Goal: Task Accomplishment & Management: Use online tool/utility

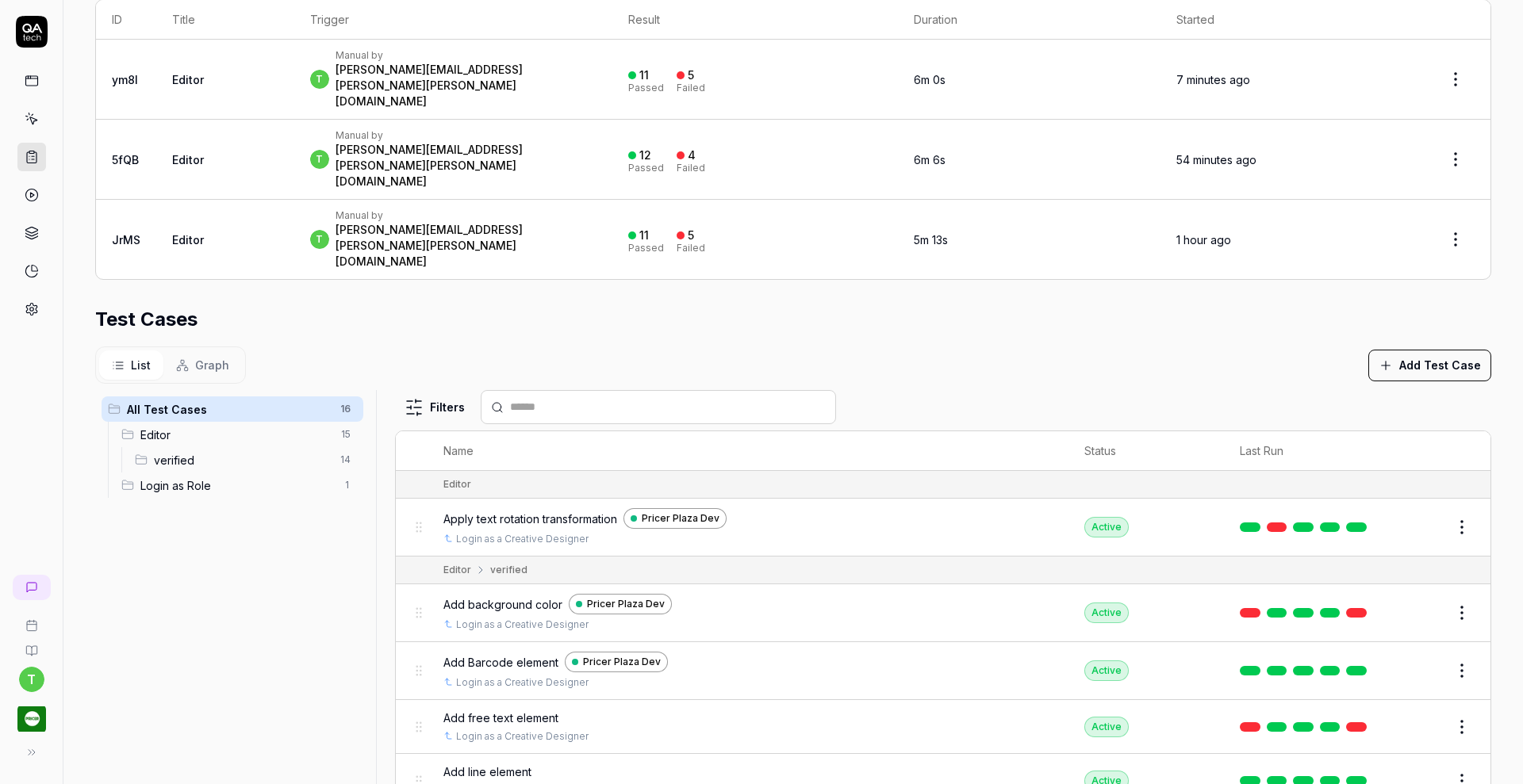
scroll to position [373, 0]
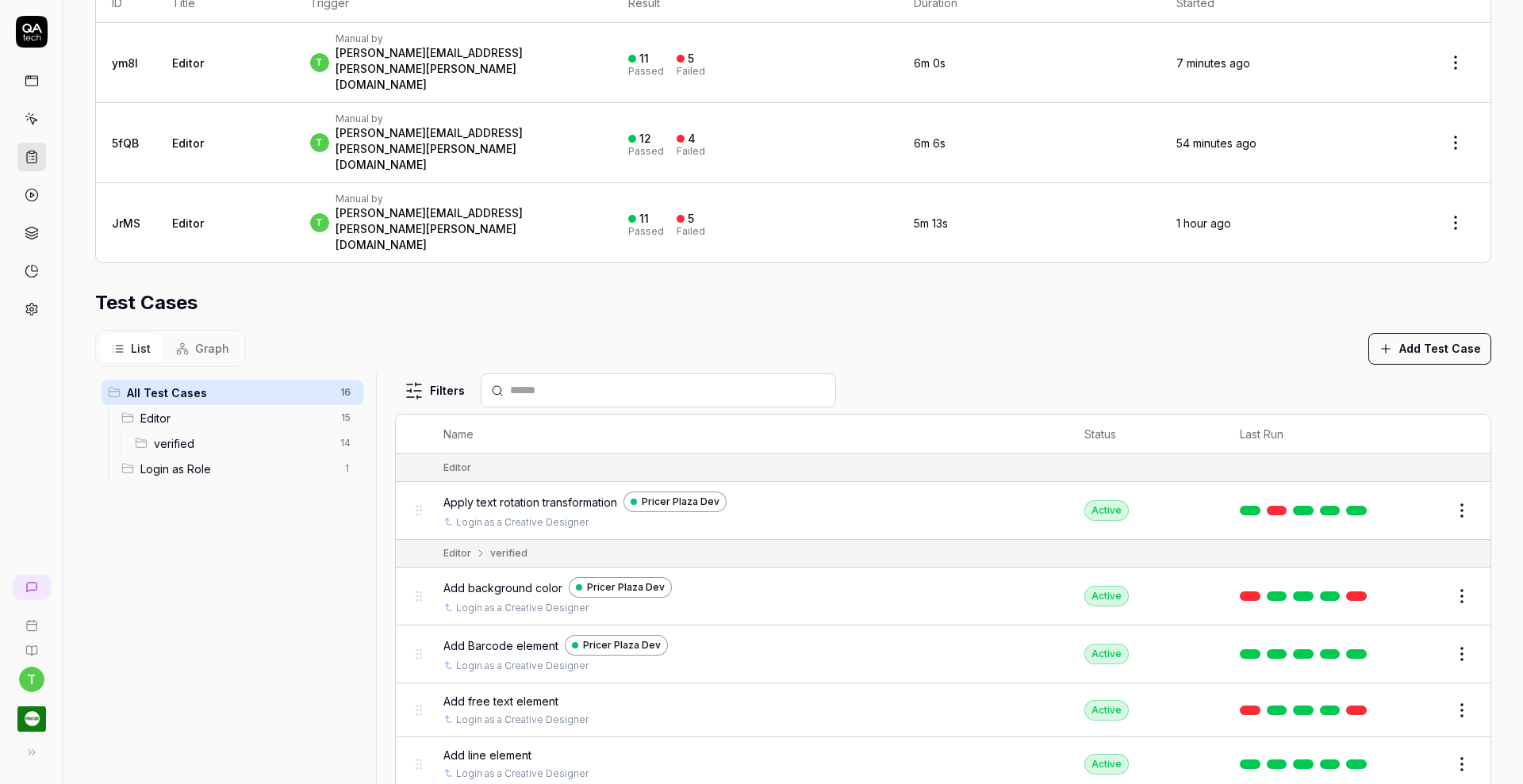
click at [1405, 698] on button "Edit" at bounding box center [1423, 710] width 38 height 25
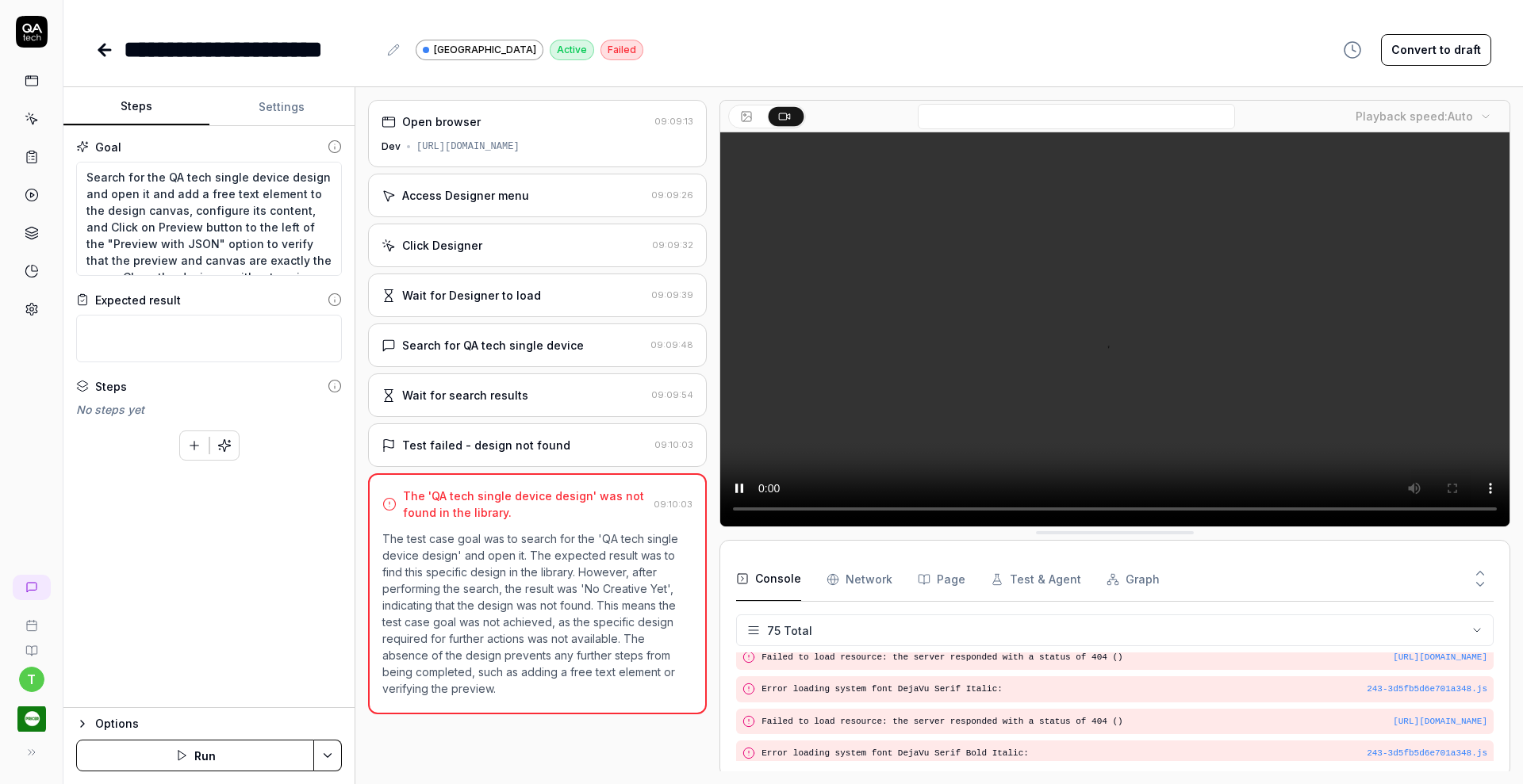
scroll to position [2292, 0]
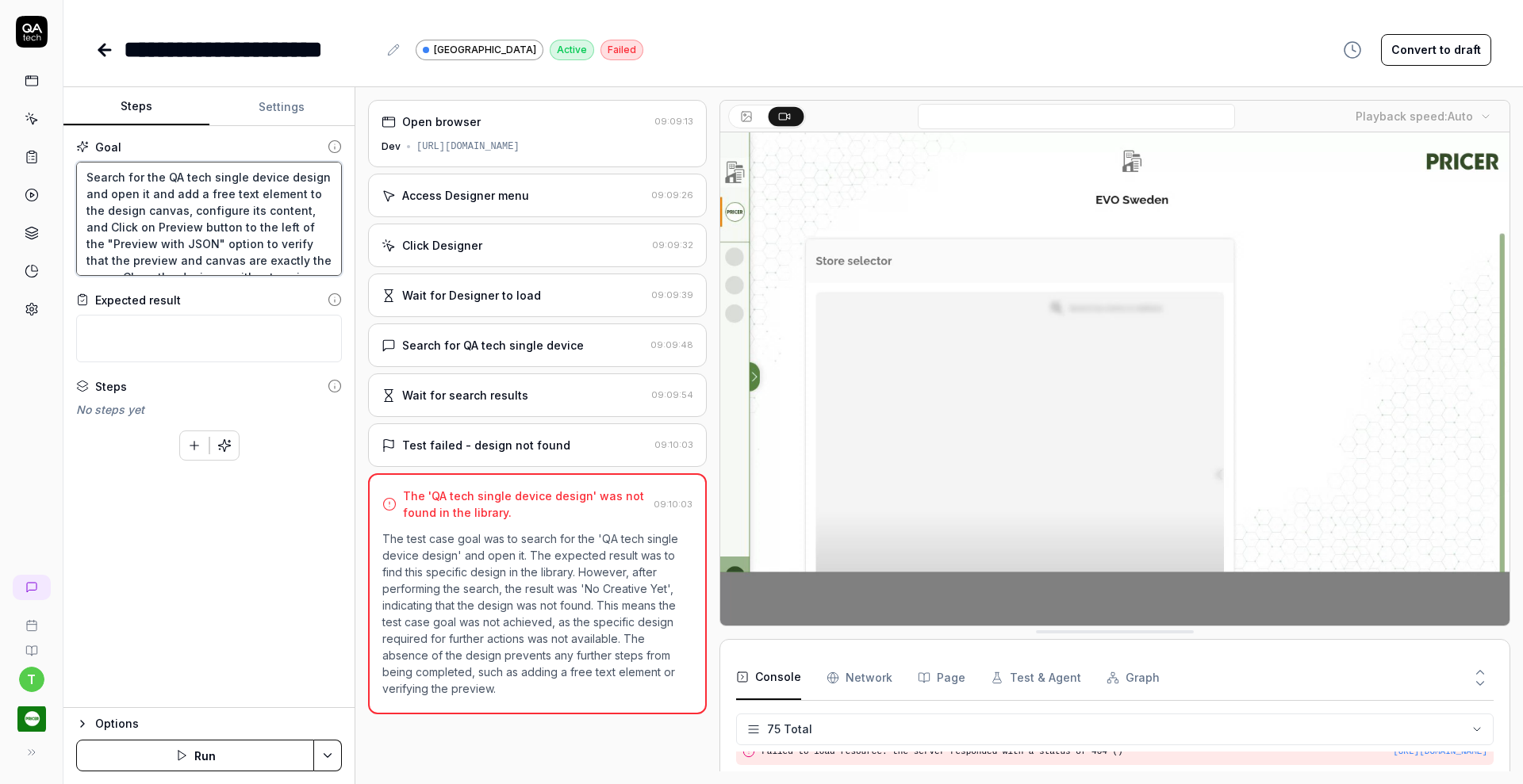
click at [196, 181] on textarea "Search for the QA tech single device design and open it and add a free text ele…" at bounding box center [209, 219] width 266 height 114
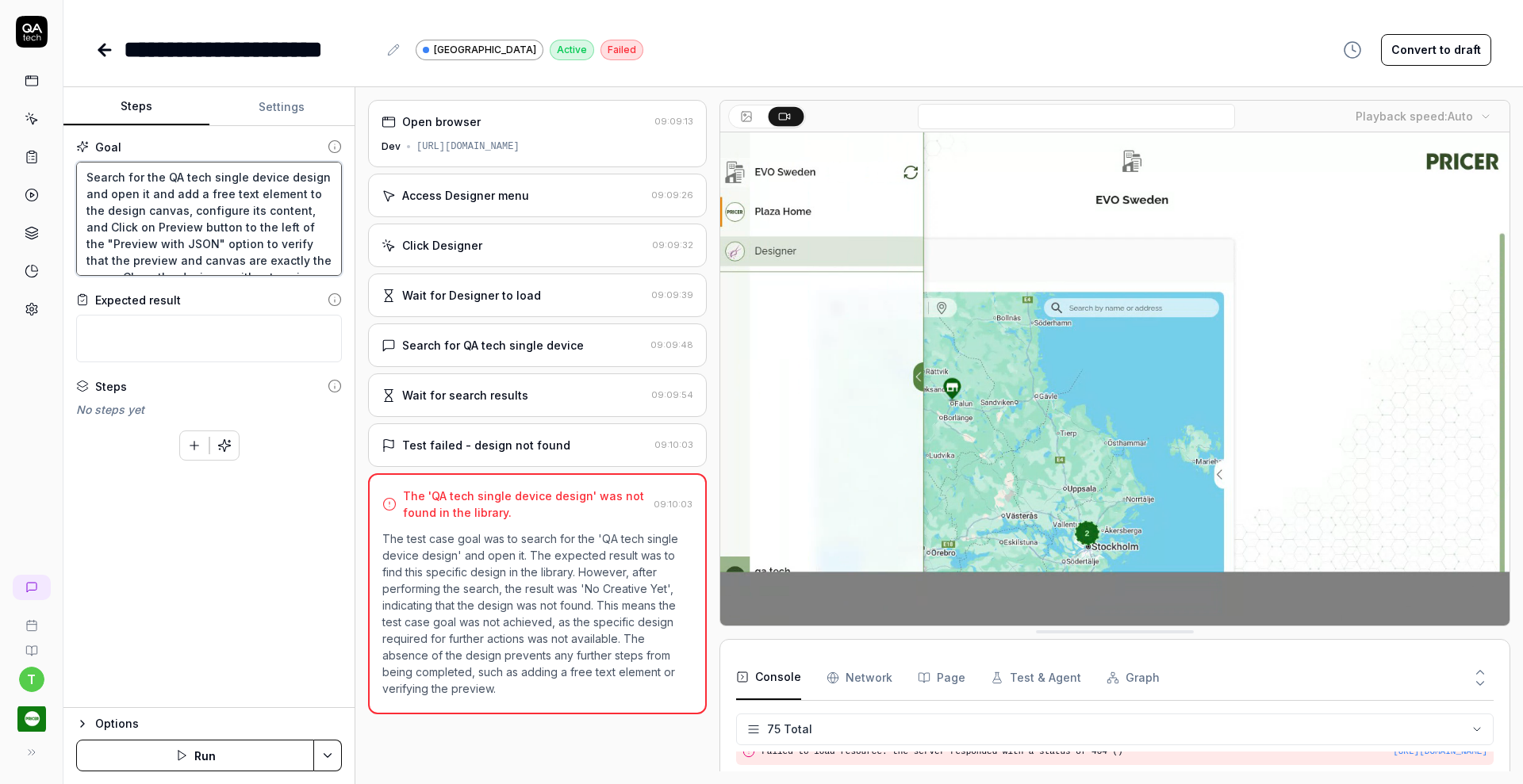
click at [196, 181] on textarea "Search for the QA tech single device design and open it and add a free text ele…" at bounding box center [209, 219] width 266 height 114
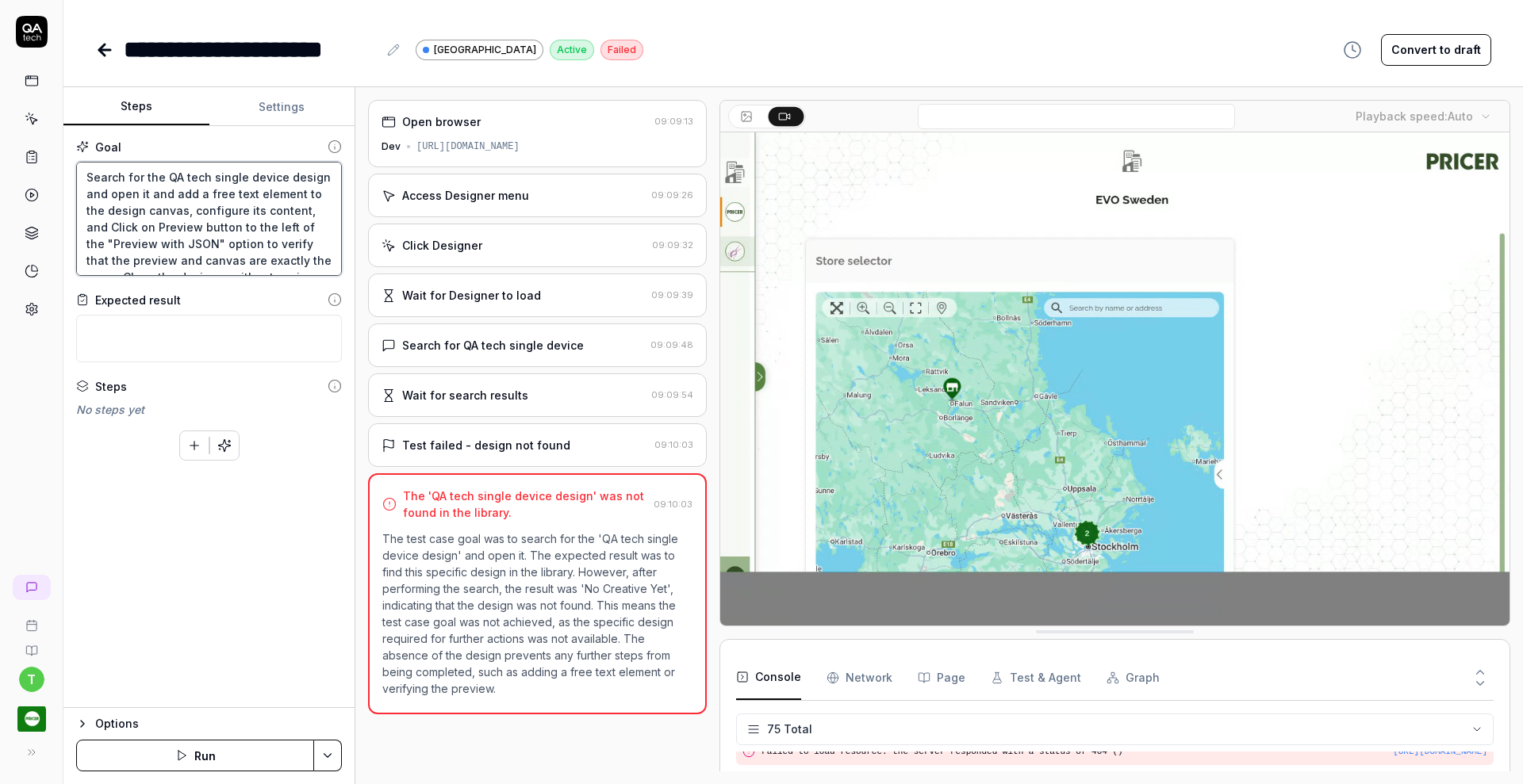
type textarea "*"
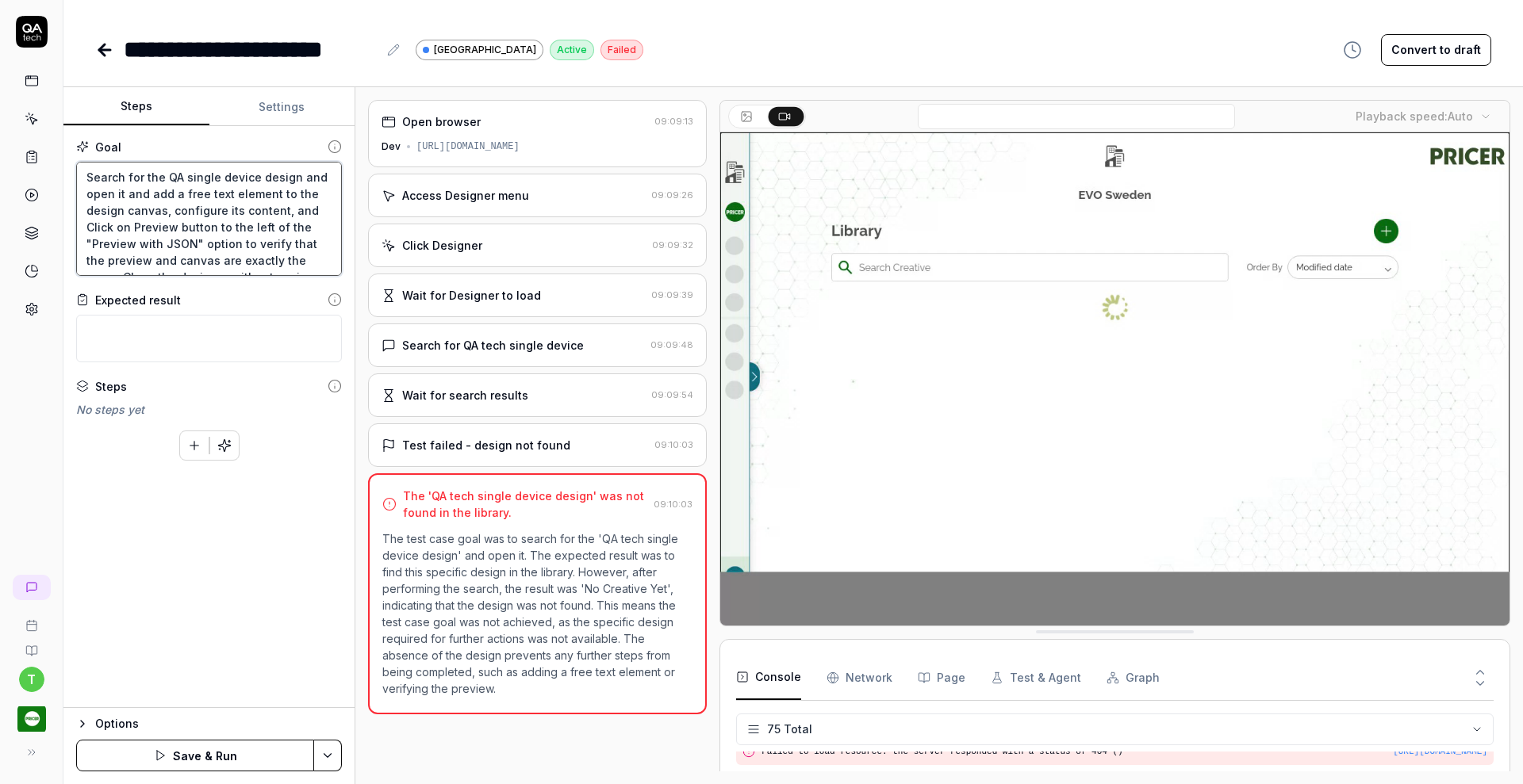
type textarea "Search for the QA single device design and open it and add a free text element …"
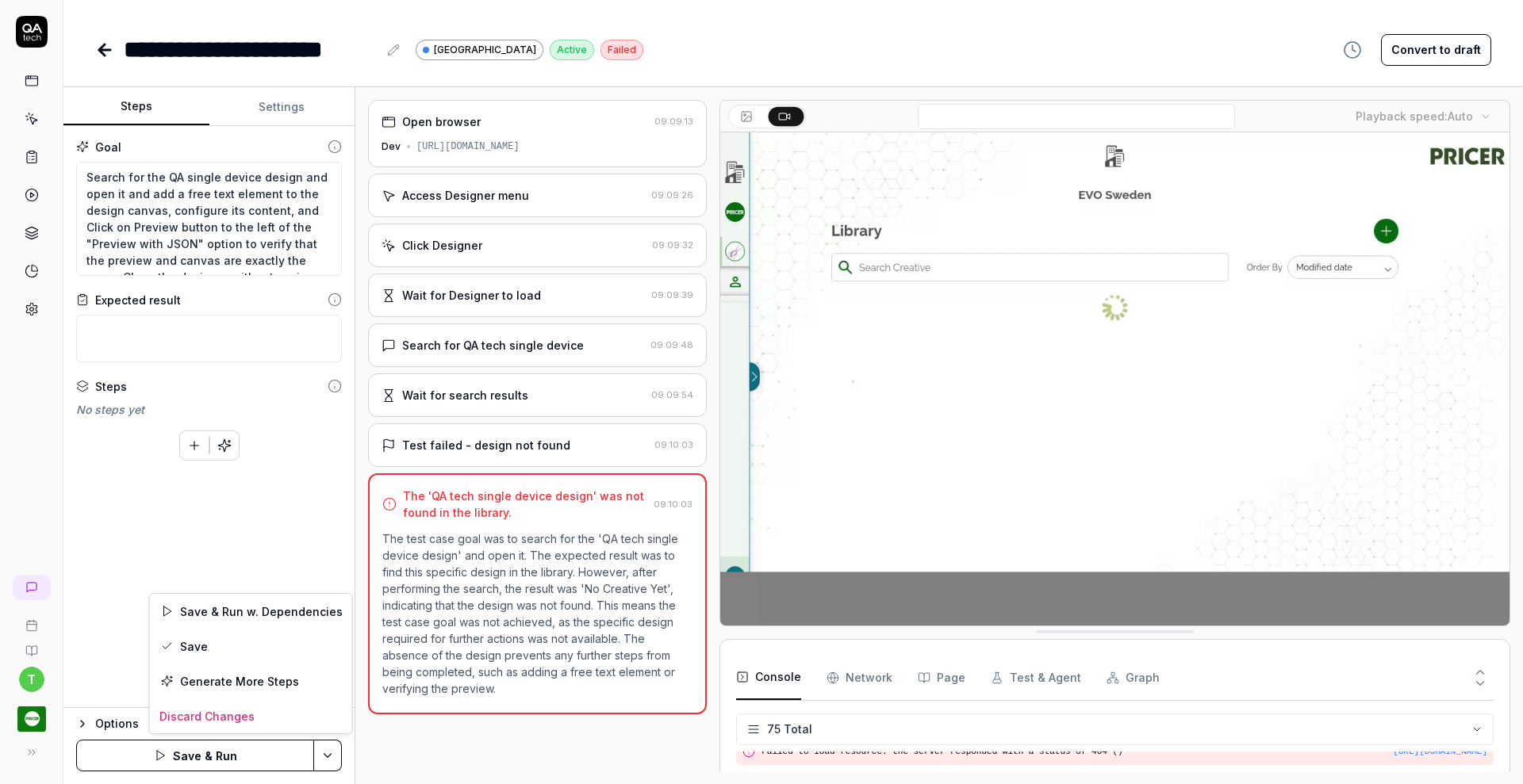
click at [327, 751] on html "**********" at bounding box center [761, 392] width 1523 height 784
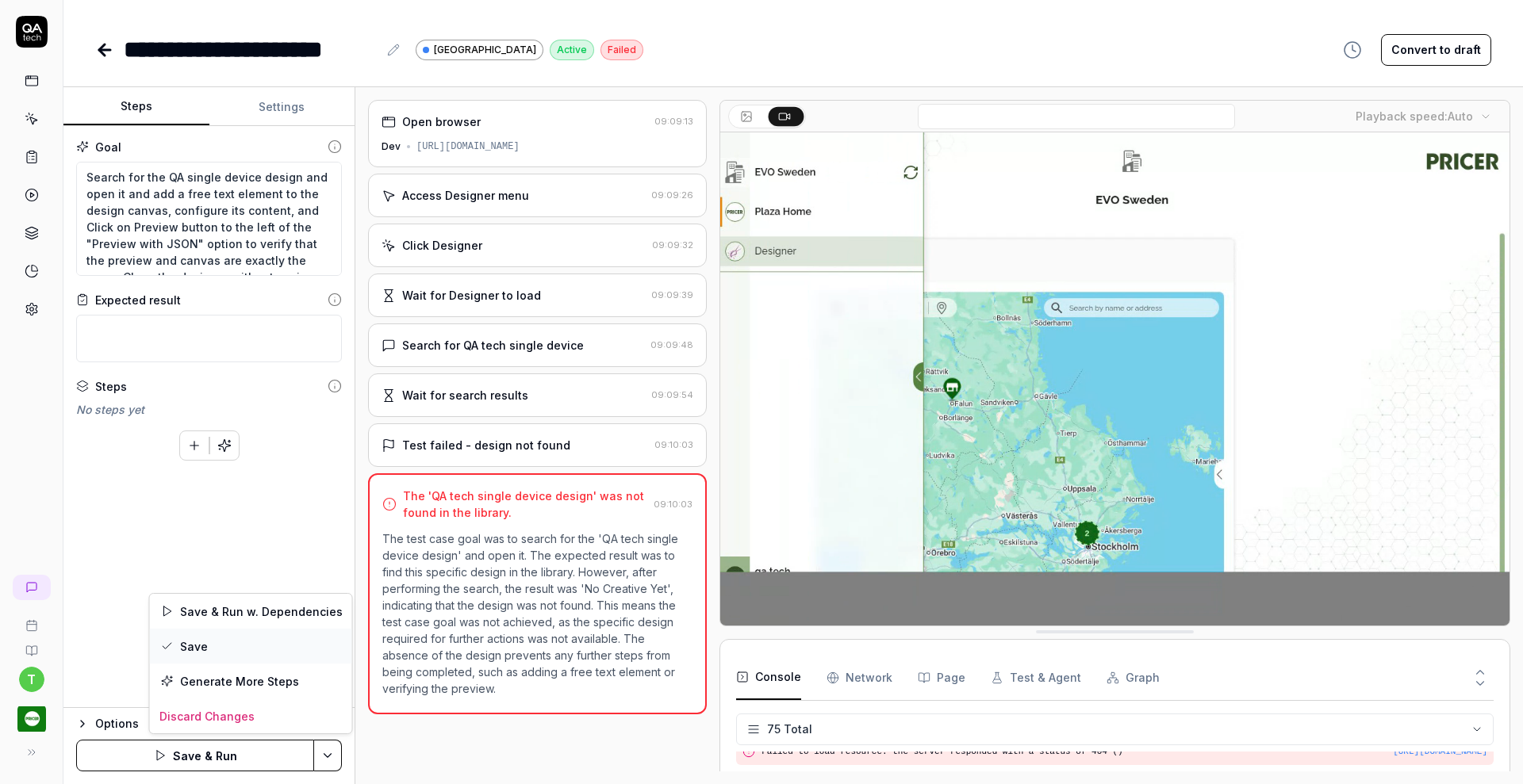
click at [245, 647] on div "Save" at bounding box center [250, 646] width 202 height 35
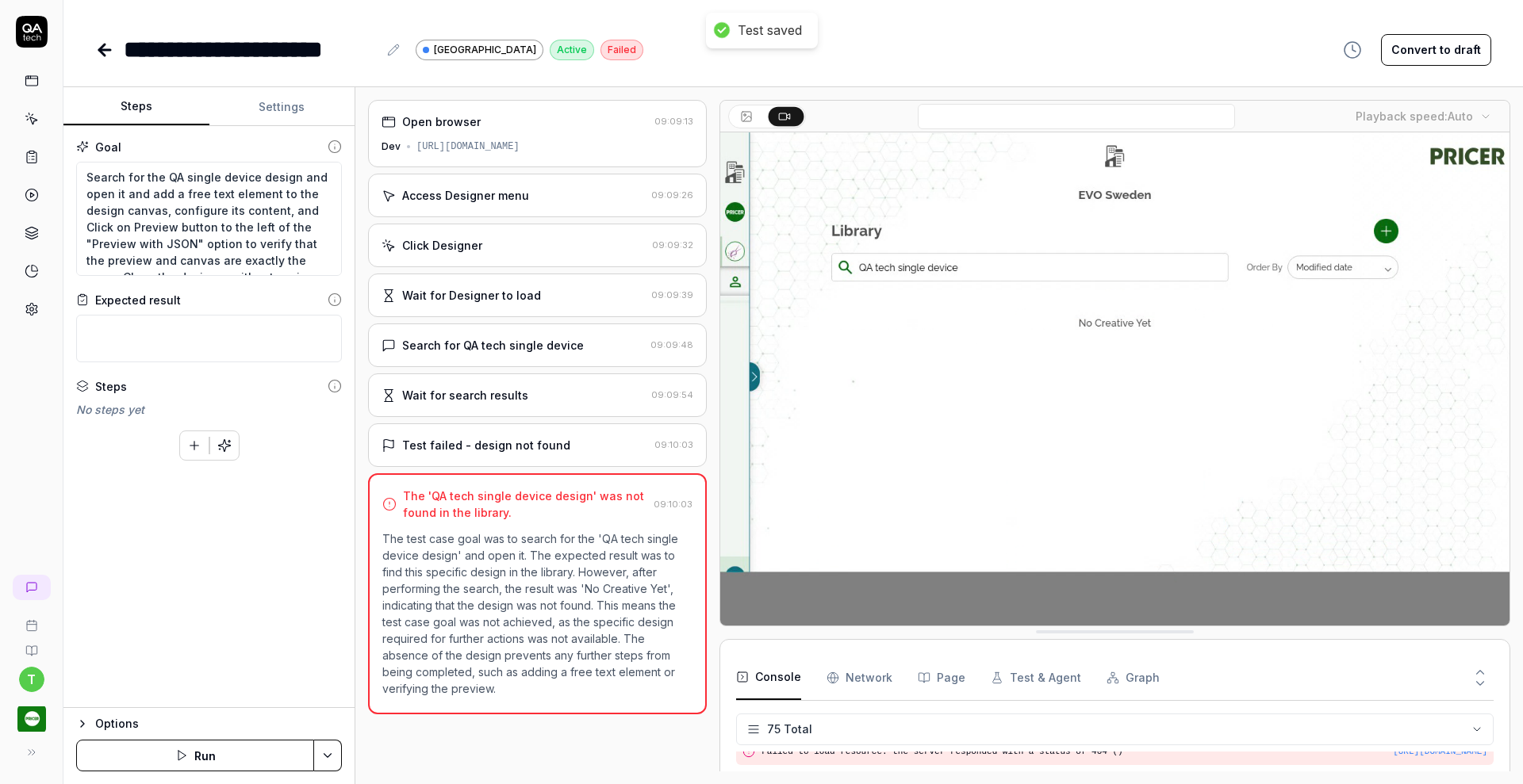
click at [224, 439] on icon "button" at bounding box center [223, 445] width 12 height 12
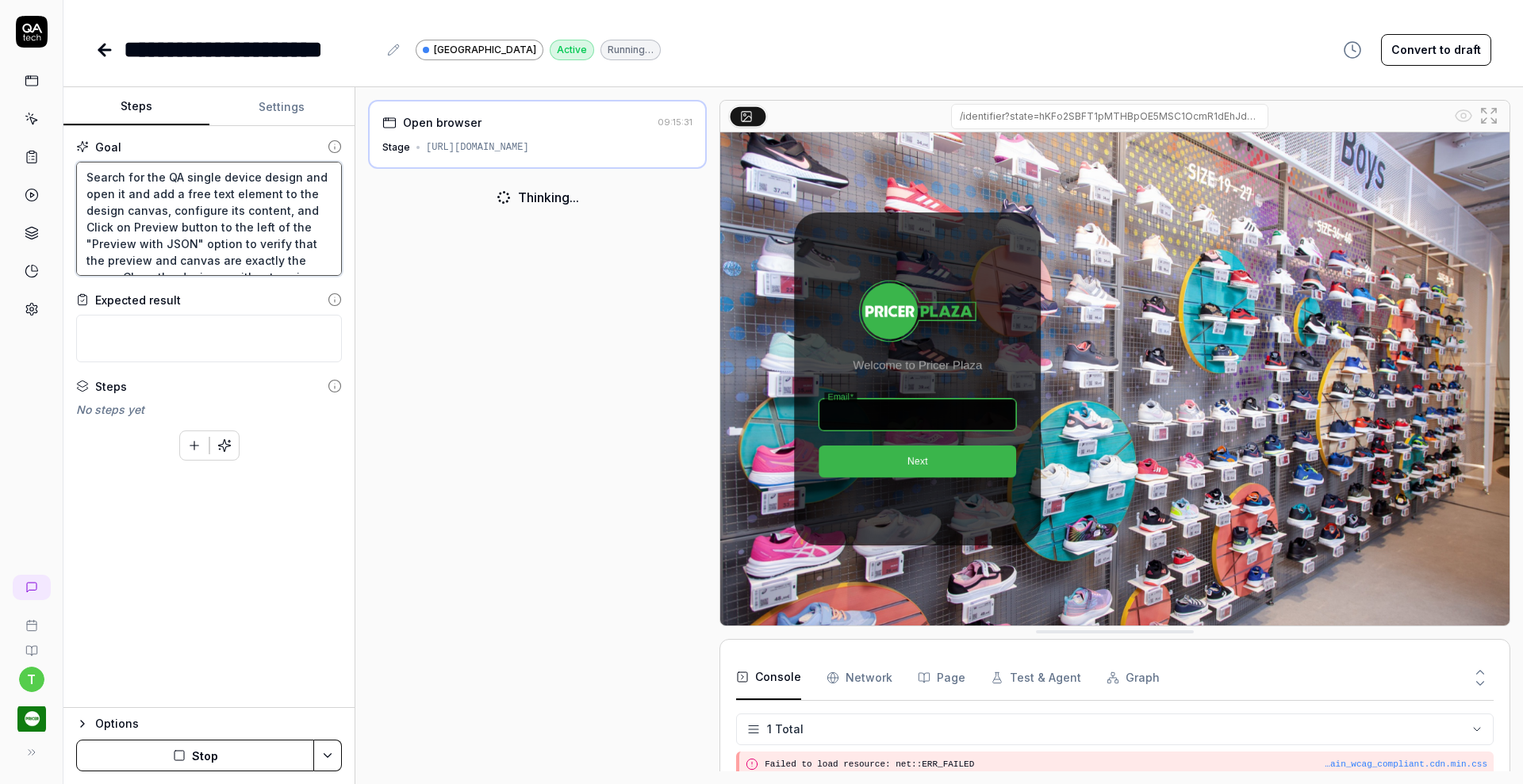
click at [167, 170] on textarea "Search for the QA single device design and open it and add a free text element …" at bounding box center [209, 219] width 266 height 114
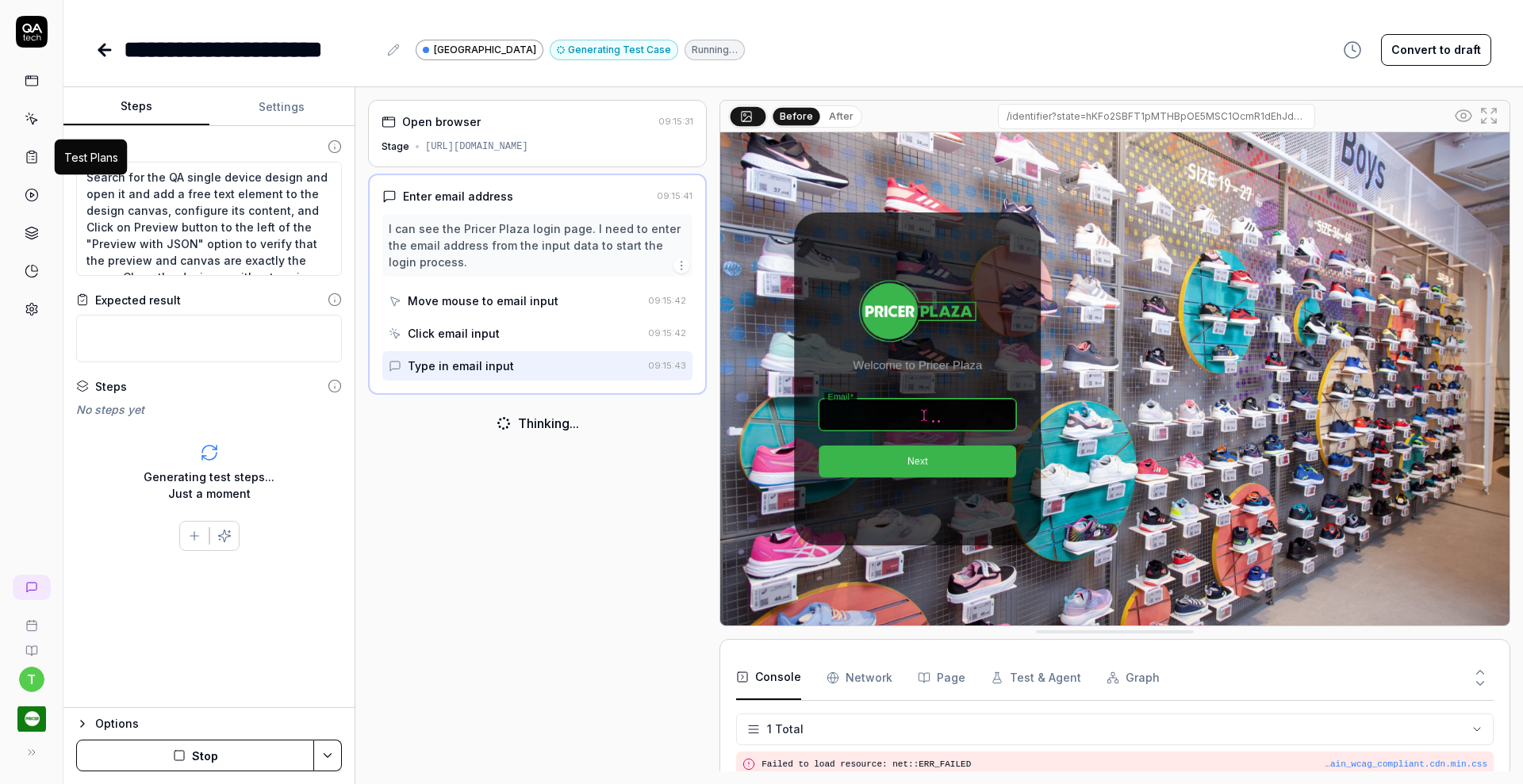
click at [33, 159] on icon at bounding box center [31, 156] width 14 height 14
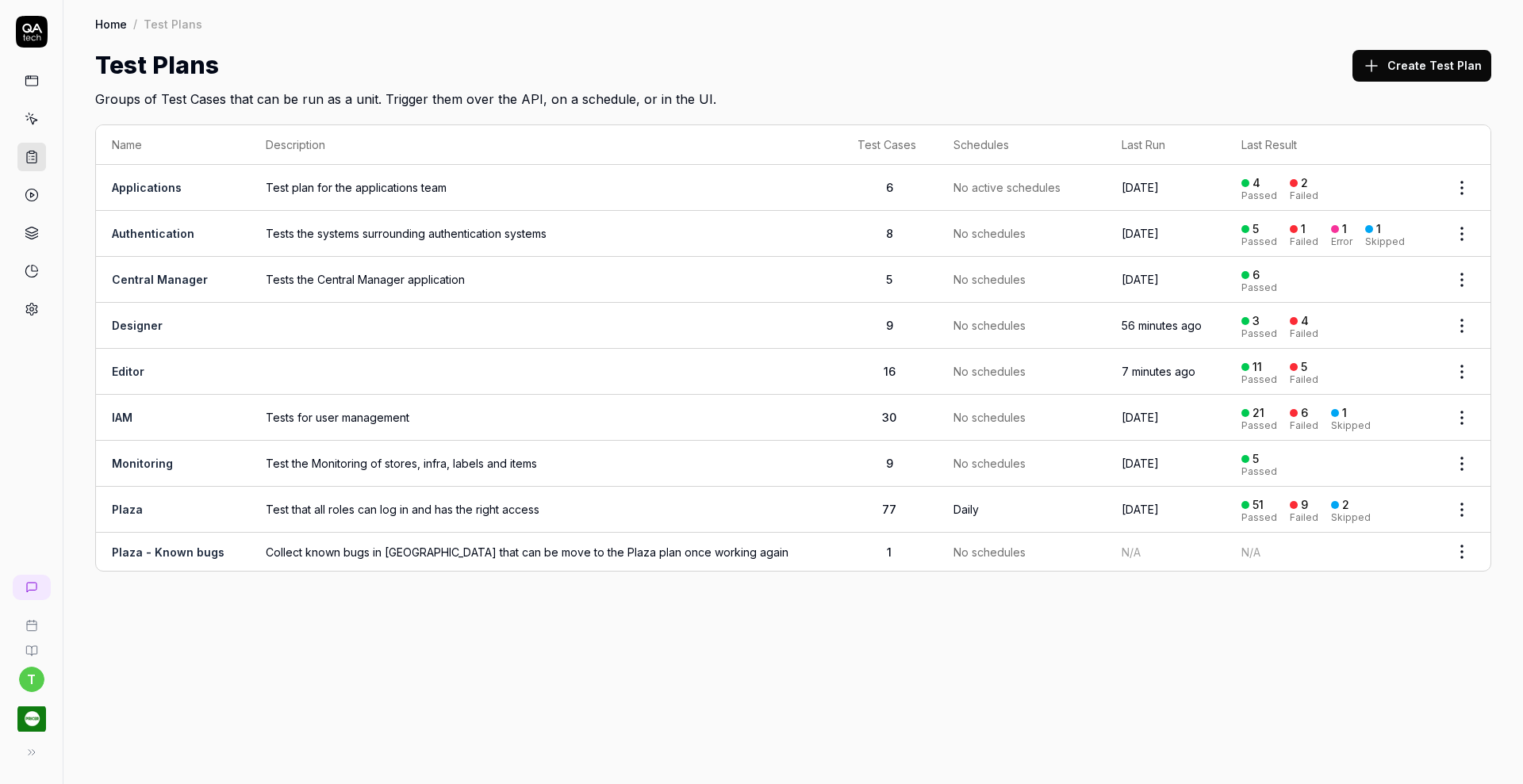
click at [774, 371] on td at bounding box center [545, 371] width 591 height 46
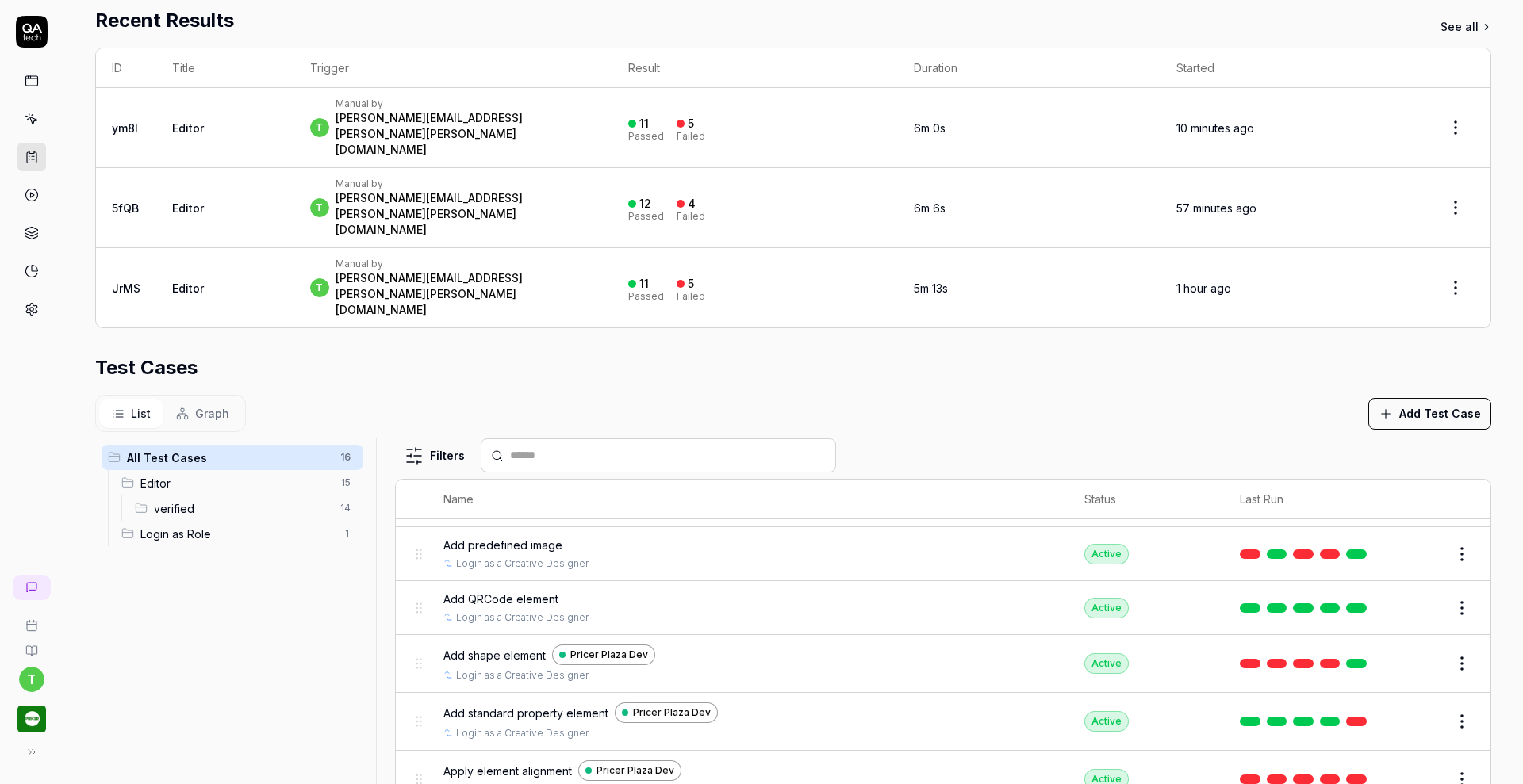
scroll to position [332, 0]
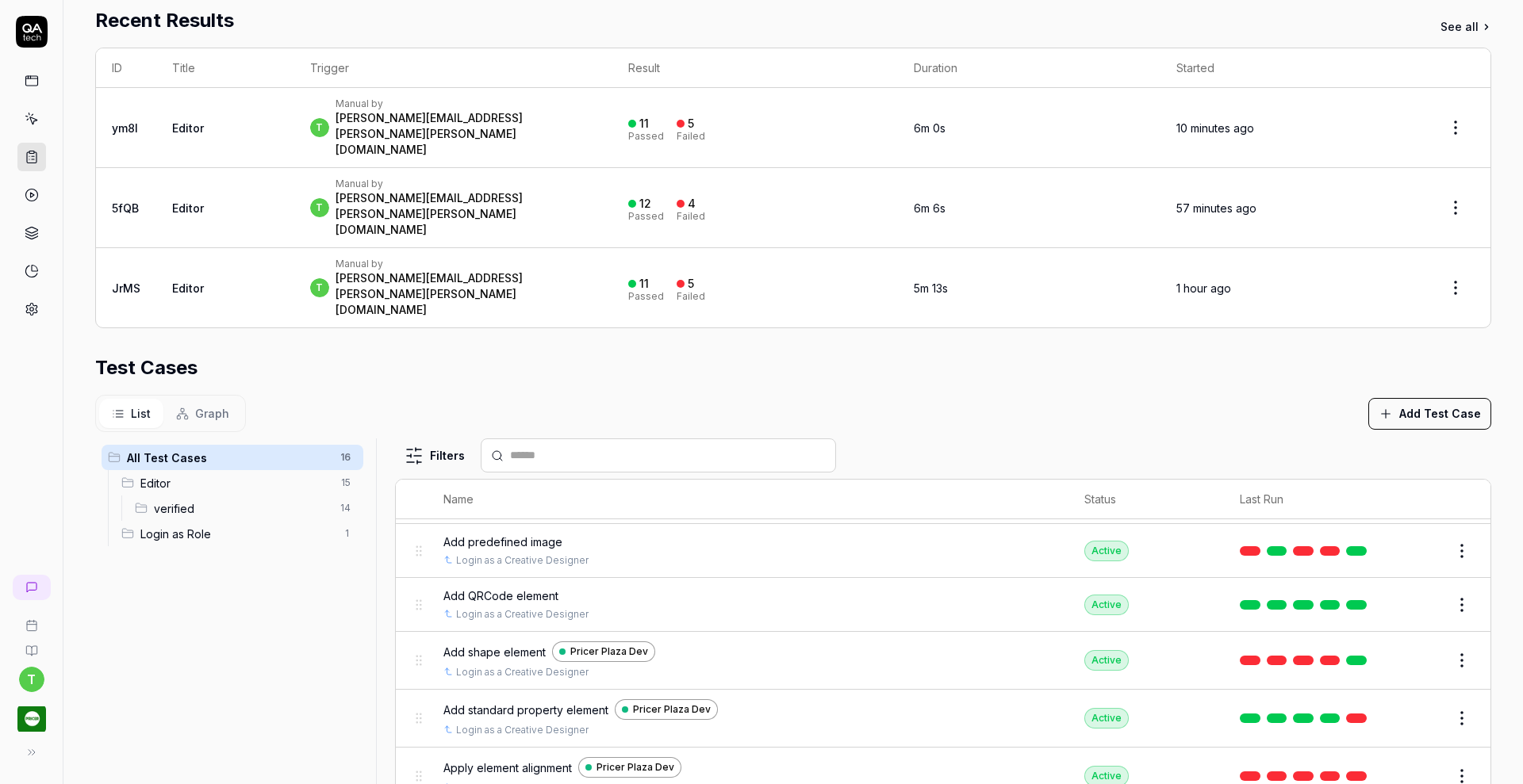
click at [1405, 706] on button "Edit" at bounding box center [1423, 718] width 38 height 25
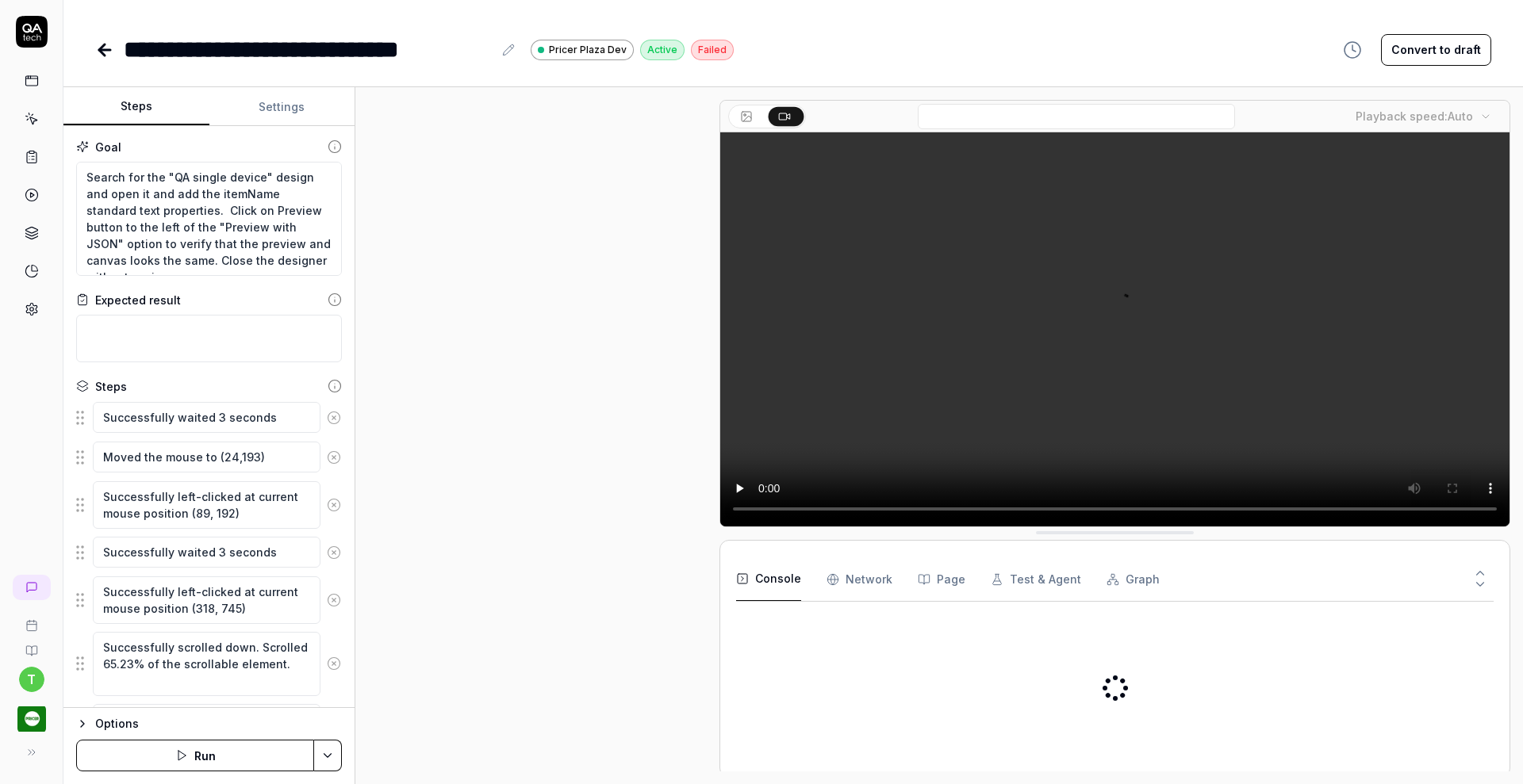
scroll to position [659, 0]
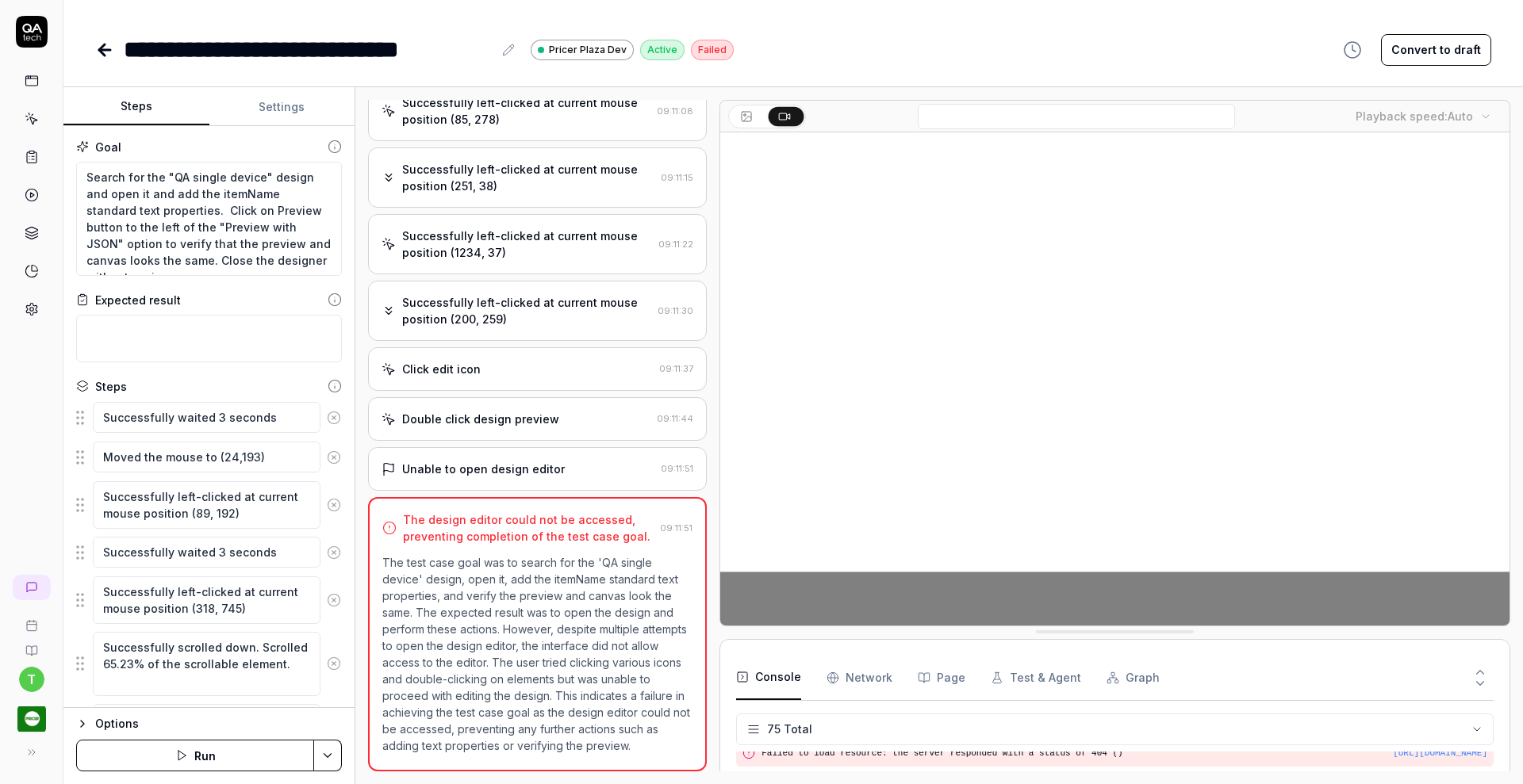
scroll to position [2292, 0]
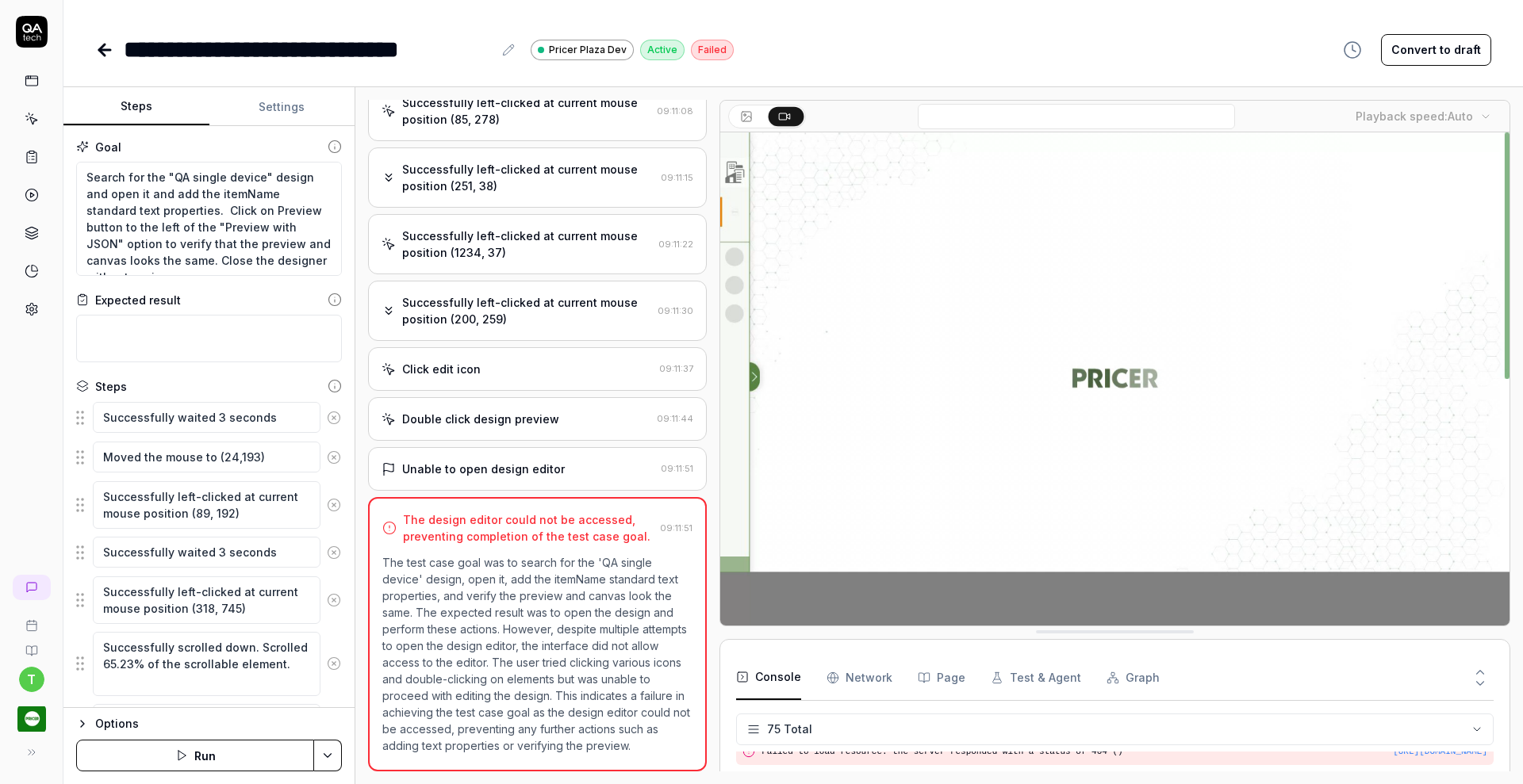
type textarea "*"
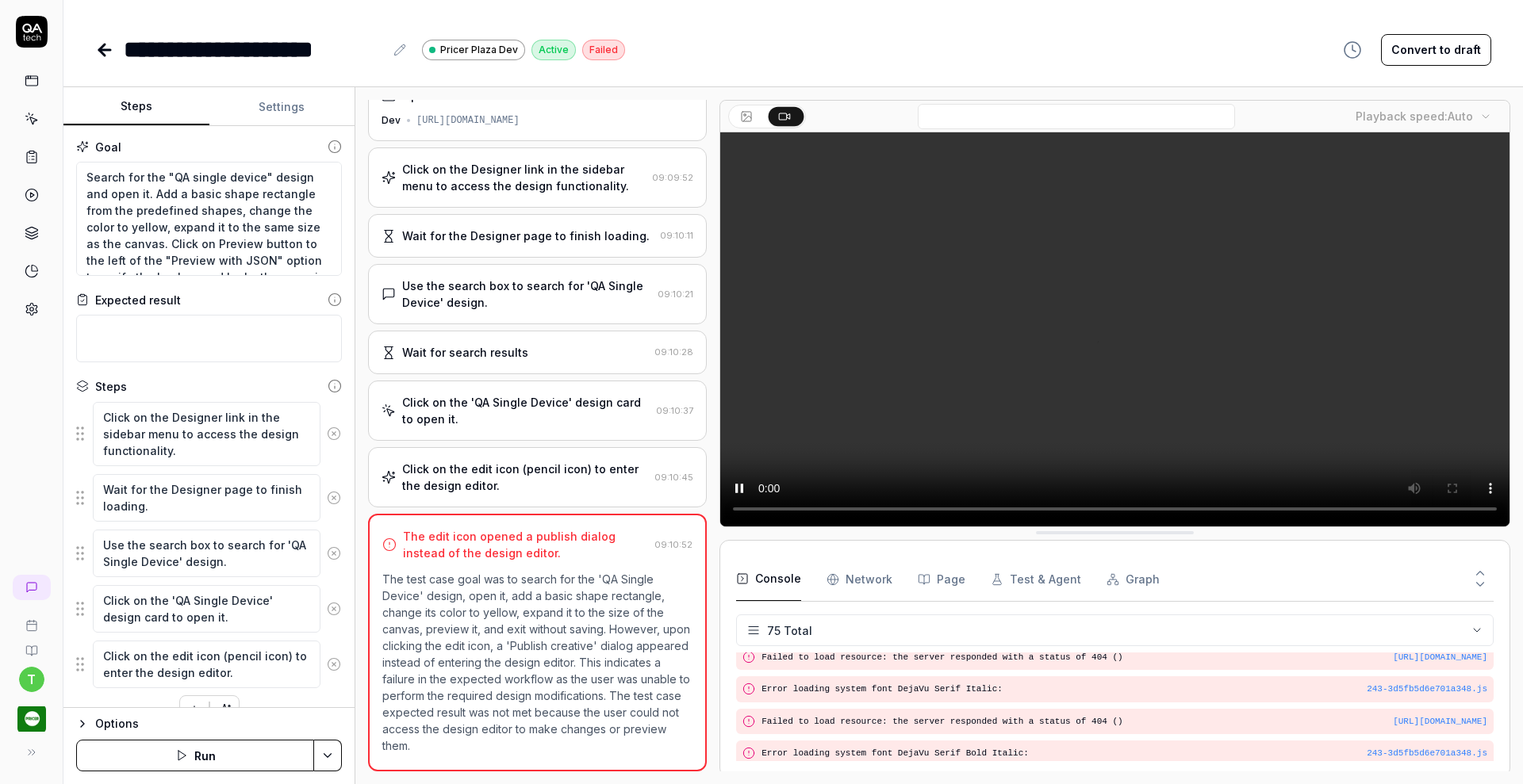
scroll to position [2292, 0]
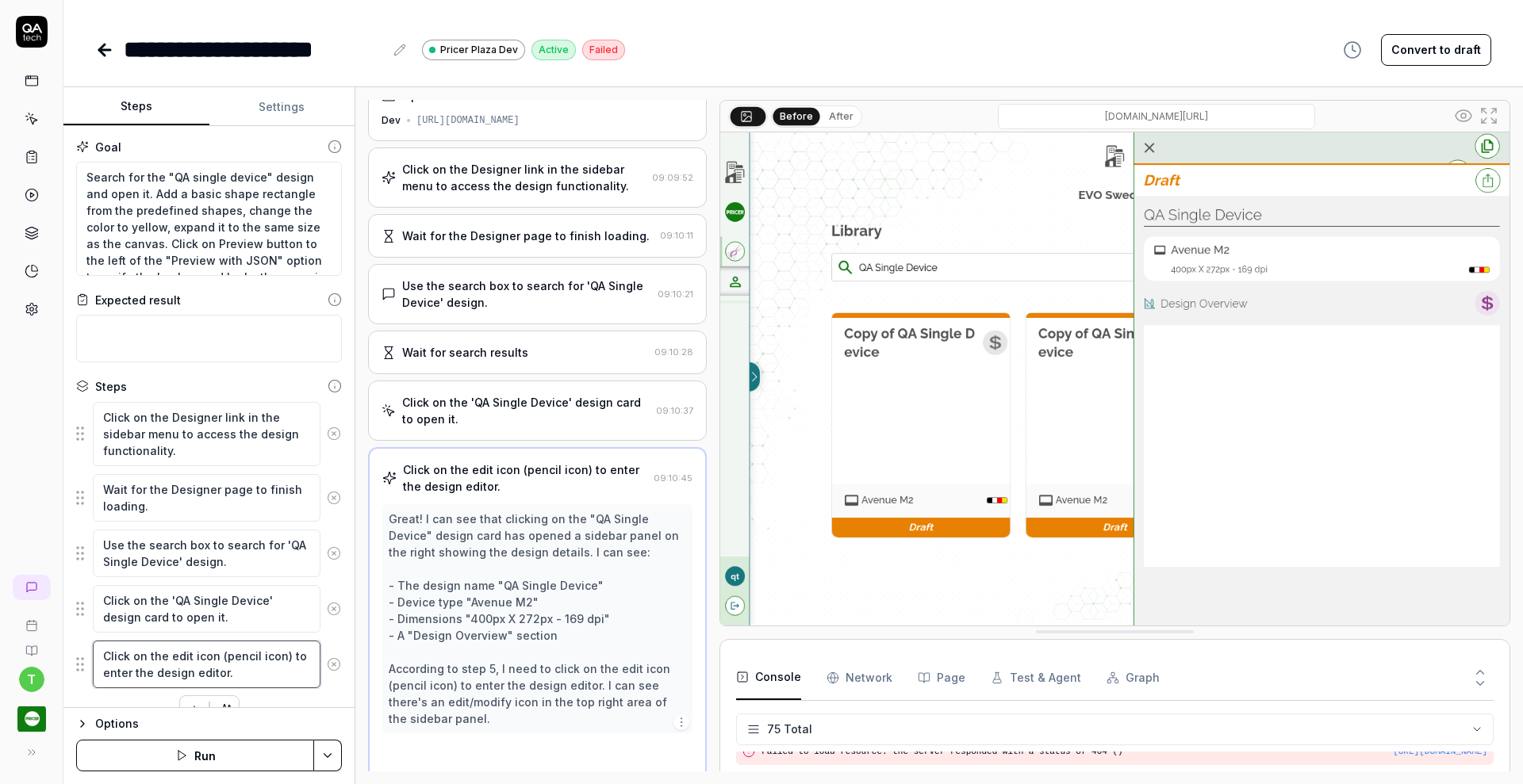
click at [247, 671] on textarea "Click on the edit icon (pencil icon) to enter the design editor." at bounding box center [207, 664] width 228 height 47
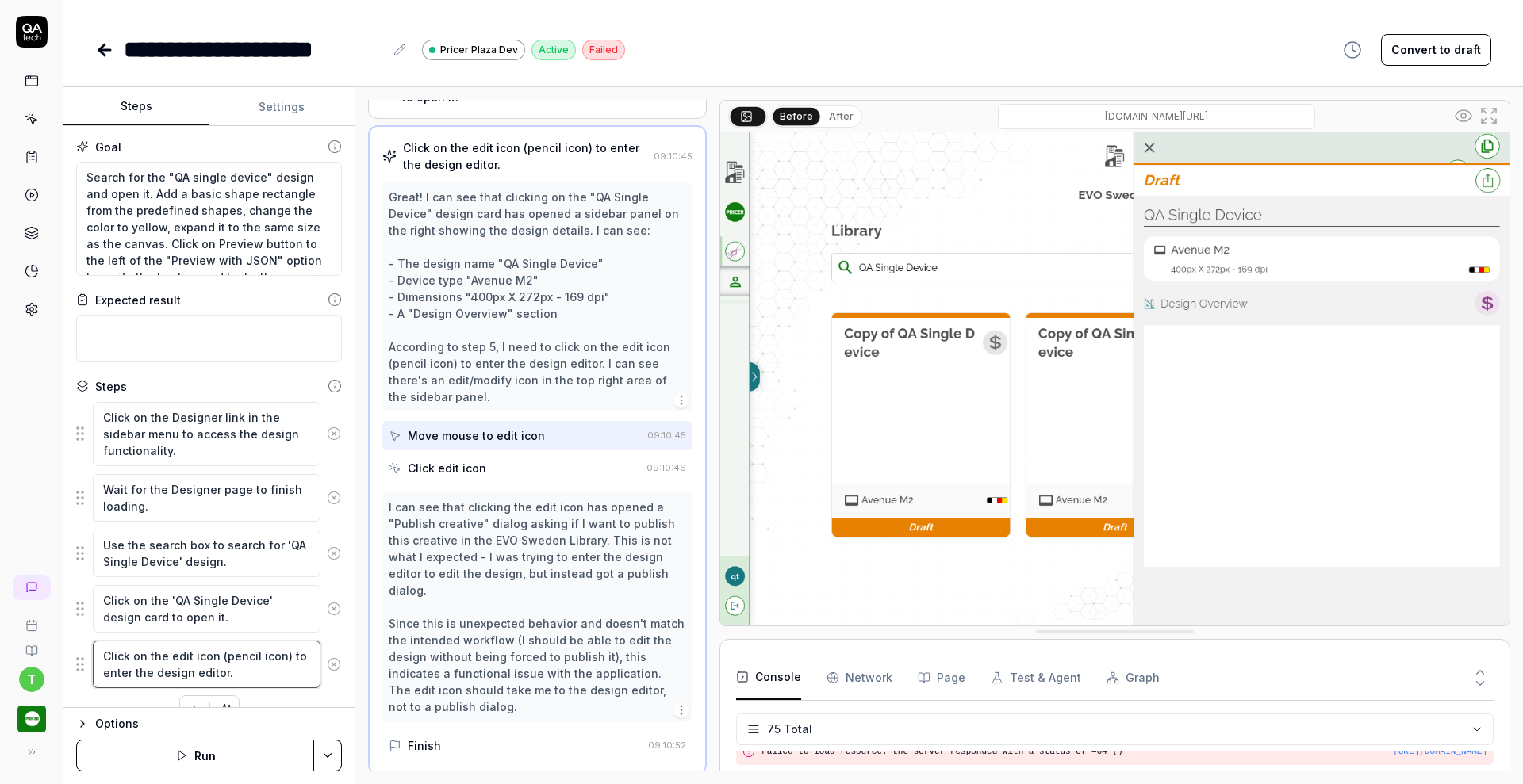
scroll to position [352, 0]
type textarea "*"
type textarea "Click on the edit icon (pencil icon) to enter the design editor"
type textarea "*"
type textarea "Click on the edit icon (pencil icon) to enter the design editor"
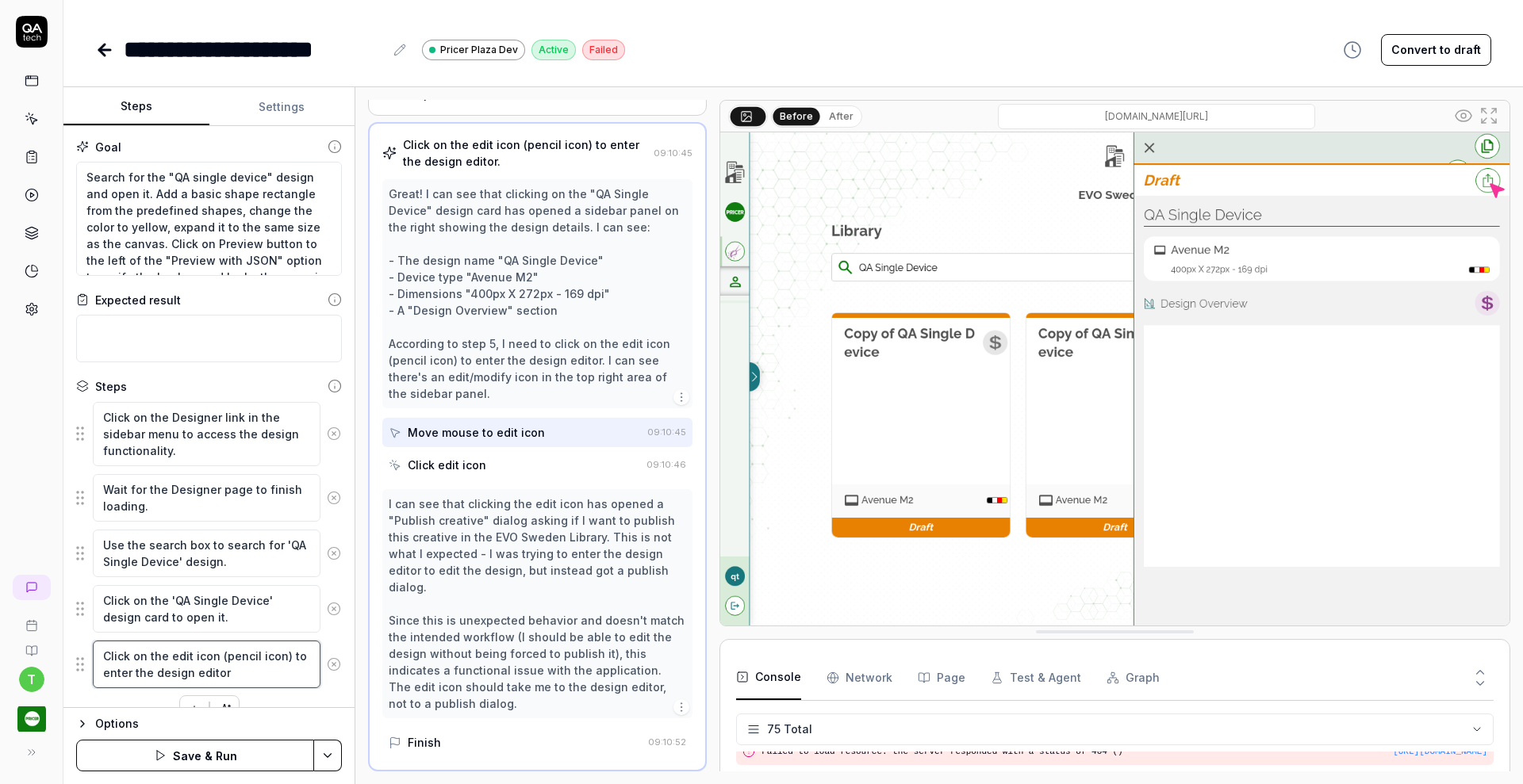
type textarea "*"
type textarea "Click on the edit icon (pencil icon) to enter the design editor i"
type textarea "*"
type textarea "Click on the edit icon (pencil icon) to enter the design editor in"
type textarea "*"
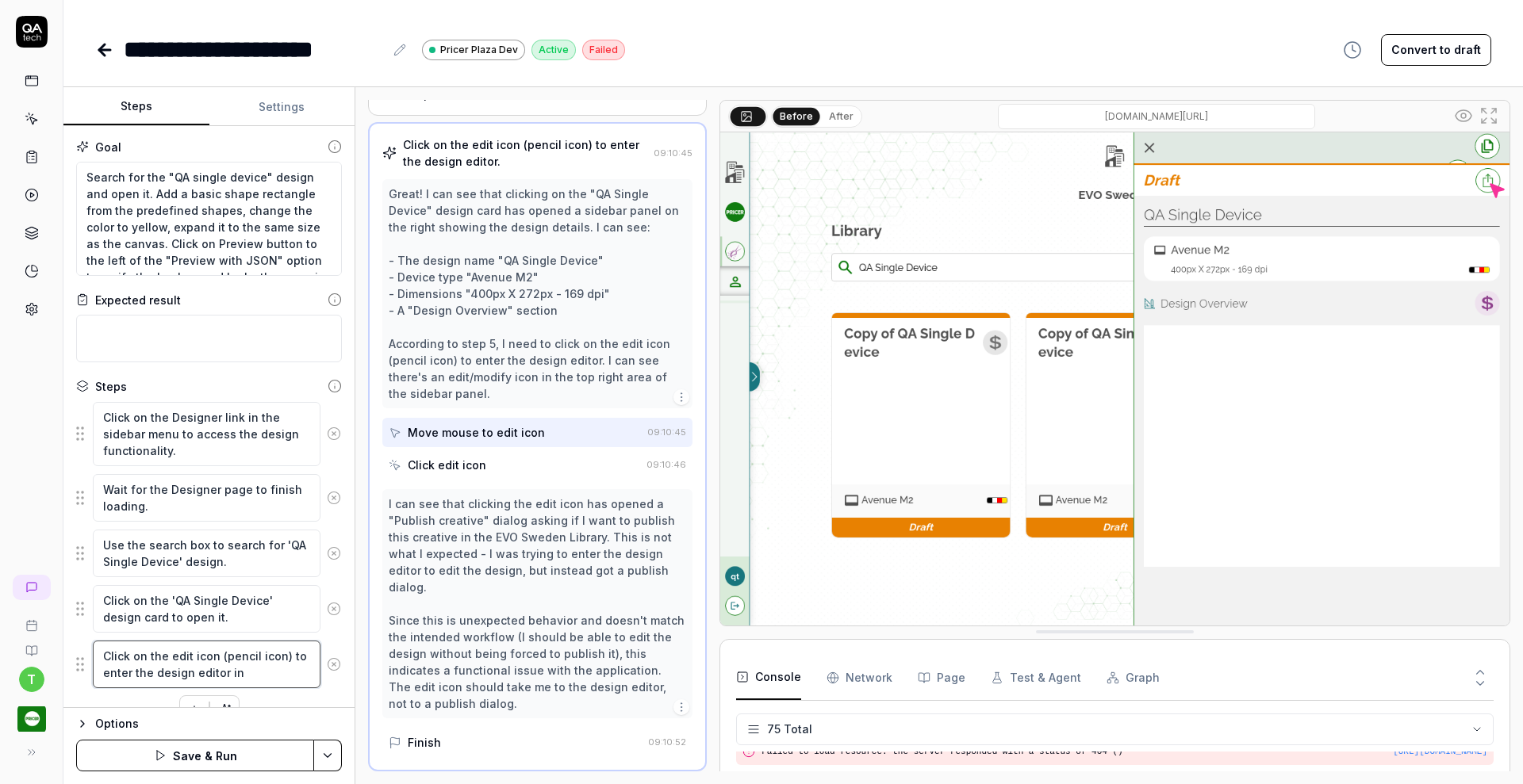
type textarea "Click on the edit icon (pencil icon) to enter the design editor in"
type textarea "*"
type textarea "Click on the edit icon (pencil icon) to enter the design editor in t"
type textarea "*"
type textarea "Click on the edit icon (pencil icon) to enter the design editor in th"
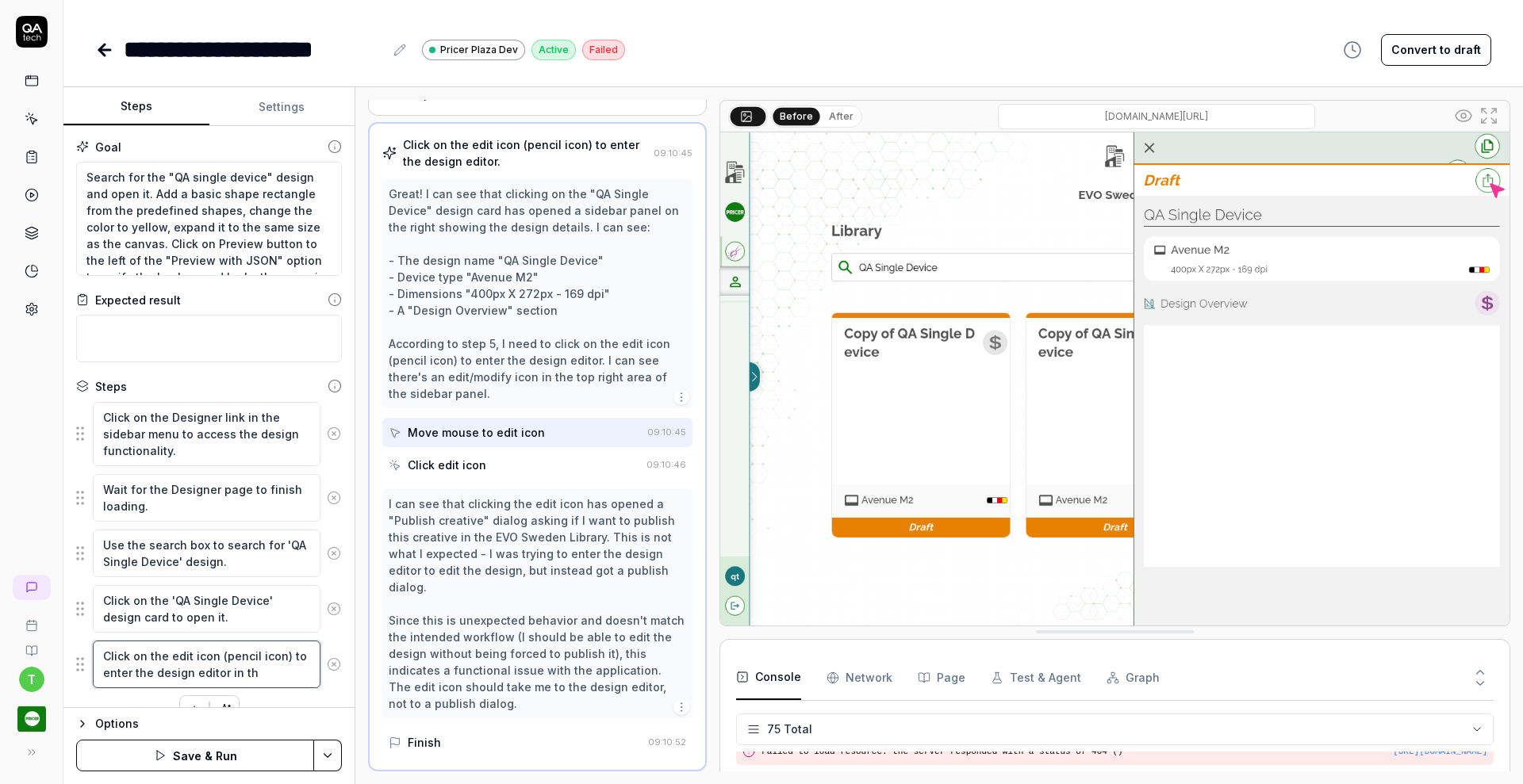
type textarea "*"
type textarea "Click on the edit icon (pencil icon) to enter the design editor in the"
type textarea "*"
type textarea "Click on the edit icon (pencil icon) to enter the design editor in the"
type textarea "*"
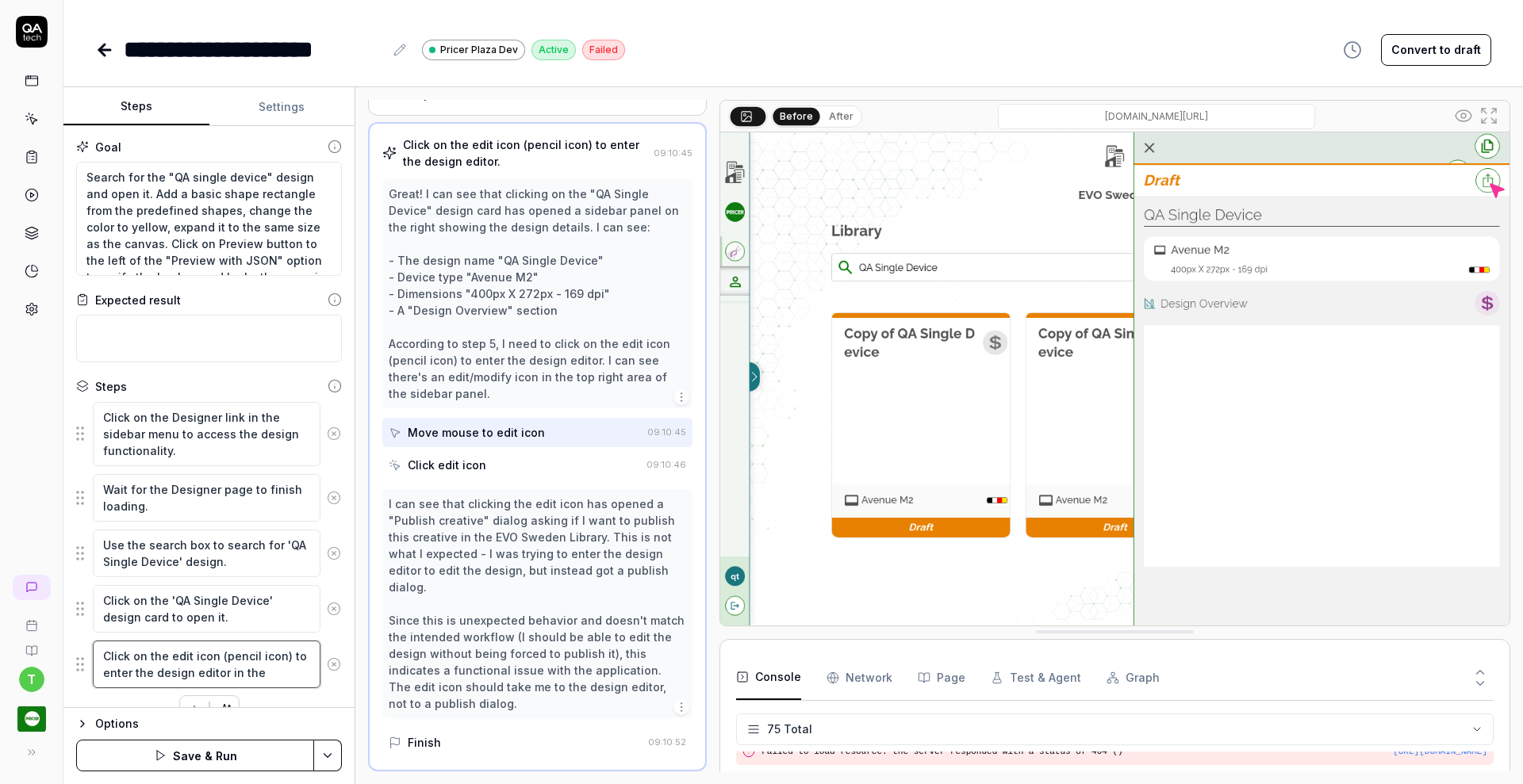
type textarea "Click on the edit icon (pencil icon) to enter the design editor in the t"
type textarea "*"
type textarea "Click on the edit icon (pencil icon) to enter the design editor in the to"
type textarea "*"
type textarea "Click on the edit icon (pencil icon) to enter the design editor in the top"
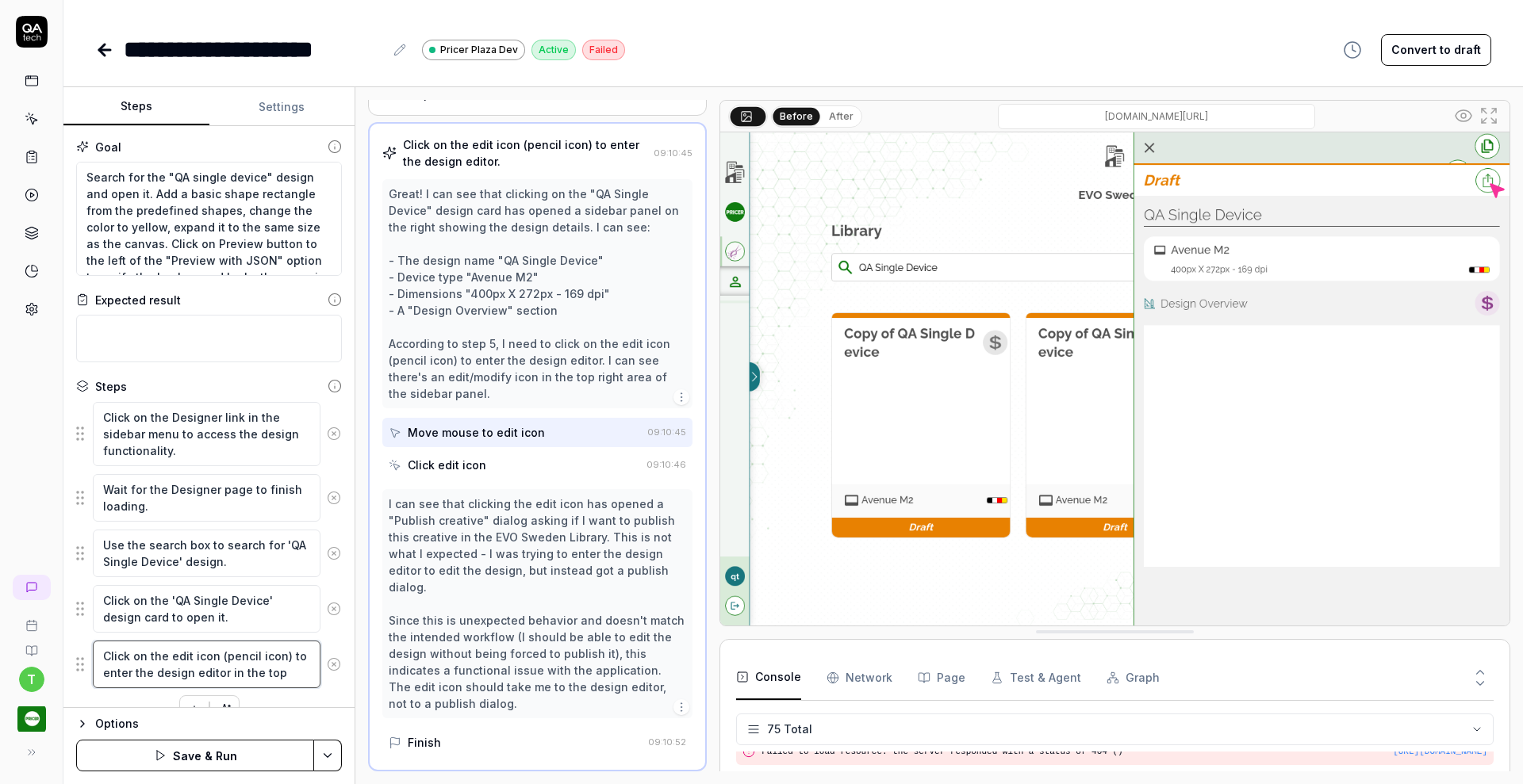
type textarea "*"
type textarea "Click on the edit icon (pencil icon) to enter the design editor in the top"
type textarea "*"
type textarea "Click on the edit icon (pencil icon) to enter the design editor in the top r"
type textarea "*"
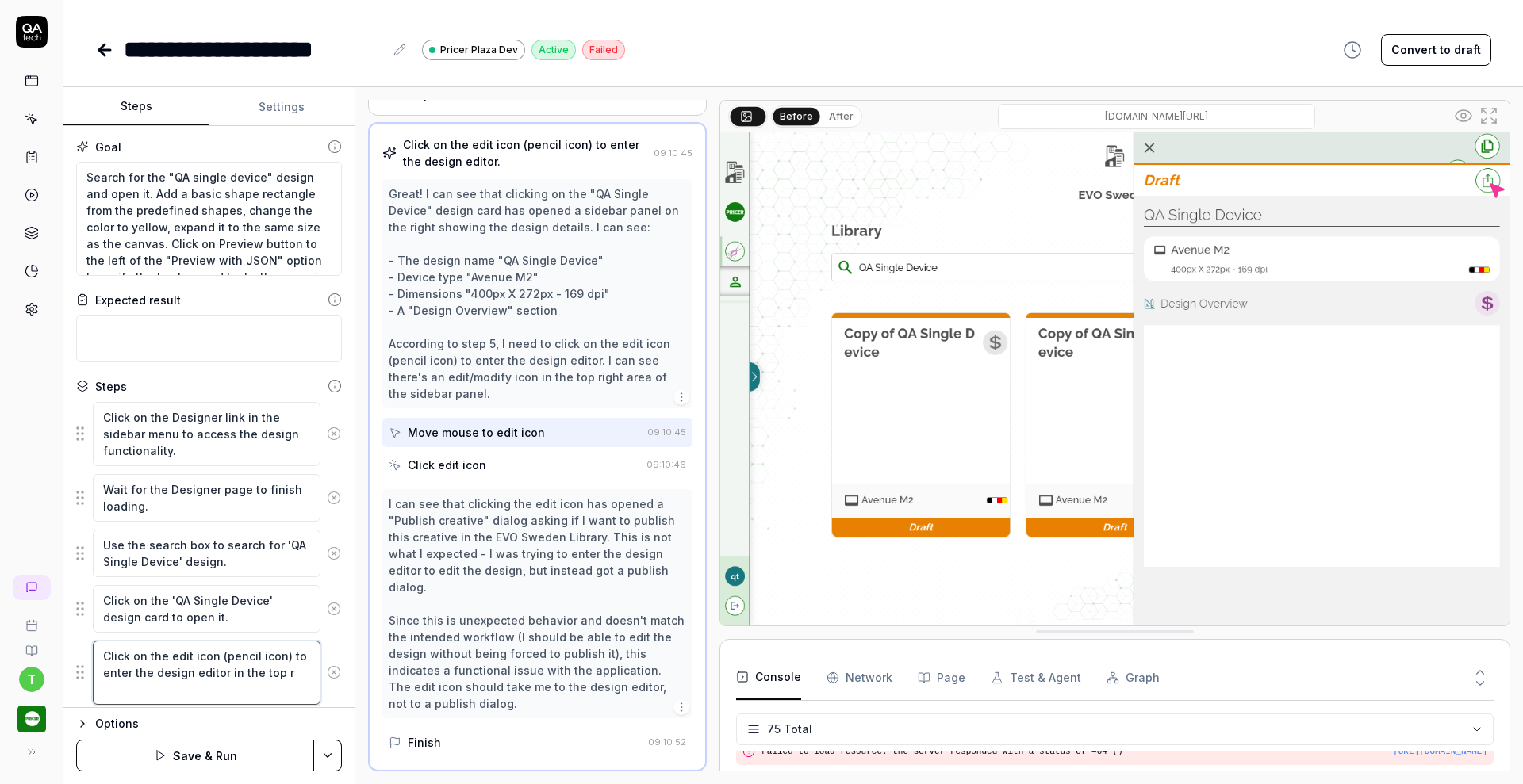
type textarea "Click on the edit icon (pencil icon) to enter the design editor in the top ri"
type textarea "*"
type textarea "Click on the edit icon (pencil icon) to enter the design editor in the top rig"
type textarea "*"
type textarea "Click on the edit icon (pencil icon) to enter the design editor in the top righ"
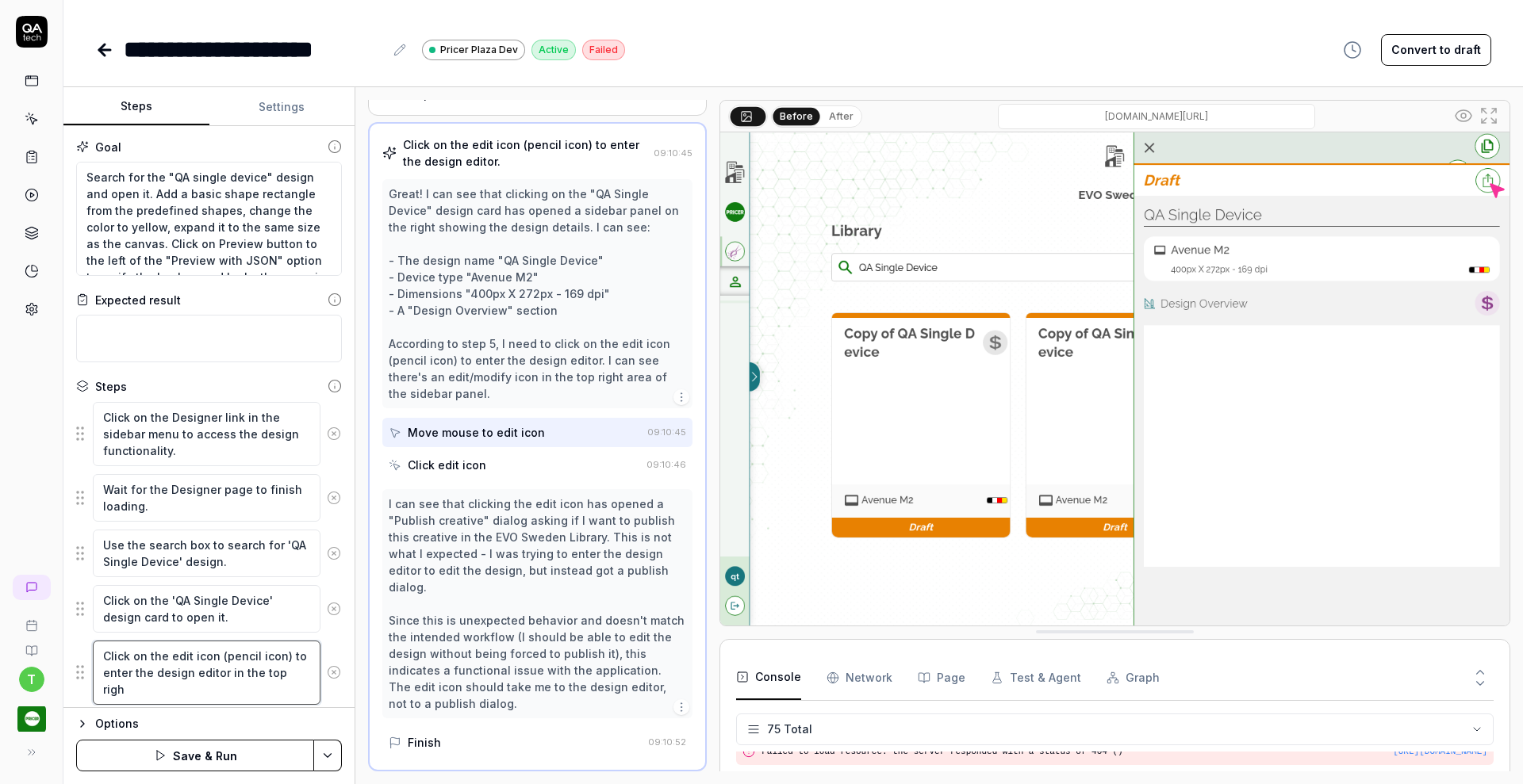
type textarea "*"
type textarea "Click on the edit icon (pencil icon) to enter the design editor in the top right"
type textarea "*"
type textarea "Click on the edit icon (pencil icon) to enter the design editor in the top right"
type textarea "*"
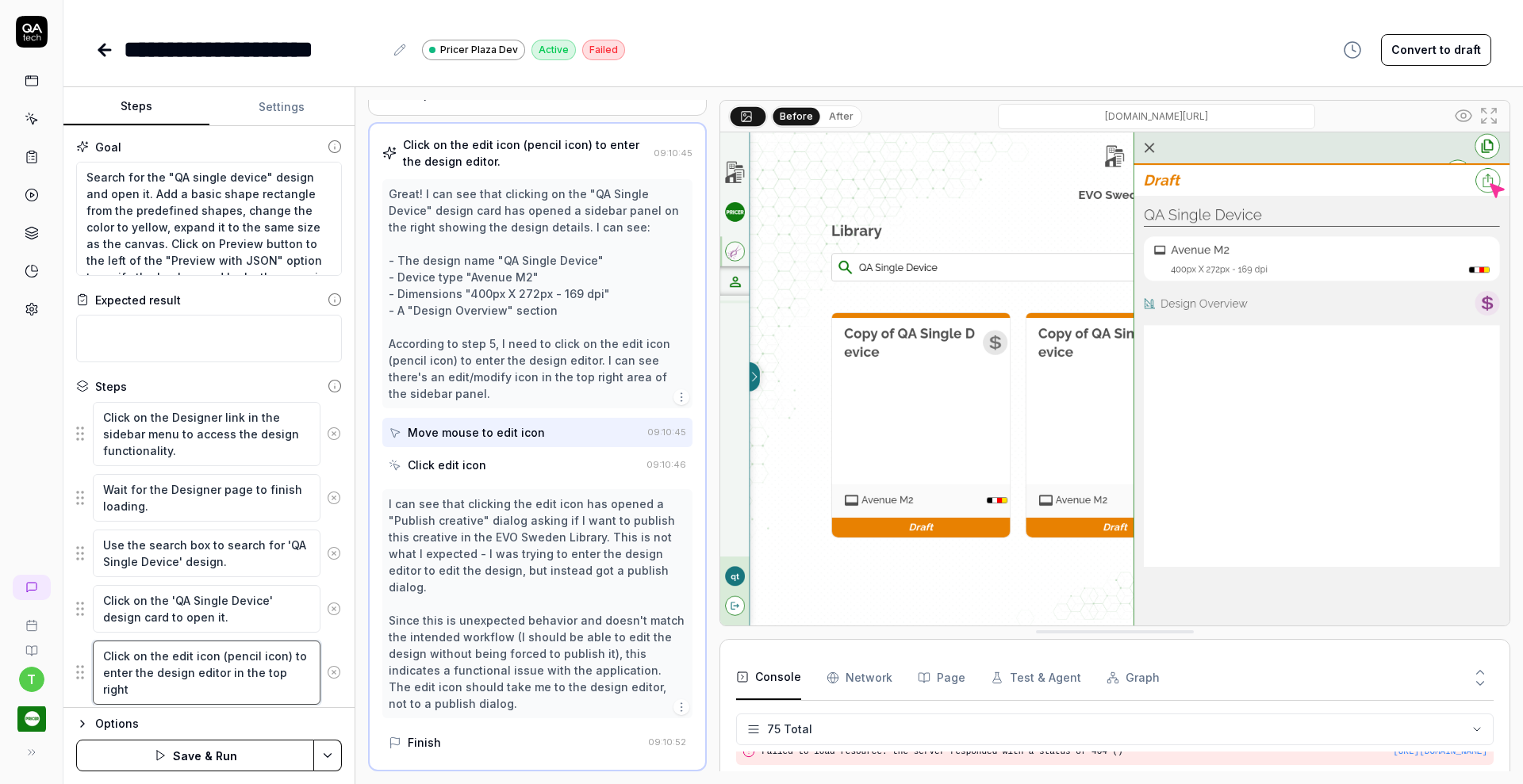
type textarea "Click on the edit icon (pencil icon) to enter the design editor in the top righ…"
type textarea "*"
type textarea "Click on the edit icon (pencil icon) to enter the design editor in the top righ…"
type textarea "*"
type textarea "Click on the edit icon (pencil icon) to enter the design editor in the top righ…"
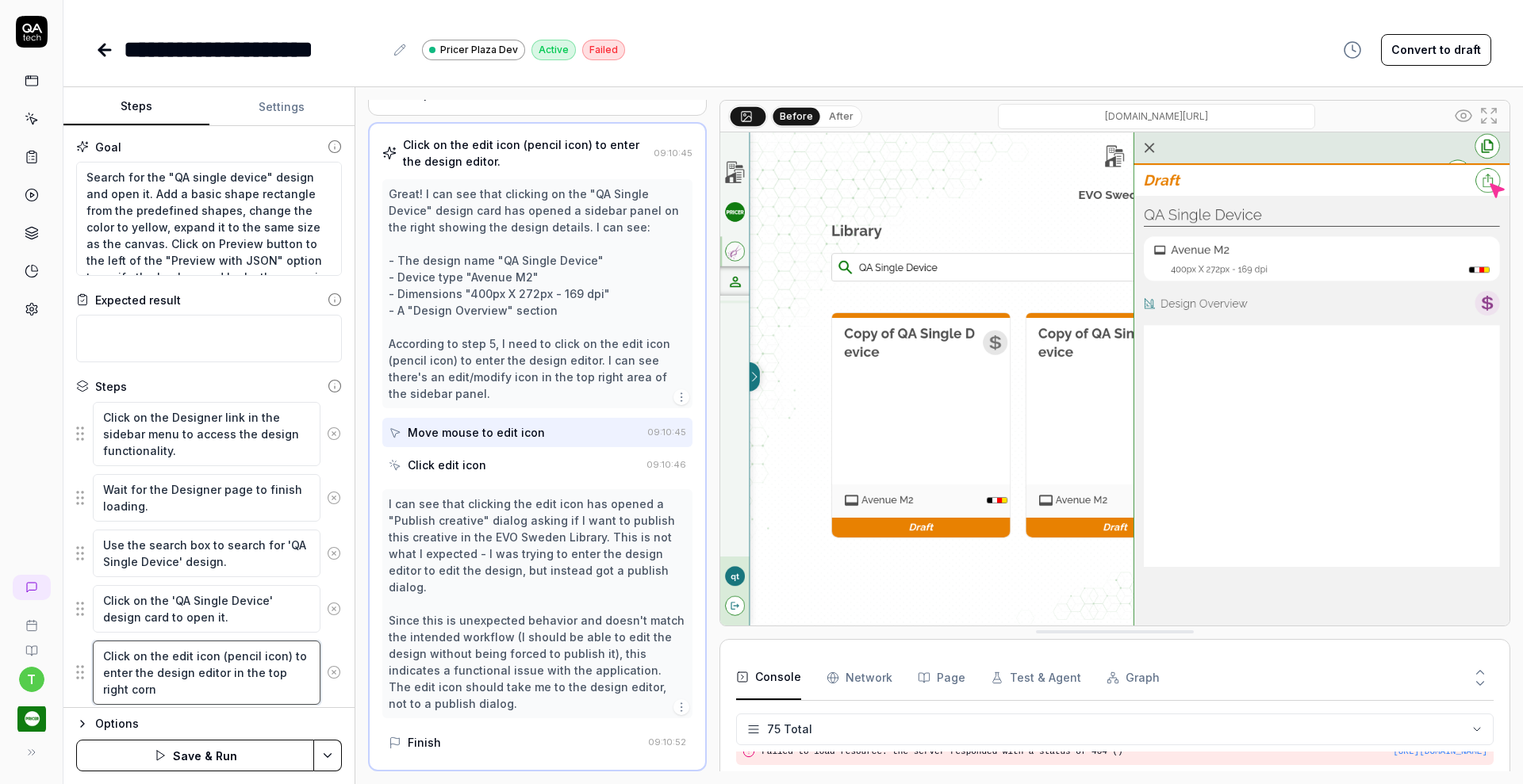
type textarea "*"
type textarea "Click on the edit icon (pencil icon) to enter the design editor in the top righ…"
type textarea "*"
type textarea "Click on the edit icon (pencil icon) to enter the design editor in the top righ…"
click at [331, 753] on html "**********" at bounding box center [761, 392] width 1523 height 784
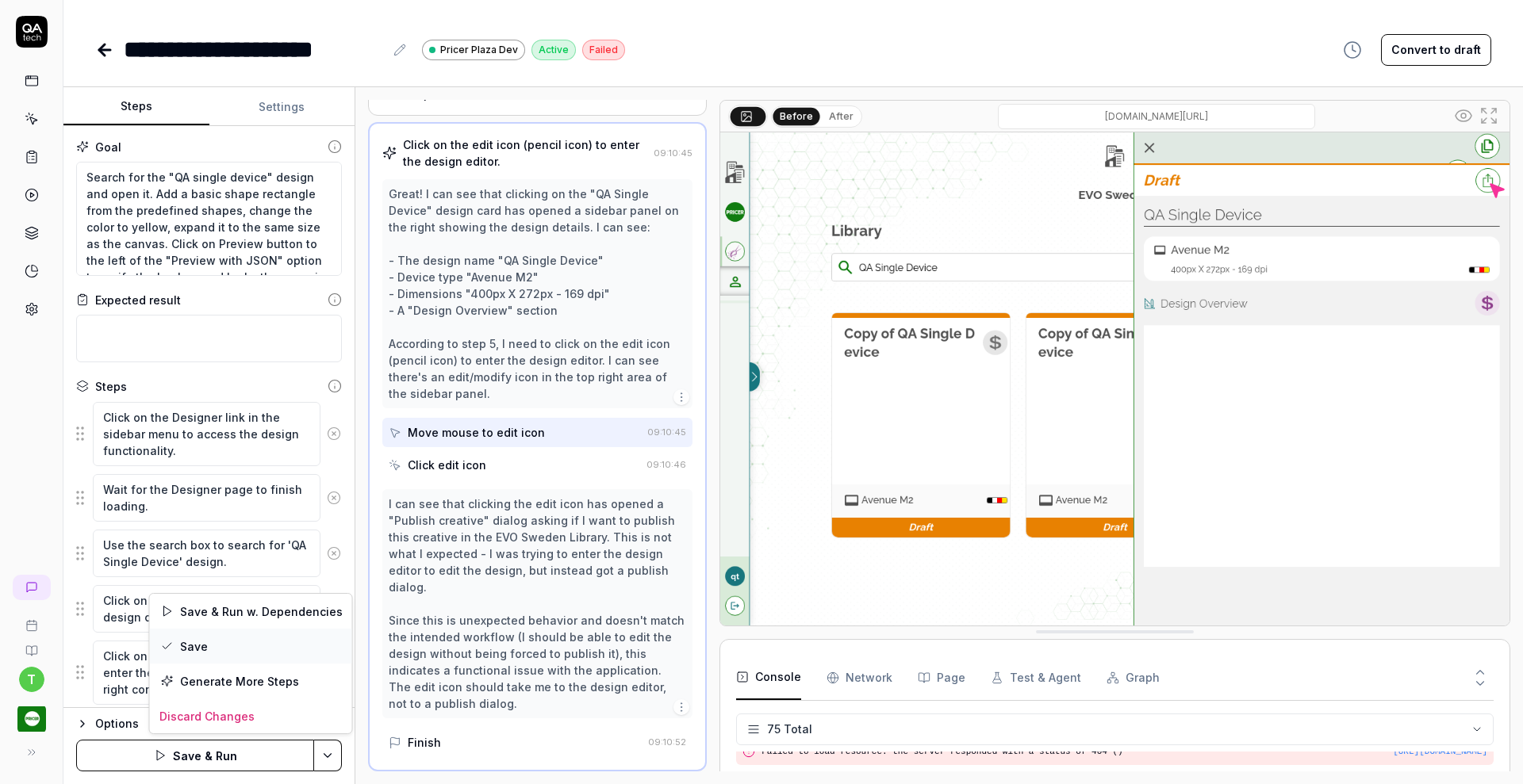
click at [239, 640] on div "Save" at bounding box center [250, 646] width 202 height 35
click at [194, 756] on button "Run" at bounding box center [195, 756] width 238 height 32
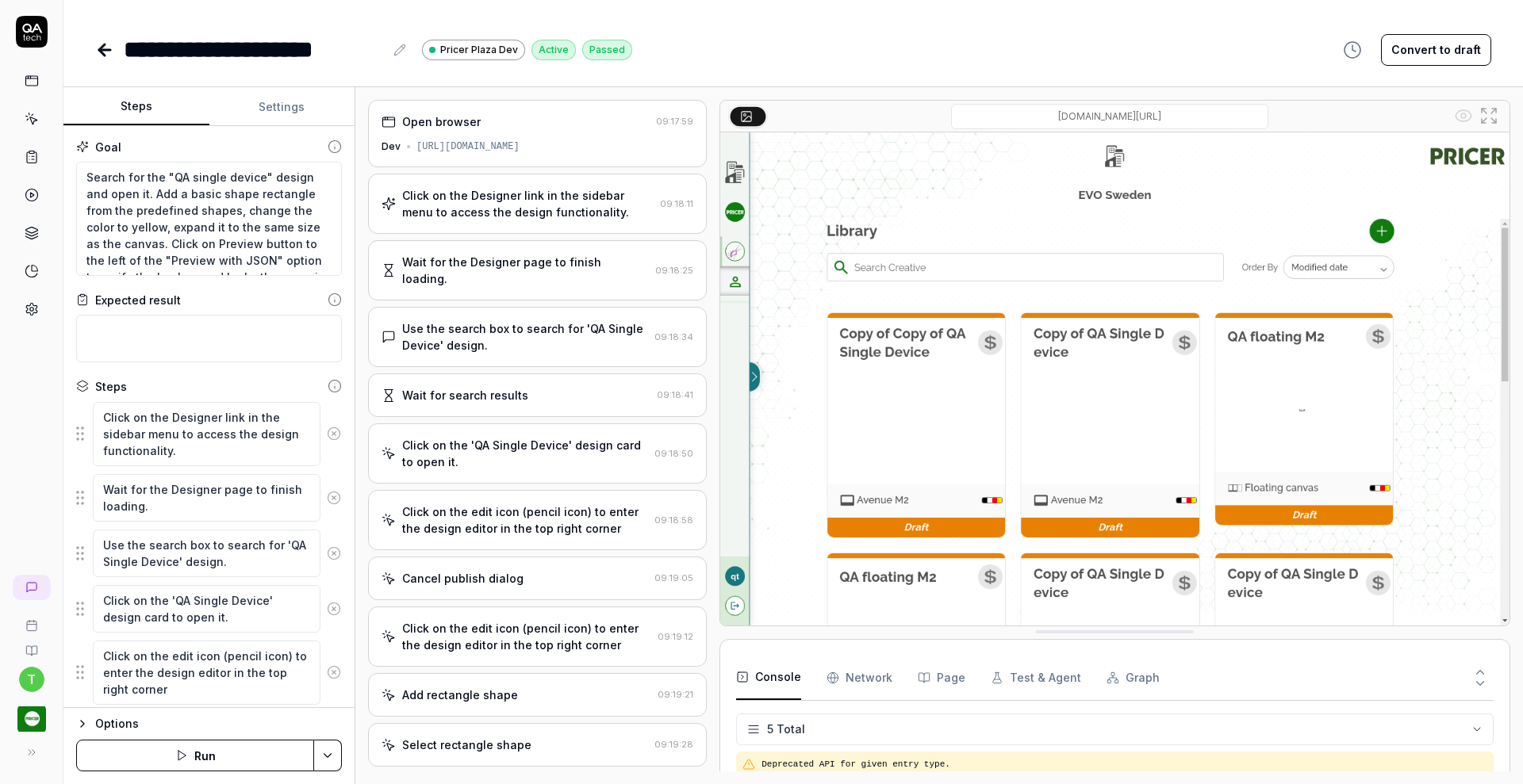
type textarea "*"
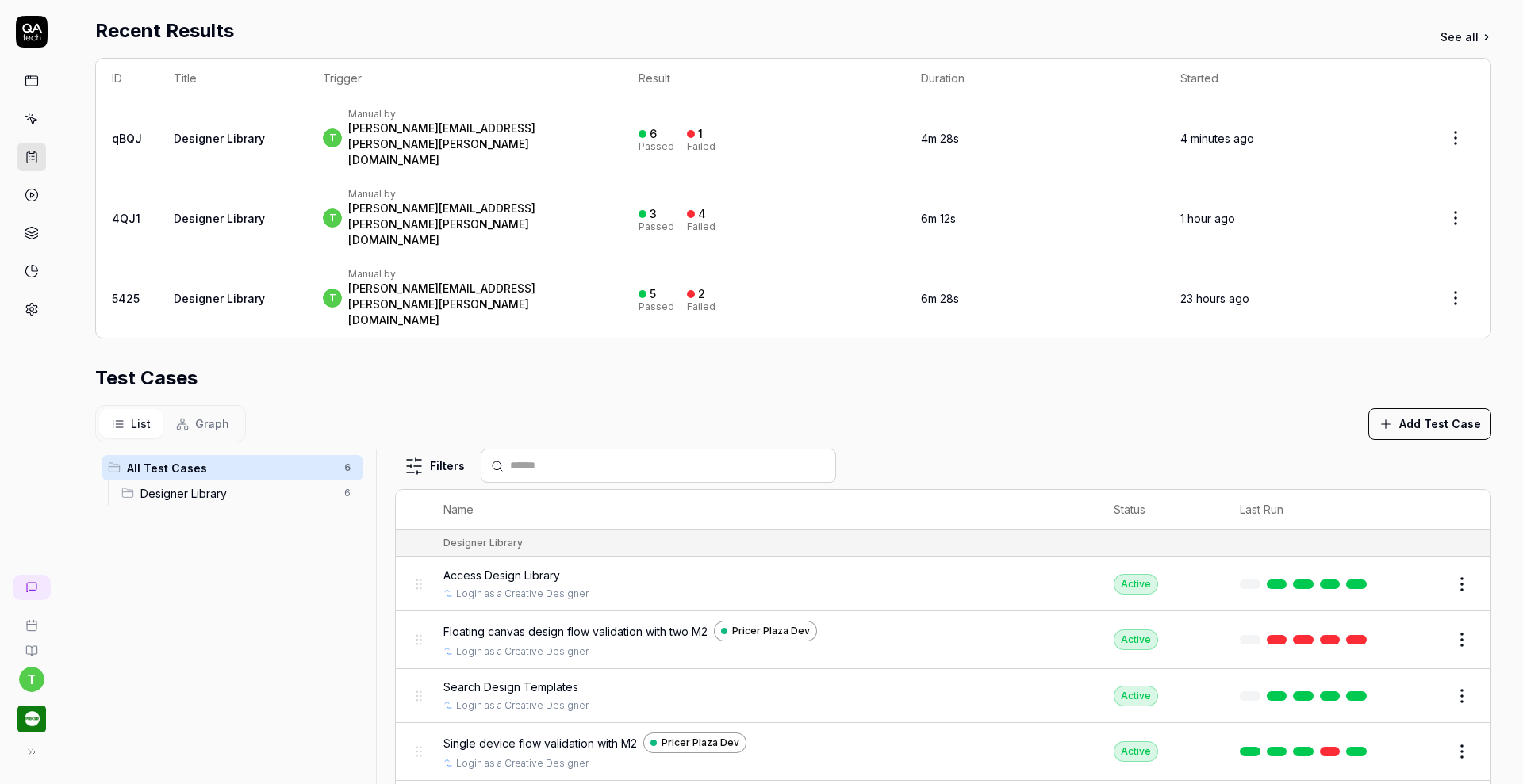
scroll to position [373, 0]
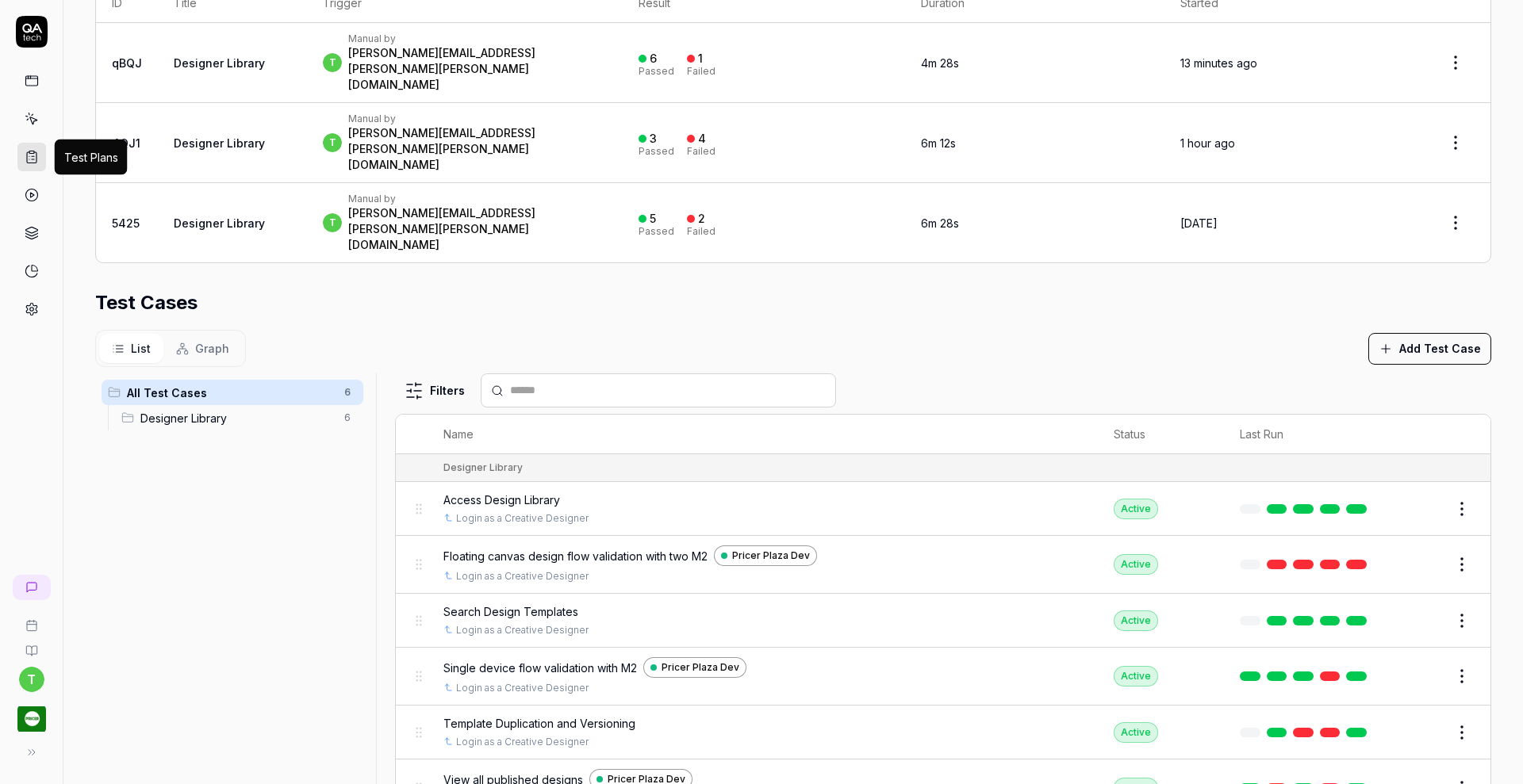
click at [27, 153] on icon at bounding box center [31, 156] width 14 height 14
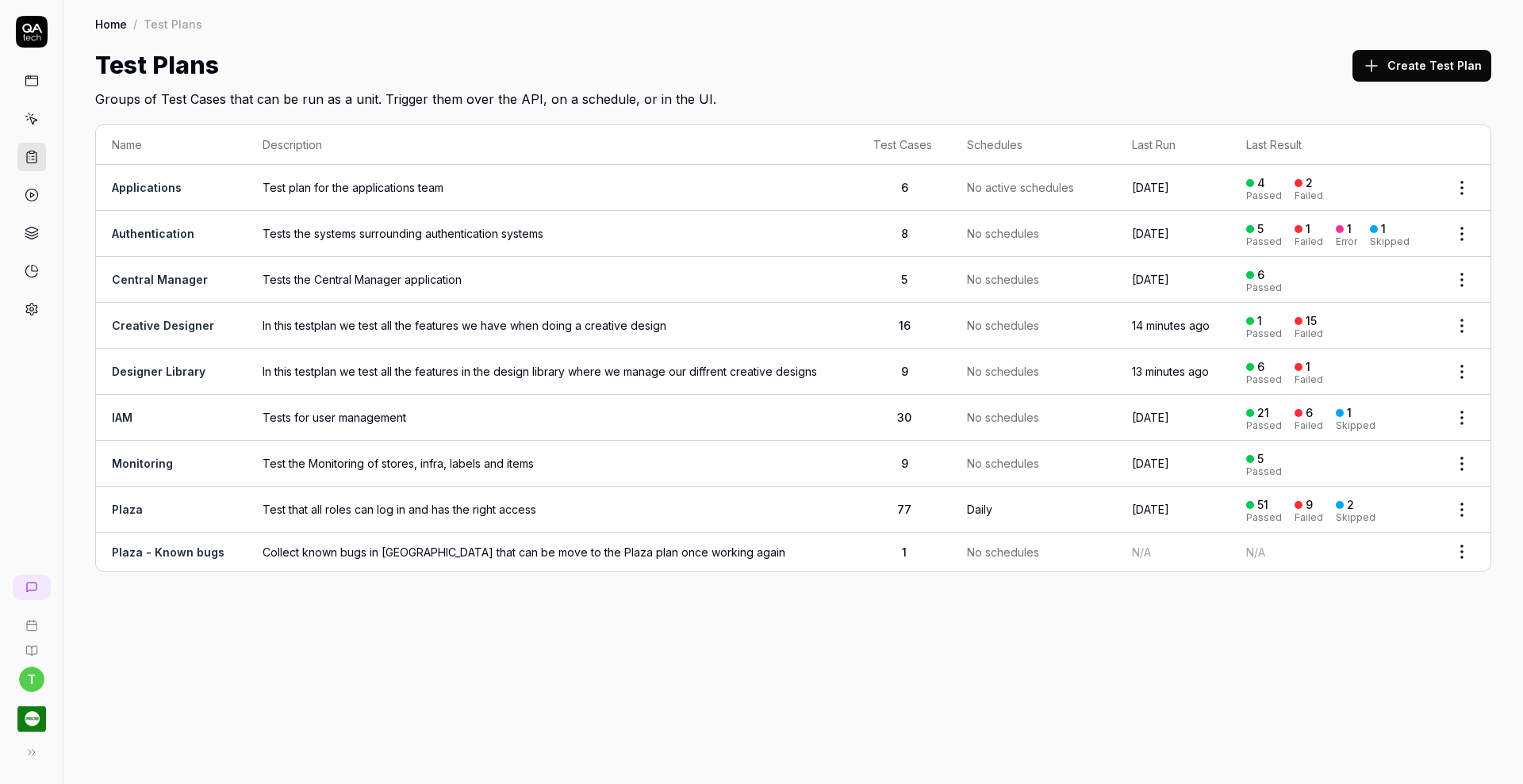
click at [286, 318] on span "In this testplan we test all the features we have when doing a creative design" at bounding box center [552, 326] width 579 height 17
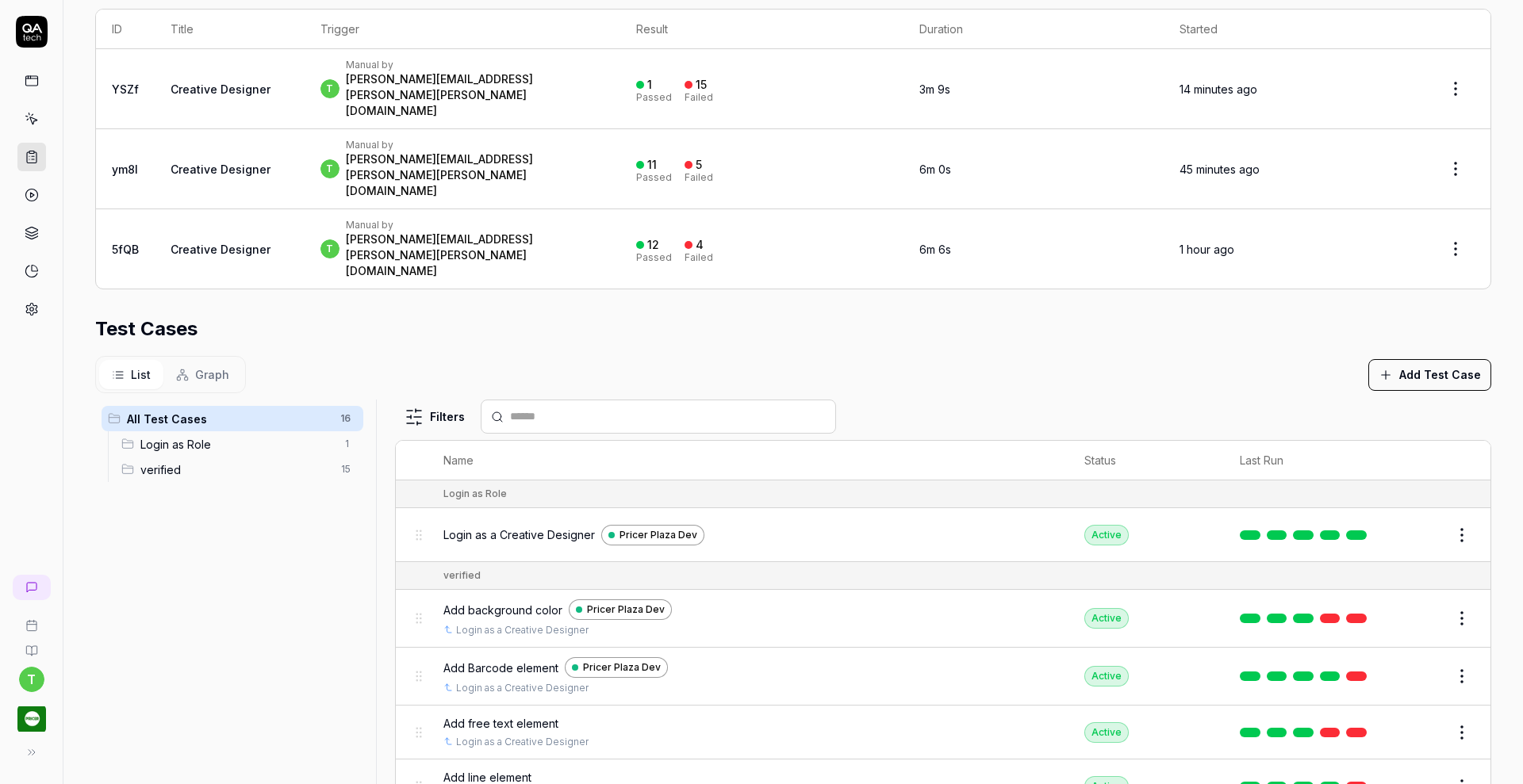
scroll to position [373, 0]
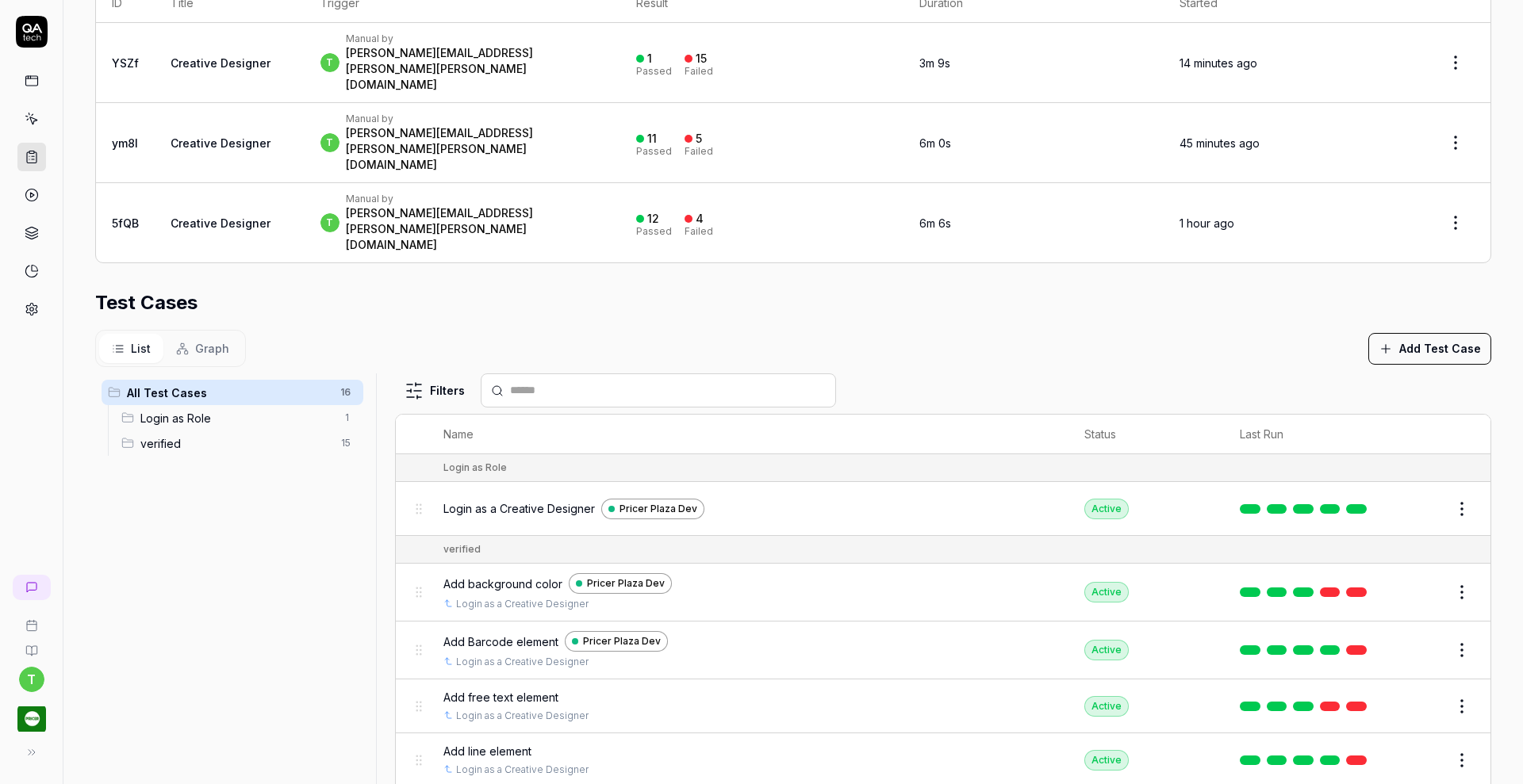
click at [1405, 579] on button "Edit" at bounding box center [1423, 591] width 38 height 25
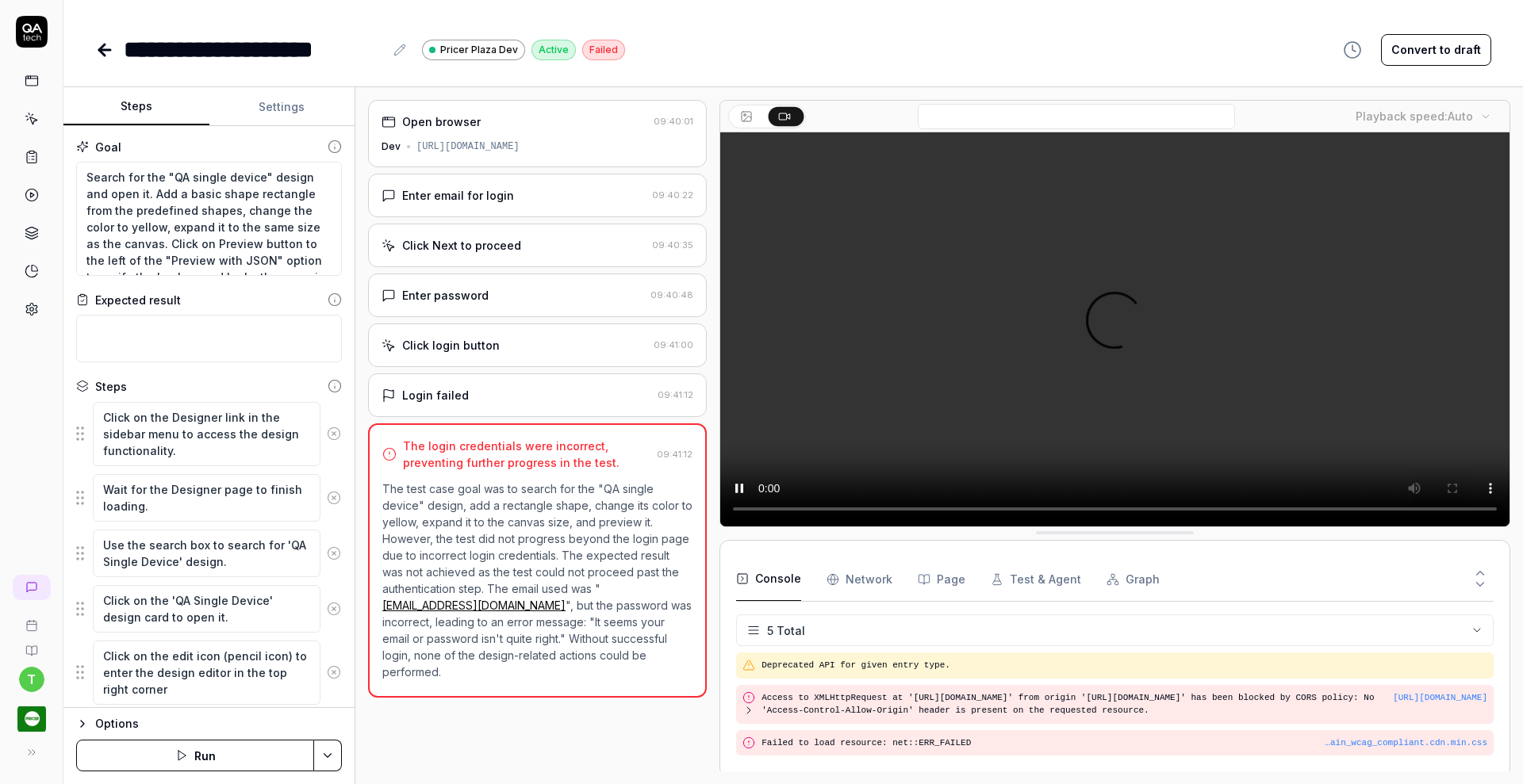
scroll to position [57, 0]
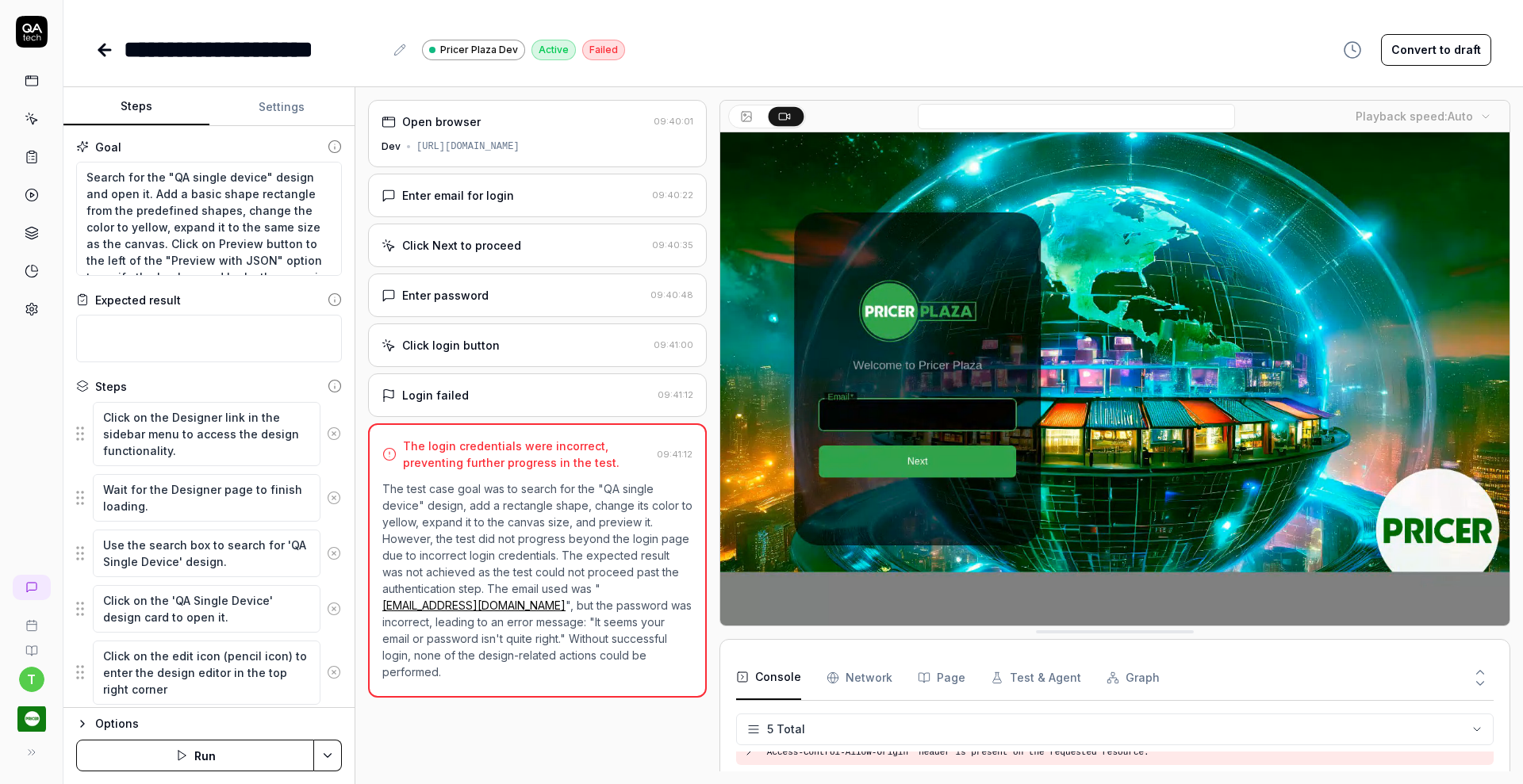
click at [299, 118] on button "Settings" at bounding box center [282, 107] width 146 height 38
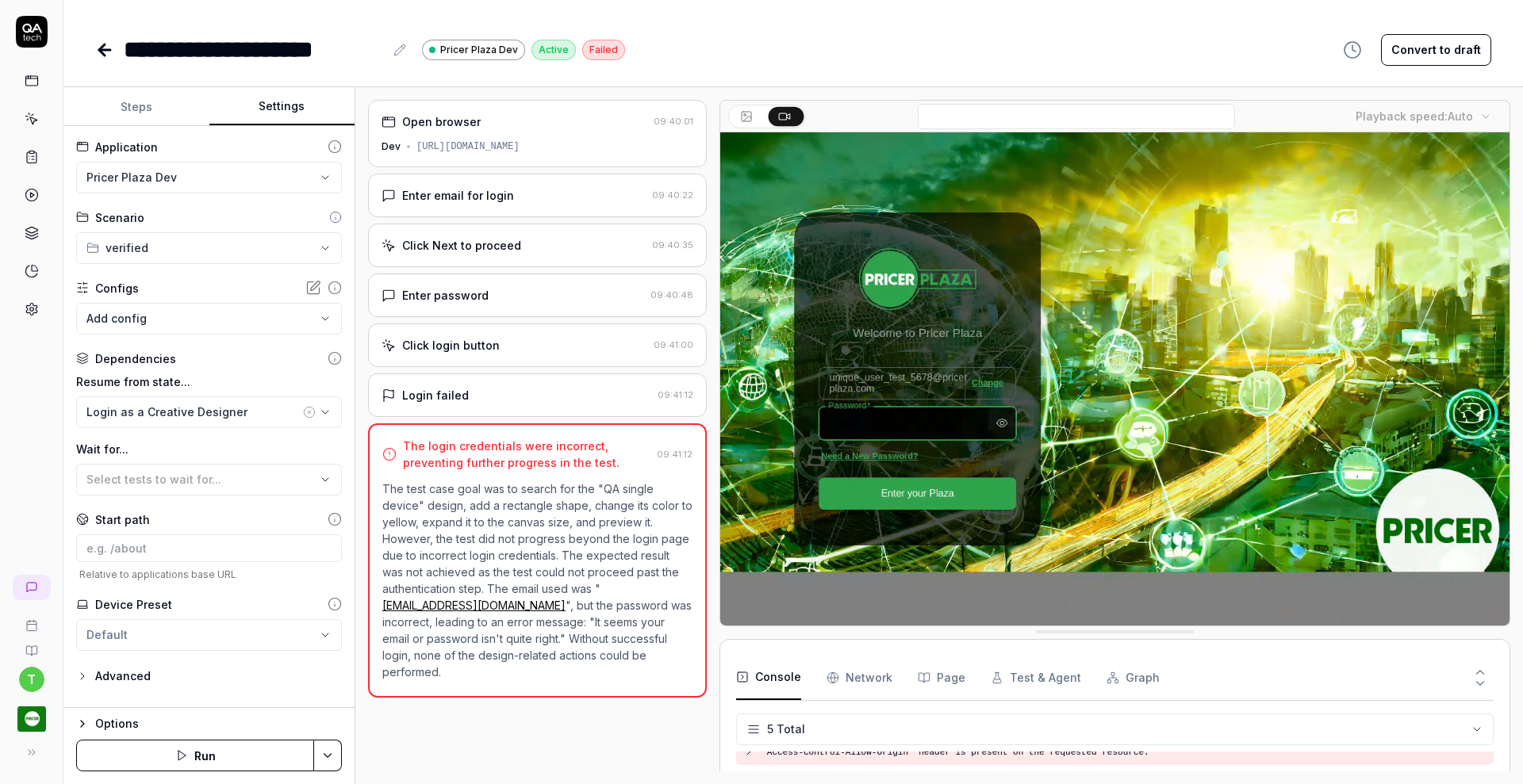
type textarea "*"
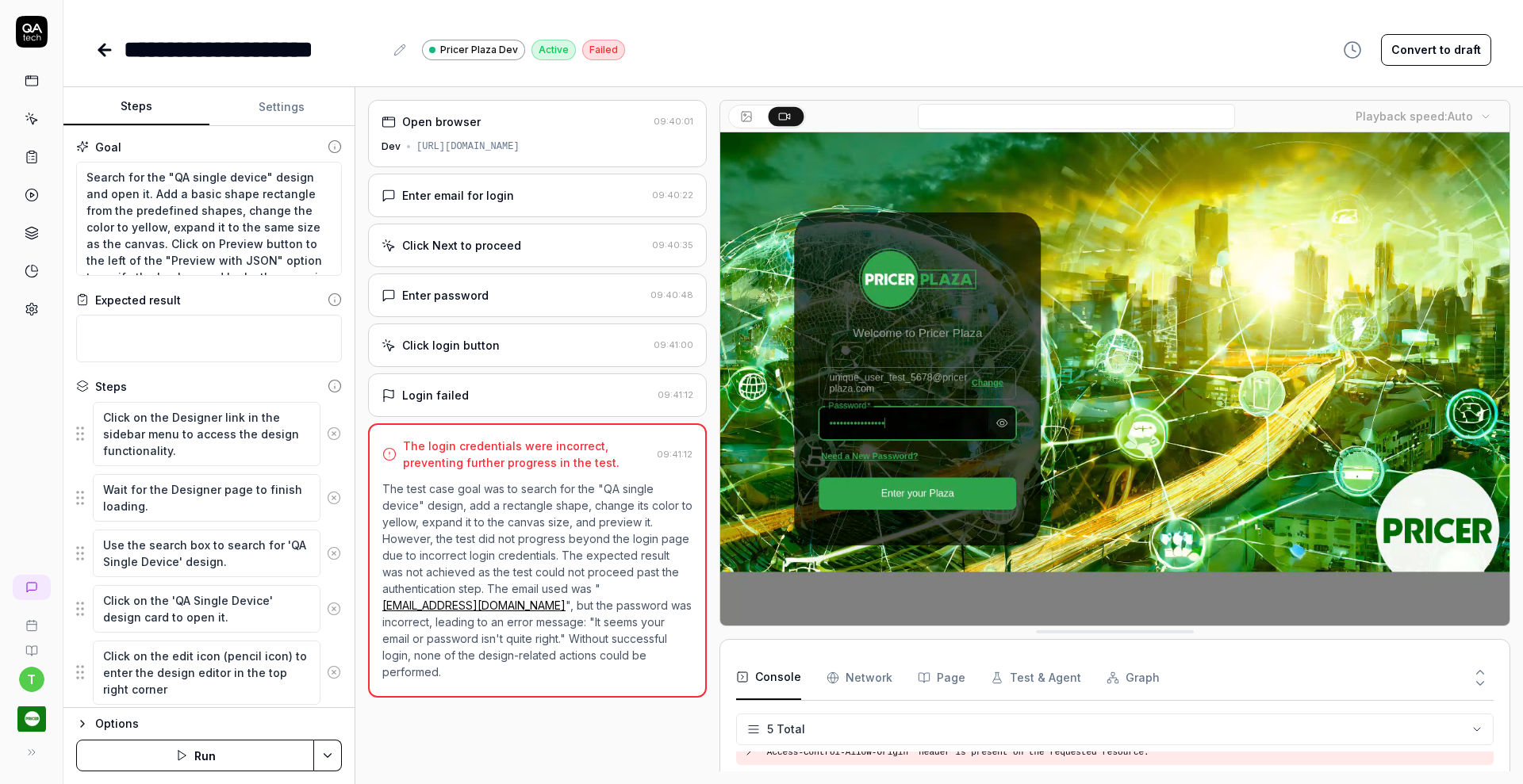
click at [142, 107] on button "Steps" at bounding box center [136, 107] width 146 height 38
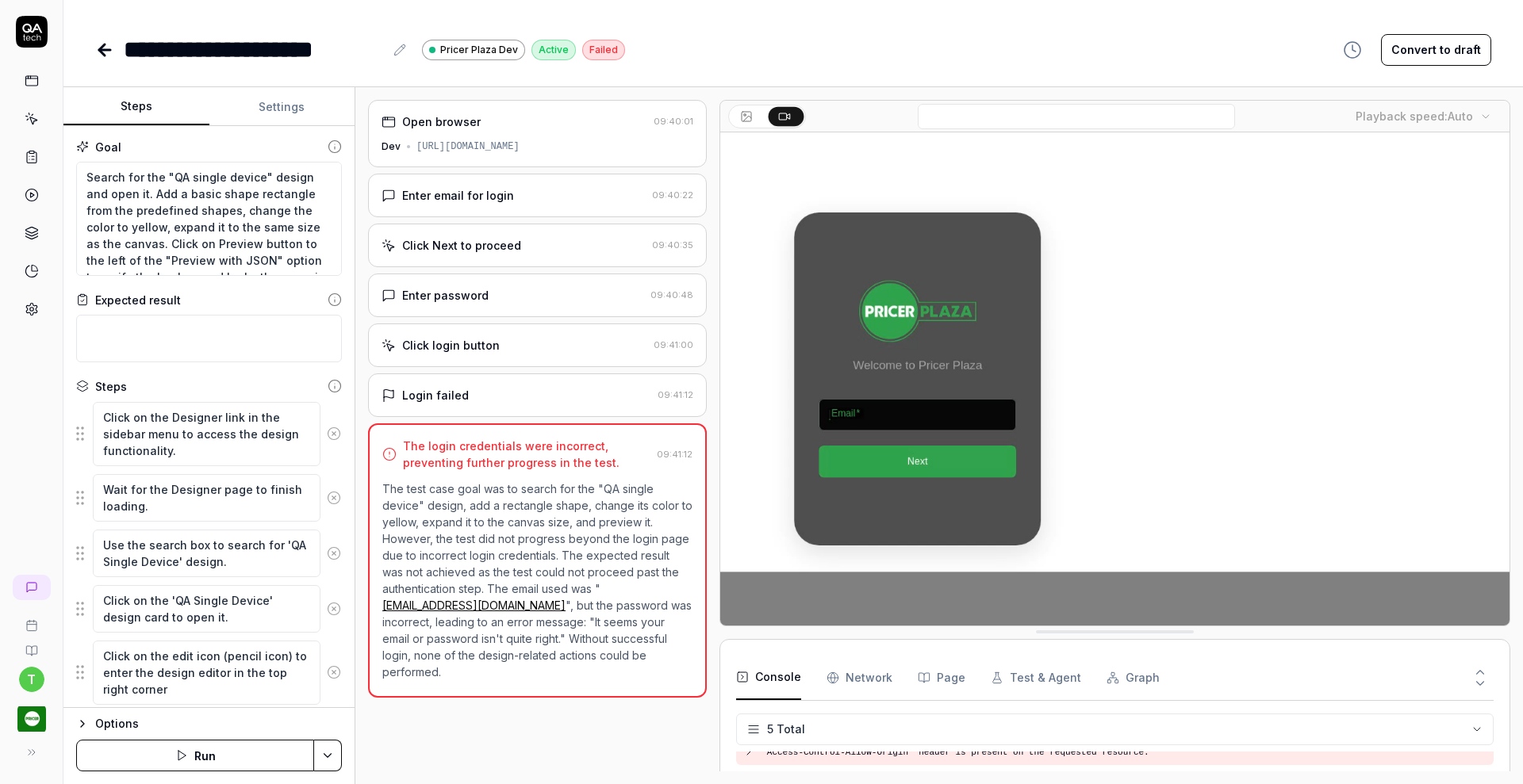
click at [100, 52] on icon at bounding box center [102, 50] width 6 height 11
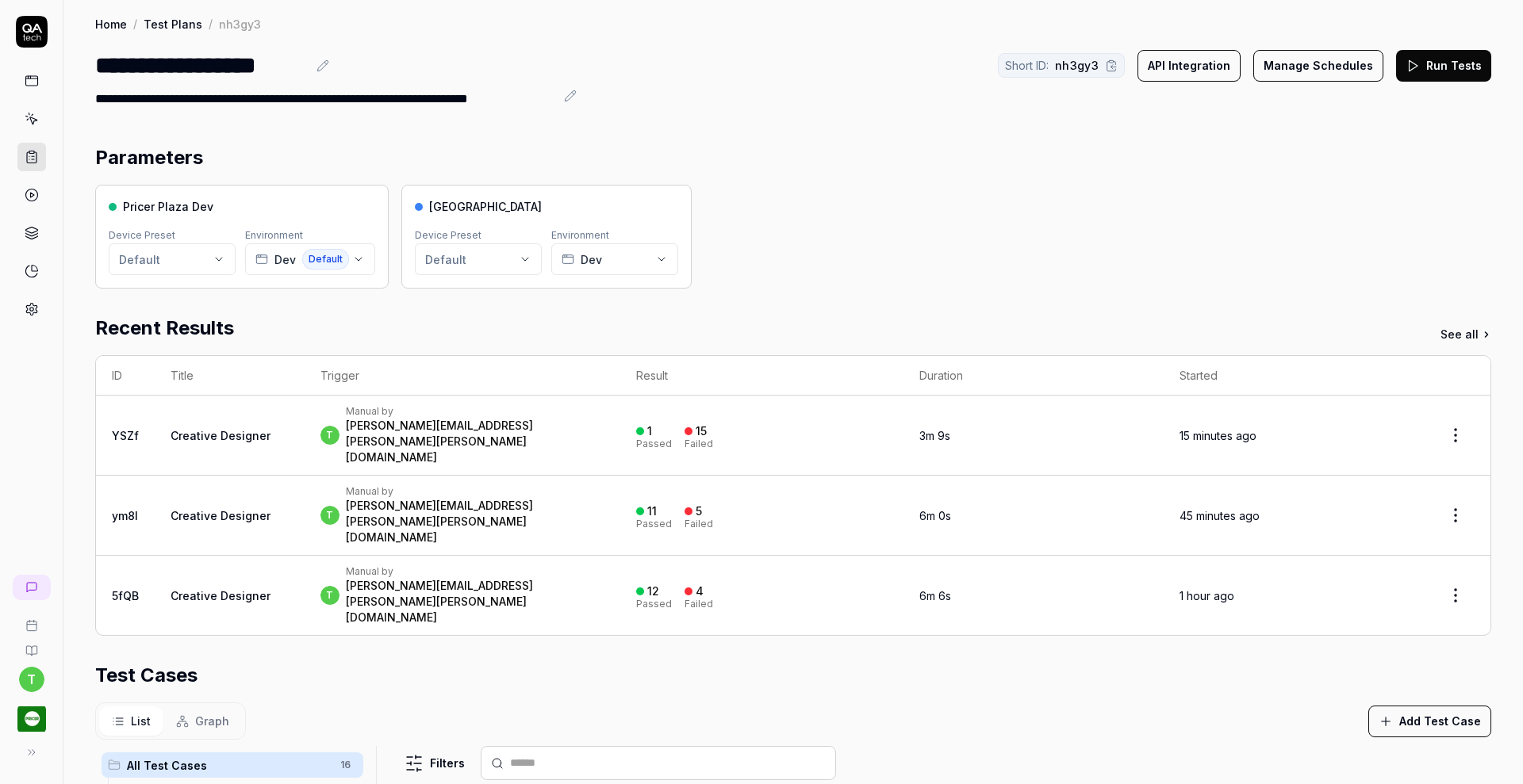
click at [405, 422] on div "thomas.wahlstrom@pricer.com" at bounding box center [475, 441] width 259 height 47
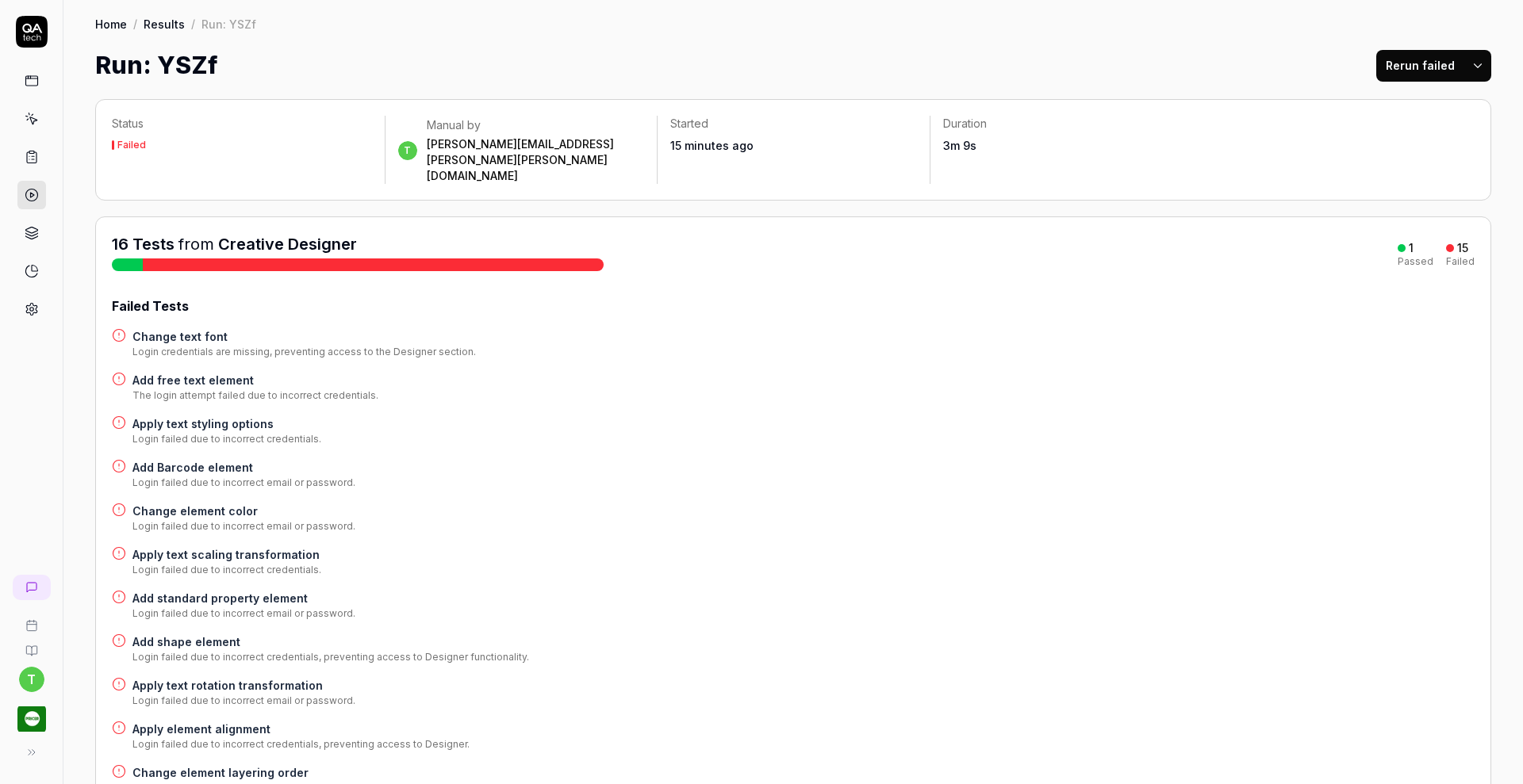
click at [127, 259] on div at bounding box center [127, 265] width 31 height 13
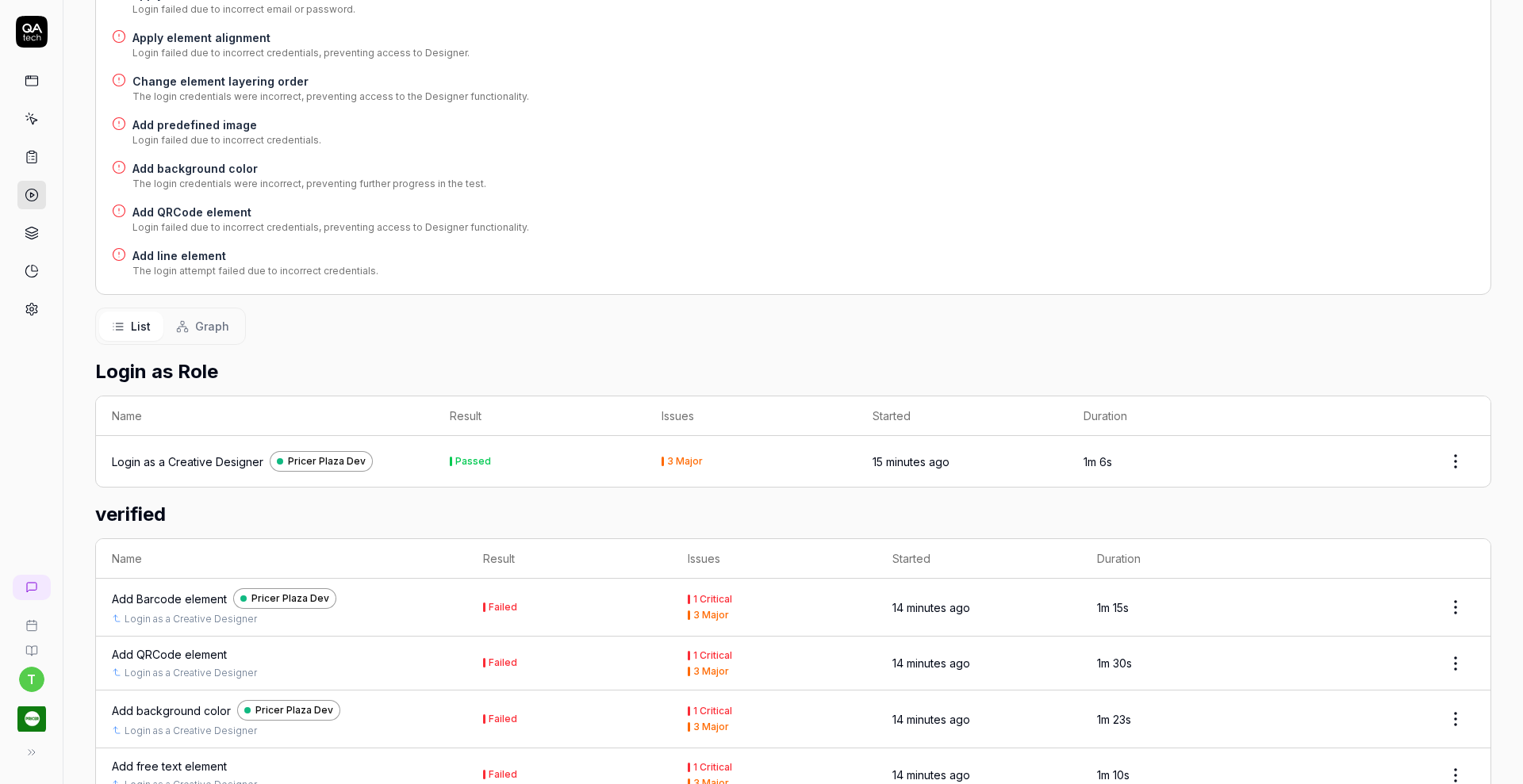
scroll to position [702, 0]
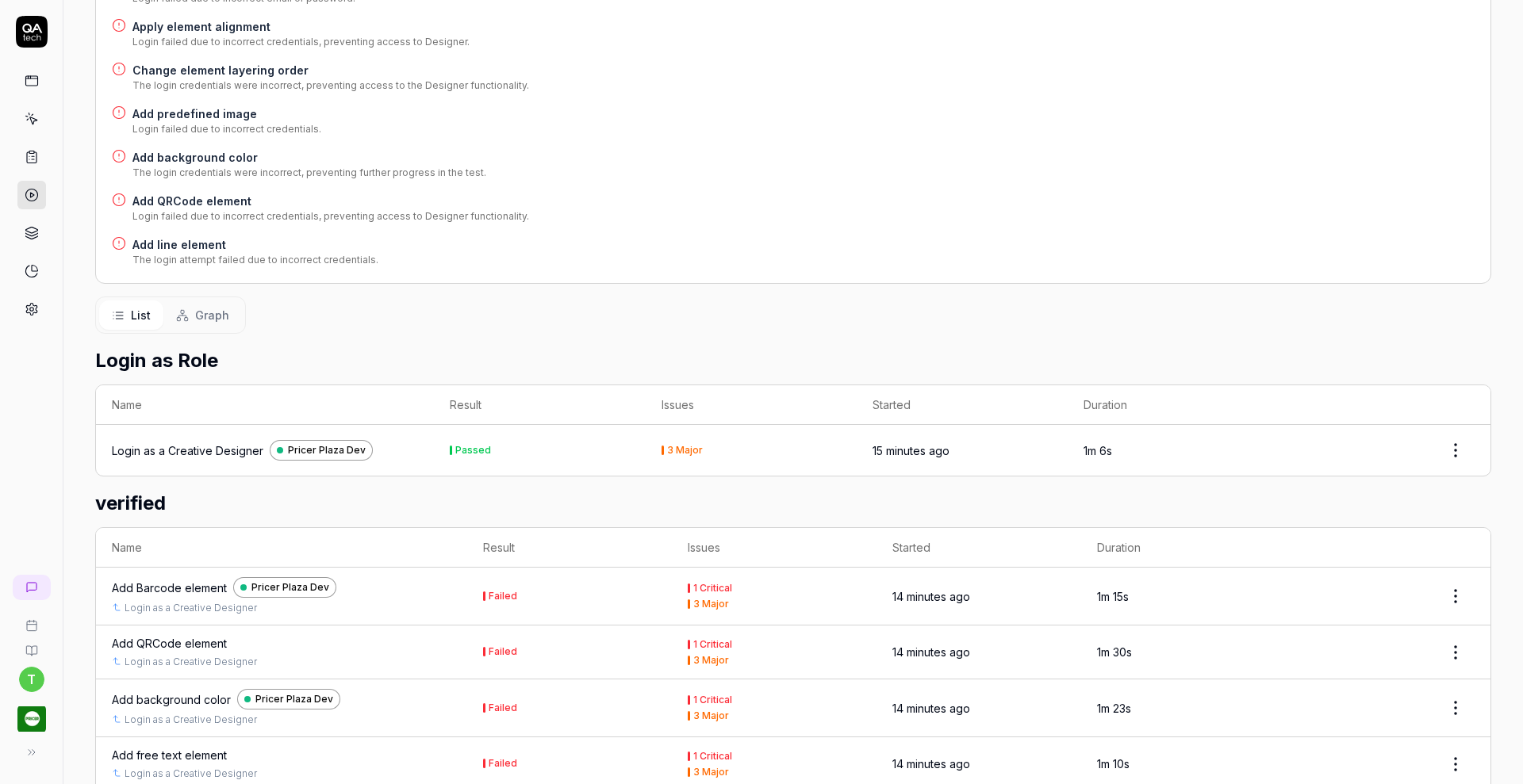
click at [24, 160] on link at bounding box center [32, 156] width 29 height 29
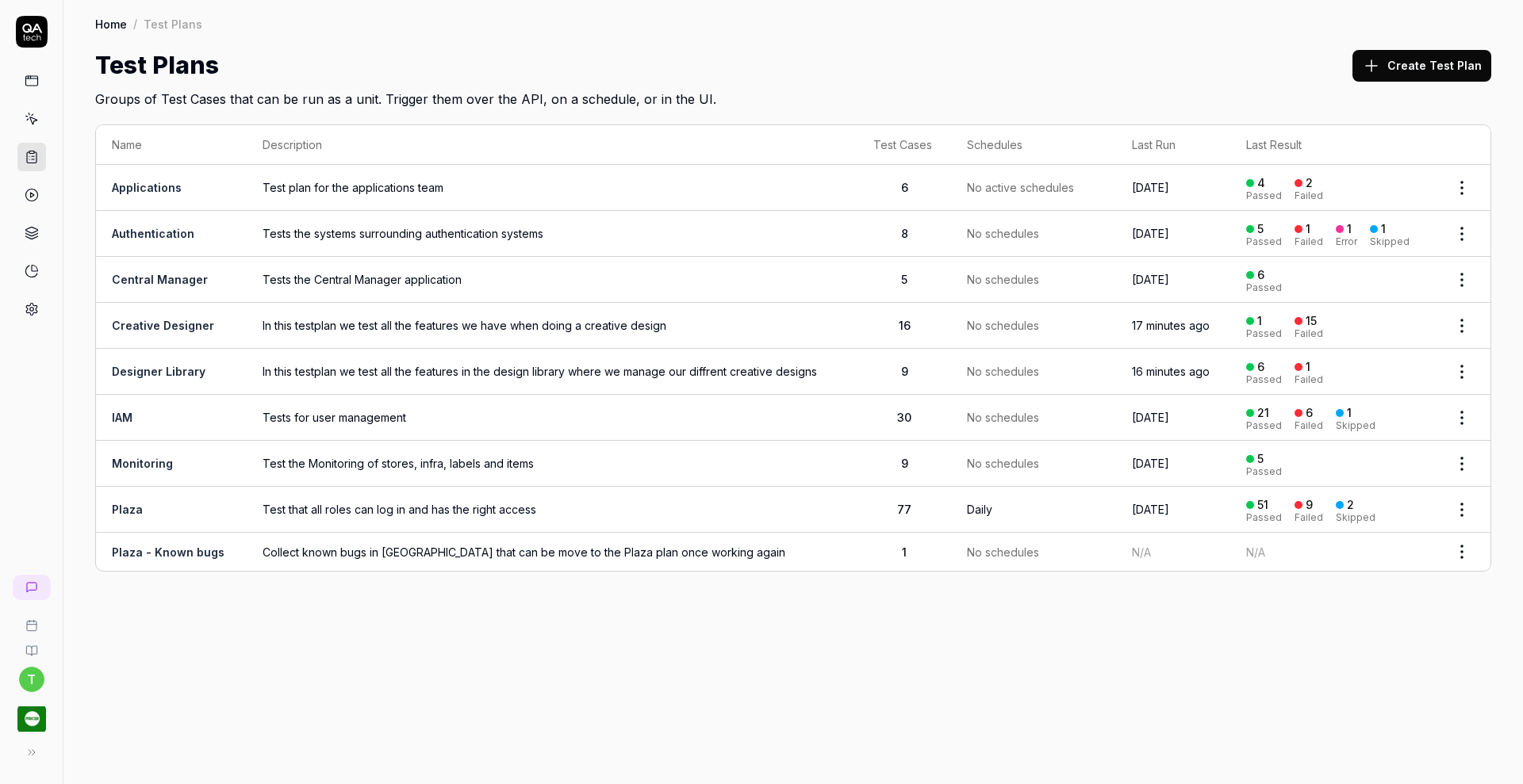
click at [539, 320] on span "In this testplan we test all the features we have when doing a creative design" at bounding box center [552, 326] width 579 height 17
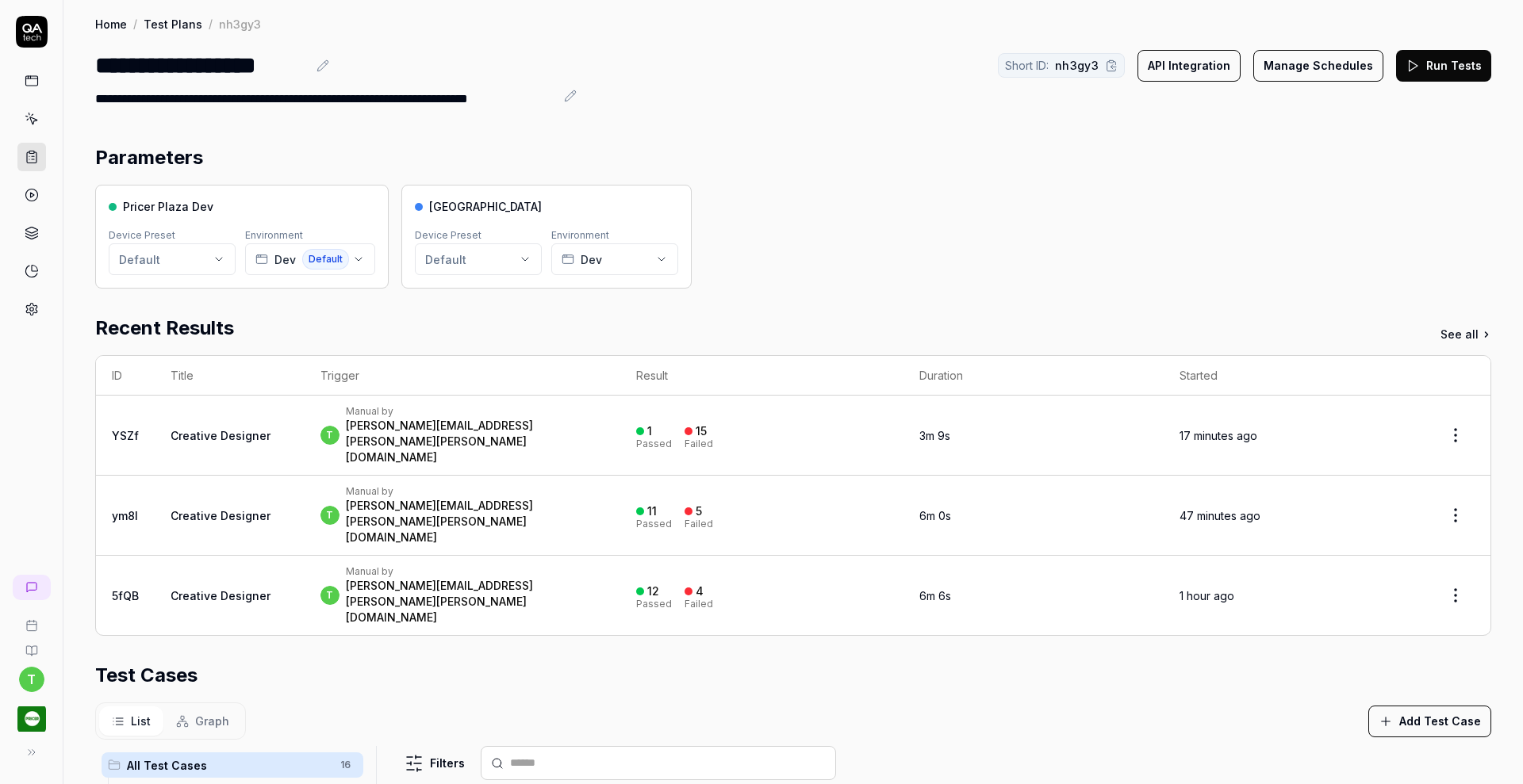
click at [1448, 58] on button "Run Tests" at bounding box center [1444, 66] width 95 height 32
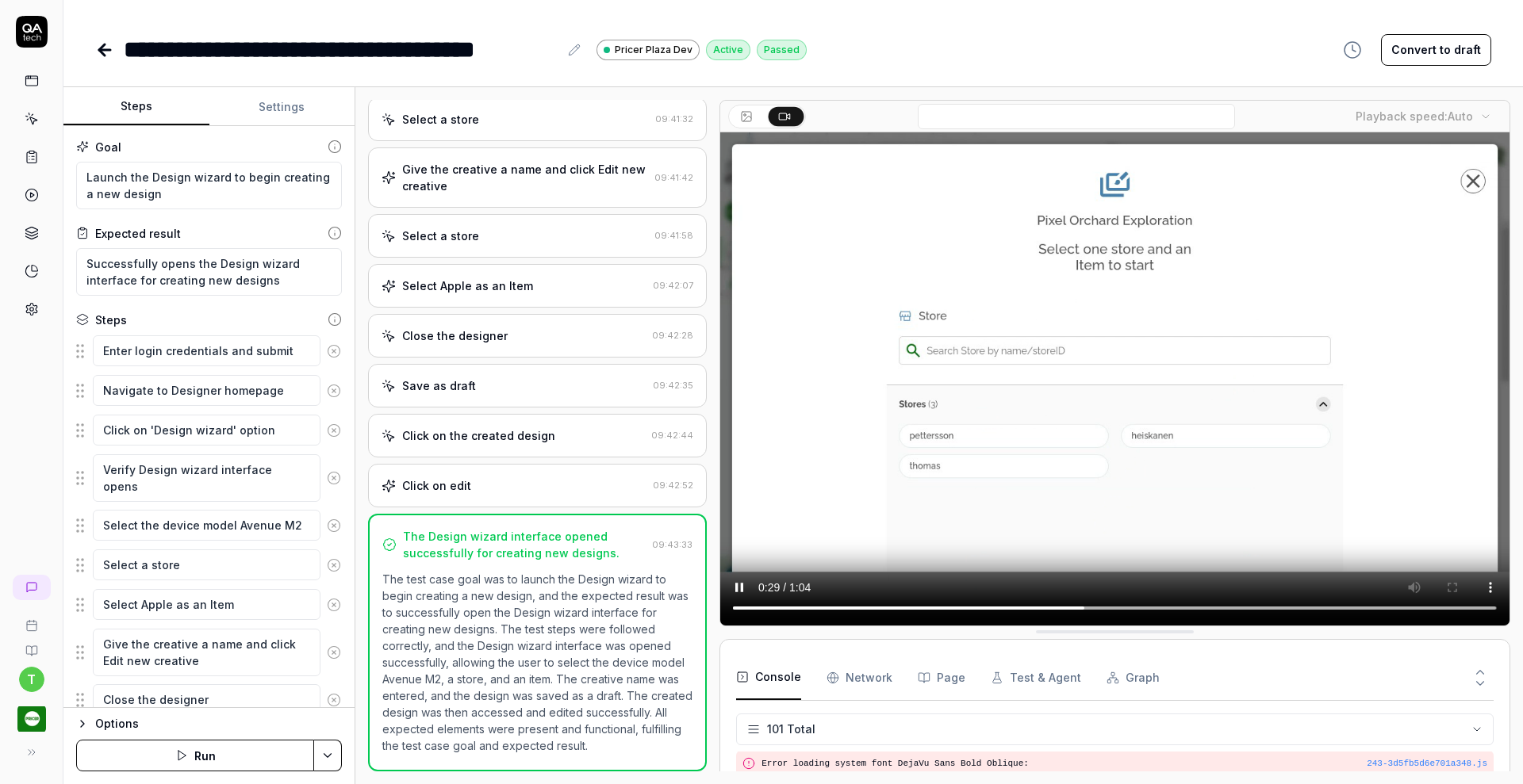
type textarea "*"
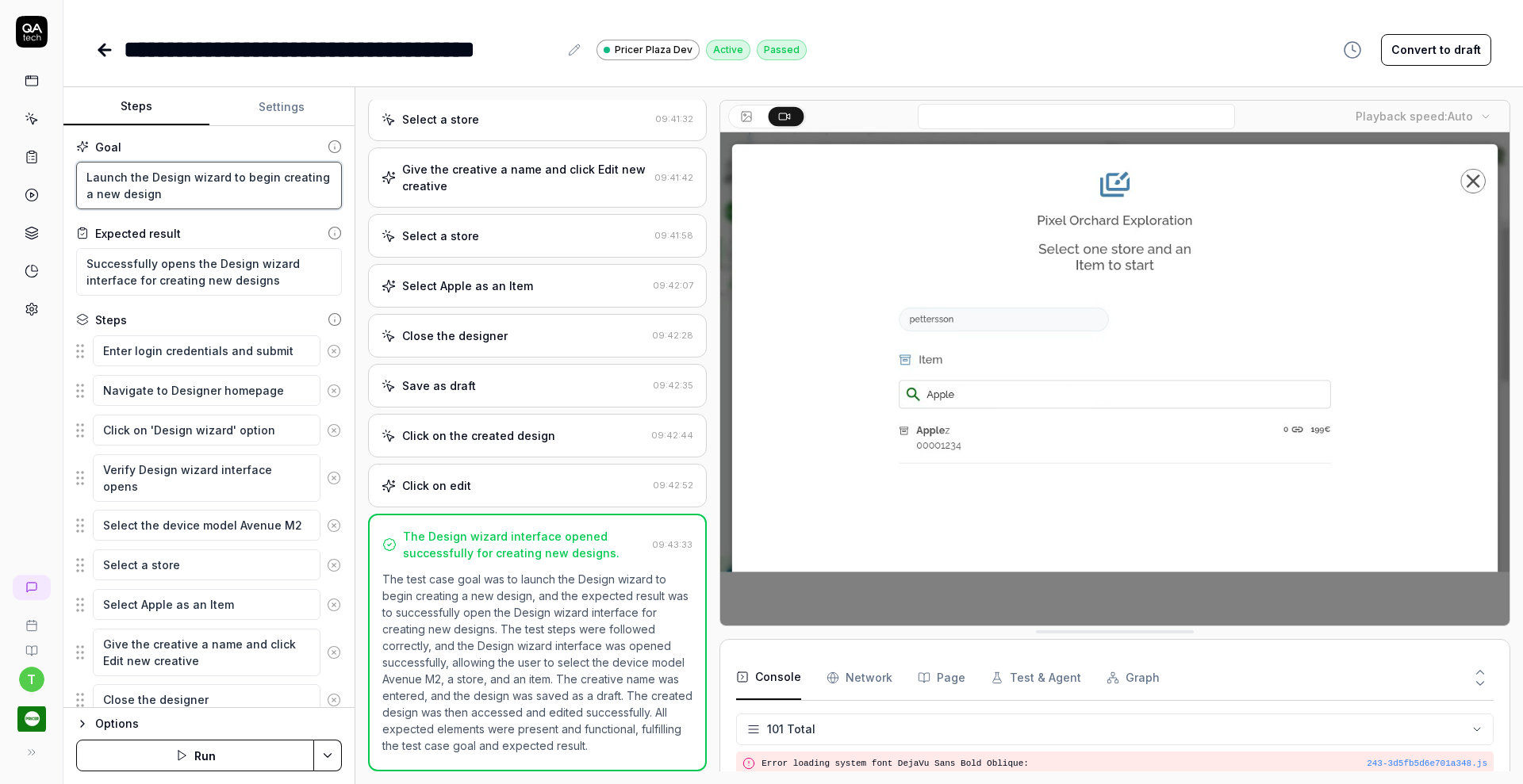
drag, startPoint x: 229, startPoint y: 192, endPoint x: 74, endPoint y: 175, distance: 155.9
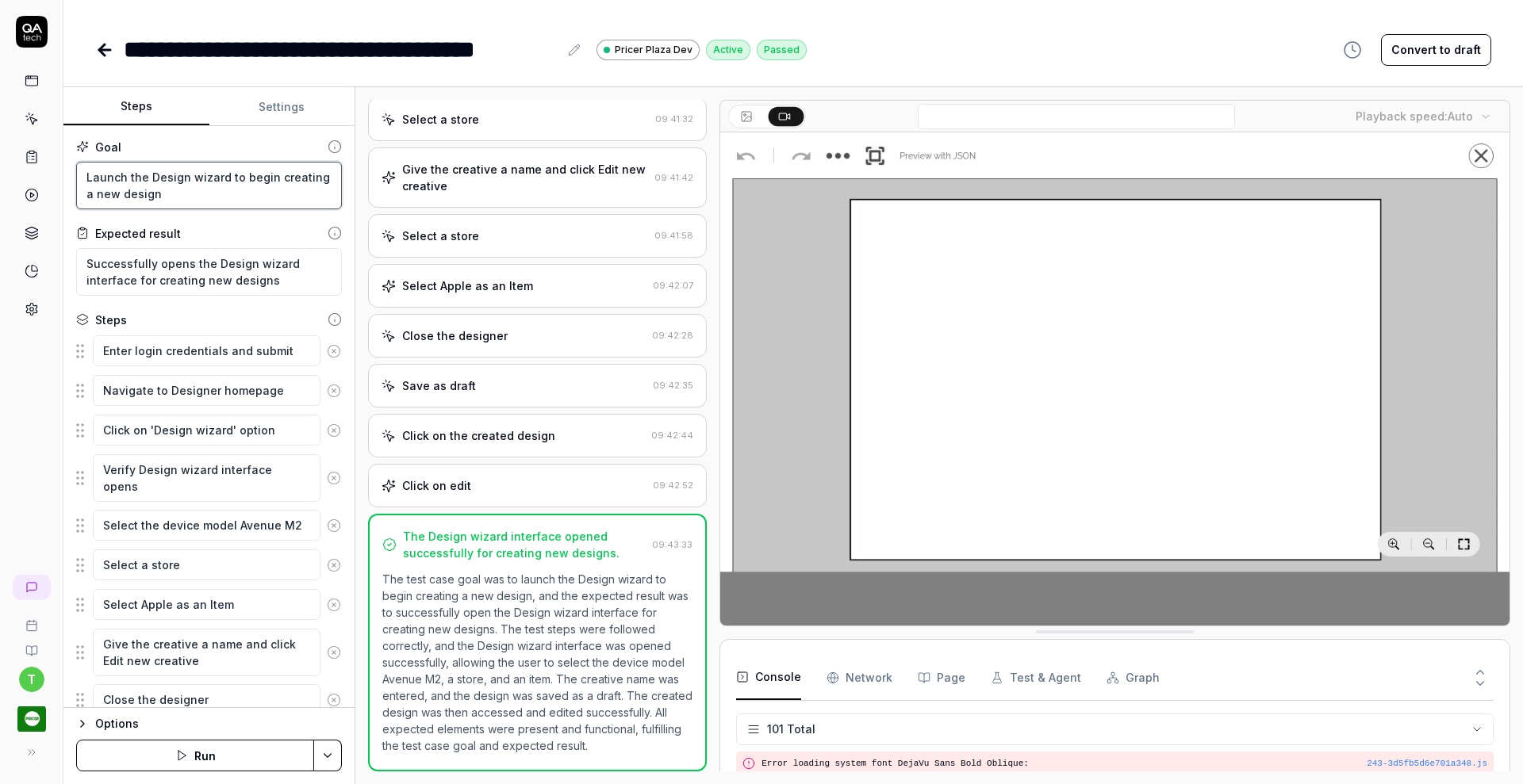
click at [74, 175] on div "Goal Launch the Design wizard to begin creating a new design Expected result Su…" at bounding box center [208, 418] width 291 height 582
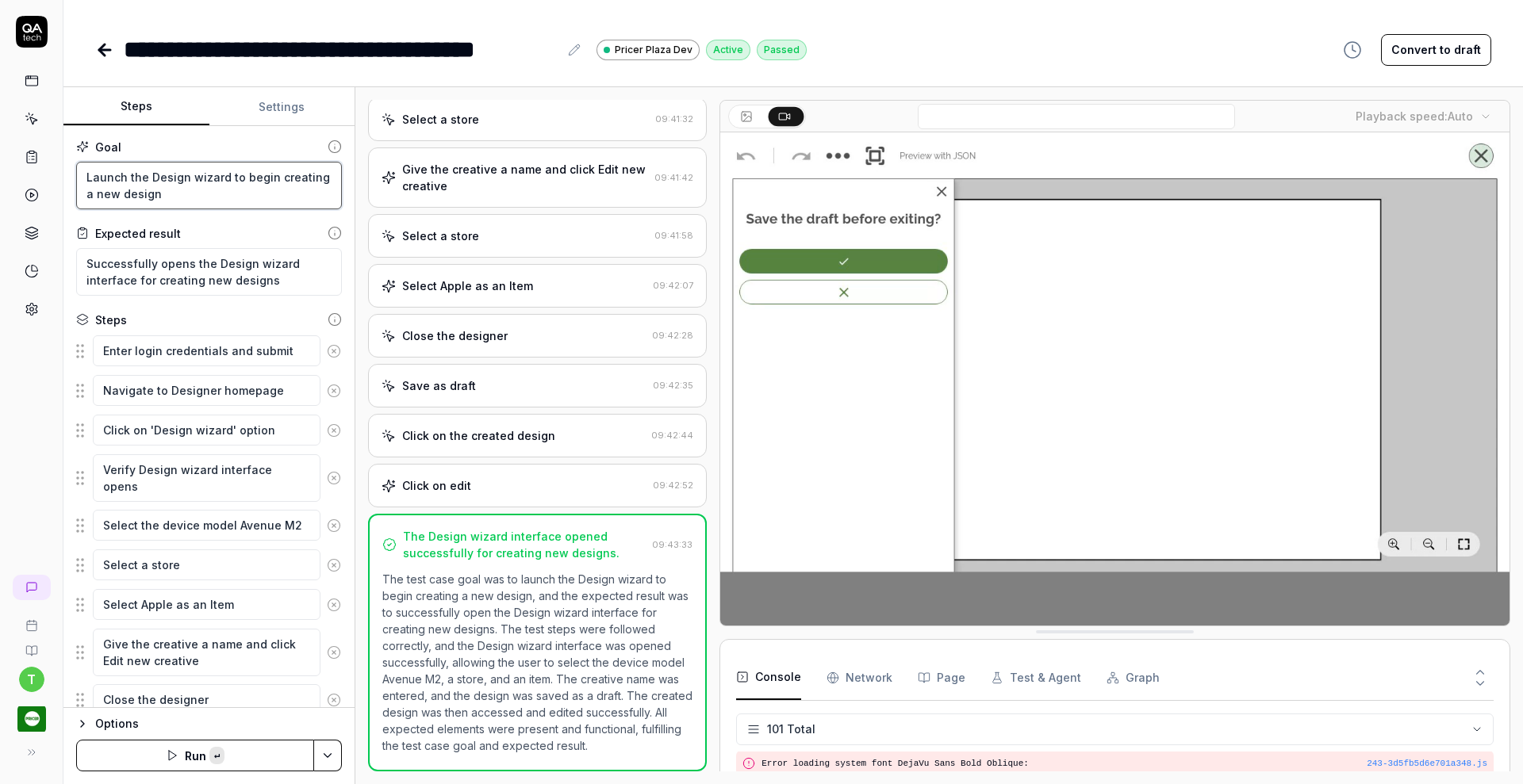
paste textarea "Verify that a Creative Designer can create a new floating canvas design for 14 …"
type textarea "Verify that a Creative Designer can create a new floating canvas design for 14 …"
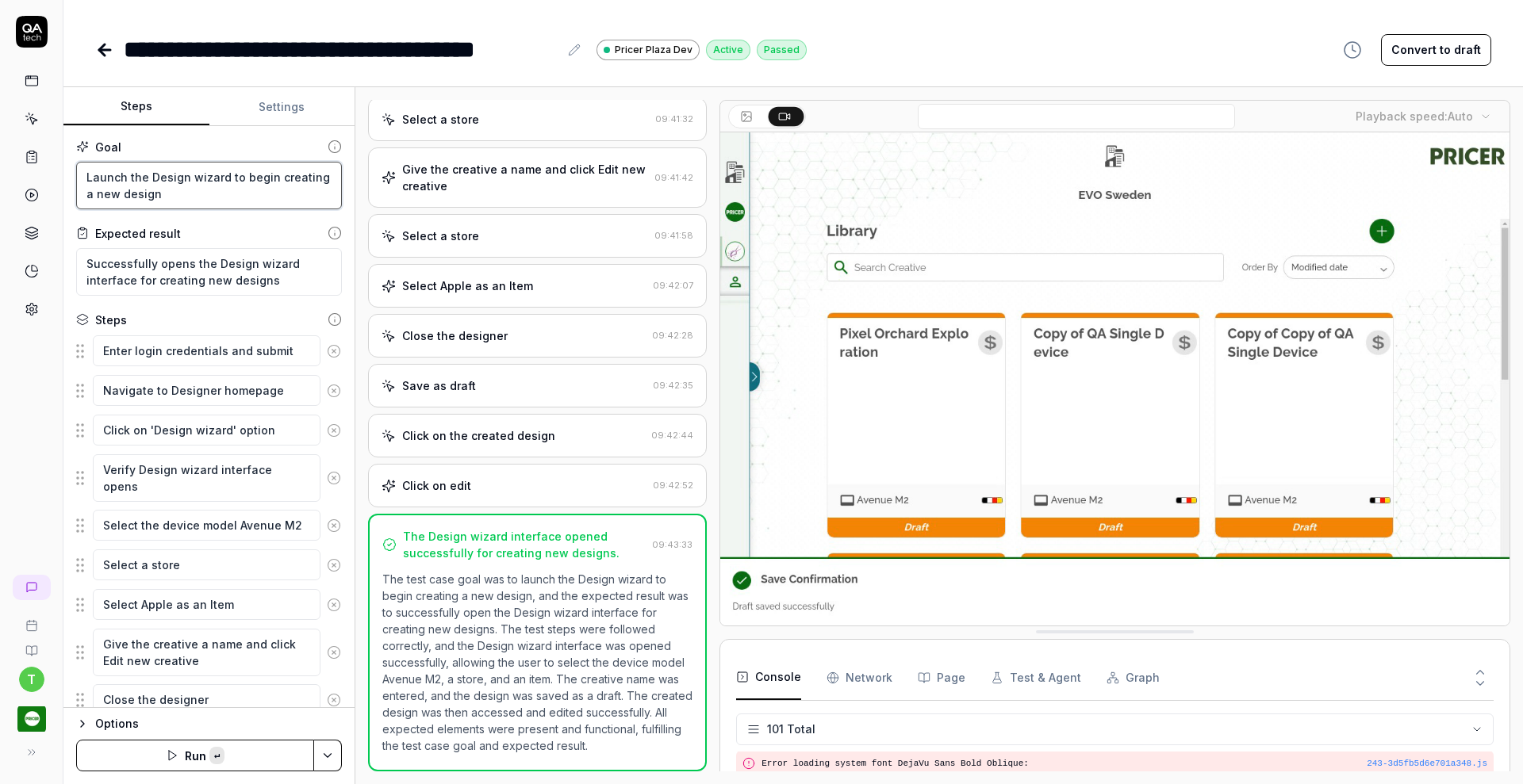
type textarea "*"
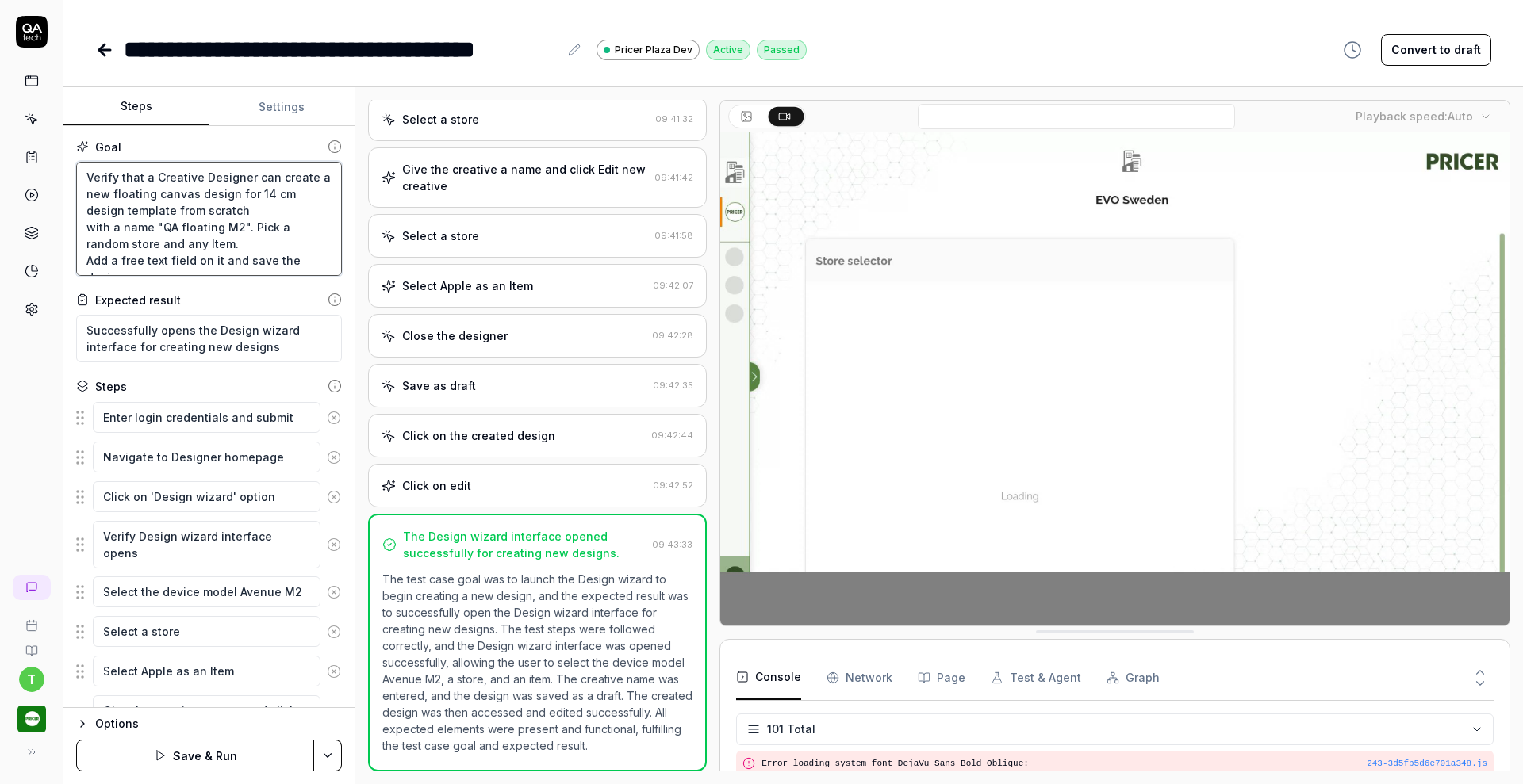
click at [133, 192] on textarea "Verify that a Creative Designer can create a new floating canvas design for 14 …" at bounding box center [209, 219] width 266 height 114
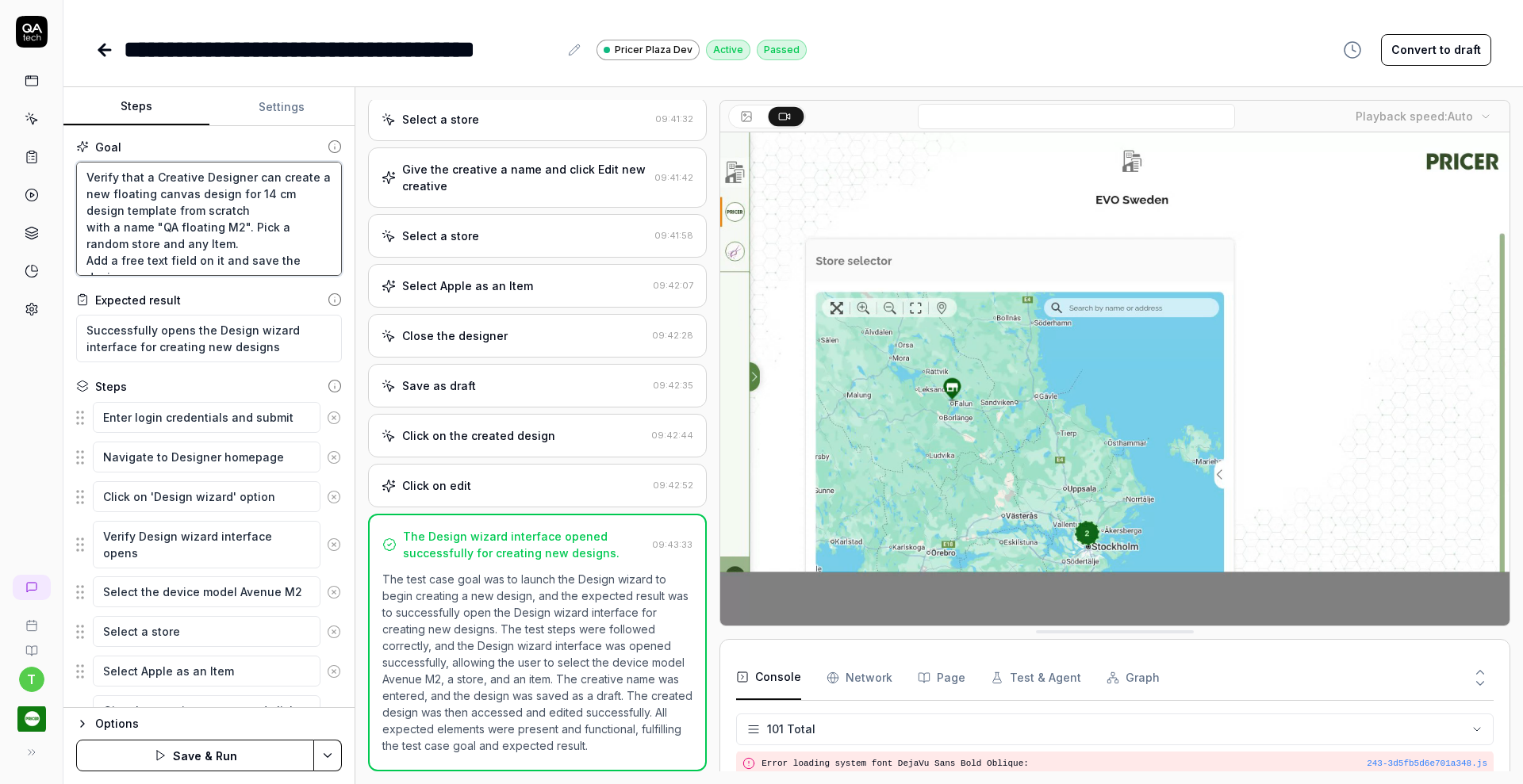
type textarea "Verify that a Creative Designer can create a snew floating canvas design for 14…"
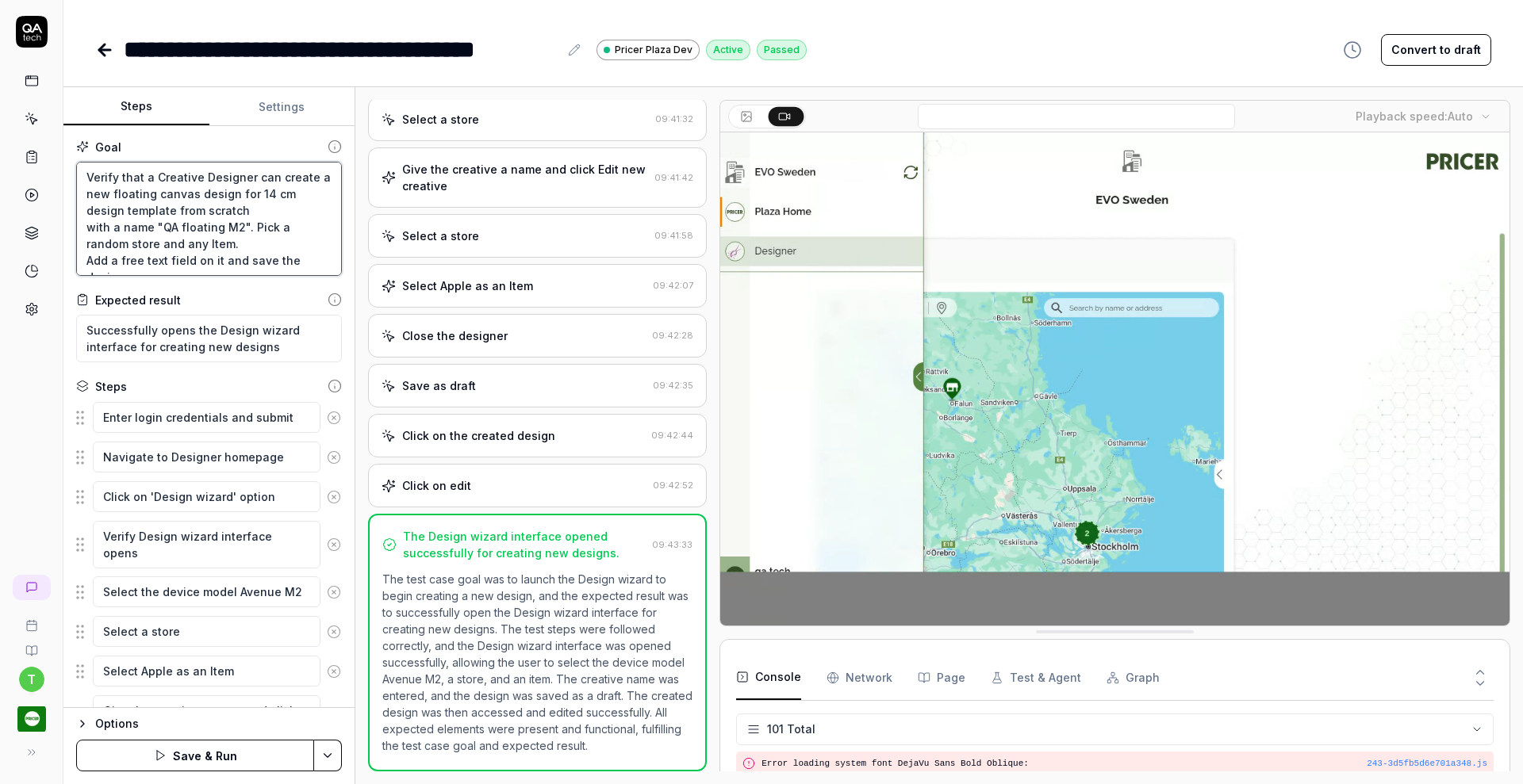
type textarea "*"
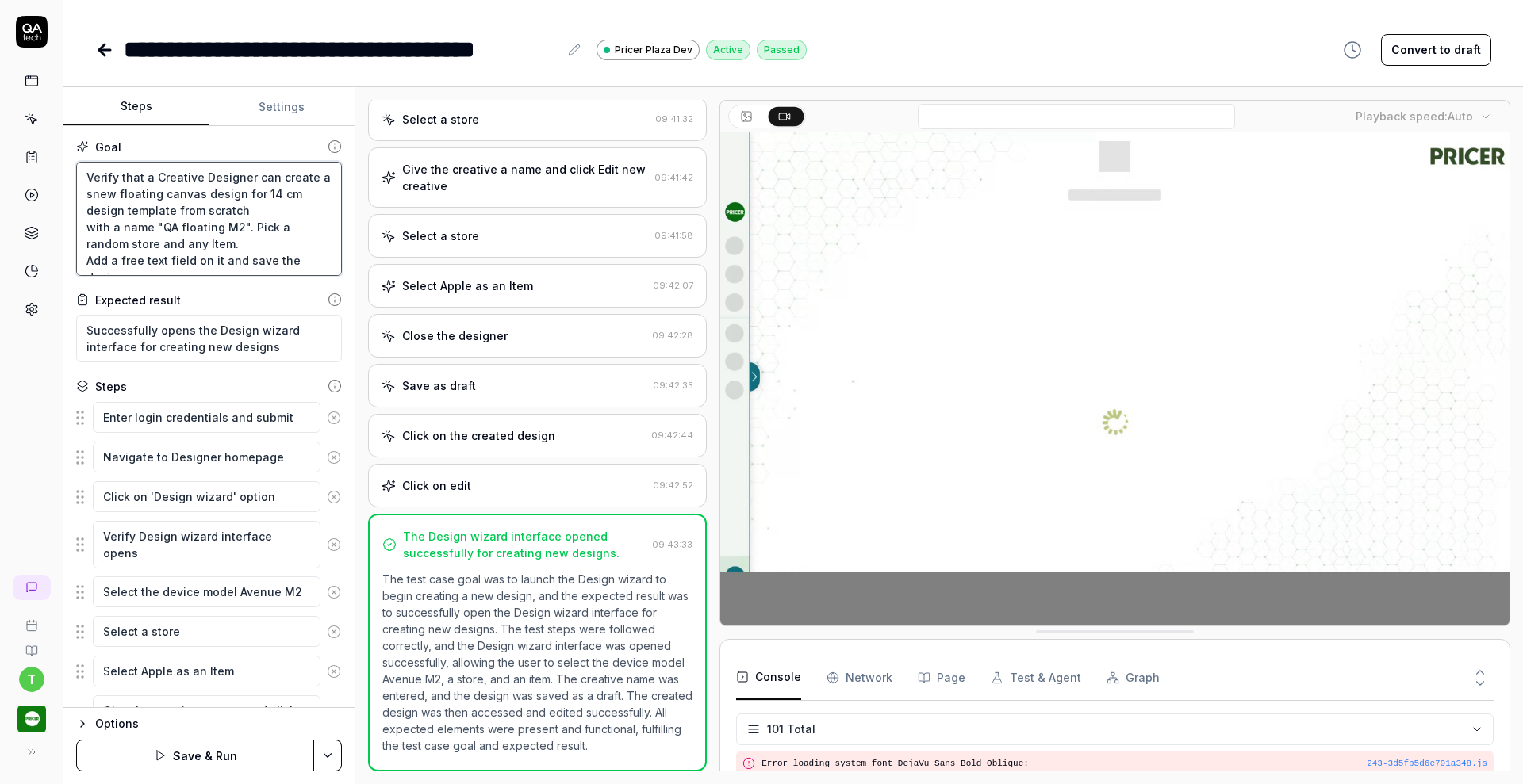
type textarea "Verify that a Creative Designer can create a sinew floating canvas design for 1…"
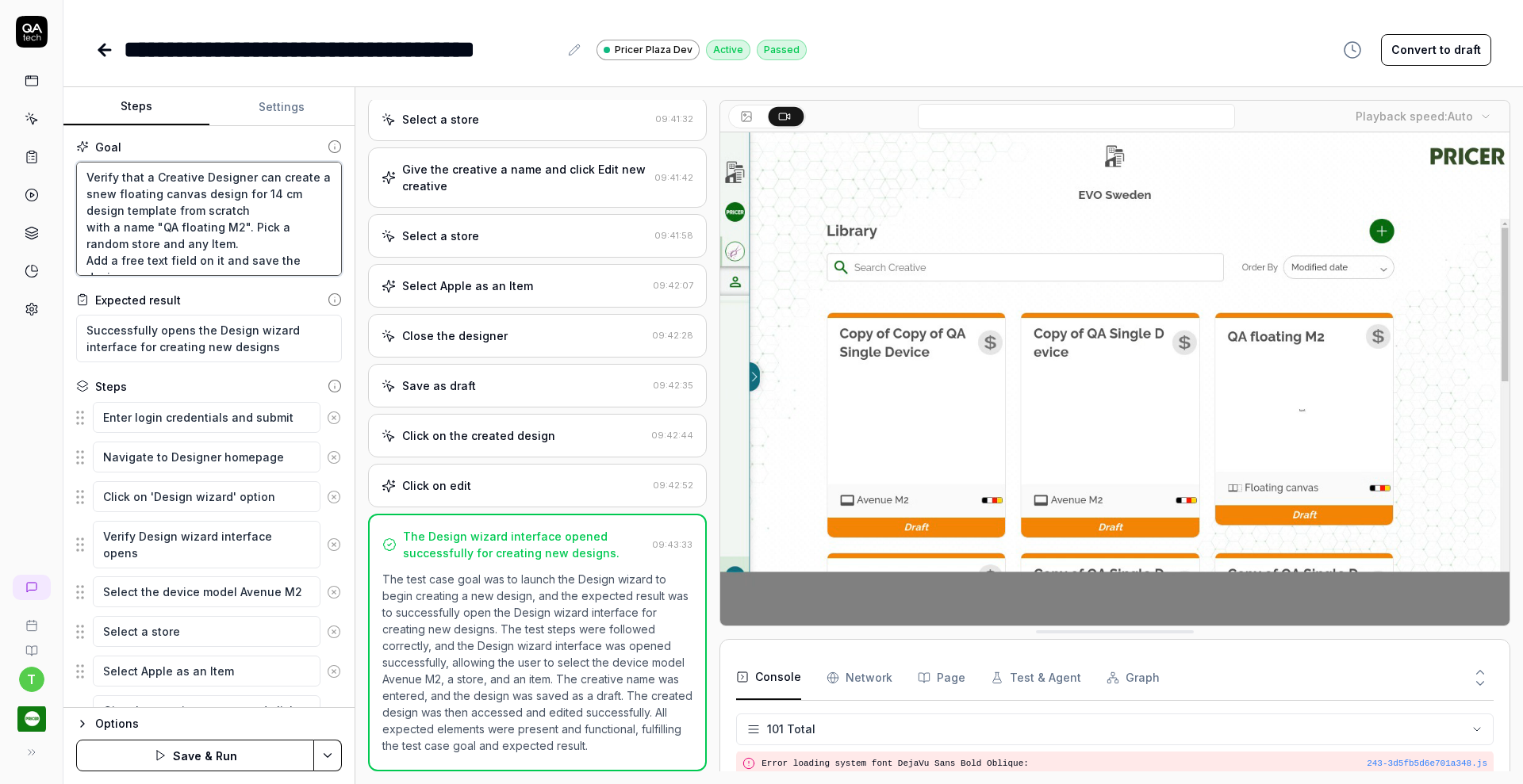
type textarea "*"
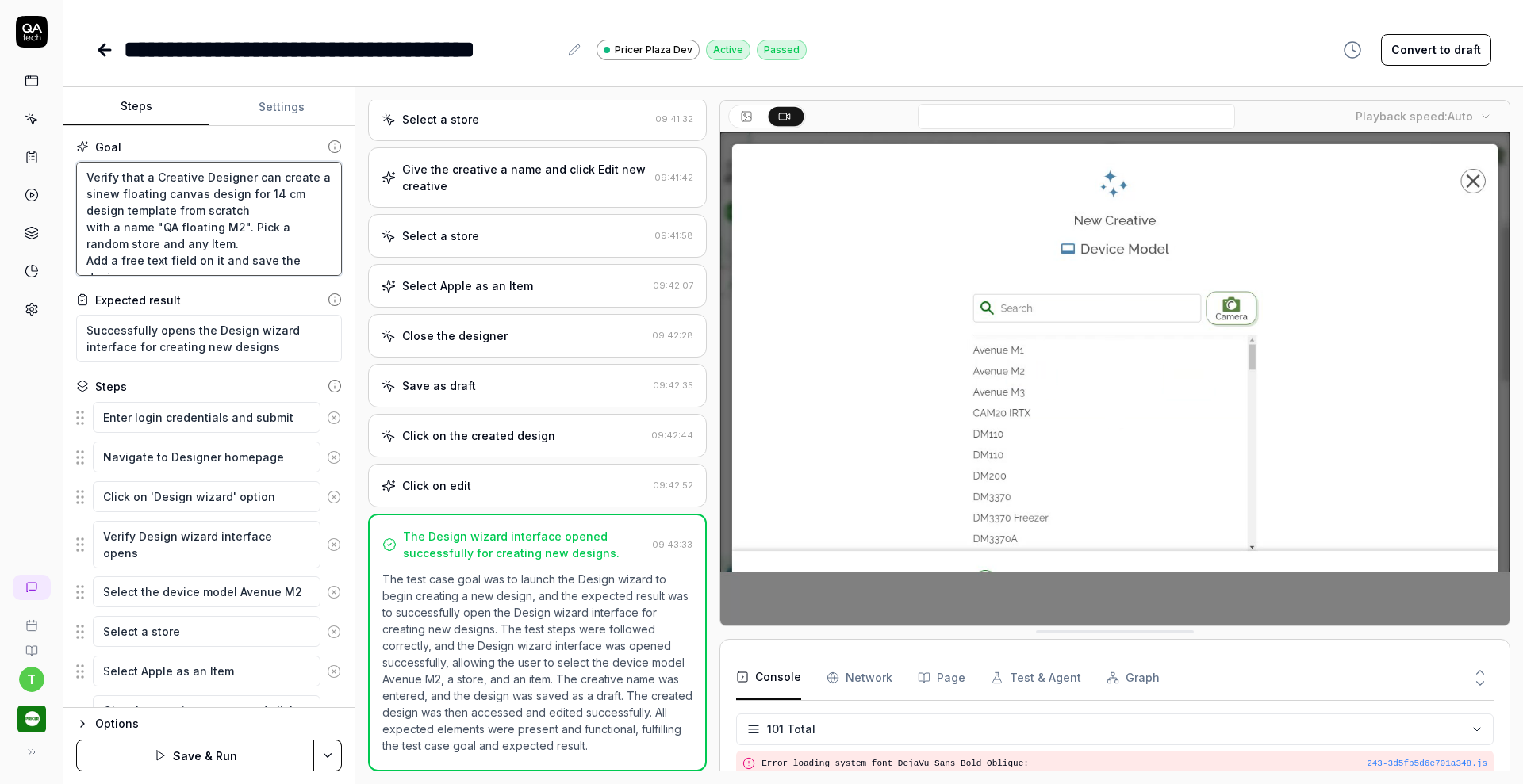
type textarea "Verify that a Creative Designer can create a sinnew floating canvas design for …"
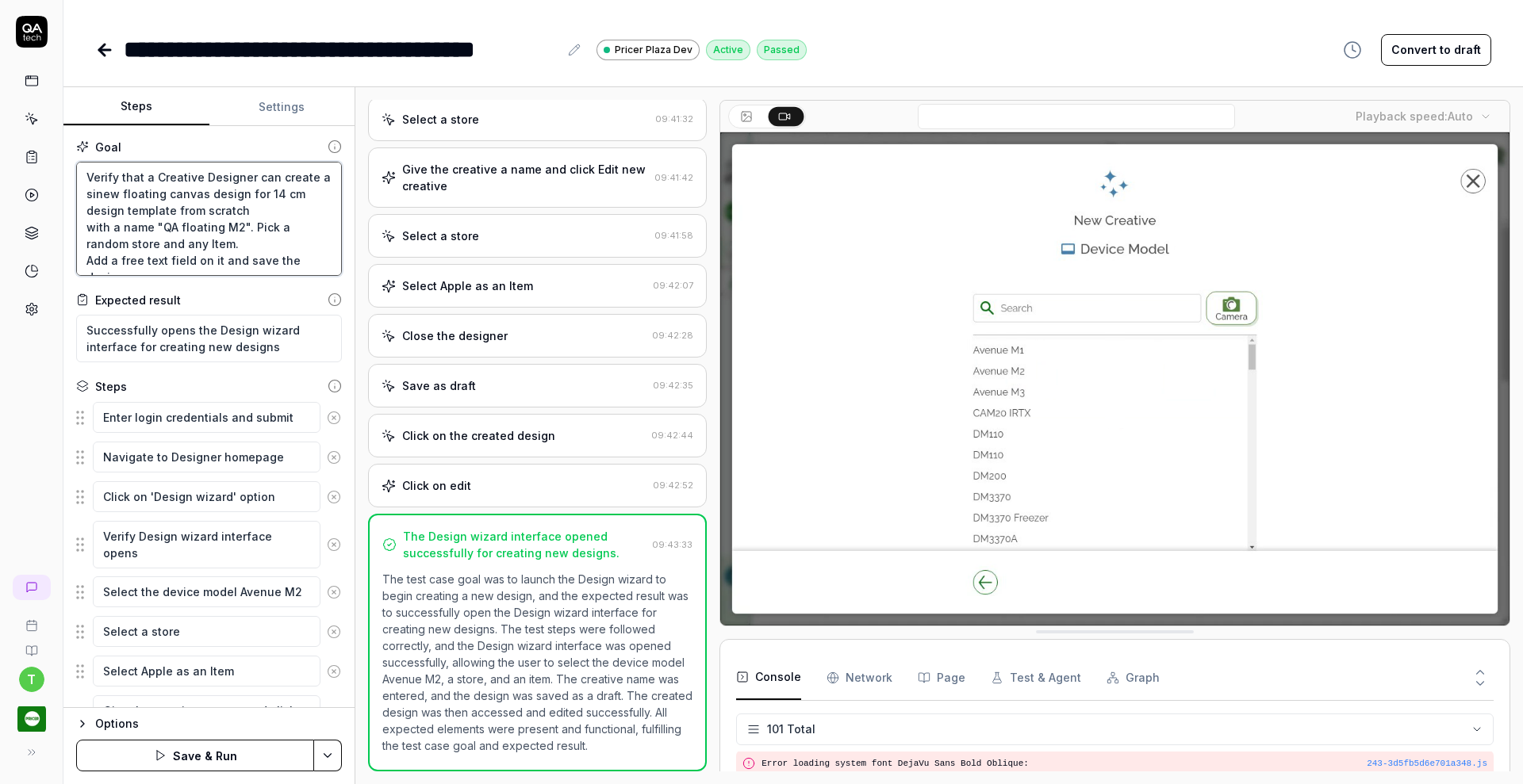
type textarea "*"
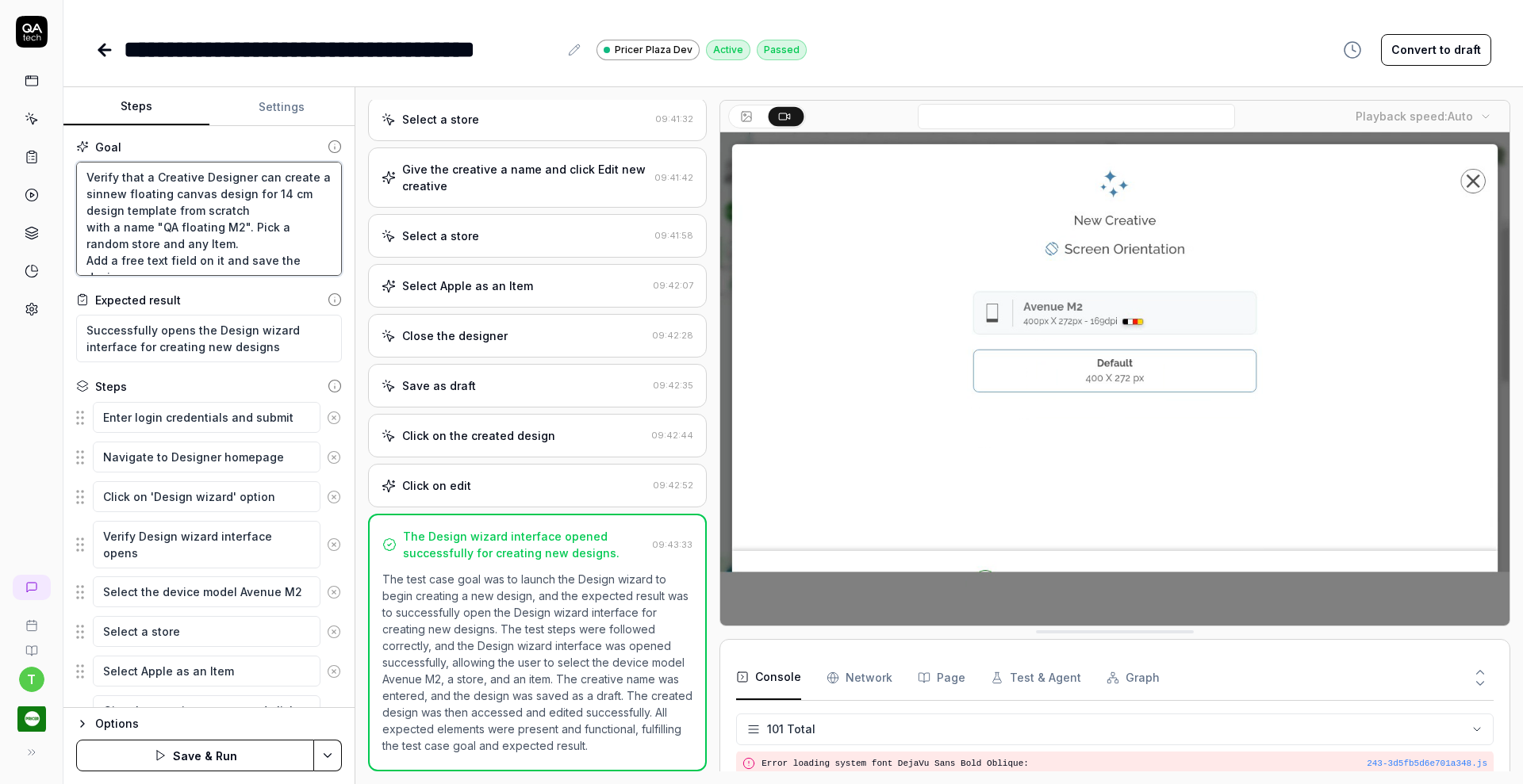
type textarea "Verify that a Creative Designer can create a singnew floating canvas design for…"
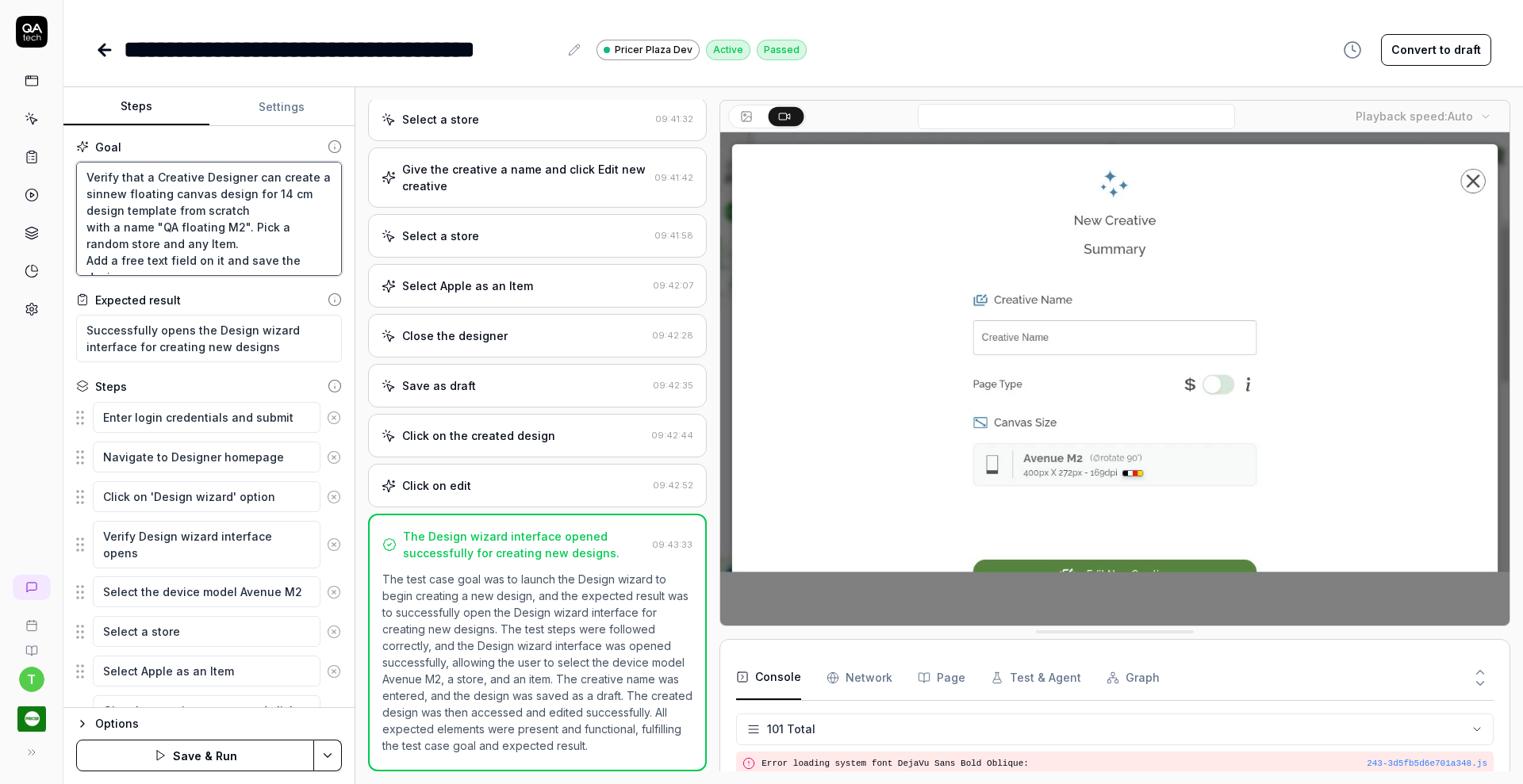
type textarea "*"
type textarea "Verify that a Creative Designer can create a singlnew floating canvas design fo…"
type textarea "*"
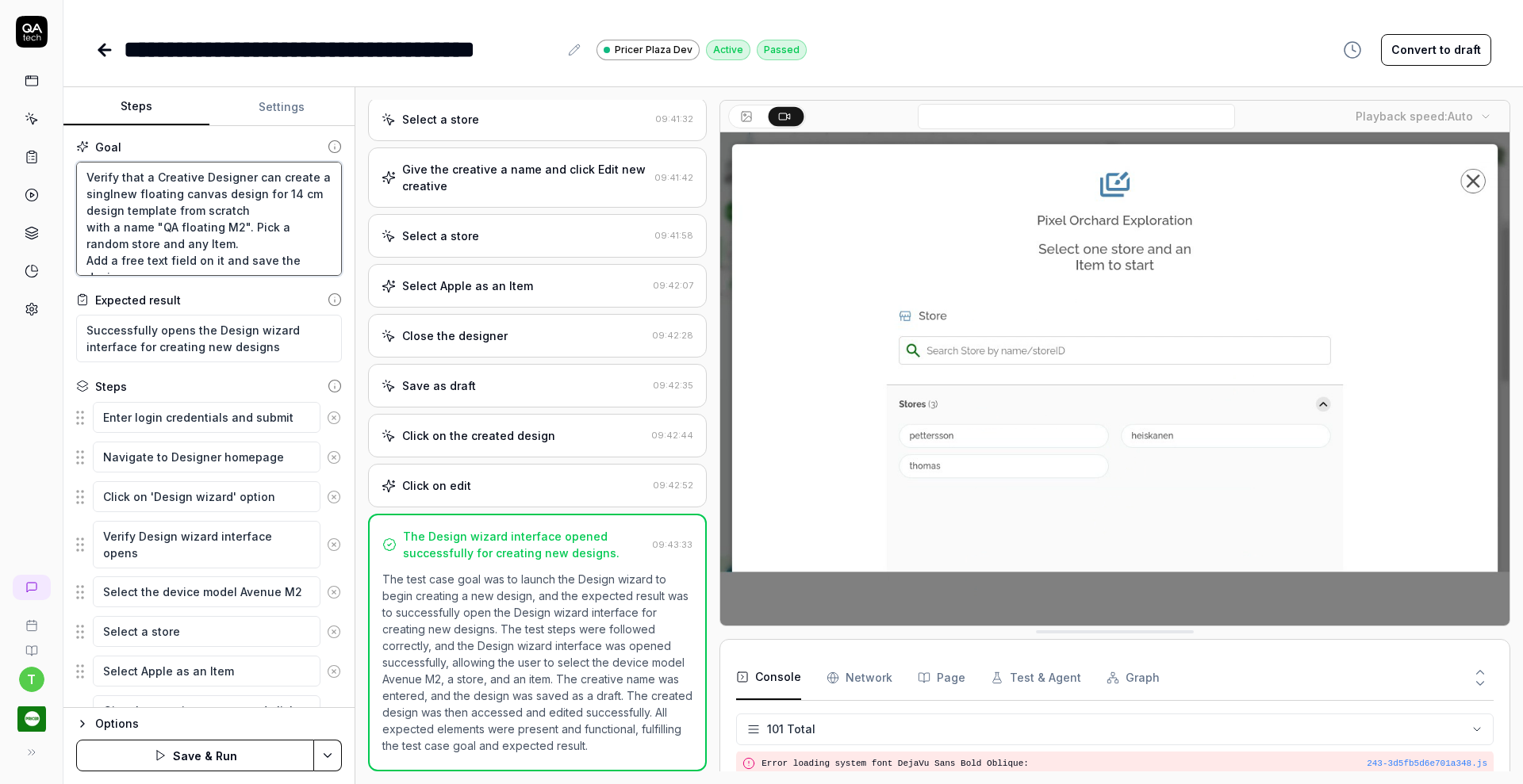
type textarea "Verify that a Creative Designer can create a singlenew floating canvas design f…"
type textarea "*"
type textarea "Verify that a Creative Designer can create a single new floating canvas design …"
type textarea "*"
type textarea "Verify that a Creative Designer can create a single dnew floating canvas design…"
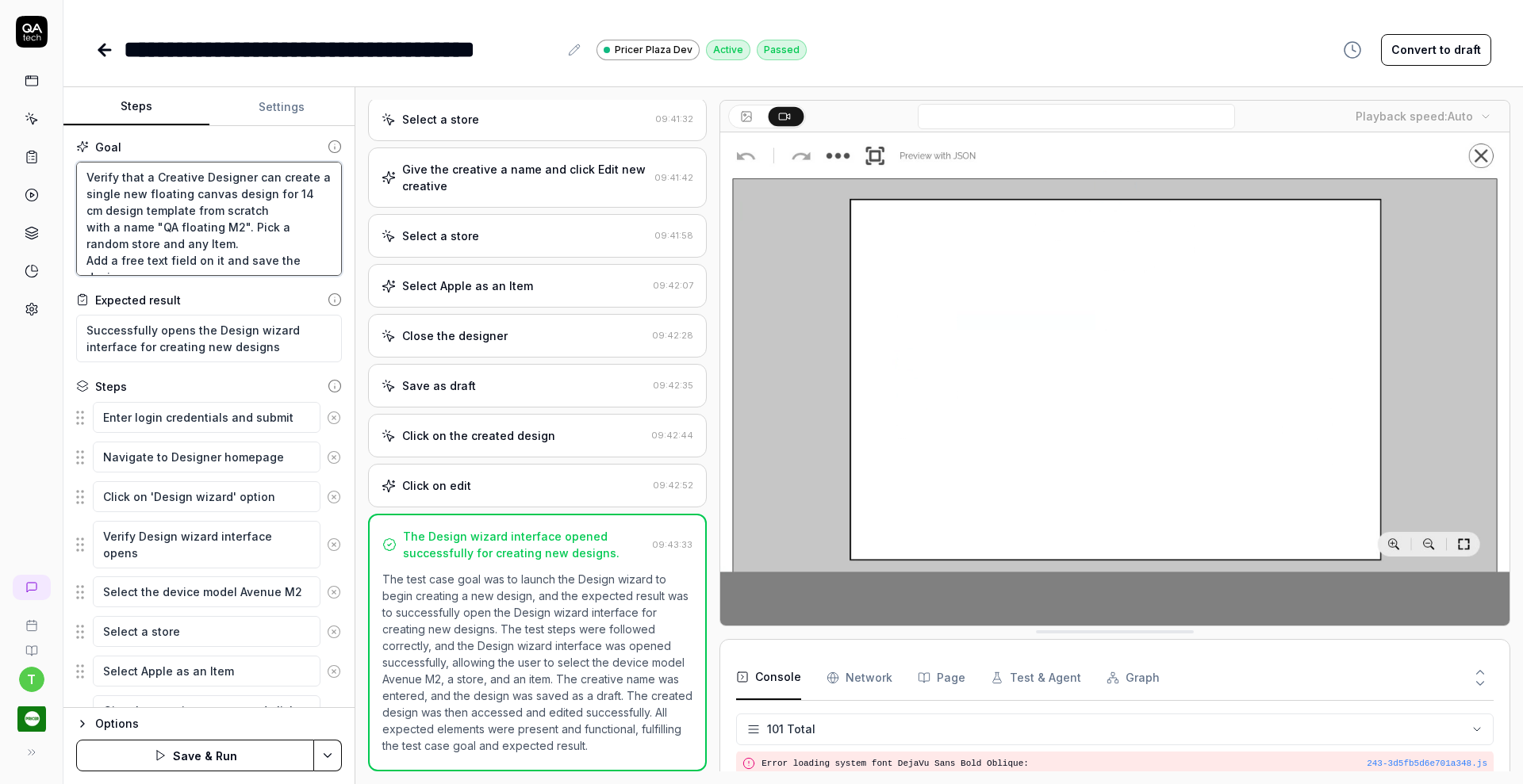
type textarea "*"
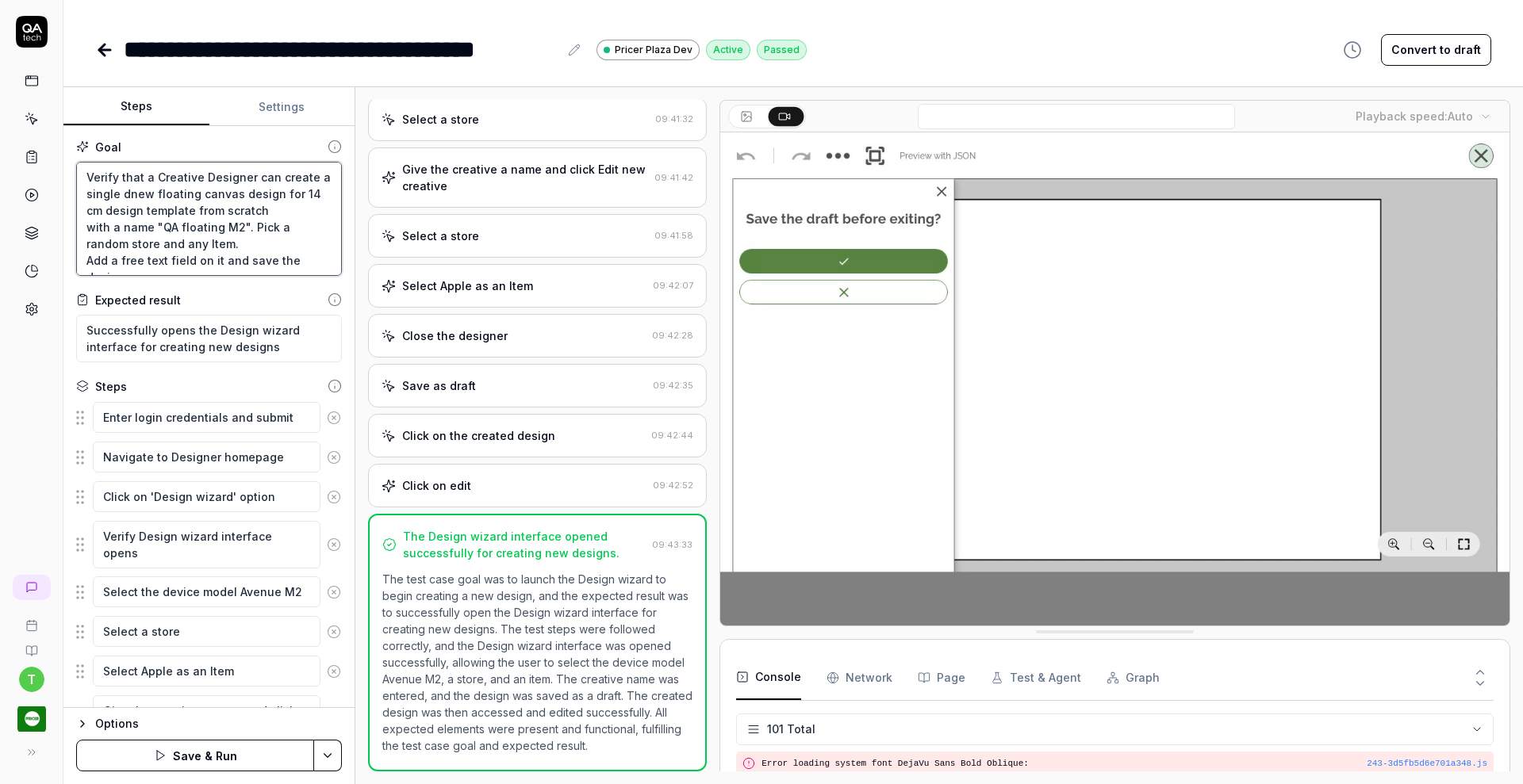
type textarea "Verify that a Creative Designer can create a single denew floating canvas desig…"
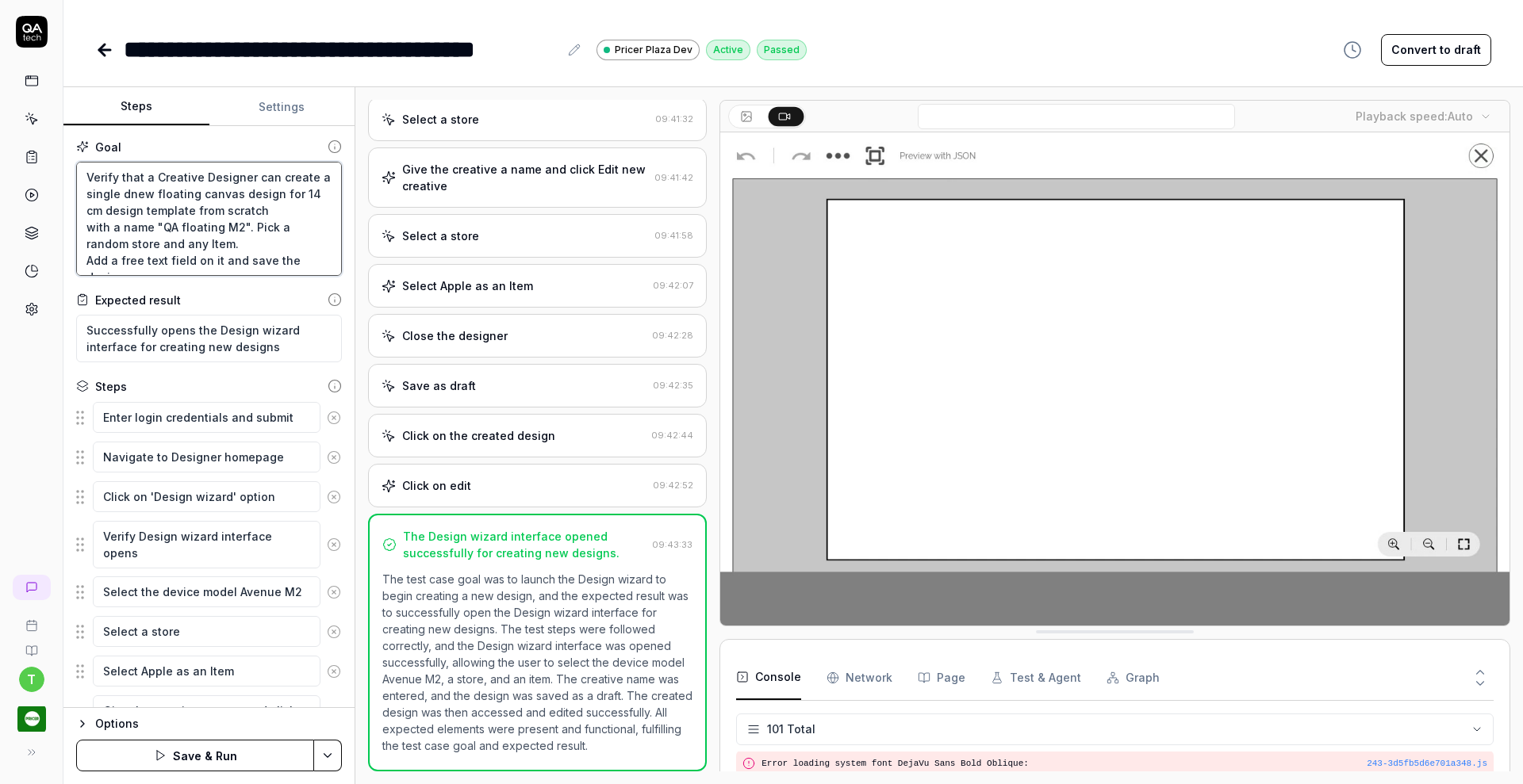
type textarea "*"
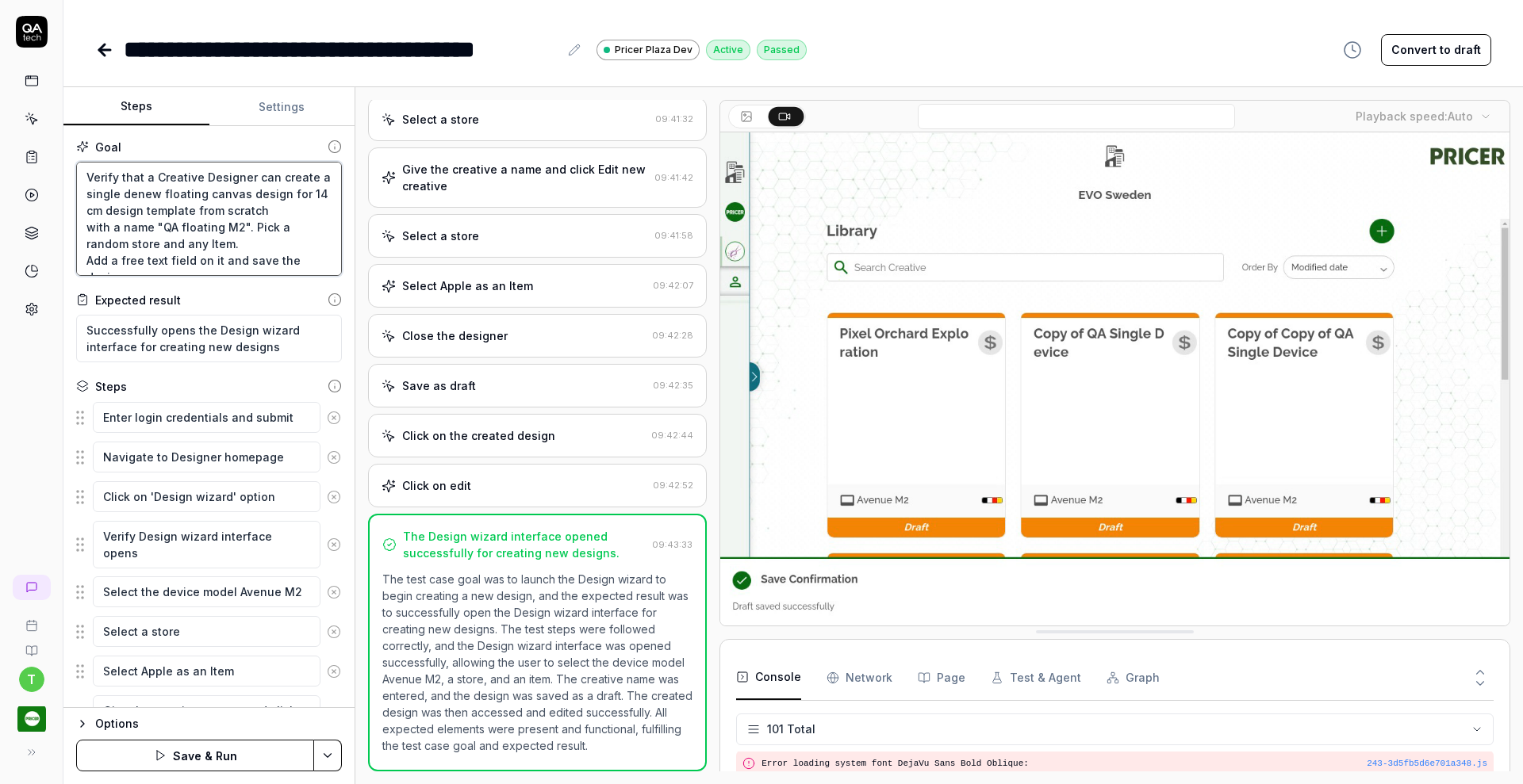
type textarea "Verify that a Creative Designer can create a single devnew floating canvas desi…"
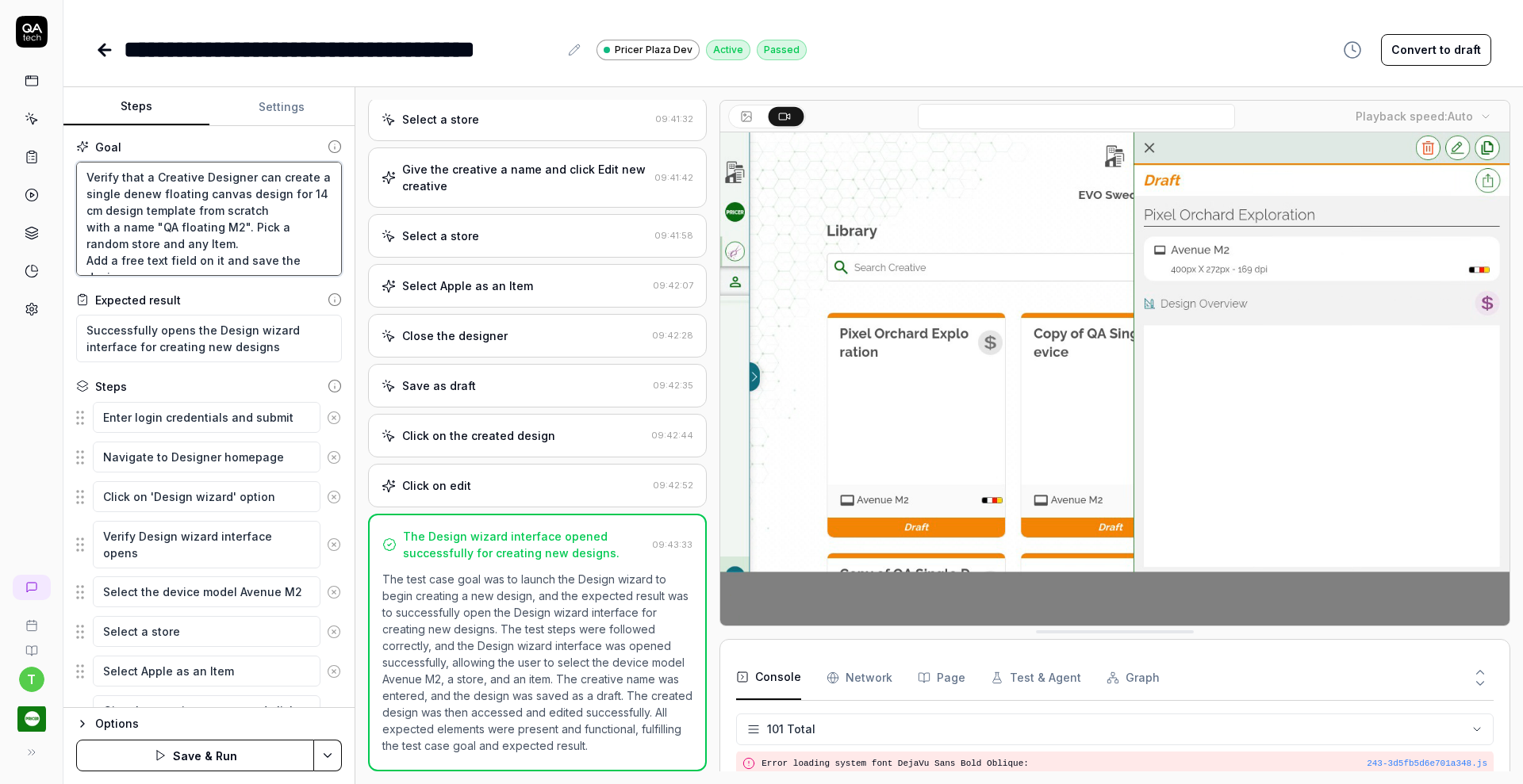
type textarea "*"
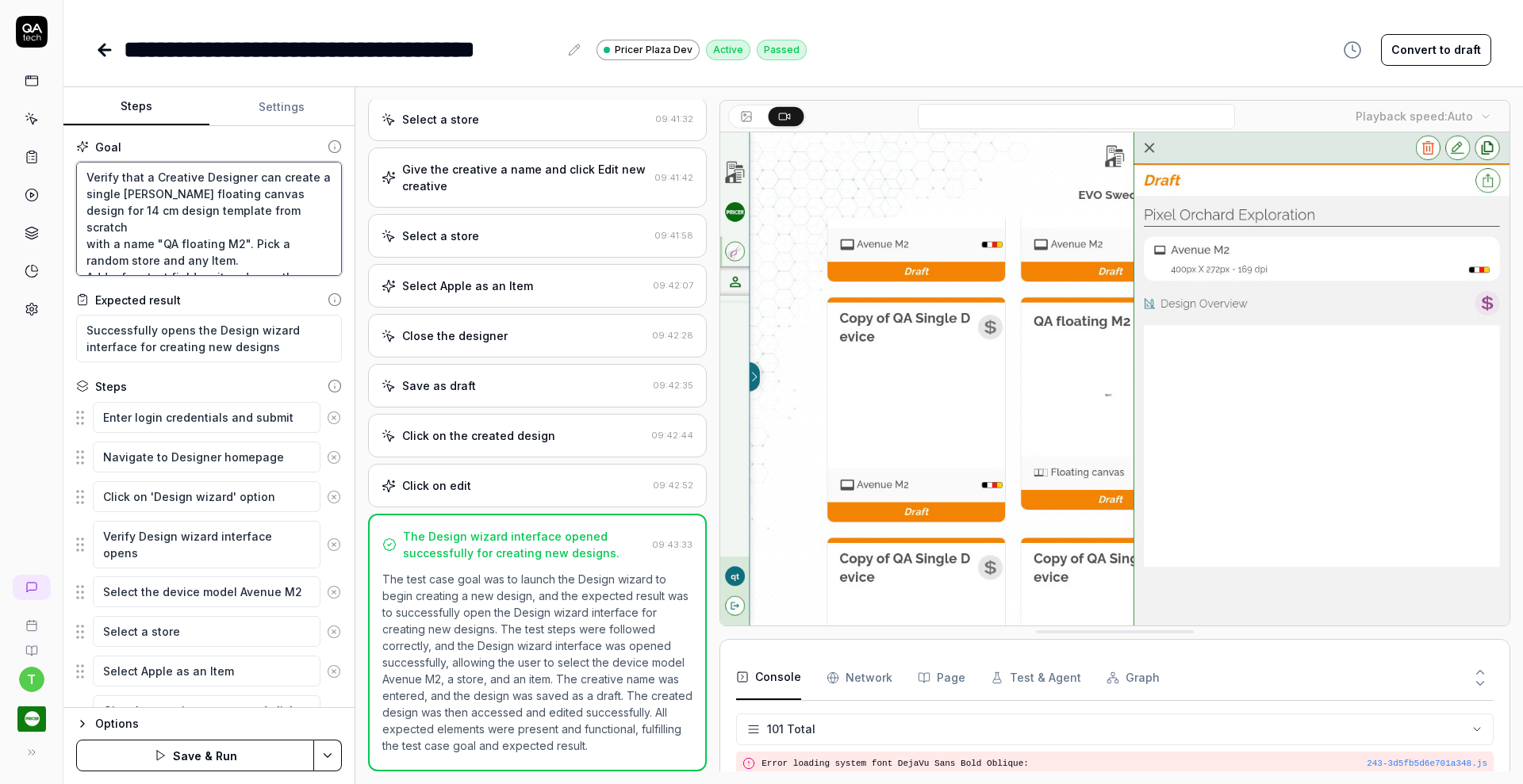
type textarea "Verify that a Creative Designer can create a single devinew floating canvas des…"
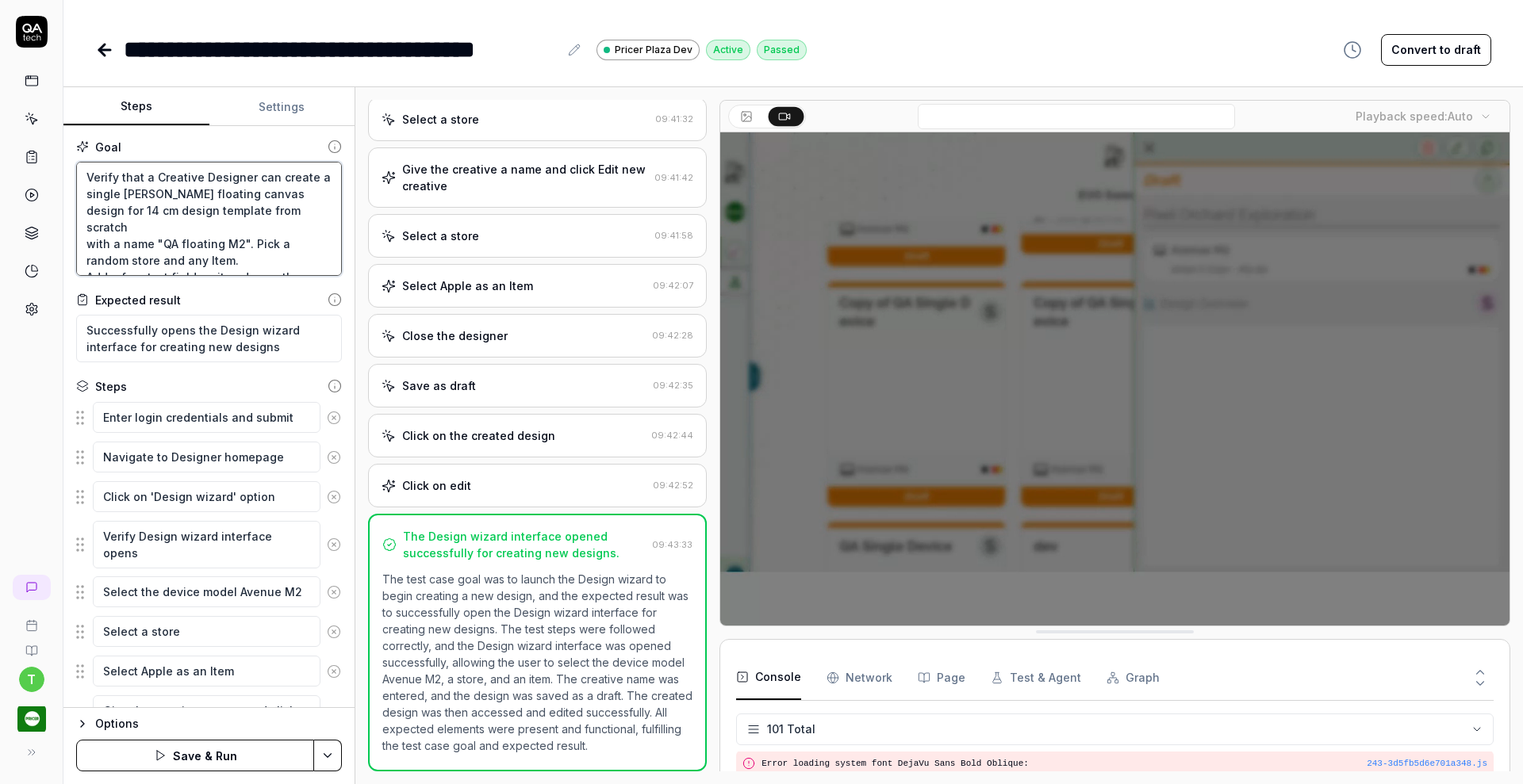
type textarea "*"
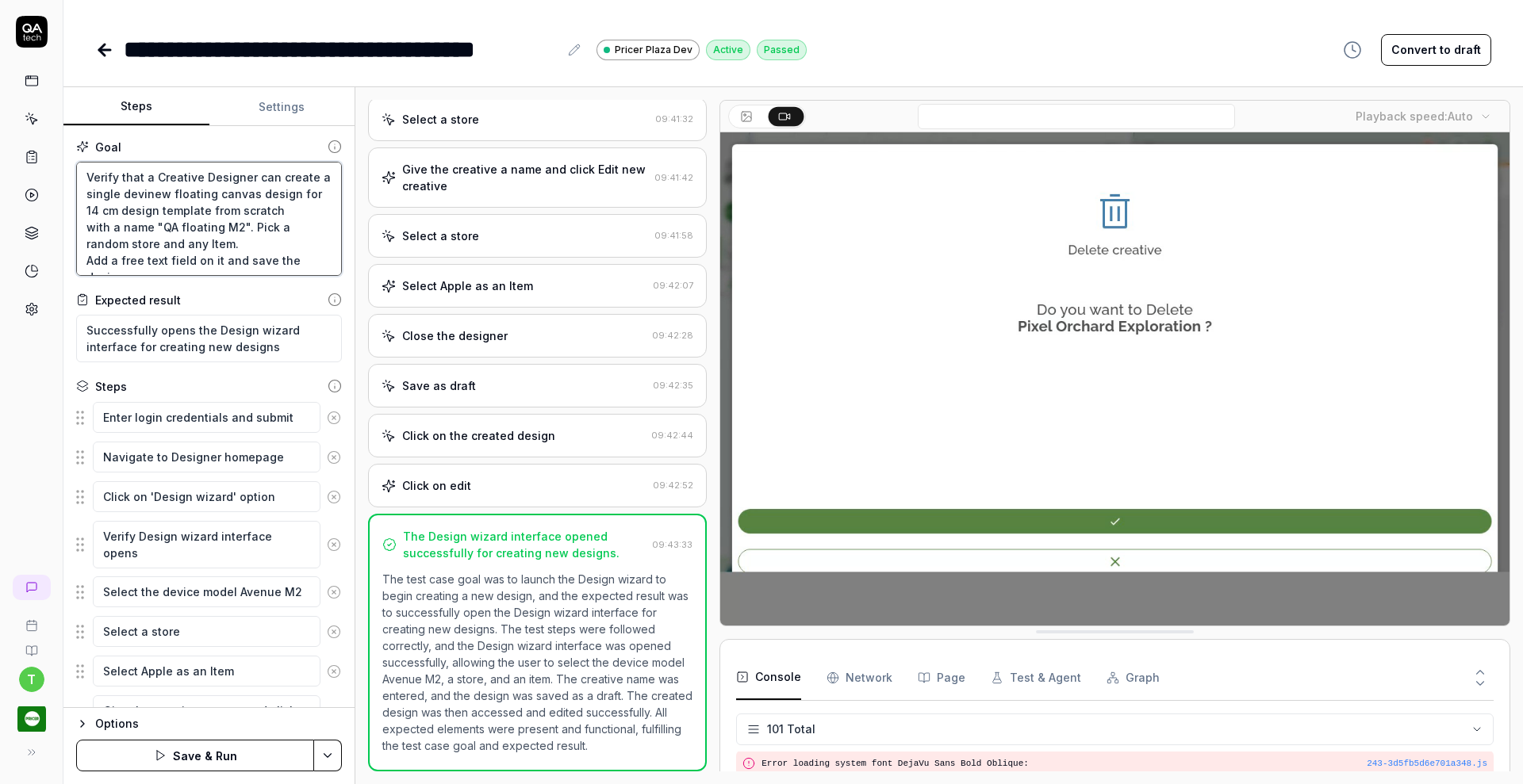
type textarea "Verify that a Creative Designer can create a single devicnew floating canvas de…"
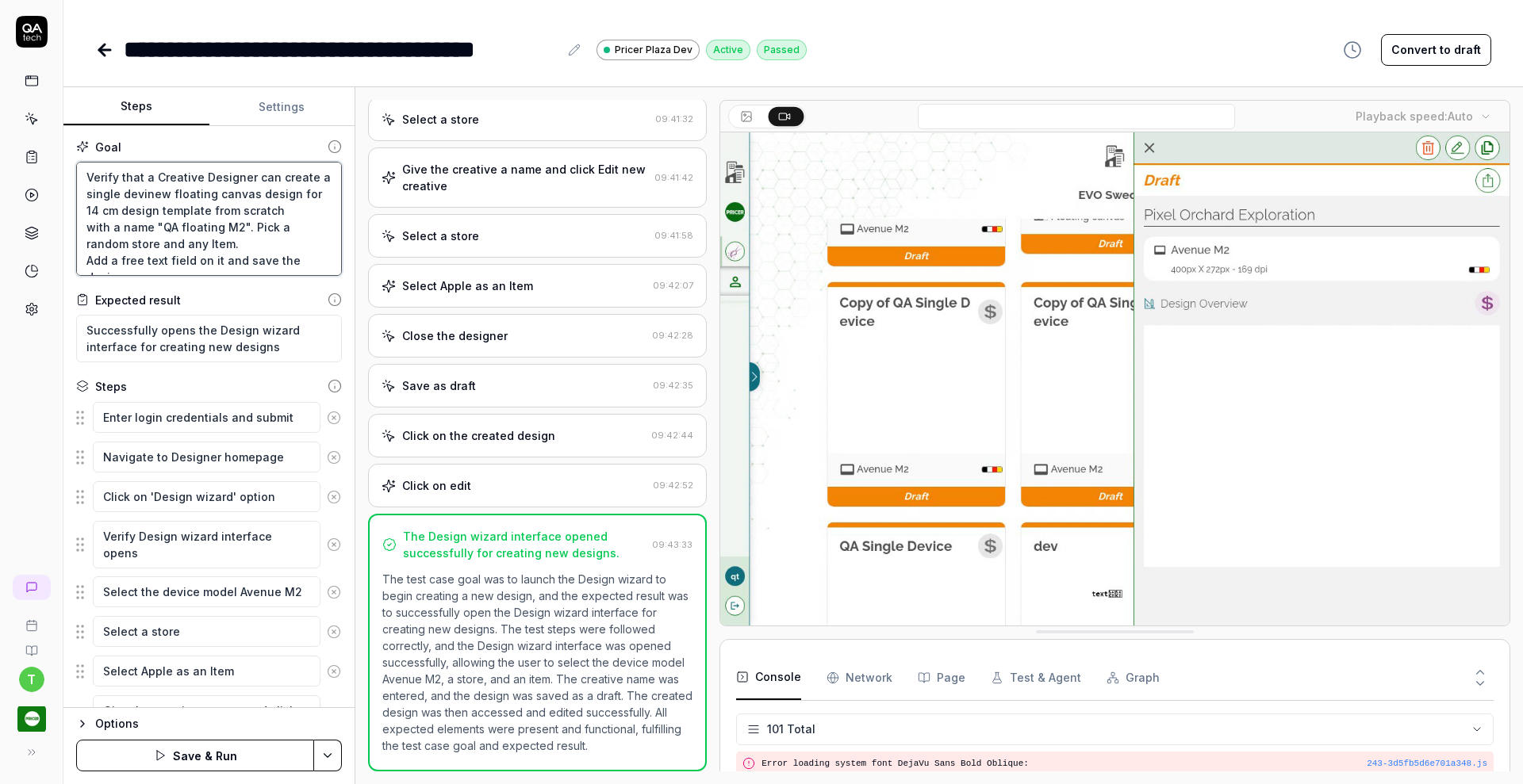
type textarea "*"
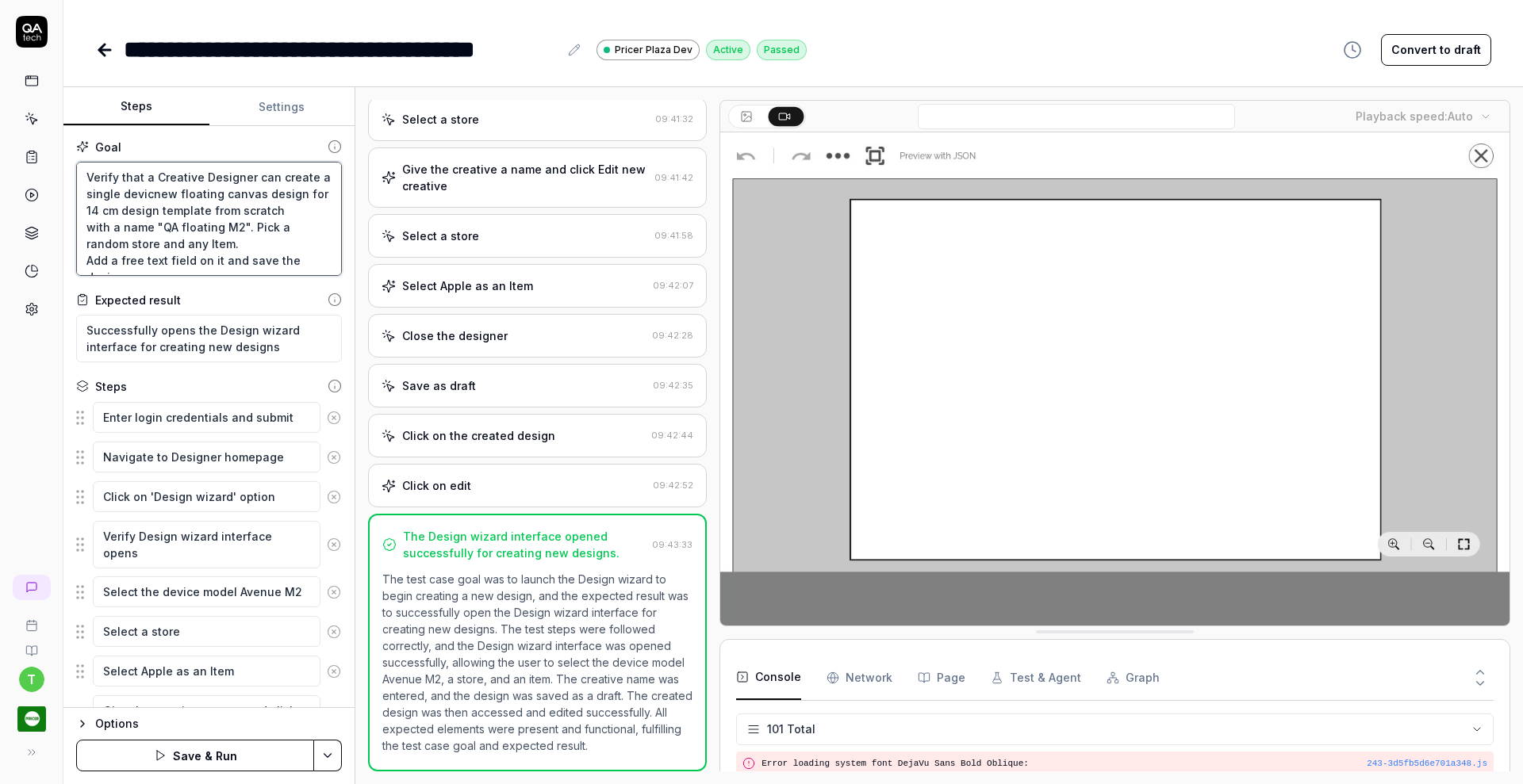
type textarea "Verify that a Creative Designer can create a single devicenew floating canvas d…"
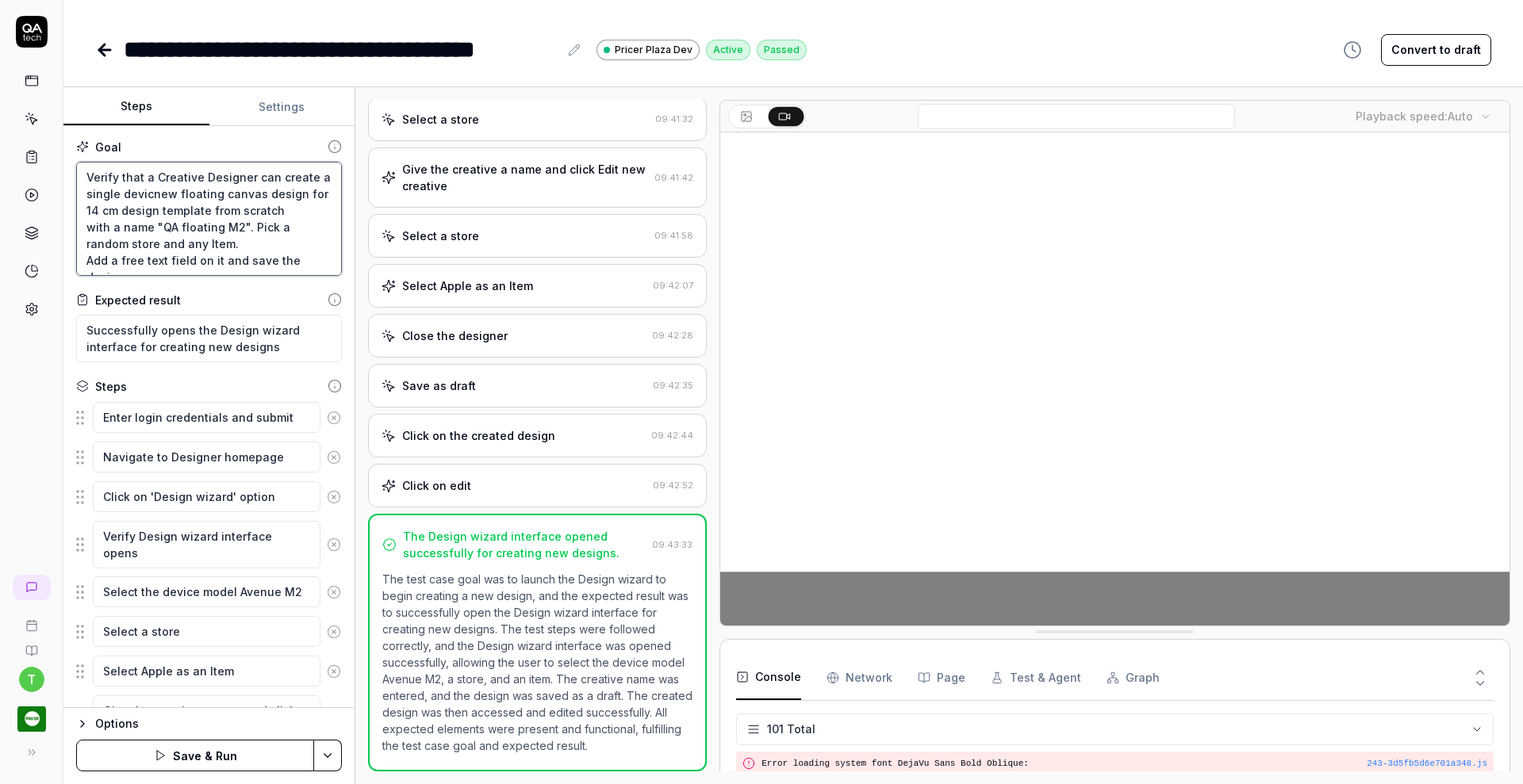
type textarea "*"
type textarea "Verify that a Creative Designer can create a single device new floating canvas …"
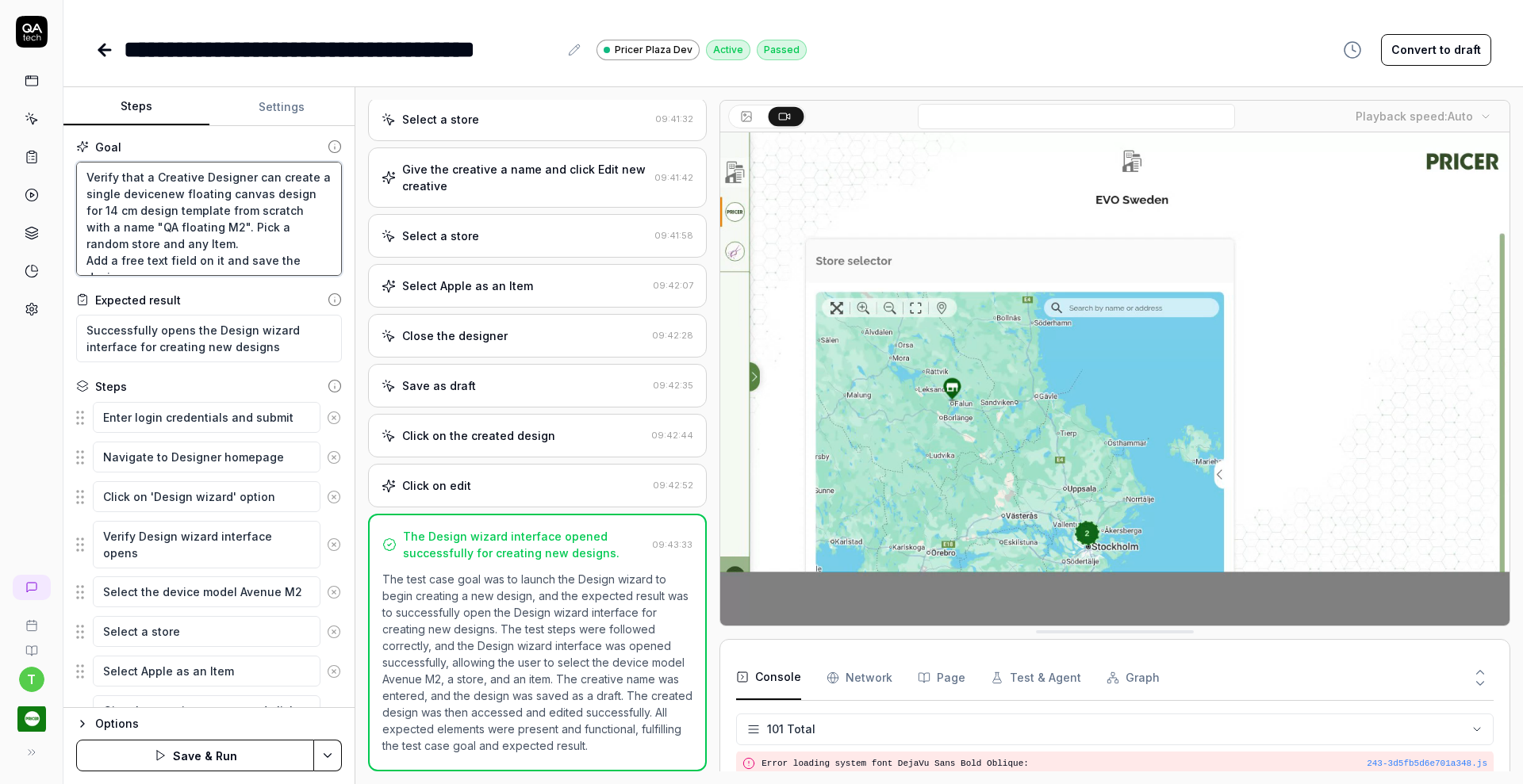
type textarea "*"
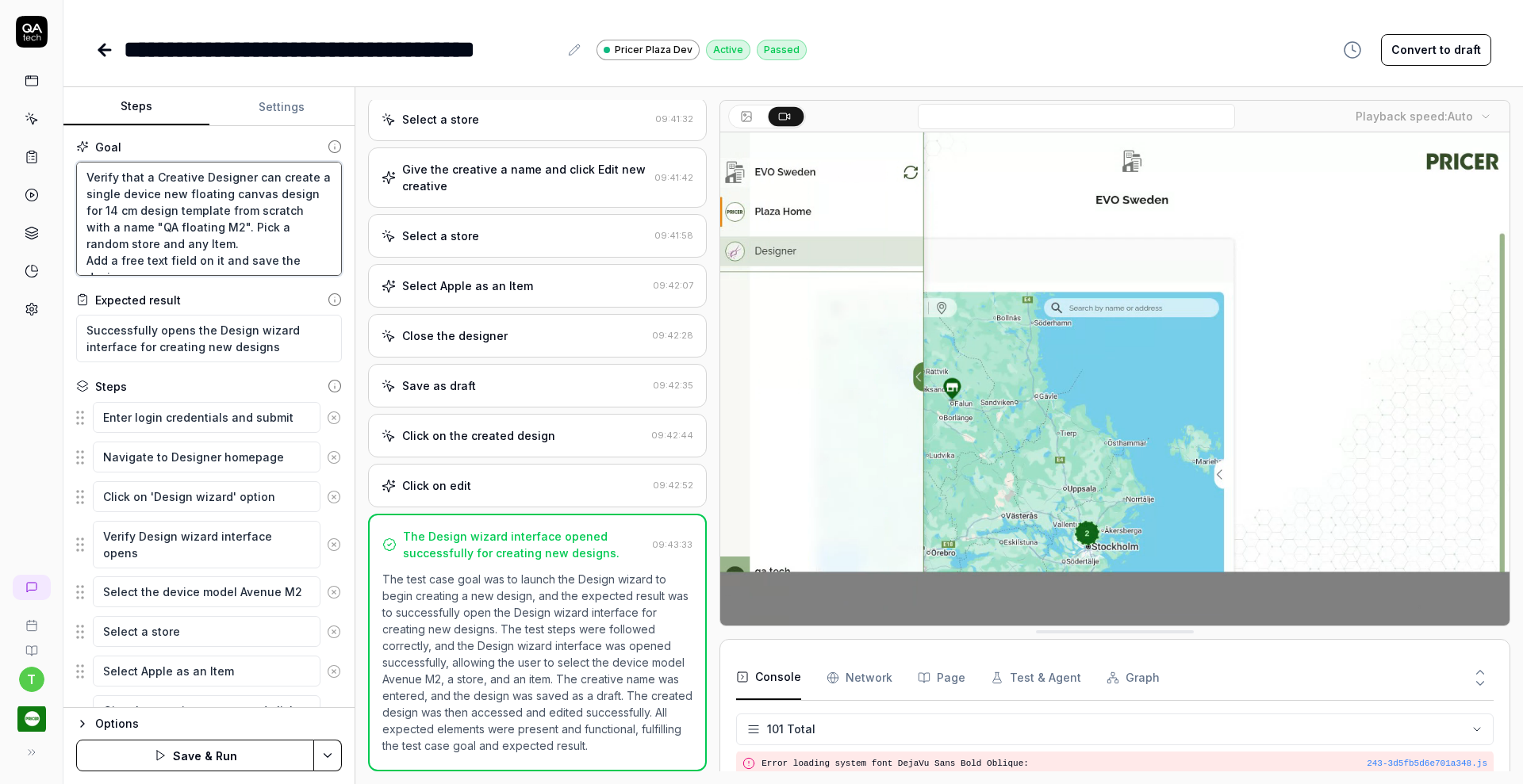
type textarea "Verify that a Creative Designer can create a single device design for 14 cm des…"
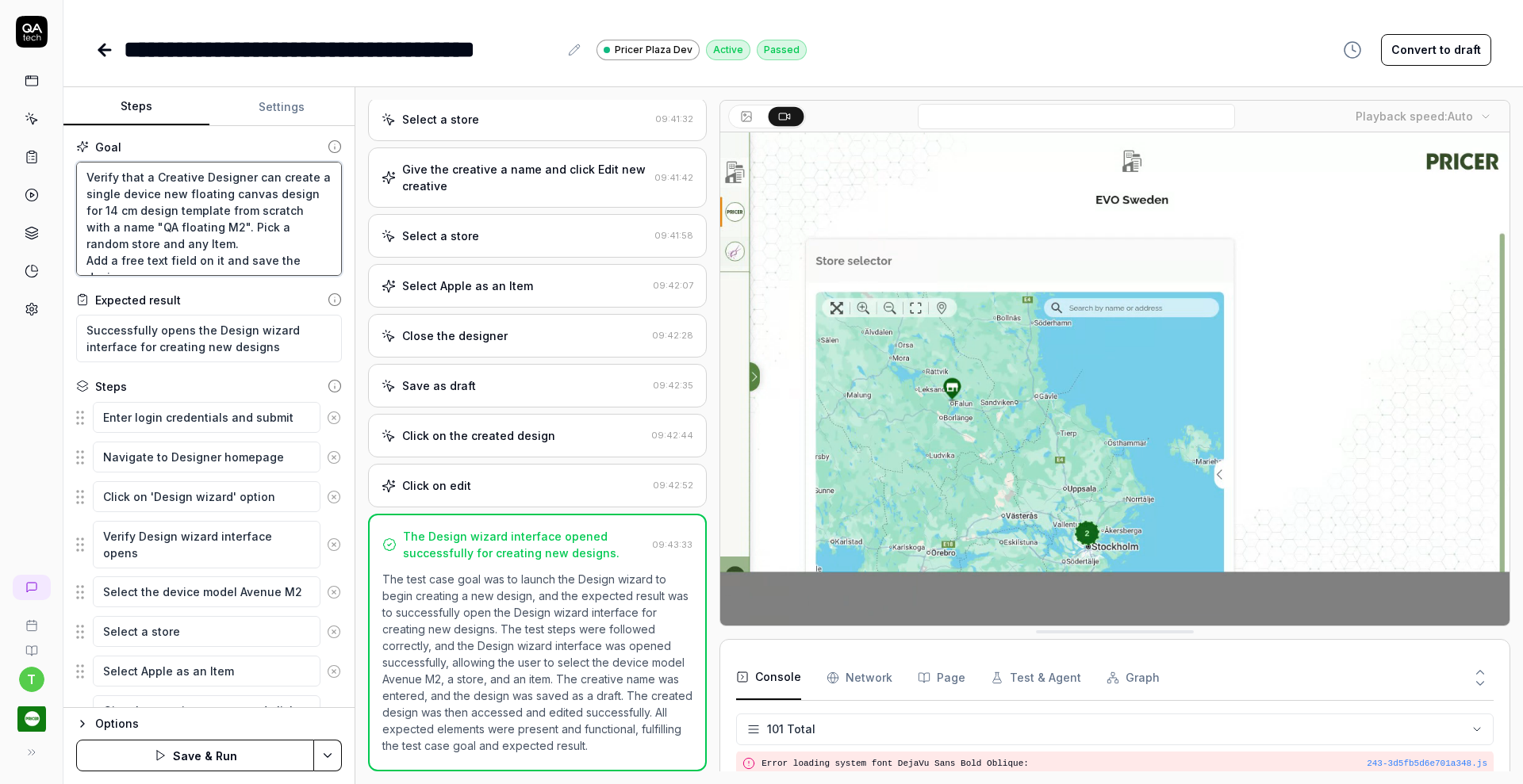
type textarea "*"
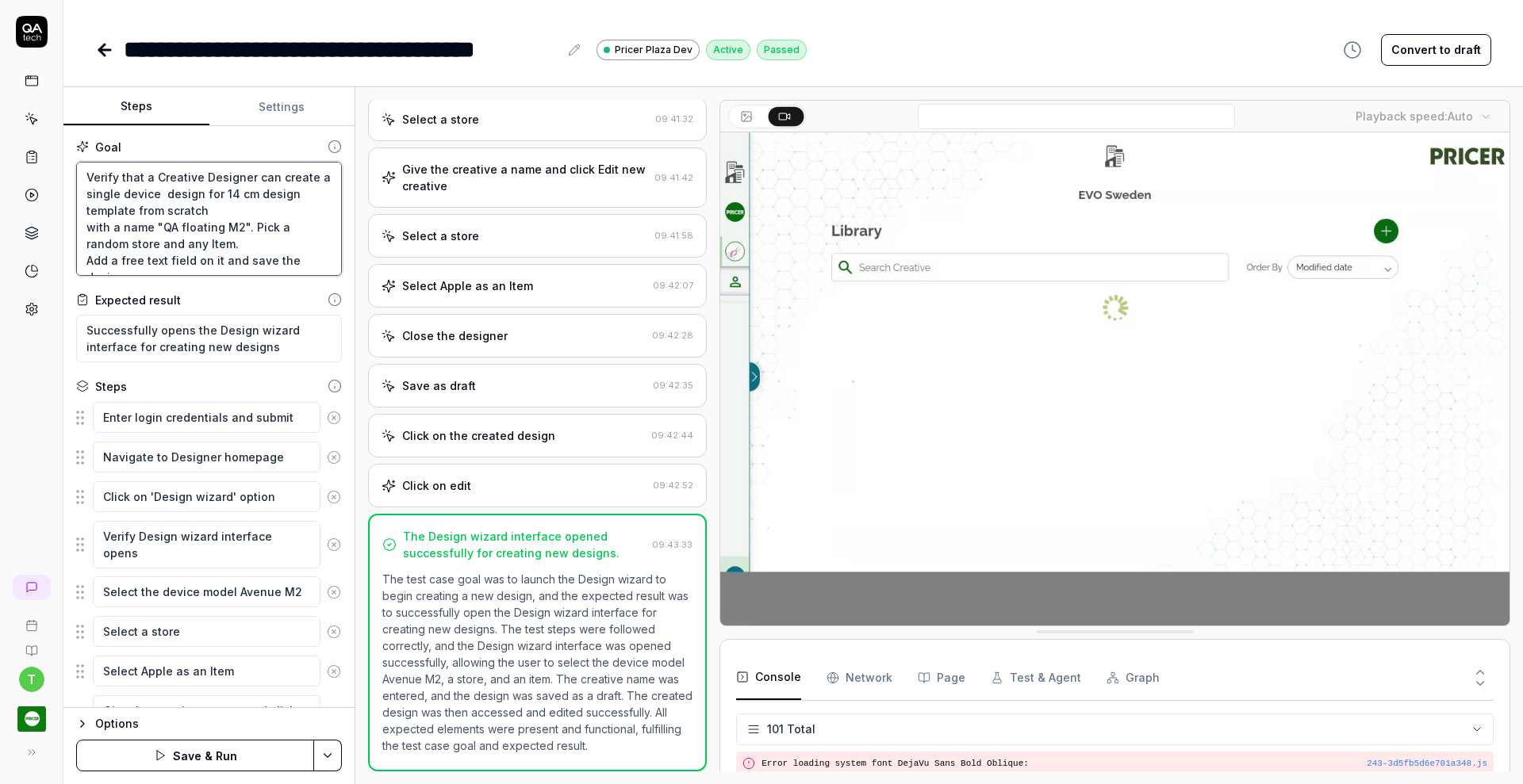
type textarea "Verify that a Creative Designer can create a single device design for 14 cm des…"
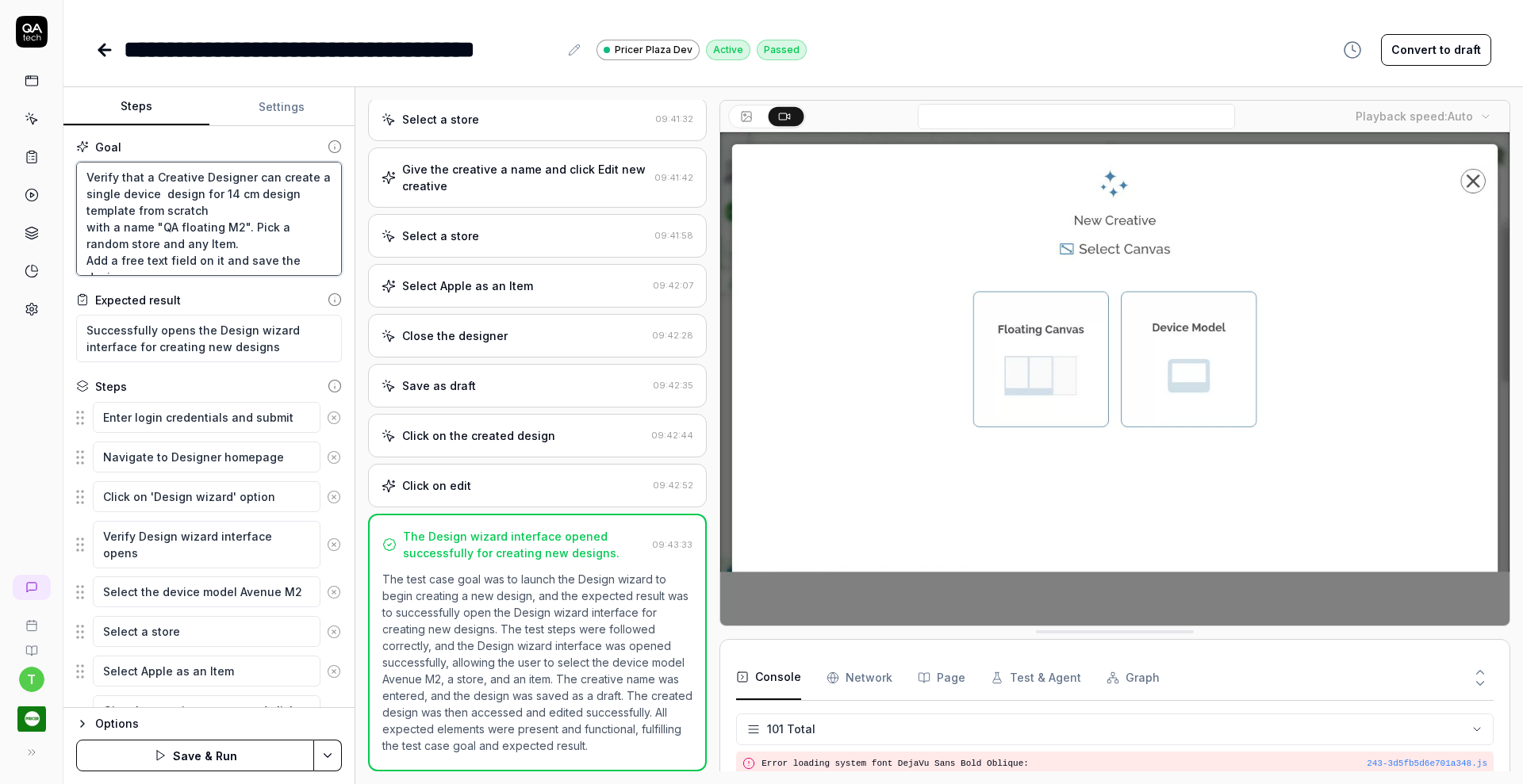
type textarea "*"
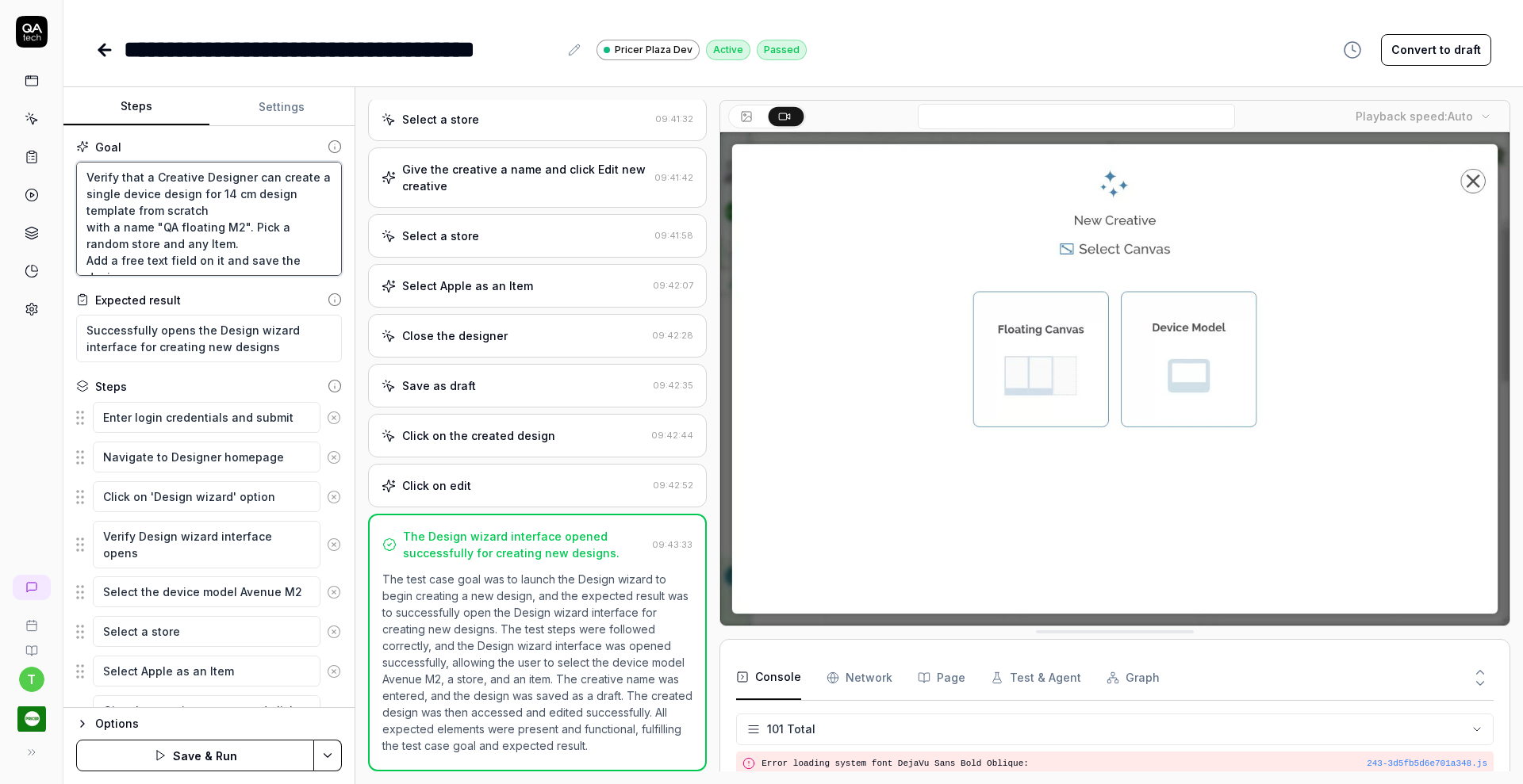
type textarea "Verify that a Creative Designer can create a single device design from scratch …"
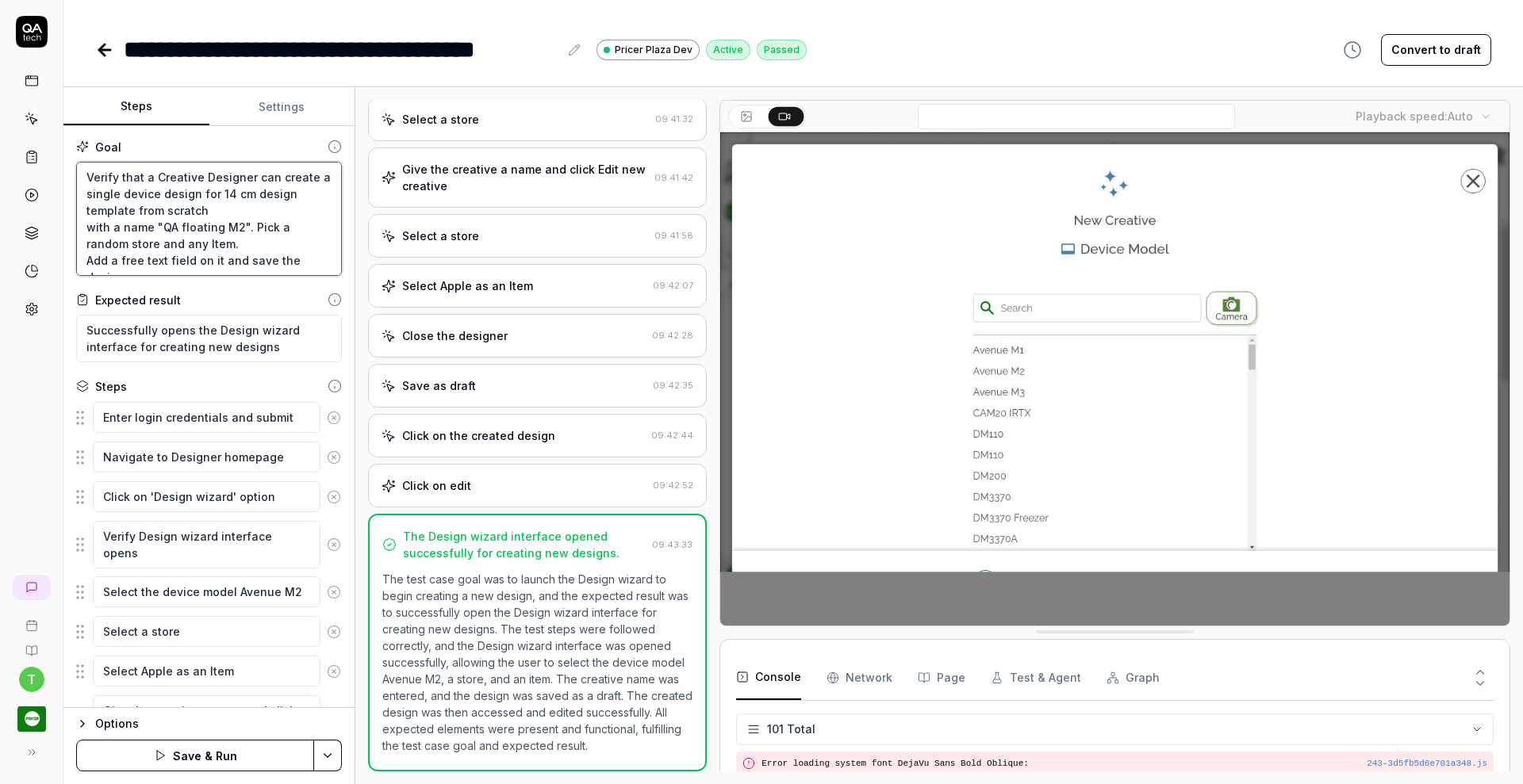
type textarea "*"
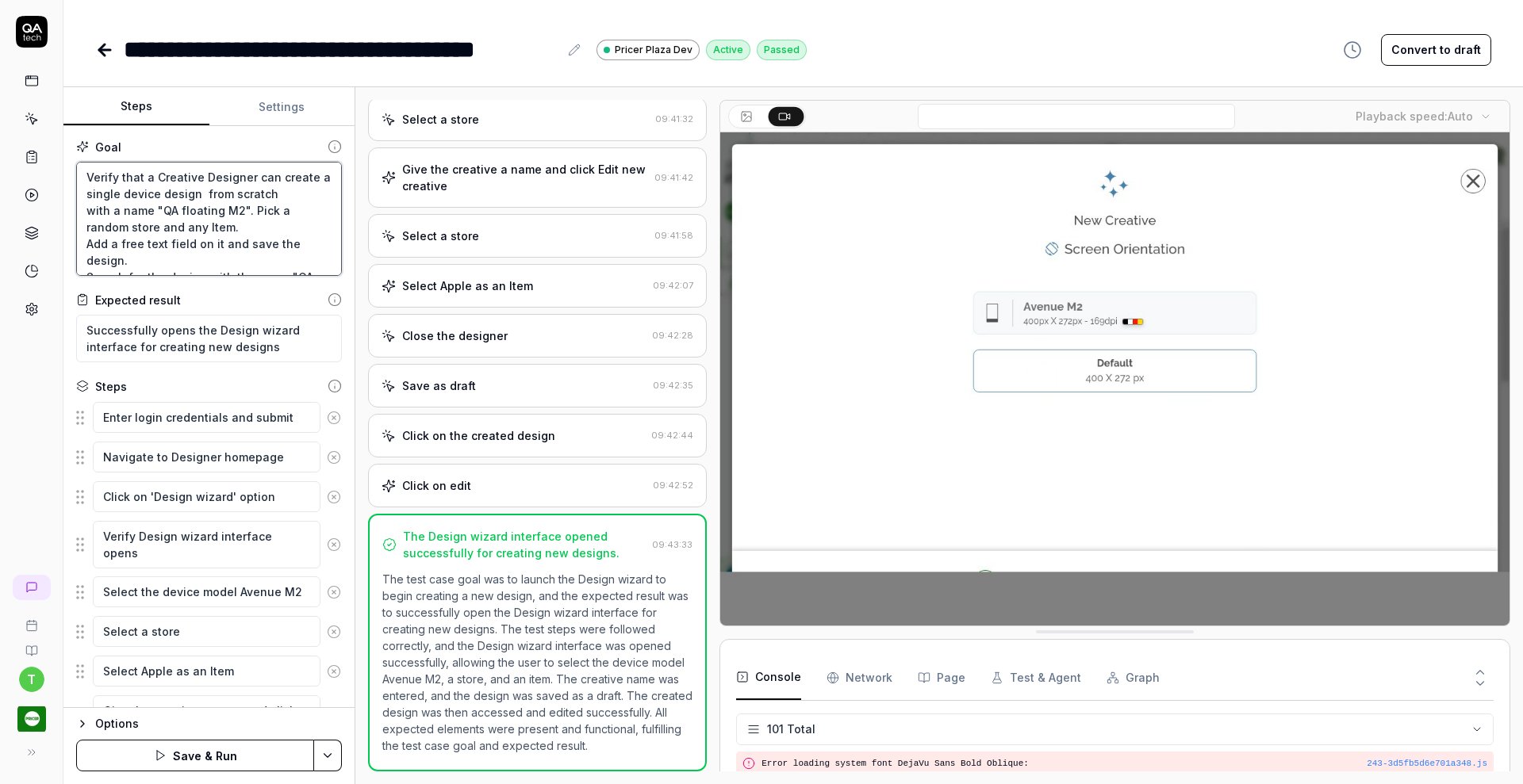
type textarea "Verify that a Creative Designer can create a single device design from scratch …"
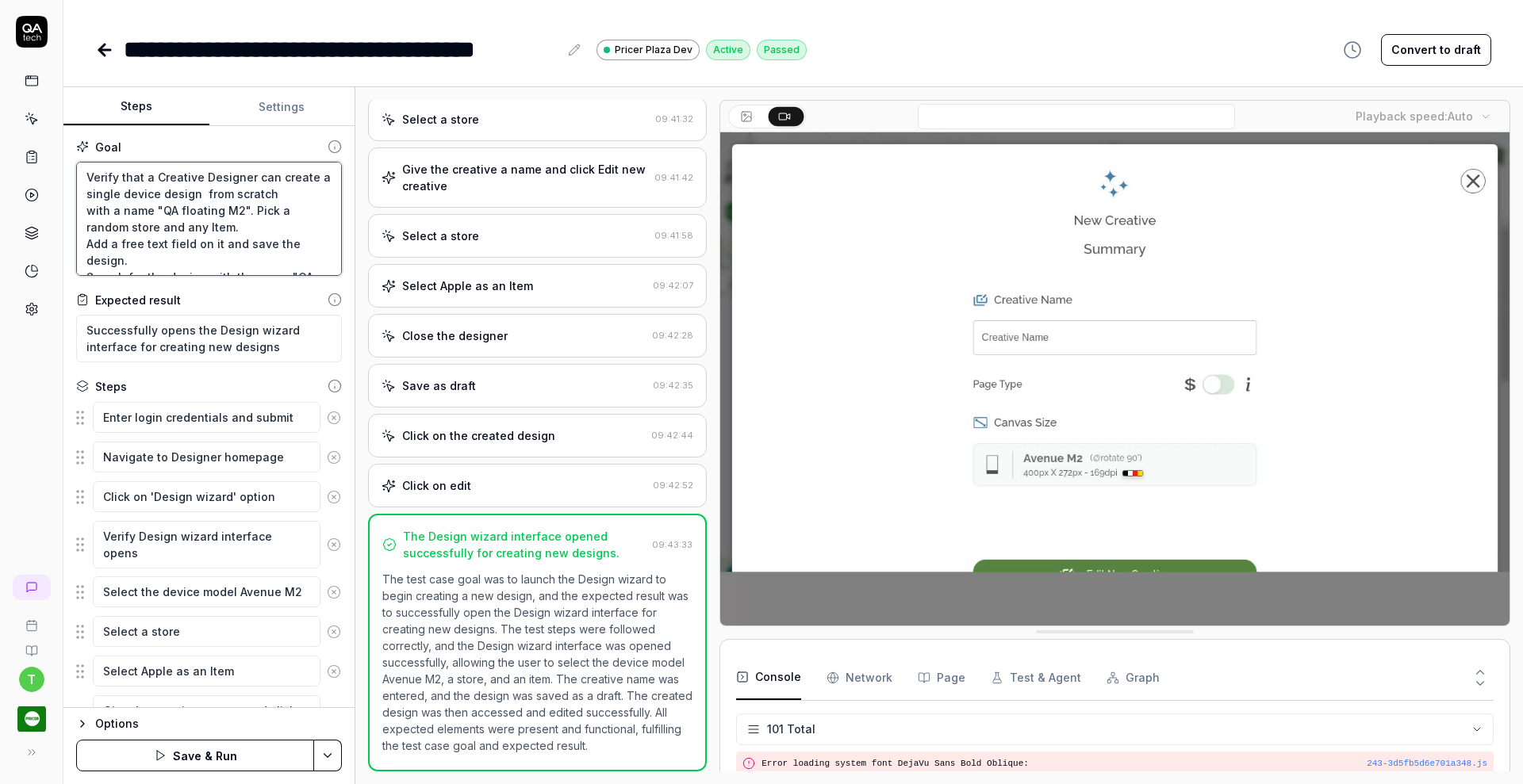
type textarea "*"
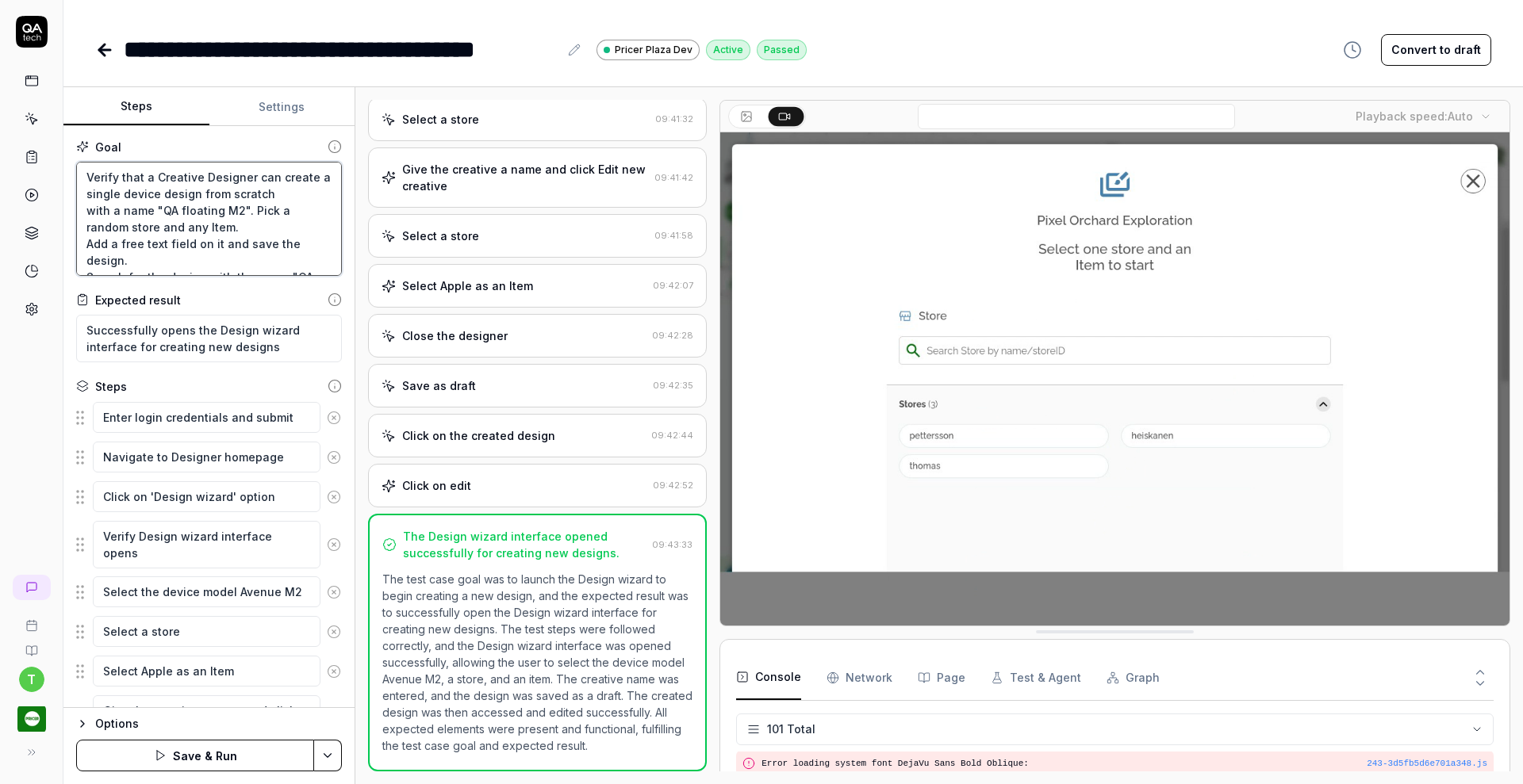
click at [86, 226] on textarea "Verify that a Creative Designer can create a single device design from scratch …" at bounding box center [209, 219] width 266 height 114
type textarea "Verify that a Creative Designer can create a single device design from scratchw…"
type textarea "*"
type textarea "Verify that a Creative Designer can create a single device design from scratch …"
type textarea "*"
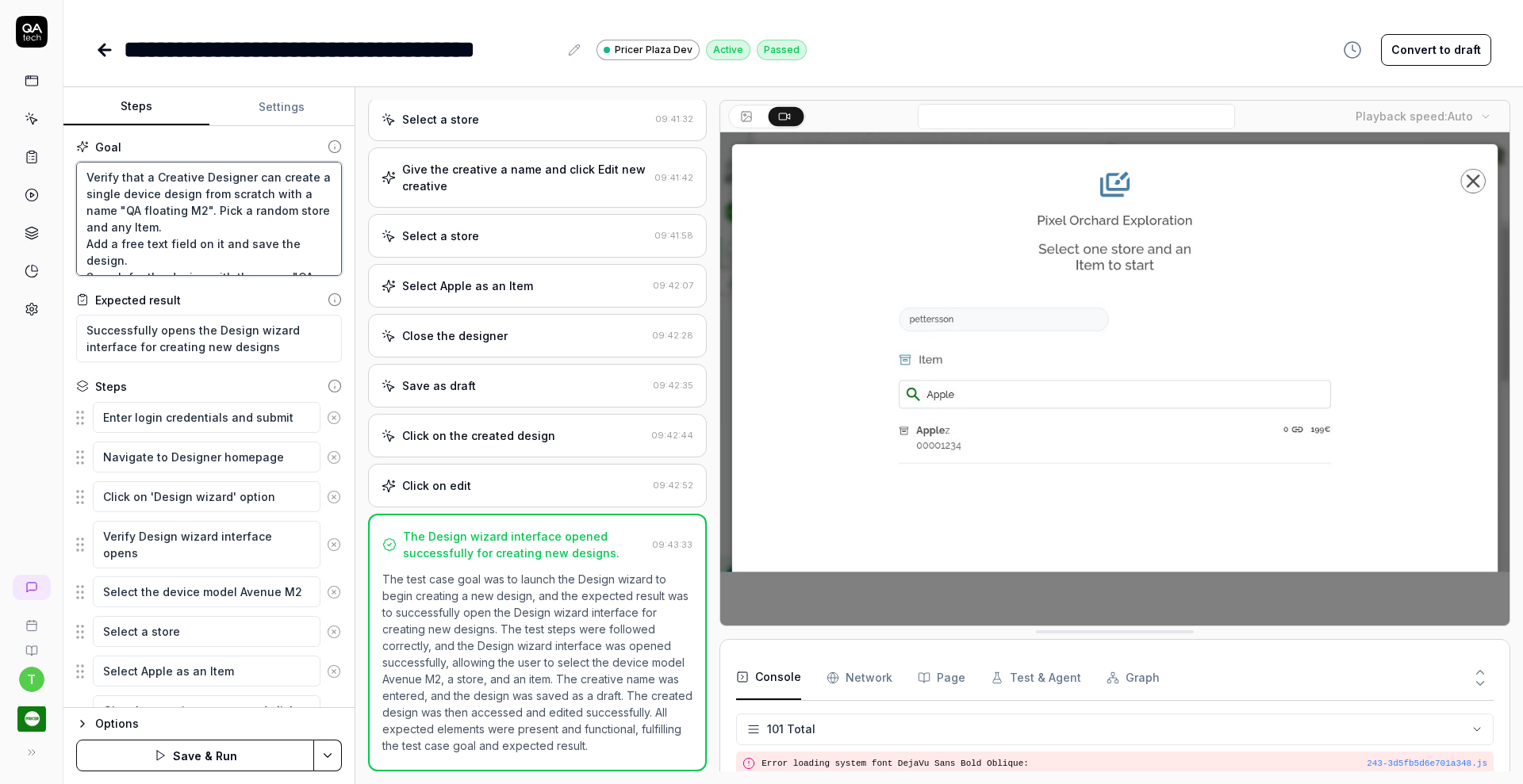
type textarea "Verify that a Creative Designer can create a single device design from scratch …"
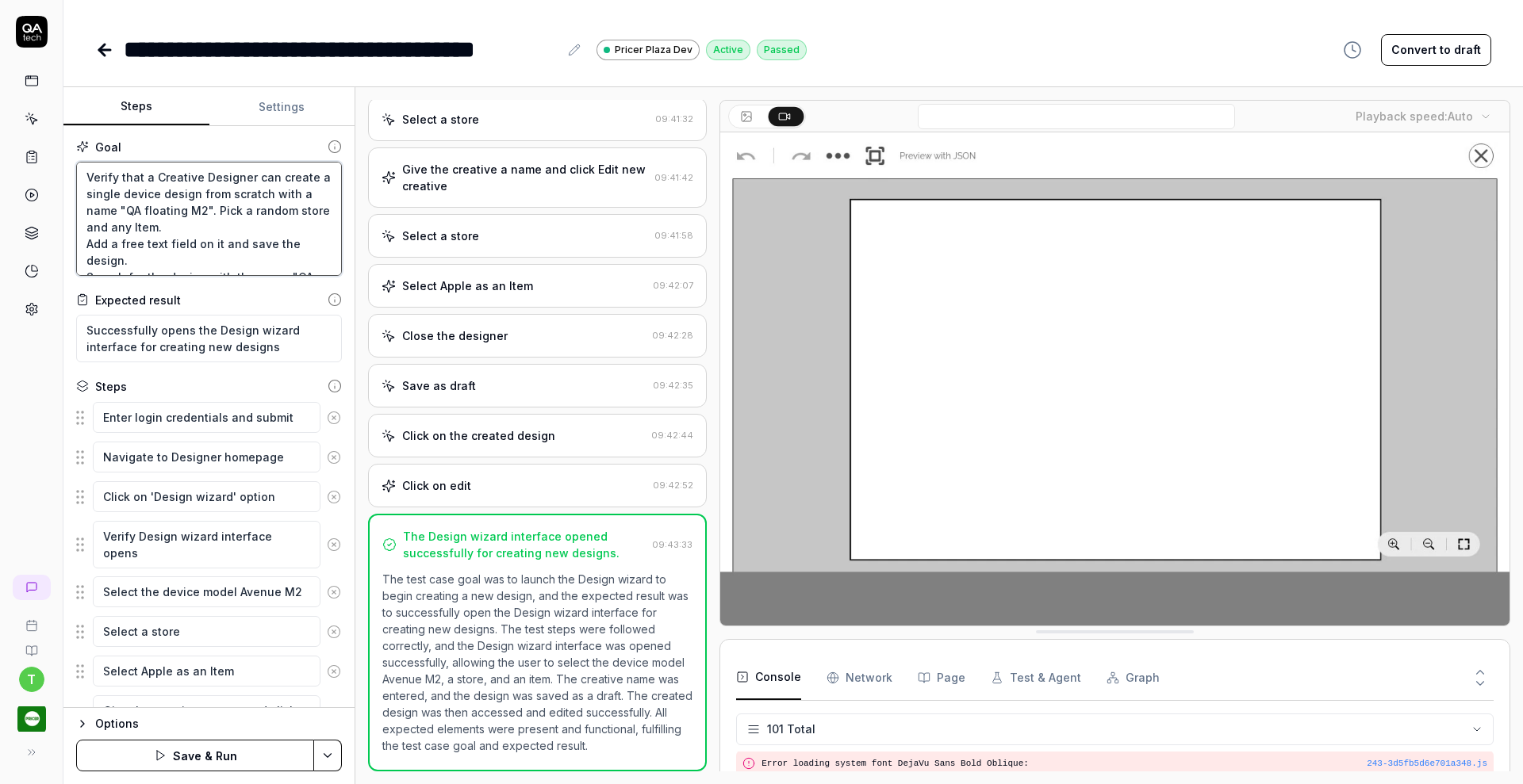
type textarea "*"
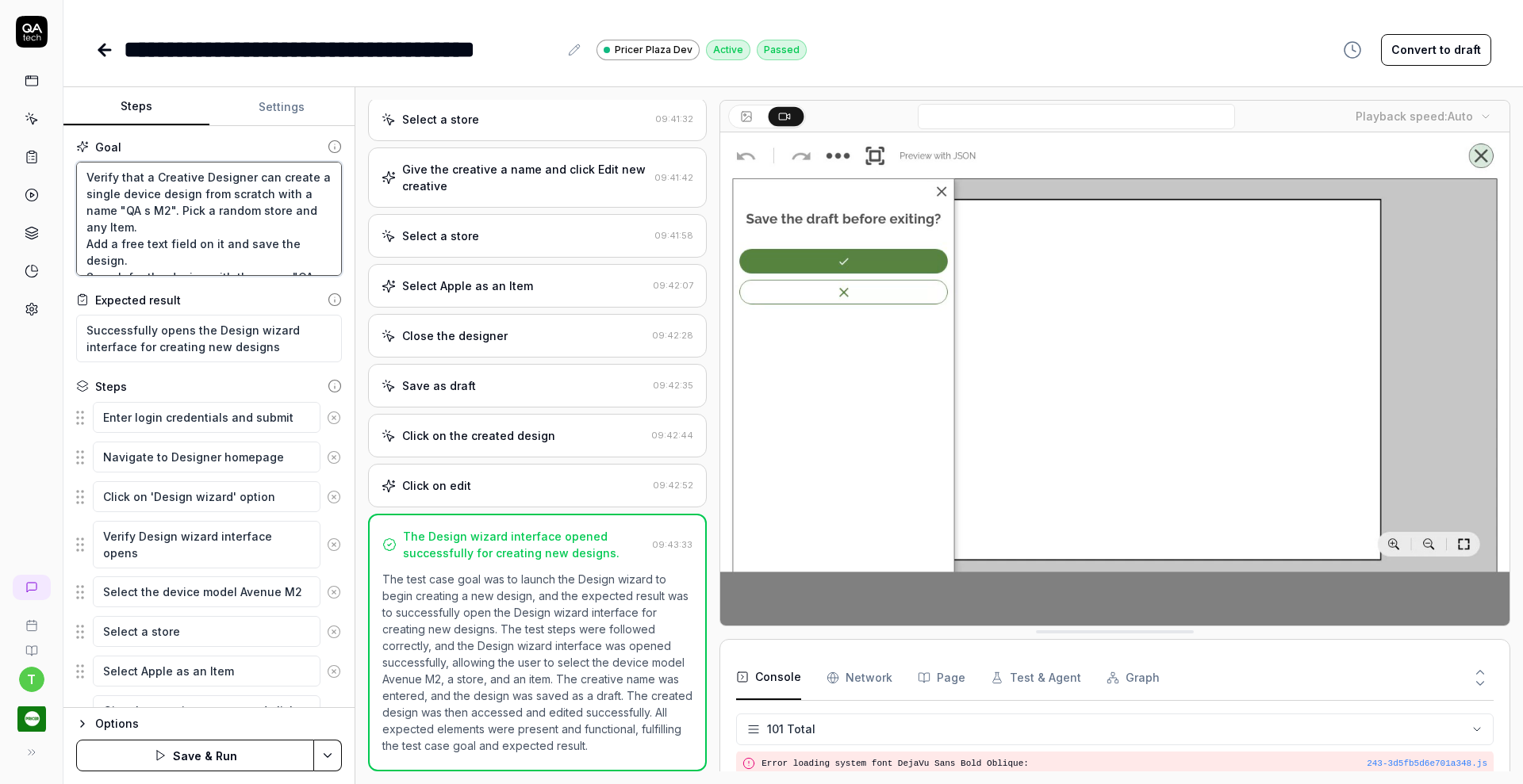
type textarea "Verify that a Creative Designer can create a single device design from scratch …"
type textarea "*"
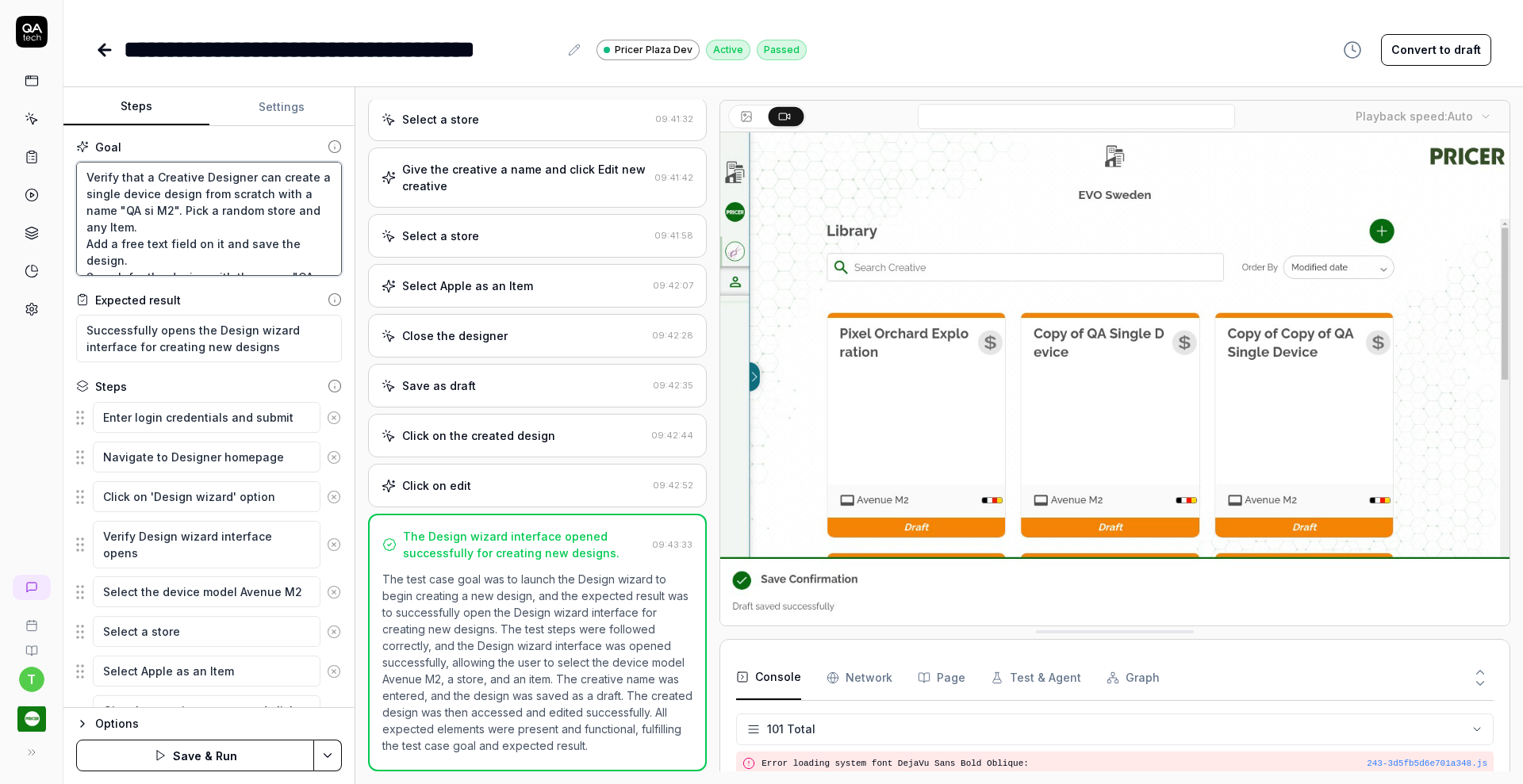
type textarea "Verify that a Creative Designer can create a single device design from scratch …"
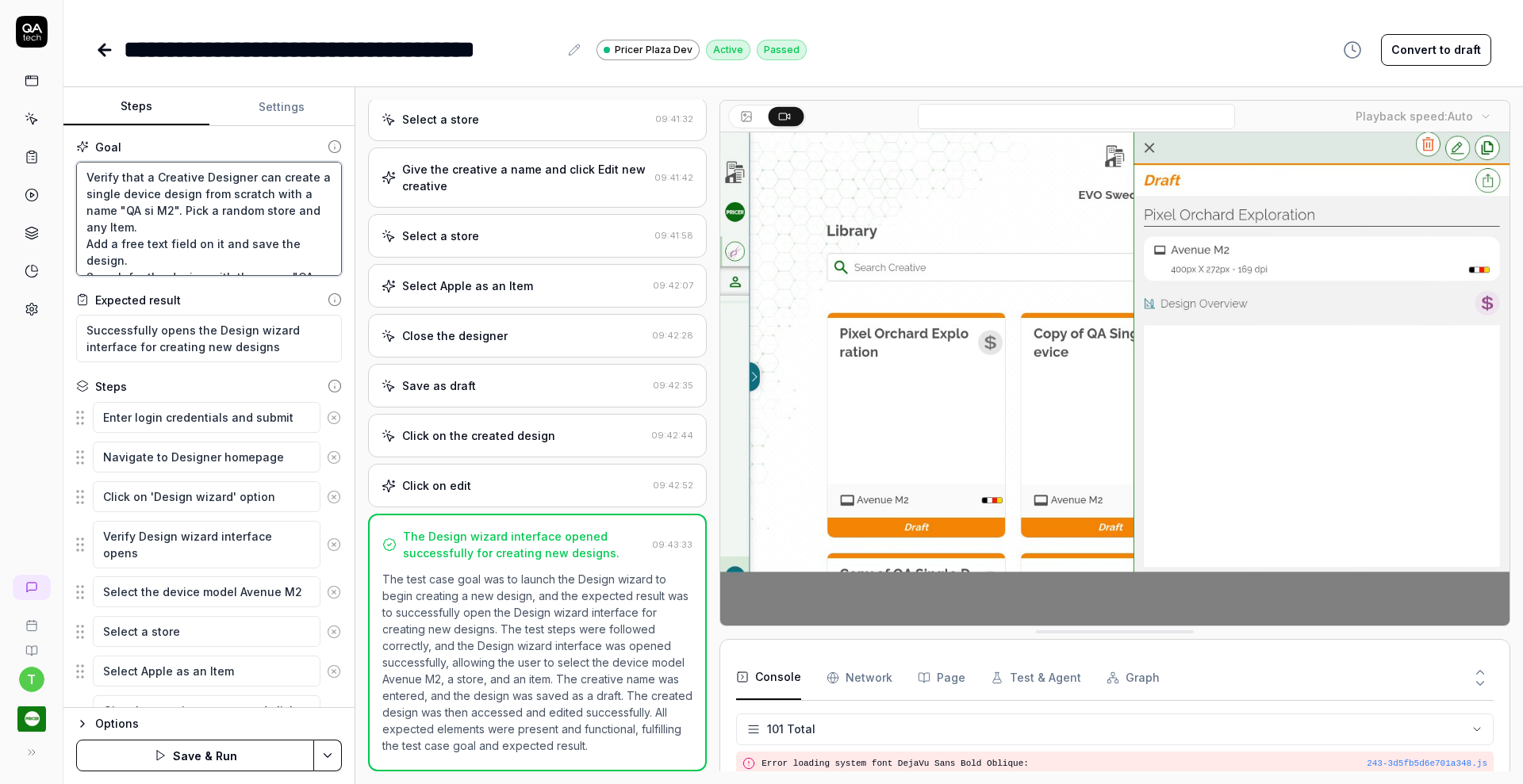
type textarea "*"
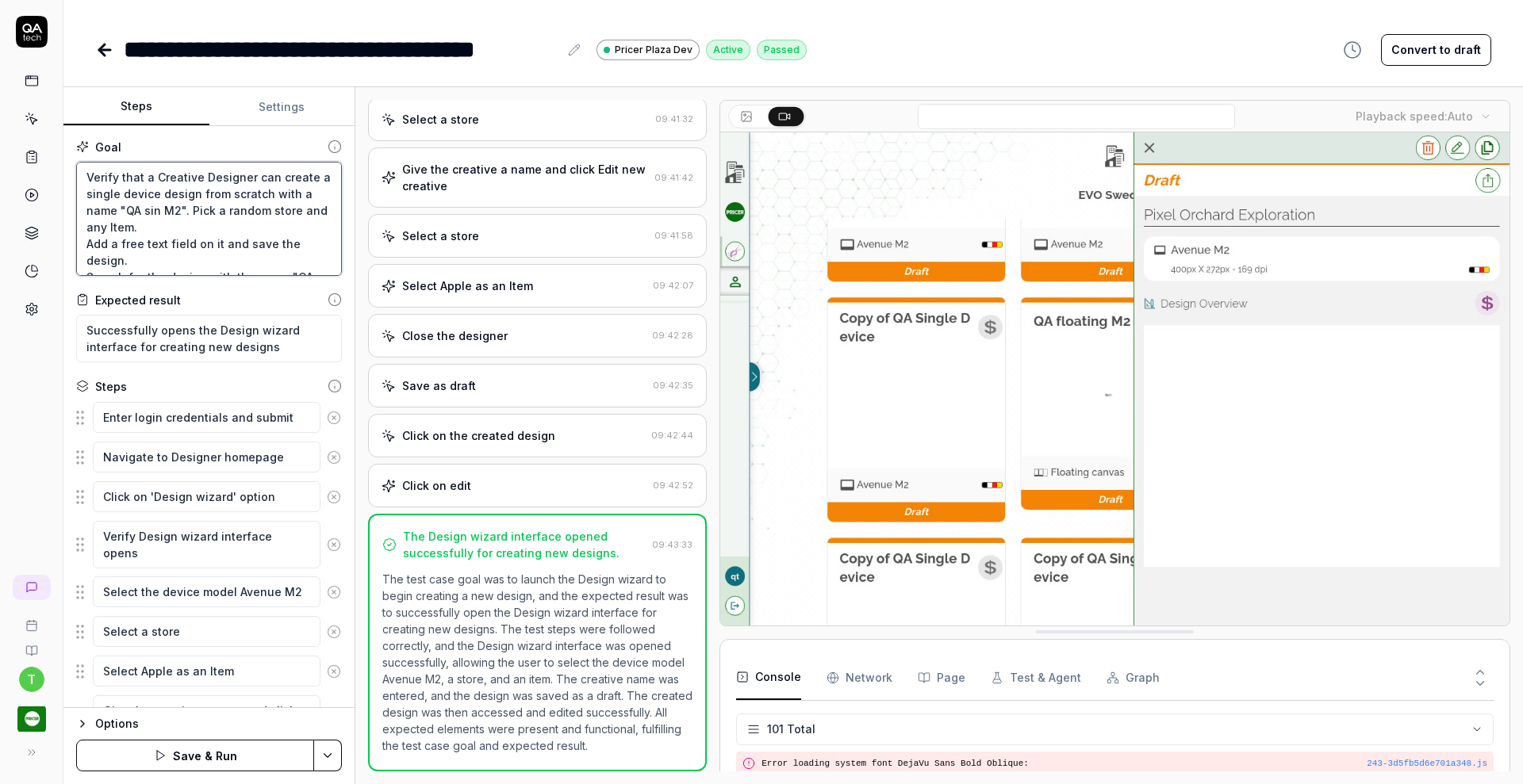
type textarea "Verify that a Creative Designer can create a single device design from scratch …"
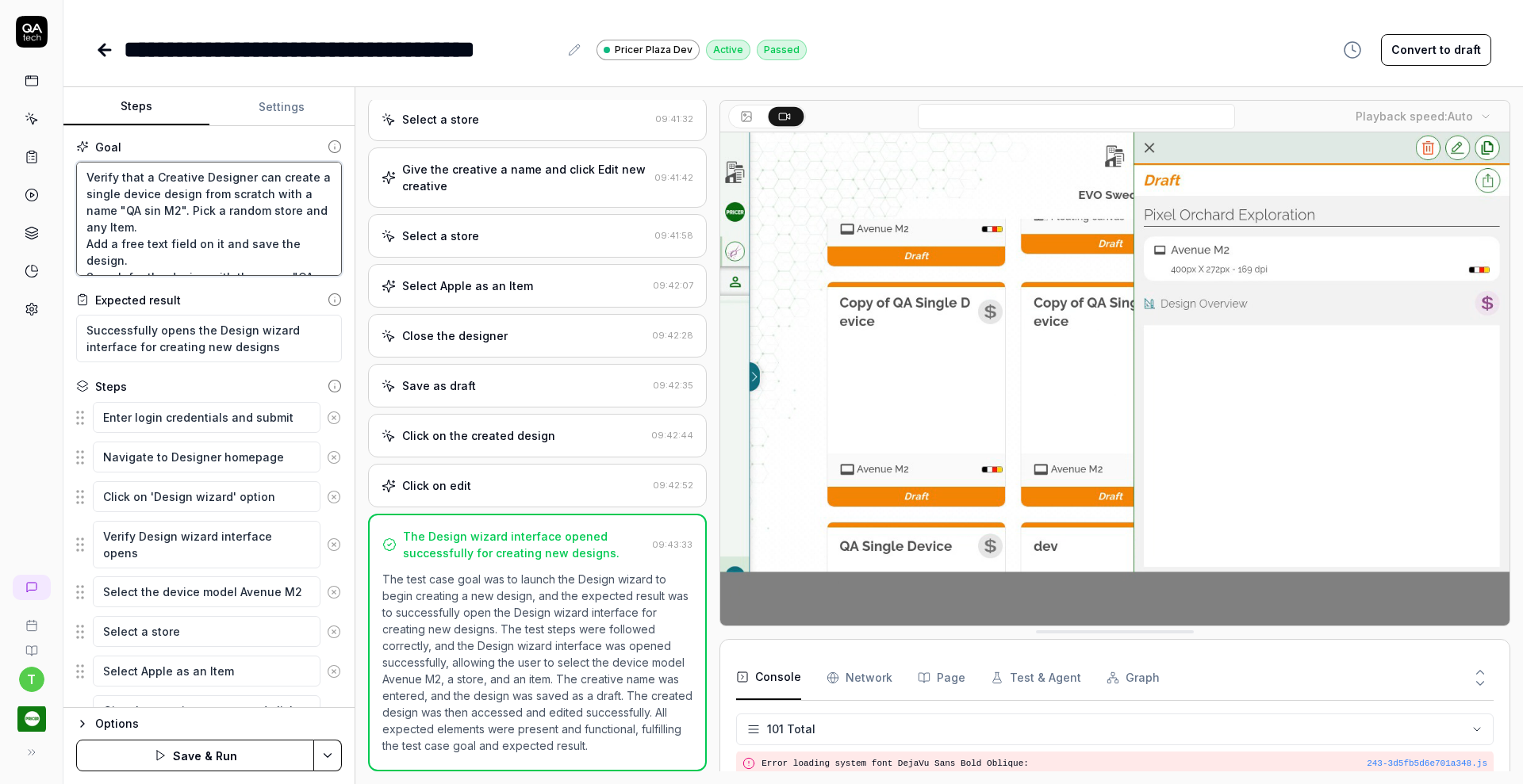
type textarea "*"
type textarea "Verify that a Creative Designer can create a single device design from scratch …"
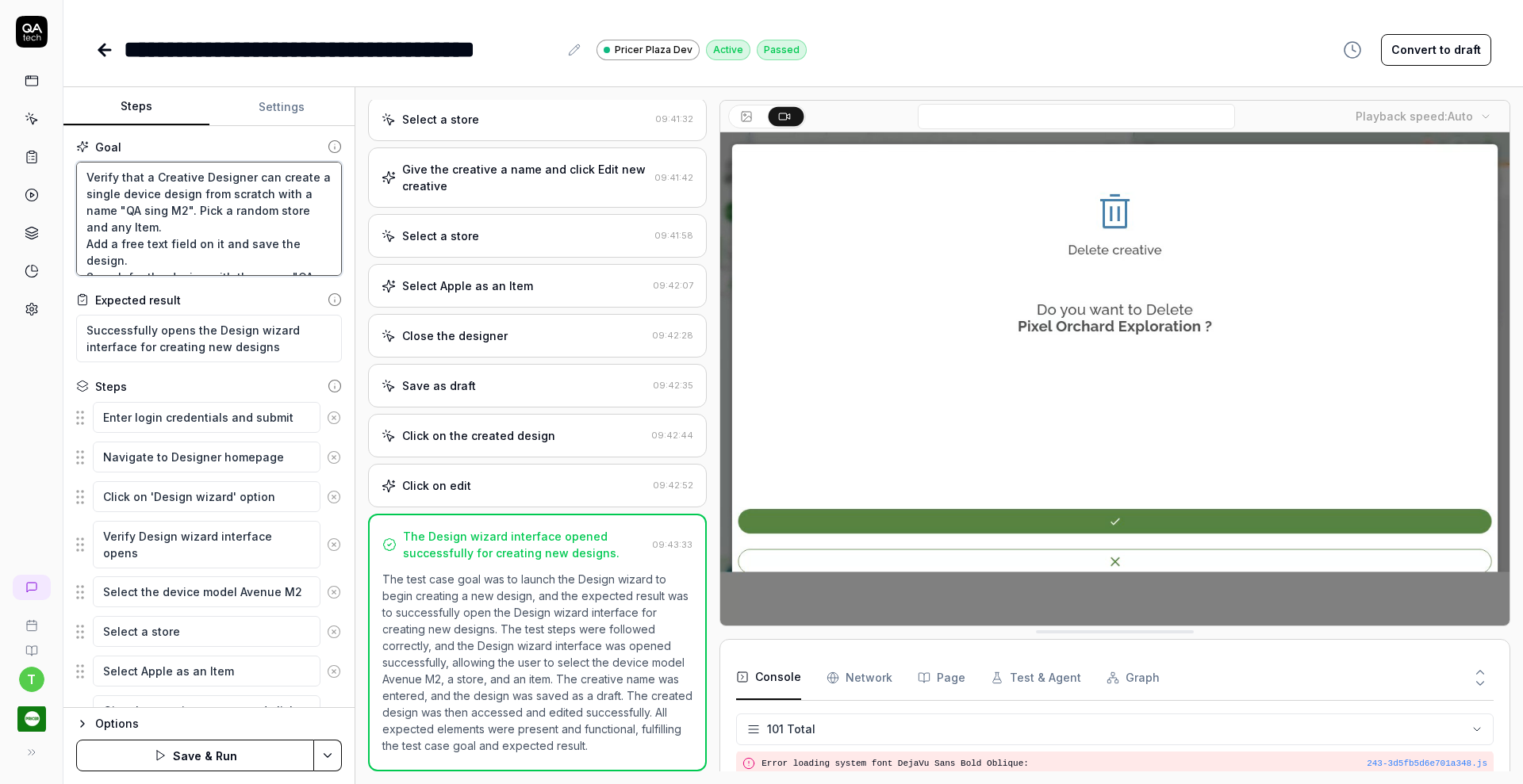
type textarea "*"
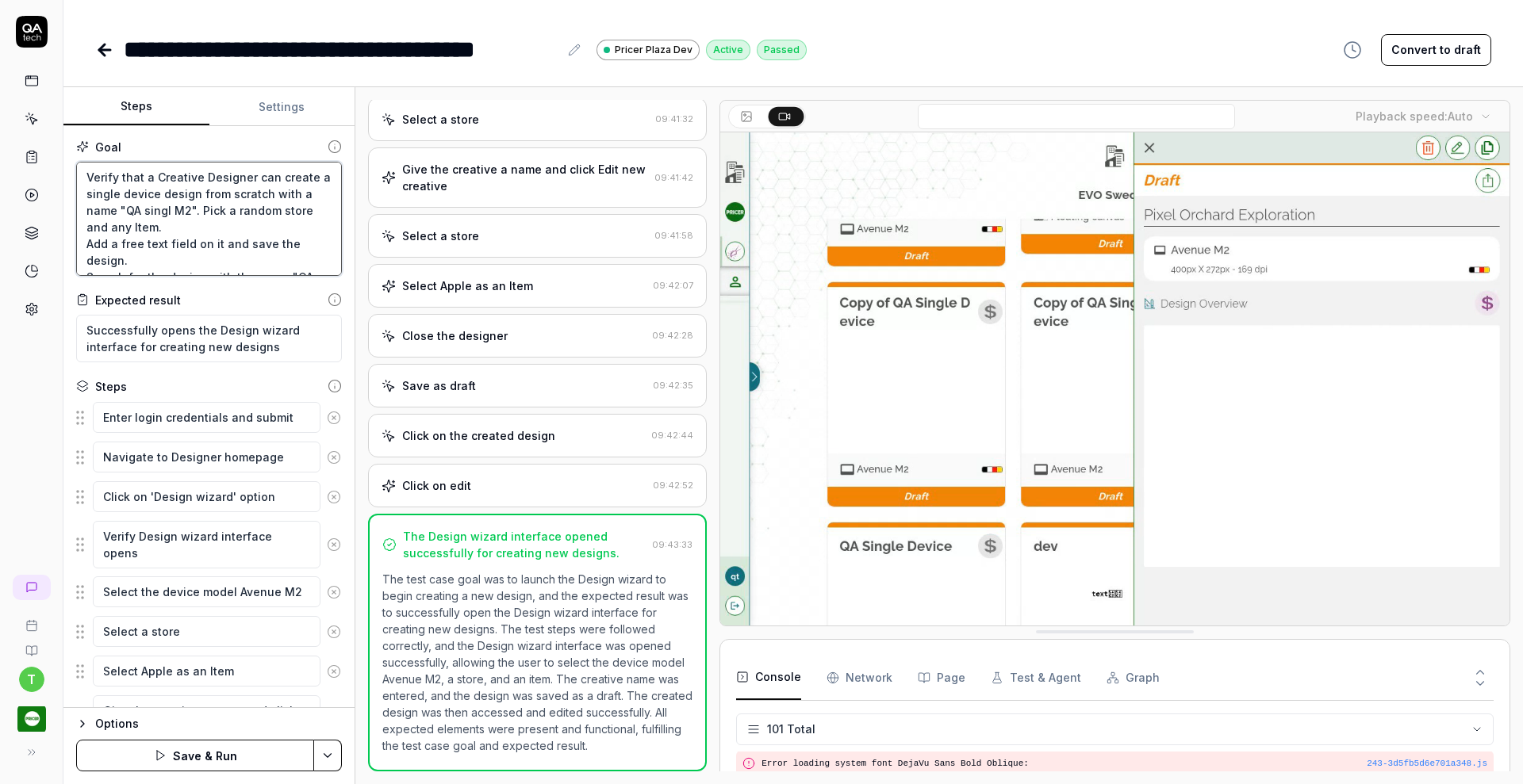
type textarea "Verify that a Creative Designer can create a single device design from scratch …"
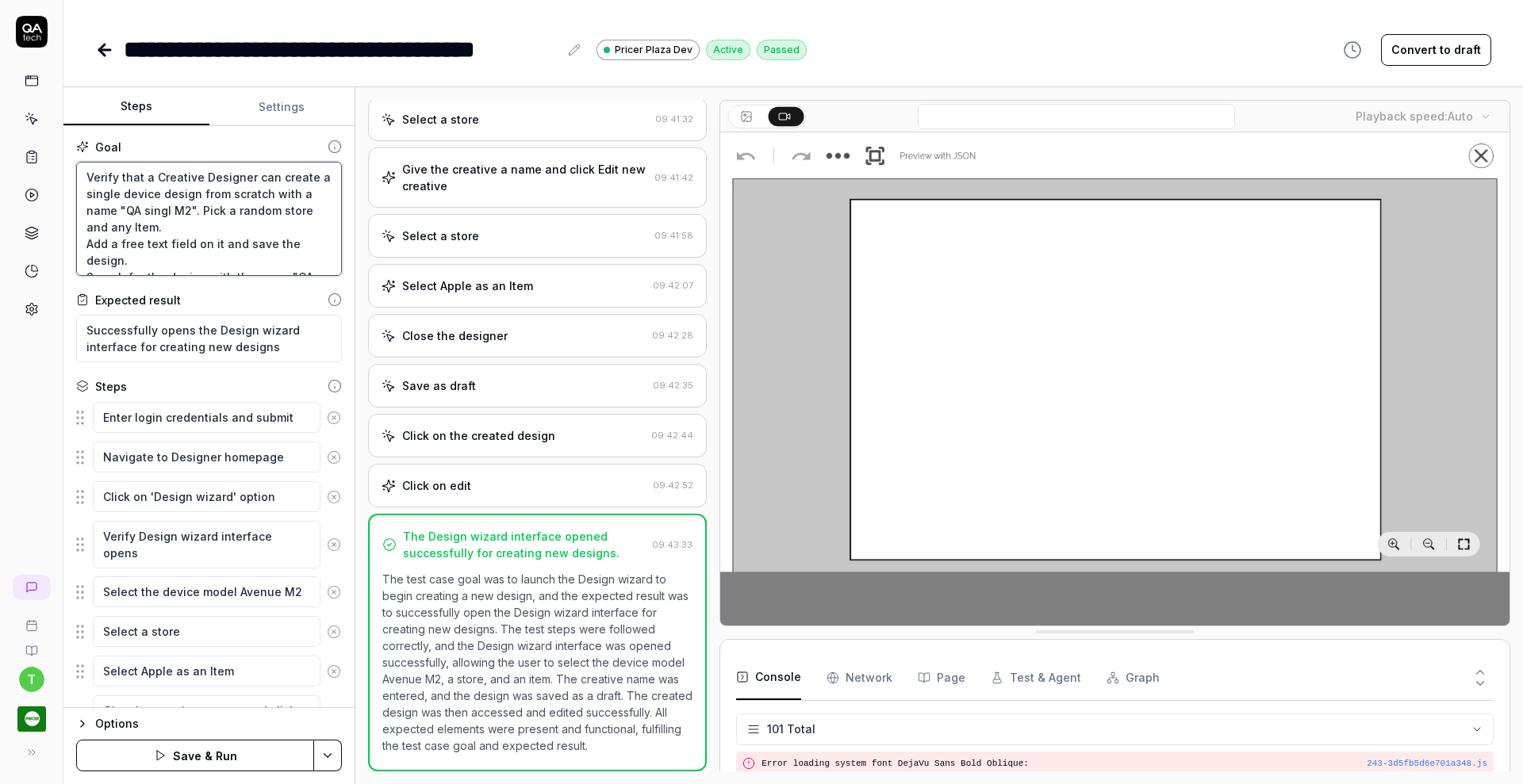
type textarea "*"
type textarea "Verify that a Creative Designer can create a single device design from scratch …"
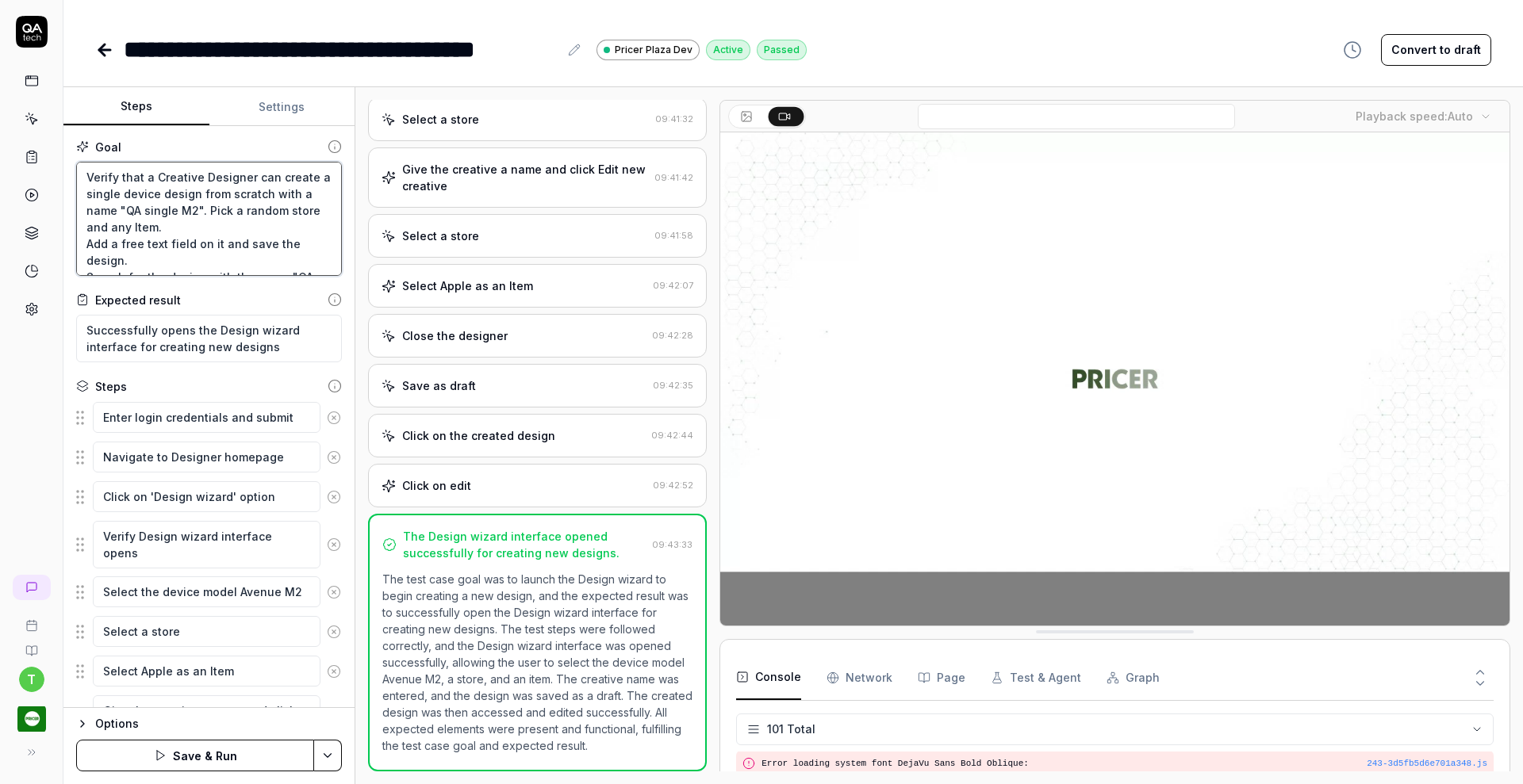
type textarea "*"
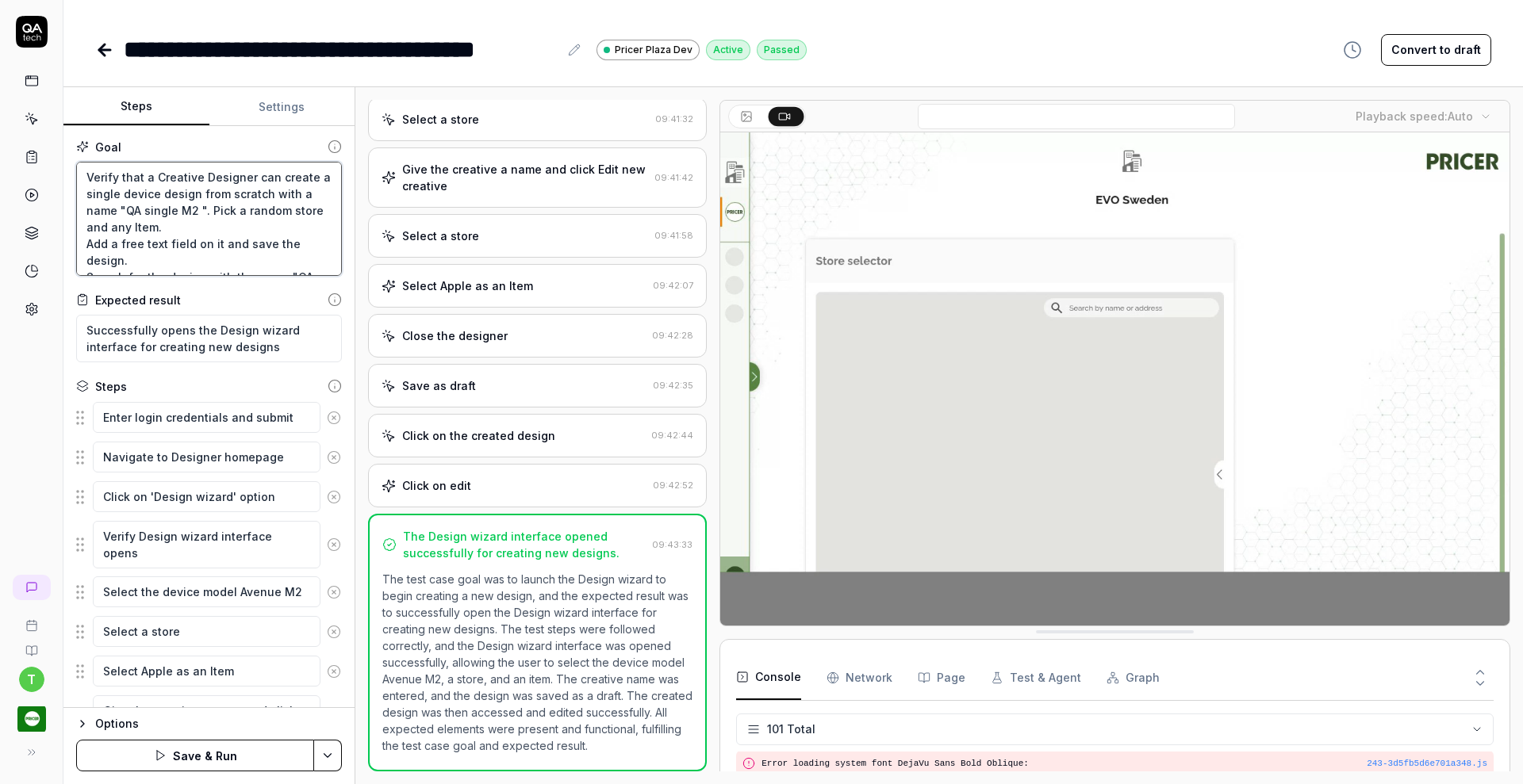
type textarea "Verify that a Creative Designer can create a single device design from scratch …"
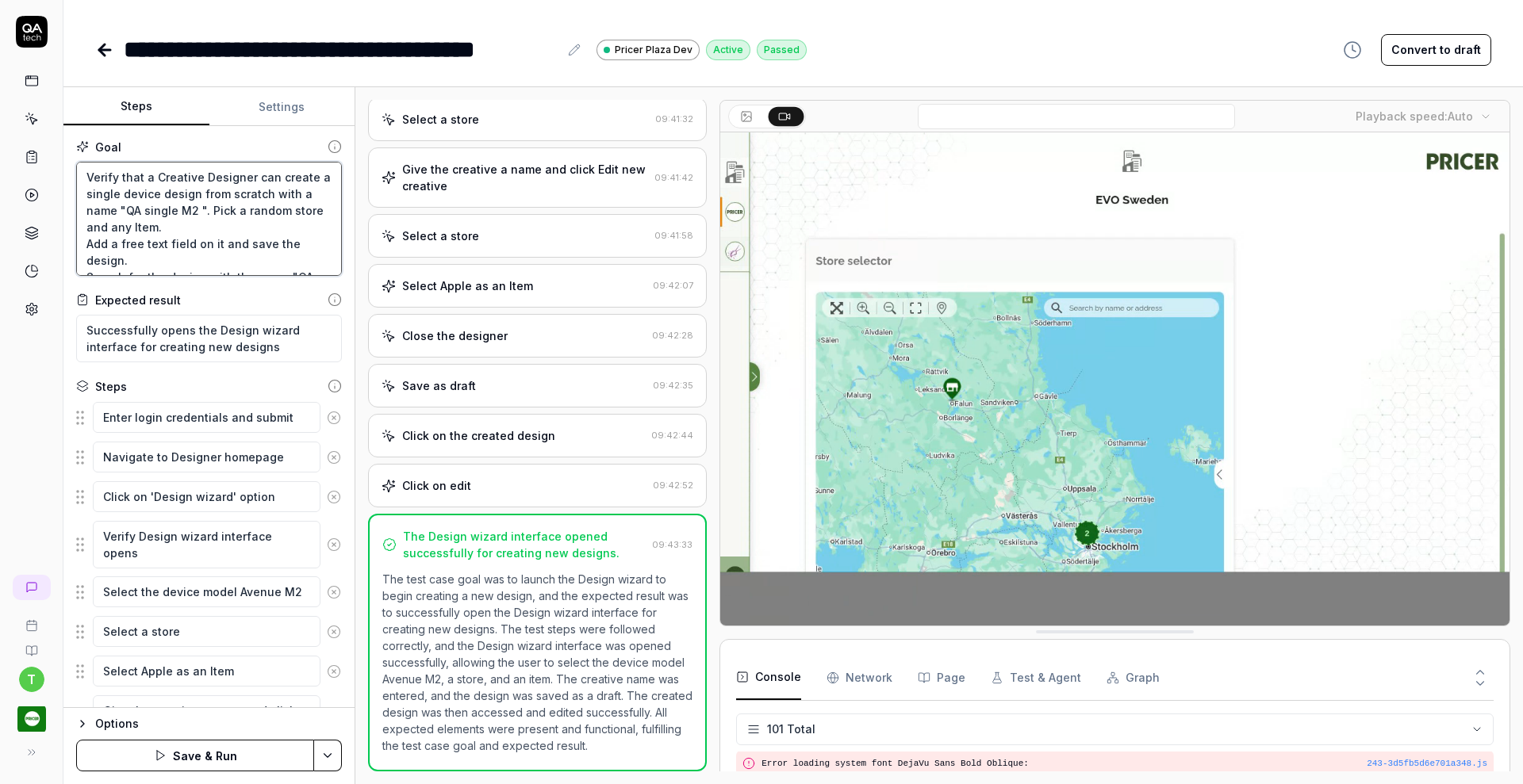
type textarea "*"
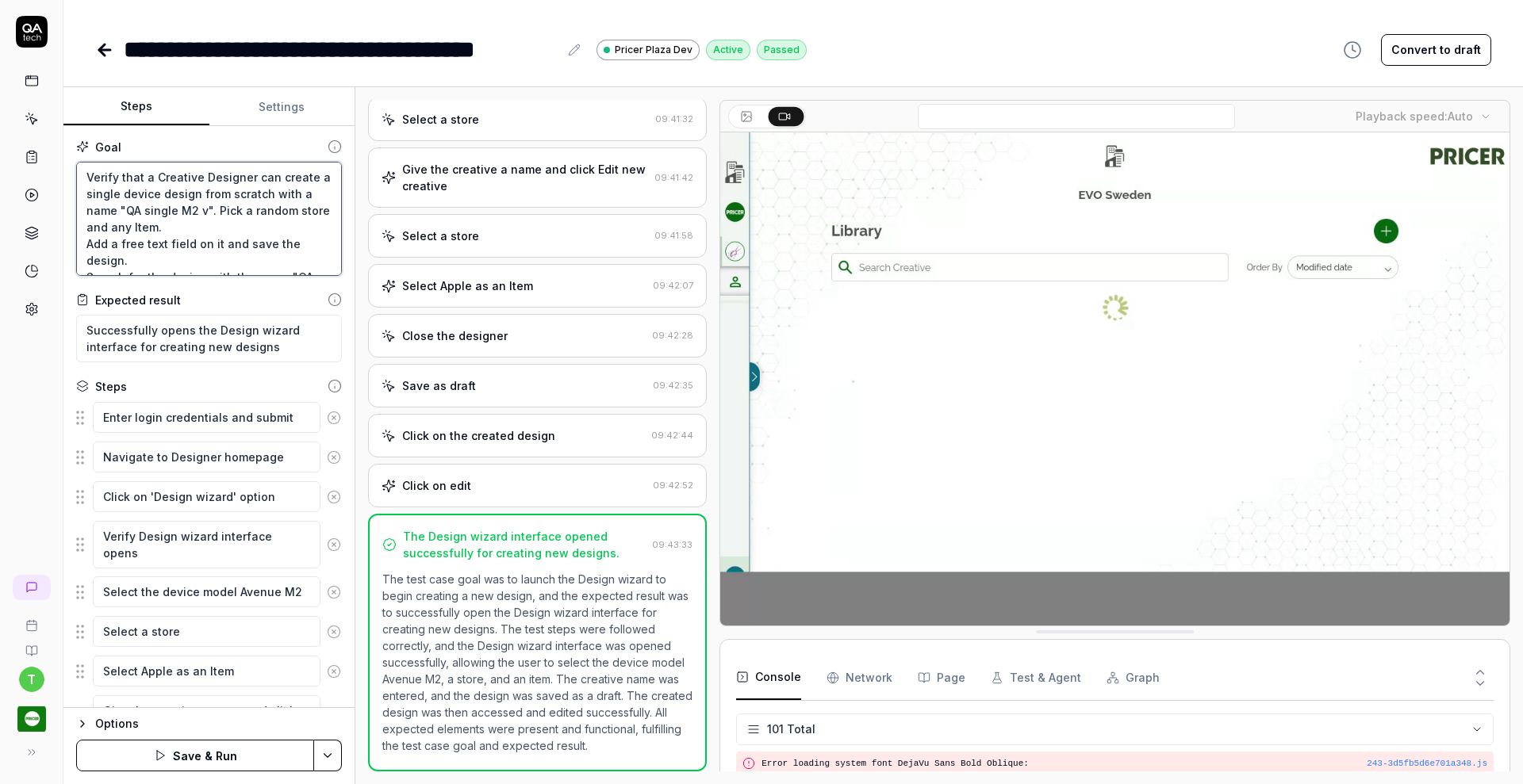
type textarea "Verify that a Creative Designer can create a single device design from scratch …"
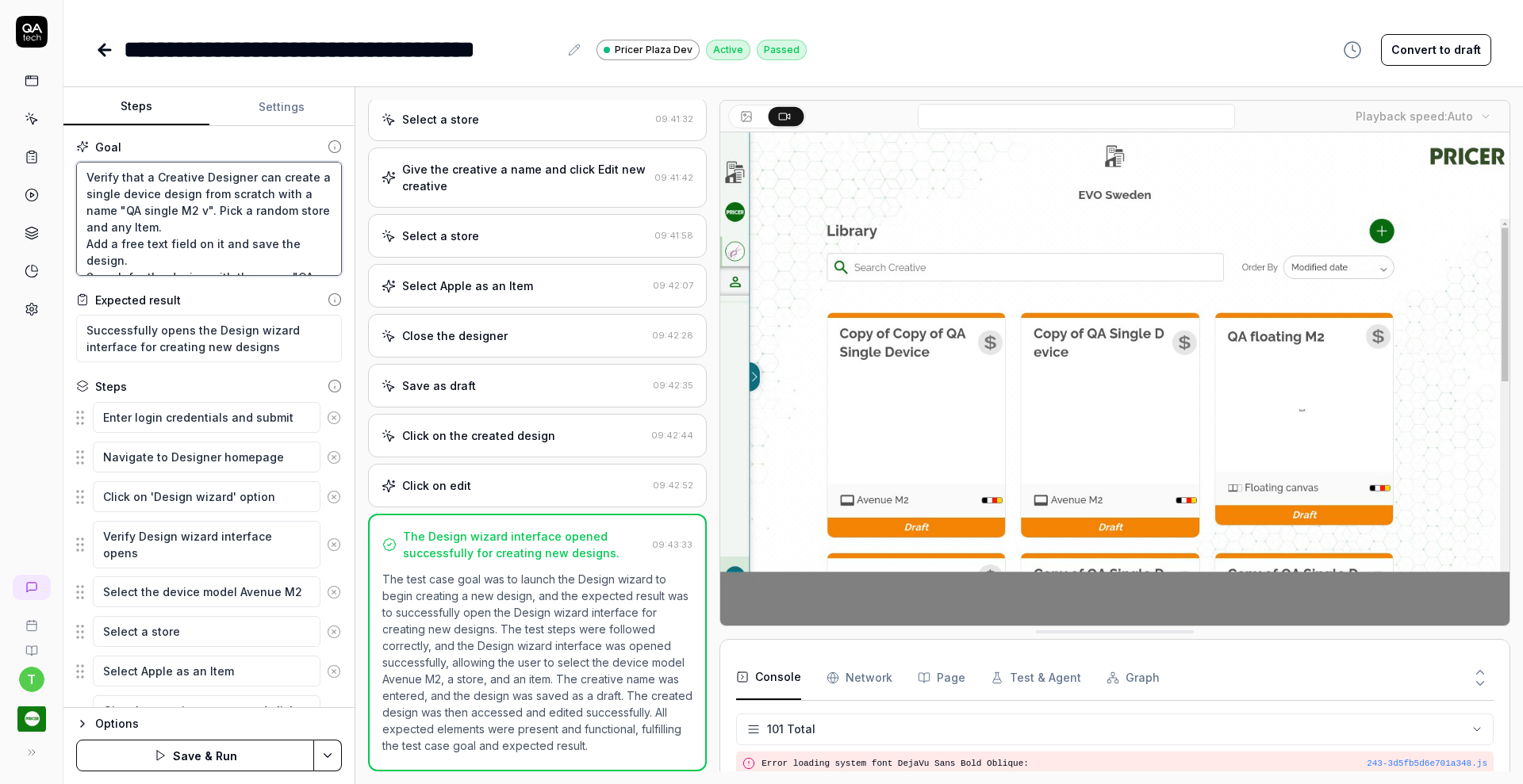
type textarea "*"
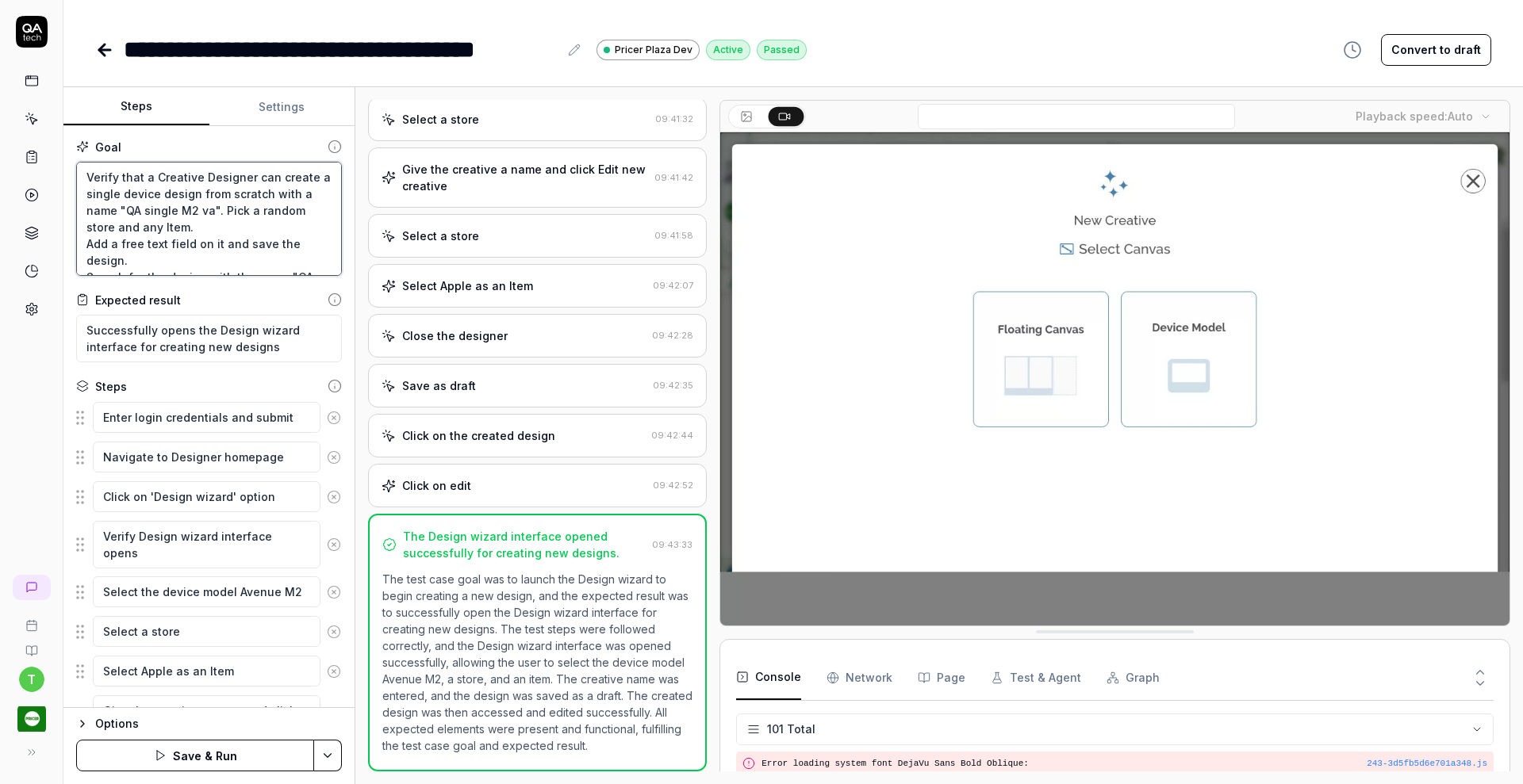
type textarea "Verify that a Creative Designer can create a single device design from scratch …"
type textarea "*"
type textarea "Verify that a Creative Designer can create a single device design from scratch …"
type textarea "*"
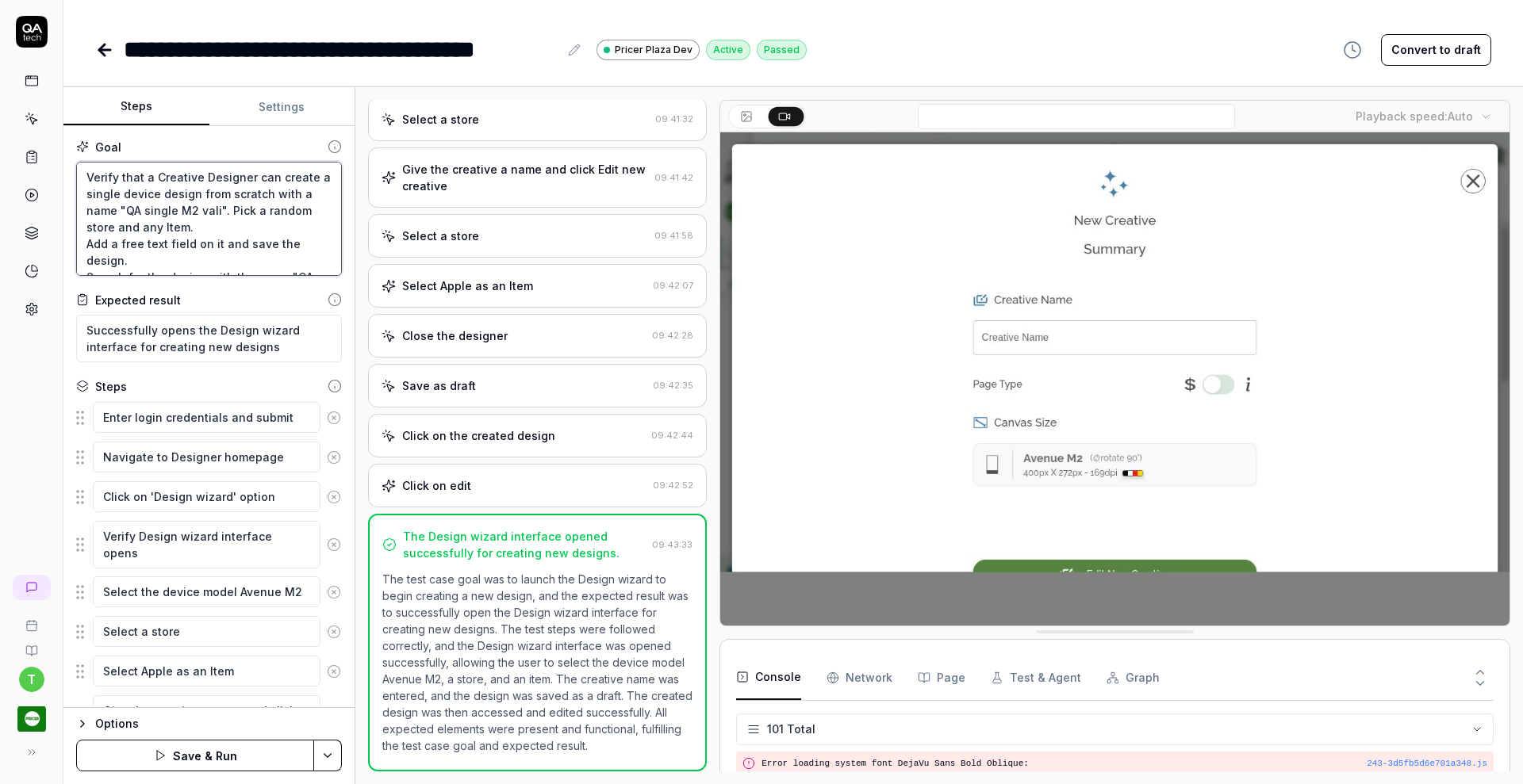
type textarea "Verify that a Creative Designer can create a single device design from scratch …"
type textarea "*"
type textarea "Verify that a Creative Designer can create a single device design from scratch …"
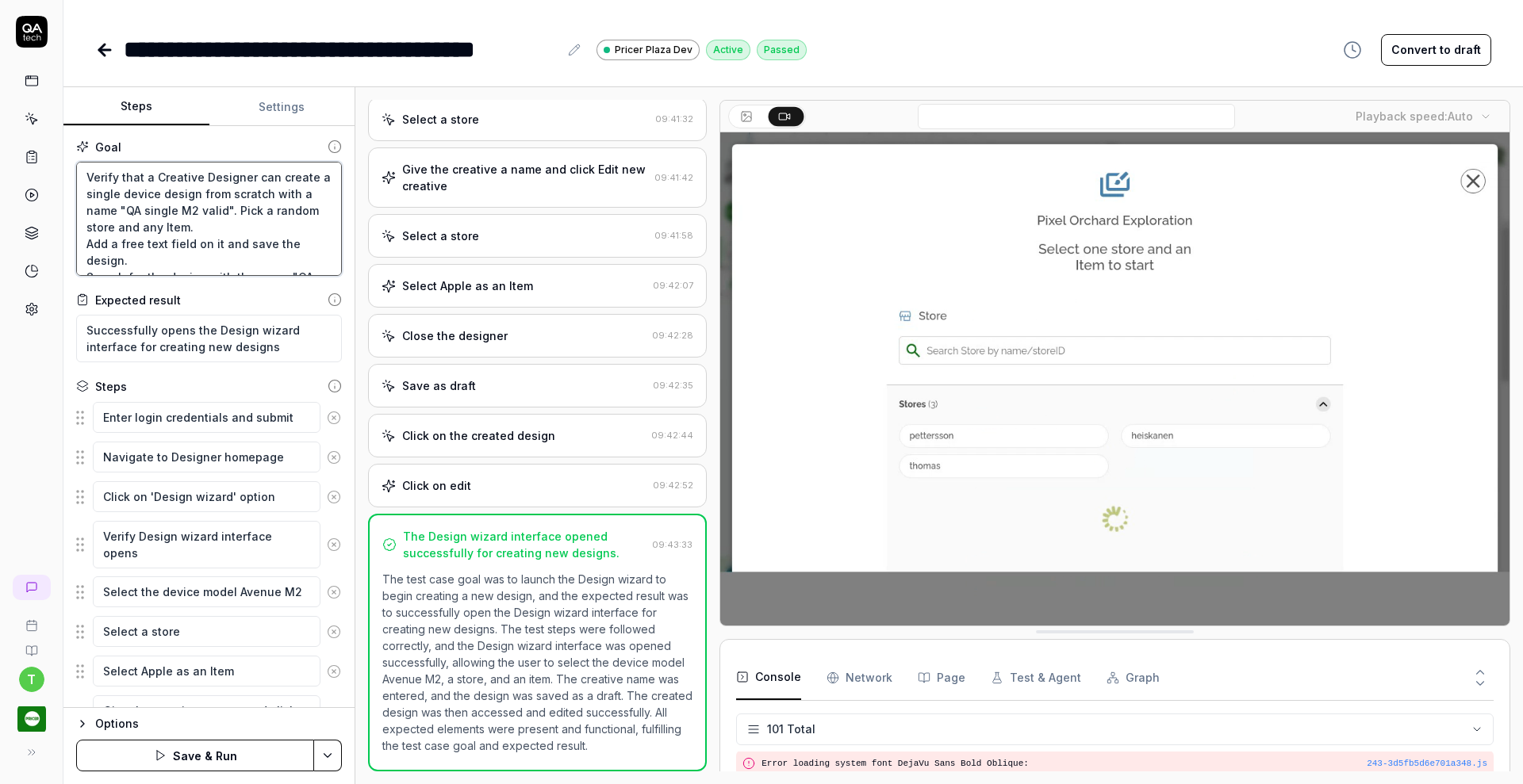
type textarea "*"
type textarea "Verify that a Creative Designer can create a single device design from scratch …"
type textarea "*"
type textarea "Verify that a Creative Designer can create a single device design from scratch …"
type textarea "*"
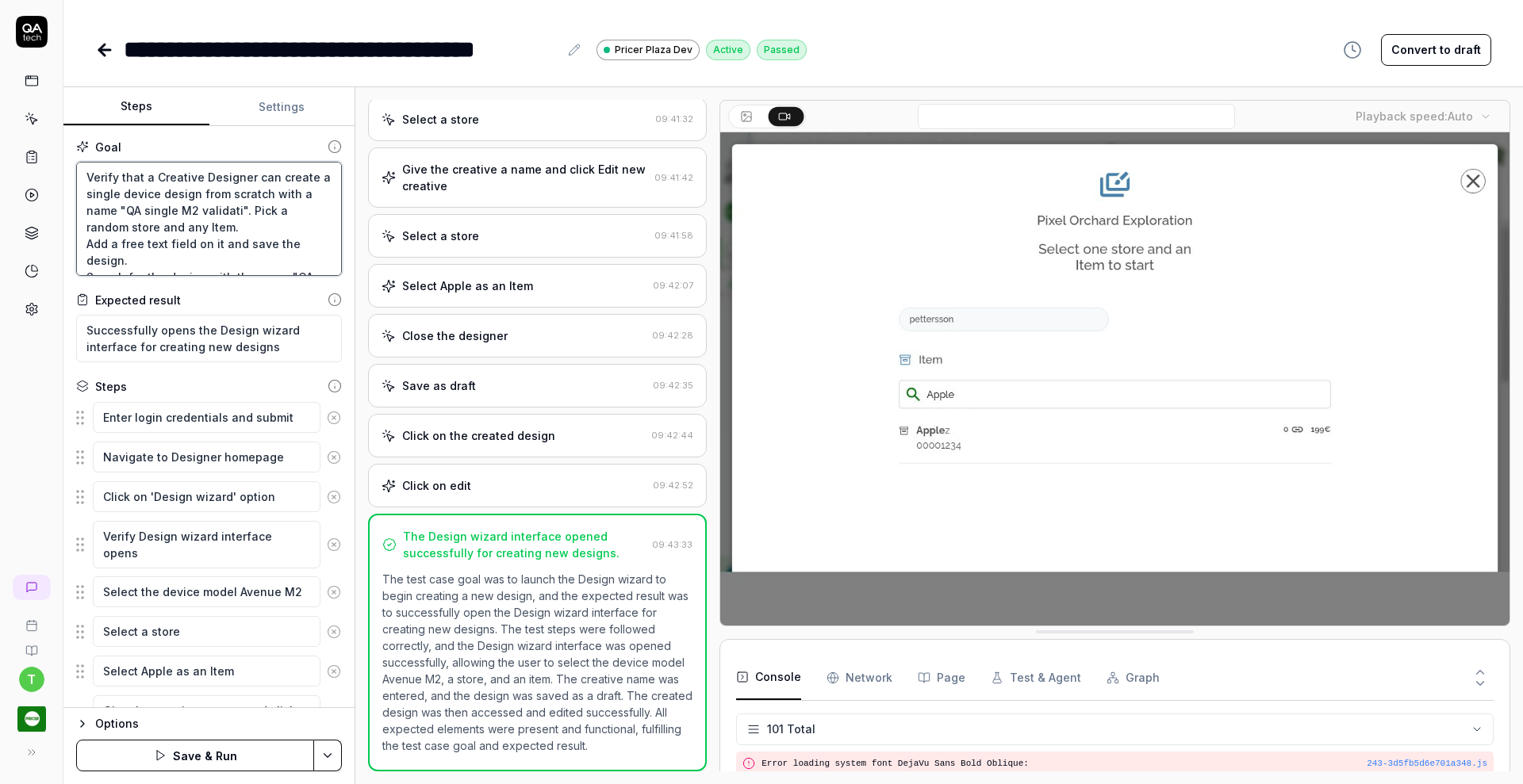
type textarea "Verify that a Creative Designer can create a single device design from scratch …"
type textarea "*"
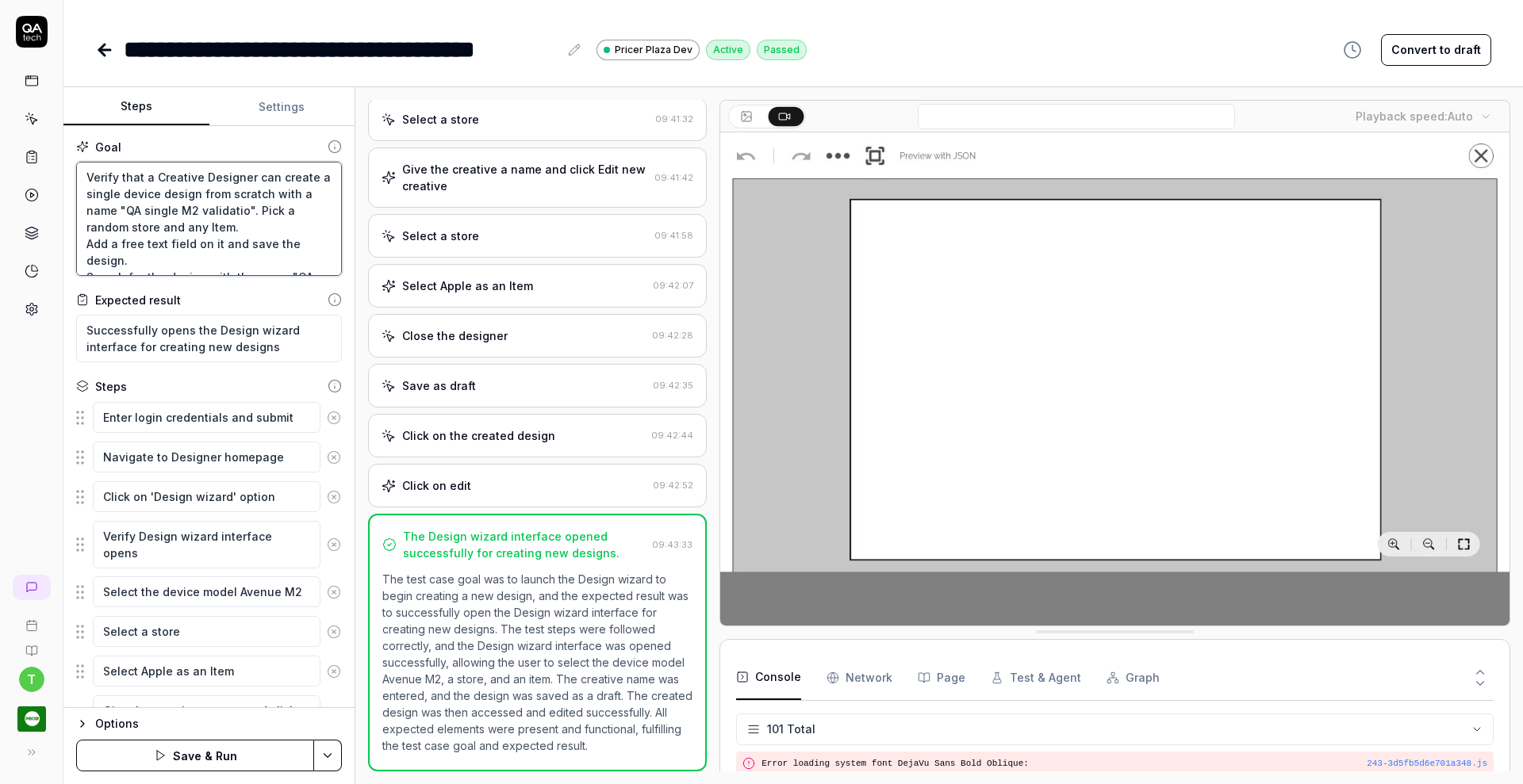
type textarea "Verify that a Creative Designer can create a single device design from scratch …"
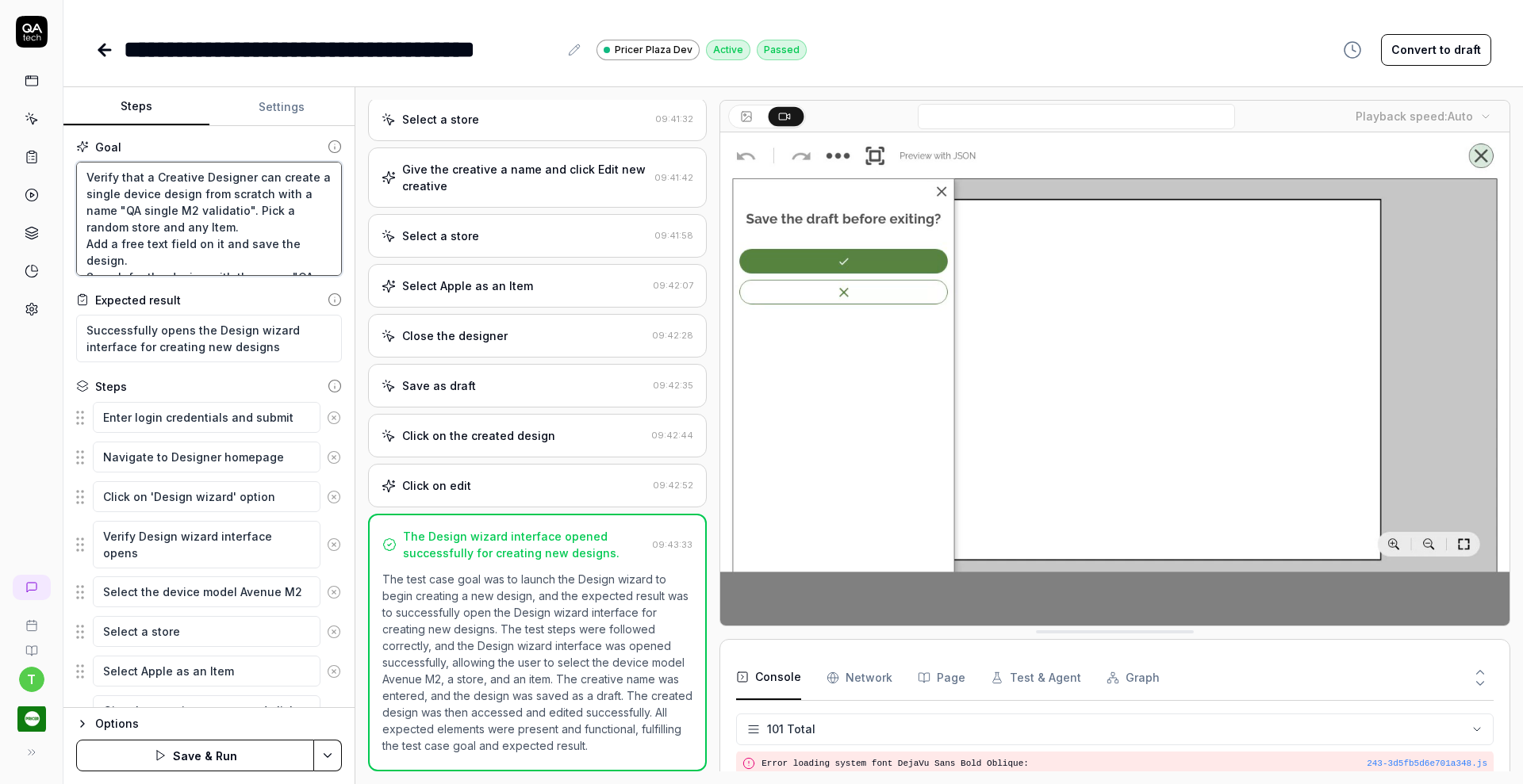
type textarea "*"
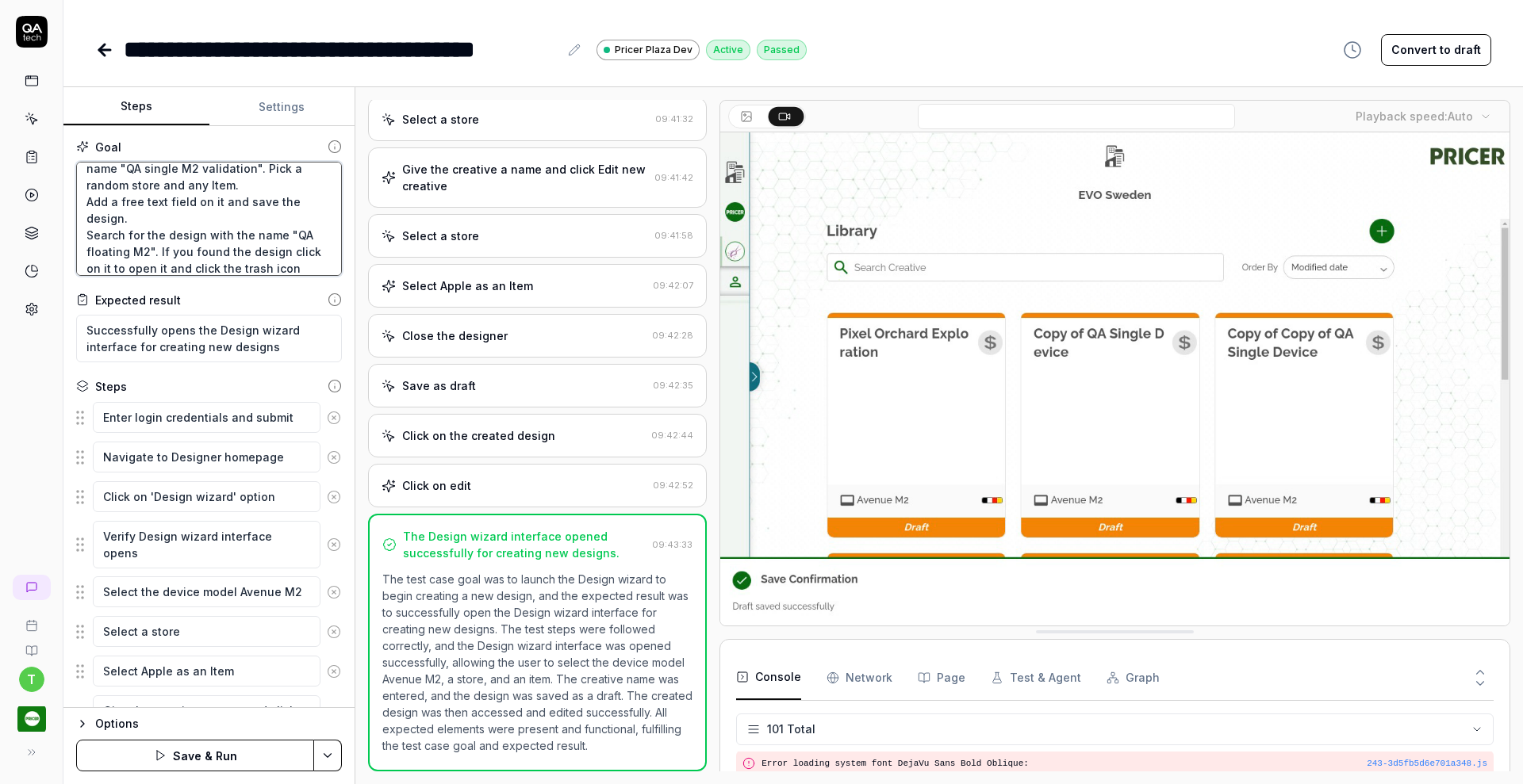
type textarea "Verify that a Creative Designer can create a single device design from scratch …"
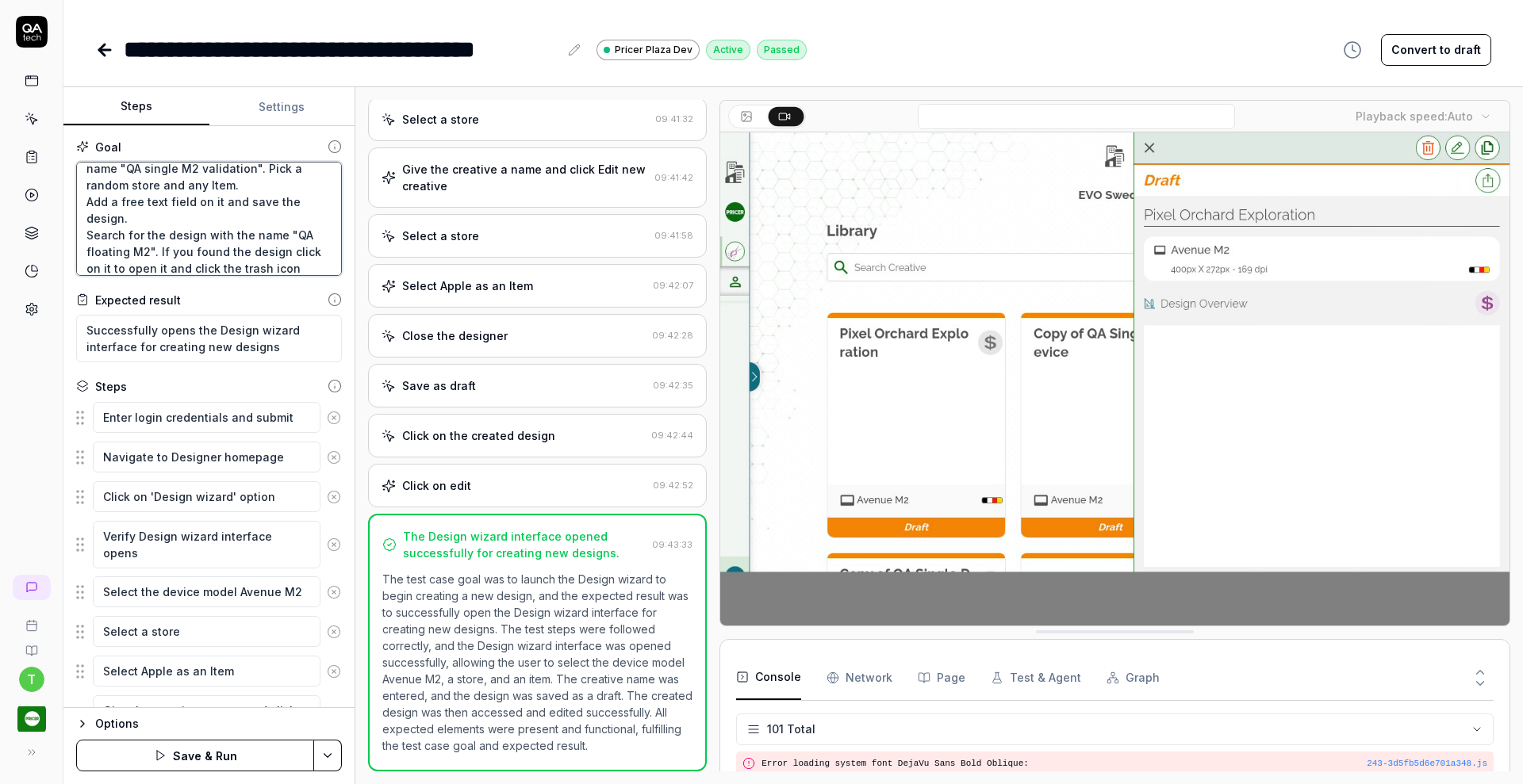
type textarea "*"
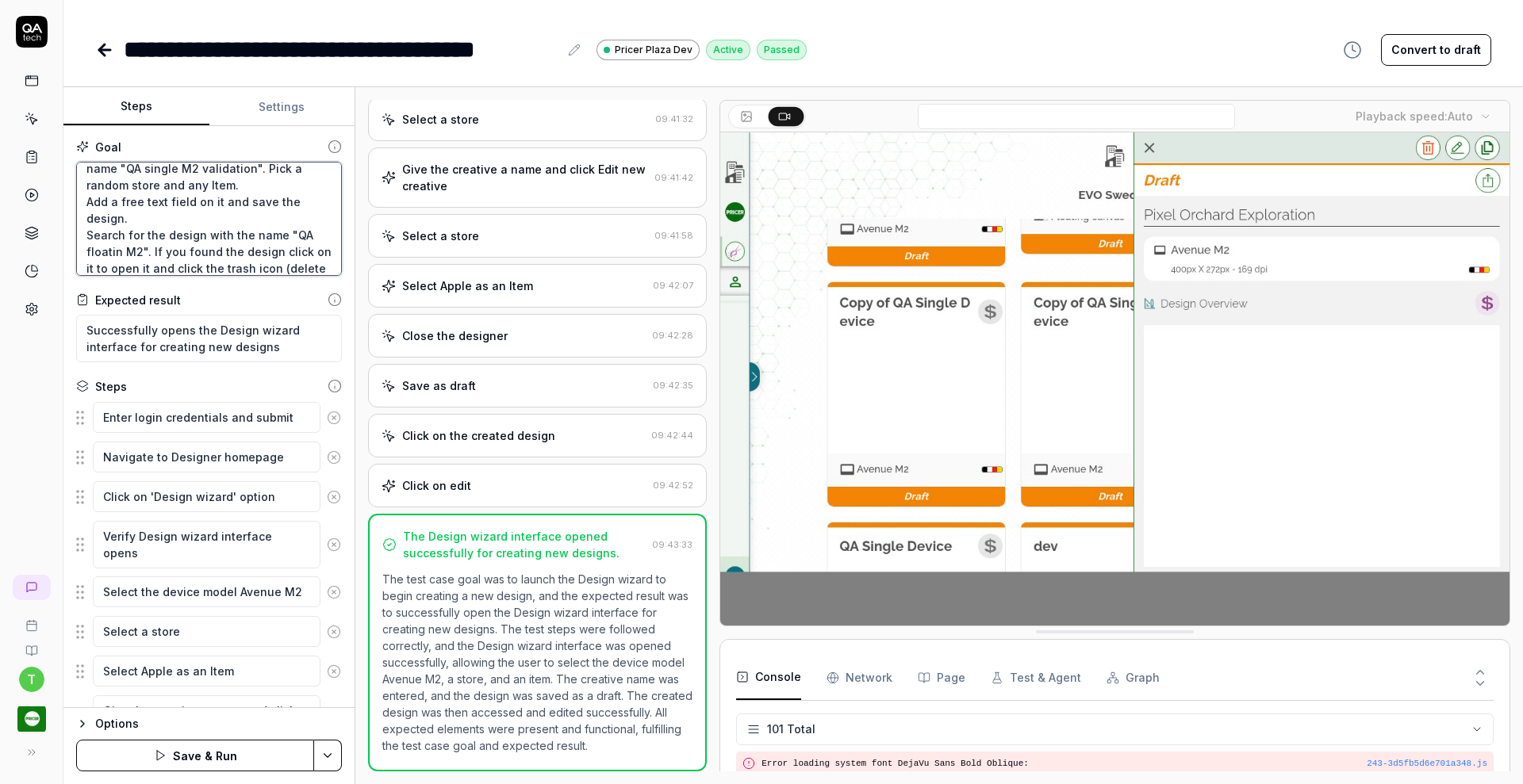
type textarea "Verify that a Creative Designer can create a single device design from scratch …"
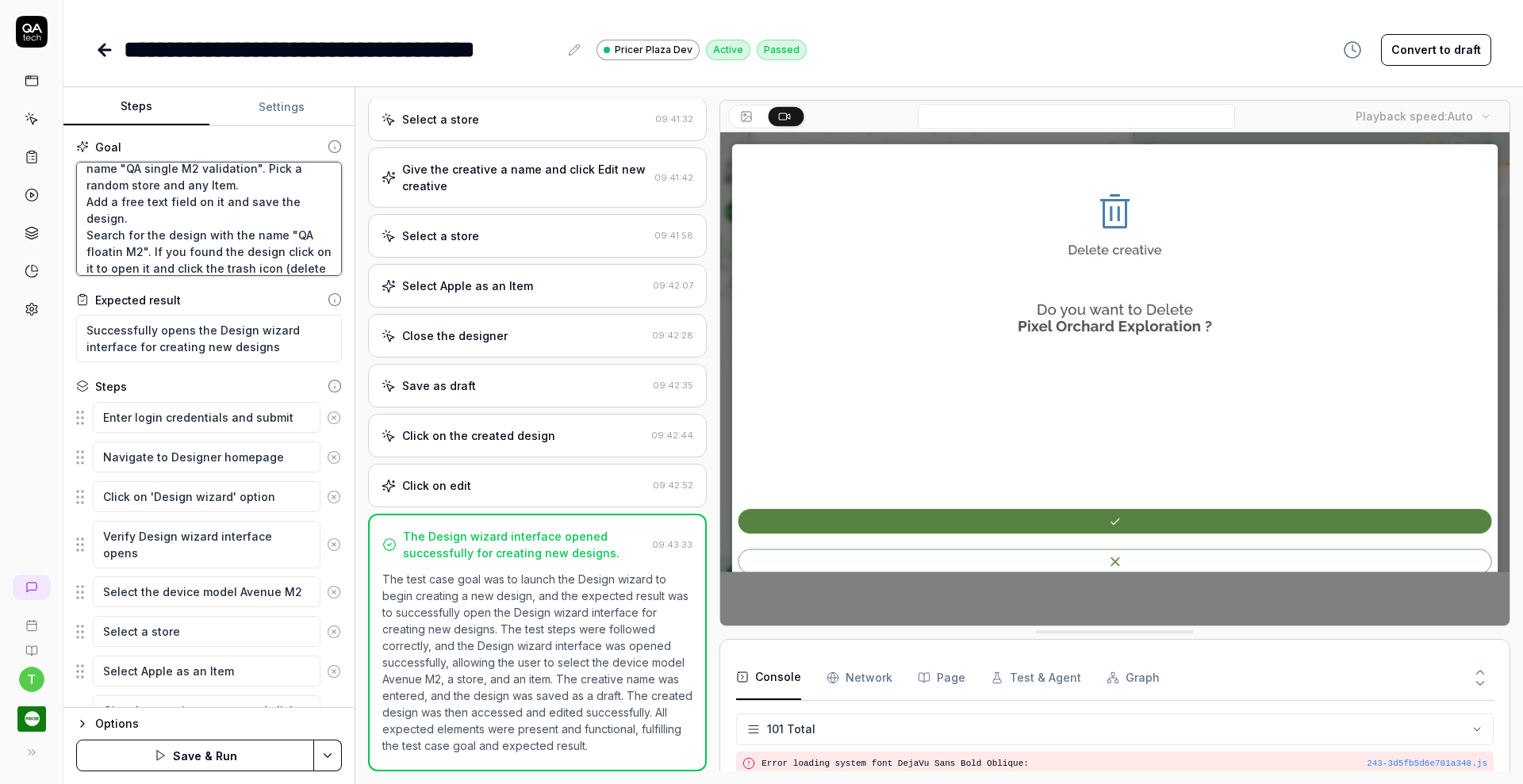
type textarea "*"
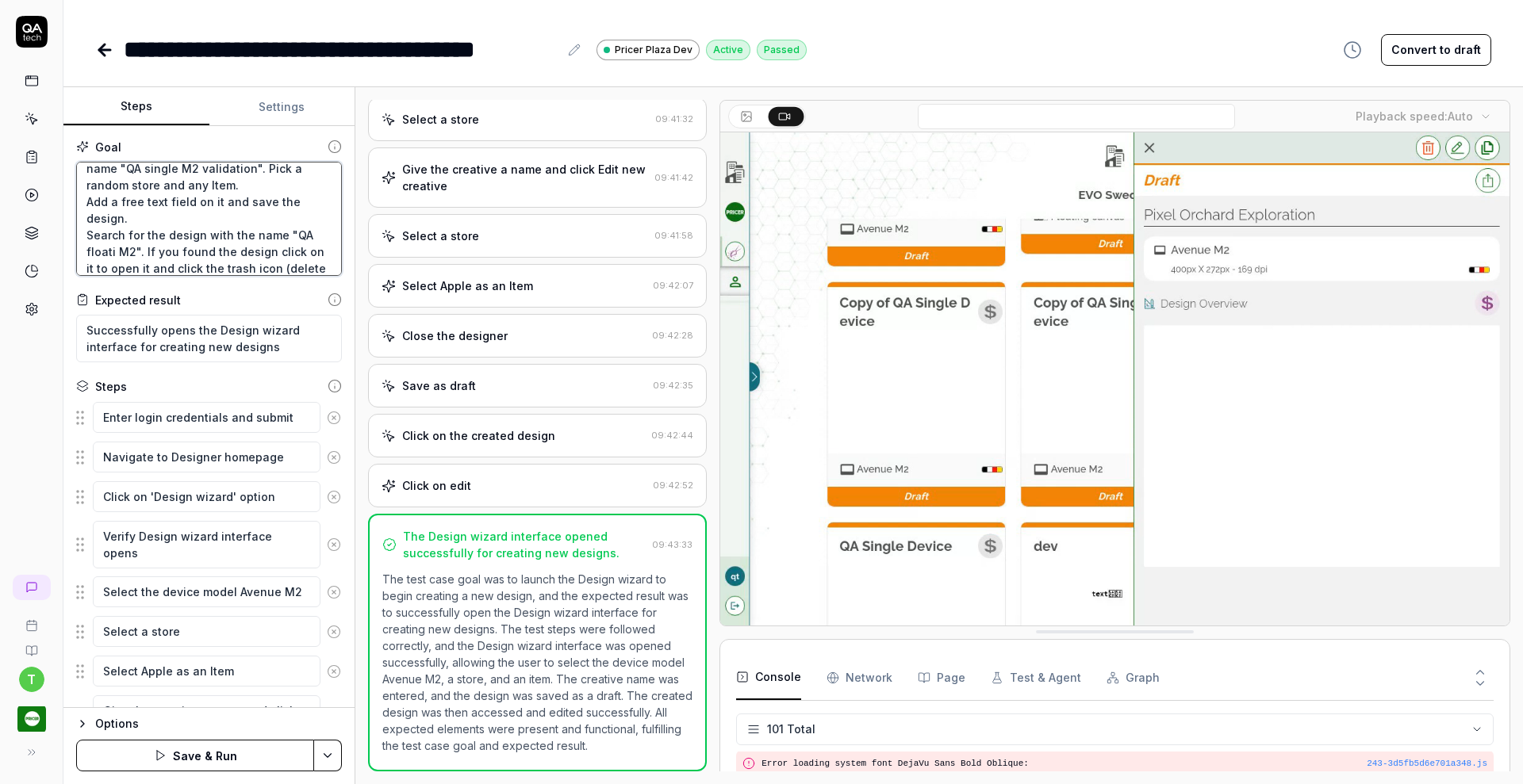
type textarea "Verify that a Creative Designer can create a single device design from scratch …"
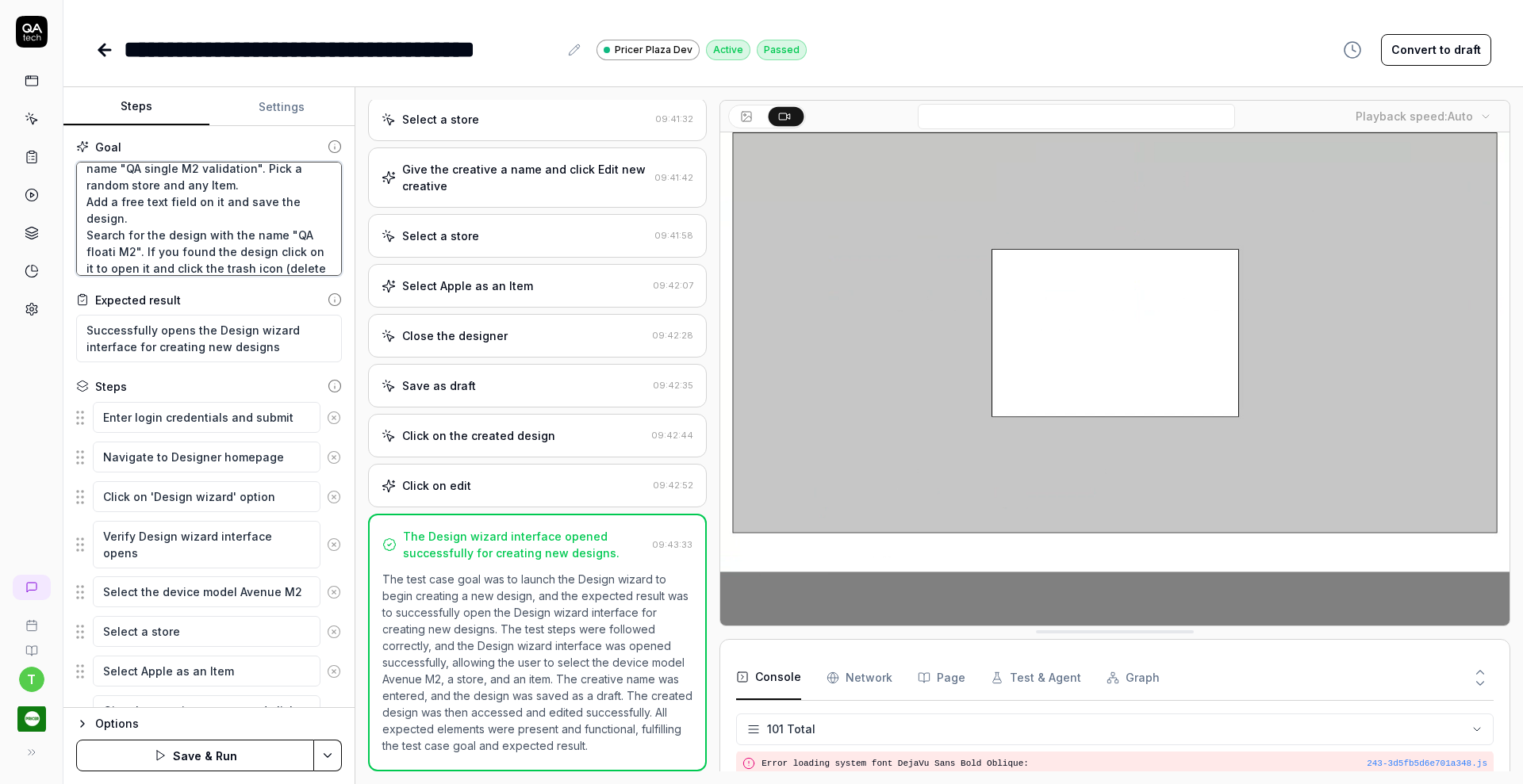
type textarea "*"
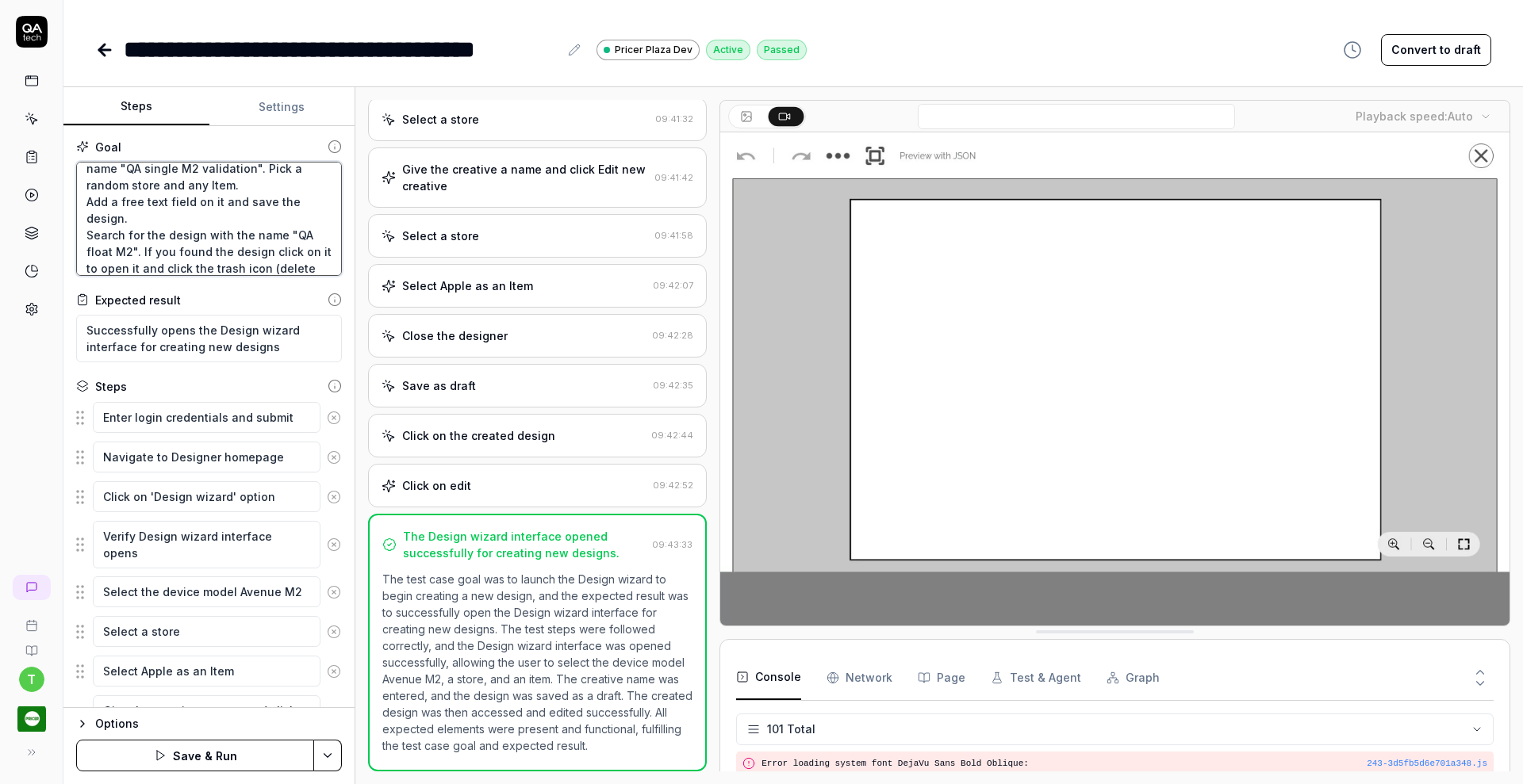
type textarea "Verify that a Creative Designer can create a single device design from scratch …"
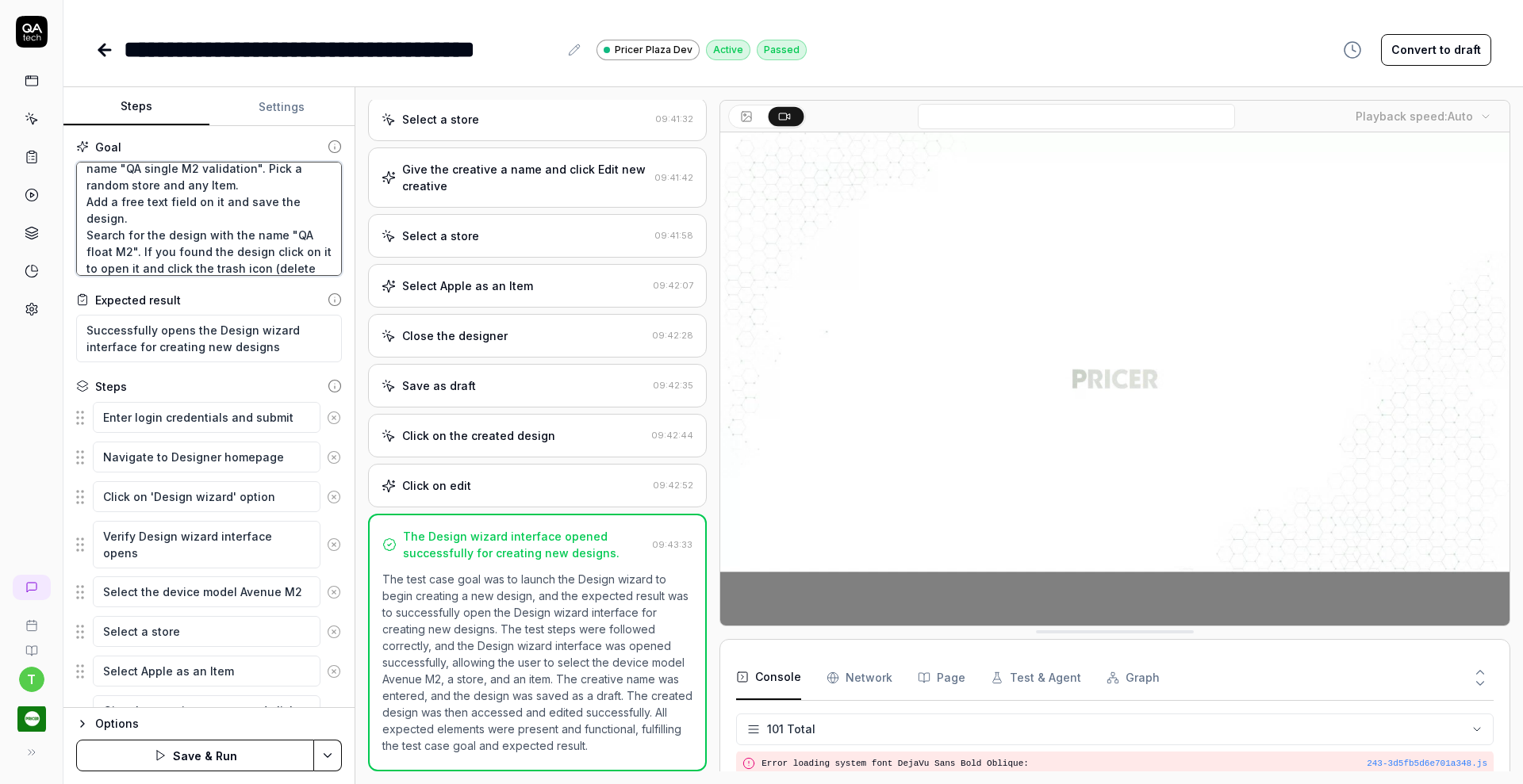
type textarea "*"
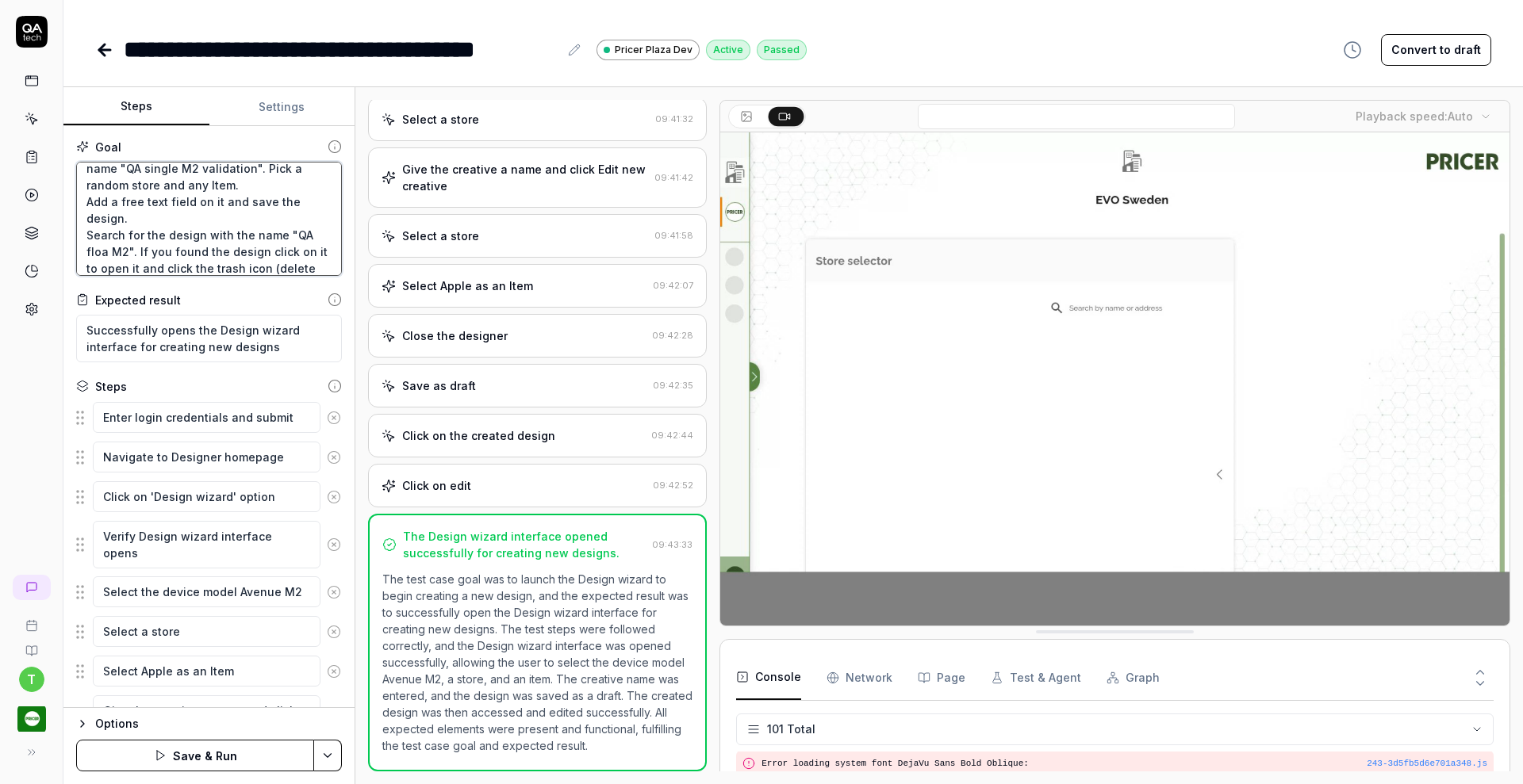
type textarea "Verify that a Creative Designer can create a single device design from scratch …"
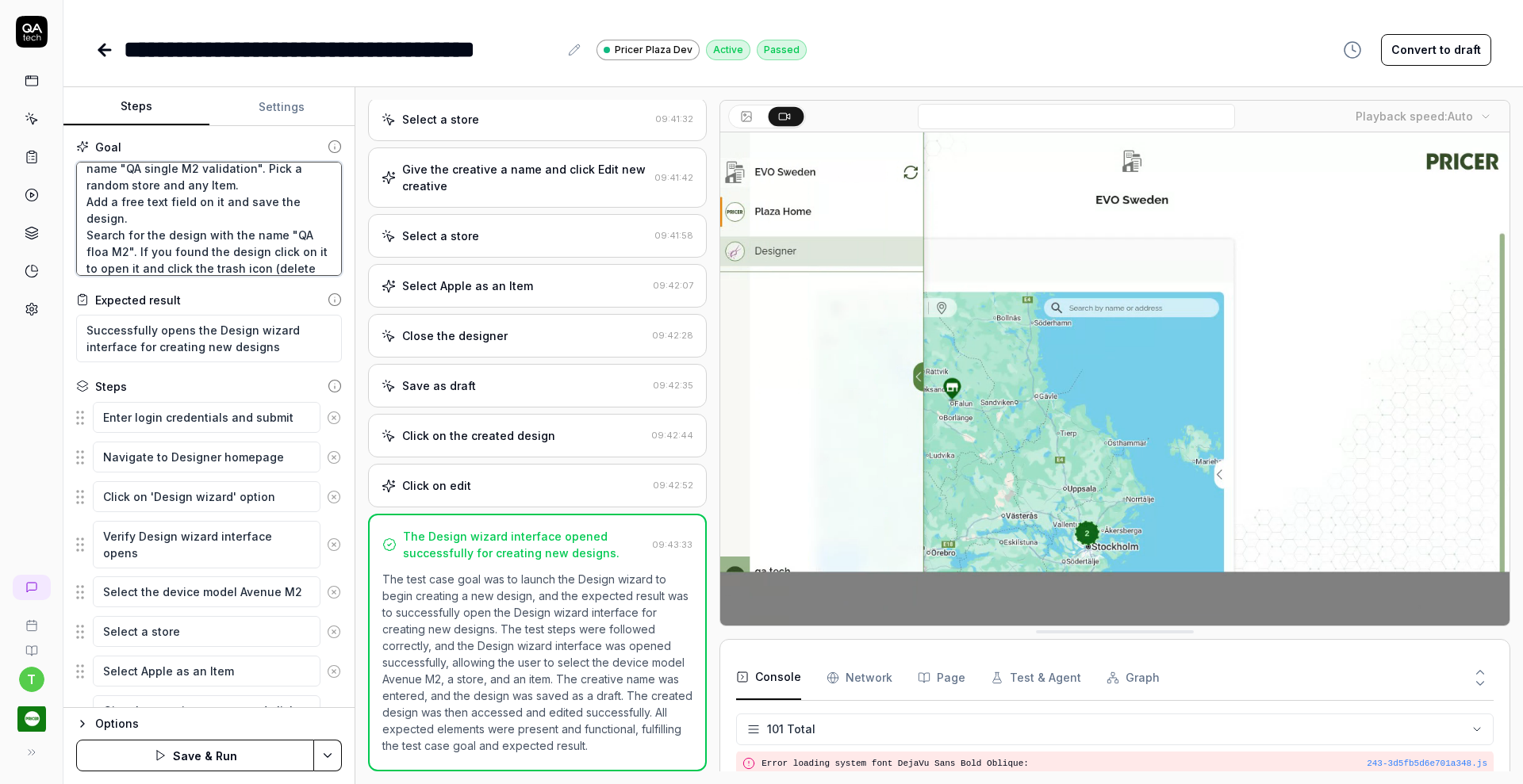
type textarea "*"
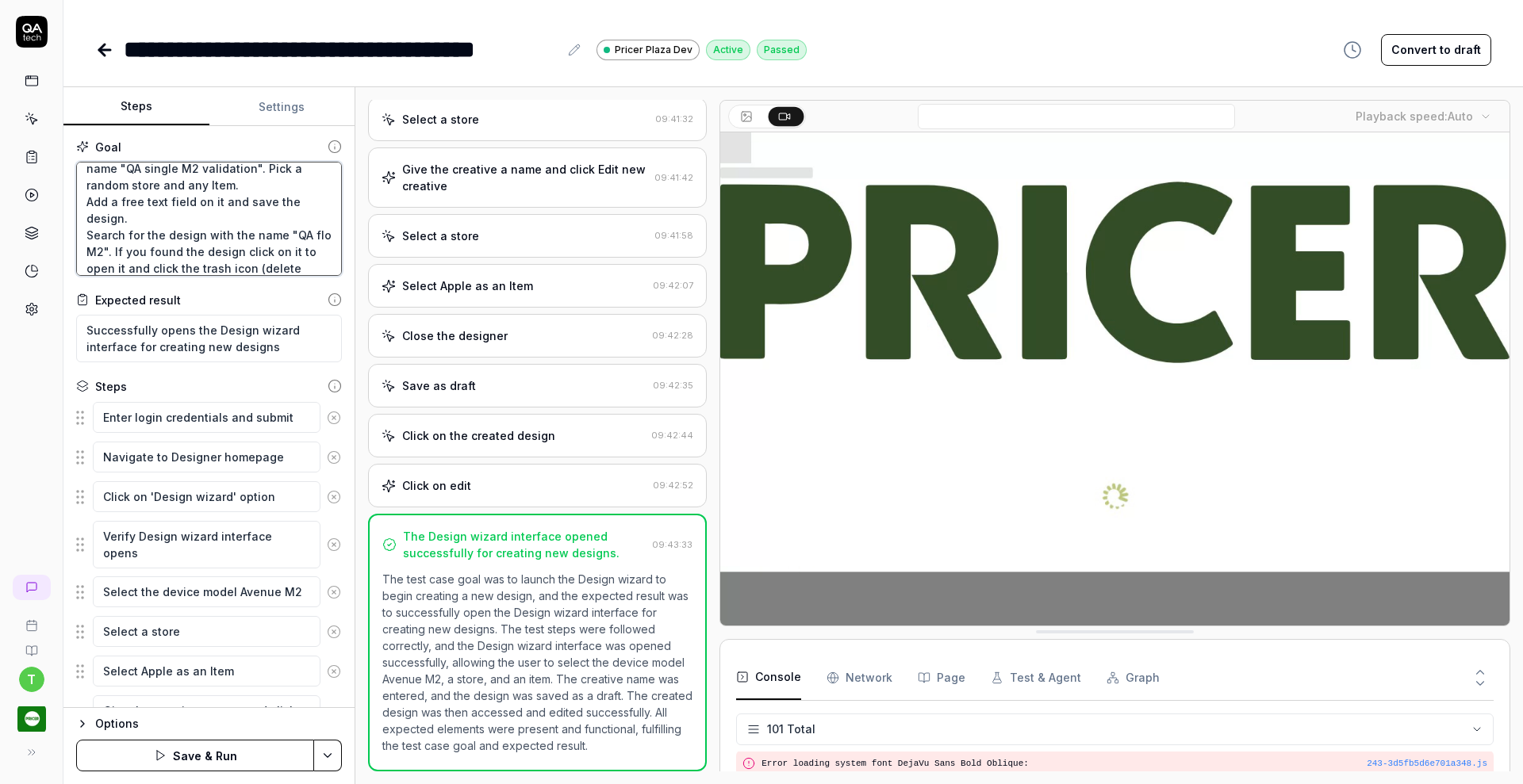
type textarea "Verify that a Creative Designer can create a single device design from scratch …"
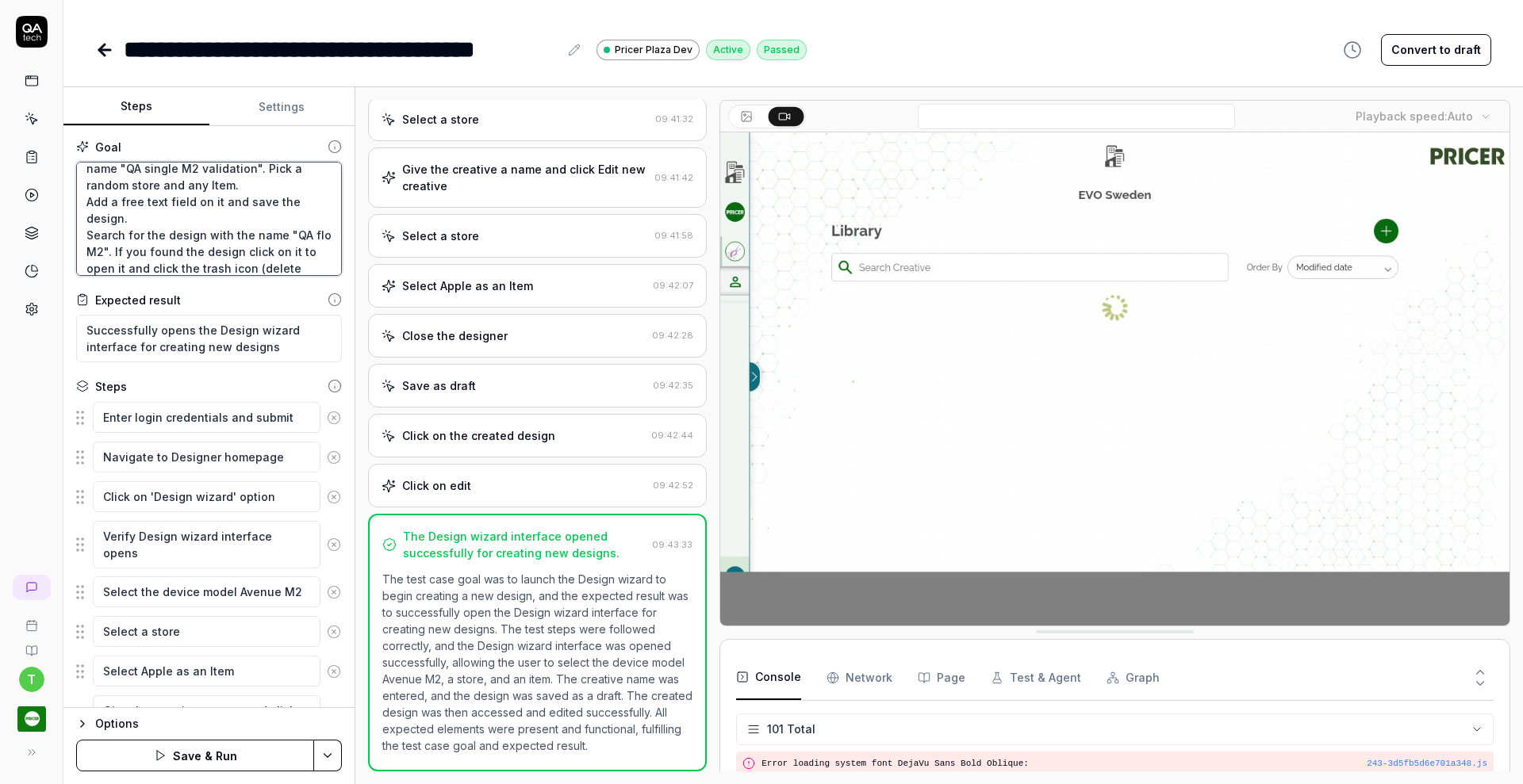
type textarea "*"
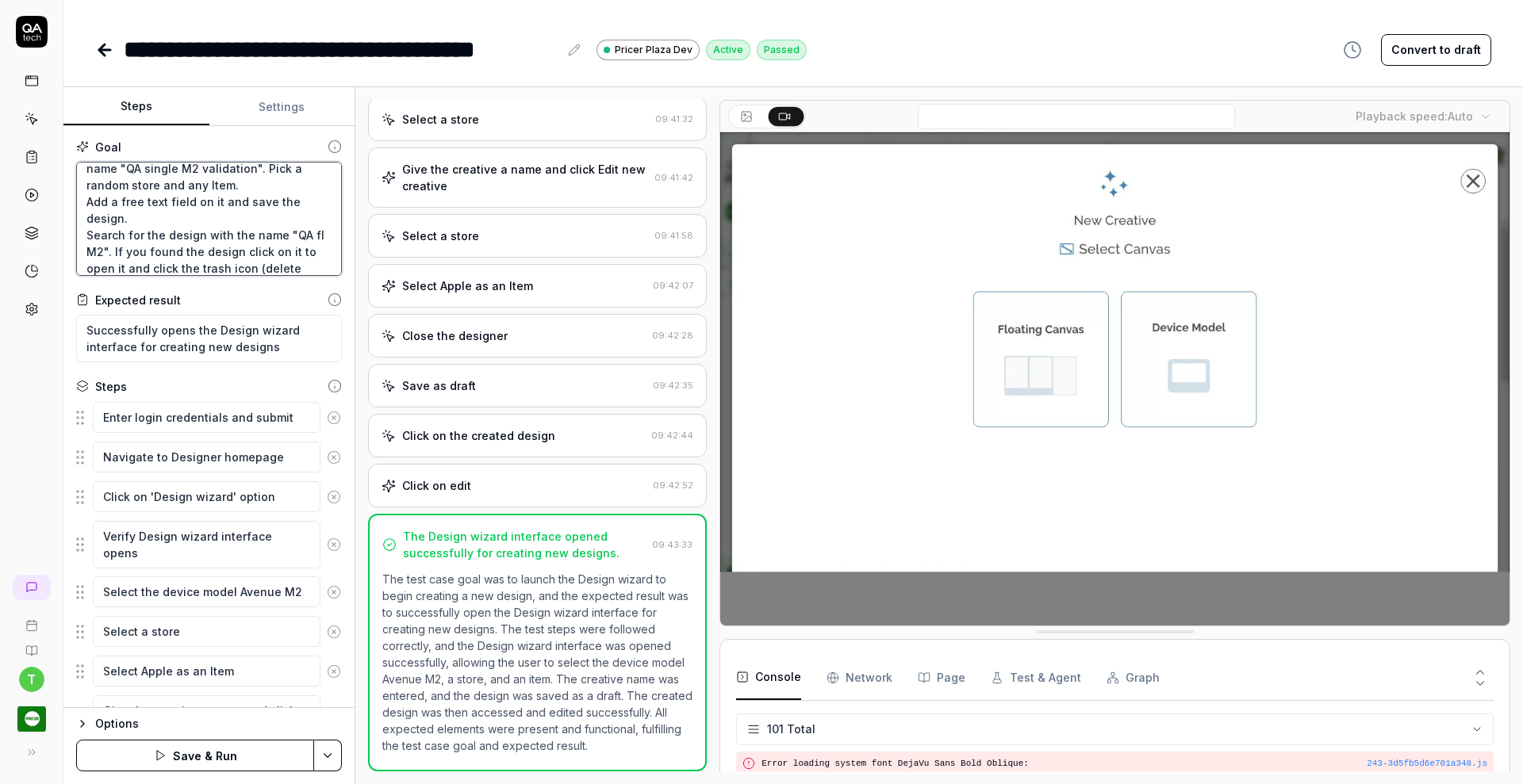
type textarea "Verify that a Creative Designer can create a single device design from scratch …"
type textarea "*"
type textarea "Verify that a Creative Designer can create a single device design from scratch …"
type textarea "*"
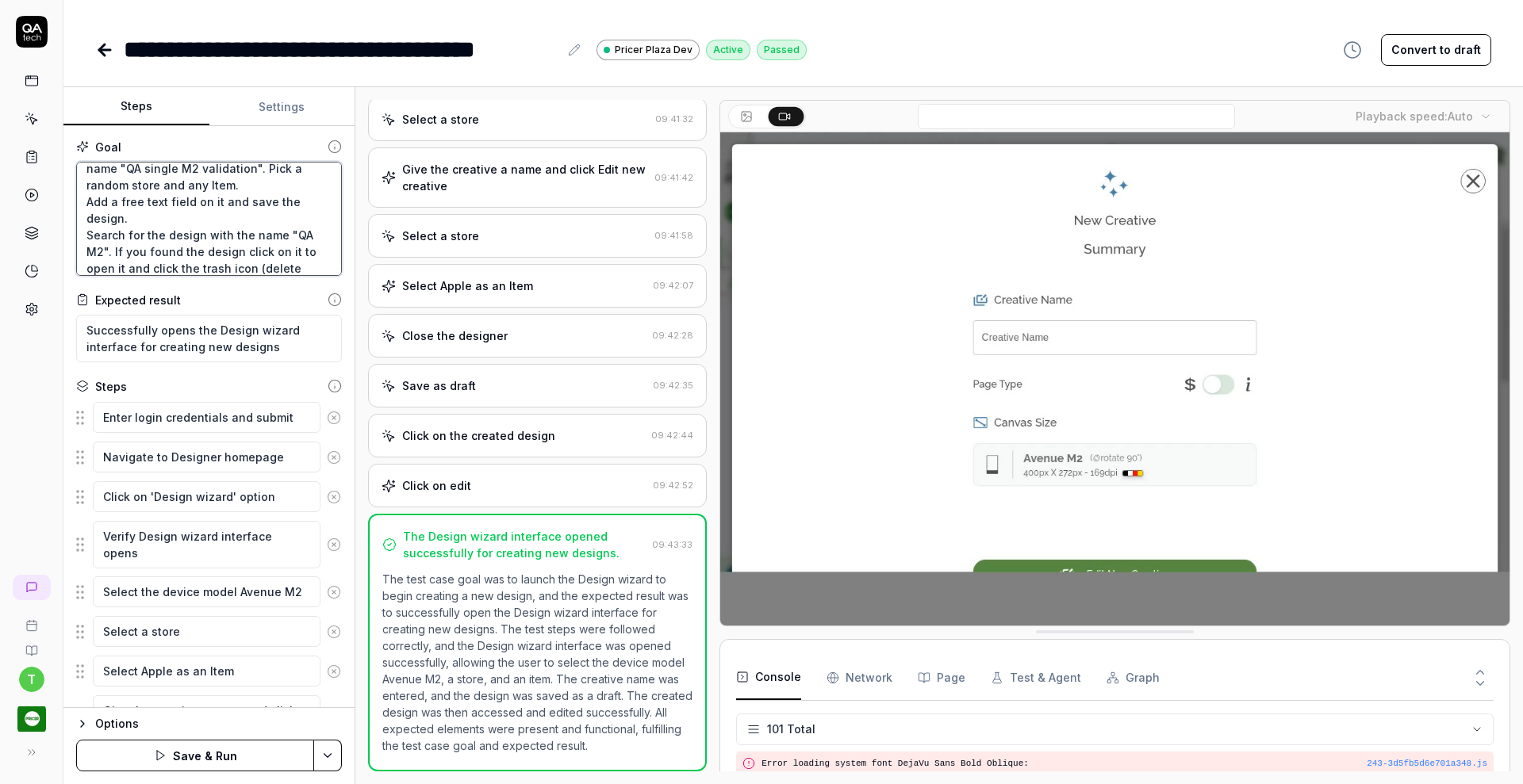
type textarea "Verify that a Creative Designer can create a single device design from scratch …"
type textarea "*"
type textarea "Verify that a Creative Designer can create a single device design from scratch …"
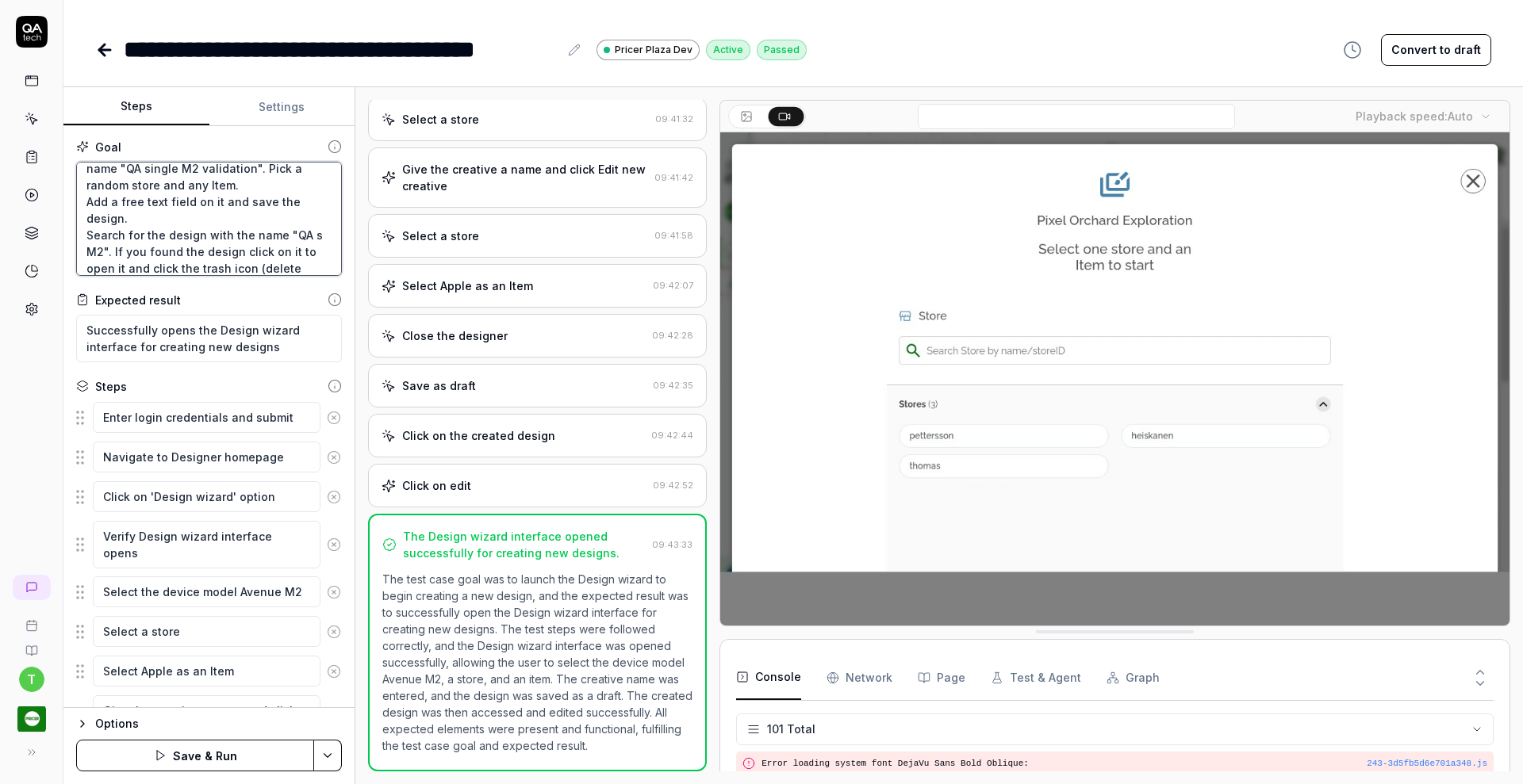
type textarea "*"
type textarea "Verify that a Creative Designer can create a single device design from scratch …"
type textarea "*"
type textarea "Verify that a Creative Designer can create a single device design from scratch …"
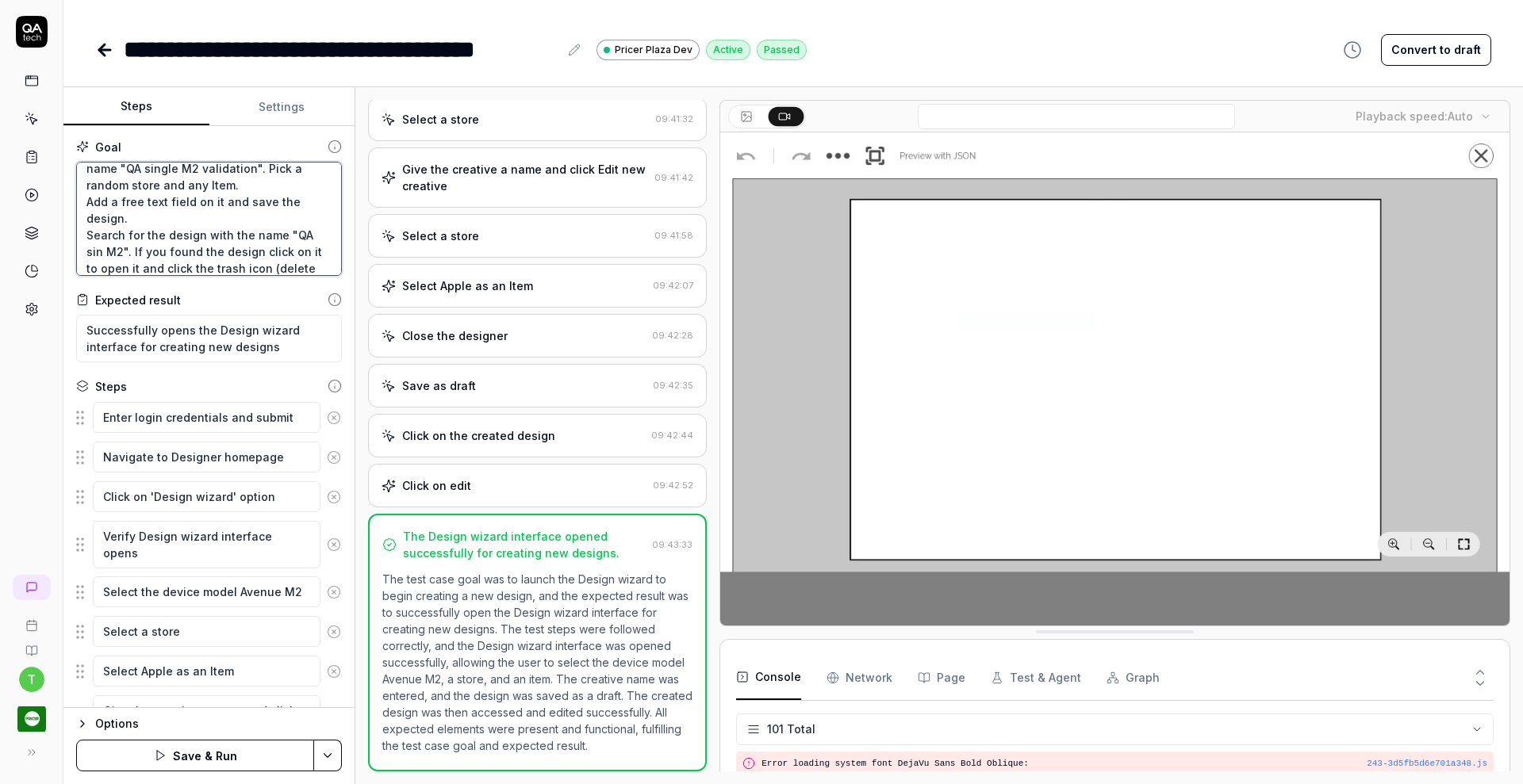
type textarea "*"
type textarea "Verify that a Creative Designer can create a single device design from scratch …"
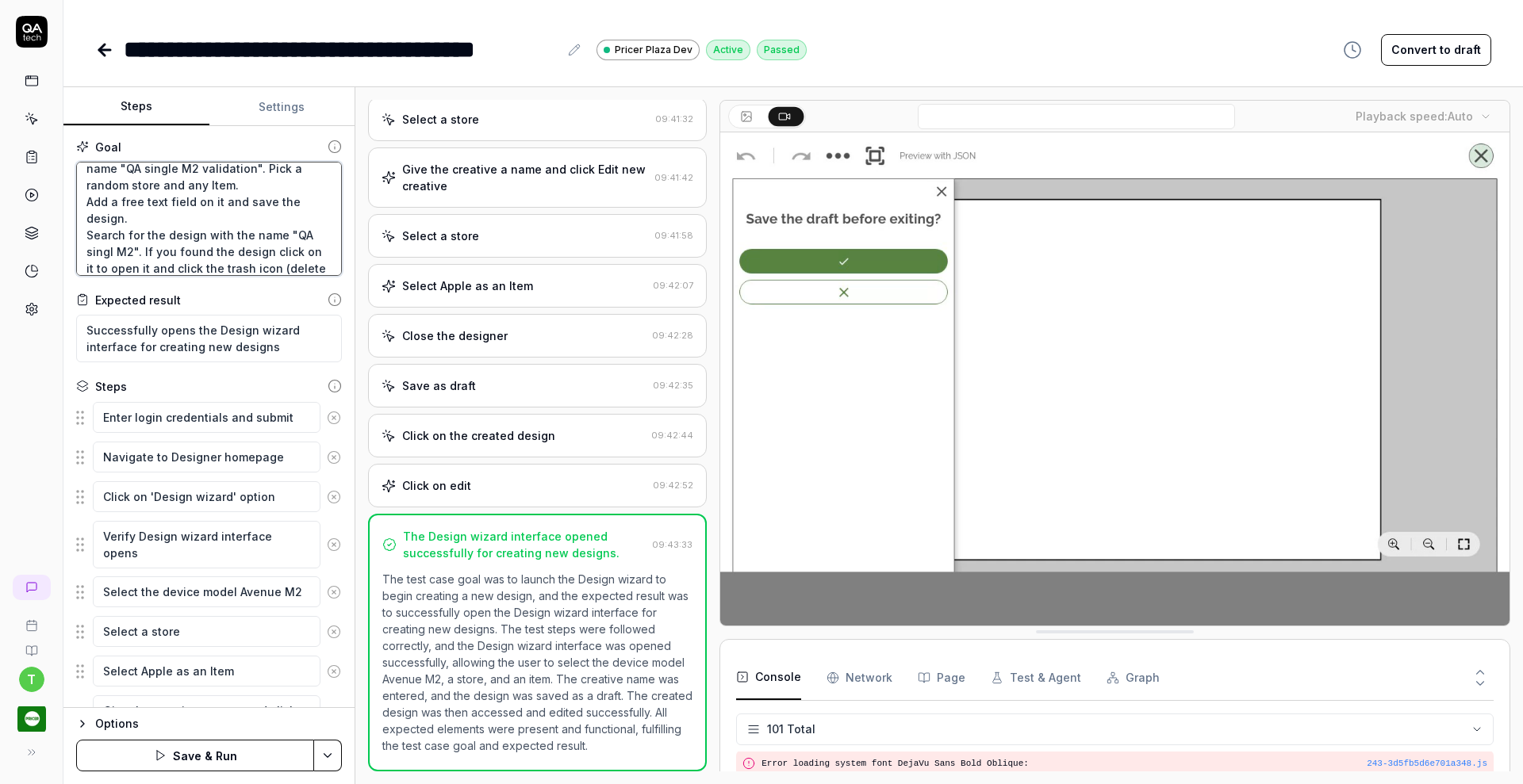
type textarea "*"
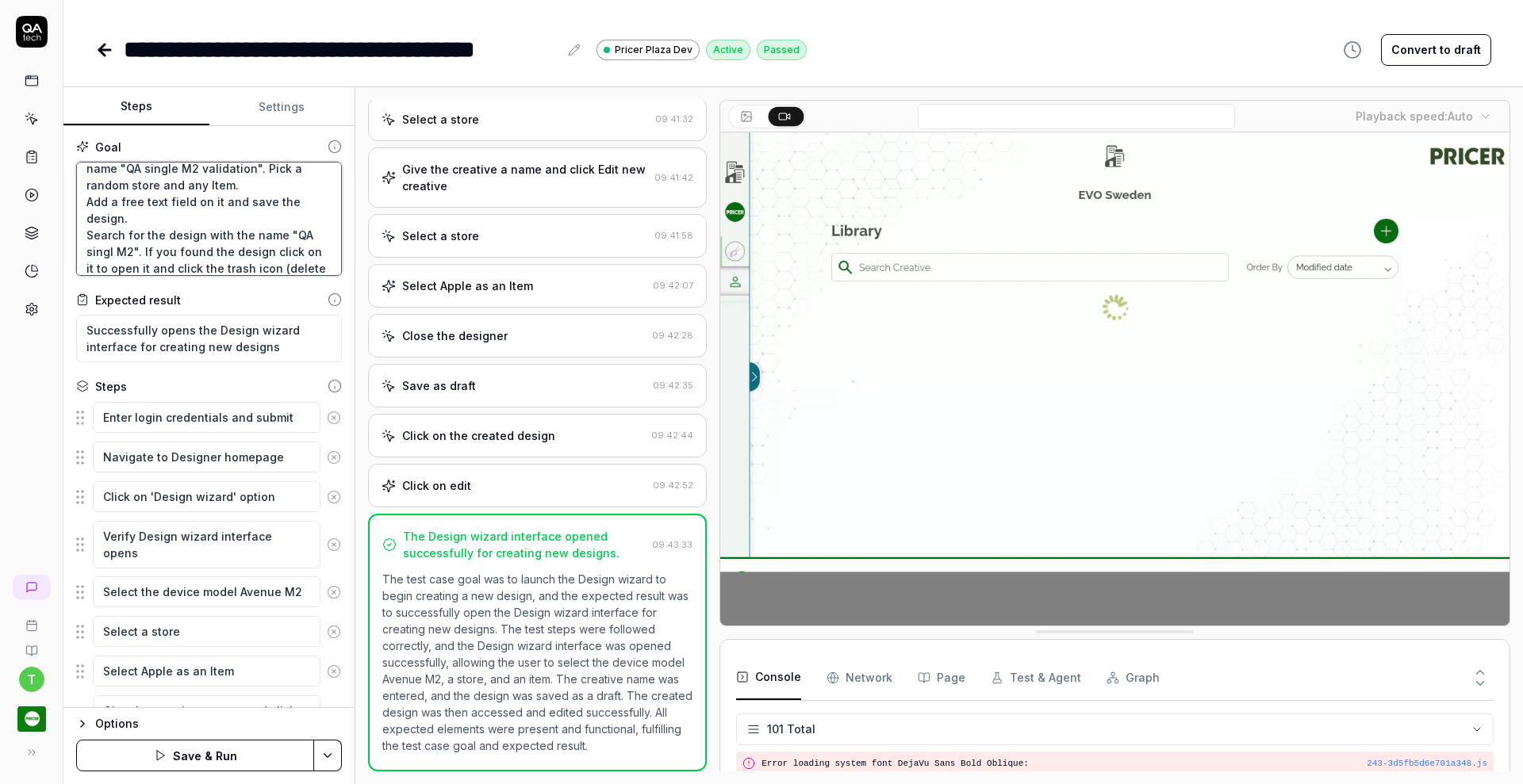
type textarea "Verify that a Creative Designer can create a single device design from scratch …"
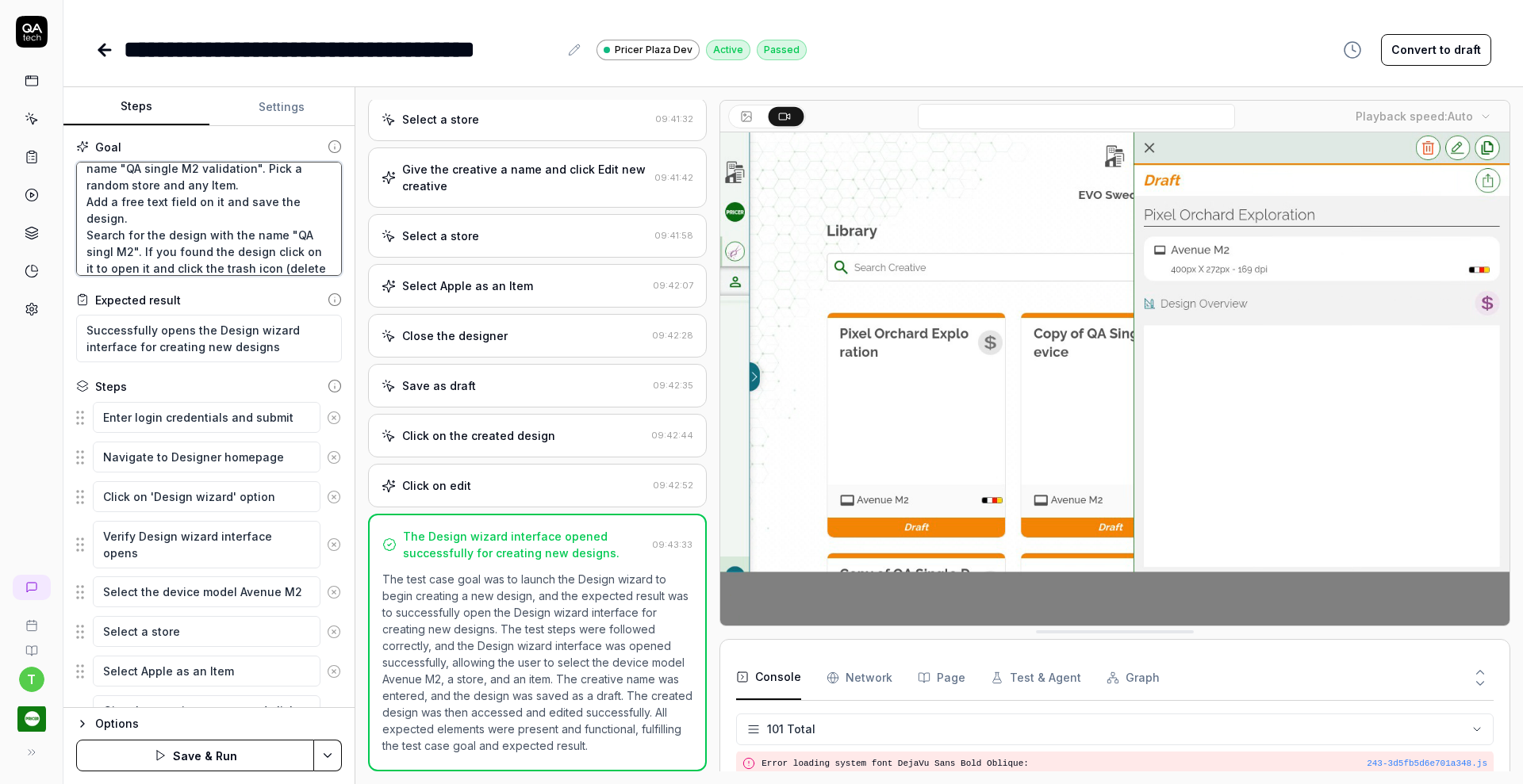
type textarea "*"
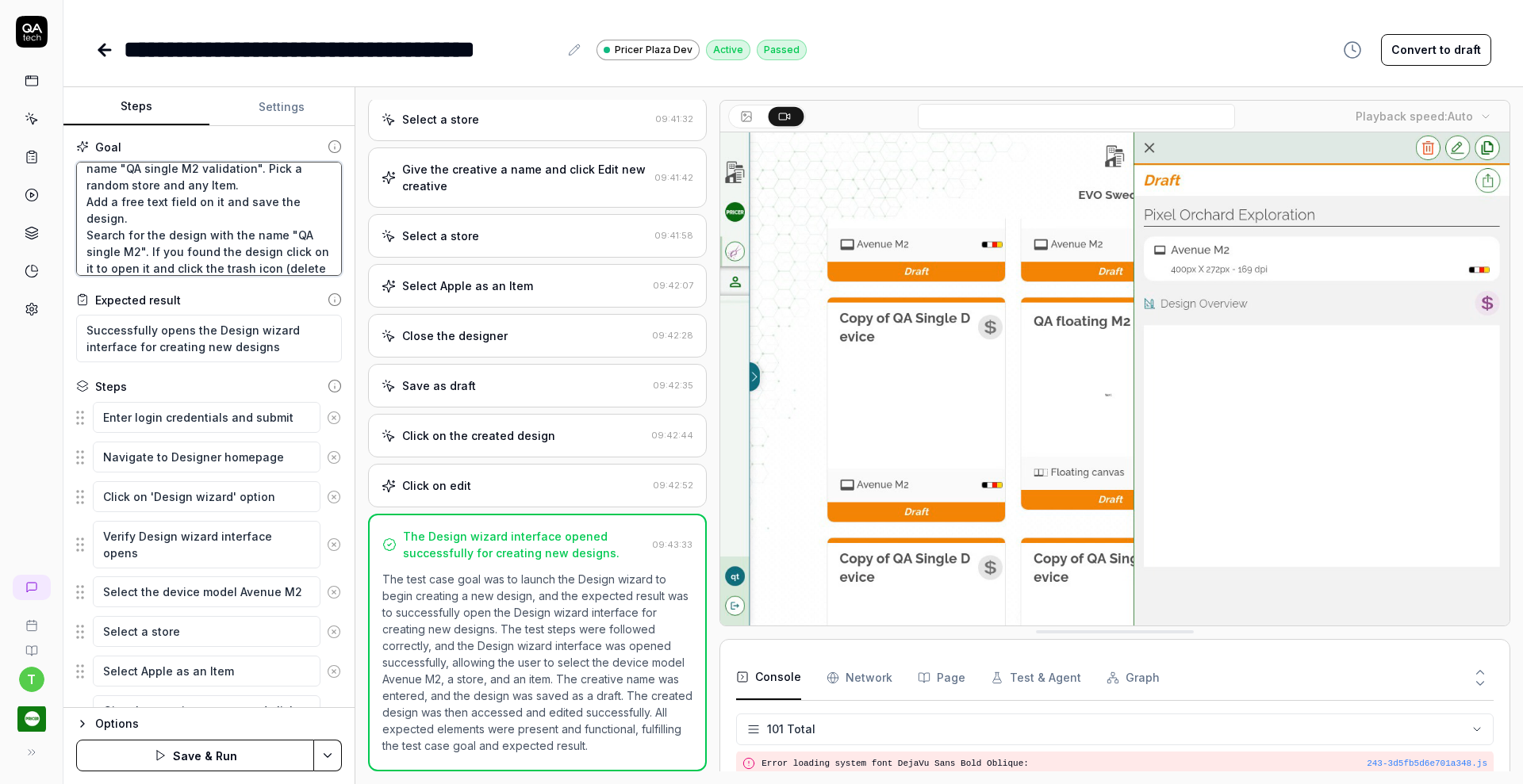
type textarea "Verify that a Creative Designer can create a single device design from scratch …"
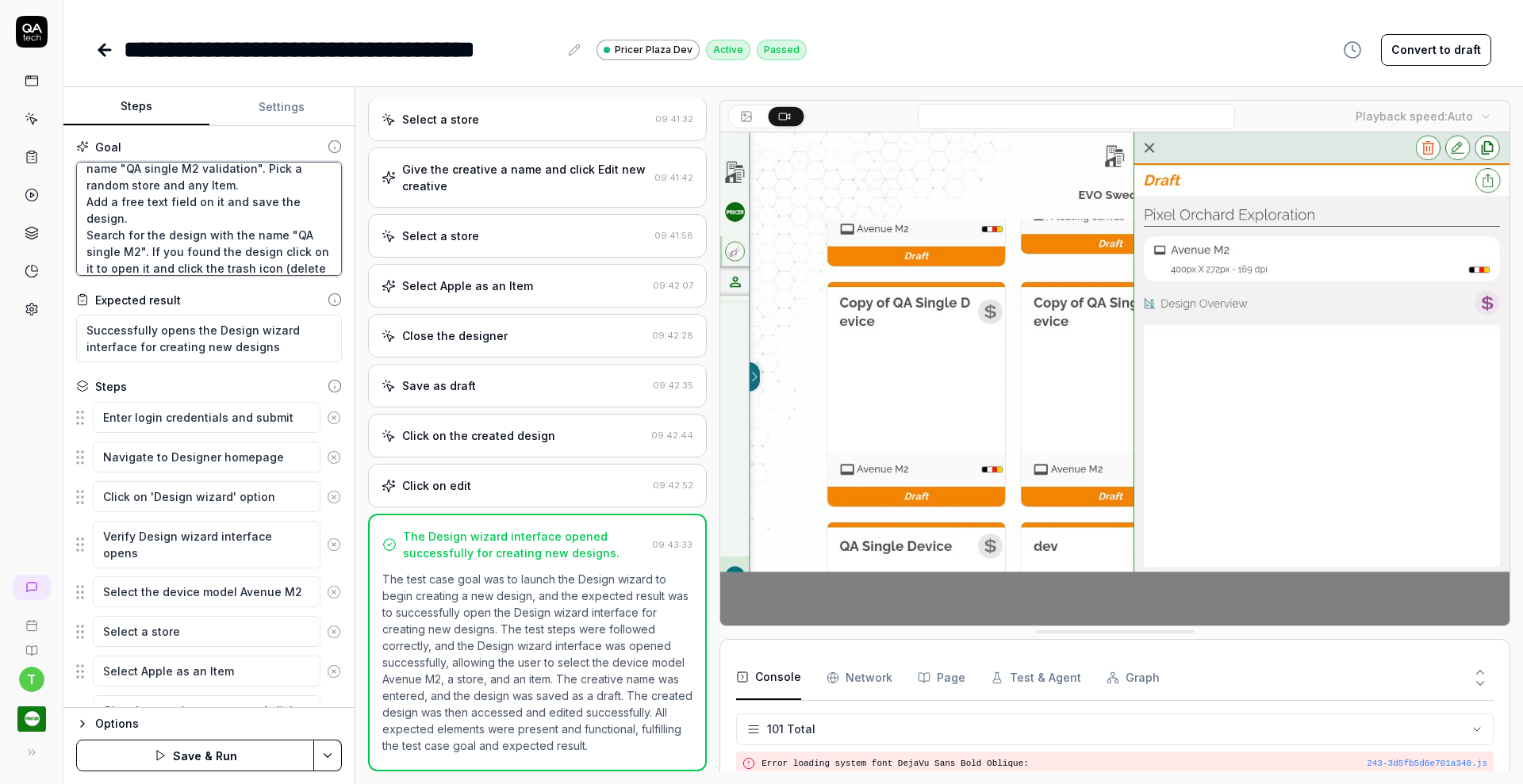
type textarea "*"
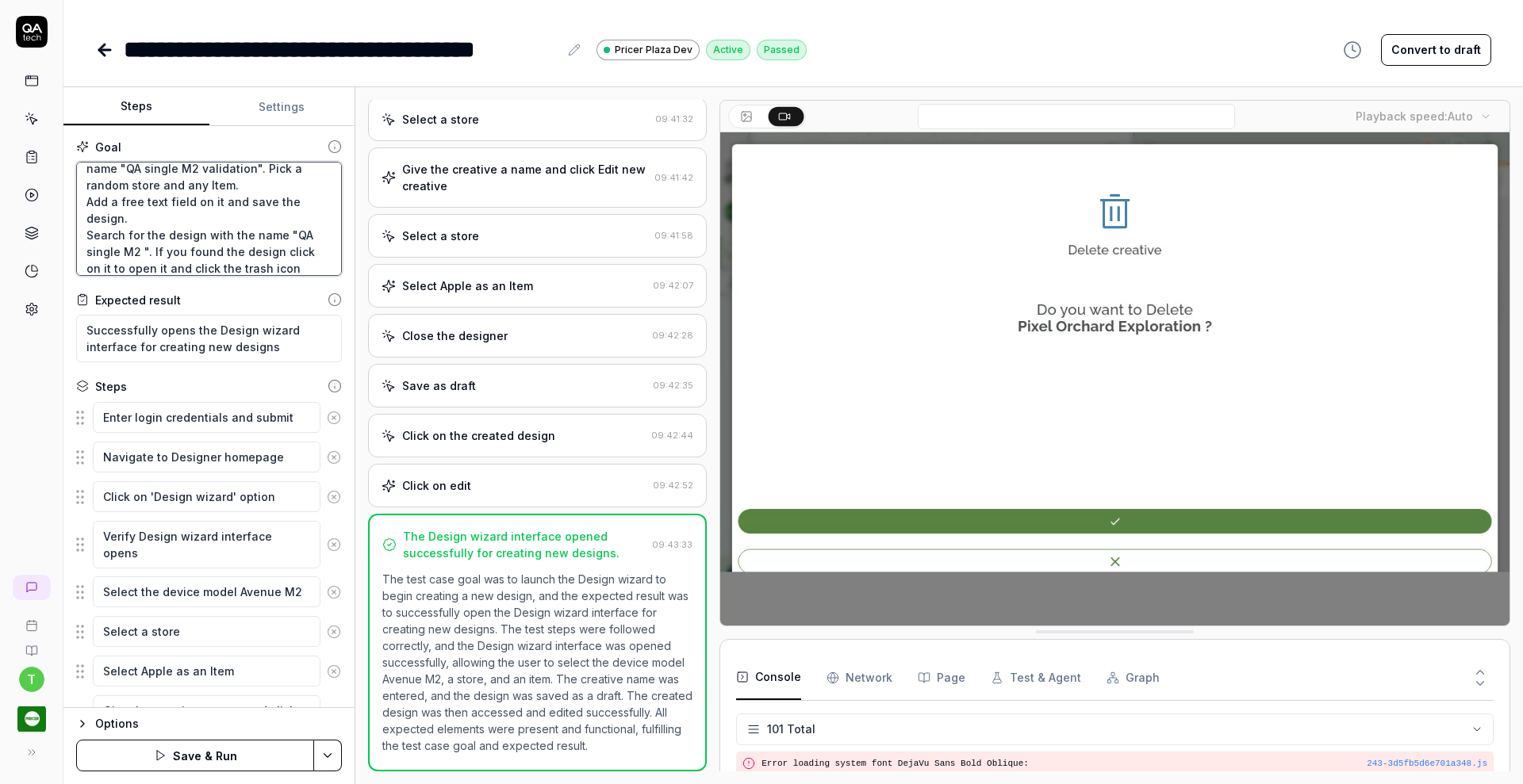
type textarea "Verify that a Creative Designer can create a single device design from scratch …"
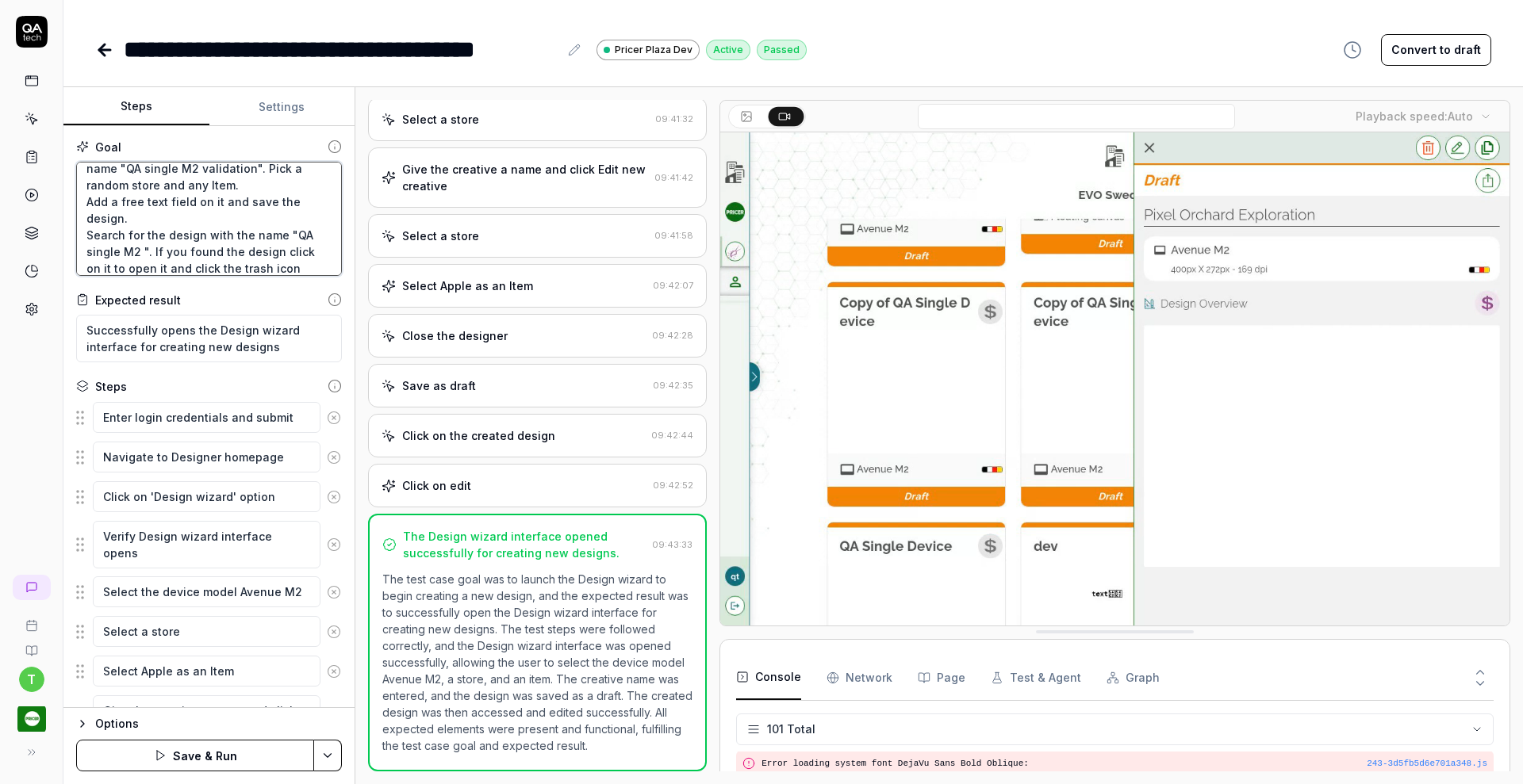
type textarea "*"
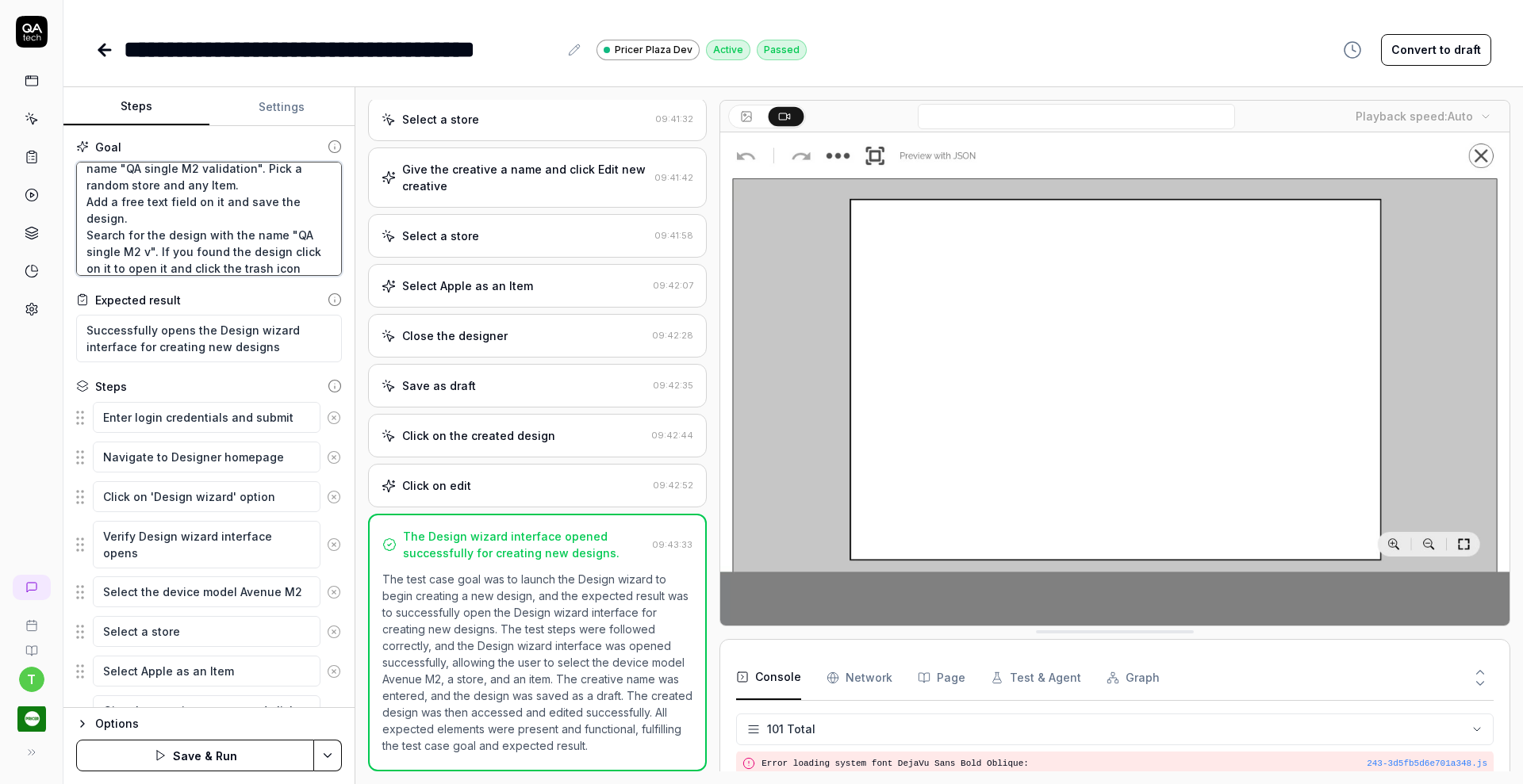
type textarea "Verify that a Creative Designer can create a single device design from scratch …"
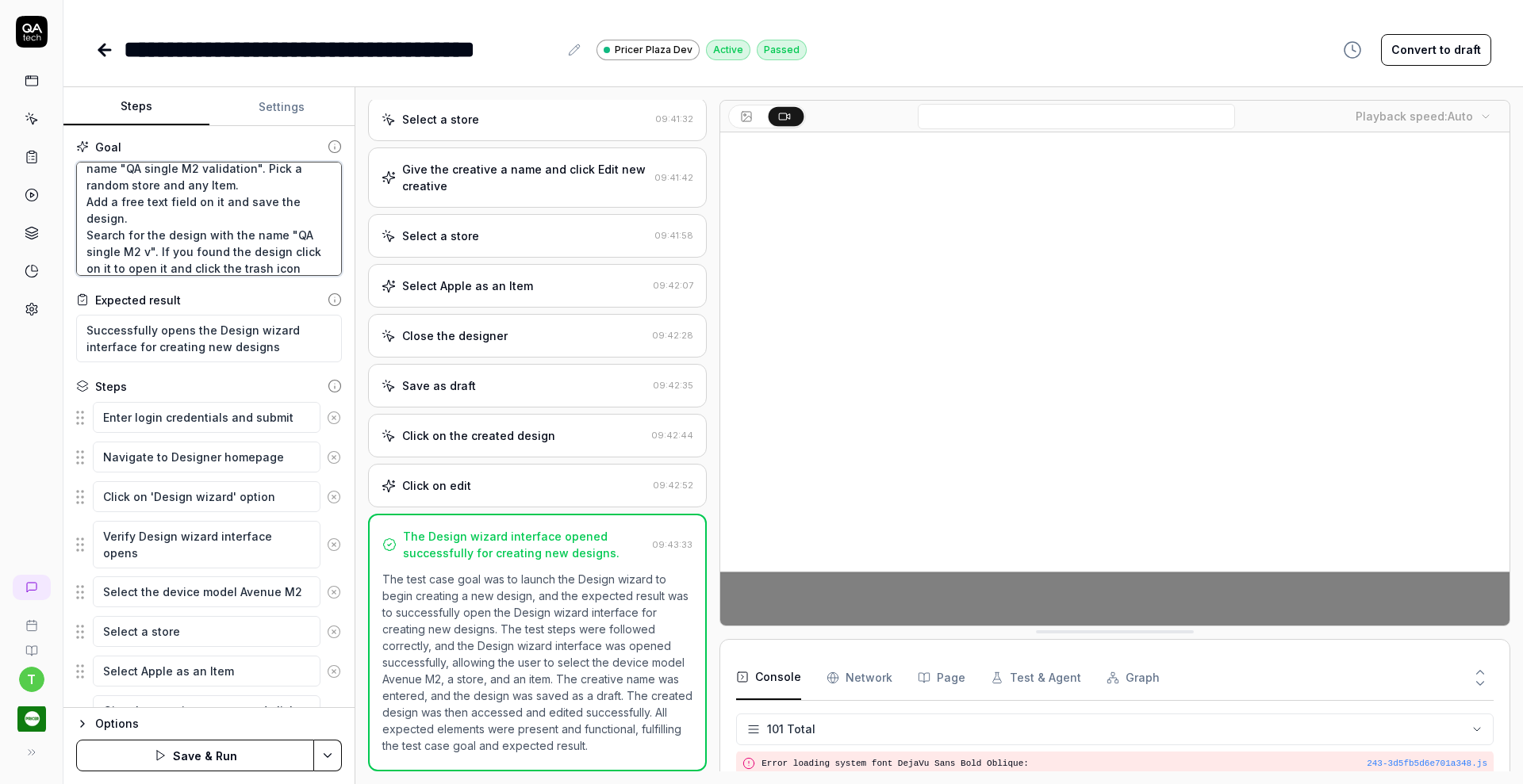
type textarea "*"
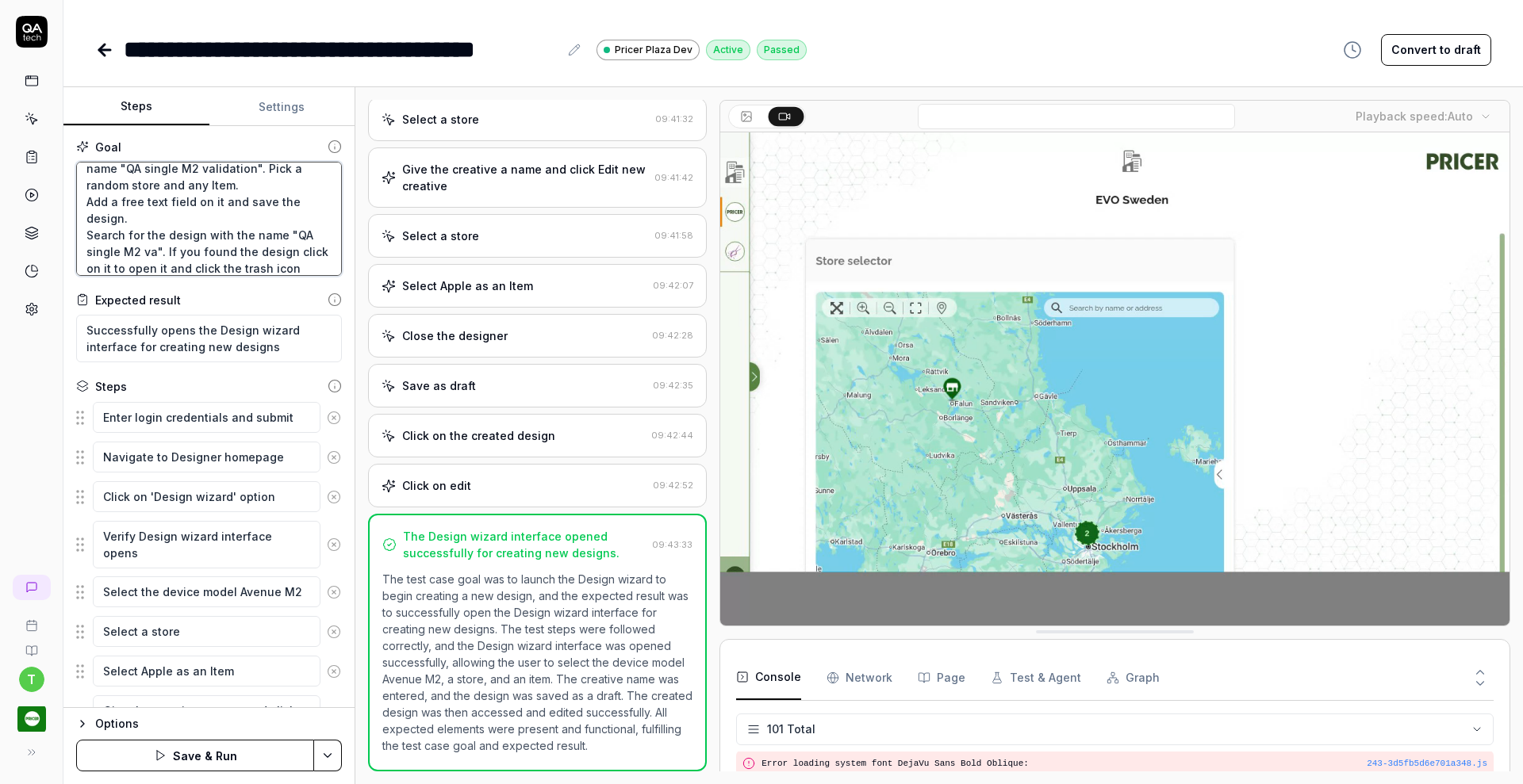
type textarea "Verify that a Creative Designer can create a single device design from scratch …"
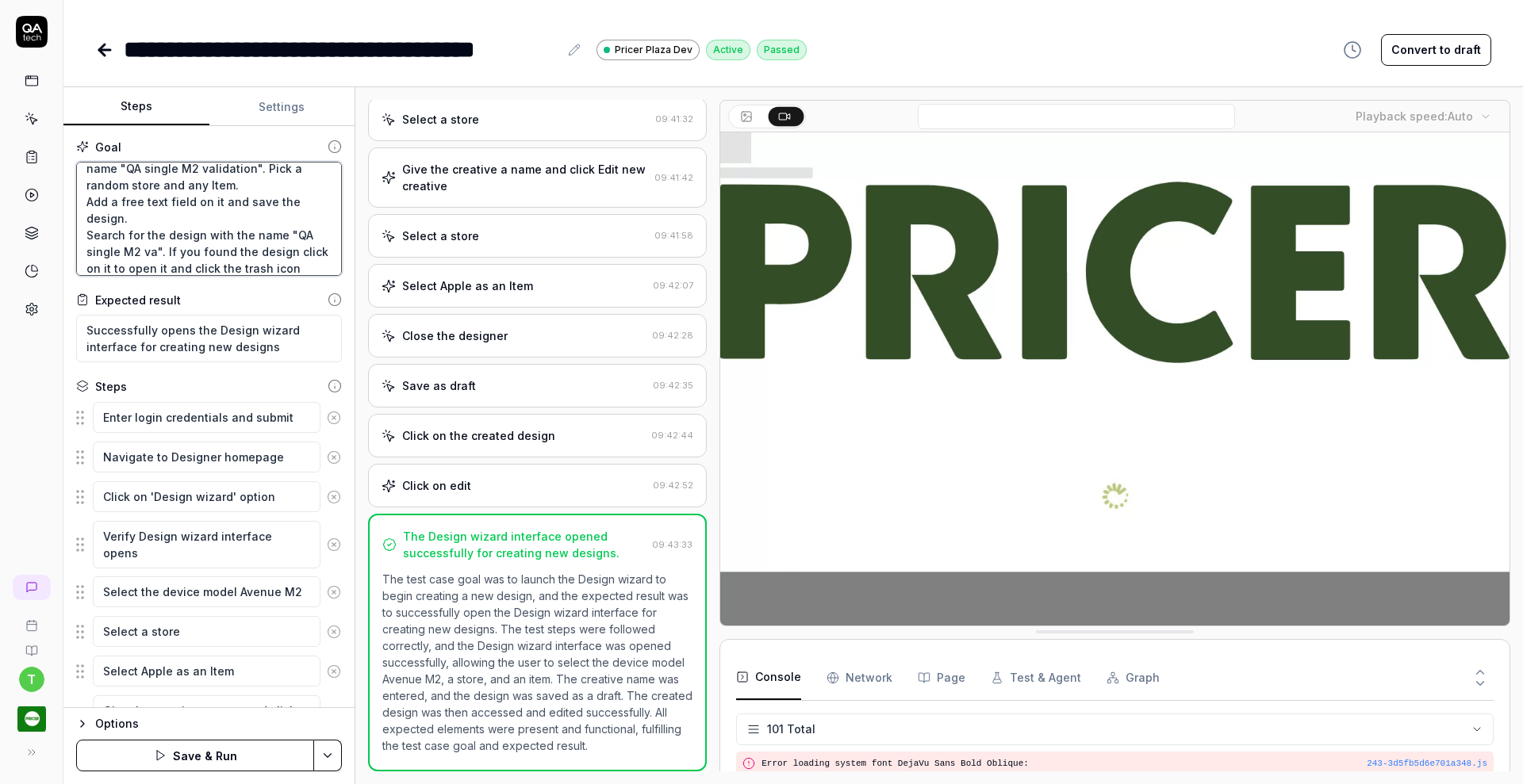
type textarea "*"
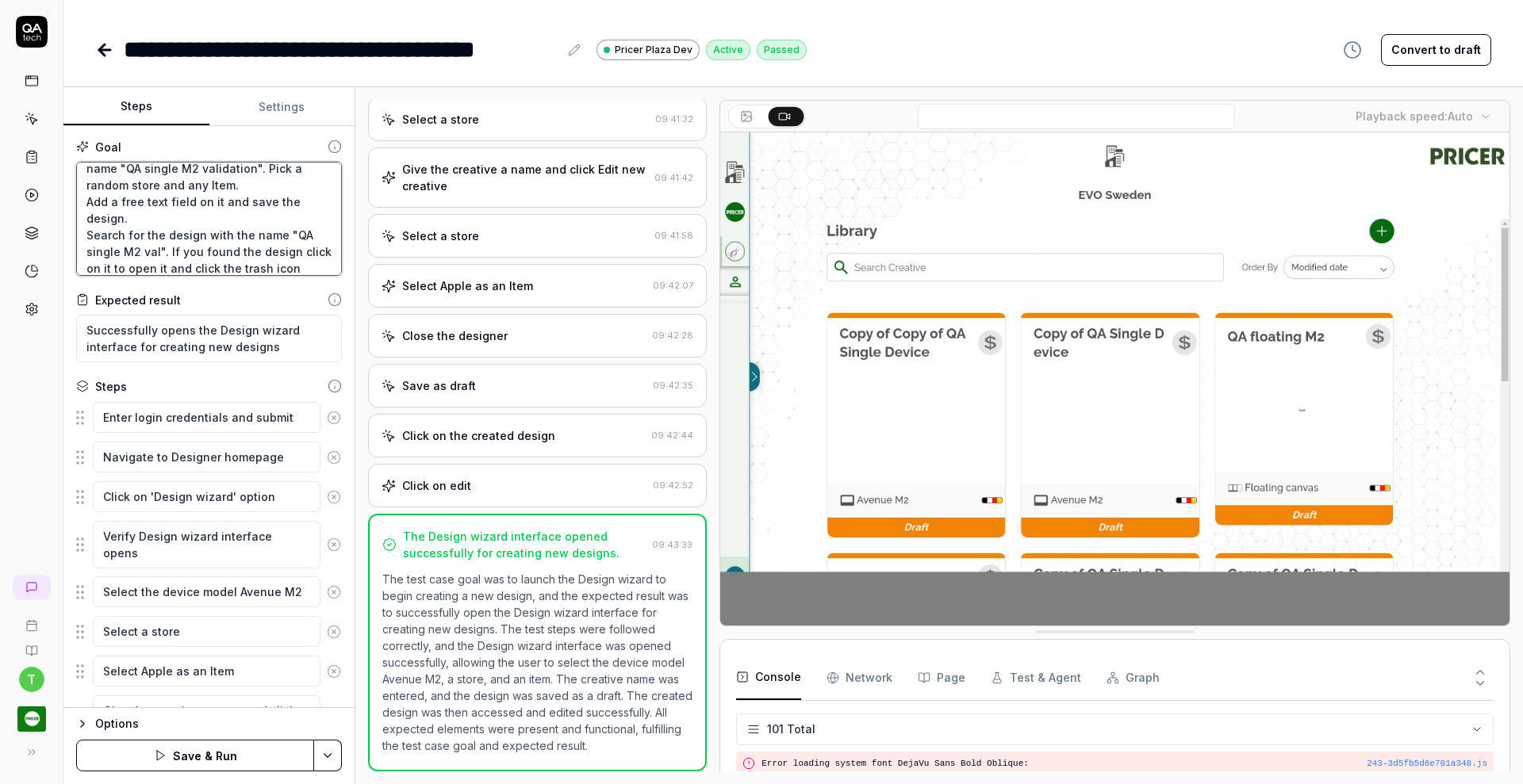
type textarea "Verify that a Creative Designer can create a single device design from scratch …"
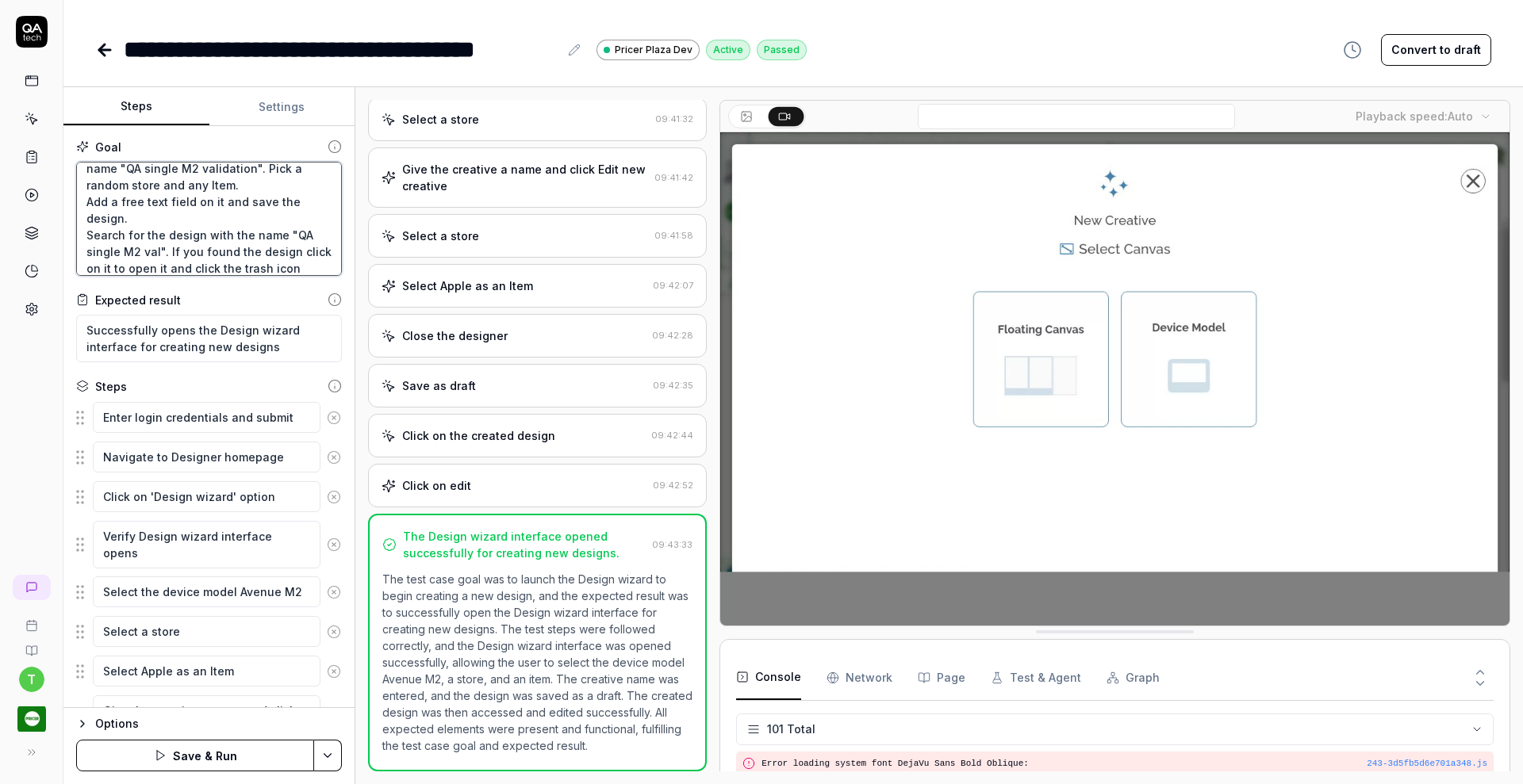
type textarea "*"
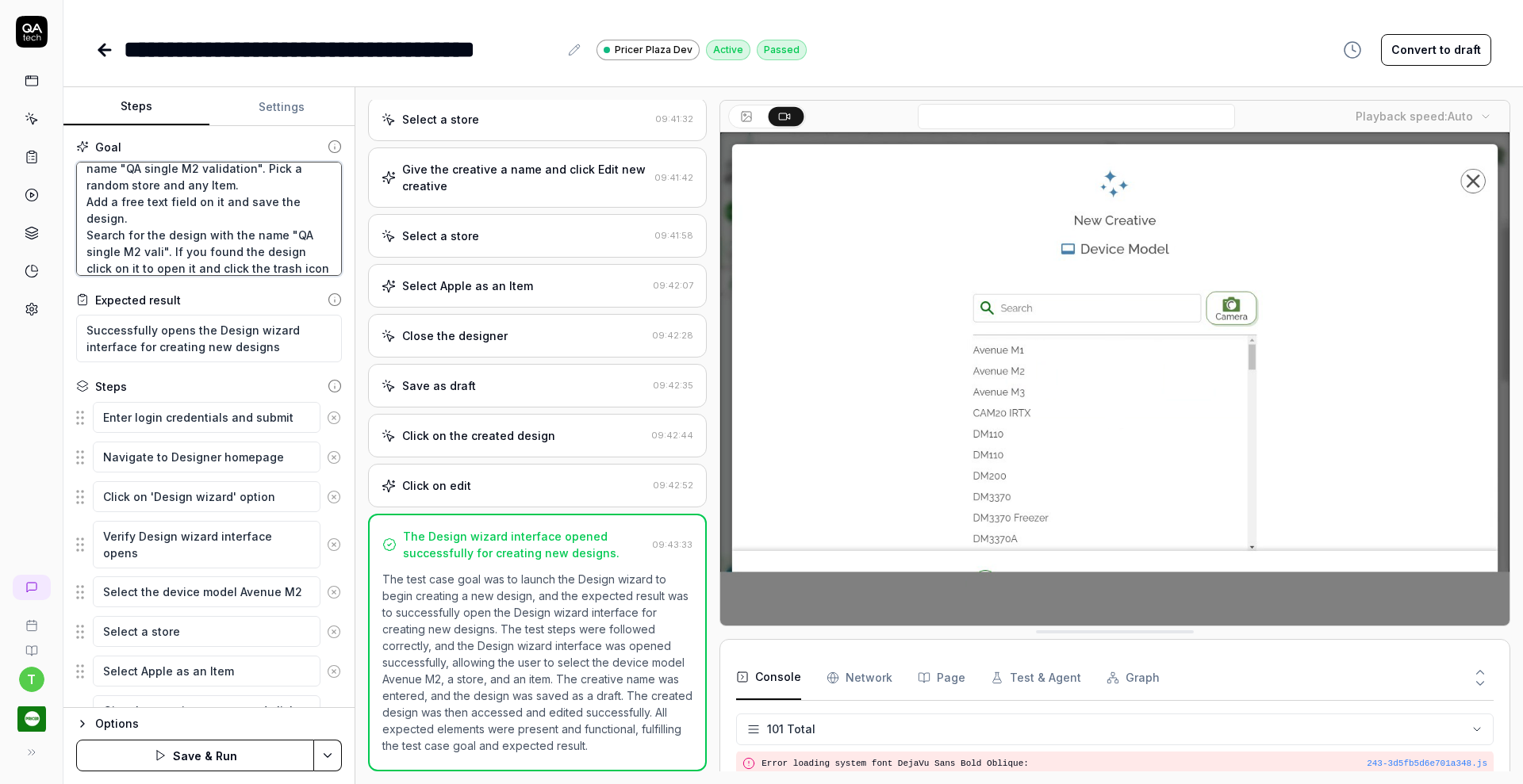
type textarea "Verify that a Creative Designer can create a single device design from scratch …"
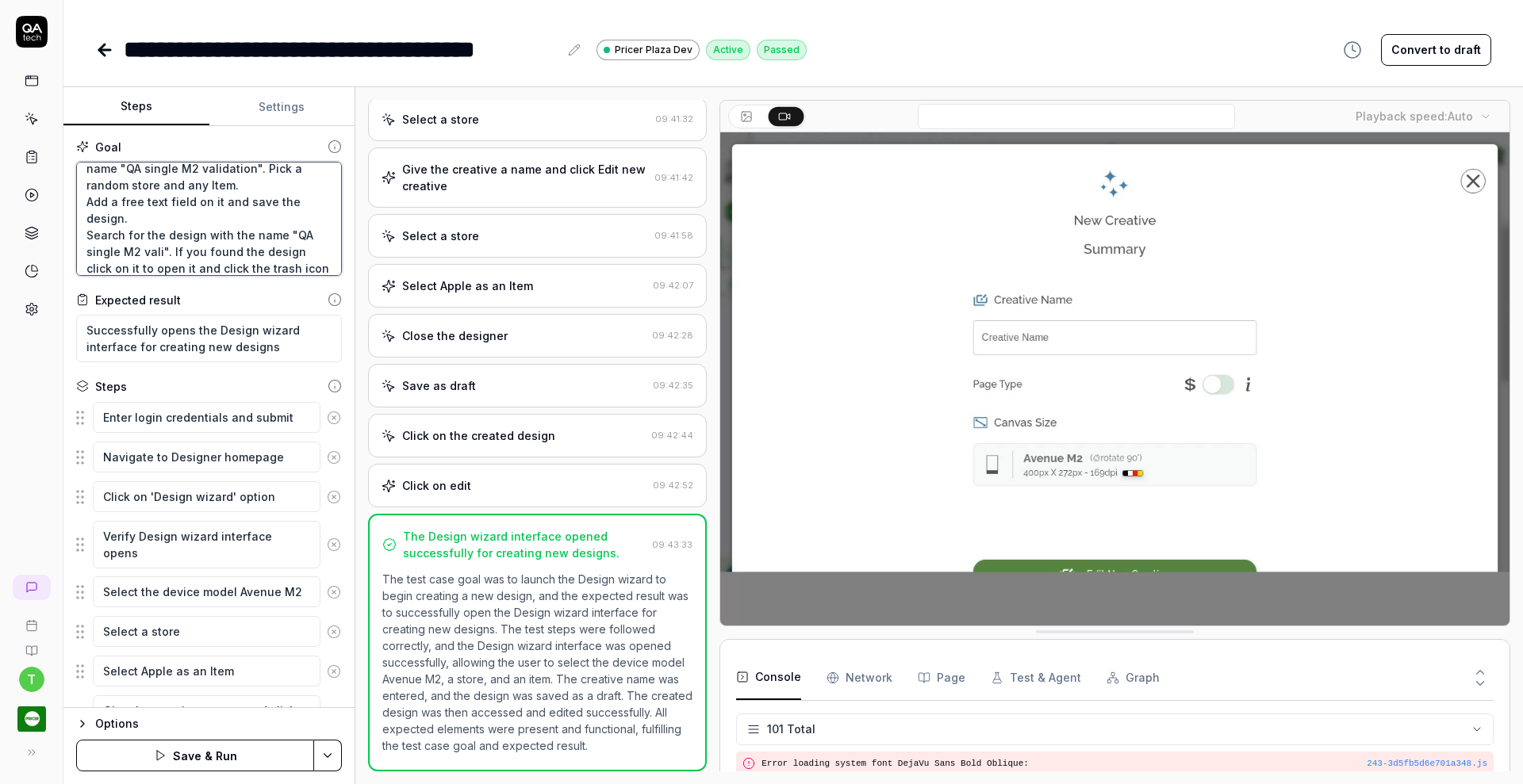
type textarea "*"
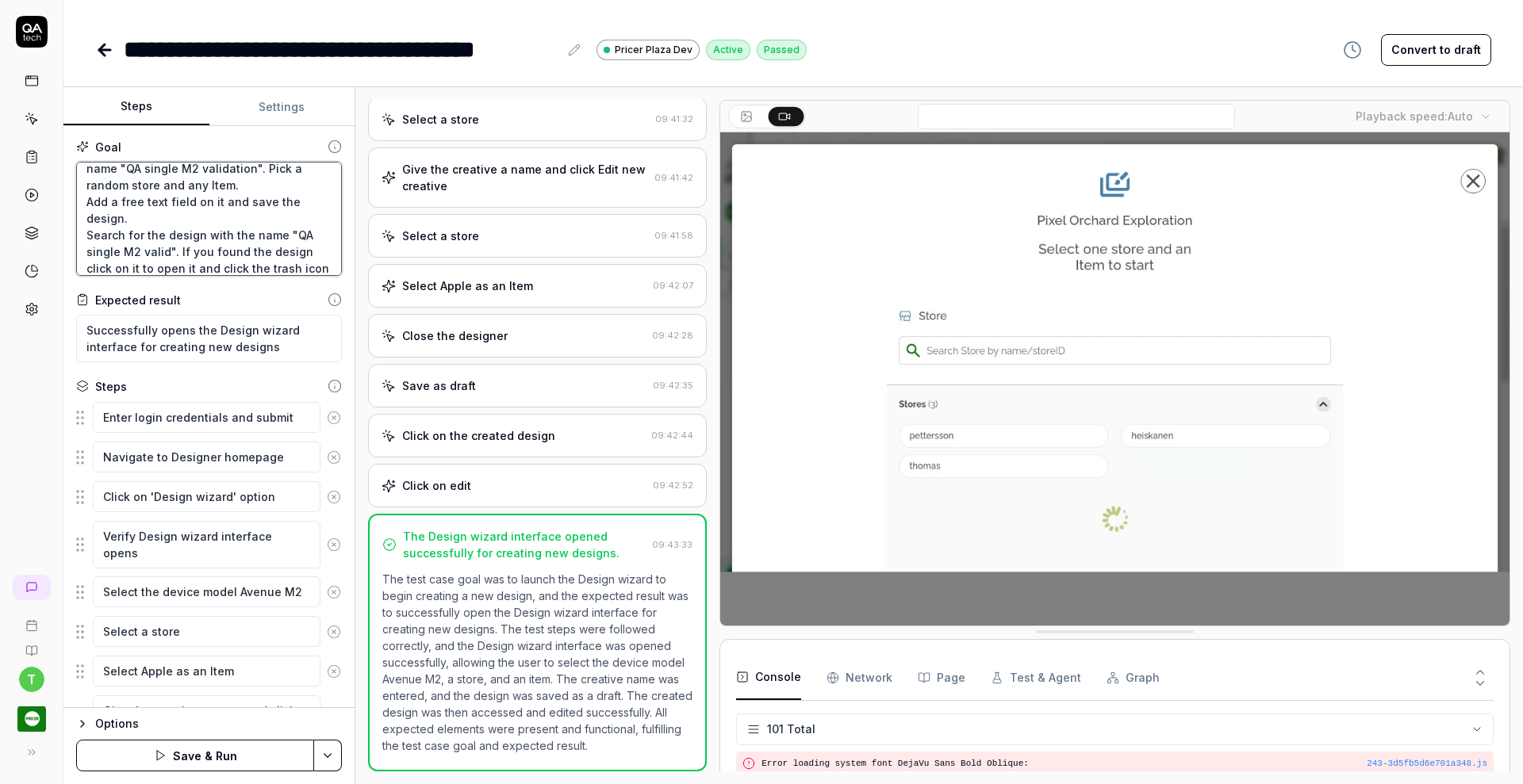
type textarea "Verify that a Creative Designer can create a single device design from scratch …"
type textarea "*"
type textarea "Verify that a Creative Designer can create a single device design from scratch …"
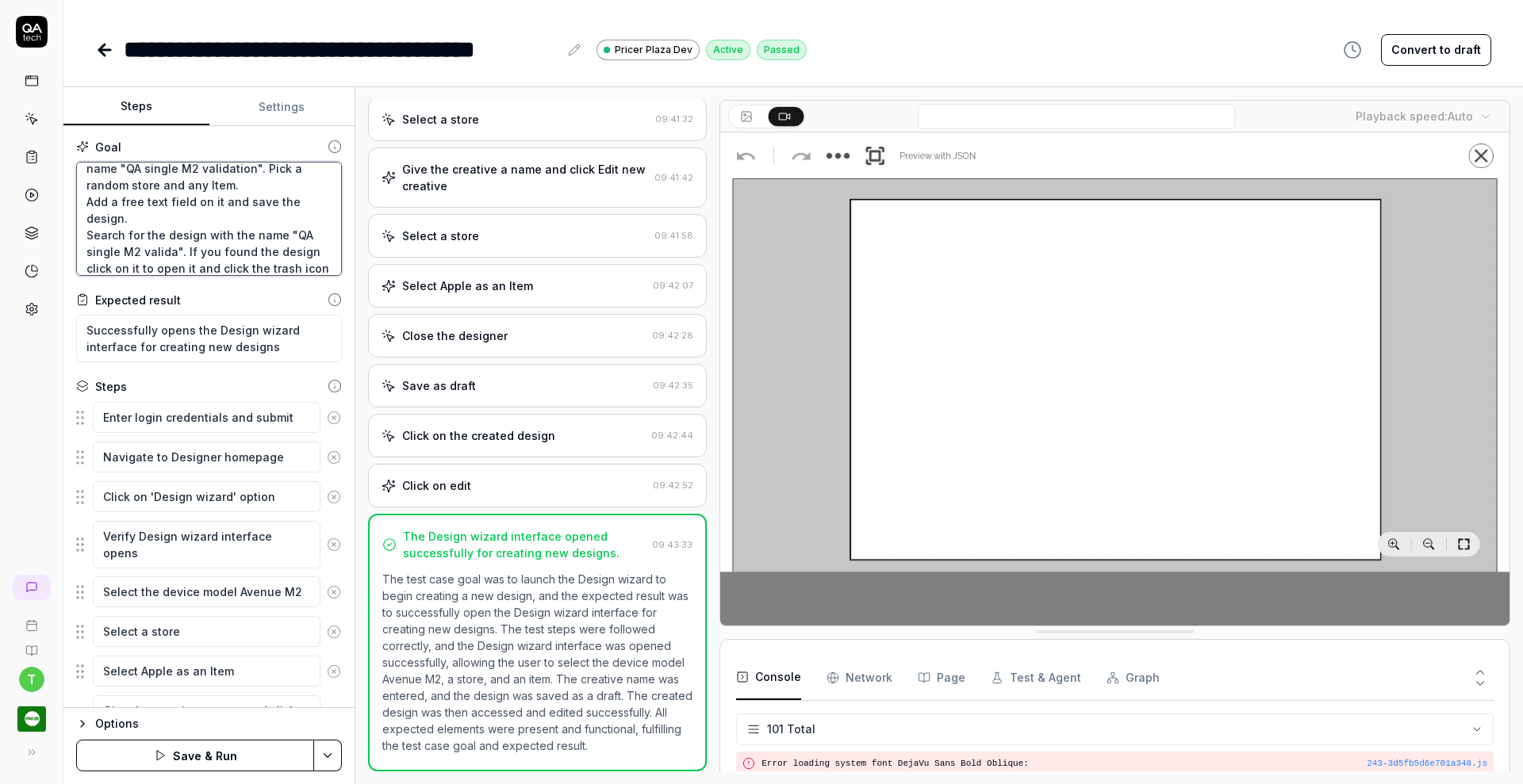
type textarea "*"
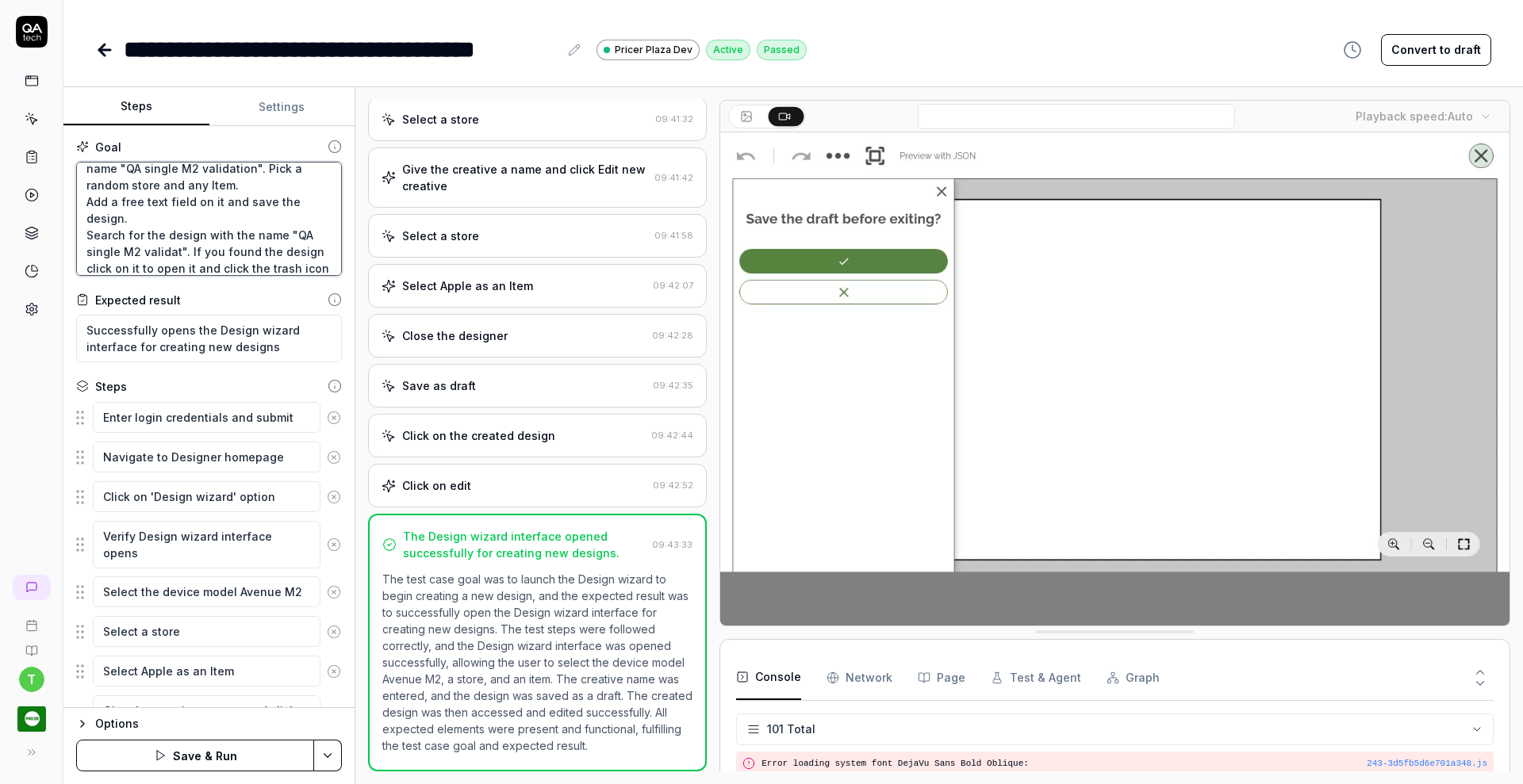
type textarea "Verify that a Creative Designer can create a single device design from scratch …"
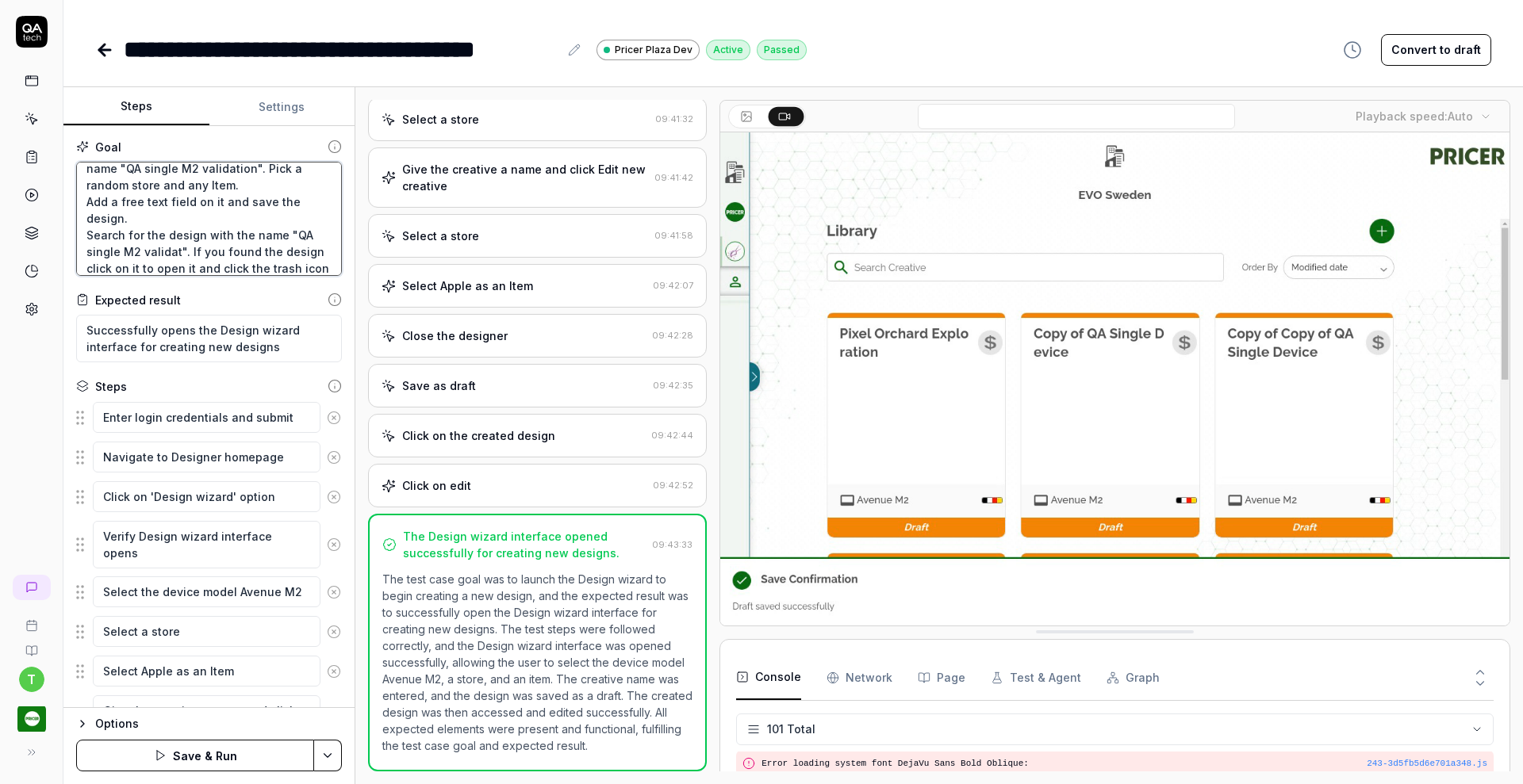
type textarea "*"
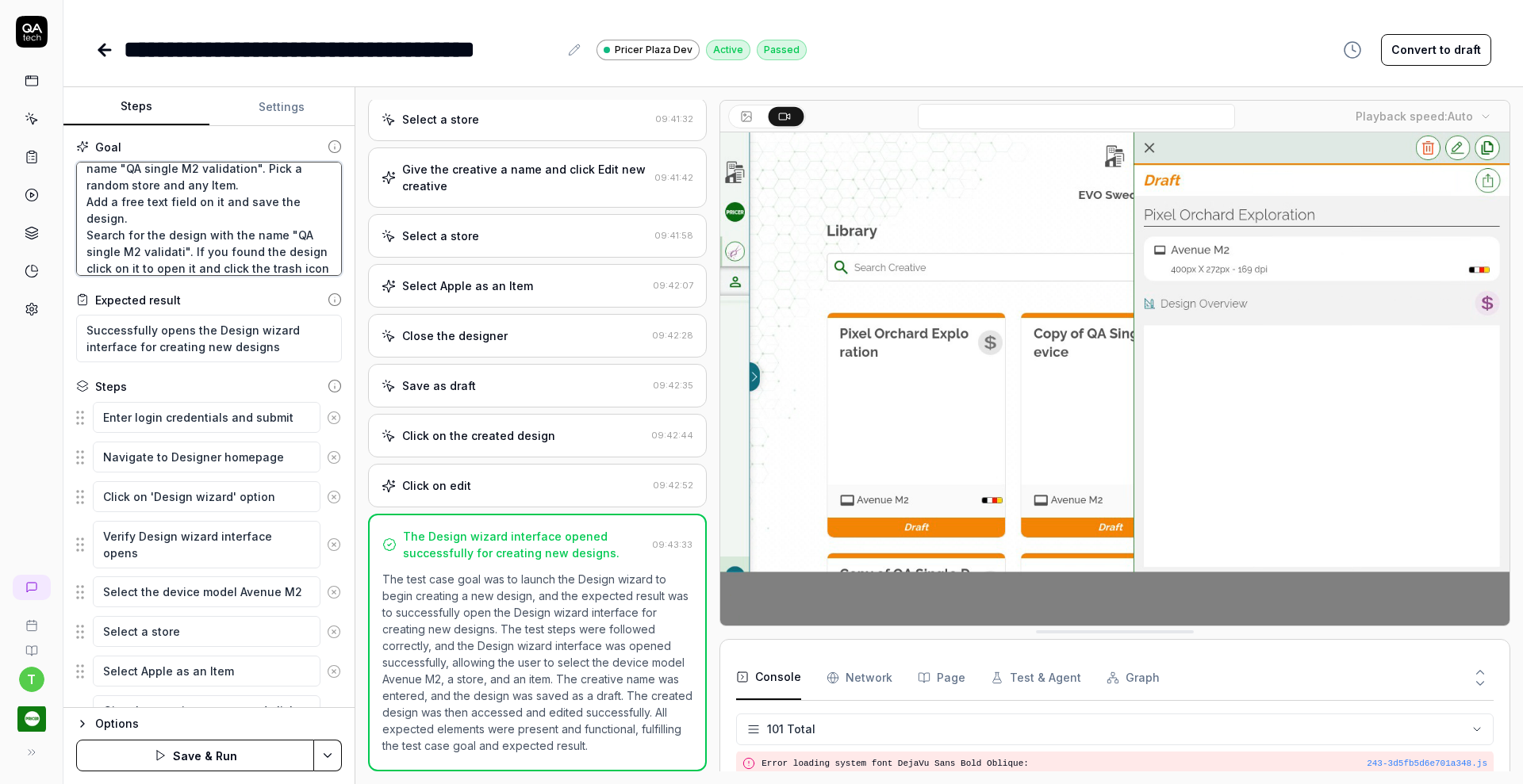
type textarea "Verify that a Creative Designer can create a single device design from scratch …"
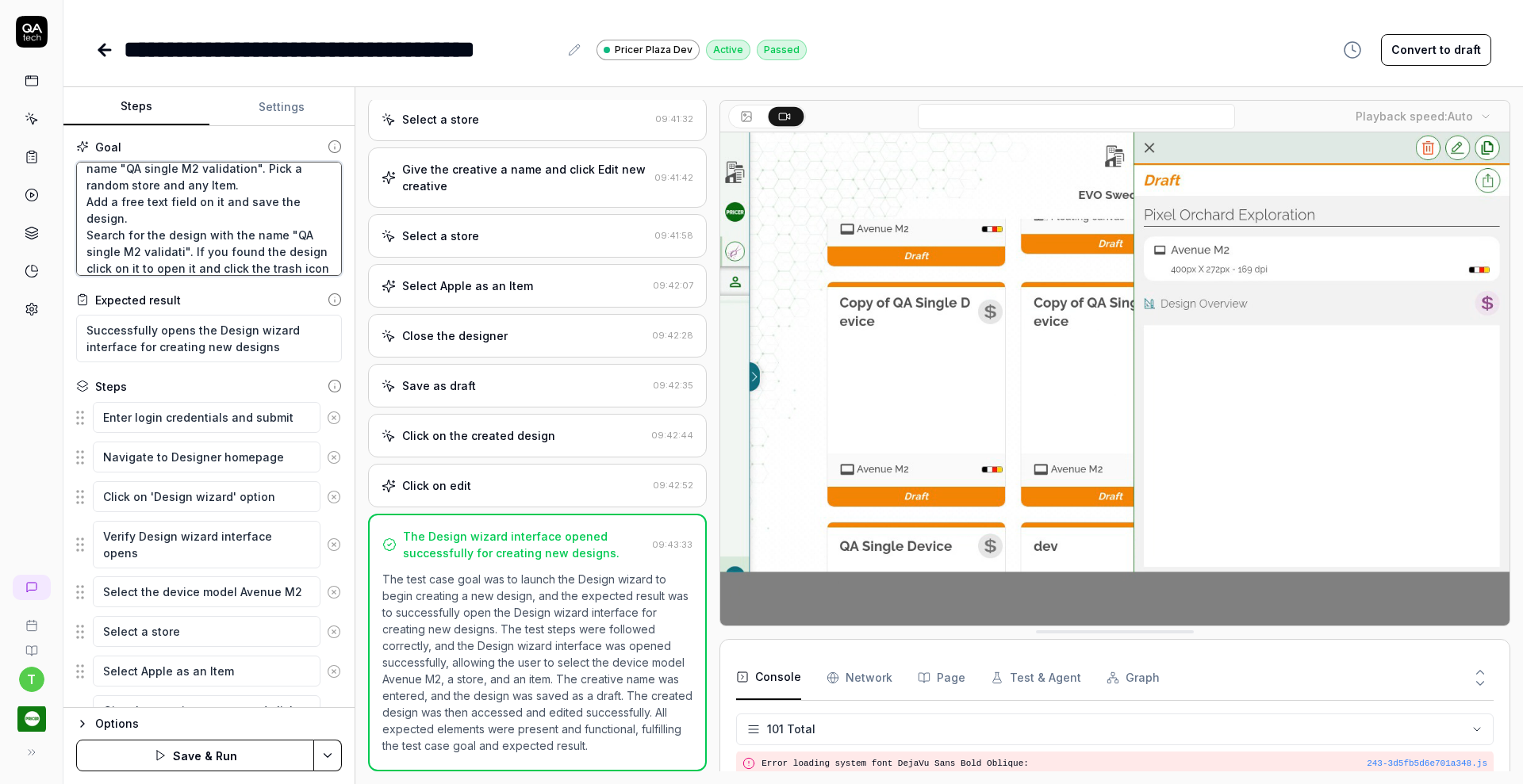
type textarea "*"
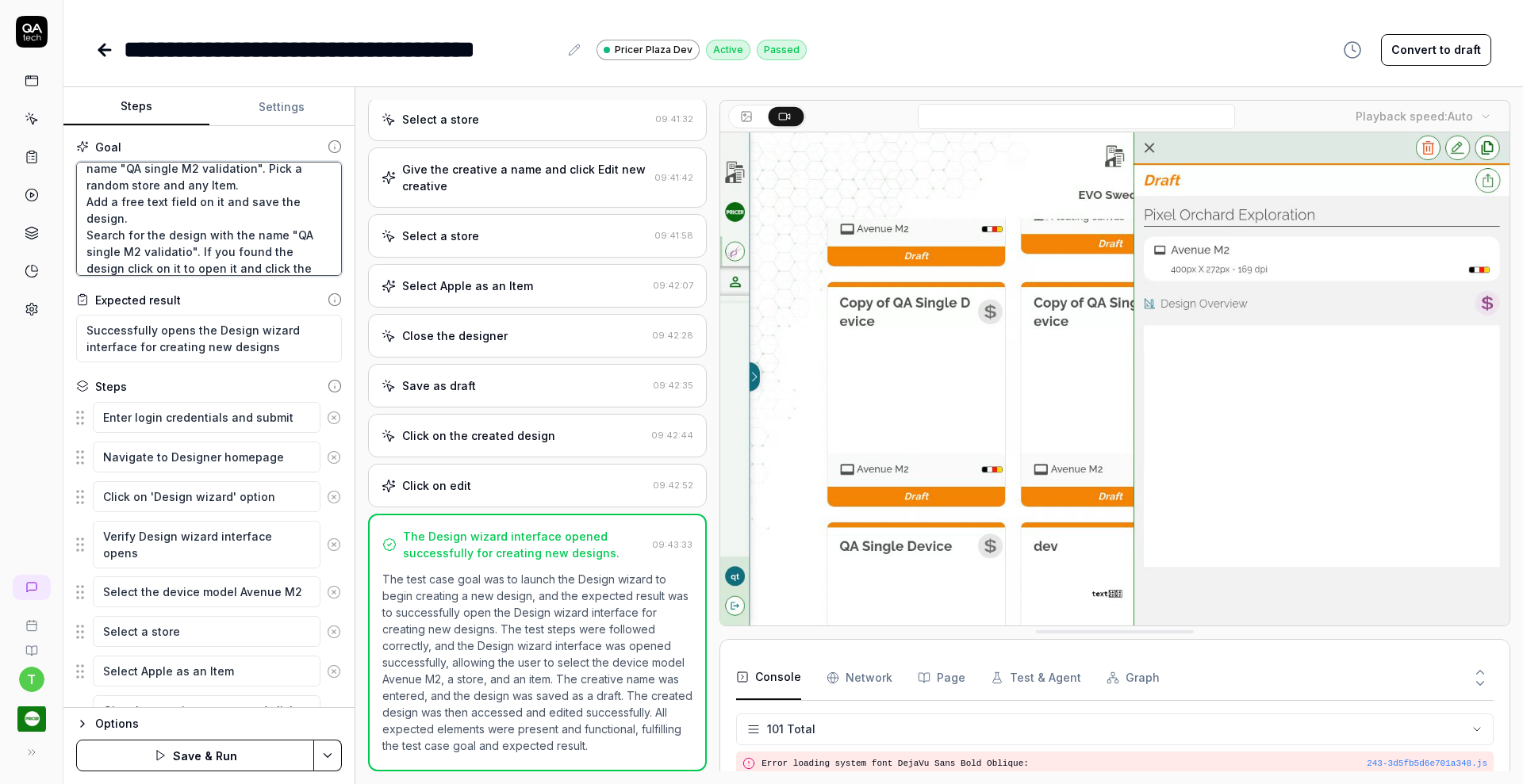
type textarea "Verify that a Creative Designer can create a single device design from scratch …"
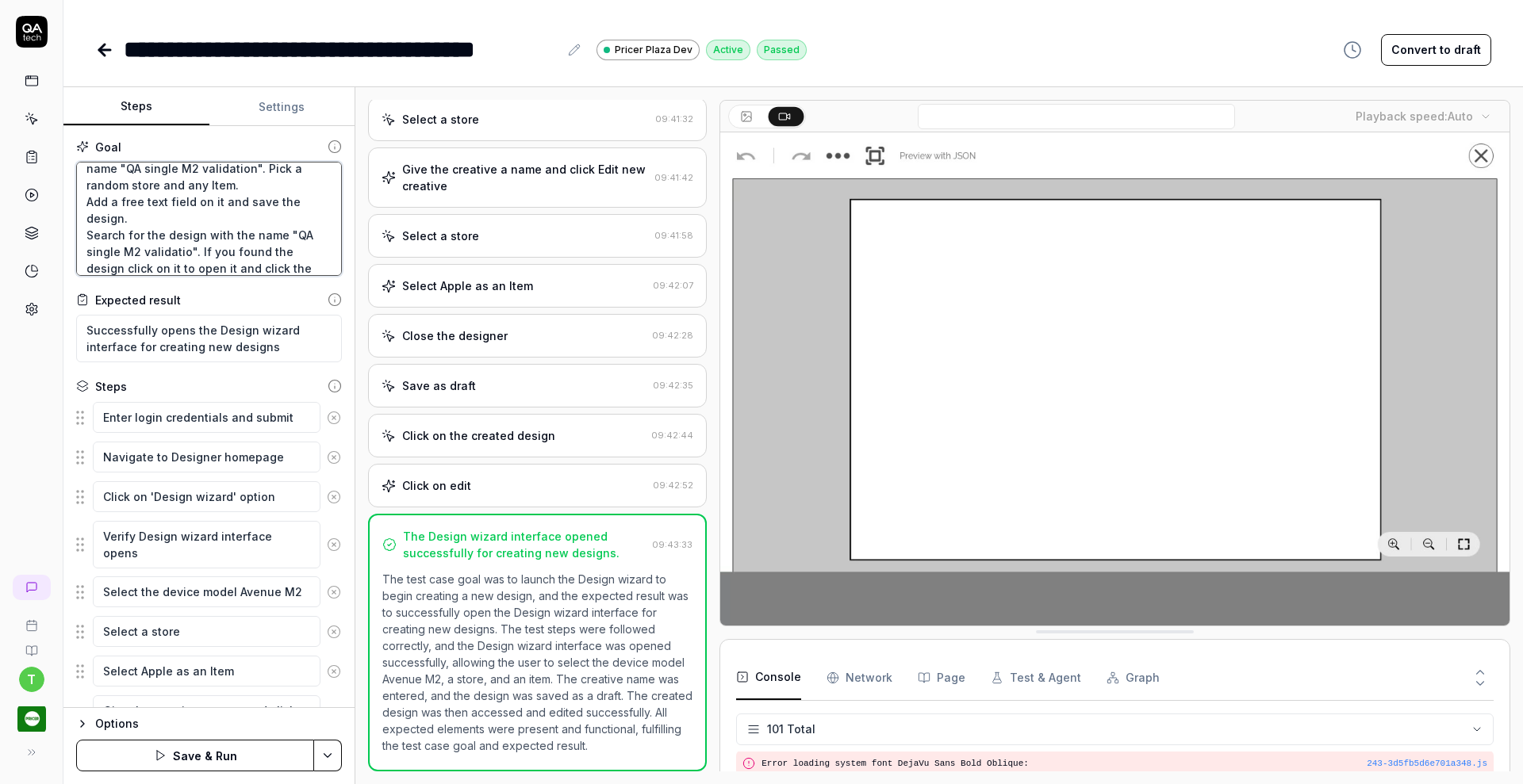
type textarea "*"
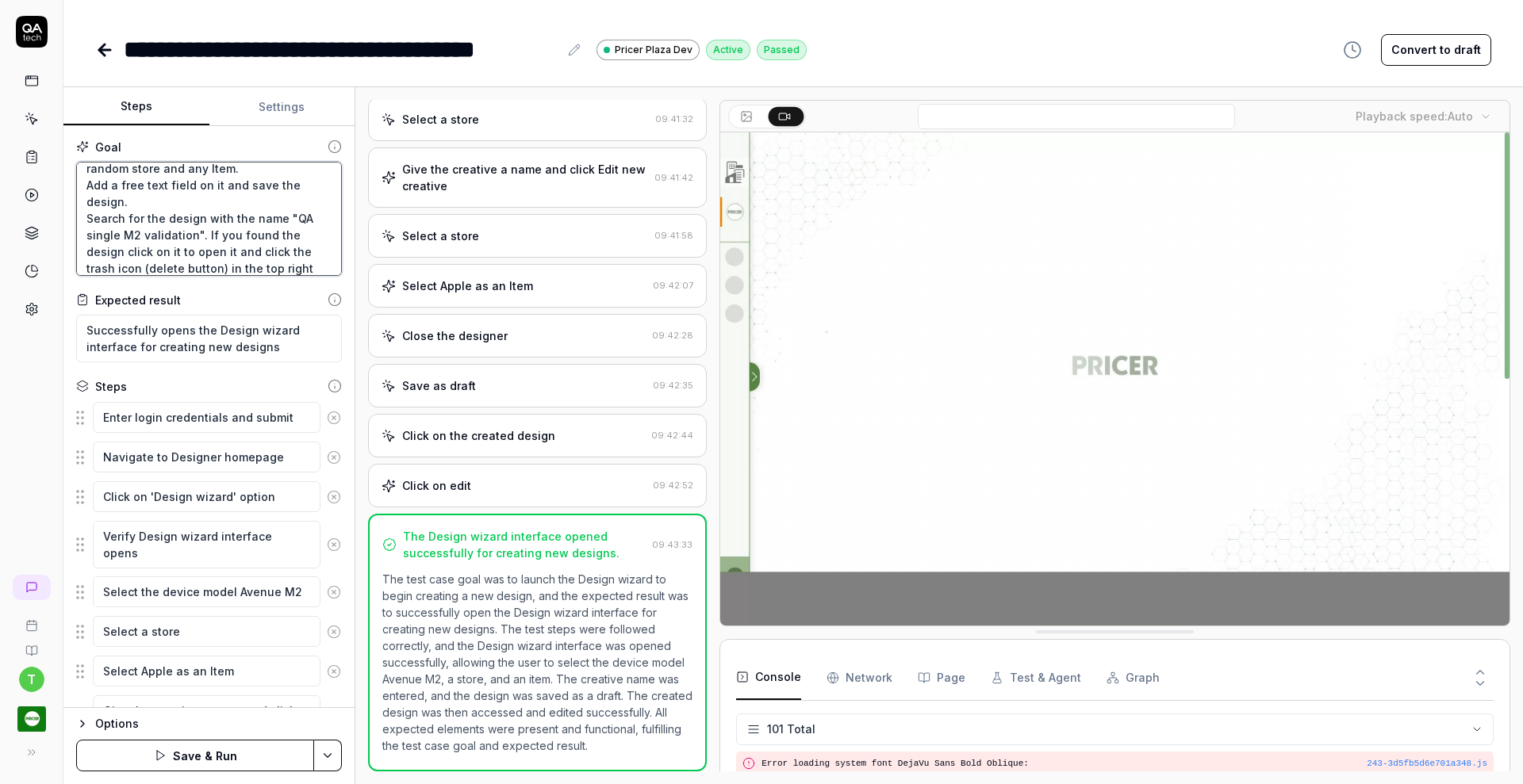
scroll to position [75, 0]
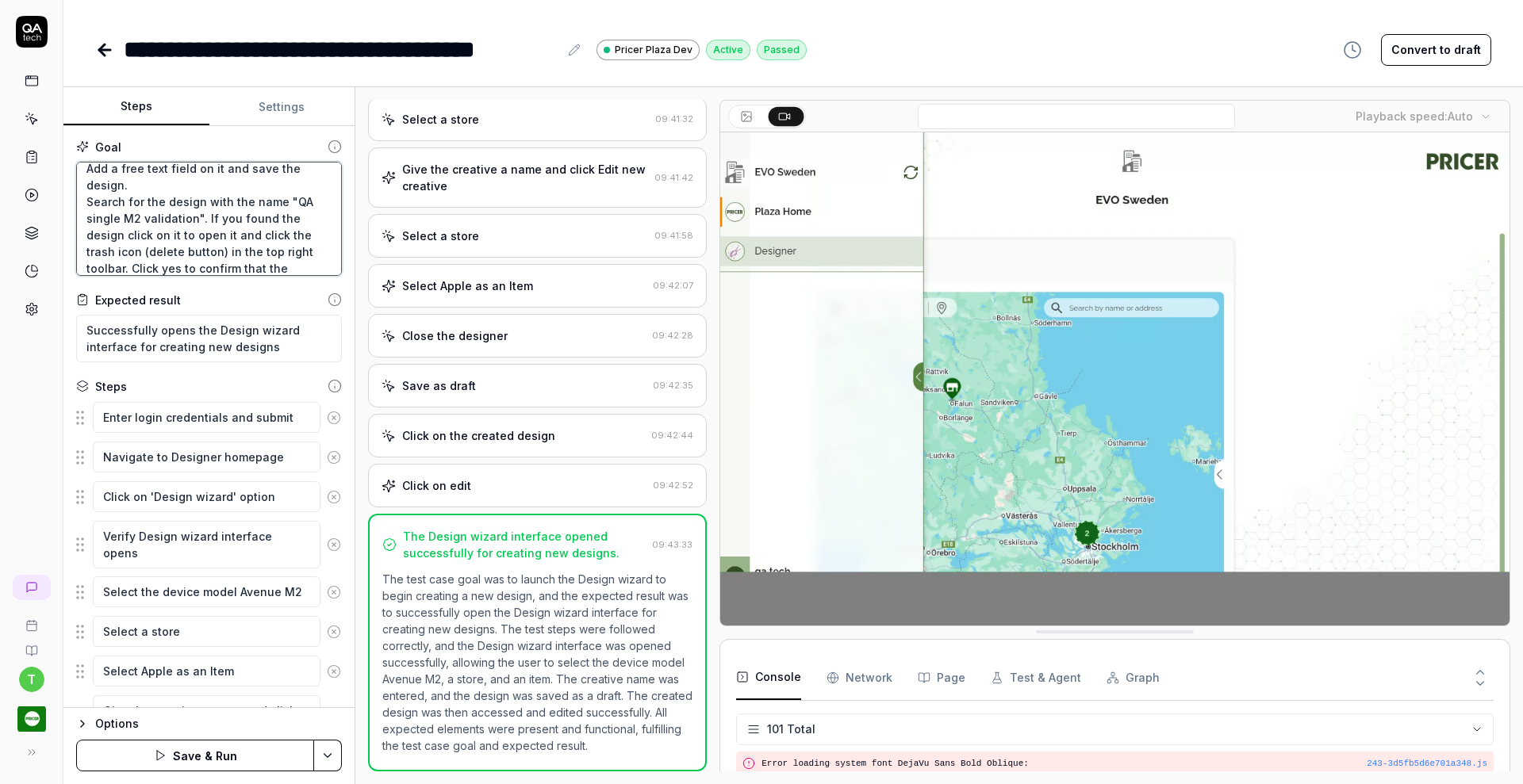
type textarea "Verify that a Creative Designer can create a single device design from scratch …"
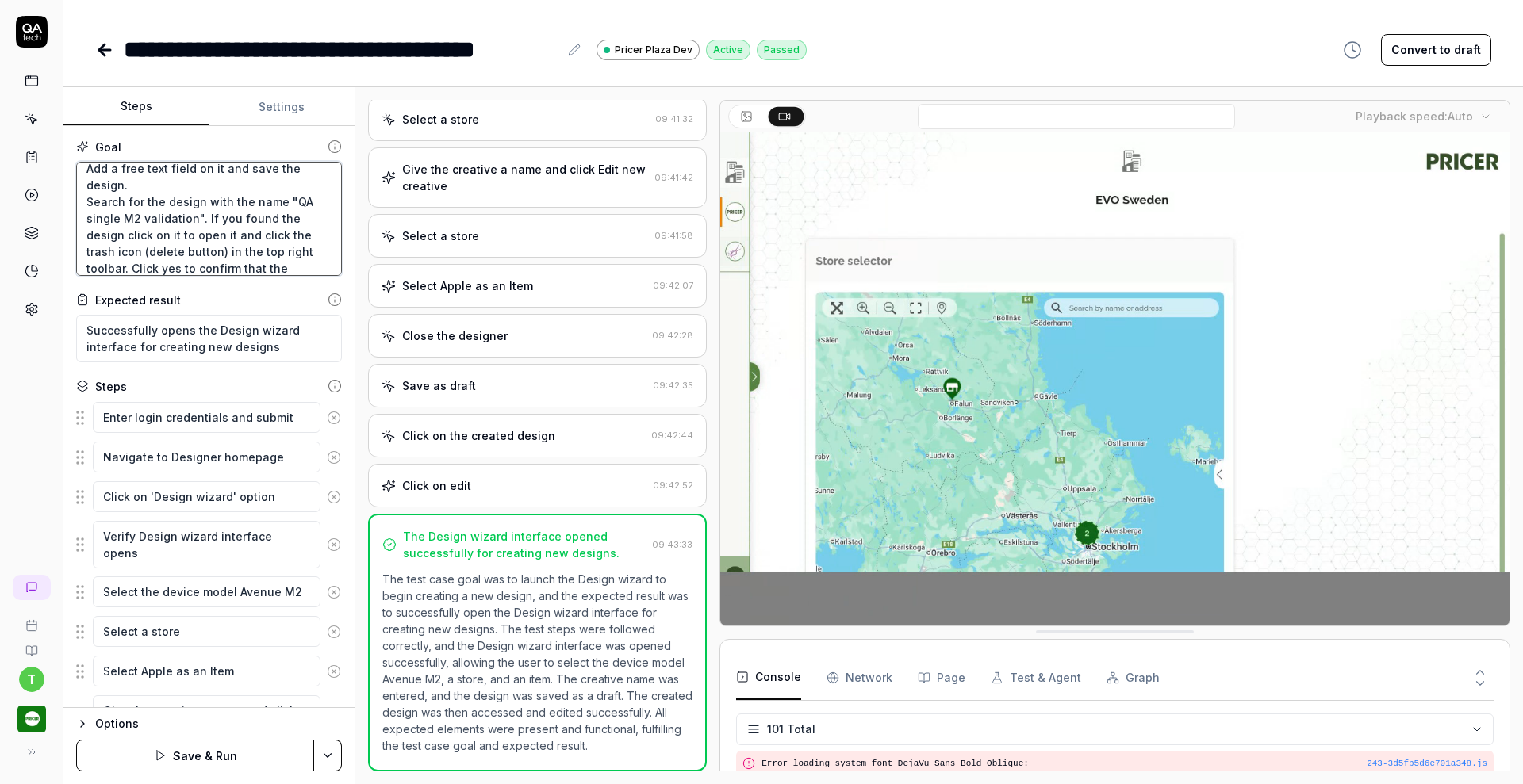
type textarea "*"
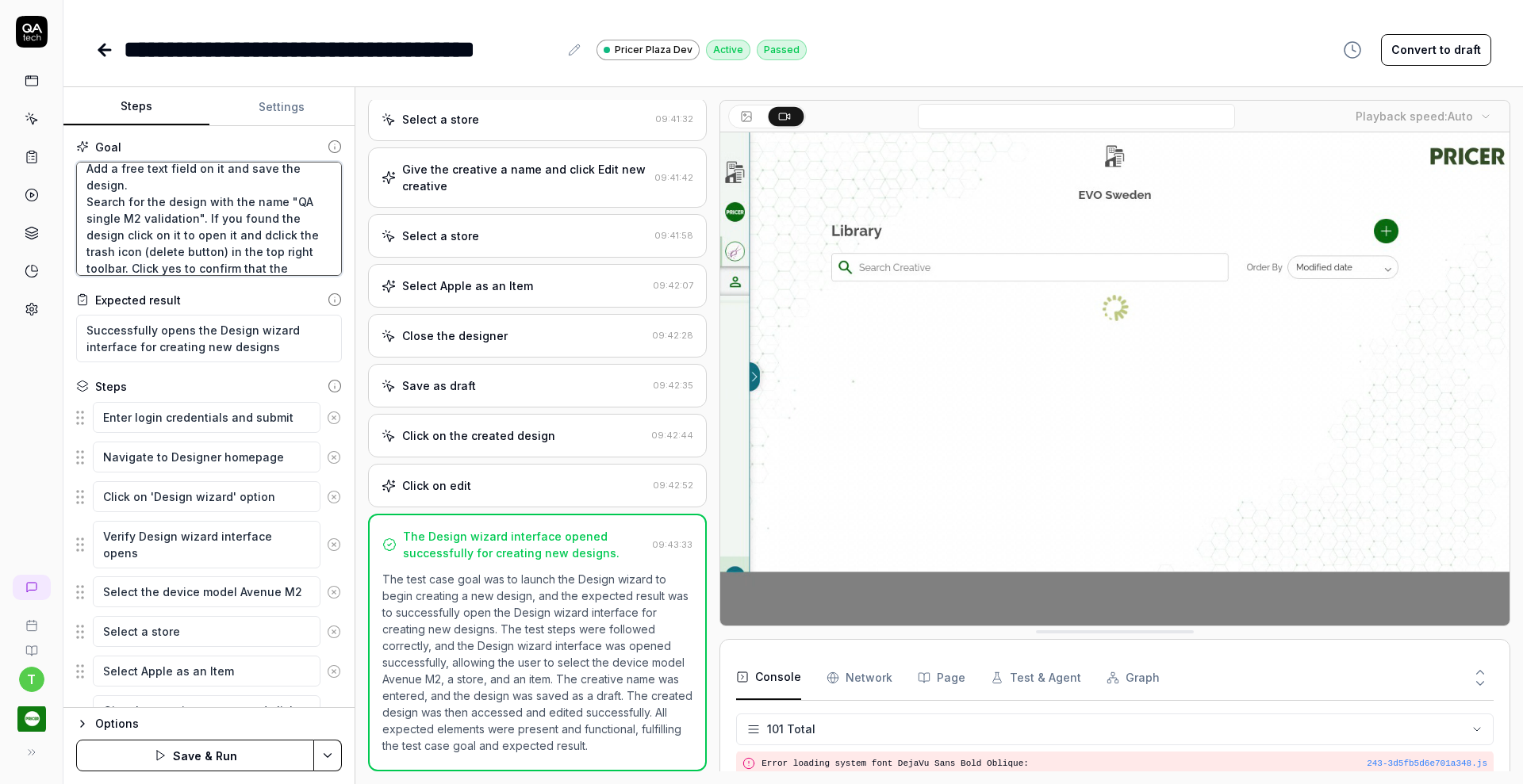
type textarea "Verify that a Creative Designer can create a single device design from scratch …"
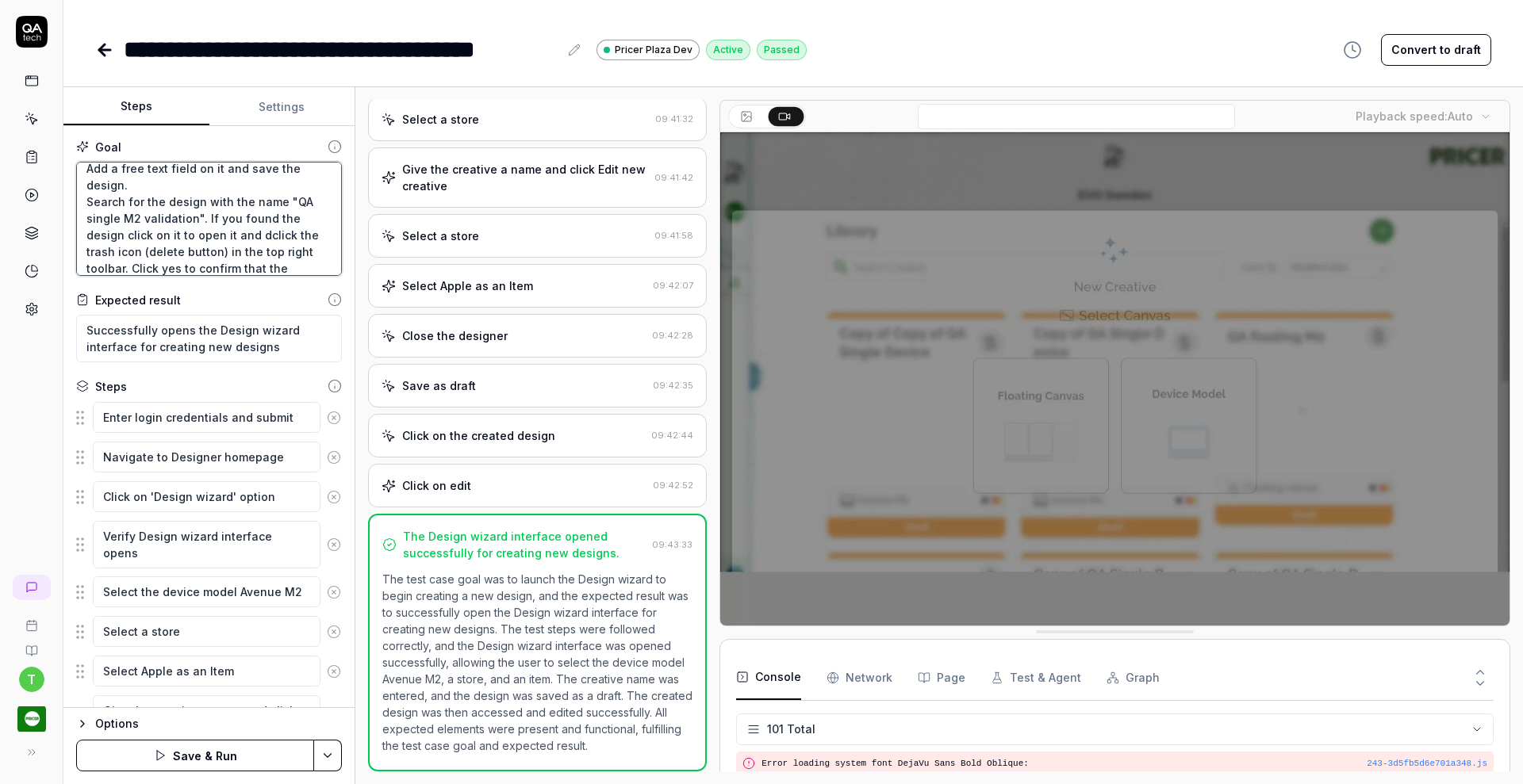
type textarea "*"
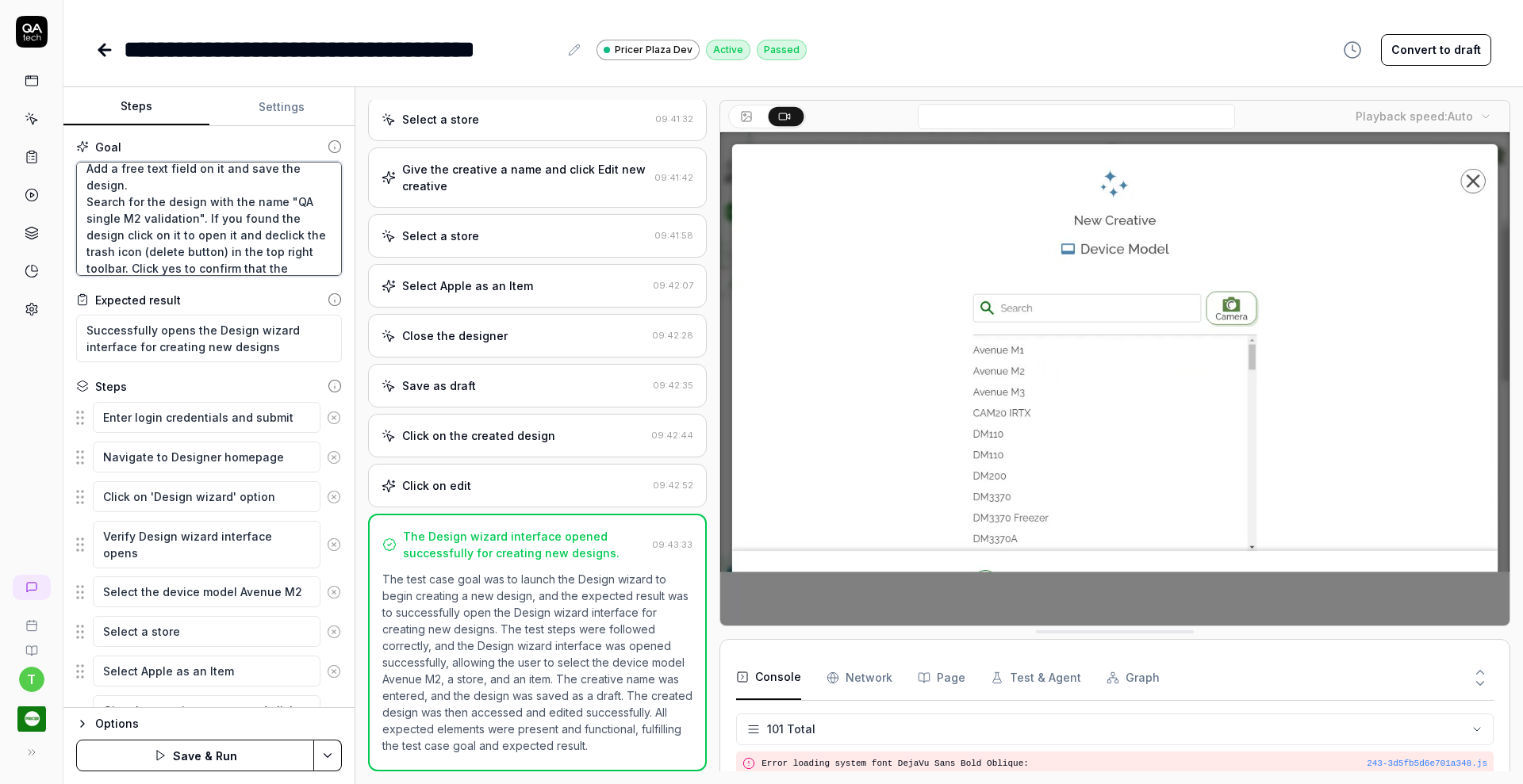
type textarea "Verify that a Creative Designer can create a single device design from scratch …"
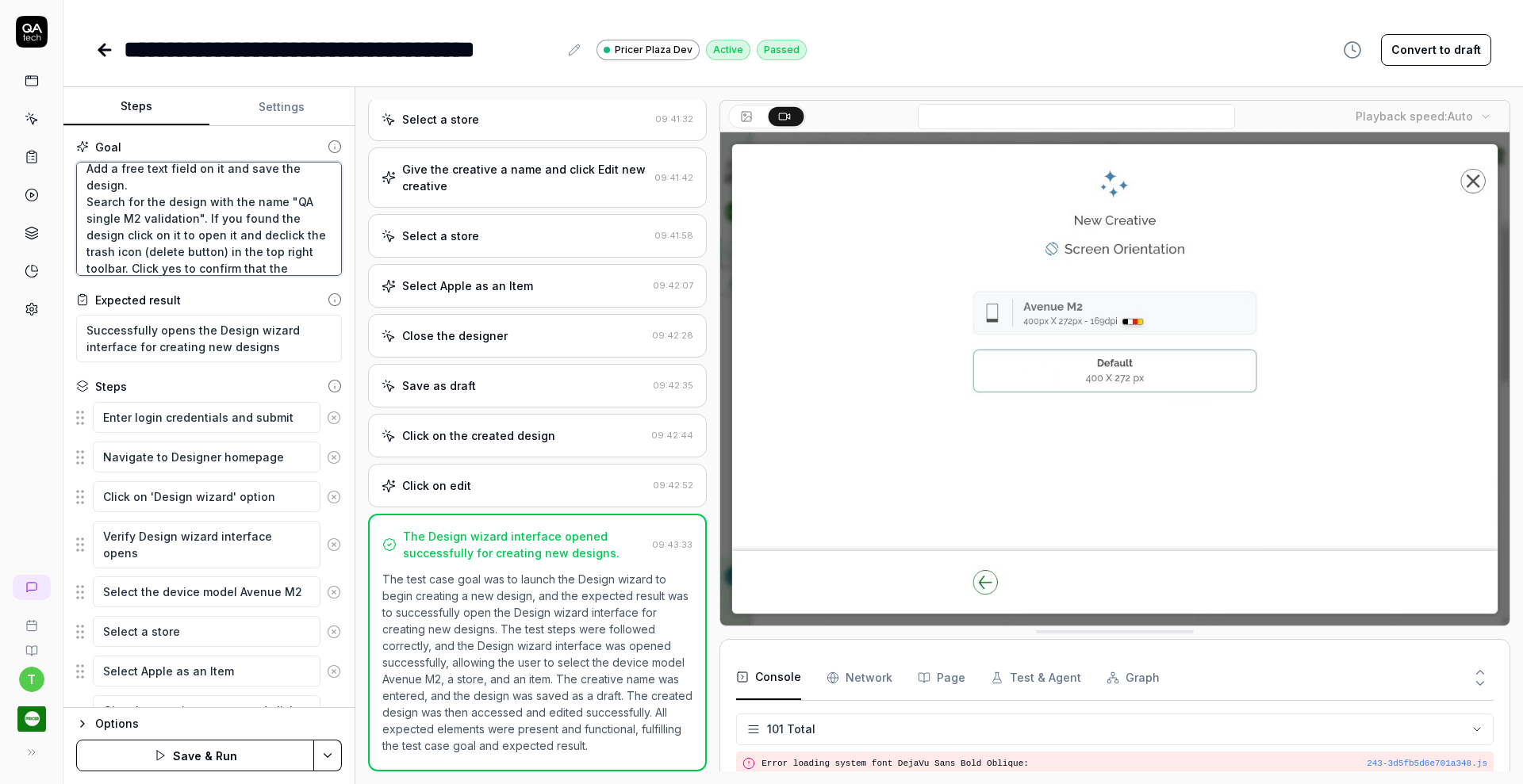
type textarea "*"
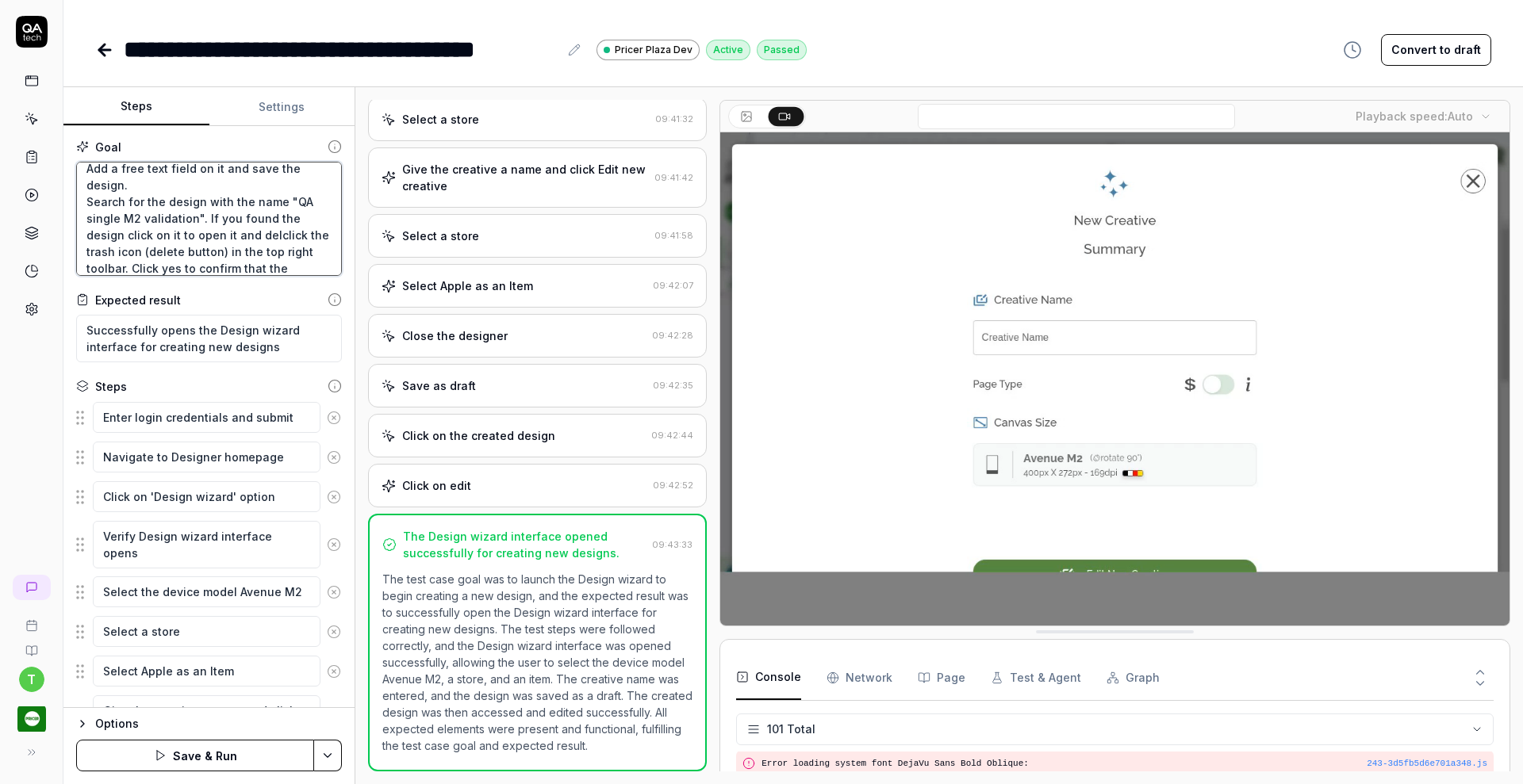
type textarea "Verify that a Creative Designer can create a single device design from scratch …"
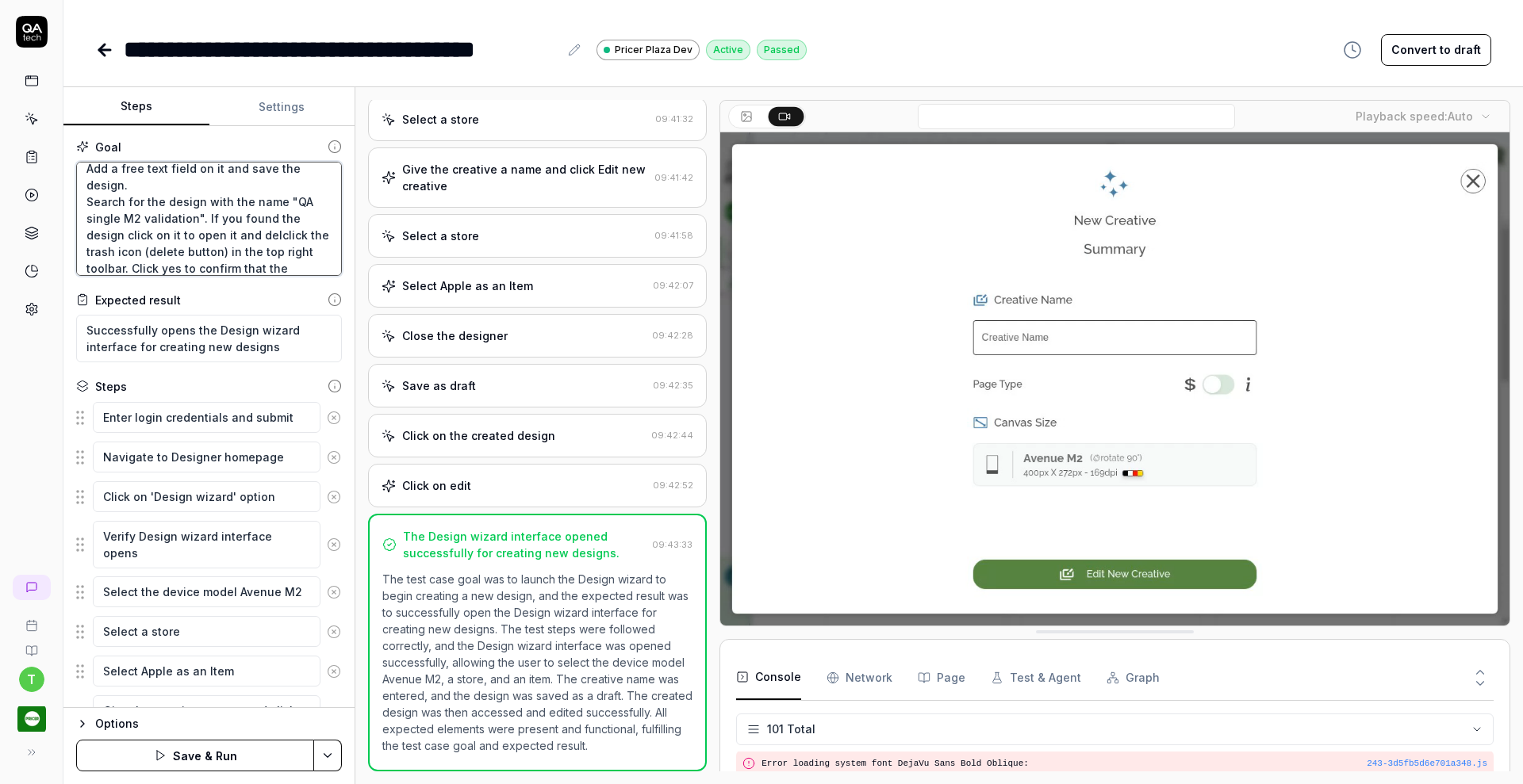
type textarea "*"
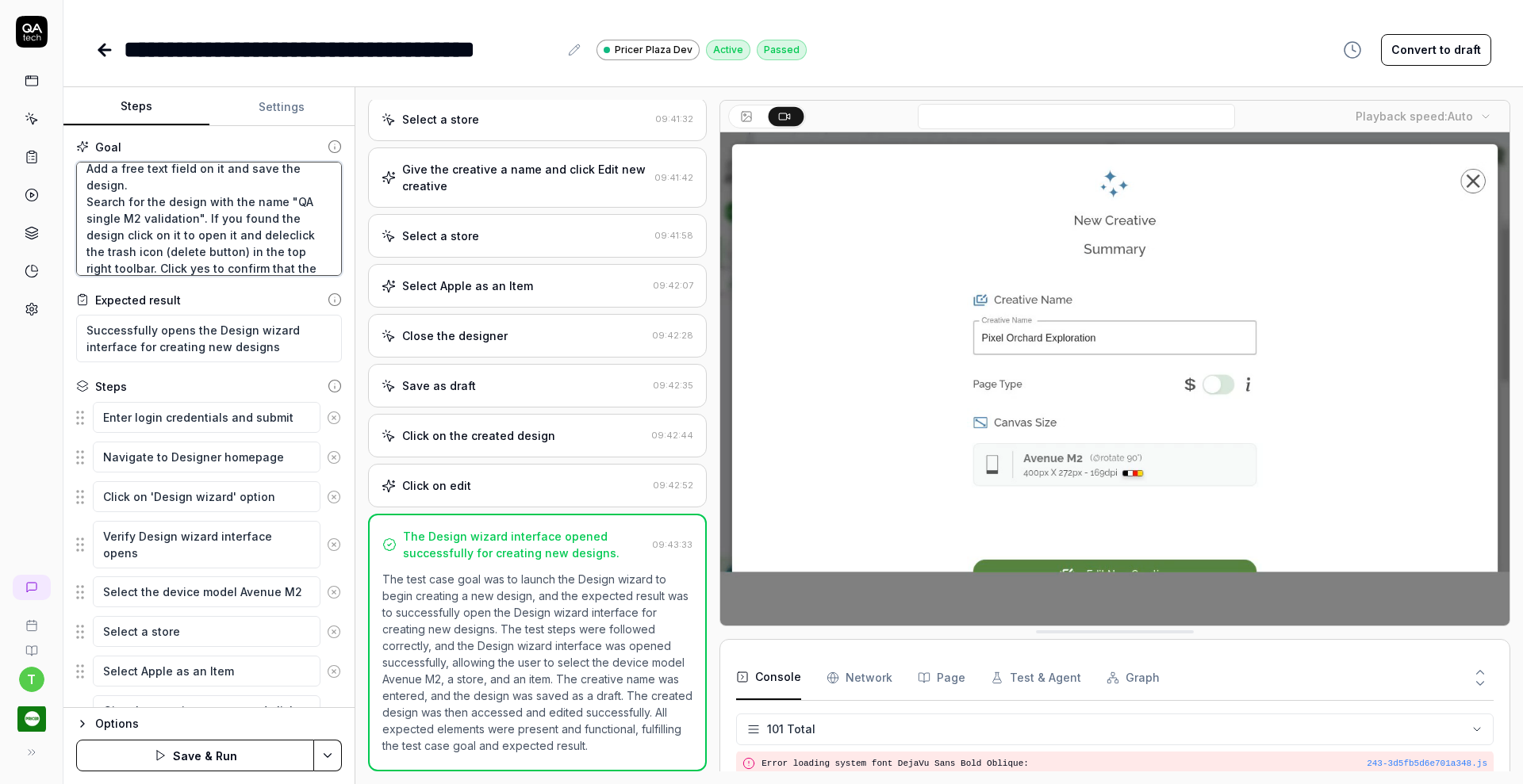
type textarea "Verify that a Creative Designer can create a single device design from scratch …"
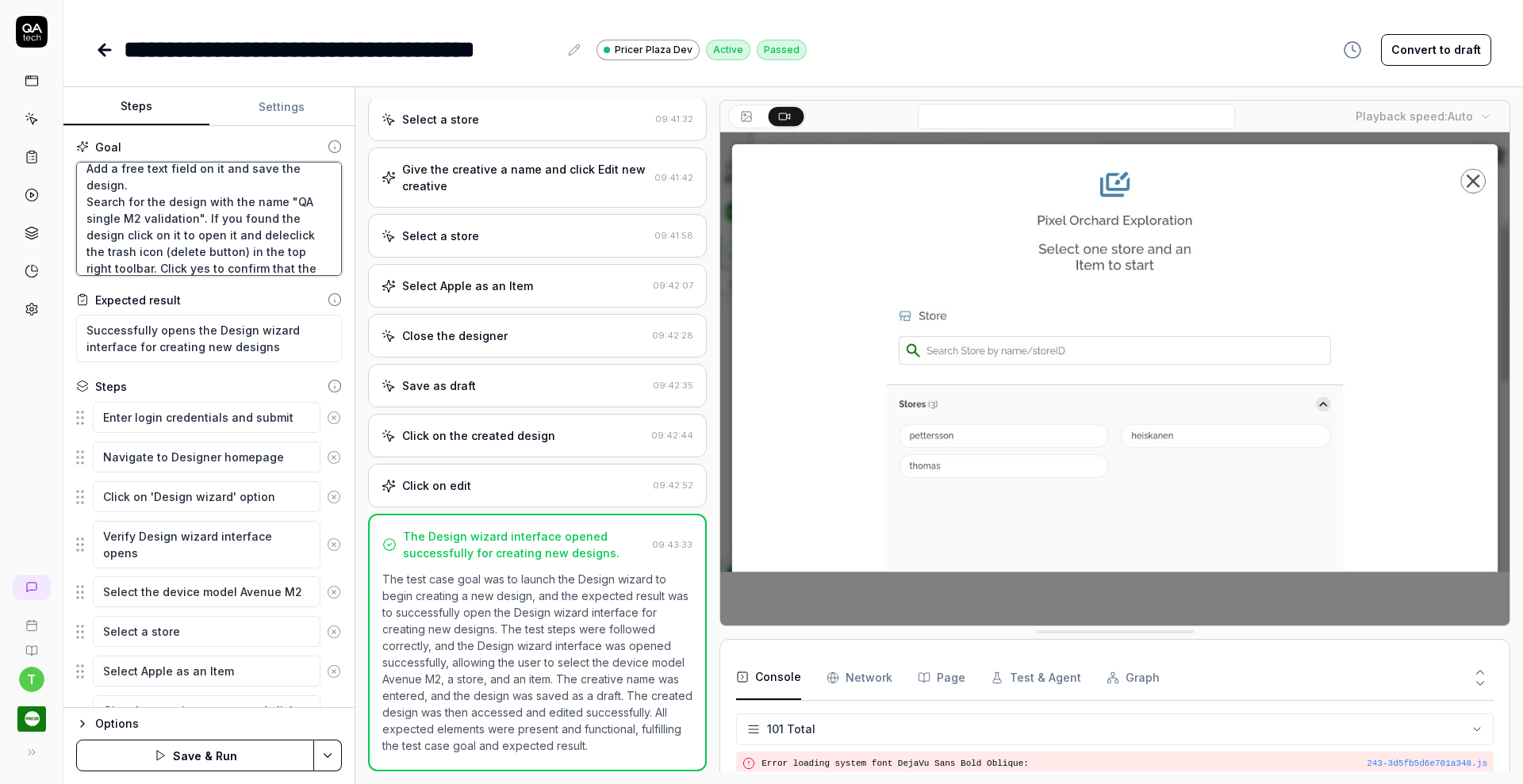
type textarea "*"
type textarea "Verify that a Creative Designer can create a single device design from scratch …"
type textarea "*"
type textarea "Verify that a Creative Designer can create a single device design from scratch …"
type textarea "*"
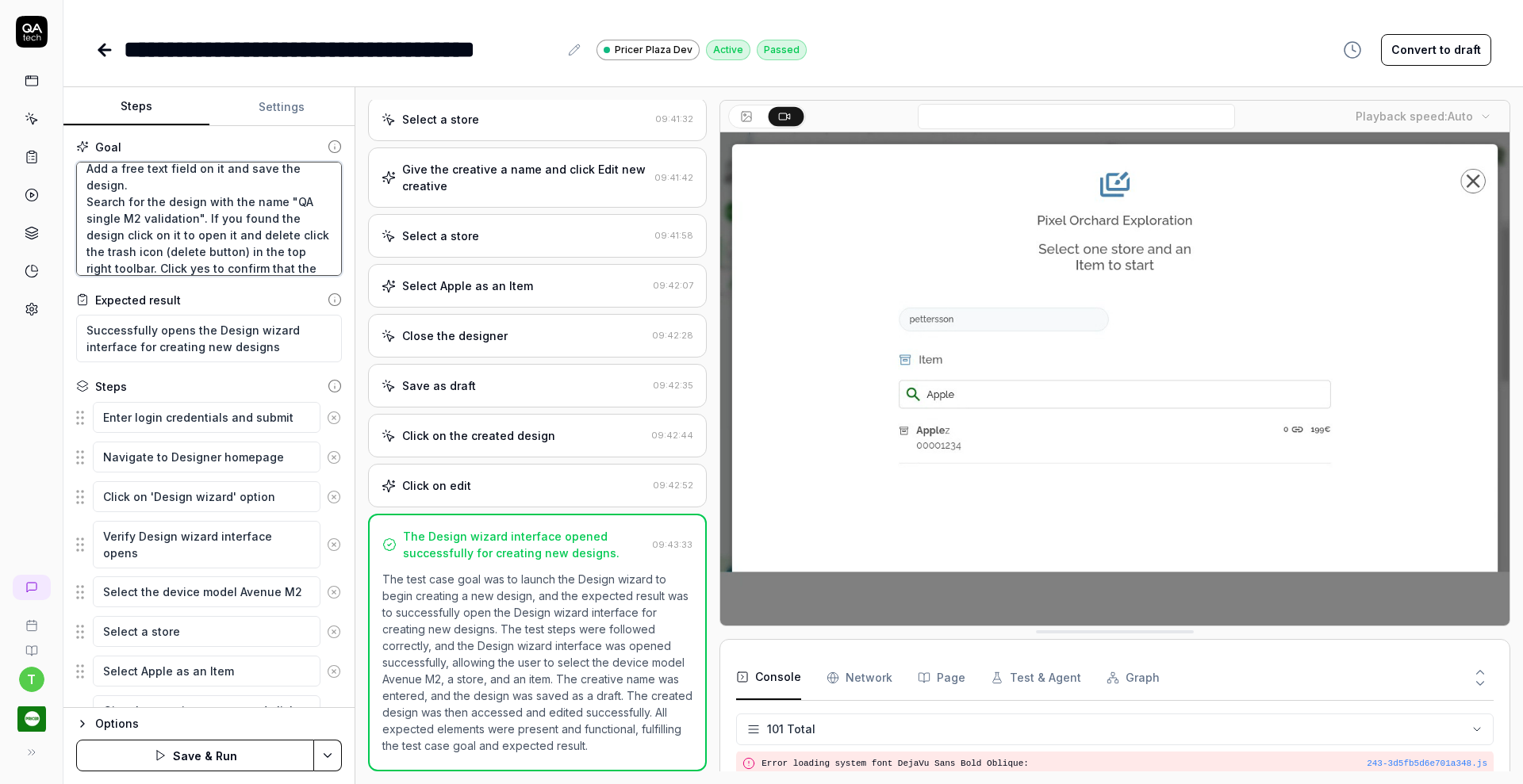
type textarea "Verify that a Creative Designer can create a single device design from scratch …"
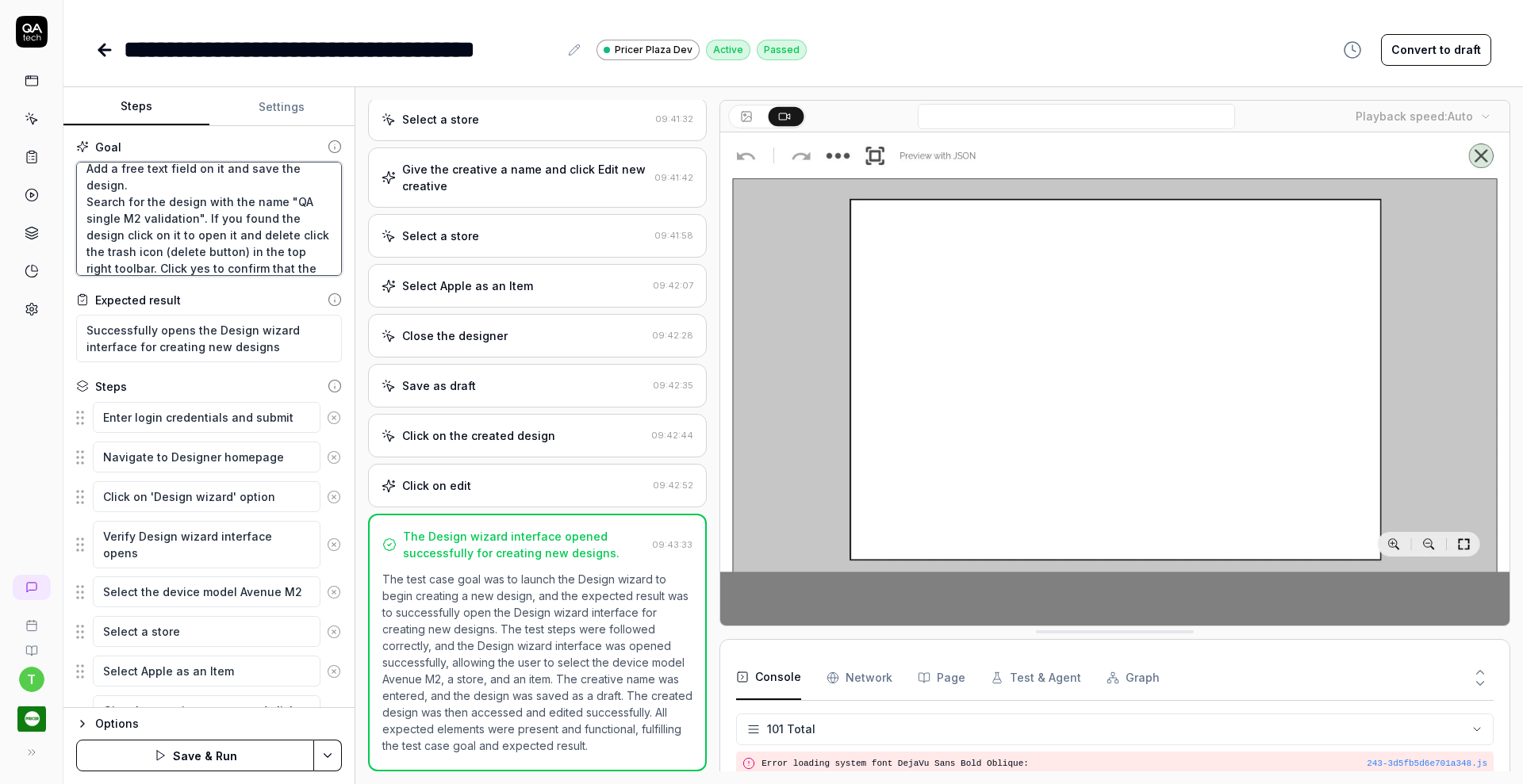
type textarea "*"
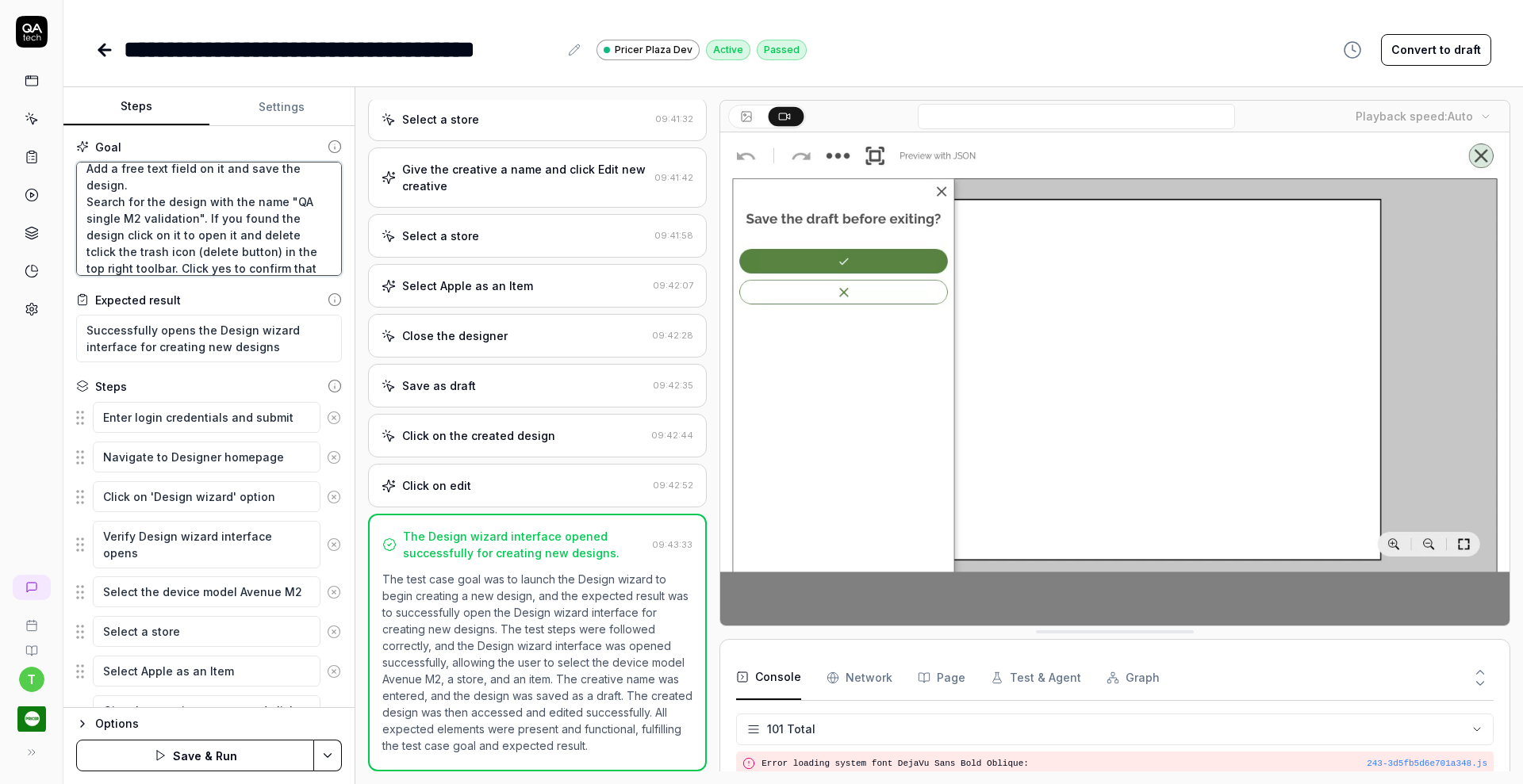
type textarea "Verify that a Creative Designer can create a single device design from scratch …"
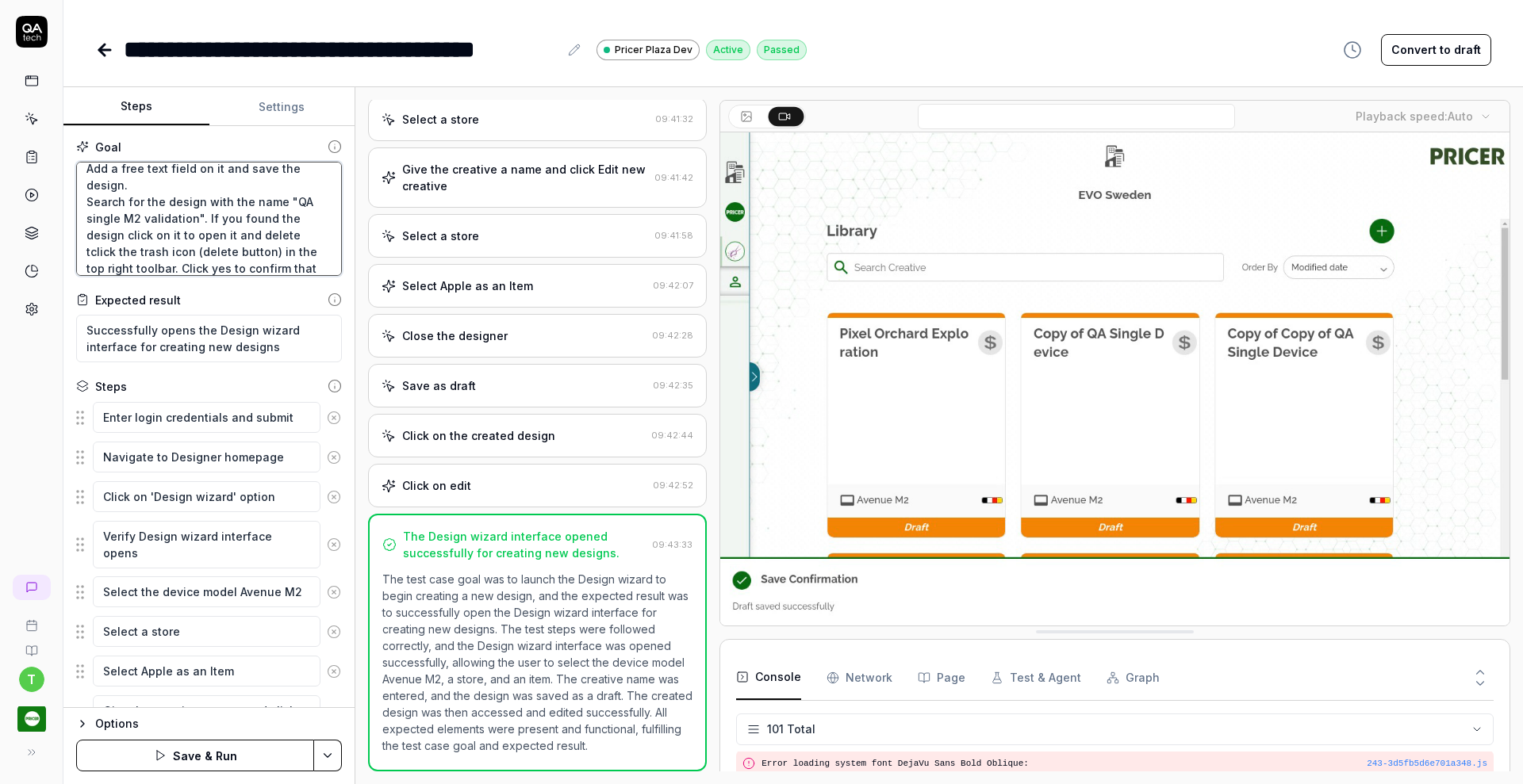
type textarea "*"
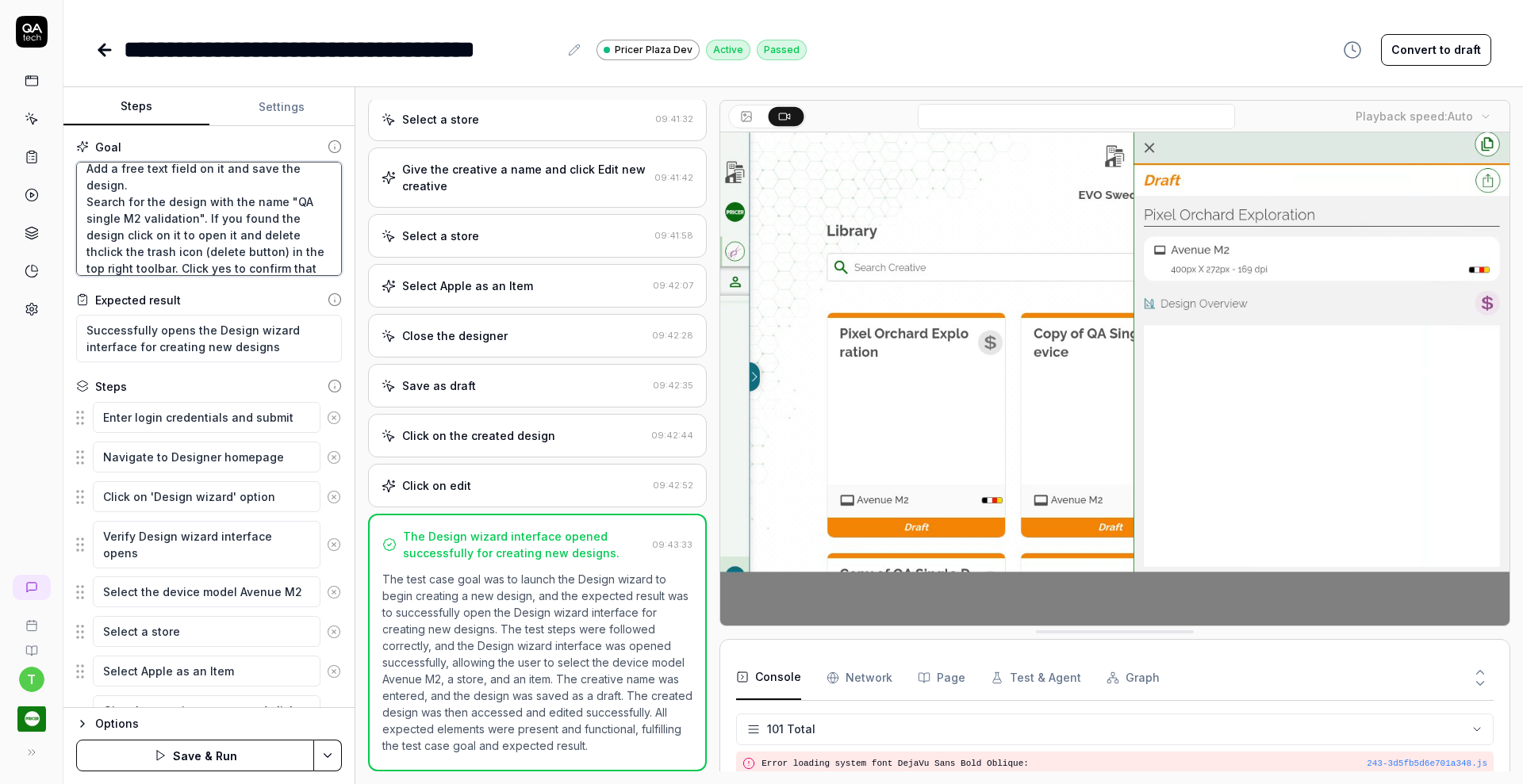
type textarea "Verify that a Creative Designer can create a single device design from scratch …"
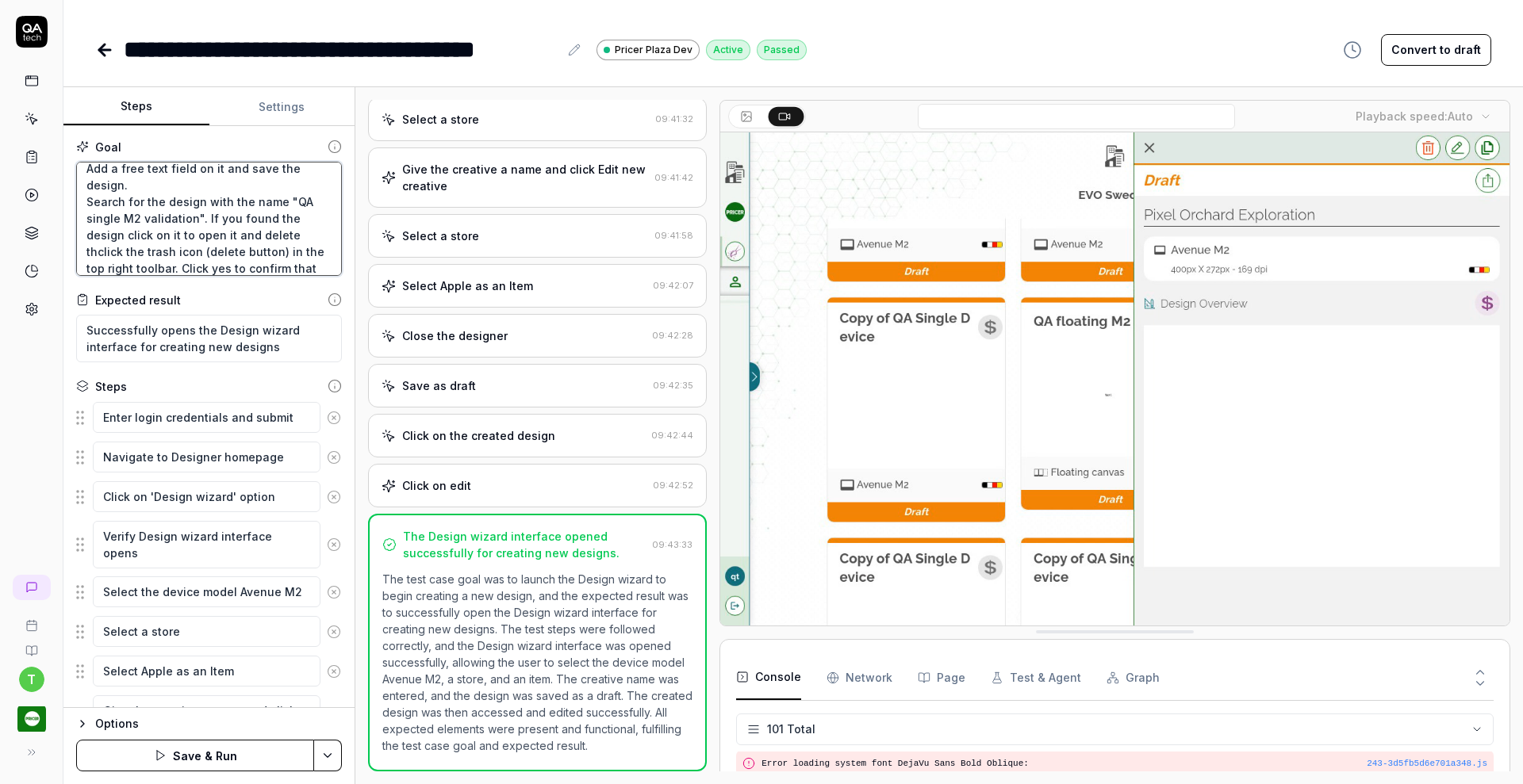
type textarea "*"
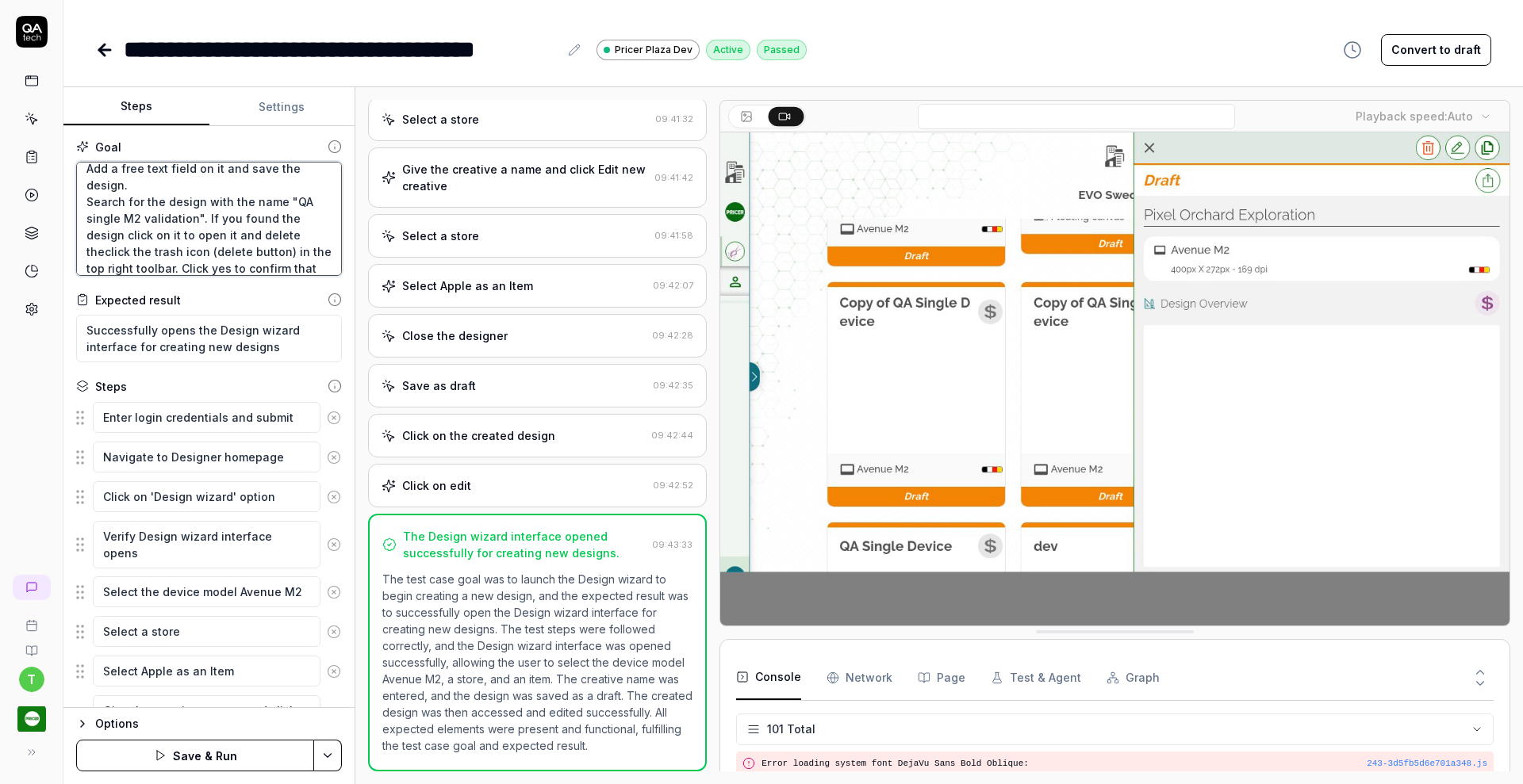
type textarea "Verify that a Creative Designer can create a single device design from scratch …"
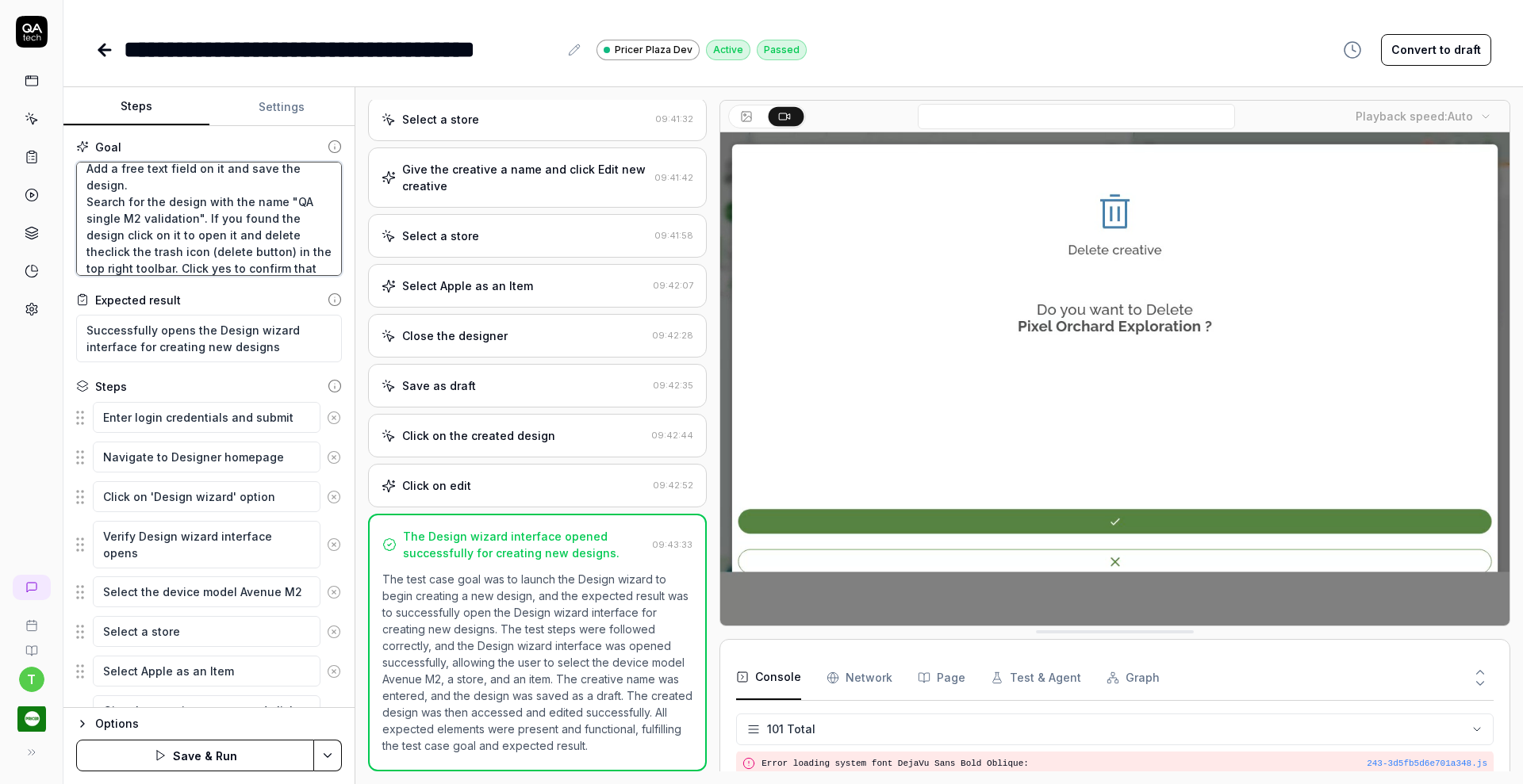
type textarea "*"
type textarea "Verify that a Creative Designer can create a single device design from scratch …"
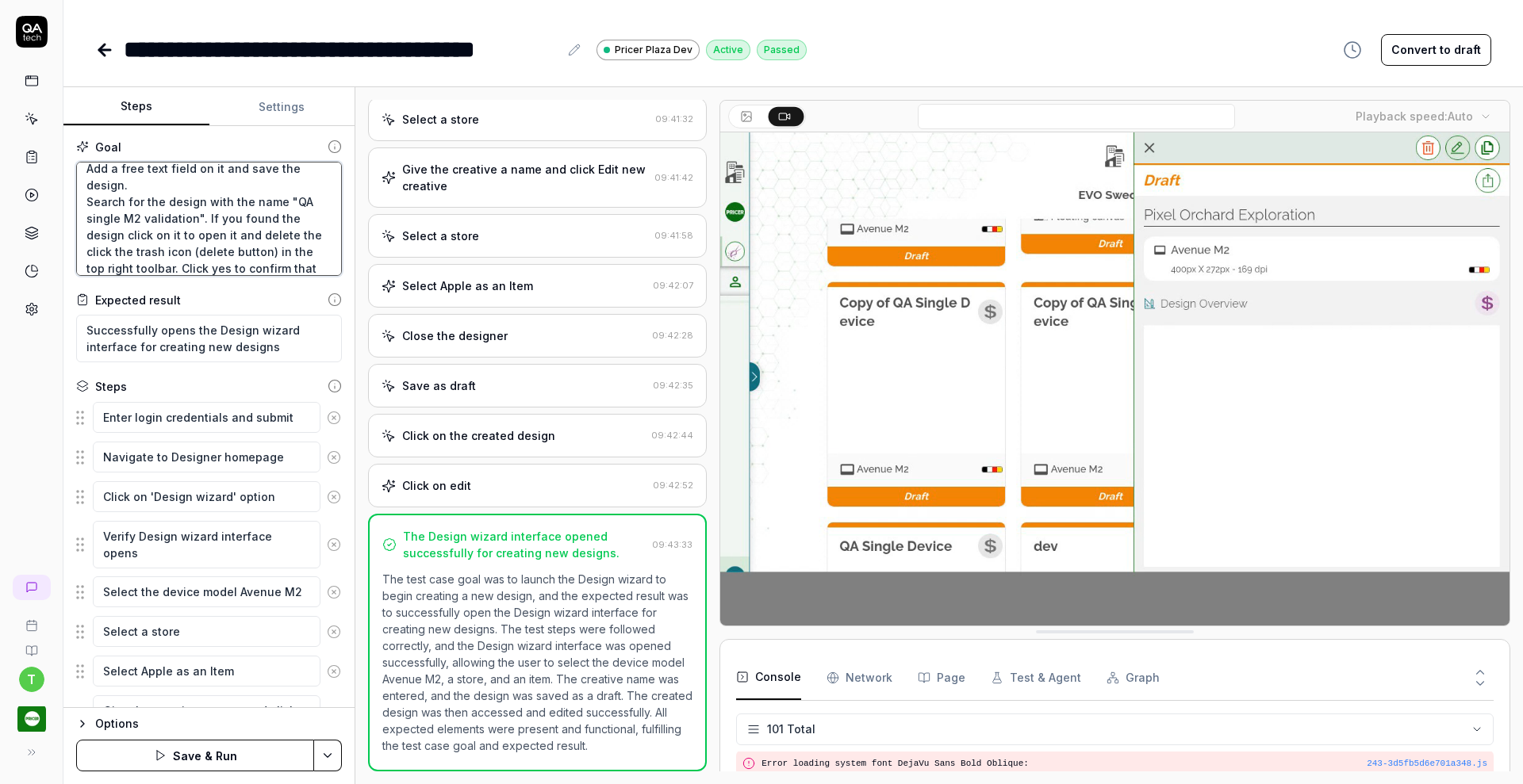
type textarea "*"
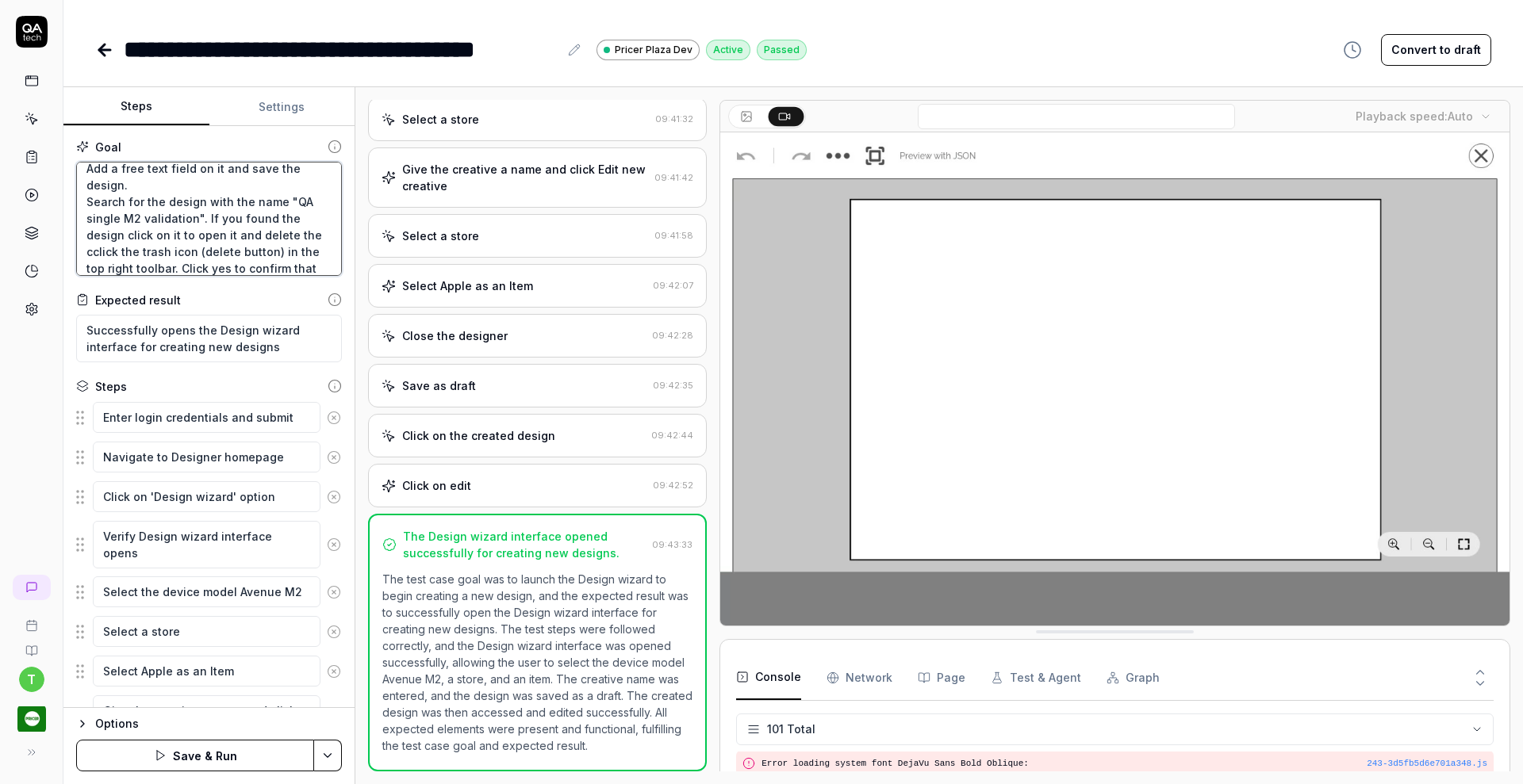
type textarea "Verify that a Creative Designer can create a single device design from scratch …"
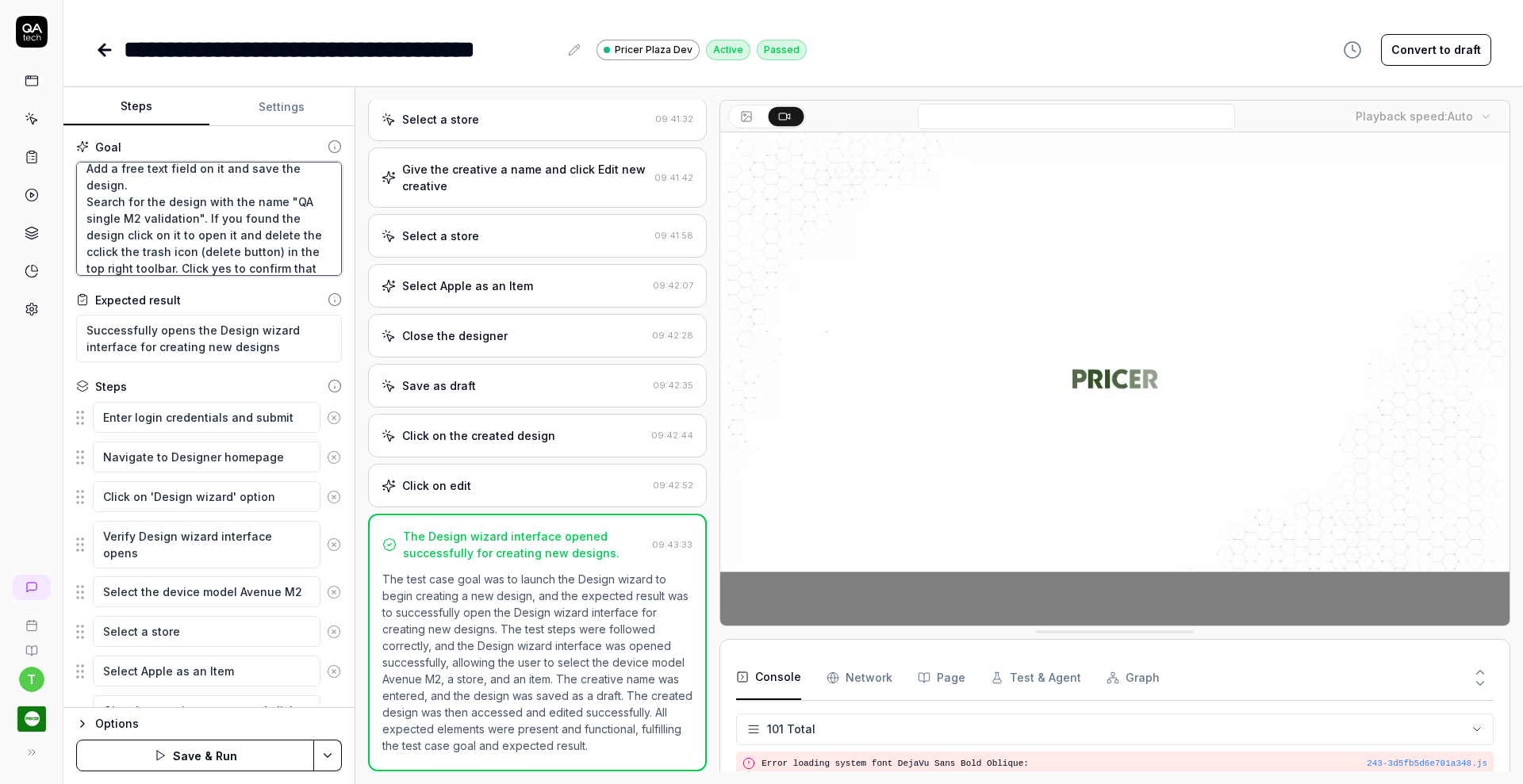
type textarea "*"
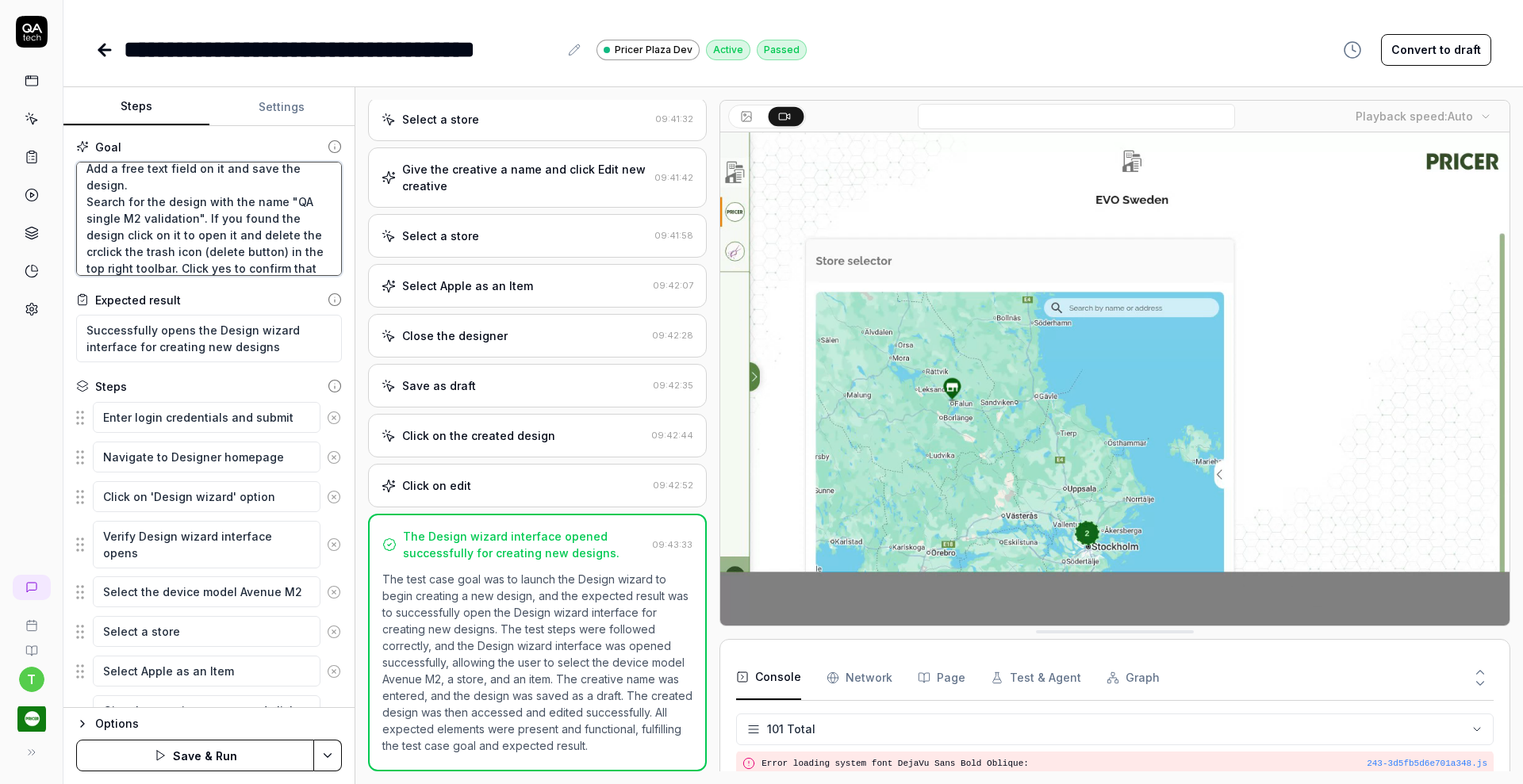
type textarea "Verify that a Creative Designer can create a single device design from scratch …"
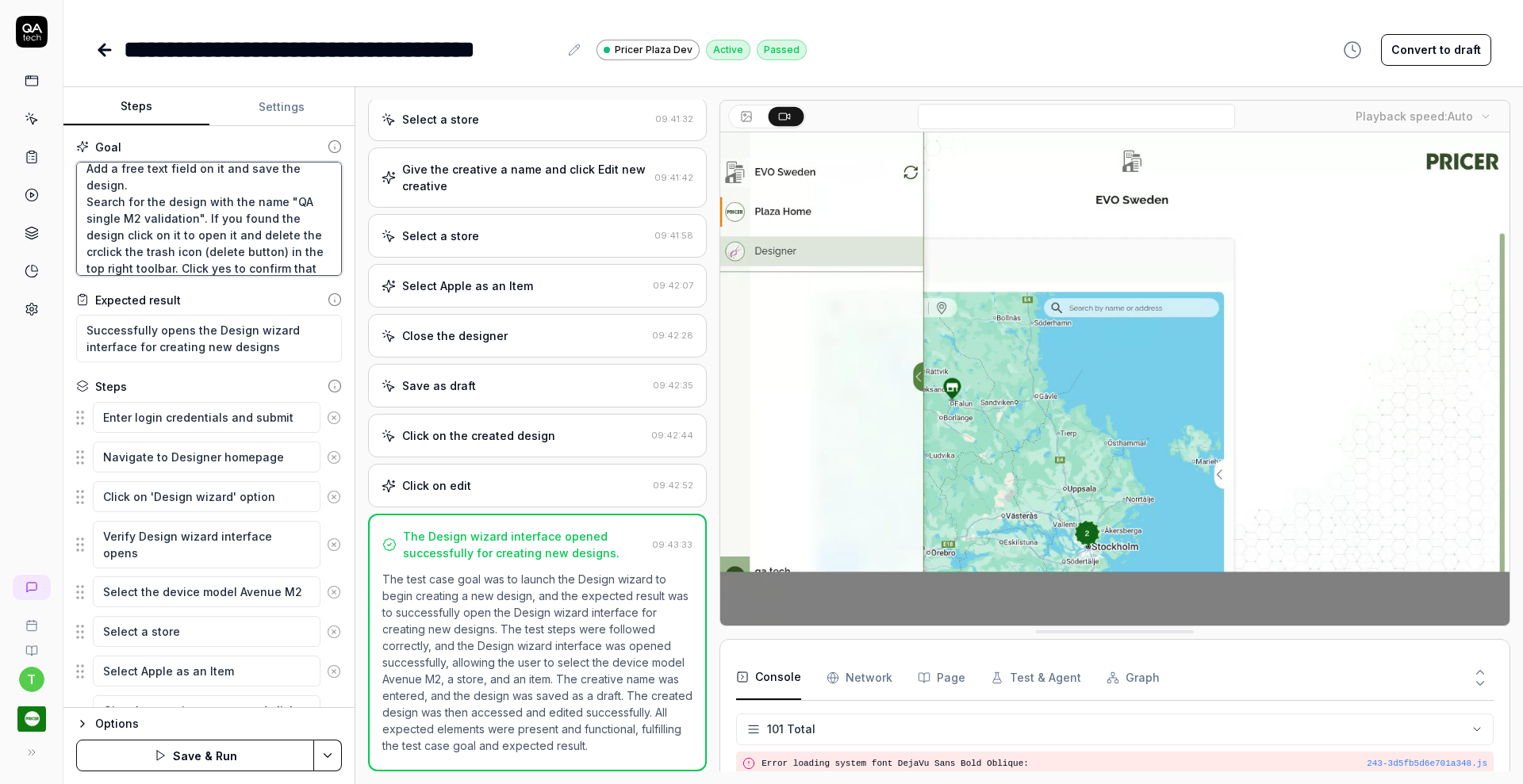
type textarea "*"
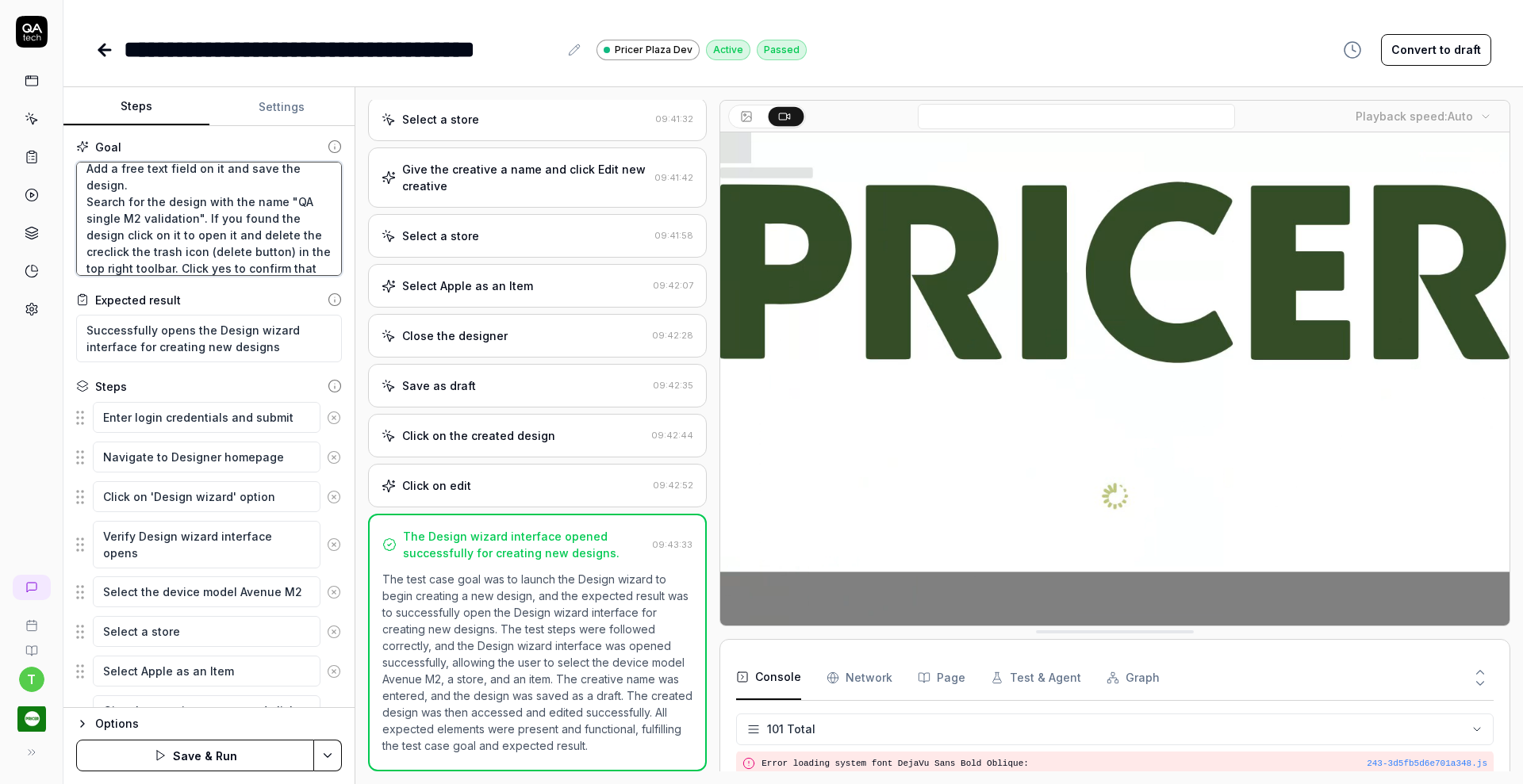
type textarea "Verify that a Creative Designer can create a single device design from scratch …"
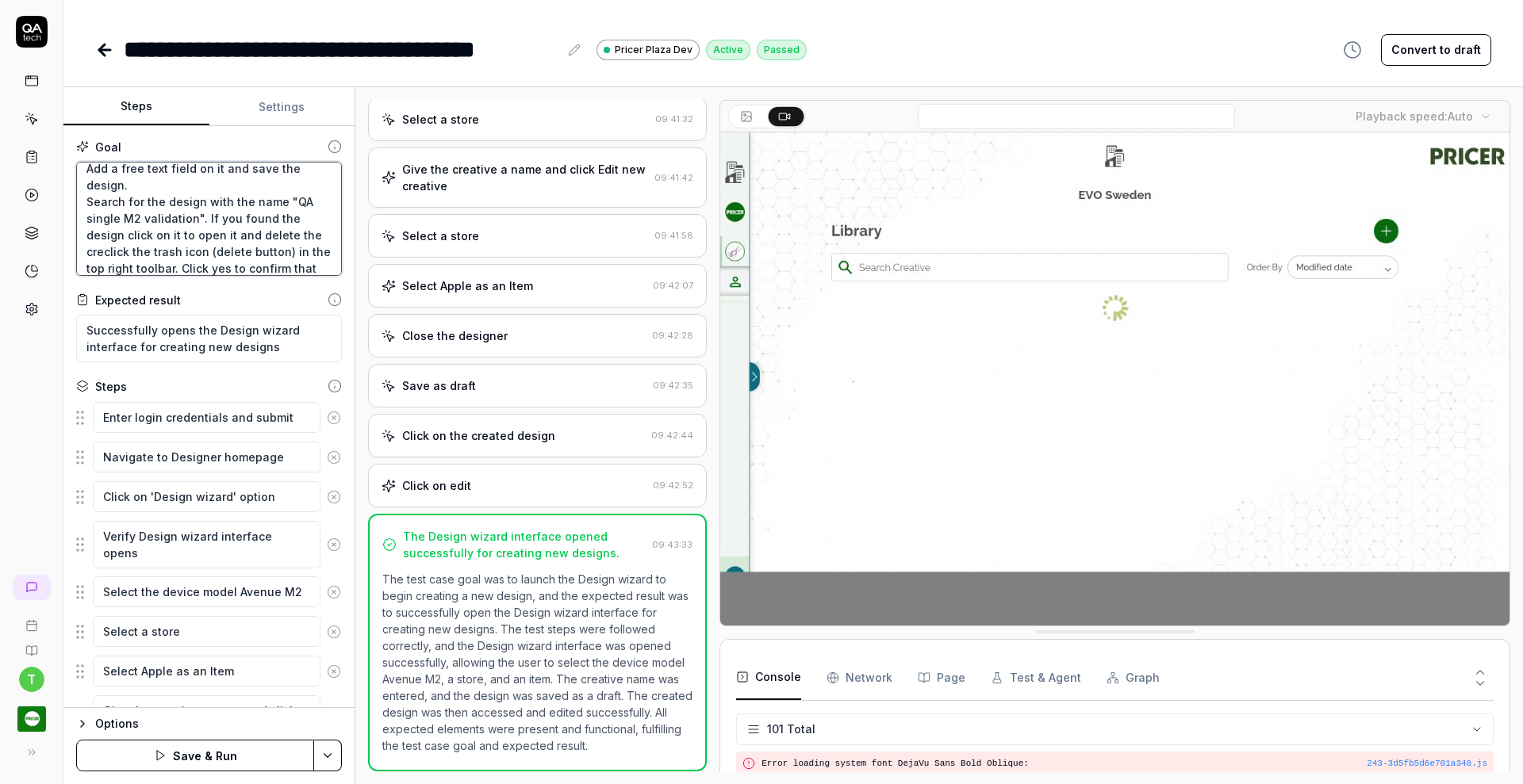
type textarea "*"
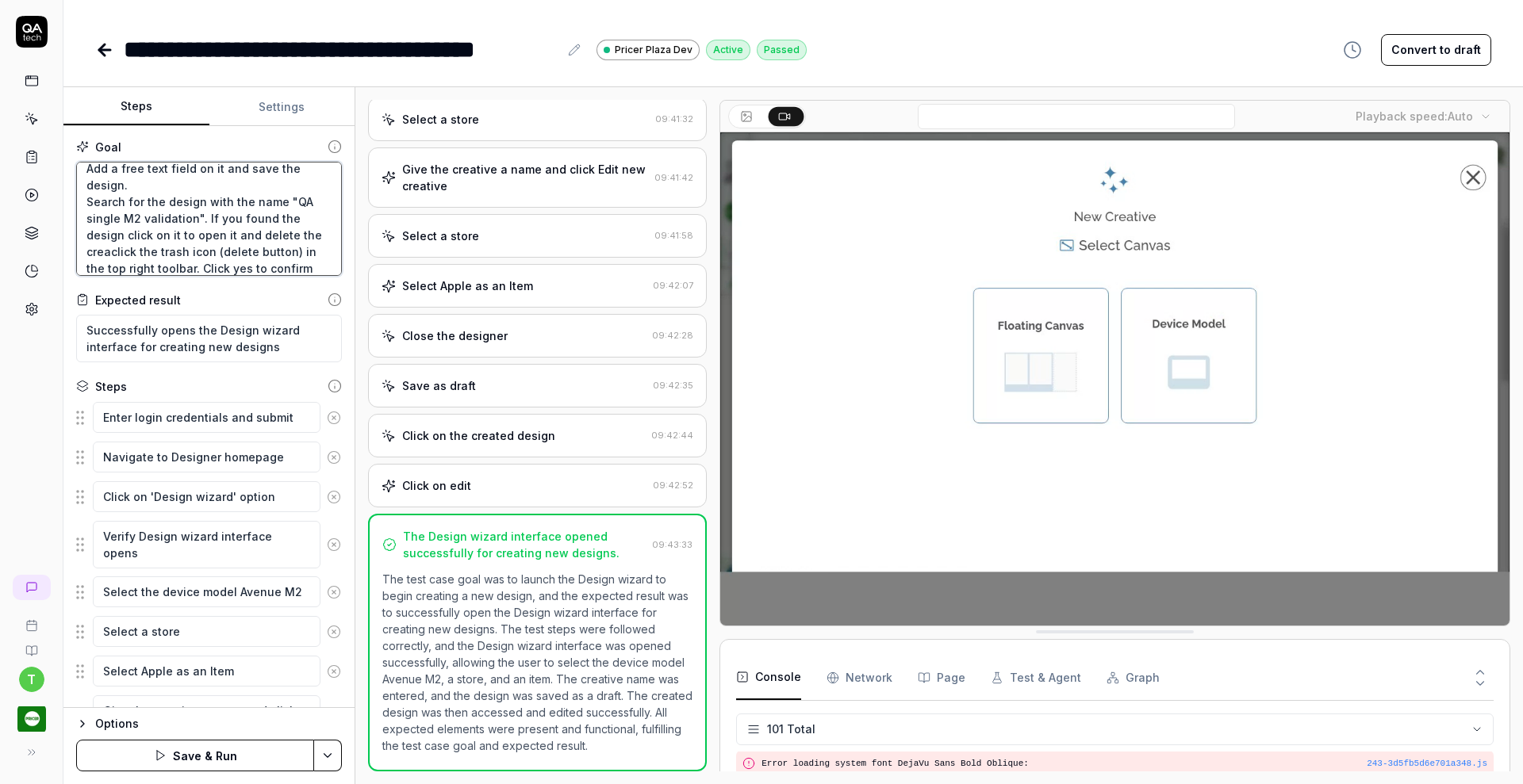
type textarea "Verify that a Creative Designer can create a single device design from scratch …"
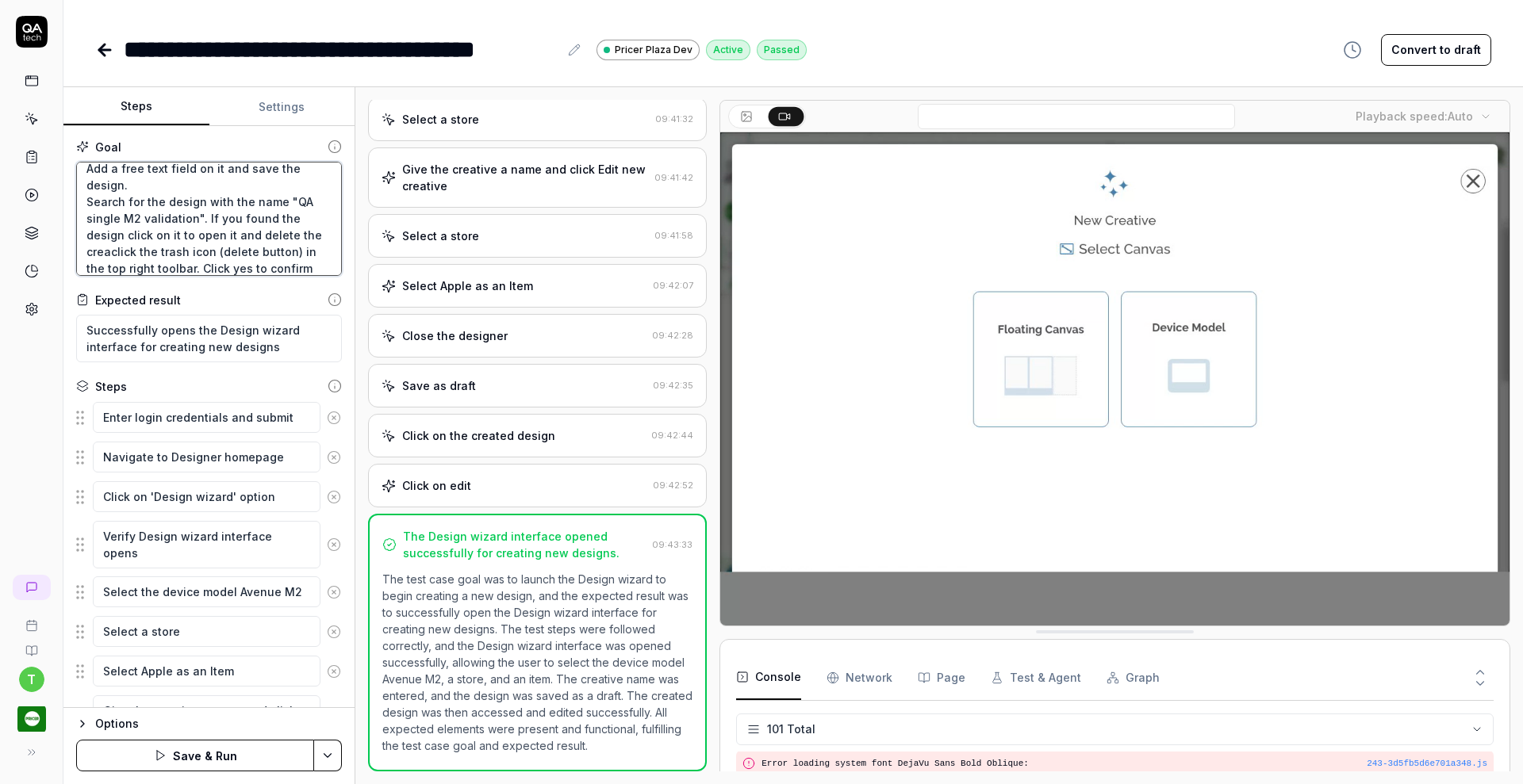
type textarea "*"
type textarea "Verify that a Creative Designer can create a single device design from scratch …"
type textarea "*"
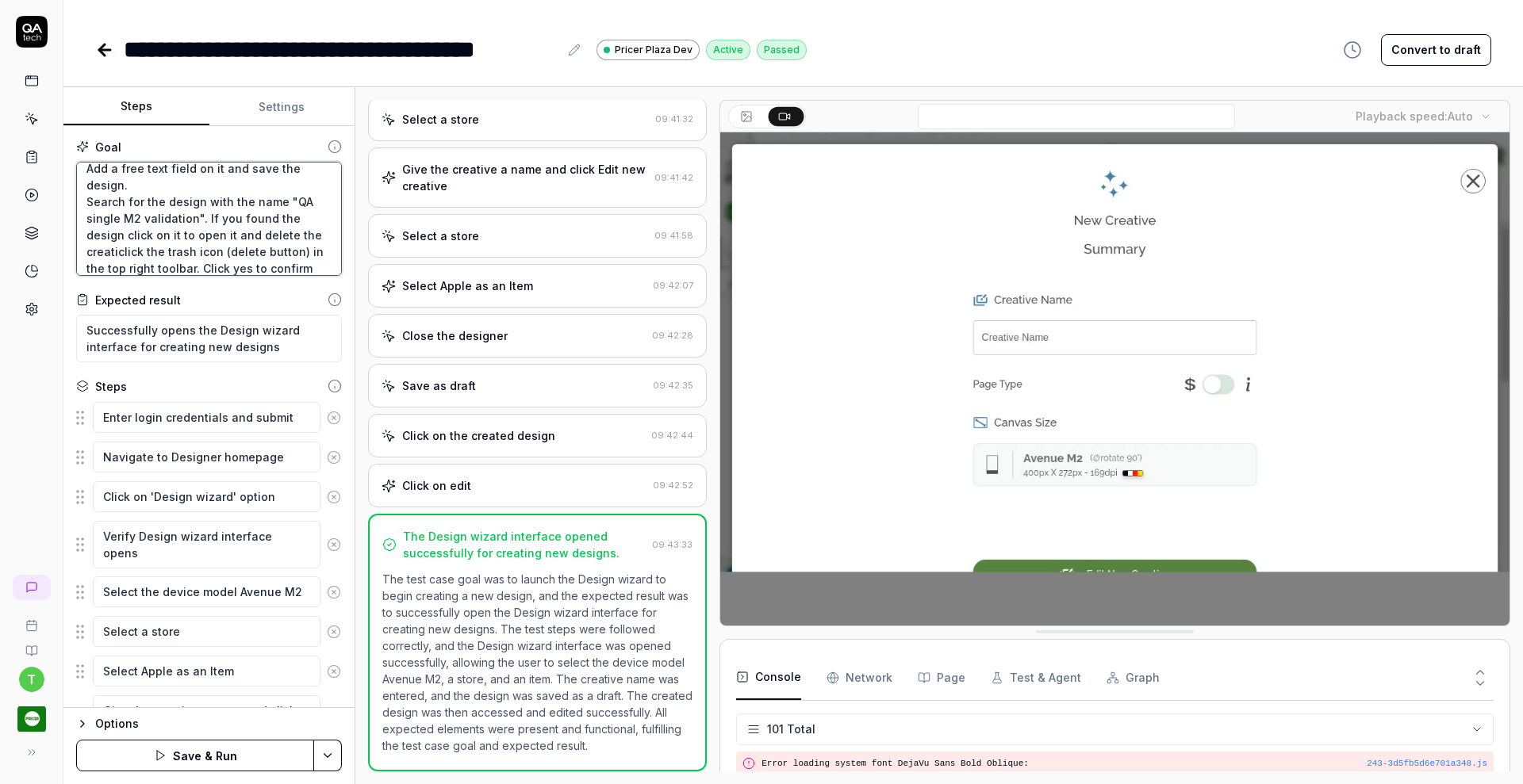
type textarea "Verify that a Creative Designer can create a single device design from scratch …"
type textarea "*"
type textarea "Verify that a Creative Designer can create a single device design from scratch …"
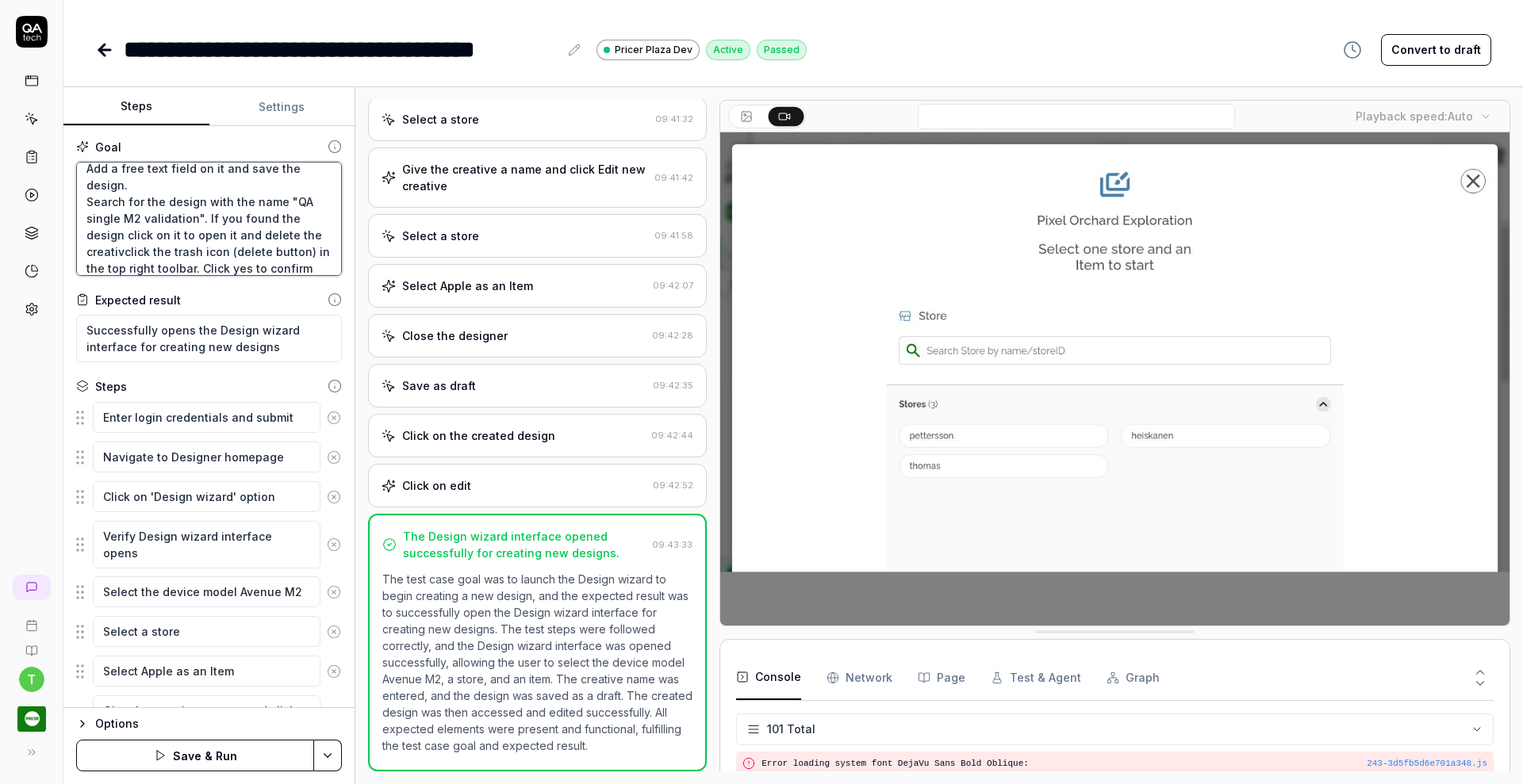
type textarea "*"
type textarea "Verify that a Creative Designer can create a single device design from scratch …"
type textarea "*"
type textarea "Verify that a Creative Designer can create a single device design from scratch …"
type textarea "*"
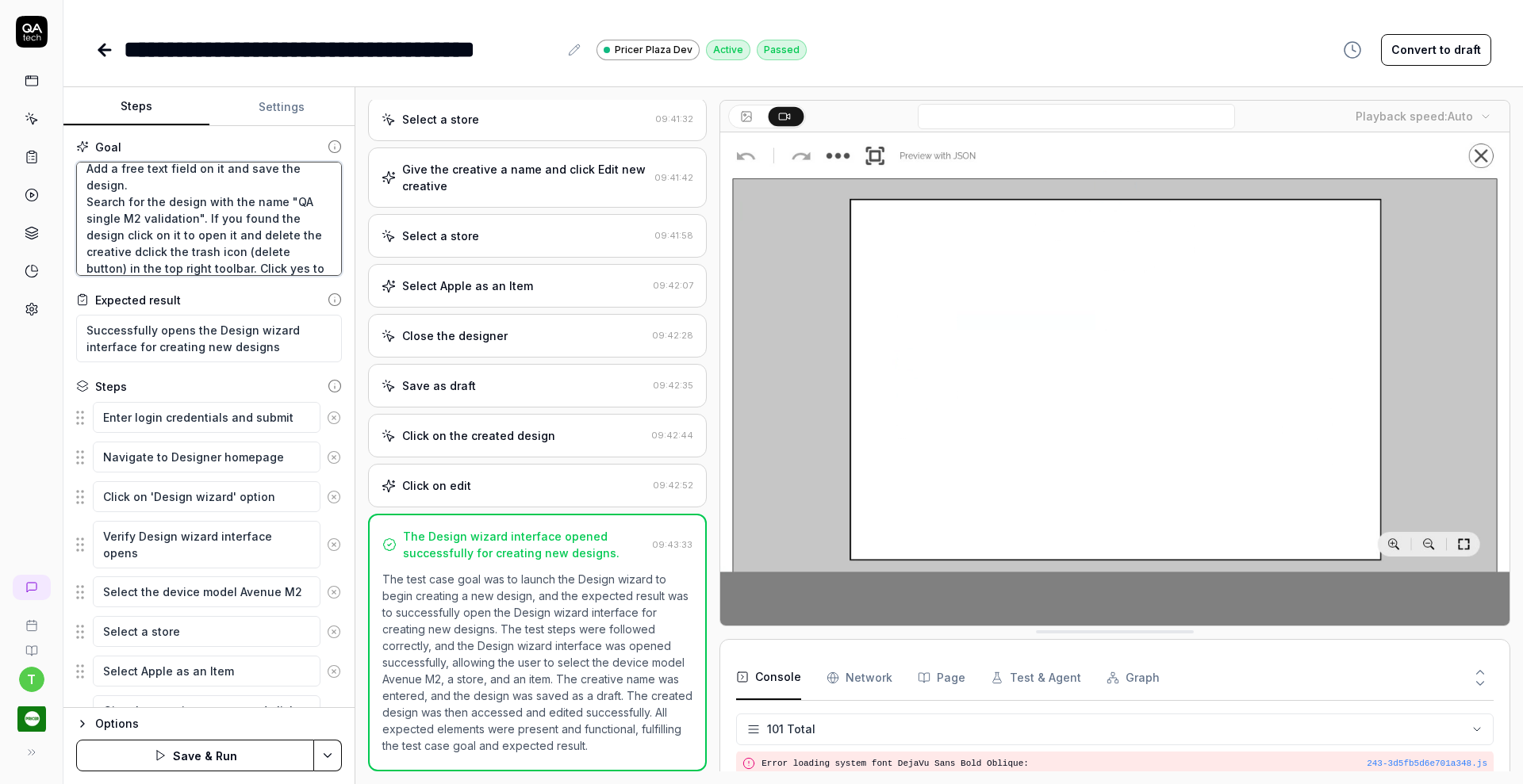
type textarea "Verify that a Creative Designer can create a single device design from scratch …"
type textarea "*"
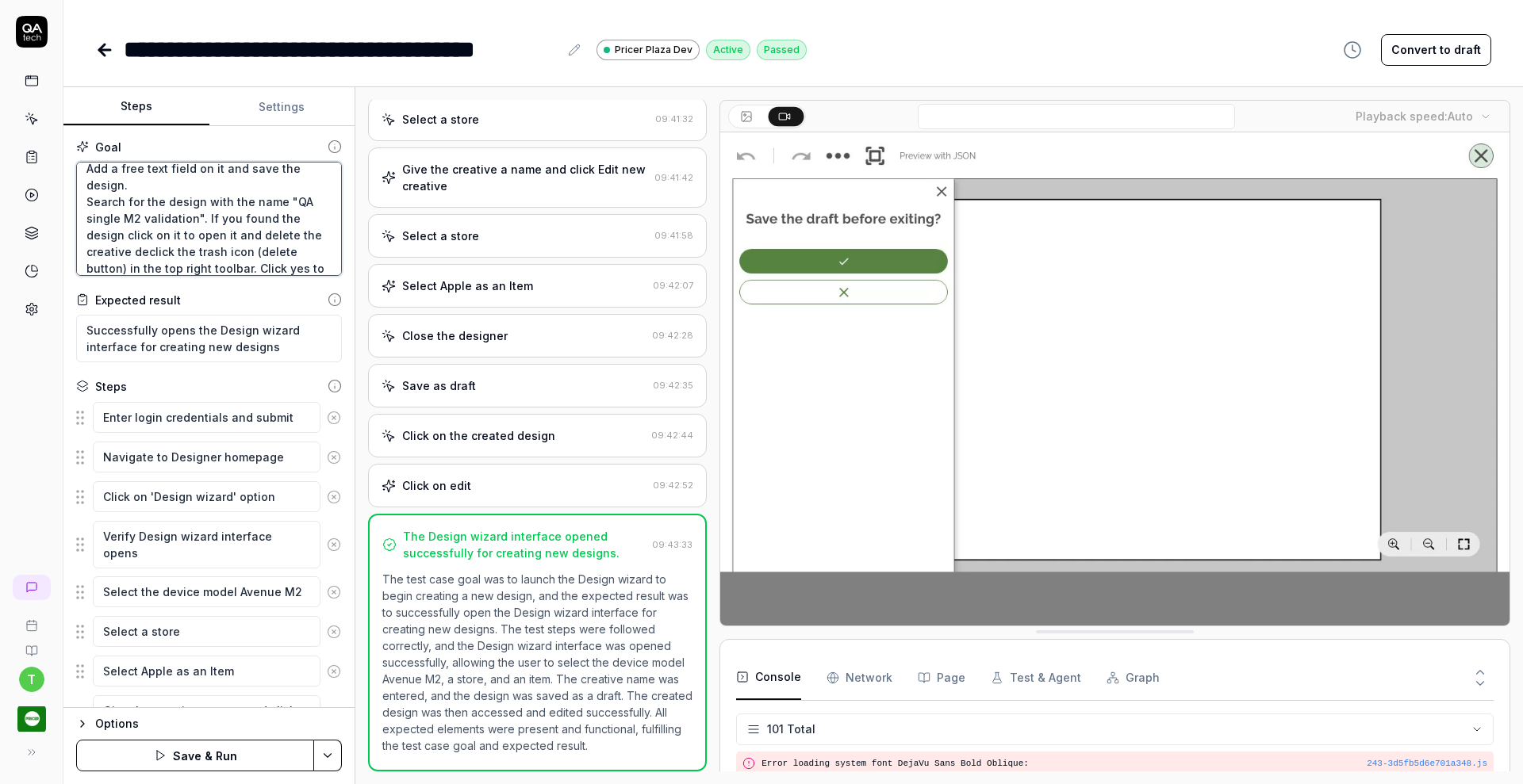
type textarea "Verify that a Creative Designer can create a single device design from scratch …"
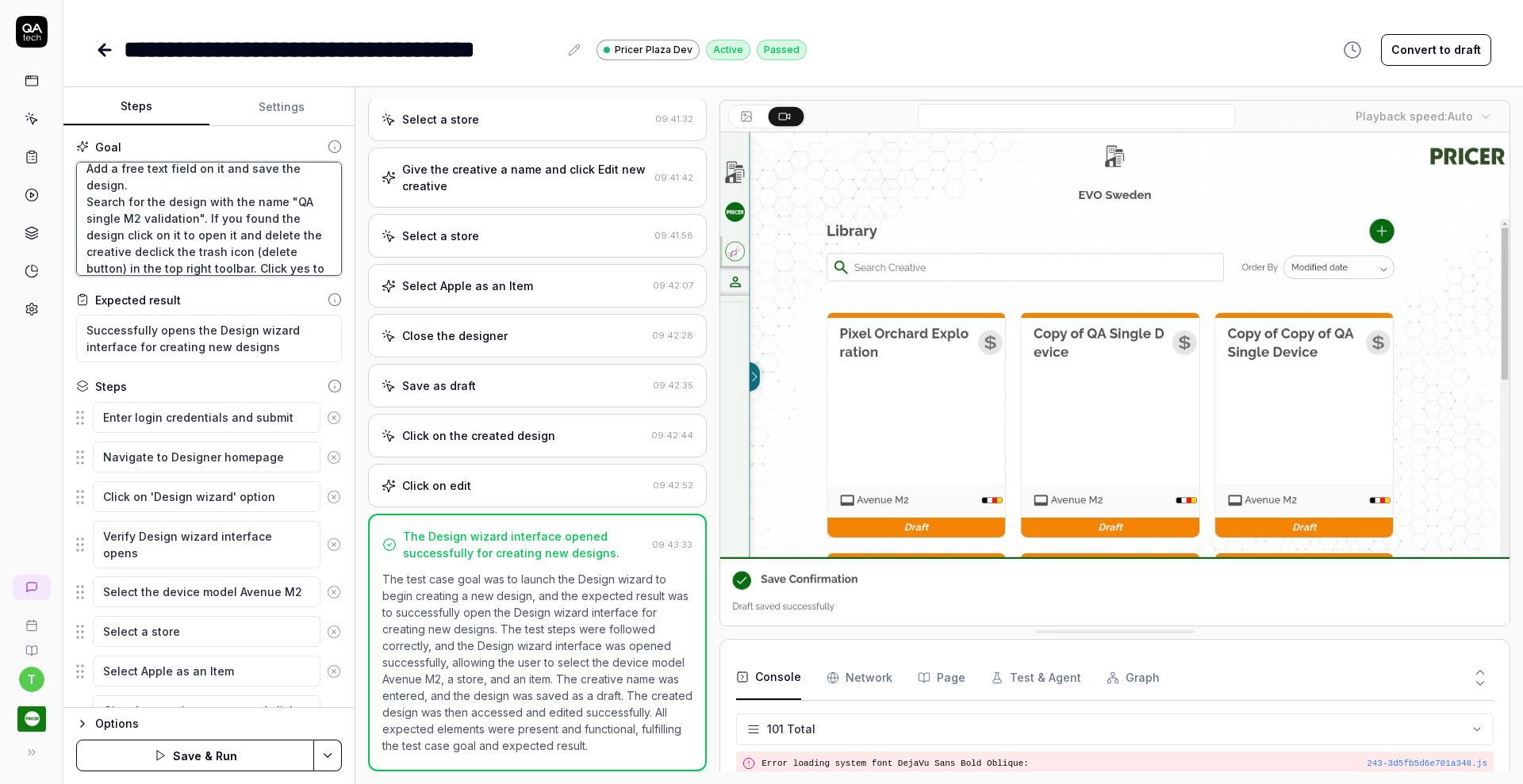
type textarea "*"
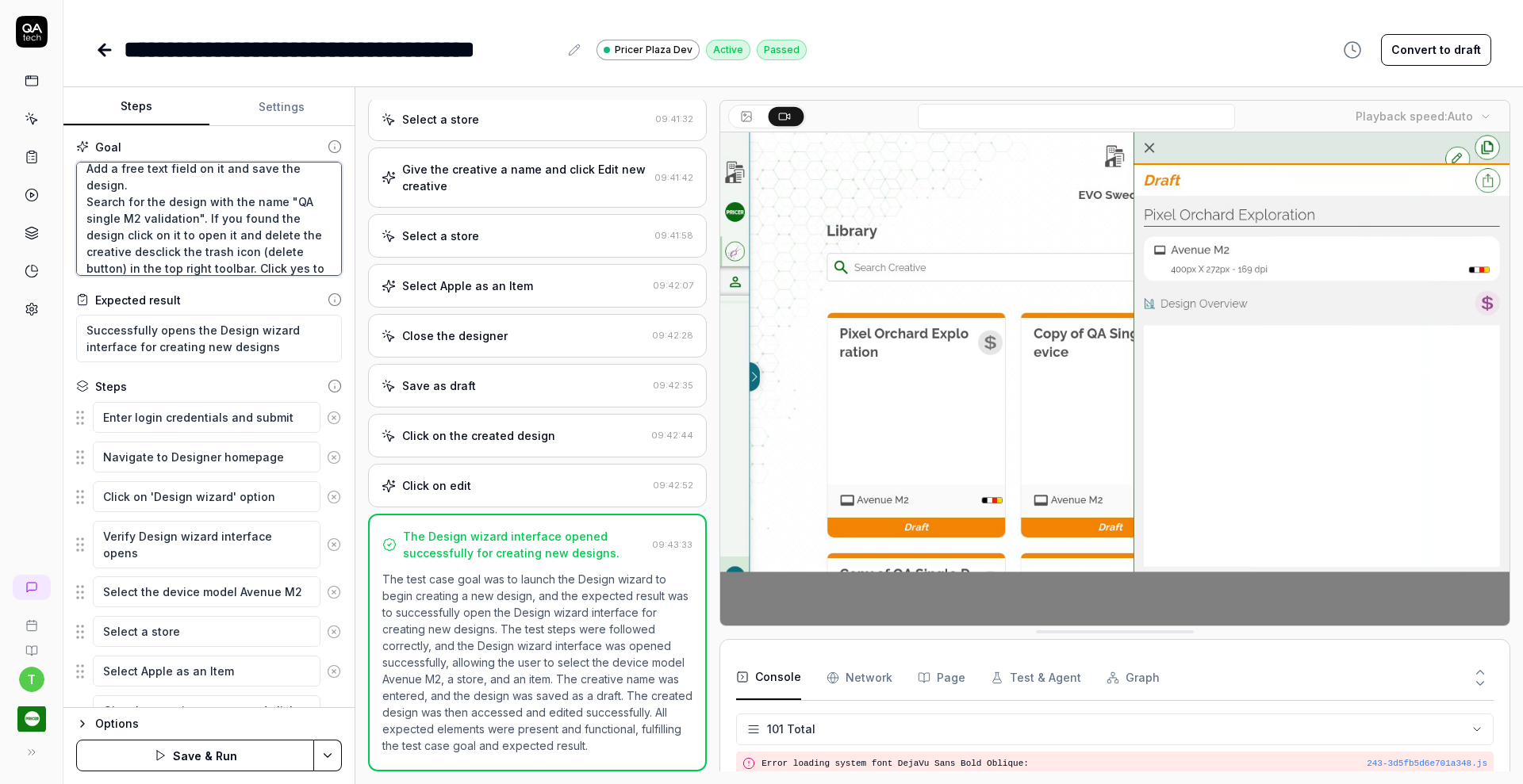
type textarea "Verify that a Creative Designer can create a single device design from scratch …"
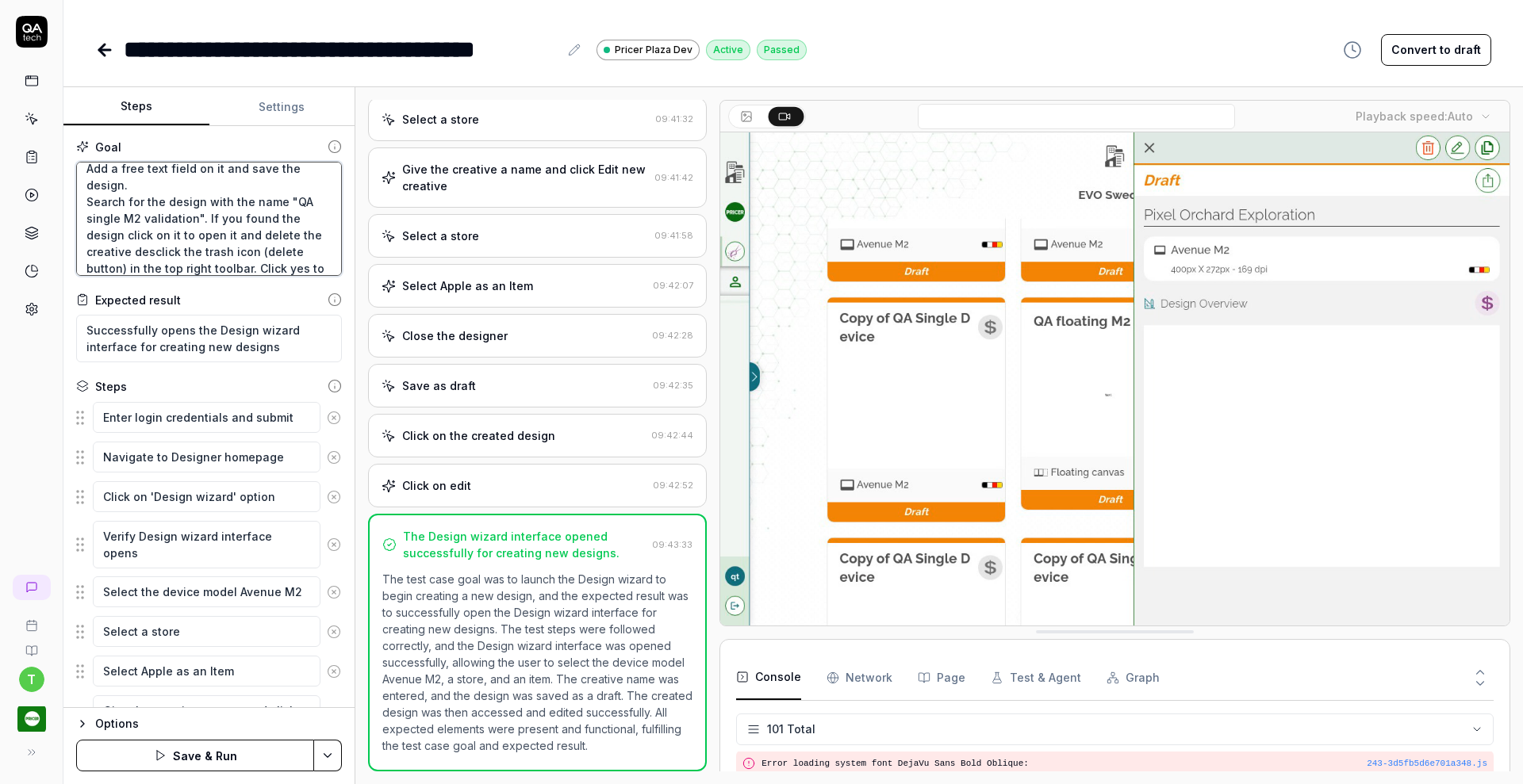
type textarea "*"
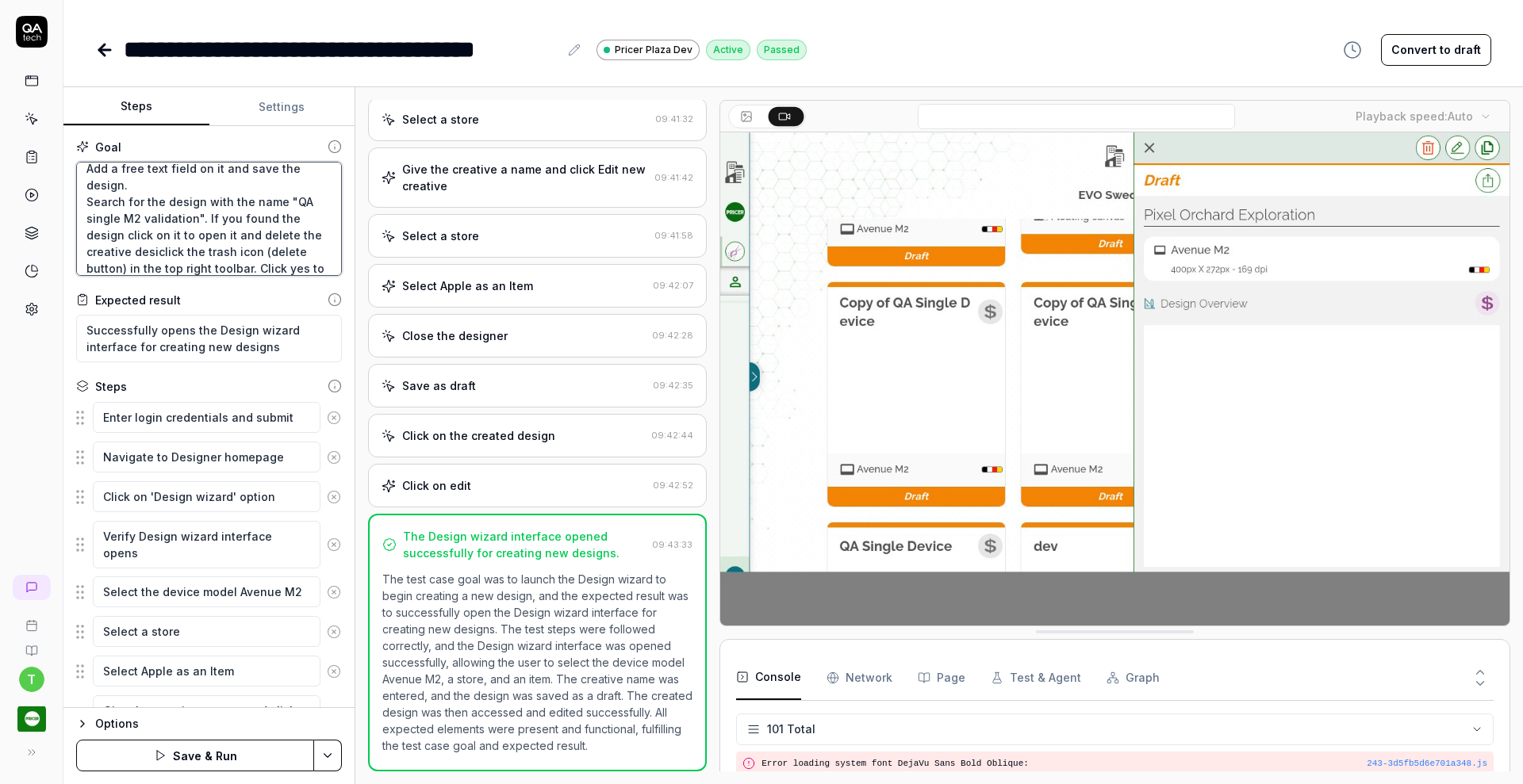
type textarea "Verify that a Creative Designer can create a single device design from scratch …"
type textarea "*"
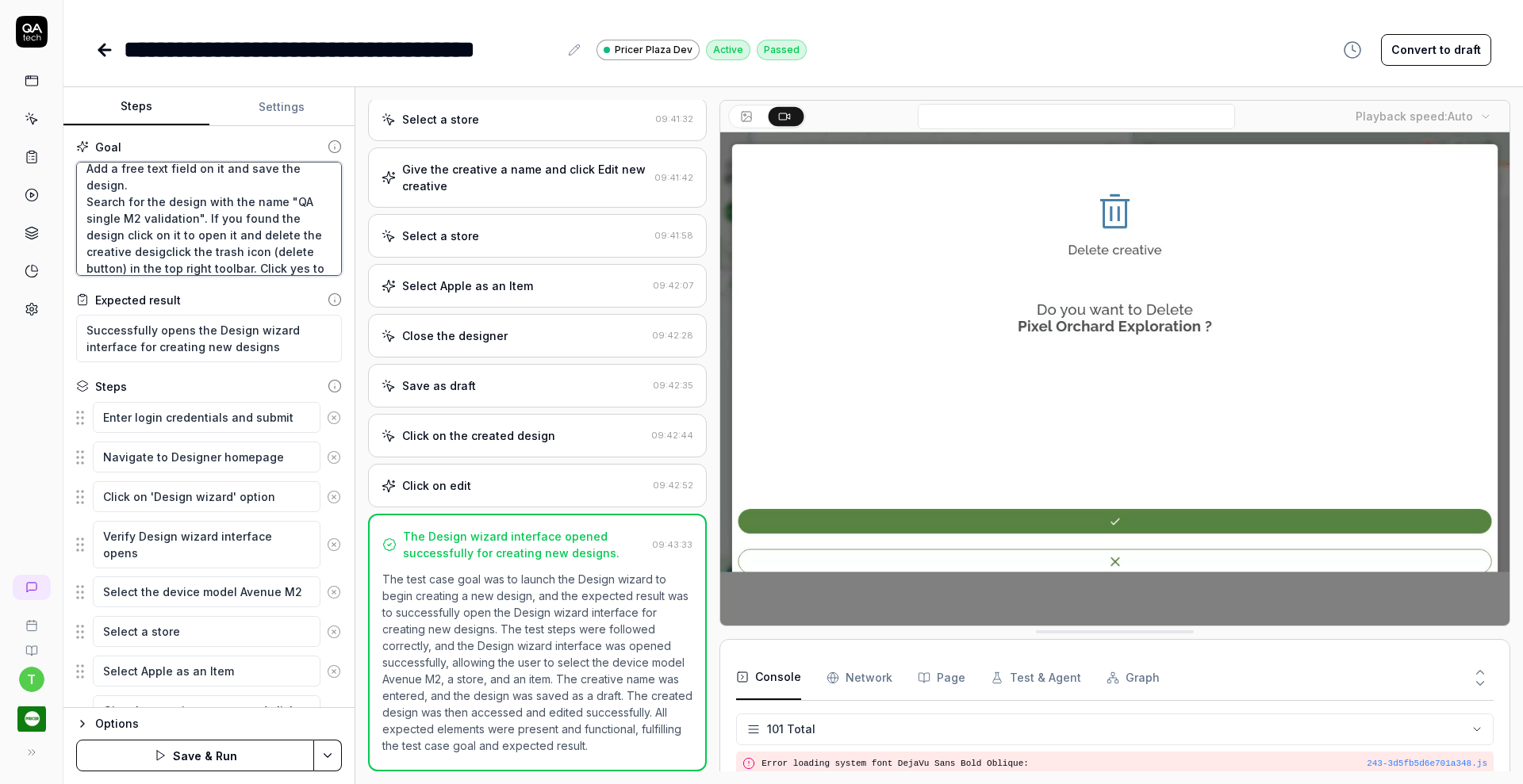
type textarea "Verify that a Creative Designer can create a single device design from scratch …"
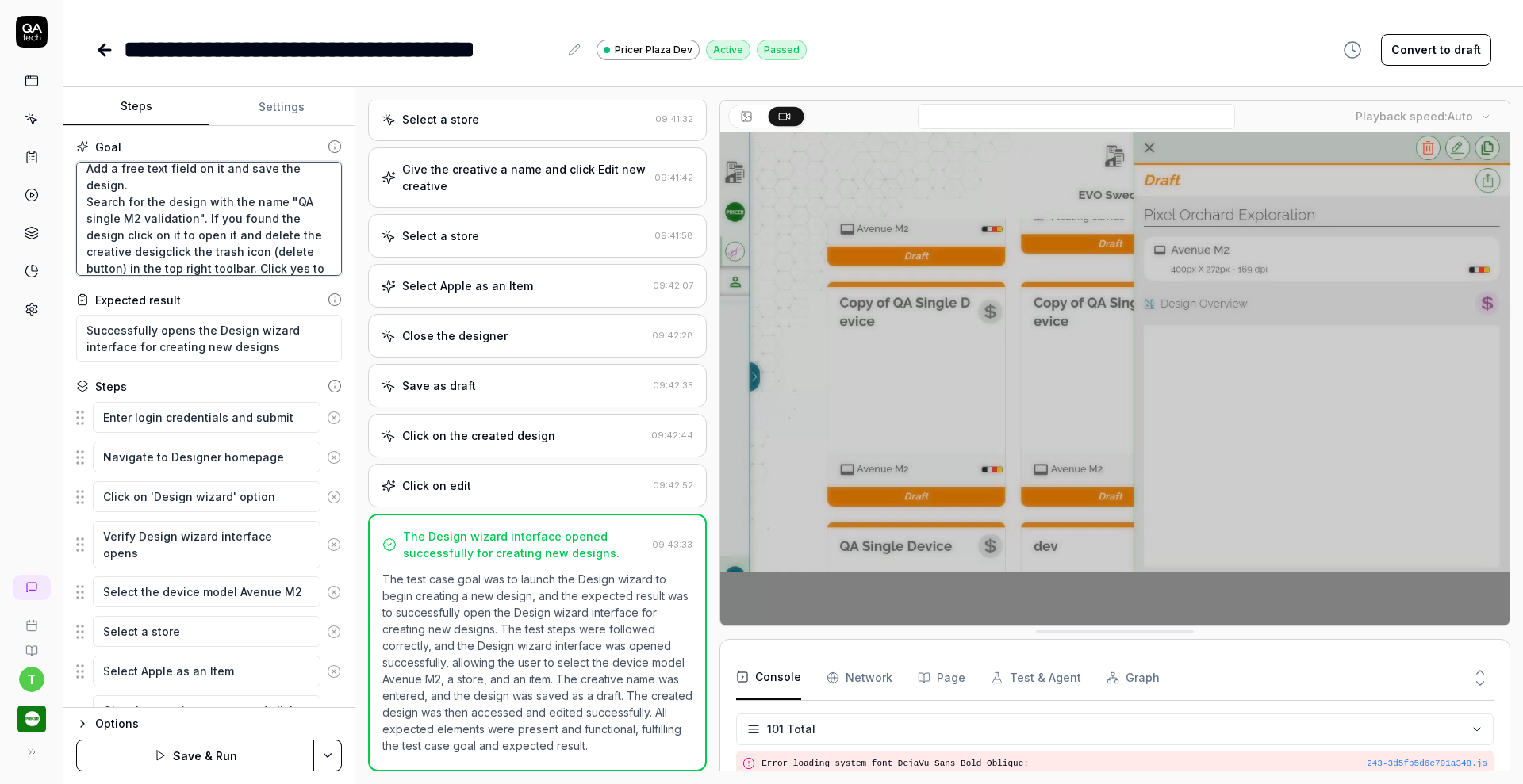
type textarea "*"
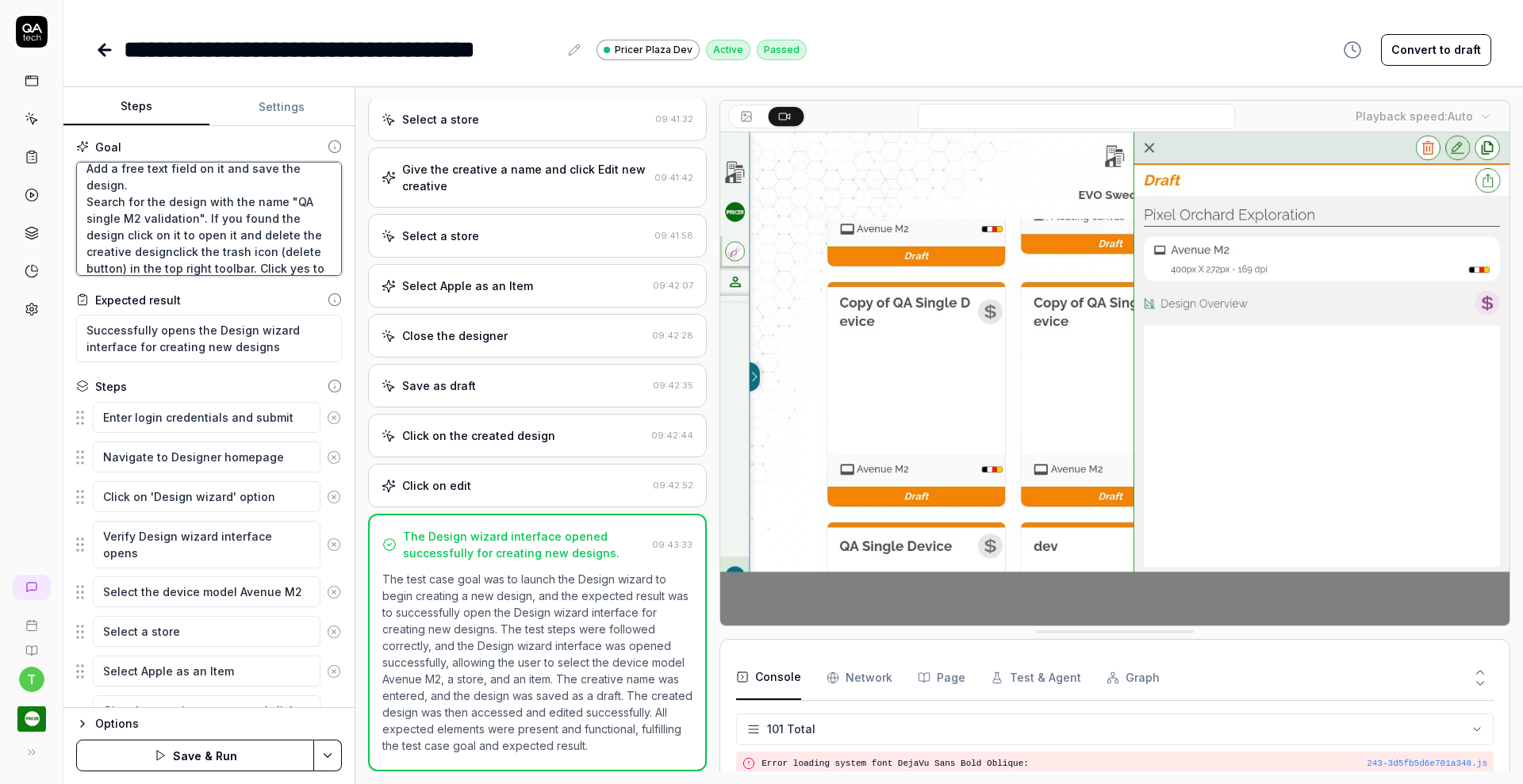
type textarea "Verify that a Creative Designer can create a single device design from scratch …"
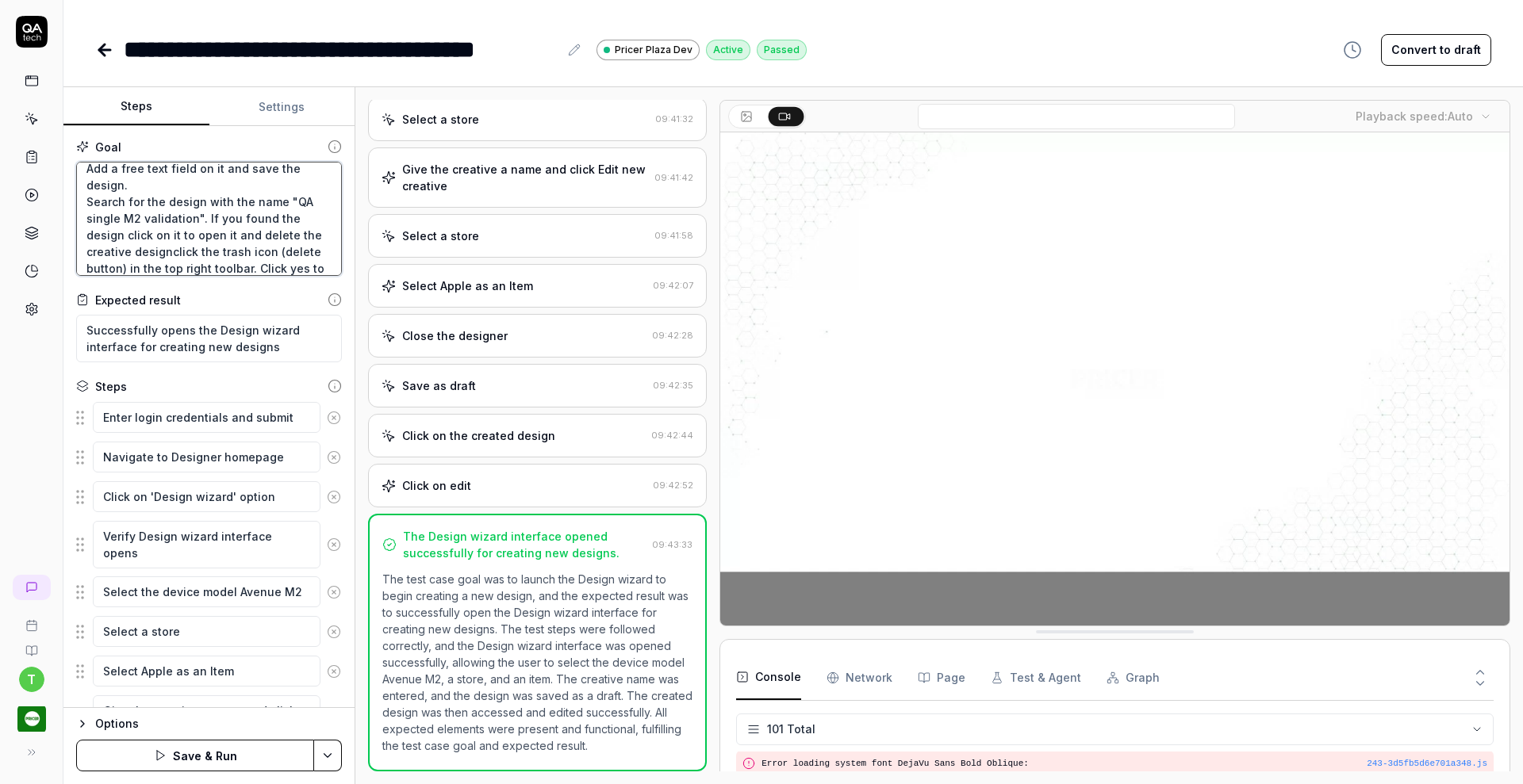
type textarea "*"
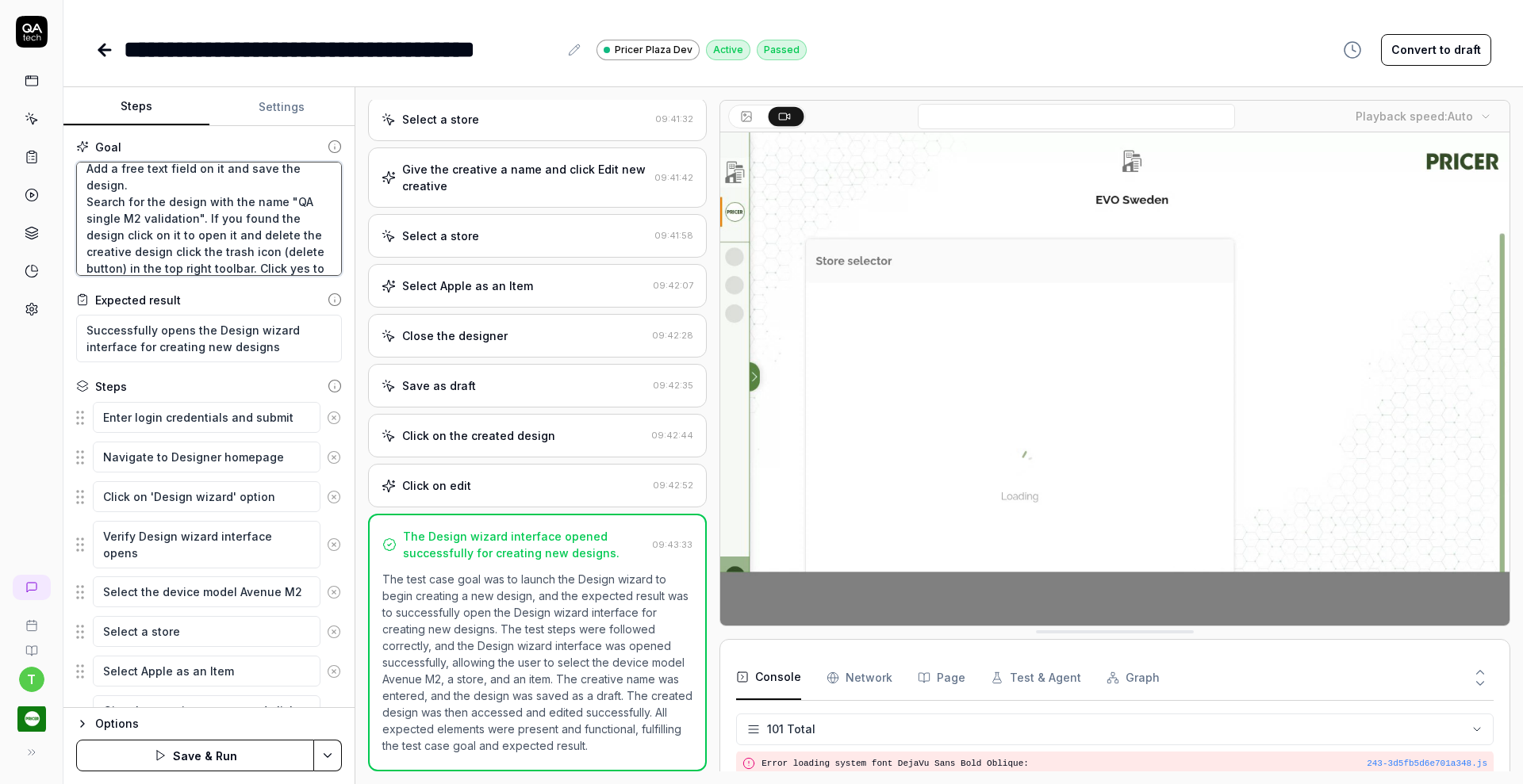
type textarea "Verify that a Creative Designer can create a single device design from scratch …"
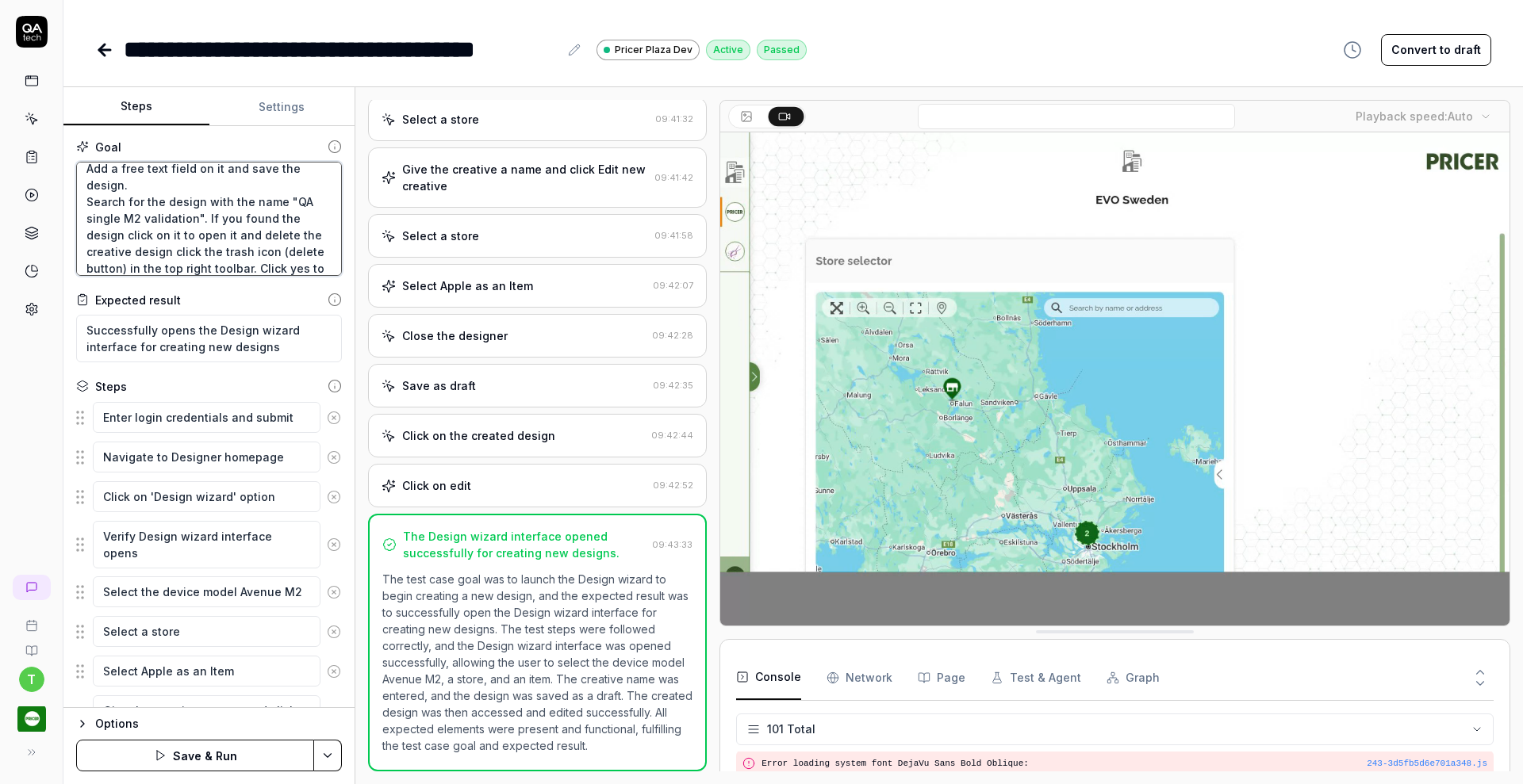
type textarea "*"
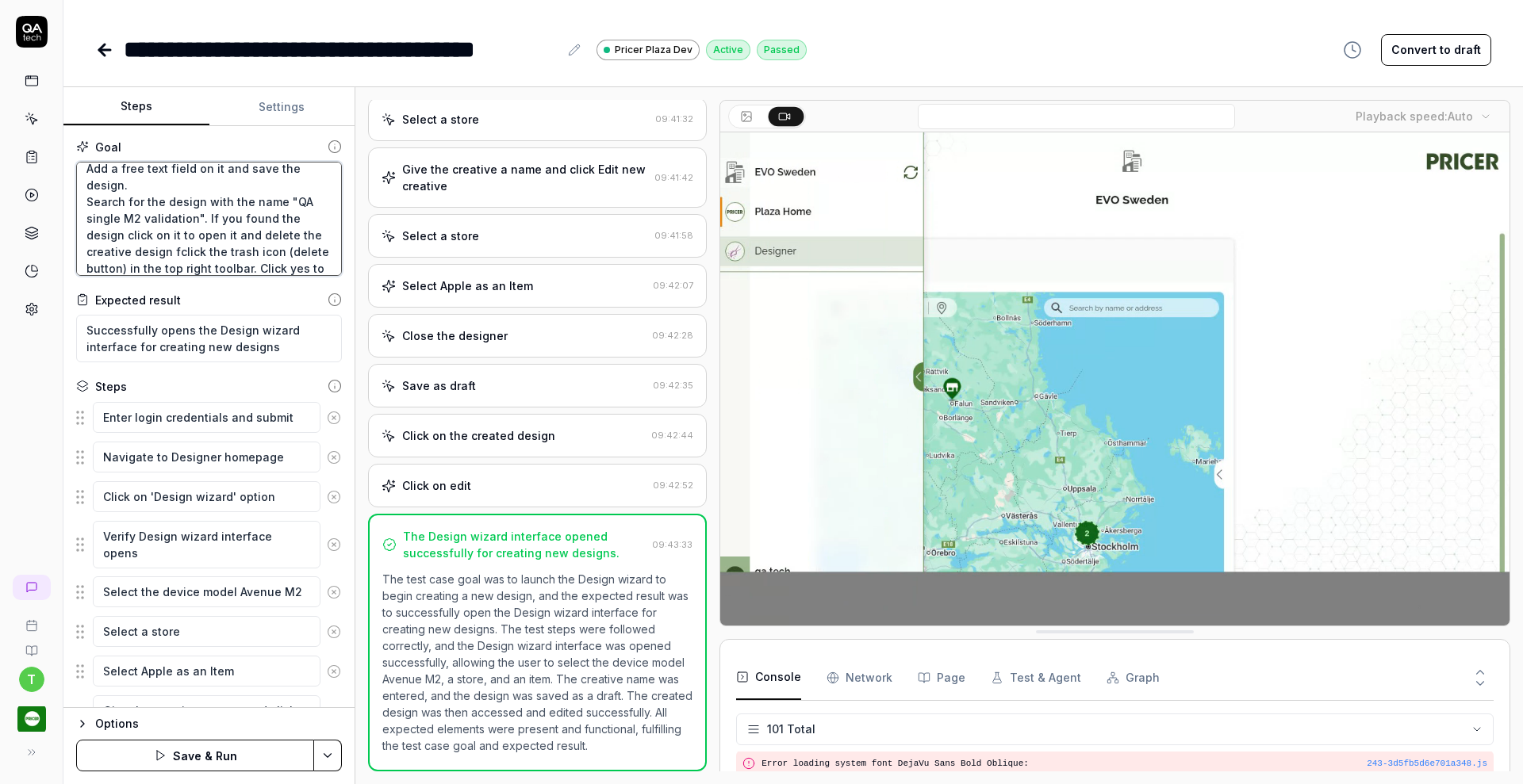
type textarea "Verify that a Creative Designer can create a single device design from scratch …"
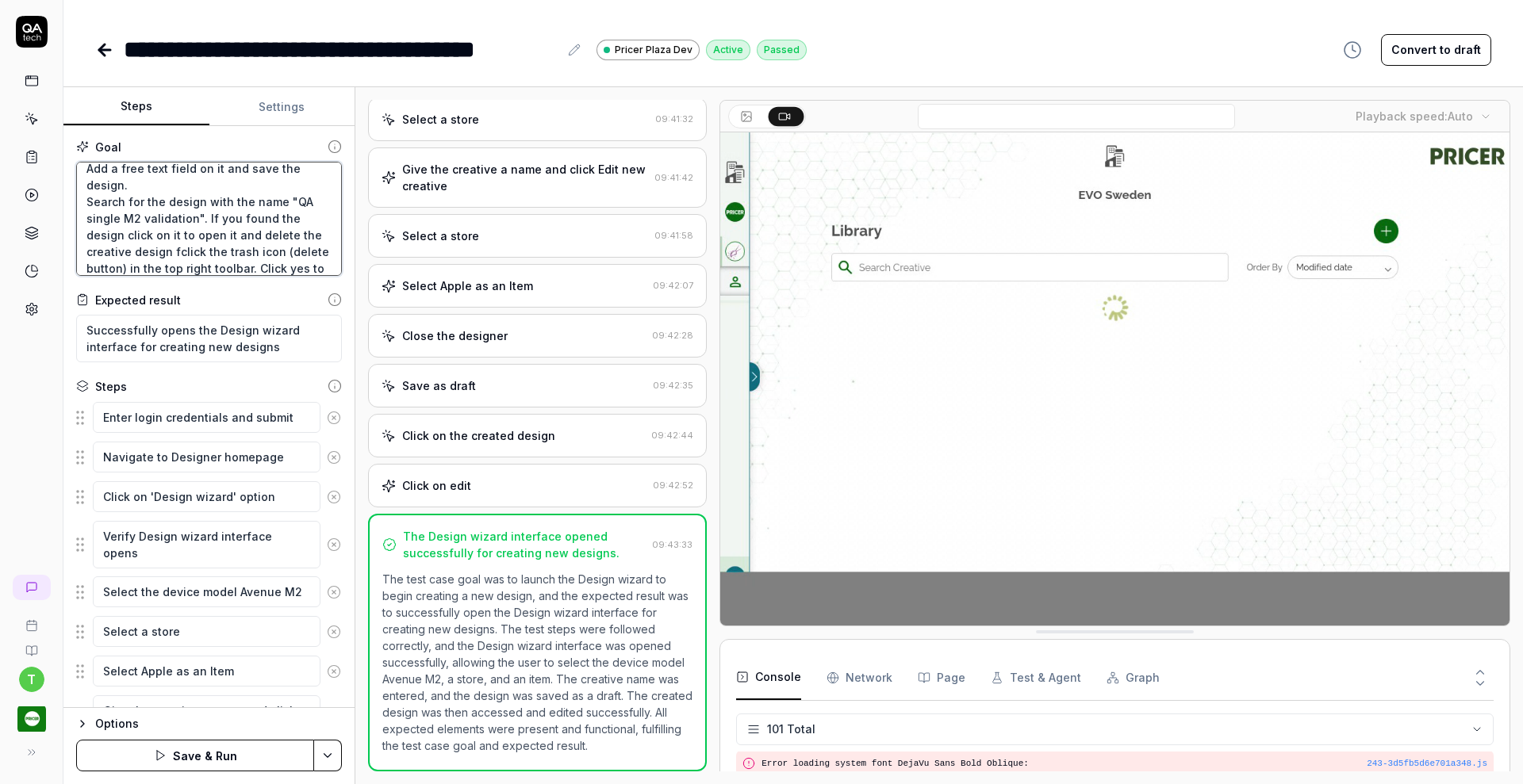
type textarea "*"
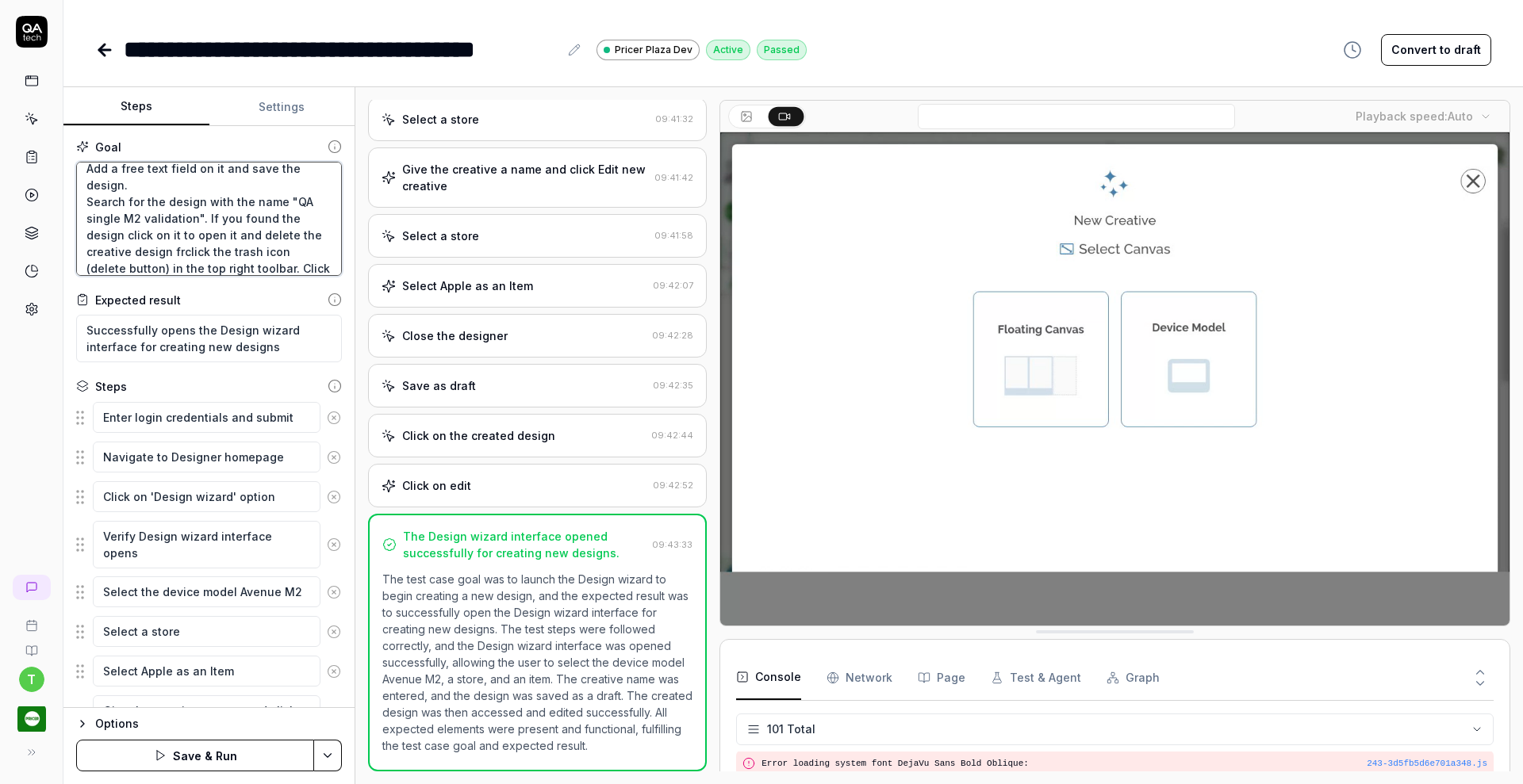
type textarea "Verify that a Creative Designer can create a single device design from scratch …"
type textarea "*"
type textarea "Verify that a Creative Designer can create a single device design from scratch …"
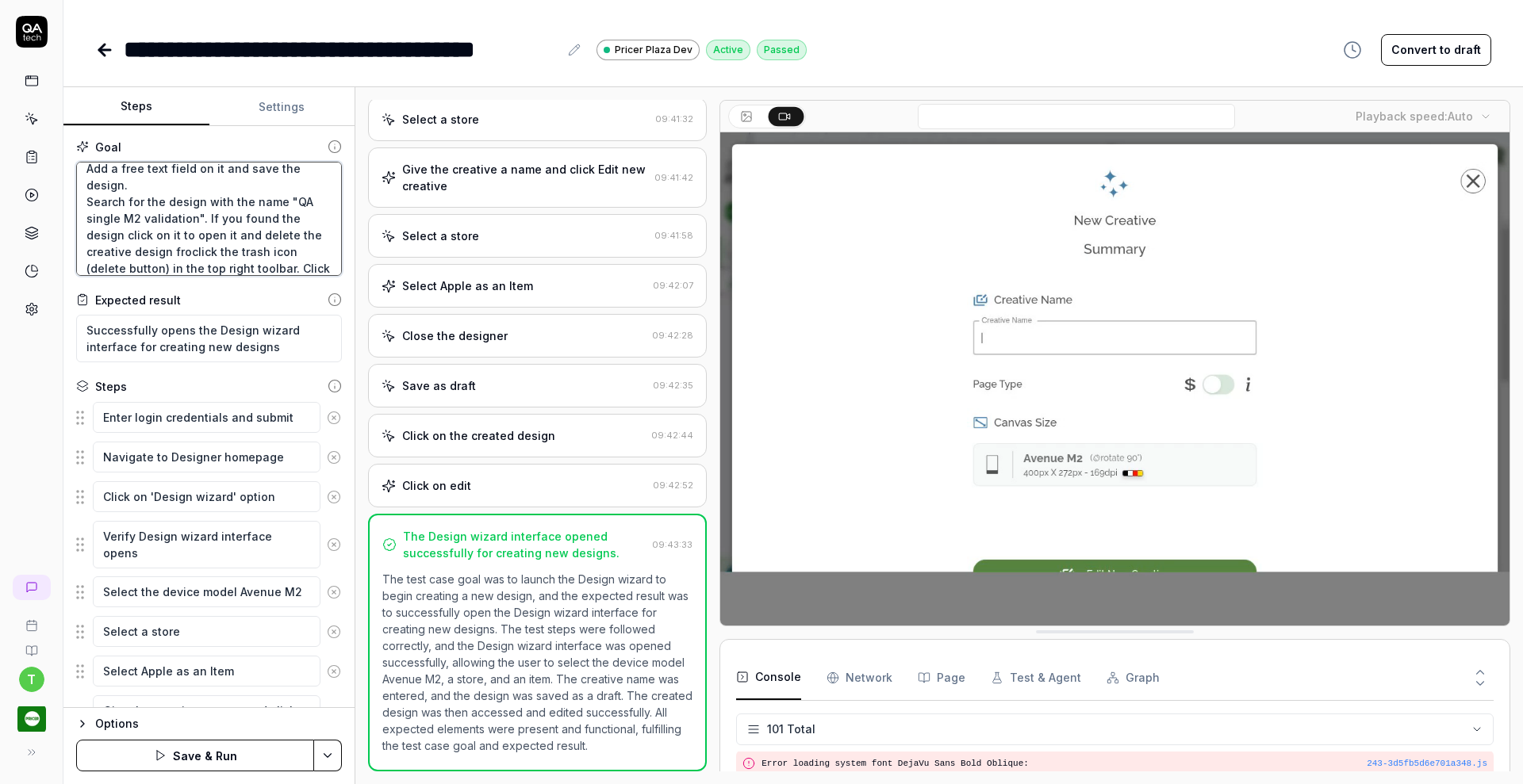
type textarea "*"
type textarea "Verify that a Creative Designer can create a single device design from scratch …"
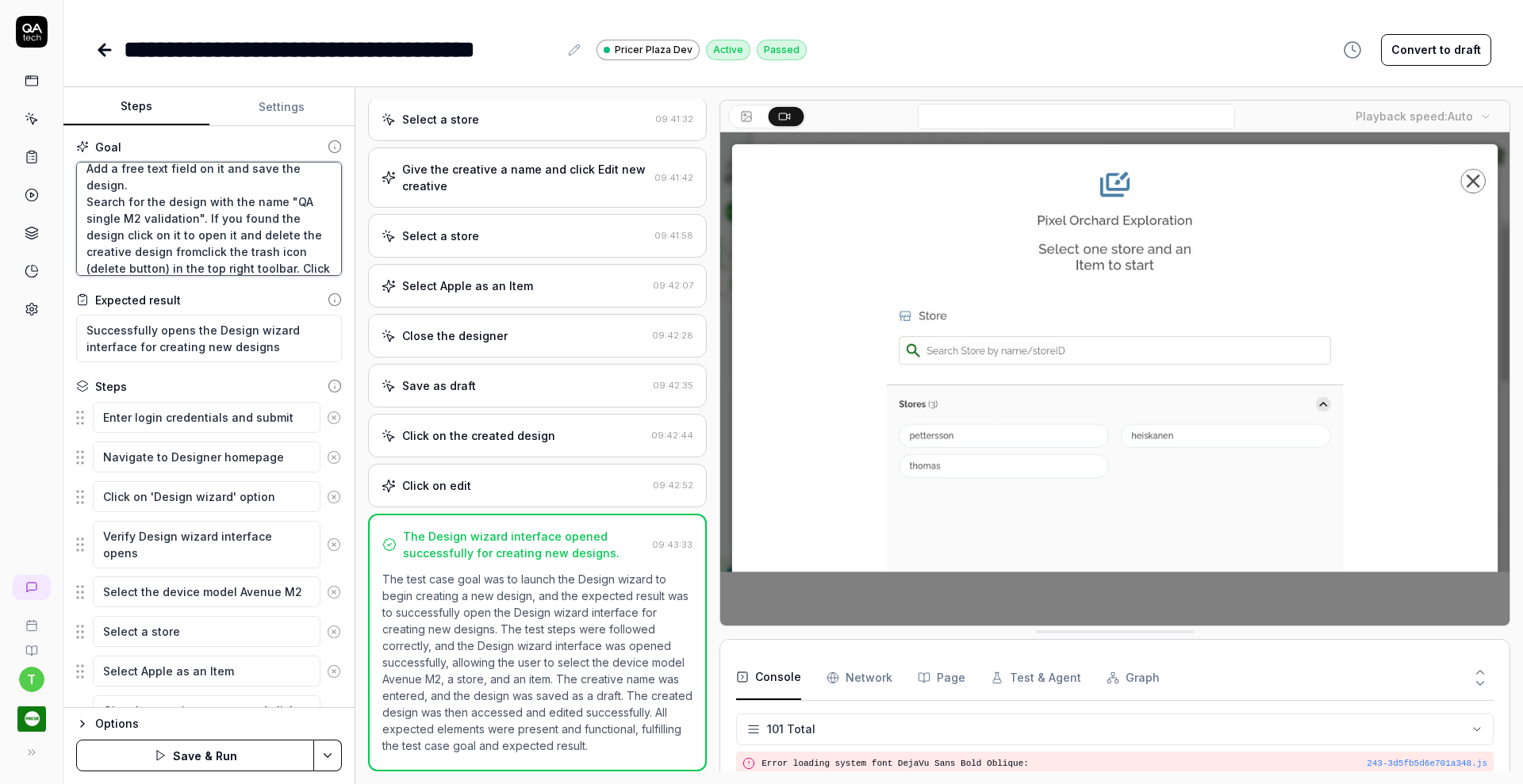
type textarea "*"
type textarea "Verify that a Creative Designer can create a single device design from scratch …"
type textarea "*"
type textarea "Verify that a Creative Designer can create a single device design from scratch …"
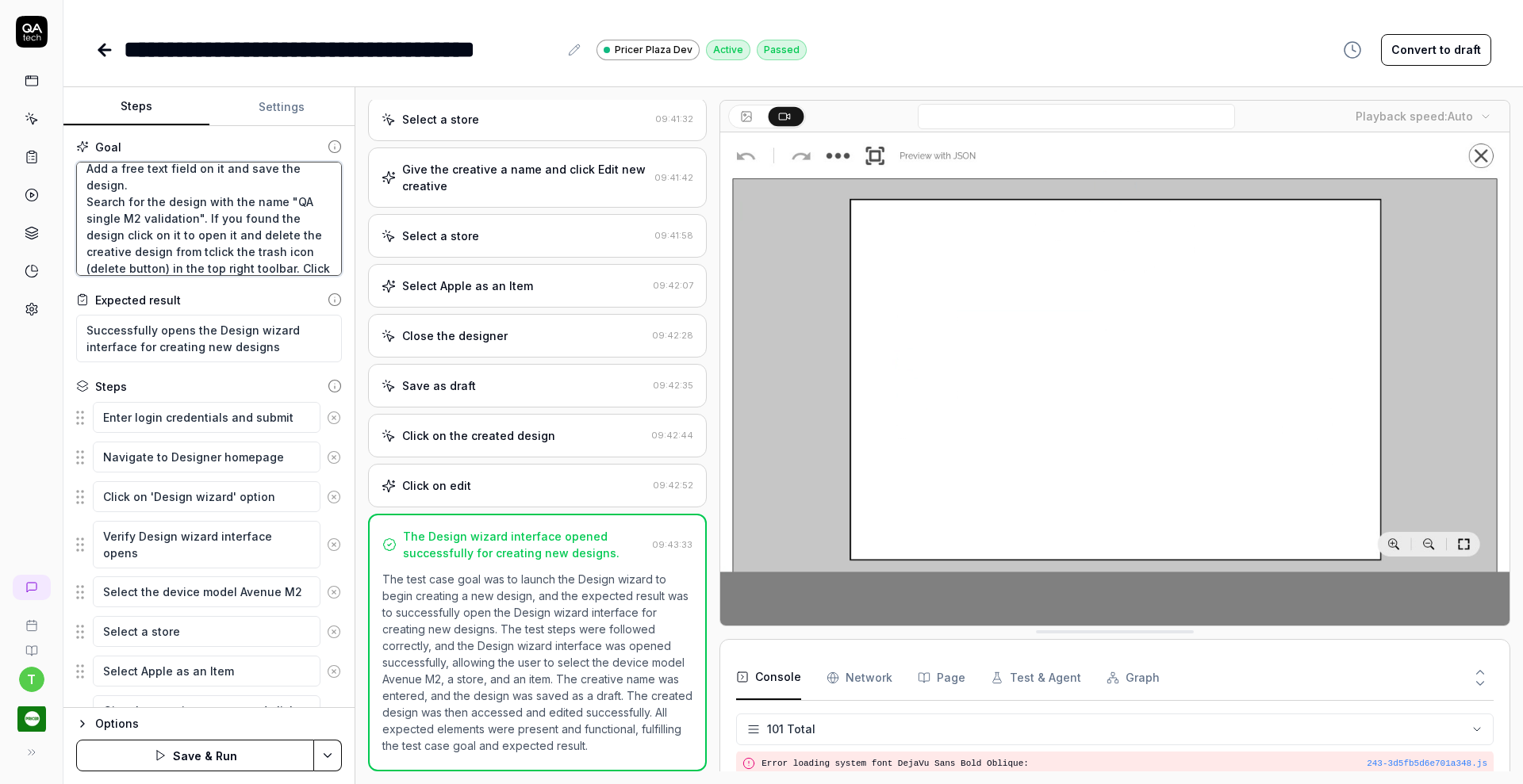
type textarea "*"
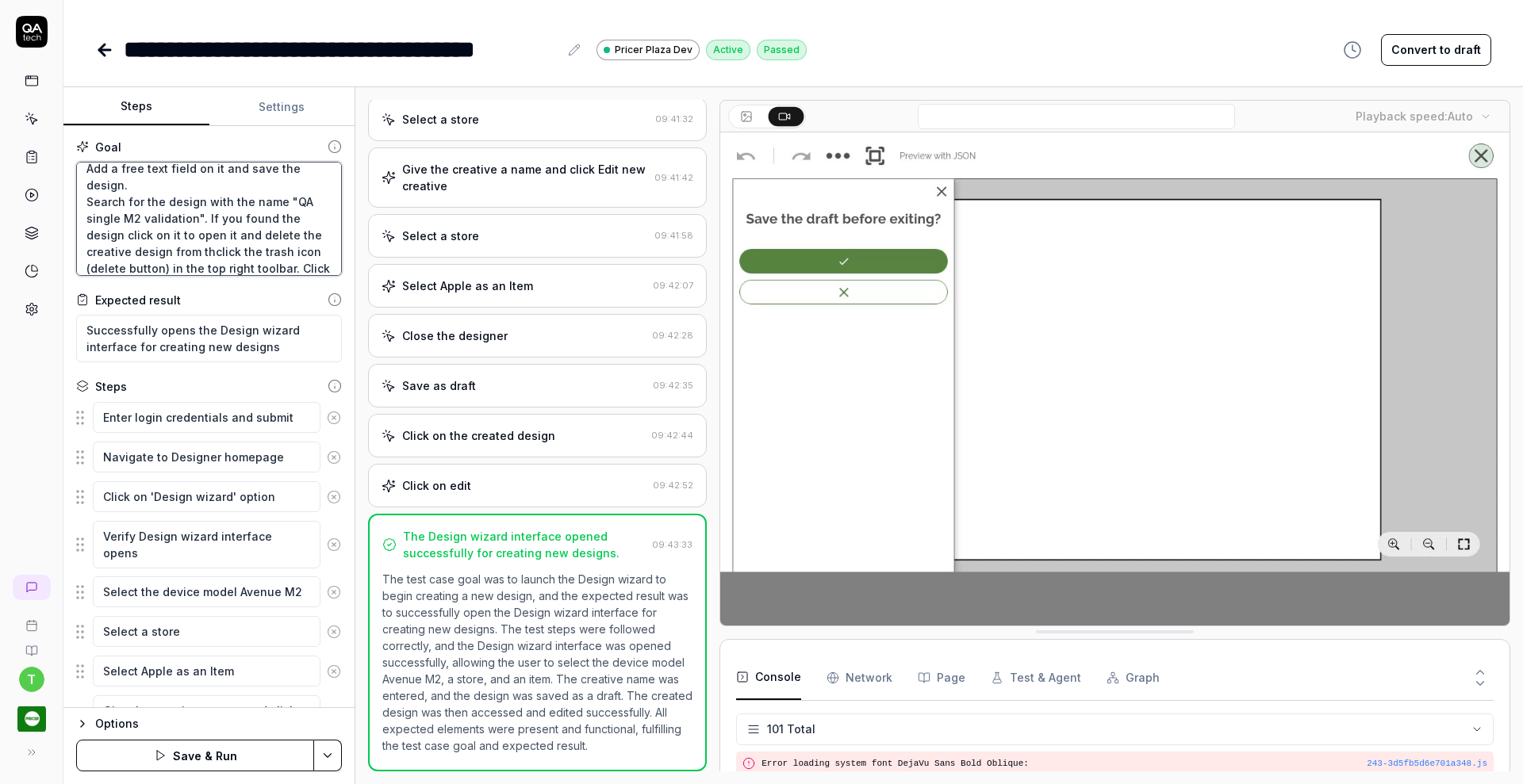
type textarea "Verify that a Creative Designer can create a single device design from scratch …"
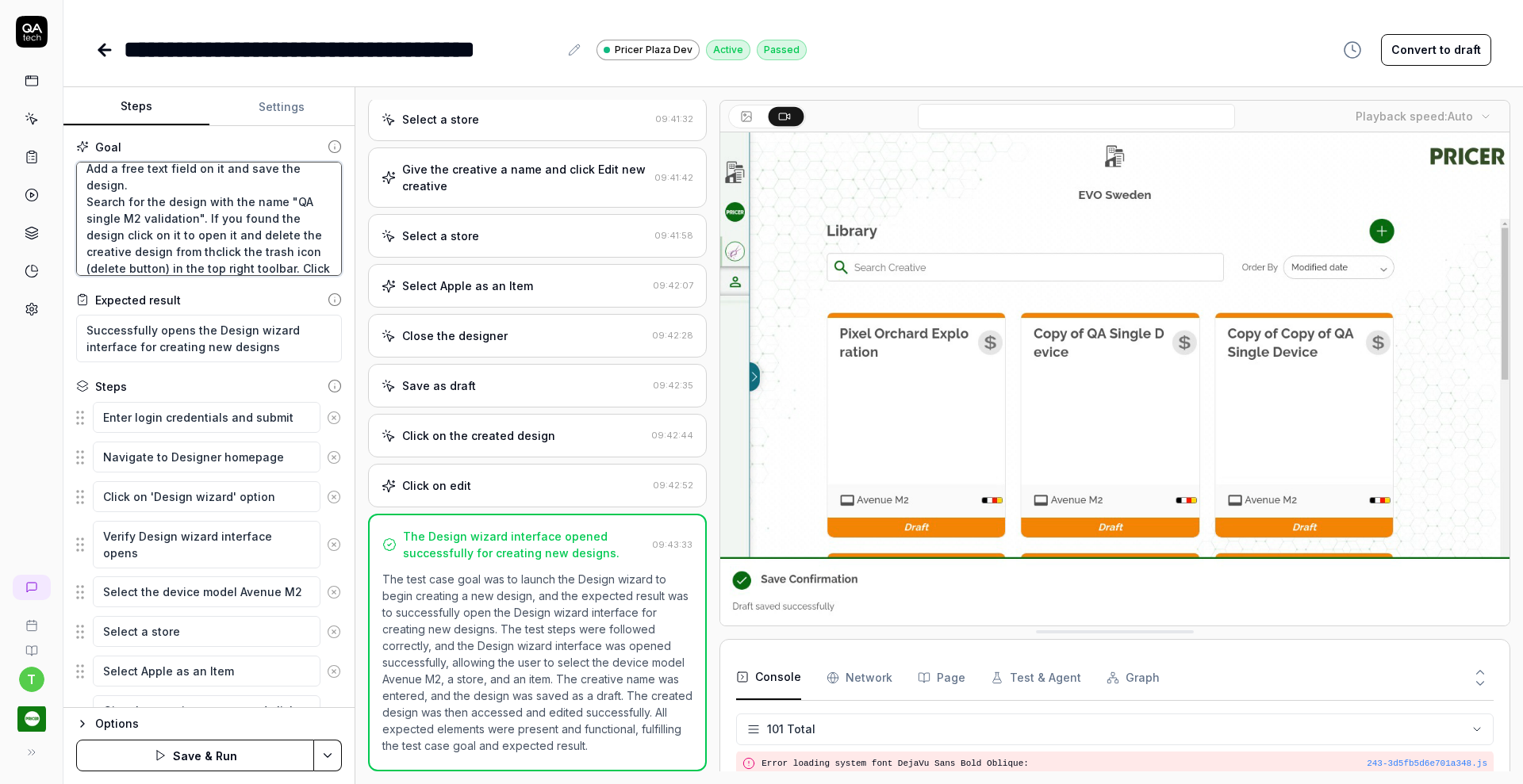
type textarea "*"
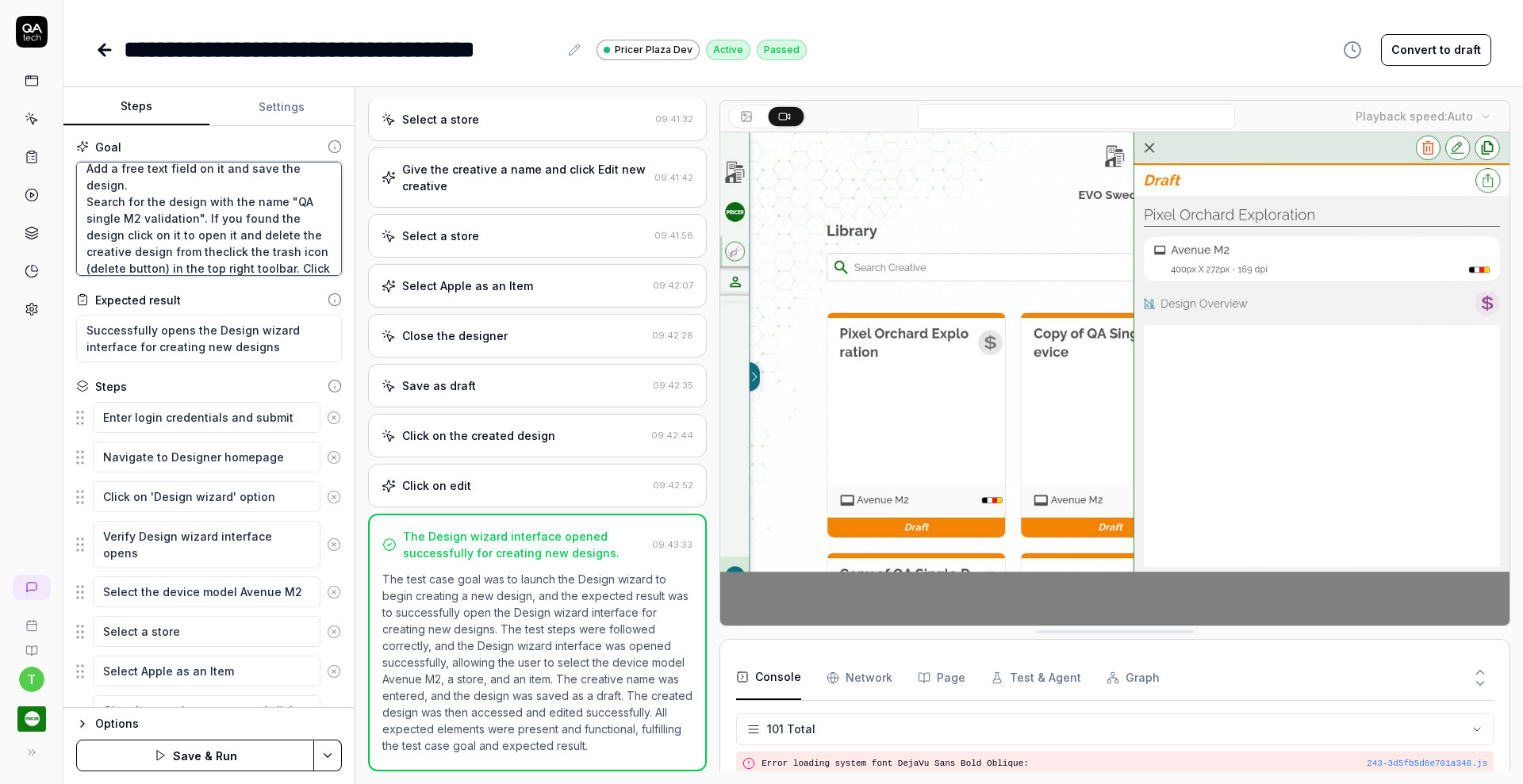
type textarea "Verify that a Creative Designer can create a single device design from scratch …"
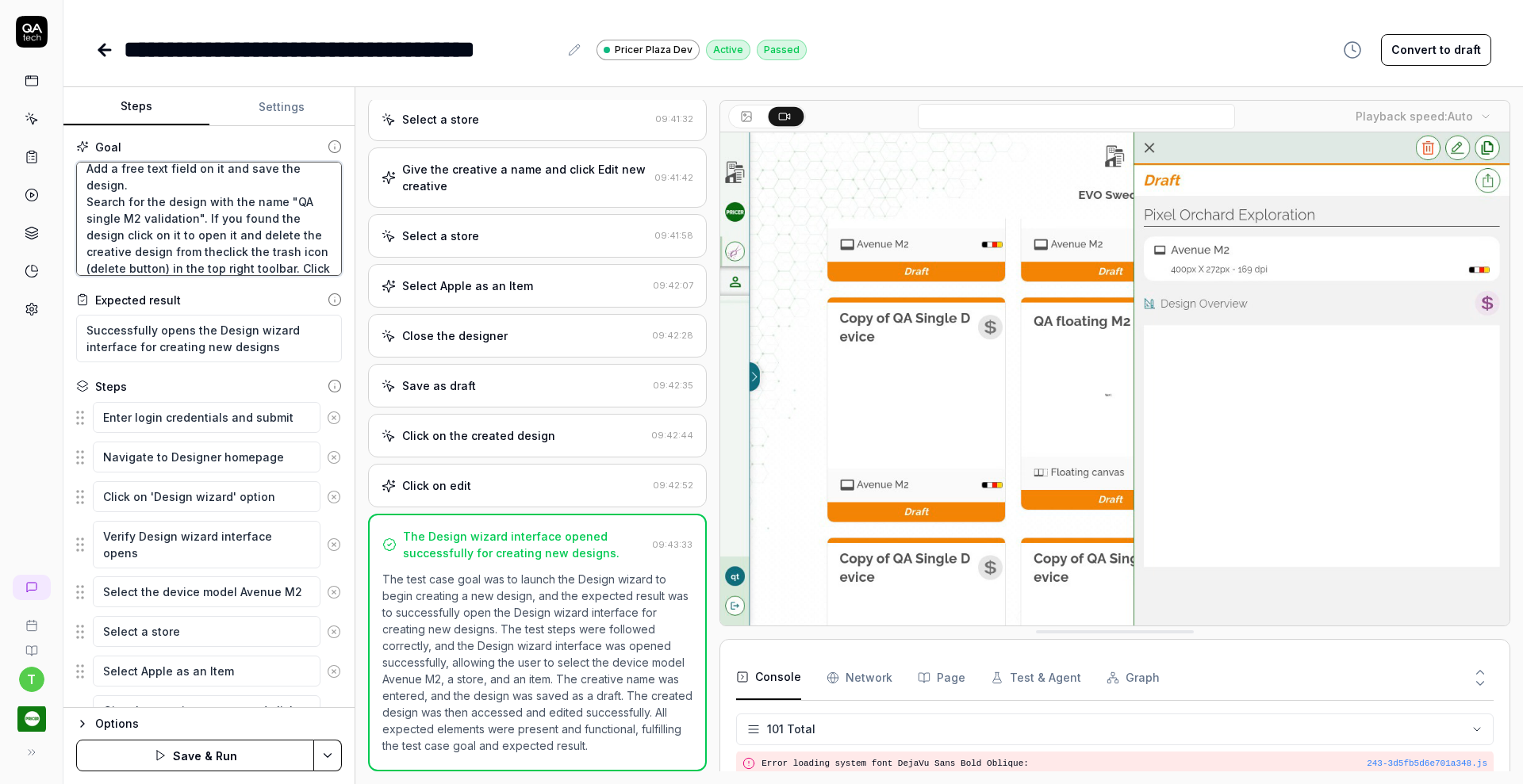
type textarea "*"
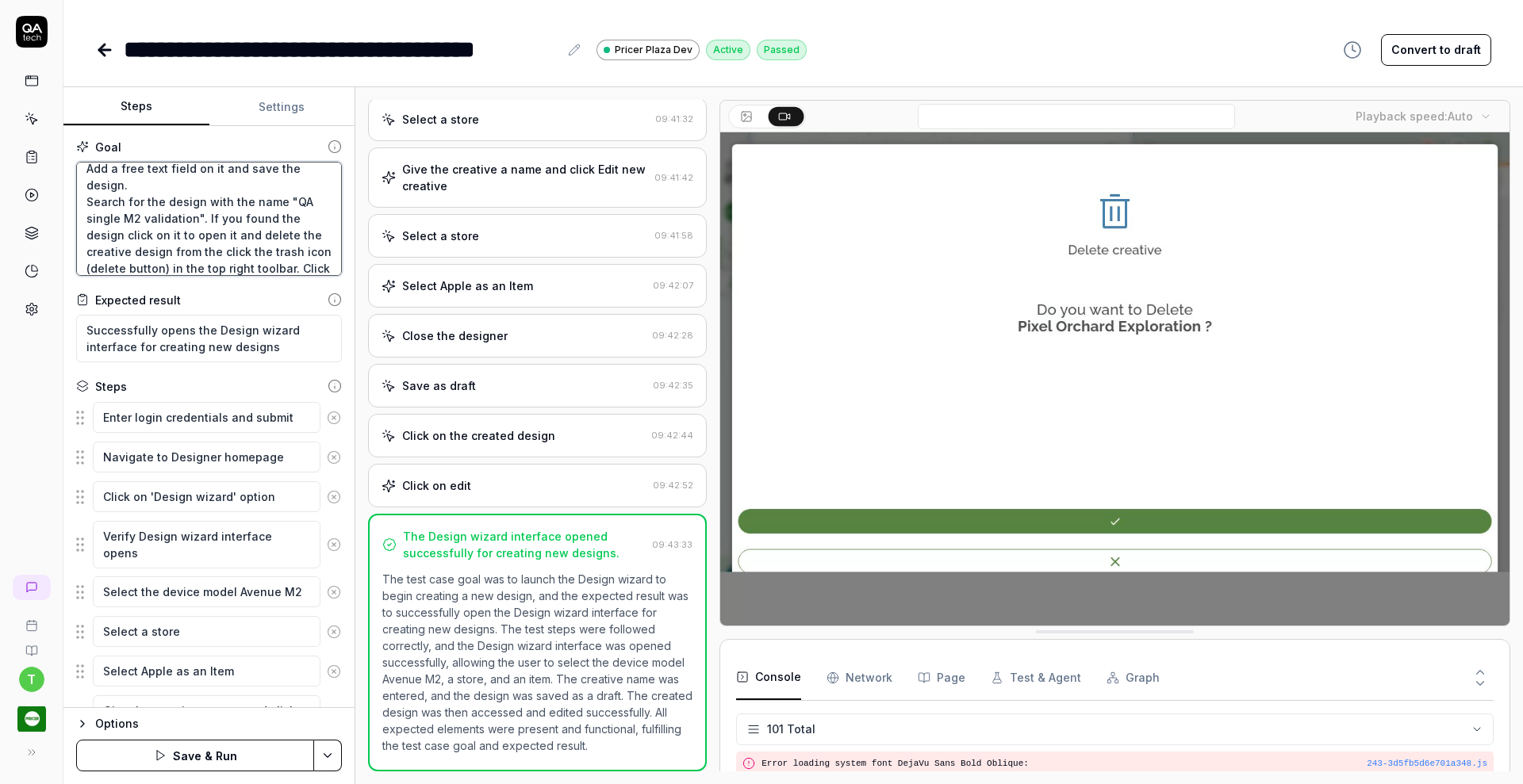
type textarea "Verify that a Creative Designer can create a single device design from scratch …"
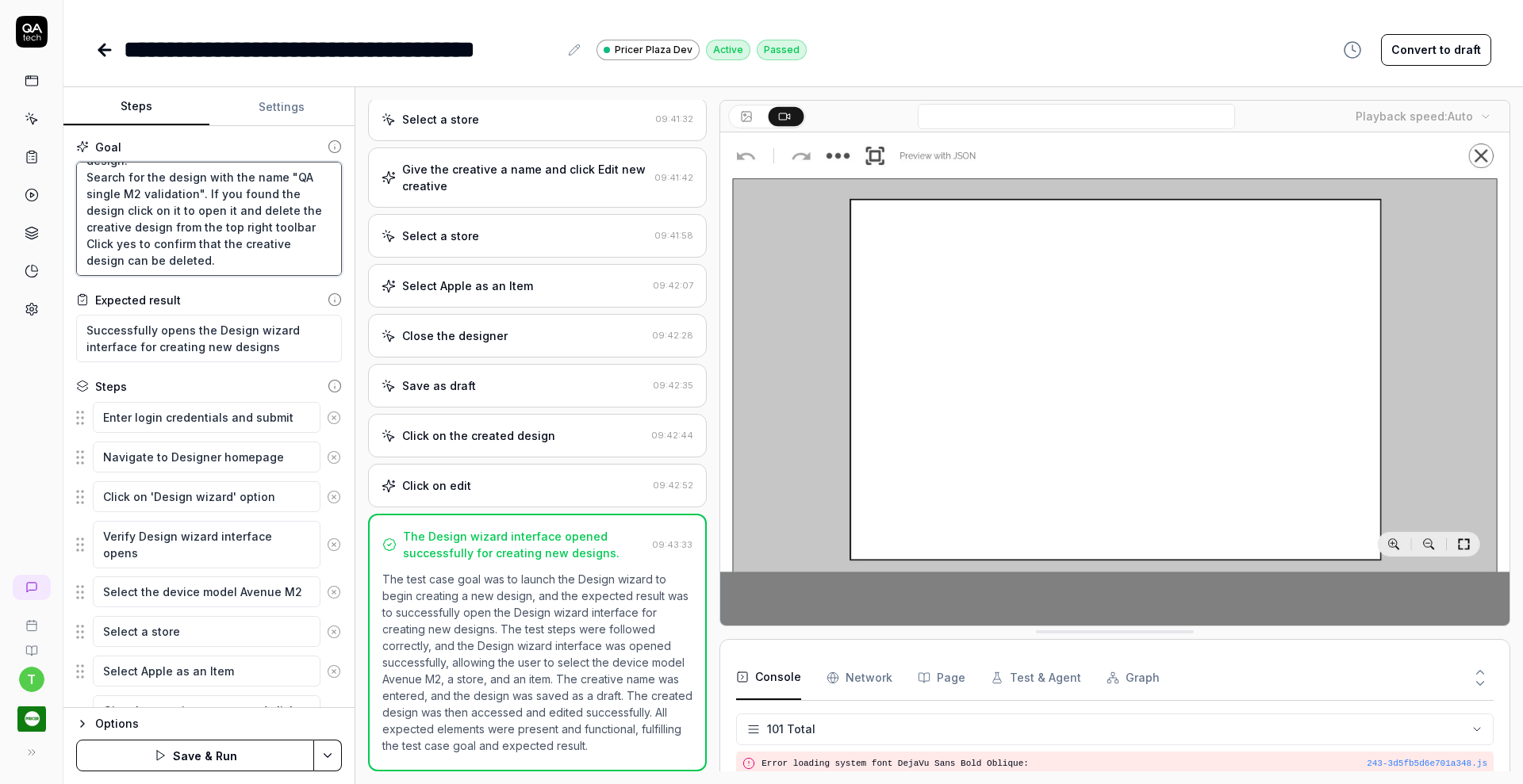
scroll to position [116, 0]
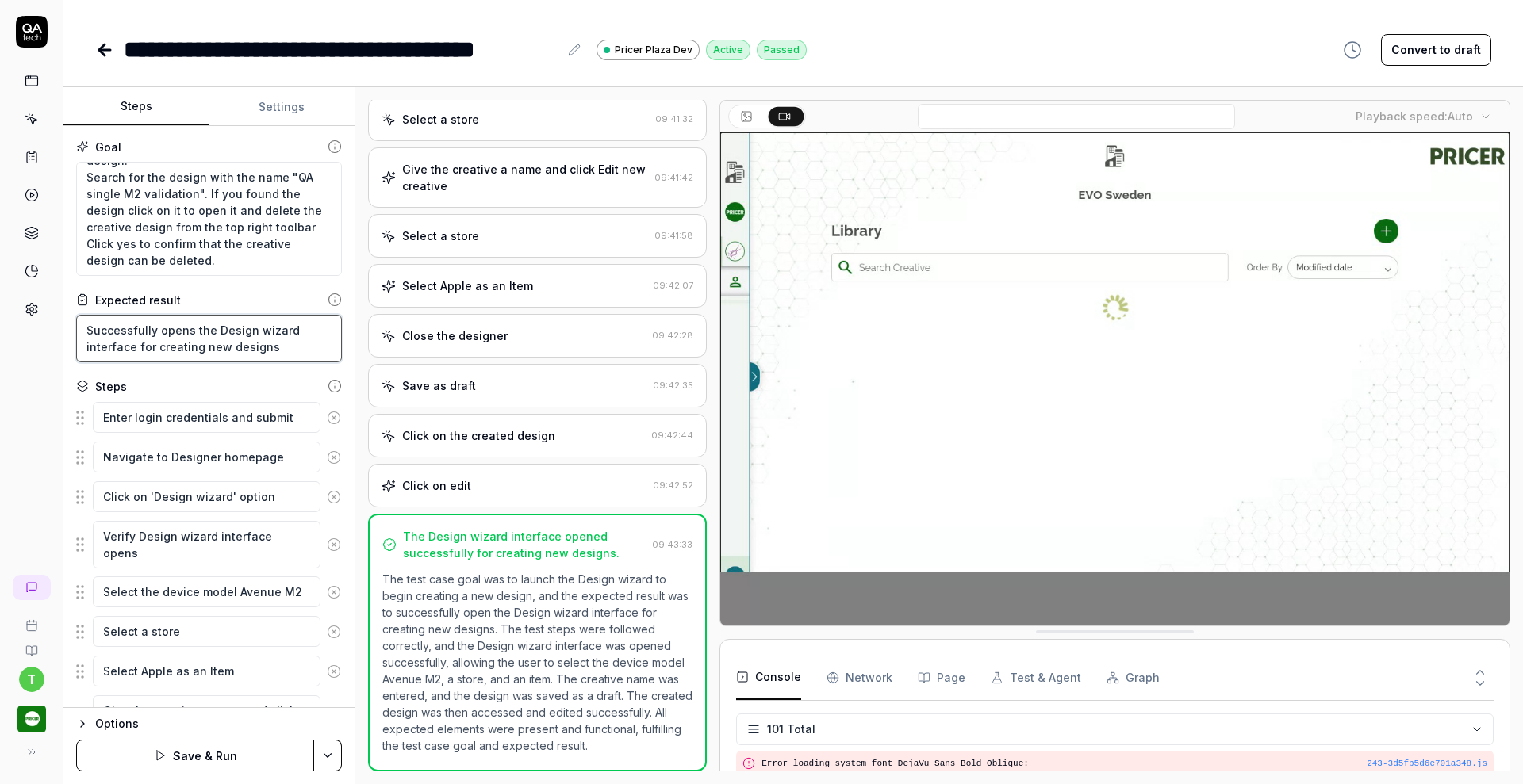
drag, startPoint x: 290, startPoint y: 341, endPoint x: 54, endPoint y: 326, distance: 236.5
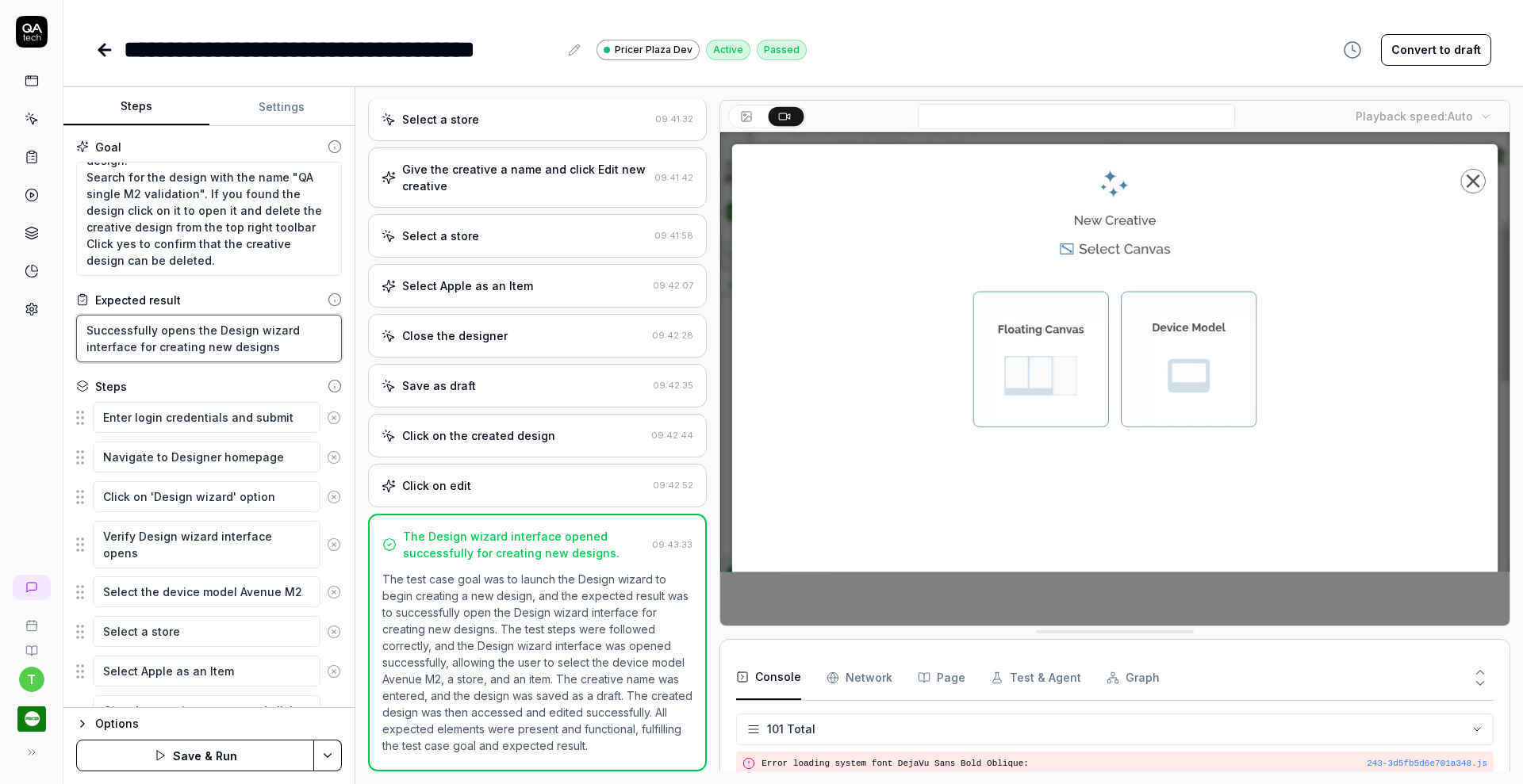
click at [54, 326] on div "**********" at bounding box center [761, 392] width 1523 height 784
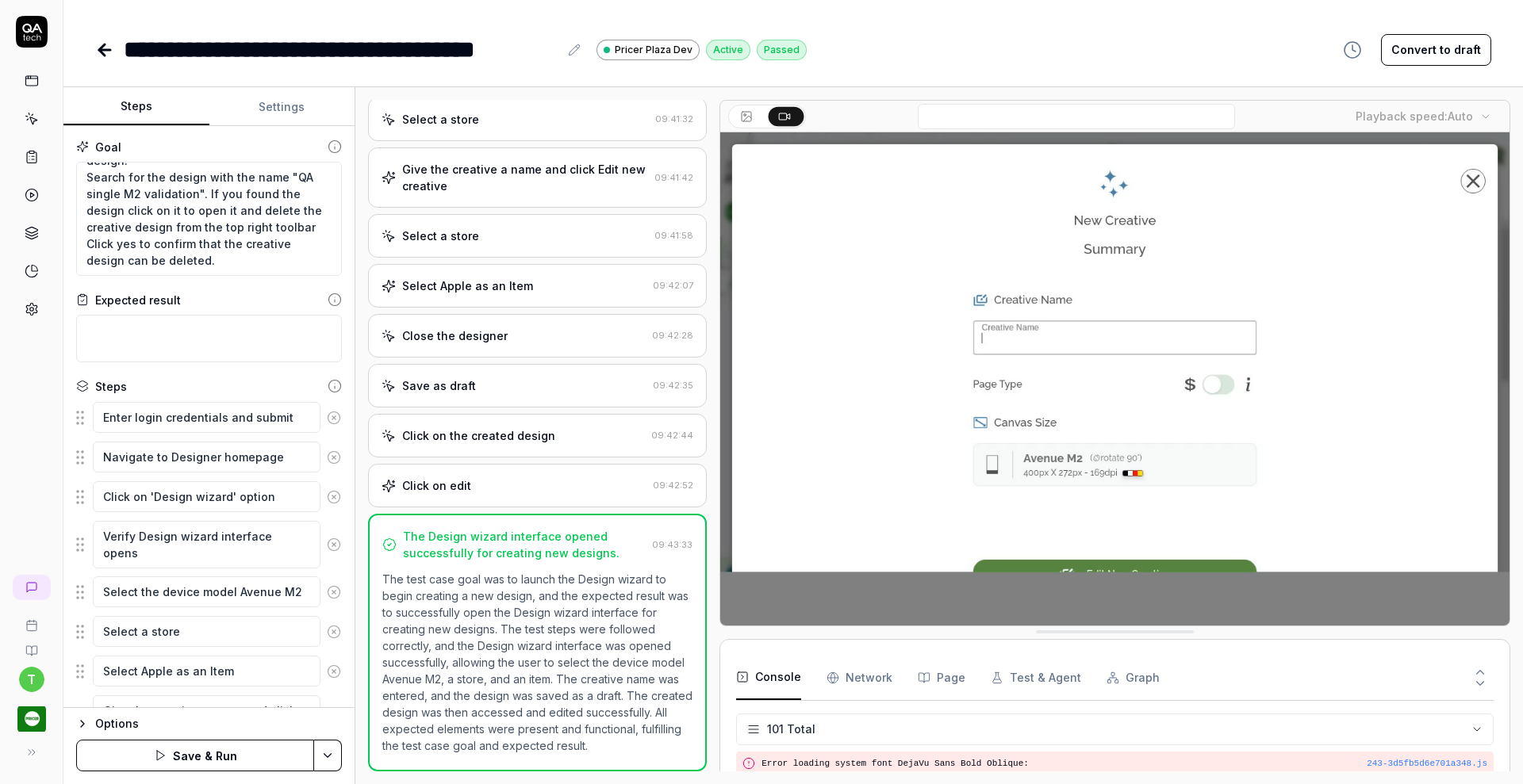
click at [327, 412] on icon at bounding box center [333, 418] width 14 height 14
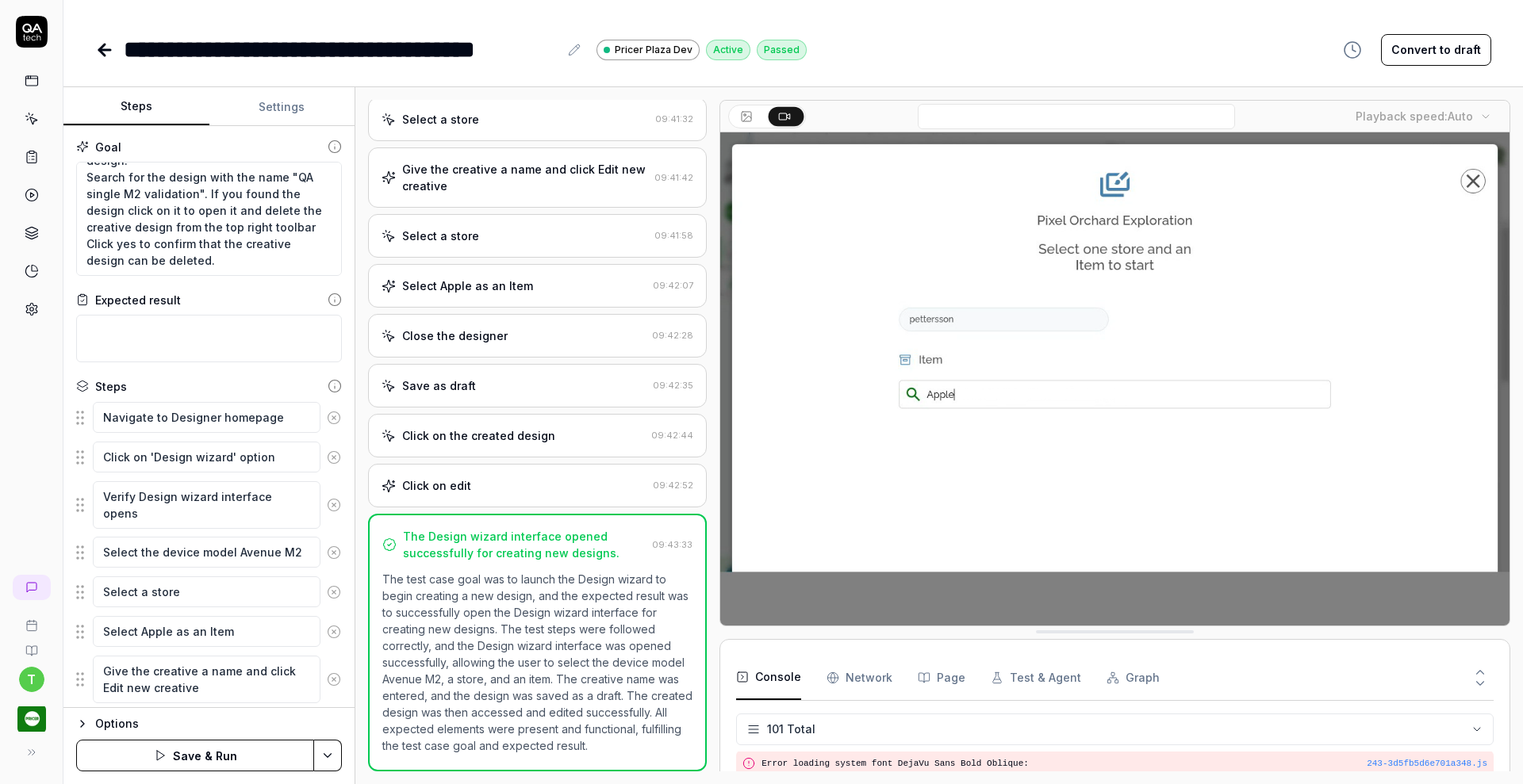
click at [327, 412] on icon at bounding box center [333, 418] width 14 height 14
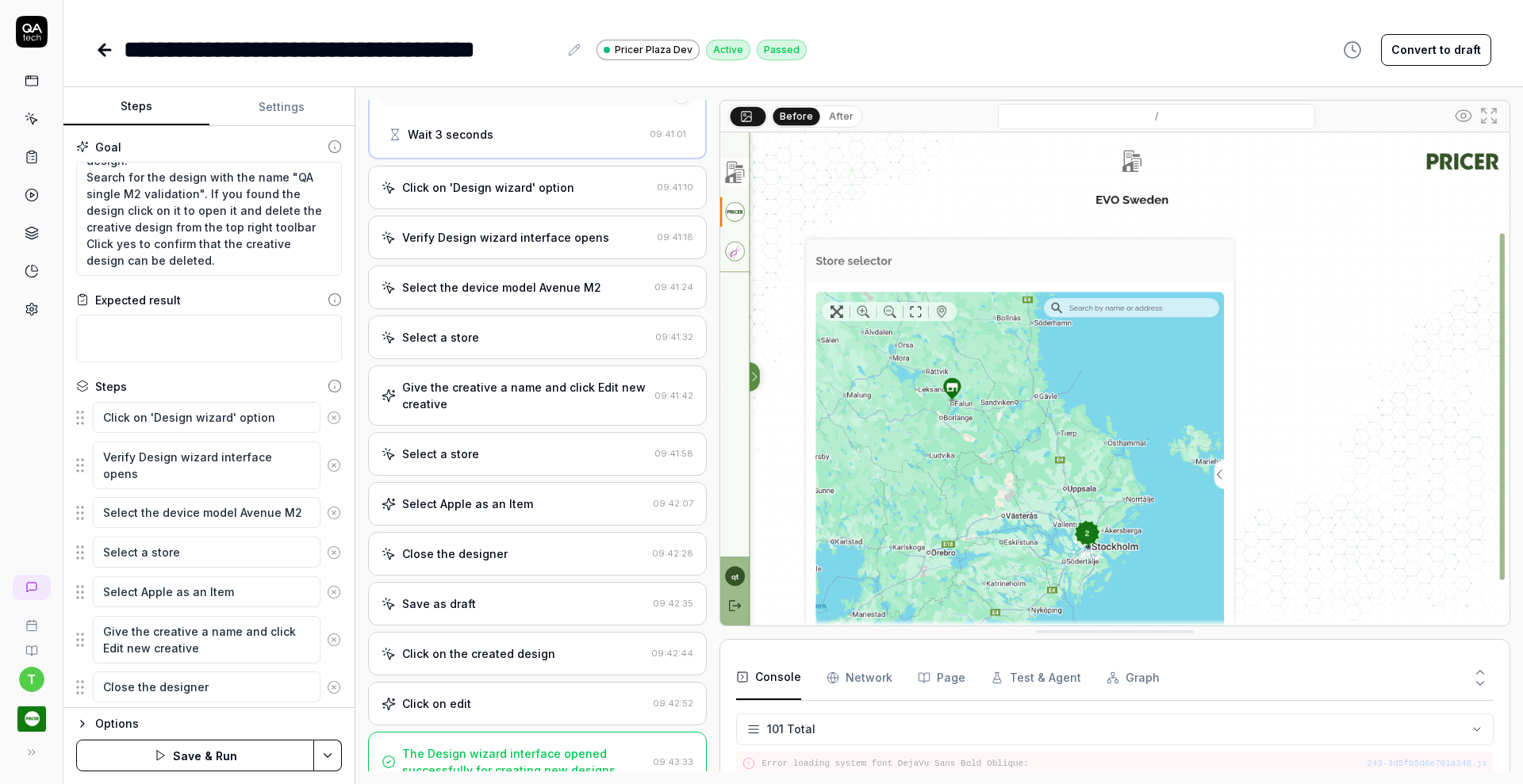
click at [327, 412] on icon at bounding box center [333, 418] width 14 height 14
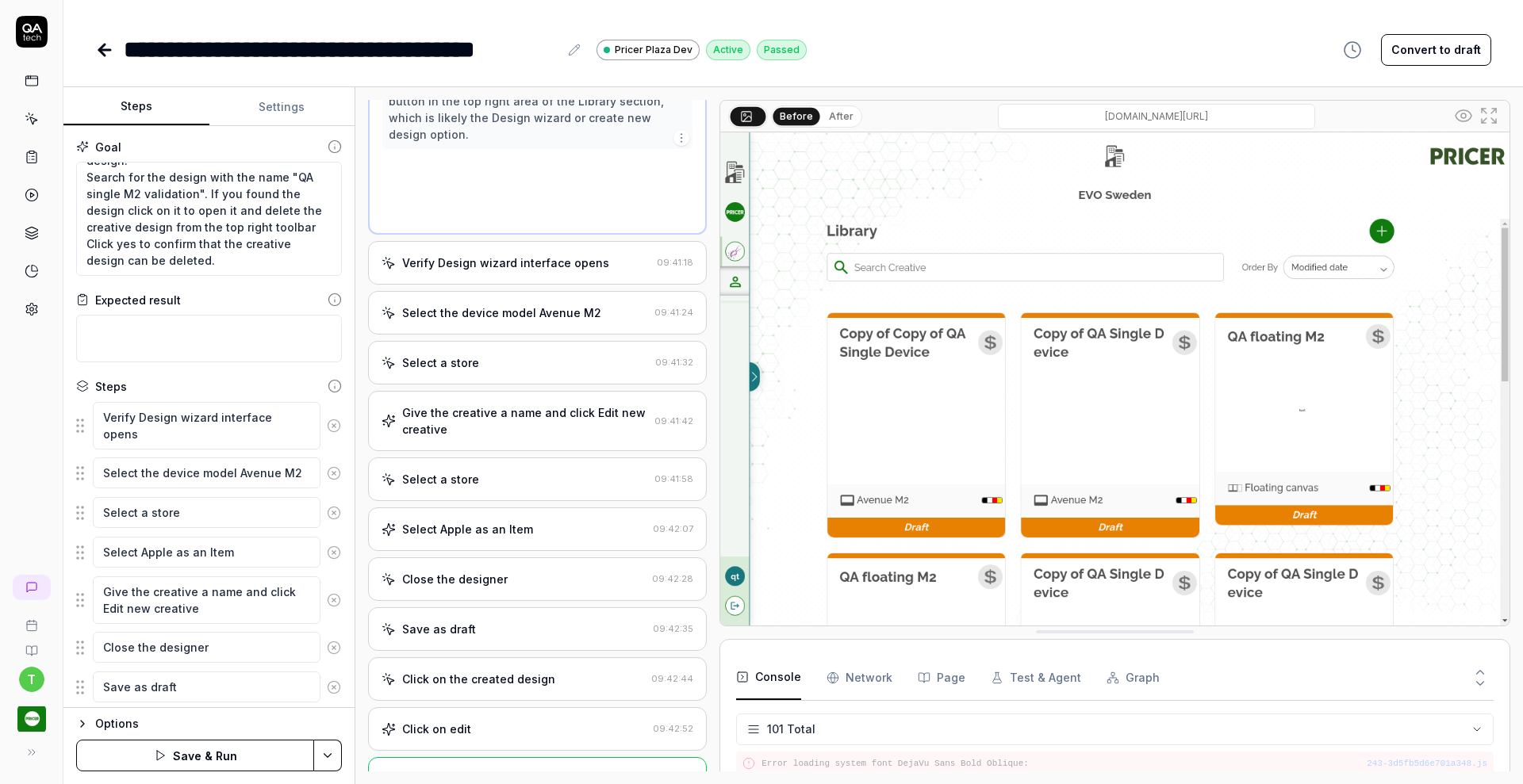
click at [321, 412] on button at bounding box center [333, 426] width 27 height 32
click at [327, 466] on icon at bounding box center [333, 472] width 14 height 14
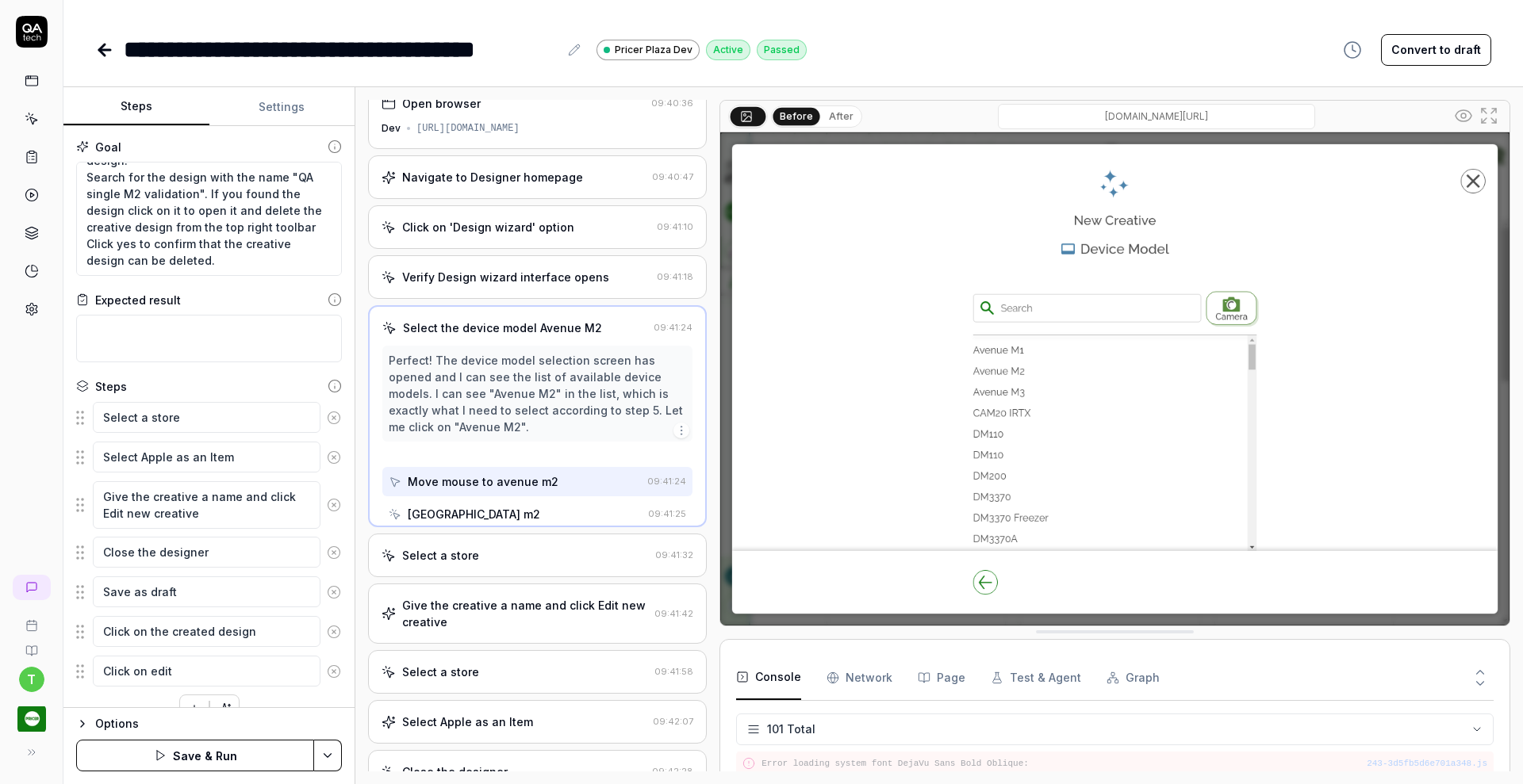
scroll to position [0, 0]
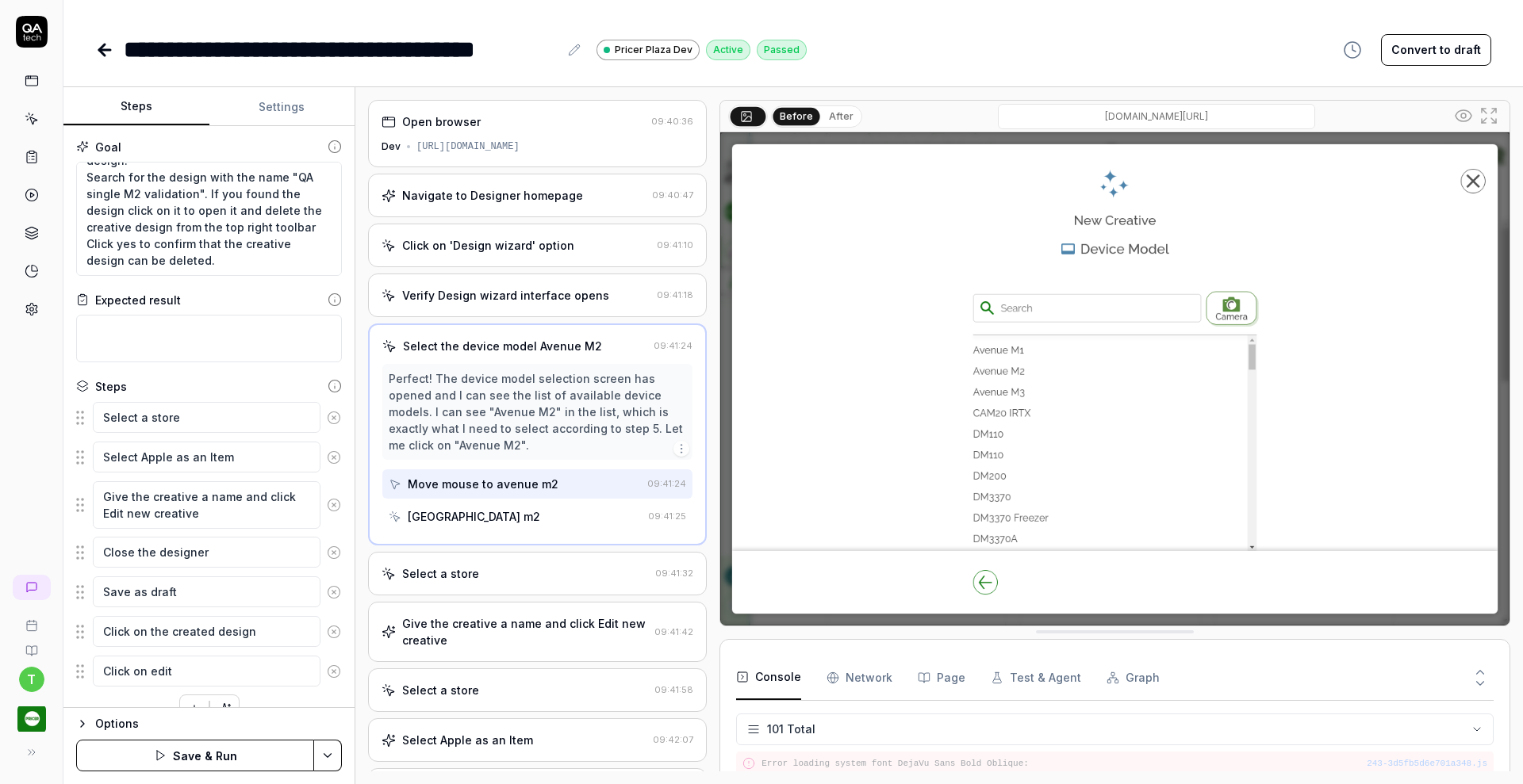
click at [327, 412] on icon at bounding box center [333, 418] width 14 height 14
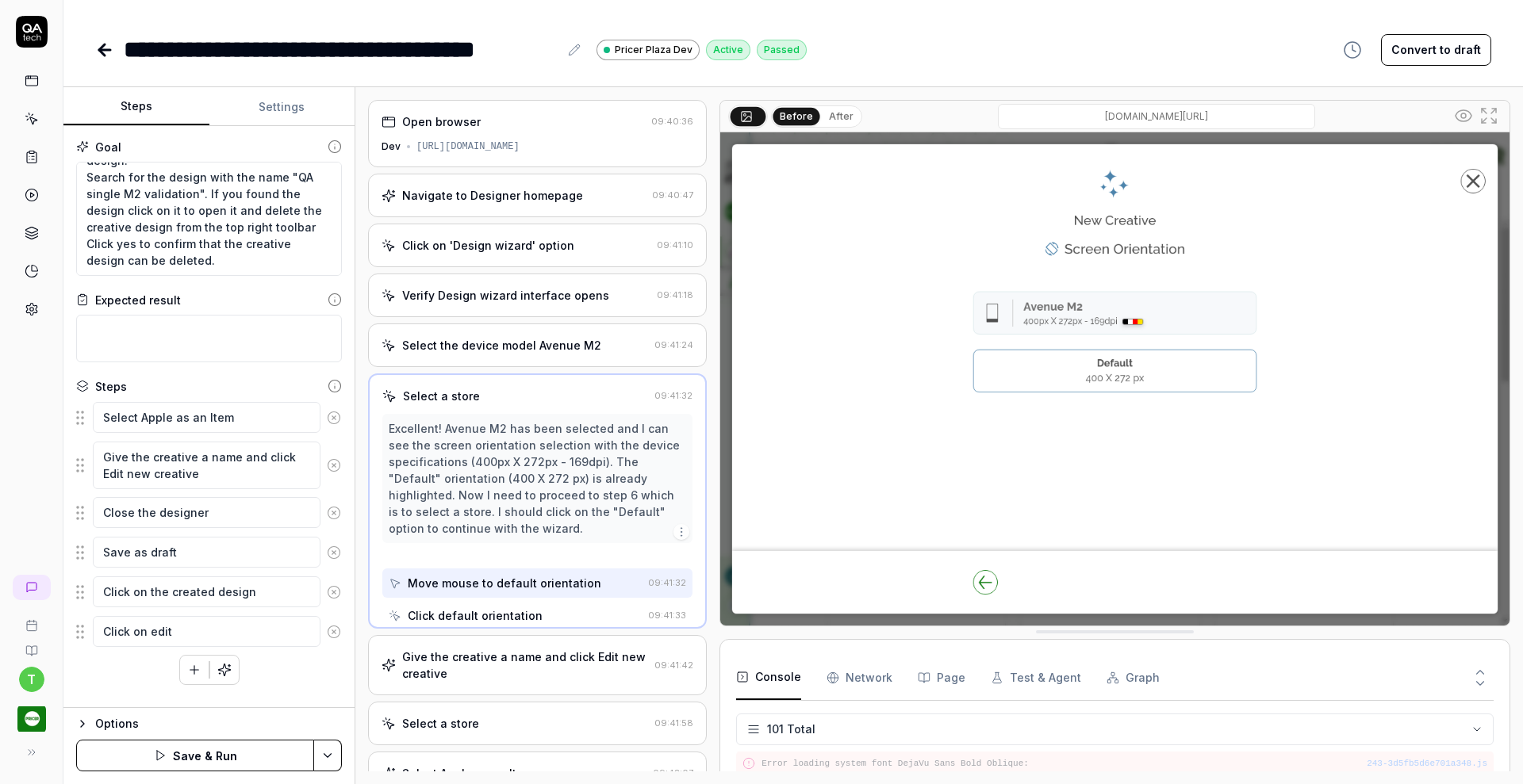
scroll to position [100, 0]
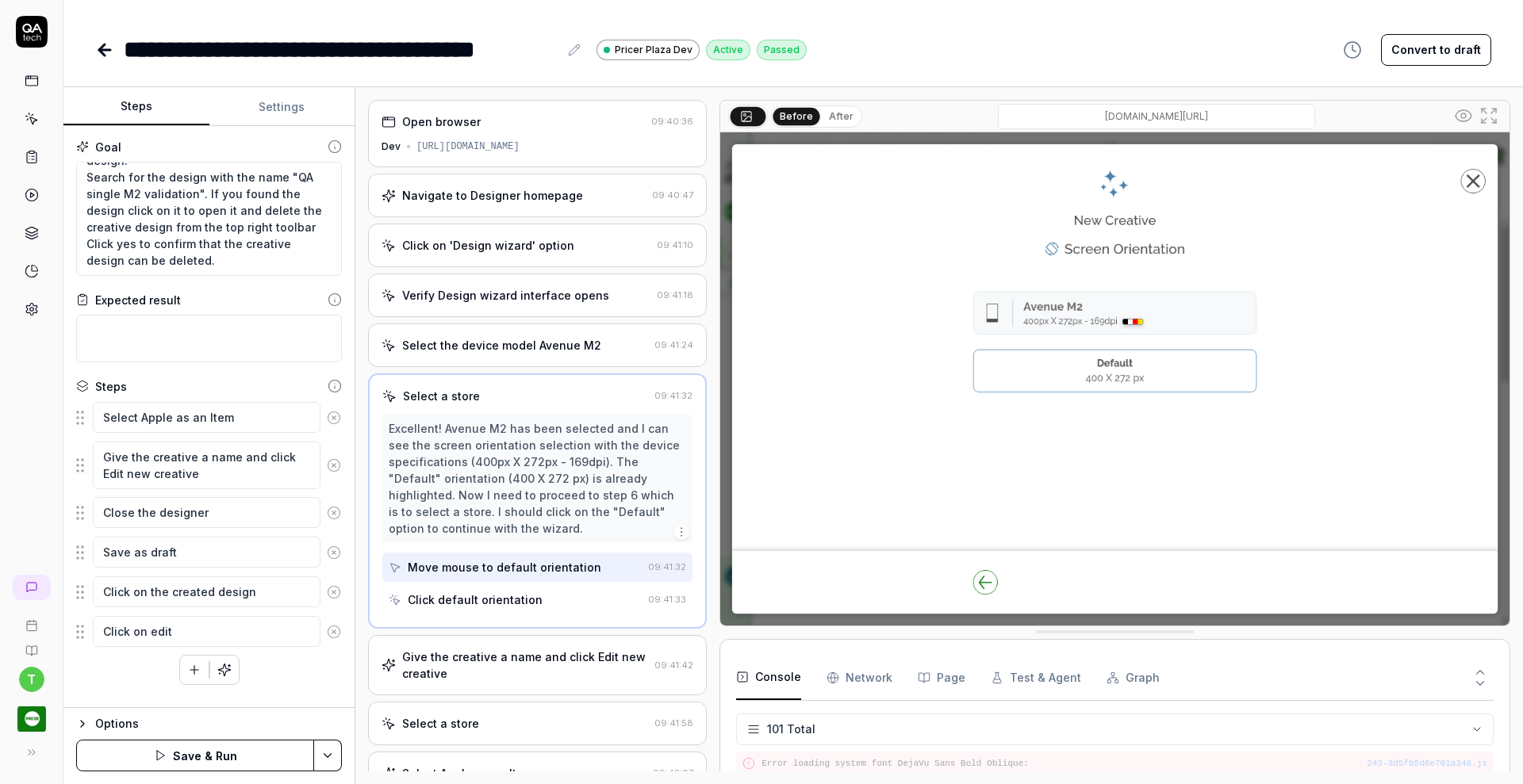
click at [338, 413] on circle at bounding box center [333, 418] width 12 height 12
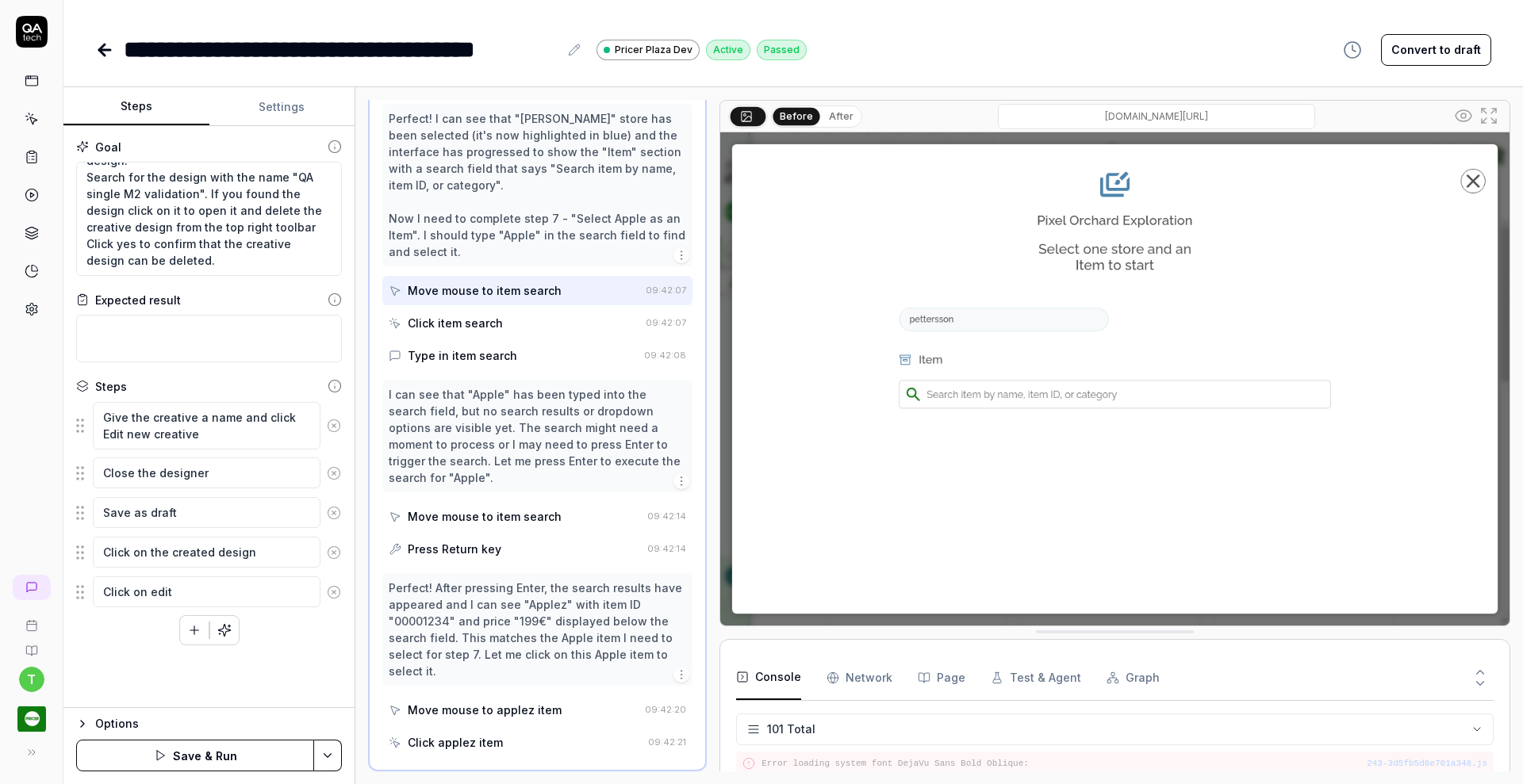
click at [338, 413] on button at bounding box center [333, 426] width 27 height 32
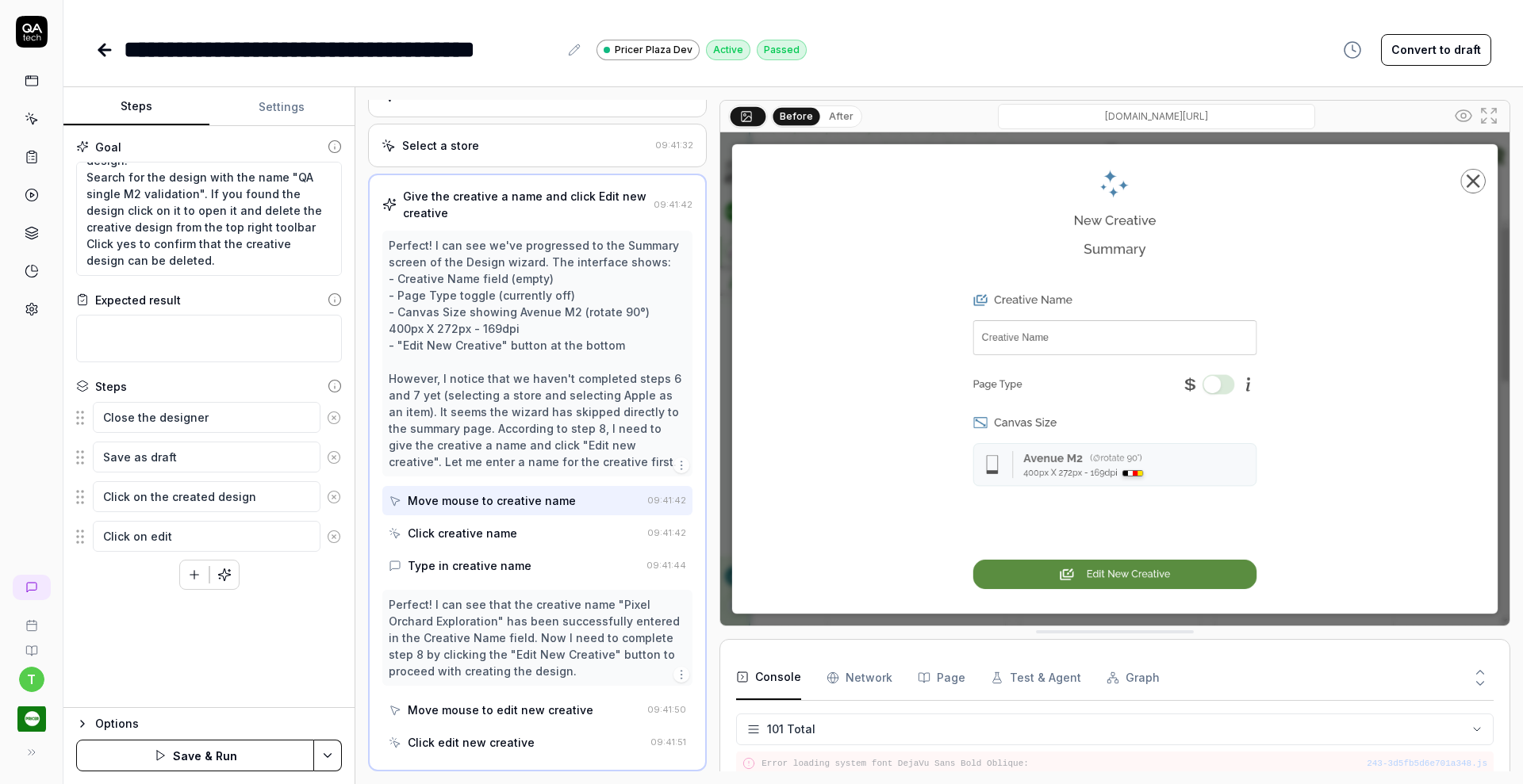
click at [332, 421] on icon at bounding box center [333, 418] width 14 height 14
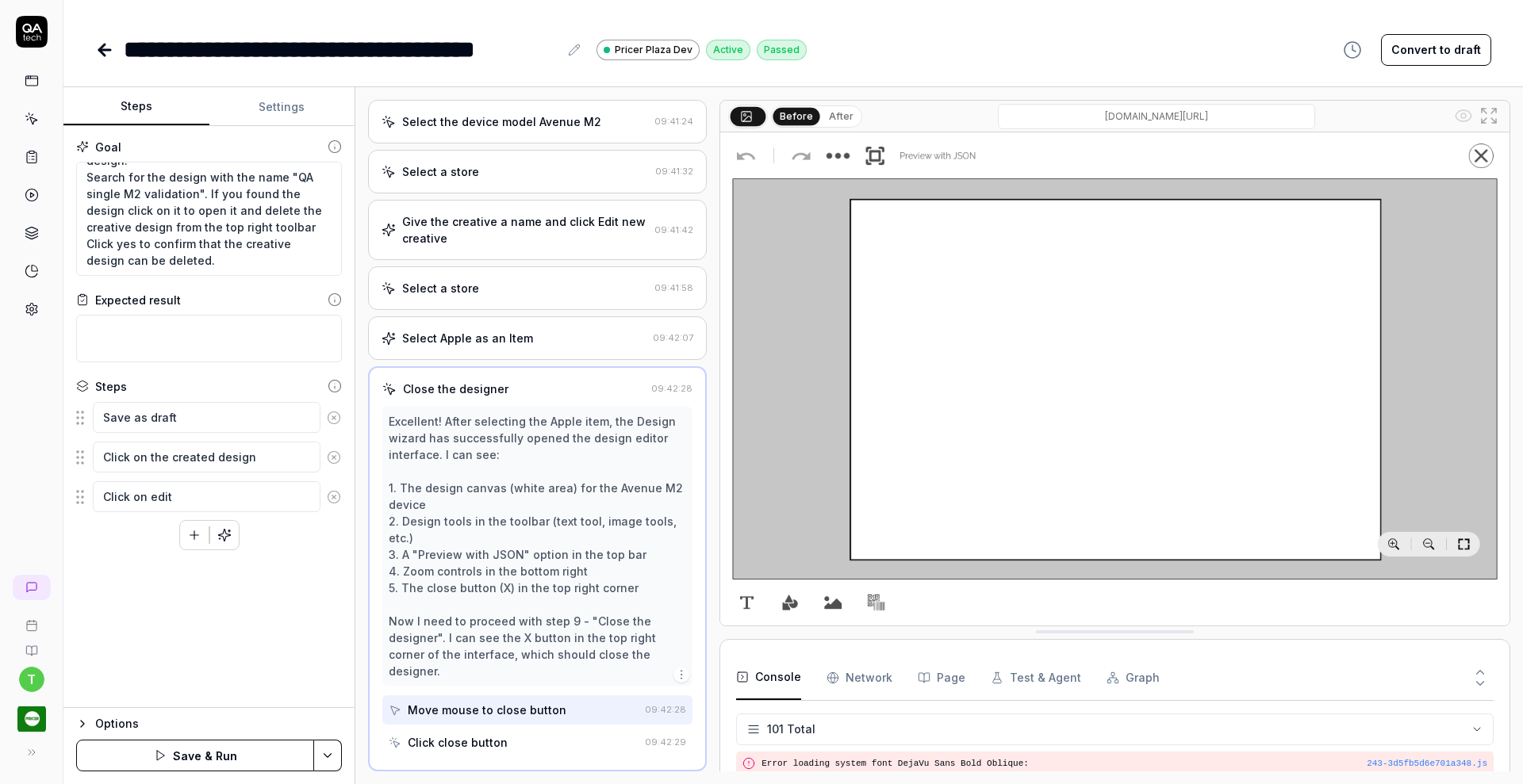
click at [332, 421] on icon at bounding box center [333, 418] width 14 height 14
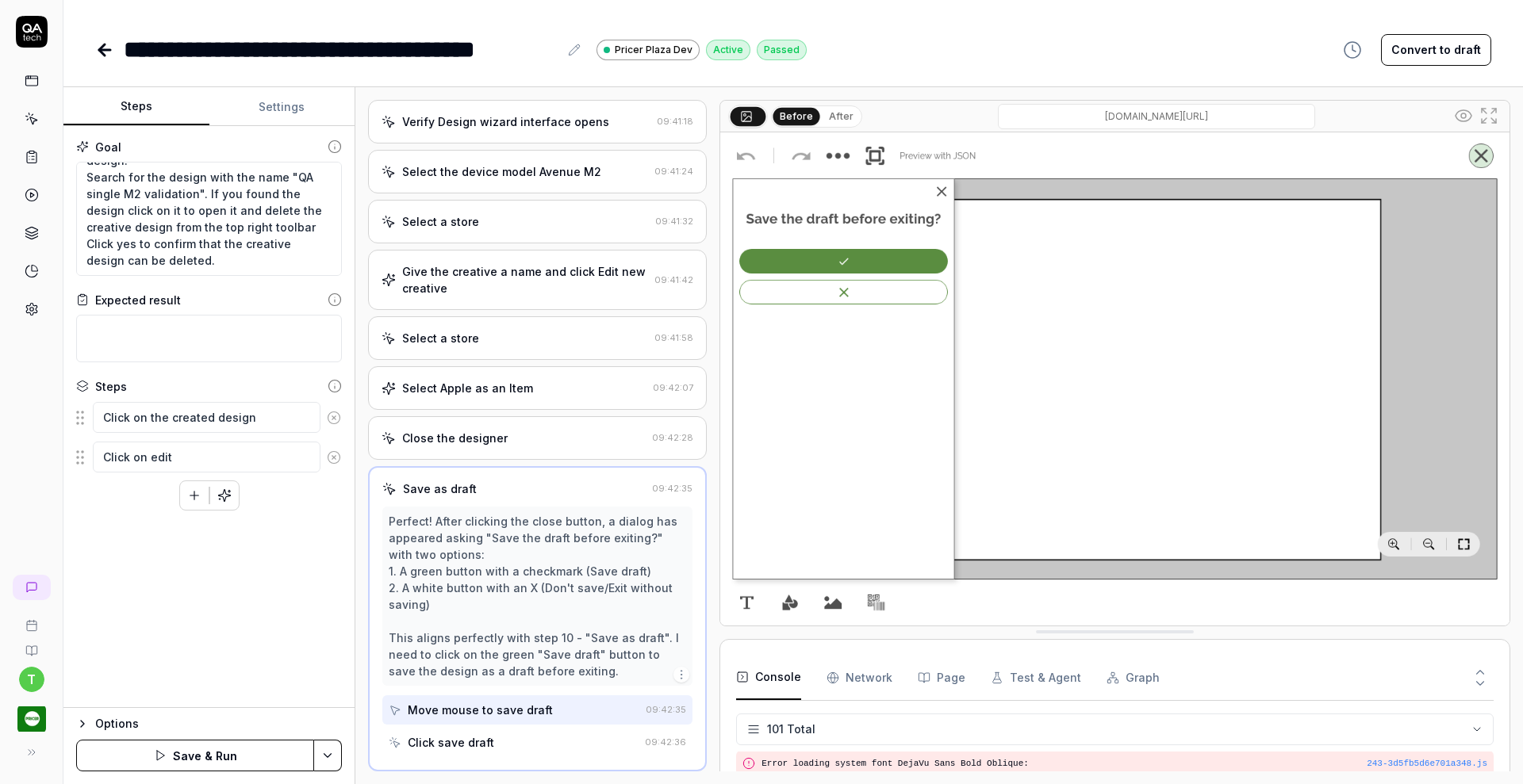
click at [332, 421] on icon at bounding box center [333, 418] width 14 height 14
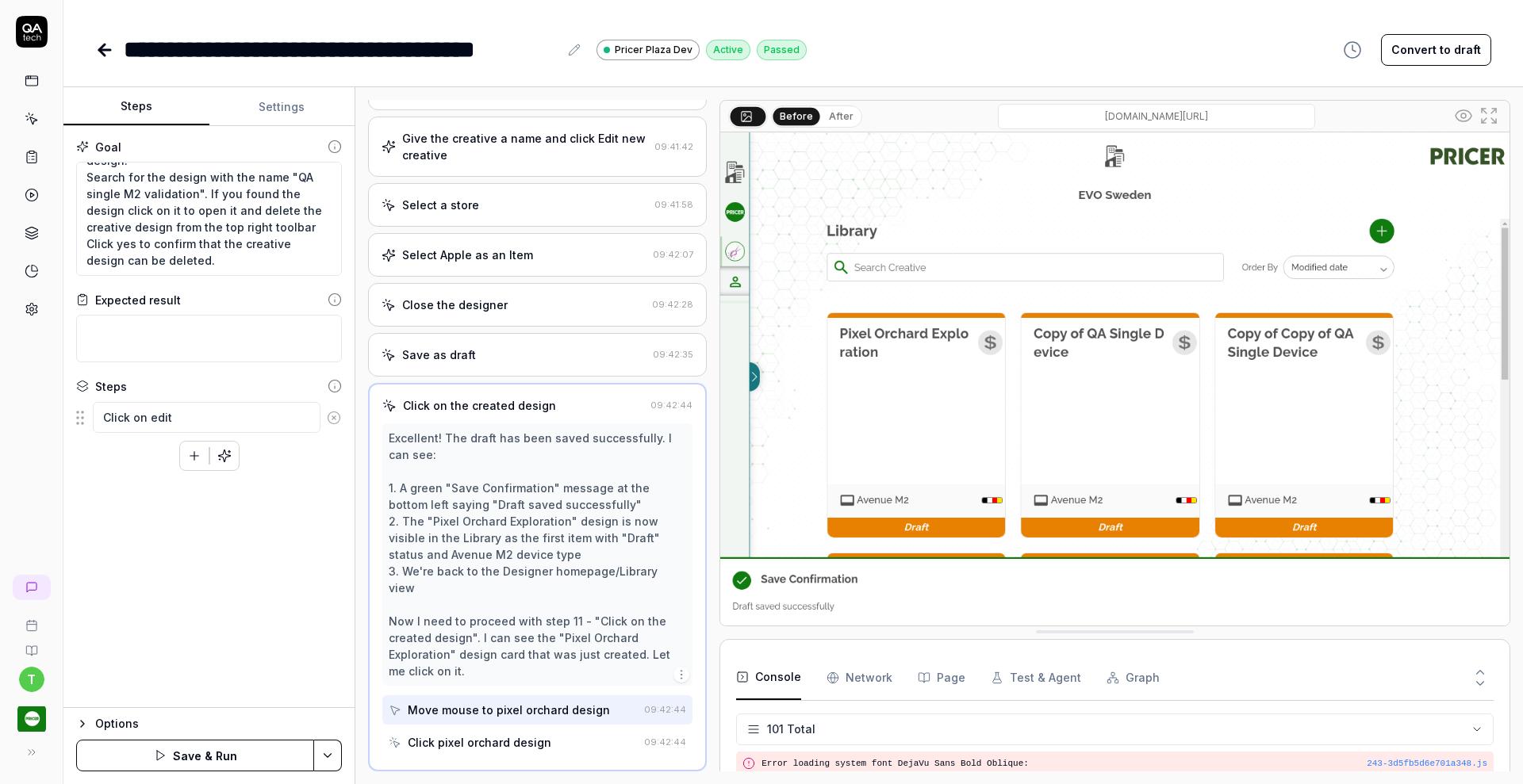
click at [332, 421] on icon at bounding box center [333, 418] width 14 height 14
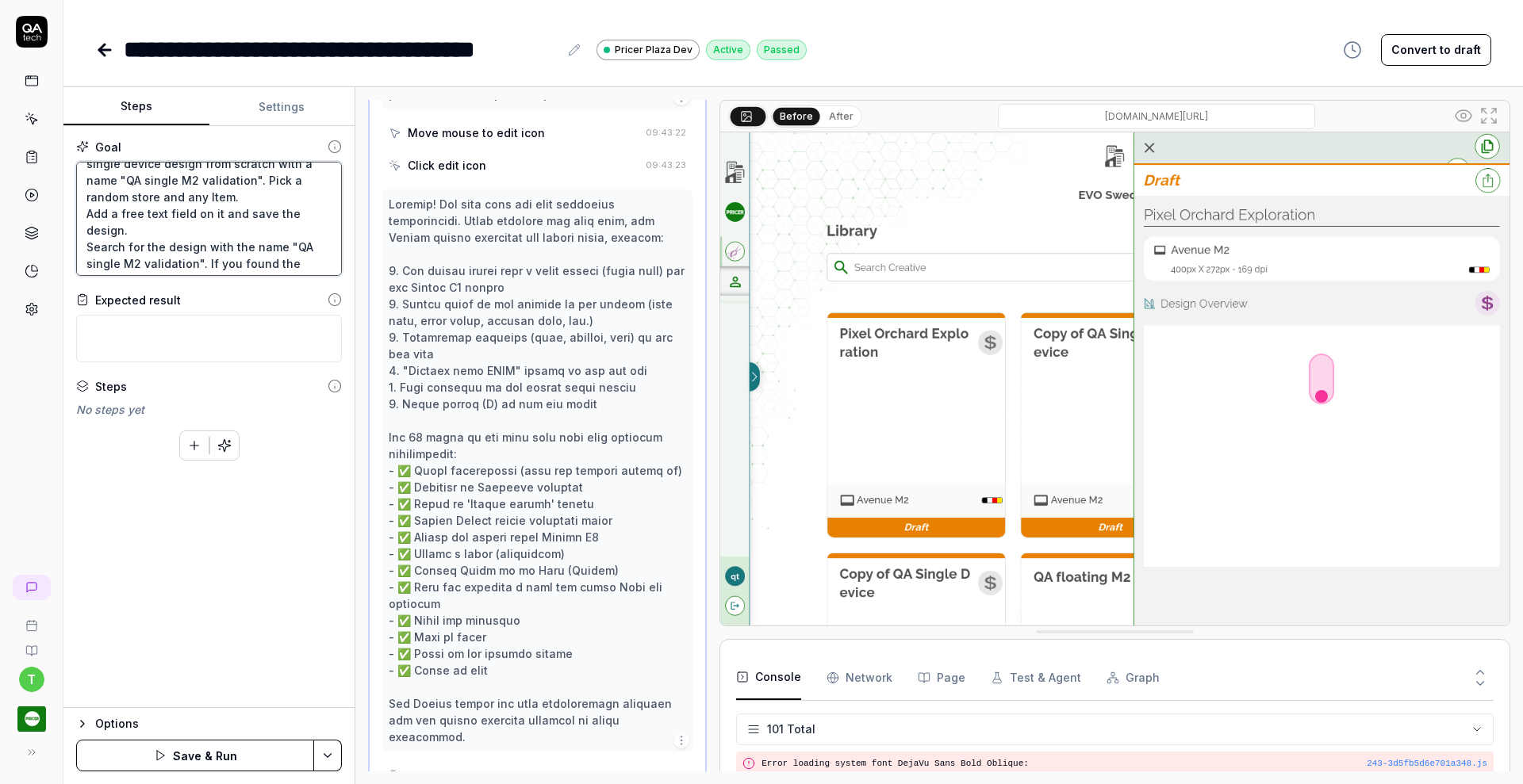
scroll to position [0, 0]
click at [332, 754] on html "**********" at bounding box center [761, 392] width 1523 height 784
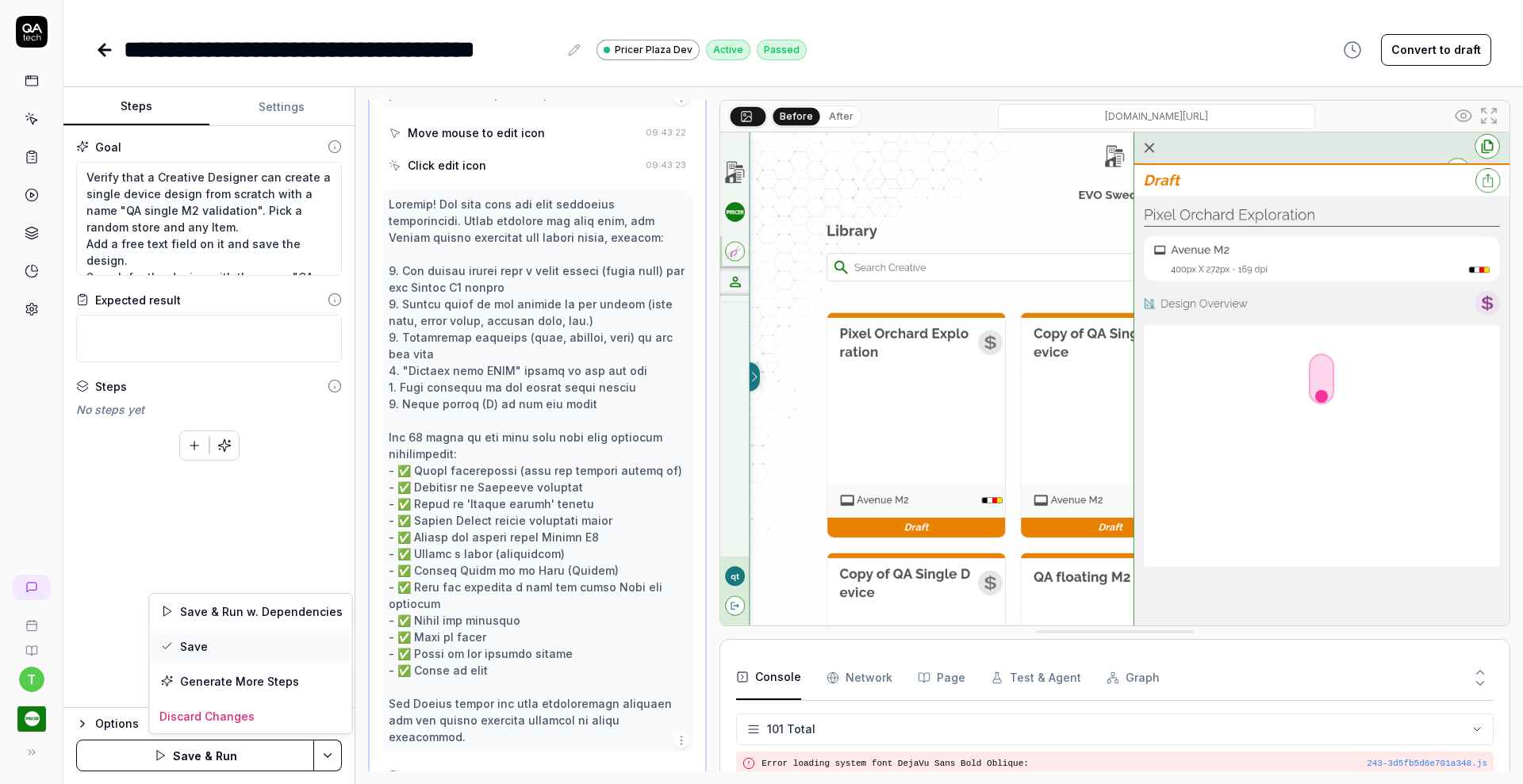
click at [209, 634] on div "Save" at bounding box center [250, 646] width 202 height 35
click at [226, 446] on icon "button" at bounding box center [224, 445] width 14 height 14
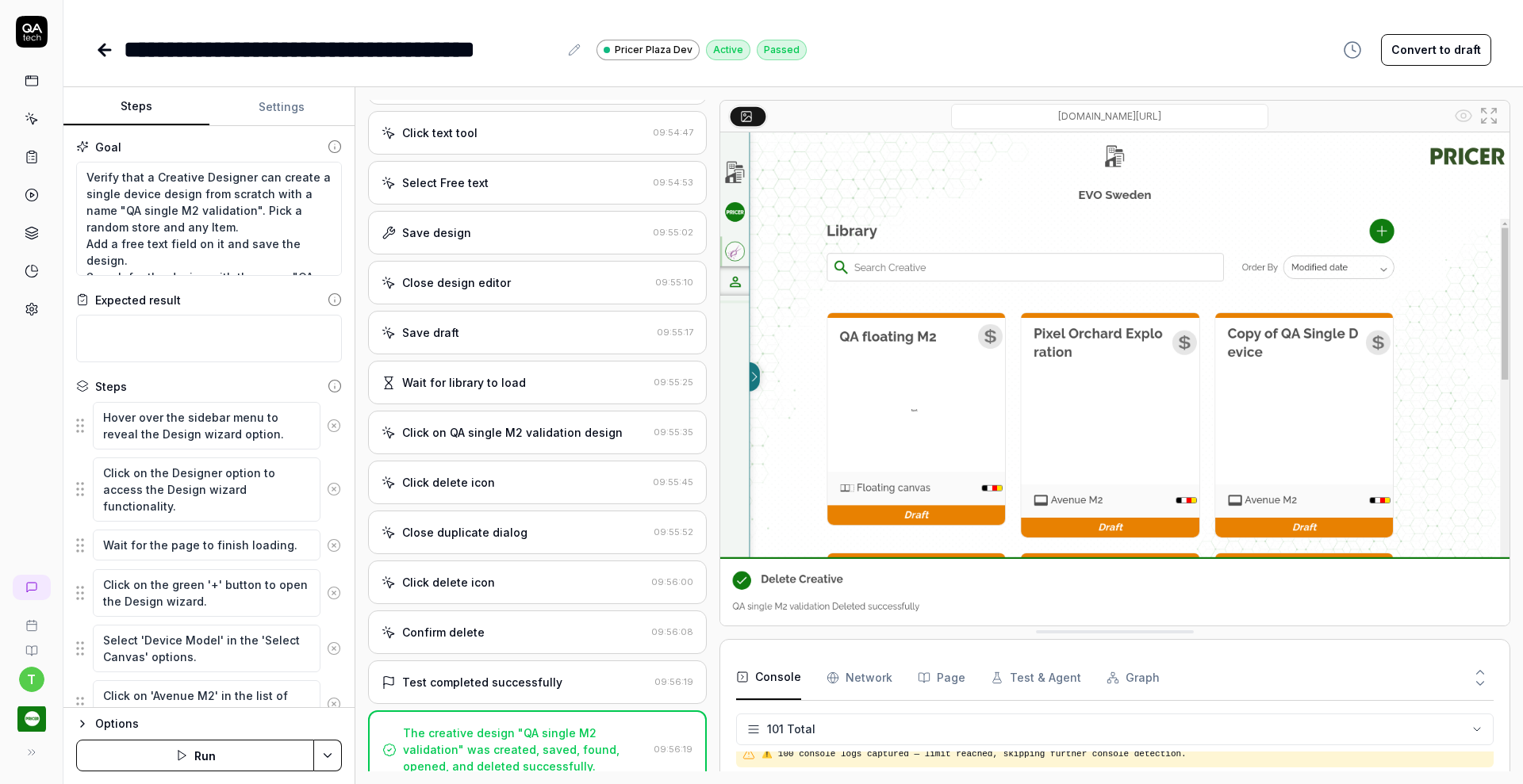
scroll to position [3128, 0]
click at [32, 159] on icon at bounding box center [31, 156] width 14 height 14
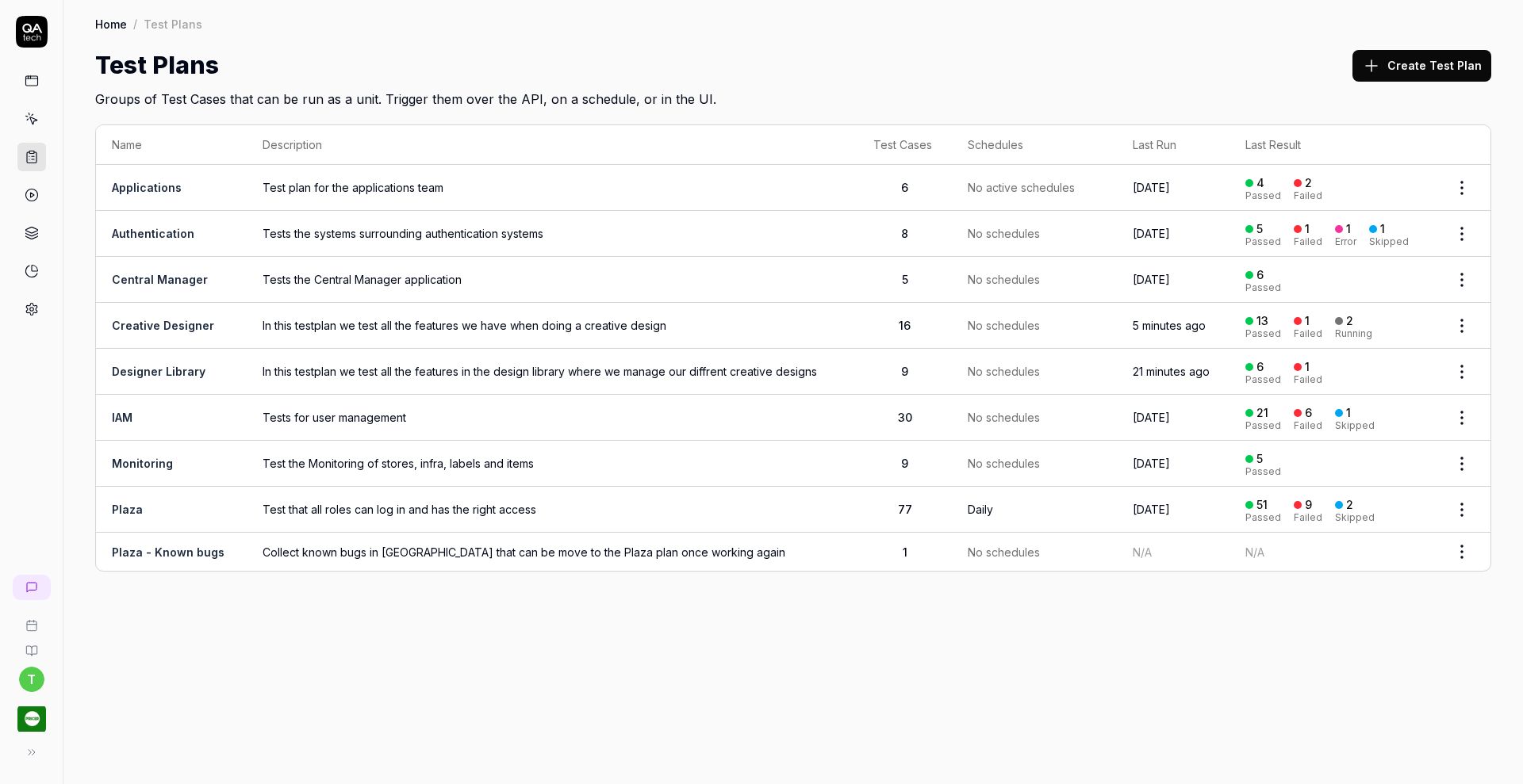
click at [140, 365] on link "Designer Library" at bounding box center [158, 371] width 94 height 13
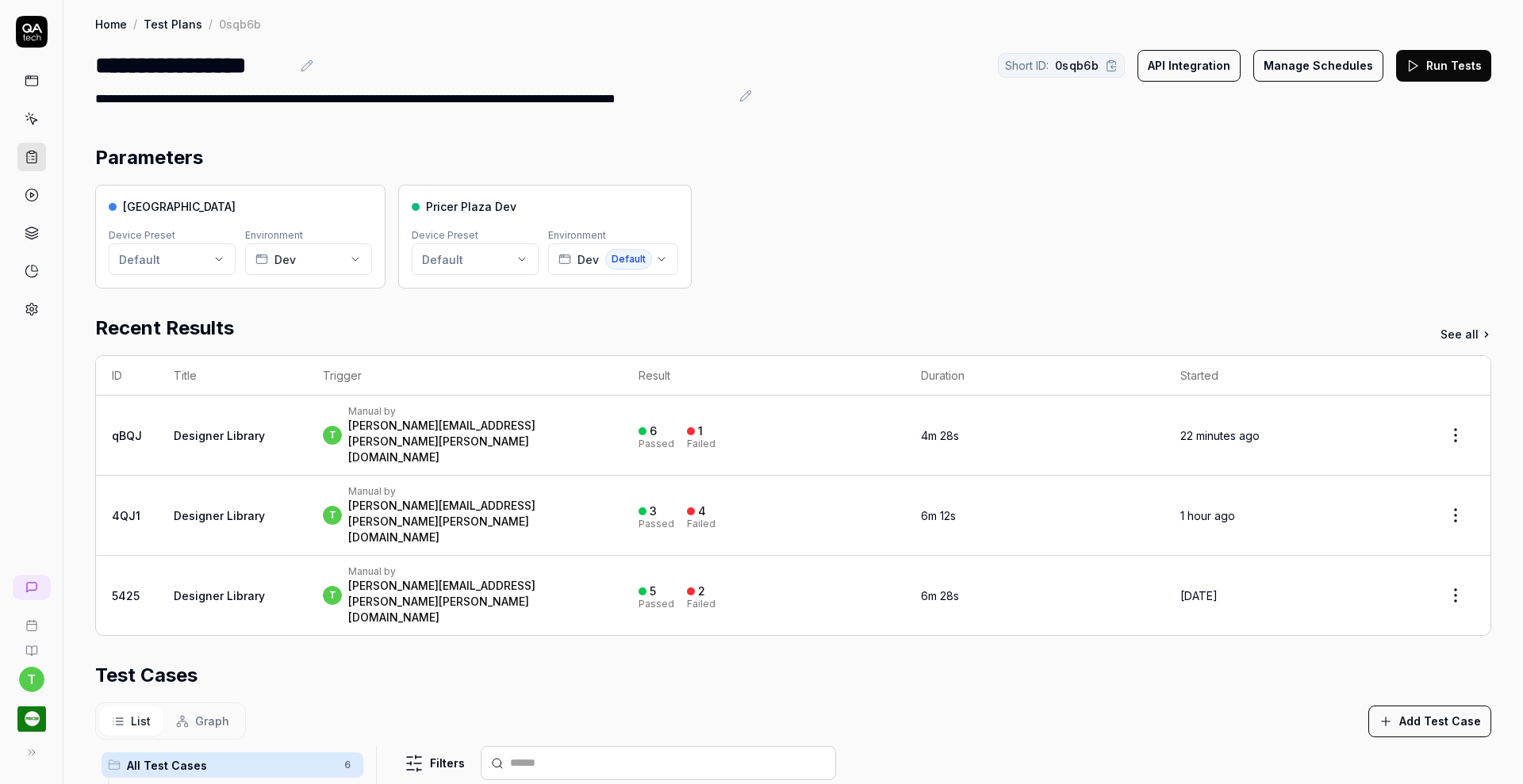
click at [1425, 66] on button "Run Tests" at bounding box center [1444, 66] width 95 height 32
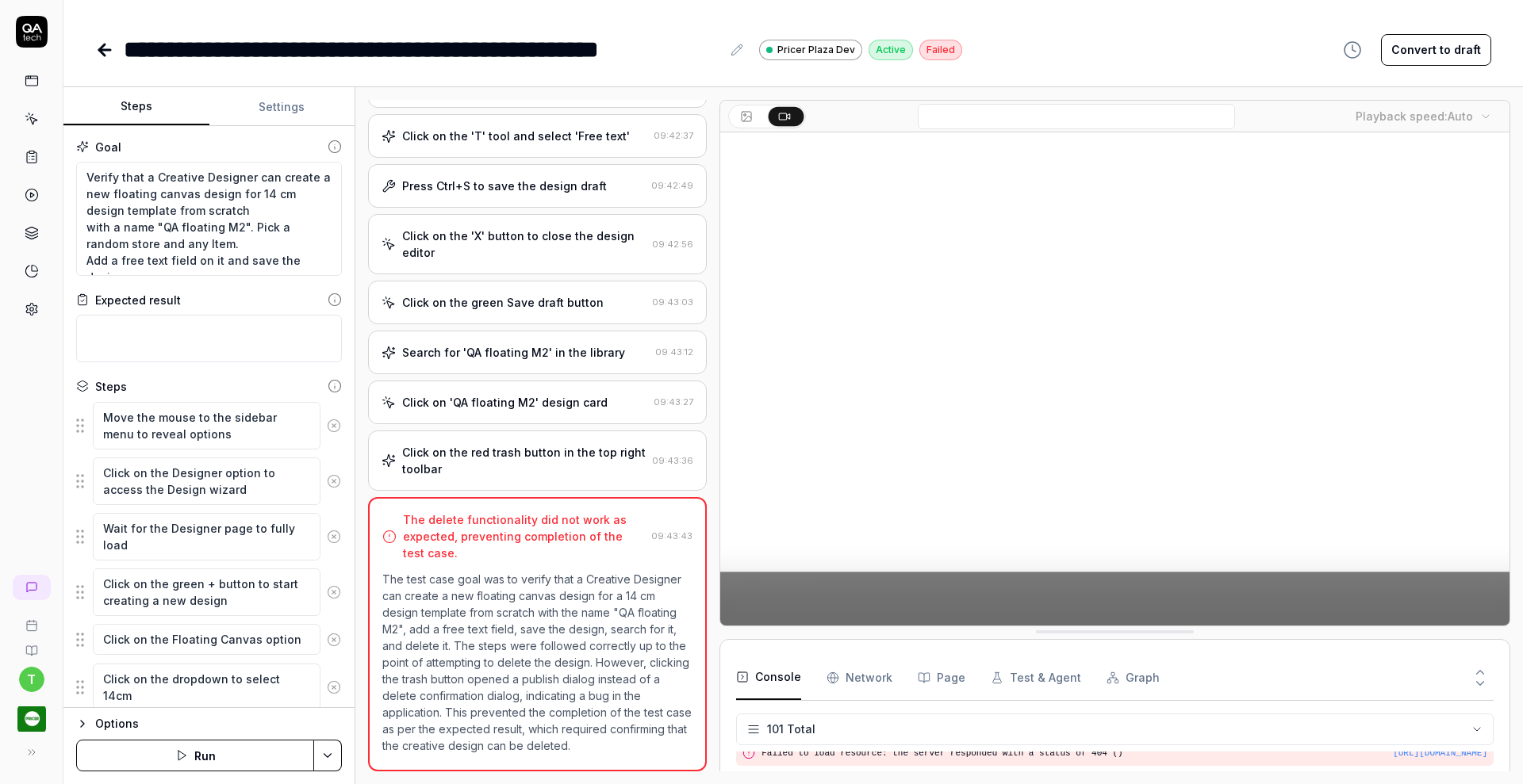
scroll to position [3128, 0]
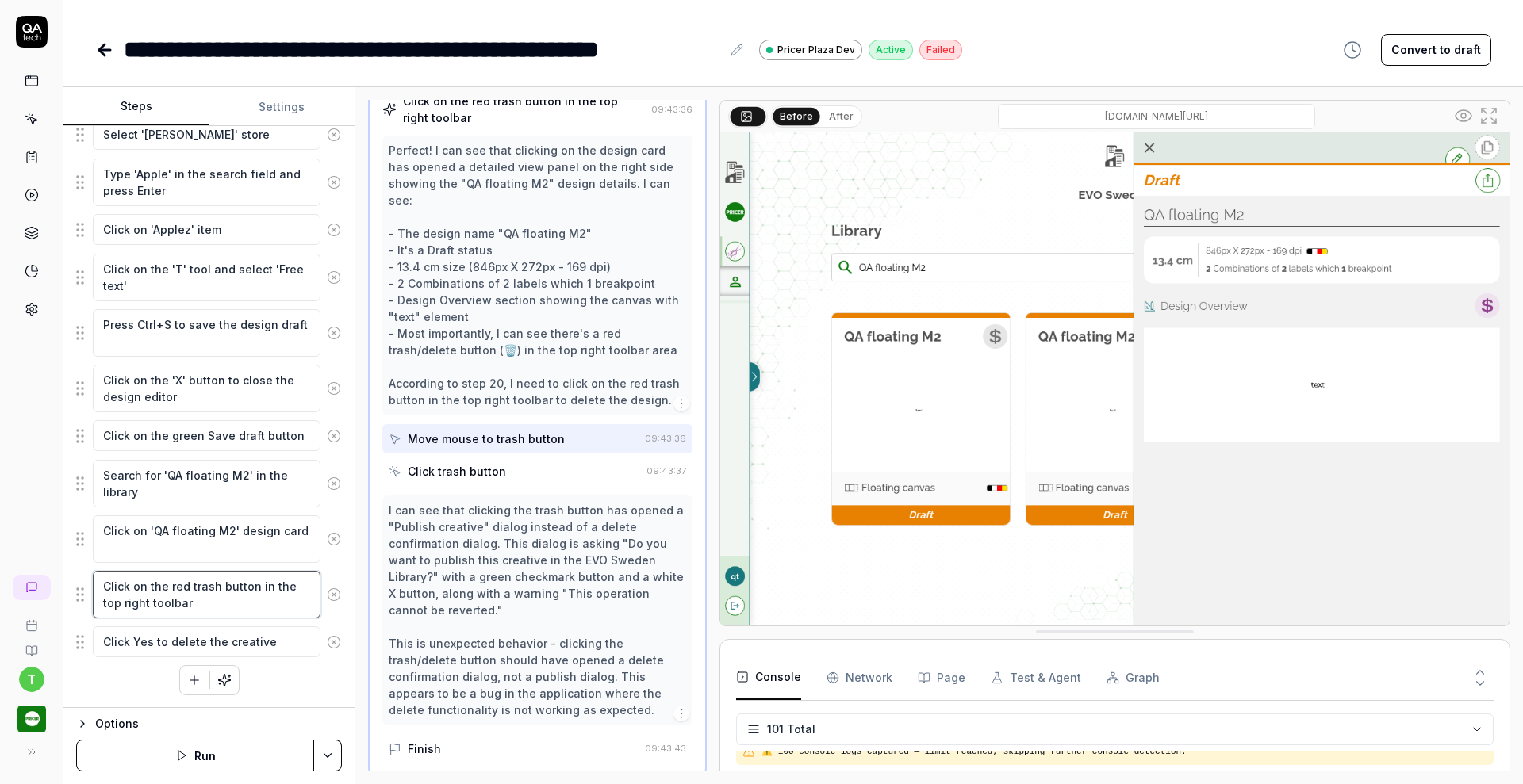
scroll to position [1150, 0]
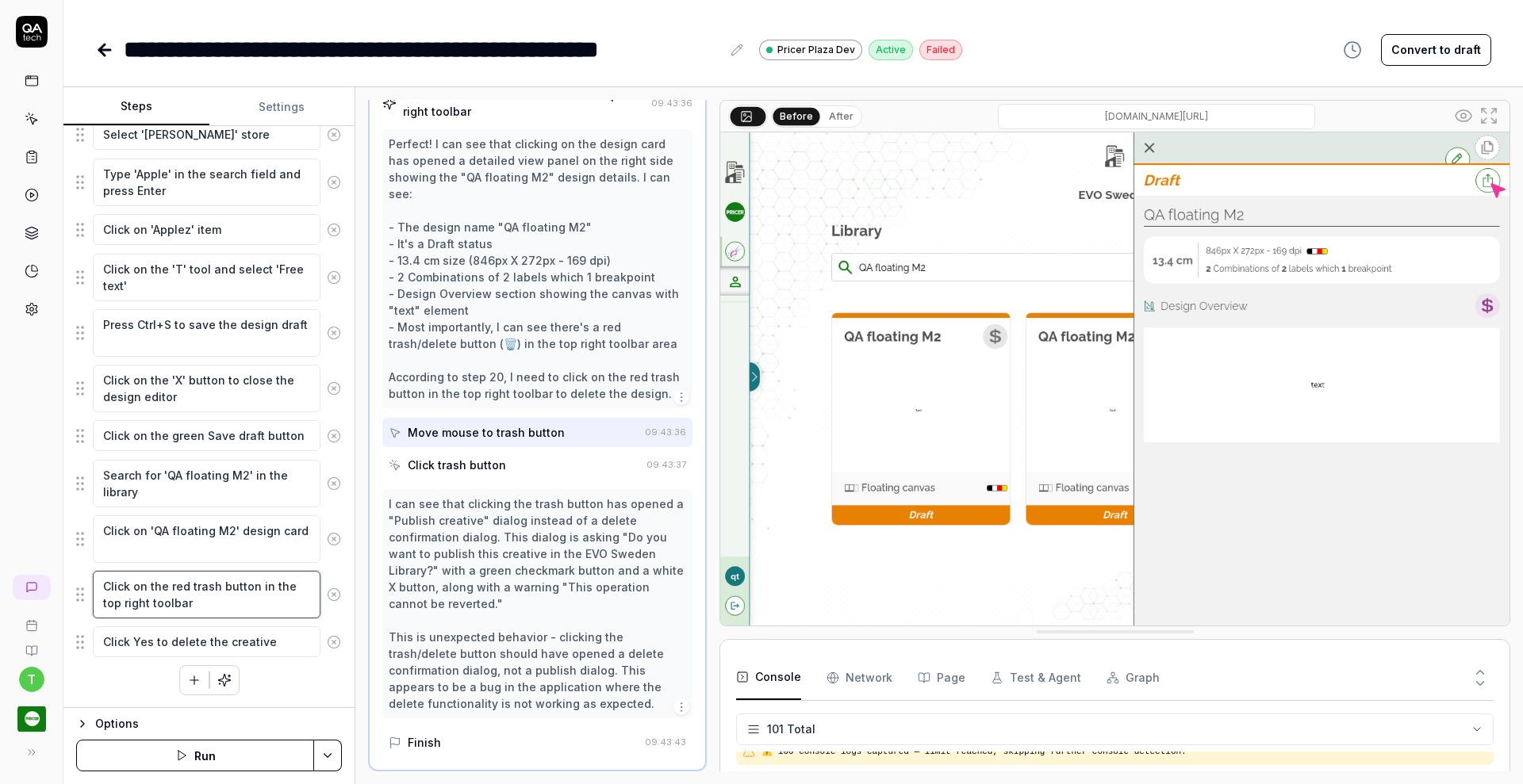
drag, startPoint x: 169, startPoint y: 584, endPoint x: 256, endPoint y: 587, distance: 87.1
click at [256, 587] on textarea "Click on the red trash button in the top right toolbar" at bounding box center [207, 594] width 228 height 47
type textarea "*"
type textarea "Click on the din the top right toolbar"
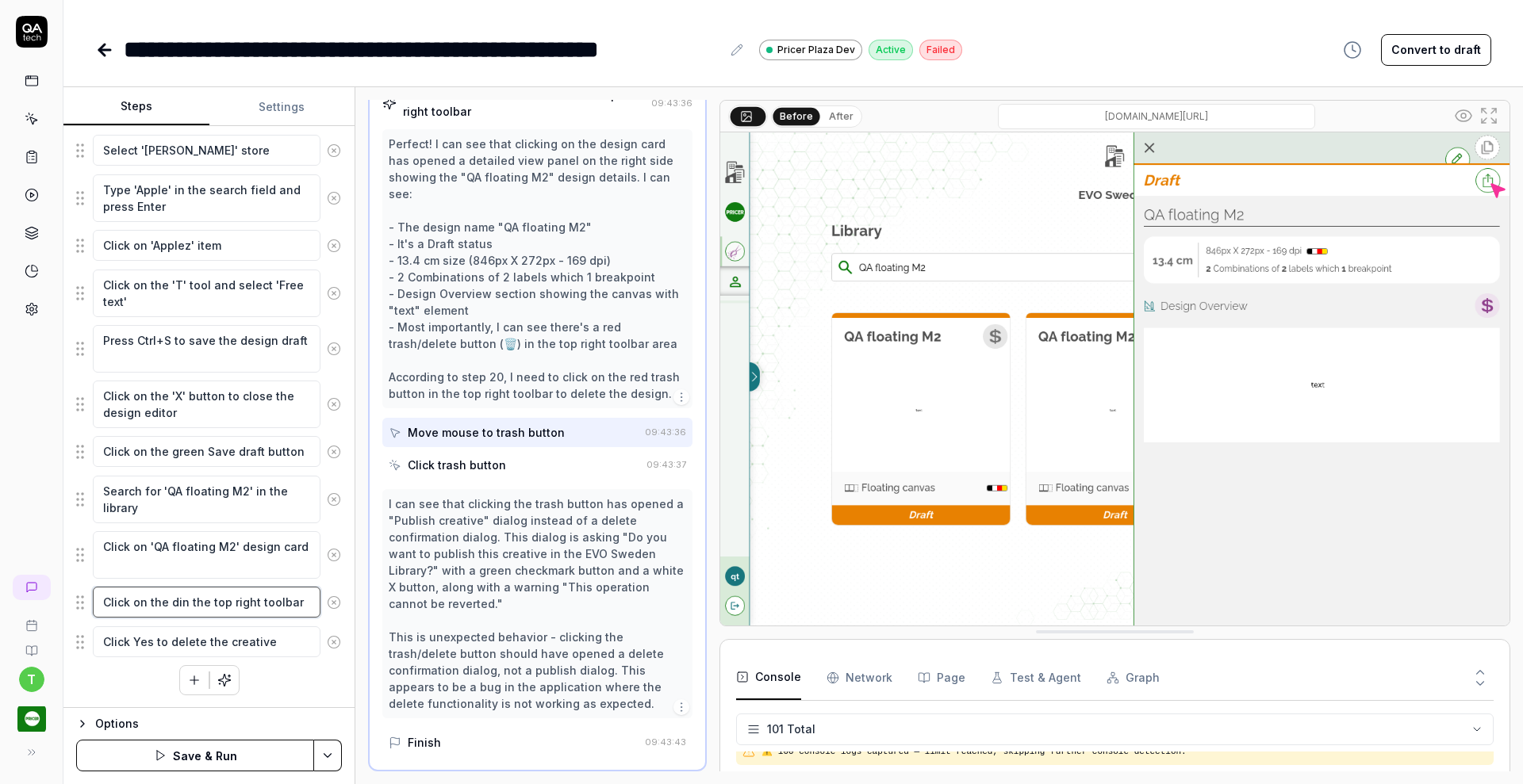
type textarea "*"
type textarea "Click on the dein the top right toolbar"
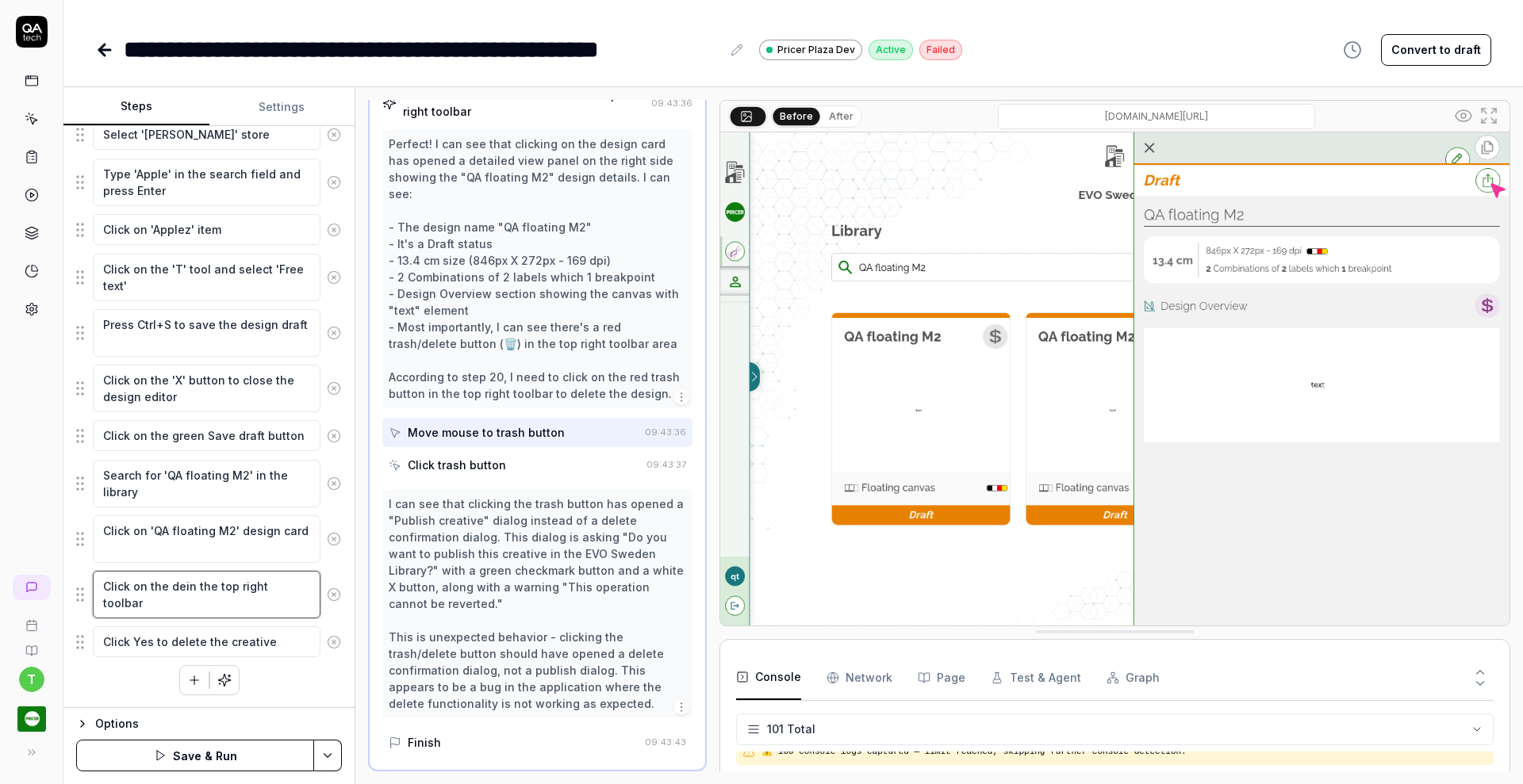
type textarea "*"
type textarea "Click on the delin the top right toolbar"
type textarea "*"
type textarea "Click on the delein the top right toolbar"
type textarea "*"
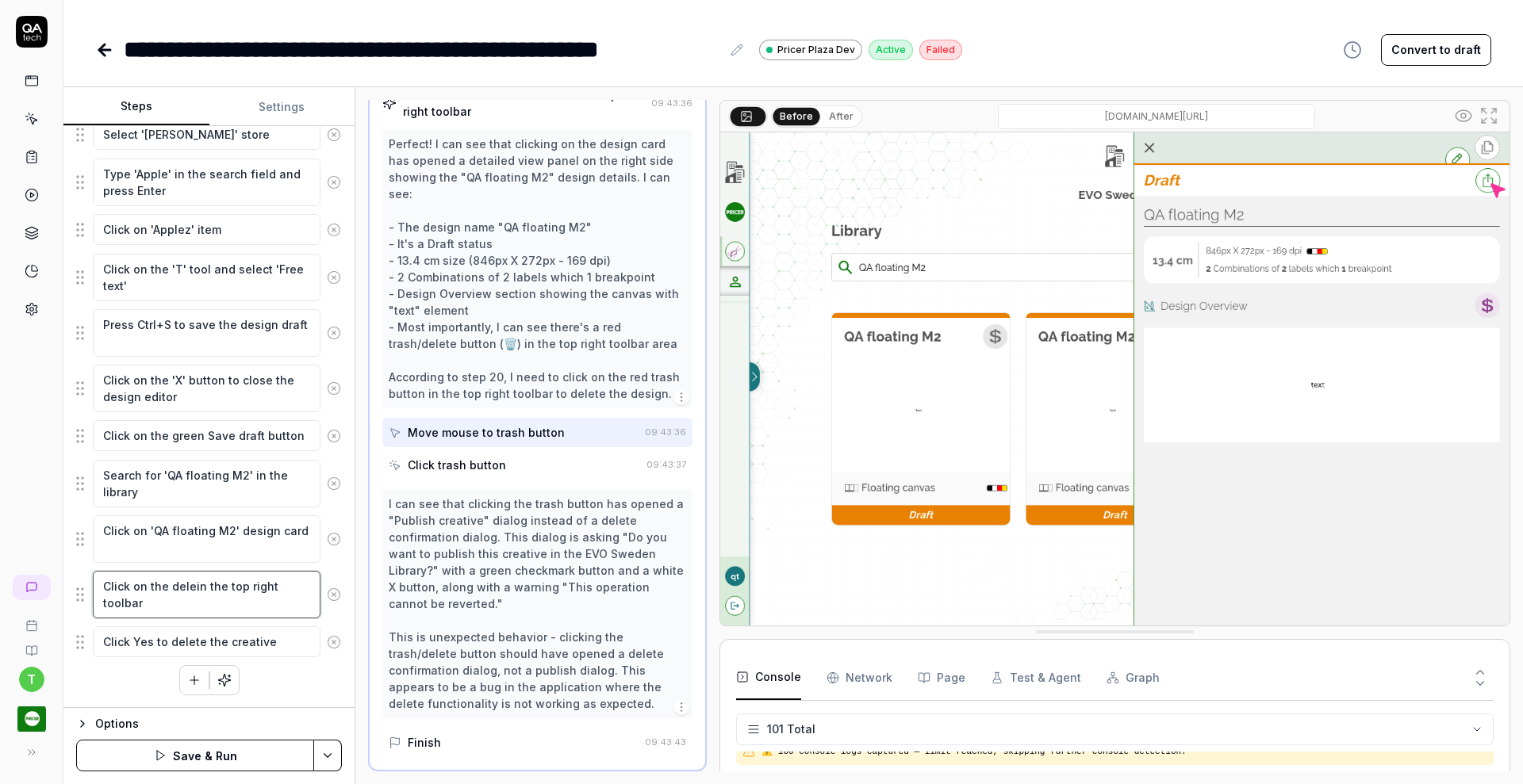
type textarea "Click on the delevin the top right toolbar"
type textarea "*"
type textarea "Click on the delevein the top right toolbar"
type textarea "*"
type textarea "Click on the delevin the top right toolbar"
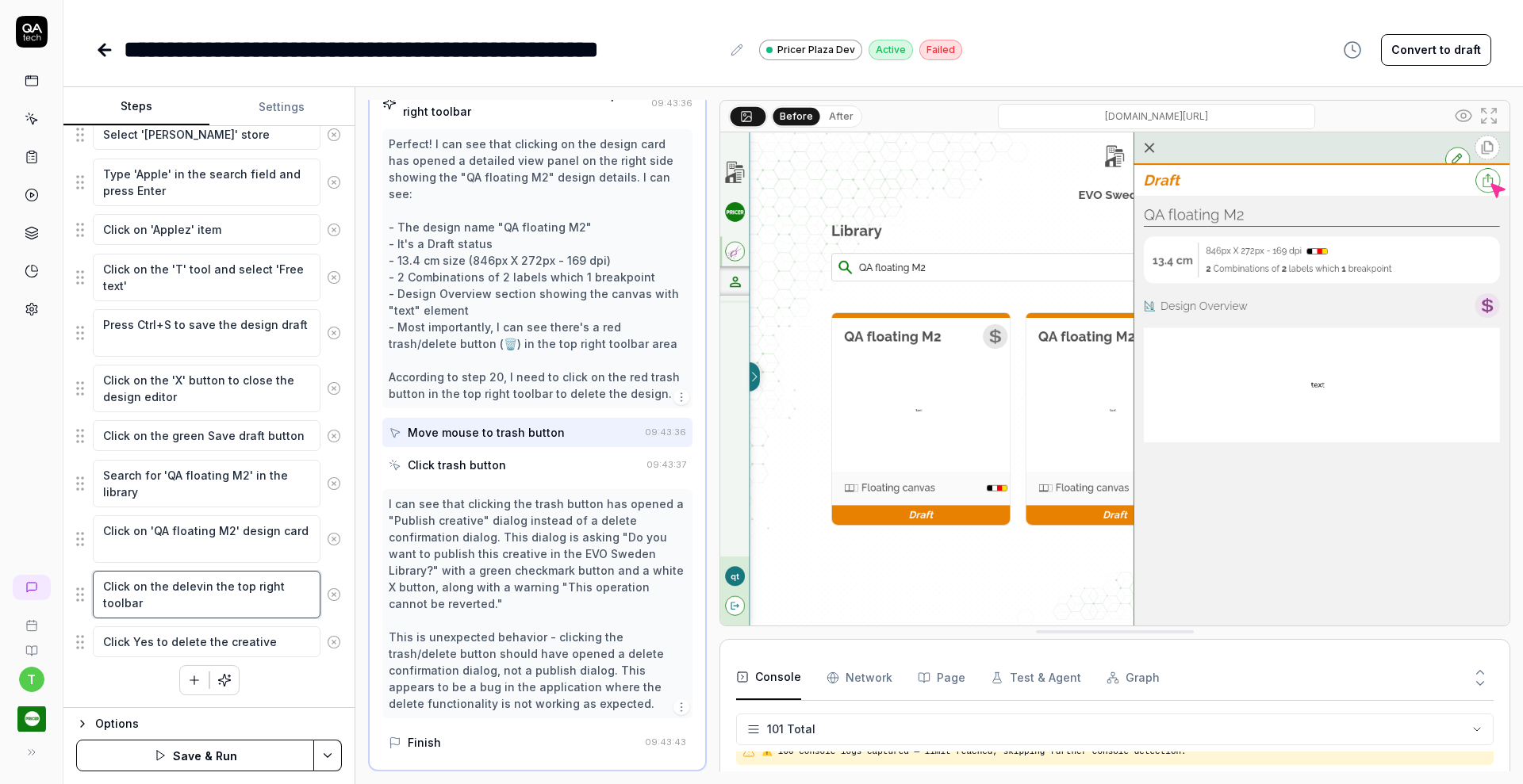
type textarea "*"
type textarea "Click on the delein the top right toolbar"
type textarea "*"
type textarea "Click on the deletin the top right toolbar"
type textarea "*"
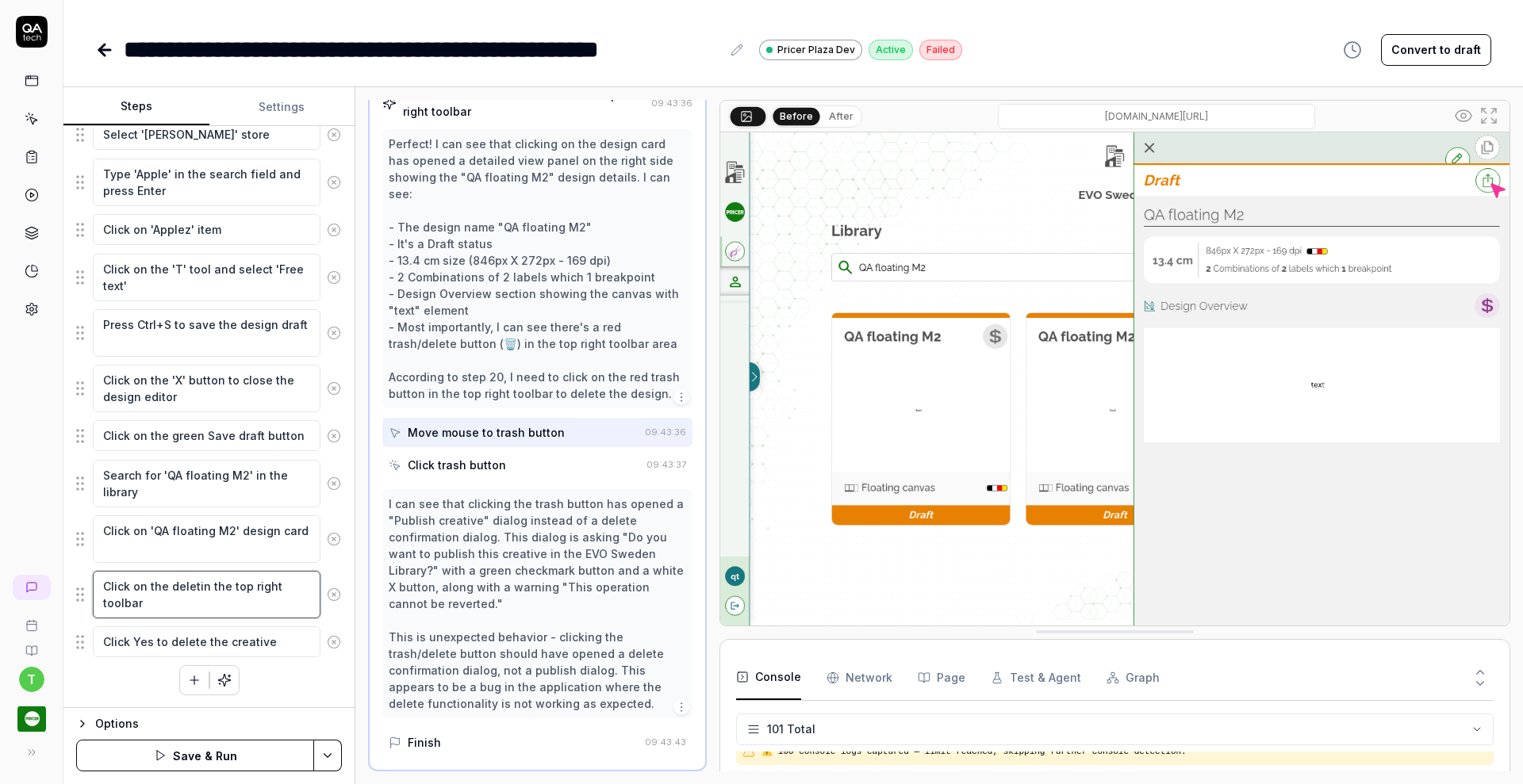
type textarea "Click on the deletein the top right toolbar"
type textarea "*"
type textarea "Click on the delete in the top right toolbar"
type textarea "*"
type textarea "Click on the delete cin the top right toolbar"
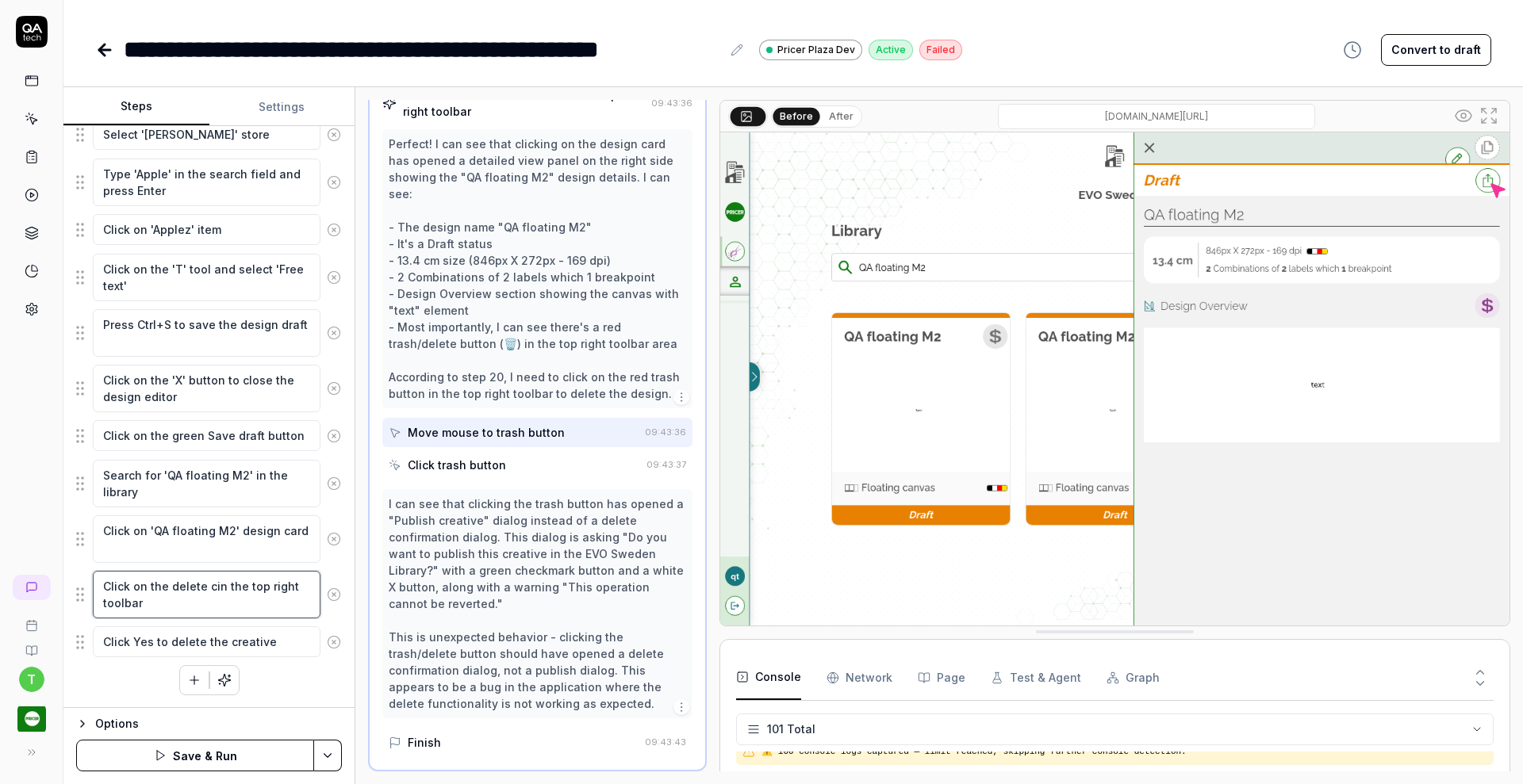
type textarea "*"
type textarea "Click on the delete crin the top right toolbar"
type textarea "*"
type textarea "Click on the delete crein the top right toolbar"
type textarea "*"
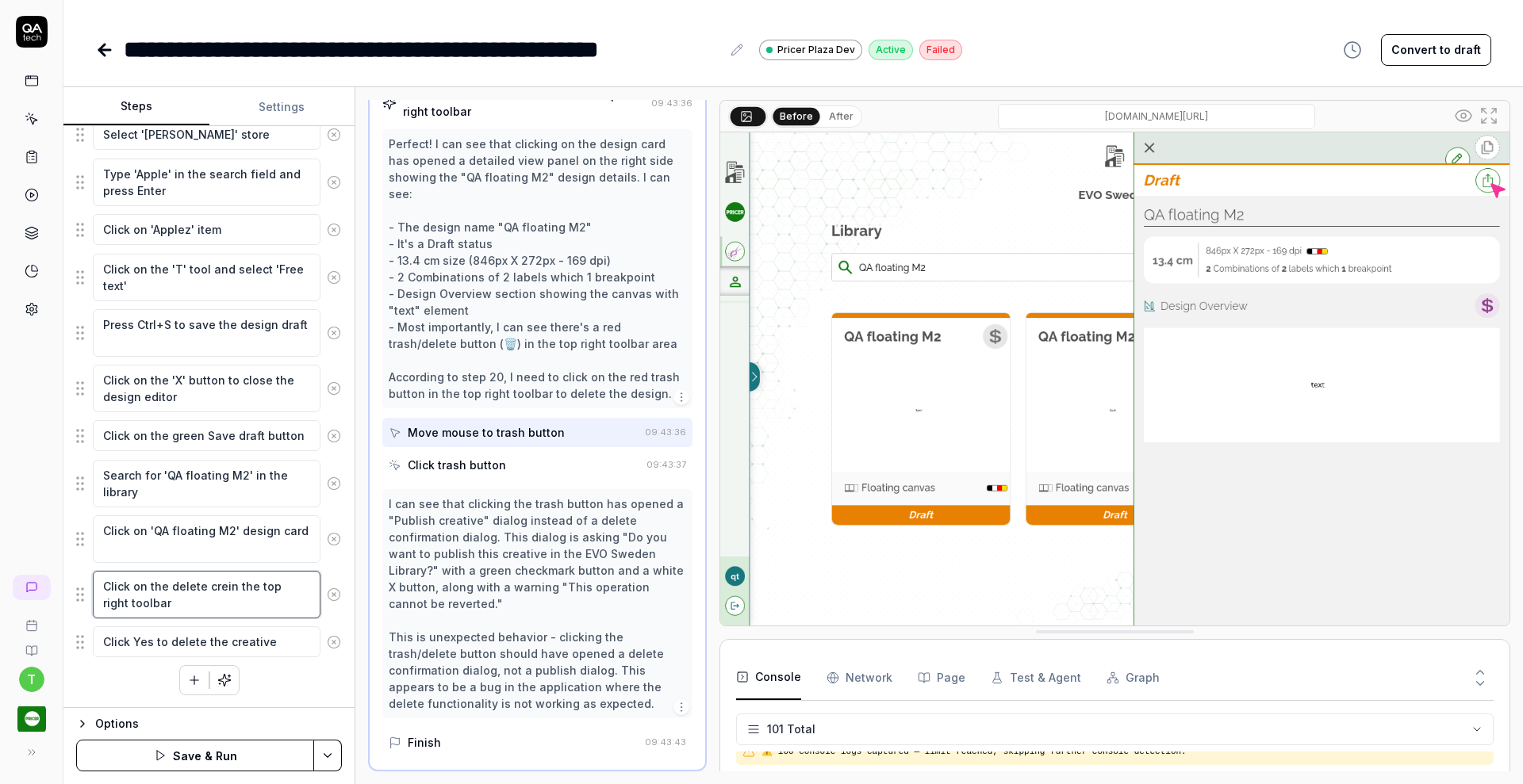
type textarea "Click on the delete creain the top right toolbar"
type textarea "*"
type textarea "Click on the delete creatin the top right toolbar"
type textarea "*"
type textarea "Click on the delete creatiin the top right toolbar"
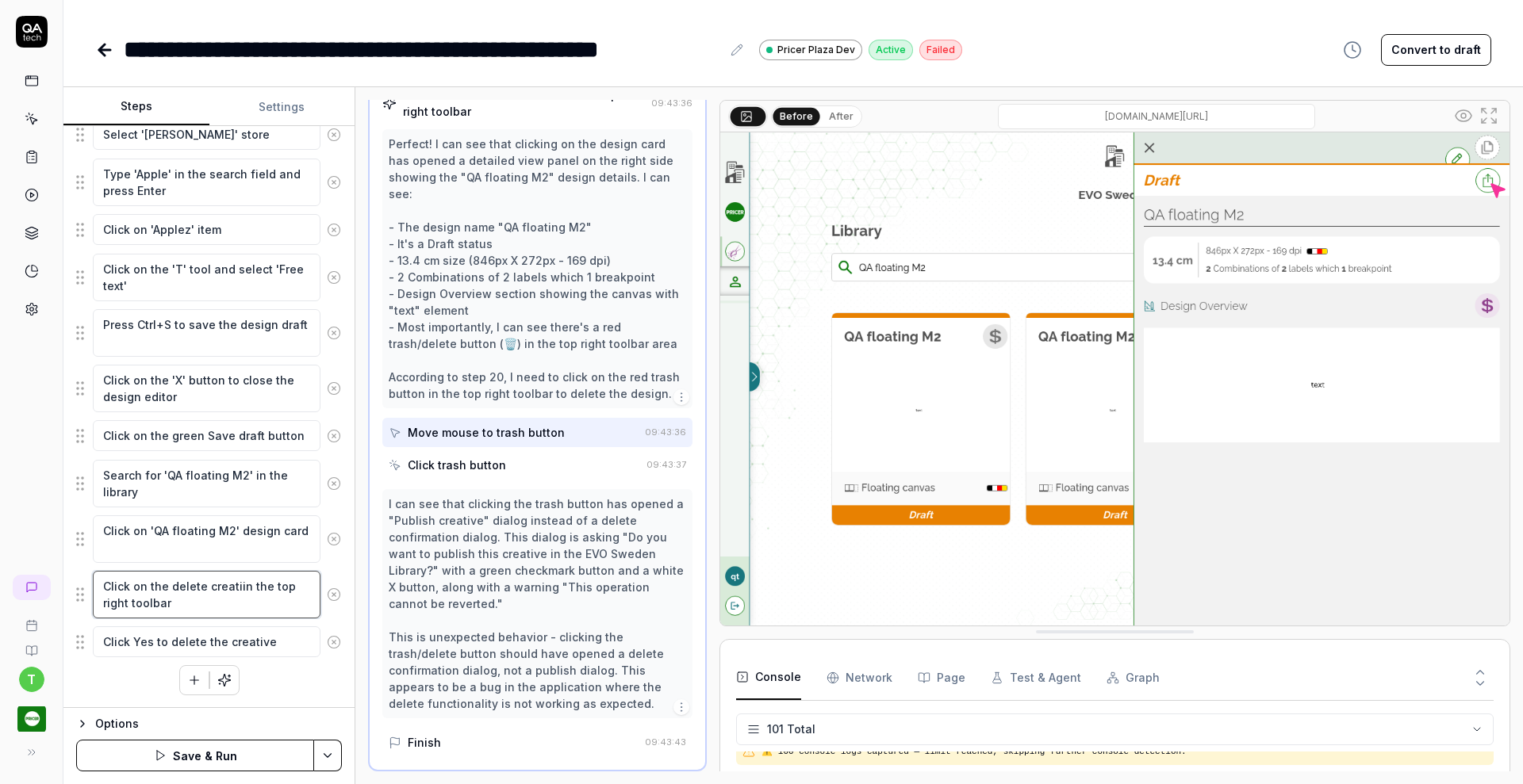
type textarea "*"
type textarea "Click on the delete creativin the top right toolbar"
type textarea "*"
type textarea "Click on the delete creativein the top right toolbar"
type textarea "*"
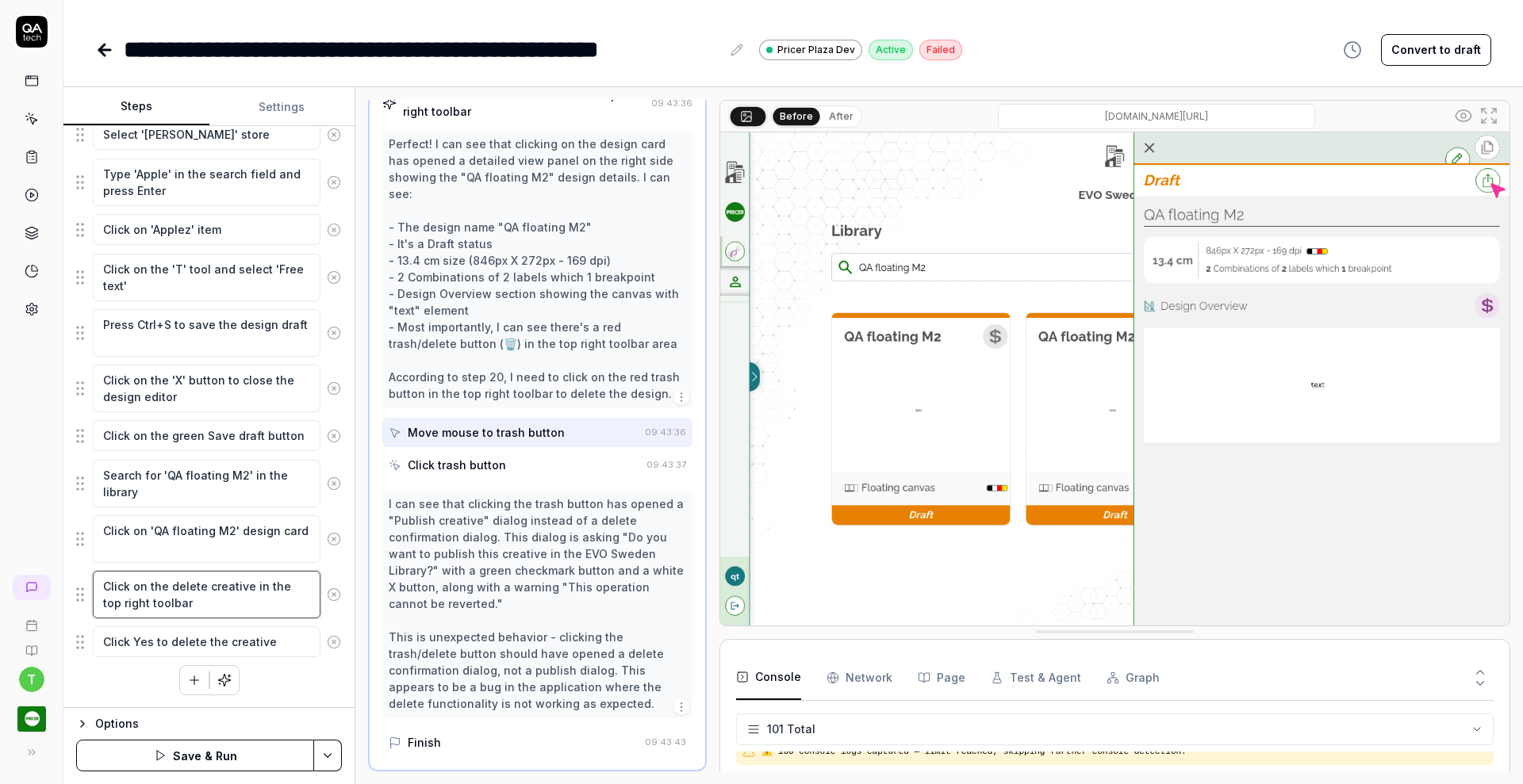
type textarea "Click on the delete creative in the top right toolbar"
click at [334, 752] on html "**********" at bounding box center [761, 392] width 1523 height 784
click at [224, 646] on div "Save" at bounding box center [250, 646] width 202 height 35
click at [31, 315] on icon at bounding box center [32, 310] width 11 height 12
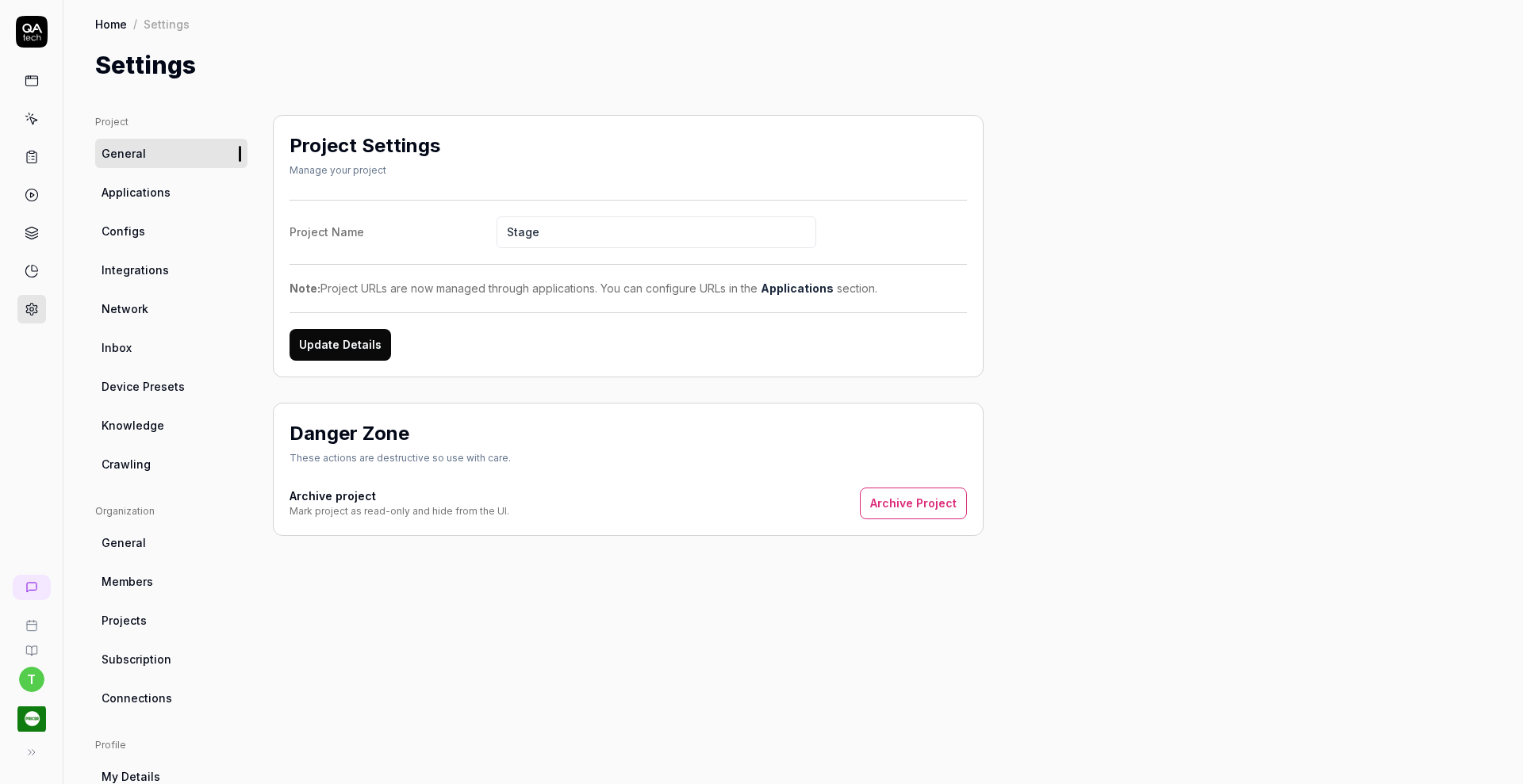
click at [152, 424] on span "Knowledge" at bounding box center [132, 426] width 62 height 17
type textarea "*"
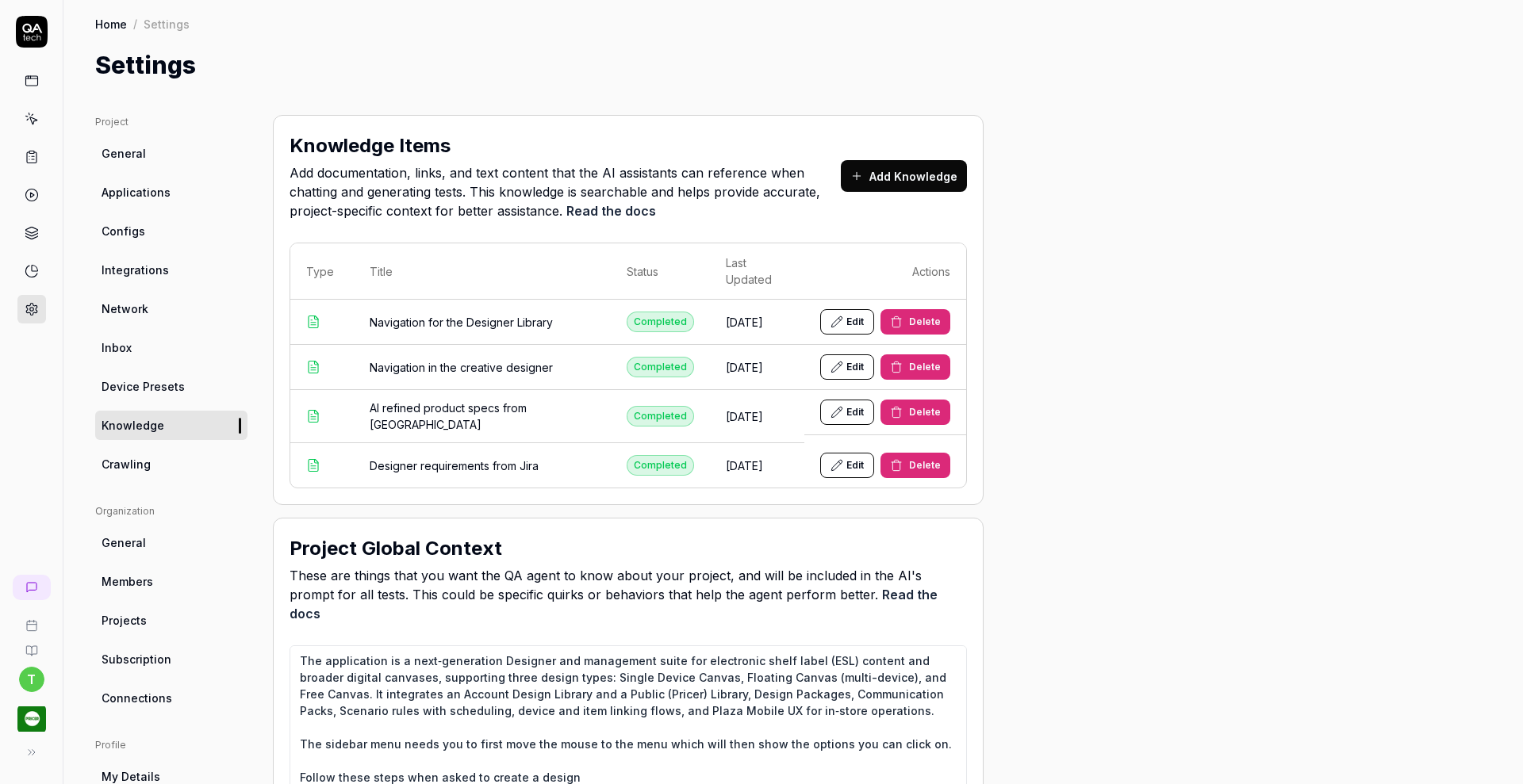
click at [855, 310] on button "Edit" at bounding box center [848, 322] width 54 height 25
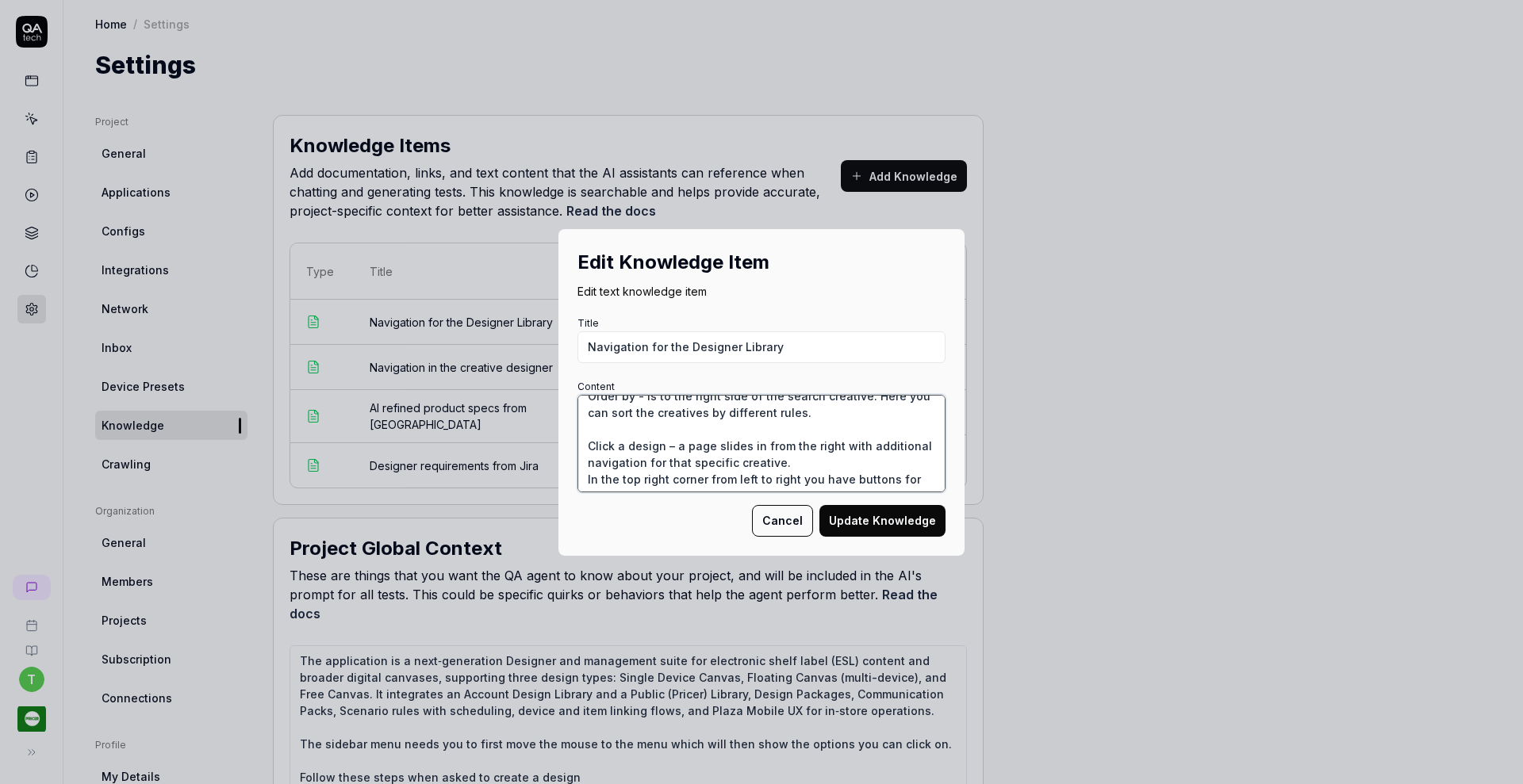
scroll to position [205, 0]
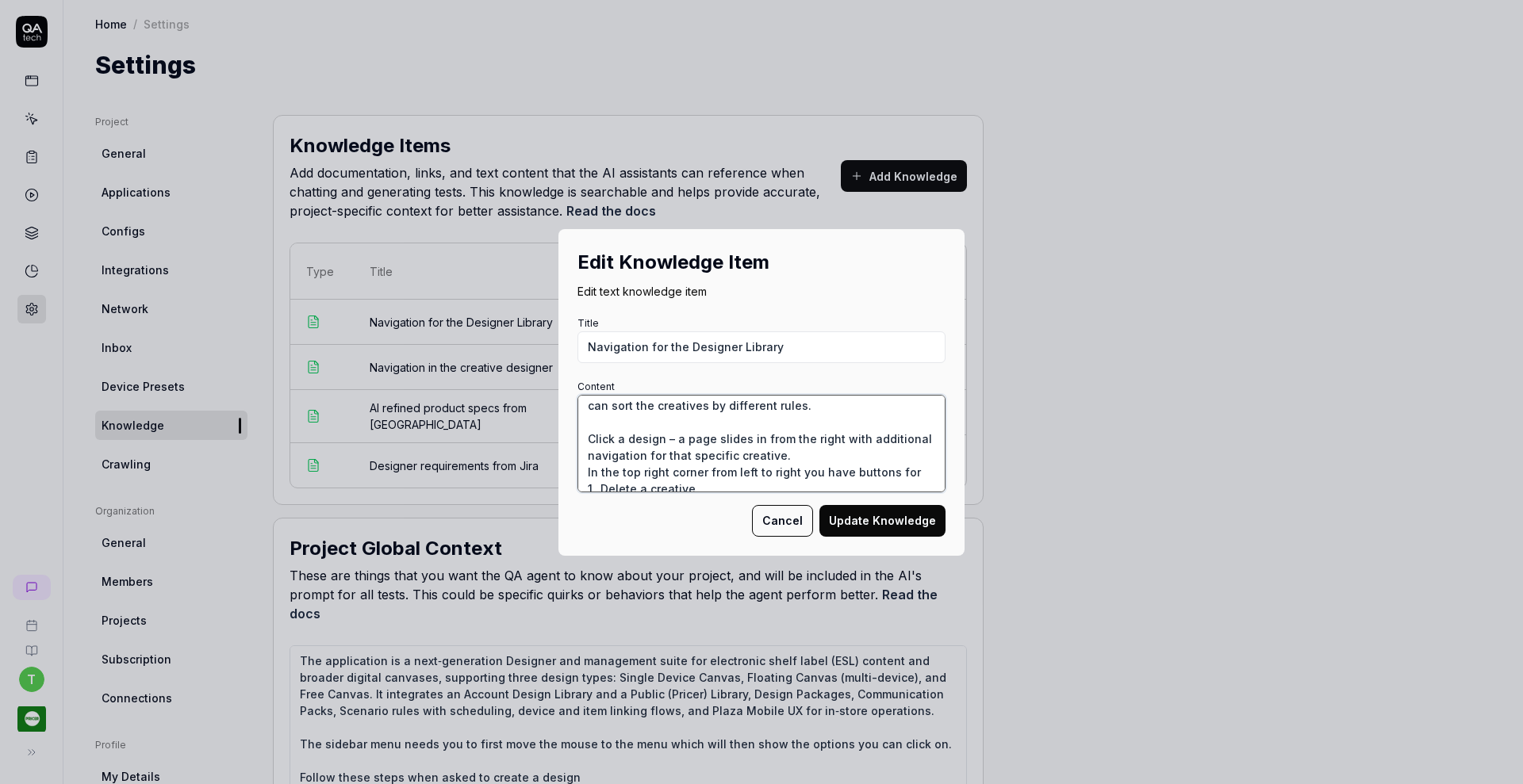
click at [681, 455] on textarea "The designer application consist of a library with a simple navigation and a de…" at bounding box center [762, 444] width 368 height 98
paste textarea "from left to right"
type textarea "The designer application consist of a library with a simple navigation and a de…"
click at [847, 513] on button "Update Knowledge" at bounding box center [883, 521] width 127 height 32
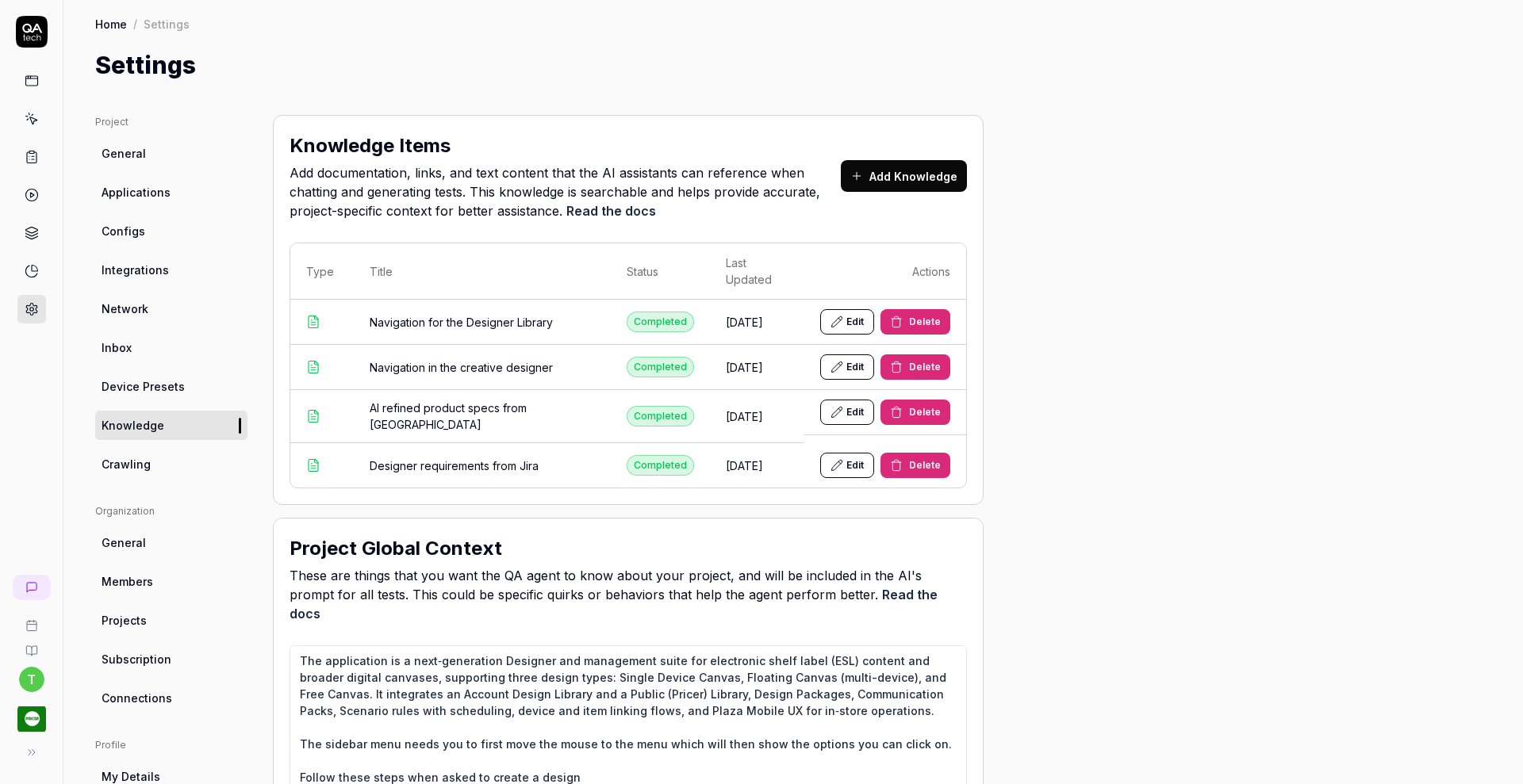
type textarea "*"
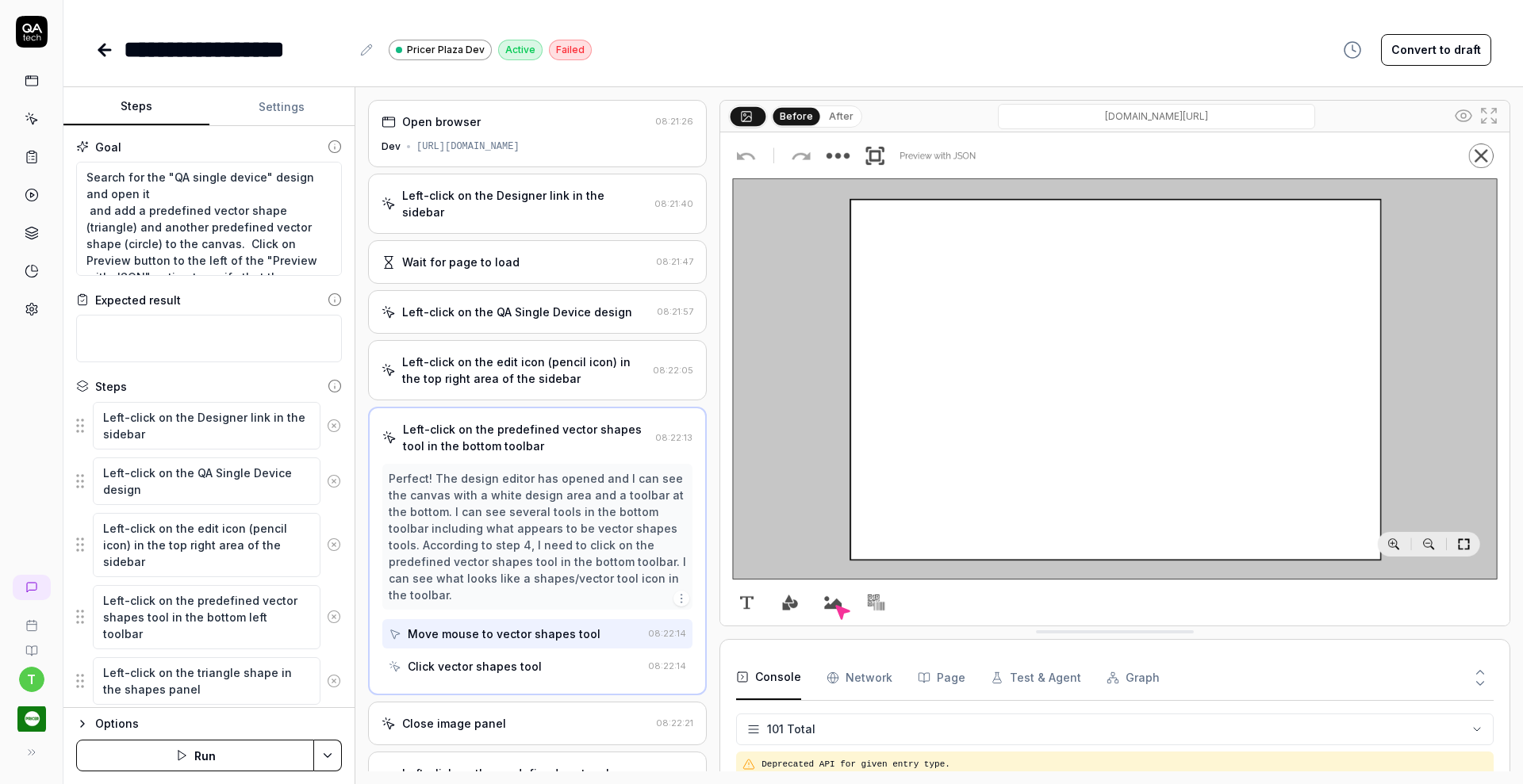
scroll to position [3128, 0]
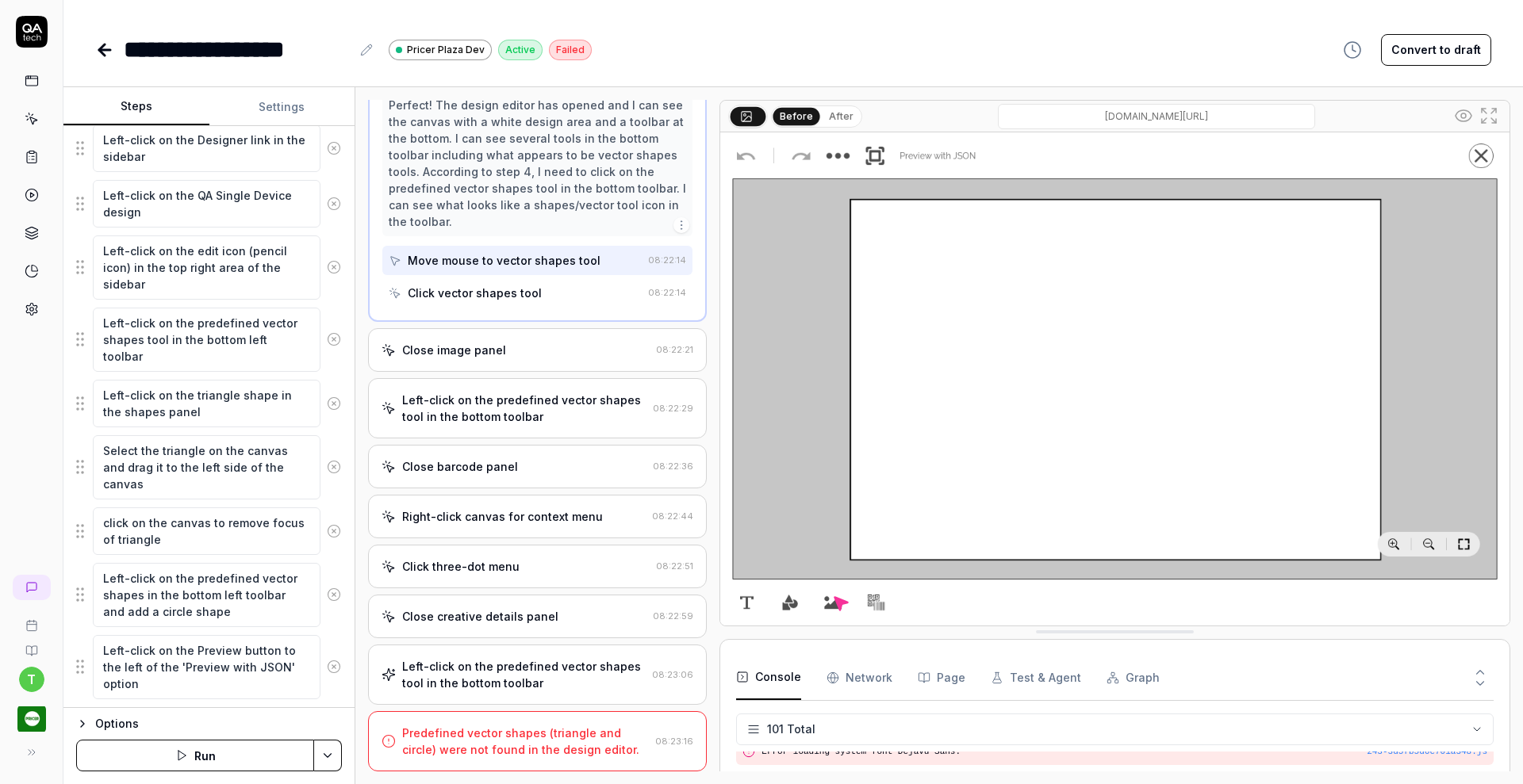
click at [218, 763] on button "Run" at bounding box center [195, 756] width 238 height 32
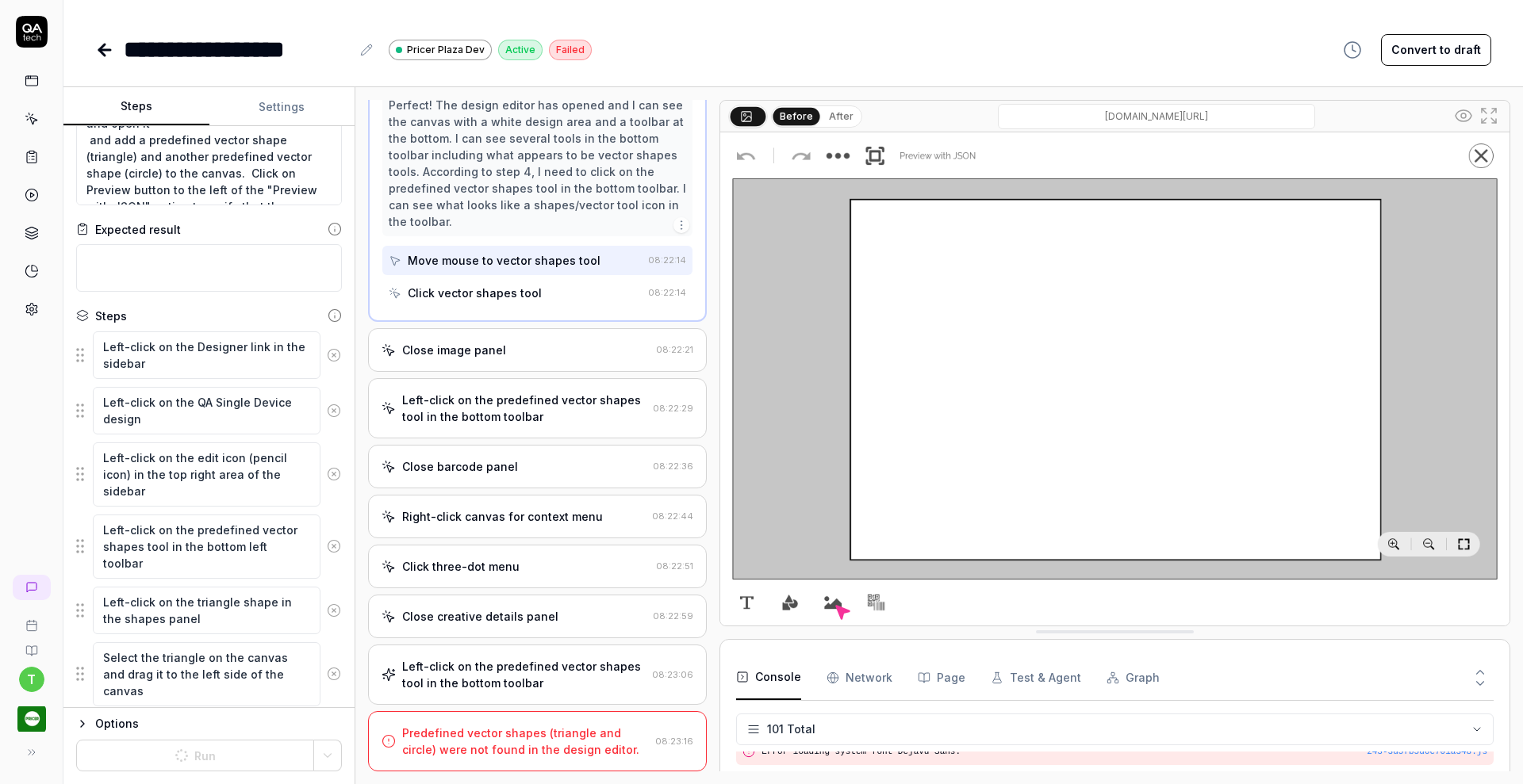
scroll to position [0, 0]
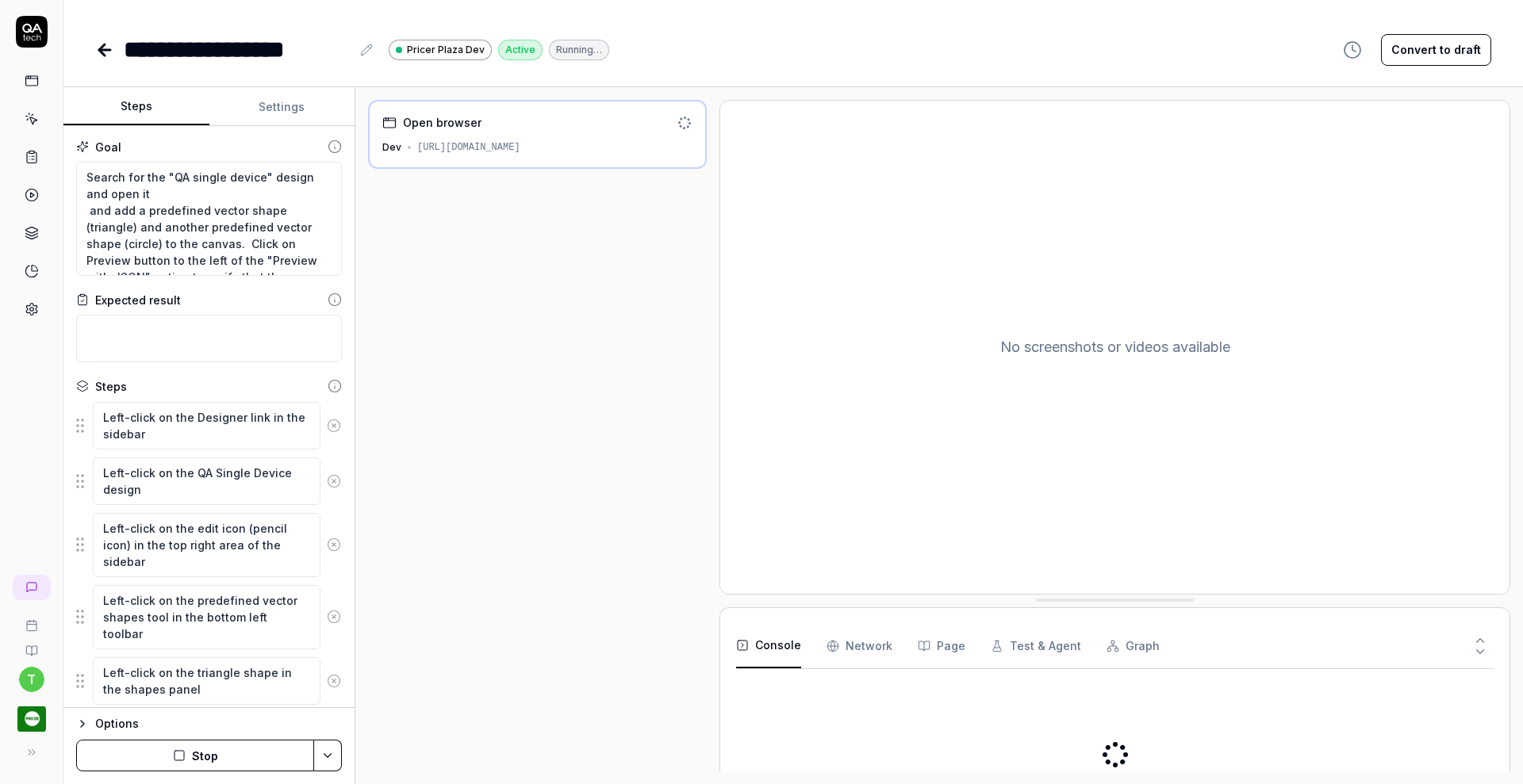
type textarea "*"
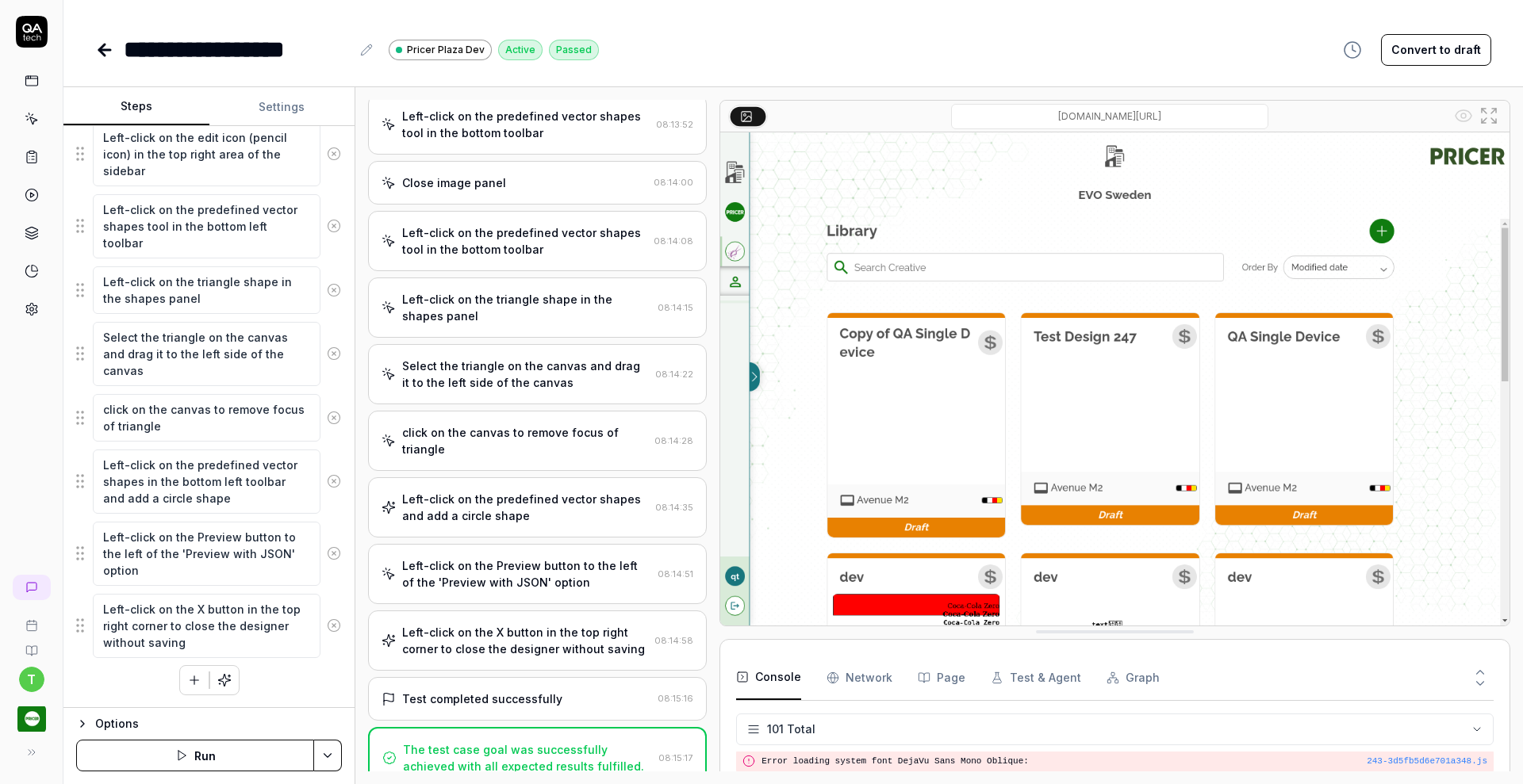
scroll to position [3128, 0]
type textarea "*"
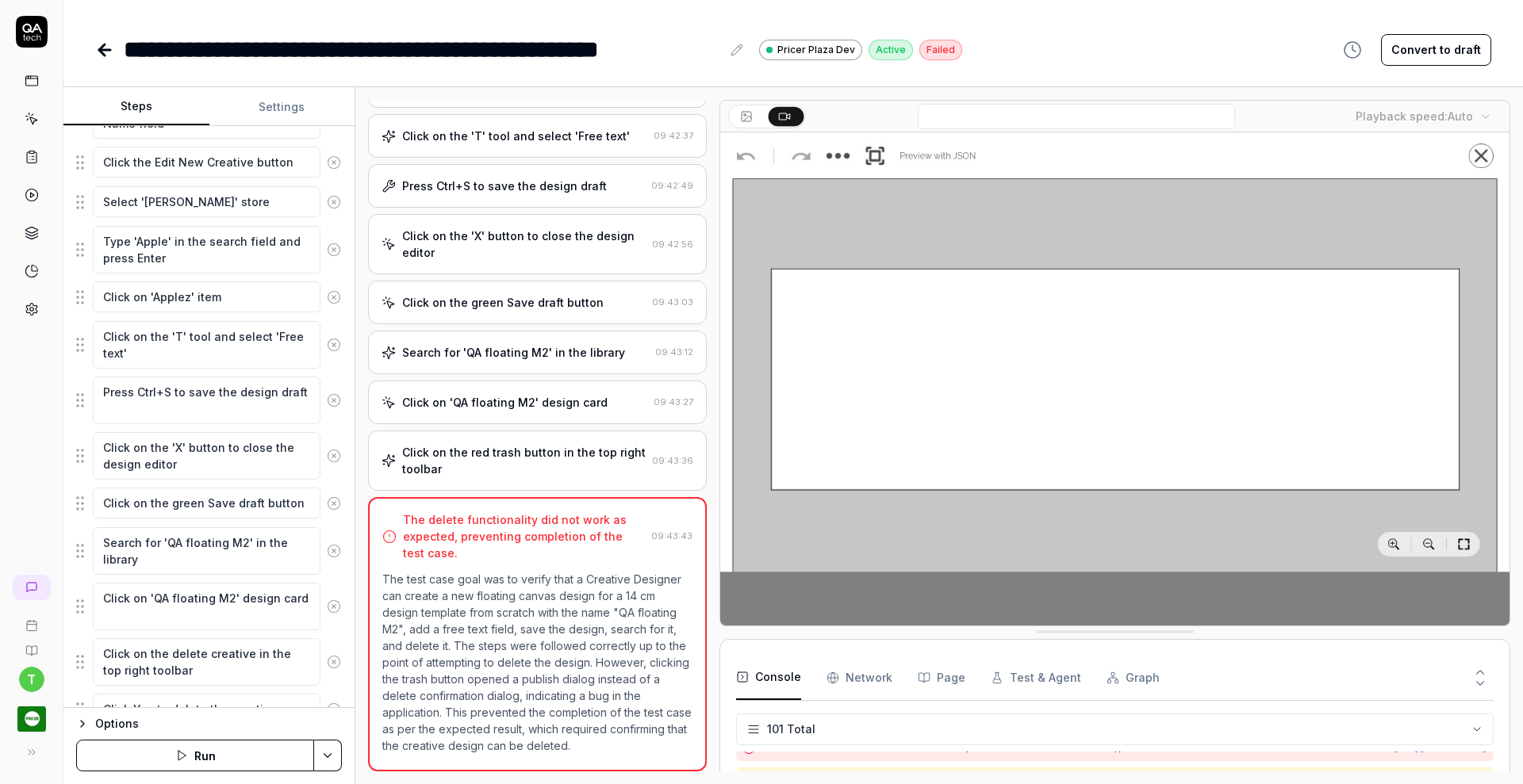
scroll to position [775, 0]
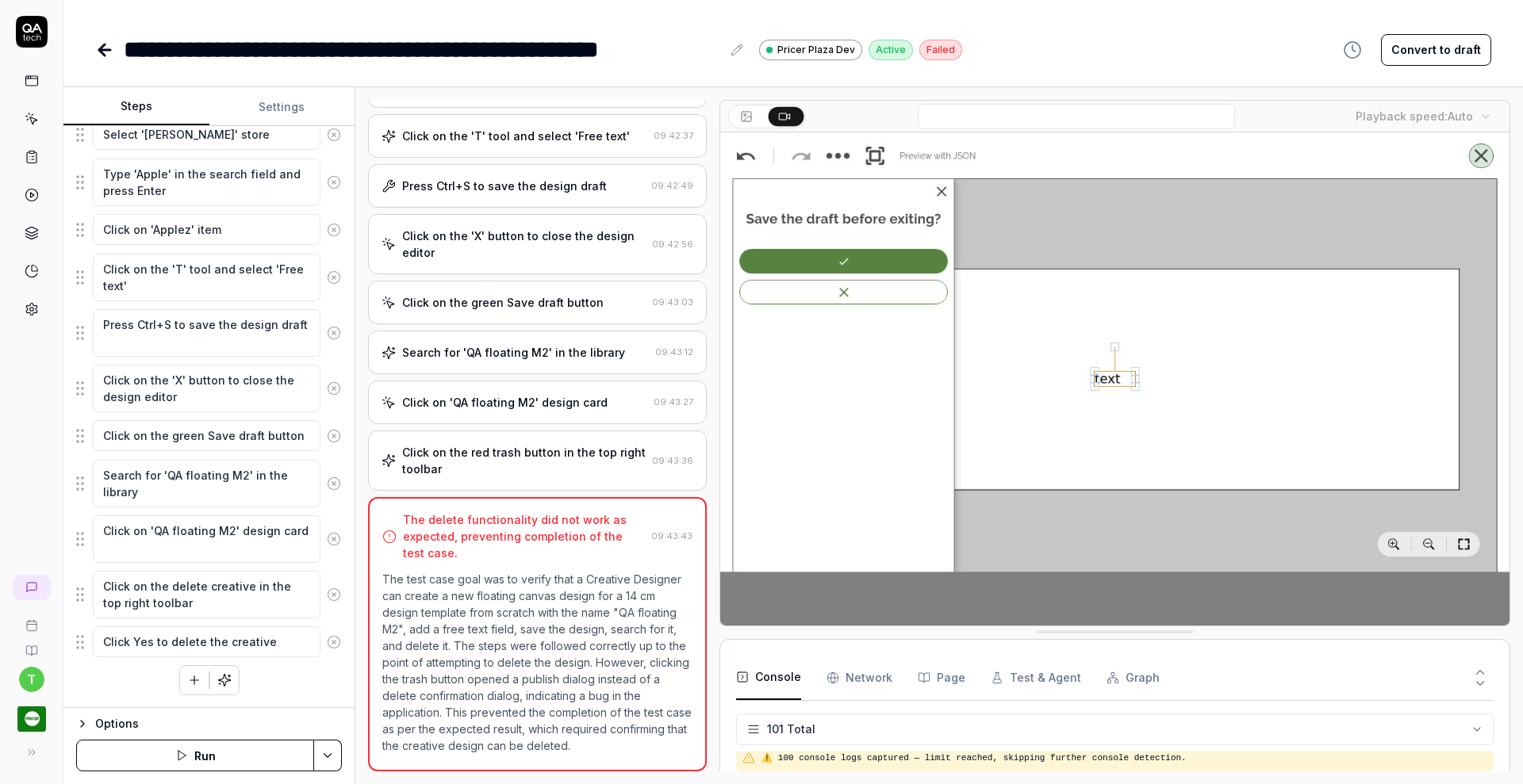
scroll to position [3128, 0]
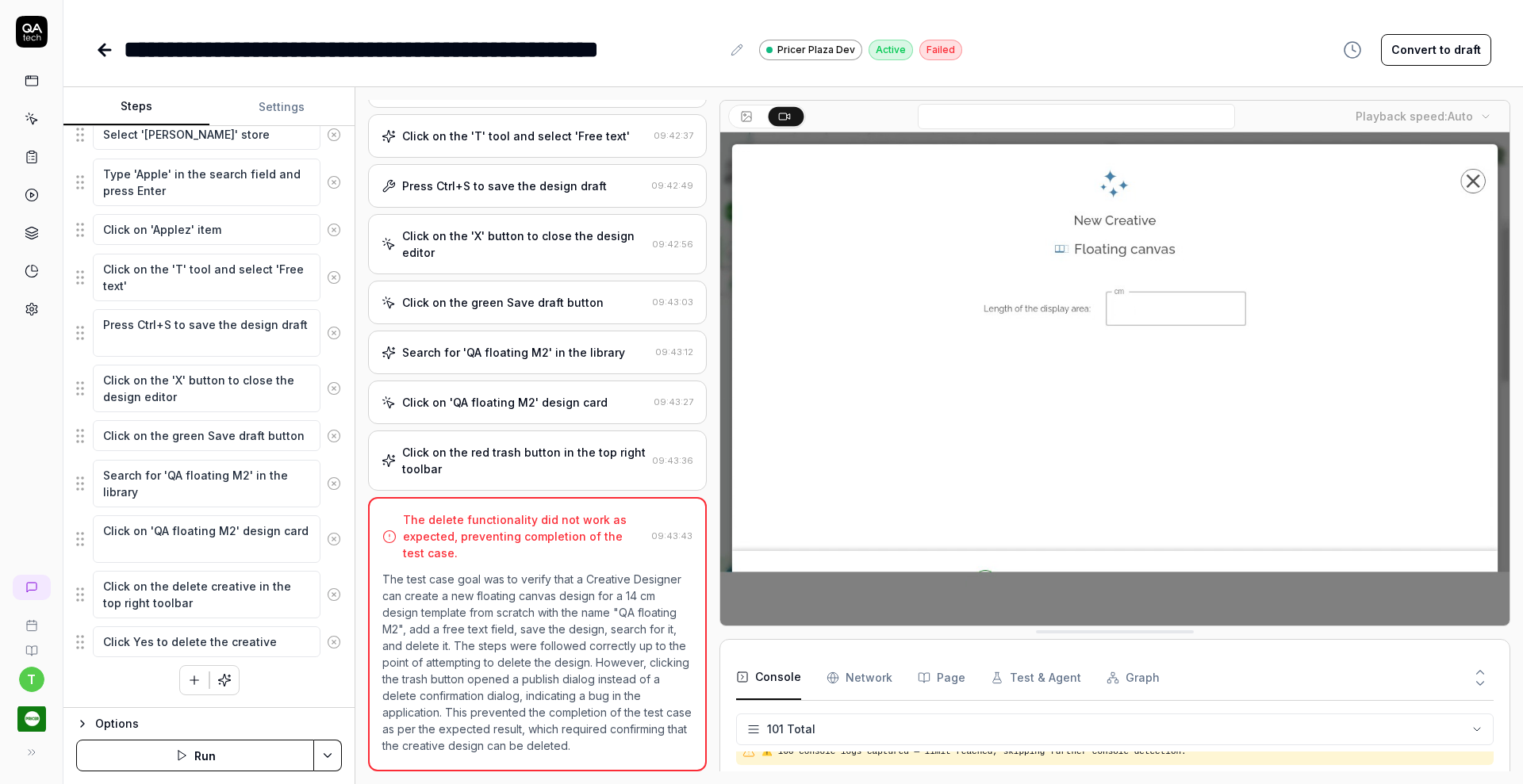
click at [256, 750] on button "Run" at bounding box center [195, 756] width 238 height 32
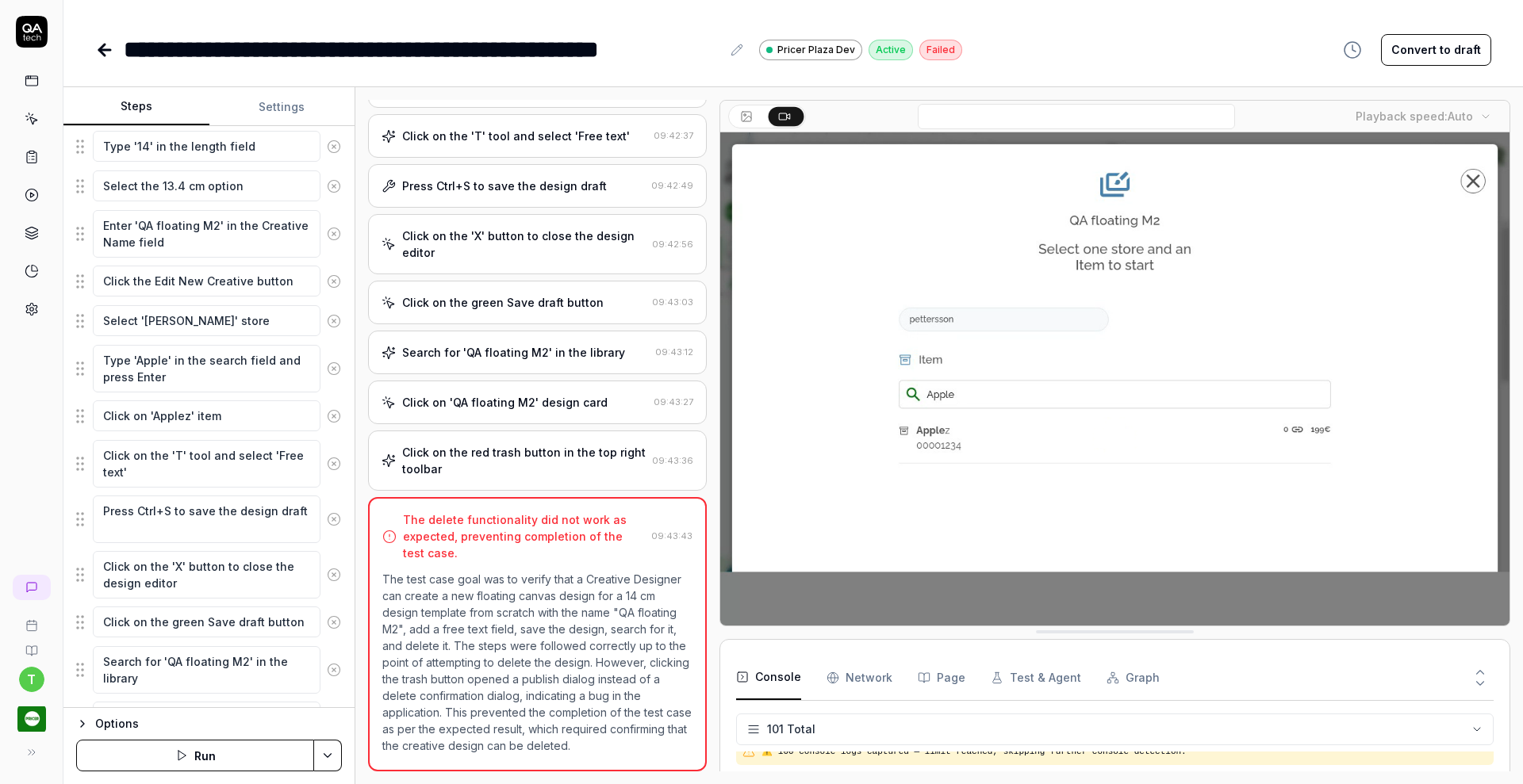
scroll to position [0, 0]
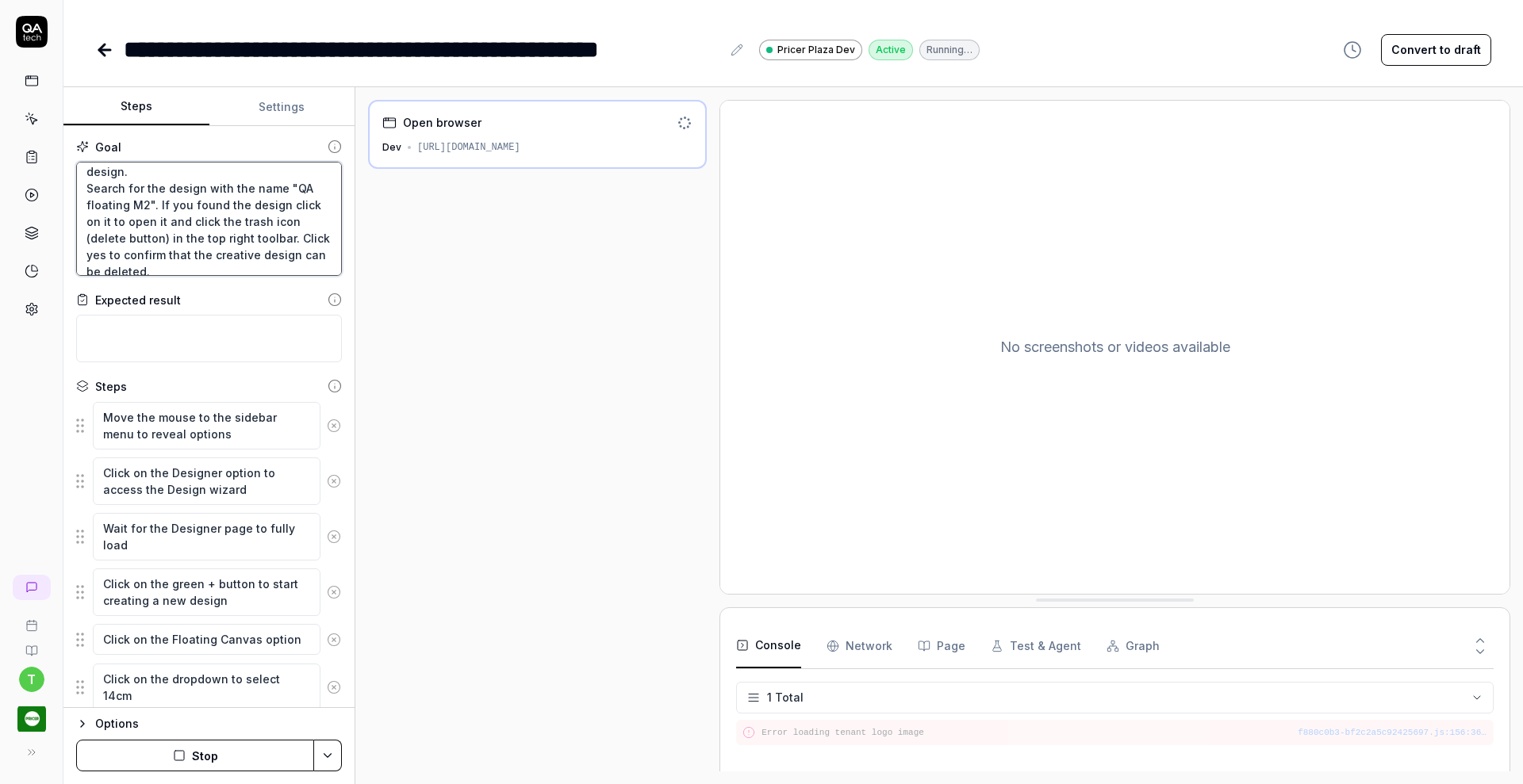
scroll to position [116, 0]
drag, startPoint x: 87, startPoint y: 175, endPoint x: 352, endPoint y: 302, distance: 293.9
click at [352, 302] on div "Goal Verify that a Creative Designer can create a new floating canvas design fo…" at bounding box center [208, 418] width 291 height 582
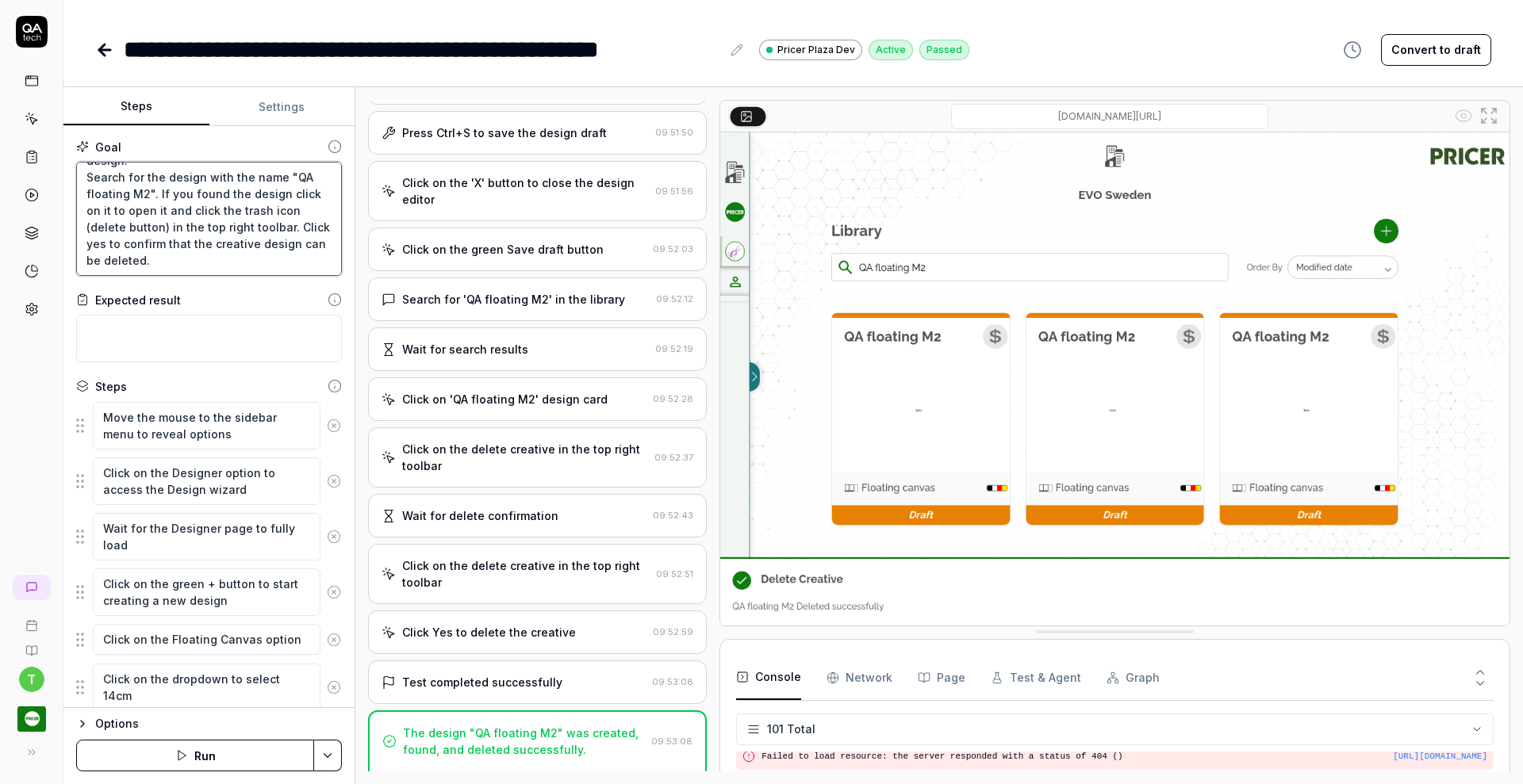
scroll to position [3128, 0]
type textarea "*"
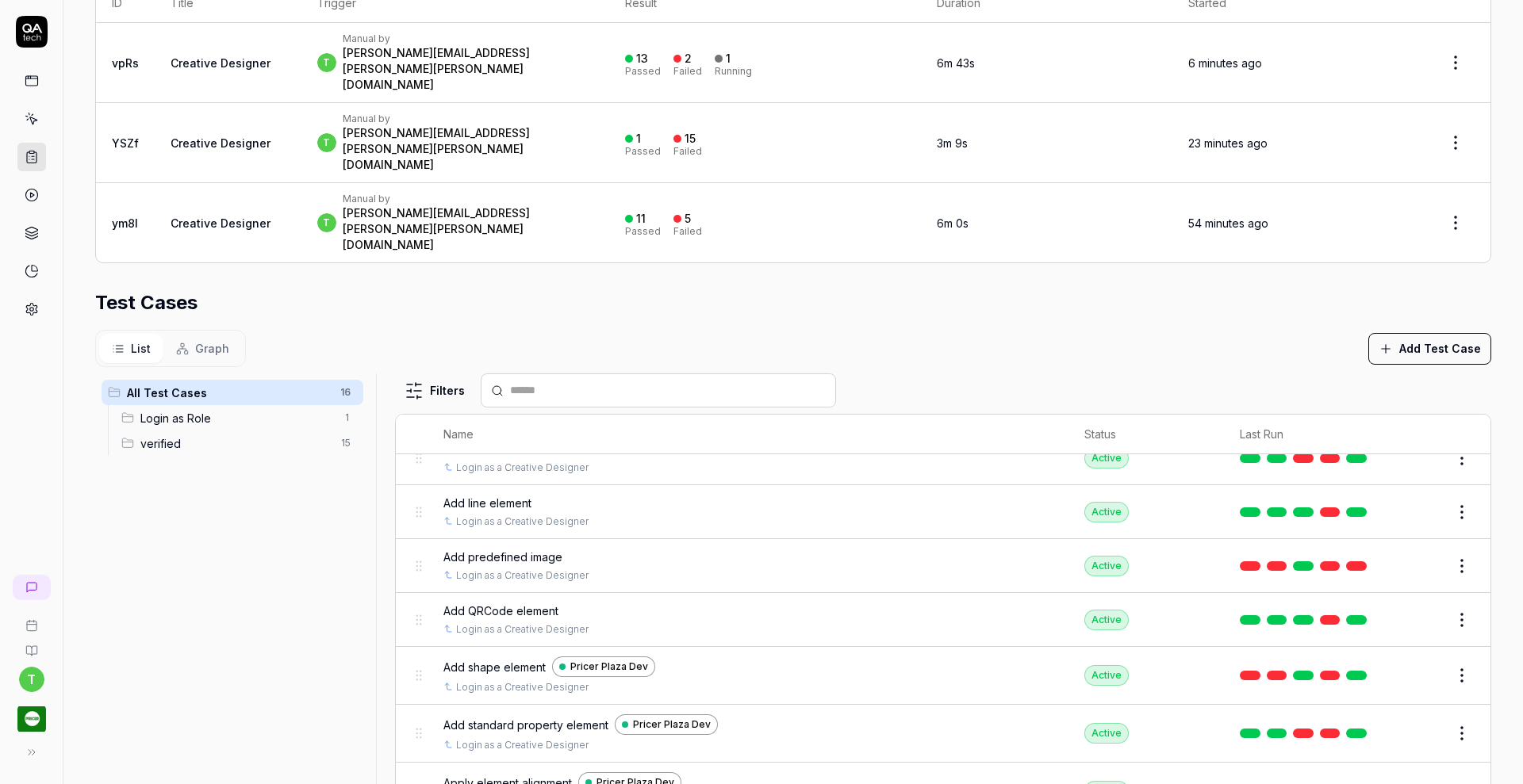
scroll to position [218, 0]
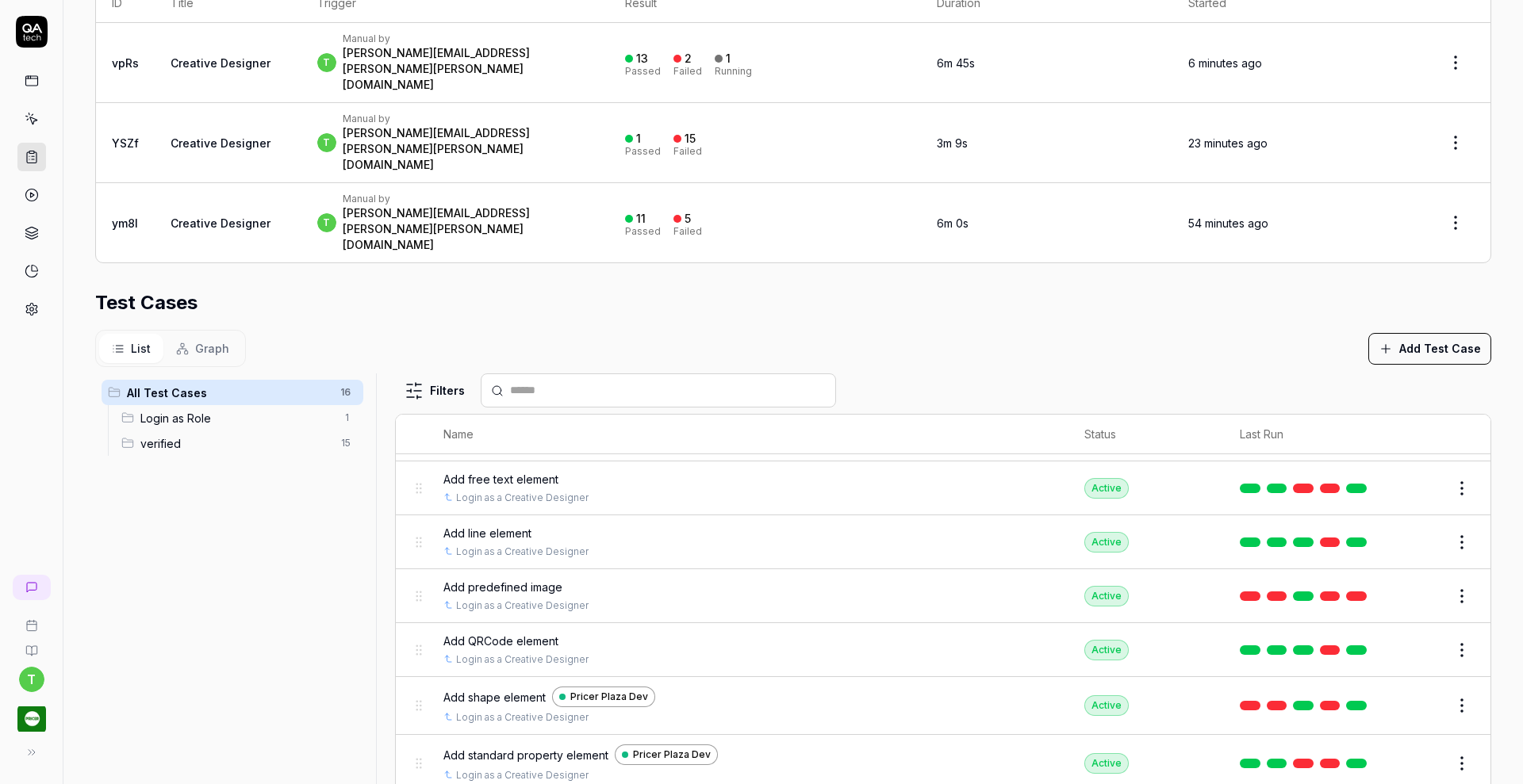
click at [1405, 584] on button "Edit" at bounding box center [1423, 596] width 38 height 25
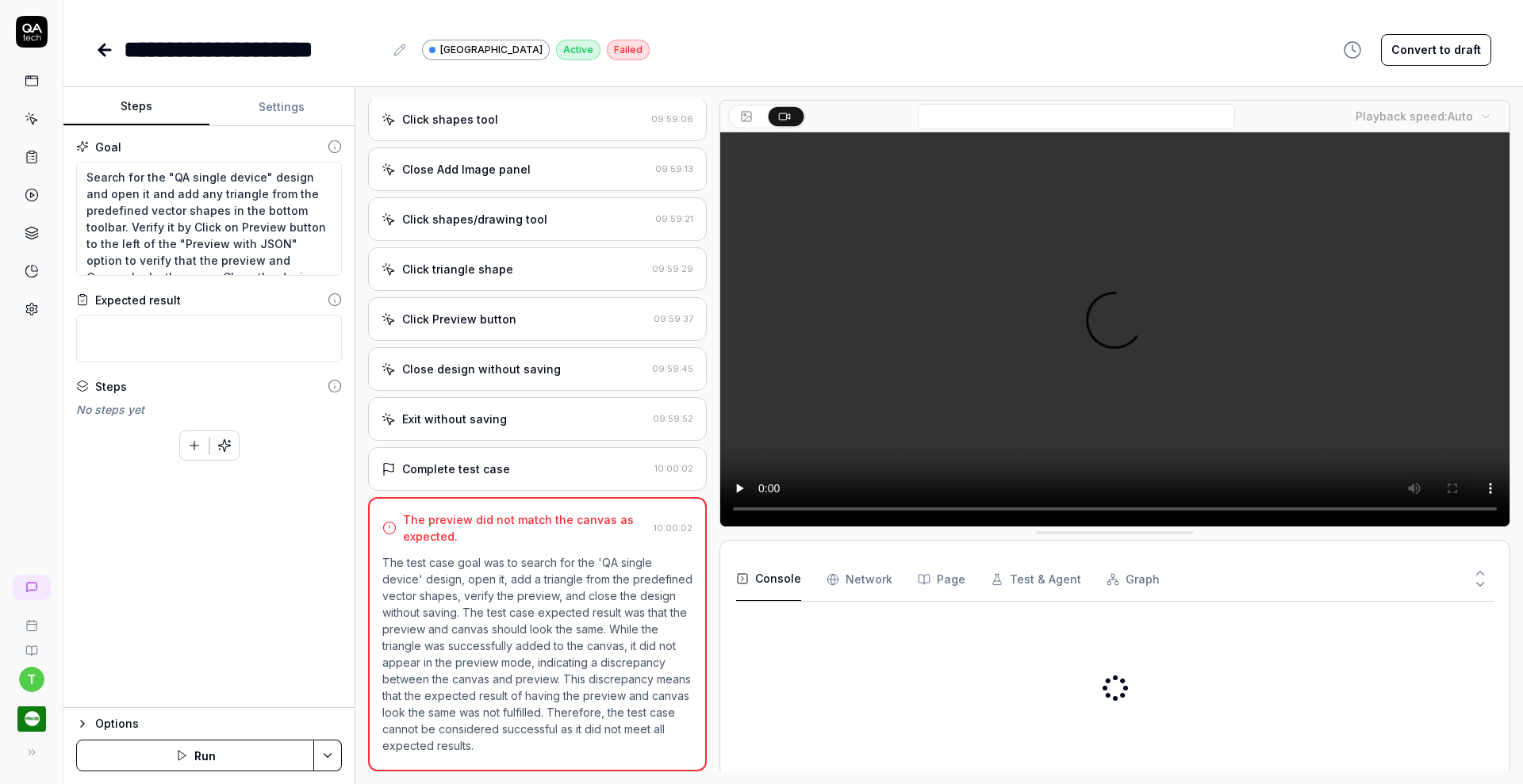
scroll to position [942, 0]
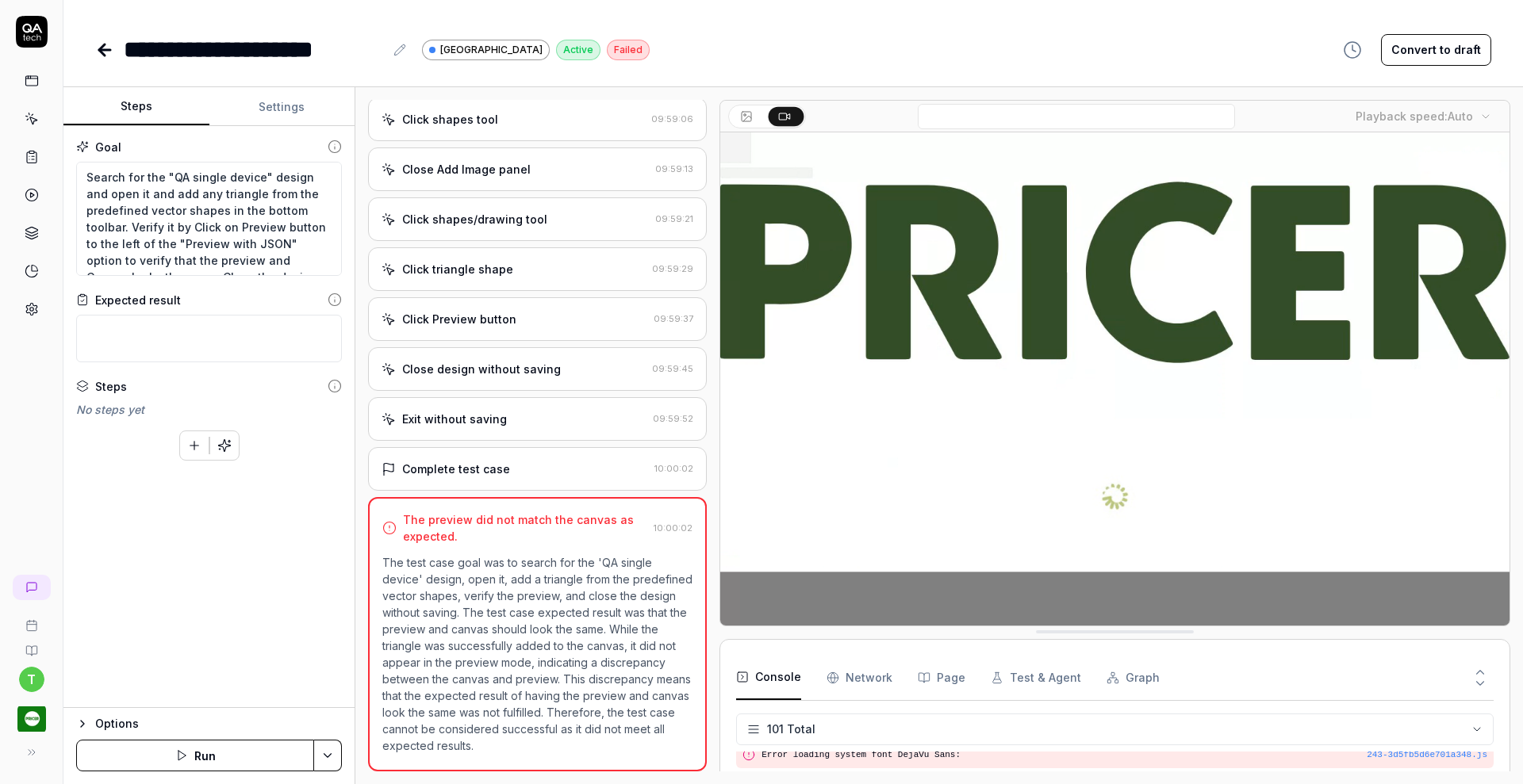
scroll to position [3128, 0]
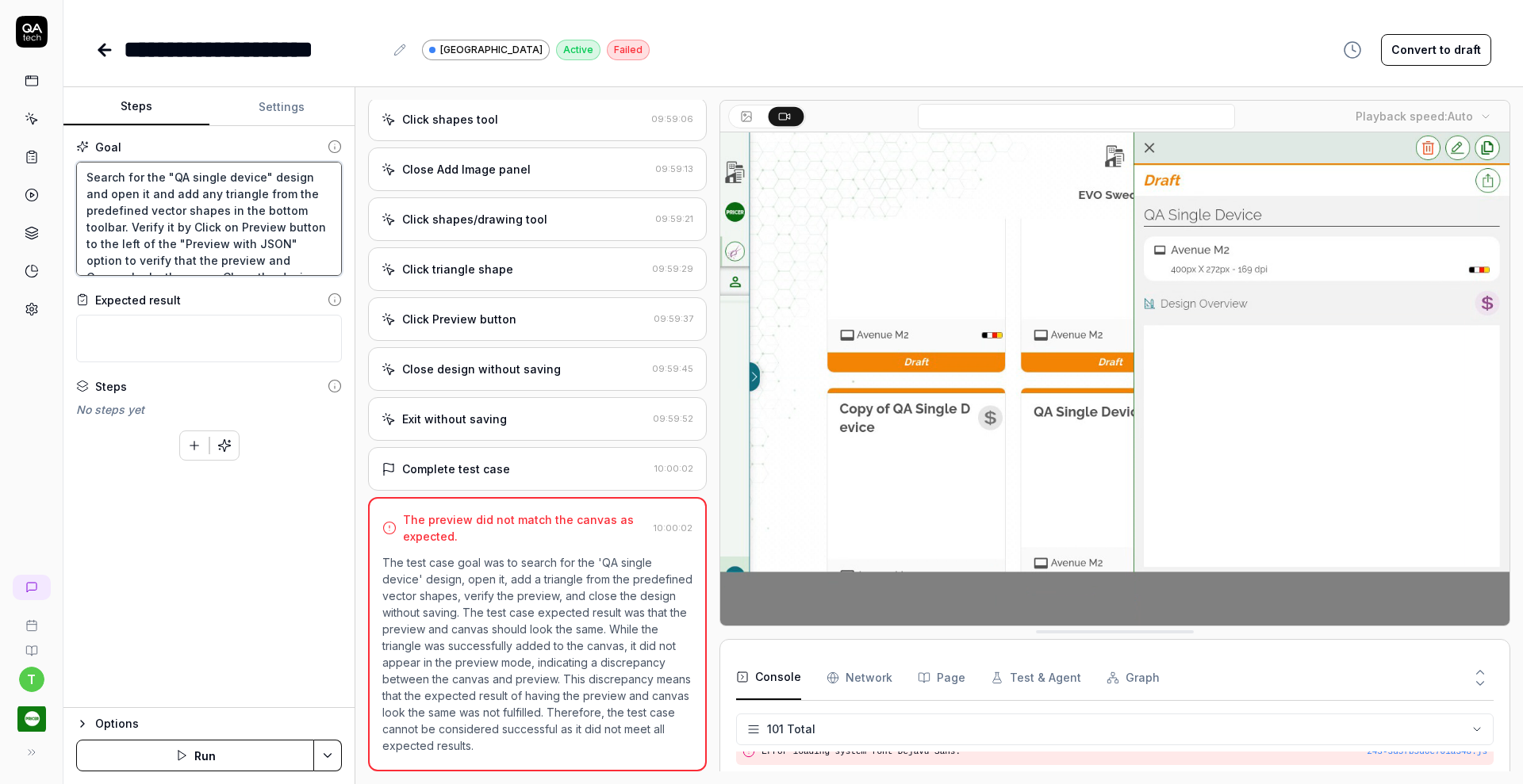
click at [303, 212] on textarea "Search for the "QA single device" design and open it and add any triangle from …" at bounding box center [209, 219] width 266 height 114
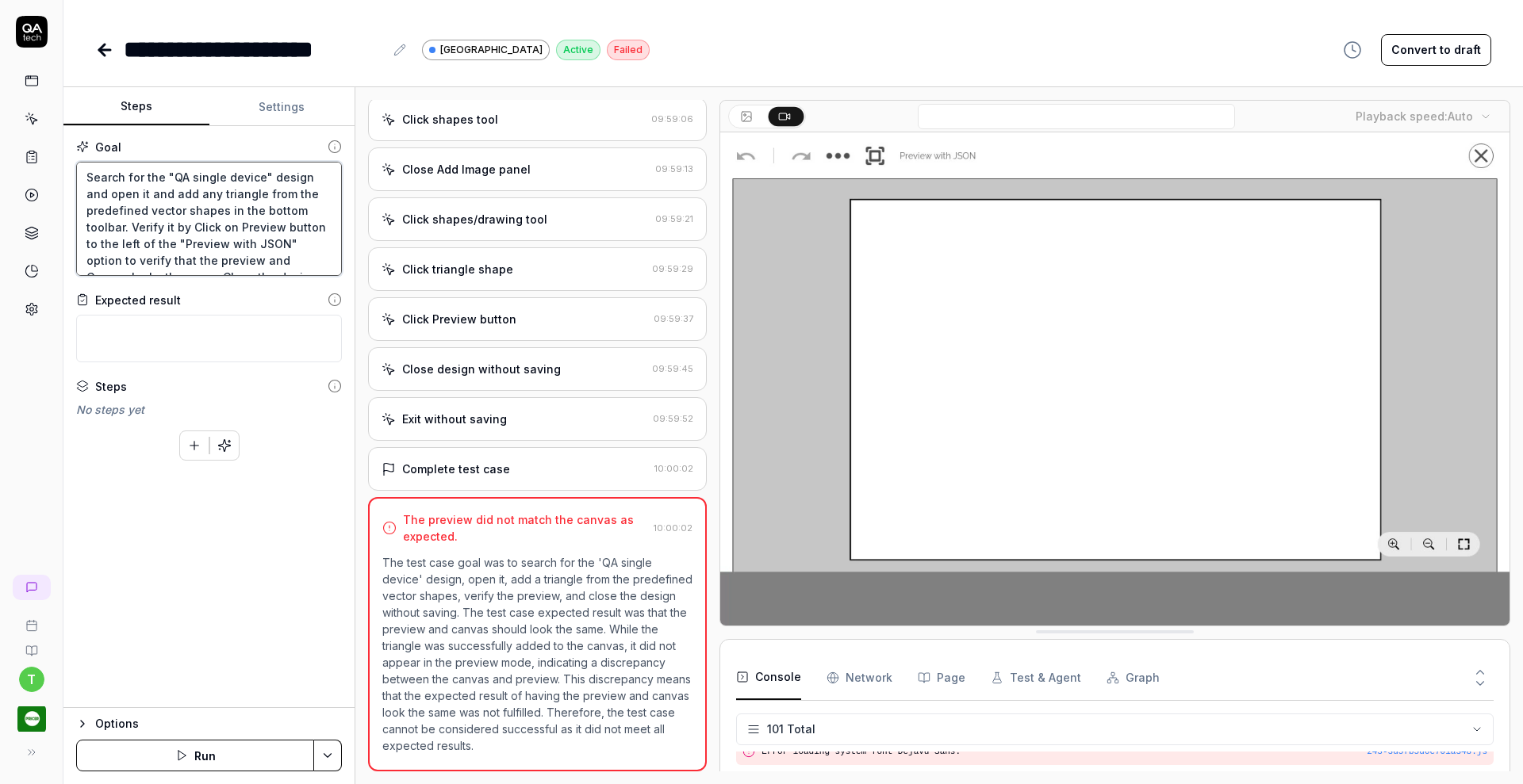
type textarea "*"
type textarea "Search for the "QA single device" design and open it and add any triangle from …"
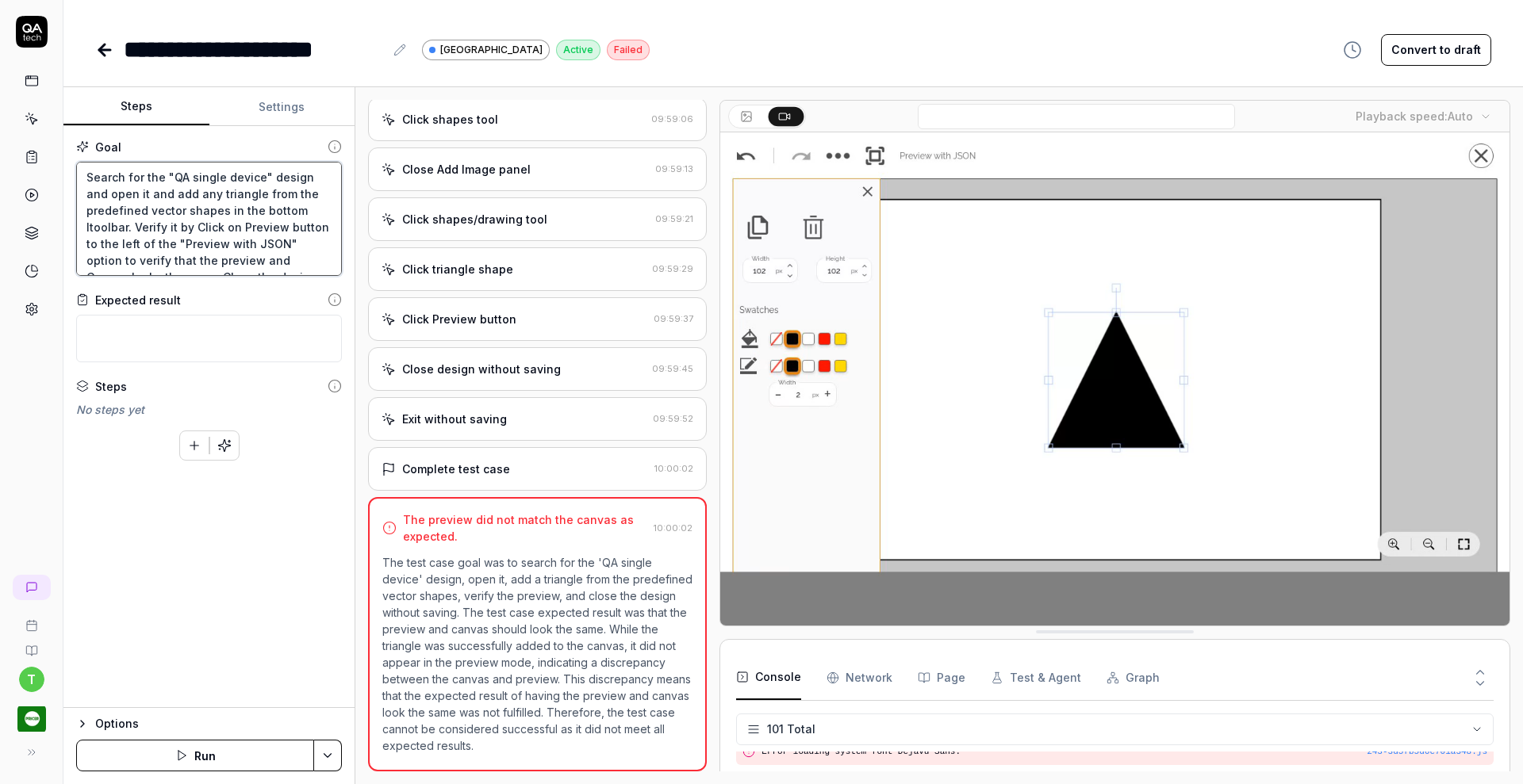
type textarea "*"
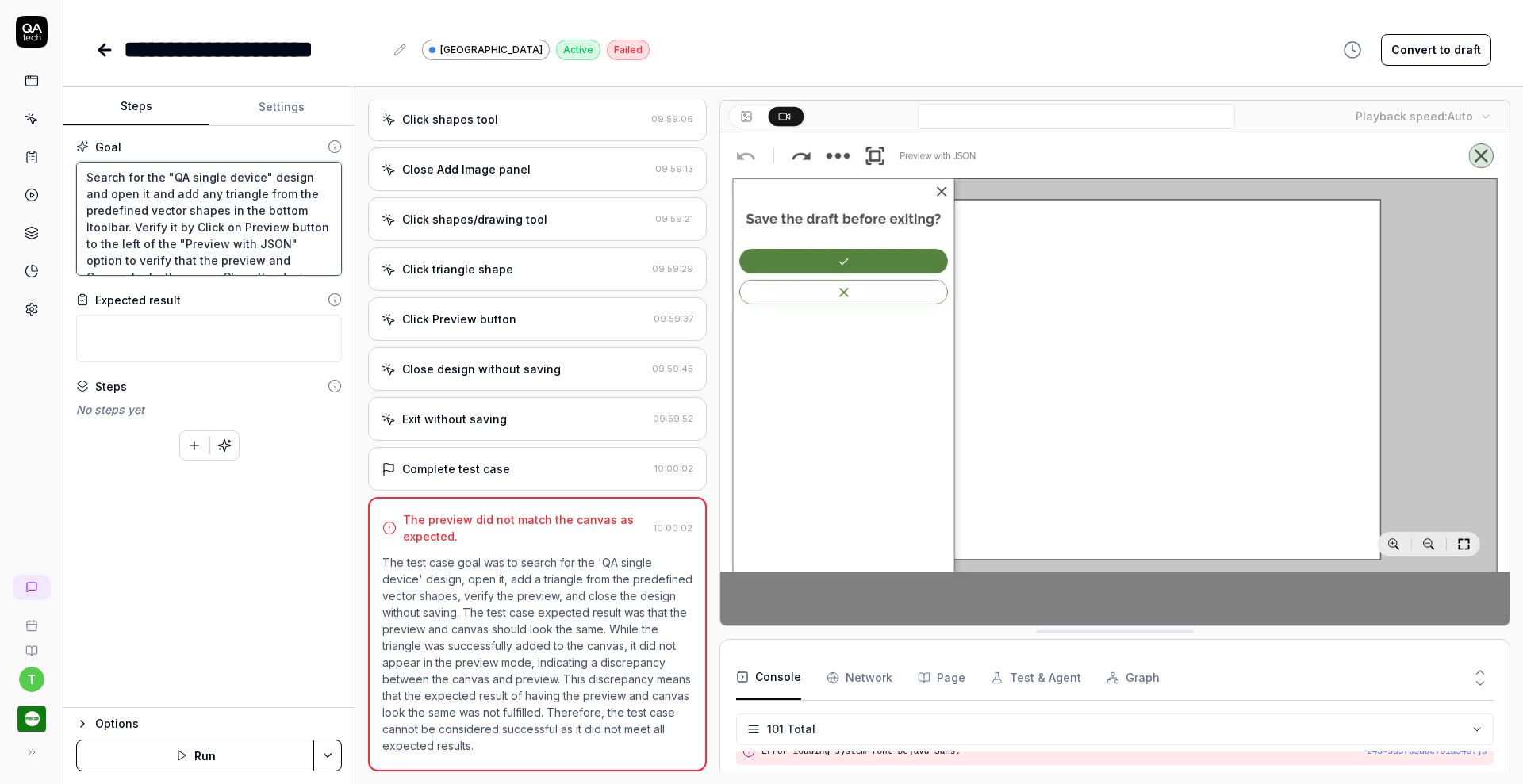
type textarea "Search for the "QA single device" design and open it and add any triangle from …"
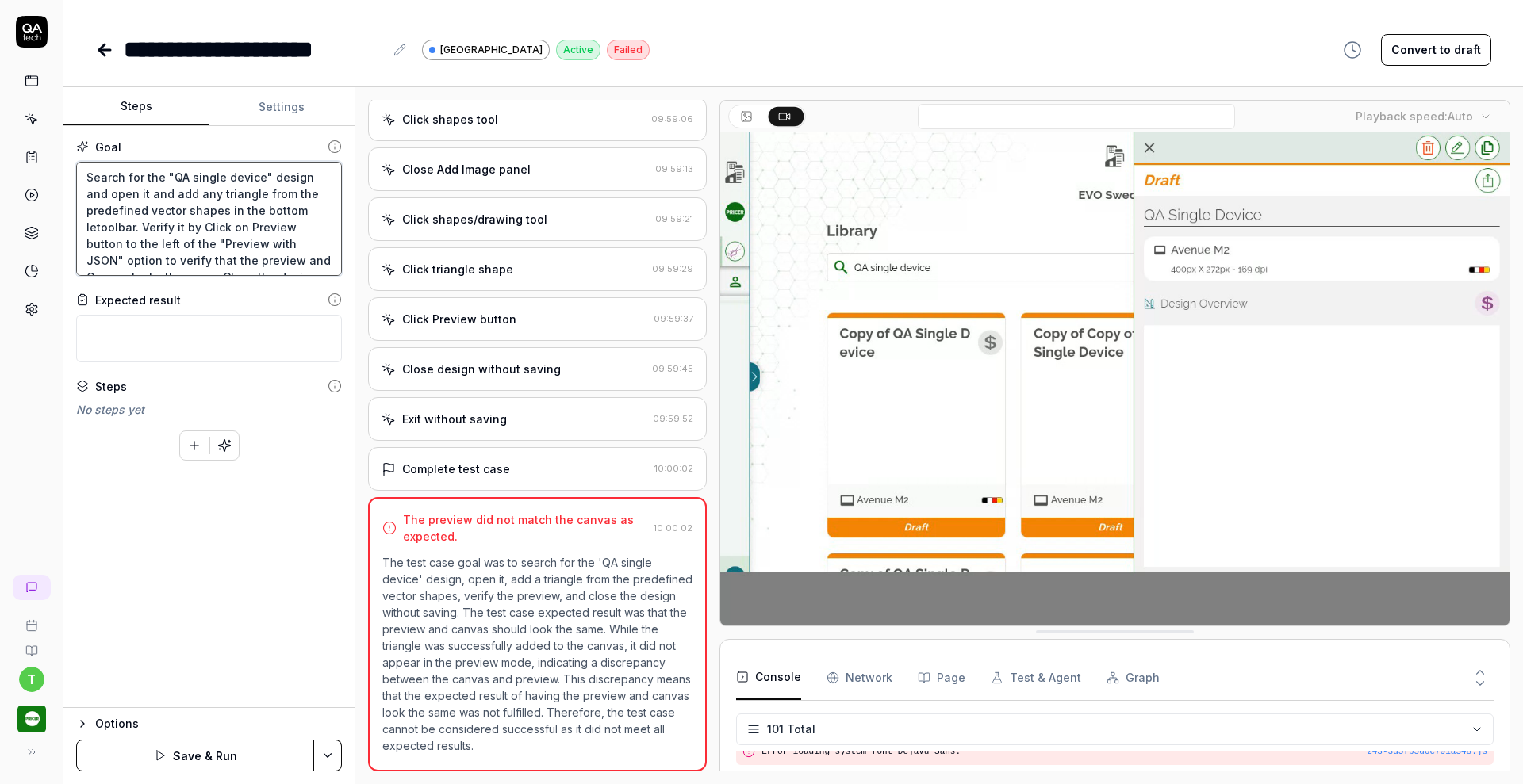
type textarea "*"
type textarea "Search for the "QA single device" design and open it and add any triangle from …"
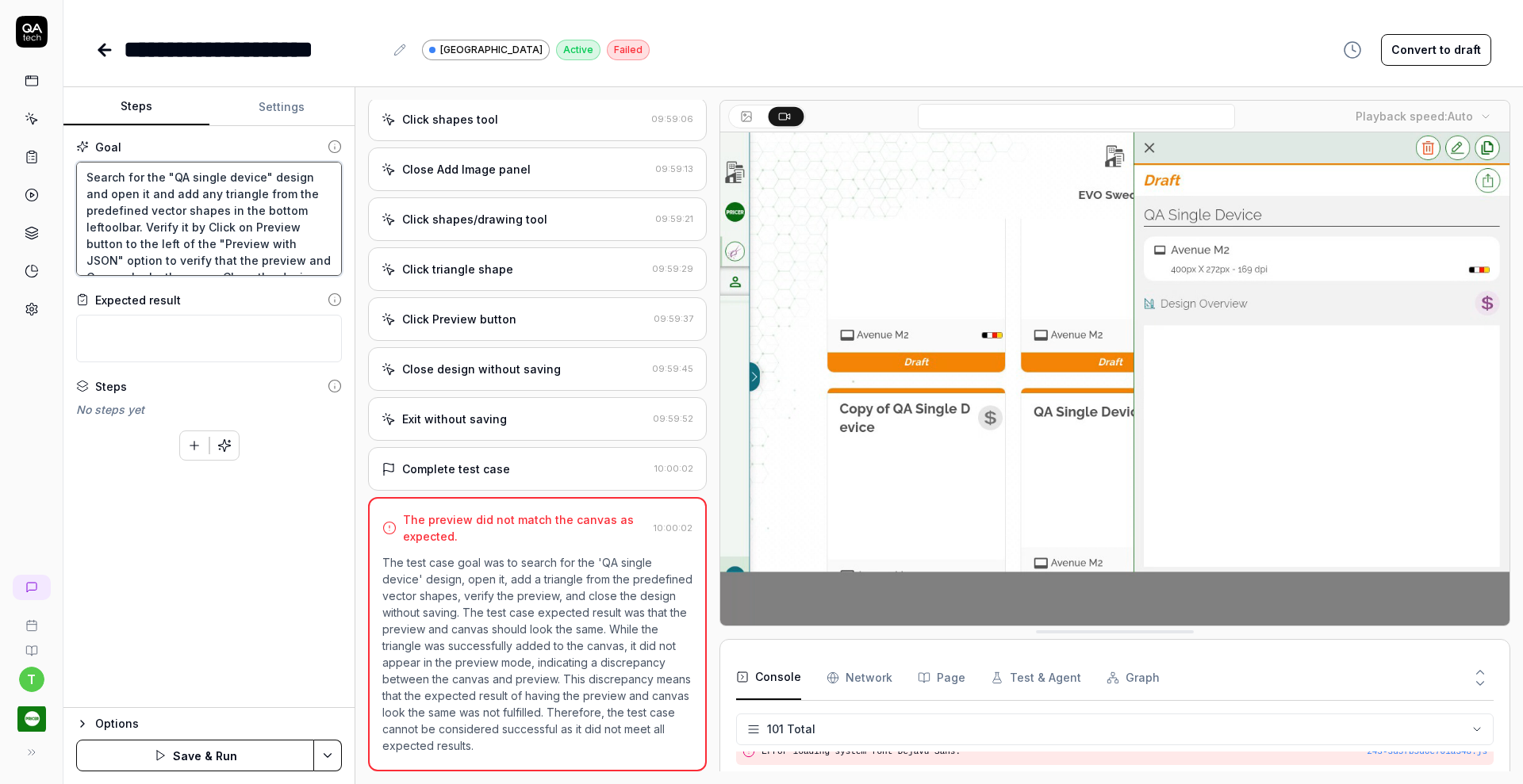
type textarea "*"
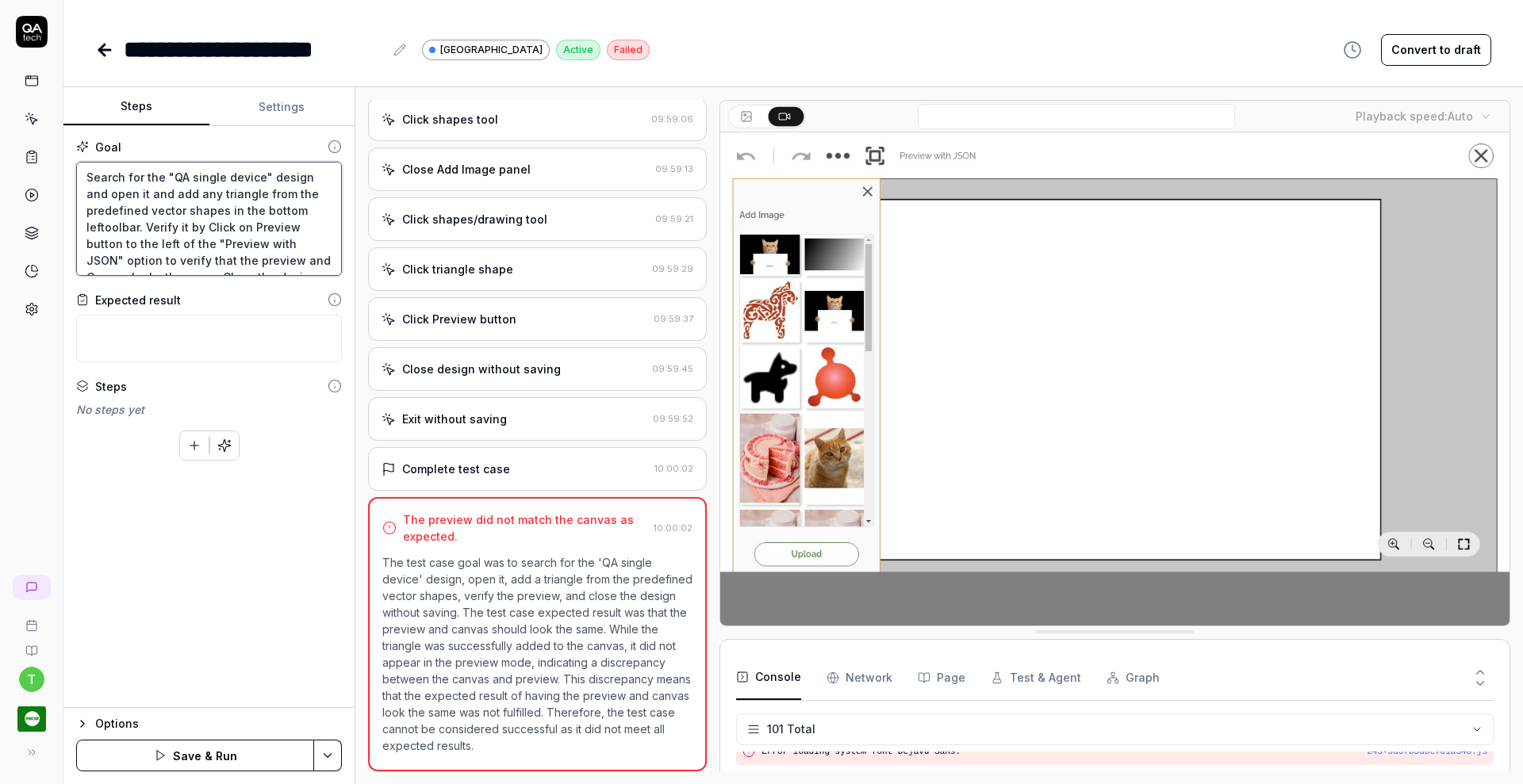
type textarea "Search for the "QA single device" design and open it and add any triangle from …"
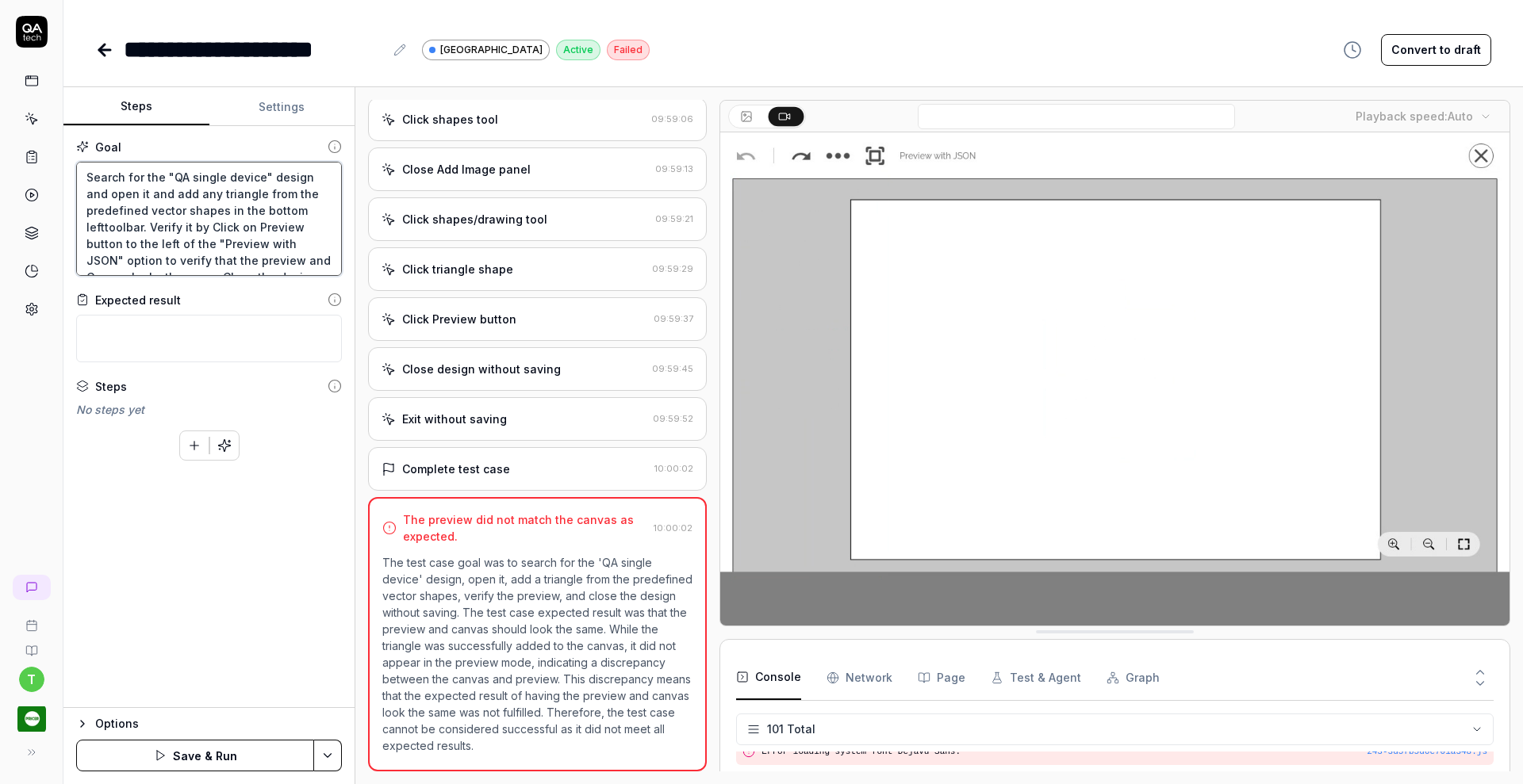
type textarea "*"
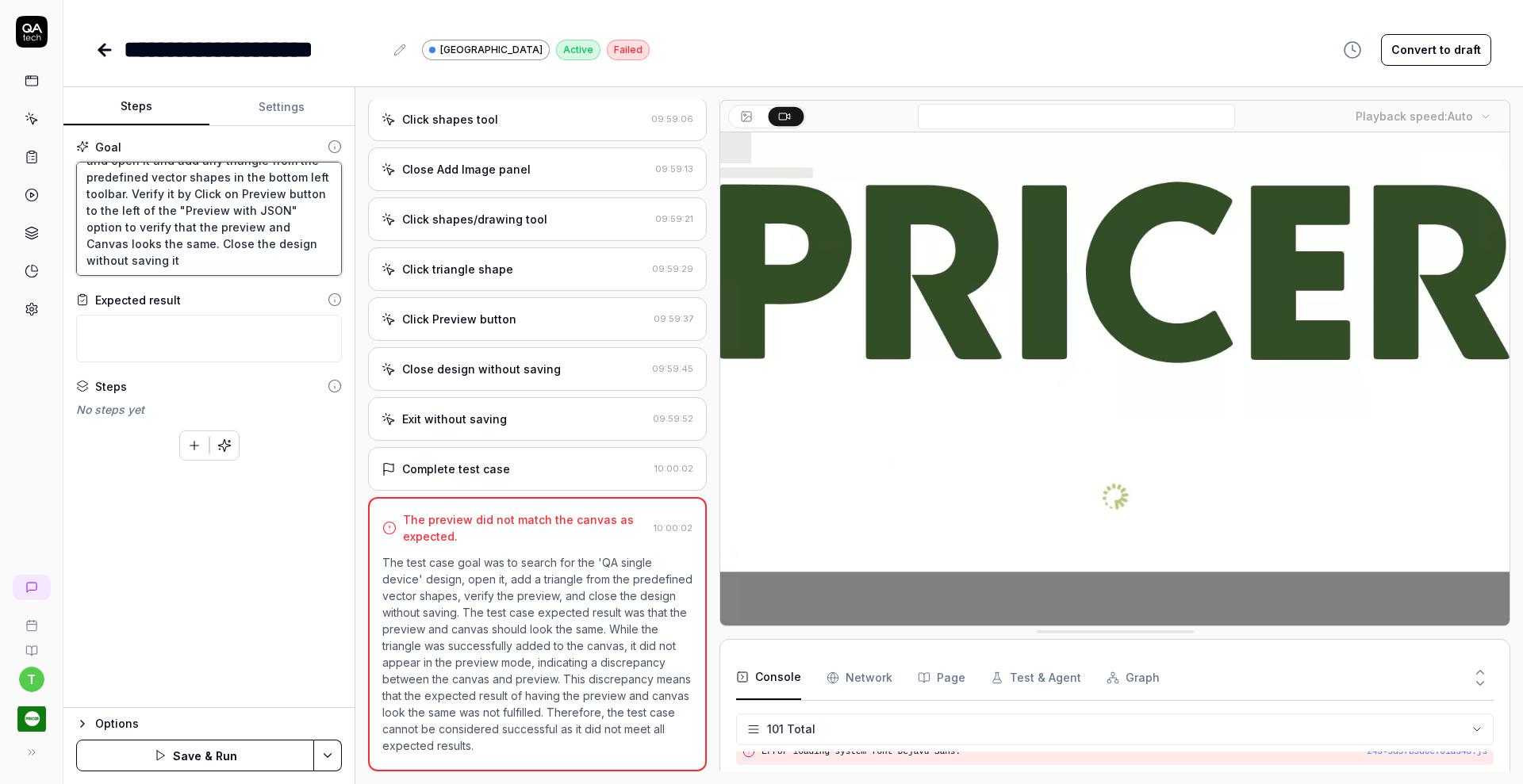
scroll to position [50, 0]
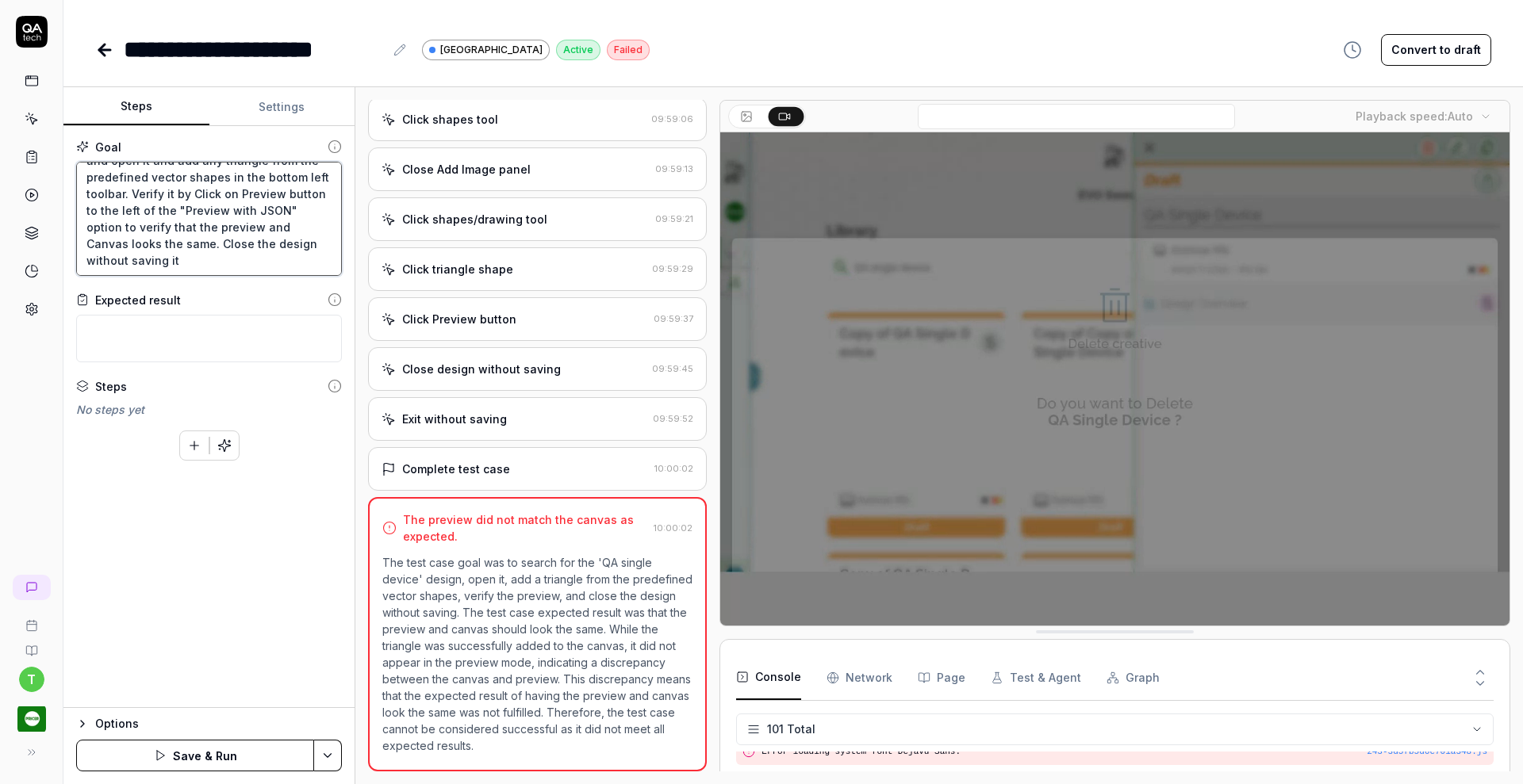
type textarea "Search for the "QA single device" design and open it and add any triangle from …"
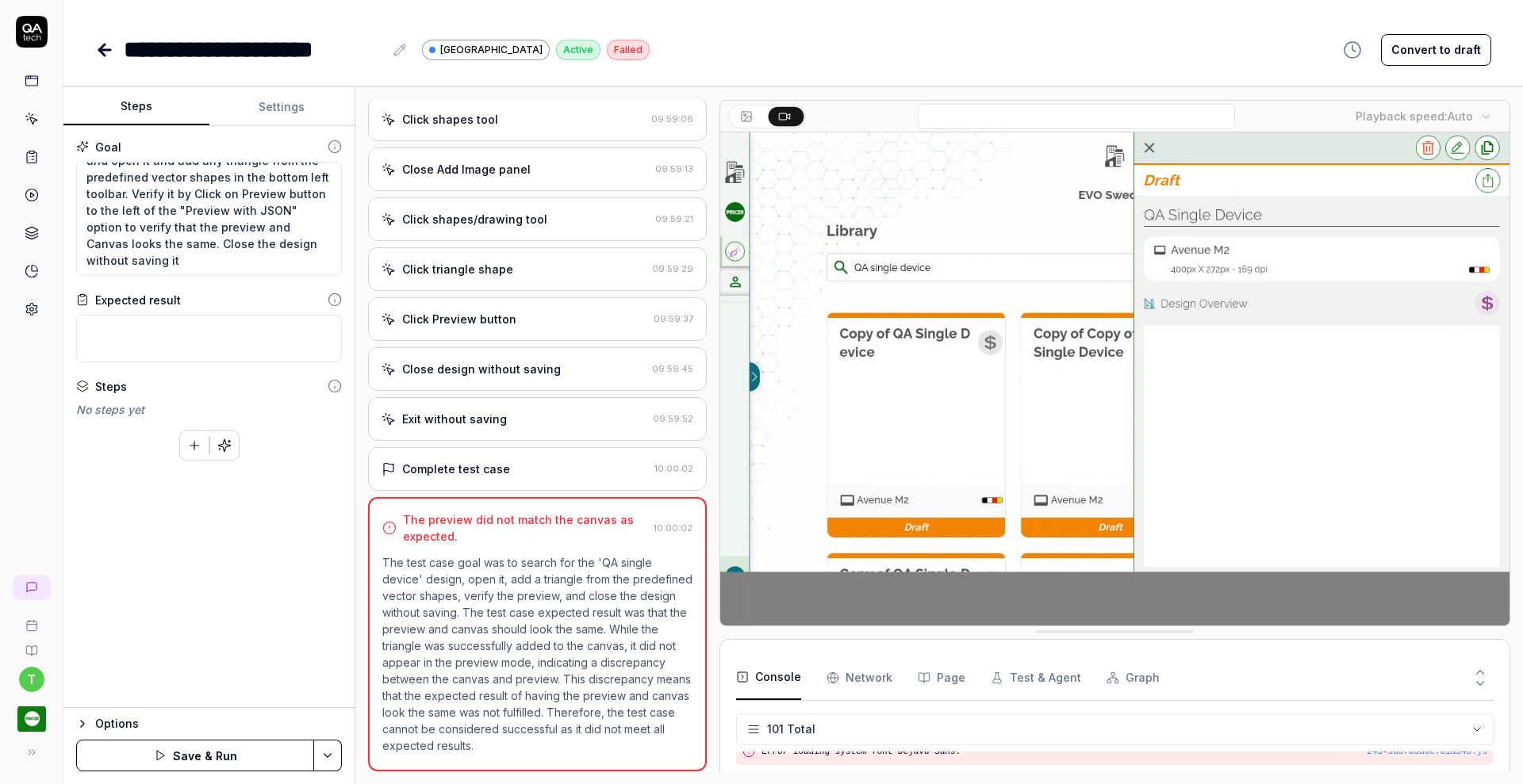
click at [338, 757] on html "**********" at bounding box center [761, 392] width 1523 height 784
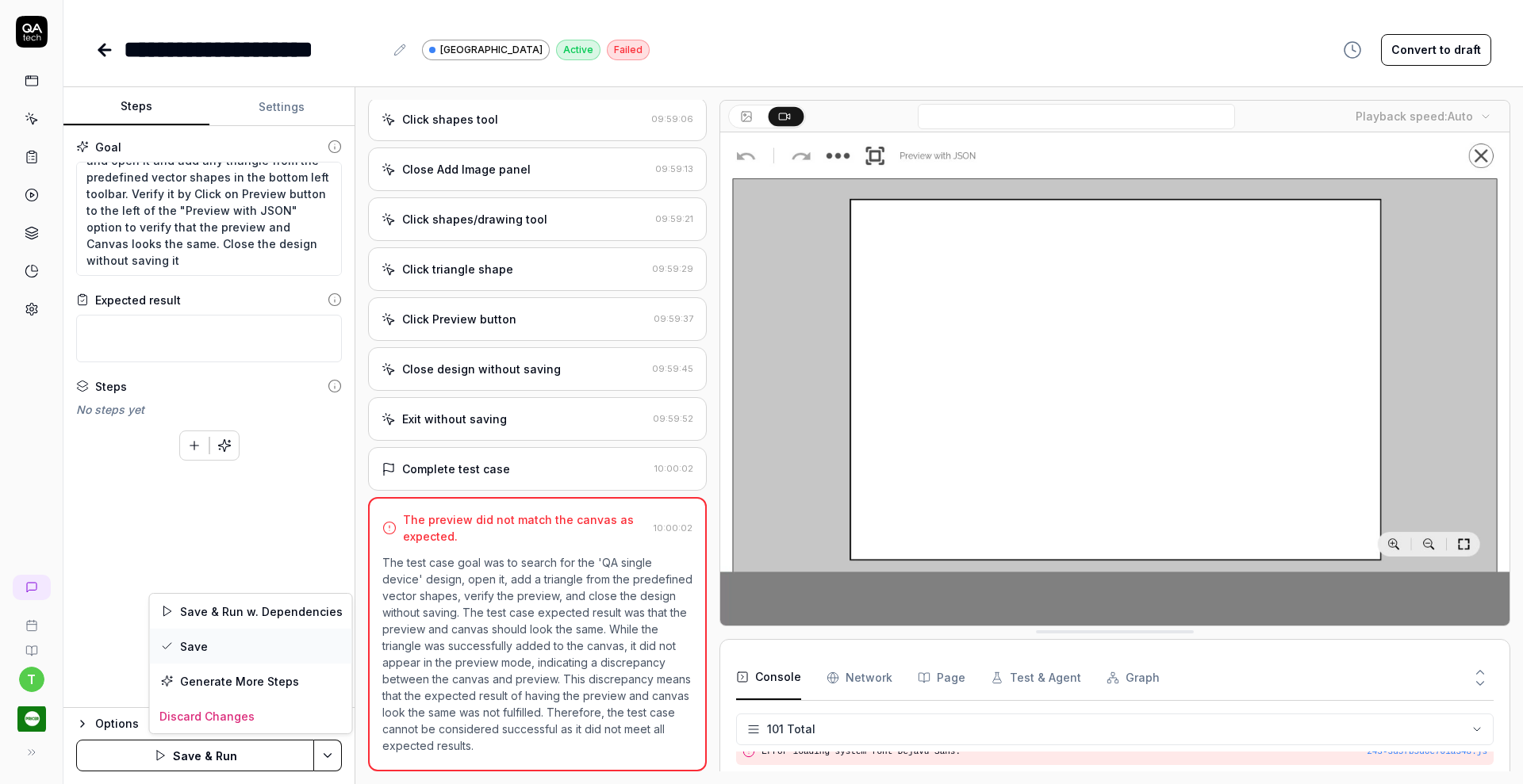
click at [243, 644] on div "Save" at bounding box center [250, 646] width 202 height 35
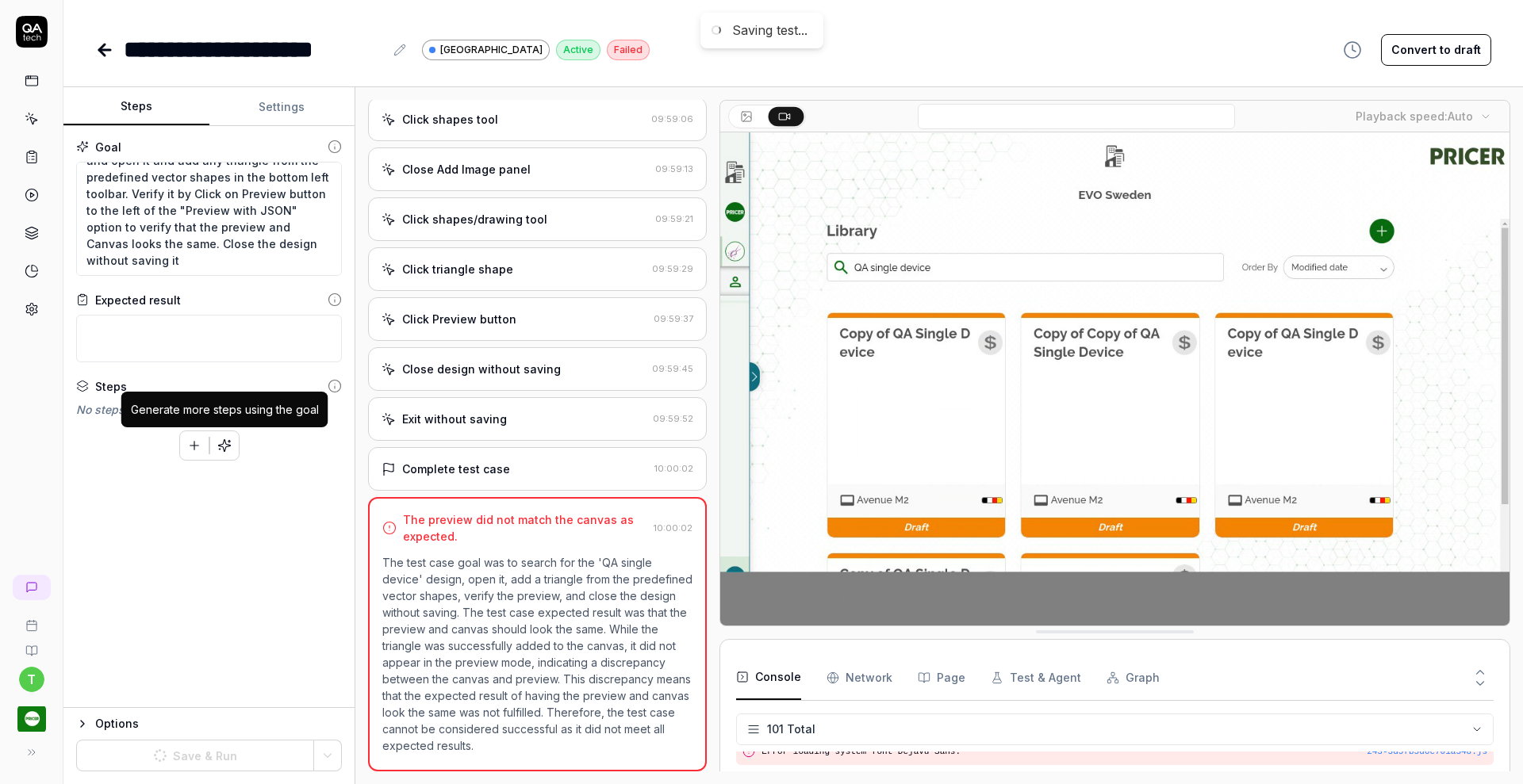
click at [229, 444] on icon "button" at bounding box center [224, 445] width 14 height 14
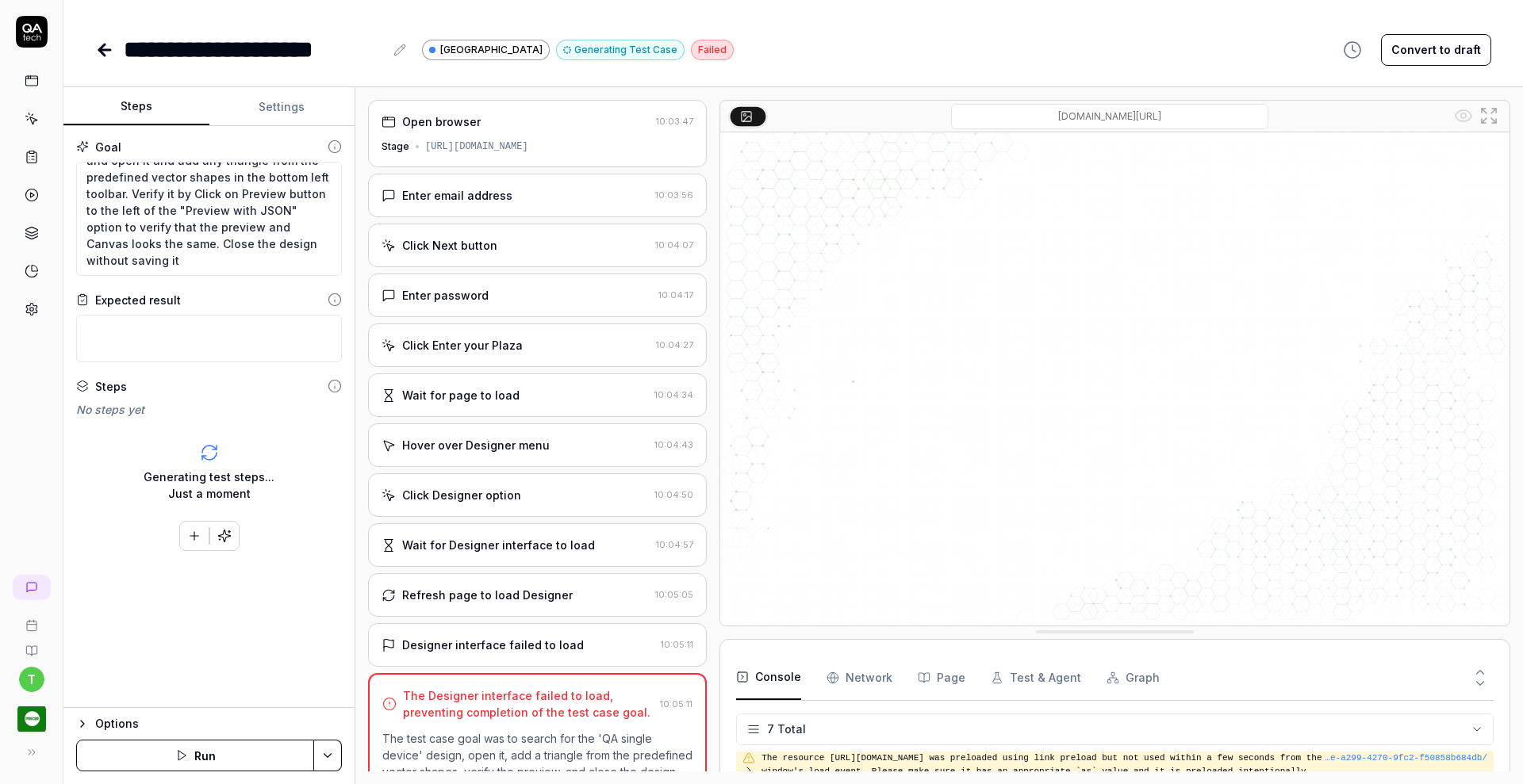
click at [474, 36] on div "**********" at bounding box center [414, 49] width 638 height 35
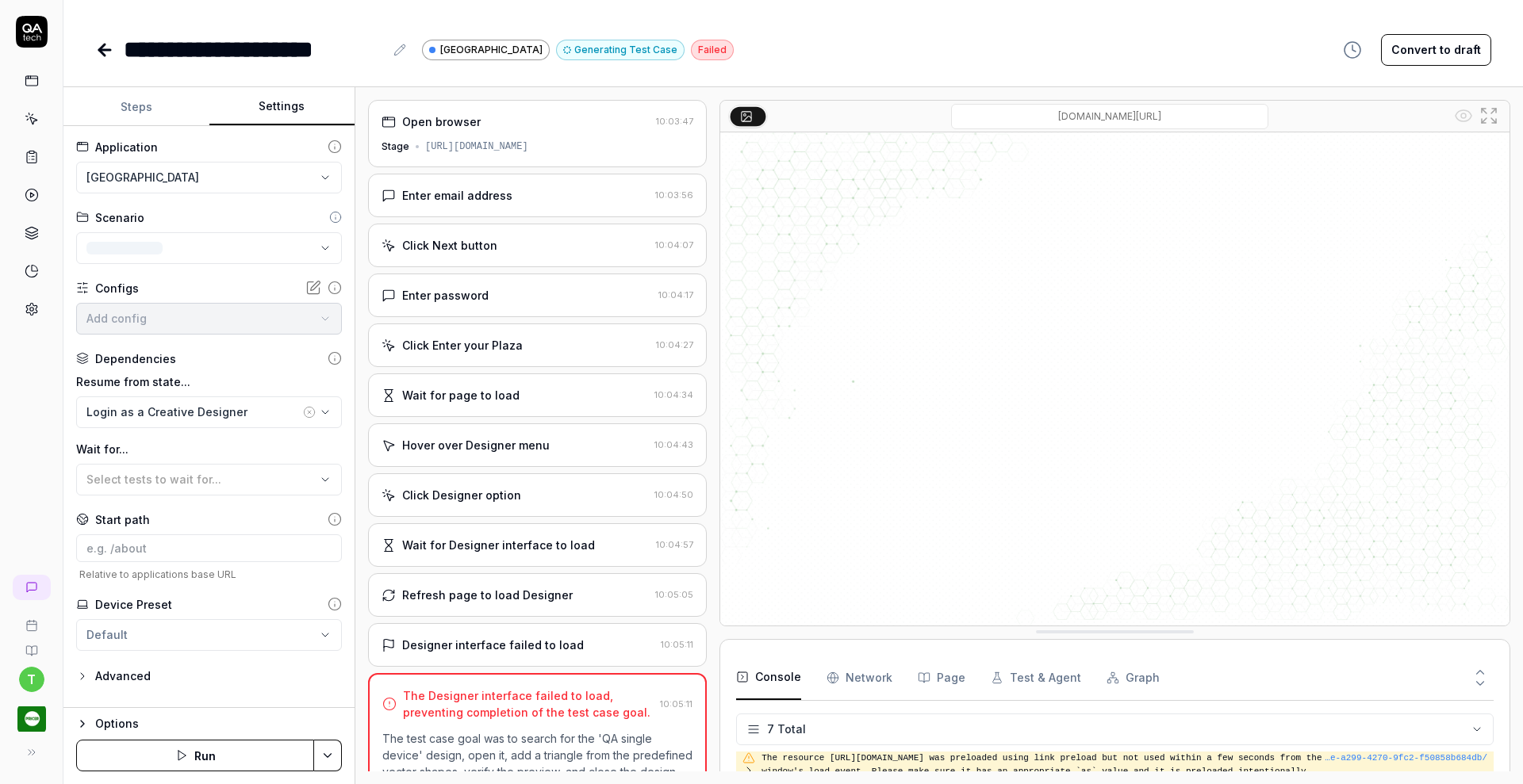
click at [282, 105] on button "Settings" at bounding box center [282, 107] width 146 height 38
click at [170, 179] on html "**********" at bounding box center [761, 392] width 1523 height 784
click at [154, 244] on span "Pricer Plaza Dev" at bounding box center [133, 249] width 90 height 17
click at [196, 759] on button "Save & Run" at bounding box center [195, 756] width 238 height 32
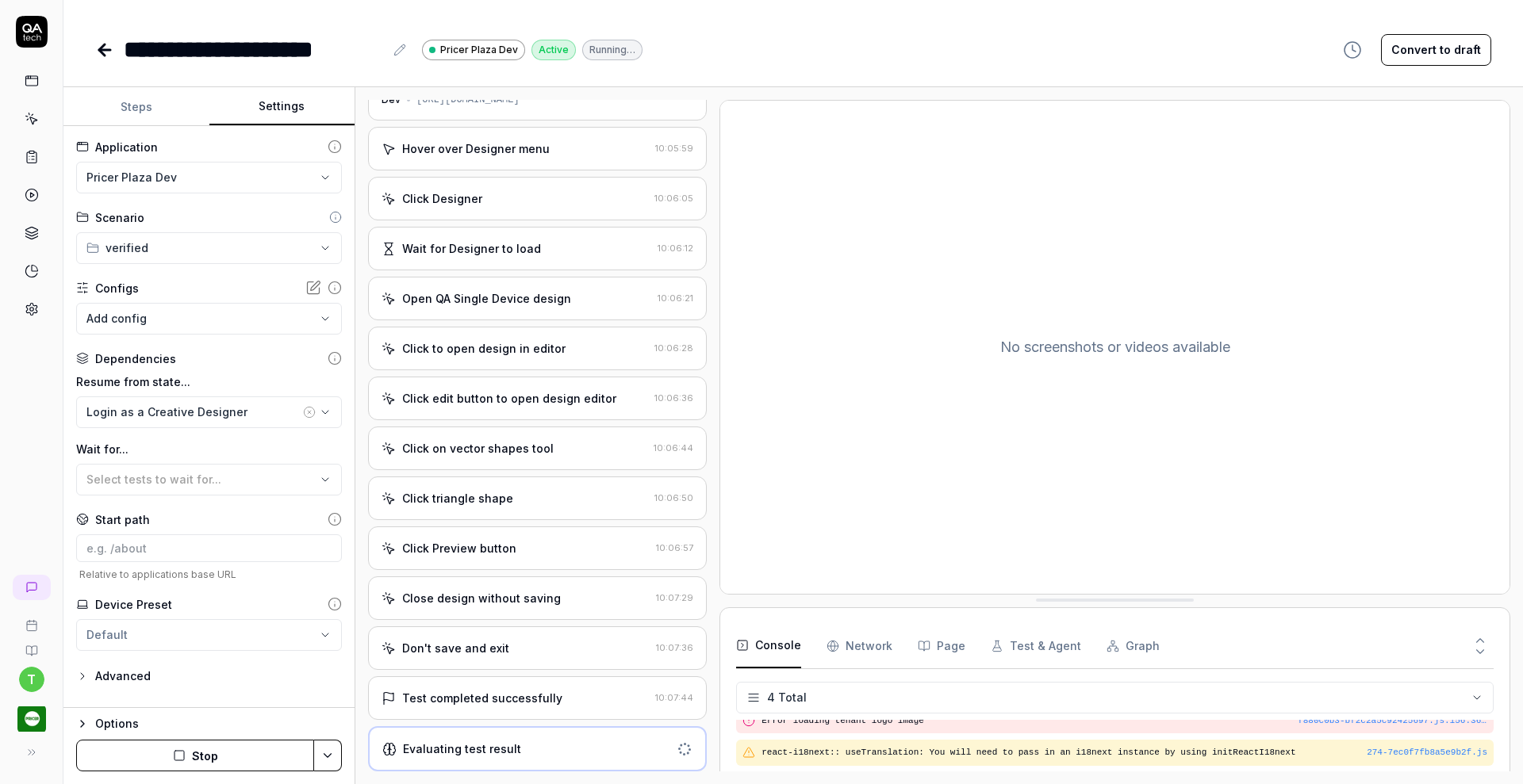
scroll to position [218, 0]
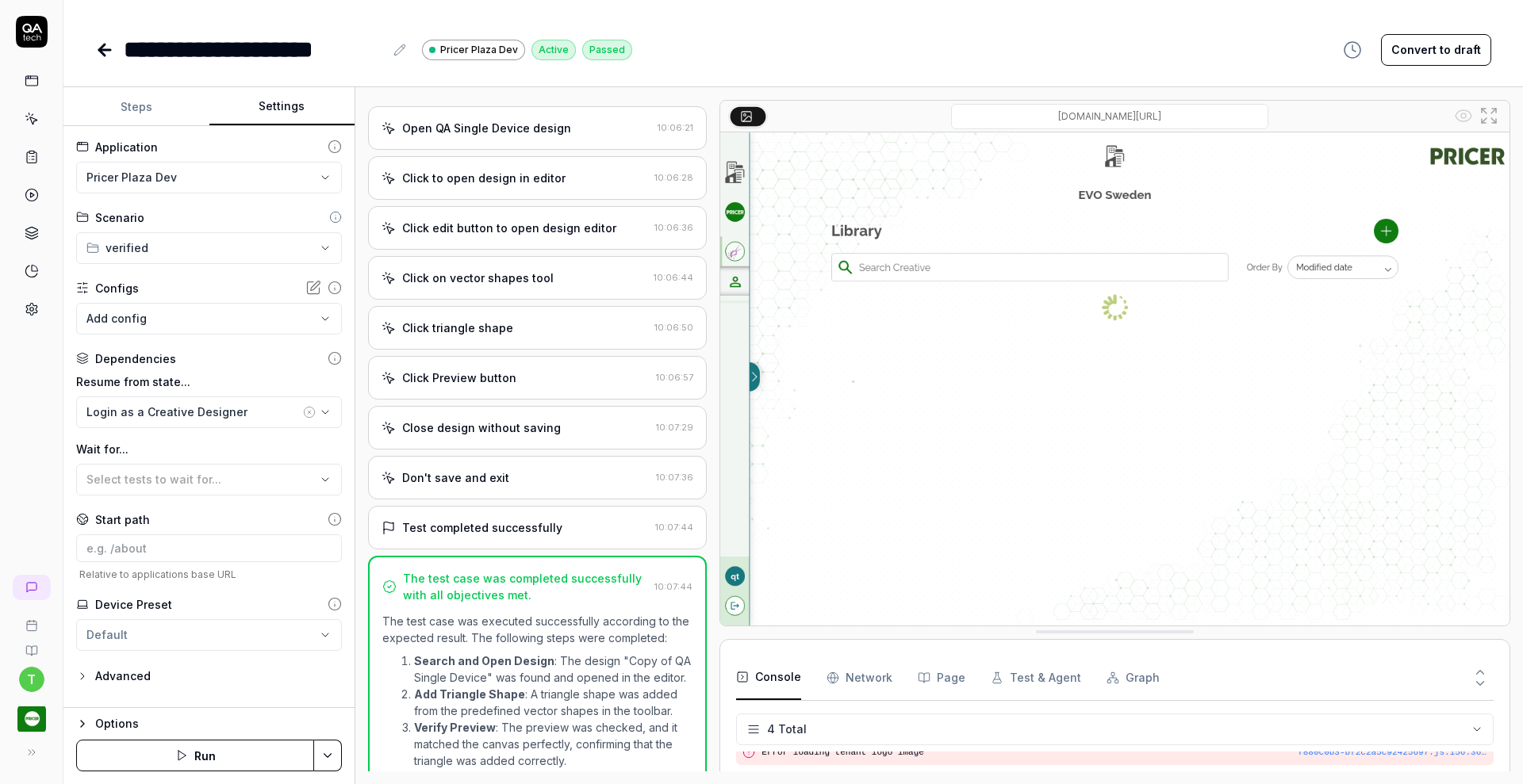
click at [103, 47] on icon at bounding box center [104, 49] width 19 height 19
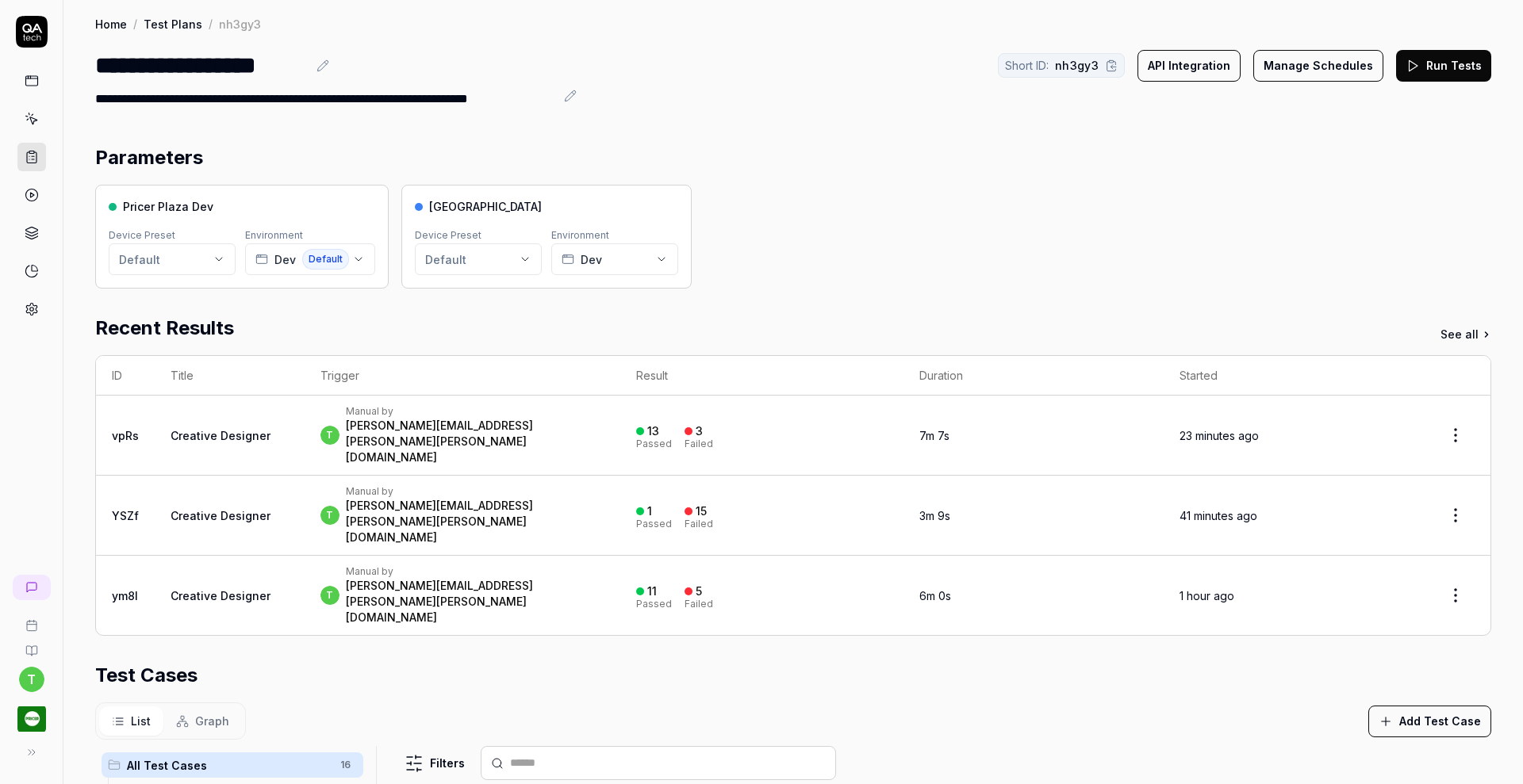
click at [35, 155] on icon at bounding box center [31, 156] width 14 height 14
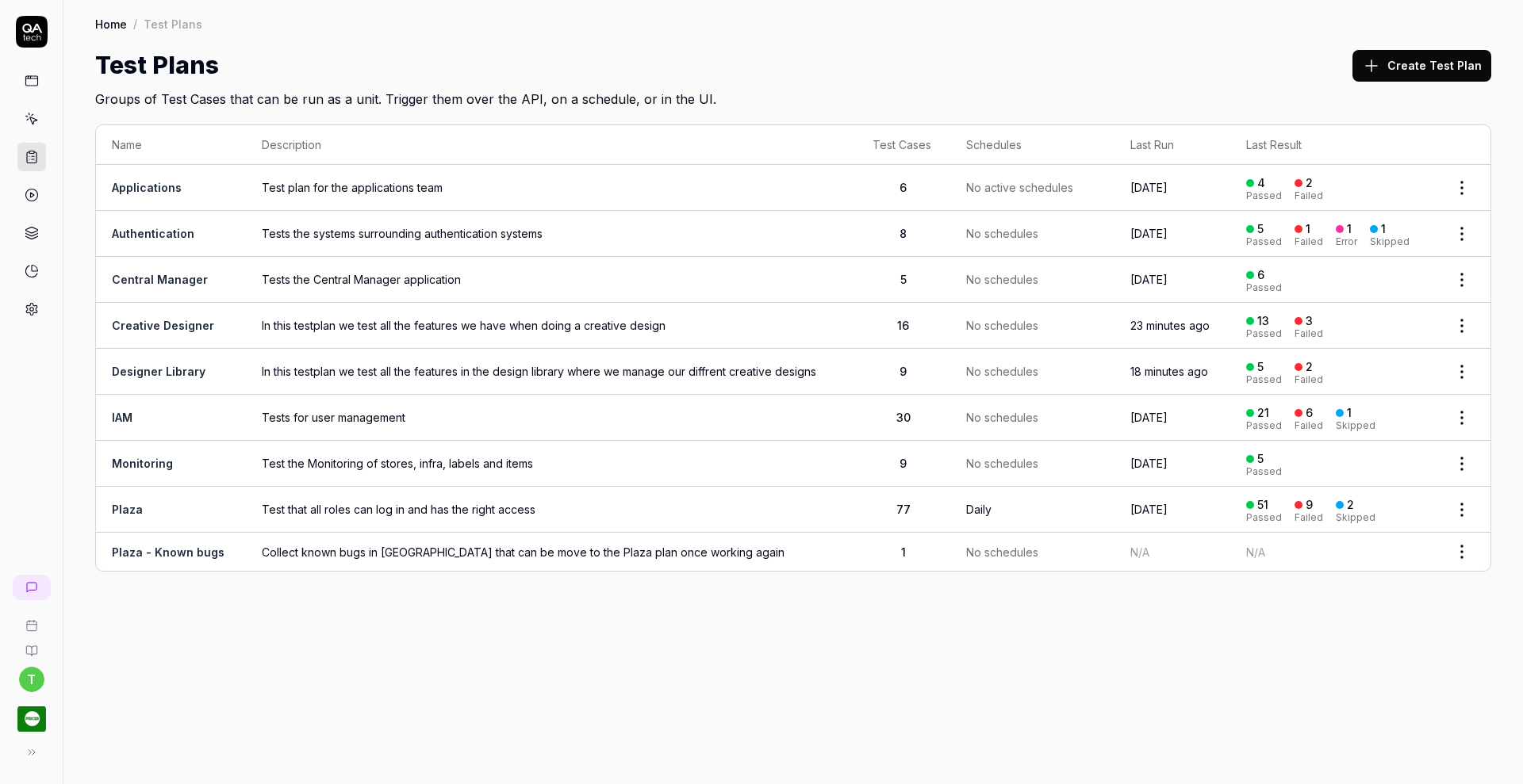
click at [157, 369] on link "Designer Library" at bounding box center [158, 371] width 94 height 13
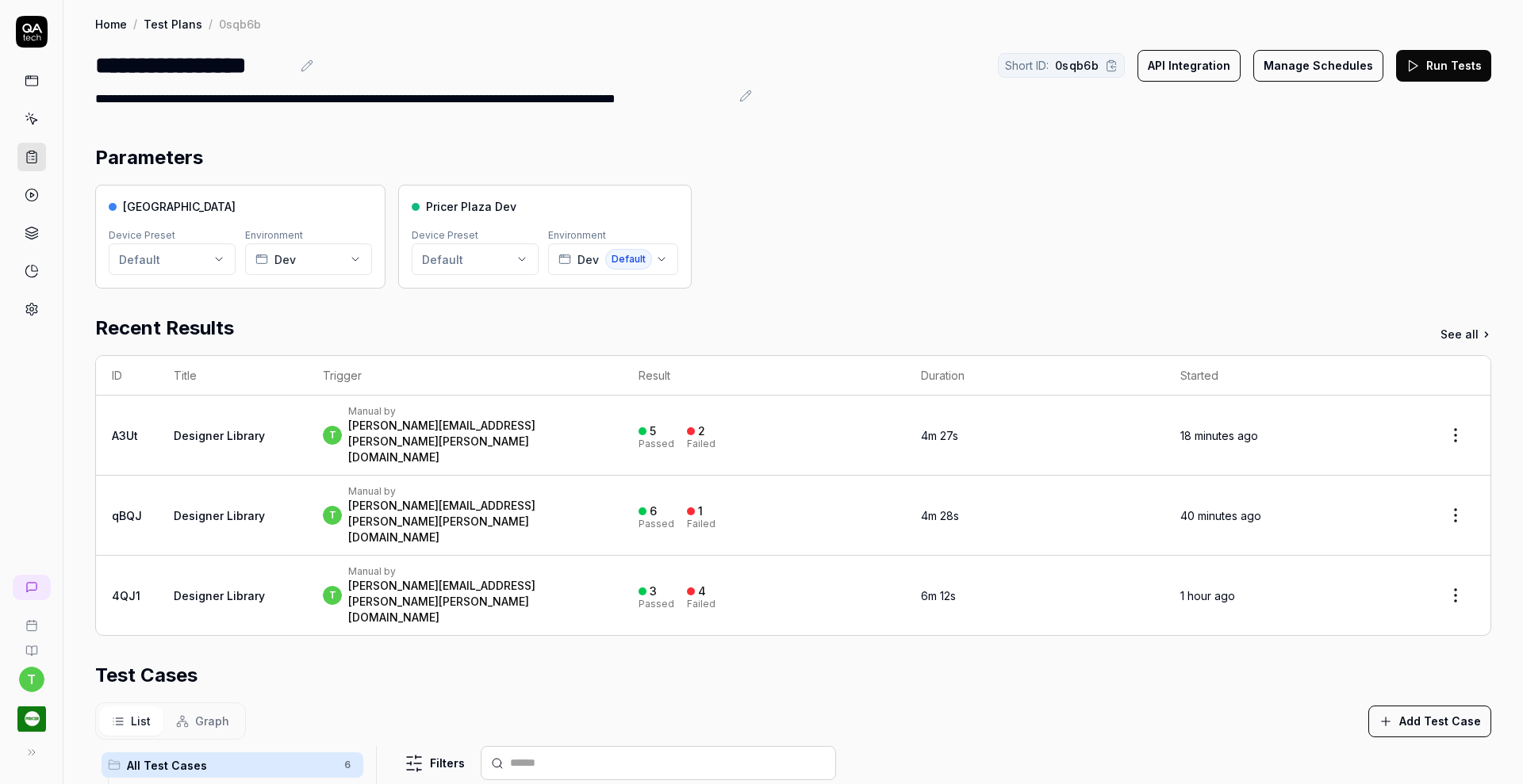
scroll to position [373, 0]
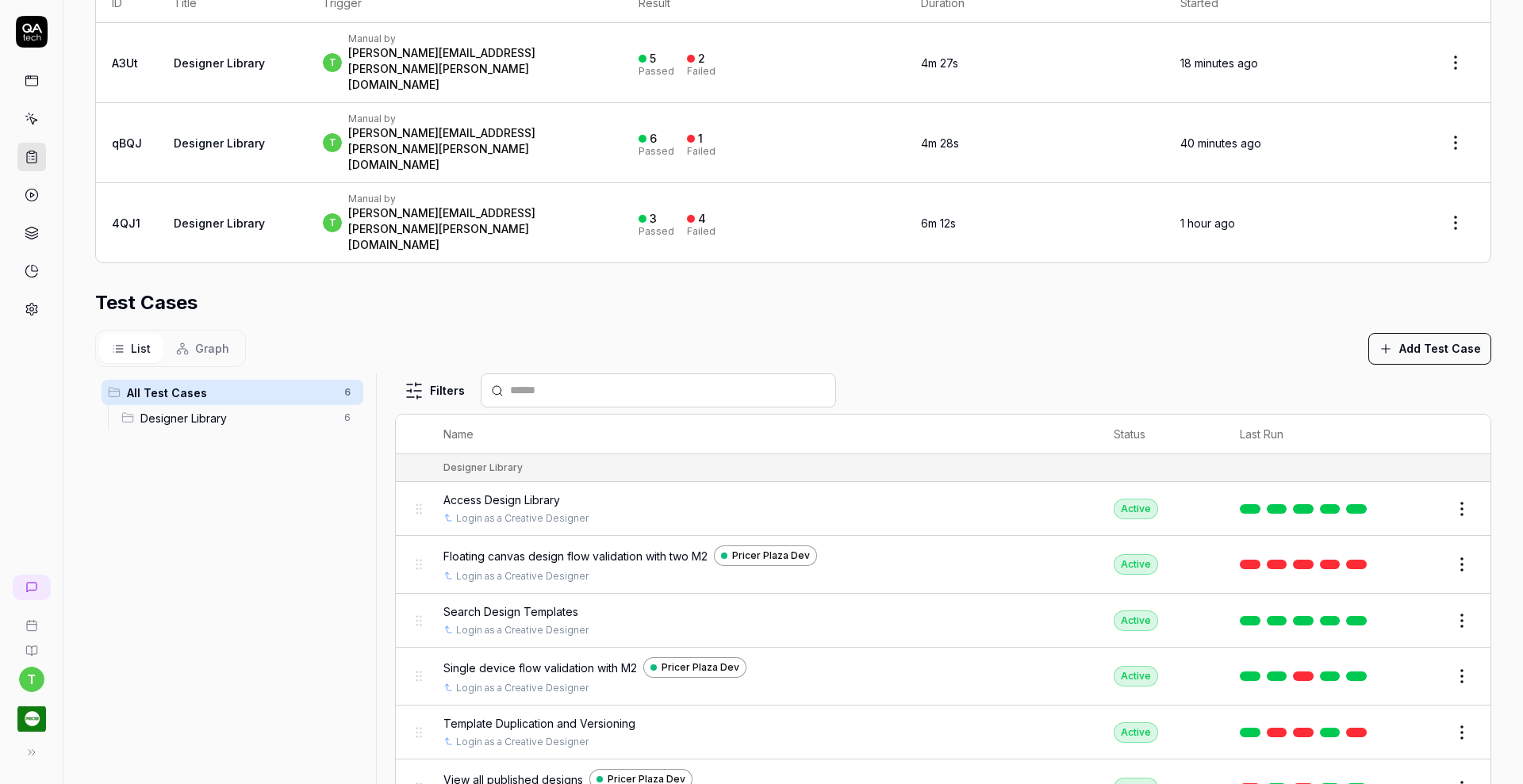
click at [1411, 720] on button "Edit" at bounding box center [1423, 732] width 38 height 25
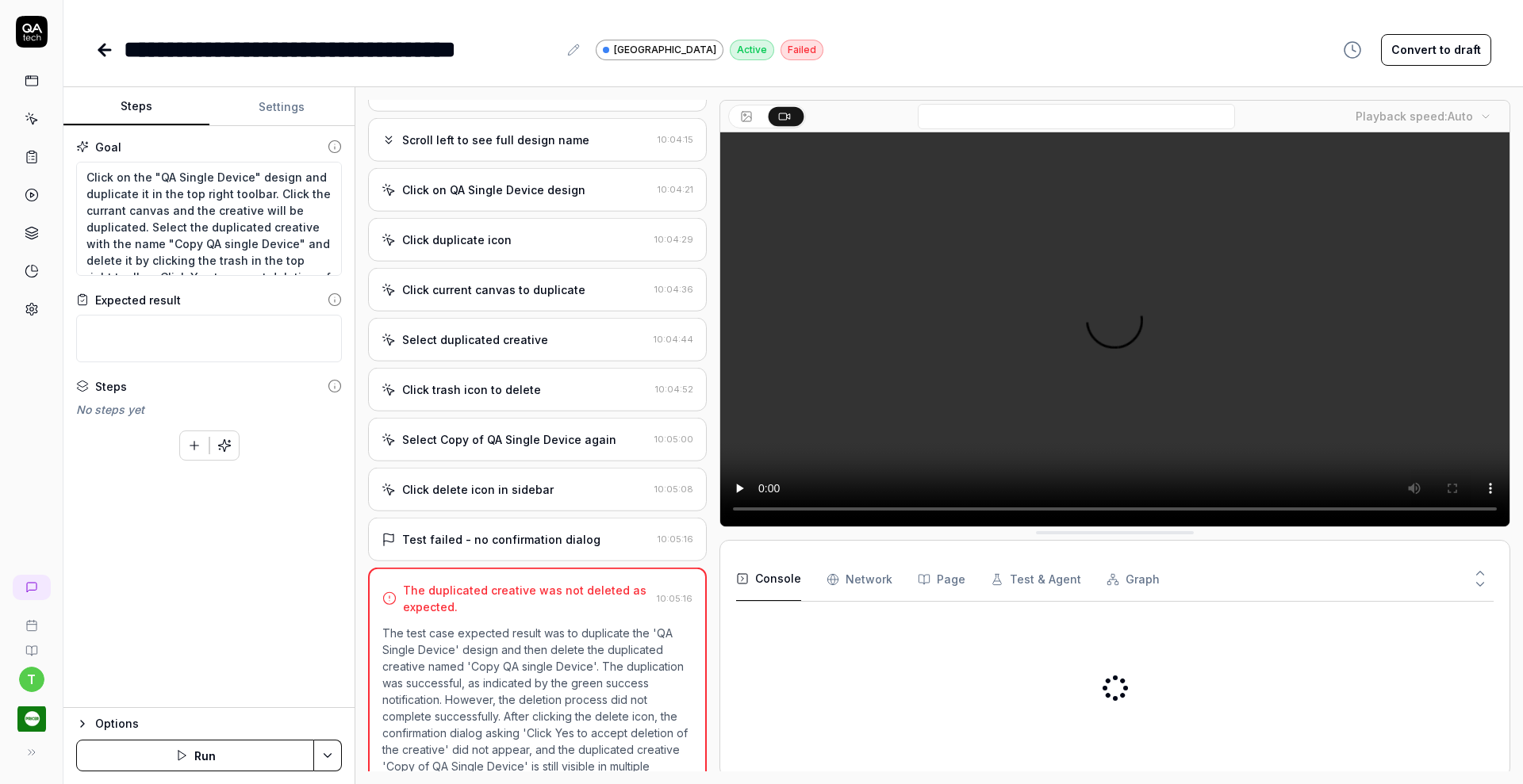
scroll to position [692, 0]
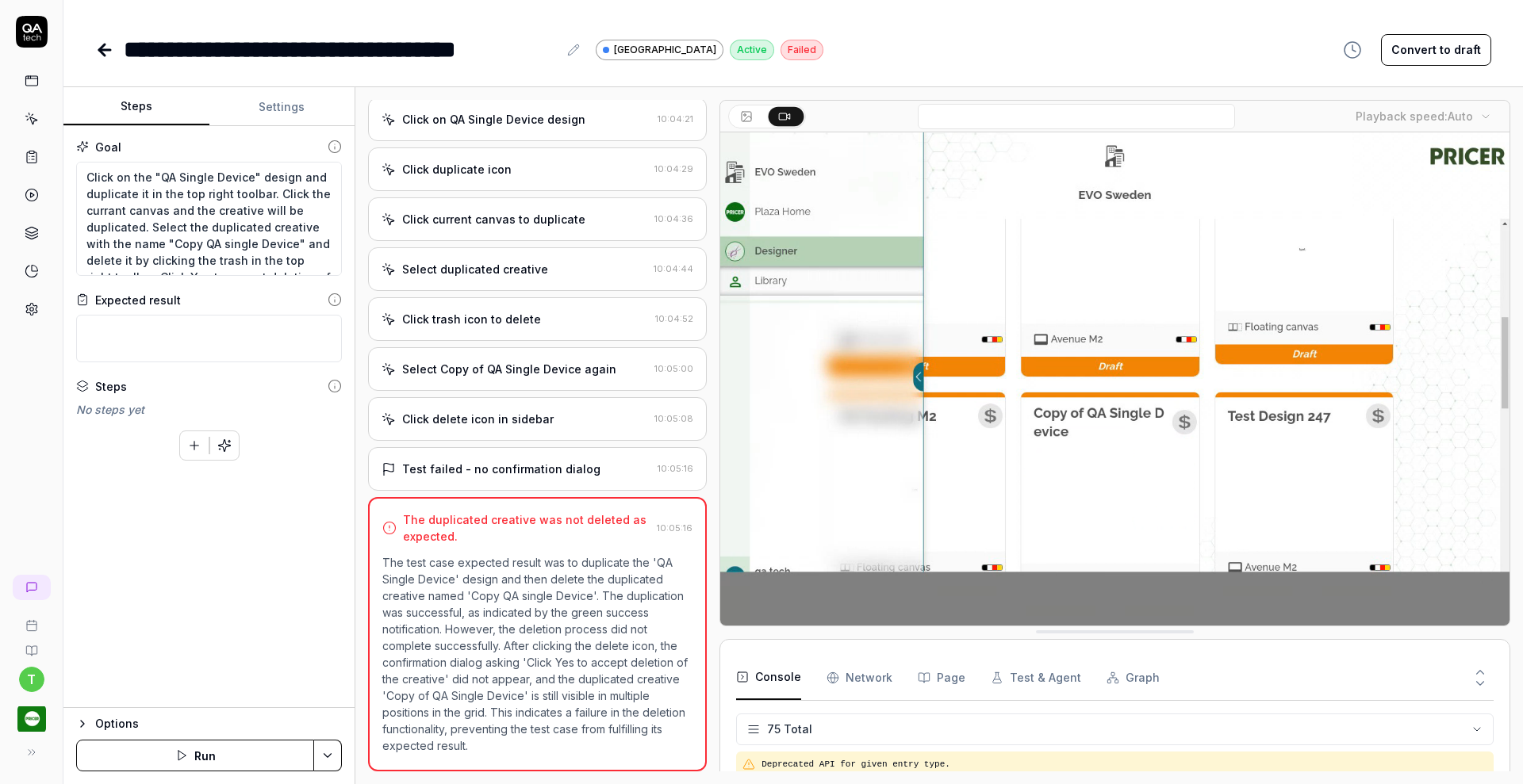
type textarea "*"
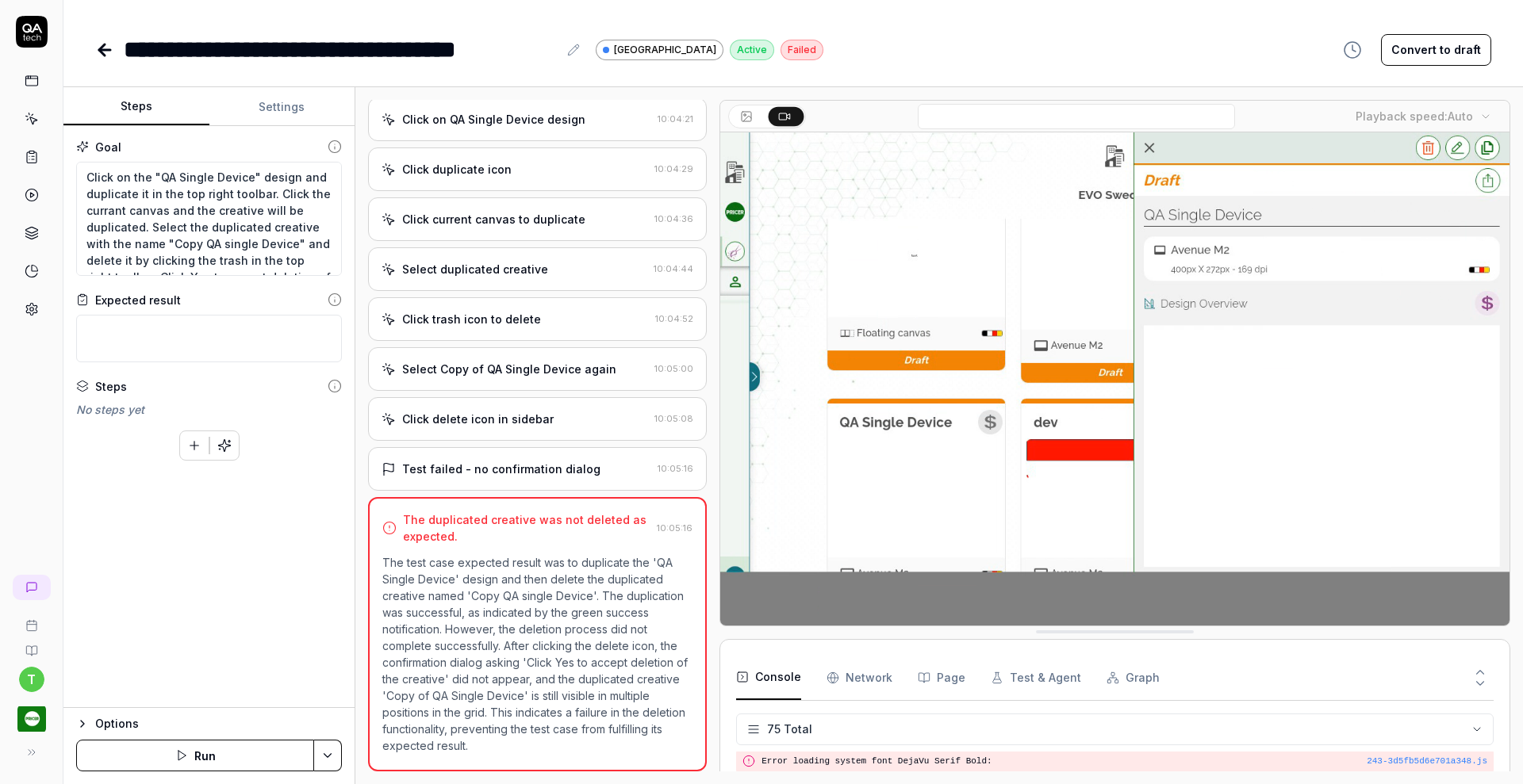
scroll to position [2292, 0]
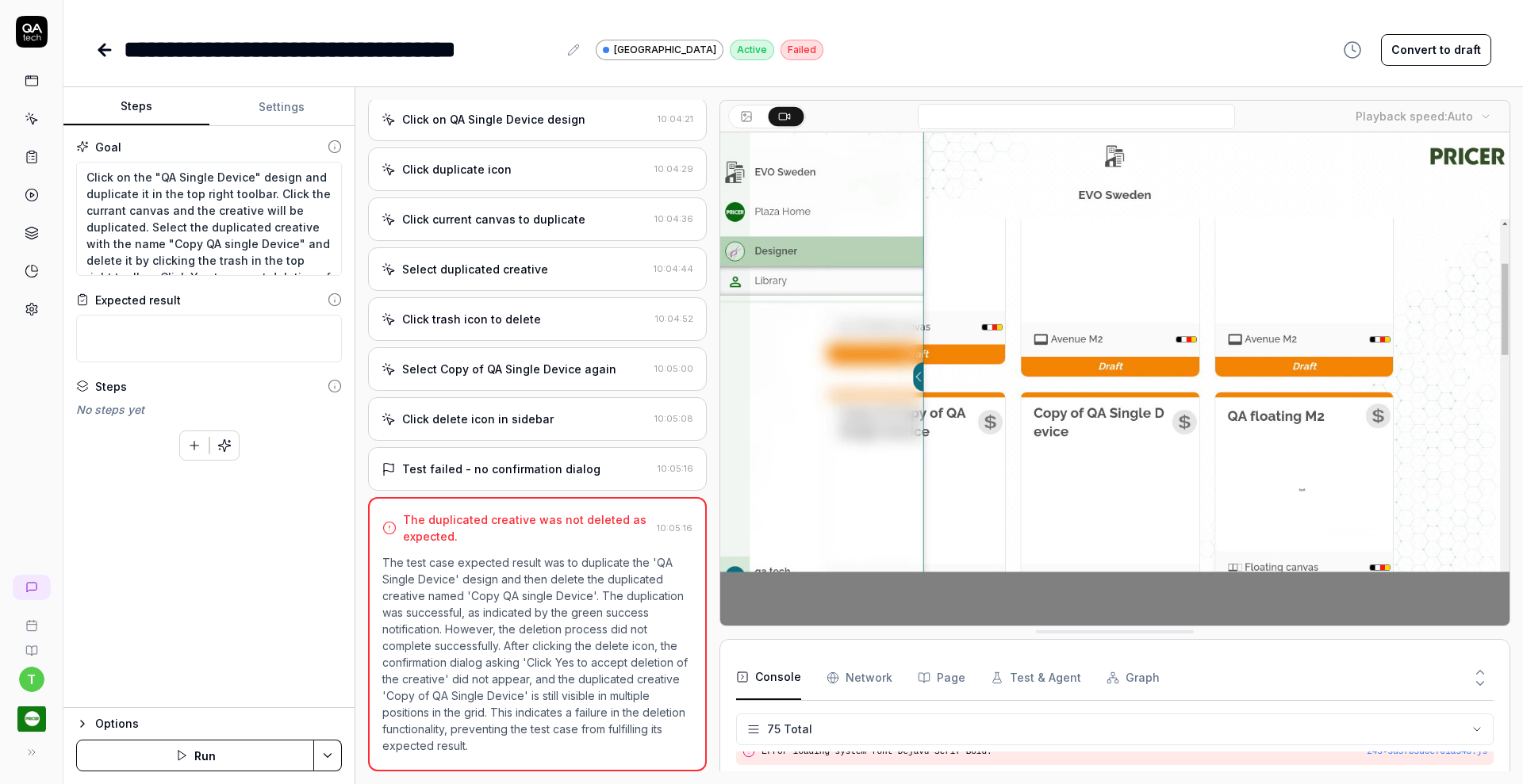
click at [29, 124] on icon at bounding box center [31, 118] width 14 height 14
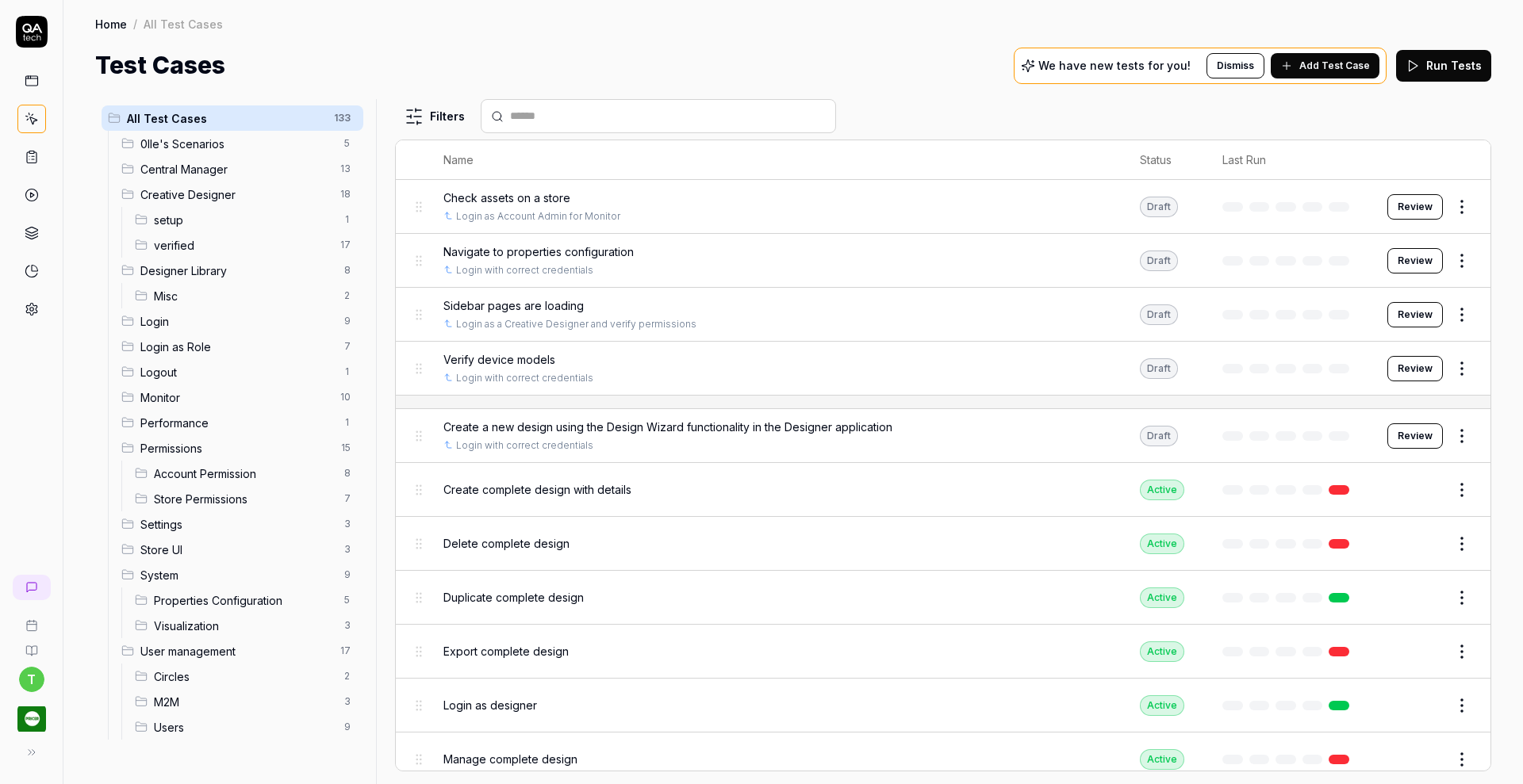
click at [165, 293] on span "Misc" at bounding box center [244, 297] width 180 height 17
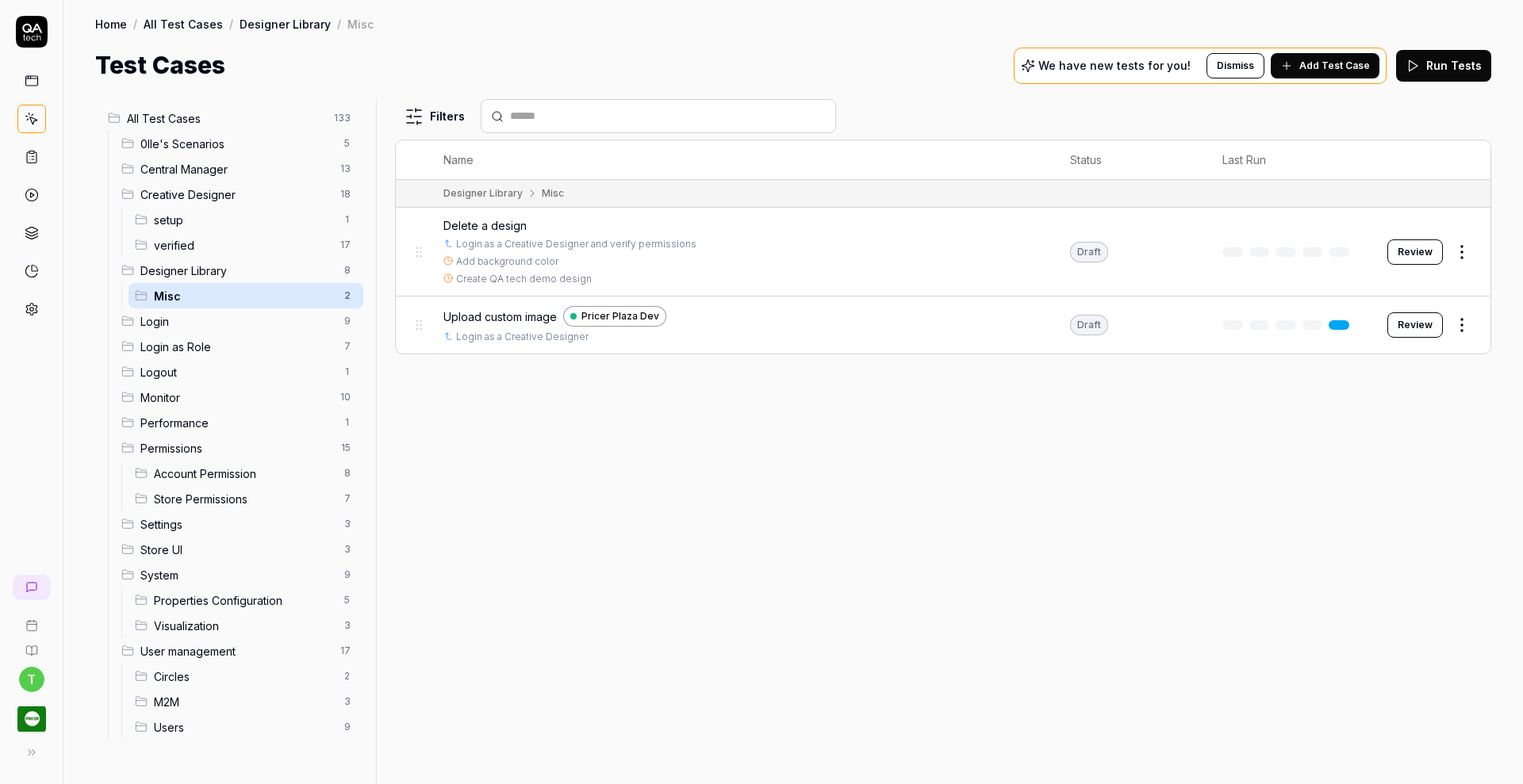
click at [1327, 62] on span "Add Test Case" at bounding box center [1335, 65] width 71 height 14
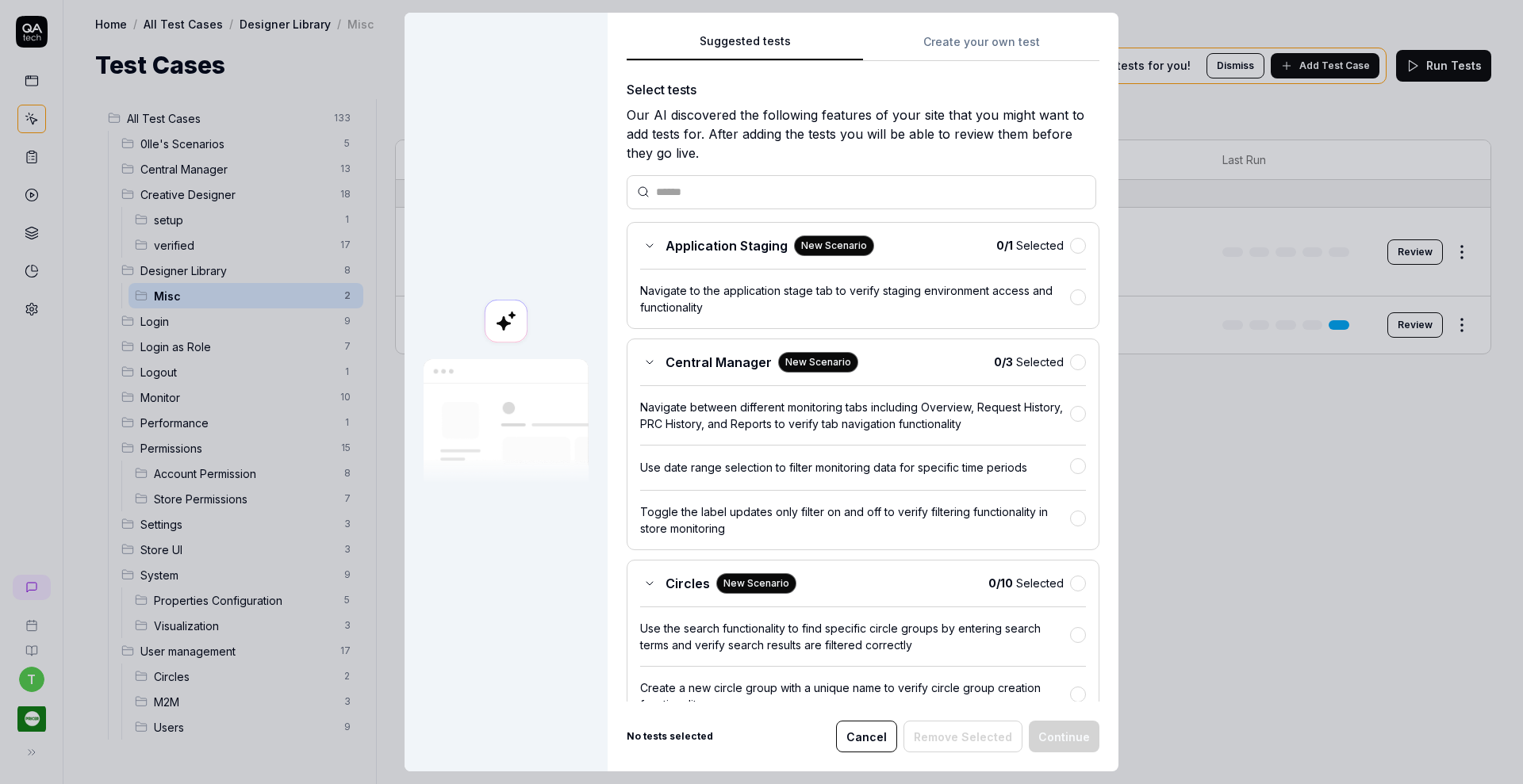
click at [786, 377] on div "Central Manager New Scenario 0 / 3 Selected Navigate between different monitori…" at bounding box center [863, 445] width 473 height 212
click at [988, 50] on div "Suggested tests Create your own test Select tests Our AI discovered the followi…" at bounding box center [863, 366] width 473 height 671
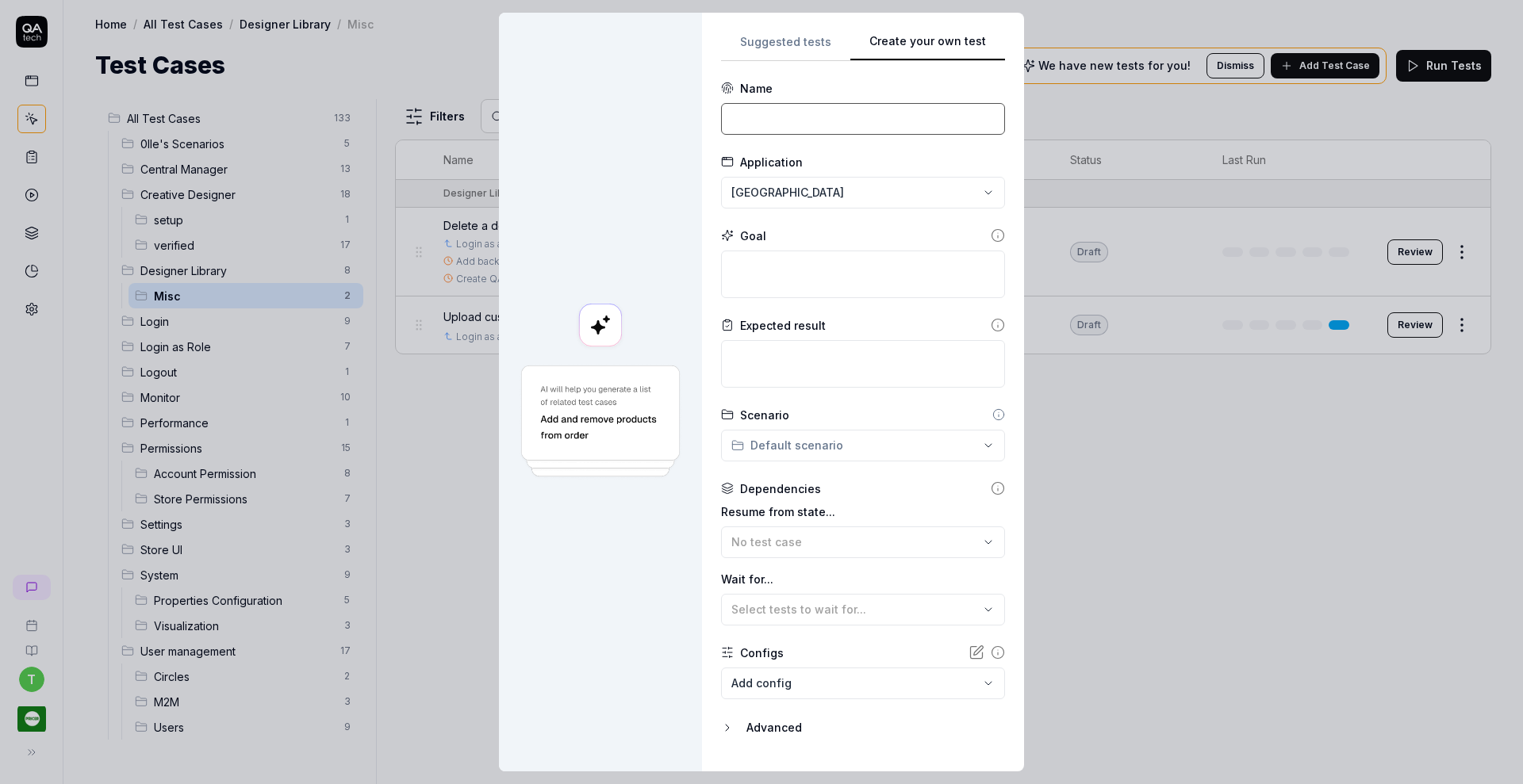
click at [830, 111] on input at bounding box center [862, 119] width 284 height 32
type input "Delete a creative design"
click at [842, 192] on div "**********" at bounding box center [761, 392] width 1523 height 784
click at [808, 260] on div "Pricer Plaza Dev" at bounding box center [798, 264] width 151 height 17
click at [806, 265] on textarea at bounding box center [862, 273] width 284 height 47
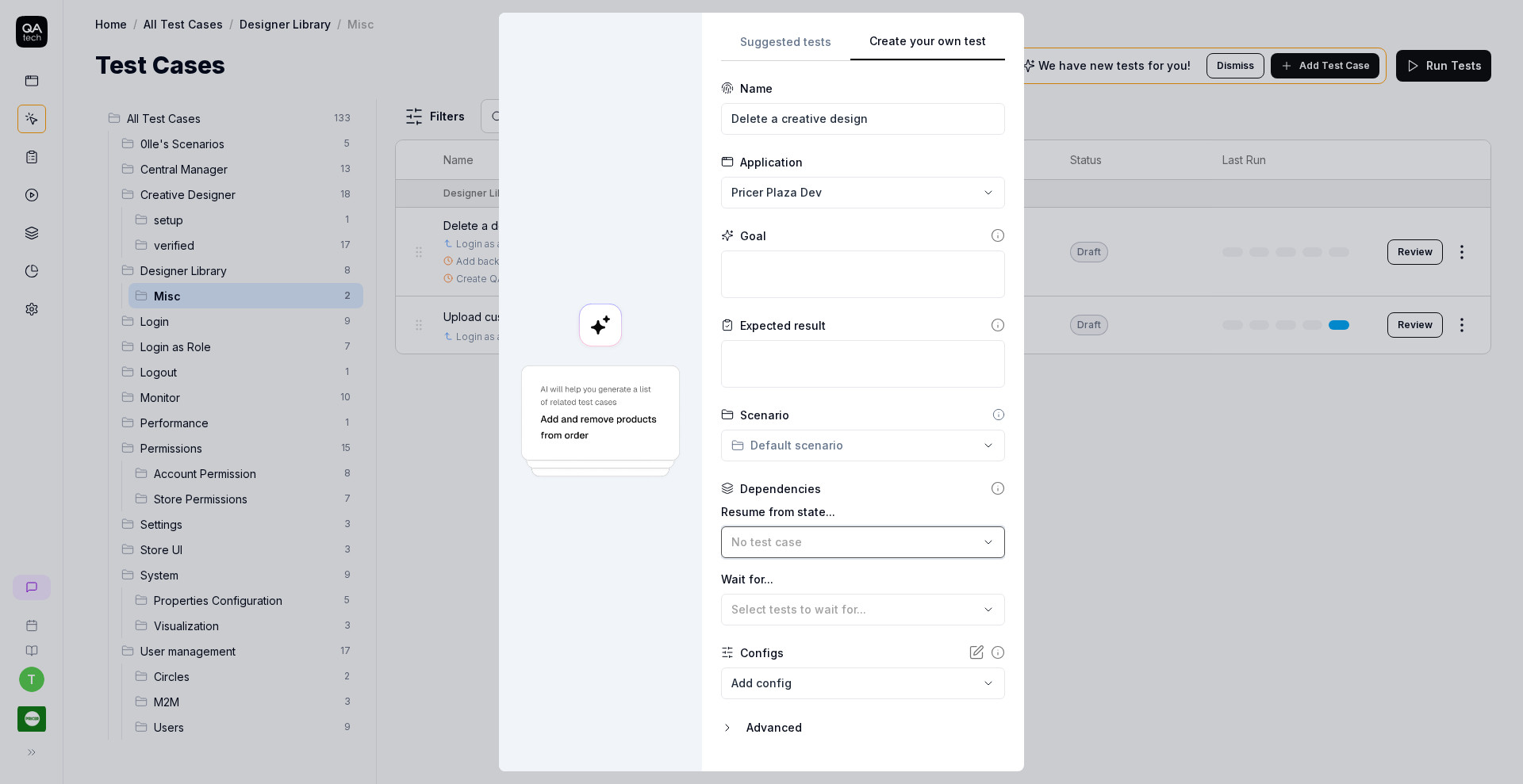
click at [853, 541] on div "No test case" at bounding box center [855, 542] width 247 height 17
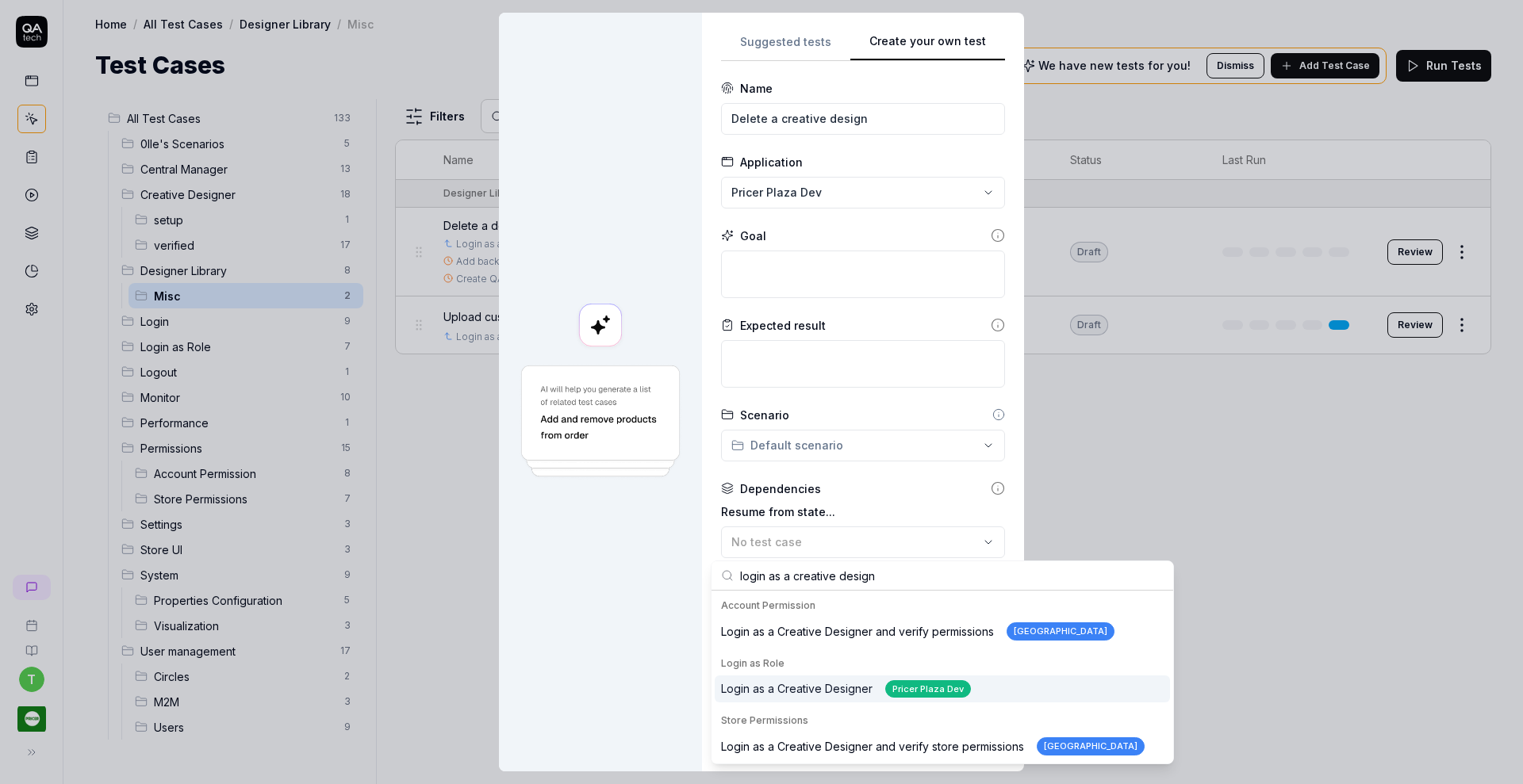
type input "login as a creative design"
click at [835, 684] on div "Login as a Creative Designer Pricer Plaza Dev" at bounding box center [846, 690] width 250 height 19
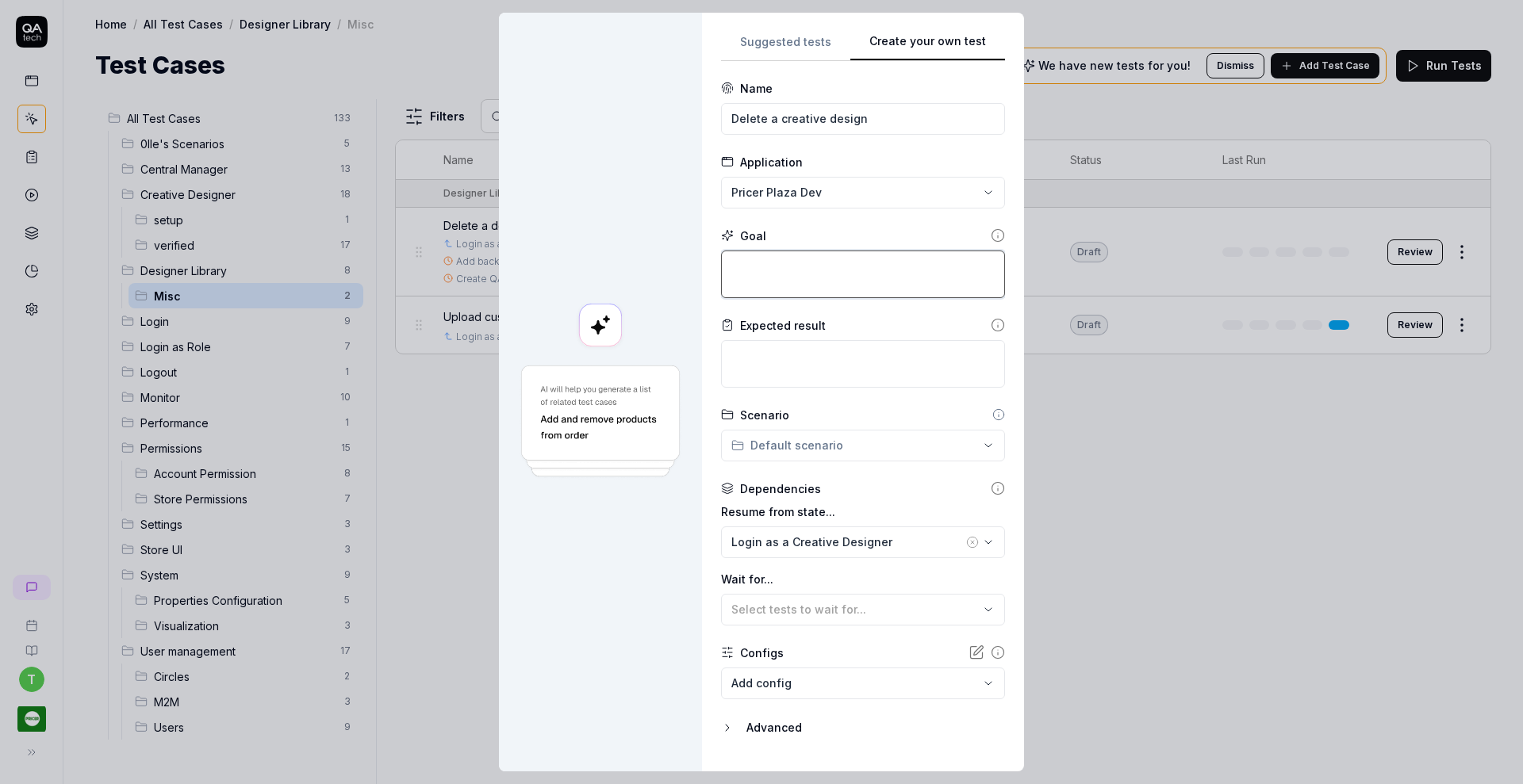
click at [807, 266] on textarea at bounding box center [862, 273] width 284 height 47
type textarea "*"
type textarea "s"
type textarea "*"
type textarea "se"
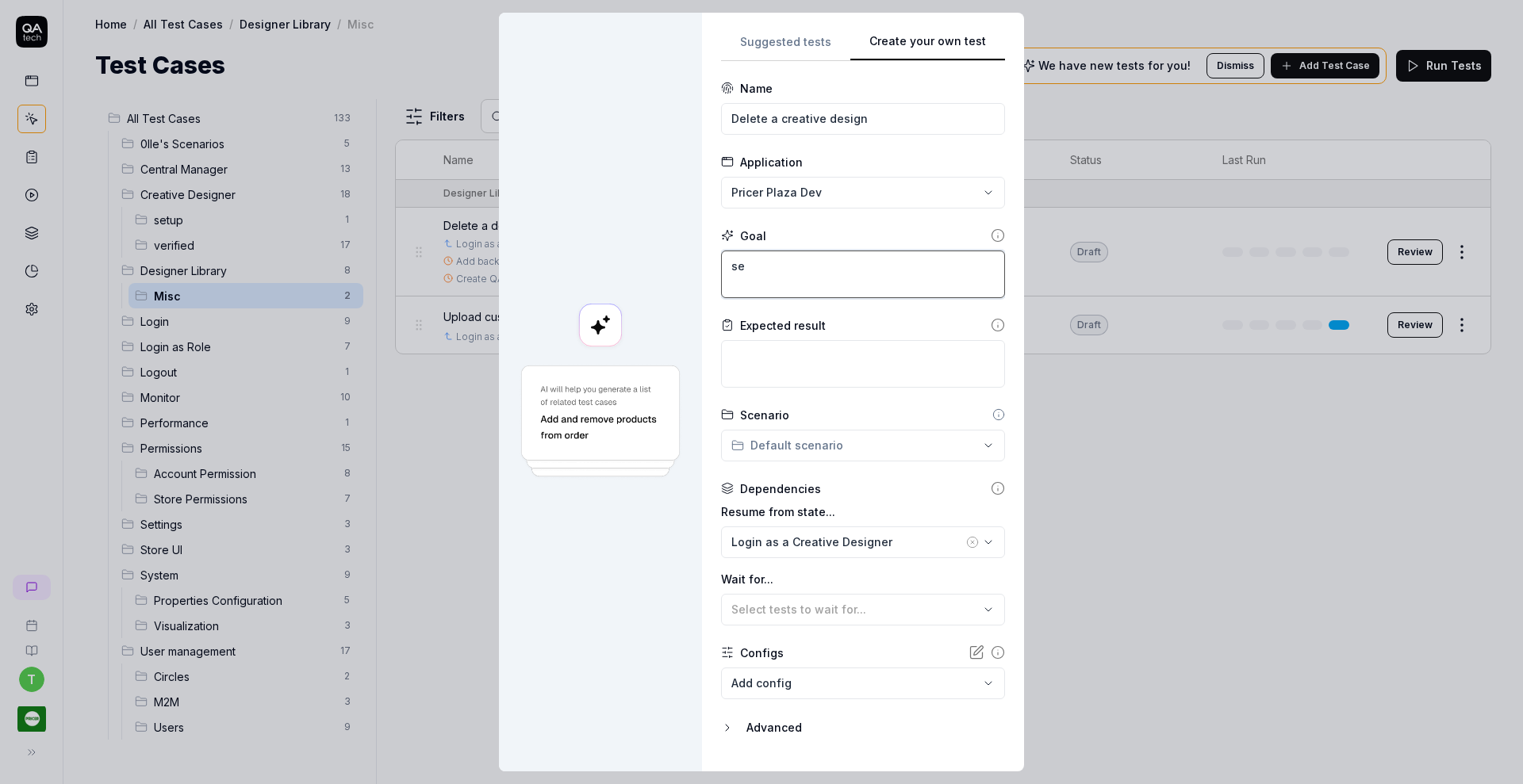
type textarea "*"
type textarea "sea"
type textarea "*"
type textarea "sear"
type textarea "*"
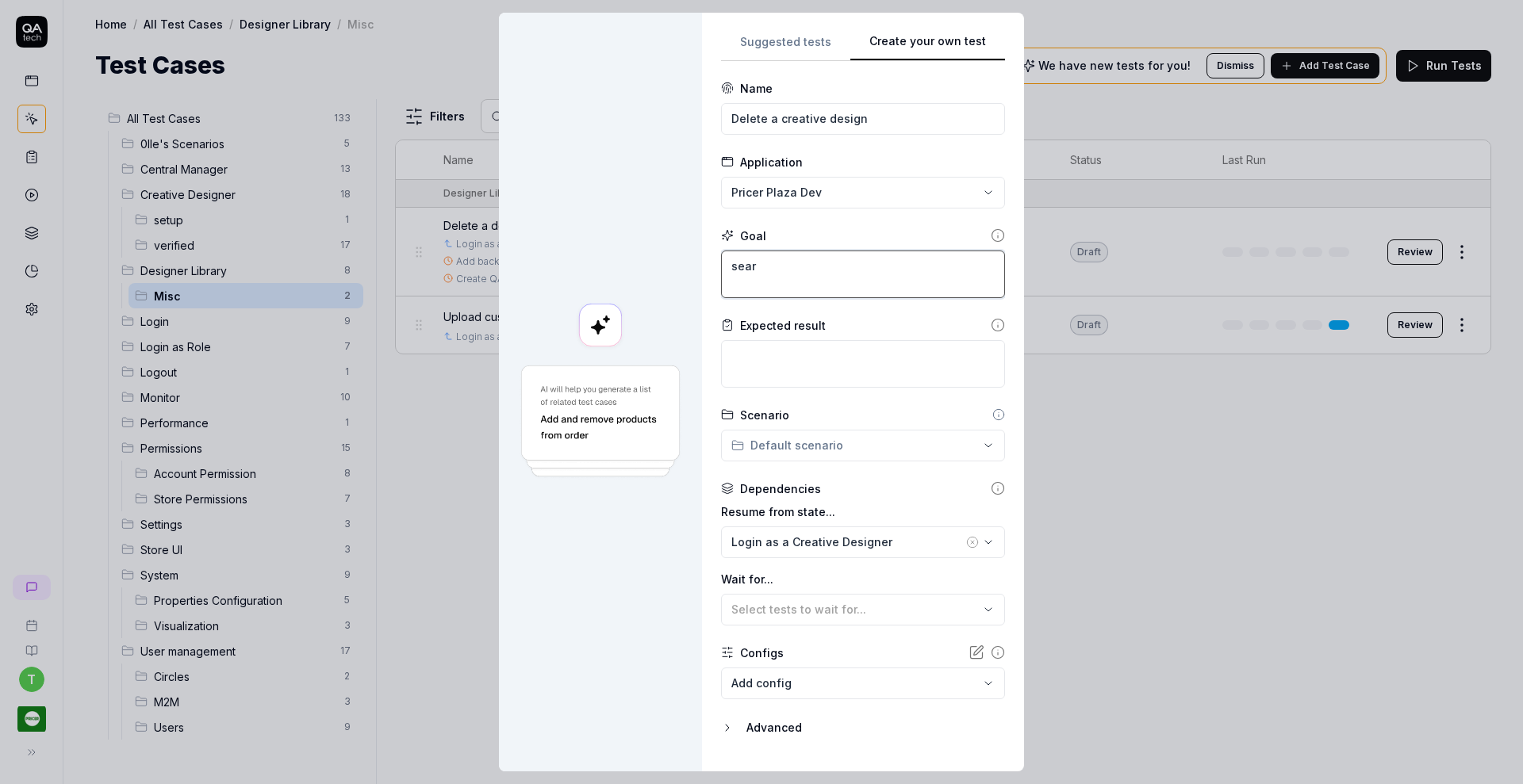
type textarea "searc"
type textarea "*"
type textarea "search"
type textarea "*"
type textarea "search"
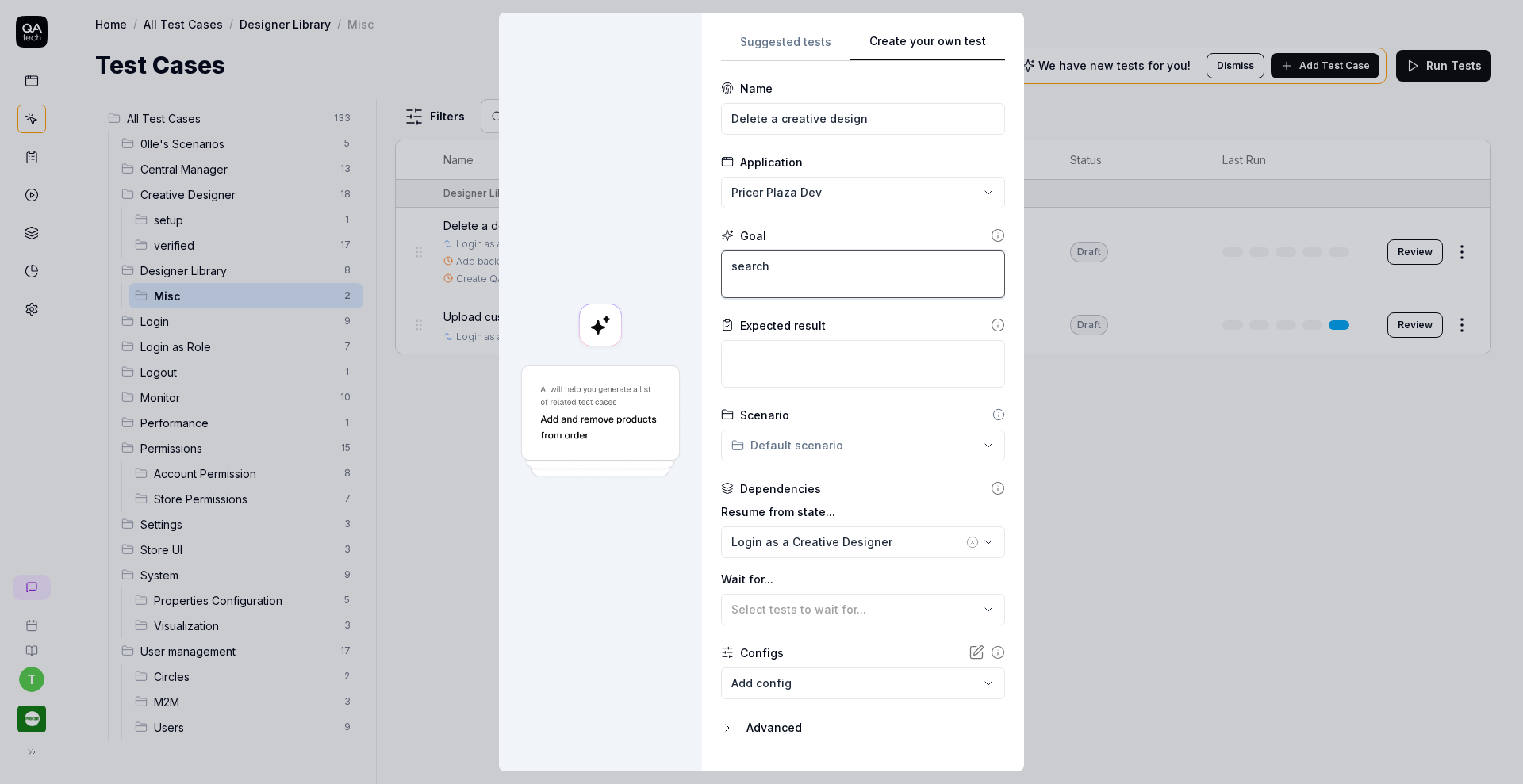
type textarea "*"
type textarea "search f"
type textarea "*"
type textarea "search fo"
type textarea "*"
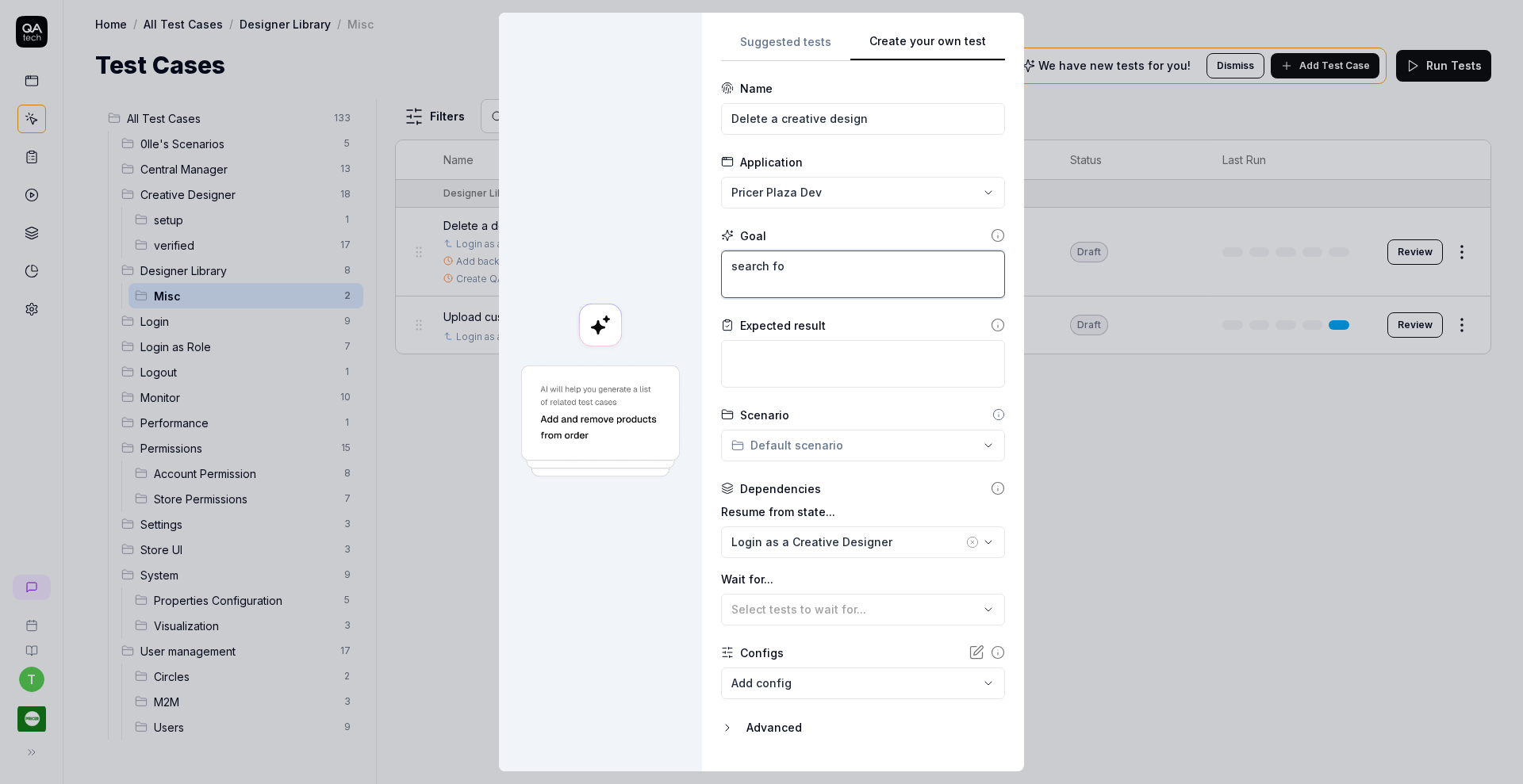
type textarea "search for"
type textarea "*"
type textarea "search for"
type textarea "*"
type textarea "search for t"
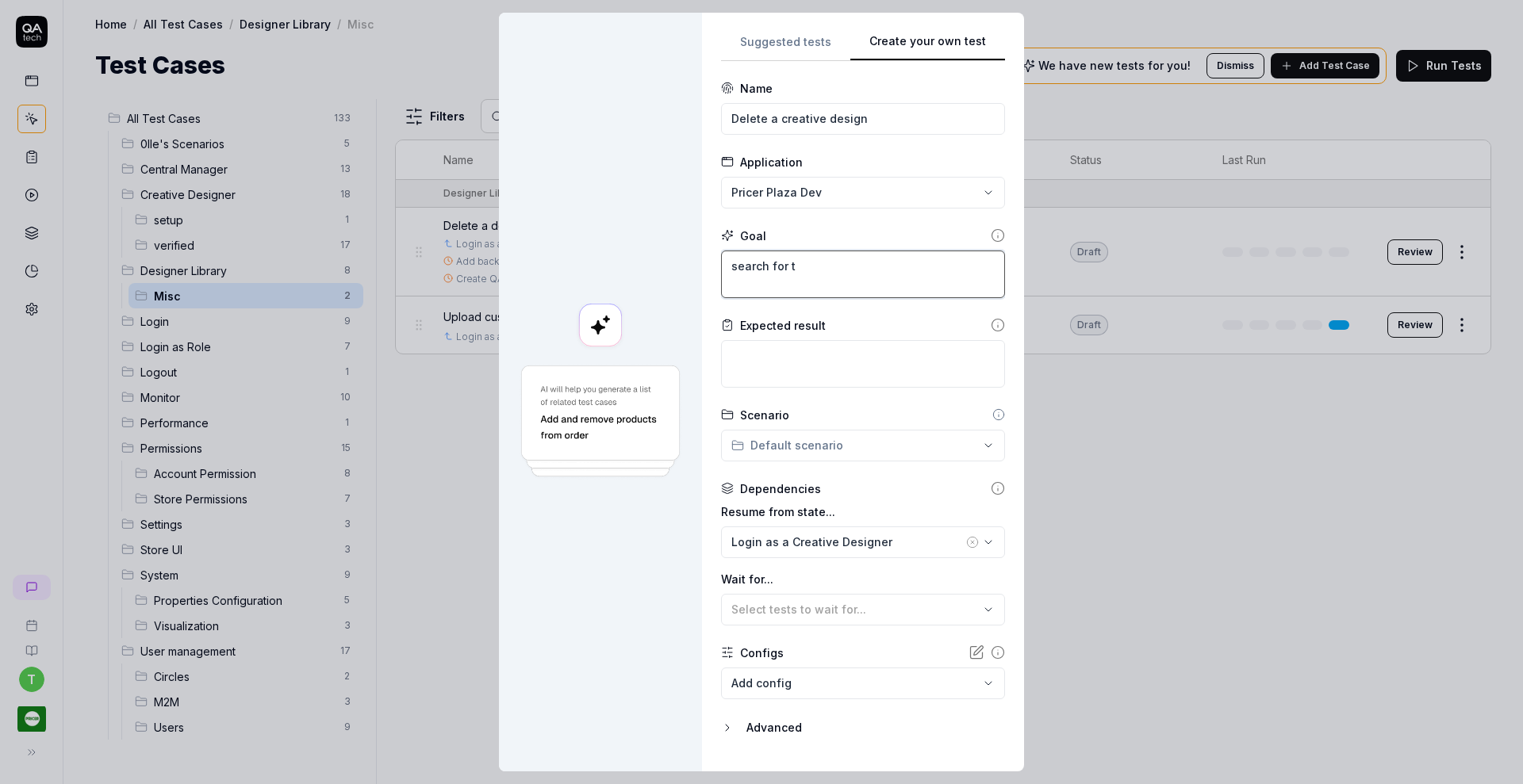
type textarea "*"
type textarea "search for th"
type textarea "*"
type textarea "search for tho"
type textarea "*"
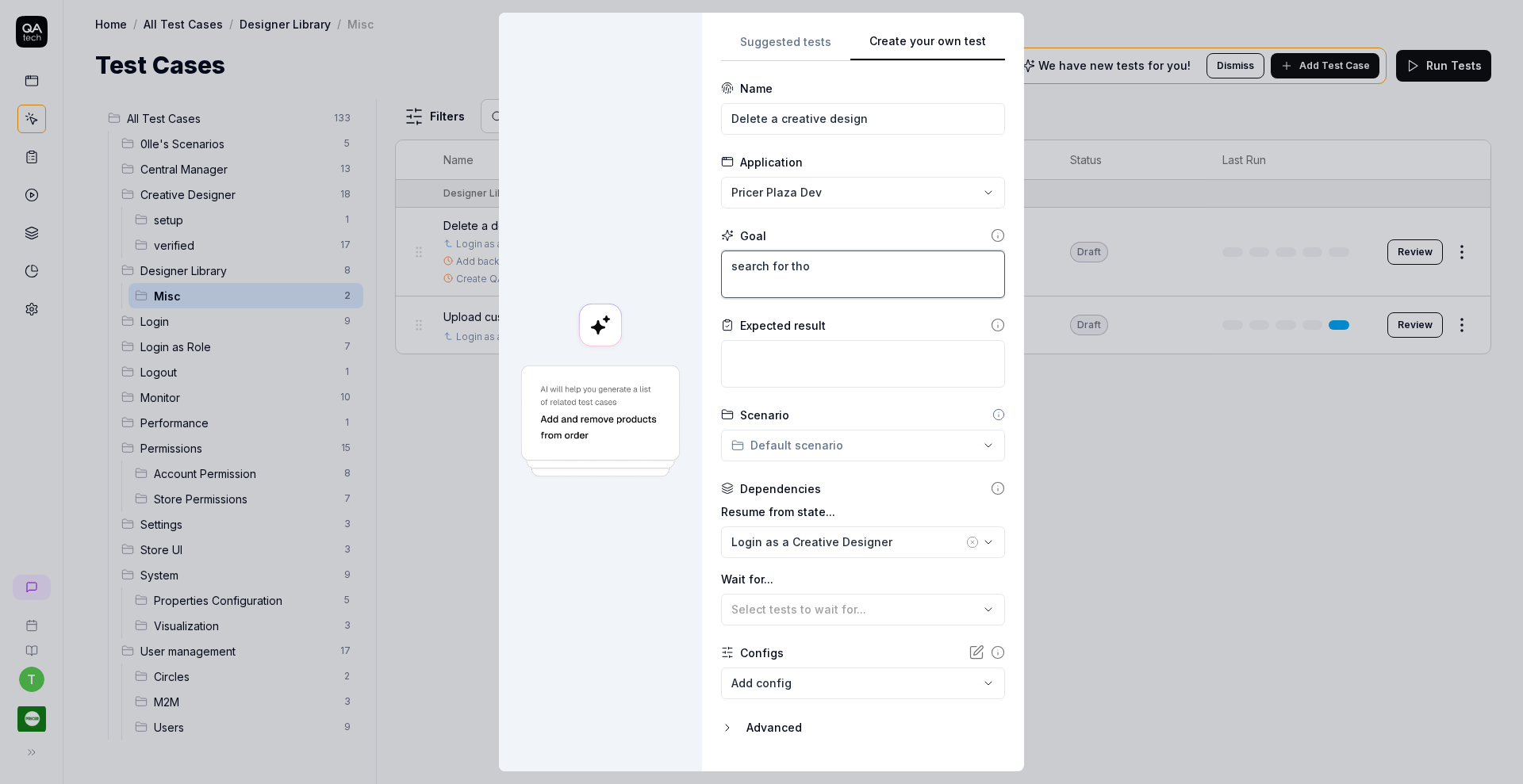
type textarea "search for thom"
type textarea "*"
type textarea "search for thoma"
type textarea "*"
type textarea "search for thomas"
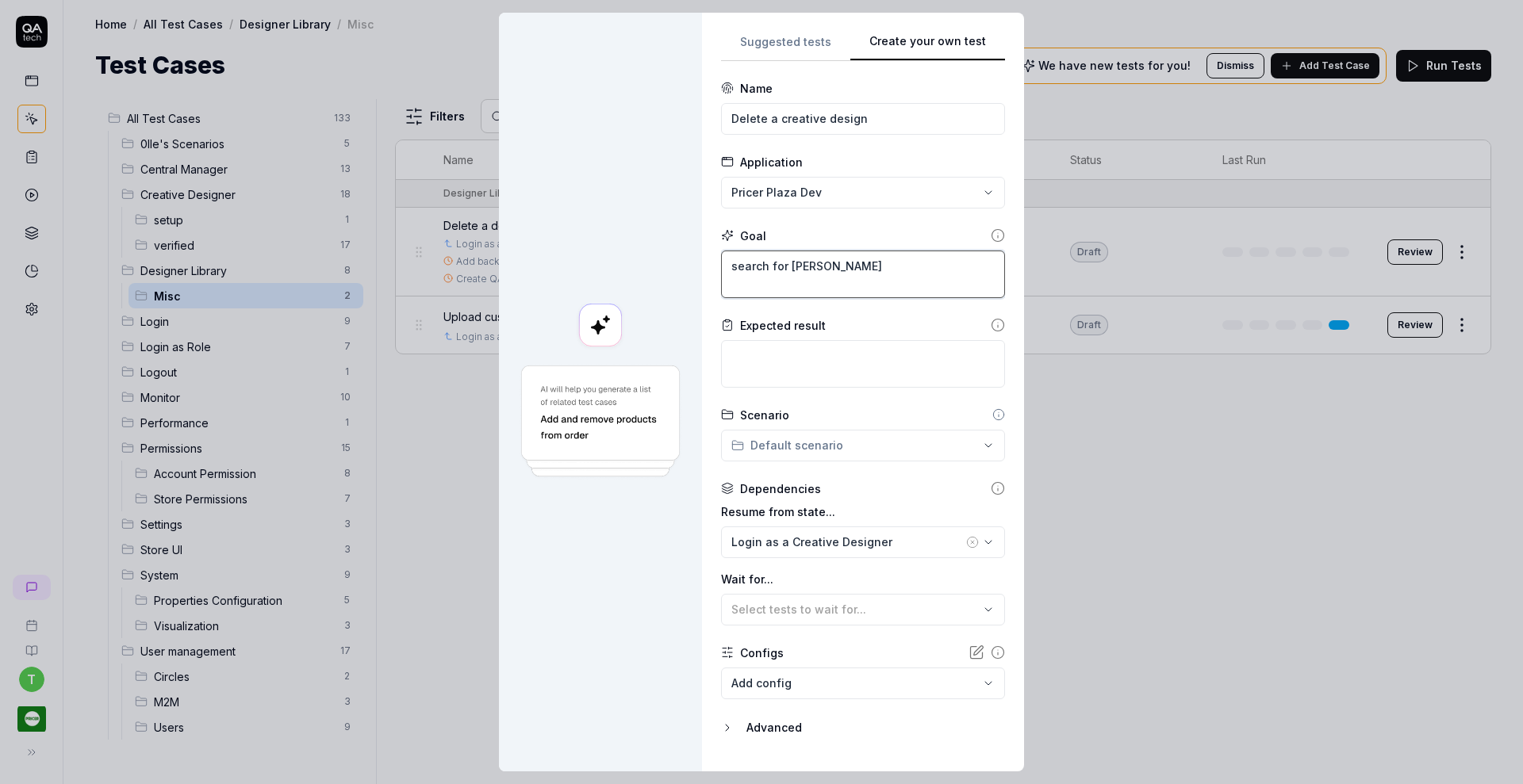
type textarea "*"
type textarea "search for thomas"
type textarea "*"
type textarea "search for thomas c"
type textarea "*"
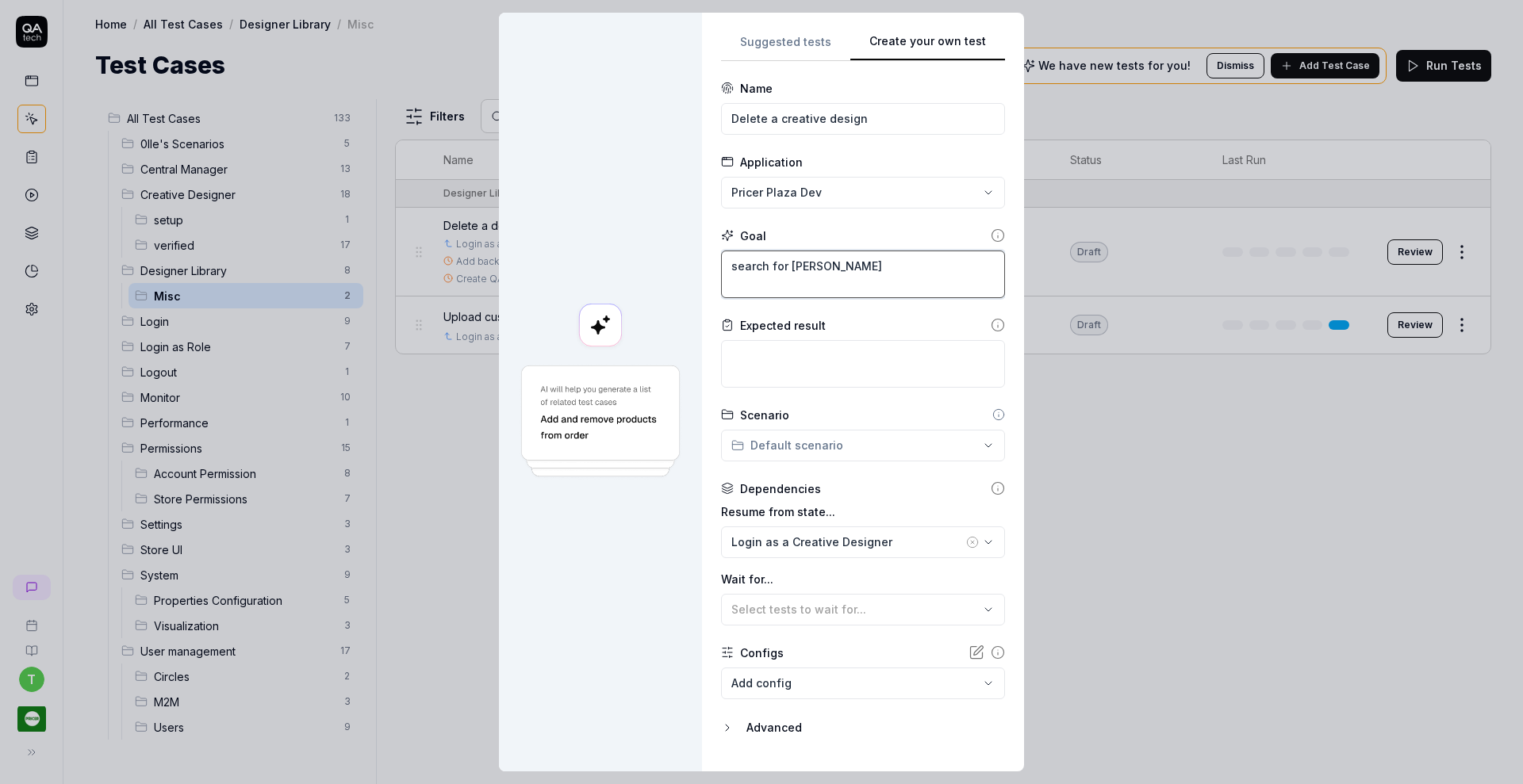
type textarea "search for thomas cr"
type textarea "*"
type textarea "search for thomas cre"
type textarea "*"
type textarea "search for thomas crea"
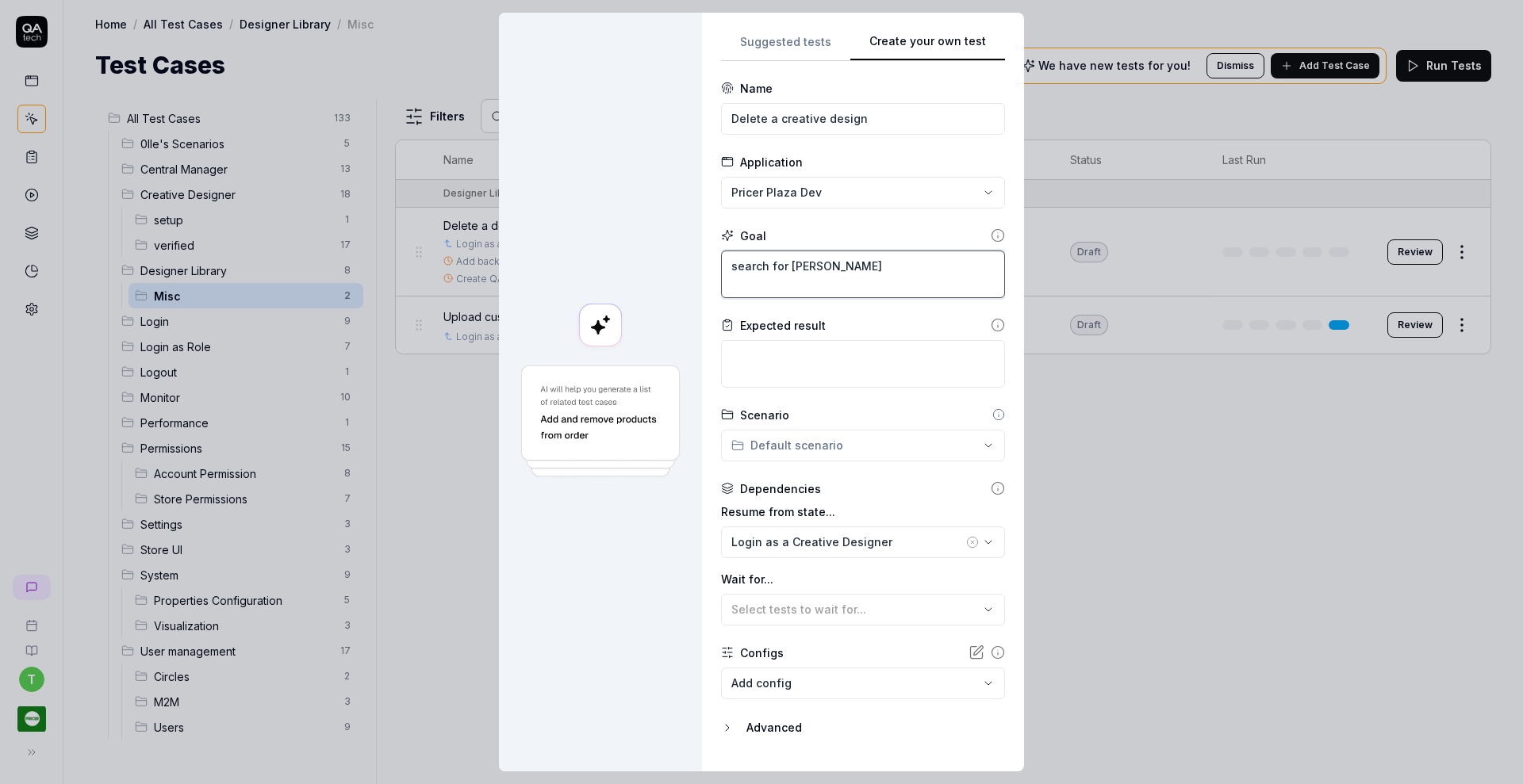
type textarea "*"
type textarea "search for thomas creat"
type textarea "*"
type textarea "search for thomas creati"
type textarea "*"
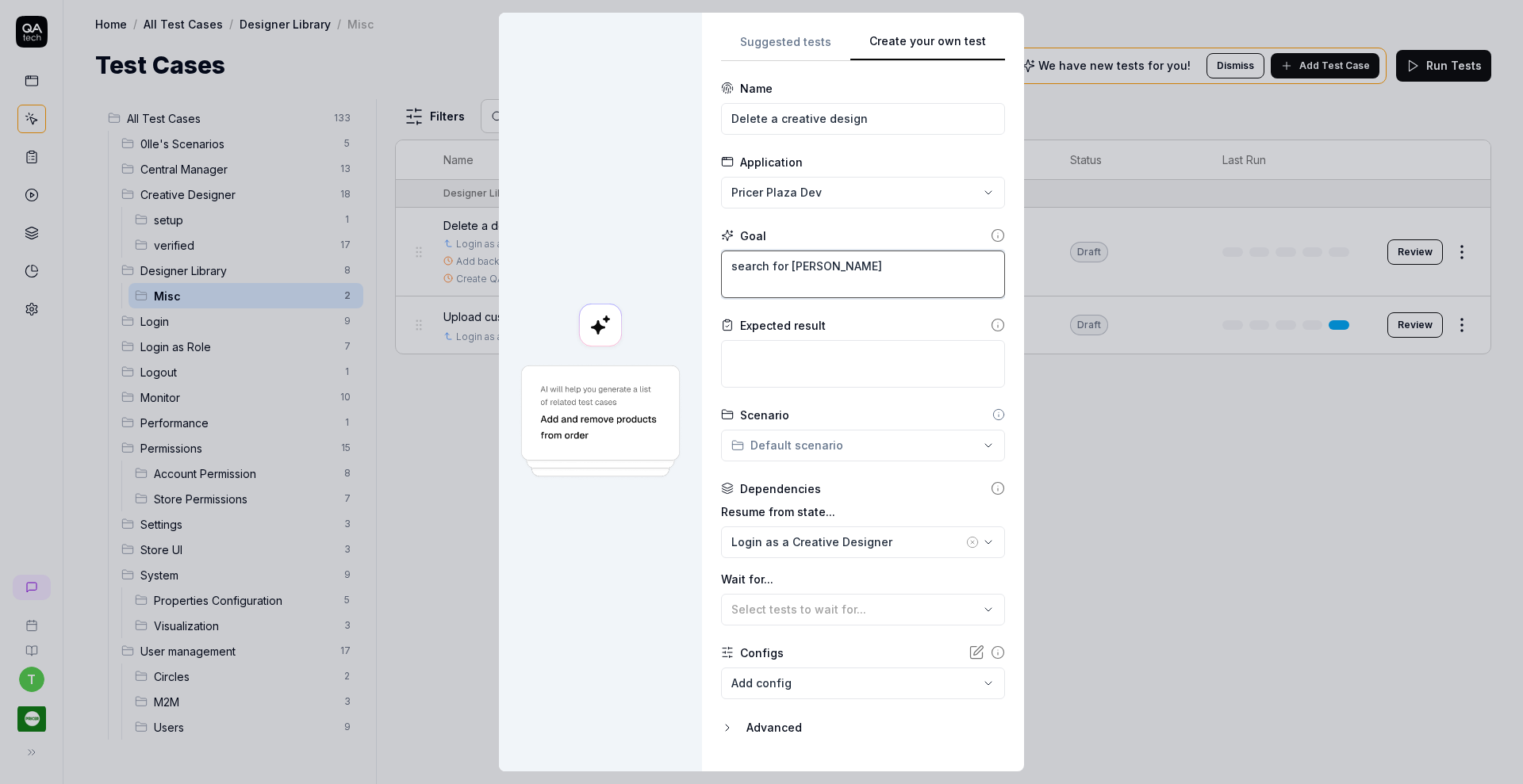
type textarea "search for thomas creativ"
type textarea "*"
type textarea "search for thomas creative"
type textarea "*"
type textarea "search for thomas creative"
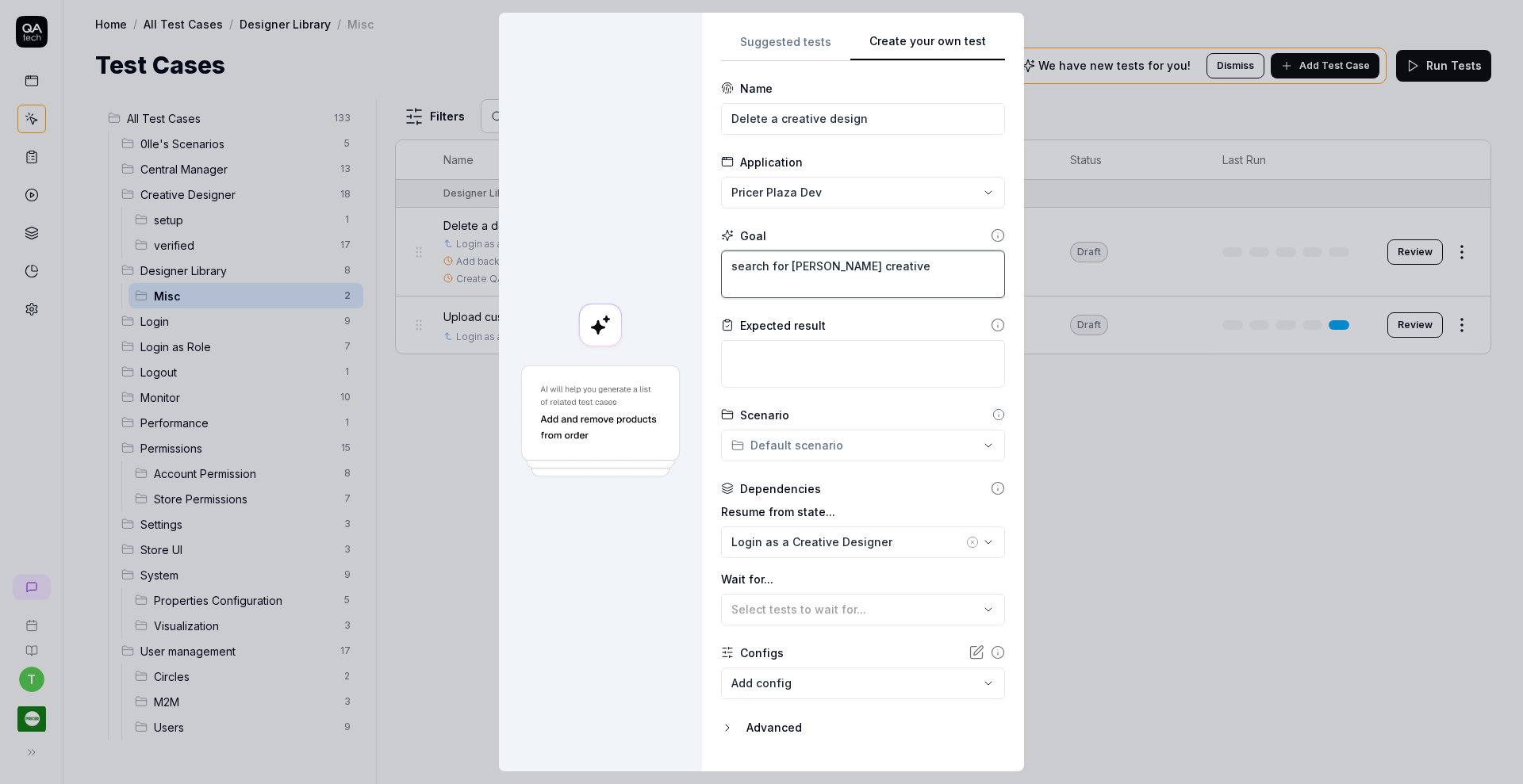
type textarea "*"
type textarea "search for thomas creative d"
type textarea "*"
type textarea "search for thomas creative de"
type textarea "*"
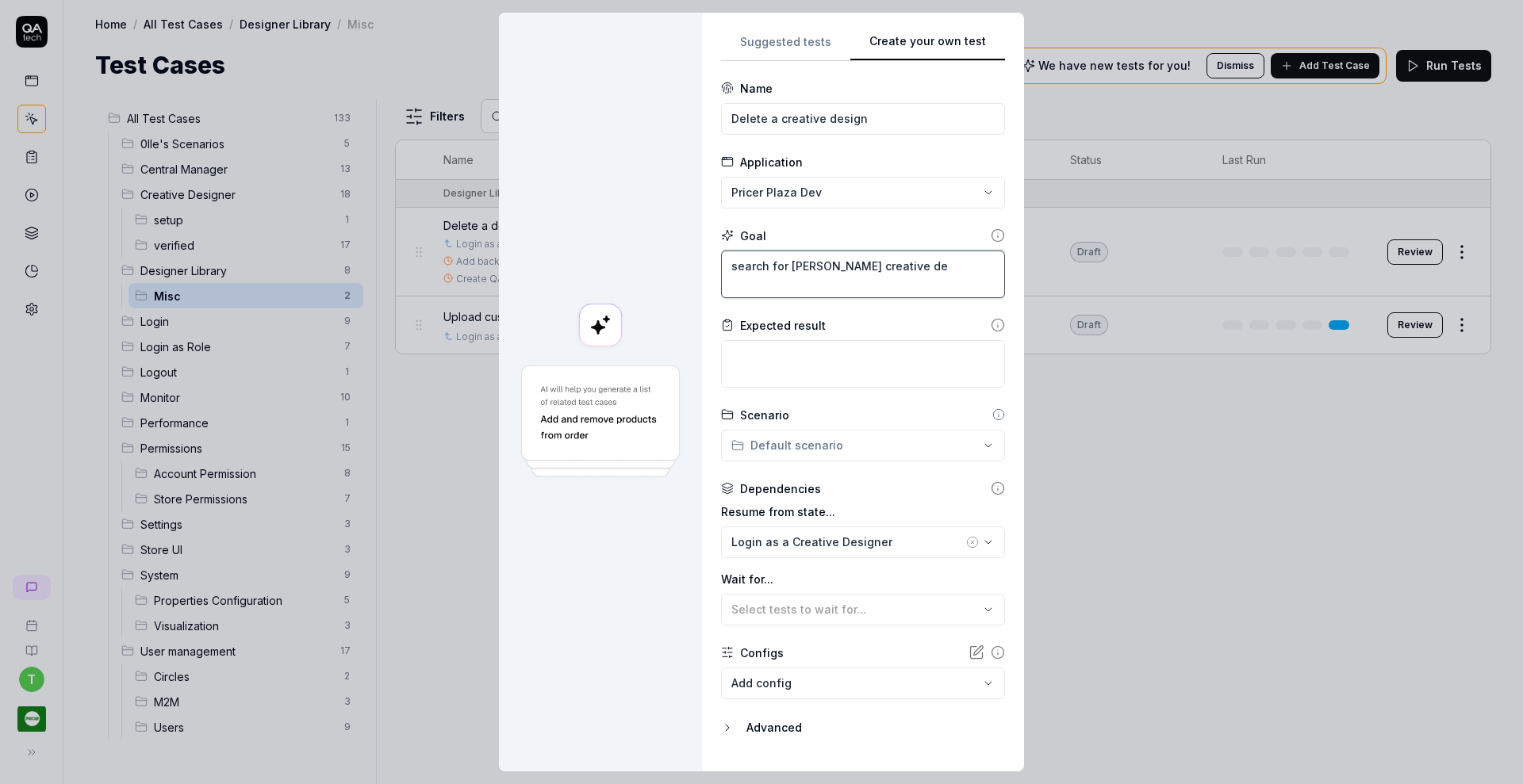
type textarea "search for thomas creative des"
type textarea "*"
type textarea "search for thomas creative desi"
type textarea "*"
type textarea "search for thomas creative desig"
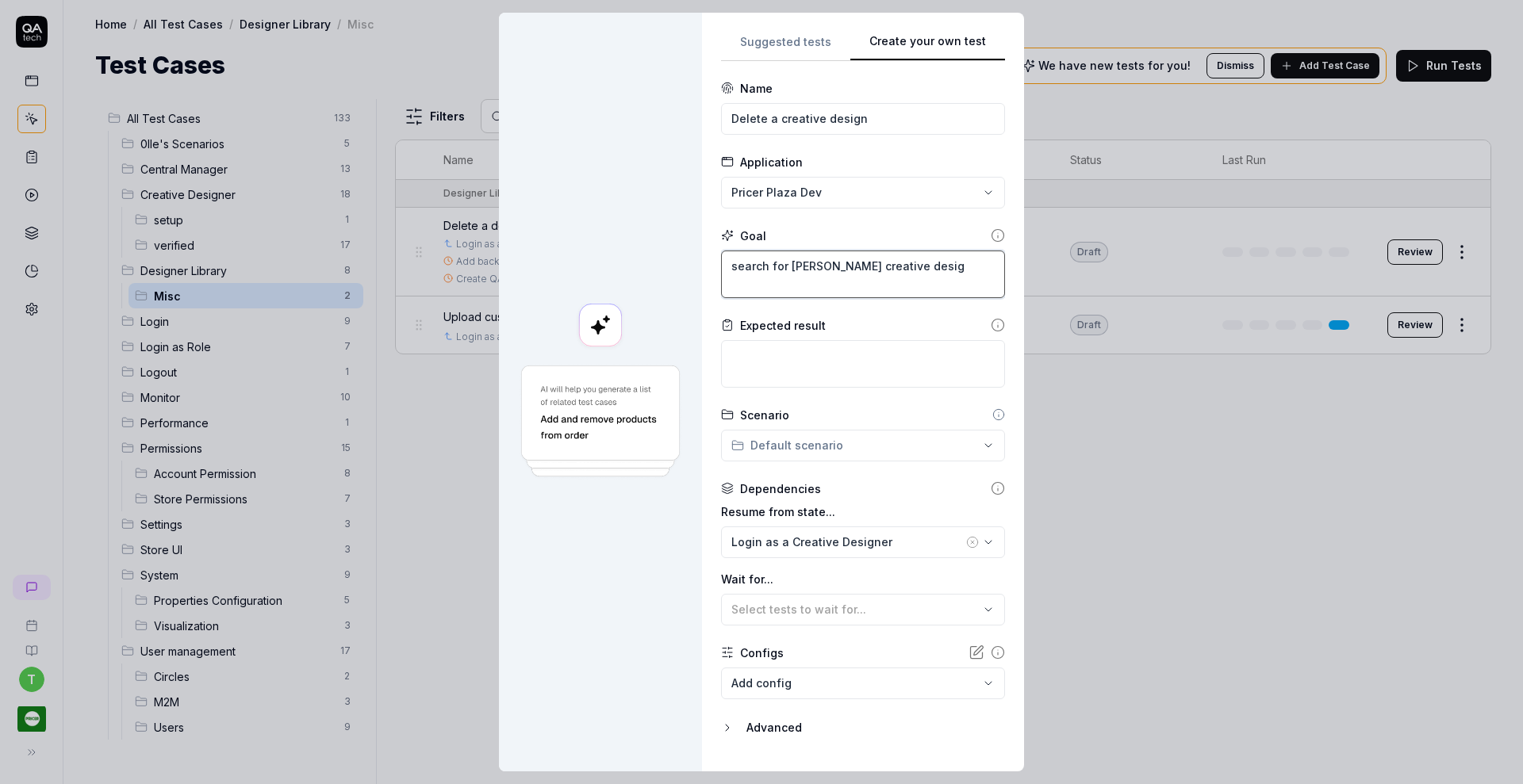
type textarea "*"
type textarea "search for thomas creative design"
type textarea "*"
type textarea "search for thomas creative design."
type textarea "*"
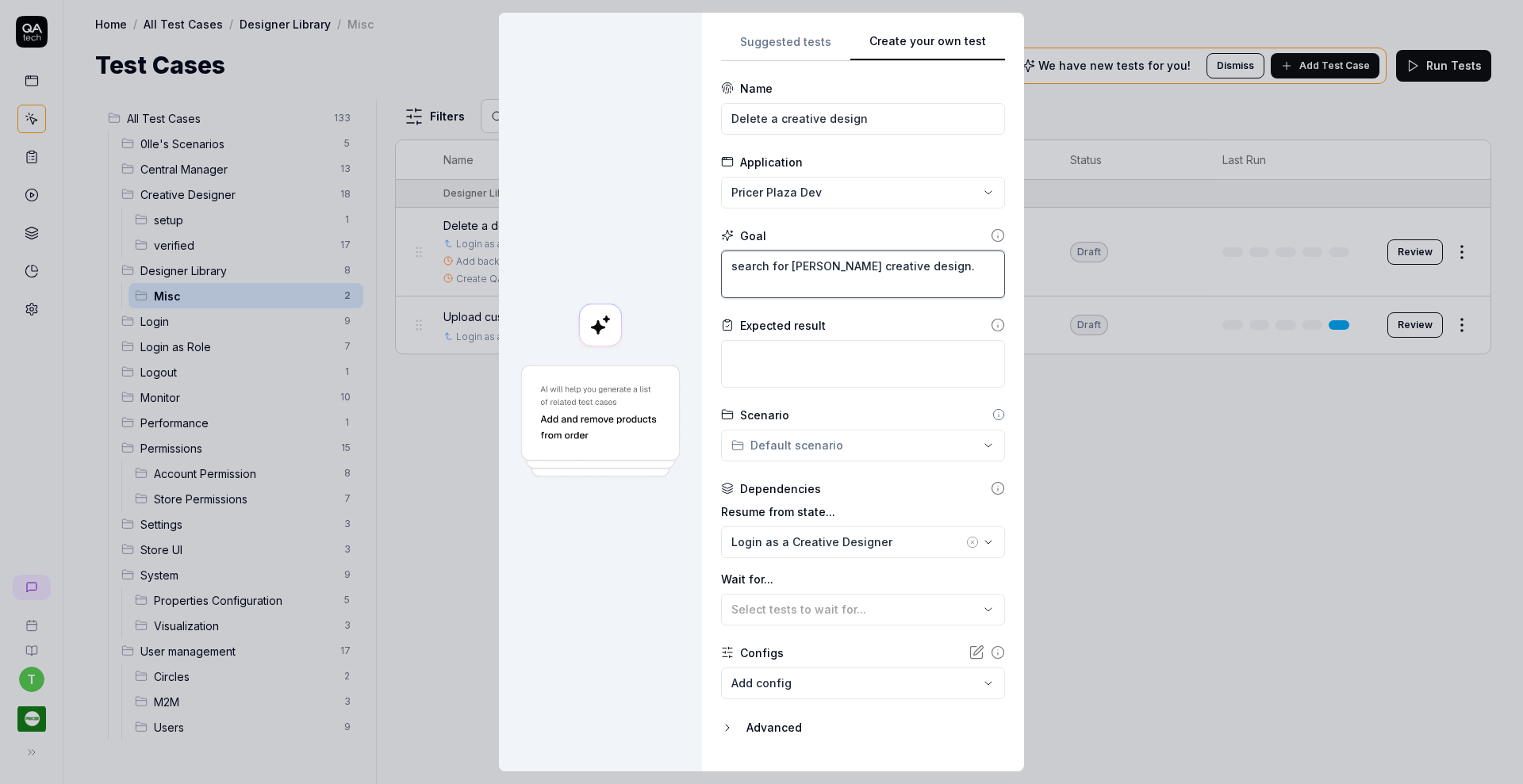
type textarea "search for thomas creative design."
type textarea "*"
type textarea "search for thomas creative design. S"
type textarea "*"
type textarea "search for thomas creative design. Se"
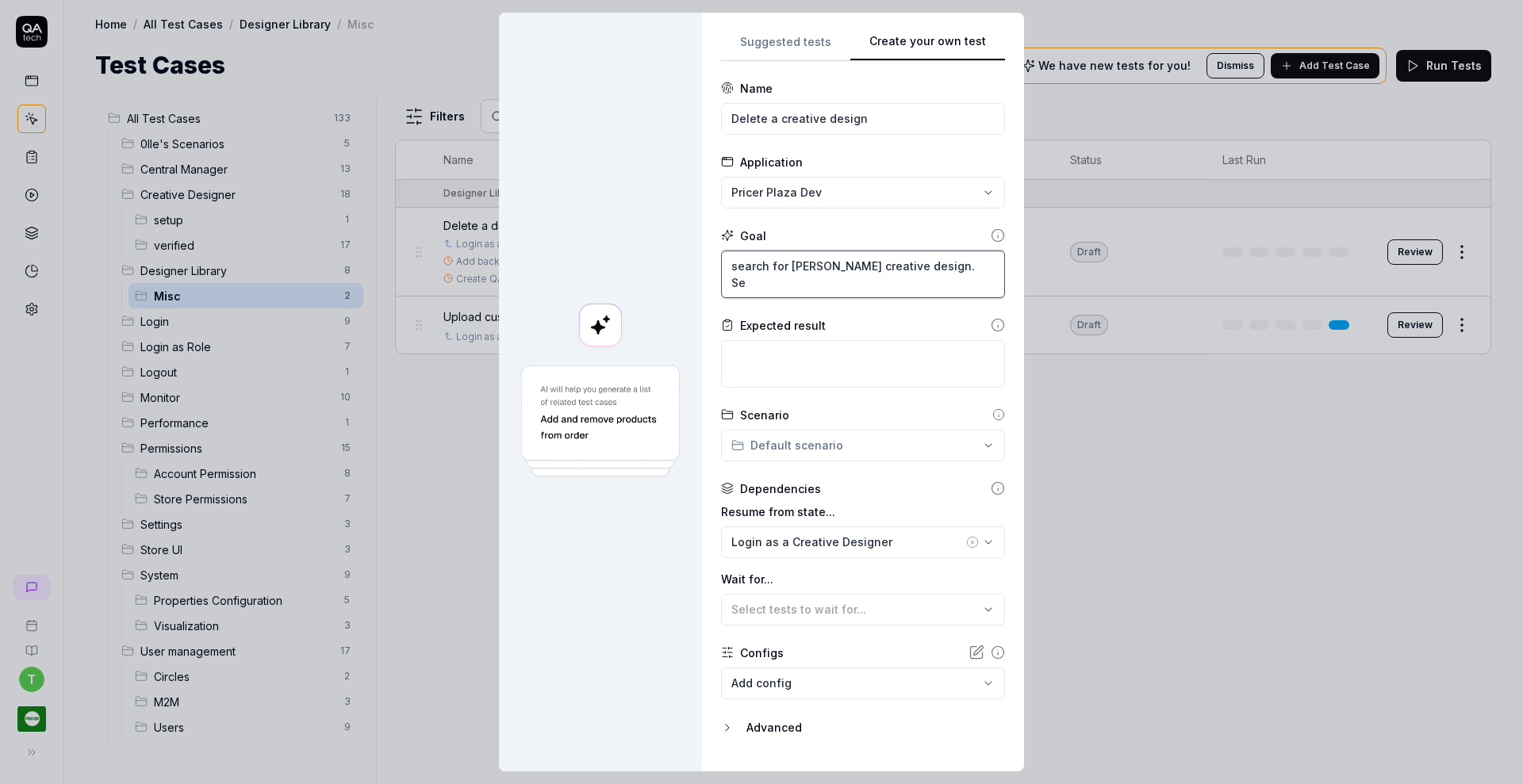
type textarea "*"
type textarea "search for thomas creative design. Sel"
type textarea "*"
type textarea "search for thomas creative design. Sele"
type textarea "*"
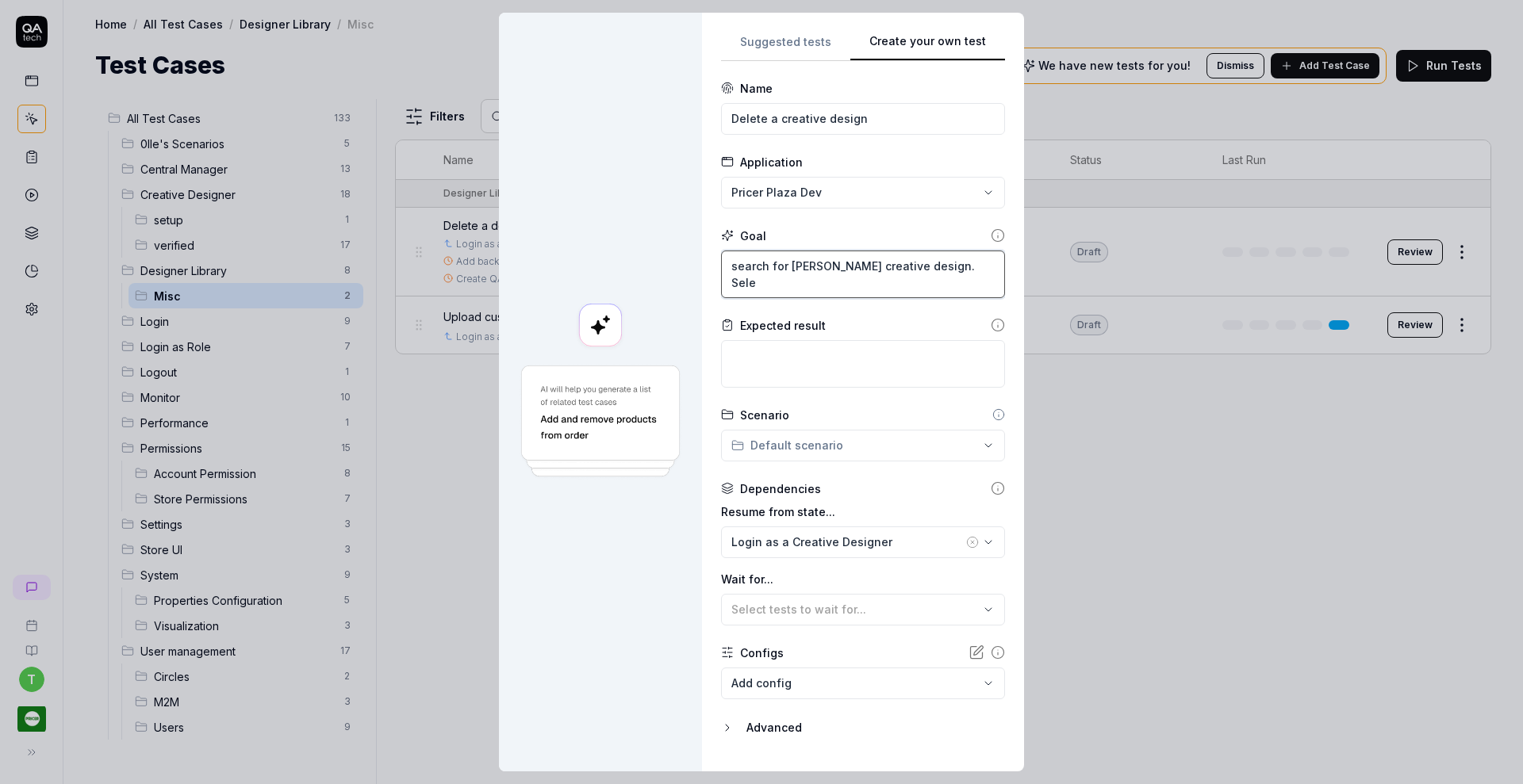
type textarea "search for thomas creative design. Selec"
type textarea "*"
type textarea "search for thomas creative design. Select"
type textarea "*"
type textarea "search for thomas creative design. Select"
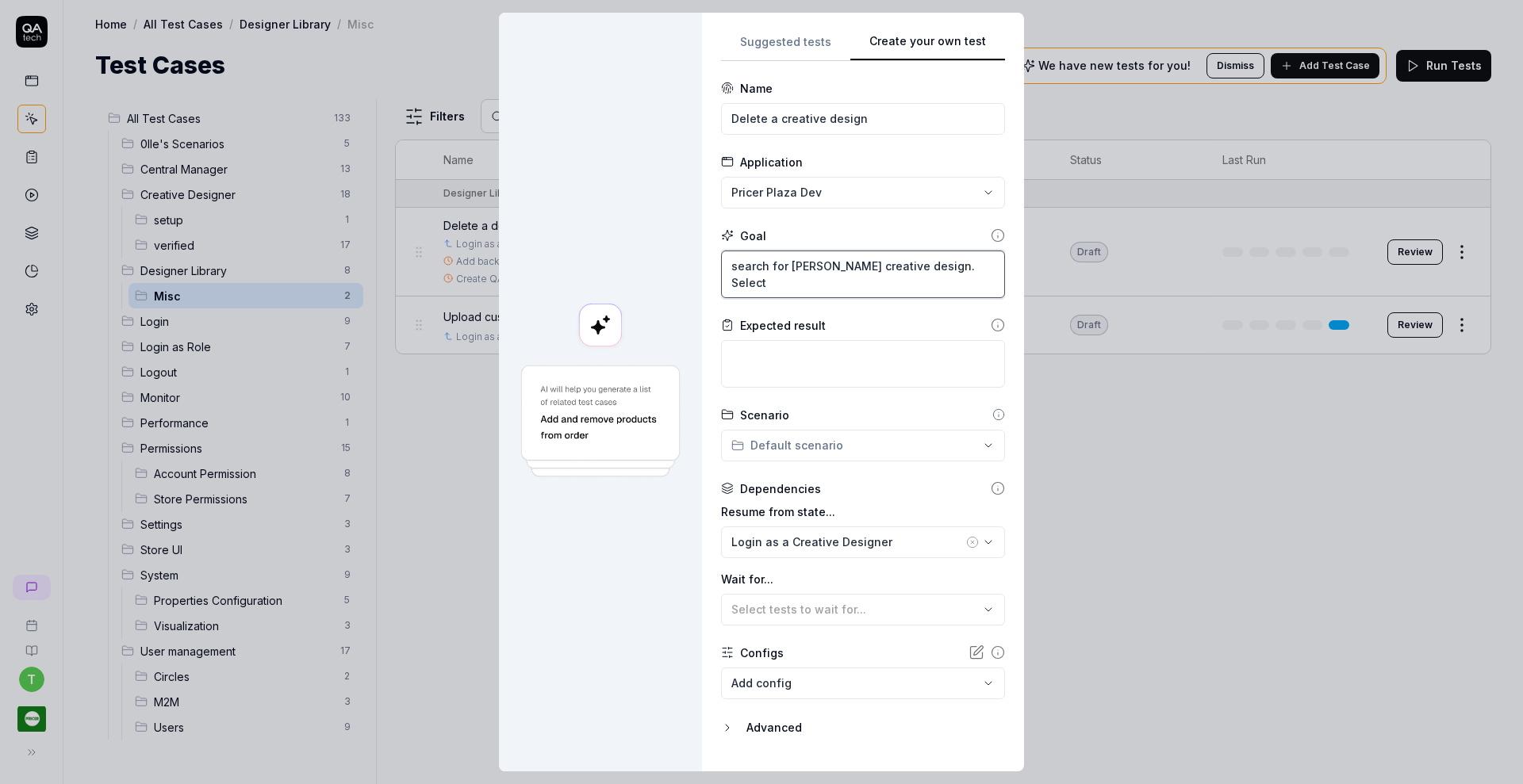
type textarea "*"
type textarea "search for thomas creative design. Select"
type textarea "*"
type textarea "search for a thomas creative design. Select"
type textarea "*"
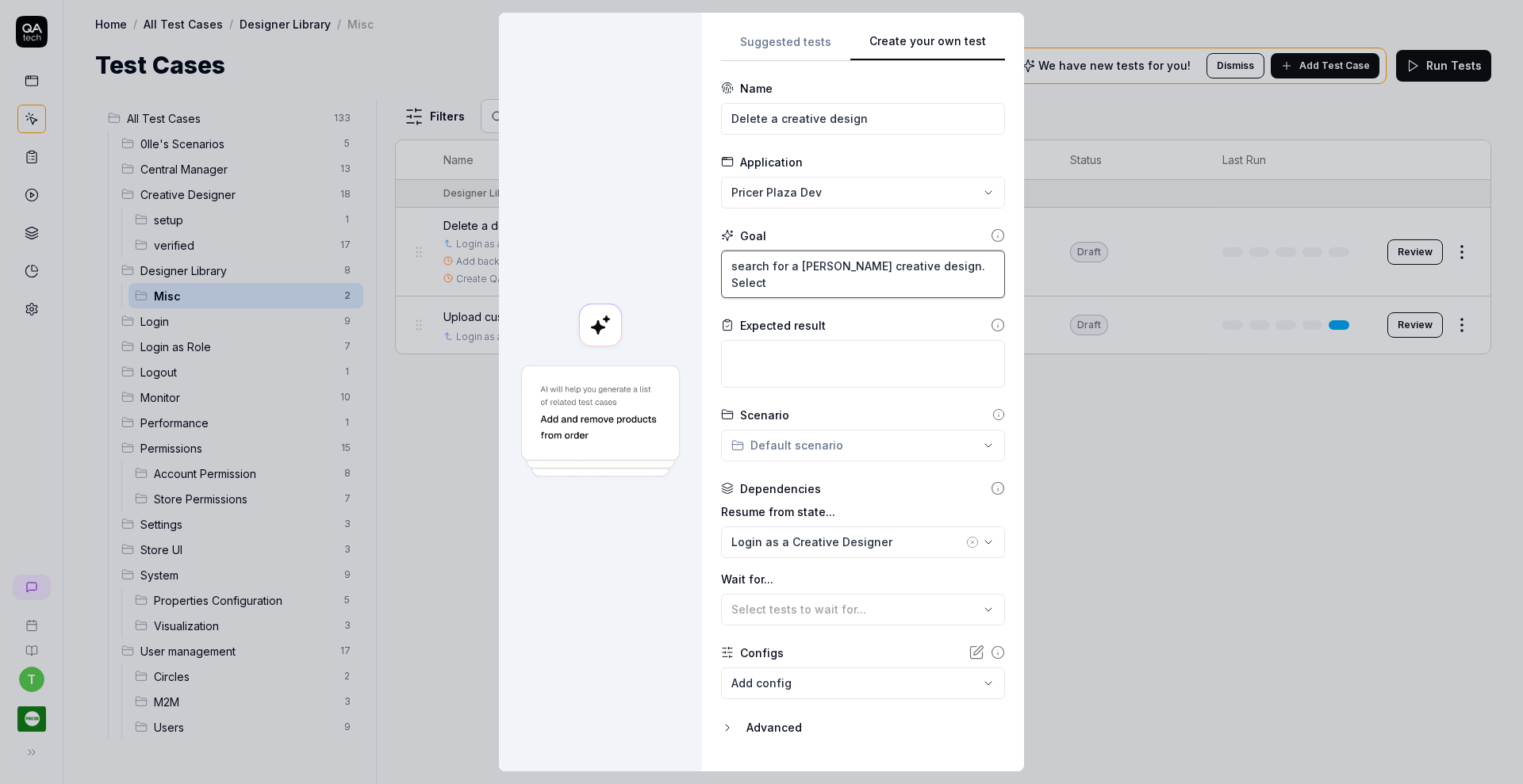
type textarea "search for a thomas creative design. Select"
type textarea "*"
type textarea "search for a c thomas creative design. Select"
type textarea "*"
type textarea "search for a cr thomas creative design. Select"
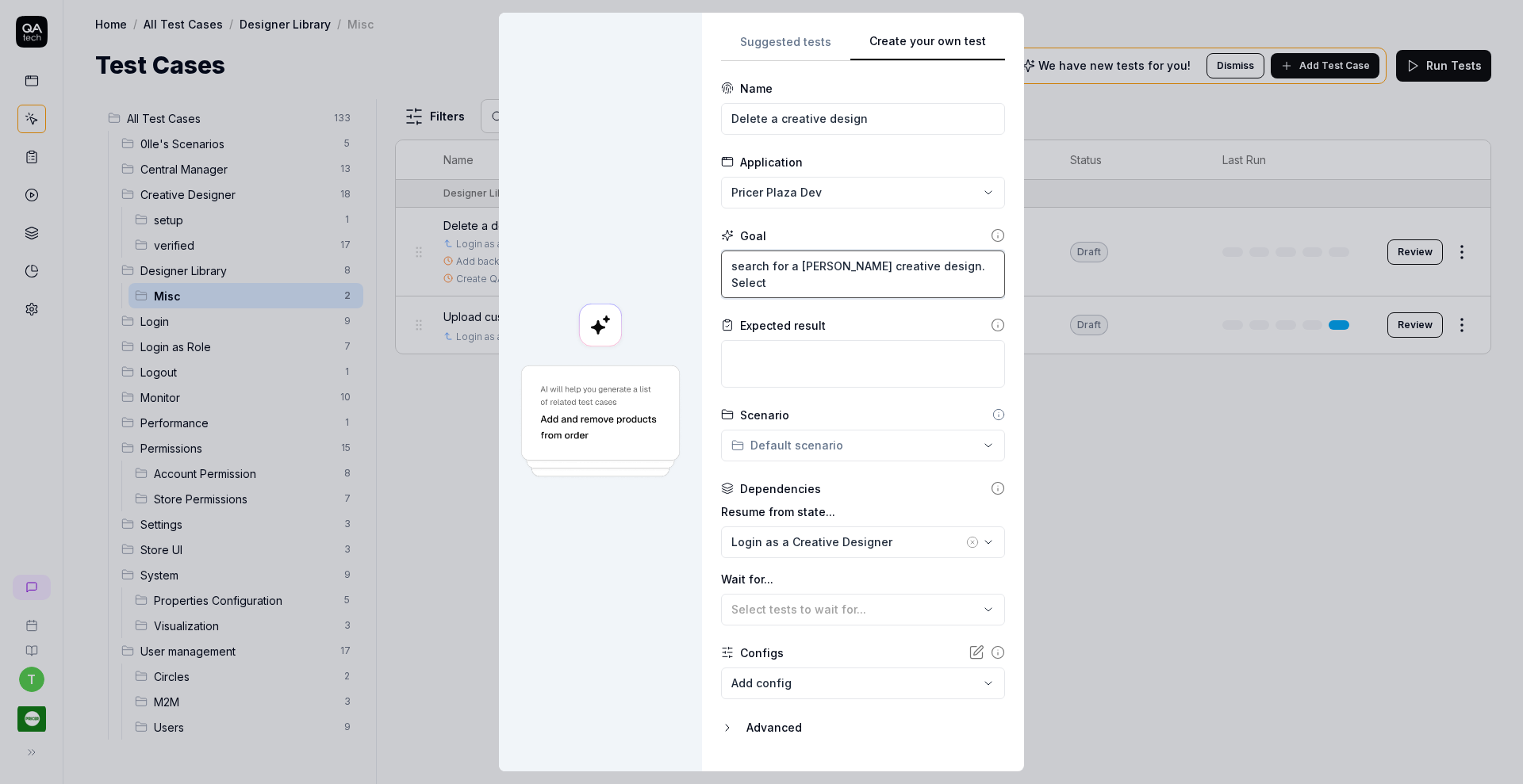
type textarea "*"
type textarea "search for a cre thomas creative design. Select"
type textarea "*"
type textarea "search for a crea thomas creative design. Select"
type textarea "*"
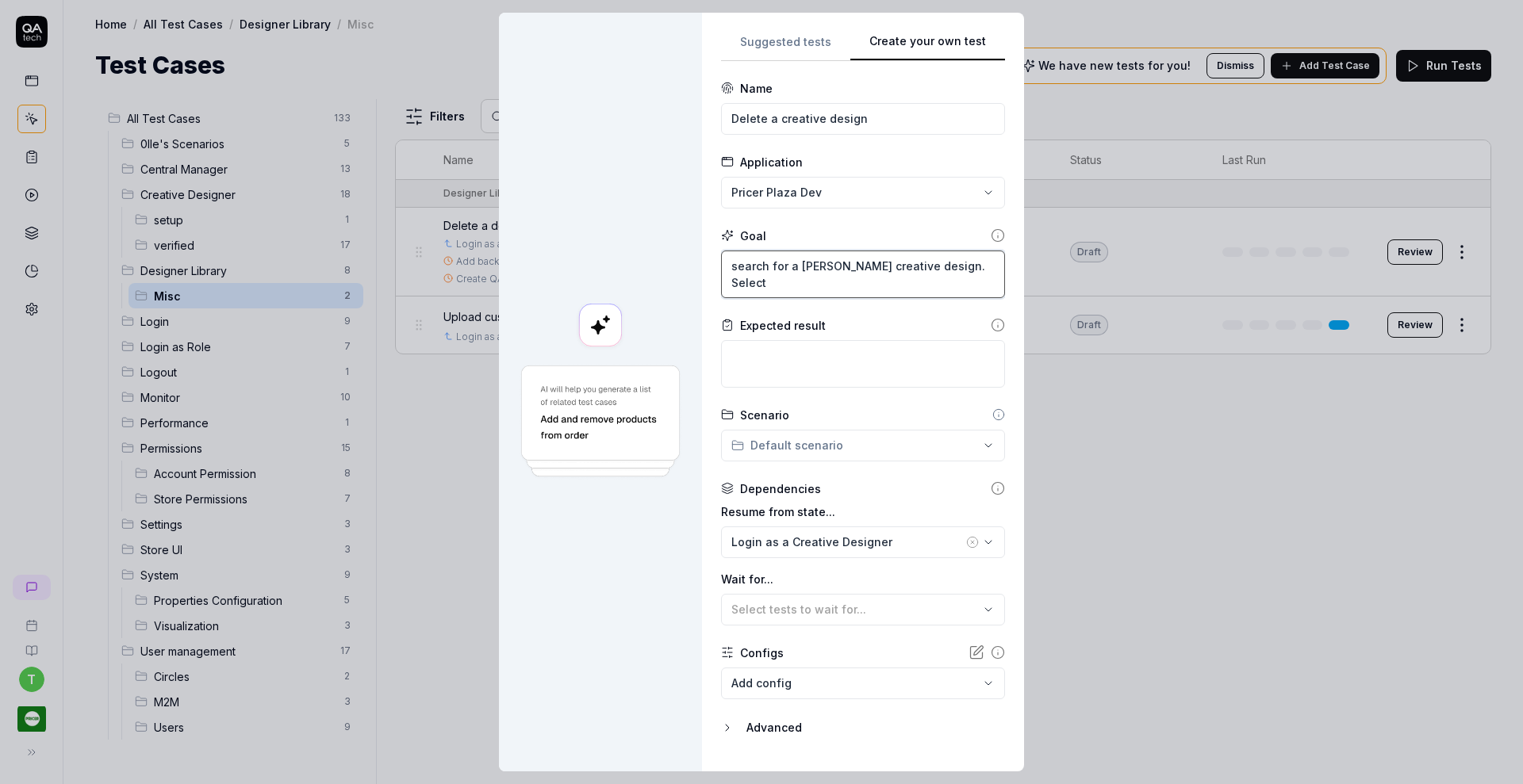
type textarea "search for a creat thomas creative design. Select"
type textarea "*"
type textarea "search for a creati thomas creative design. Select"
type textarea "*"
type textarea "search for a creativ thomas creative design. Select"
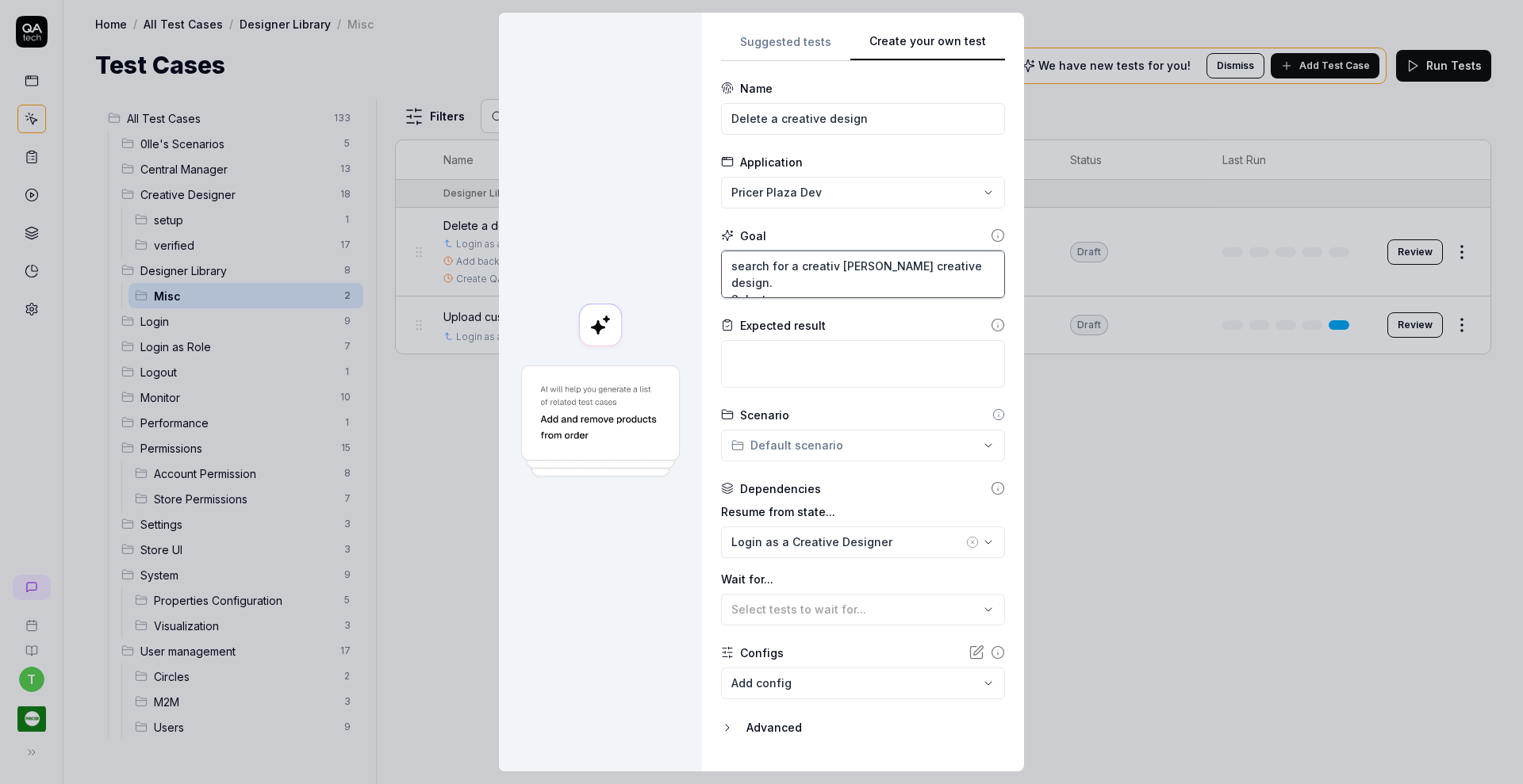
type textarea "*"
type textarea "search for a creative thomas creative design. Select"
type textarea "*"
type textarea "search for a creative thomas creative design. Select"
type textarea "*"
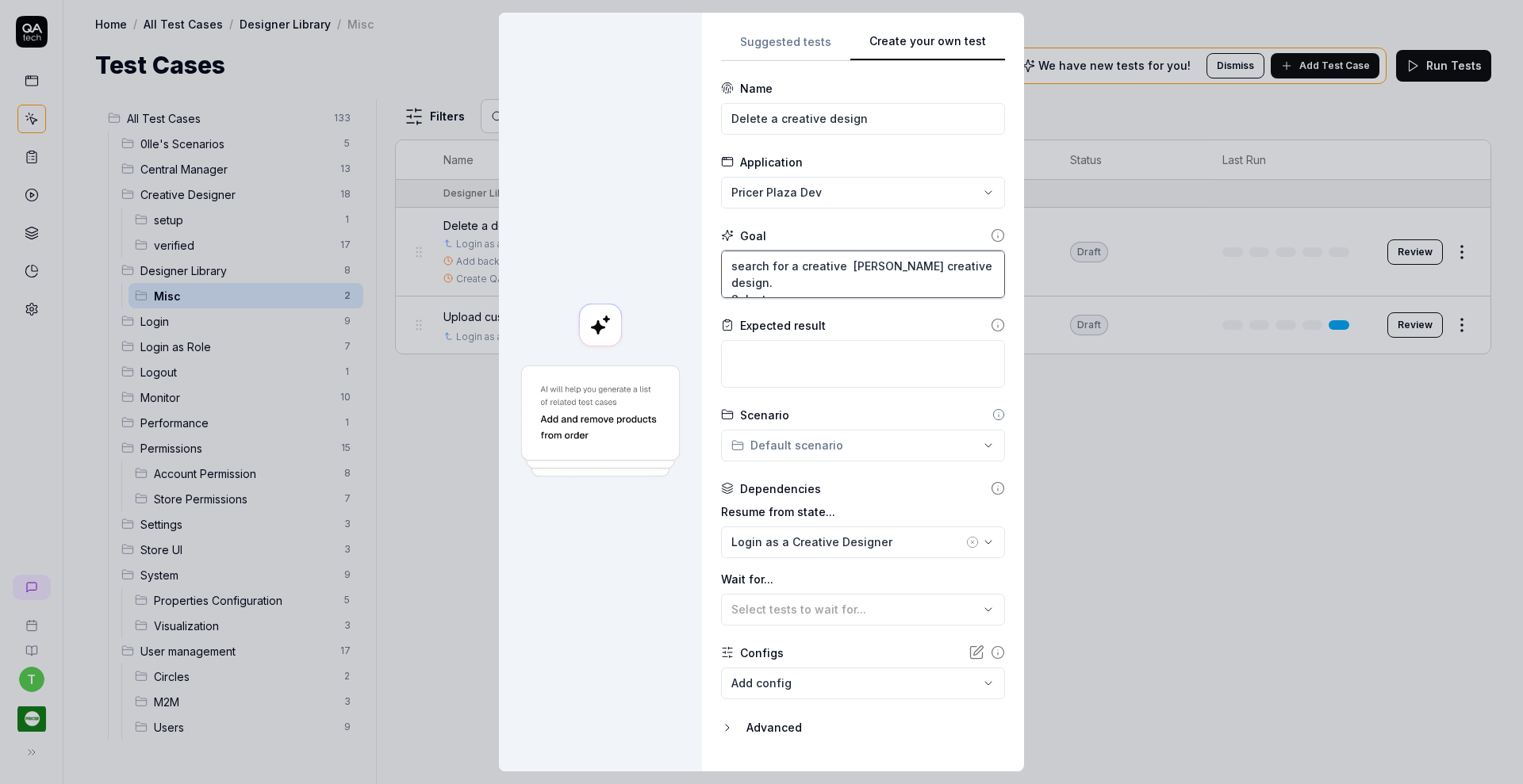
type textarea "search for a creative d thomas creative design. Select"
type textarea "*"
type textarea "search for a creative de thomas creative design. Select"
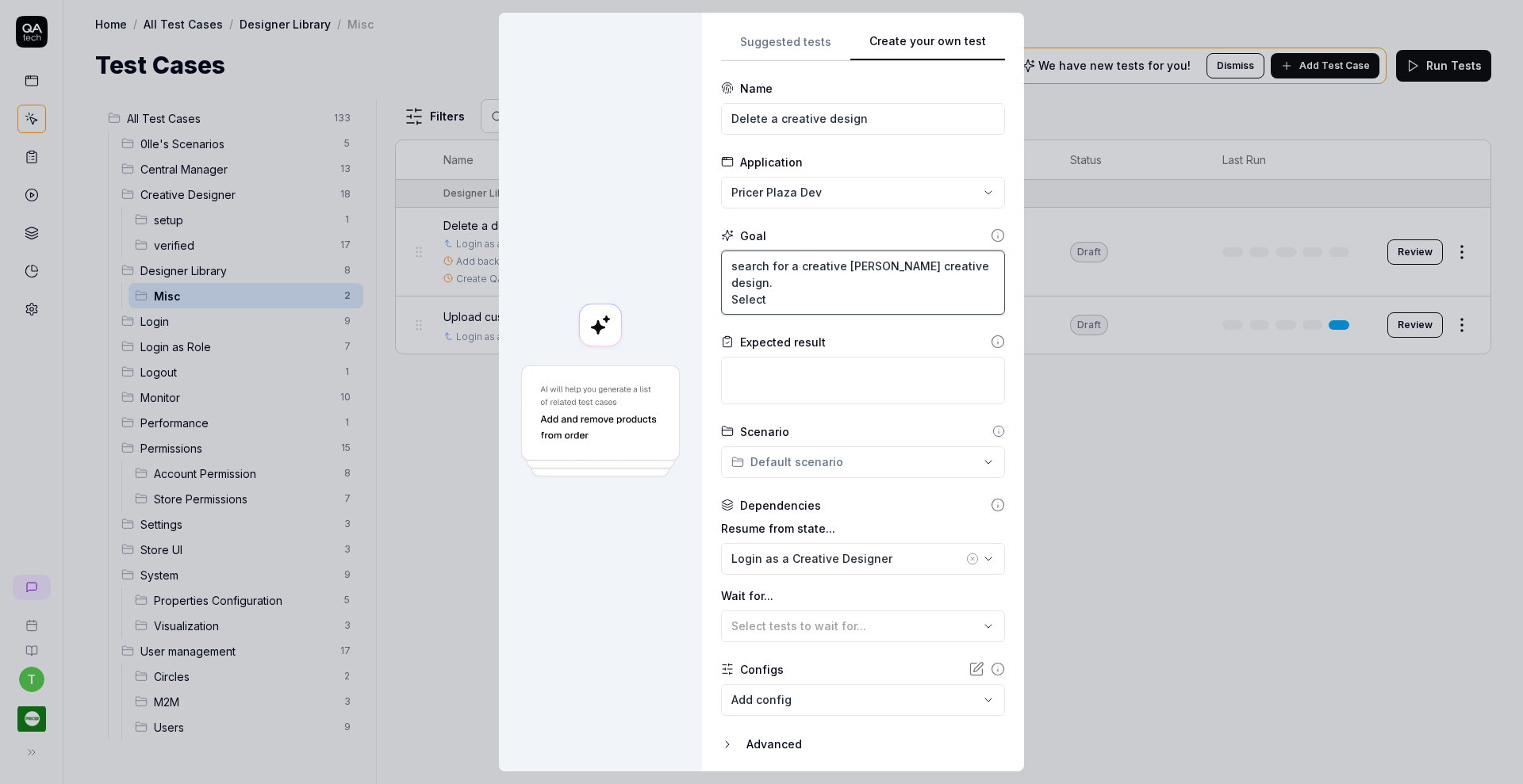
type textarea "*"
type textarea "search for a creative des thomas creative design. Select"
type textarea "*"
type textarea "search for a creative desi thomas creative design. Select"
type textarea "*"
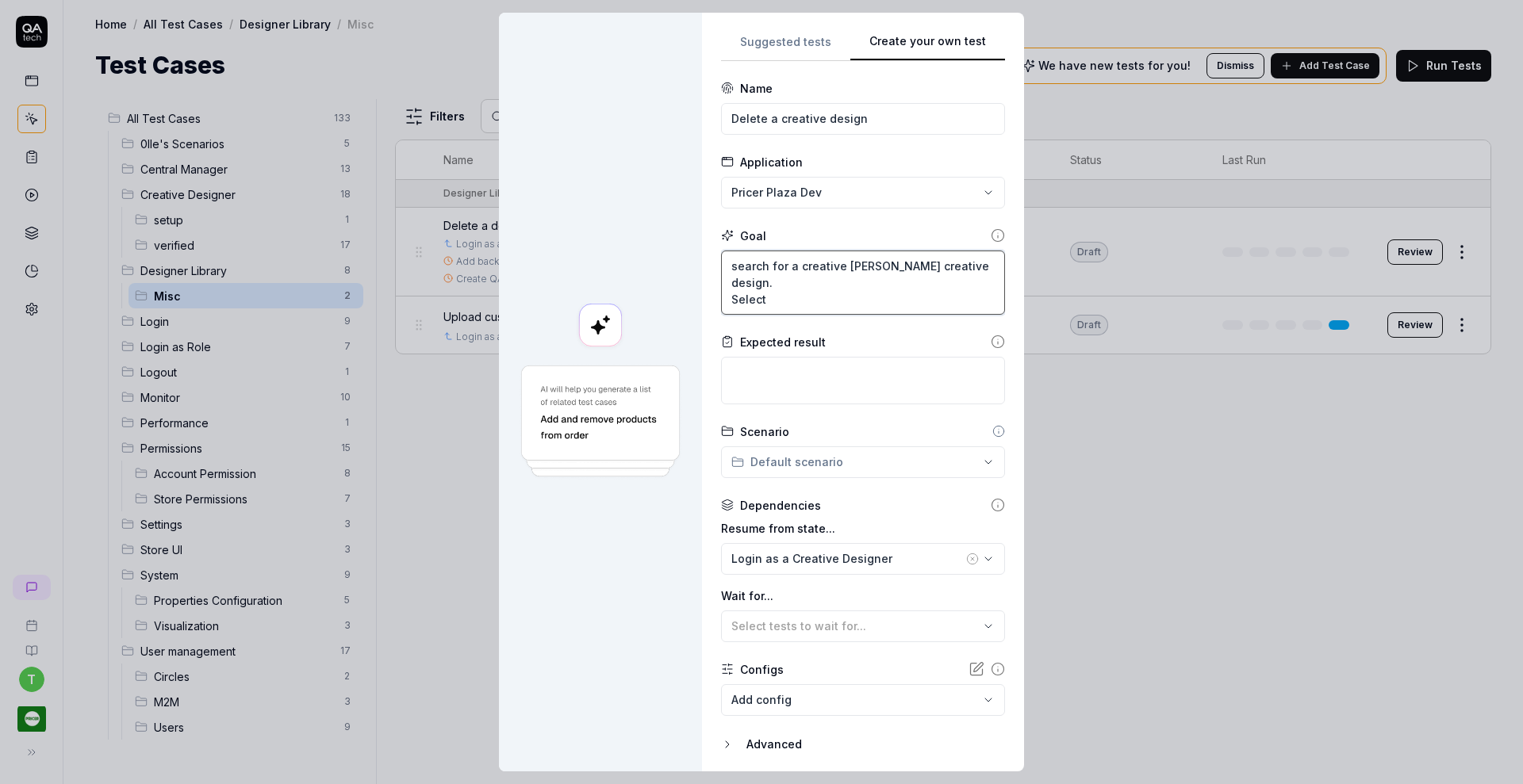
type textarea "search for a creative desig thomas creative design. Select"
type textarea "*"
type textarea "search for a creative design thomas creative design. Select"
type textarea "*"
type textarea "search for a creative design thomas creative design. Select"
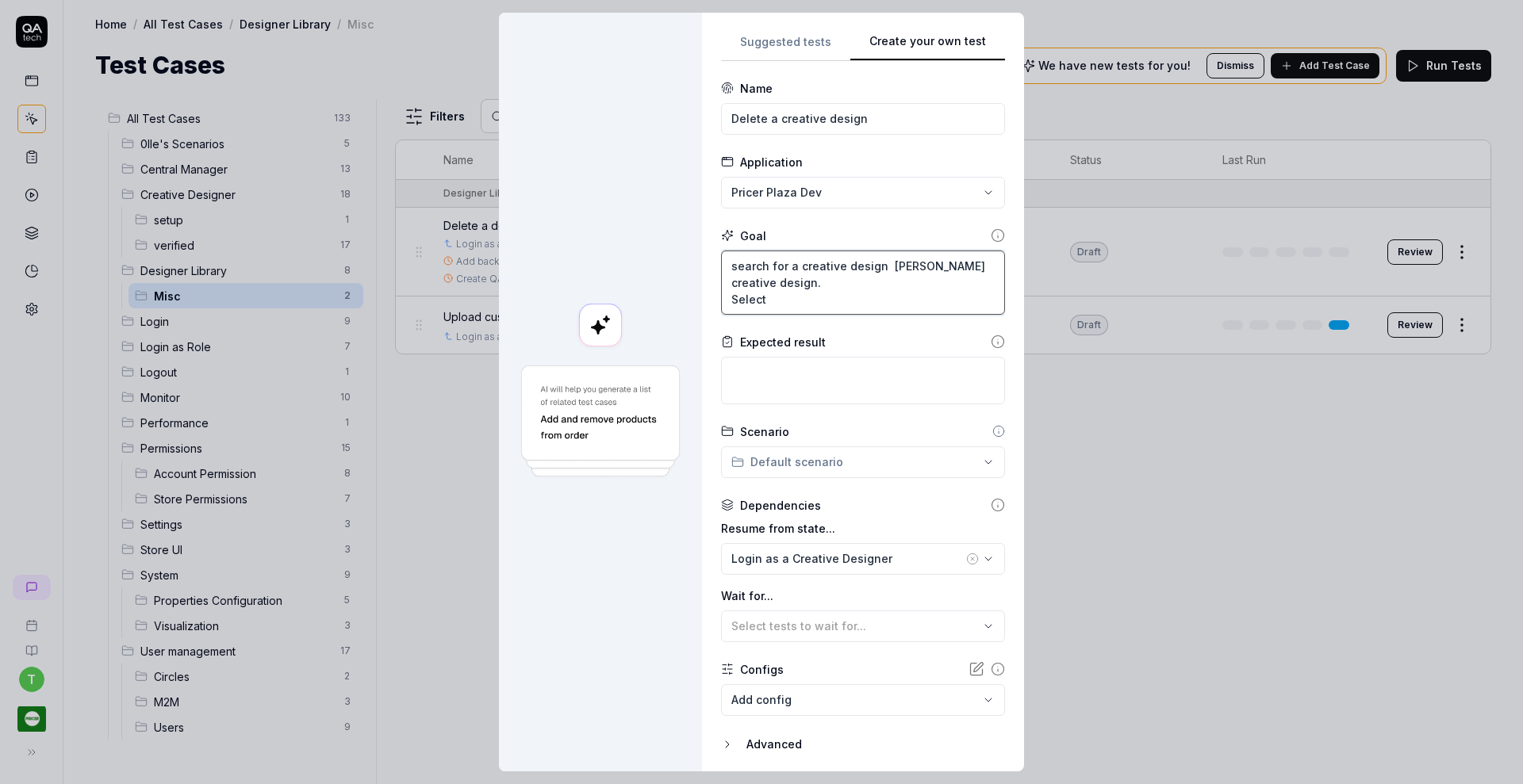
type textarea "*"
type textarea "search for a creative design w thomas creative design. Select"
type textarea "*"
type textarea "search for a creative design wi thomas creative design. Select"
type textarea "*"
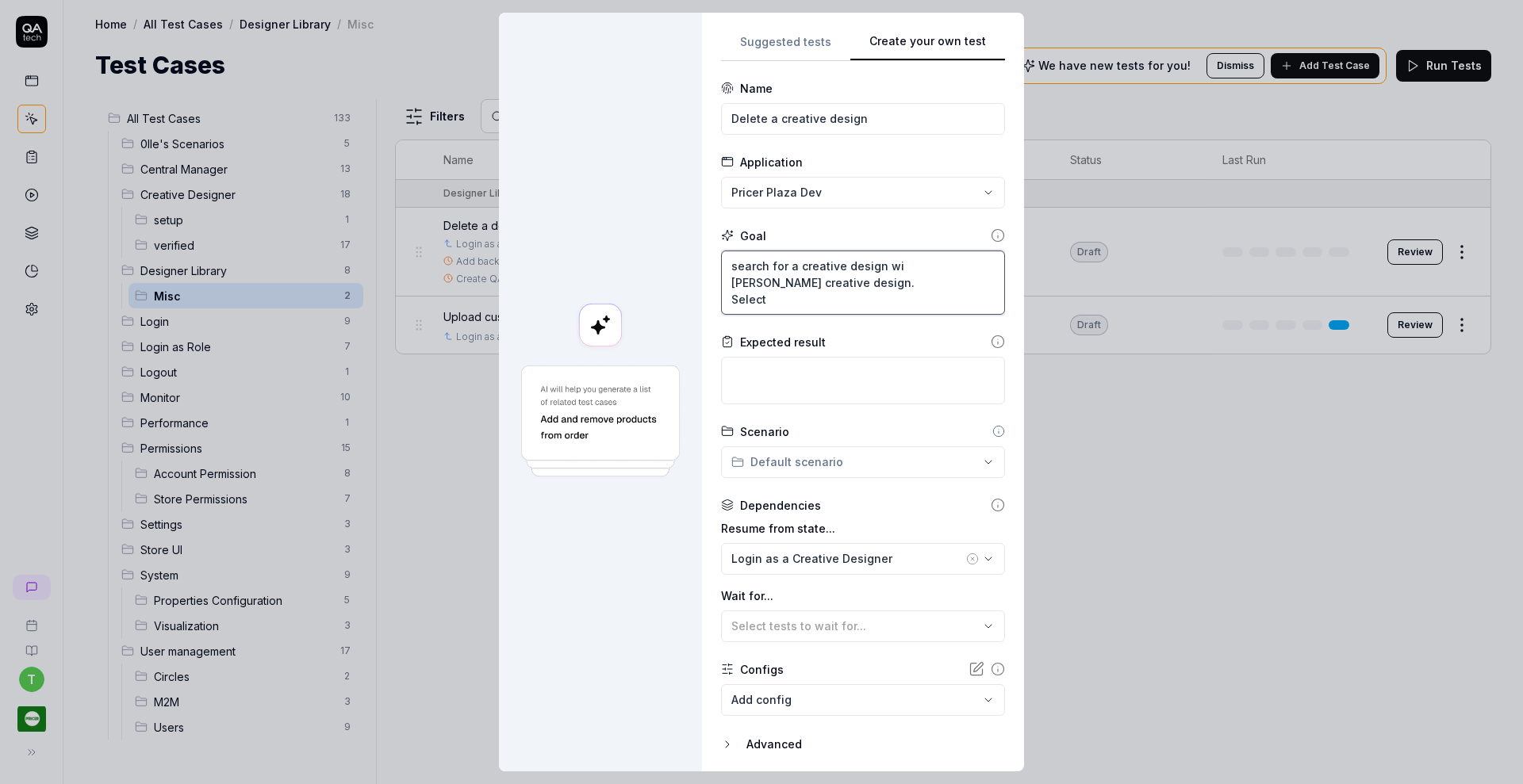
type textarea "search for a creative design wit thomas creative design. Select"
type textarea "*"
type textarea "search for a creative design with thomas creative design. Select"
type textarea "*"
type textarea "search for a creative design witht thomas creative design. Select"
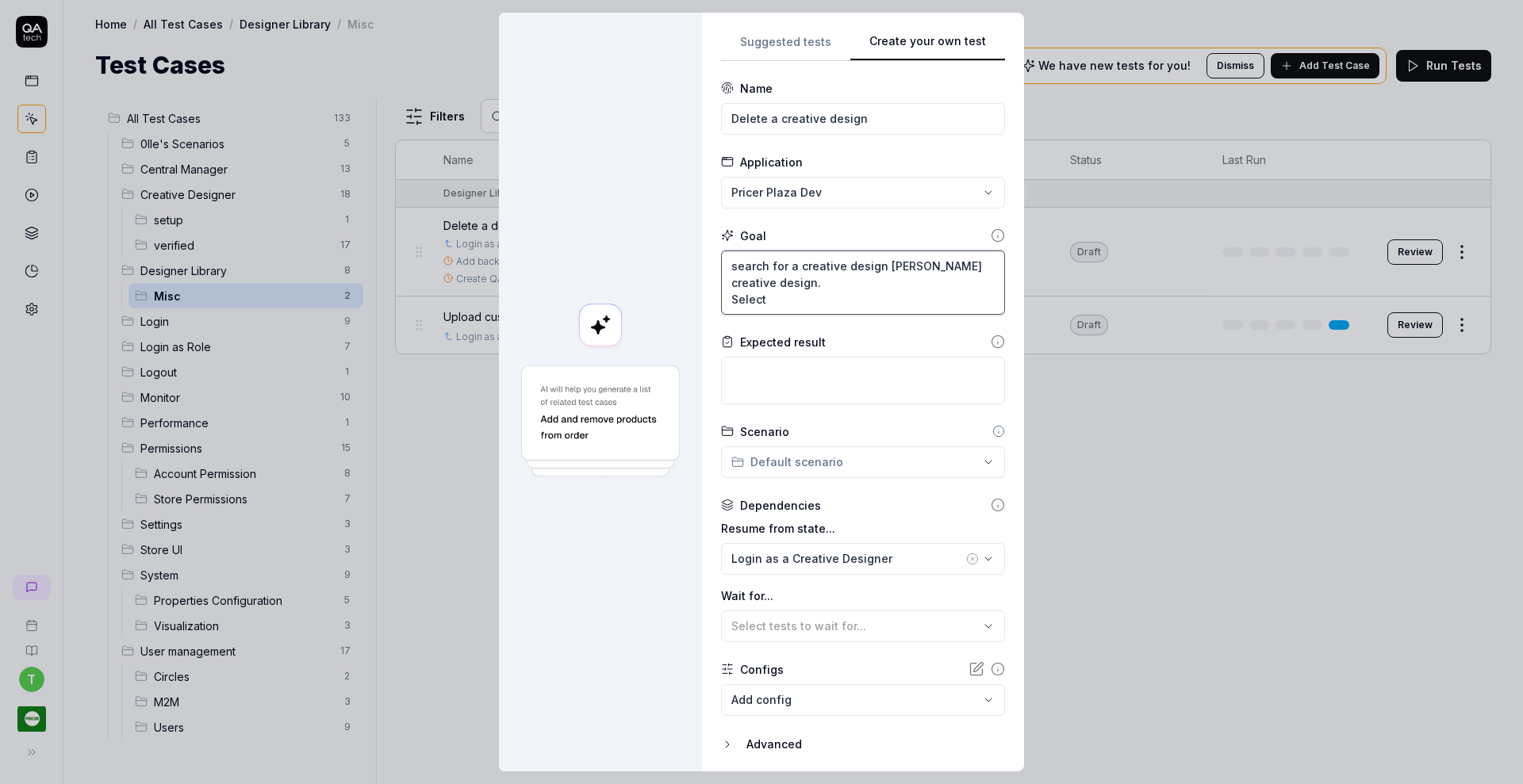
type textarea "*"
type textarea "search for a creative design with thomas creative design. Select"
type textarea "*"
type textarea "search for a creative design wit thomas creative design. Select"
type textarea "*"
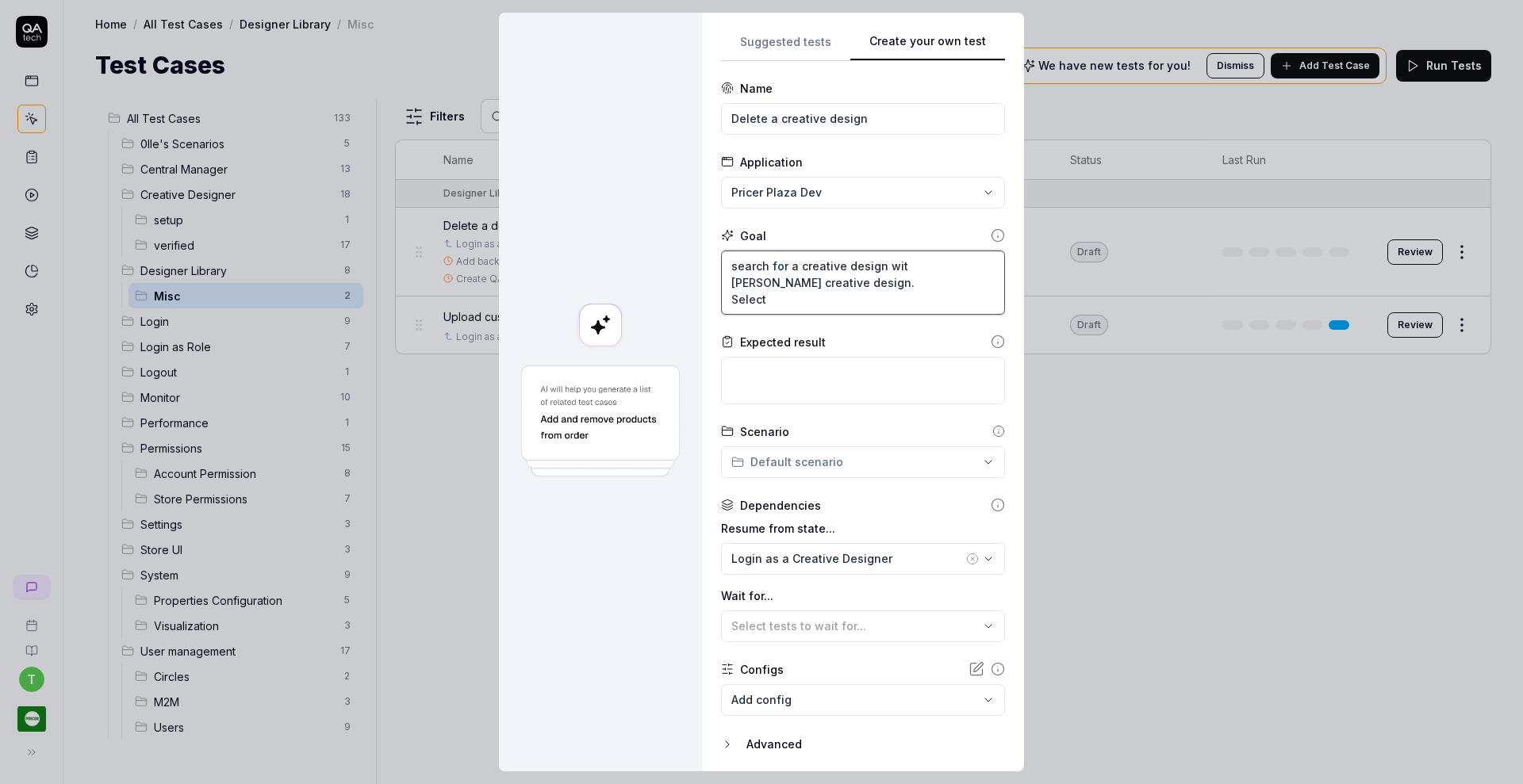
type textarea "search for a creative design wit thomas creative design. Select"
type textarea "*"
type textarea "search for a creative design wit t thomas creative design. Select"
type textarea "*"
type textarea "search for a creative design wit thomas creative design. Select"
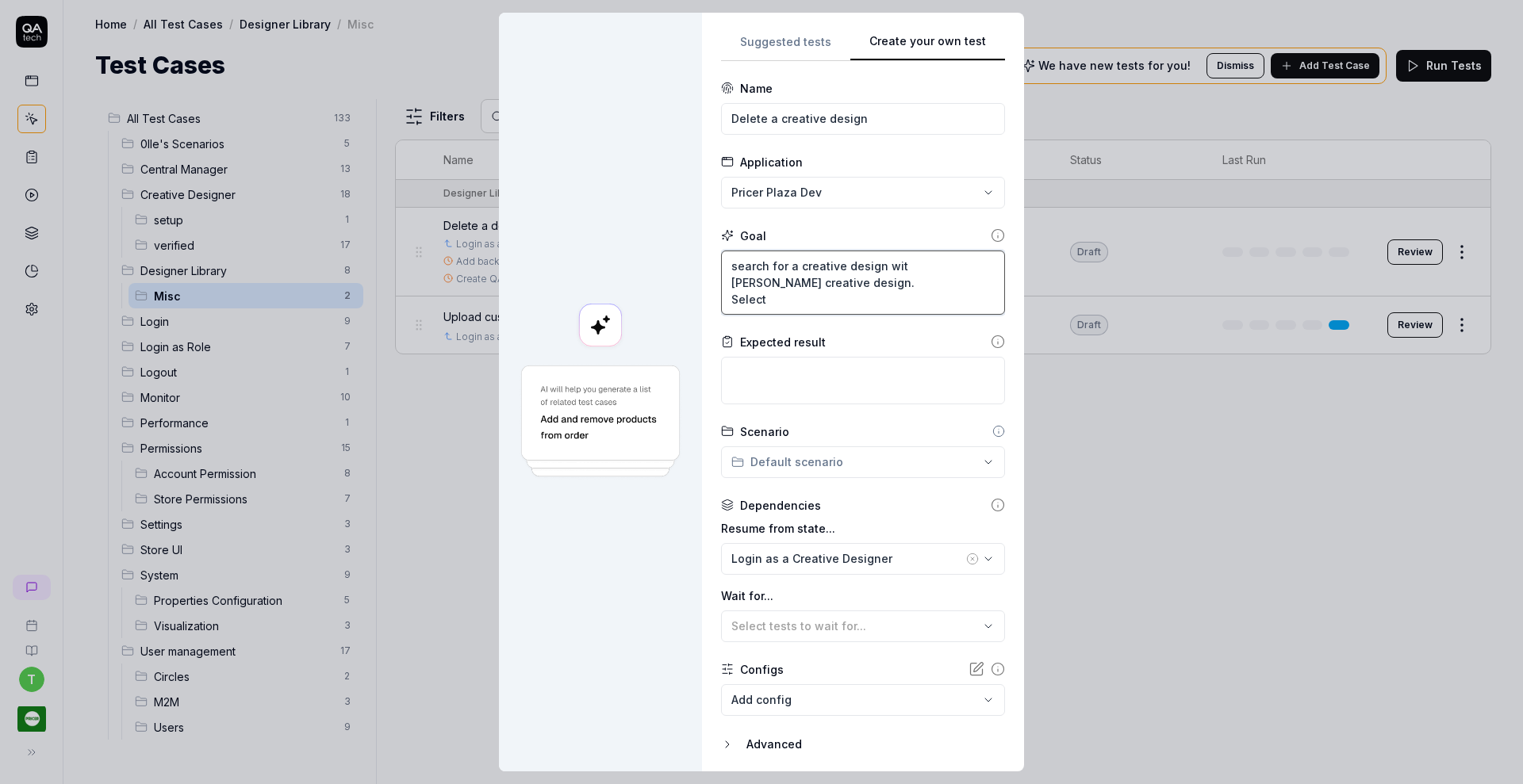
type textarea "*"
type textarea "search for a creative design wit thomas creative design. Select"
type textarea "*"
type textarea "search for a creative design with thomas creative design. Select"
type textarea "*"
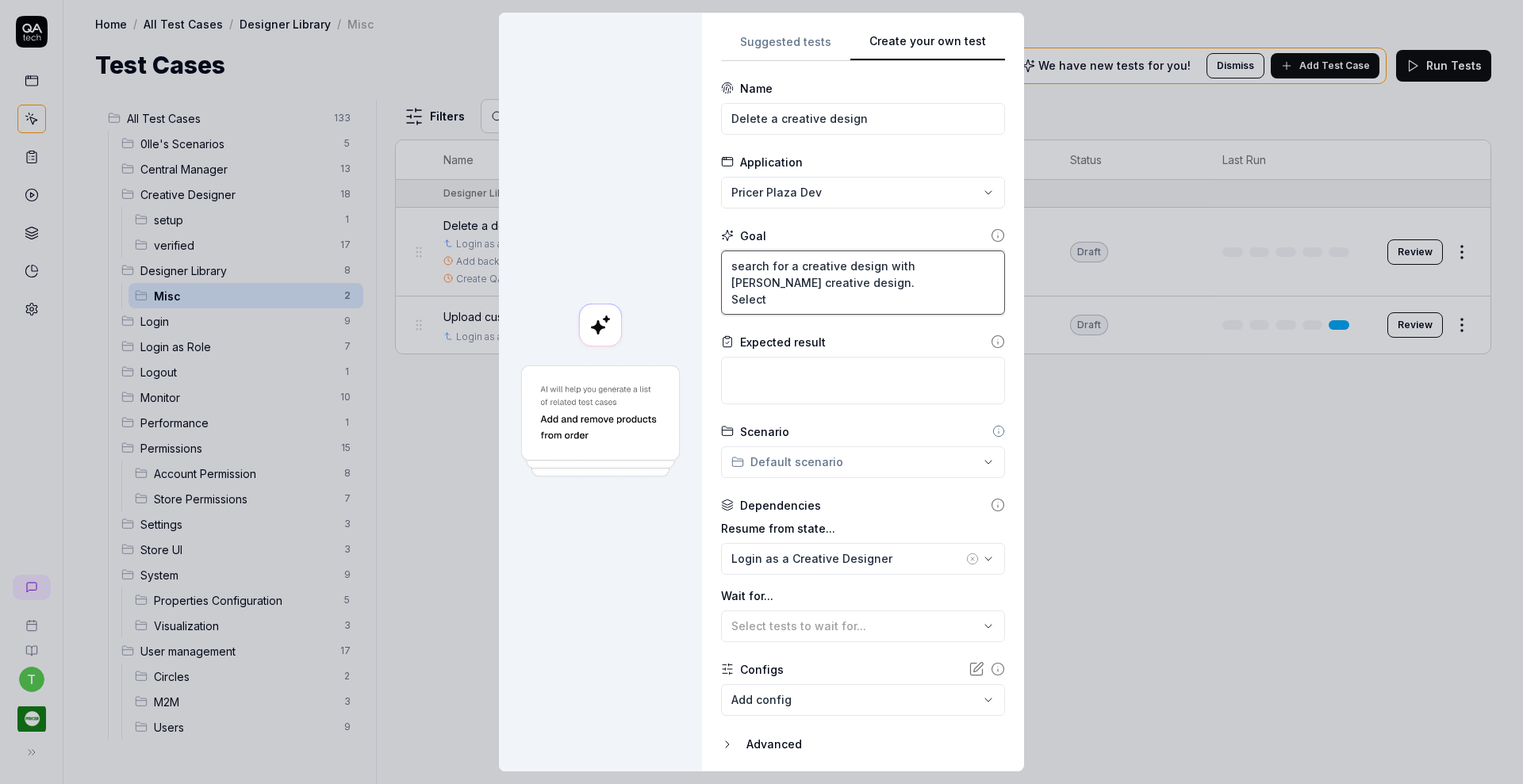
type textarea "search for a creative design with thomas creative design. Select"
type textarea "*"
type textarea "search for a creative design with t thomas creative design. Select"
type textarea "*"
type textarea "search for a creative design with th thomas creative design. Select"
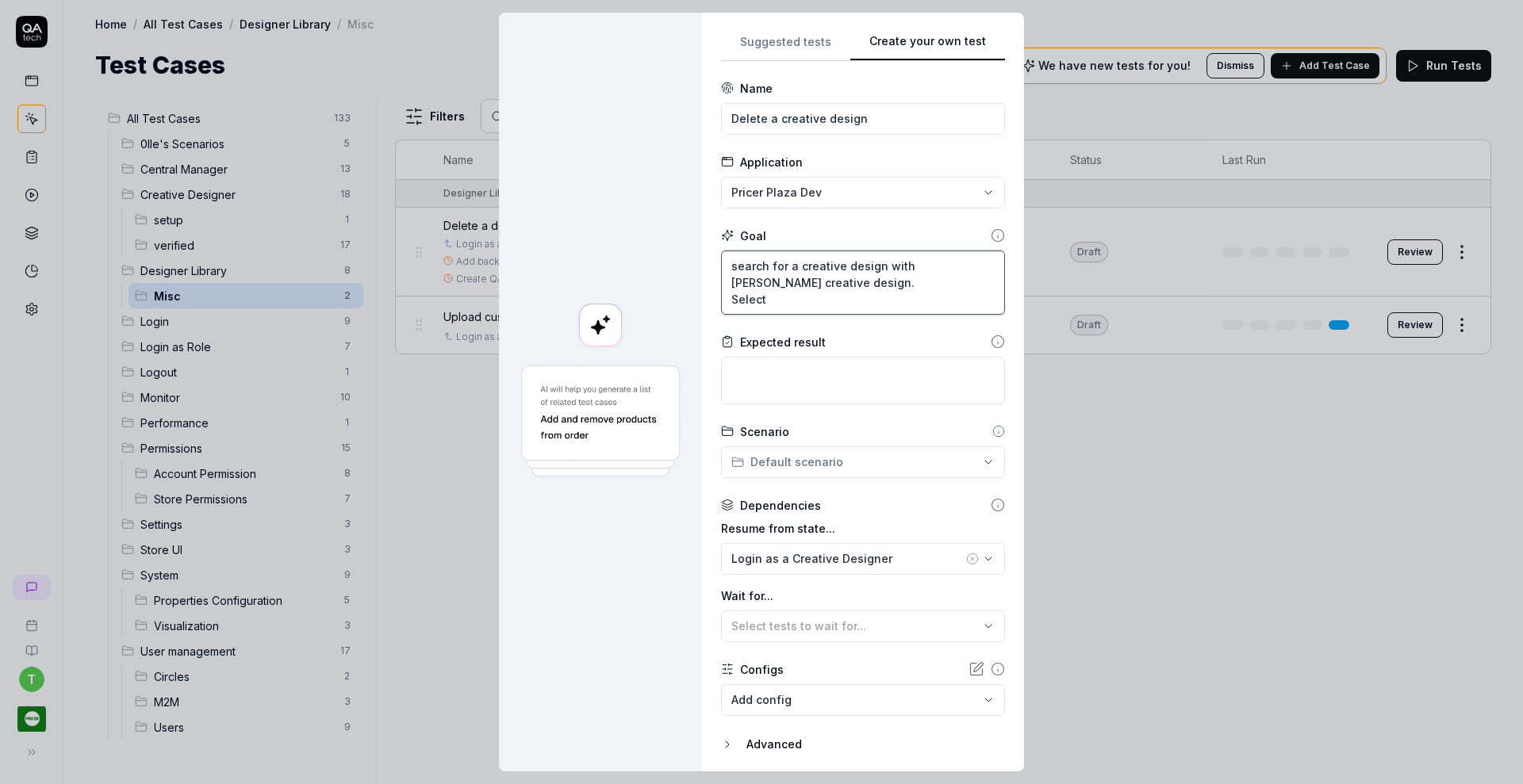
type textarea "*"
type textarea "search for a creative design with the thomas creative design. Select"
type textarea "*"
type textarea "search for a creative design with the thomas creative design. Select"
type textarea "*"
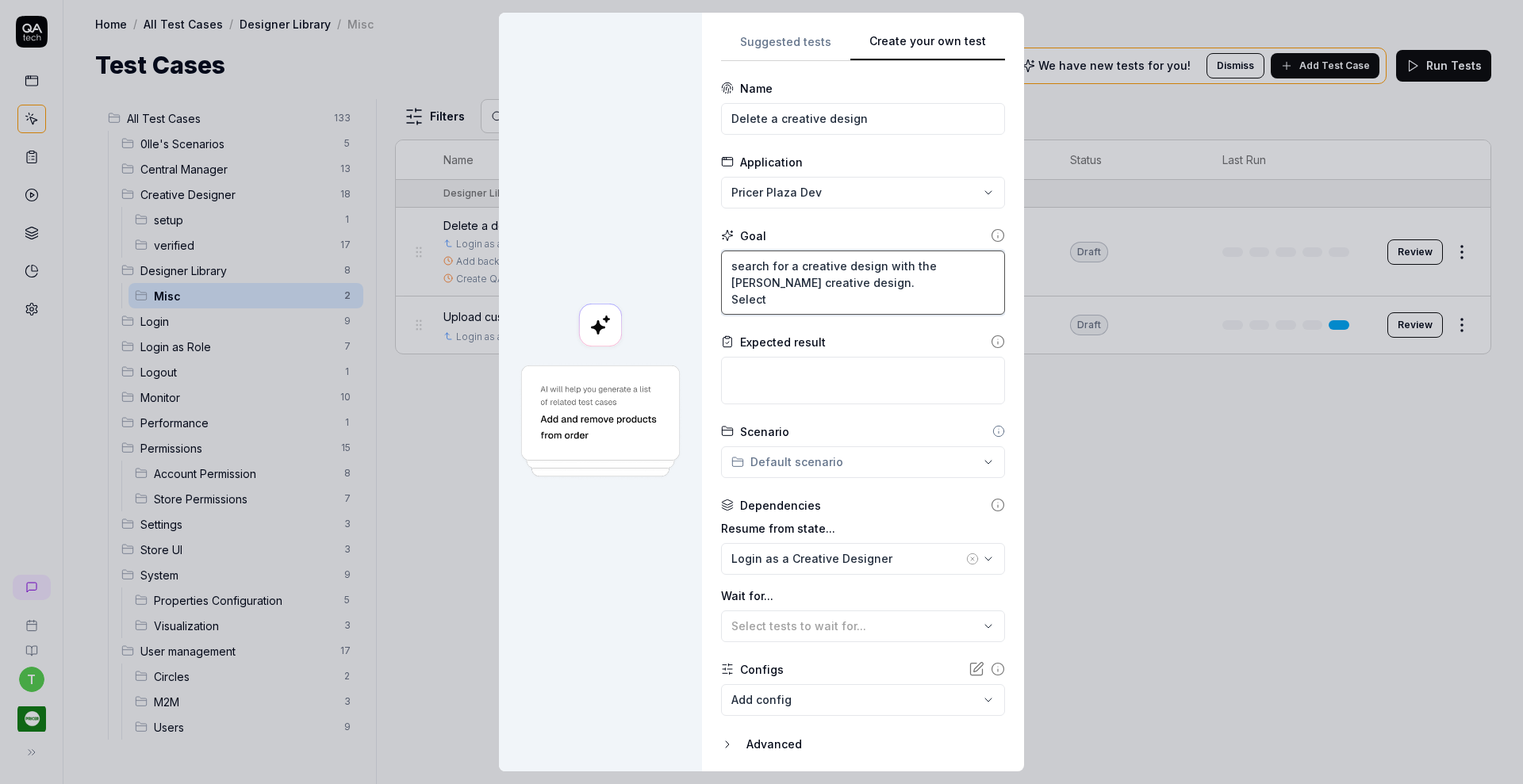
type textarea "search for a creative design with the n thomas creative design. Select"
type textarea "*"
type textarea "search for a creative design with the na thomas creative design. Select"
type textarea "*"
type textarea "search for a creative design with the nam thomas creative design. Select"
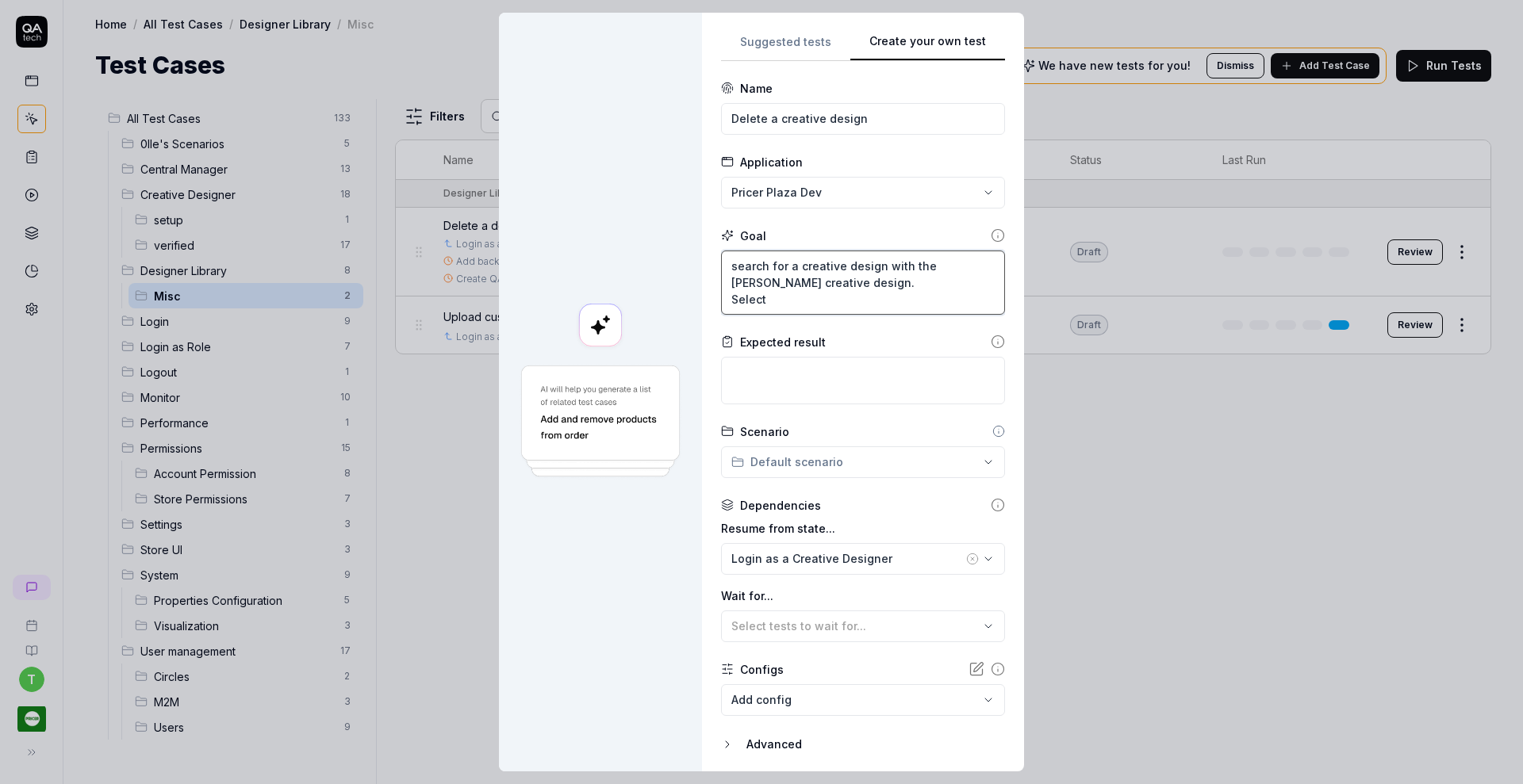
type textarea "*"
type textarea "search for a creative design with the name thomas creative design. Select"
type textarea "*"
type textarea "search for a creative design with the name thomas creative design. Select"
type textarea "*"
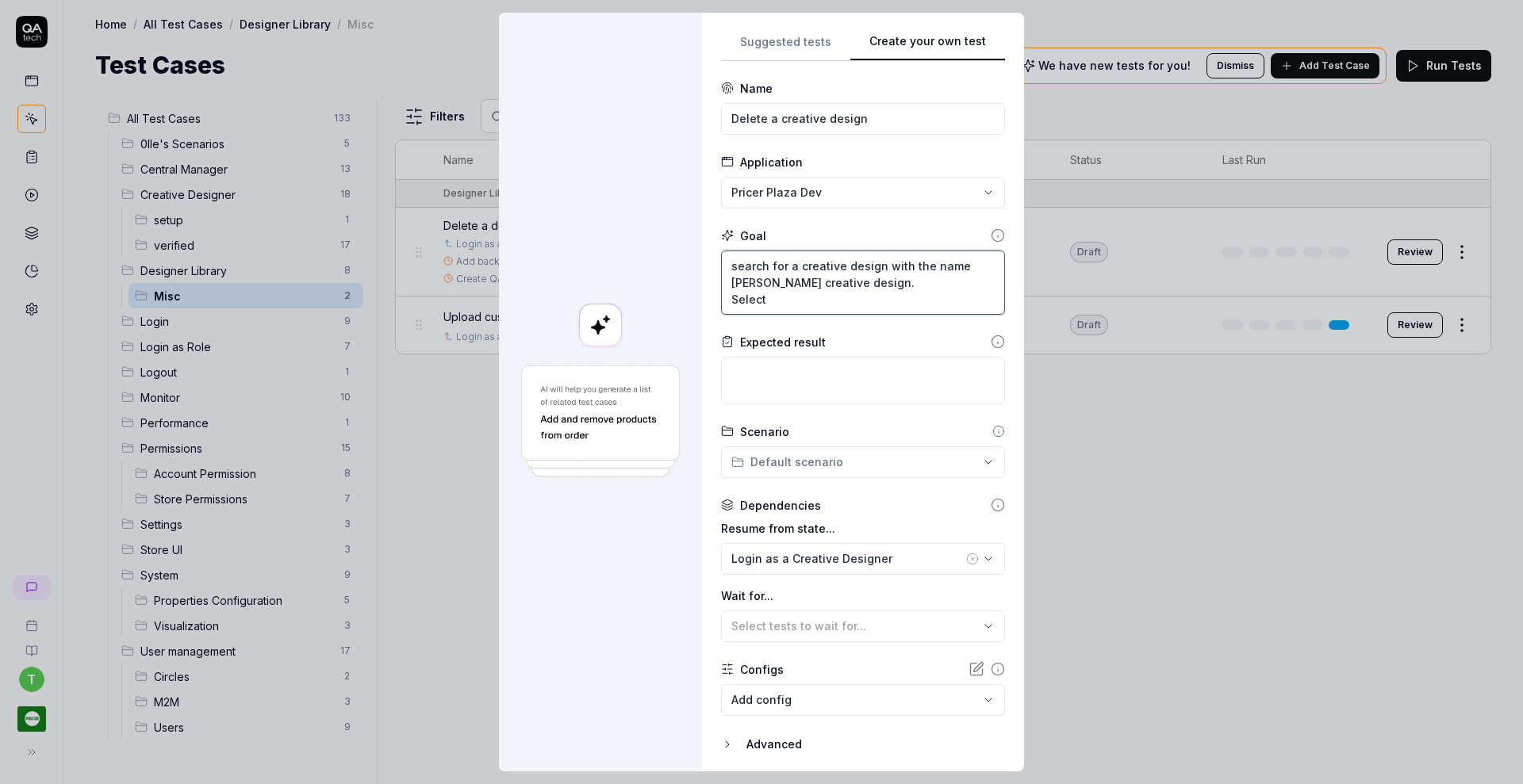
type textarea "search for a creative design with the name T thomas creative design. Select"
type textarea "*"
type textarea "search for a creative design with the name Th thomas creative design. Select"
type textarea "*"
type textarea "search for a creative design with the name Tho thomas creative design. Select"
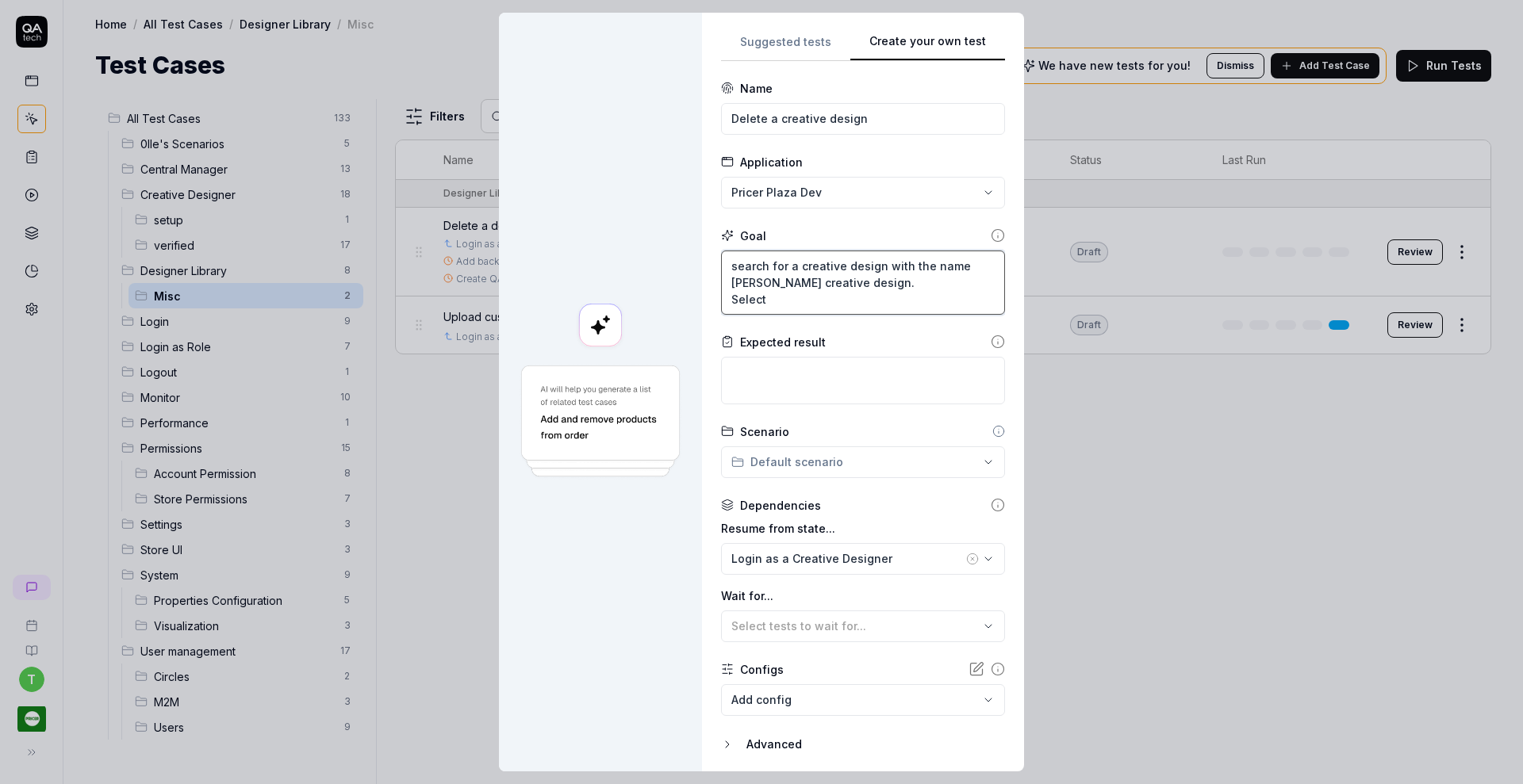
type textarea "*"
type textarea "search for a creative design with the name Thom thomas creative design. Select"
type textarea "*"
type textarea "search for a creative design with the name Thoma thomas creative design. Select"
type textarea "*"
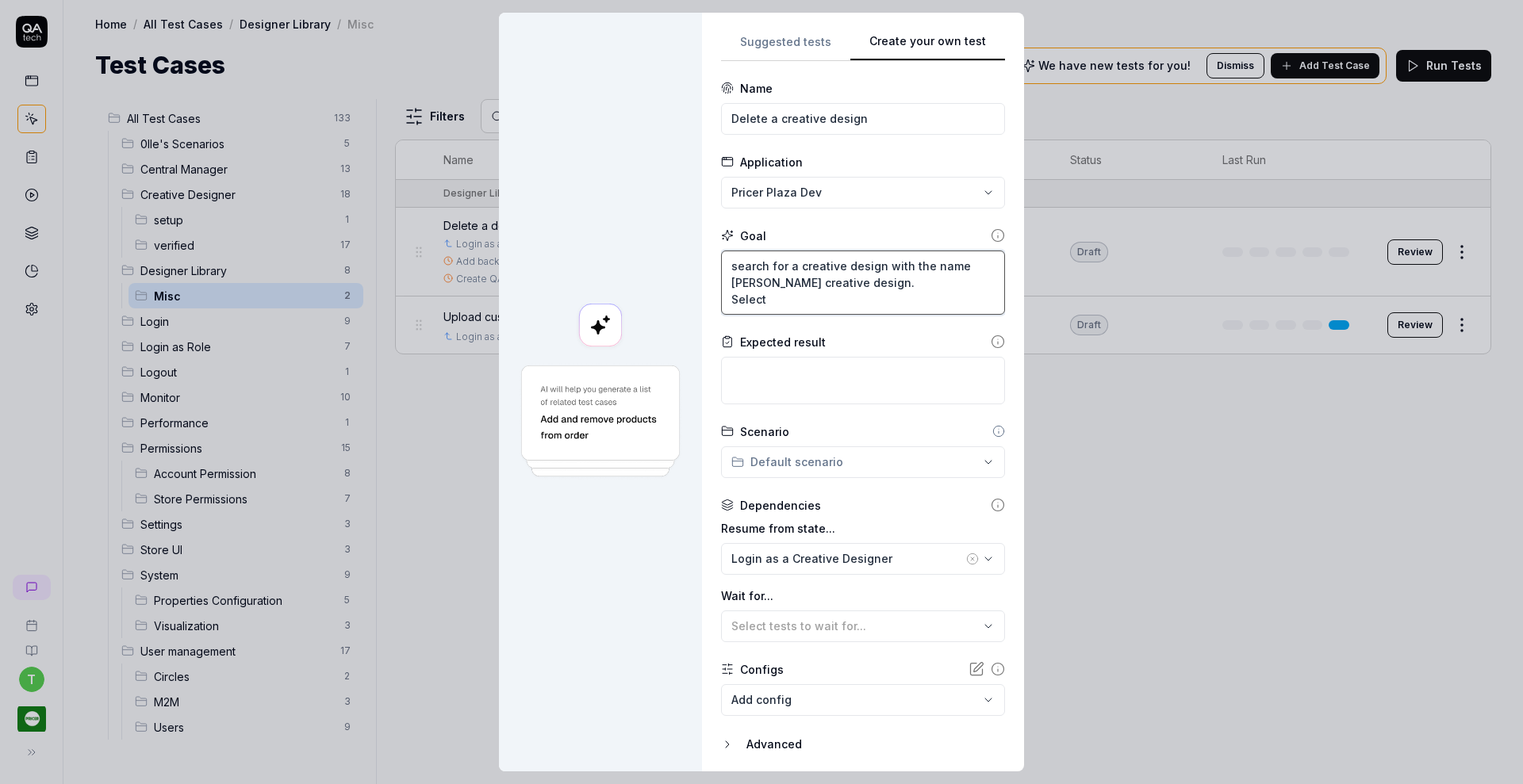
type textarea "search for a creative design with the name Thomas thomas creative design. Select"
type textarea "*"
type textarea "search for a creative design with the name Thomas. Select"
type textarea "*"
type textarea "search for a creative design with the name Thomas. Select i"
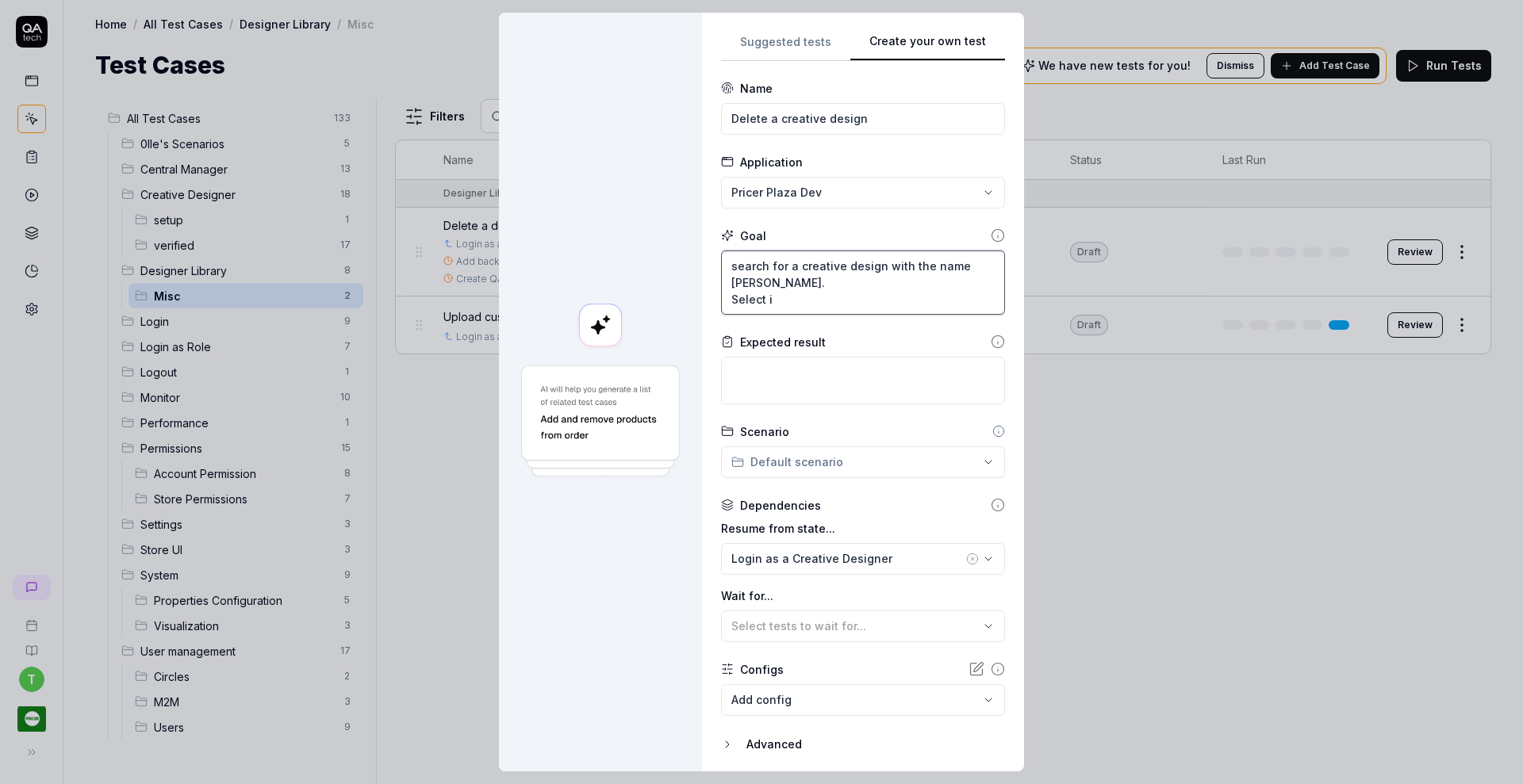
type textarea "*"
type textarea "search for a creative design with the name Thomas. Select it"
type textarea "*"
type textarea "search for a creative design with the name Thomas. Select it"
type textarea "*"
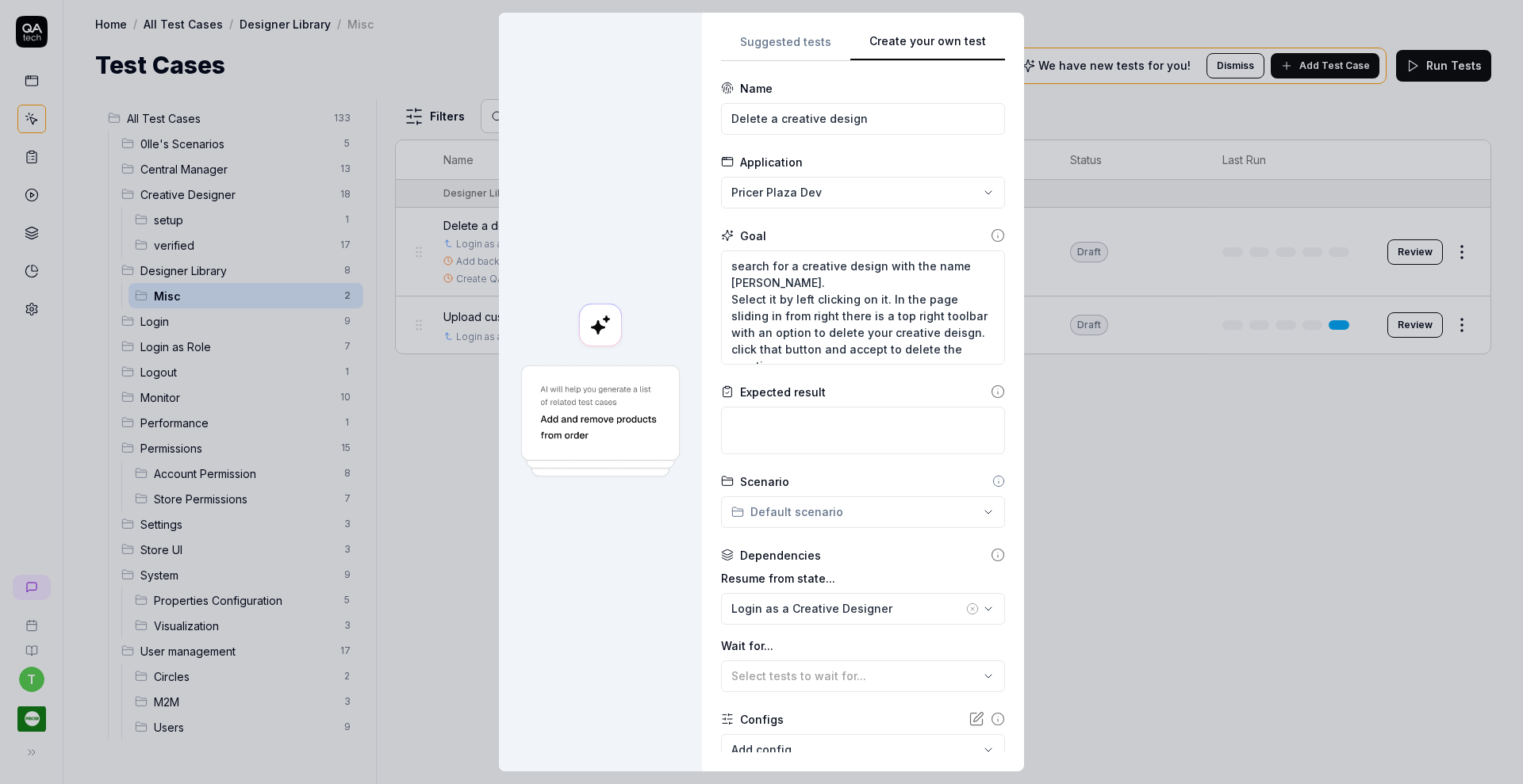
click at [847, 503] on div "**********" at bounding box center [761, 392] width 1523 height 784
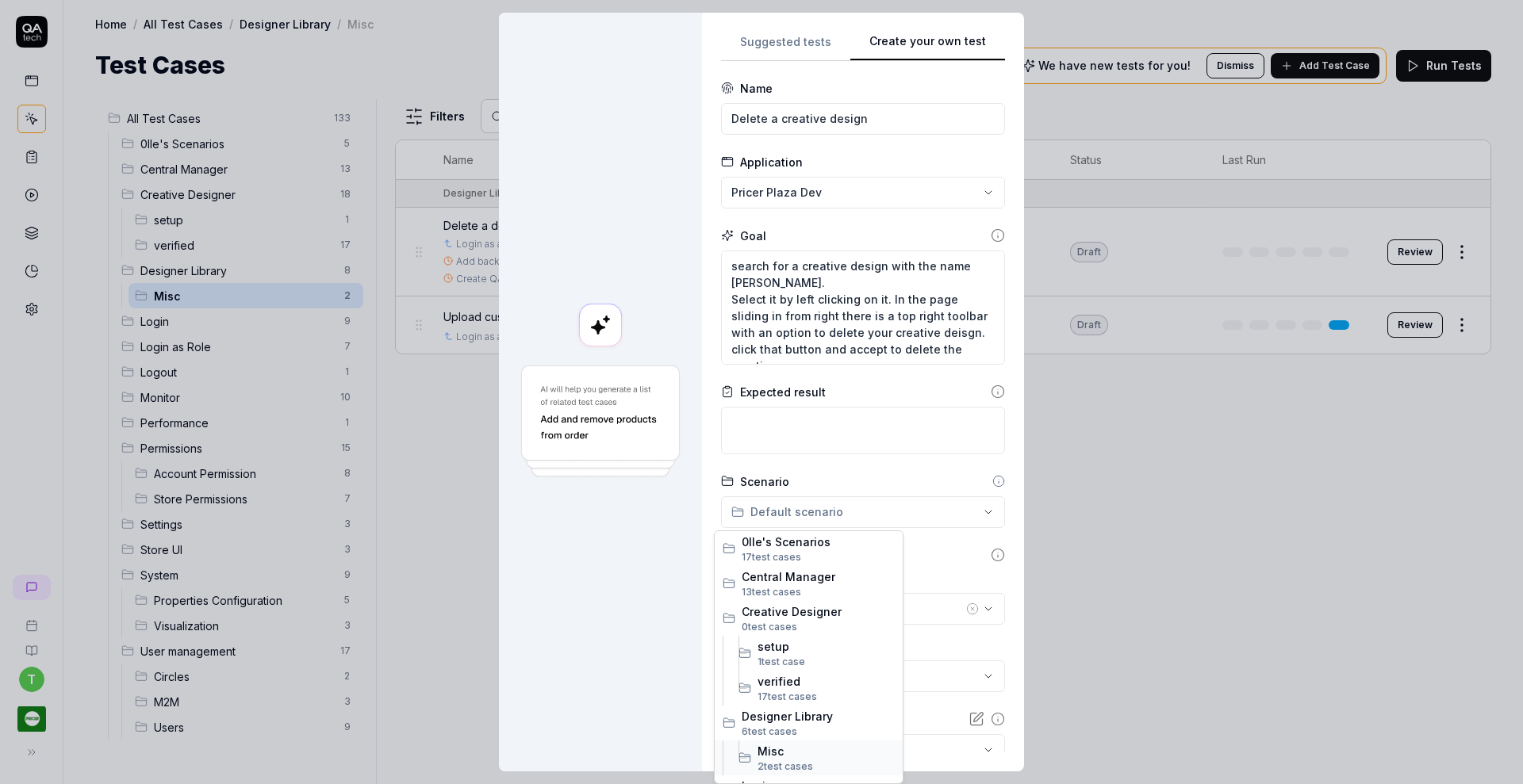
click at [757, 746] on span "Misc" at bounding box center [826, 751] width 138 height 17
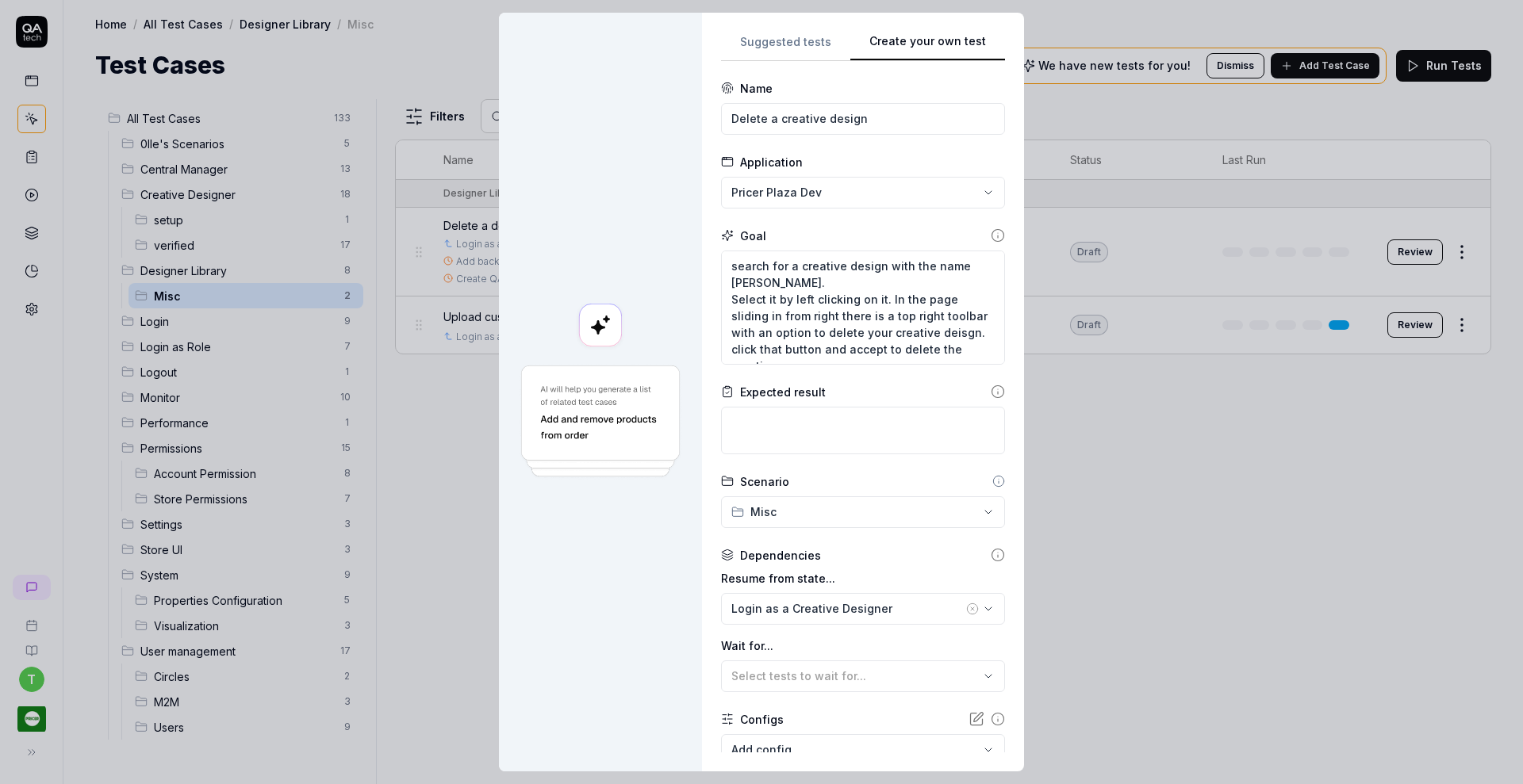
scroll to position [101, 0]
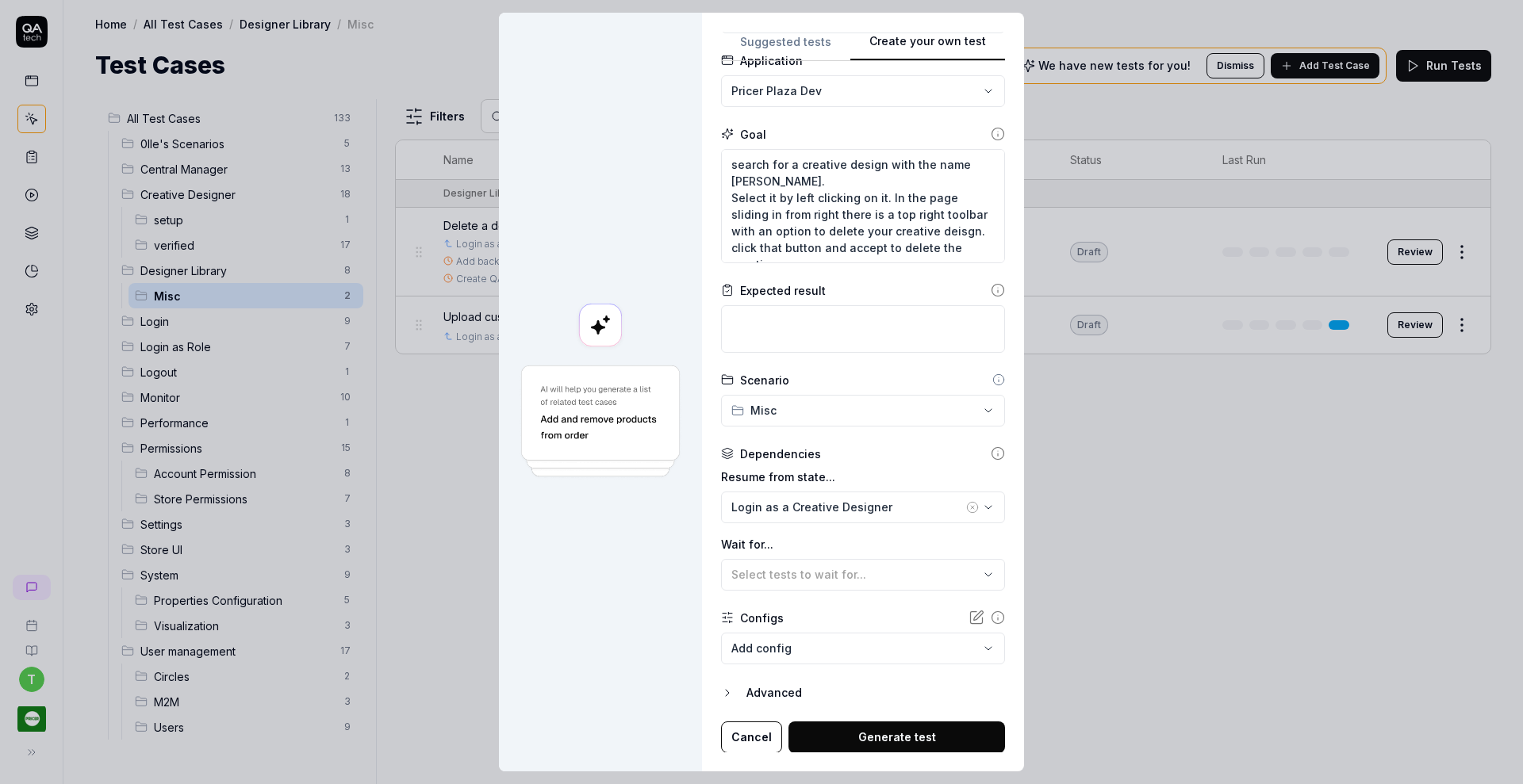
click at [878, 729] on button "Generate test" at bounding box center [897, 737] width 217 height 32
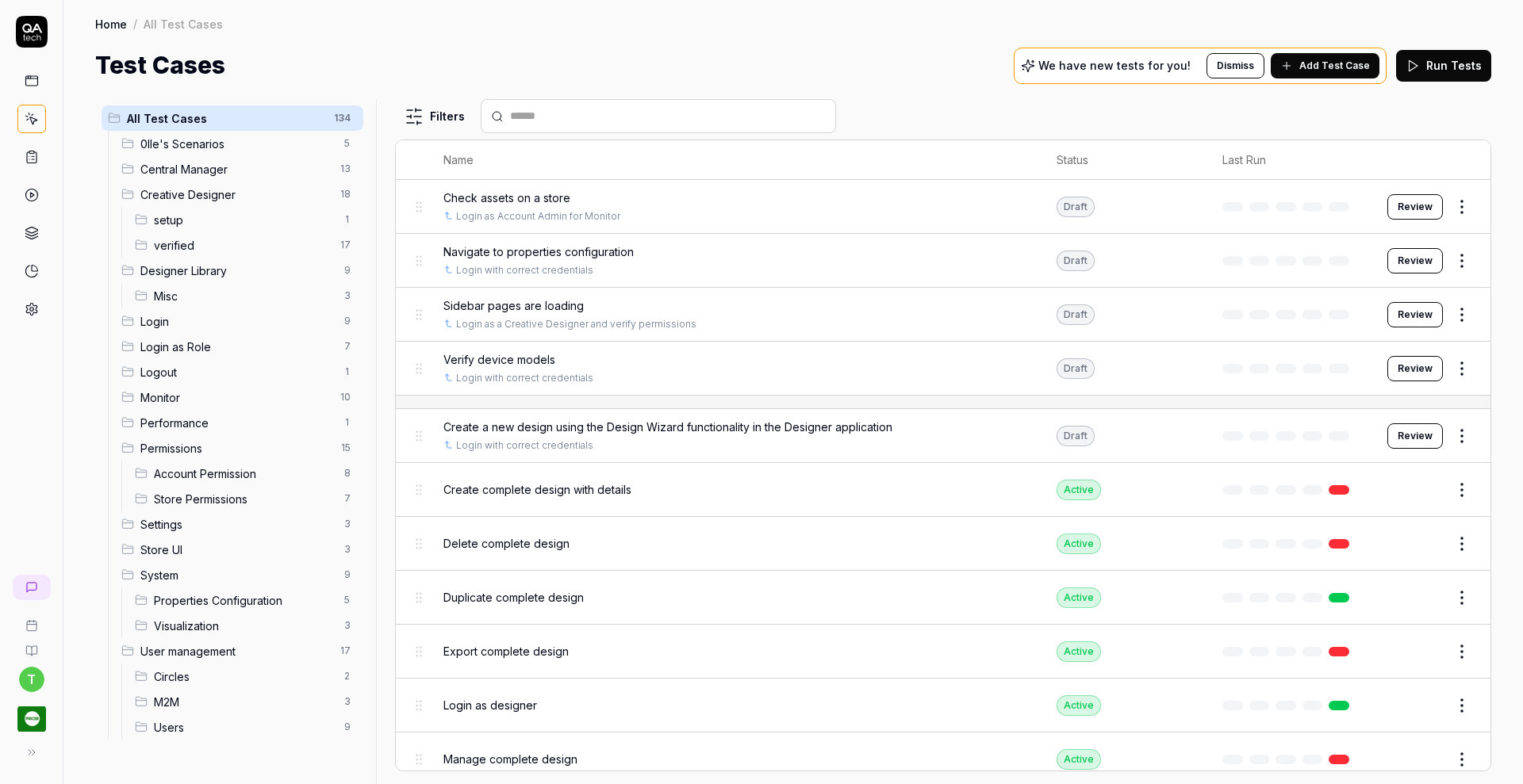
click at [197, 138] on span "0lle's Scenarios" at bounding box center [237, 144] width 194 height 17
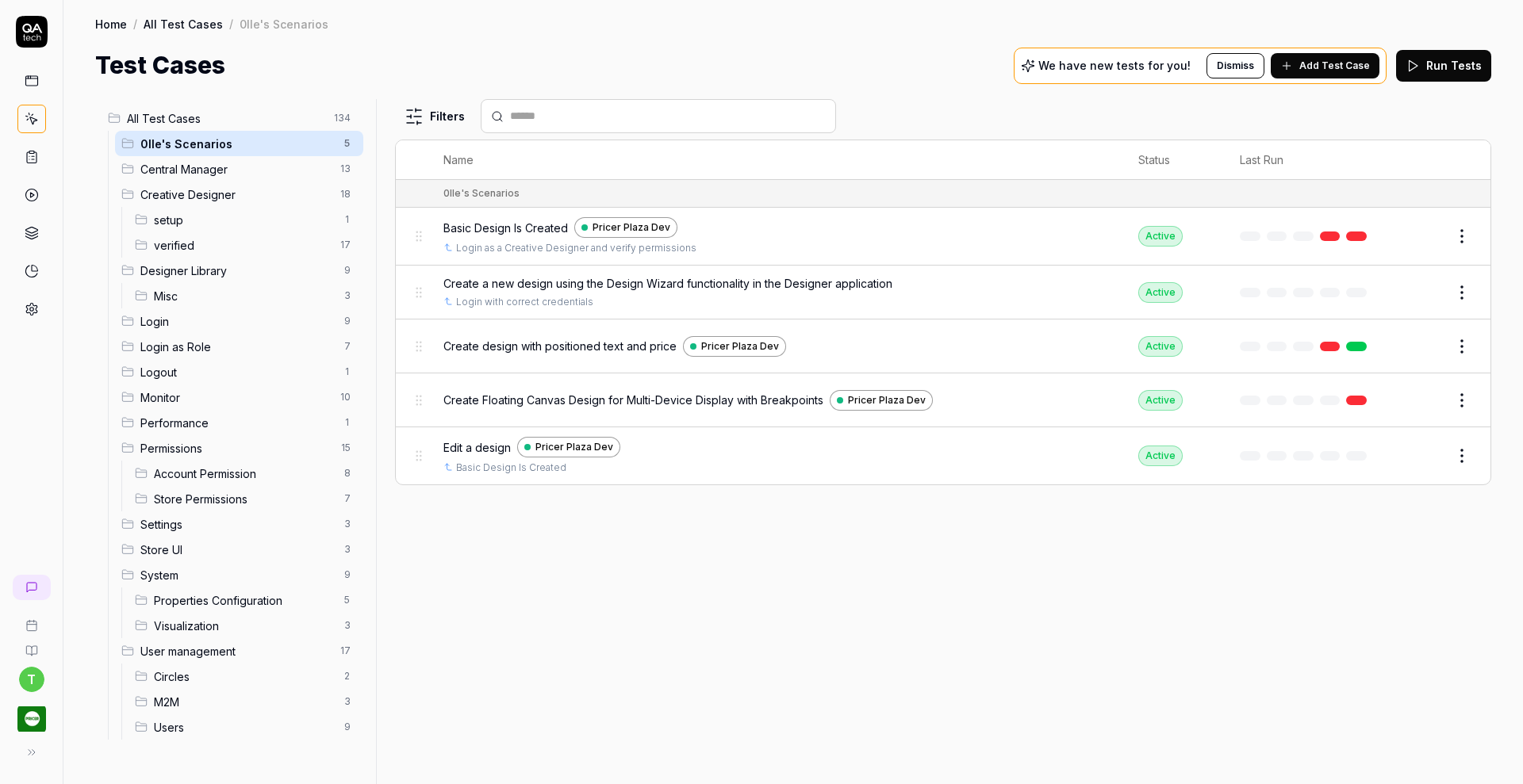
click at [170, 295] on span "Misc" at bounding box center [244, 297] width 180 height 17
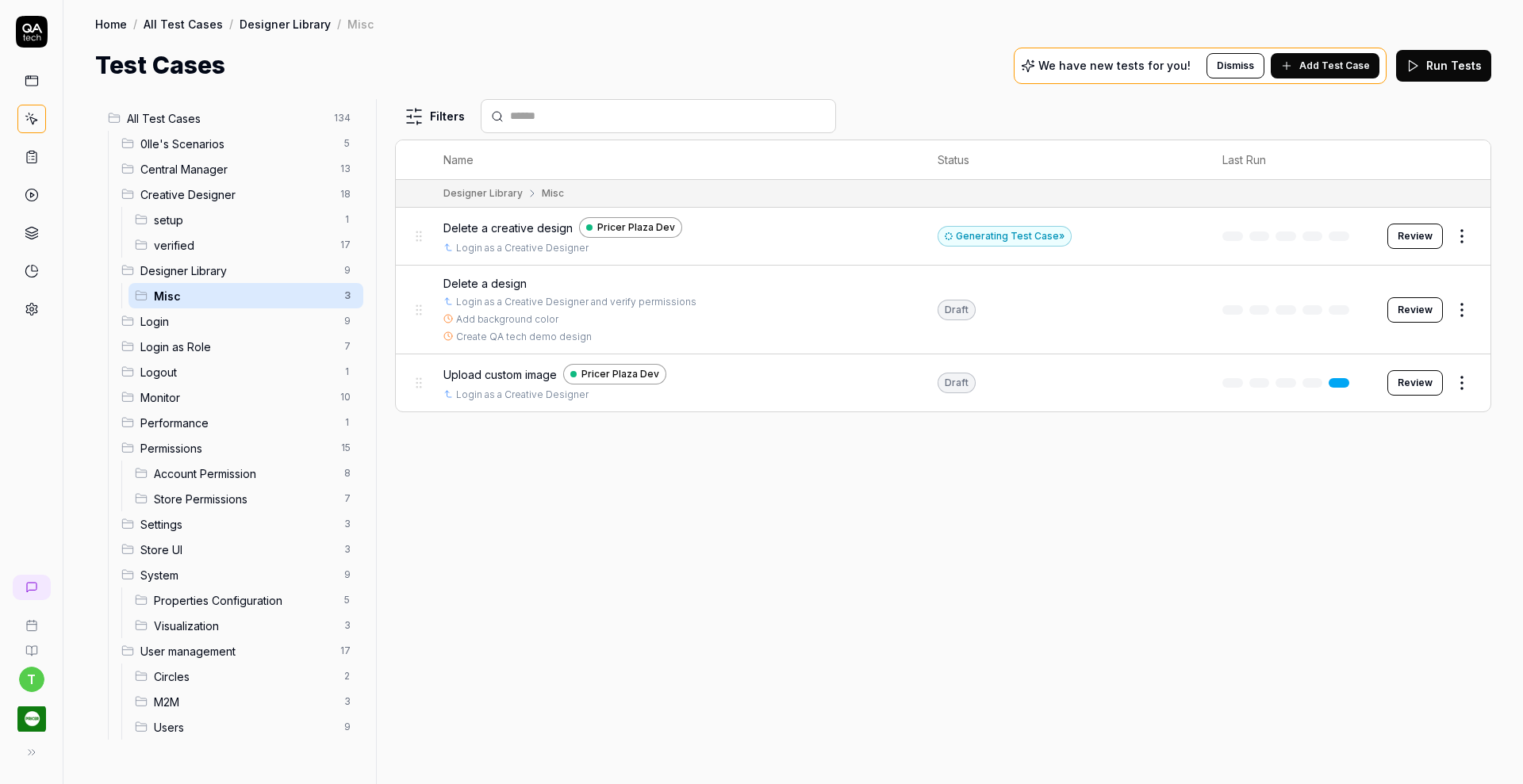
click at [501, 223] on span "Delete a creative design" at bounding box center [508, 228] width 129 height 17
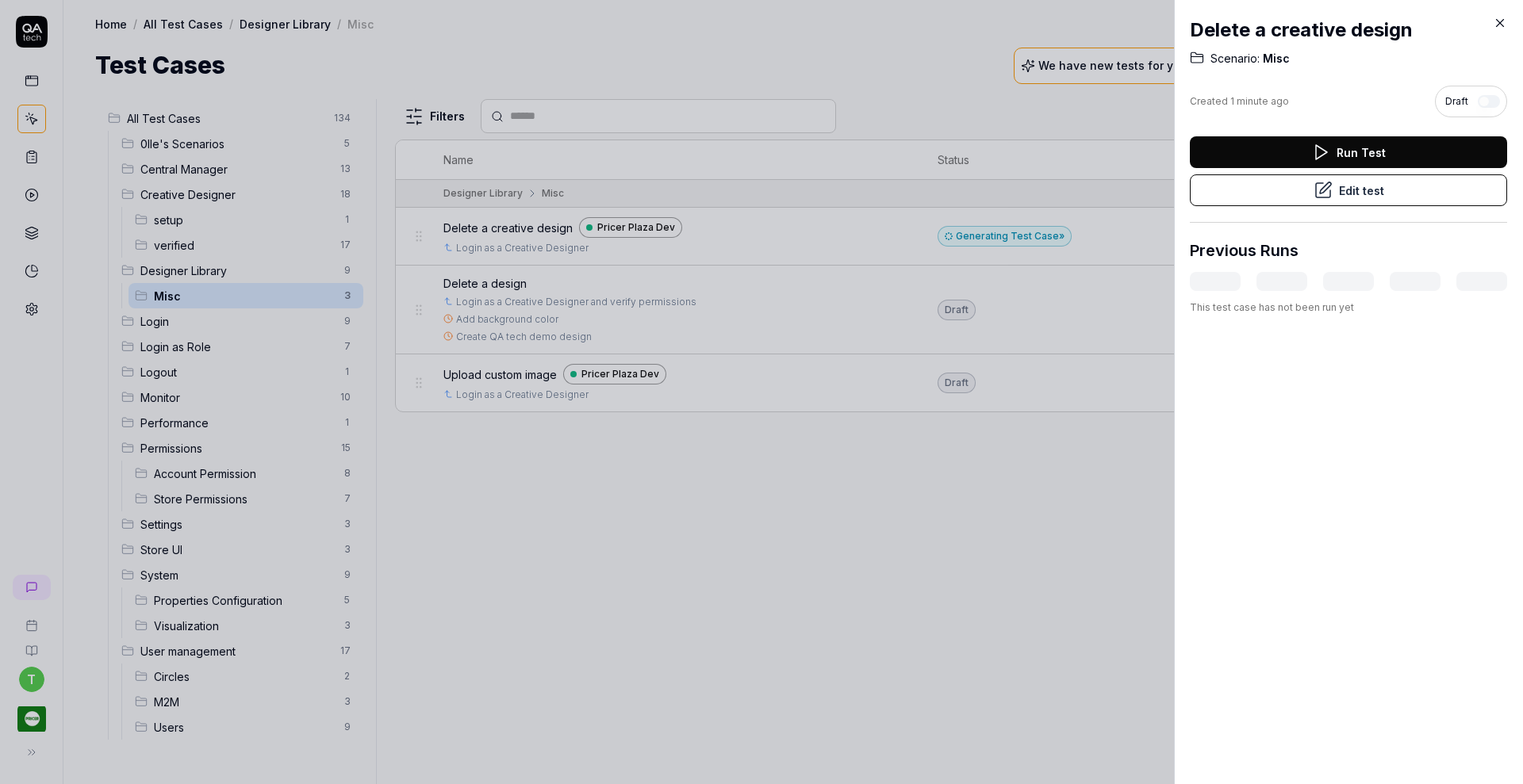
click at [1268, 190] on button "Edit test" at bounding box center [1348, 191] width 317 height 32
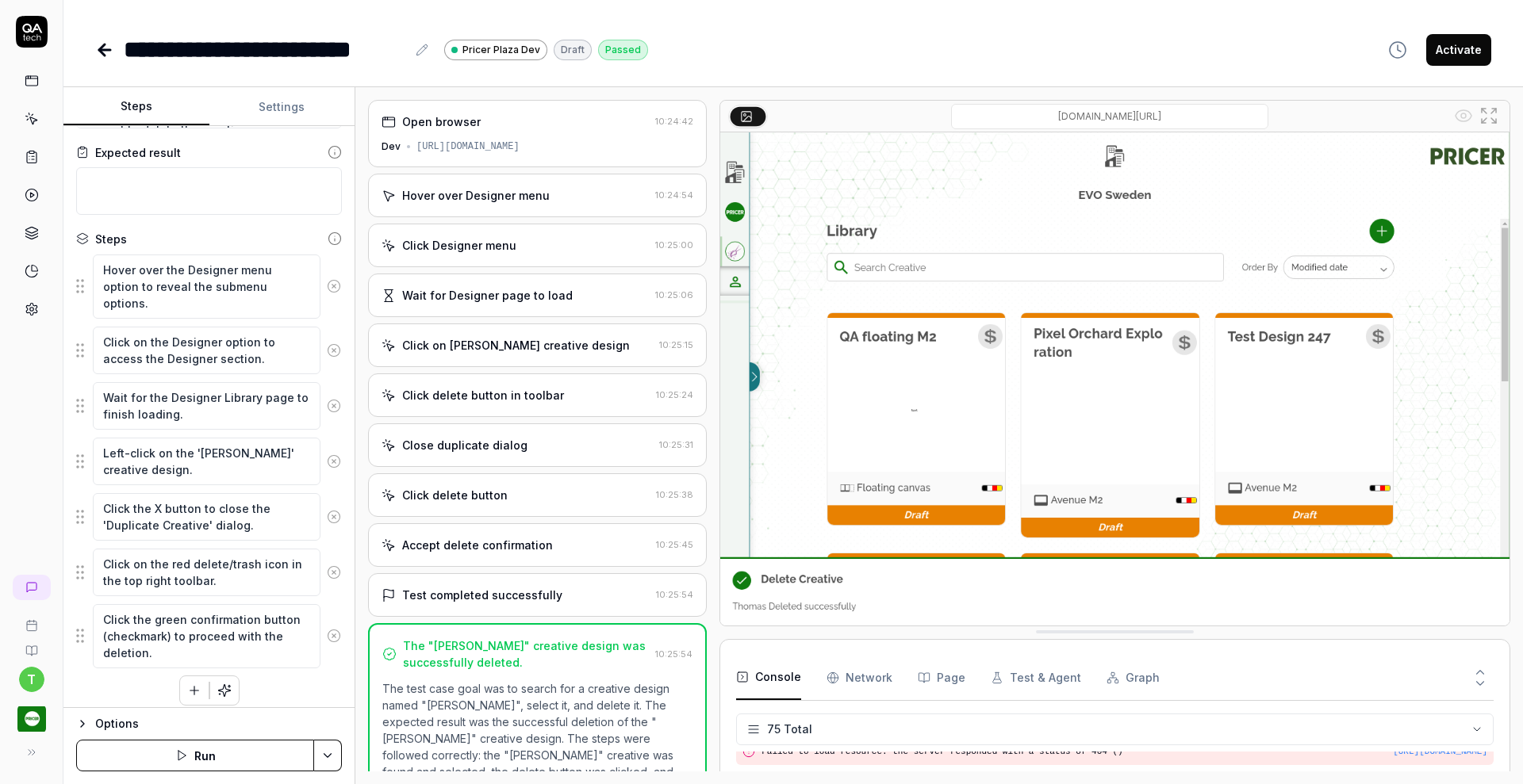
scroll to position [158, 0]
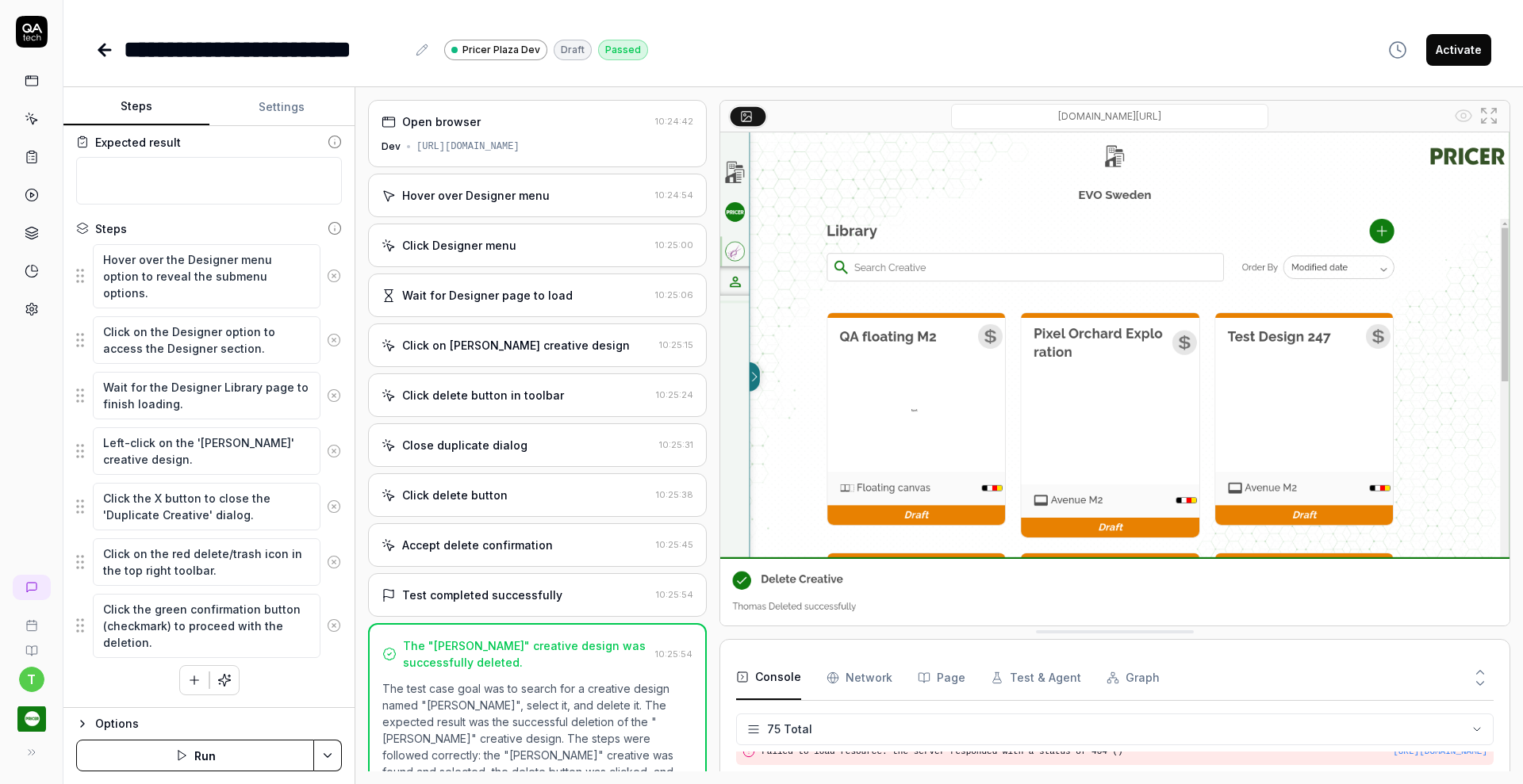
click at [528, 445] on div "Close duplicate dialog" at bounding box center [517, 445] width 272 height 17
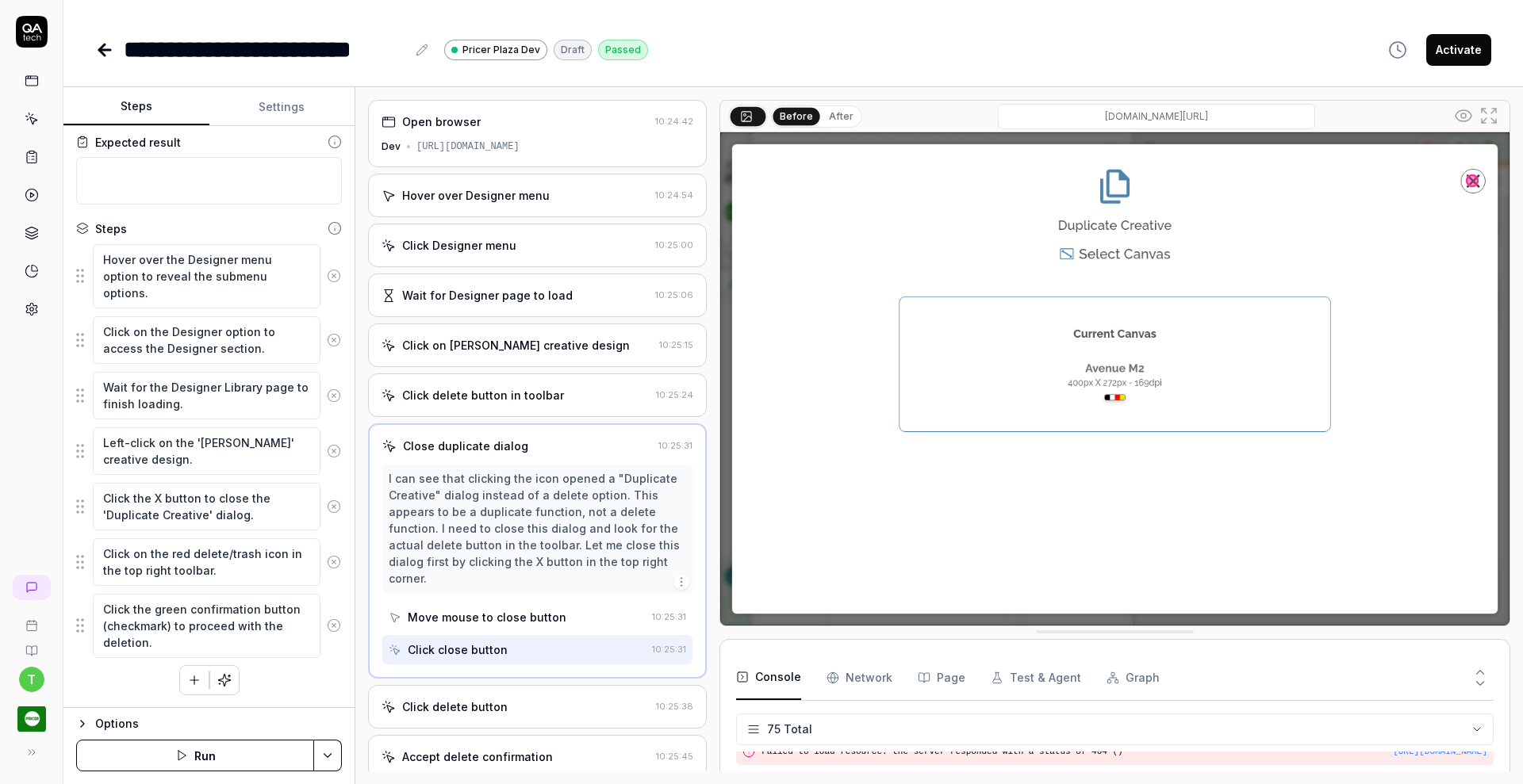
click at [332, 504] on icon at bounding box center [334, 506] width 4 height 4
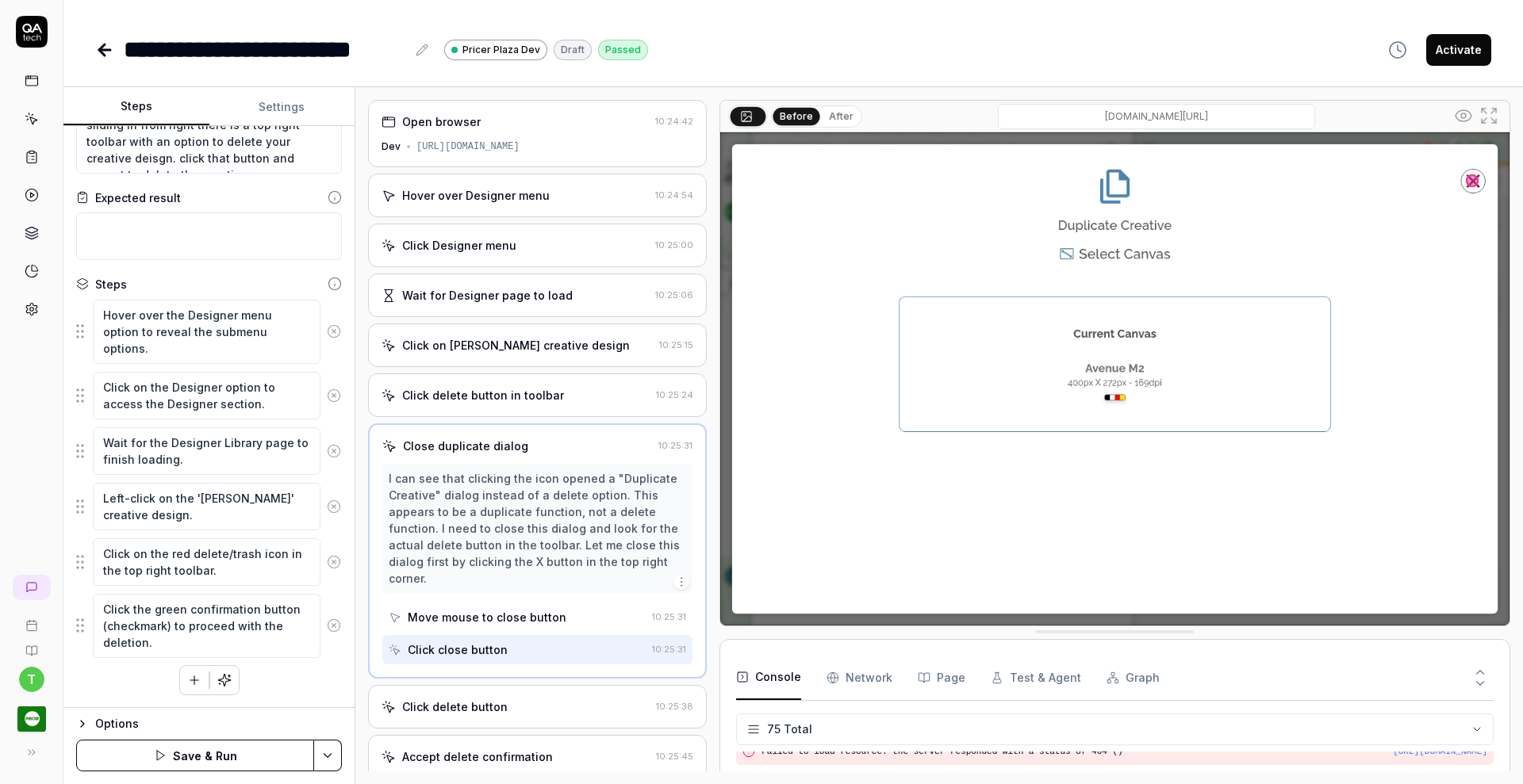
scroll to position [102, 0]
click at [241, 751] on button "Save & Run" at bounding box center [195, 756] width 238 height 32
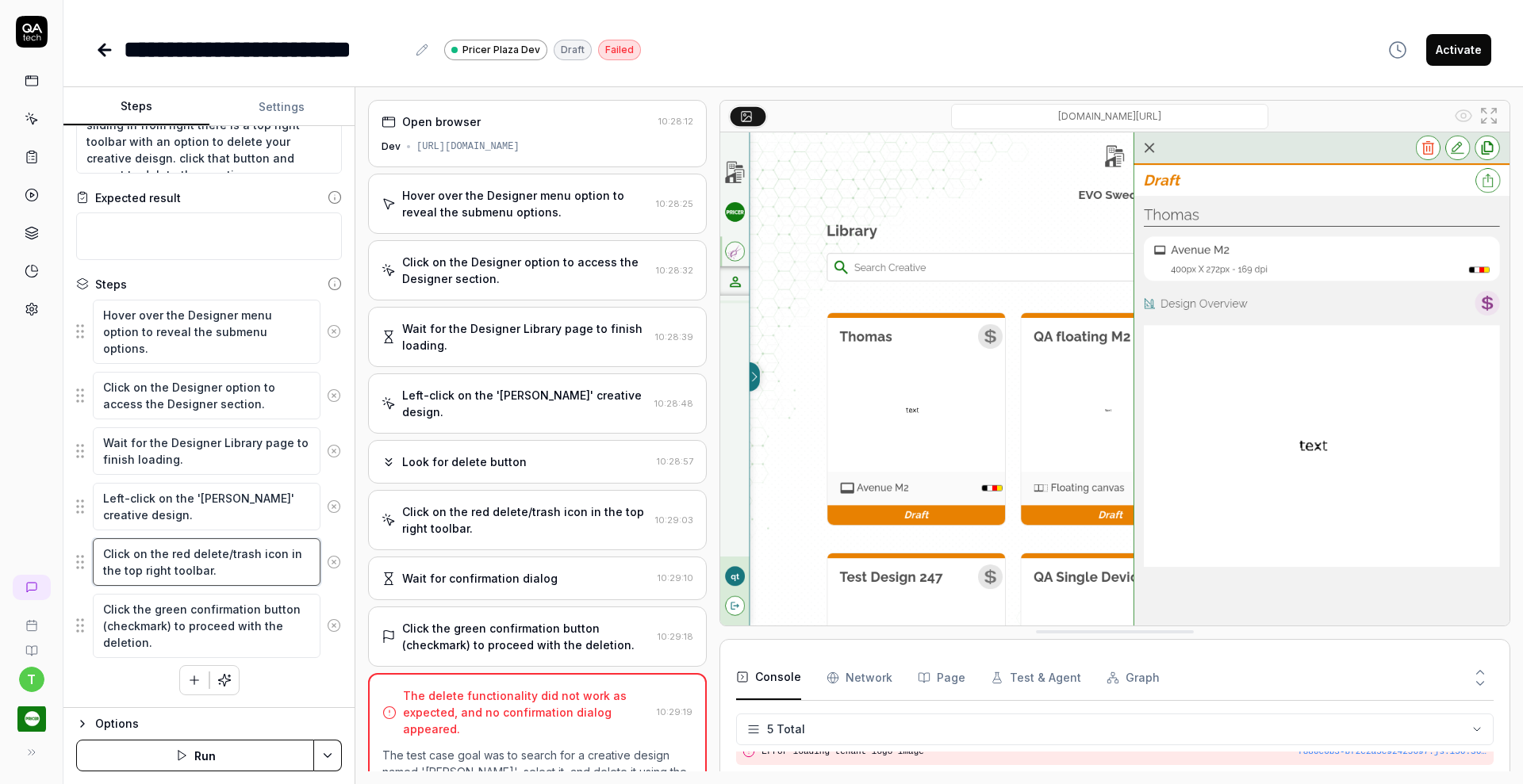
click at [228, 573] on textarea "Click on the red delete/trash icon in the top right toolbar." at bounding box center [207, 562] width 228 height 47
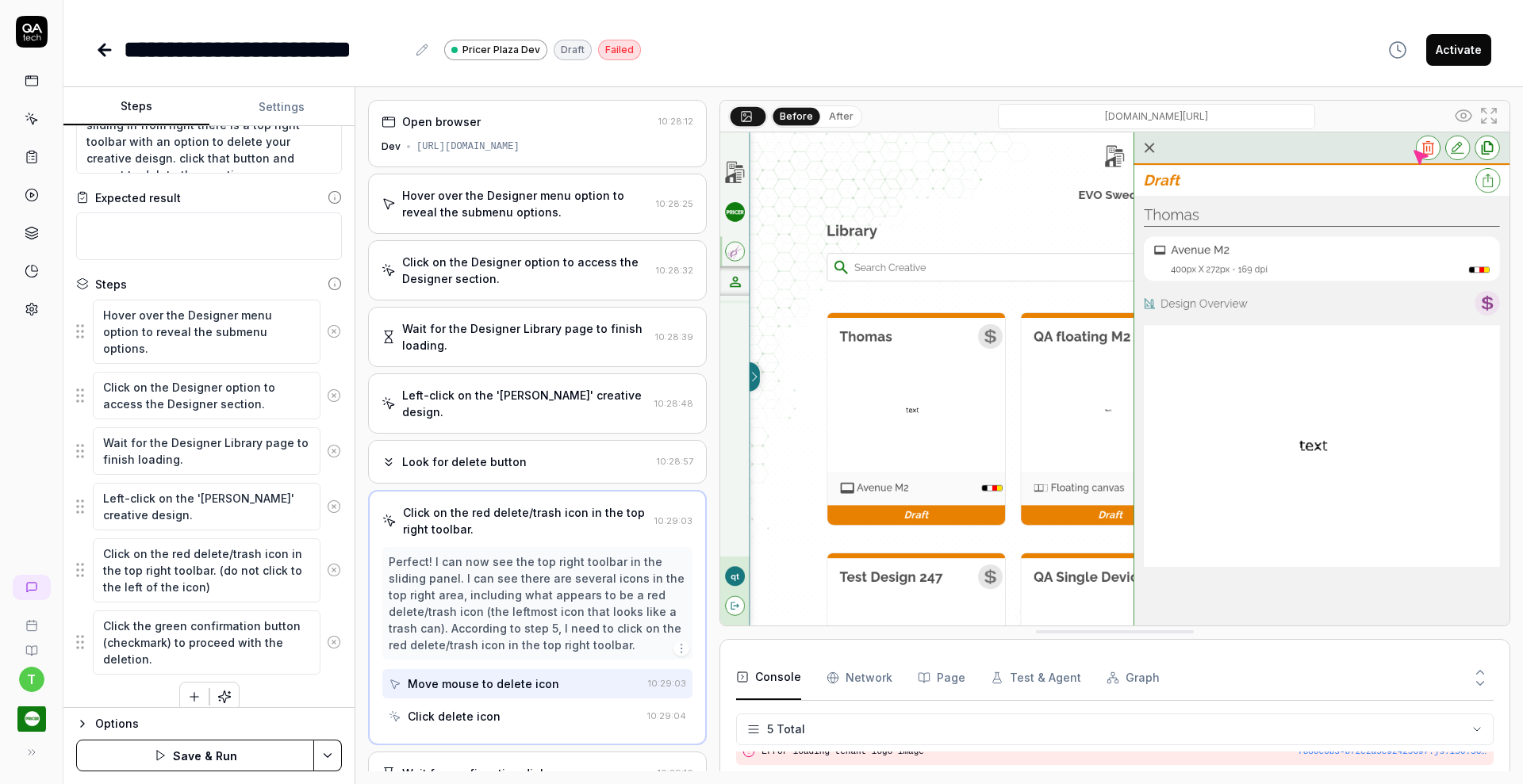
click at [234, 758] on button "Save & Run" at bounding box center [195, 756] width 238 height 32
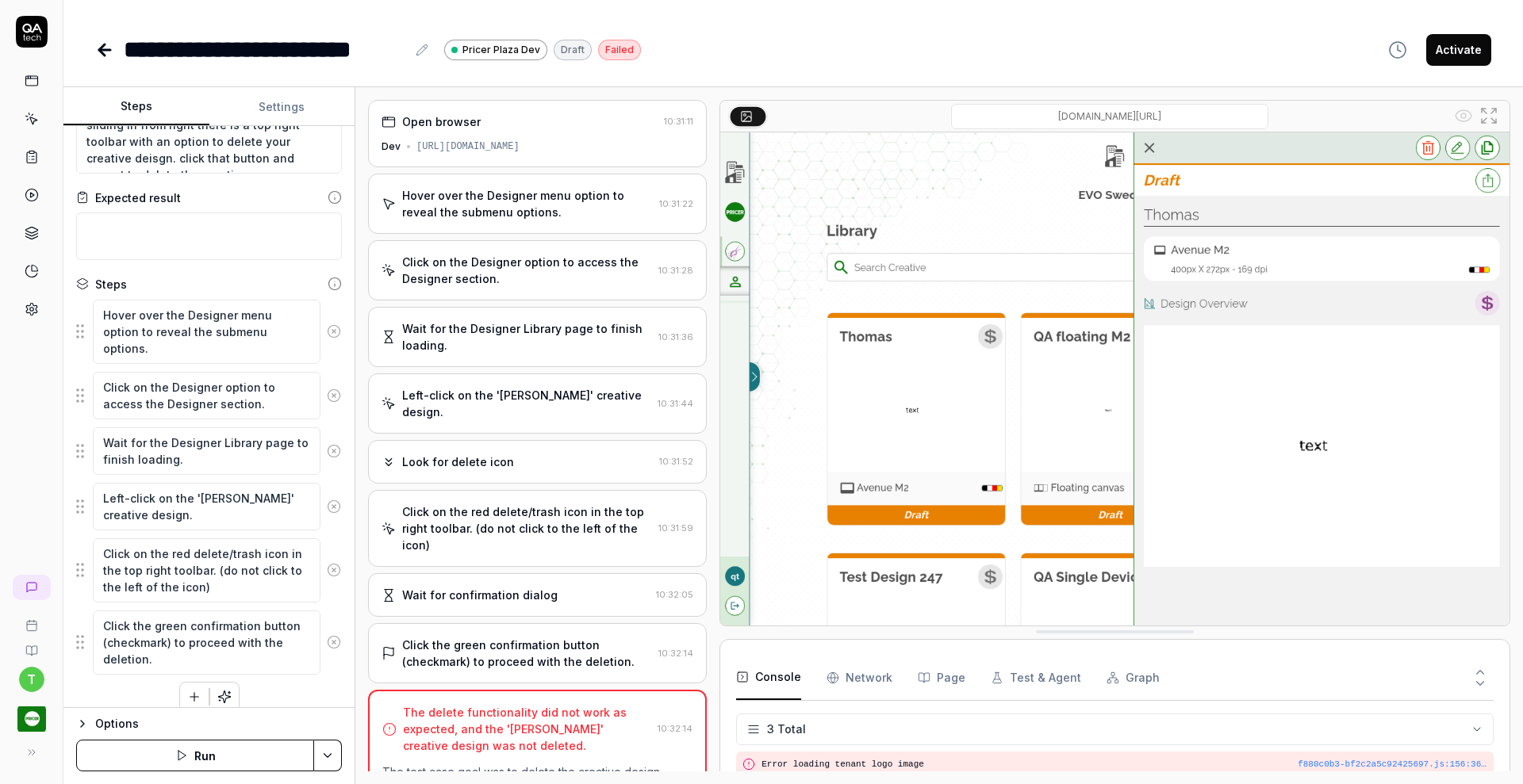
click at [35, 155] on icon at bounding box center [32, 158] width 9 height 11
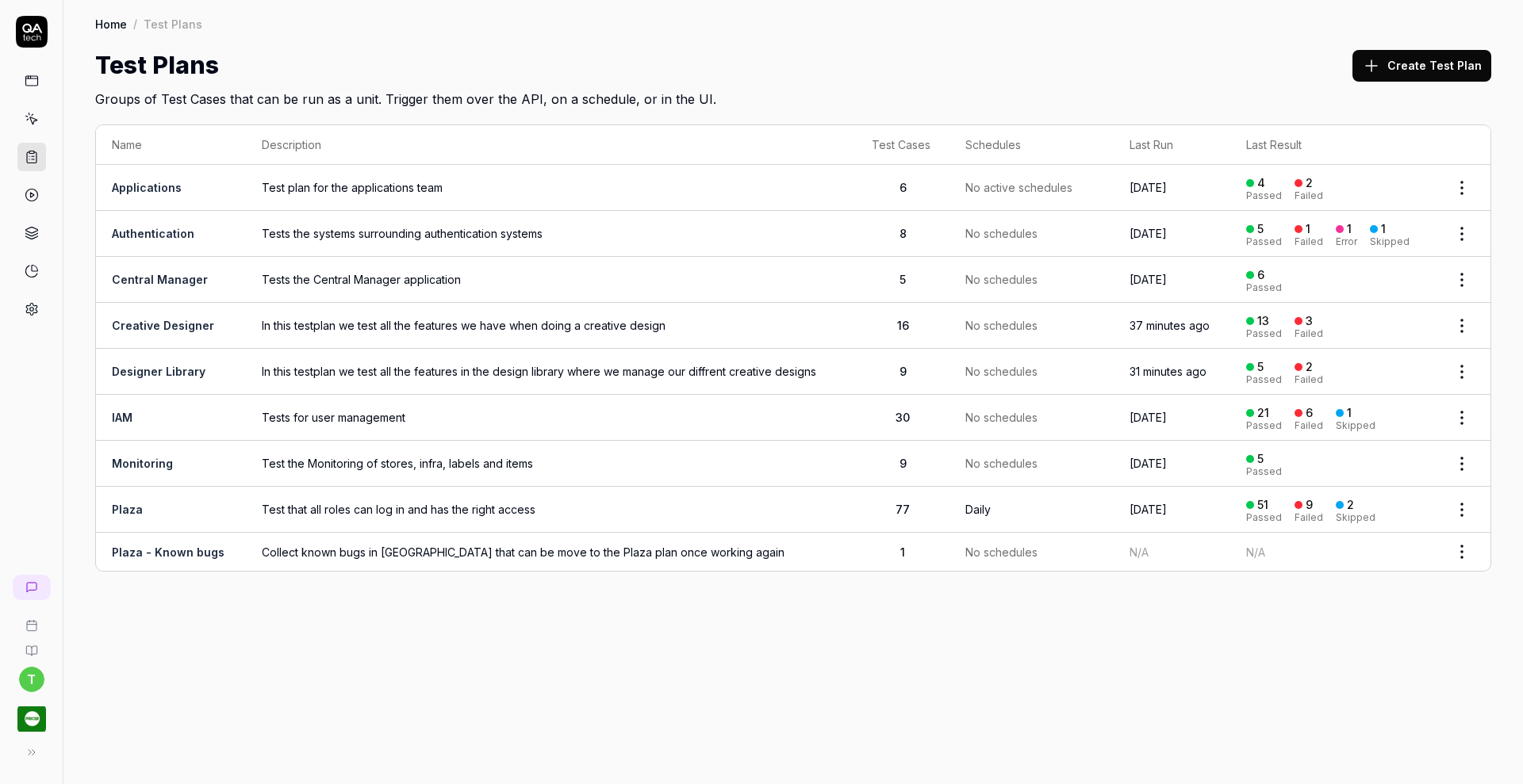
click at [153, 324] on link "Creative Designer" at bounding box center [163, 326] width 102 height 13
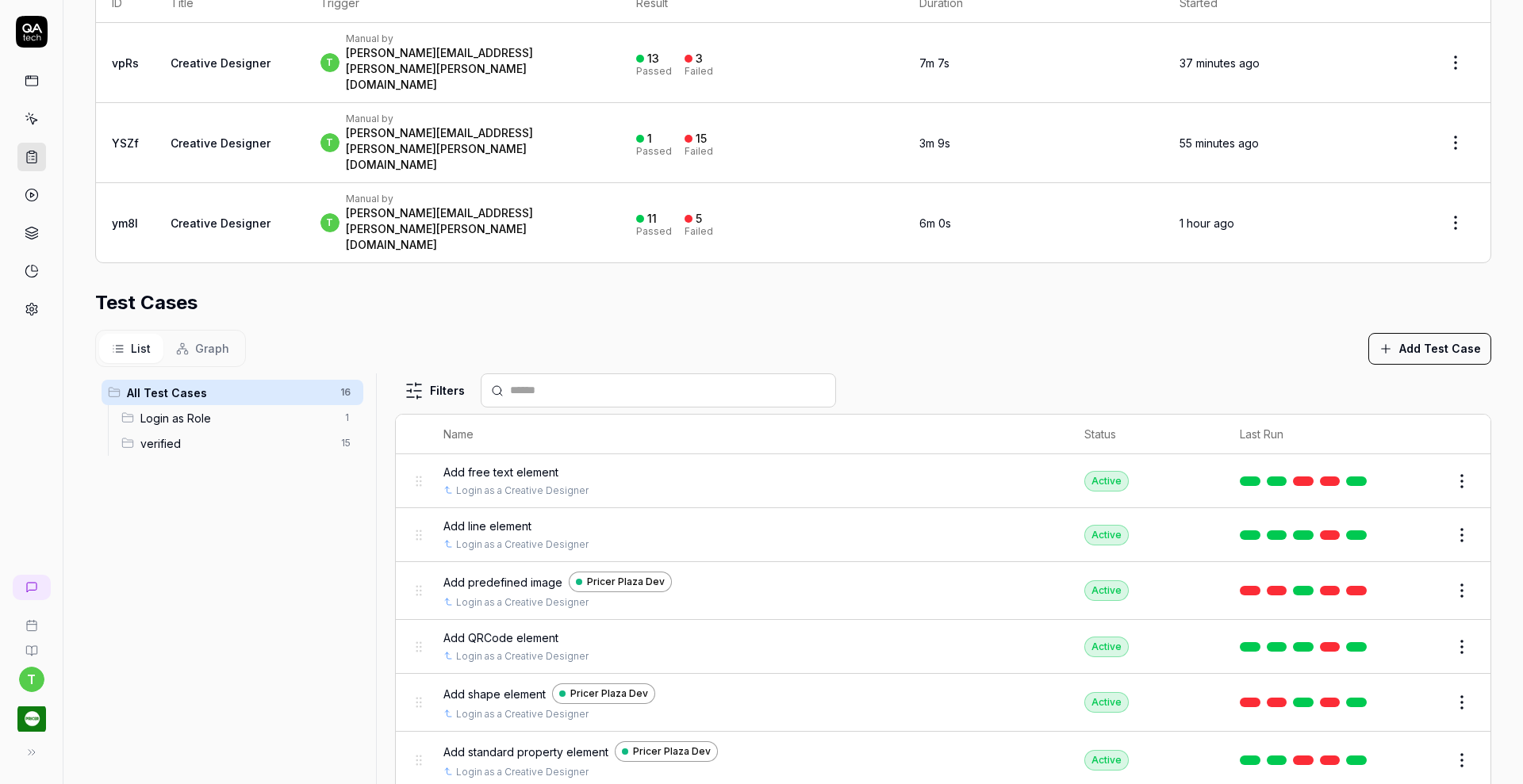
scroll to position [213, 0]
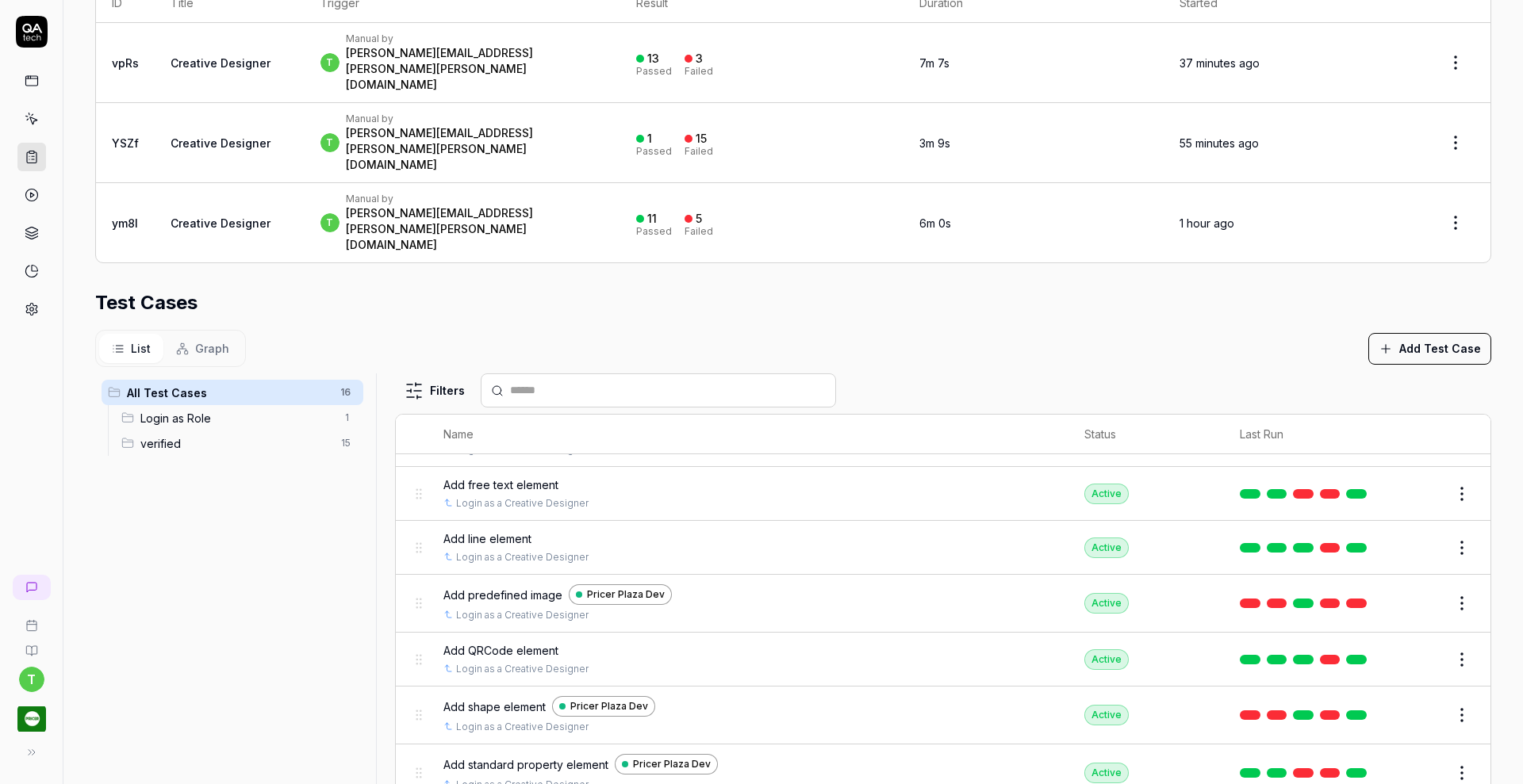
click at [1405, 591] on button "Edit" at bounding box center [1423, 603] width 38 height 25
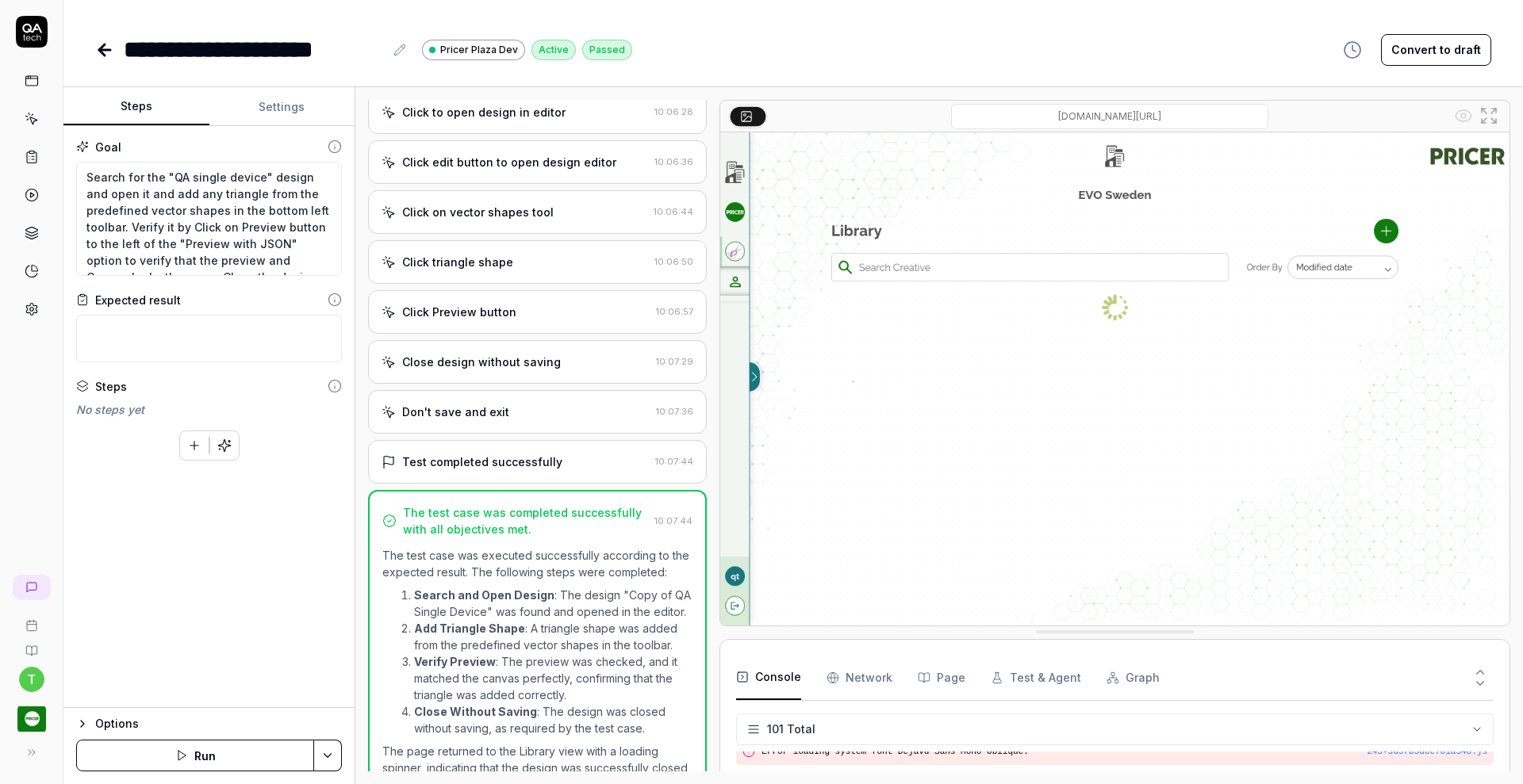
scroll to position [372, 0]
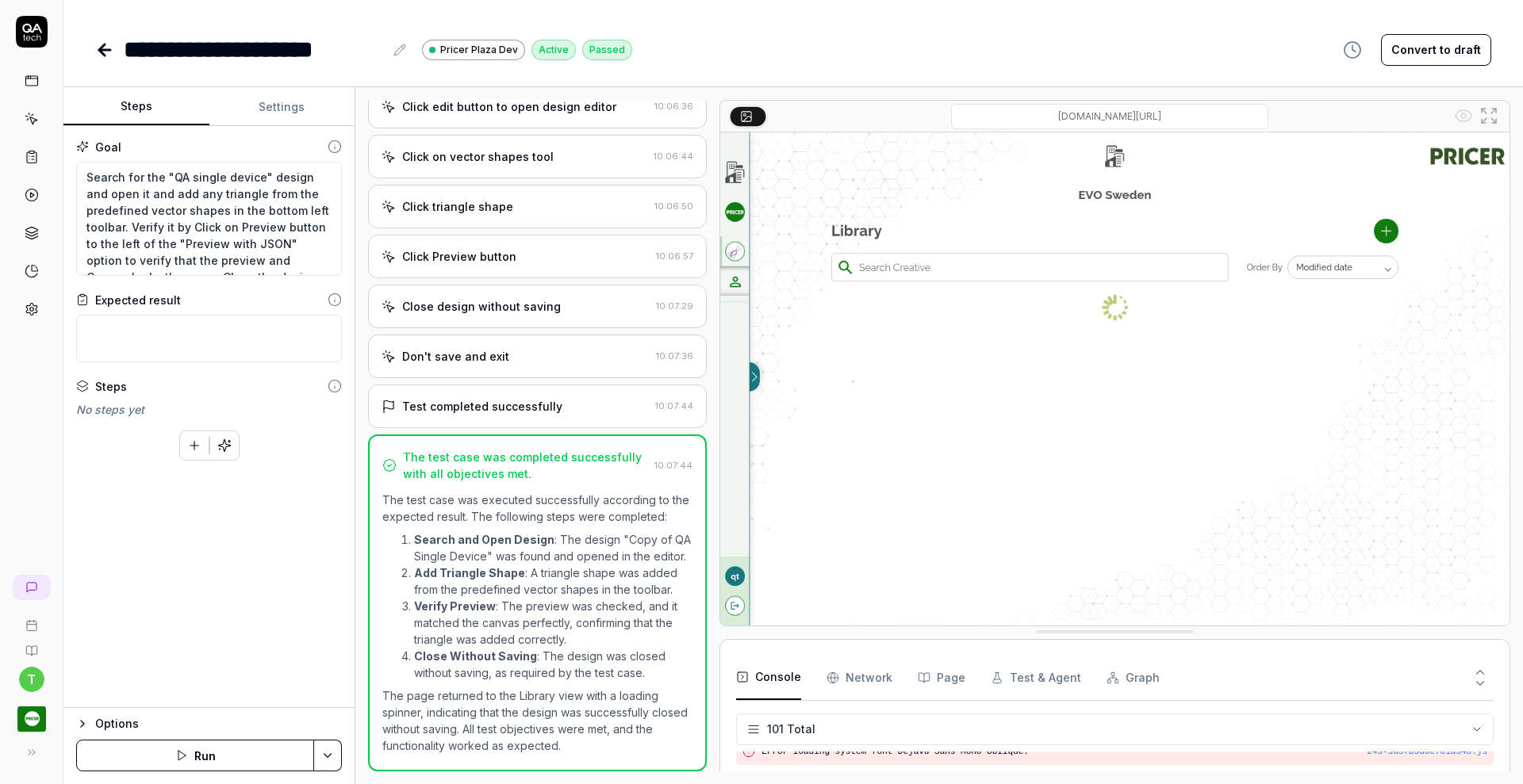
click at [27, 153] on icon at bounding box center [32, 158] width 9 height 11
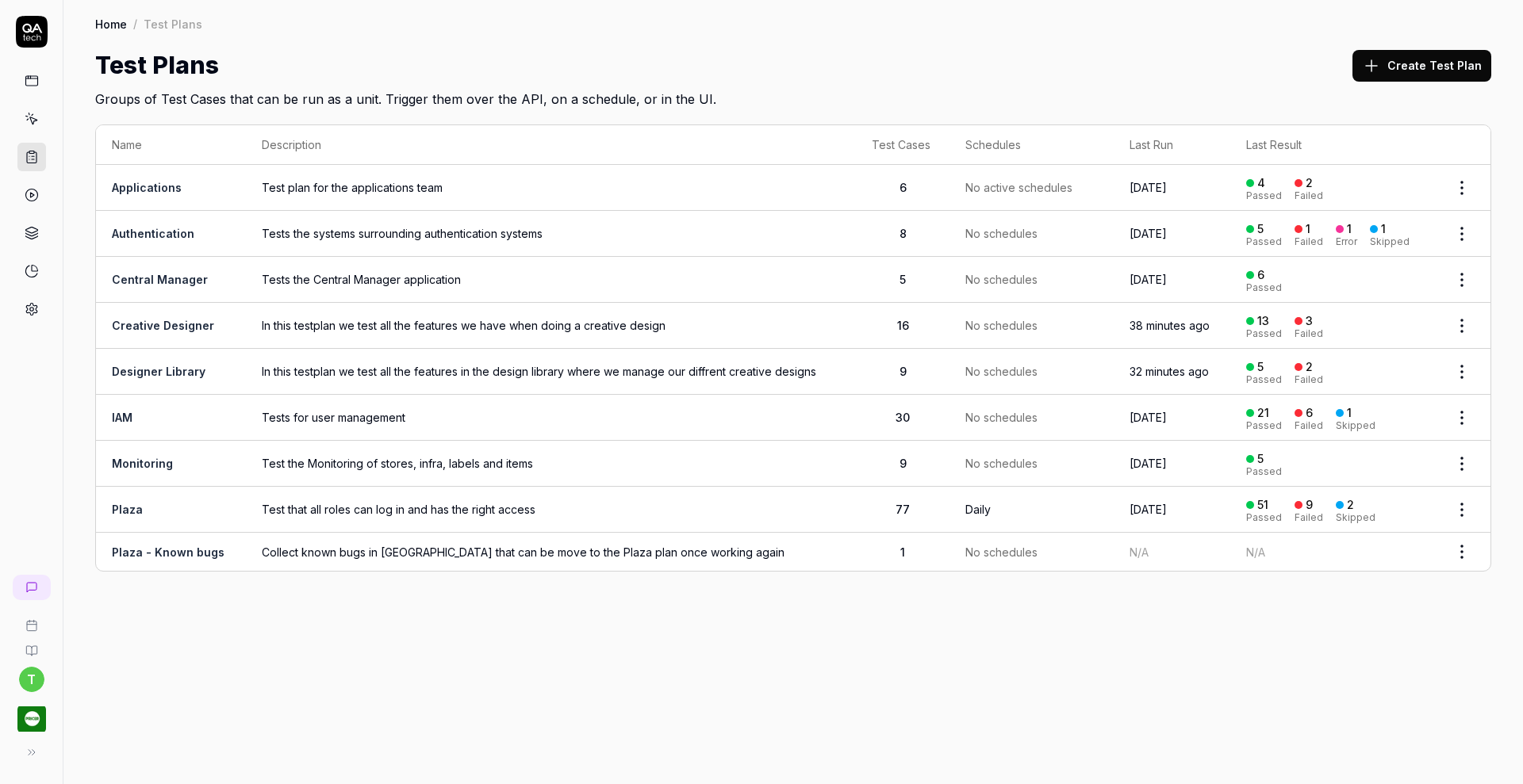
click at [251, 317] on td "In this testplan we test all the features we have when doing a creative design" at bounding box center [551, 326] width 610 height 46
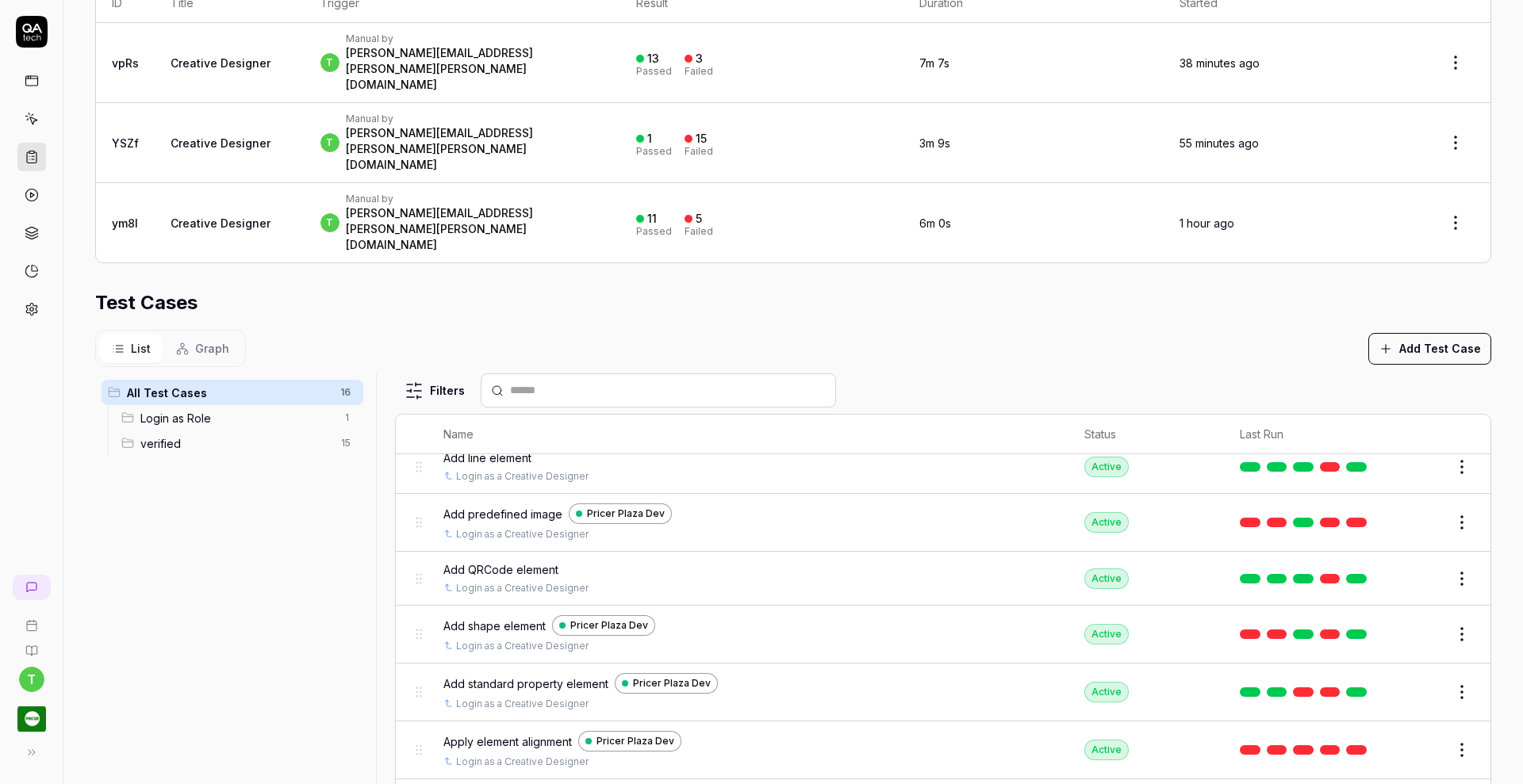
scroll to position [300, 0]
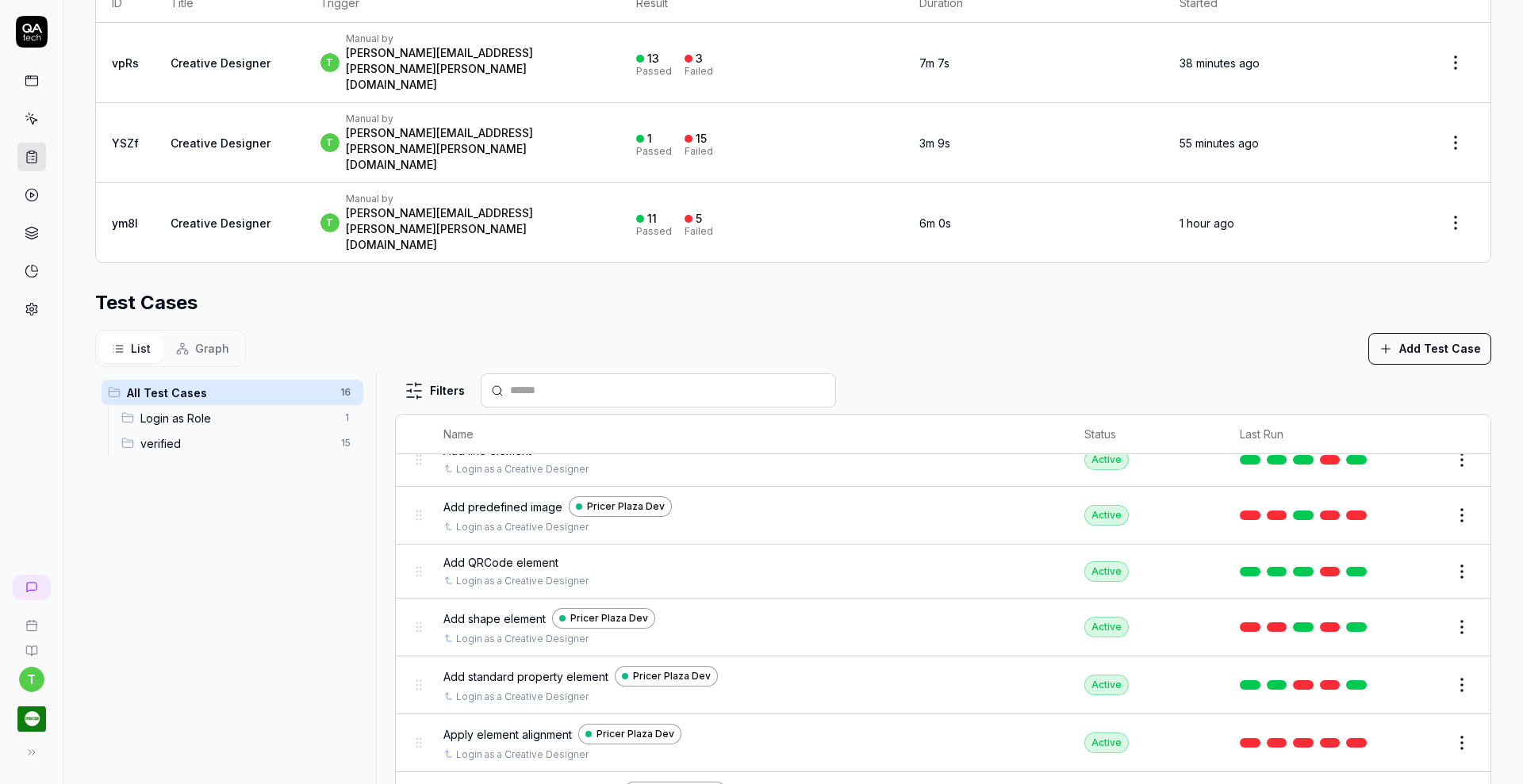
click at [1405, 730] on button "Edit" at bounding box center [1423, 742] width 38 height 25
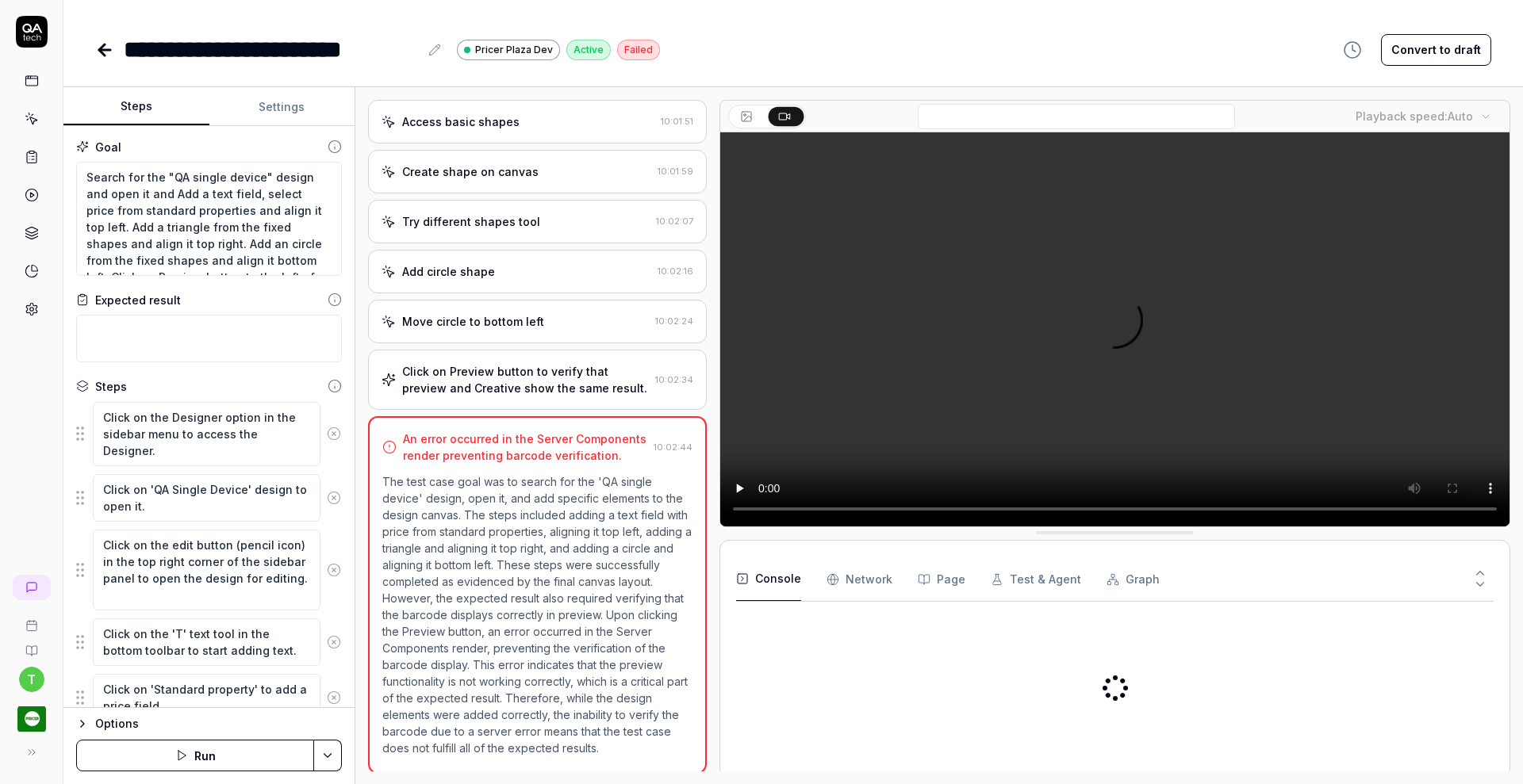
scroll to position [976, 0]
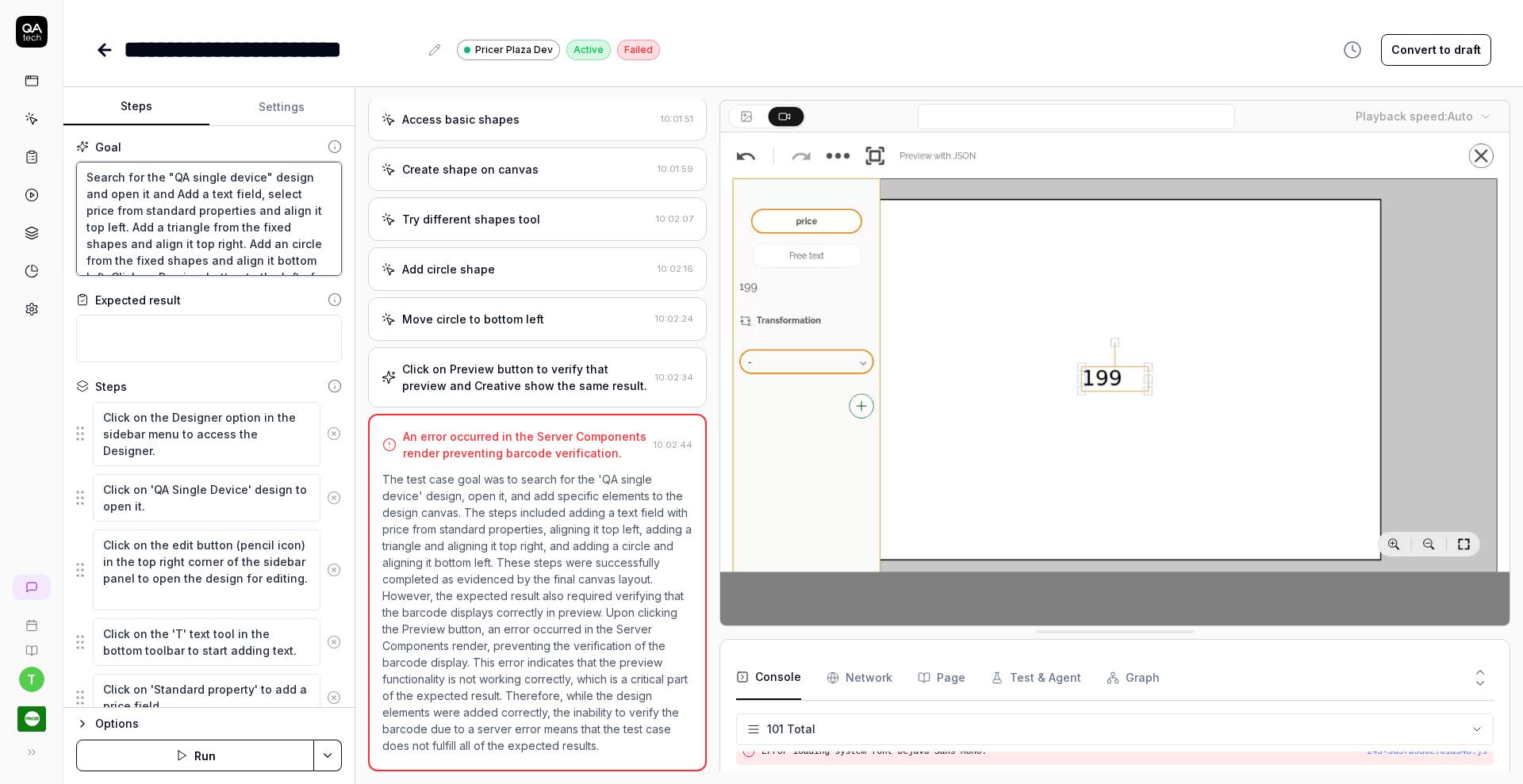
scroll to position [84, 0]
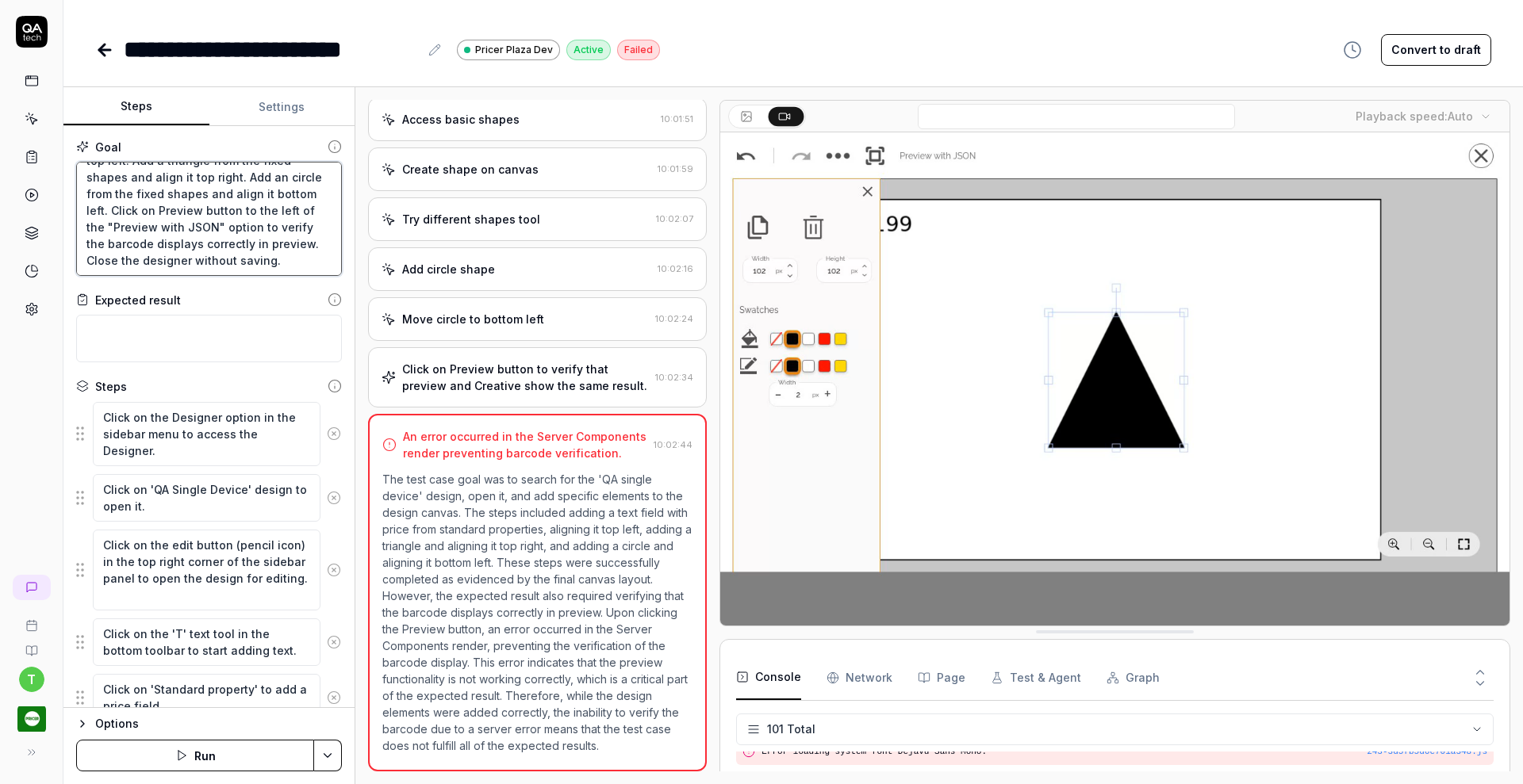
drag, startPoint x: 170, startPoint y: 225, endPoint x: 293, endPoint y: 224, distance: 123.0
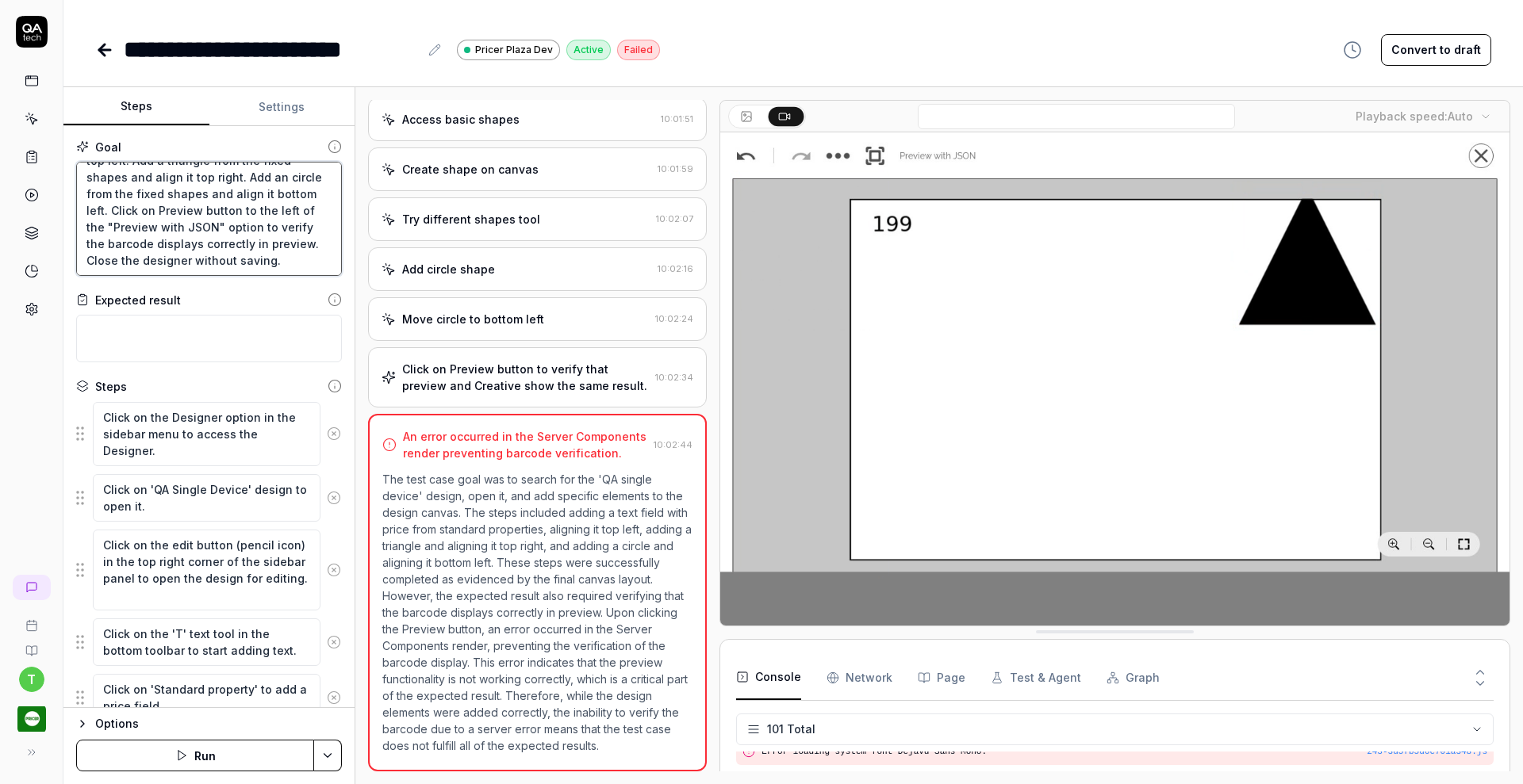
click at [293, 224] on textarea "Search for the "QA single device" design and open it and Add a text field, sele…" at bounding box center [209, 219] width 266 height 114
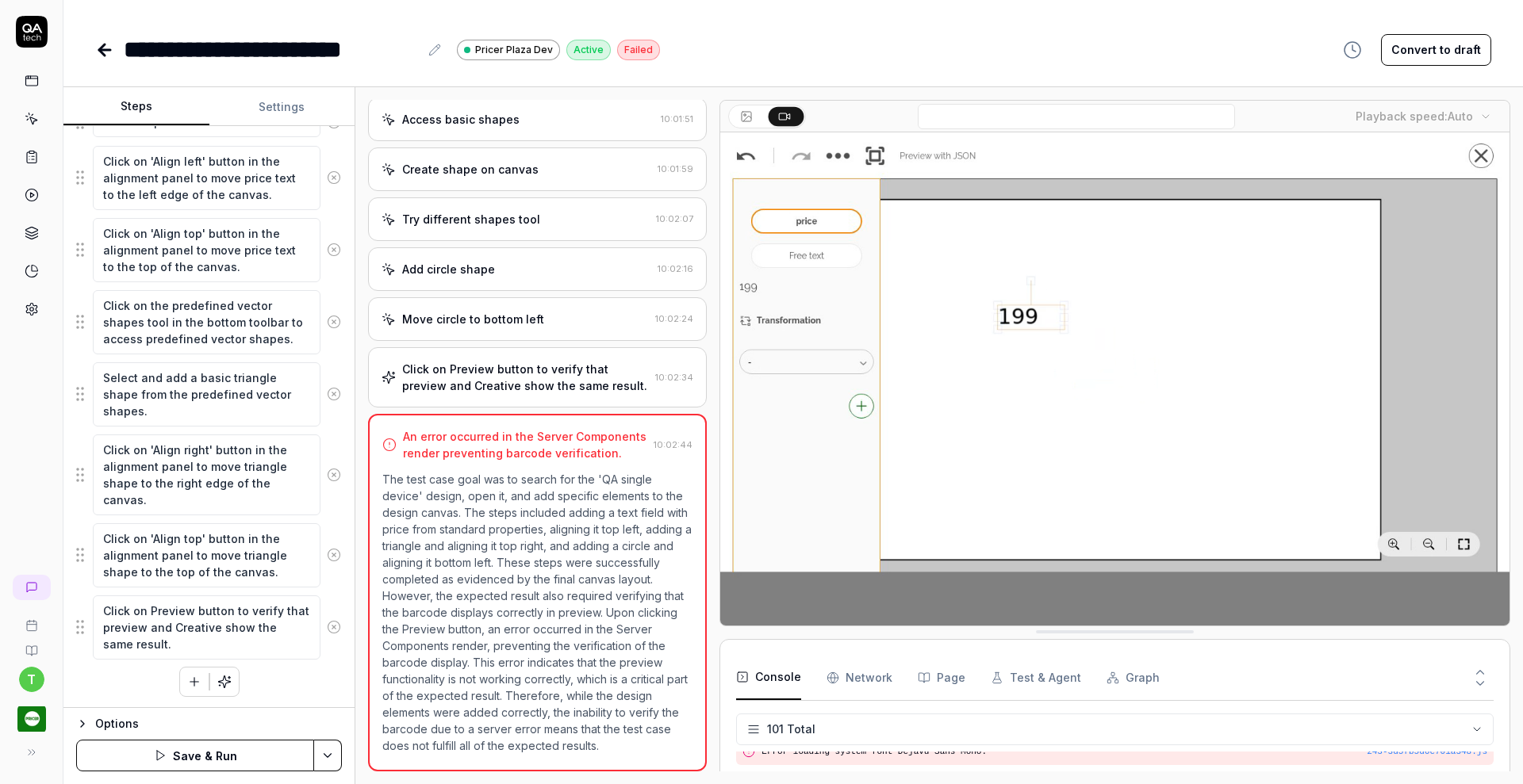
scroll to position [625, 0]
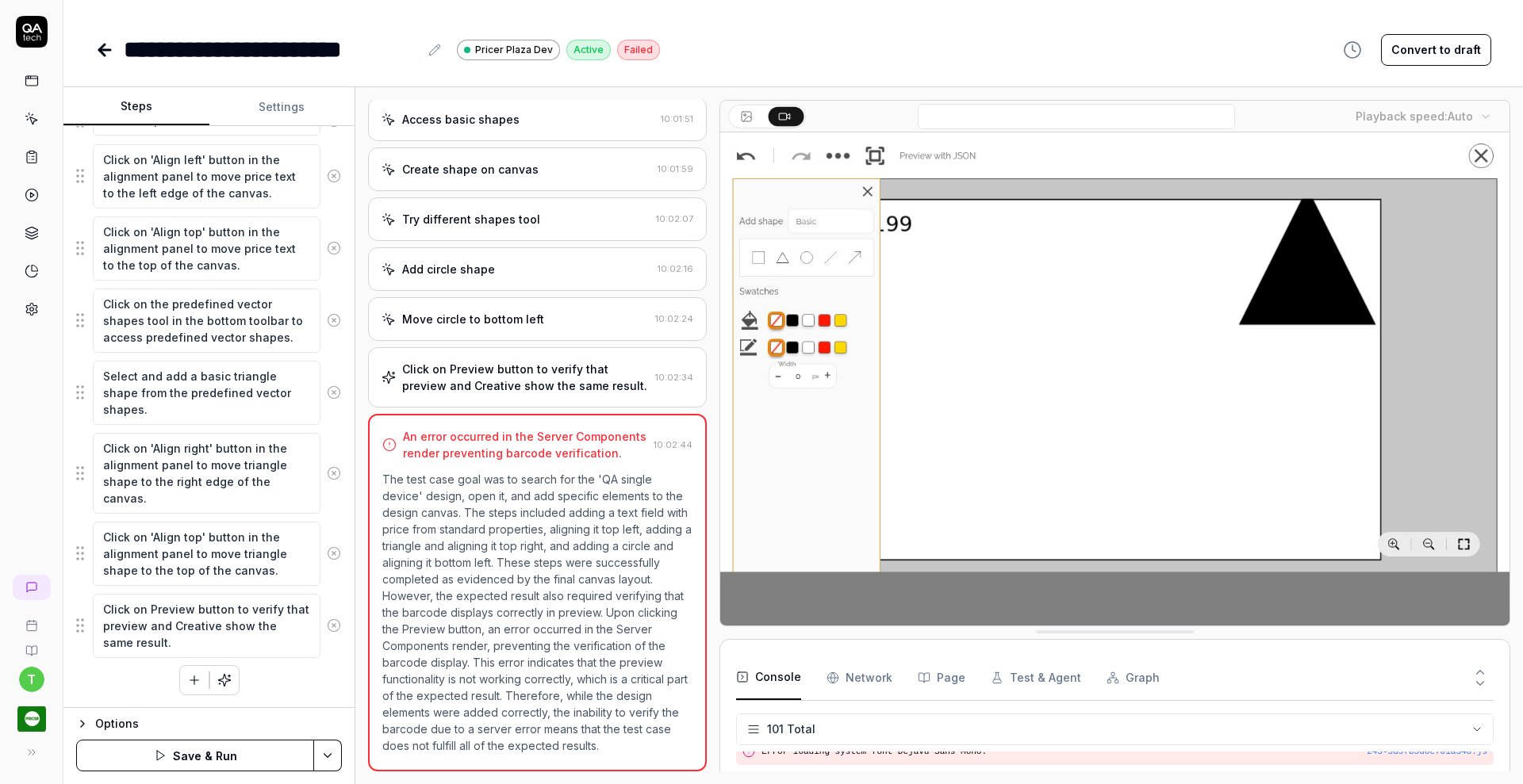
click at [274, 751] on button "Save & Run" at bounding box center [195, 756] width 238 height 32
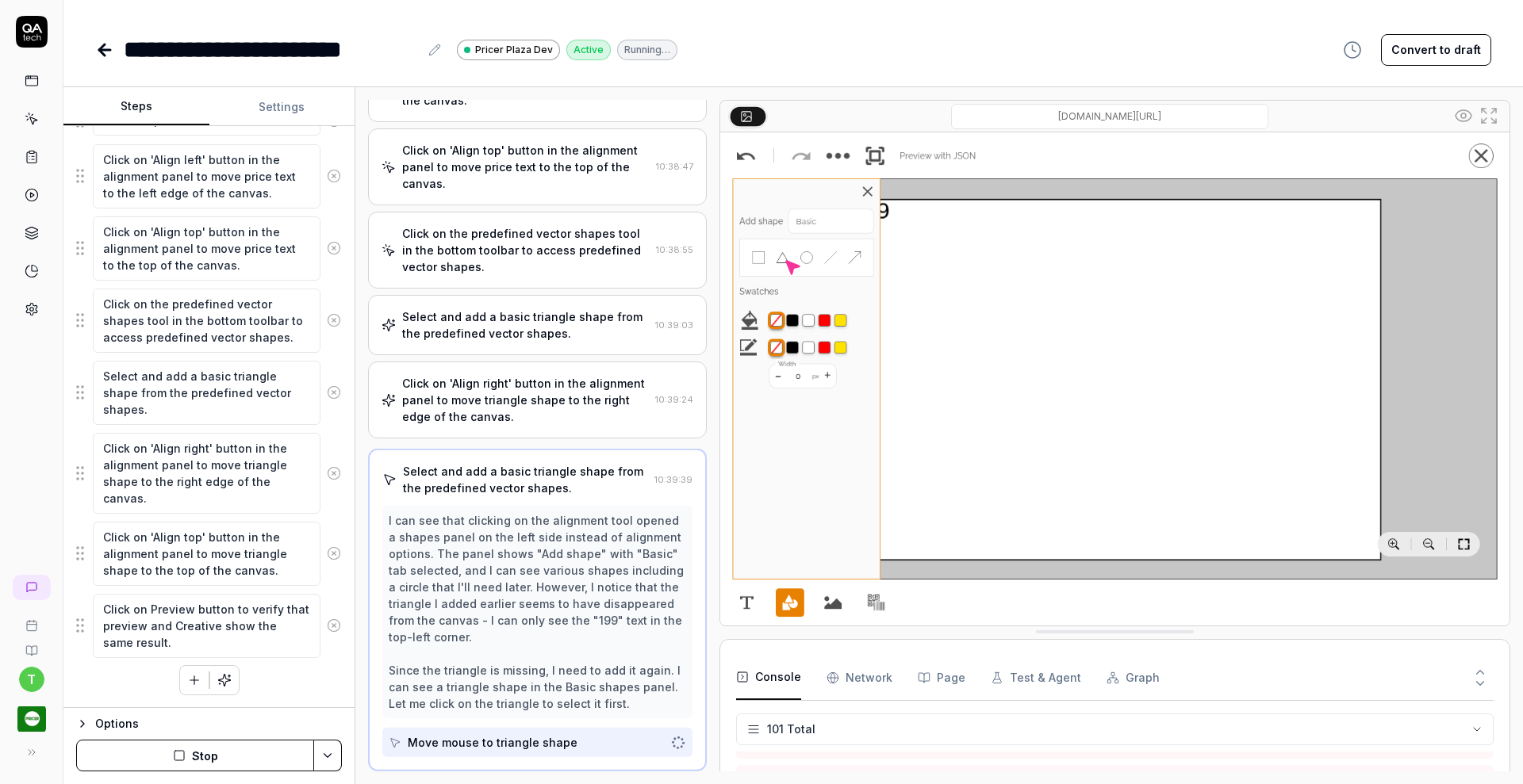
scroll to position [3122, 0]
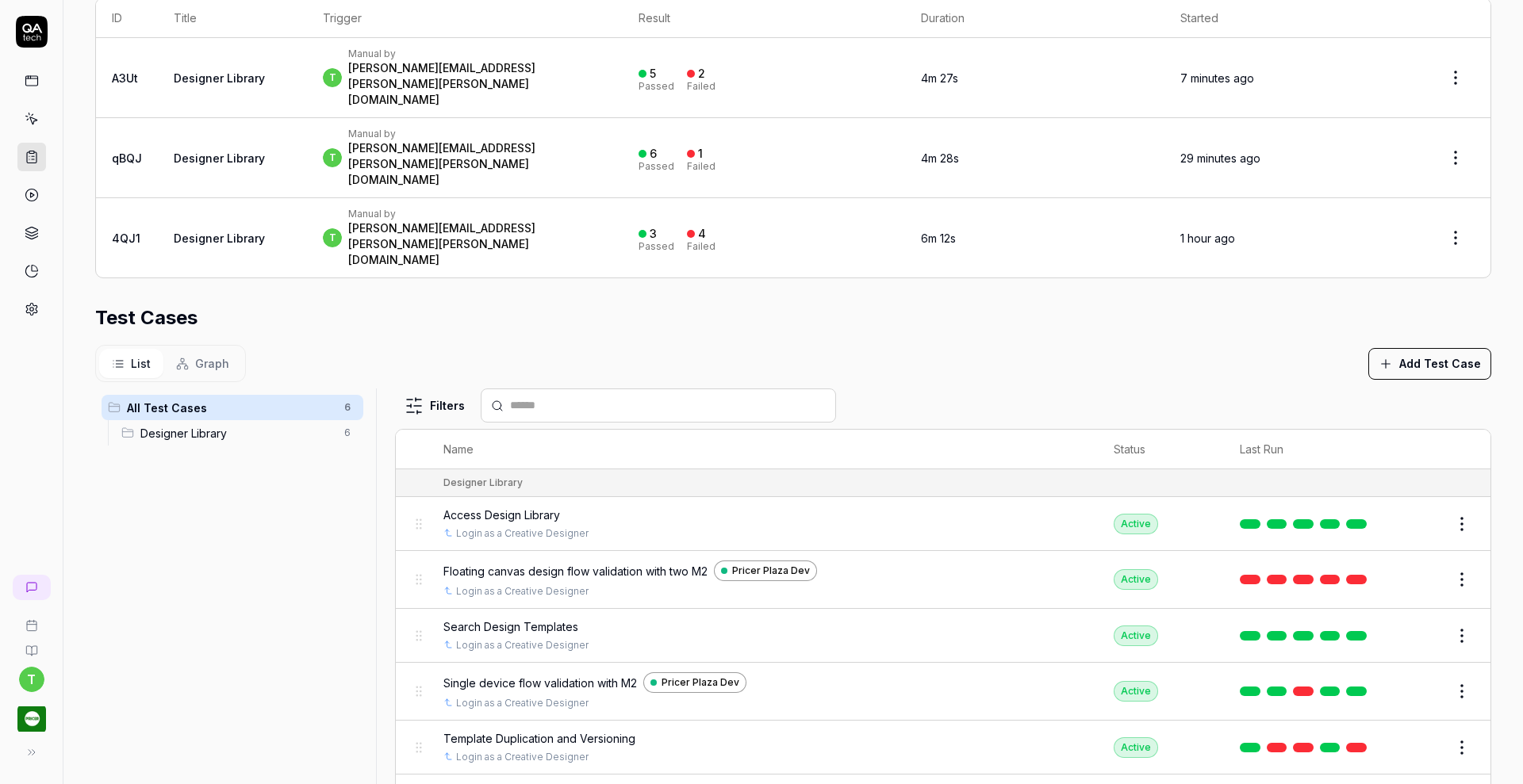
scroll to position [373, 0]
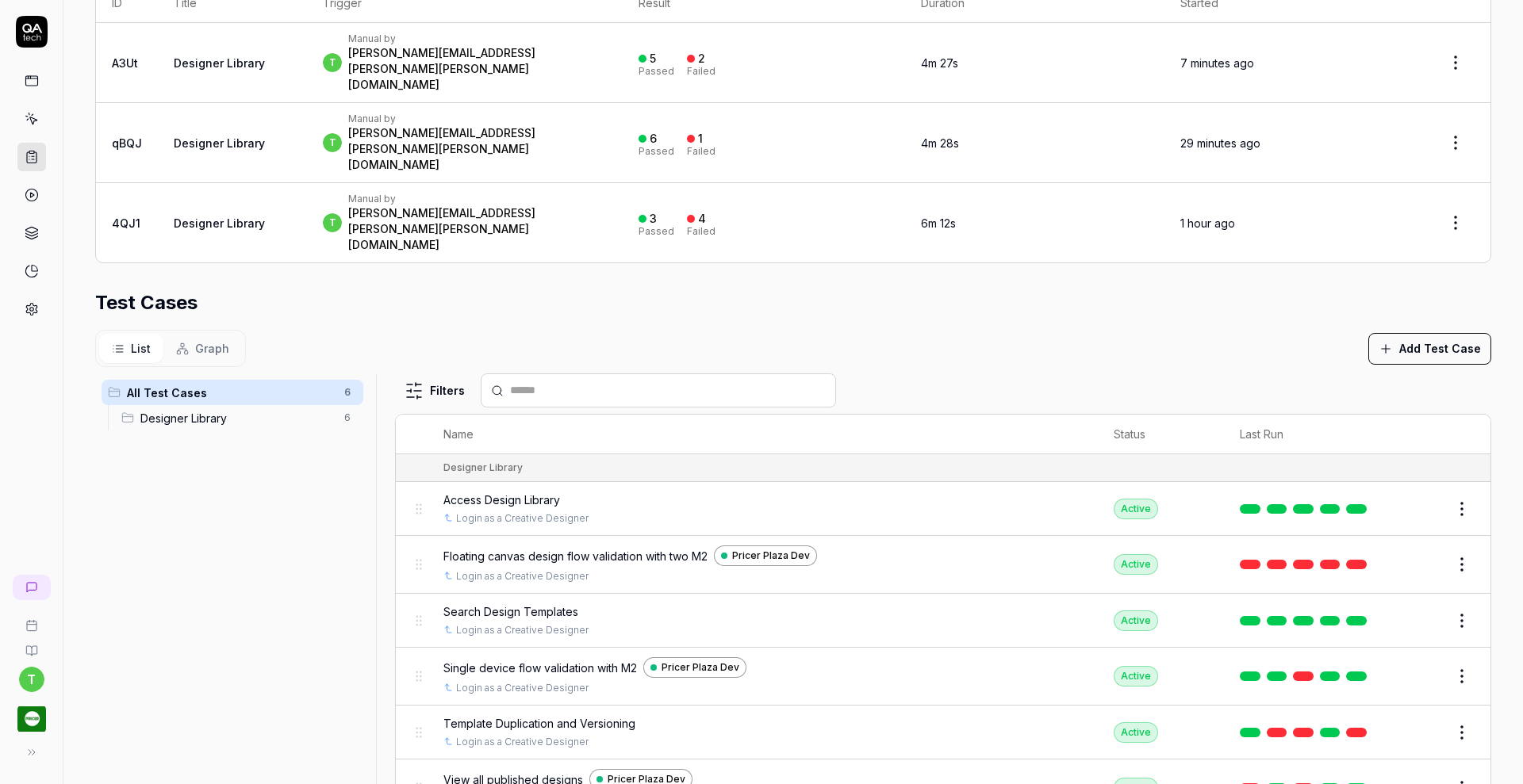
click at [1406, 551] on button "Edit" at bounding box center [1423, 564] width 38 height 25
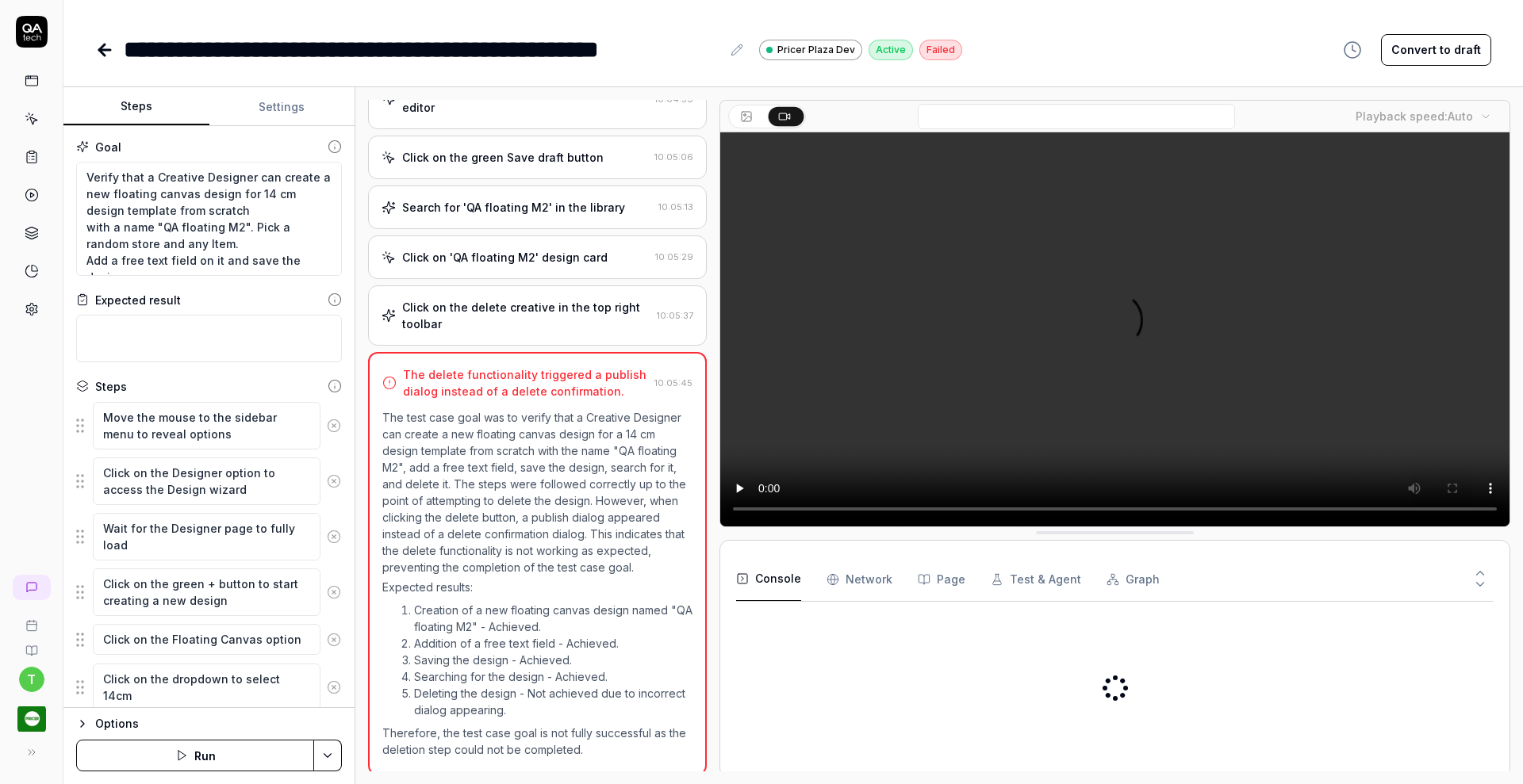
scroll to position [958, 0]
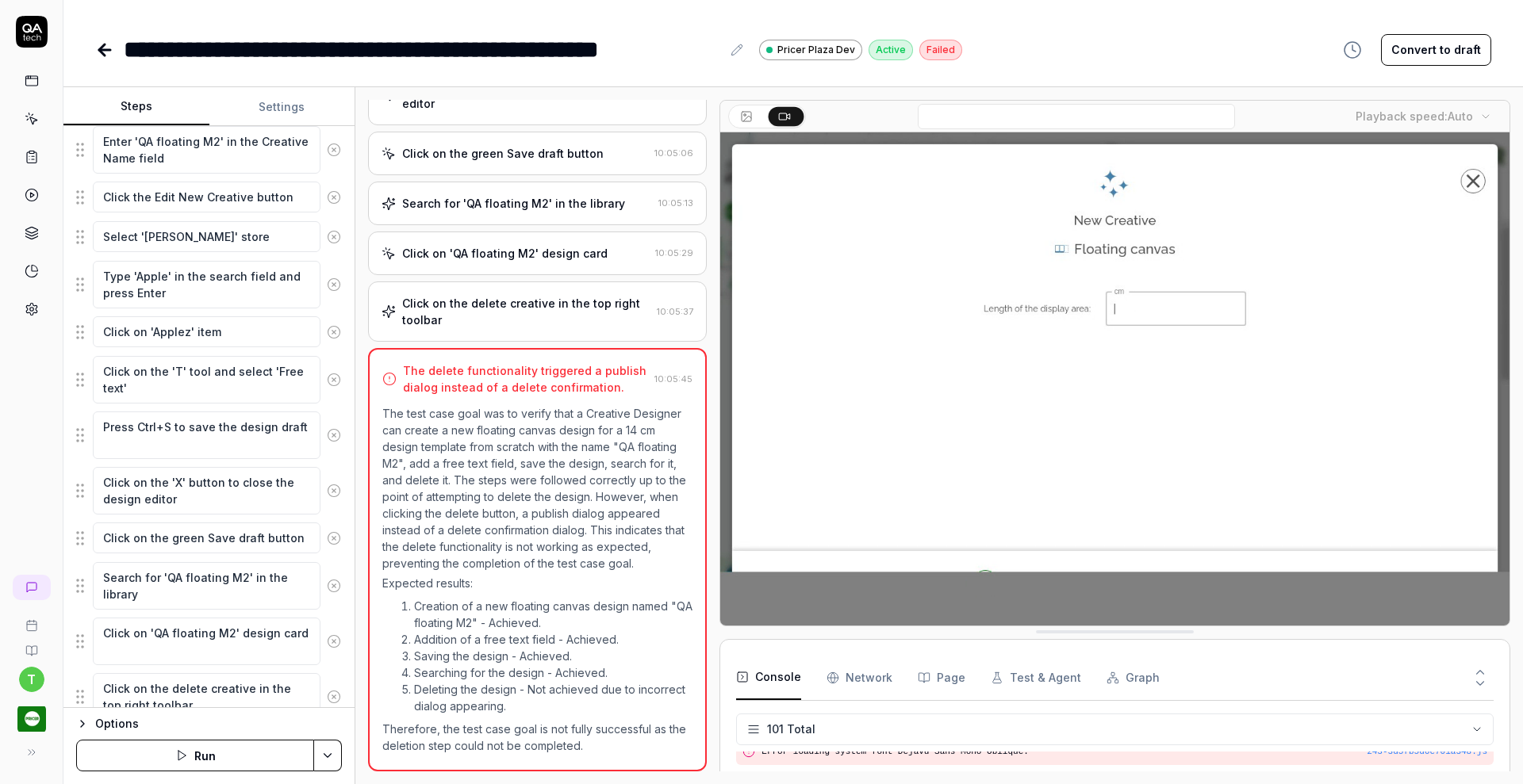
scroll to position [775, 0]
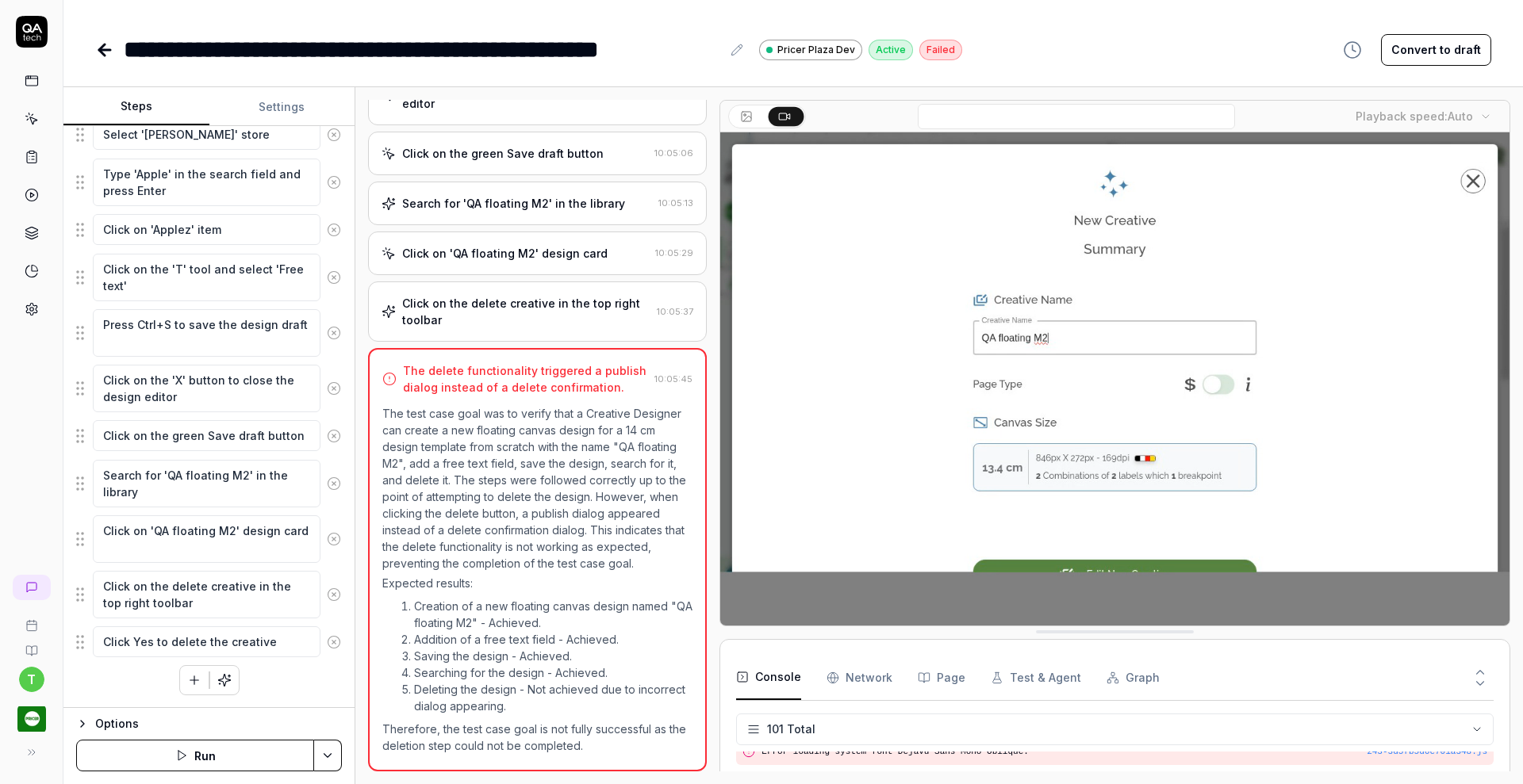
click at [491, 295] on div "Click on the delete creative in the top right toolbar" at bounding box center [526, 312] width 248 height 33
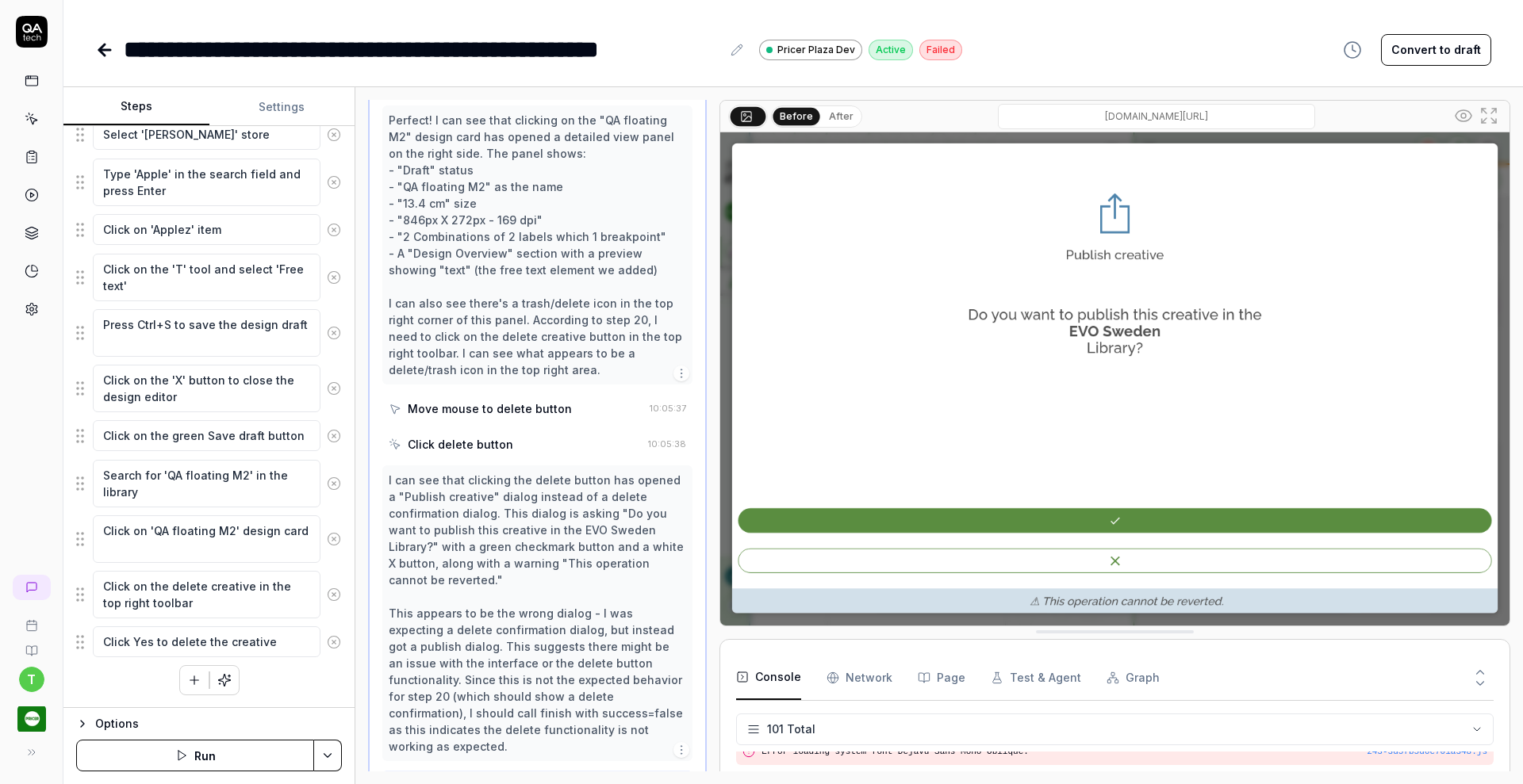
scroll to position [1217, 0]
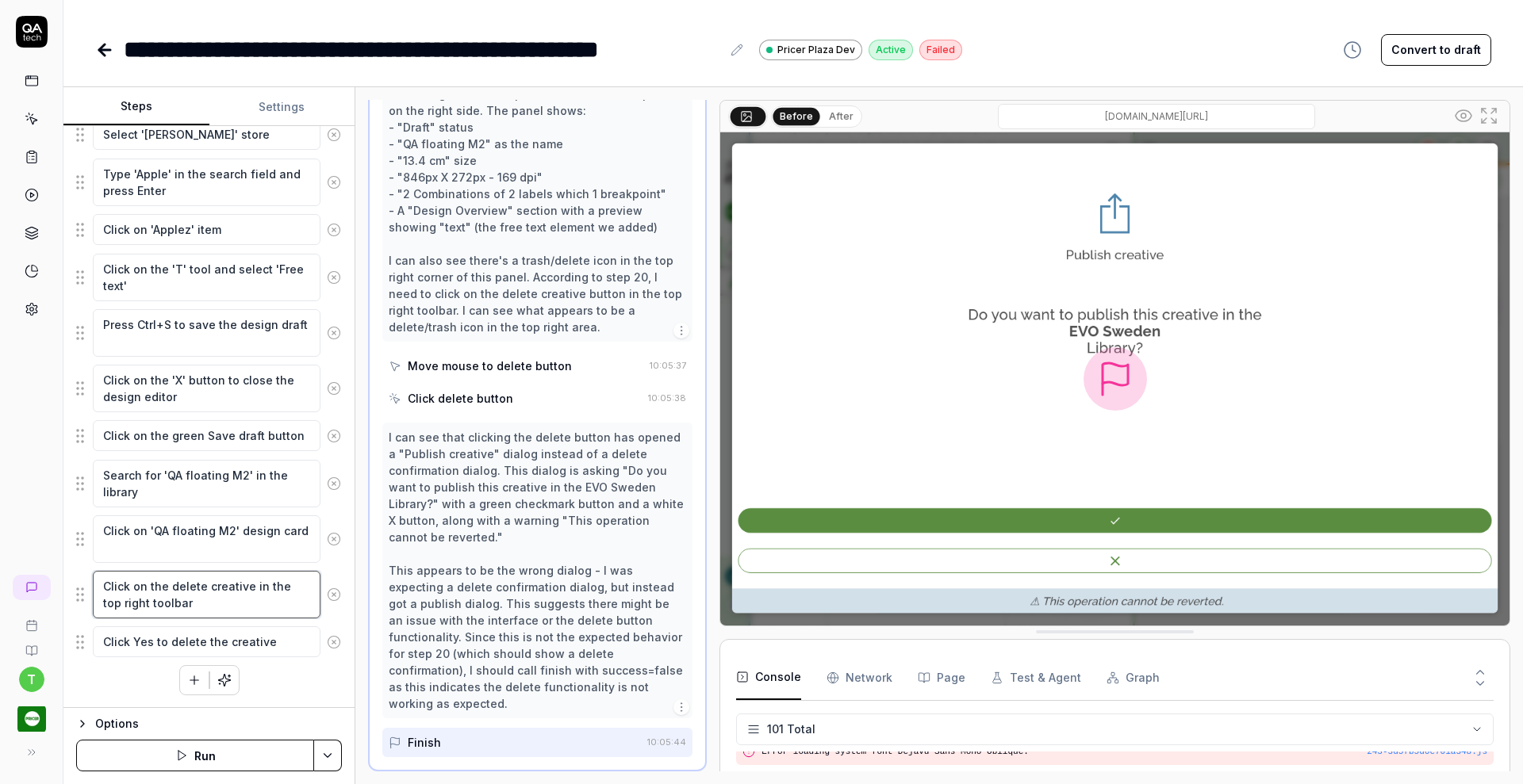
click at [220, 605] on textarea "Click on the delete creative in the top right toolbar" at bounding box center [207, 594] width 228 height 47
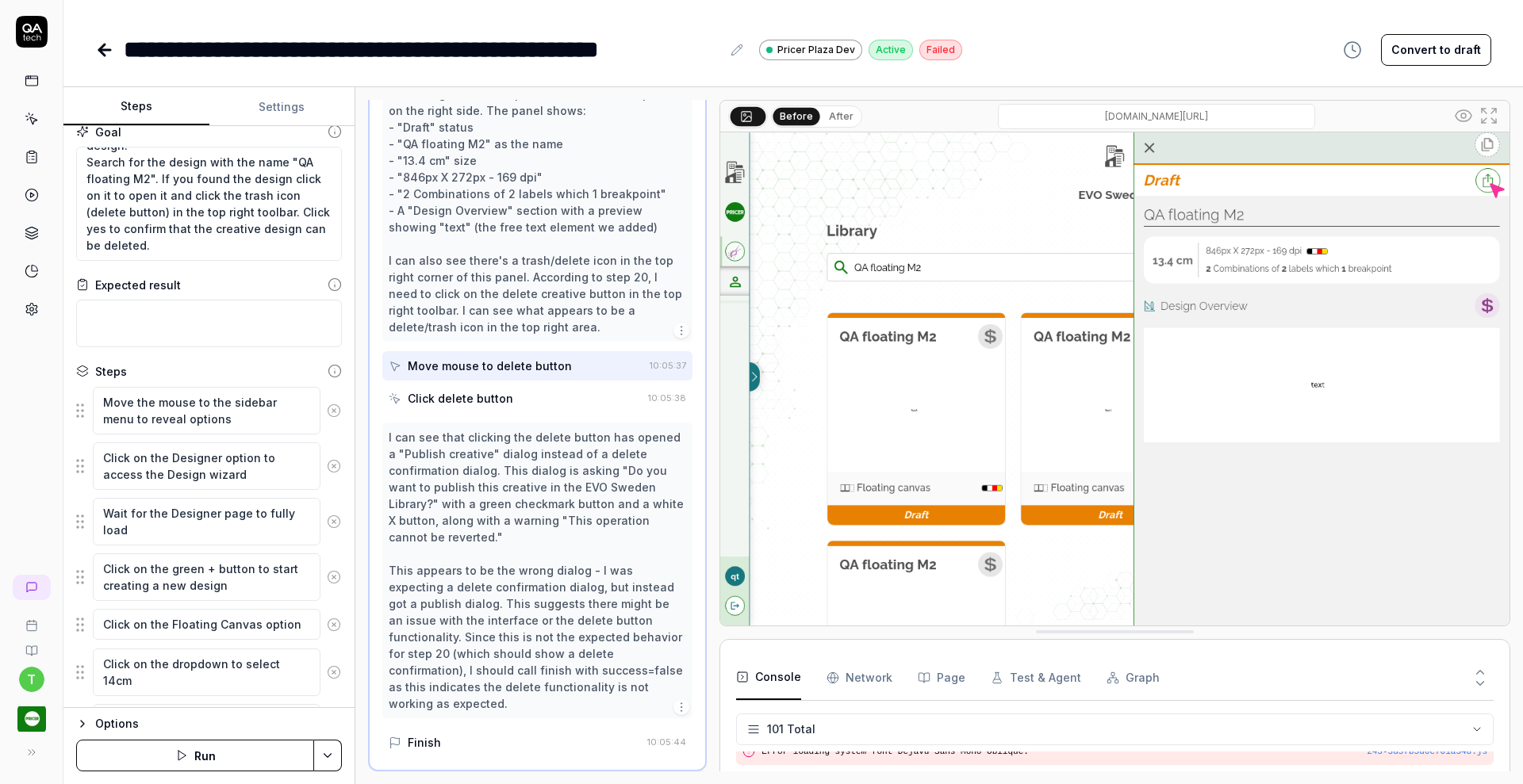
scroll to position [0, 0]
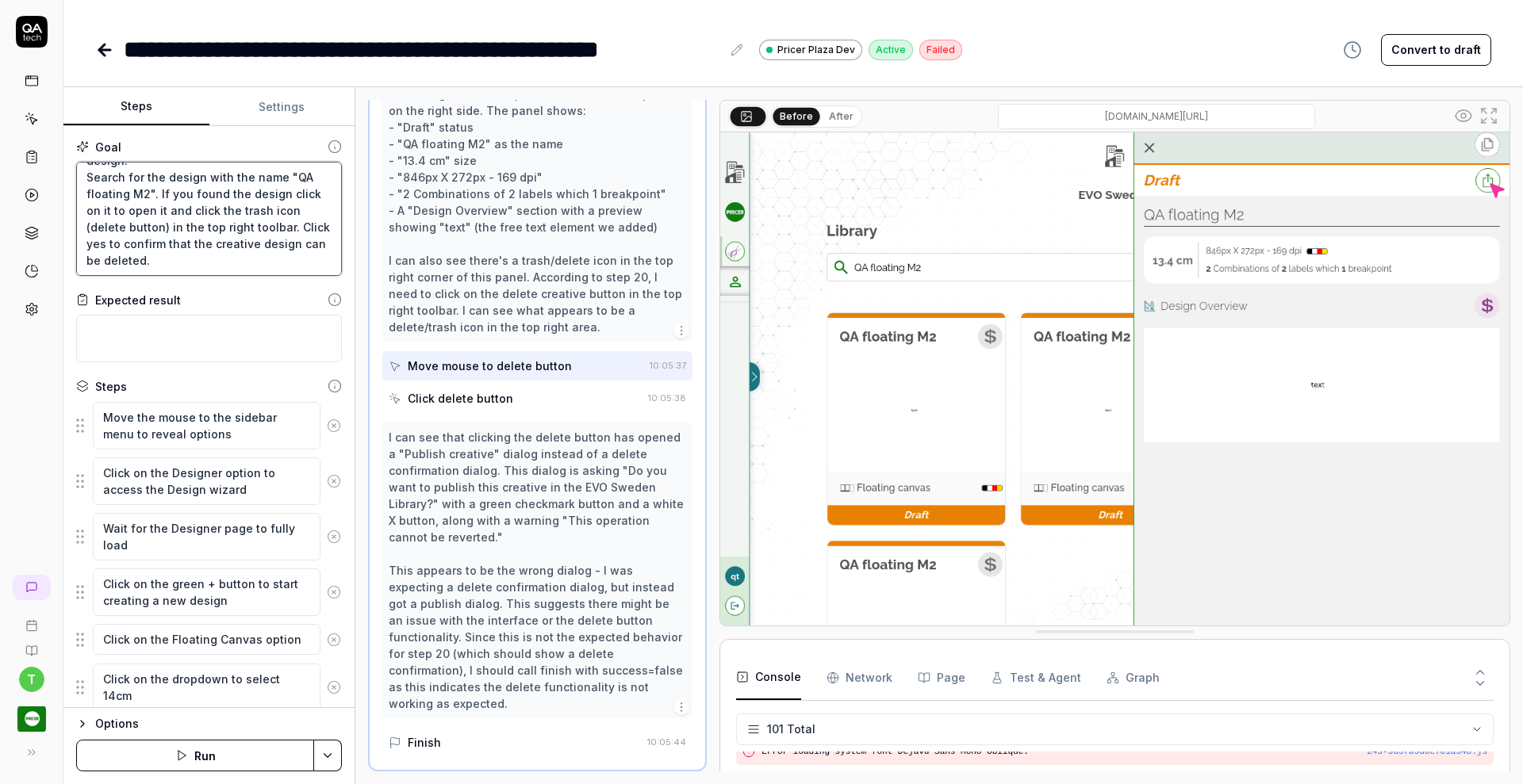
click at [166, 192] on textarea "Verify that a Creative Designer can create a new floating canvas design for 14 …" at bounding box center [209, 219] width 266 height 114
type textarea "*"
type textarea "Verify that a Creative Designer can create a new floating canvas design for 14 …"
type textarea "*"
type textarea "Verify that a Creative Designer can create a new floating canvas design for 14 …"
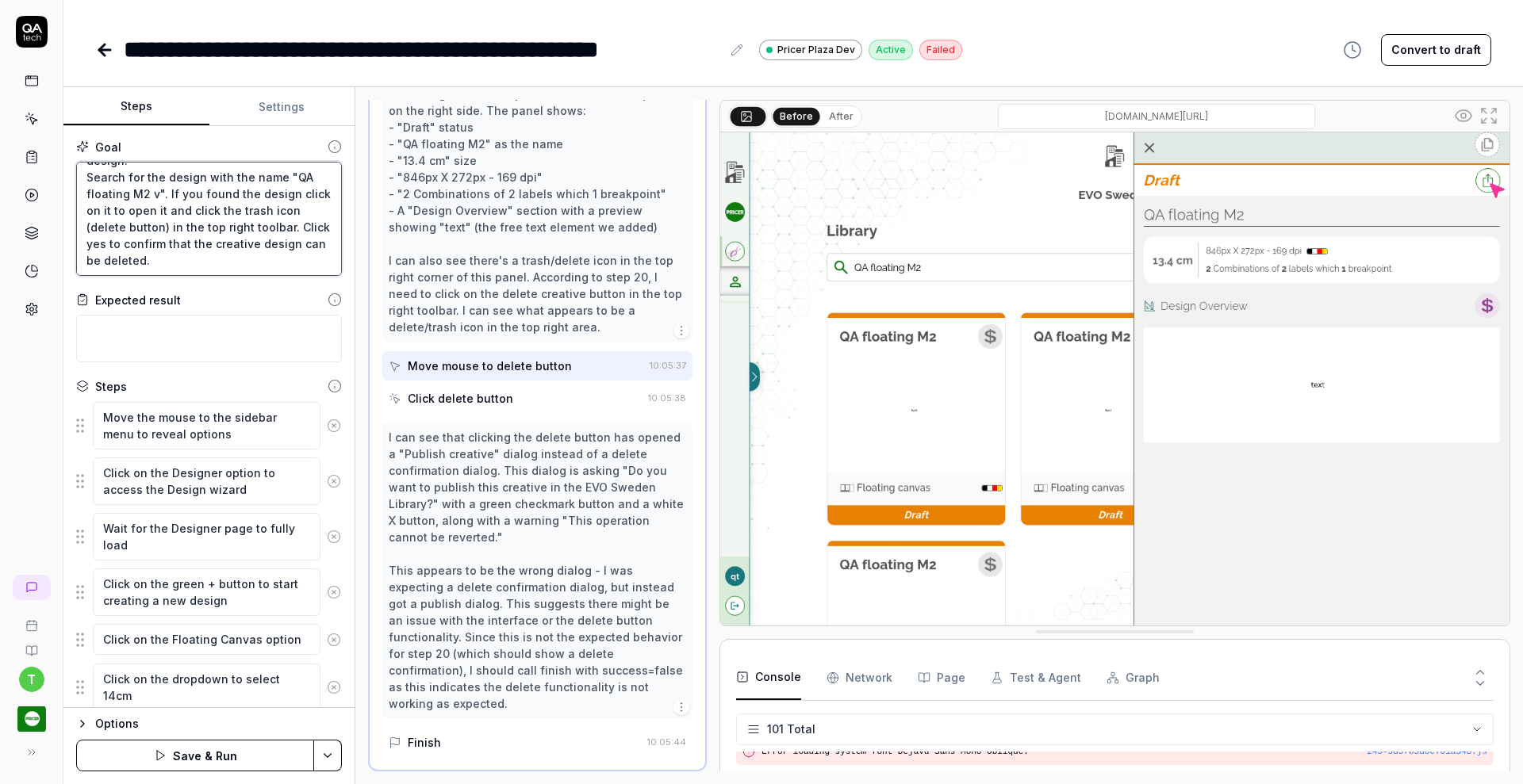
type textarea "*"
type textarea "Verify that a Creative Designer can create a new floating canvas design for 14 …"
type textarea "*"
type textarea "Verify that a Creative Designer can create a new floating canvas design for 14 …"
type textarea "*"
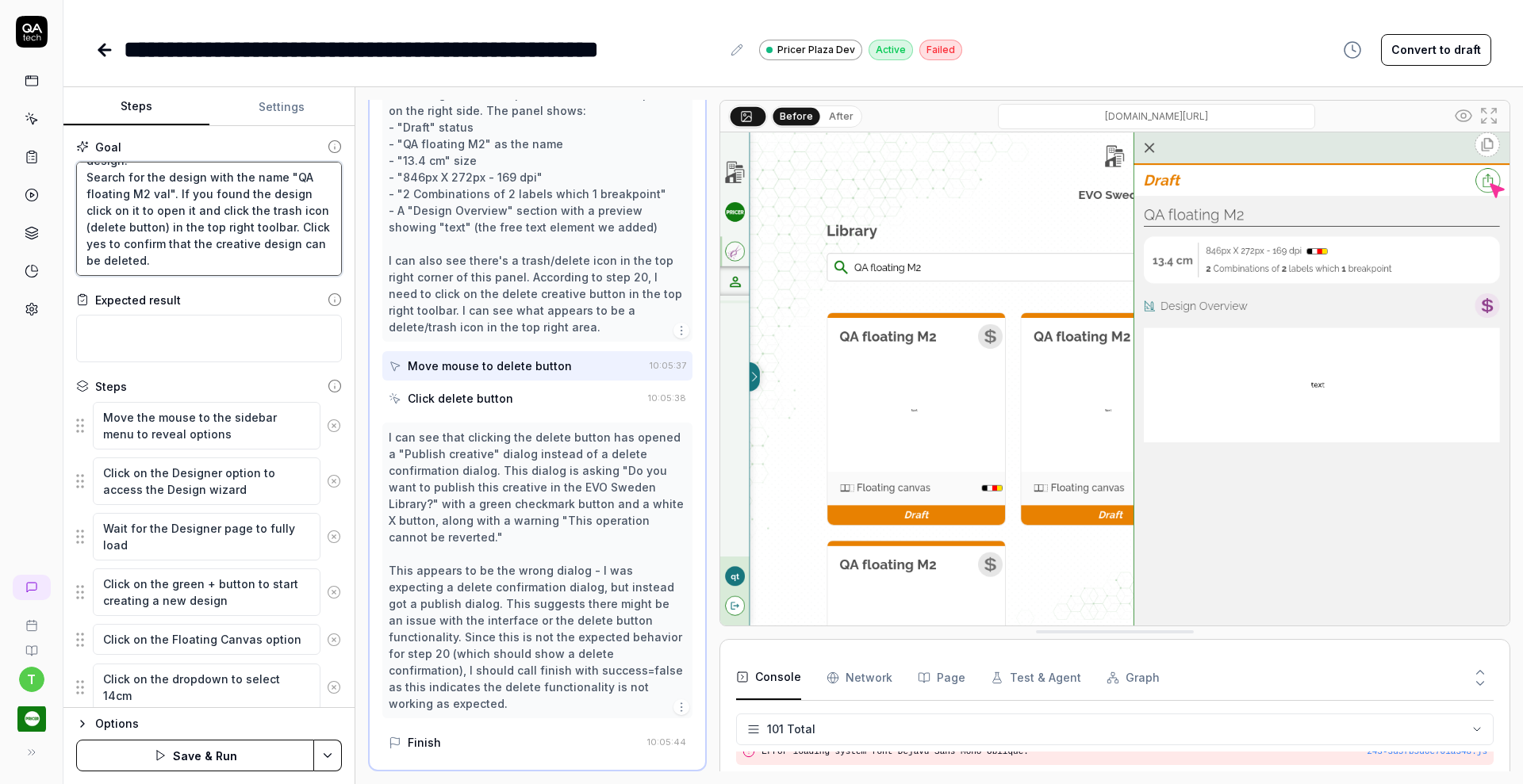
type textarea "Verify that a Creative Designer can create a new floating canvas design for 14 …"
type textarea "*"
type textarea "Verify that a Creative Designer can create a new floating canvas design for 14 …"
type textarea "*"
type textarea "Verify that a Creative Designer can create a new floating canvas design for 14 …"
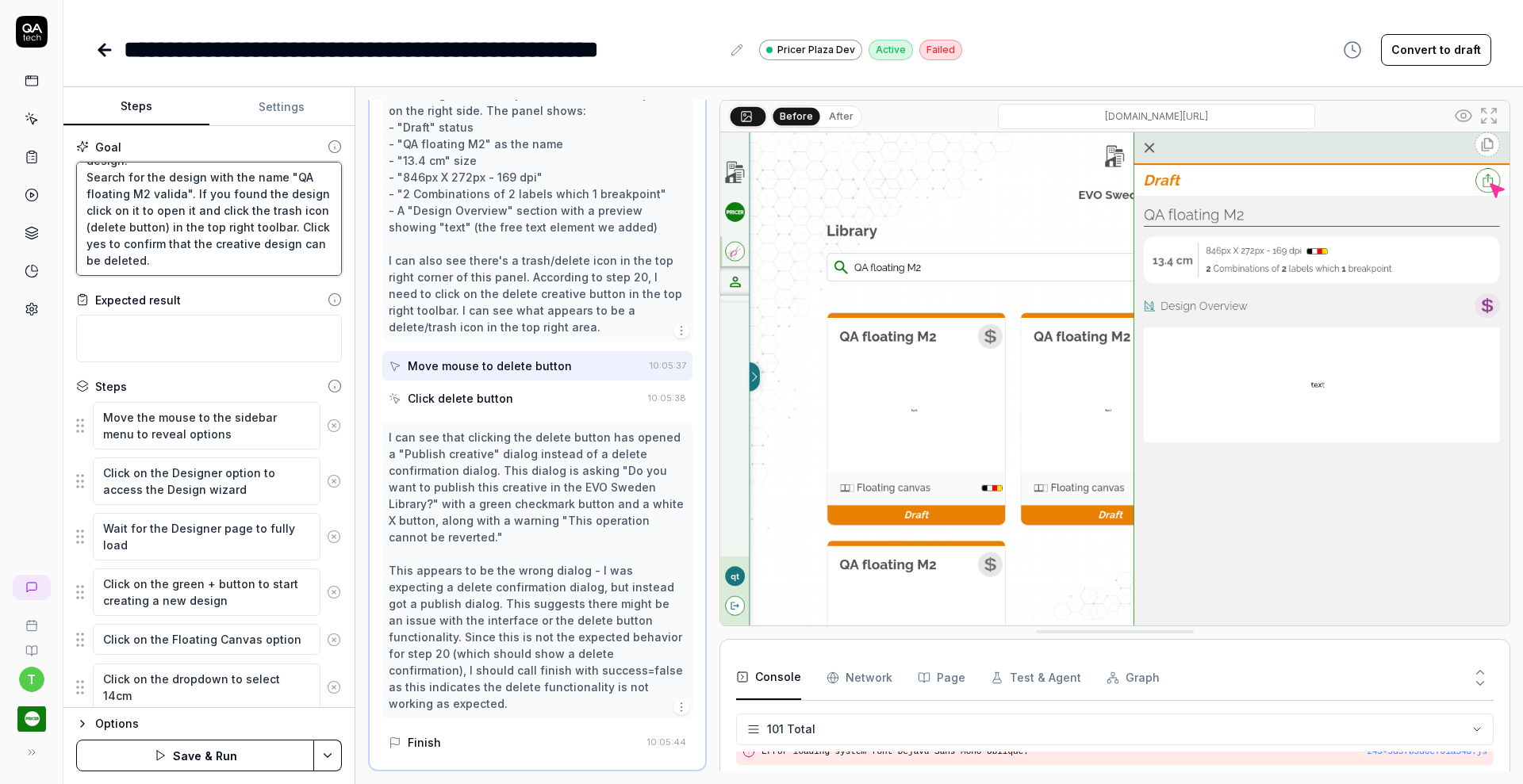
type textarea "*"
type textarea "Verify that a Creative Designer can create a new floating canvas design for 14 …"
type textarea "*"
type textarea "Verify that a Creative Designer can create a new floating canvas design for 14 …"
type textarea "*"
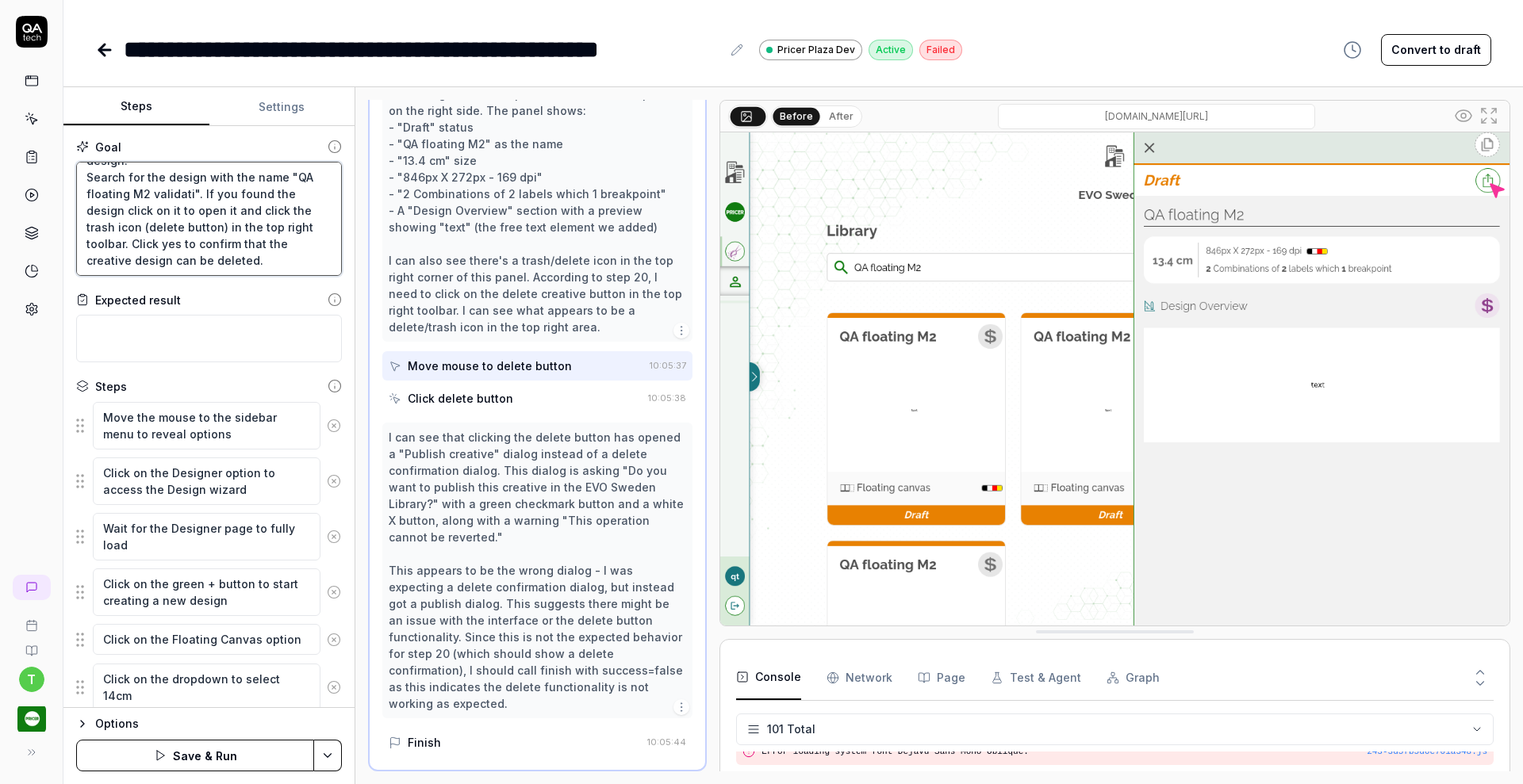
type textarea "Verify that a Creative Designer can create a new floating canvas design for 14 …"
type textarea "*"
type textarea "Verify that a Creative Designer can create a new floating canvas design for 14 …"
type textarea "*"
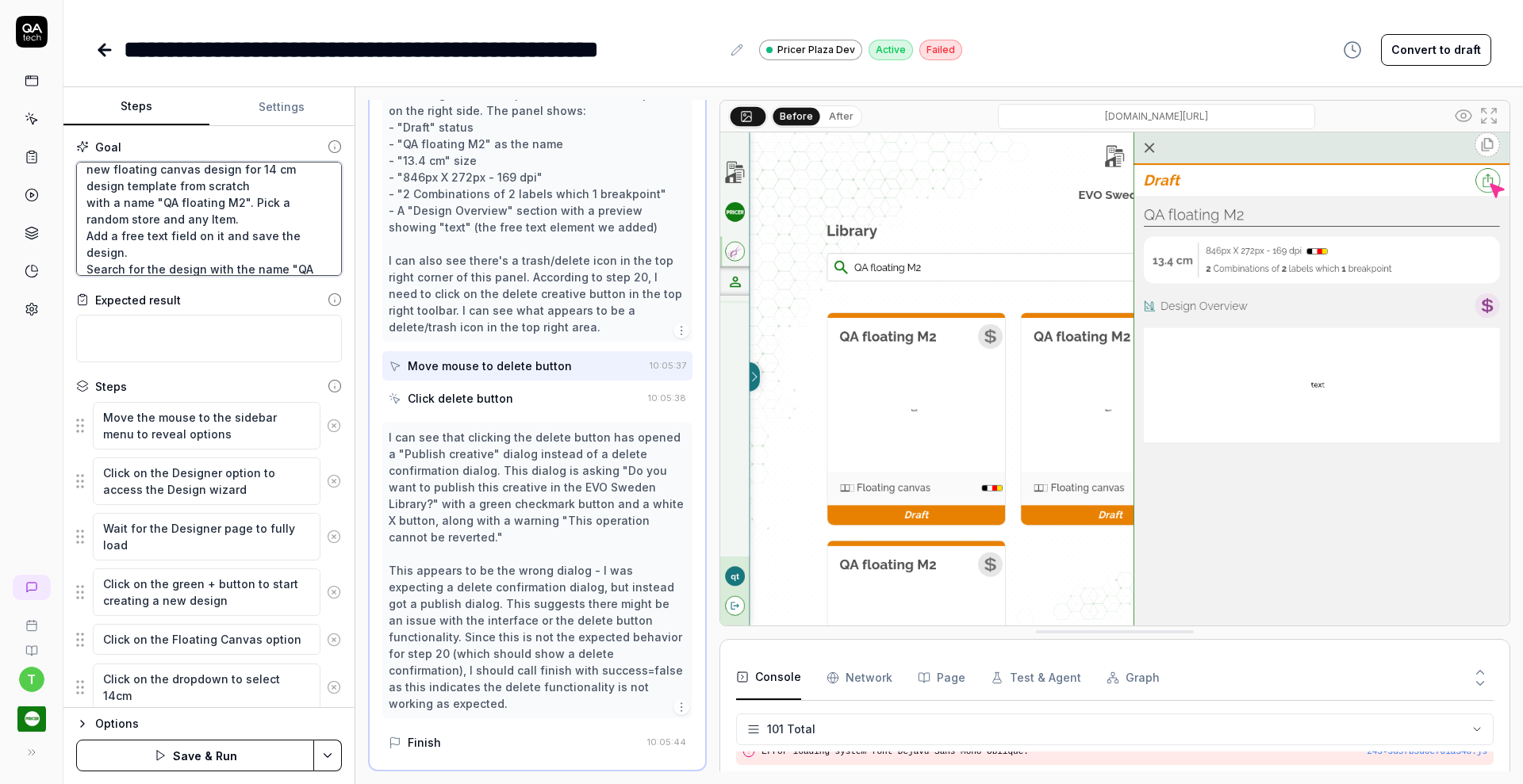
type textarea "Verify that a Creative Designer can create a new floating canvas design for 14 …"
type textarea "*"
type textarea "Verify that a Creative Designer can create a new floating canvas design for 14 …"
type textarea "*"
type textarea "Verify that a Creative Designer can create a new floating canvas design for 14 …"
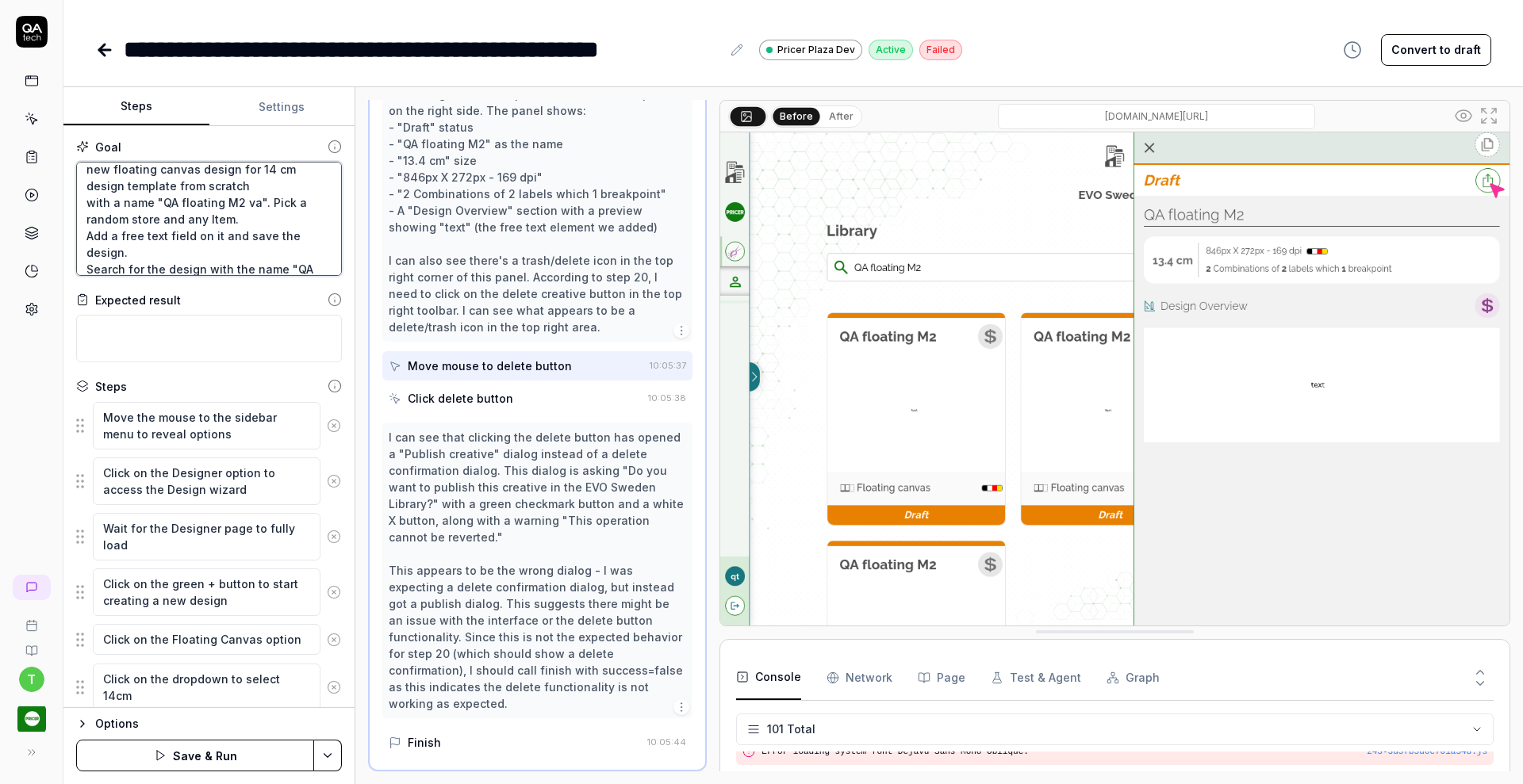
type textarea "*"
type textarea "Verify that a Creative Designer can create a new floating canvas design for 14 …"
type textarea "*"
type textarea "Verify that a Creative Designer can create a new floating canvas design for 14 …"
type textarea "*"
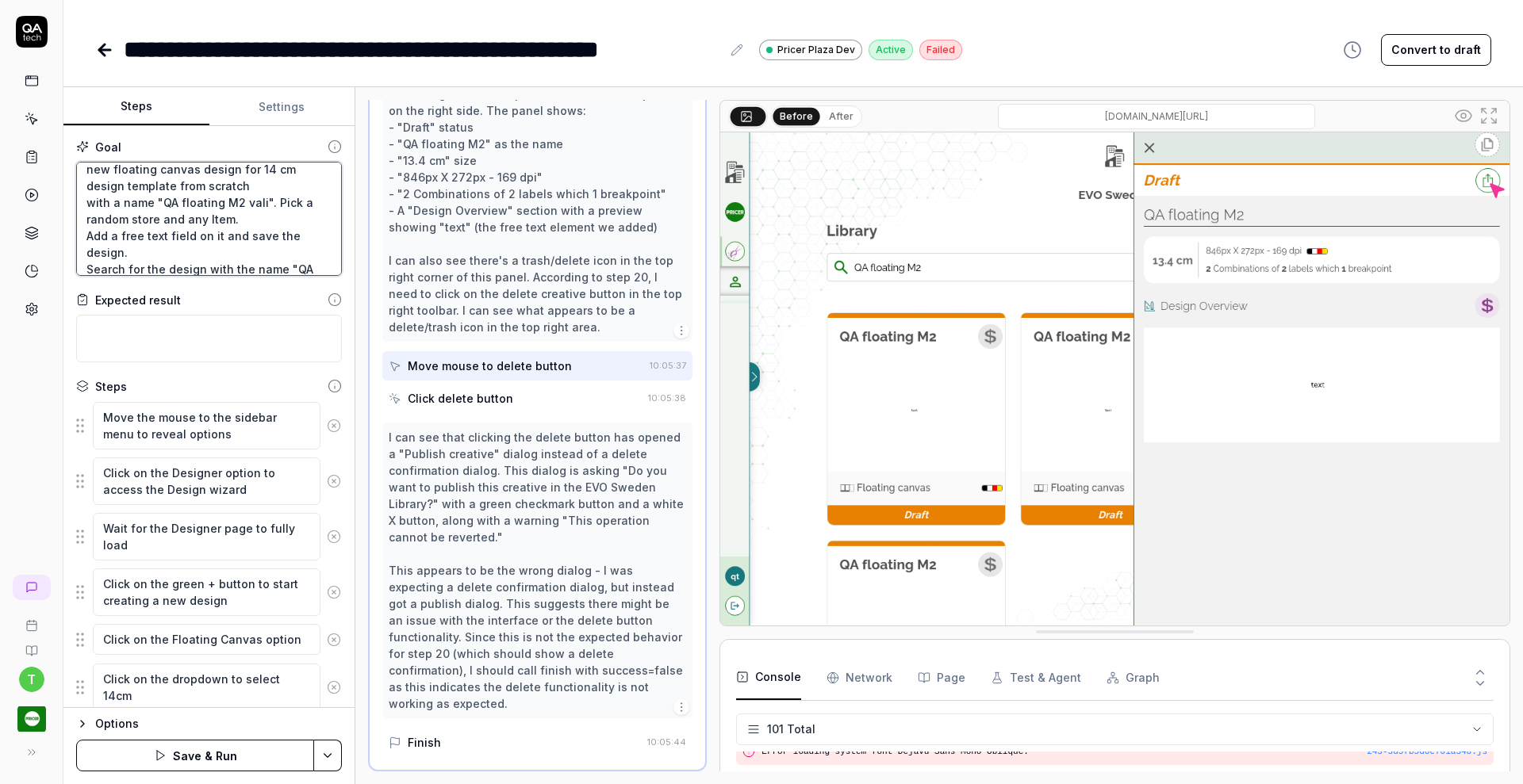
type textarea "Verify that a Creative Designer can create a new floating canvas design for 14 …"
type textarea "*"
type textarea "Verify that a Creative Designer can create a new floating canvas design for 14 …"
type textarea "*"
type textarea "Verify that a Creative Designer can create a new floating canvas design for 14 …"
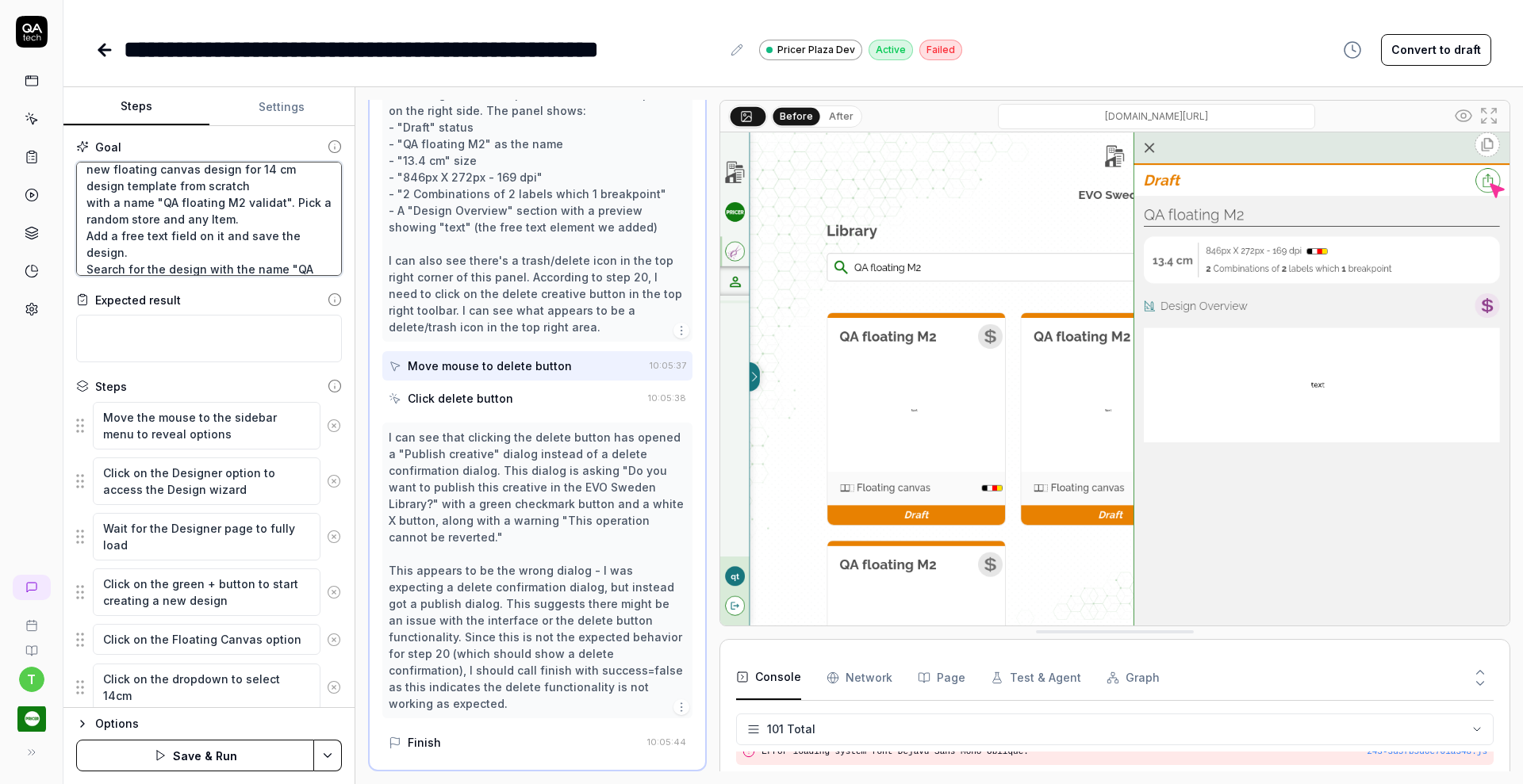
type textarea "*"
type textarea "Verify that a Creative Designer can create a new floating canvas design for 14 …"
type textarea "*"
type textarea "Verify that a Creative Designer can create a new floating canvas design for 14 …"
type textarea "*"
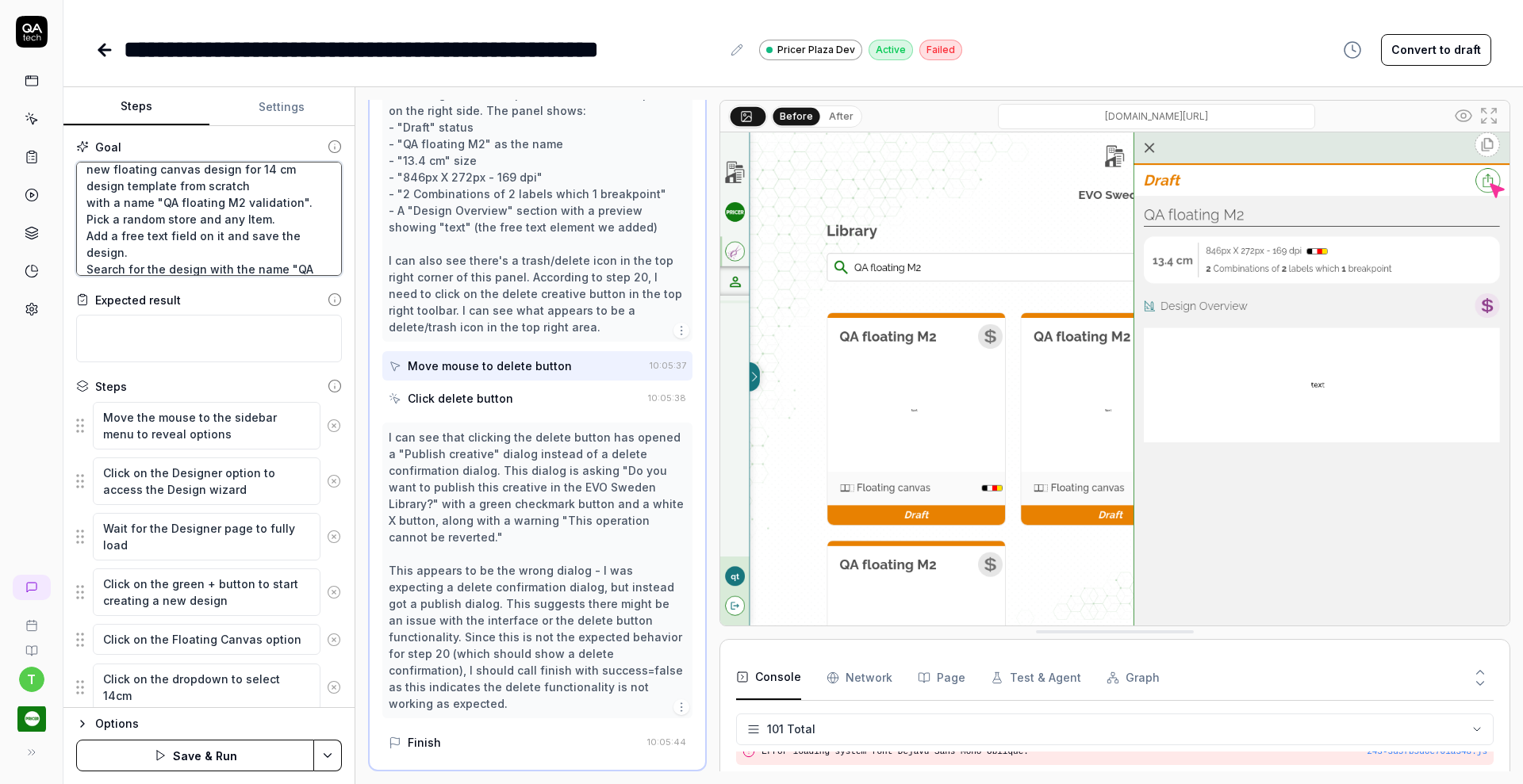
type textarea "Verify that a Creative Designer can create a new floating canvas design for 14 …"
click at [237, 752] on button "Save & Run" at bounding box center [195, 756] width 238 height 32
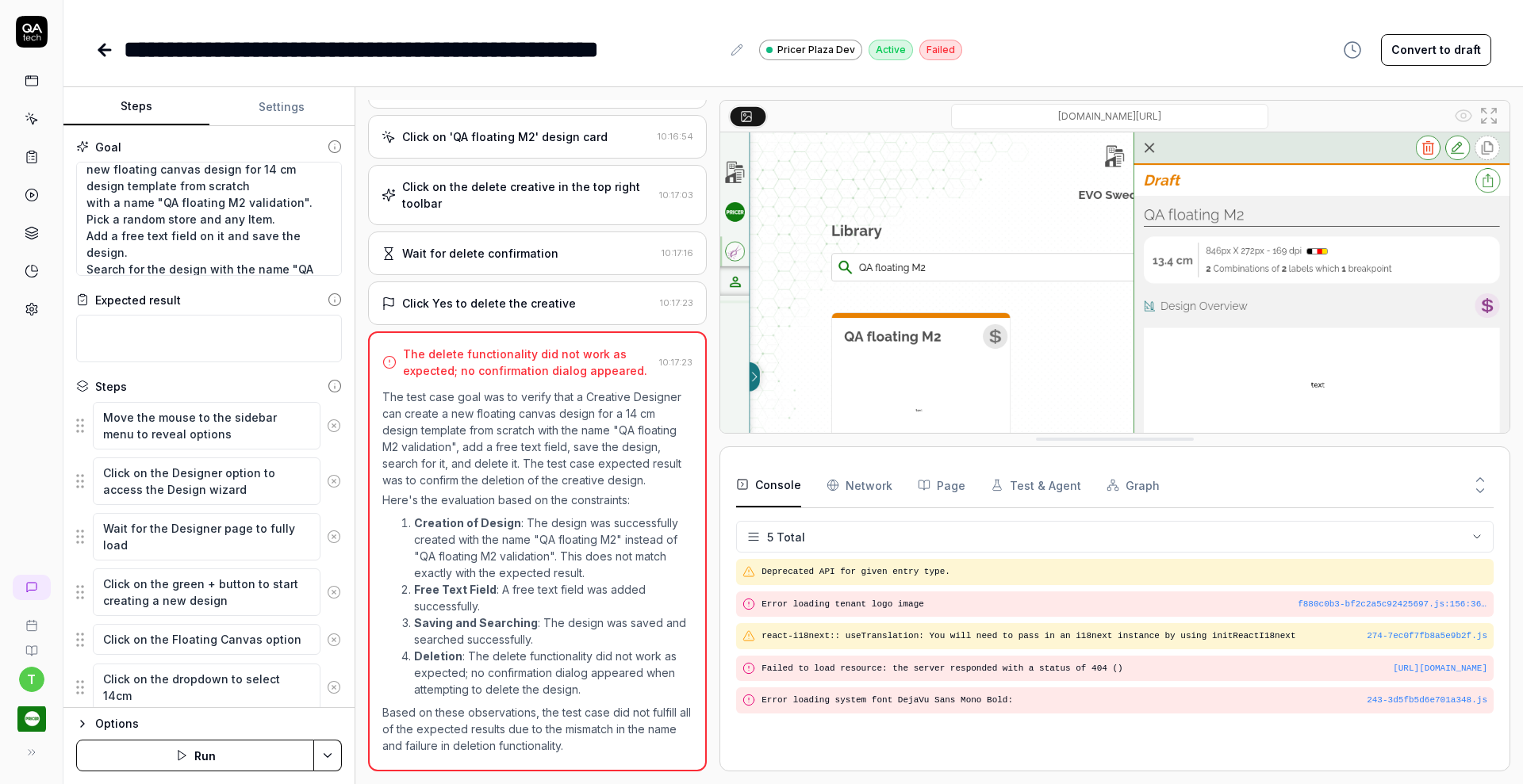
drag, startPoint x: 1087, startPoint y: 632, endPoint x: 1069, endPoint y: 440, distance: 192.8
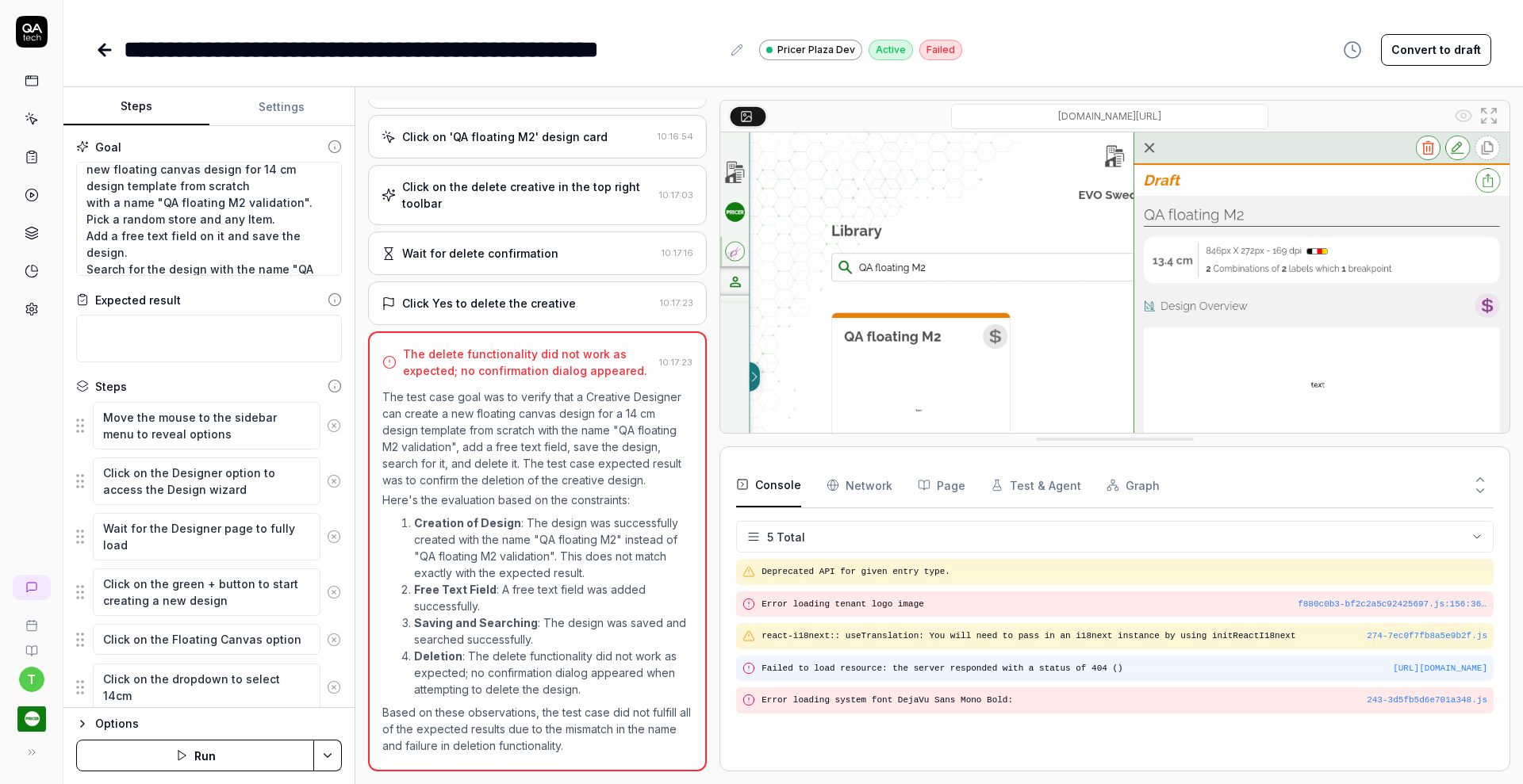
click at [745, 667] on icon at bounding box center [749, 669] width 13 height 13
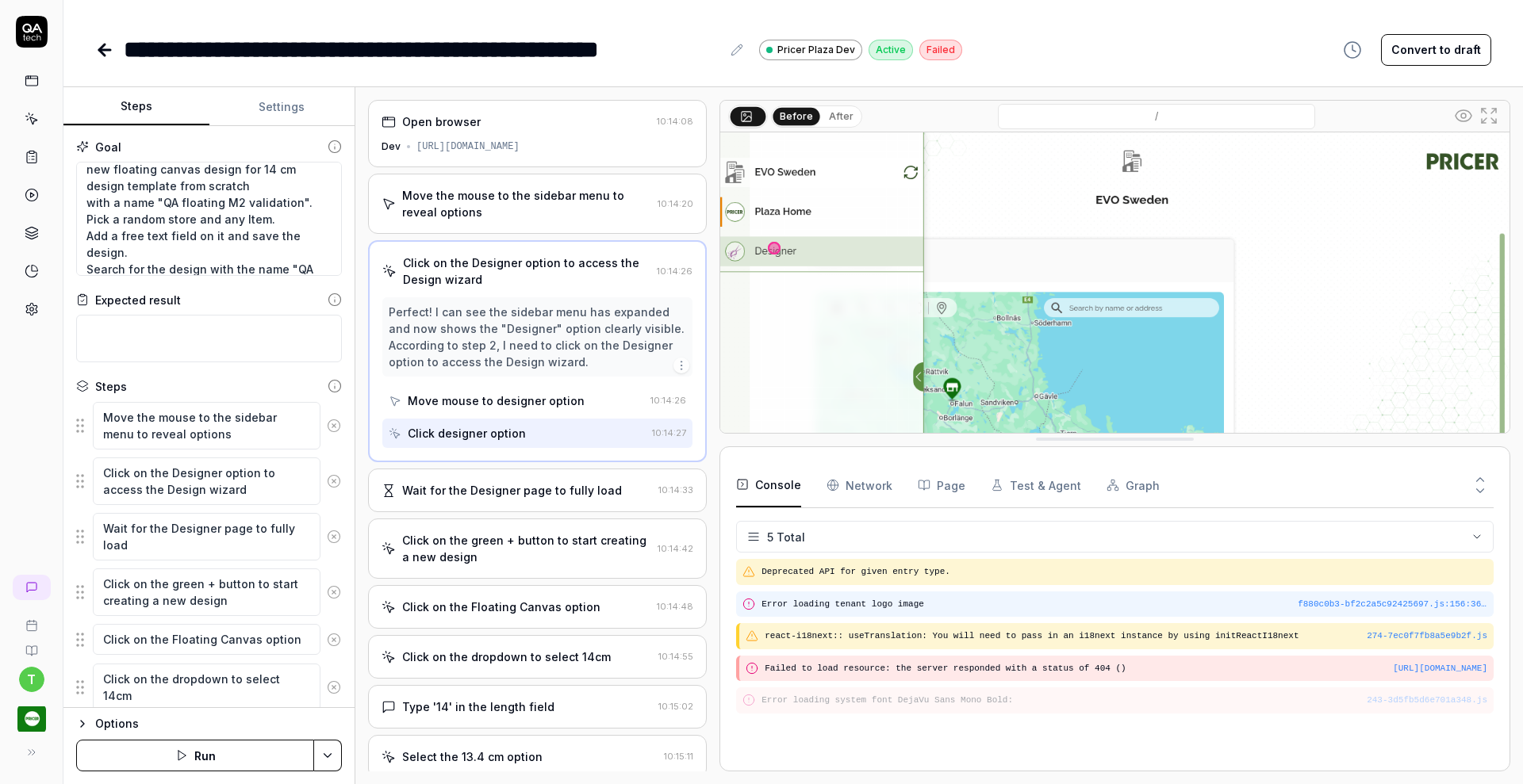
click at [783, 603] on pre "Error loading tenant logo image" at bounding box center [1125, 605] width 726 height 13
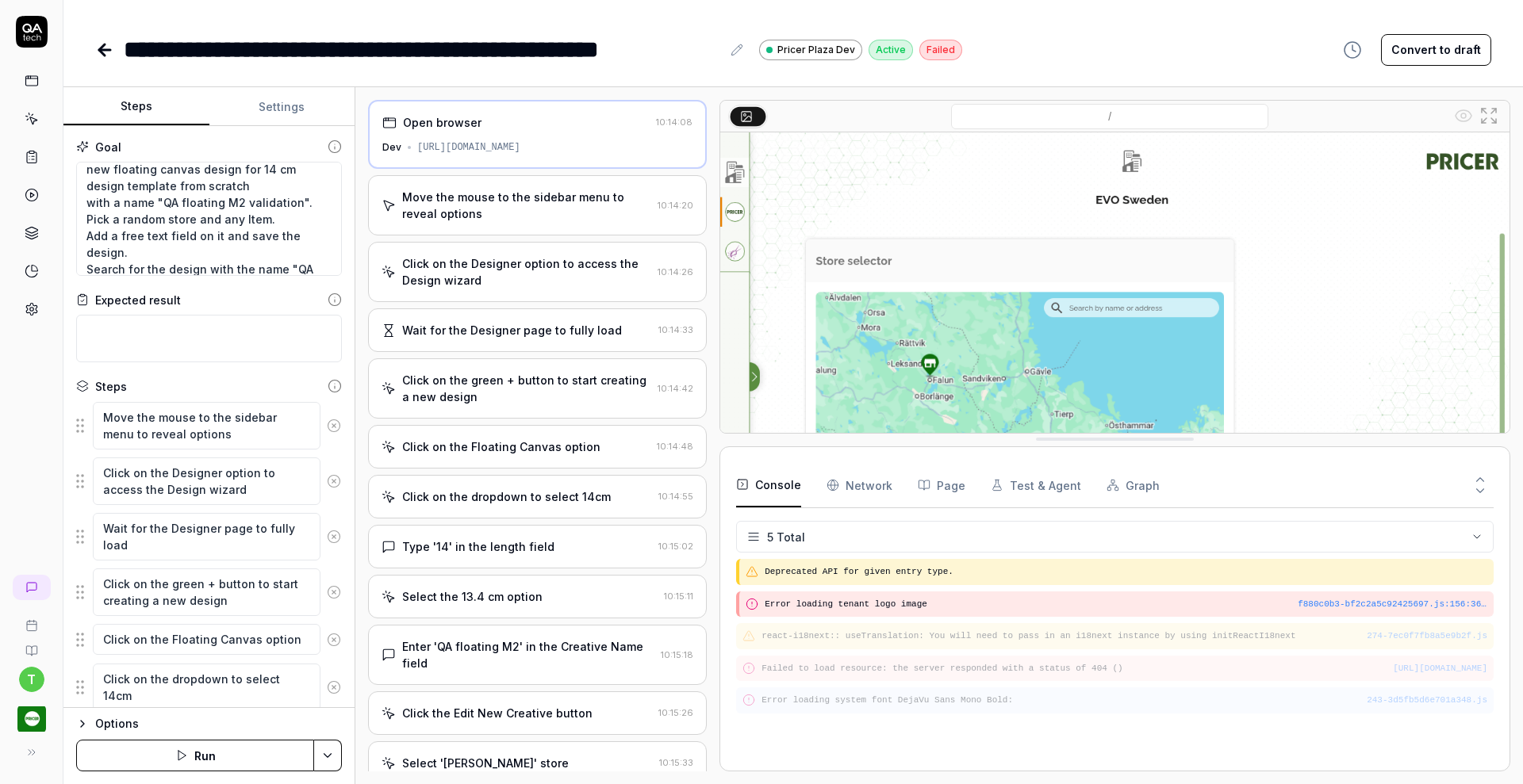
click at [744, 706] on div "243-3d5fb5d6e701a348.js Error loading system font DejaVu Sans Mono Bold:" at bounding box center [1115, 700] width 757 height 26
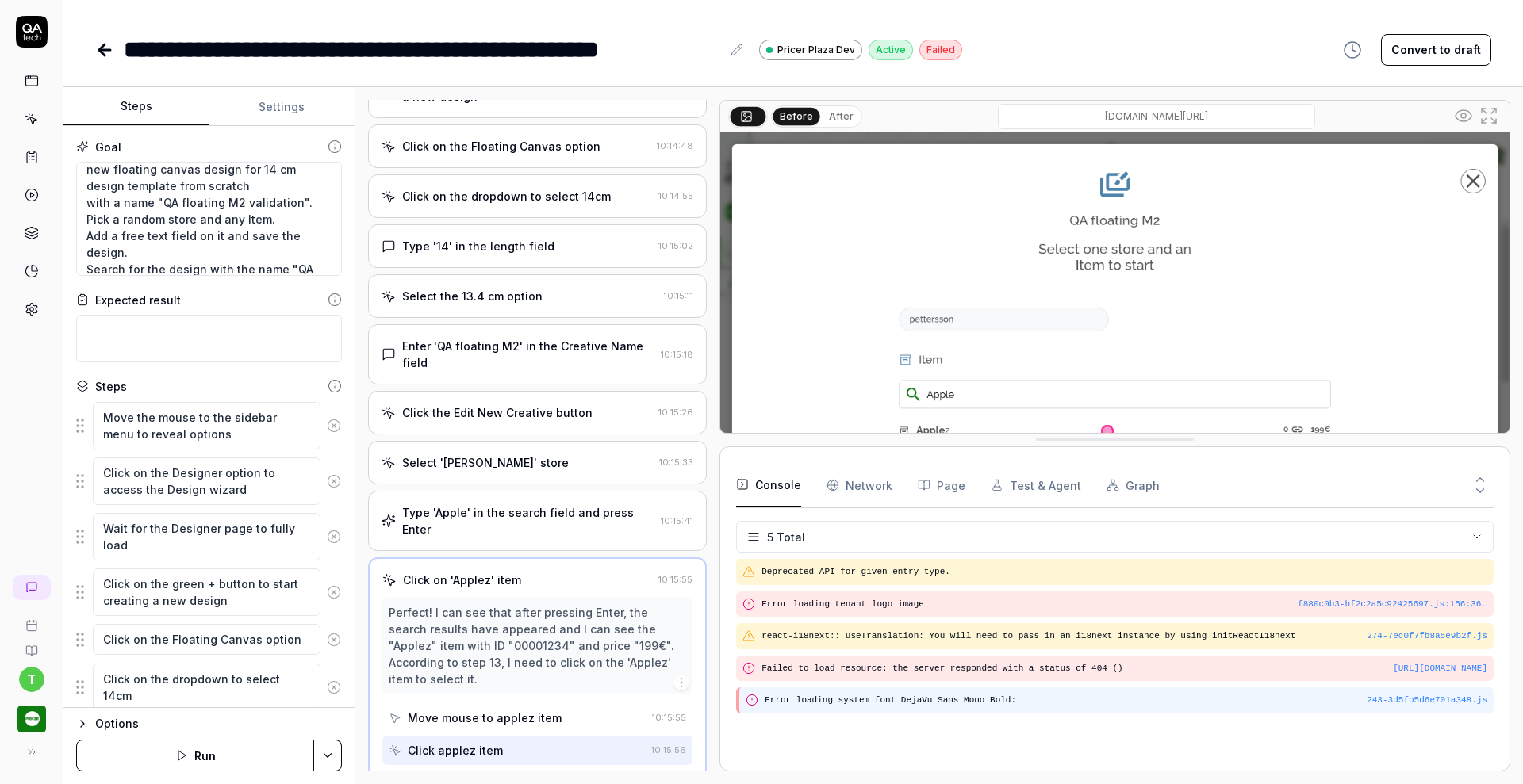
scroll to position [307, 0]
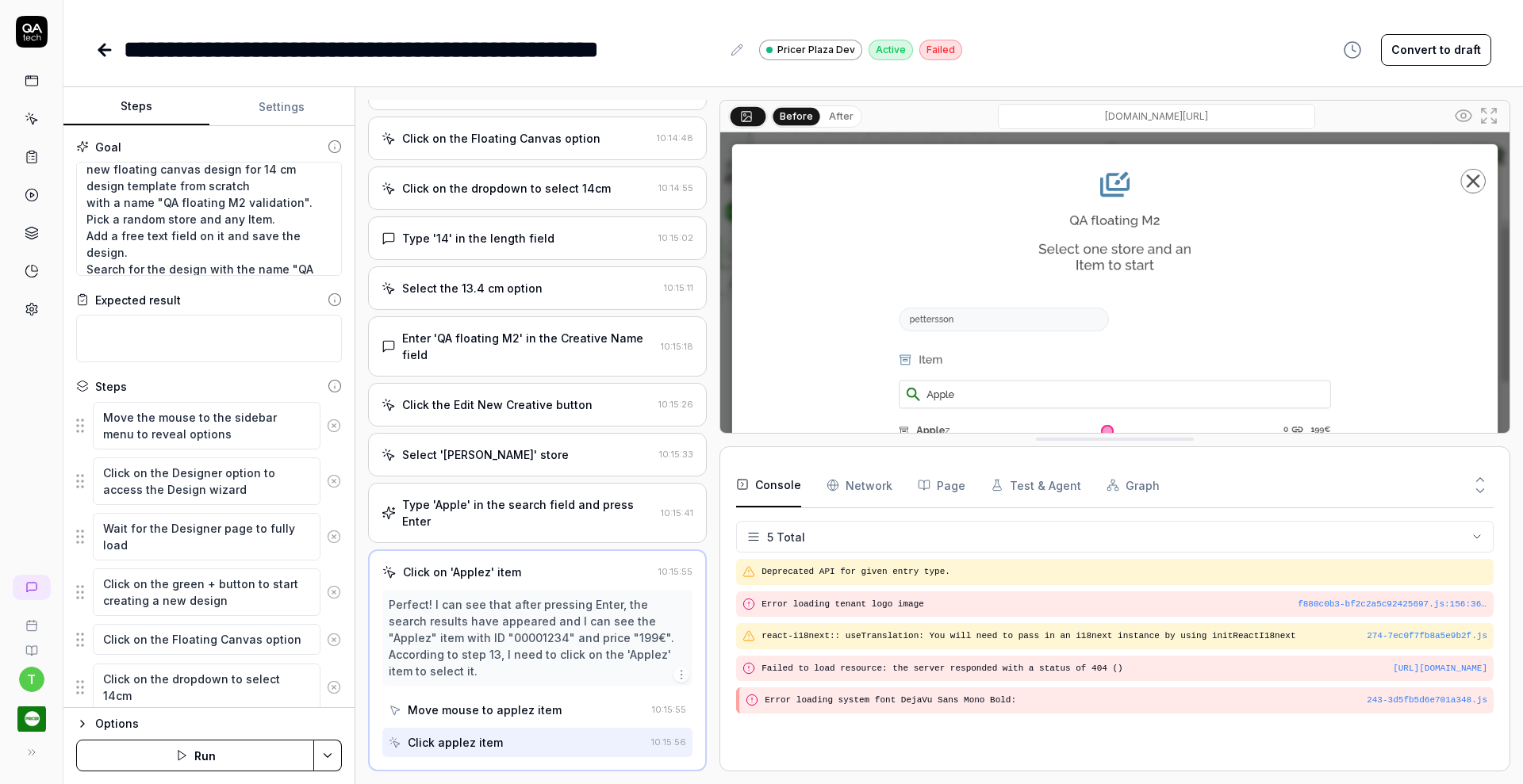
click at [859, 479] on Requests "Network" at bounding box center [859, 485] width 66 height 45
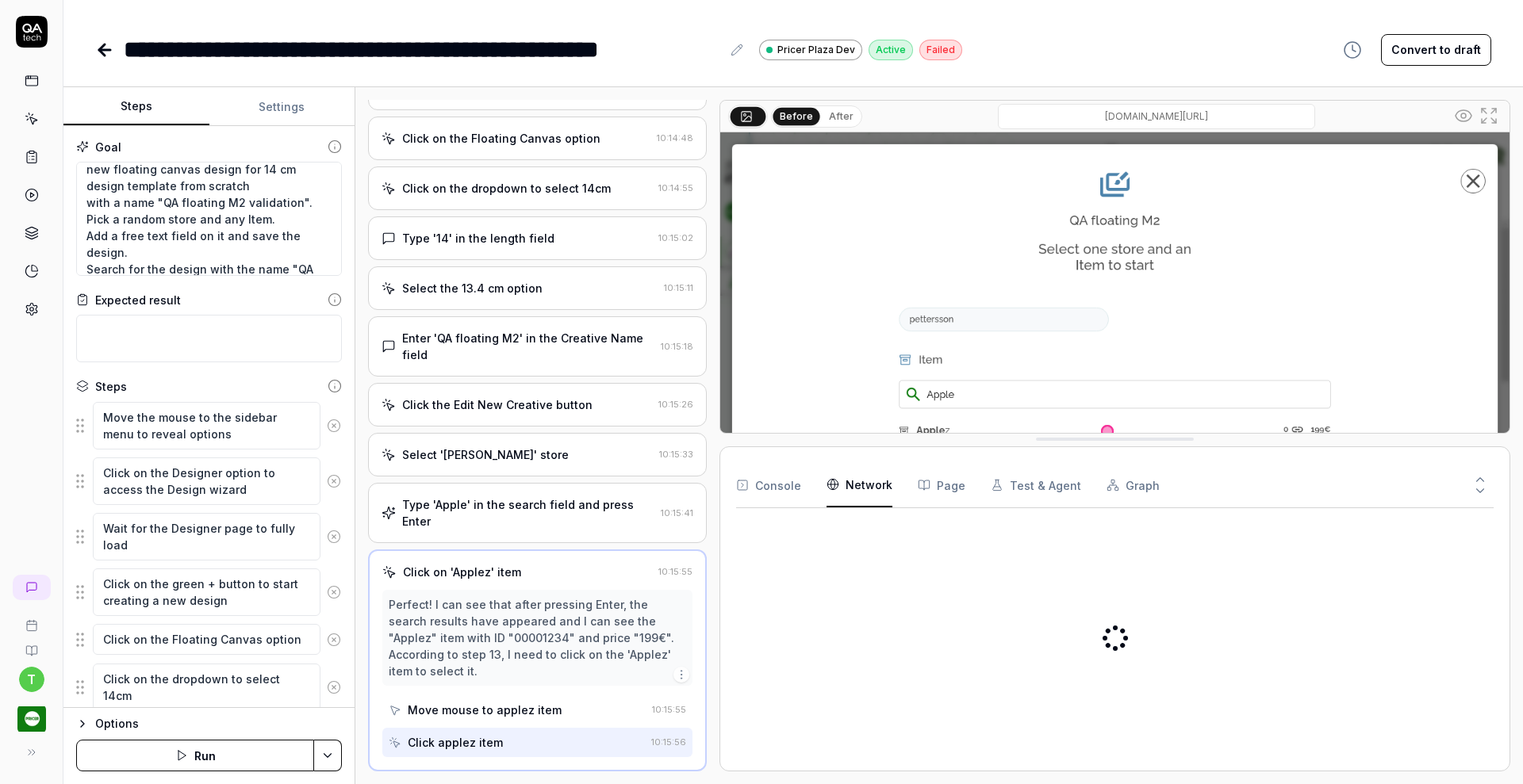
click at [859, 479] on Requests "Network" at bounding box center [859, 485] width 66 height 45
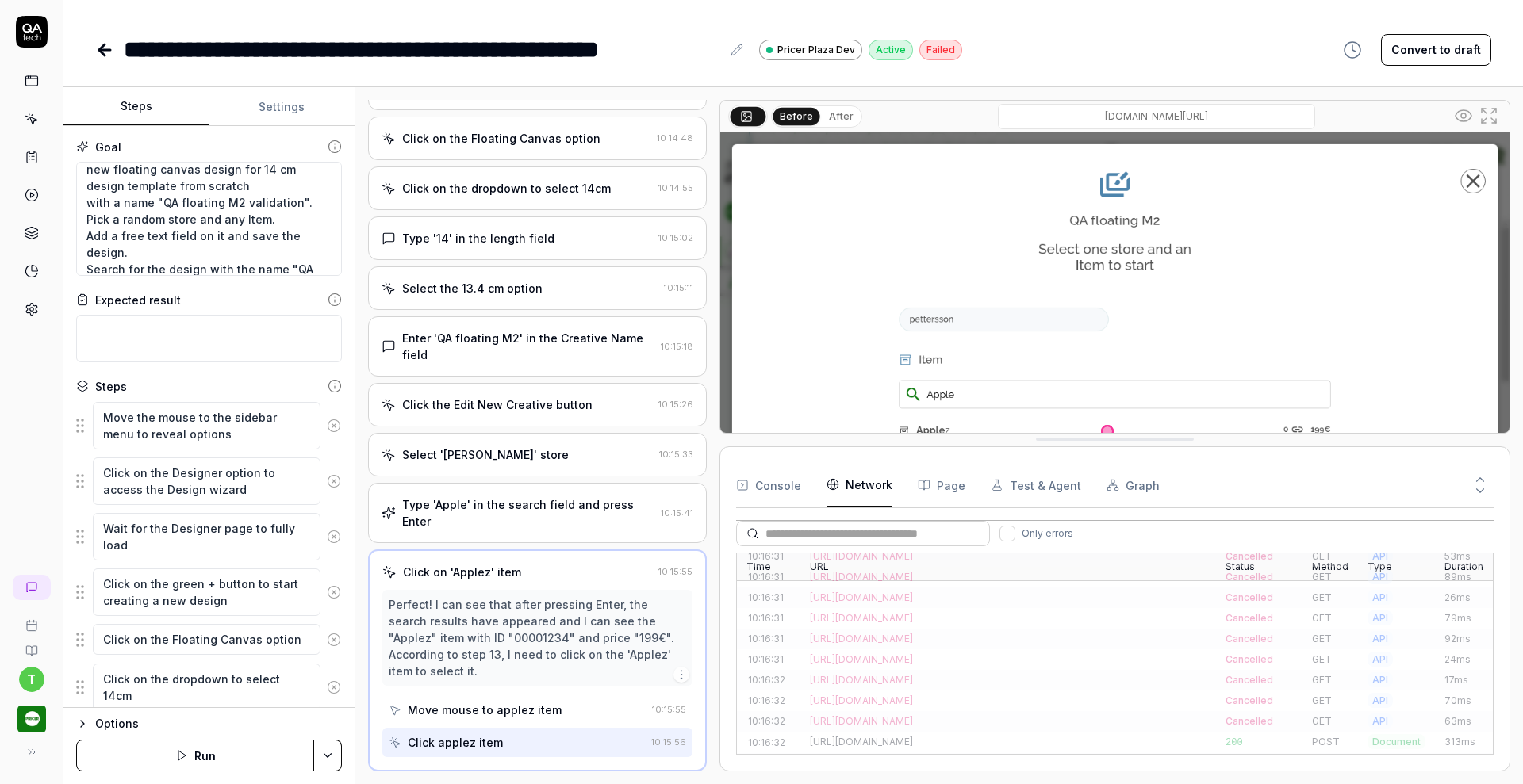
scroll to position [3825, 0]
type textarea "*"
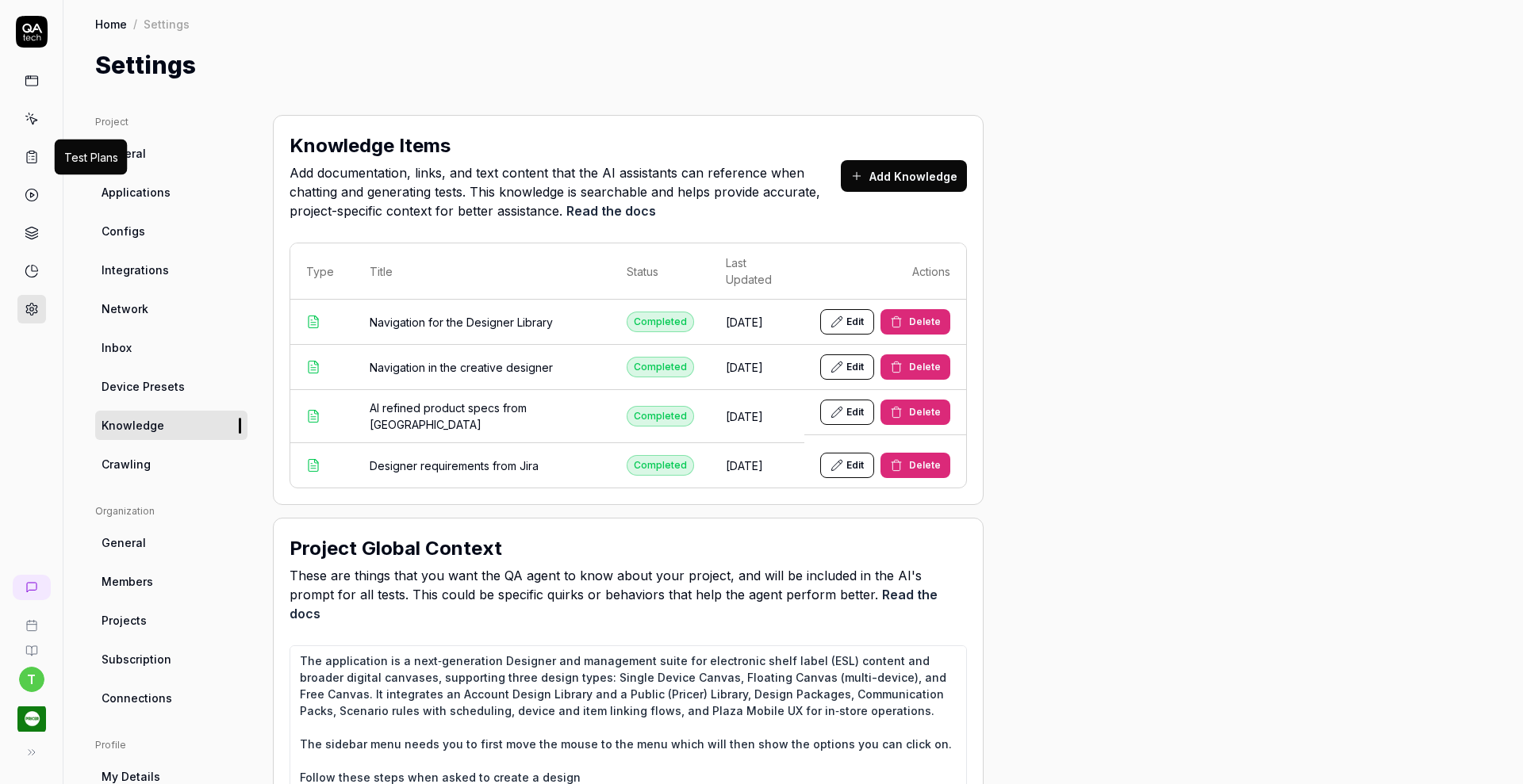
click at [32, 150] on icon at bounding box center [31, 156] width 14 height 14
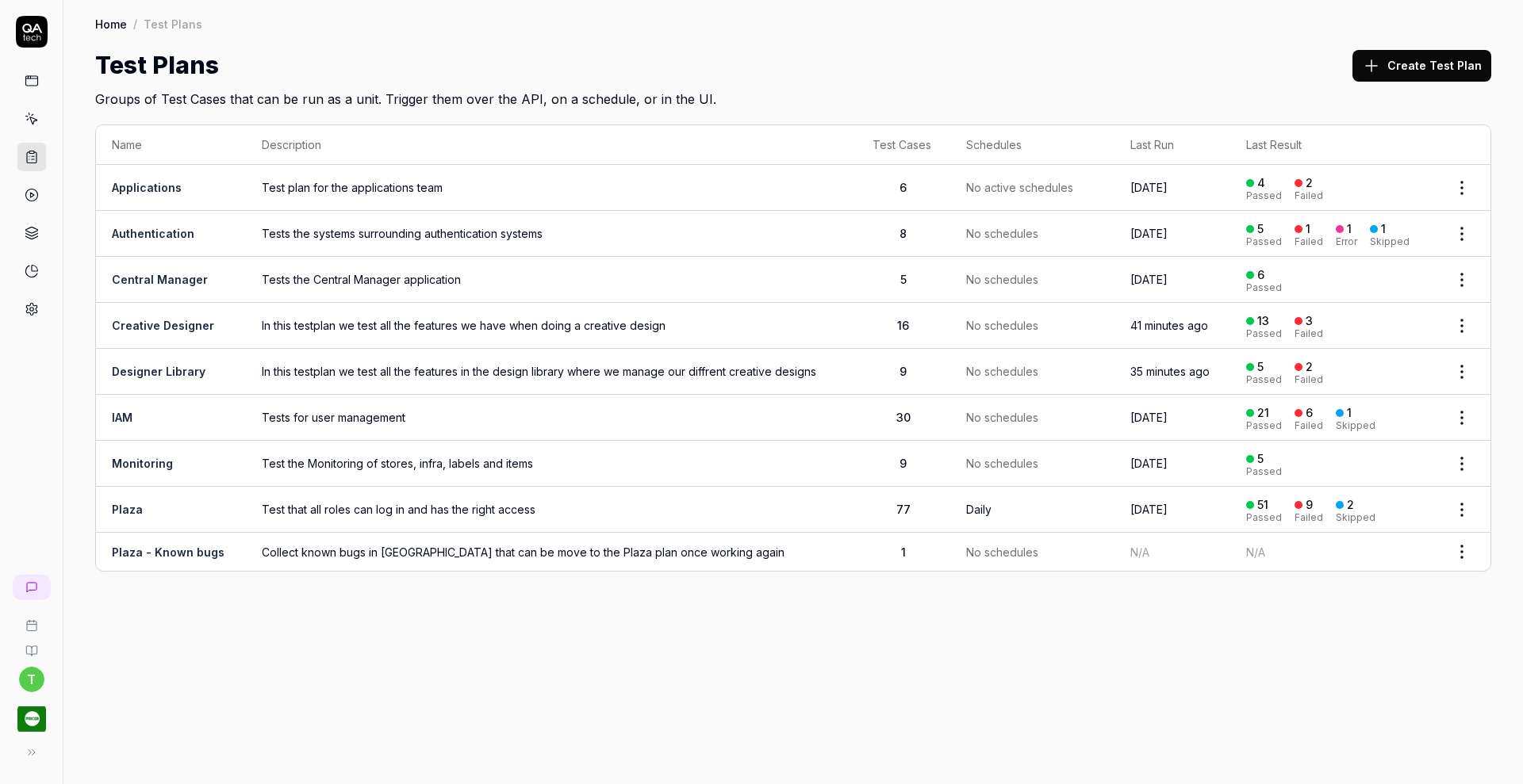
click at [140, 319] on link "Creative Designer" at bounding box center [163, 326] width 102 height 13
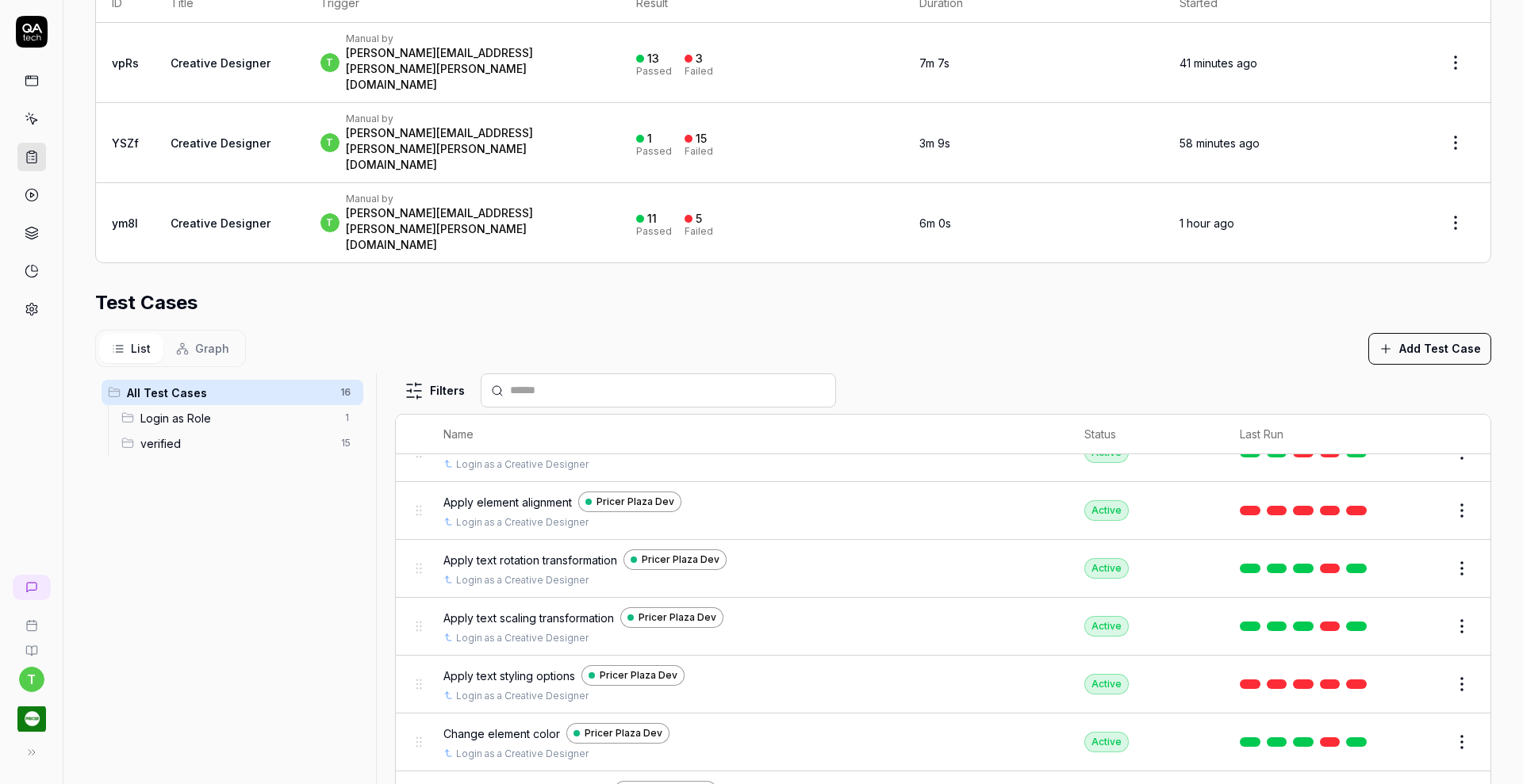
scroll to position [537, 0]
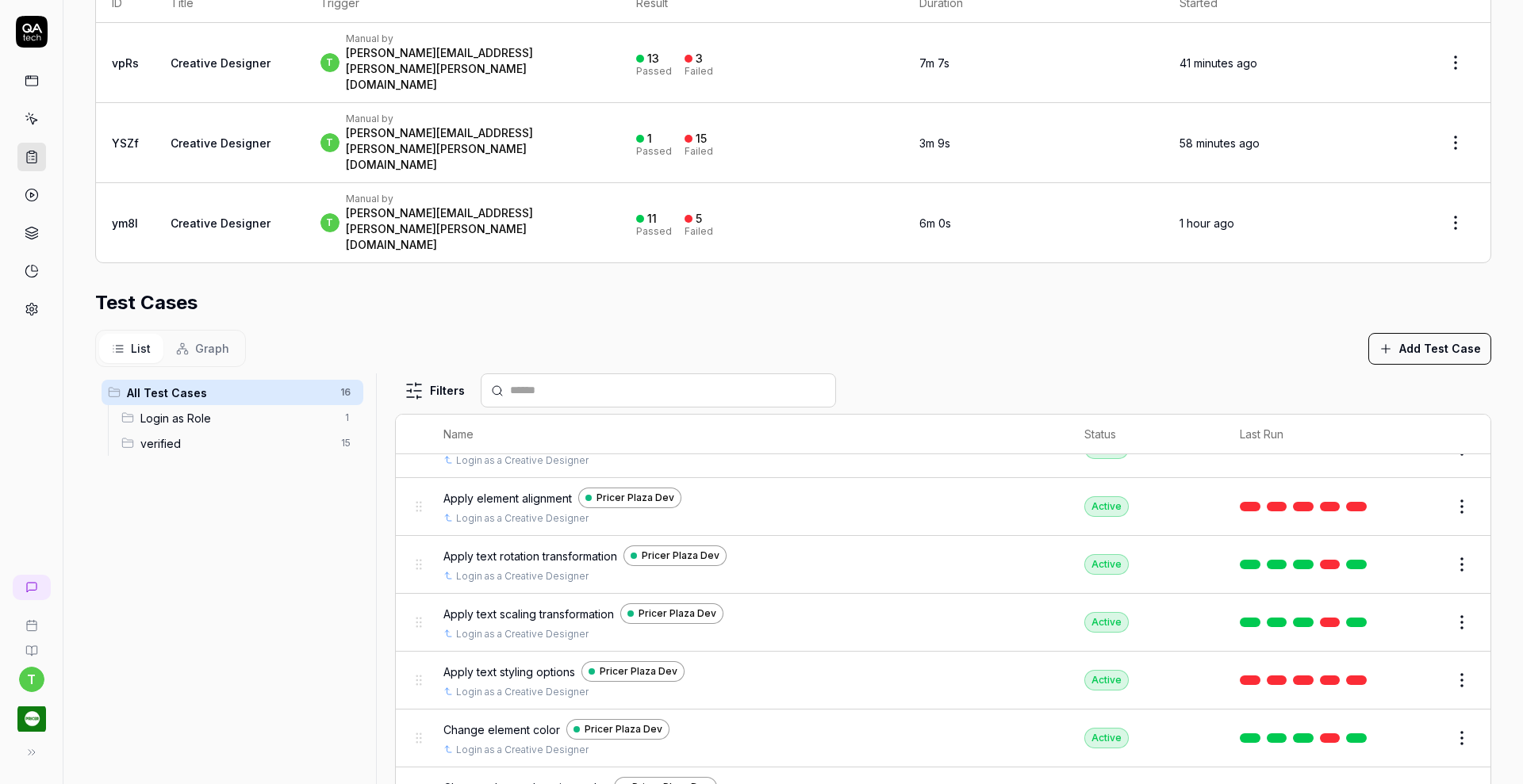
click at [1405, 668] on button "Edit" at bounding box center [1423, 680] width 38 height 25
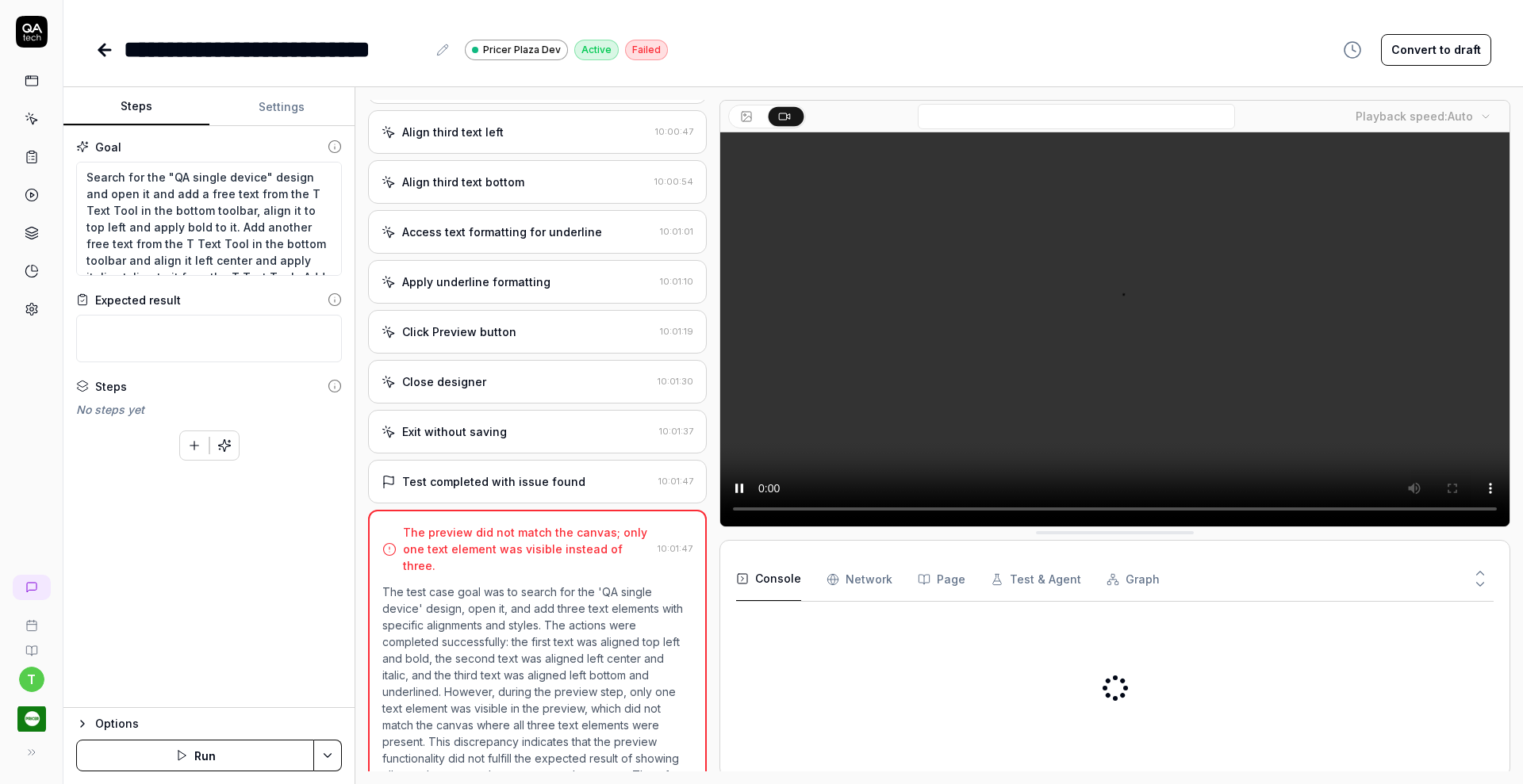
scroll to position [1442, 0]
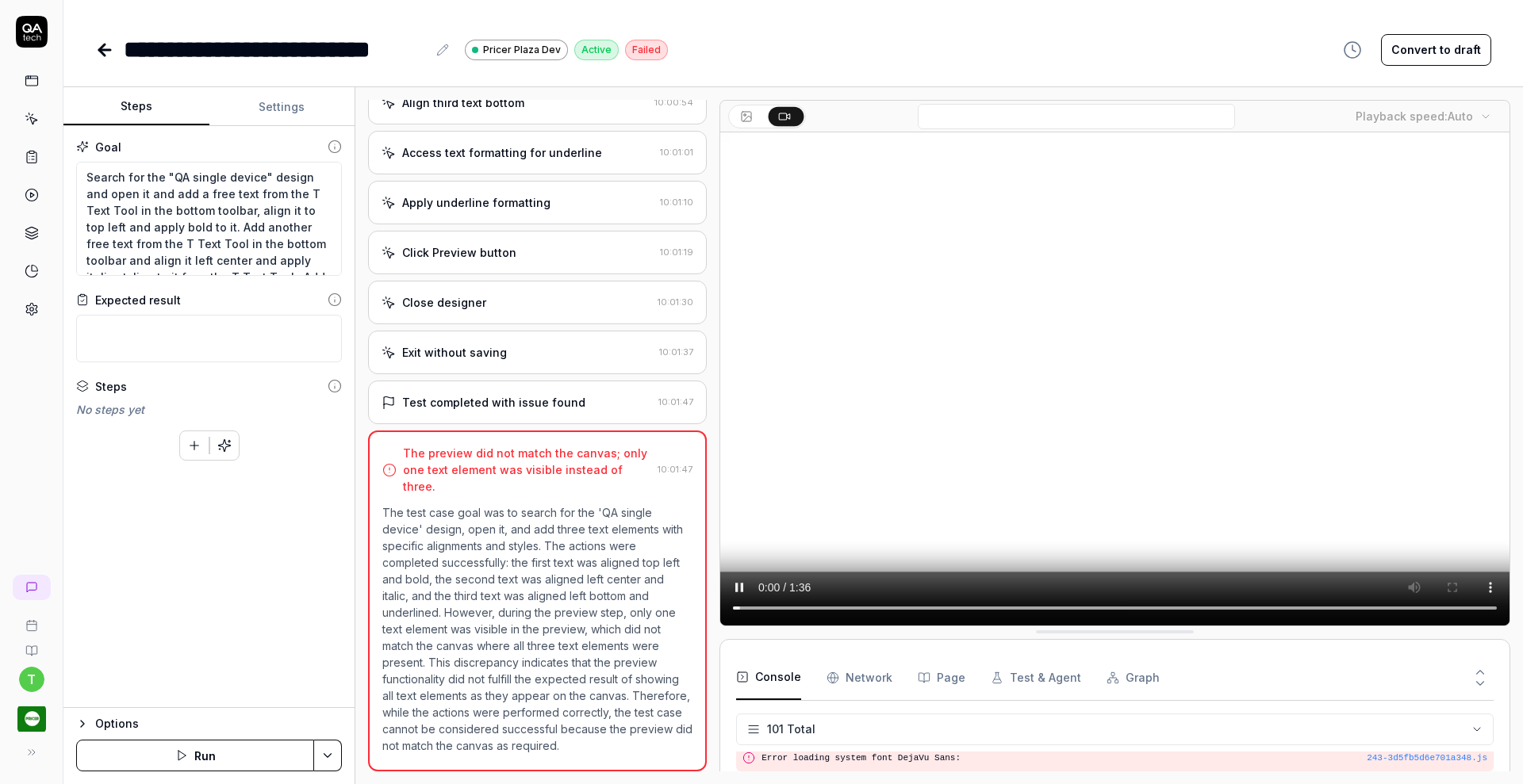
scroll to position [3128, 0]
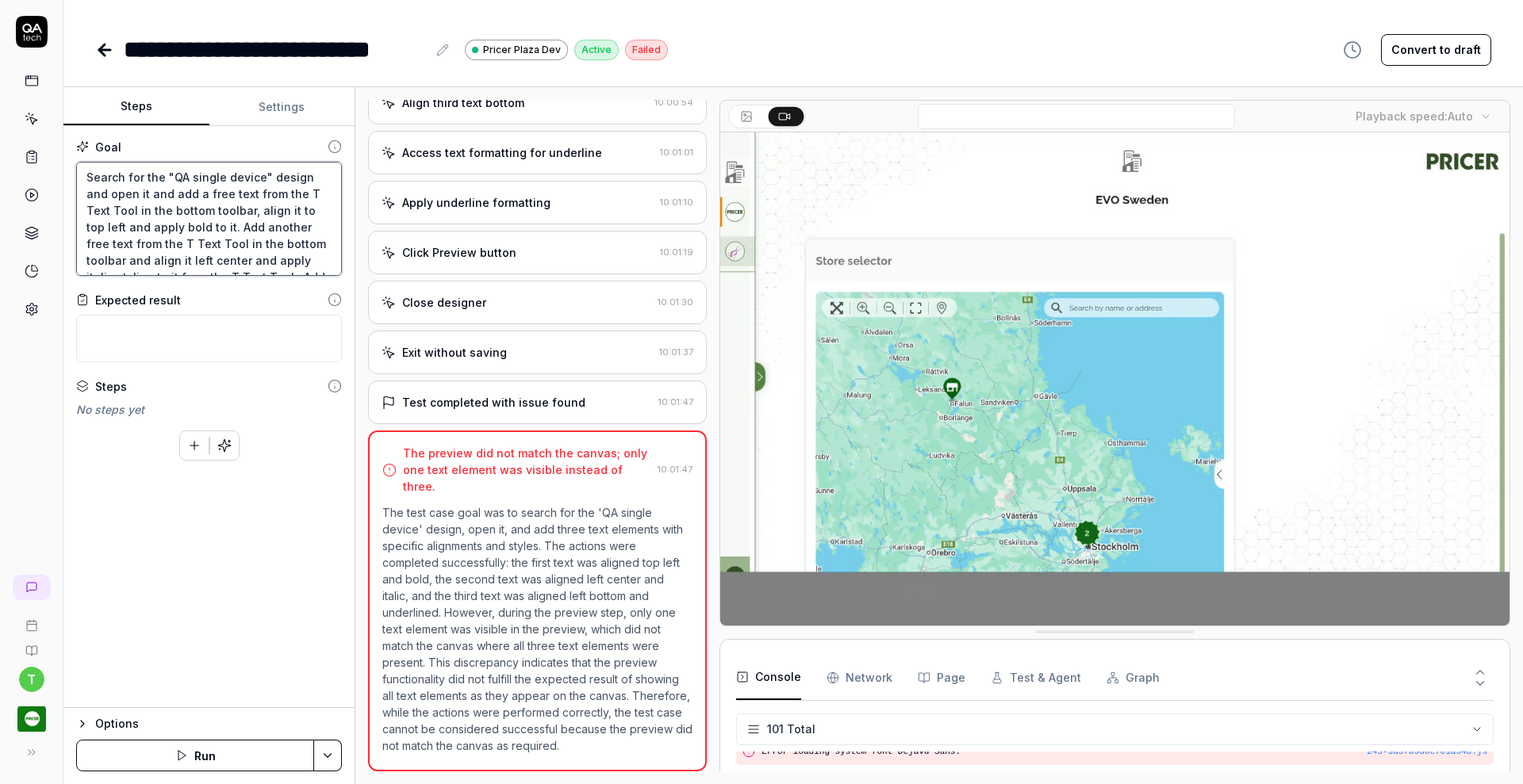
click at [212, 211] on textarea "Search for the "QA single device" design and open it and add a free text from t…" at bounding box center [209, 219] width 266 height 114
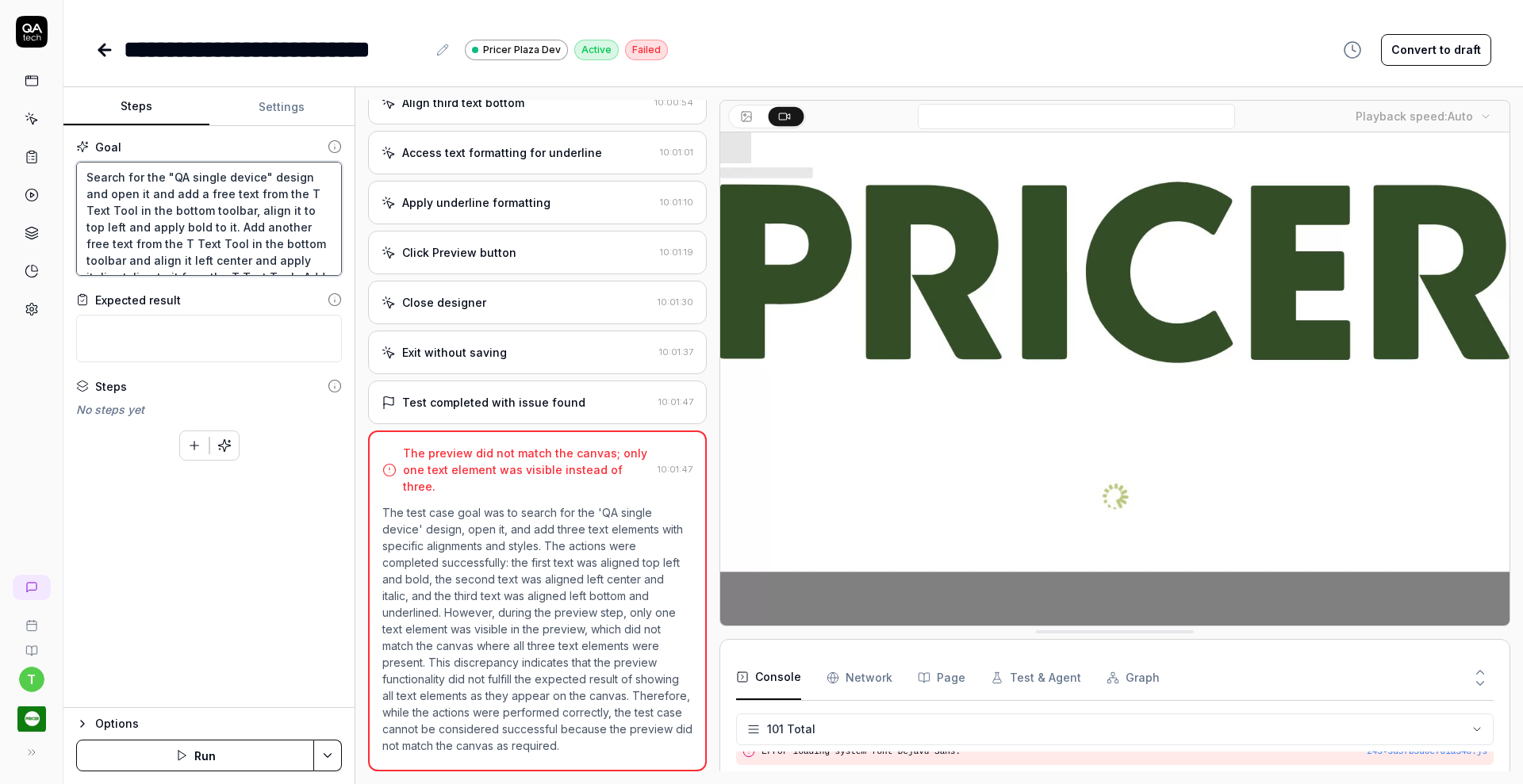
type textarea "*"
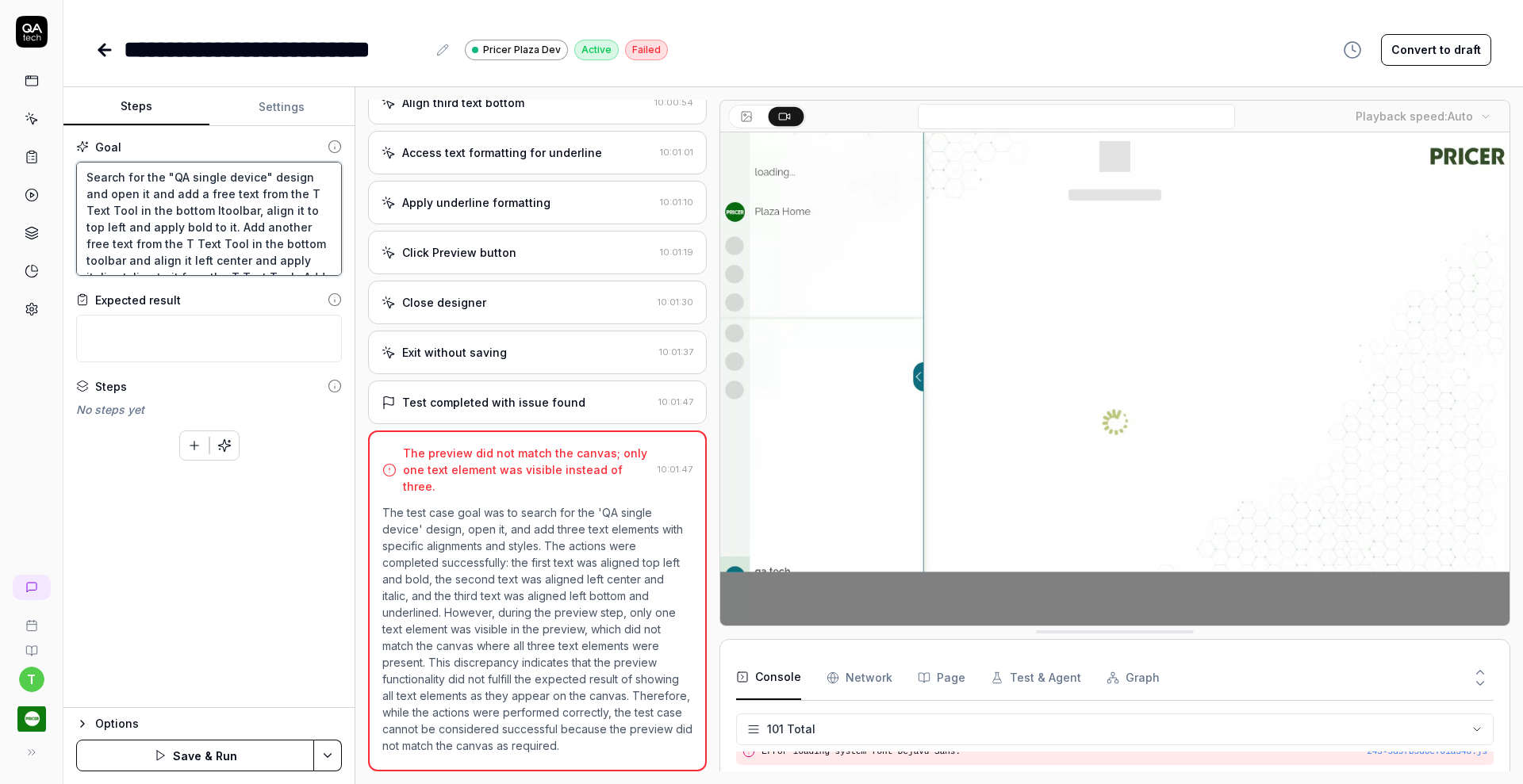
type textarea "Search for the "QA single device" design and open it and add a free text from t…"
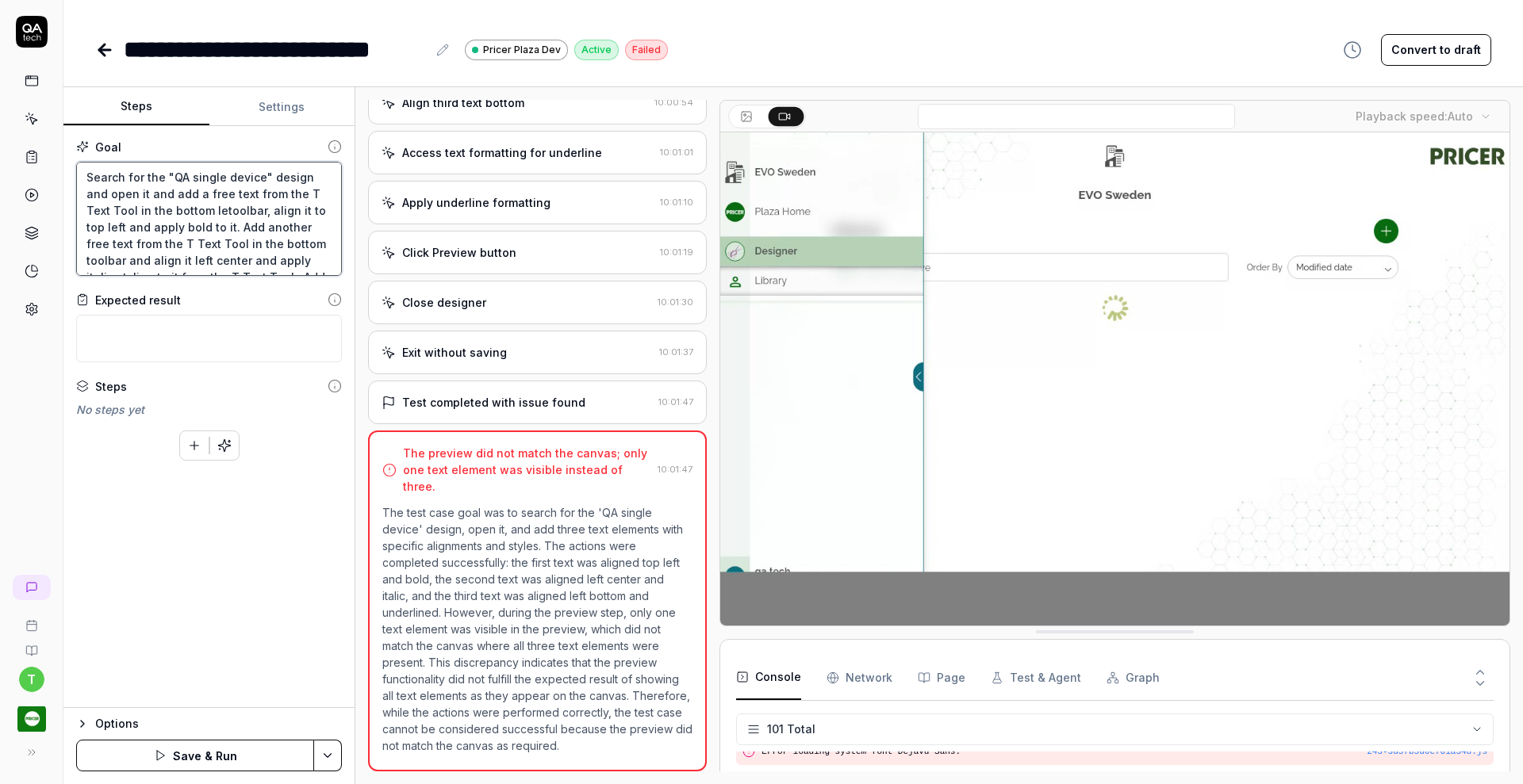
type textarea "*"
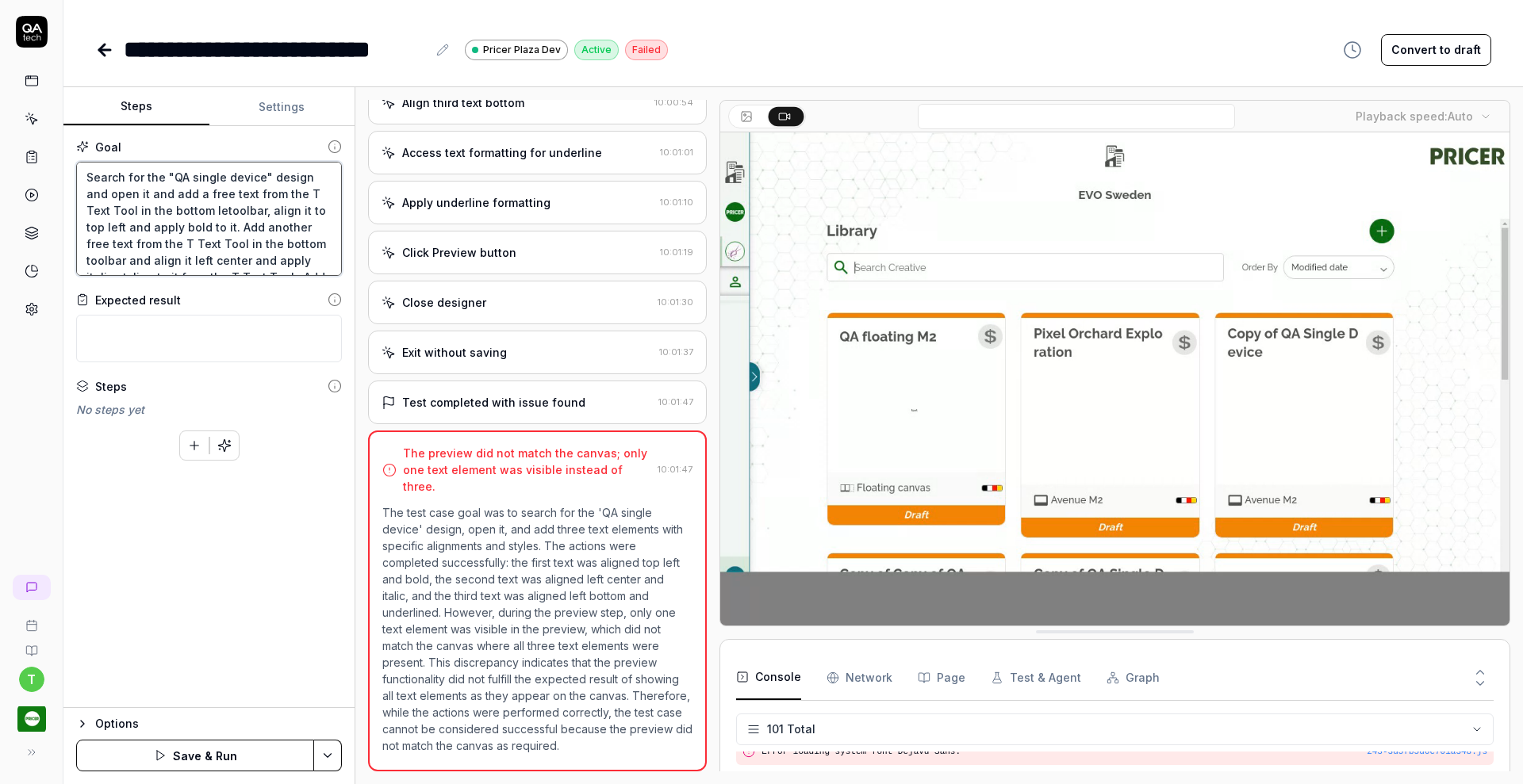
type textarea "Search for the "QA single device" design and open it and add a free text from t…"
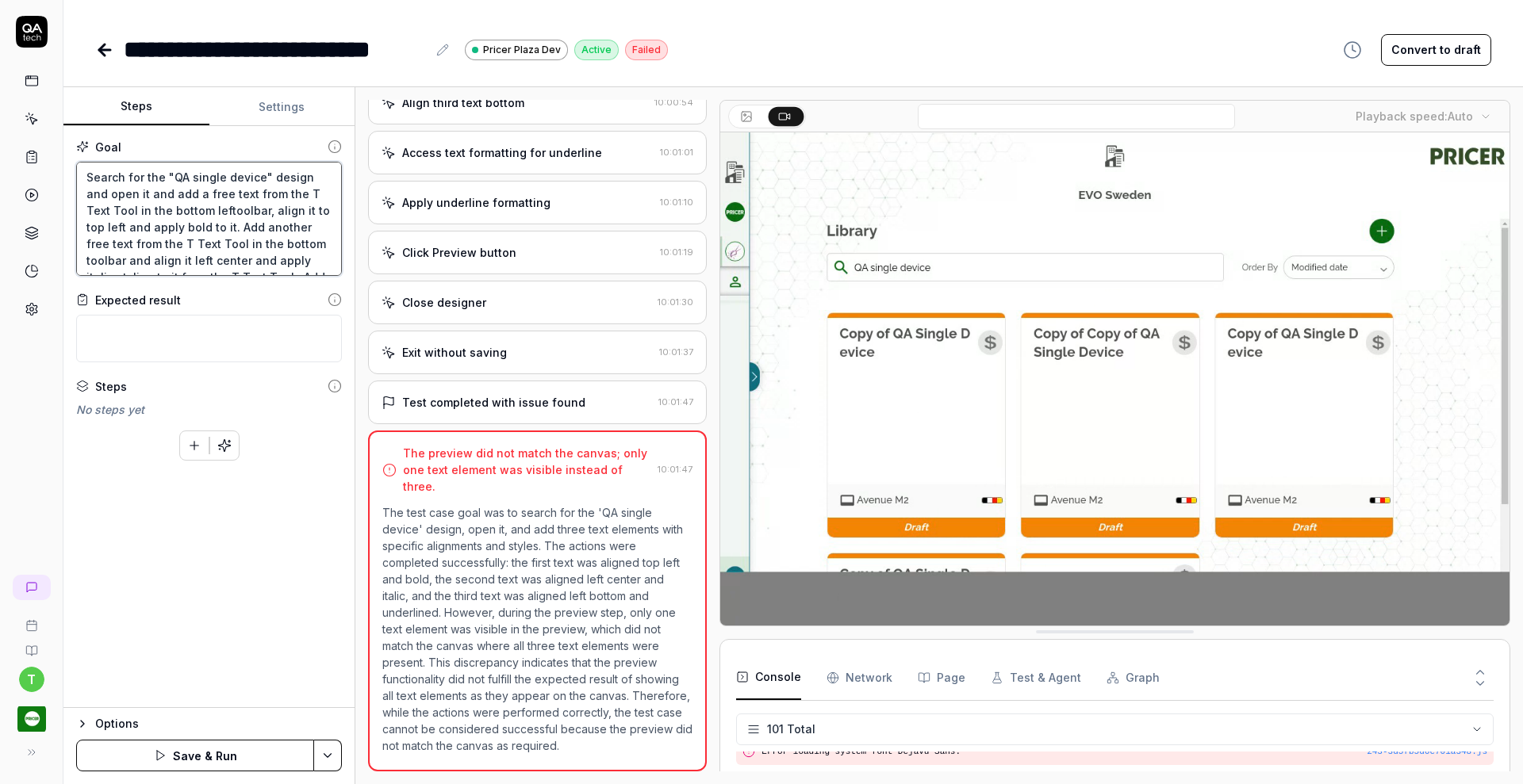
type textarea "*"
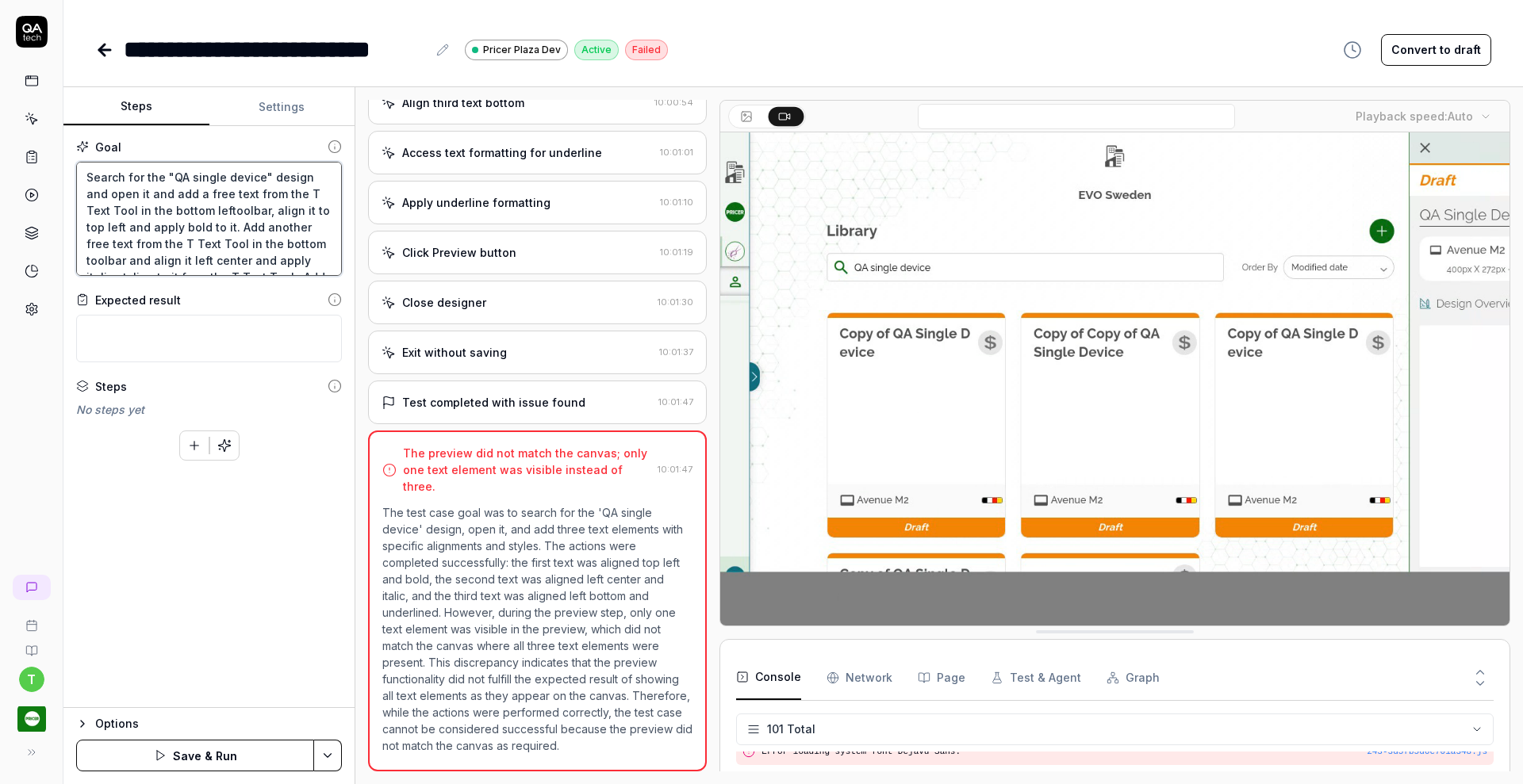
type textarea "Search for the "QA single device" design and open it and add a free text from t…"
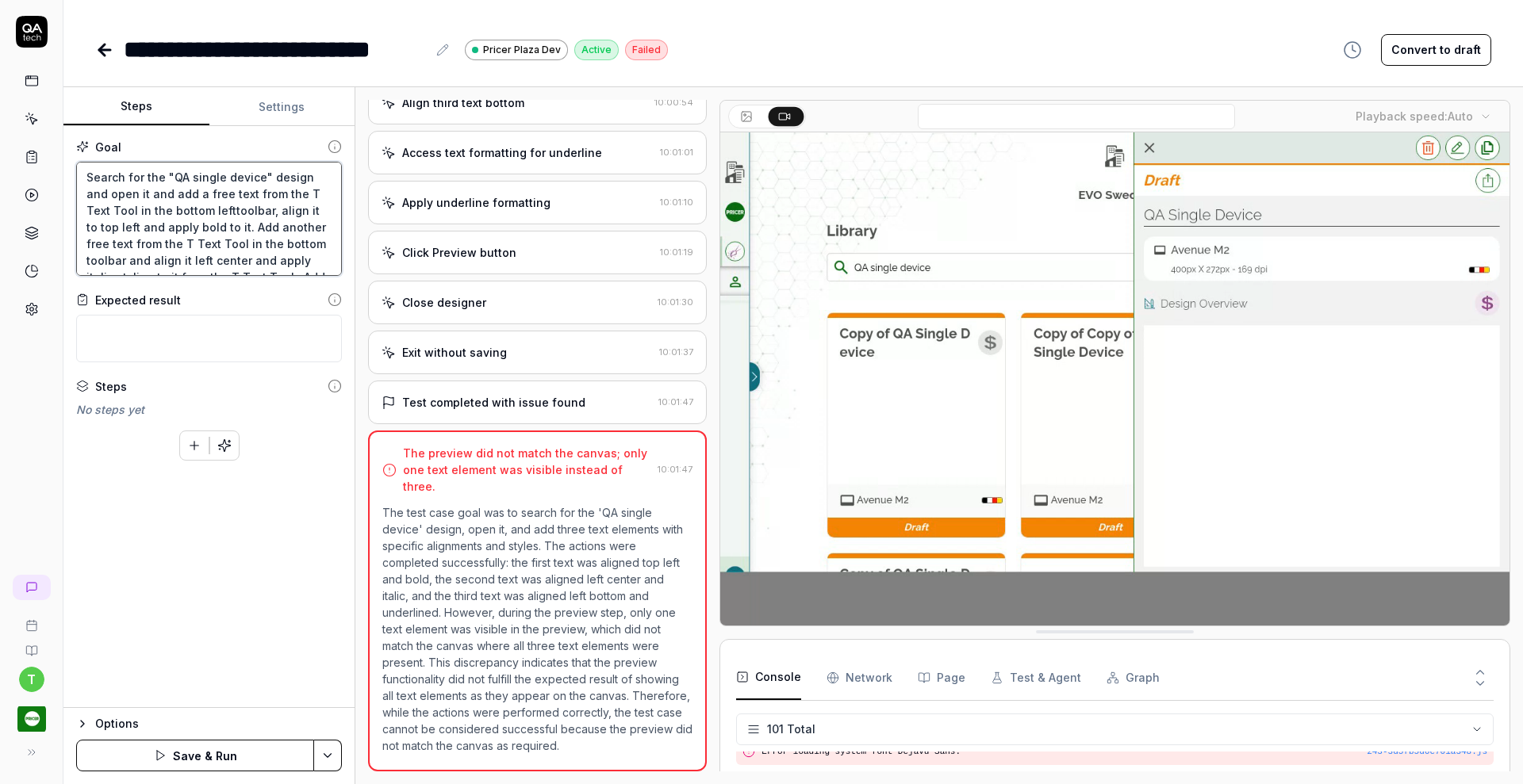
type textarea "*"
type textarea "Search for the "QA single device" design and open it and add a free text from t…"
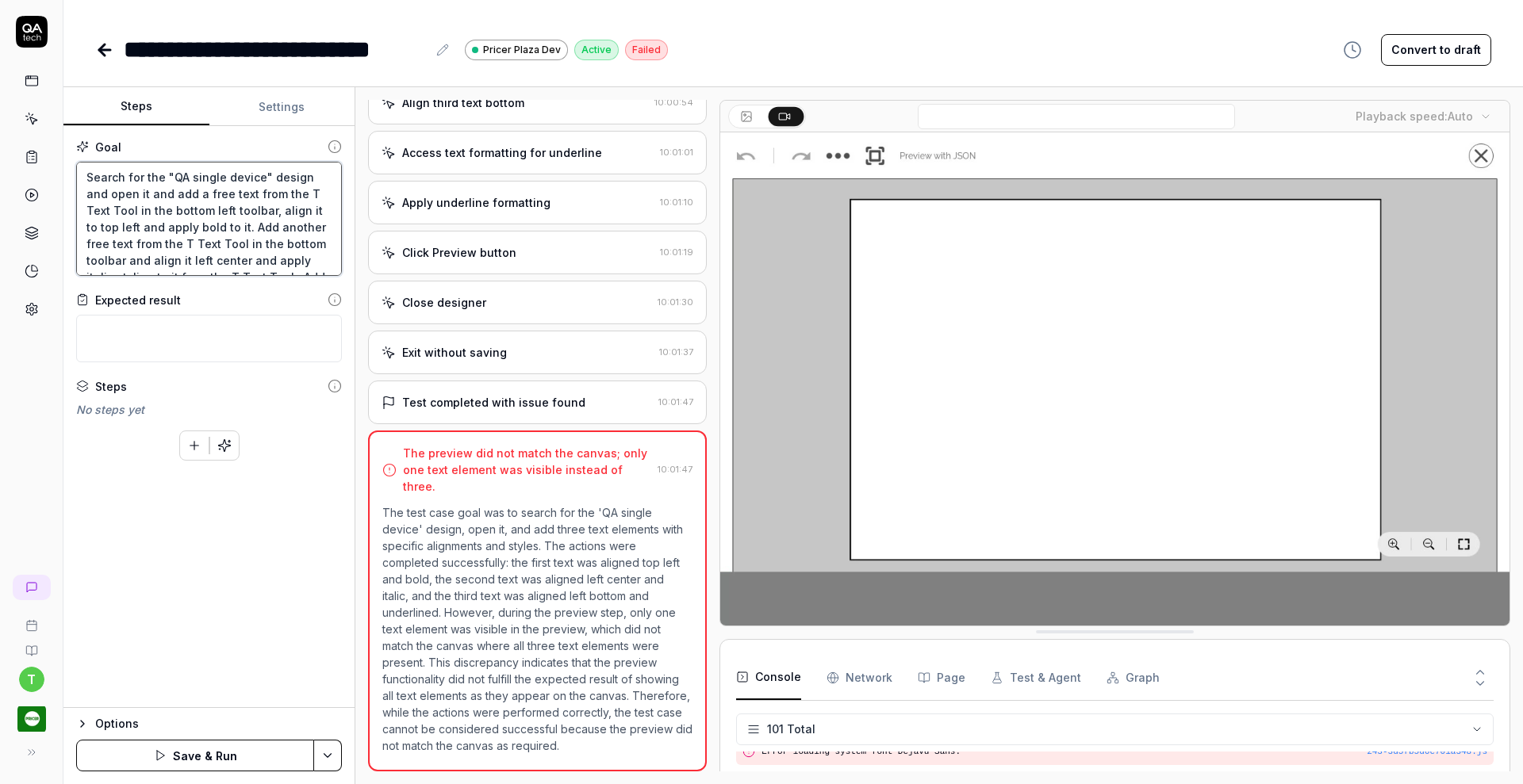
type textarea "*"
type textarea "Search for the "QA single device" design and open it and add a free text from t…"
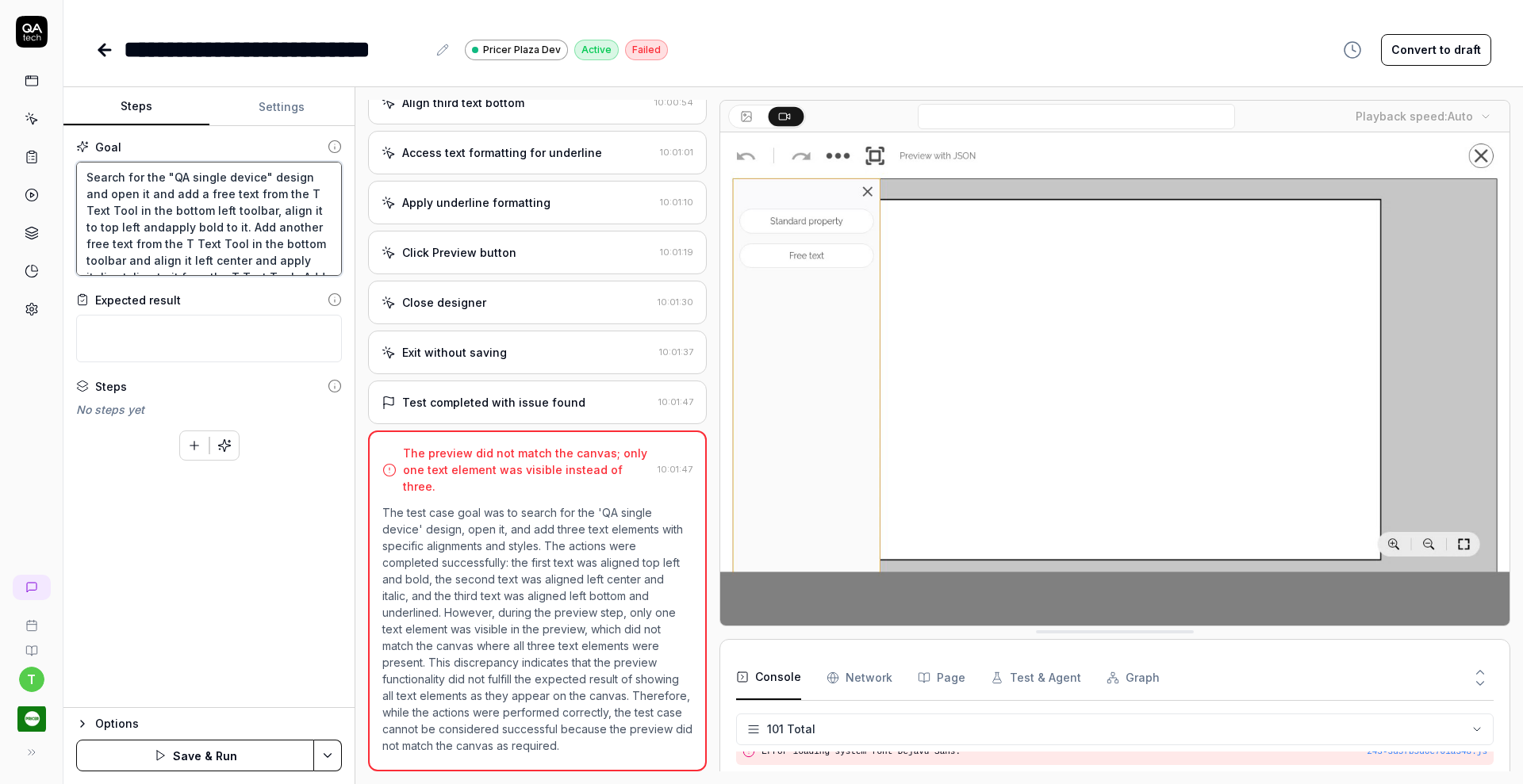
type textarea "*"
type textarea "Search for the "QA single device" design and open it and add a free text from t…"
type textarea "*"
type textarea "Search for the "QA single device" design and open it and add a free text from t…"
type textarea "*"
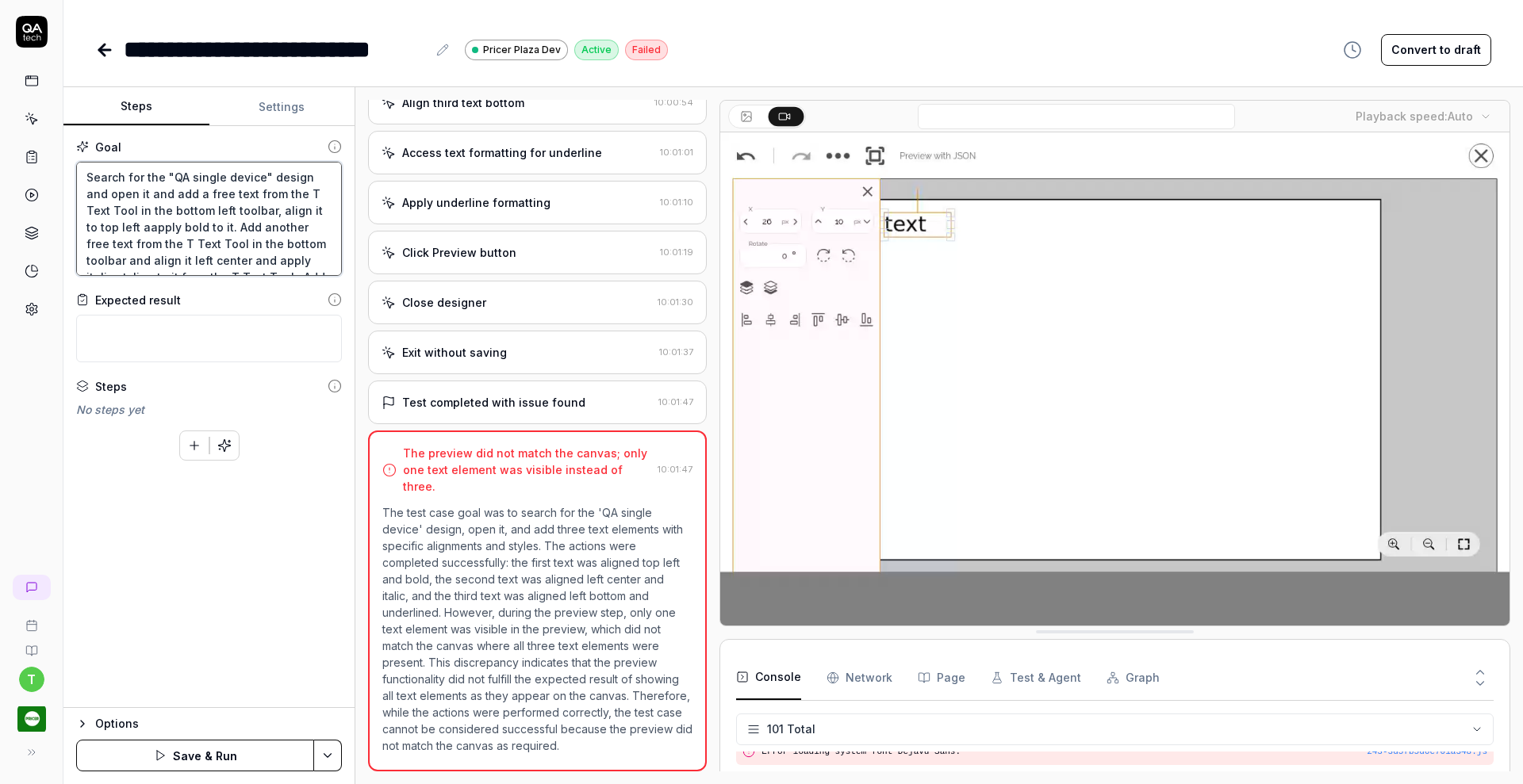
type textarea "Search for the "QA single device" design and open it and add a free text from t…"
type textarea "*"
type textarea "Search for the "QA single device" design and open it and add a free text from t…"
type textarea "*"
type textarea "Search for the "QA single device" design and open it and add a free text from t…"
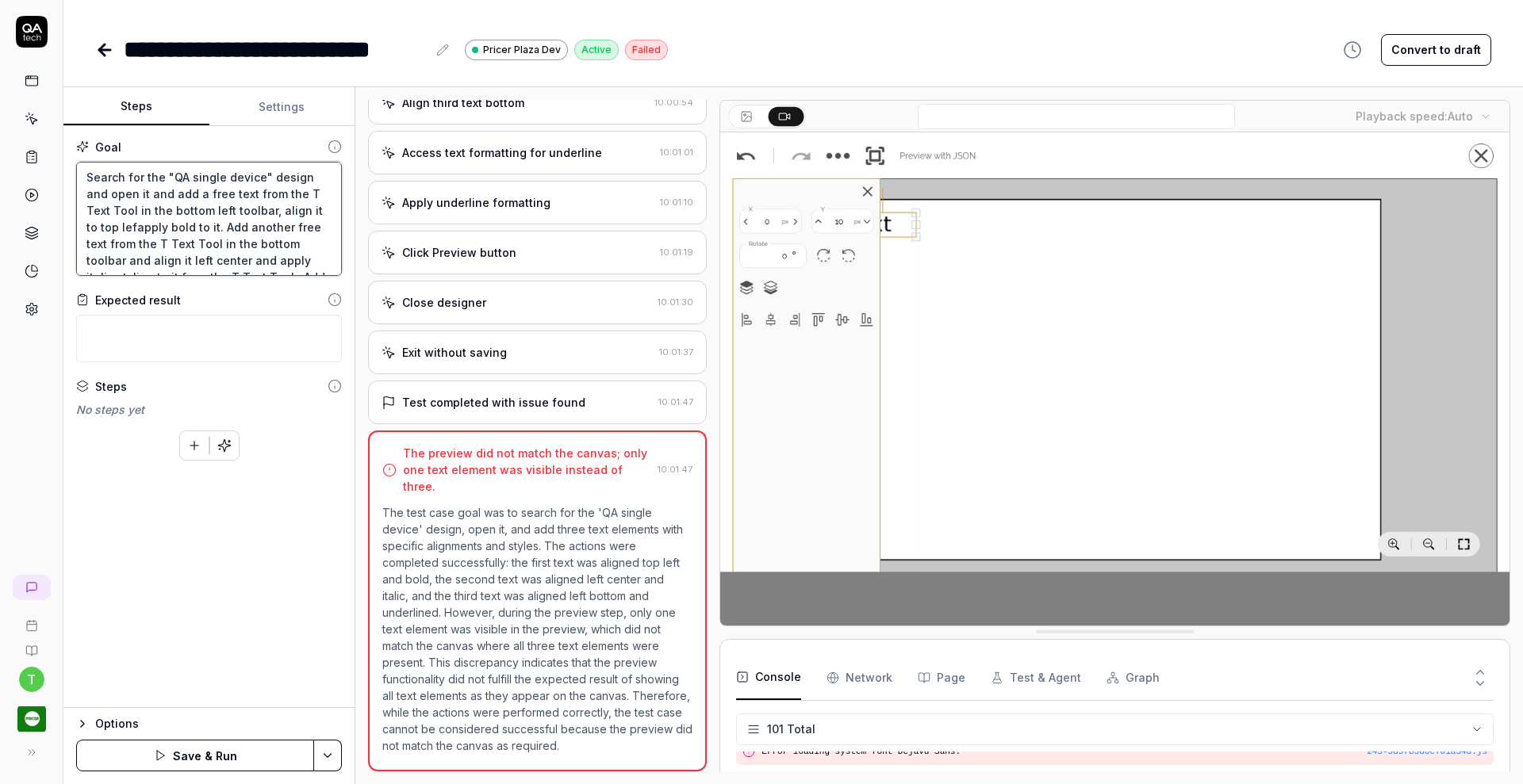
type textarea "*"
type textarea "Search for the "QA single device" design and open it and add a free text from t…"
type textarea "*"
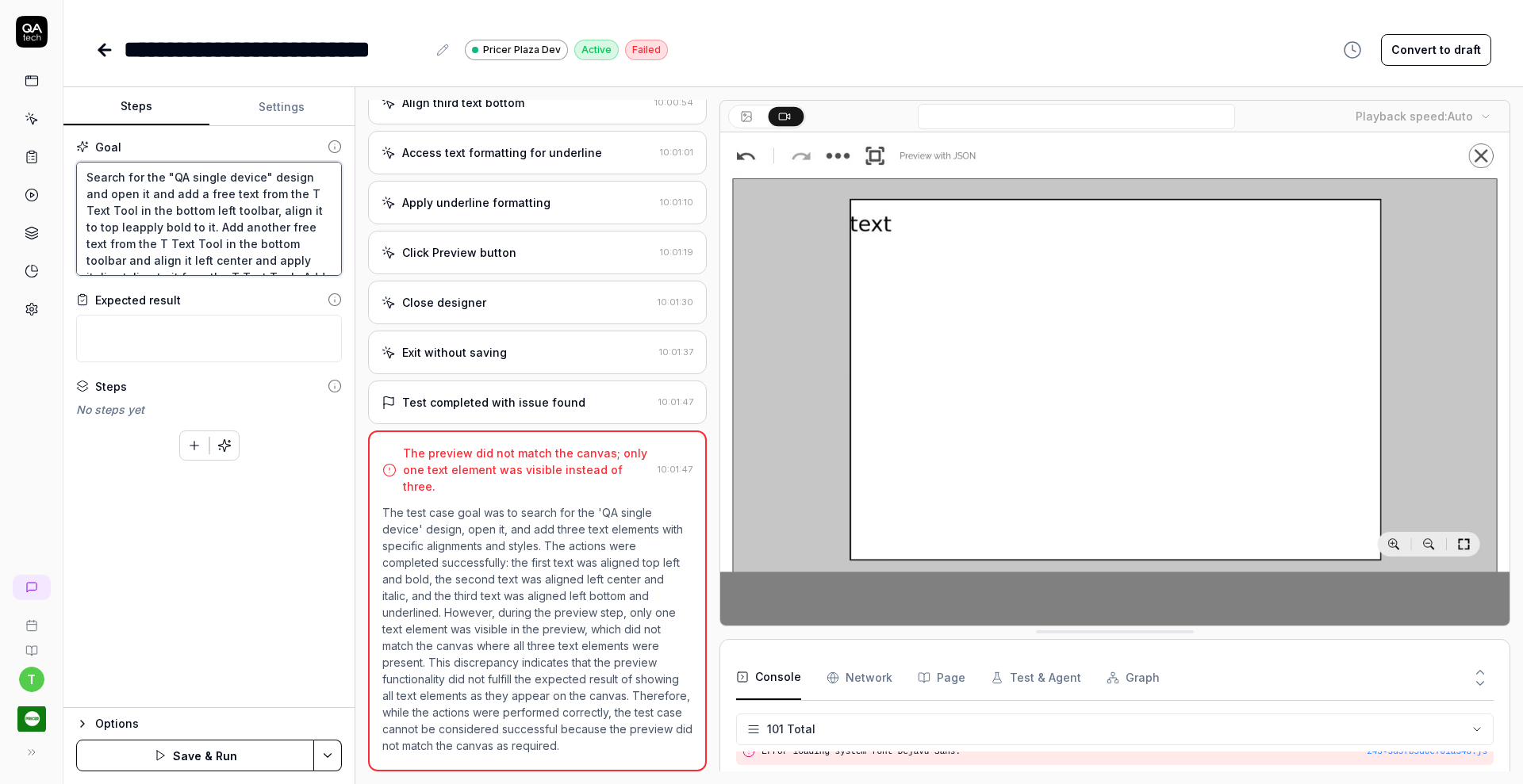
type textarea "Search for the "QA single device" design and open it and add a free text from t…"
type textarea "*"
type textarea "Search for the "QA single device" design and open it and add a free text from t…"
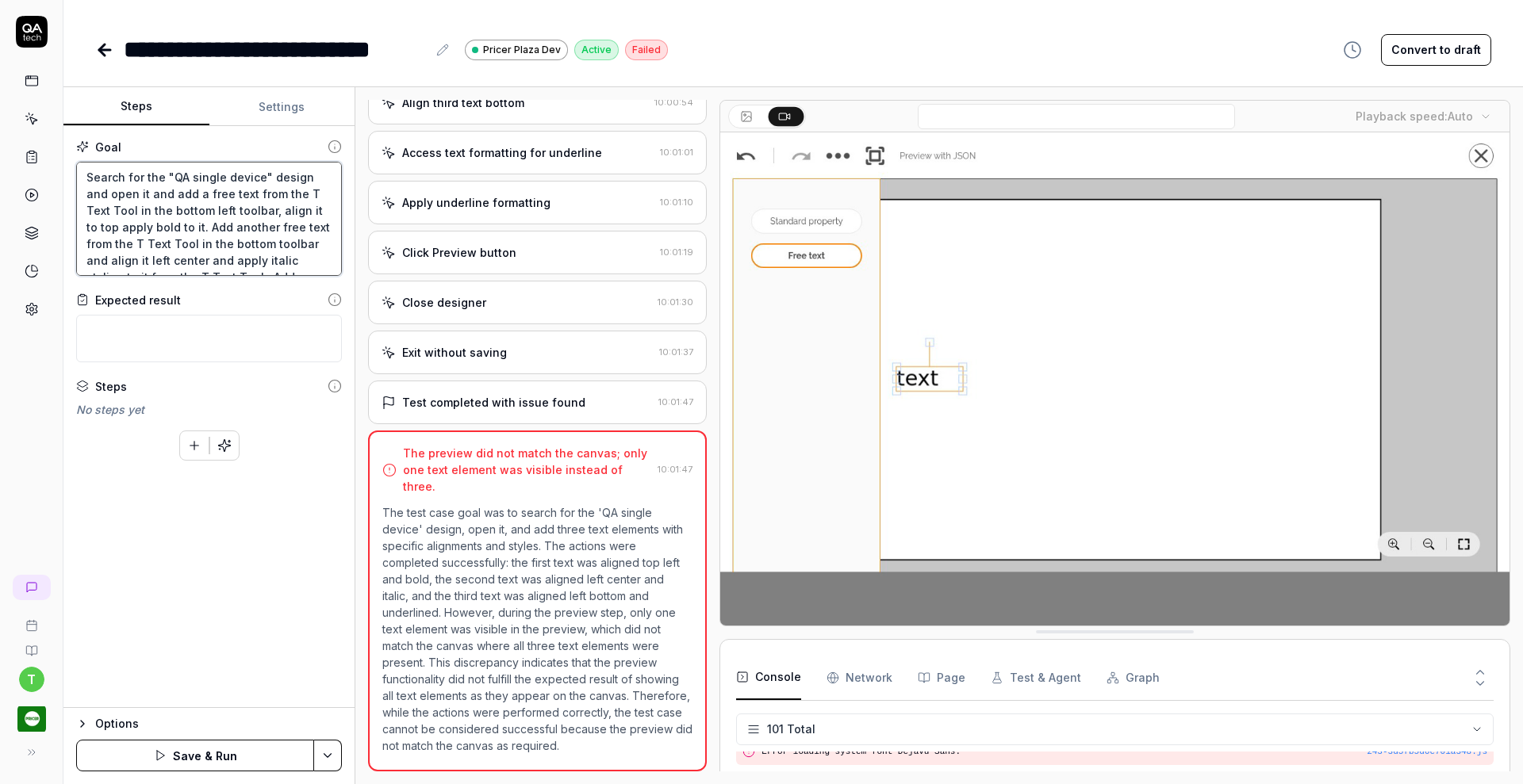
type textarea "*"
type textarea "Search for the "QA single device" design and open it and add a free text from t…"
type textarea "*"
type textarea "Search for the "QA single device" design and open it and add a free text from t…"
type textarea "*"
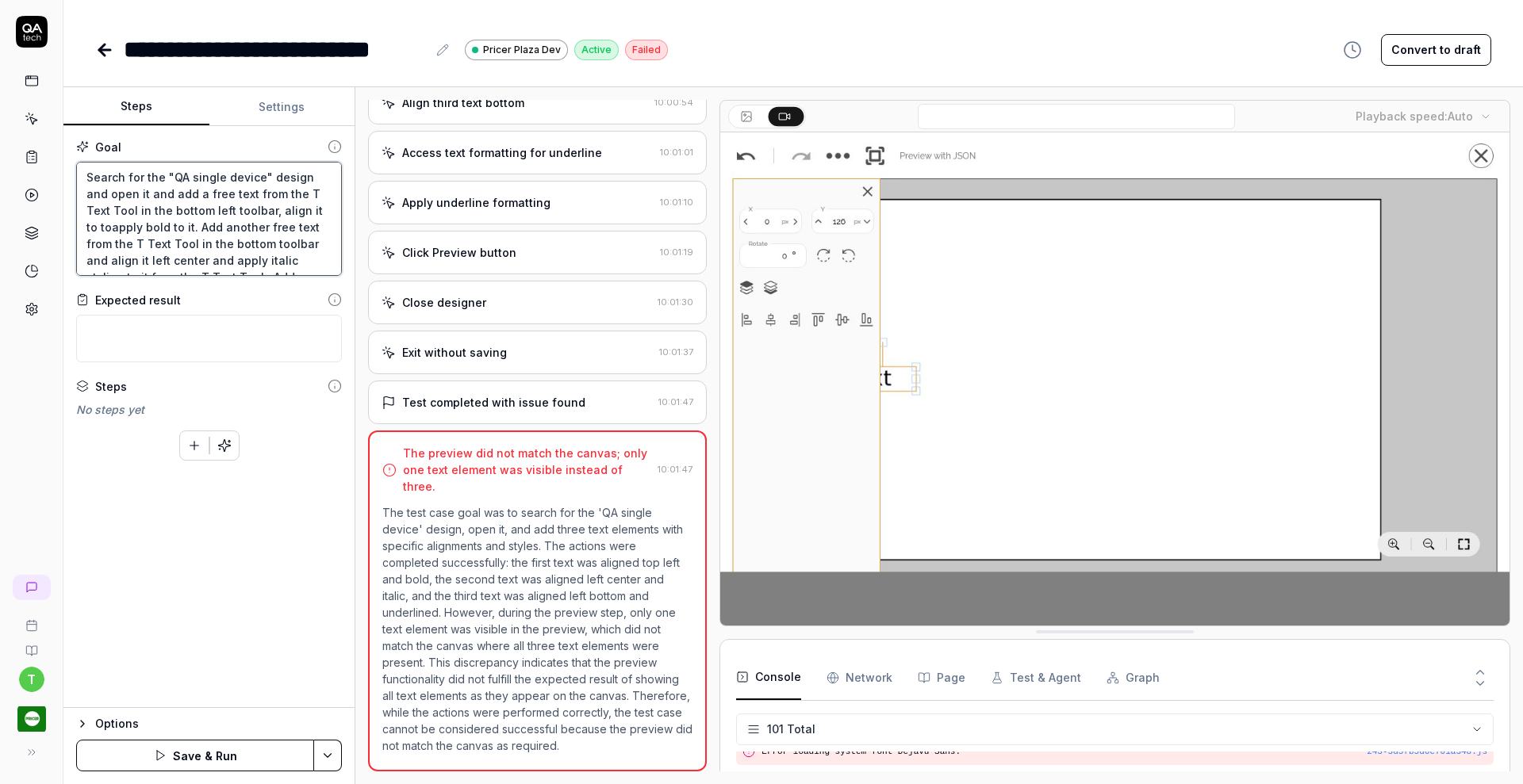
type textarea "Search for the "QA single device" design and open it and add a free text from t…"
type textarea "*"
type textarea "Search for the "QA single device" design and open it and add a free text from t…"
type textarea "*"
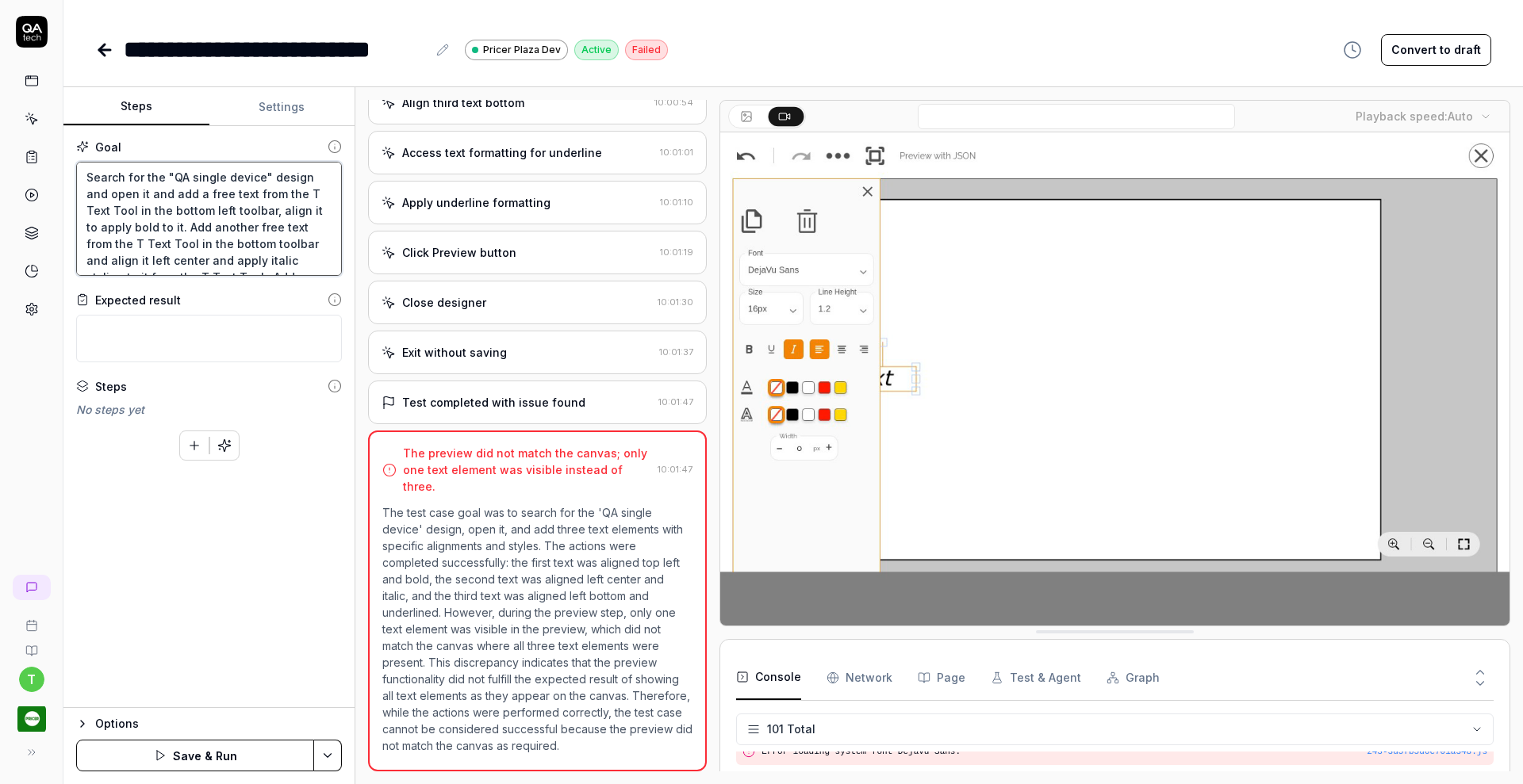
type textarea "Search for the "QA single device" design and open it and add a free text from t…"
type textarea "*"
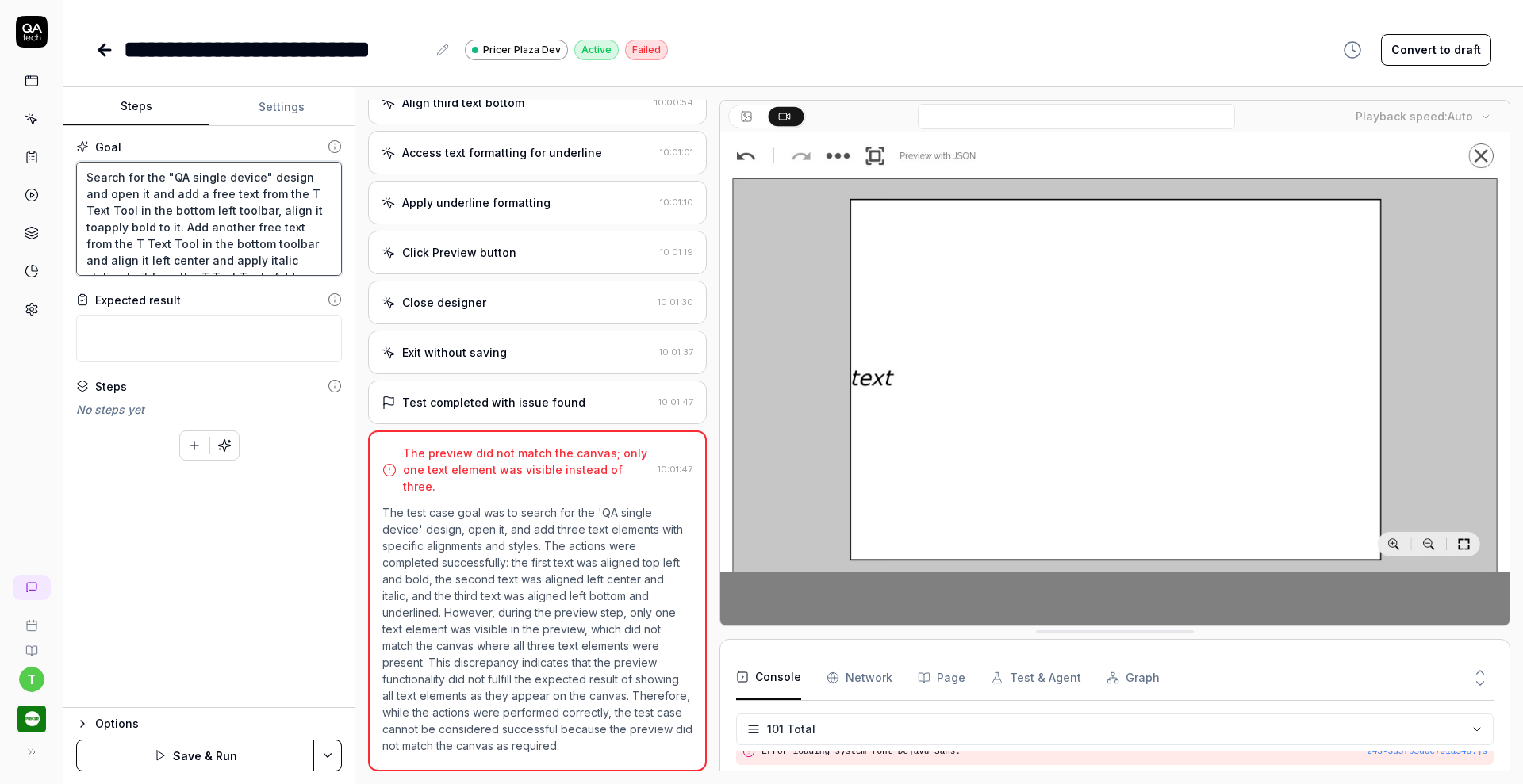
type textarea "Search for the "QA single device" design and open it and add a free text from t…"
type textarea "*"
type textarea "Search for the "QA single device" design and open it and add a free text from t…"
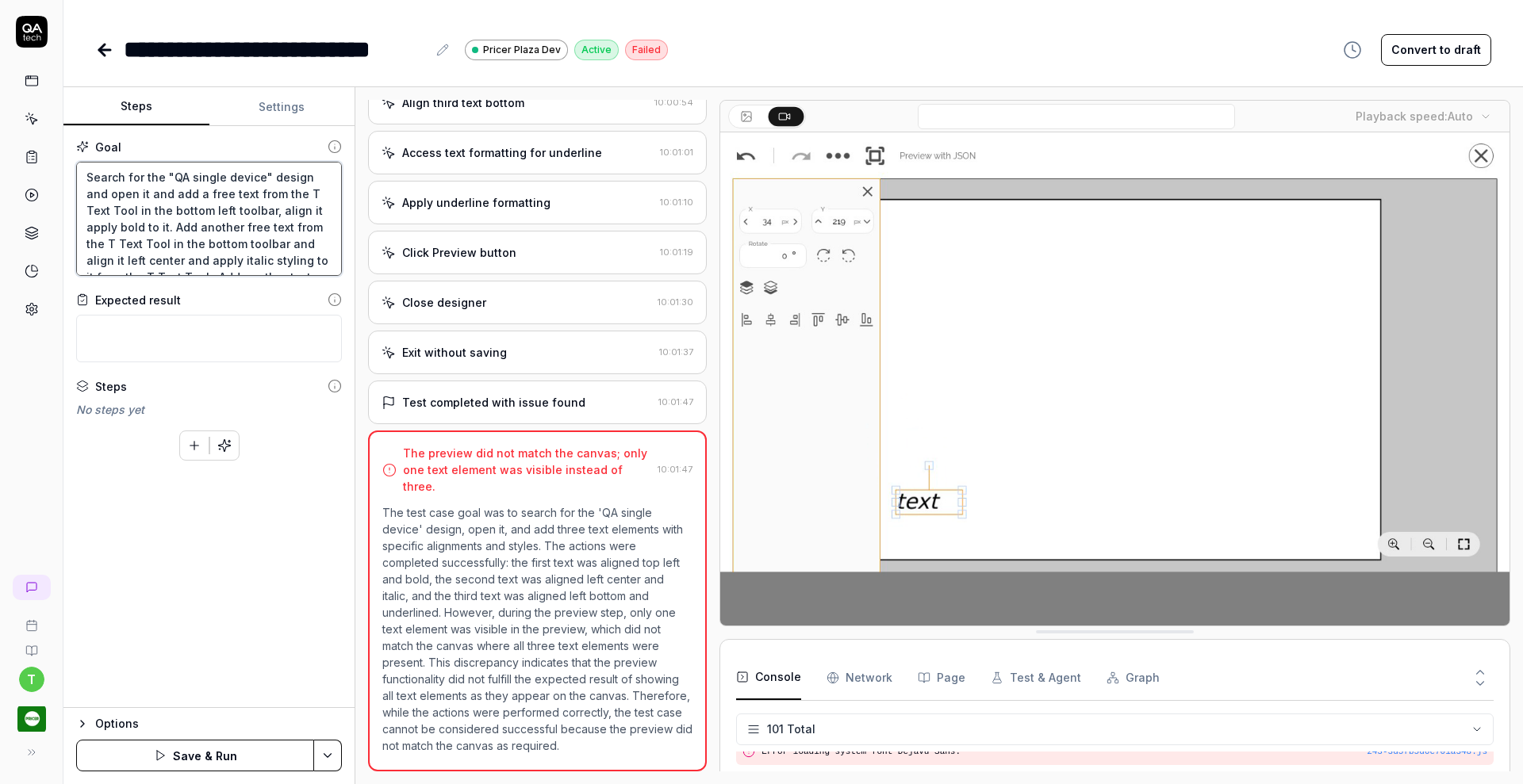
type textarea "*"
type textarea "Search for the "QA single device" design and open it and add a free text from t…"
type textarea "*"
type textarea "Search for the "QA single device" design and open it and add a free text from t…"
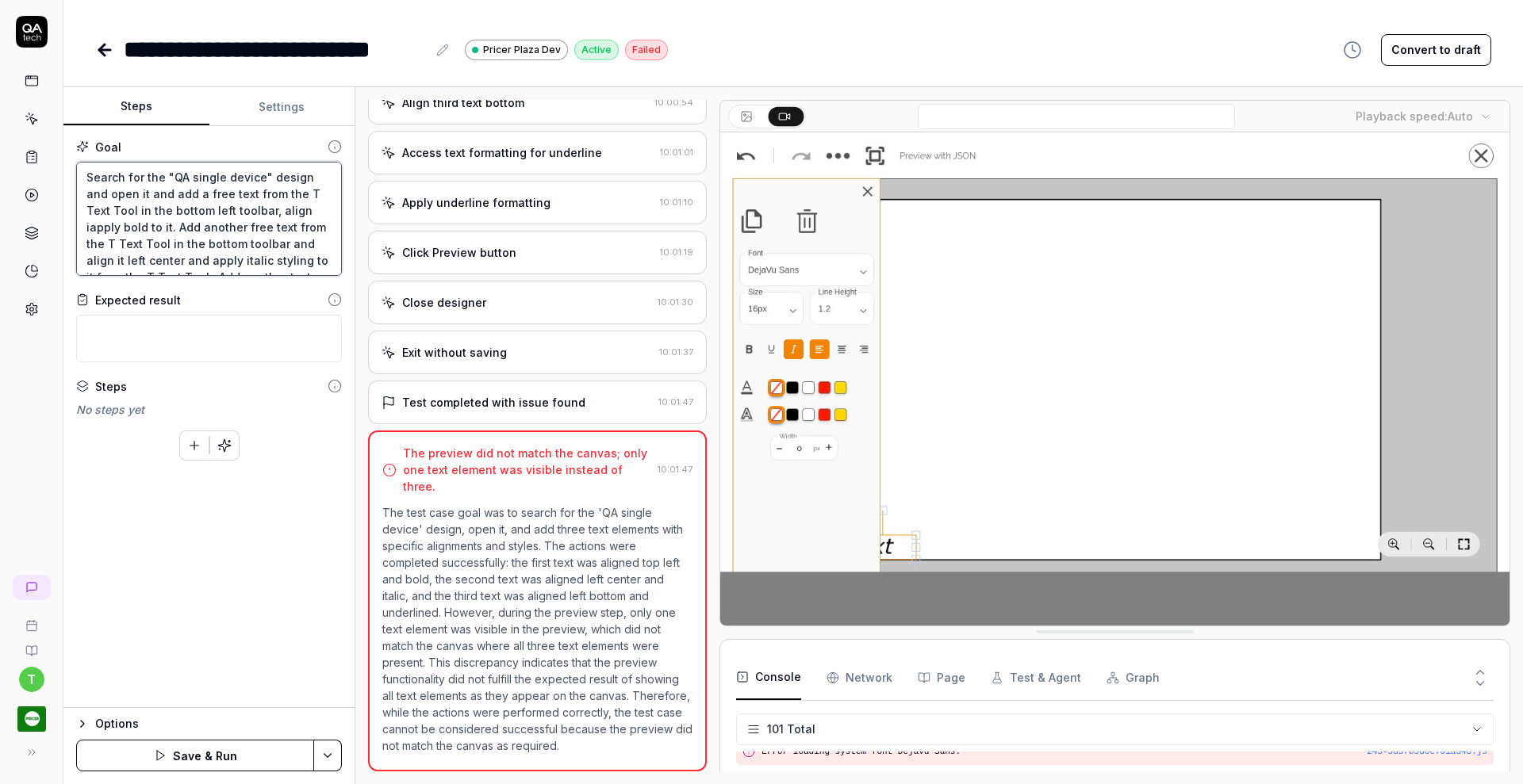
type textarea "*"
type textarea "Search for the "QA single device" design and open it and add a free text from t…"
type textarea "*"
type textarea "Search for the "QA single device" design and open it and add a free text from t…"
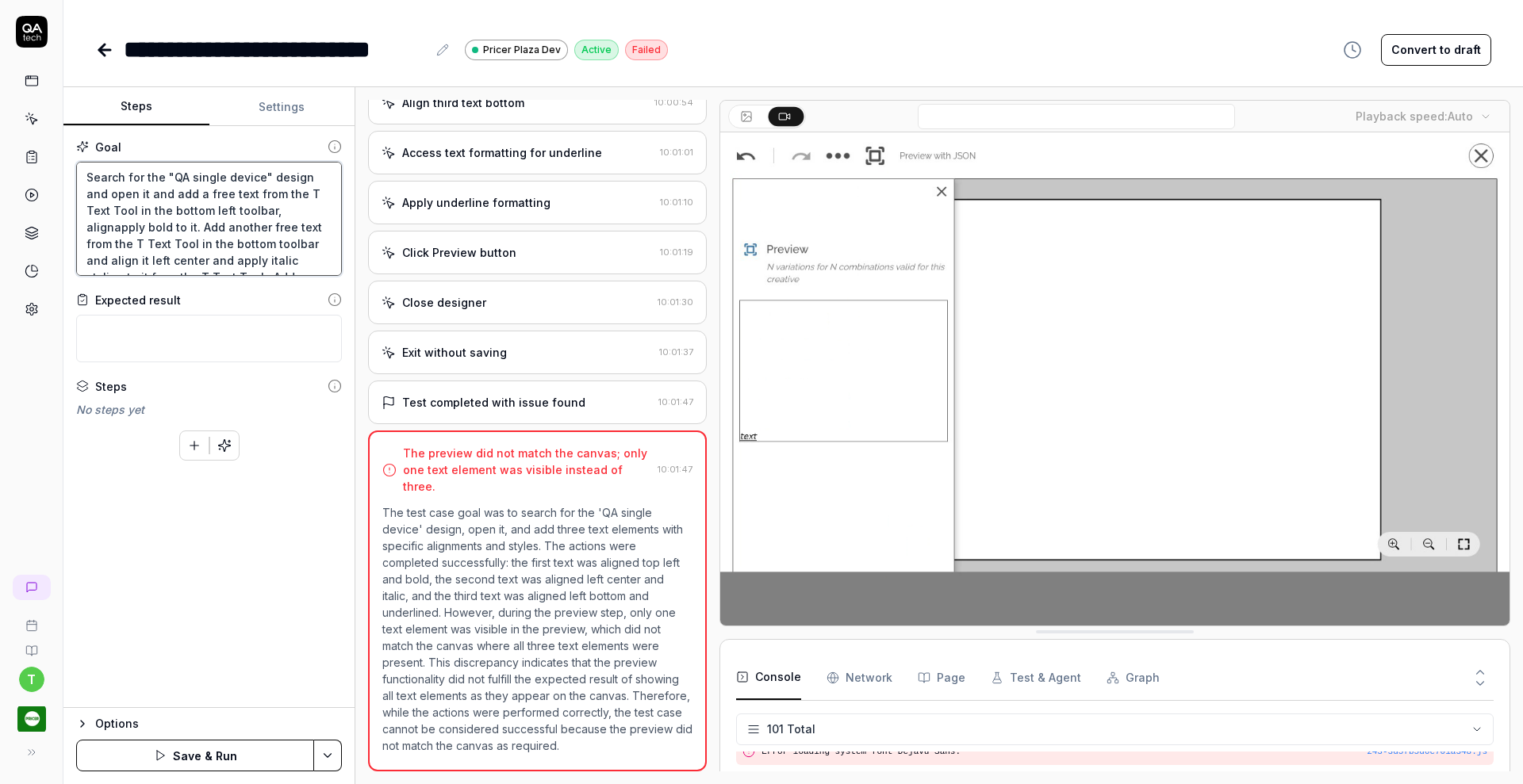
type textarea "*"
type textarea "Search for the "QA single device" design and open it and add a free text from t…"
type textarea "*"
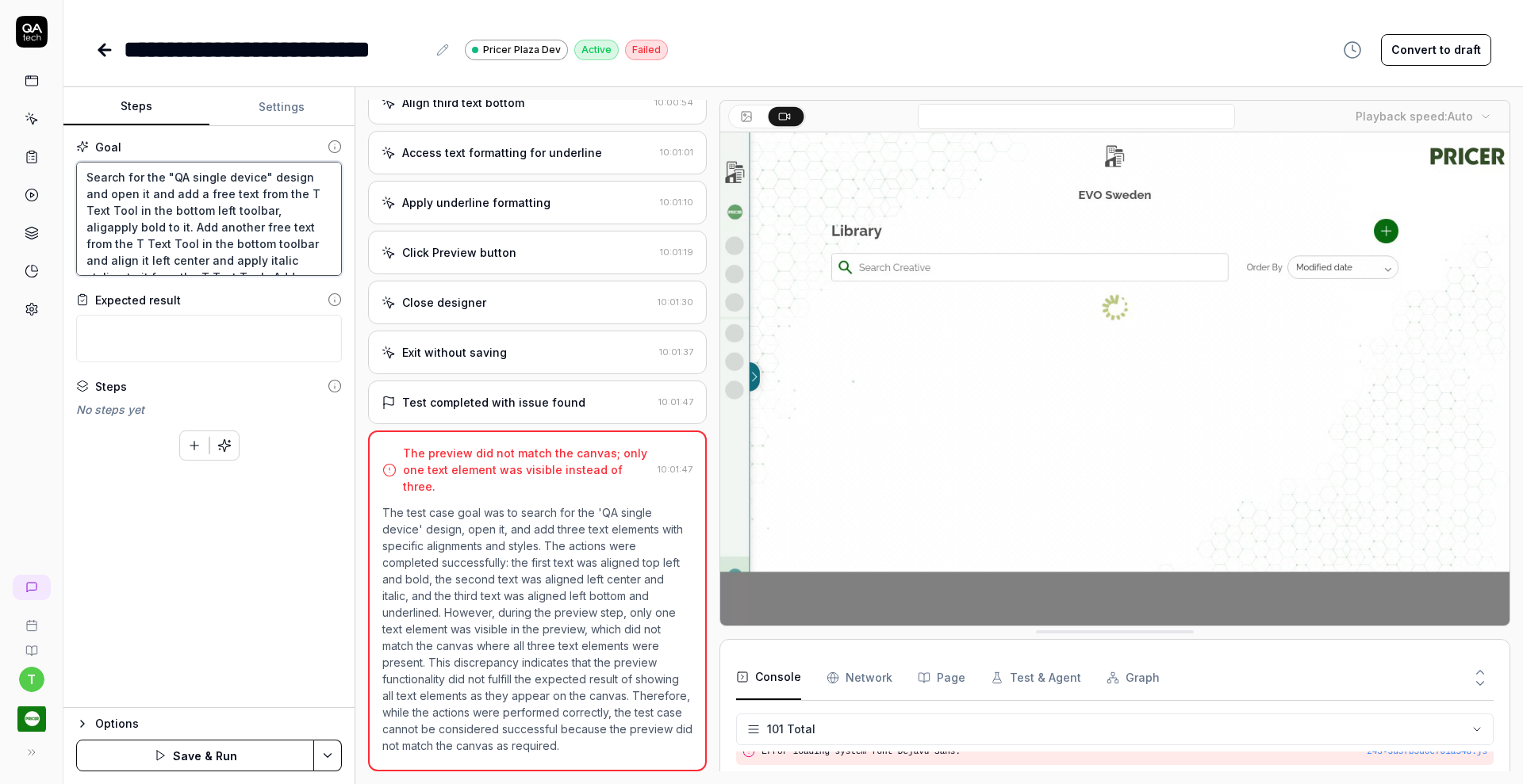
type textarea "Search for the "QA single device" design and open it and add a free text from t…"
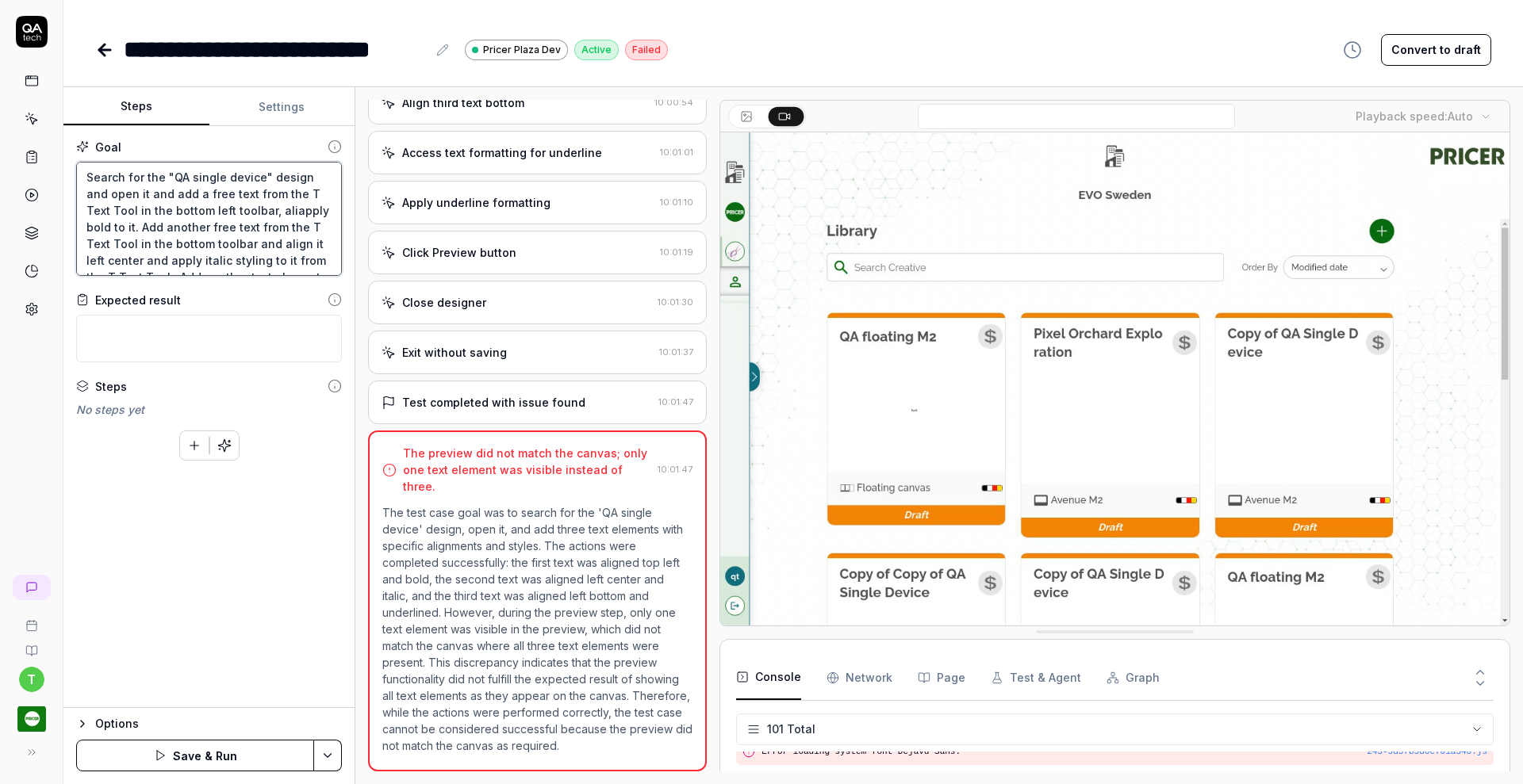
type textarea "*"
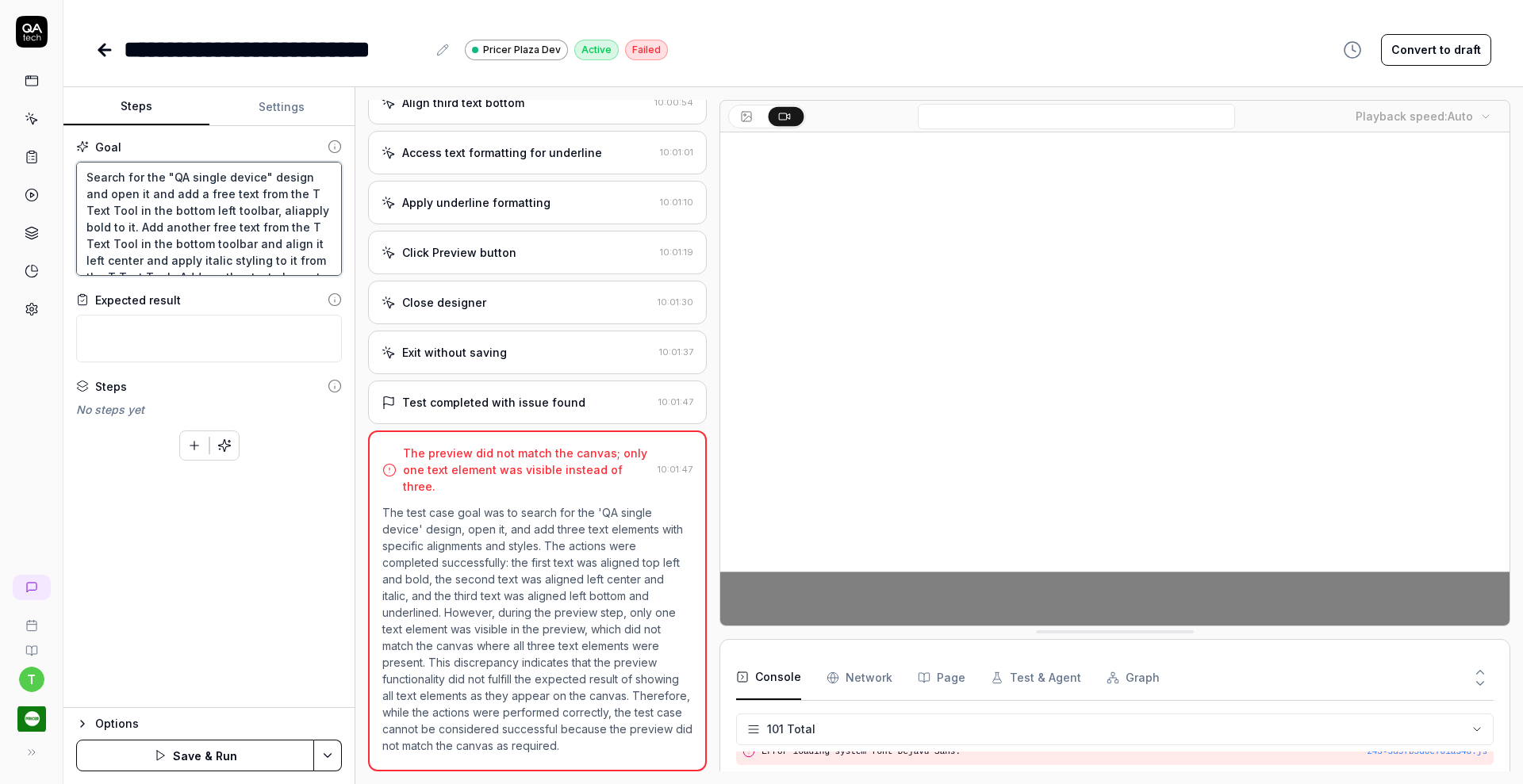
type textarea "Search for the "QA single device" design and open it and add a free text from t…"
type textarea "*"
type textarea "Search for the "QA single device" design and open it and add a free text from t…"
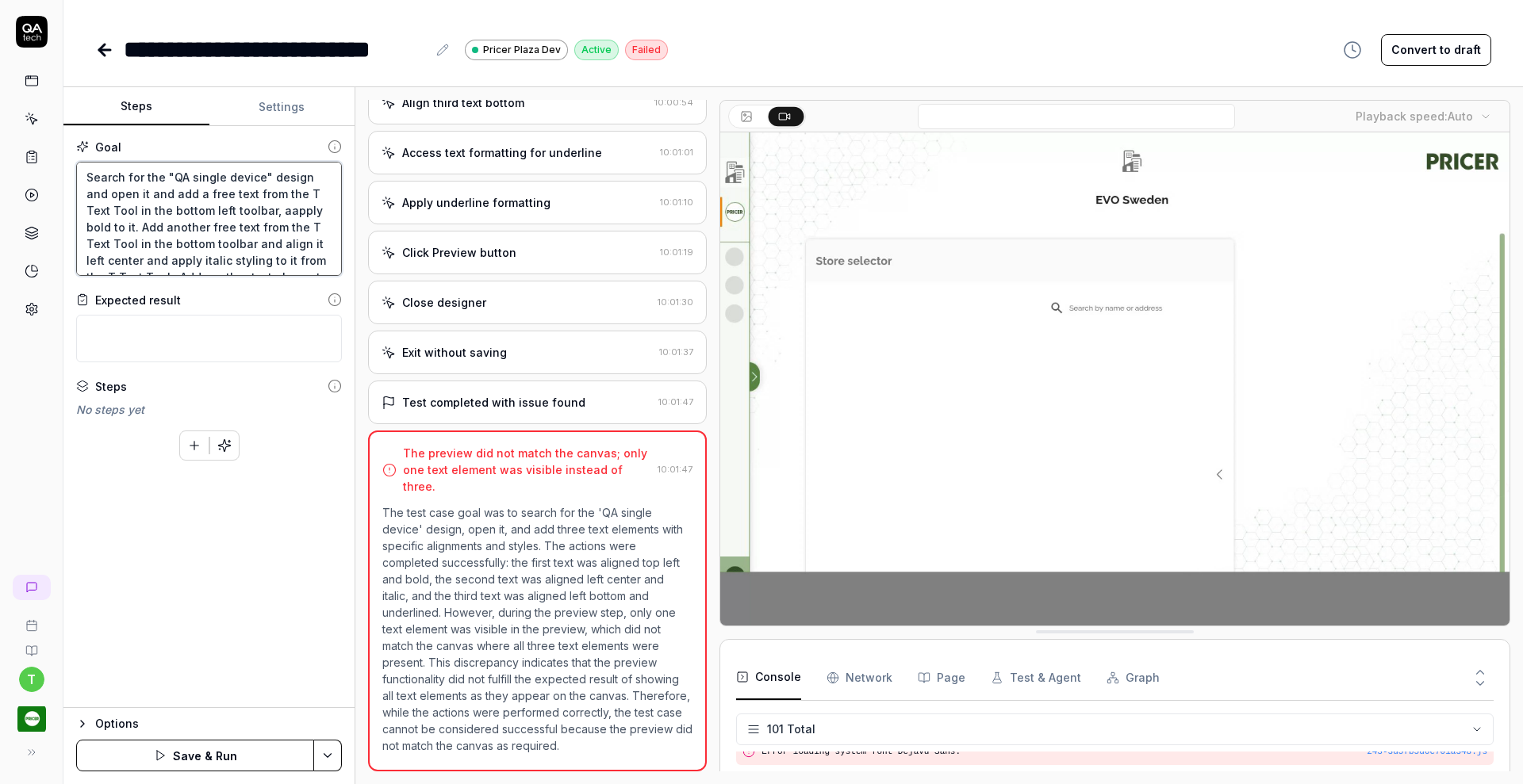
type textarea "*"
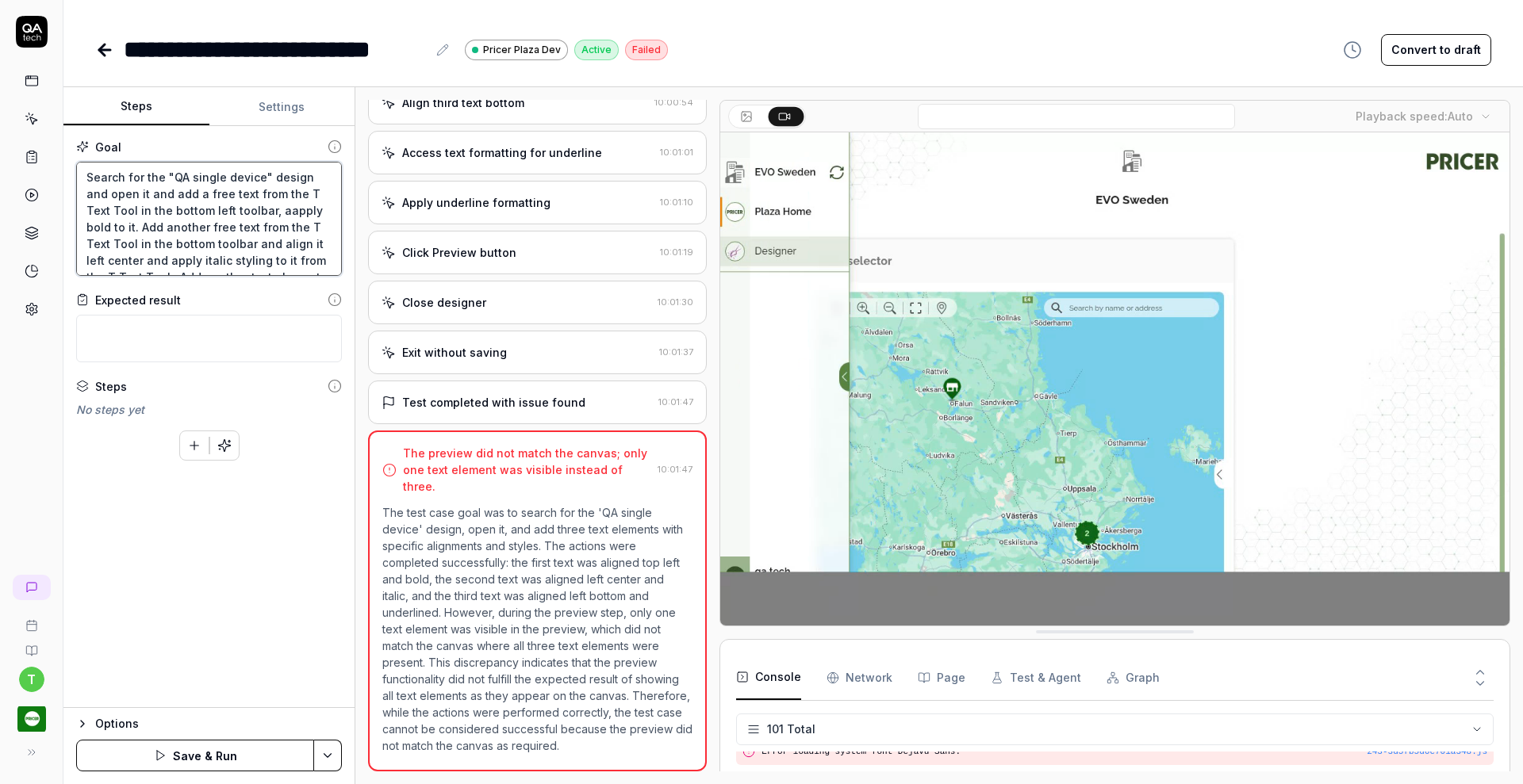
type textarea "Search for the "QA single device" design and open it and add a free text from t…"
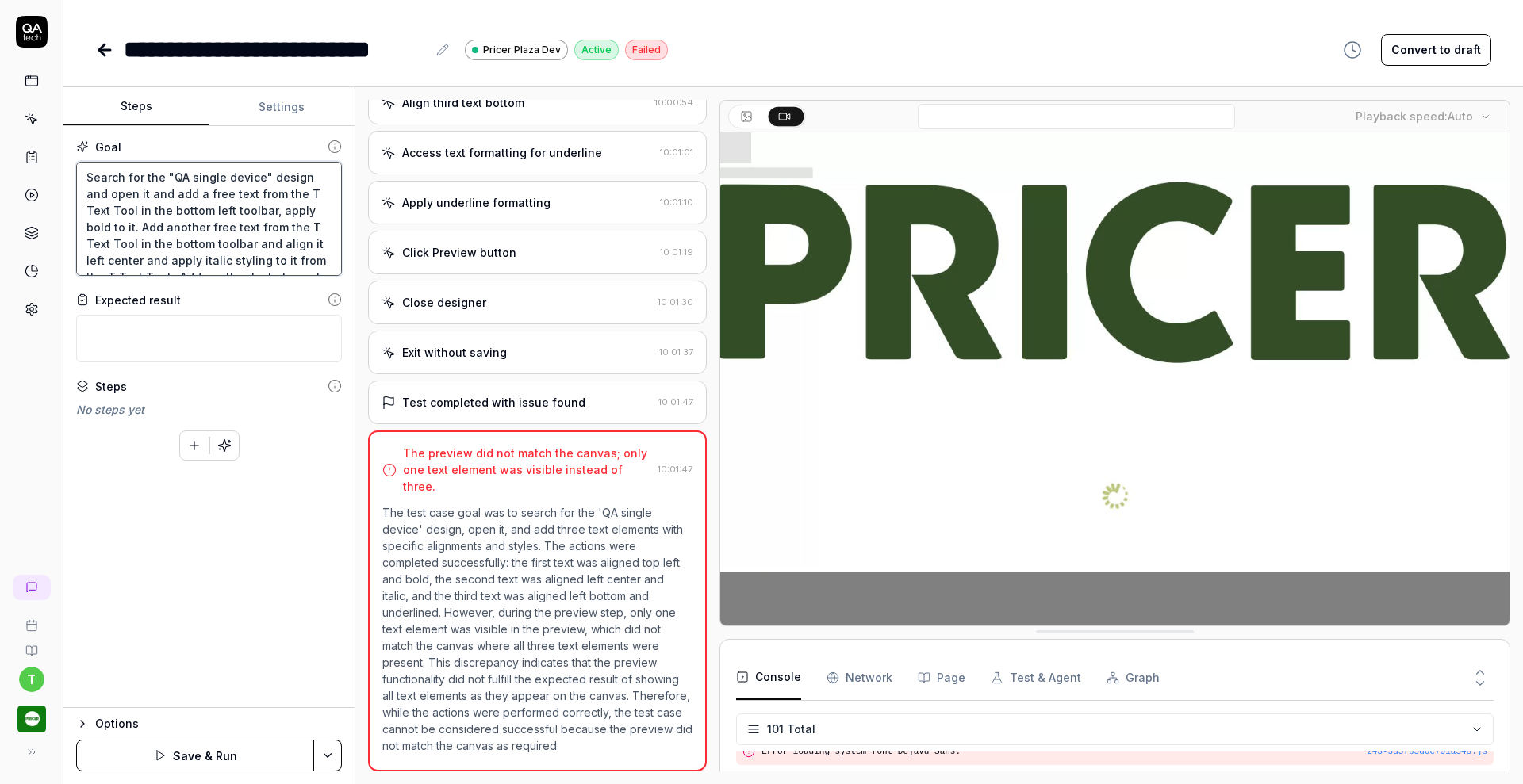
type textarea "*"
type textarea "Search for the "QA single device" design and open it and add a free text from t…"
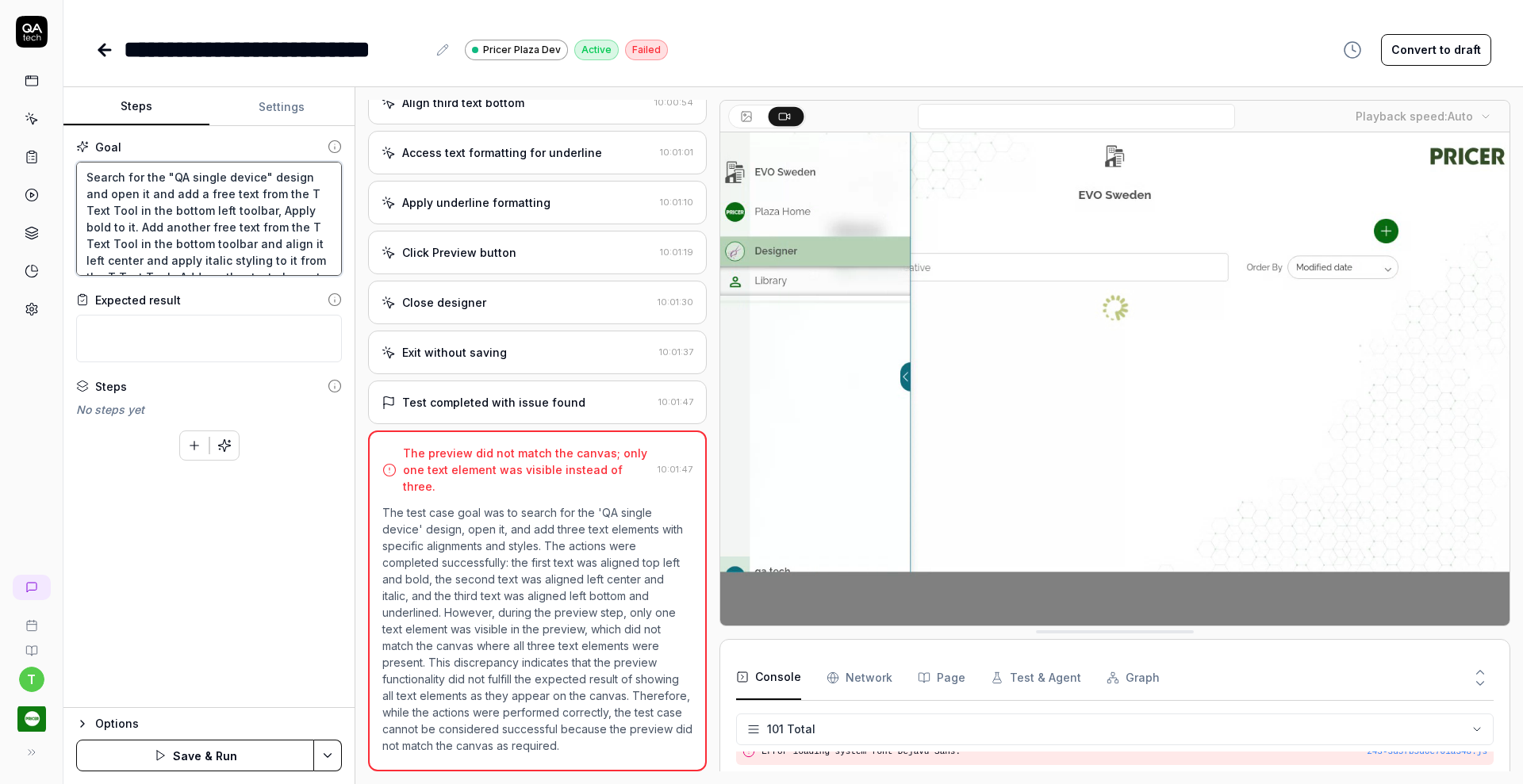
type textarea "*"
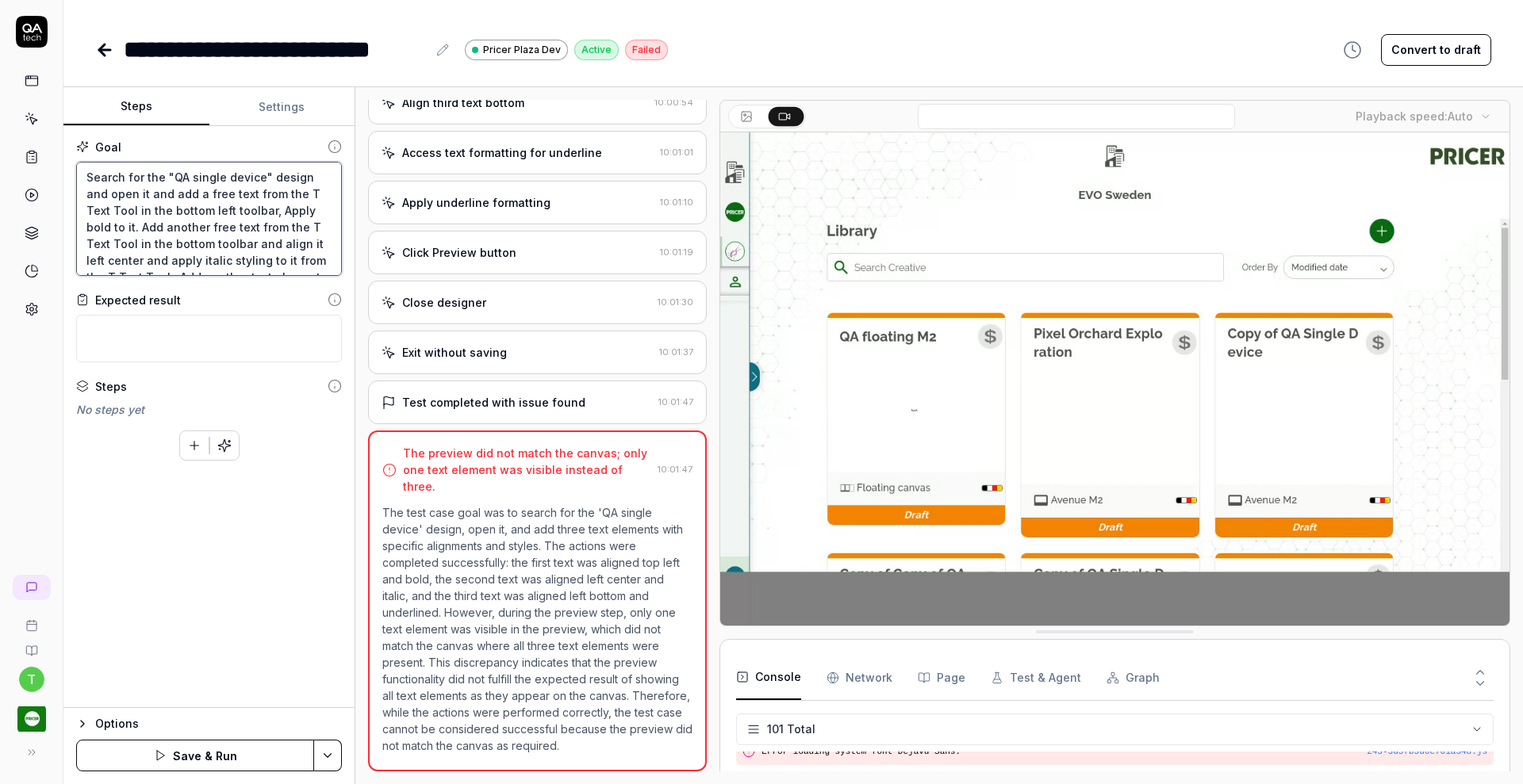
type textarea "Search for the "QA single device" design and open it and add a free text from t…"
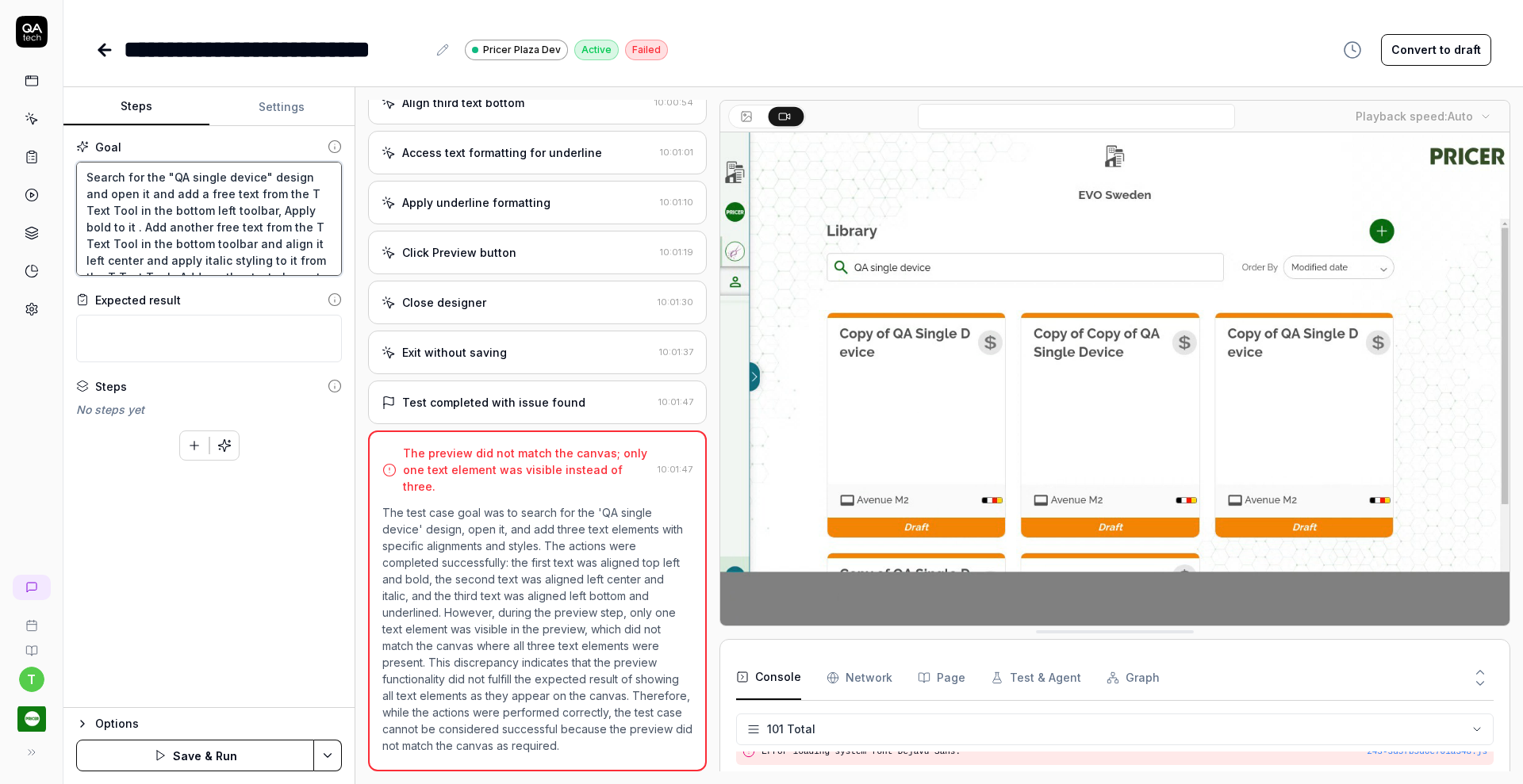
type textarea "*"
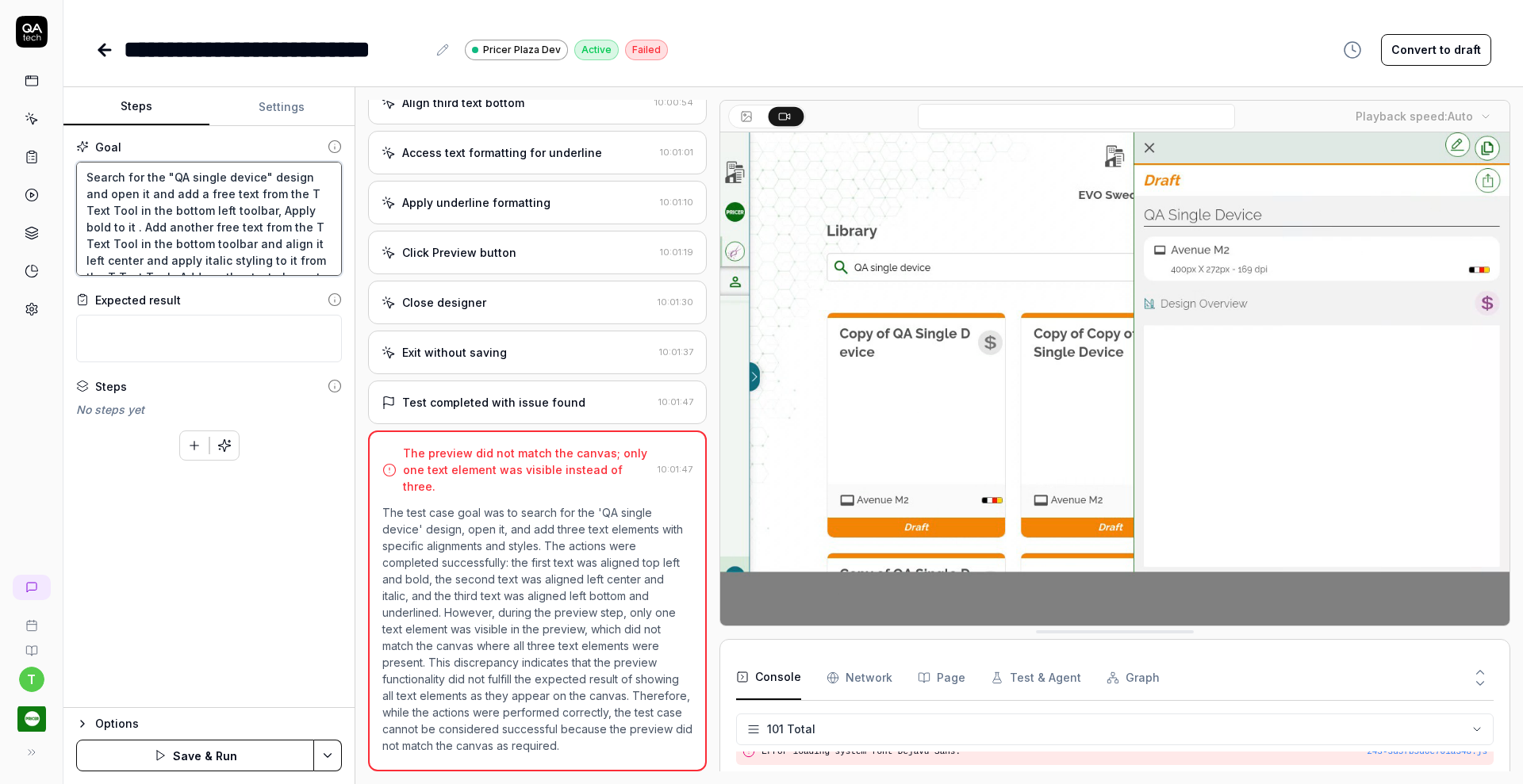
type textarea "Search for the "QA single device" design and open it and add a free text from t…"
type textarea "*"
type textarea "Search for the "QA single device" design and open it and add a free text from t…"
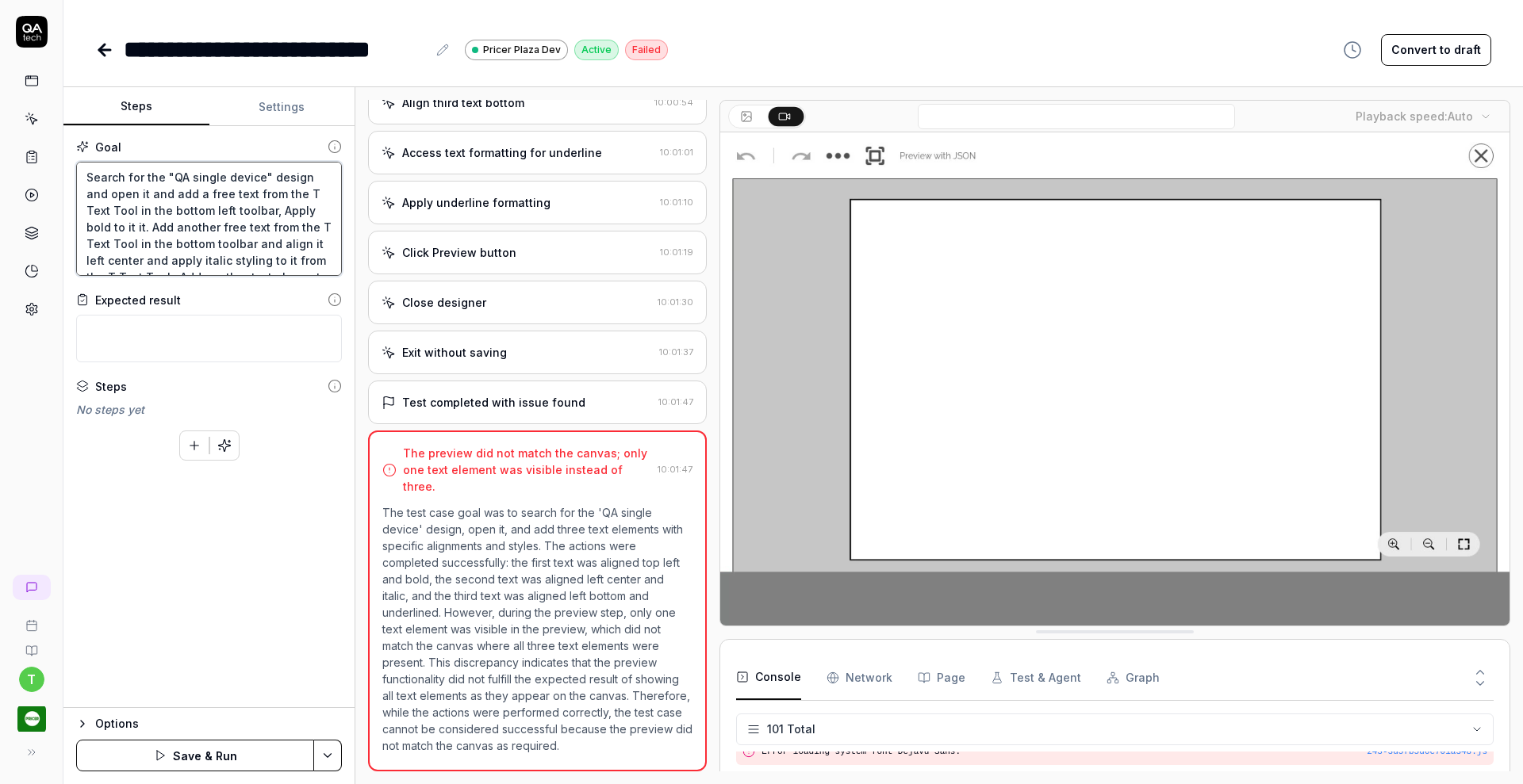
type textarea "*"
type textarea "Search for the "QA single device" design and open it and add a free text from t…"
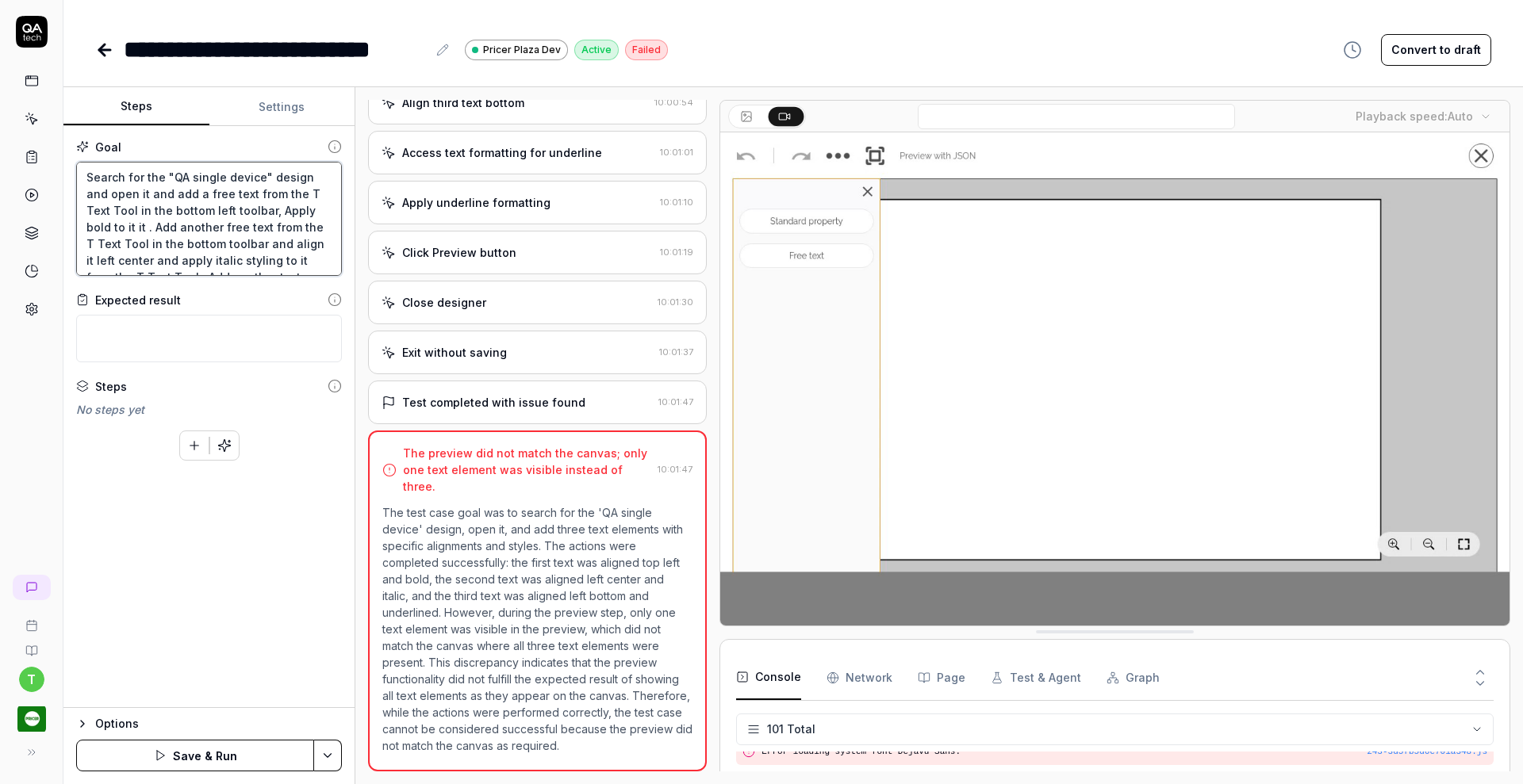
type textarea "*"
type textarea "Search for the "QA single device" design and open it and add a free text from t…"
type textarea "*"
type textarea "Search for the "QA single device" design and open it and add a free text from t…"
type textarea "*"
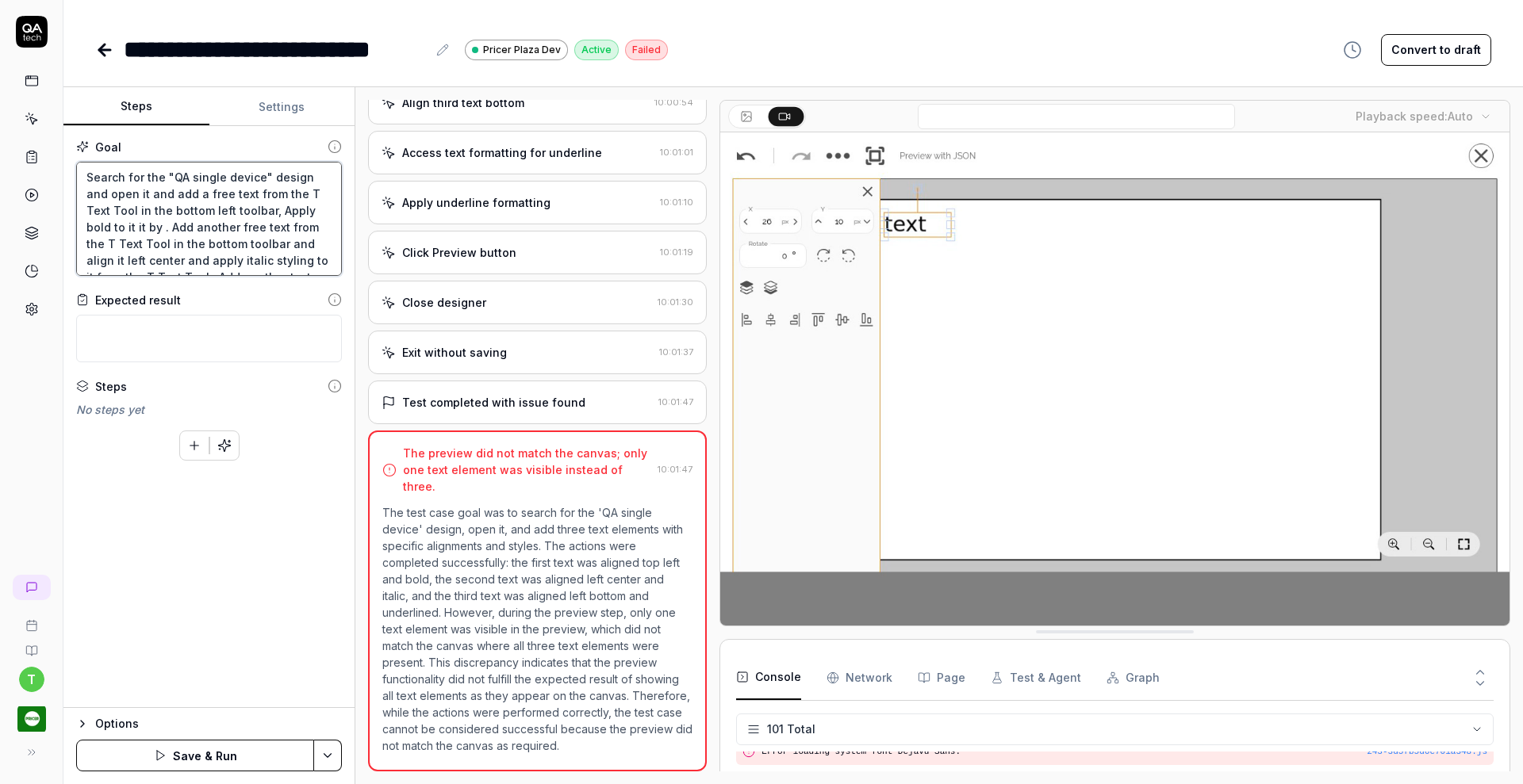
type textarea "Search for the "QA single device" design and open it and add a free text from t…"
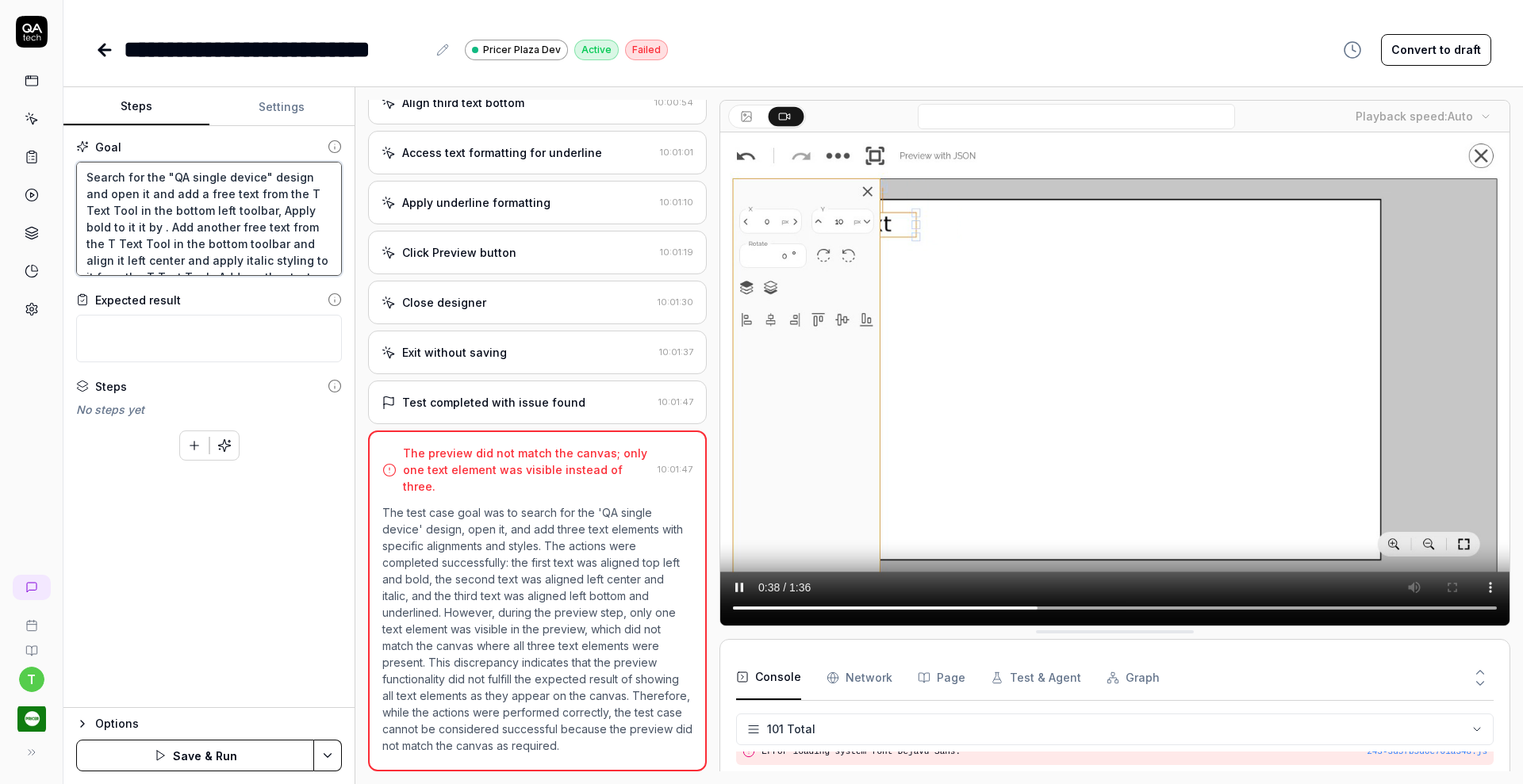
type textarea "*"
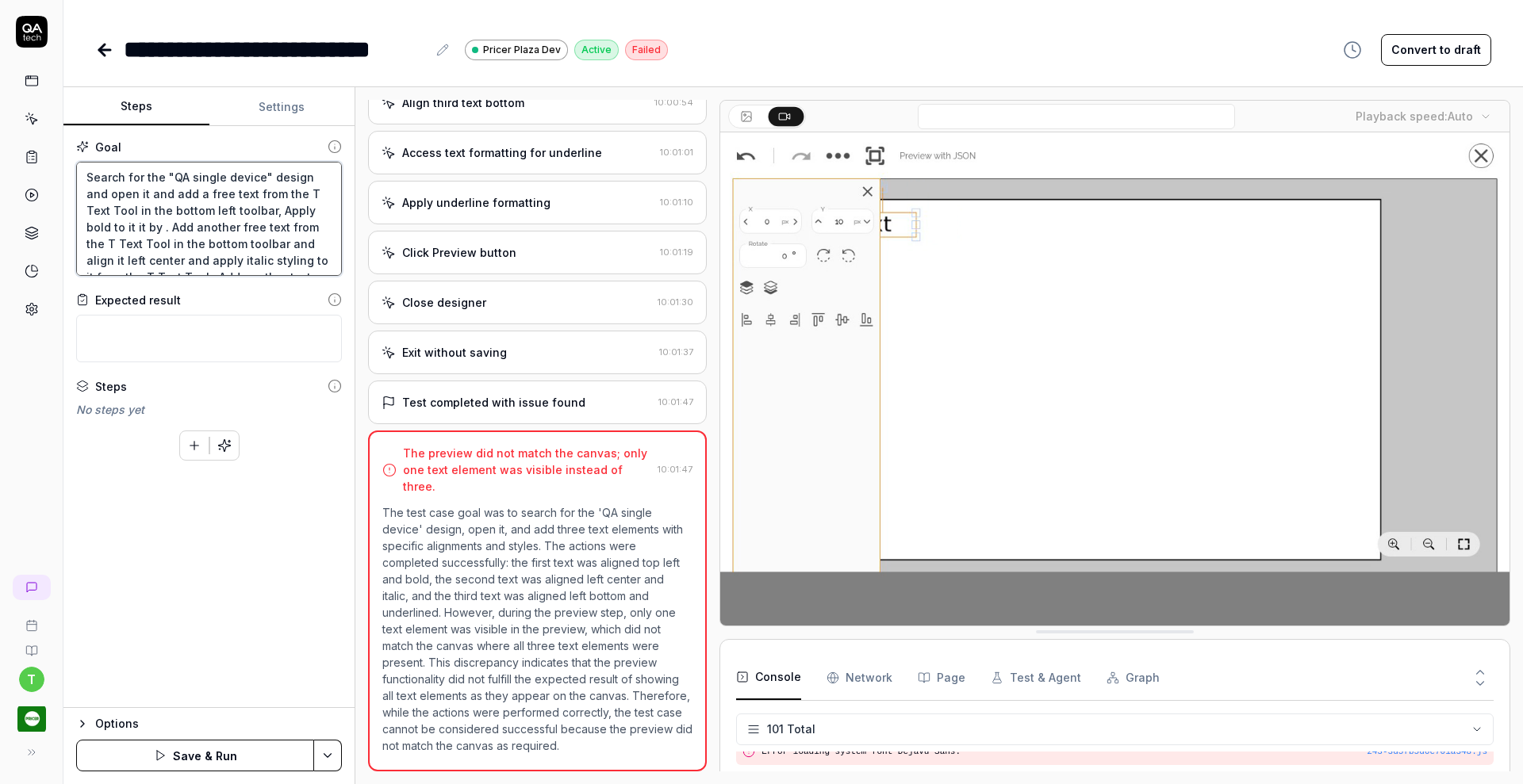
type textarea "Search for the "QA single device" design and open it and add a free text from t…"
type textarea "*"
type textarea "Search for the "QA single device" design and open it and add a free text from t…"
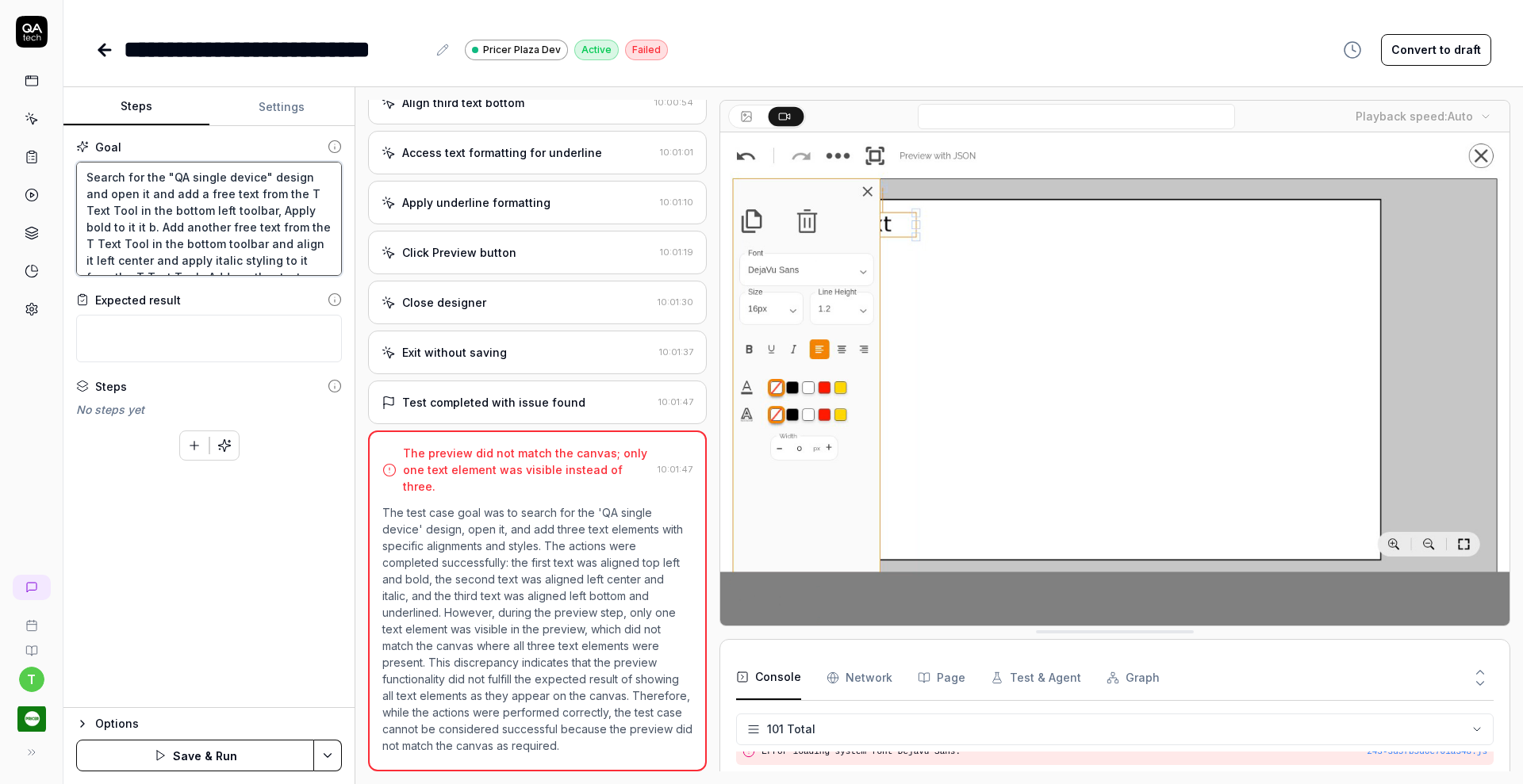
type textarea "*"
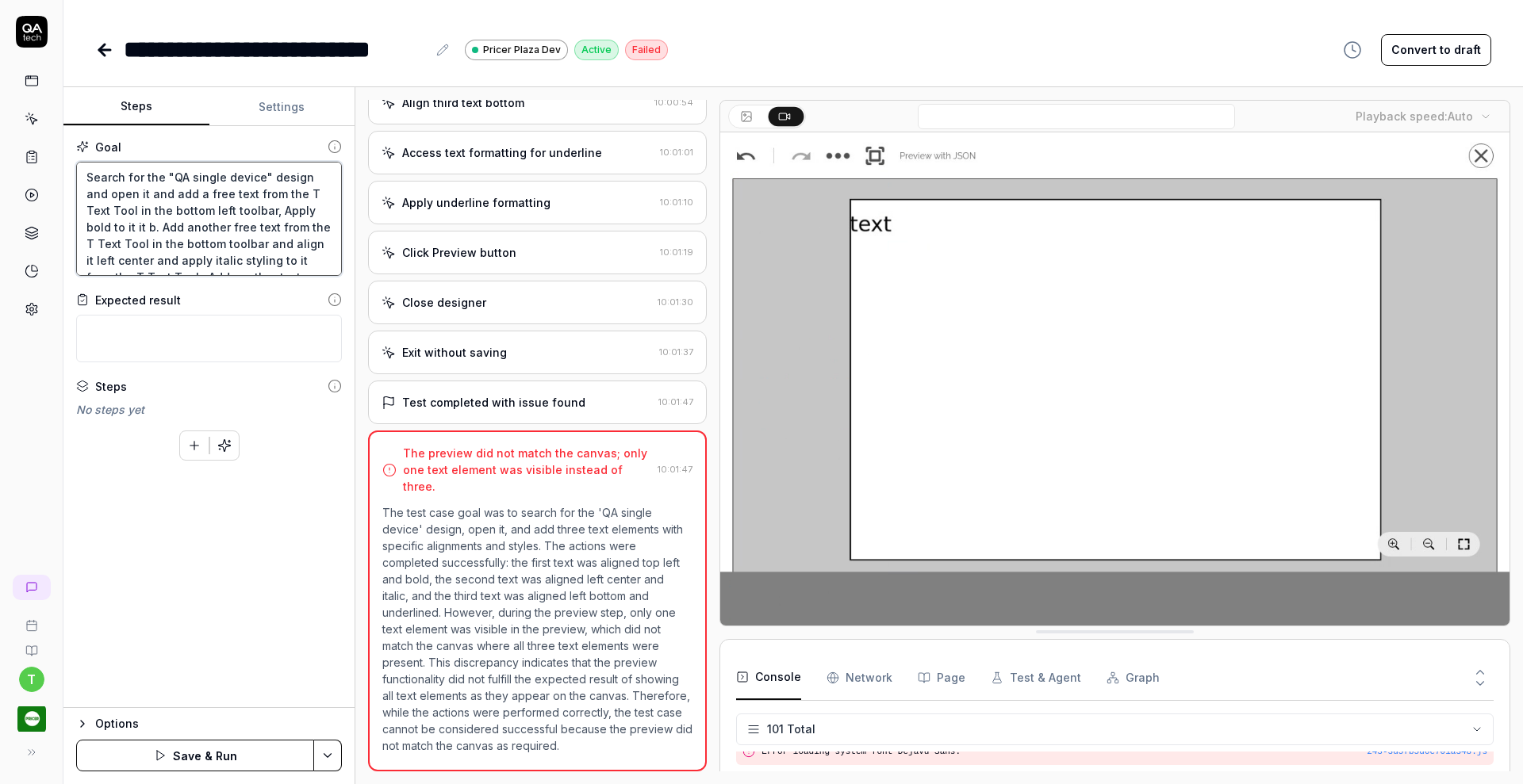
type textarea "Search for the "QA single device" design and open it and add a free text from t…"
type textarea "*"
type textarea "Search for the "QA single device" design and open it and add a free text from t…"
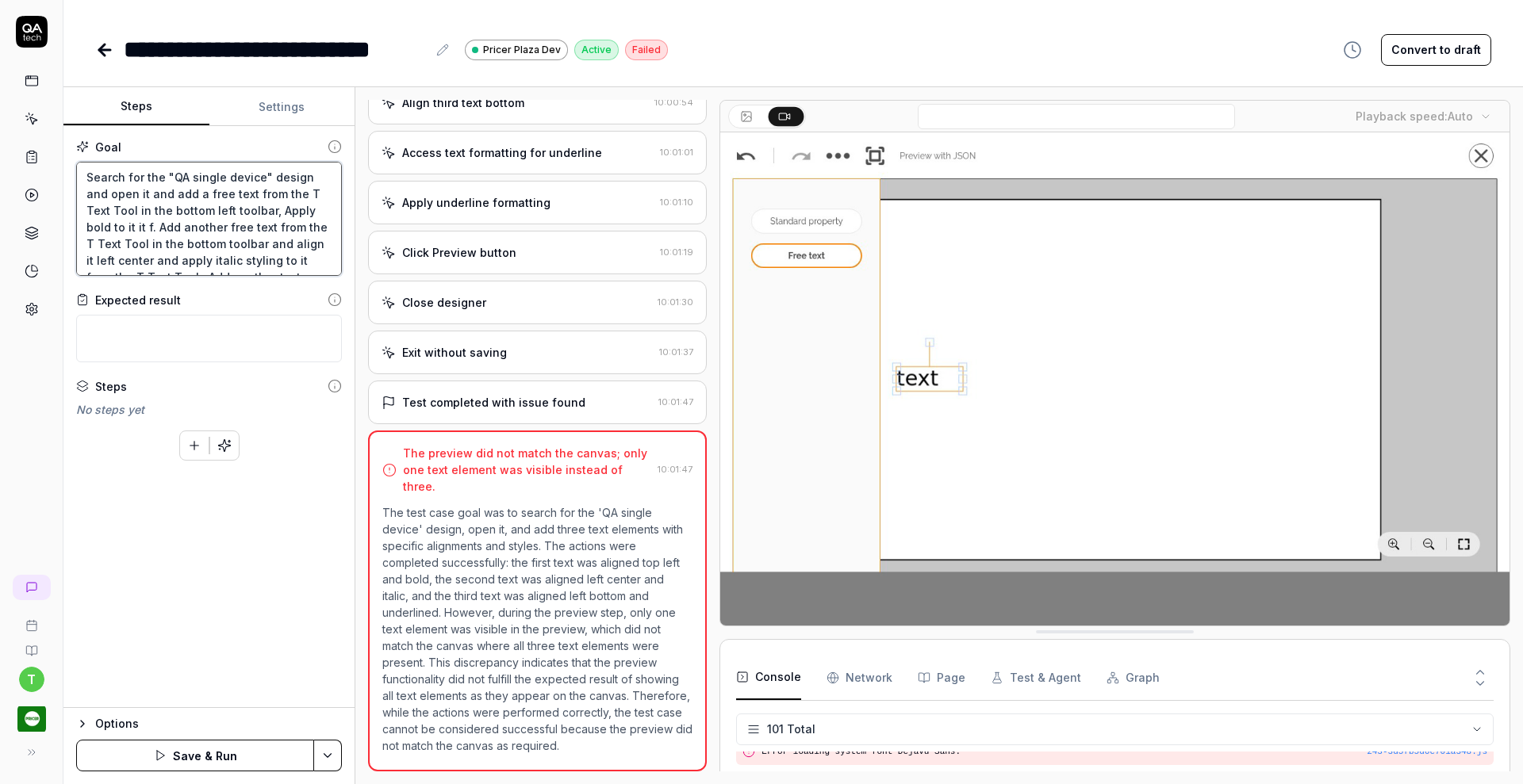
type textarea "*"
type textarea "Search for the "QA single device" design and open it and add a free text from t…"
type textarea "*"
type textarea "Search for the "QA single device" design and open it and add a free text from t…"
type textarea "*"
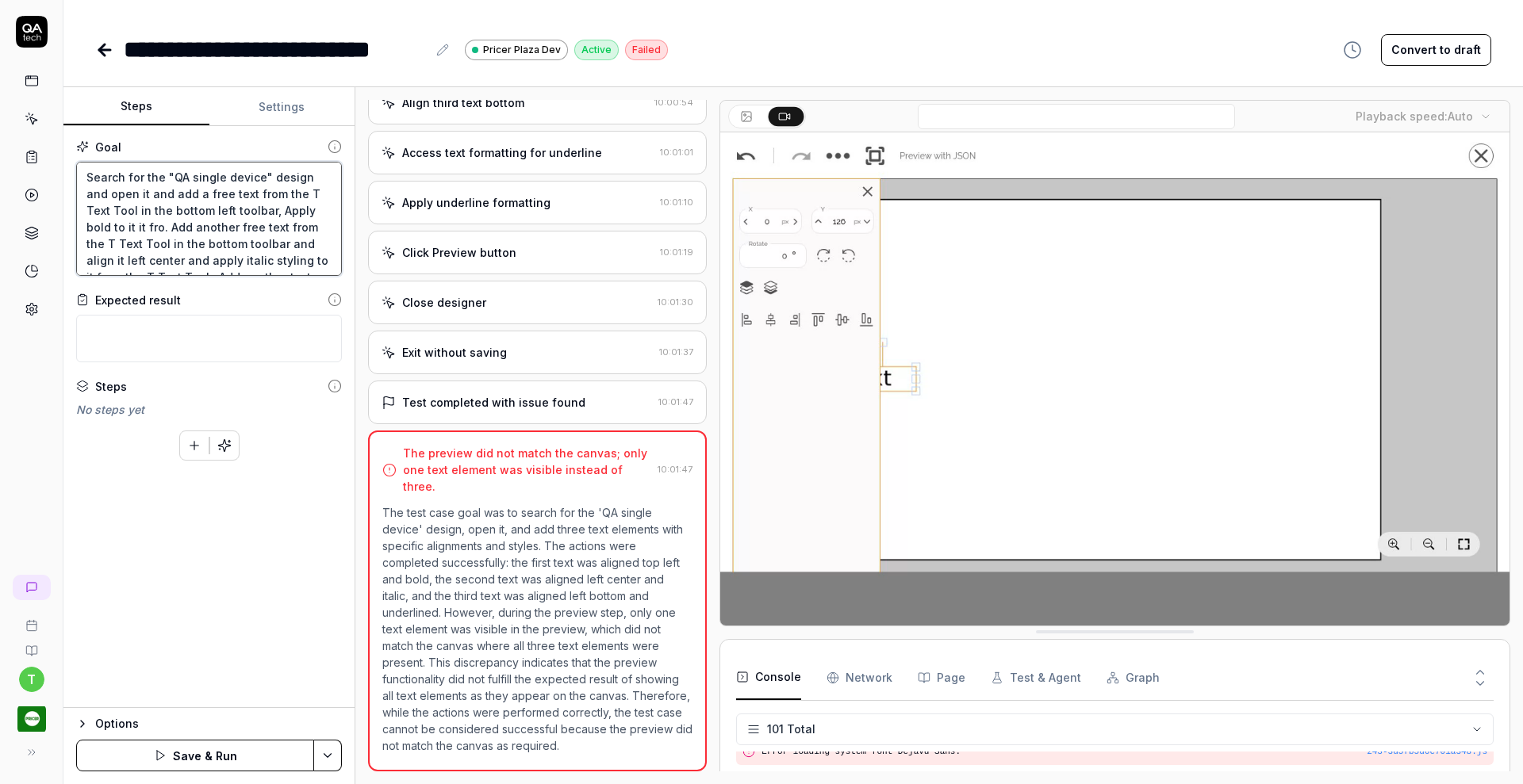
type textarea "Search for the "QA single device" design and open it and add a free text from t…"
type textarea "*"
type textarea "Search for the "QA single device" design and open it and add a free text from t…"
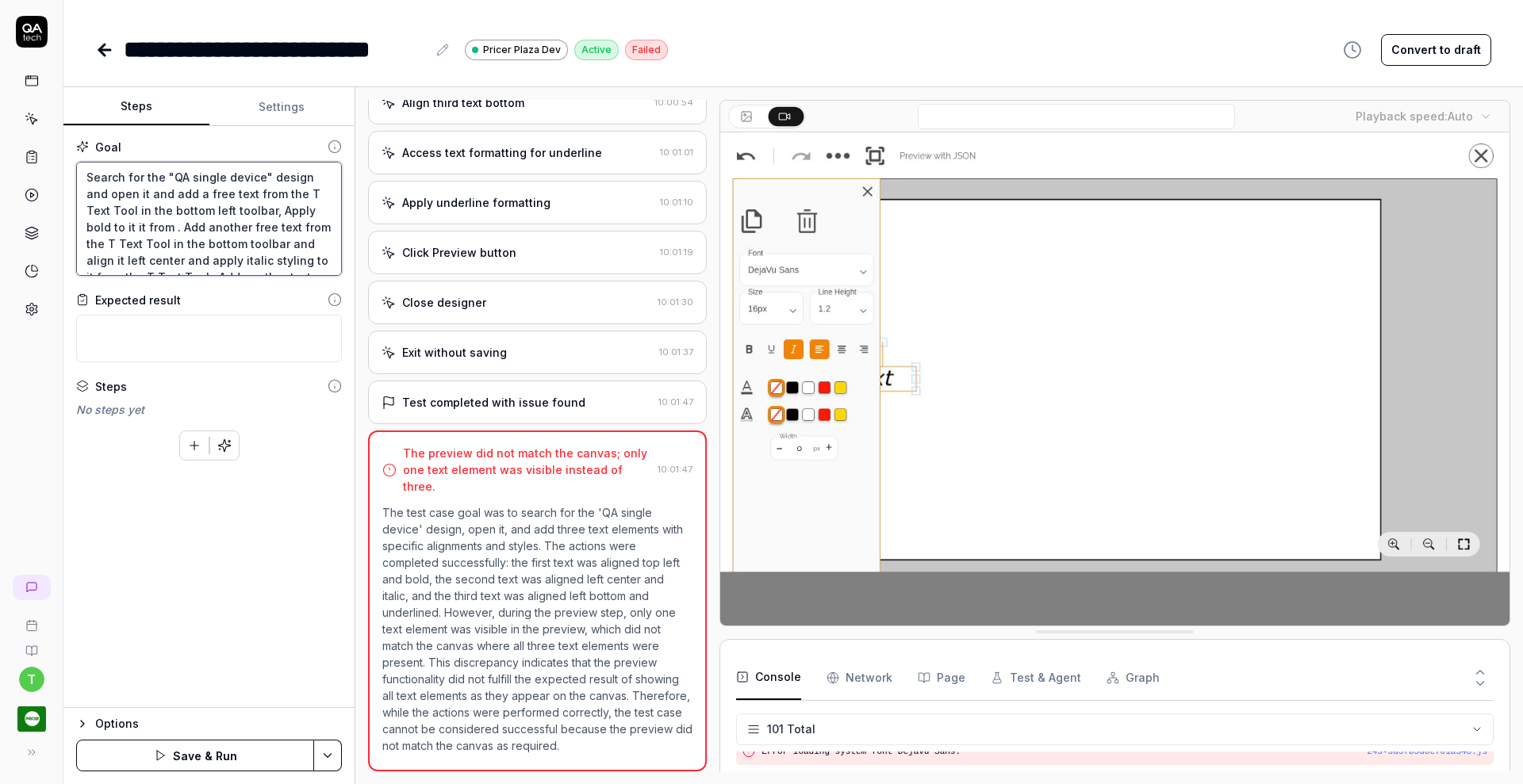
type textarea "*"
type textarea "Search for the "QA single device" design and open it and add a free text from t…"
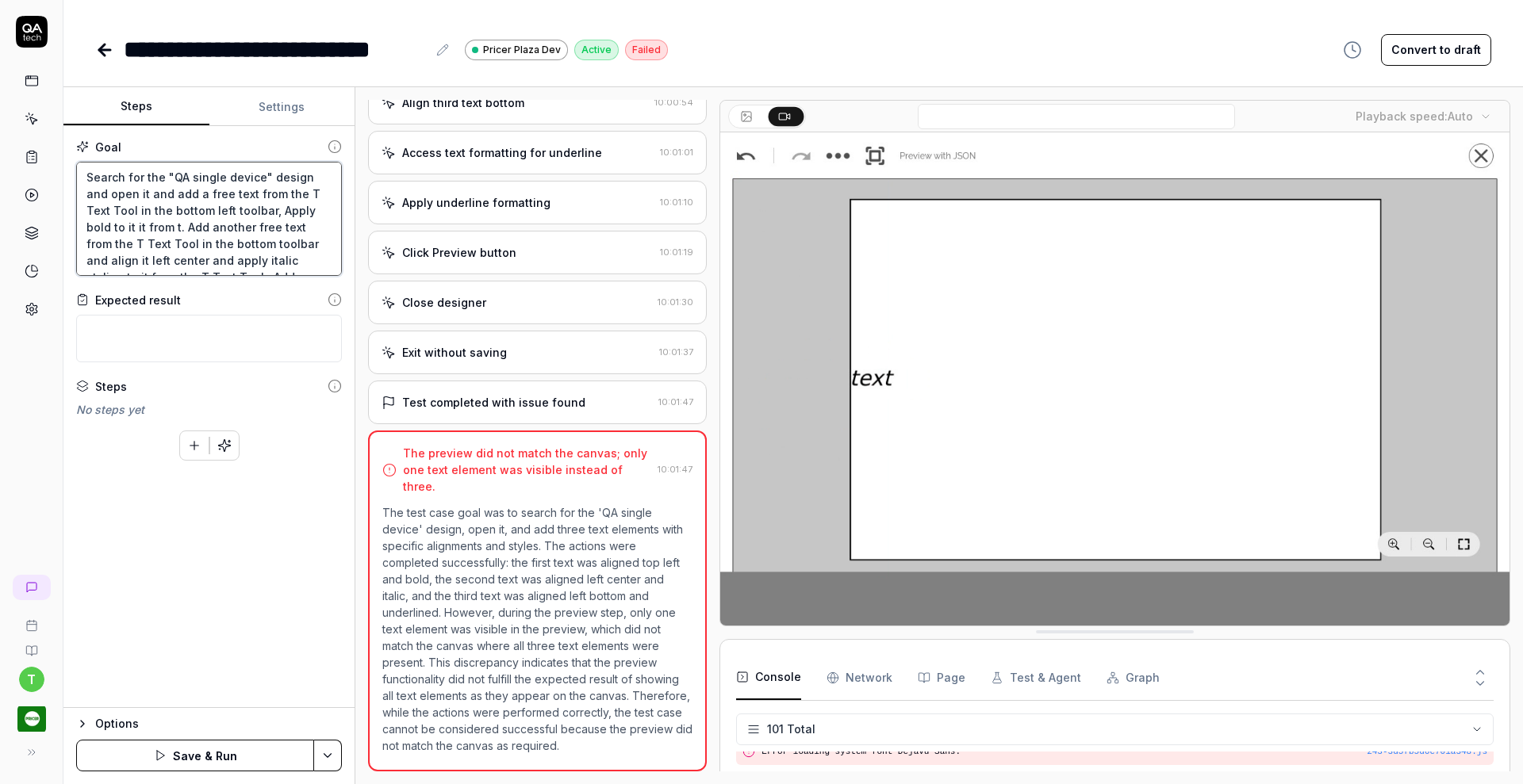
type textarea "*"
type textarea "Search for the "QA single device" design and open it and add a free text from t…"
type textarea "*"
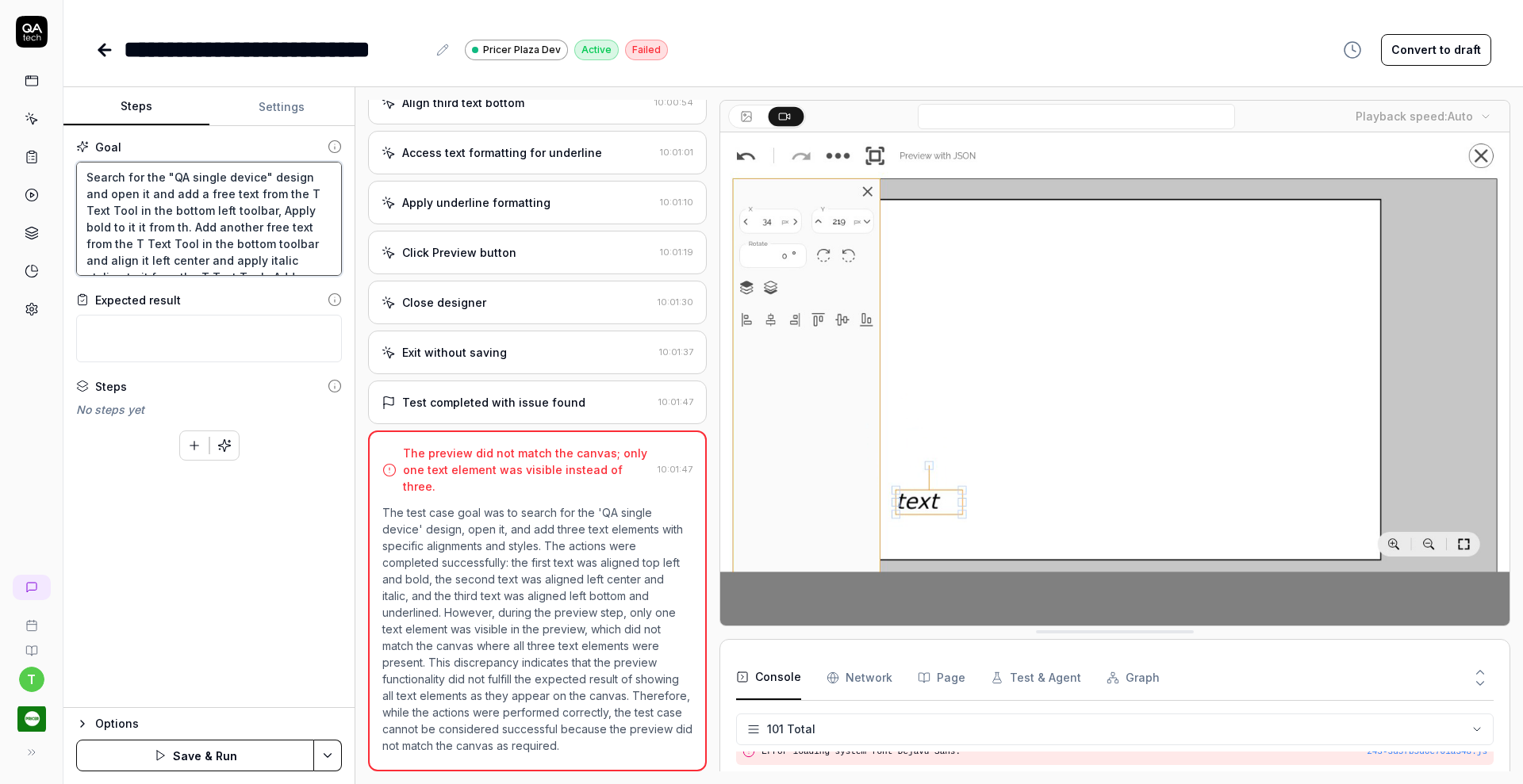
type textarea "Search for the "QA single device" design and open it and add a free text from t…"
type textarea "*"
type textarea "Search for the "QA single device" design and open it and add a free text from t…"
type textarea "*"
type textarea "Search for the "QA single device" design and open it and add a free text from t…"
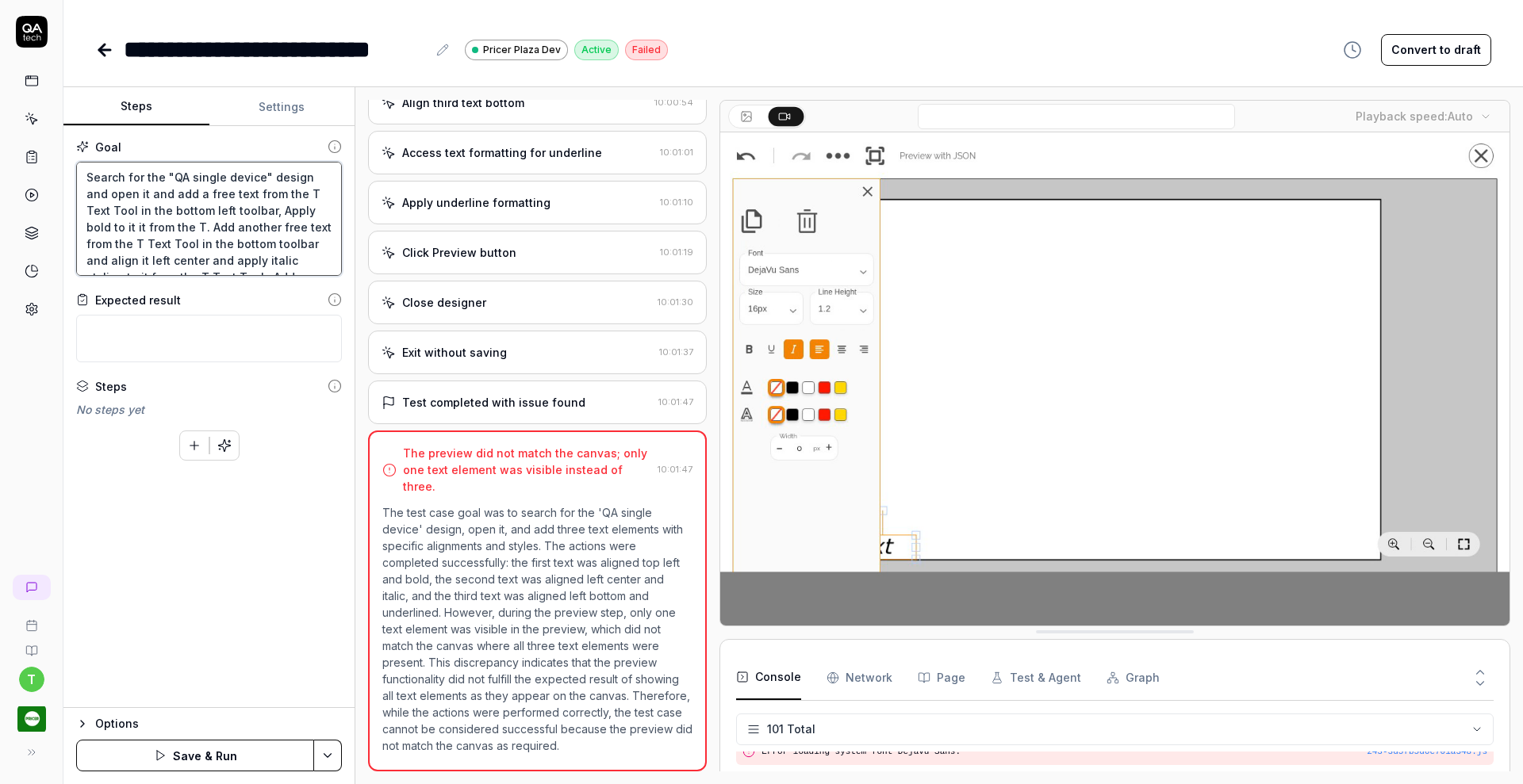
type textarea "*"
type textarea "Search for the "QA single device" design and open it and add a free text from t…"
type textarea "*"
type textarea "Search for the "QA single device" design and open it and add a free text from t…"
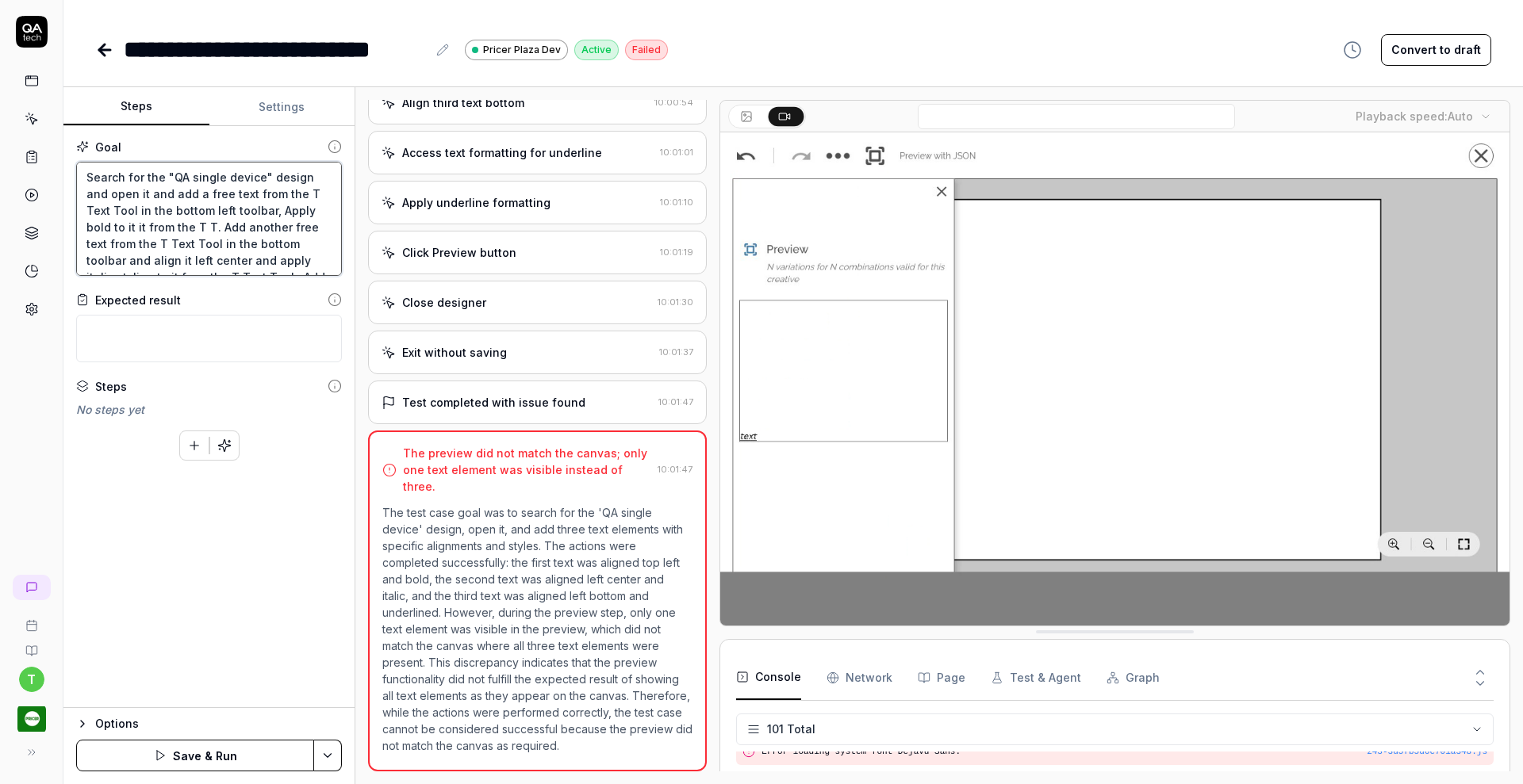
type textarea "*"
type textarea "Search for the "QA single device" design and open it and add a free text from t…"
type textarea "*"
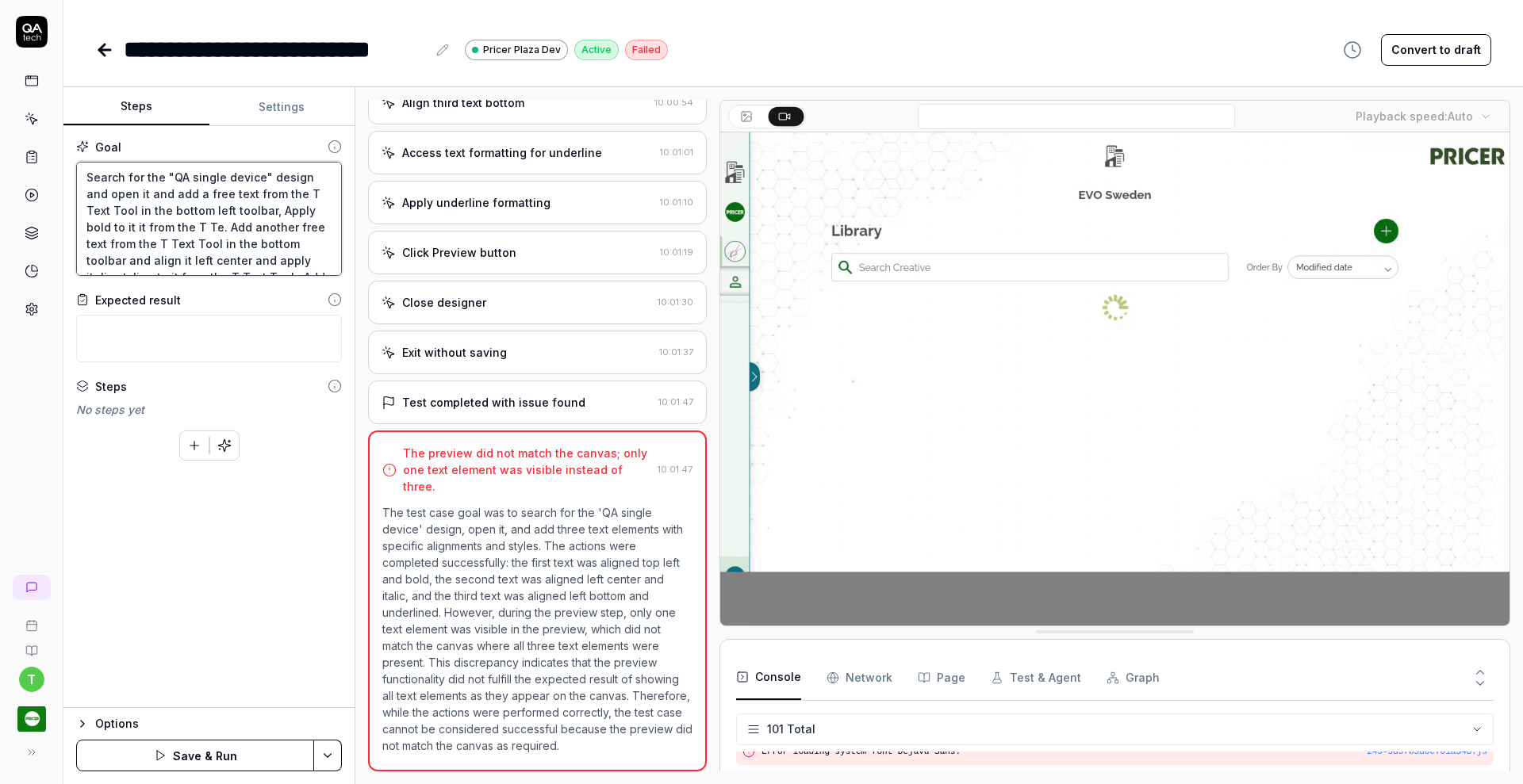
type textarea "Search for the "QA single device" design and open it and add a free text from t…"
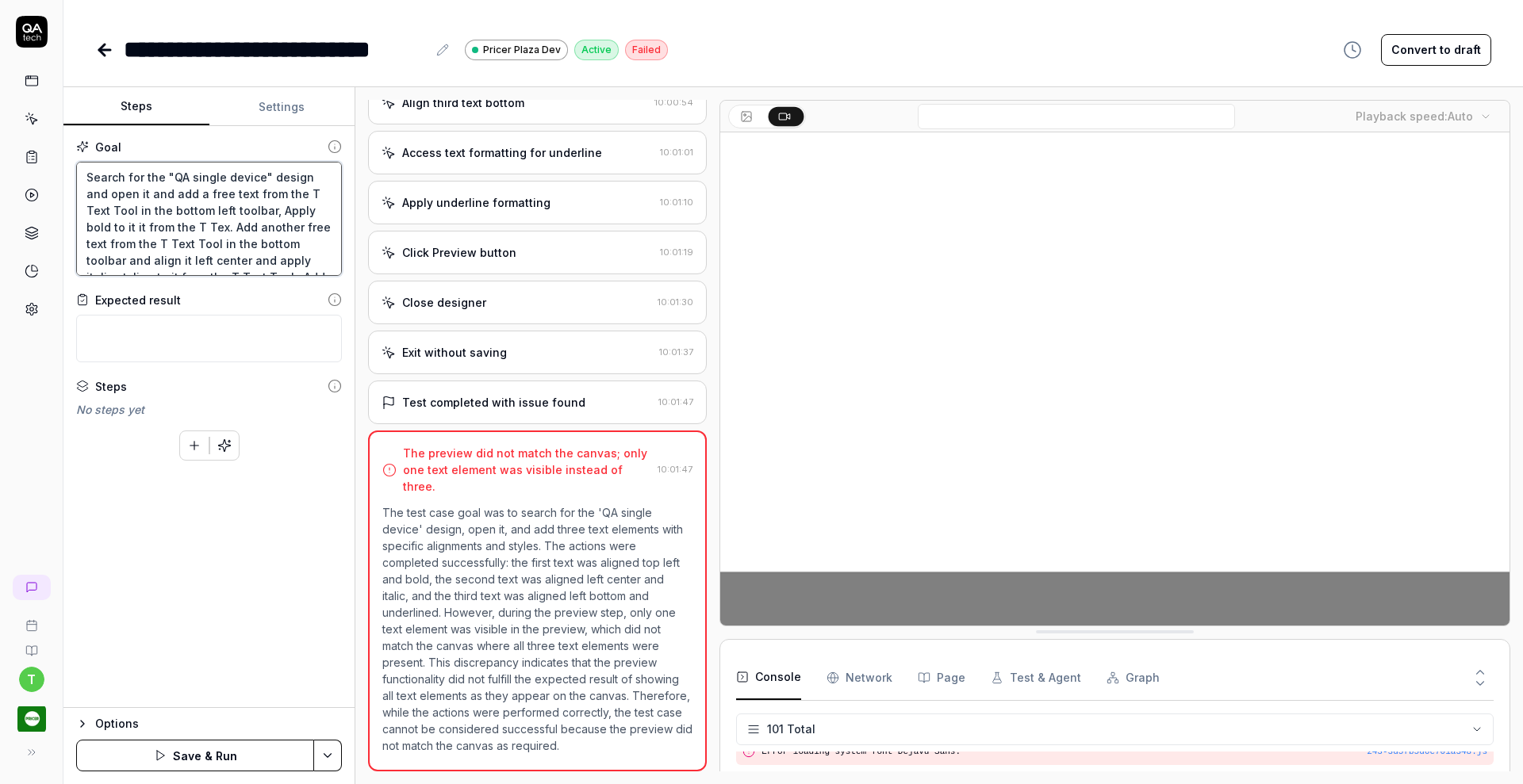
type textarea "*"
type textarea "Search for the "QA single device" design and open it and add a free text from t…"
type textarea "*"
type textarea "Search for the "QA single device" design and open it and add a free text from t…"
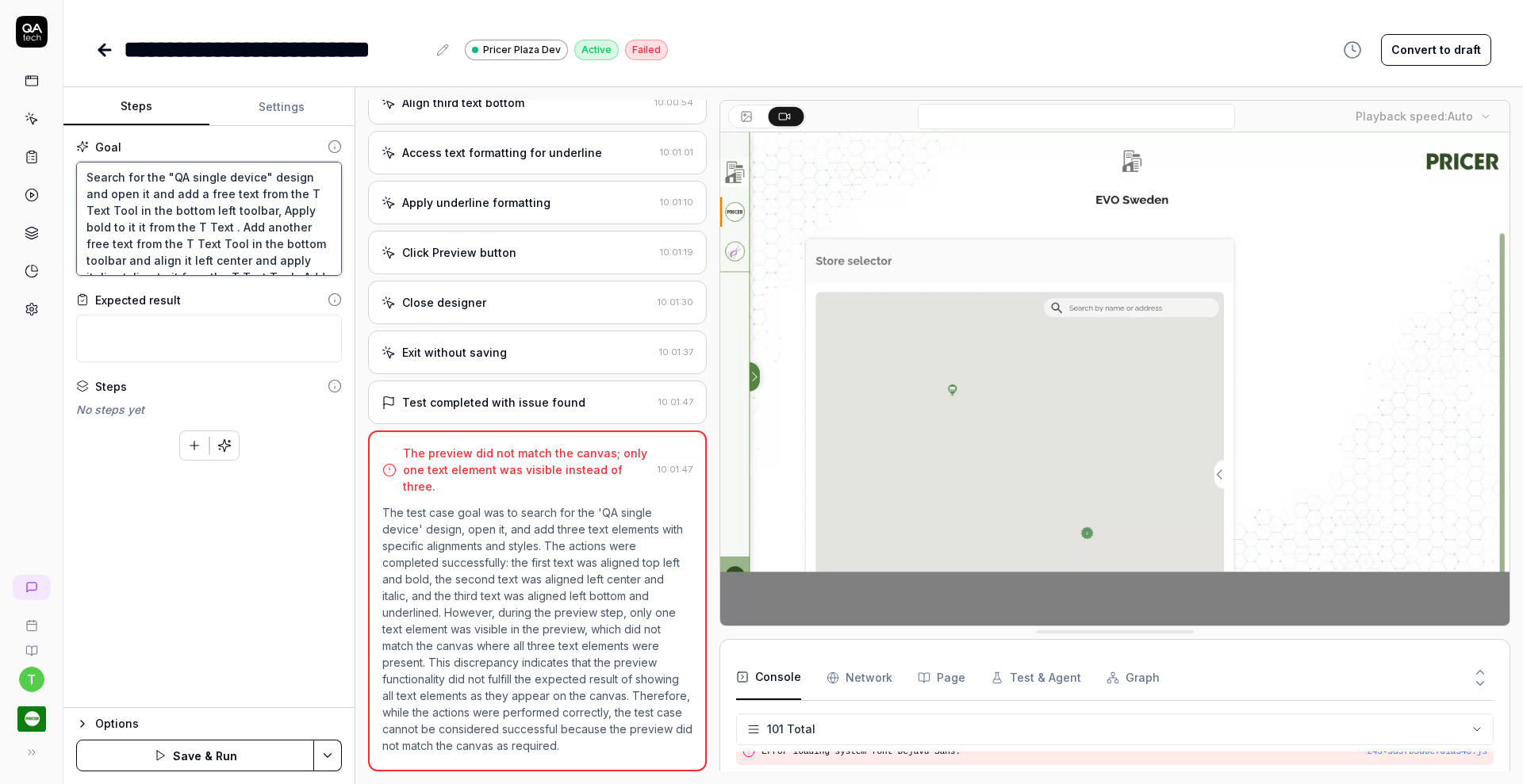
type textarea "*"
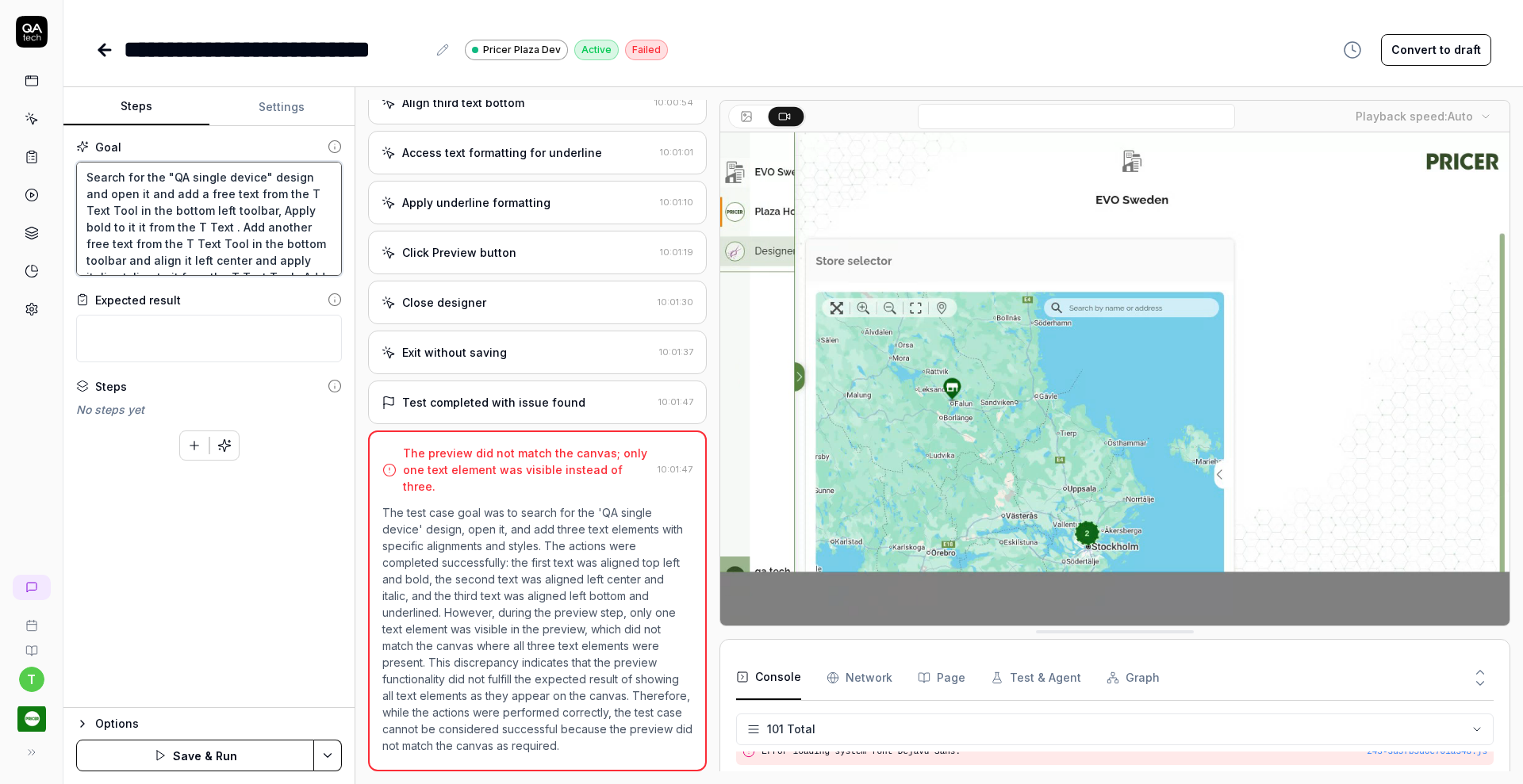
type textarea "Search for the "QA single device" design and open it and add a free text from t…"
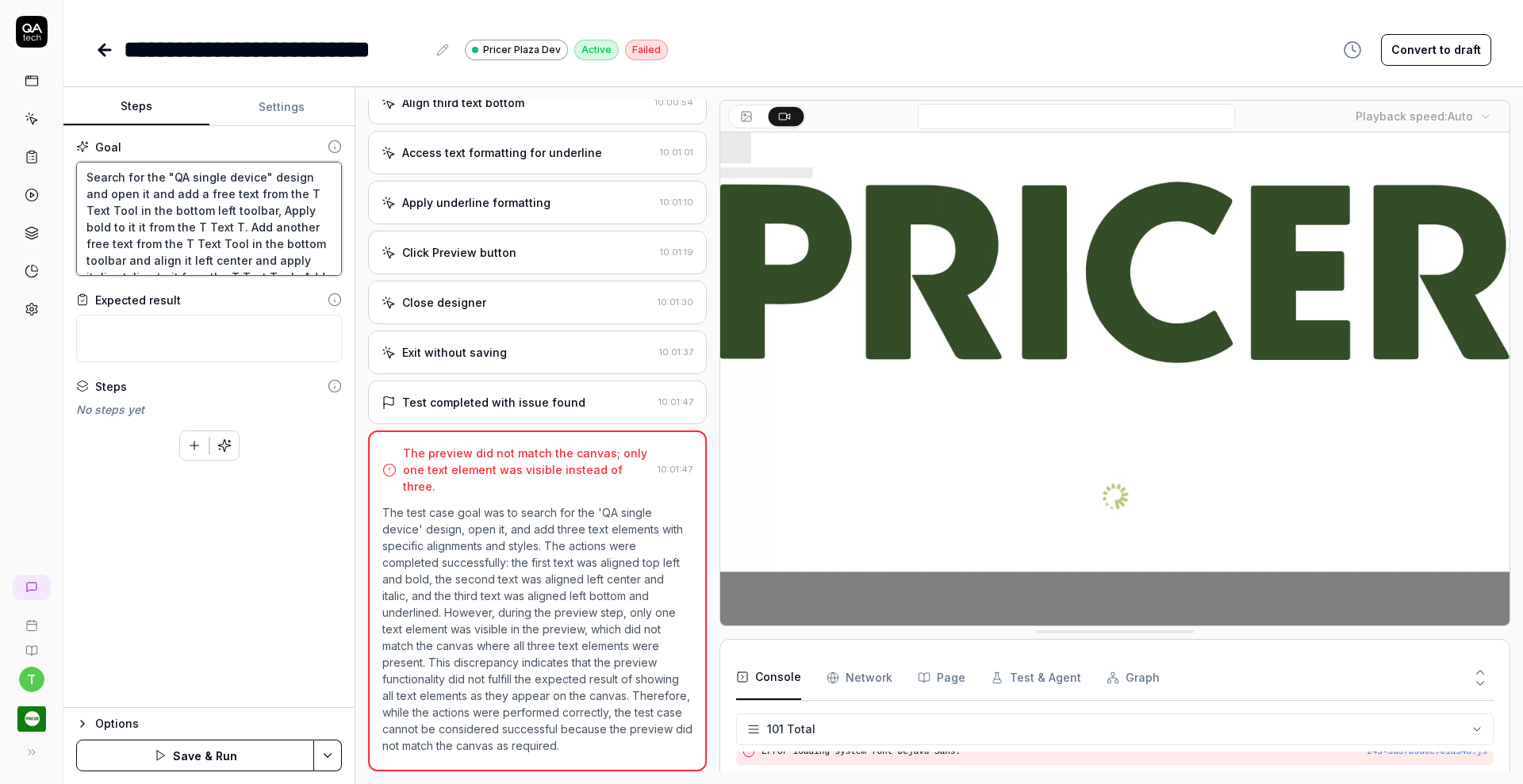
type textarea "*"
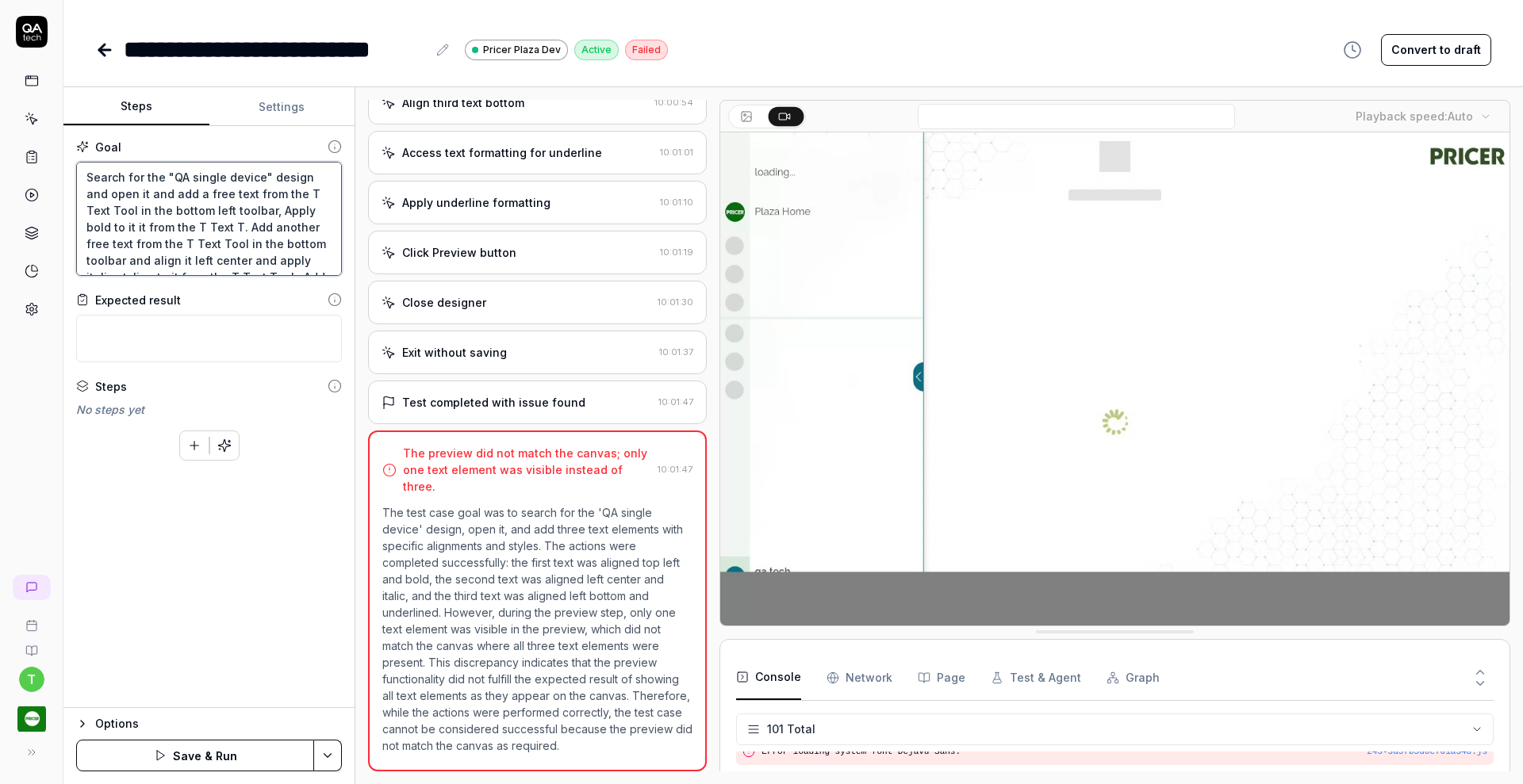
type textarea "Search for the "QA single device" design and open it and add a free text from t…"
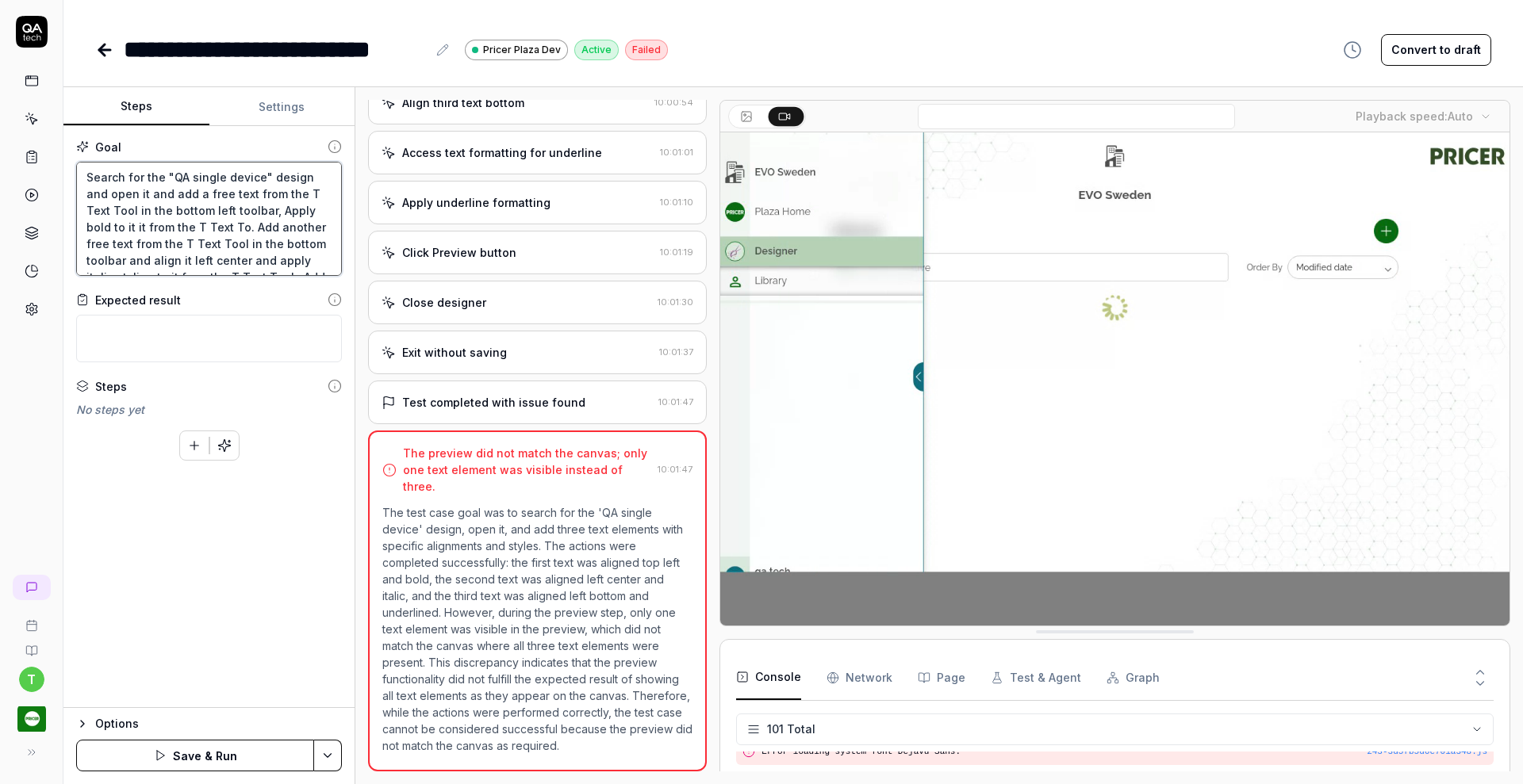
type textarea "*"
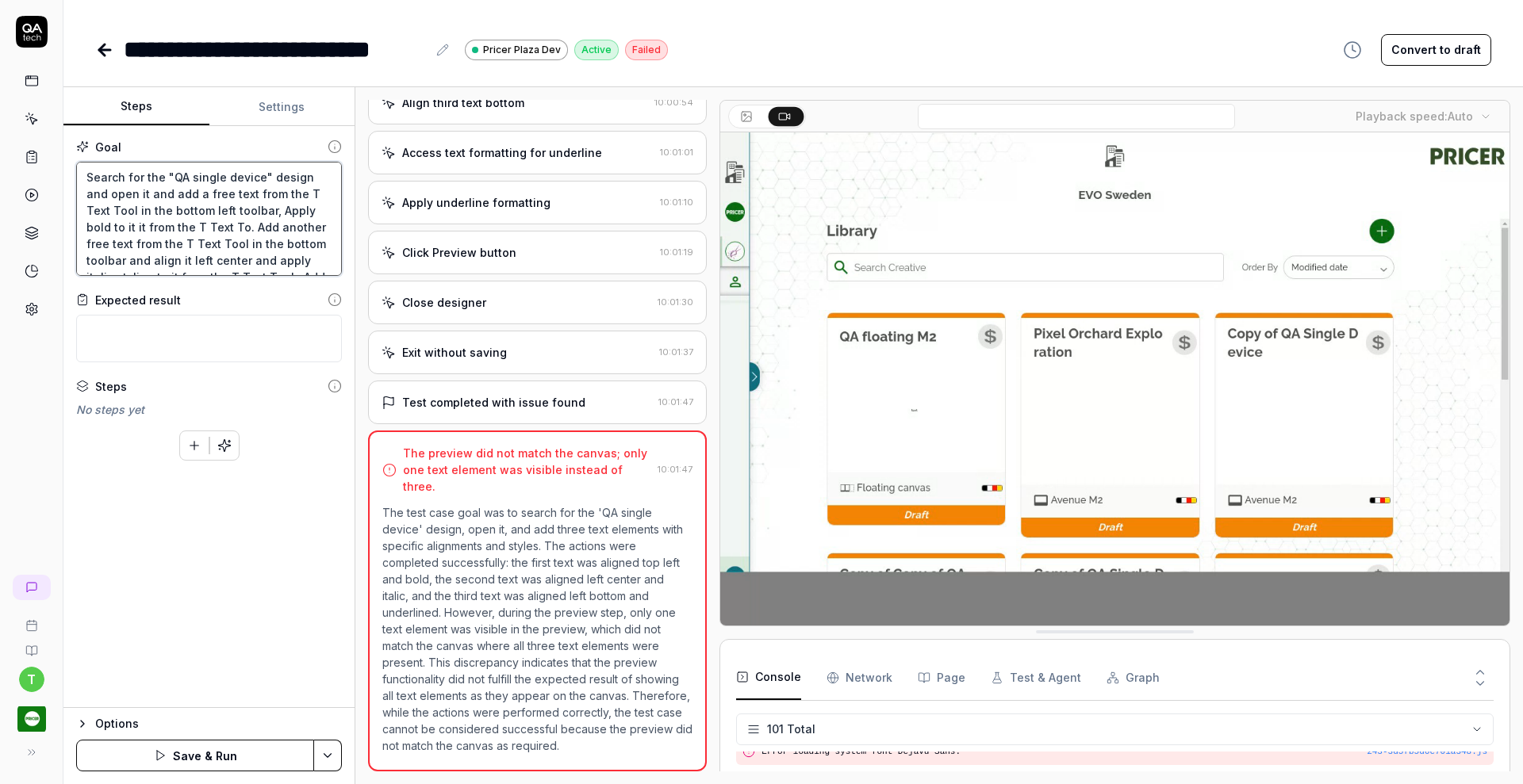
type textarea "Search for the "QA single device" design and open it and add a free text from t…"
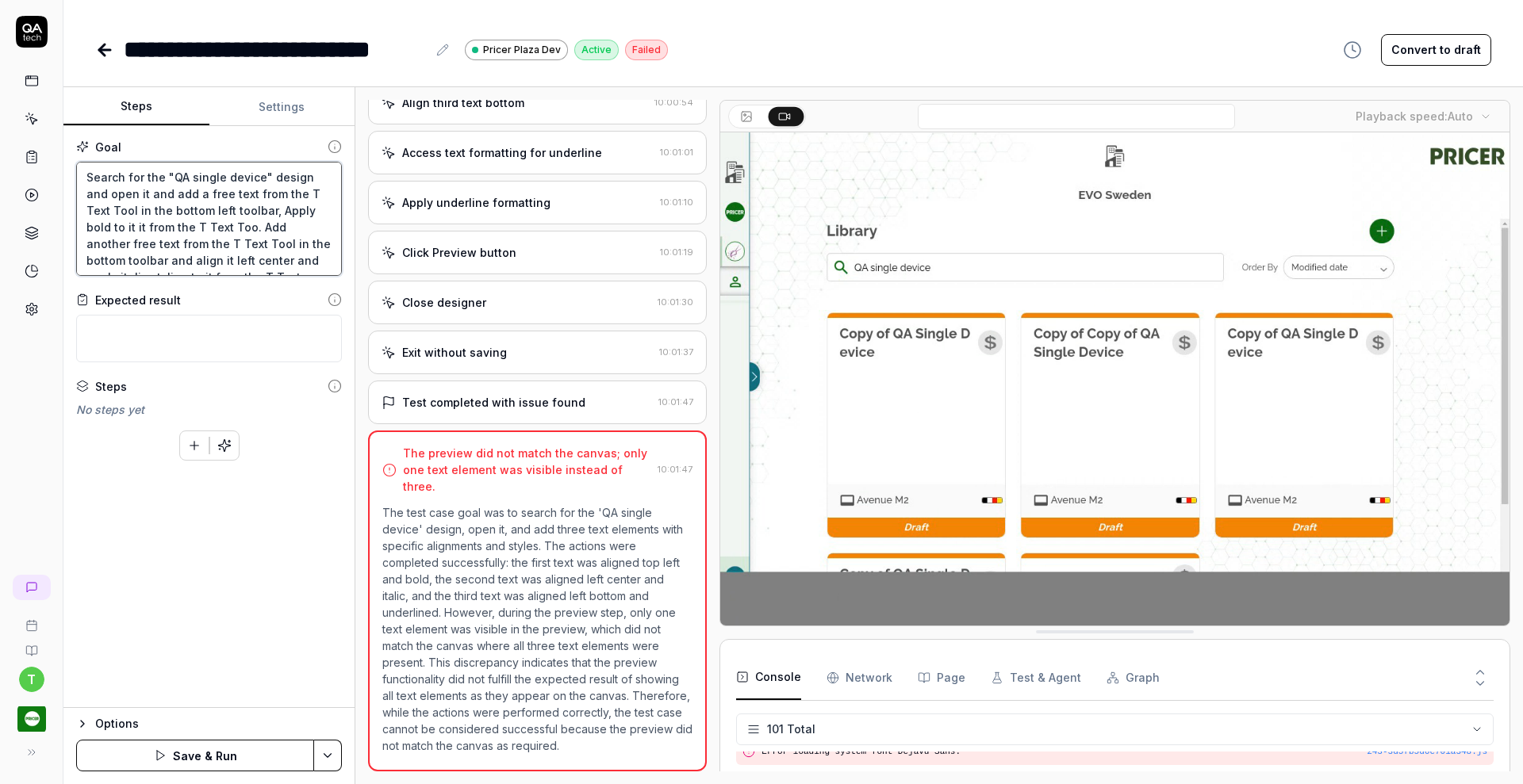
type textarea "*"
type textarea "Search for the "QA single device" design and open it and add a free text from t…"
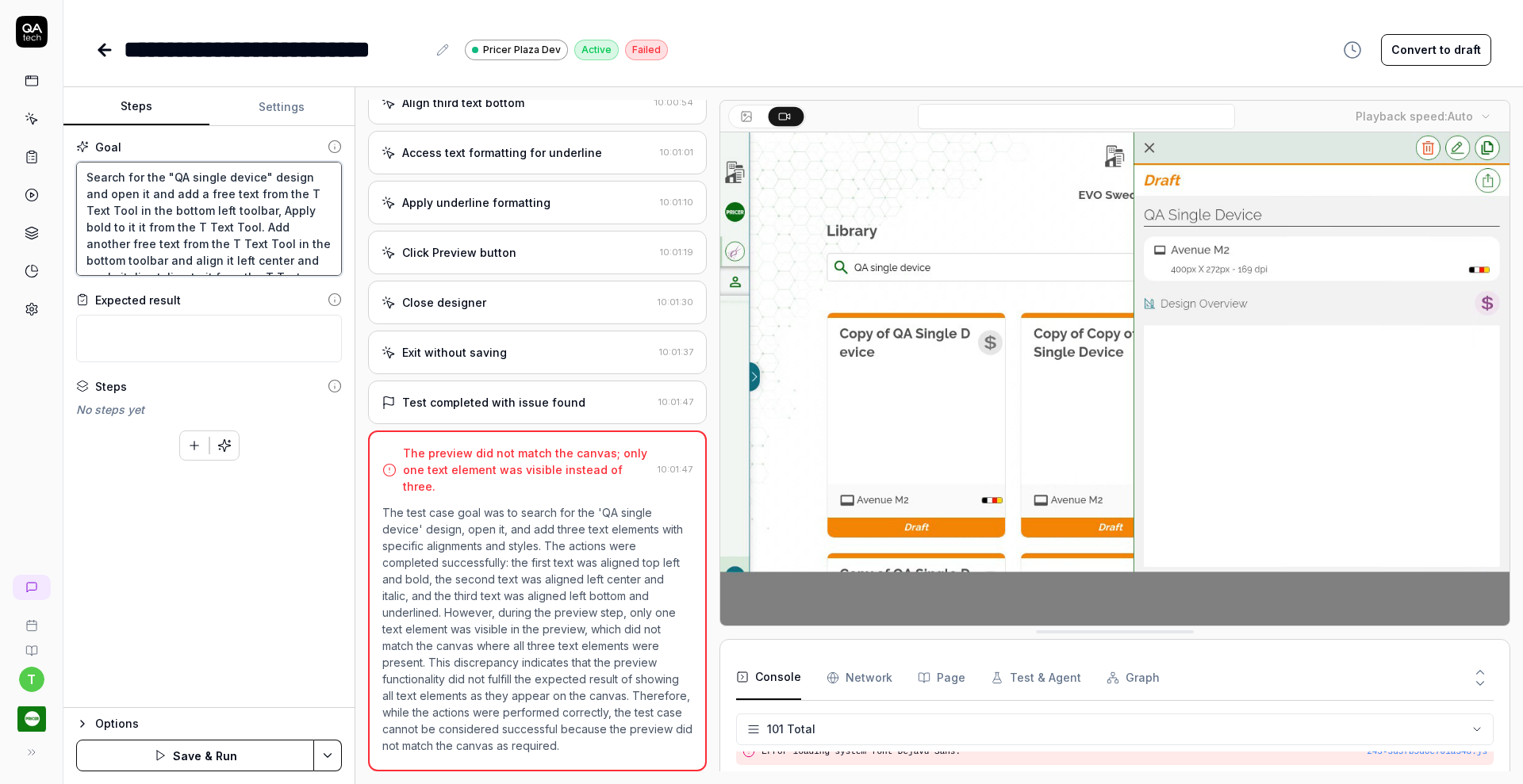
type textarea "*"
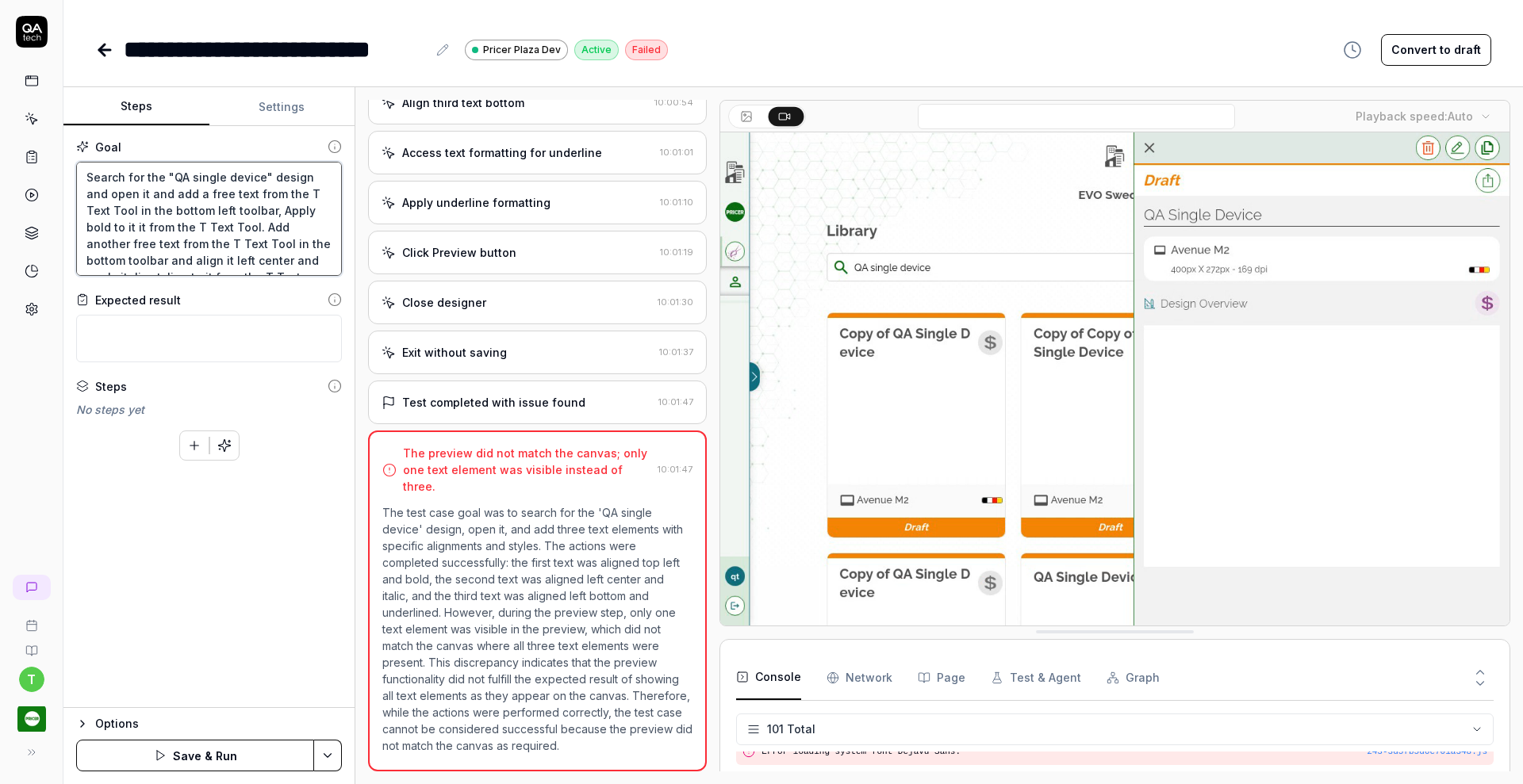
type textarea "Search for the "QA single device" design and open it and add a free text from t…"
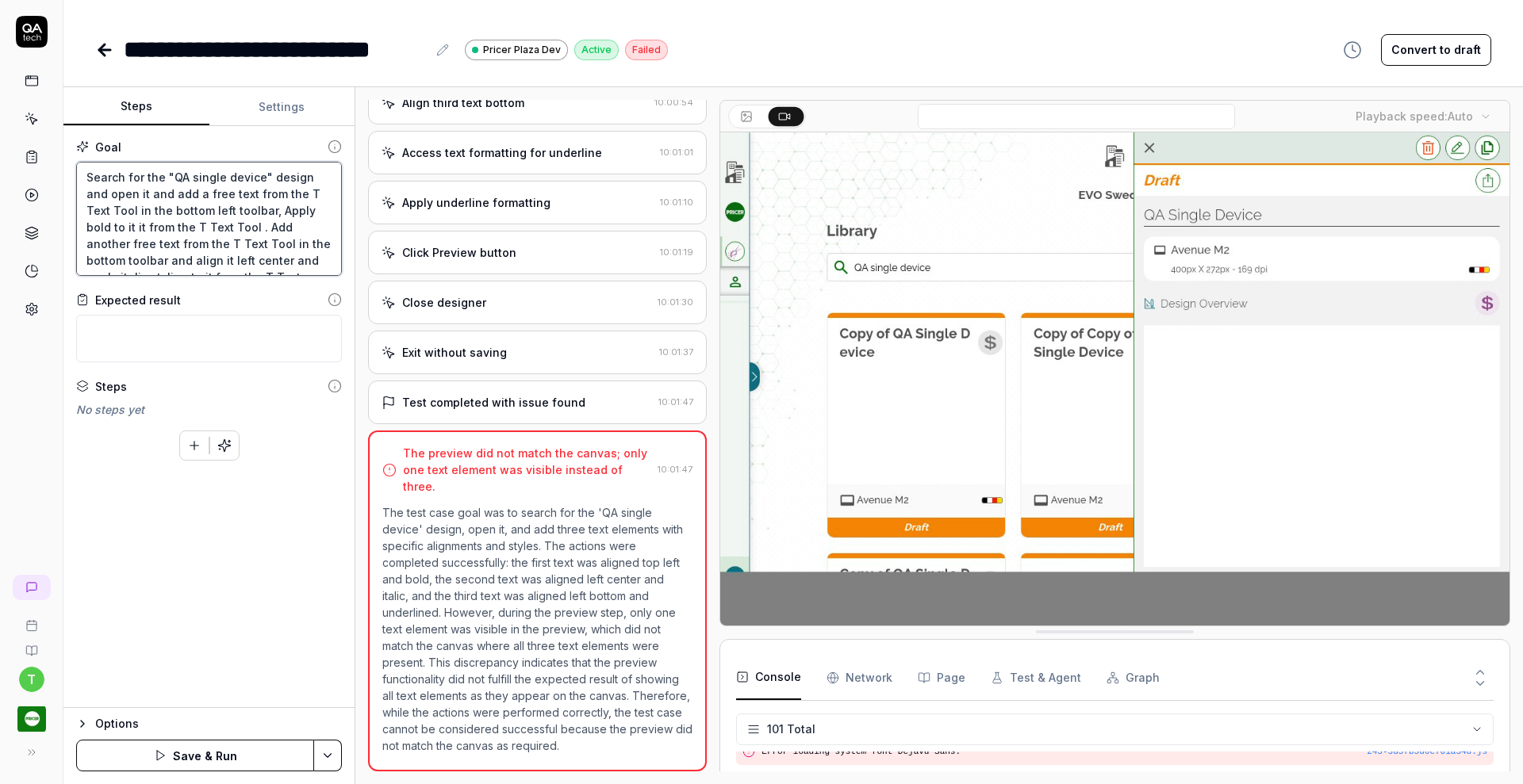
type textarea "*"
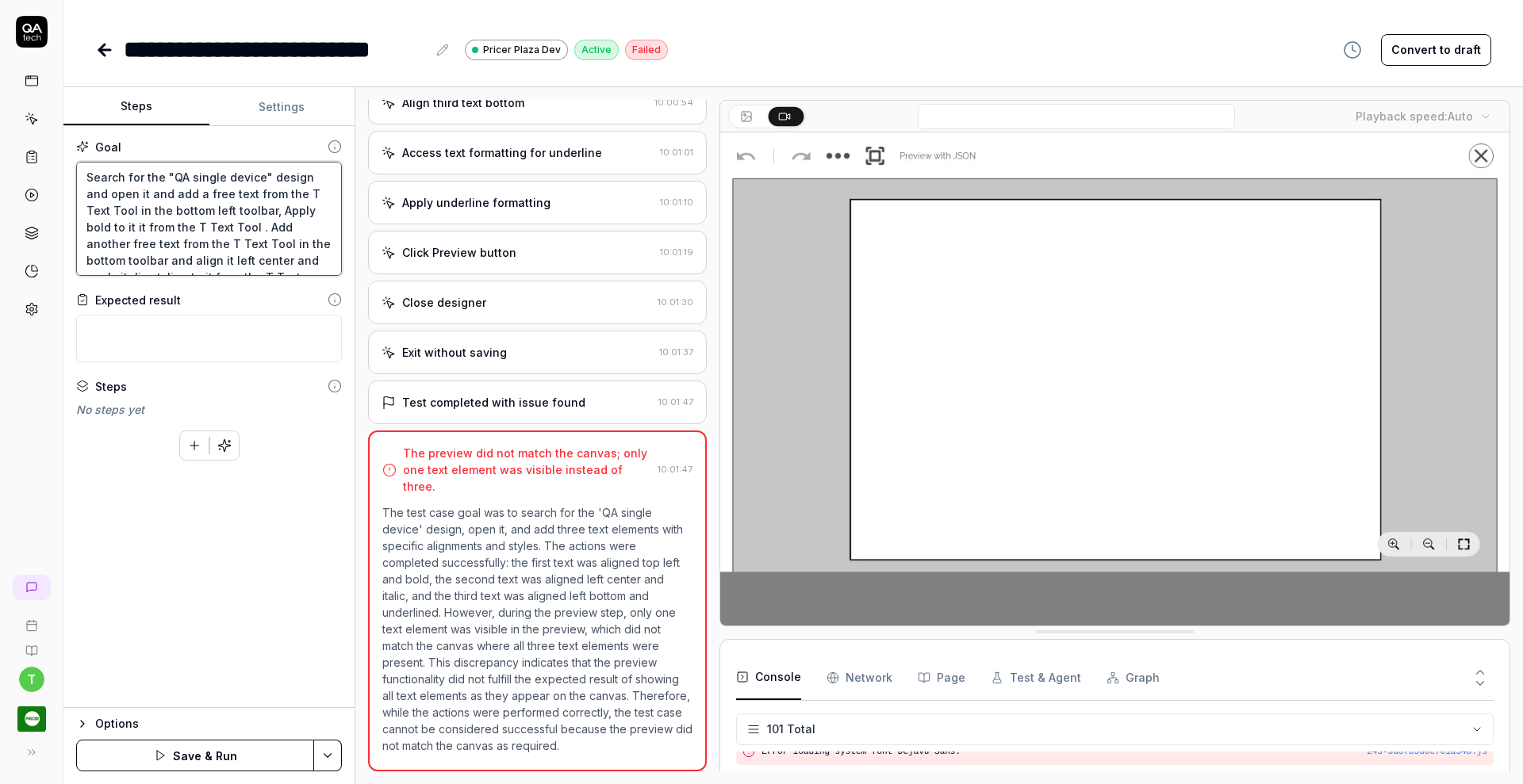
type textarea "Search for the "QA single device" design and open it and add a free text from t…"
type textarea "*"
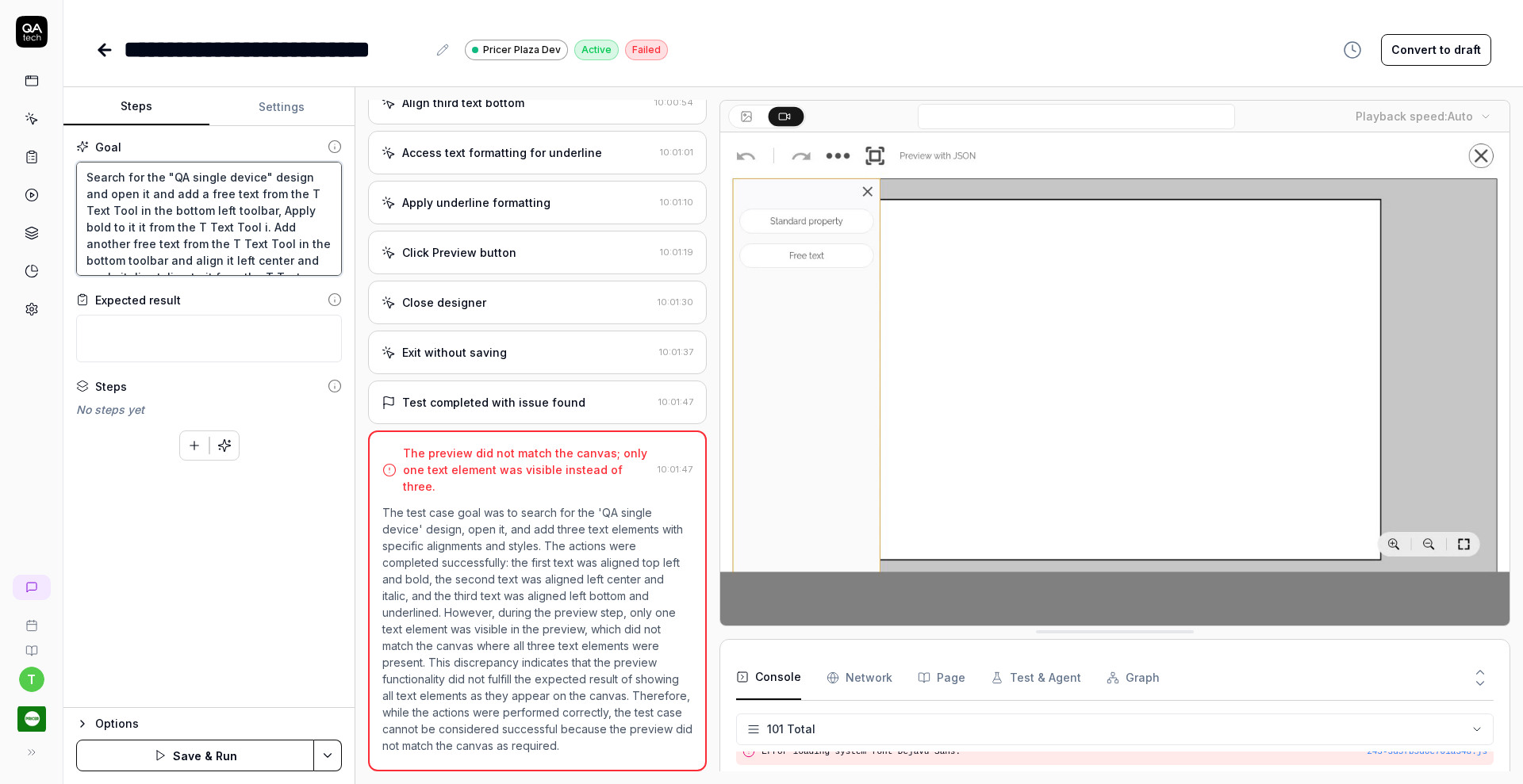
type textarea "Search for the "QA single device" design and open it and add a free text from t…"
type textarea "*"
type textarea "Search for the "QA single device" design and open it and add a free text from t…"
type textarea "*"
type textarea "Search for the "QA single device" design and open it and add a free text from t…"
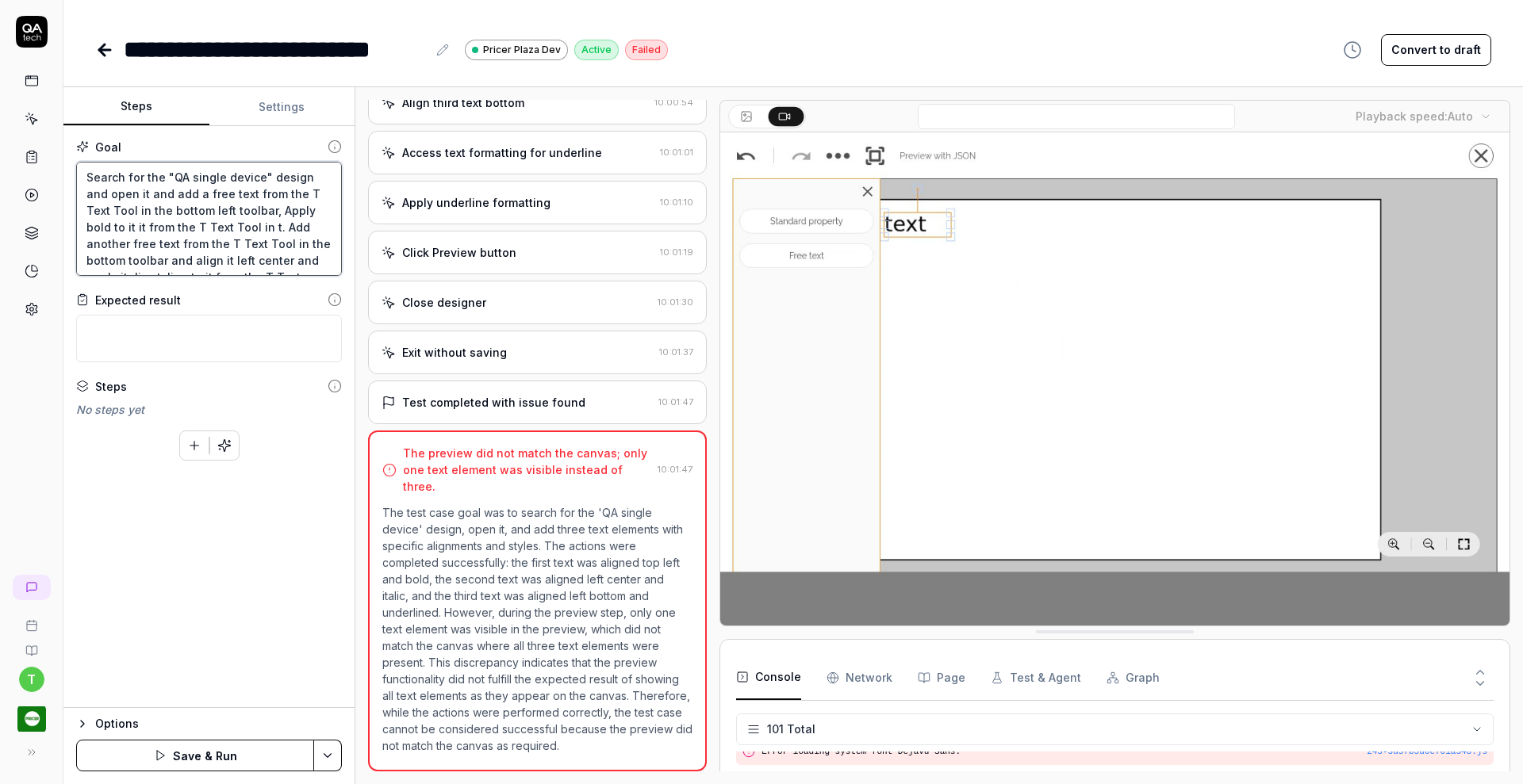
type textarea "*"
type textarea "Search for the "QA single device" design and open it and add a free text from t…"
type textarea "*"
type textarea "Search for the "QA single device" design and open it and add a free text from t…"
type textarea "*"
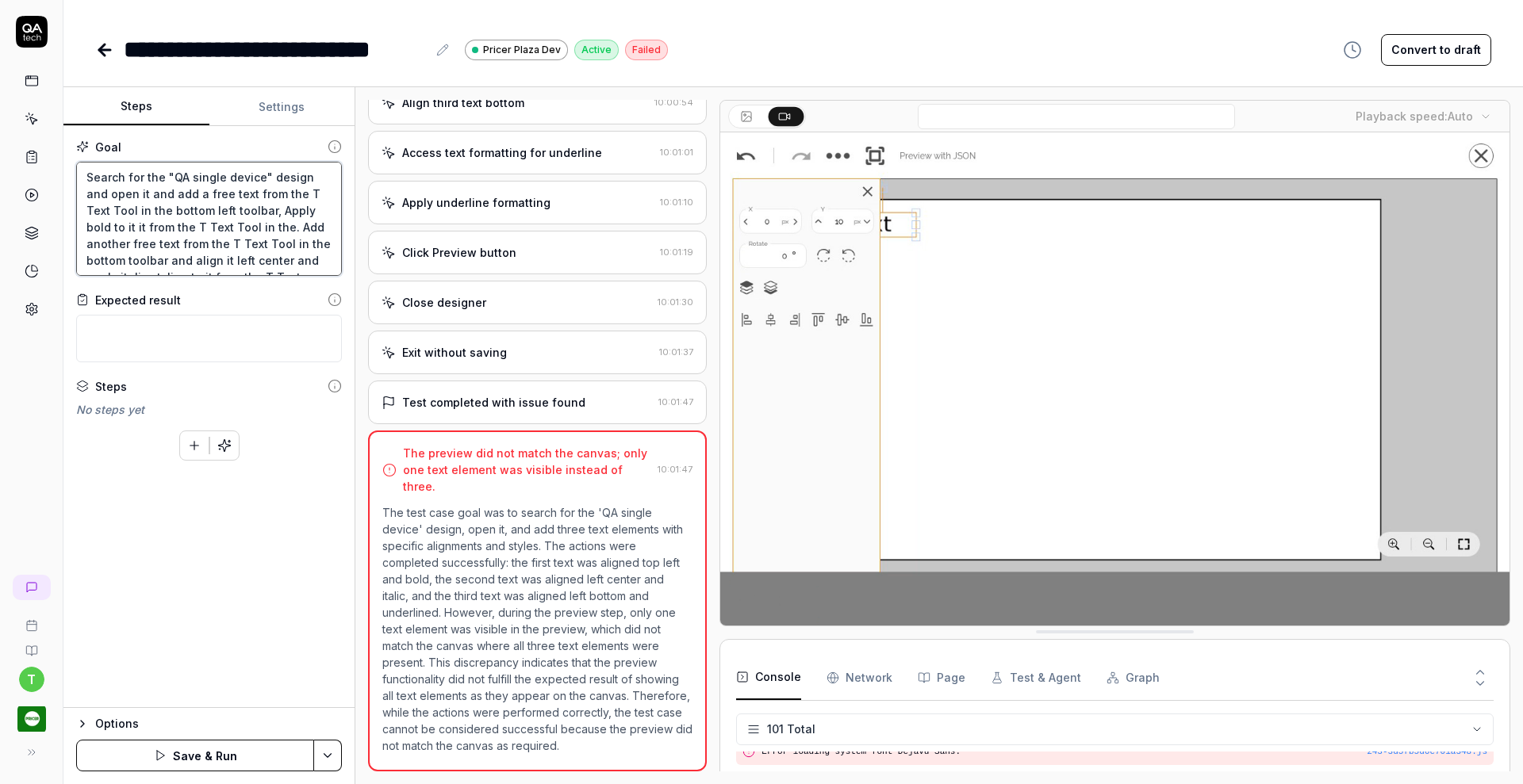
type textarea "Search for the "QA single device" design and open it and add a free text from t…"
type textarea "*"
type textarea "Search for the "QA single device" design and open it and add a free text from t…"
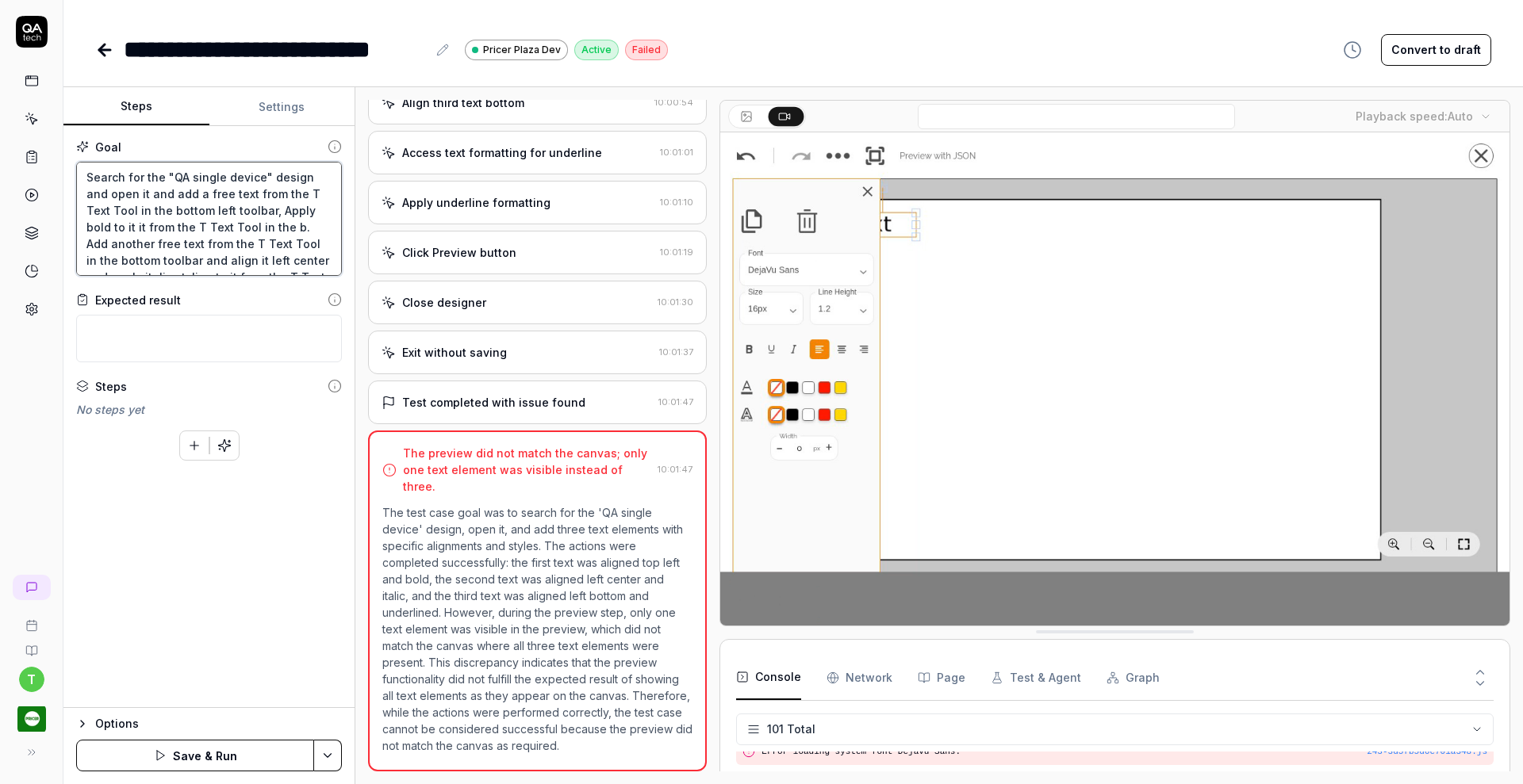
type textarea "*"
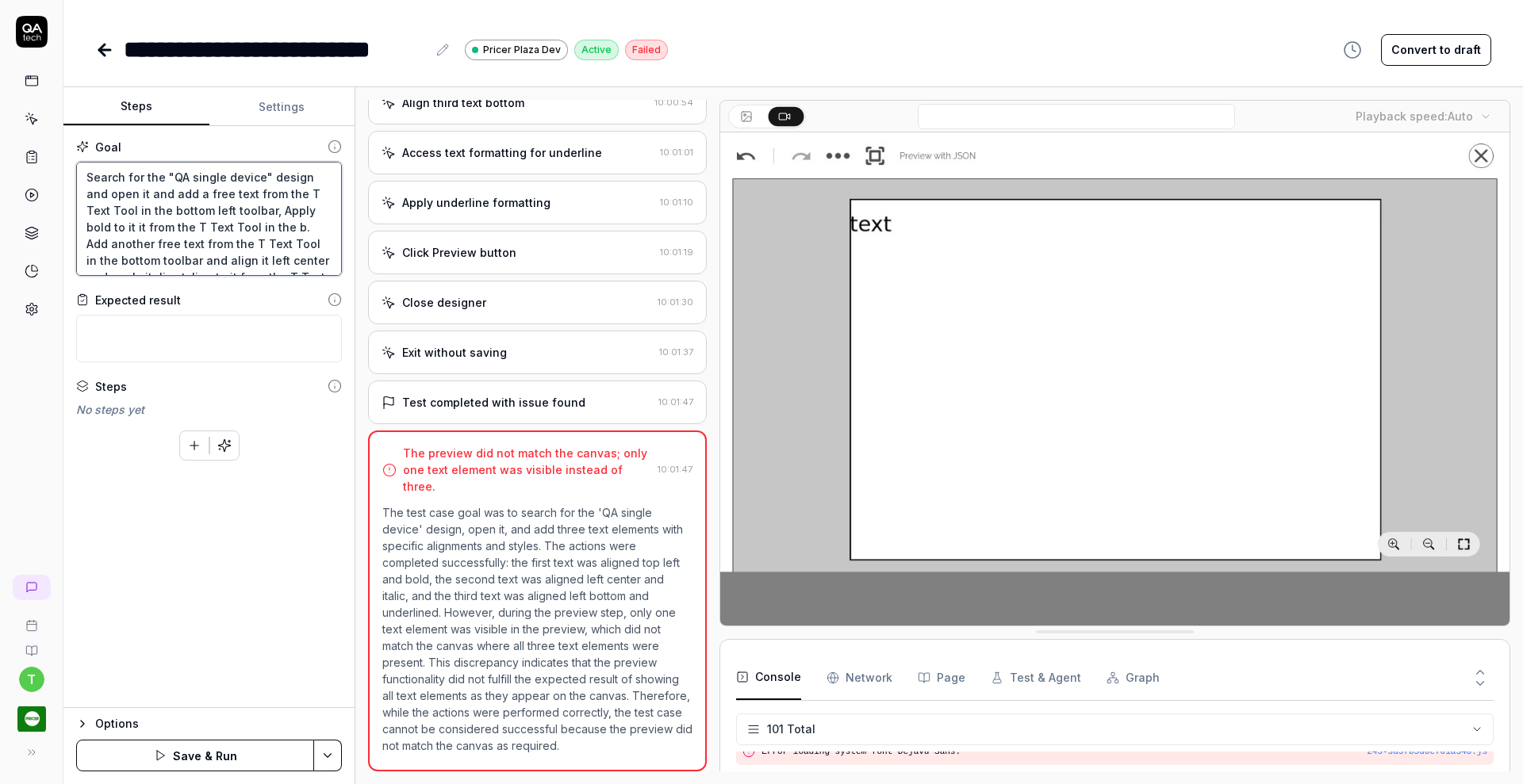
type textarea "Search for the "QA single device" design and open it and add a free text from t…"
type textarea "*"
type textarea "Search for the "QA single device" design and open it and add a free text from t…"
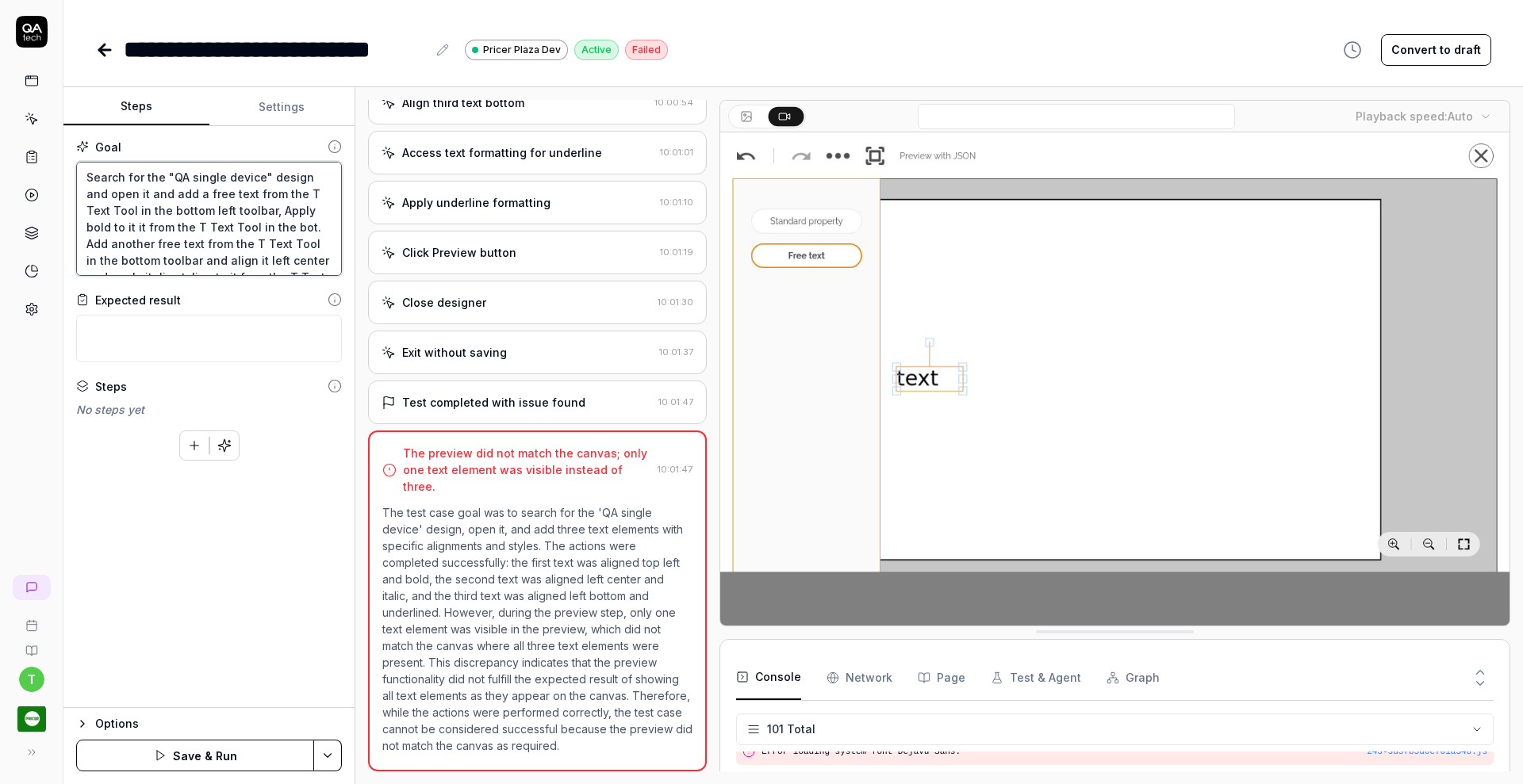
type textarea "*"
type textarea "Search for the "QA single device" design and open it and add a free text from t…"
type textarea "*"
type textarea "Search for the "QA single device" design and open it and add a free text from t…"
type textarea "*"
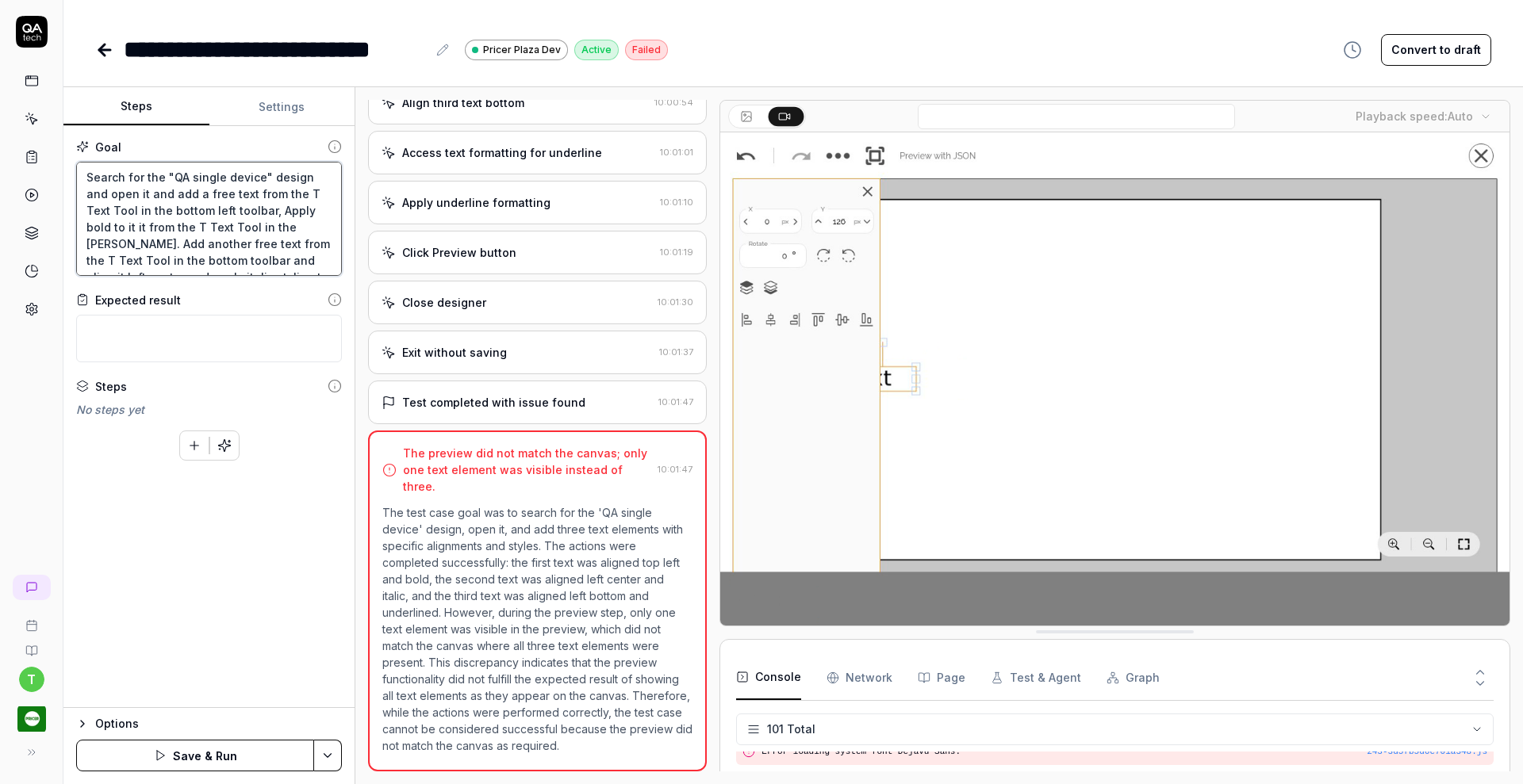
type textarea "Search for the "QA single device" design and open it and add a free text from t…"
type textarea "*"
type textarea "Search for the "QA single device" design and open it and add a free text from t…"
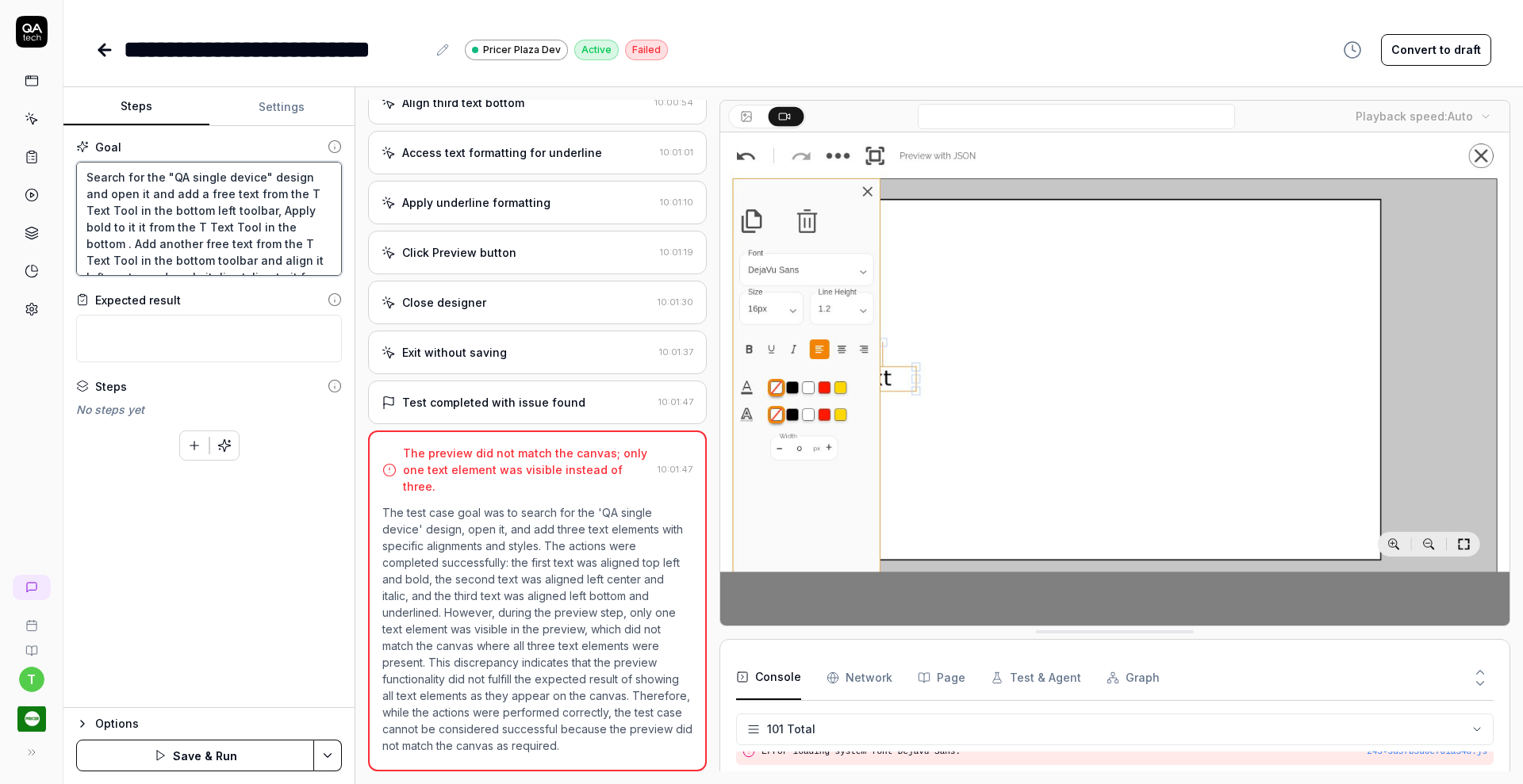
type textarea "*"
type textarea "Search for the "QA single device" design and open it and add a free text from t…"
type textarea "*"
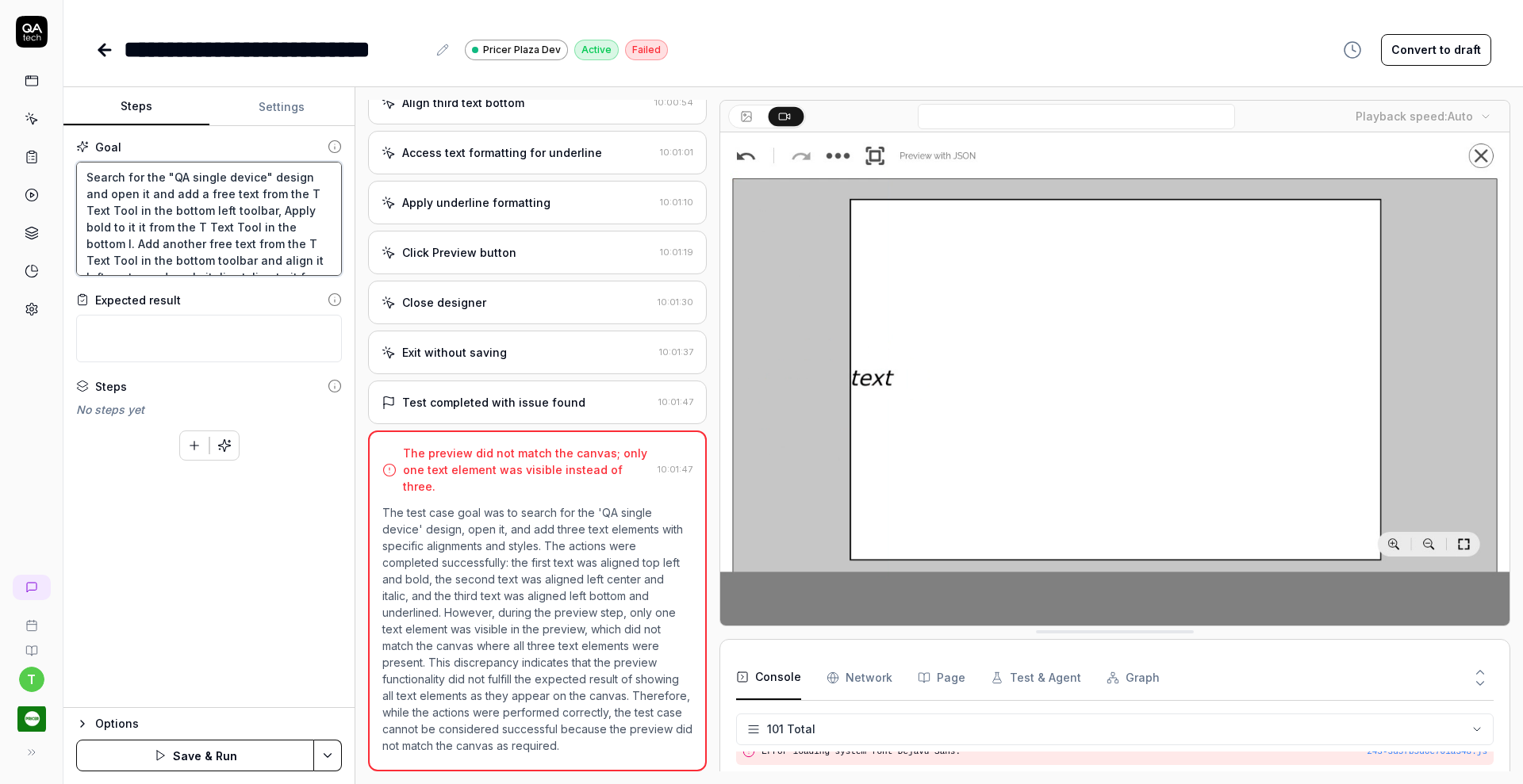
type textarea "Search for the "QA single device" design and open it and add a free text from t…"
type textarea "*"
type textarea "Search for the "QA single device" design and open it and add a free text from t…"
type textarea "*"
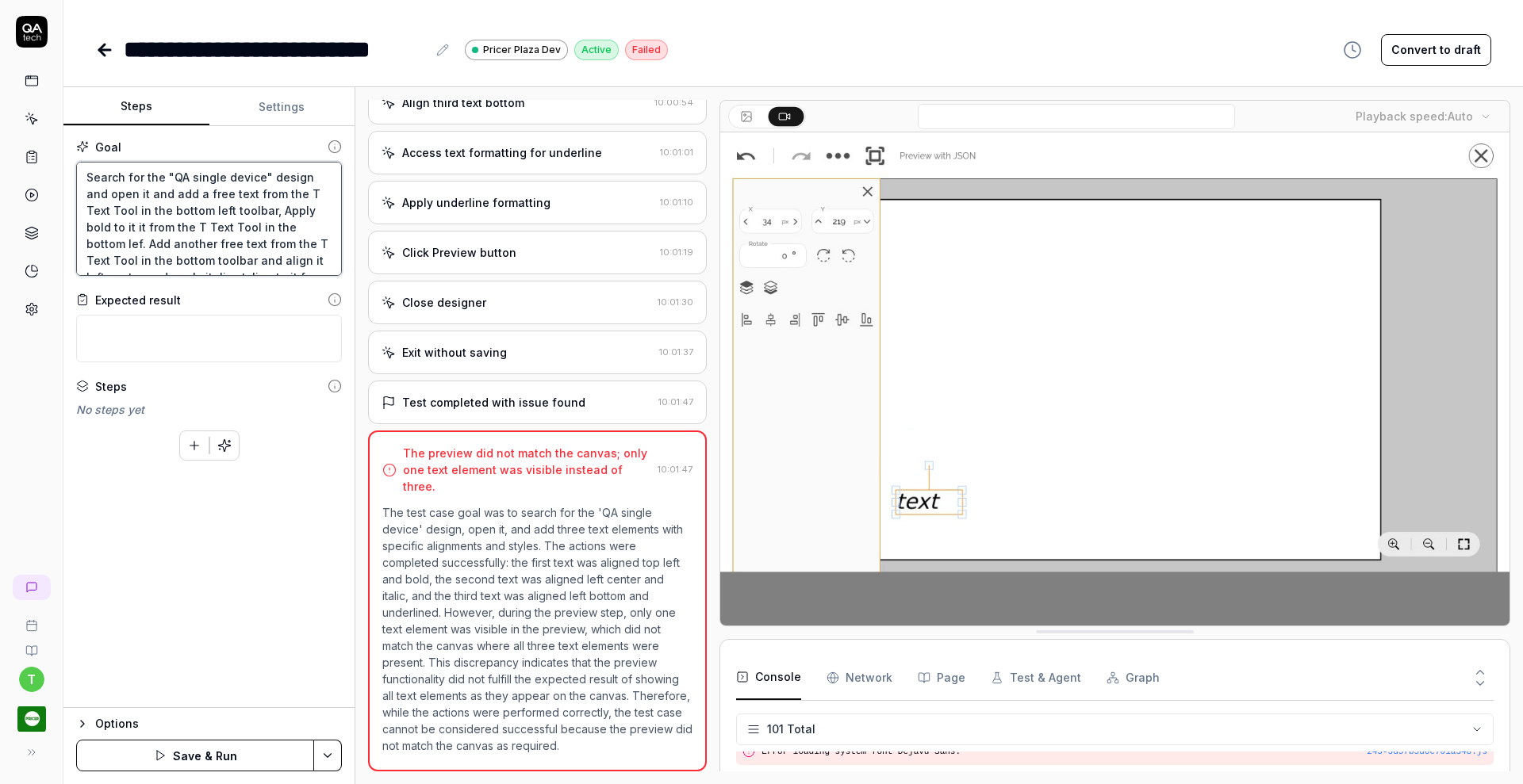
type textarea "Search for the "QA single device" design and open it and add a free text from t…"
type textarea "*"
type textarea "Search for the "QA single device" design and open it and add a free text from t…"
type textarea "*"
type textarea "Search for the "QA single device" design and open it and add a free text from t…"
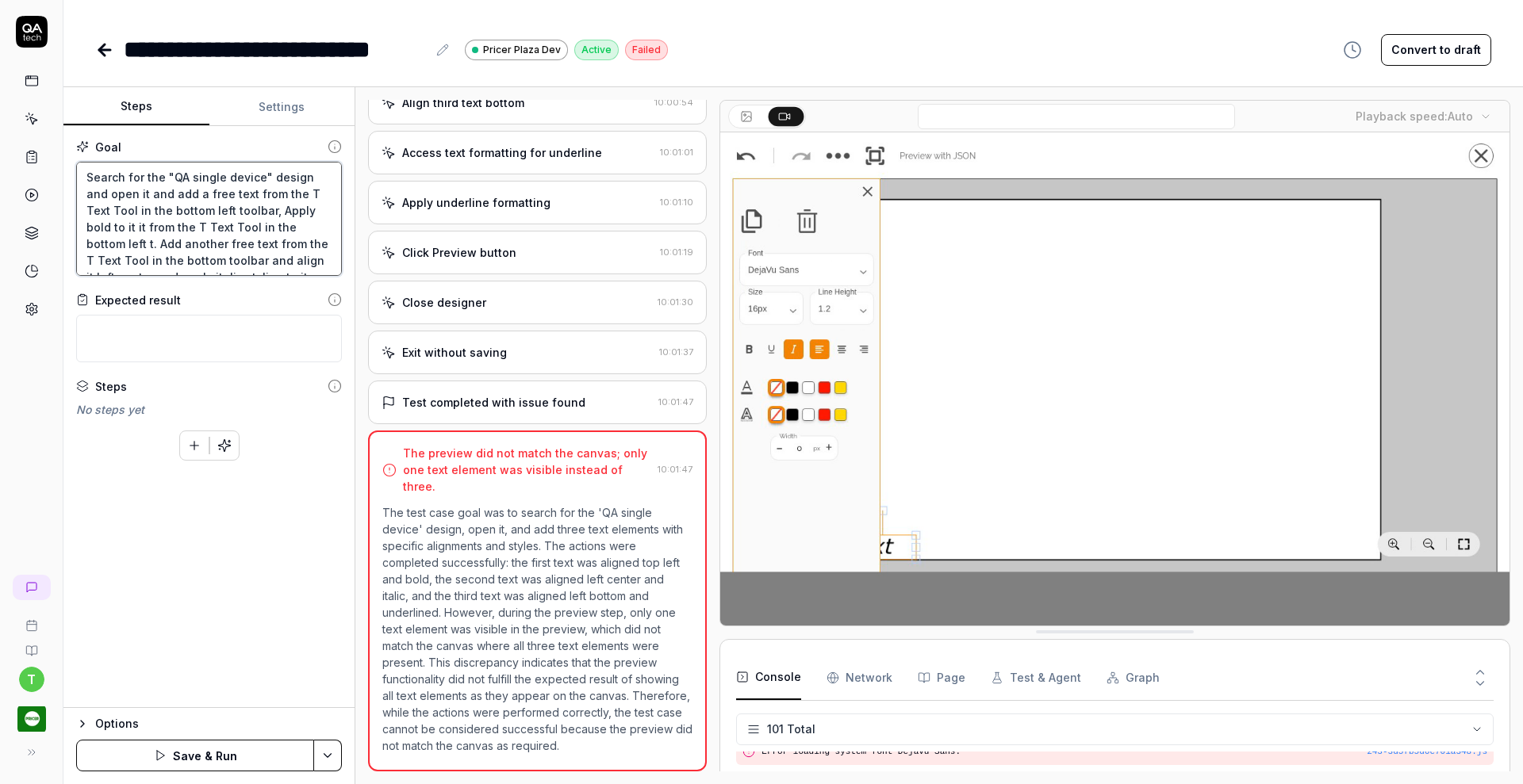
type textarea "*"
type textarea "Search for the "QA single device" design and open it and add a free text from t…"
type textarea "*"
type textarea "Search for the "QA single device" design and open it and add a free text from t…"
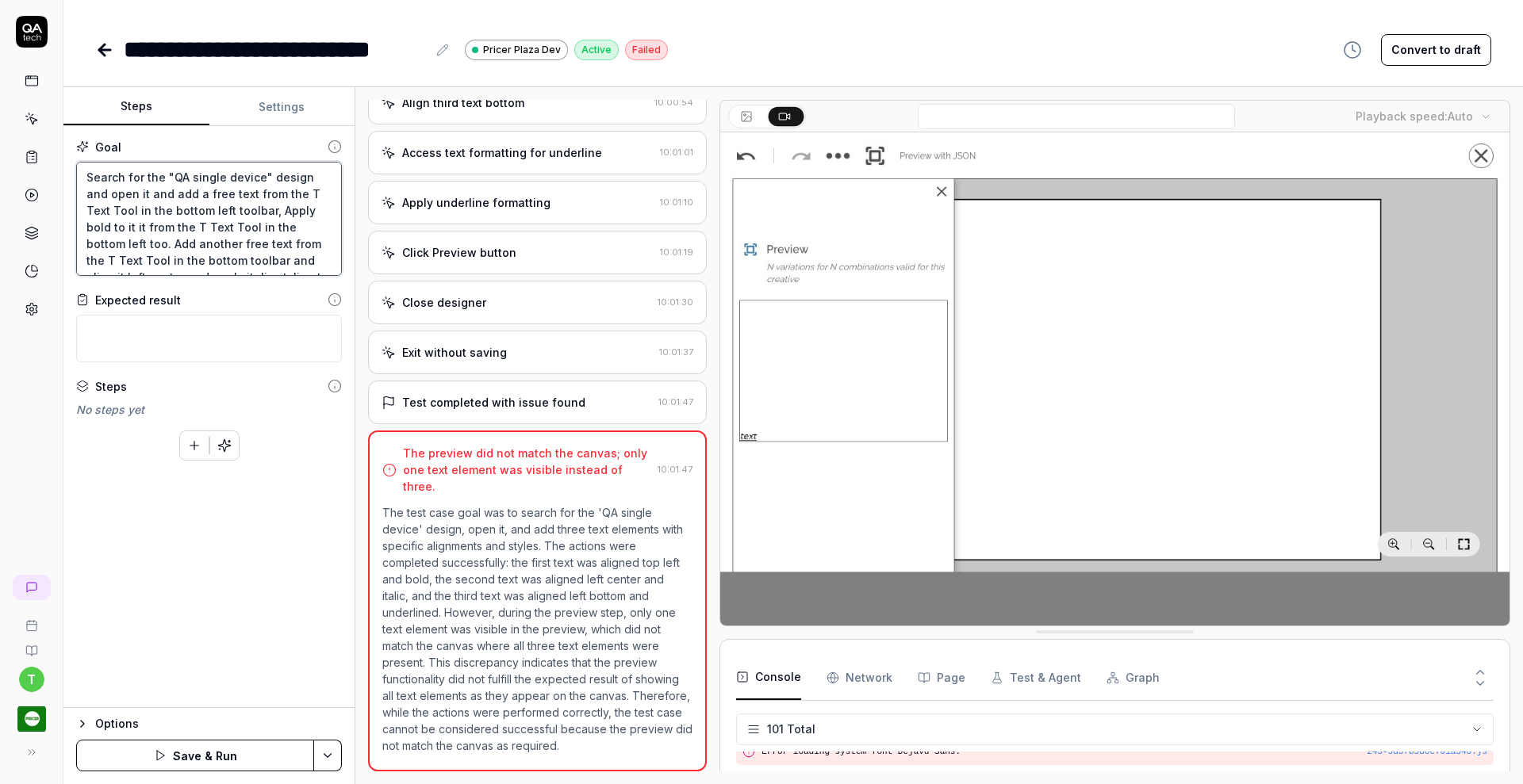
type textarea "*"
type textarea "Search for the "QA single device" design and open it and add a free text from t…"
type textarea "*"
type textarea "Search for the "QA single device" design and open it and add a free text from t…"
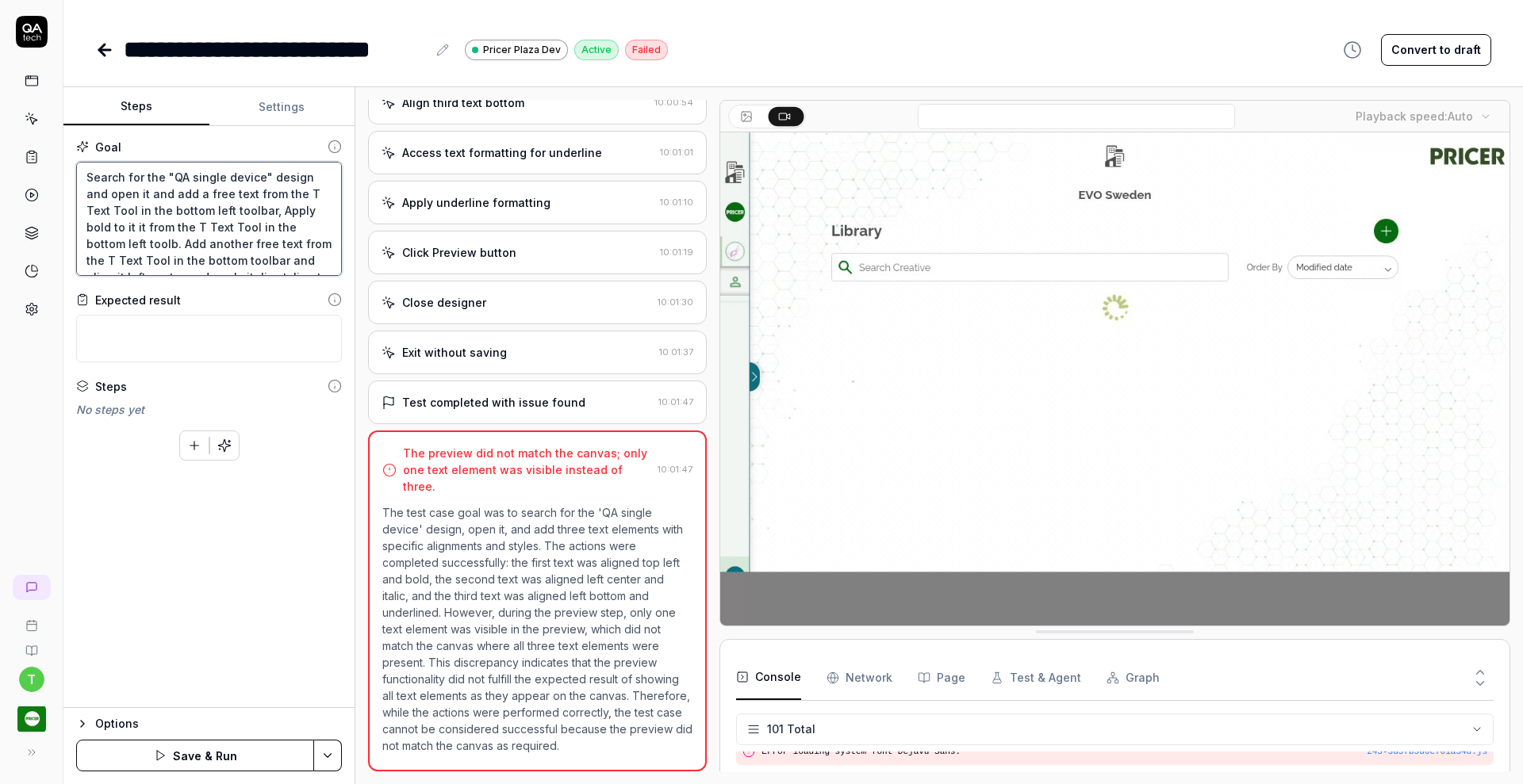
type textarea "*"
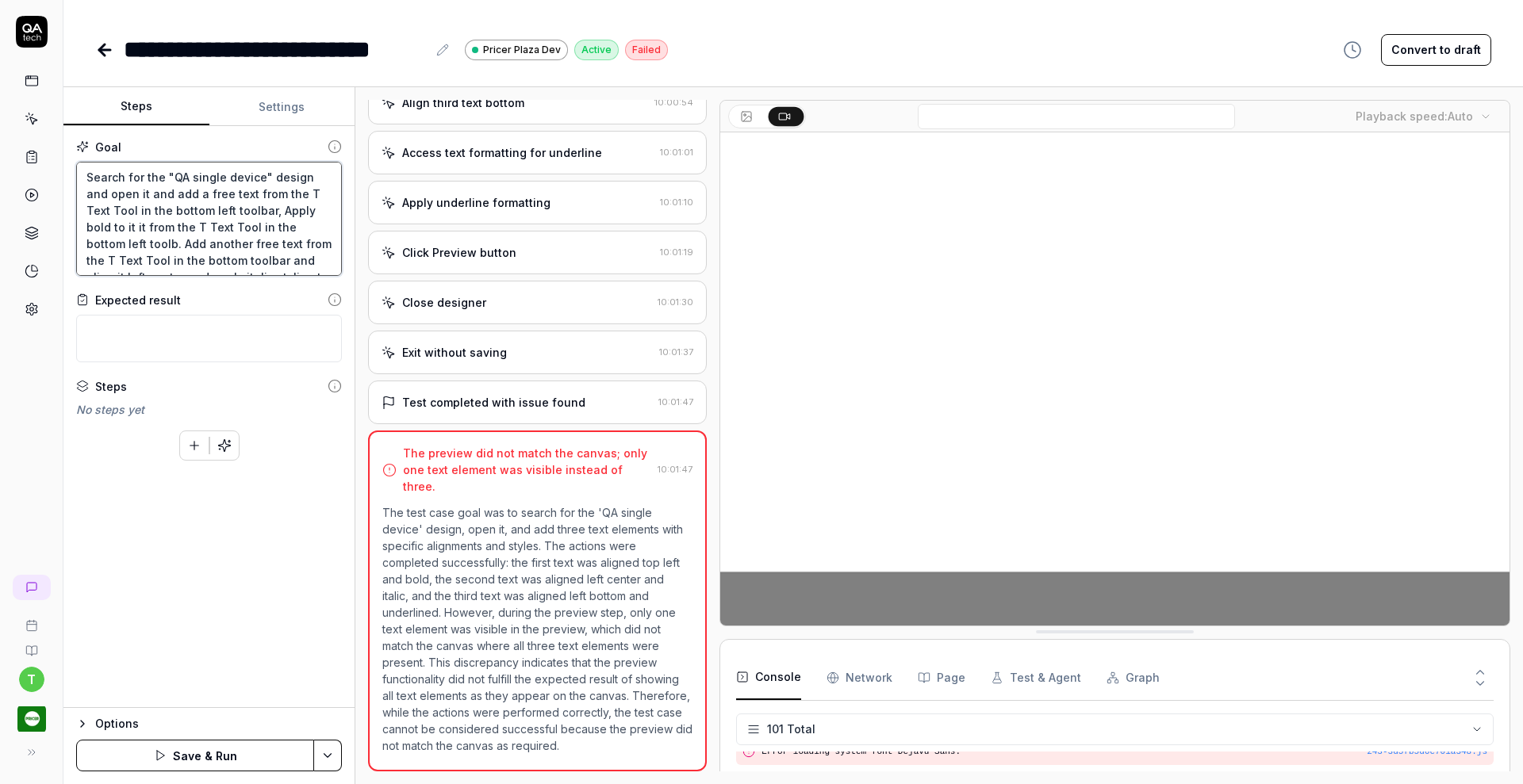
type textarea "Search for the "QA single device" design and open it and add a free text from t…"
type textarea "*"
type textarea "Search for the "QA single device" design and open it and add a free text from t…"
type textarea "*"
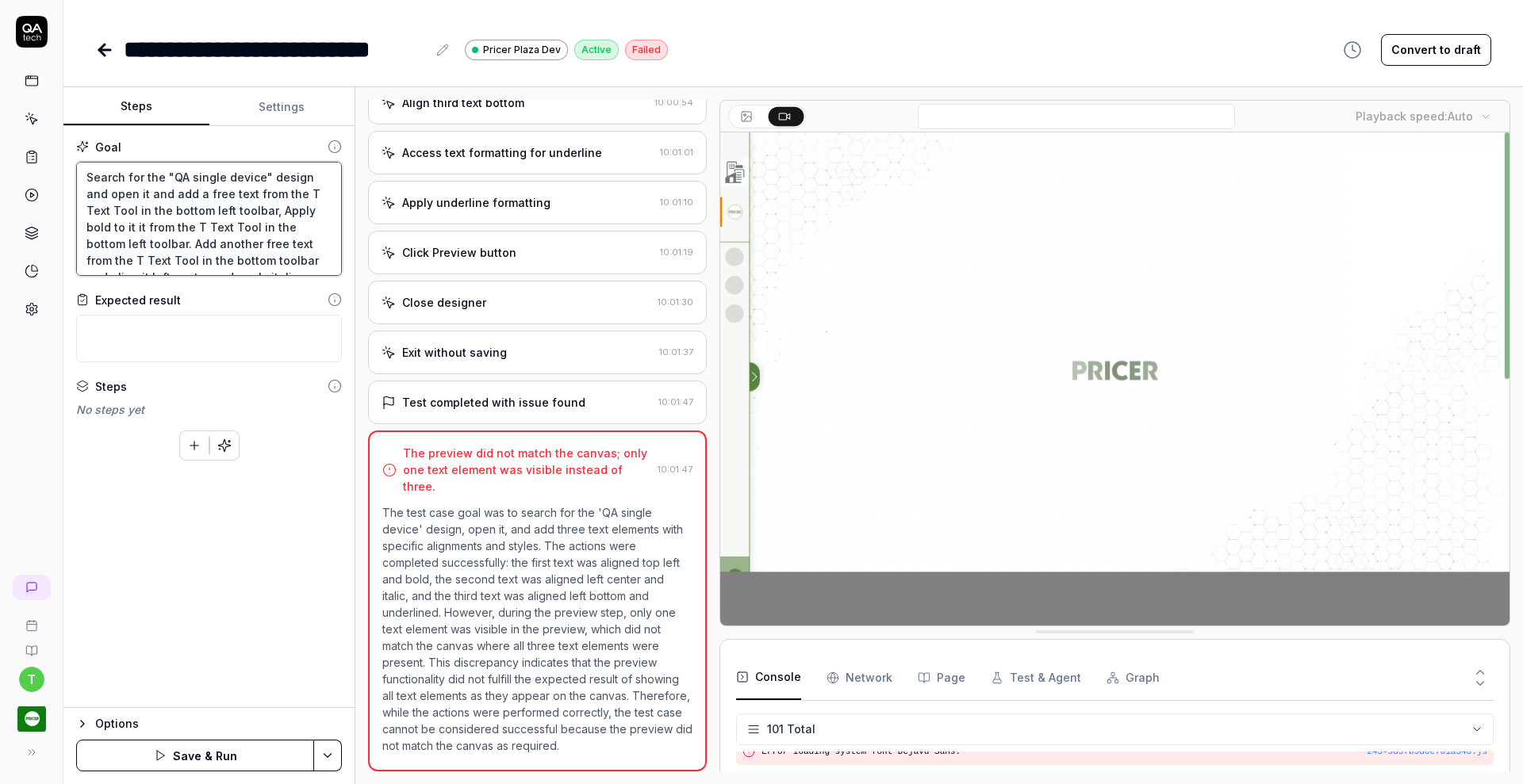
type textarea "Search for the "QA single device" design and open it and add a free text from t…"
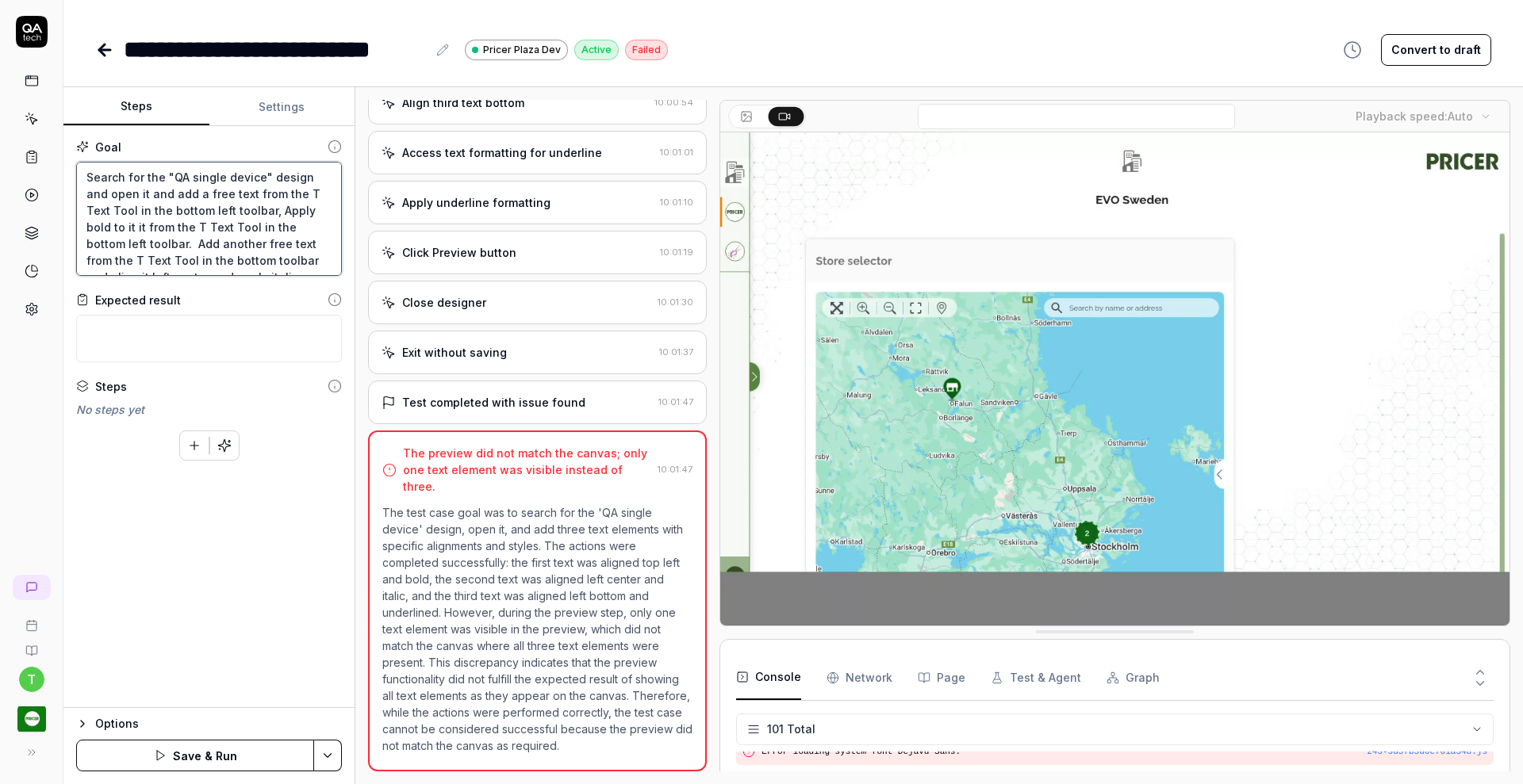
type textarea "*"
type textarea "Search for the "QA single device" design and open it and add a free text from t…"
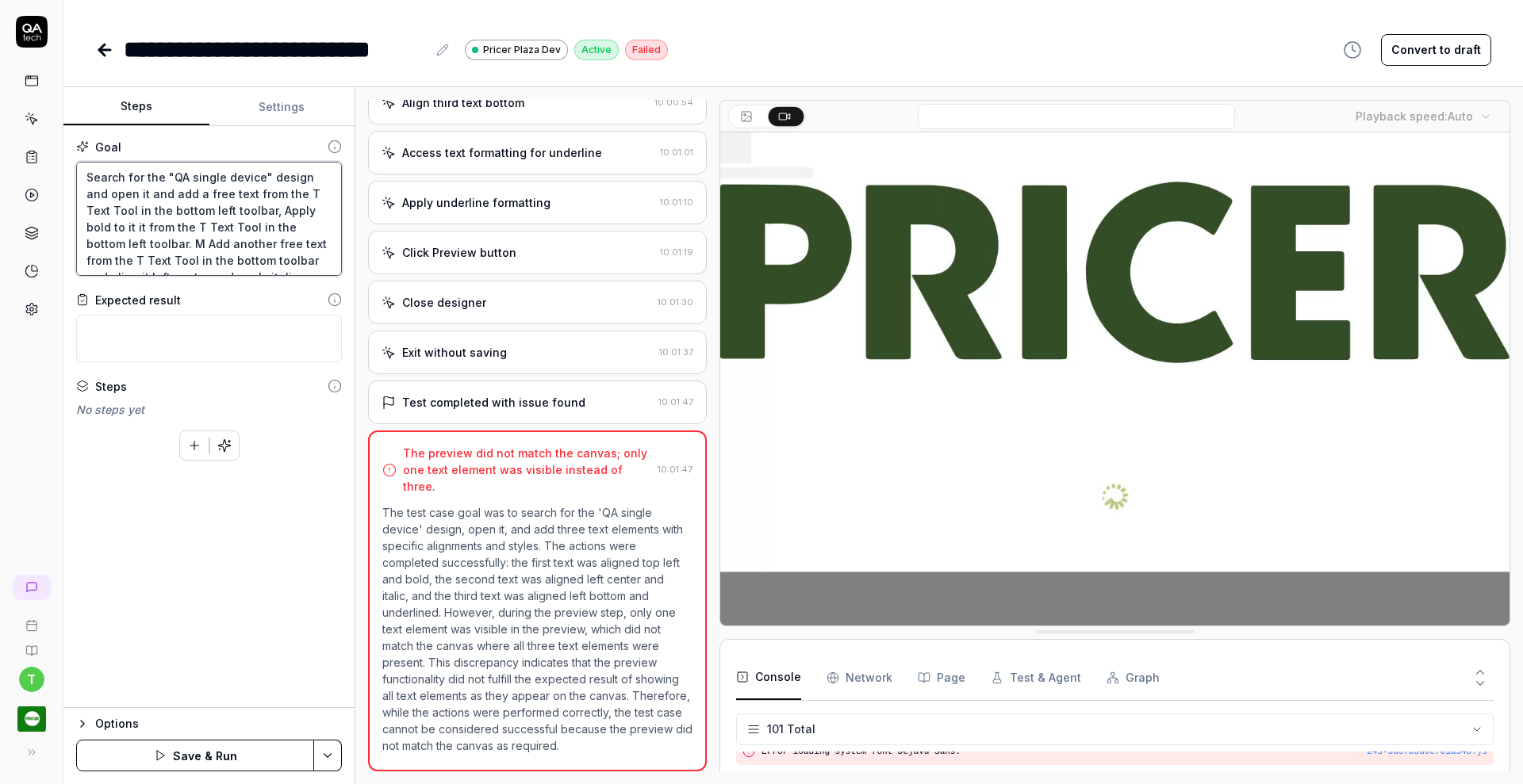
type textarea "*"
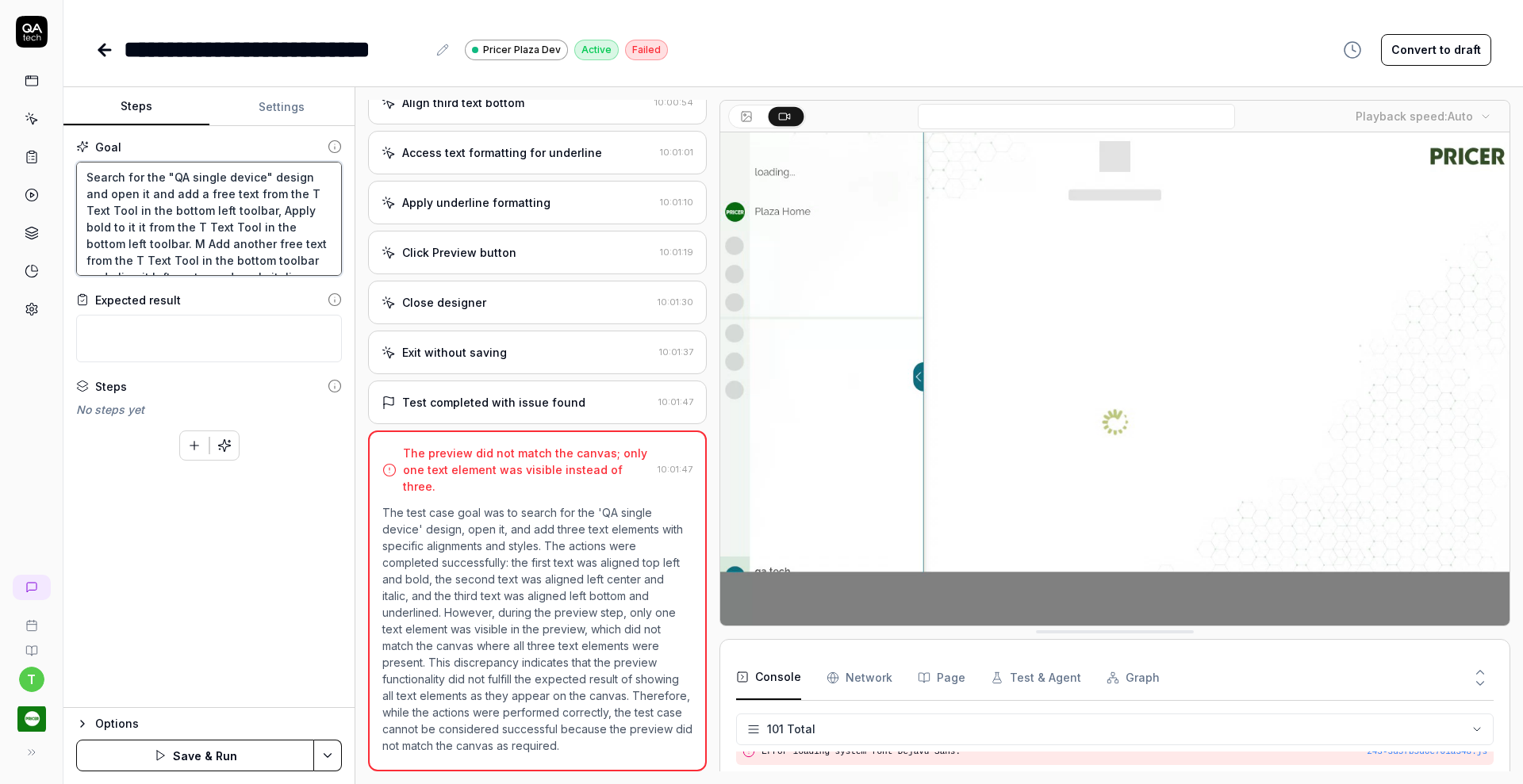
type textarea "Search for the "QA single device" design and open it and add a free text from t…"
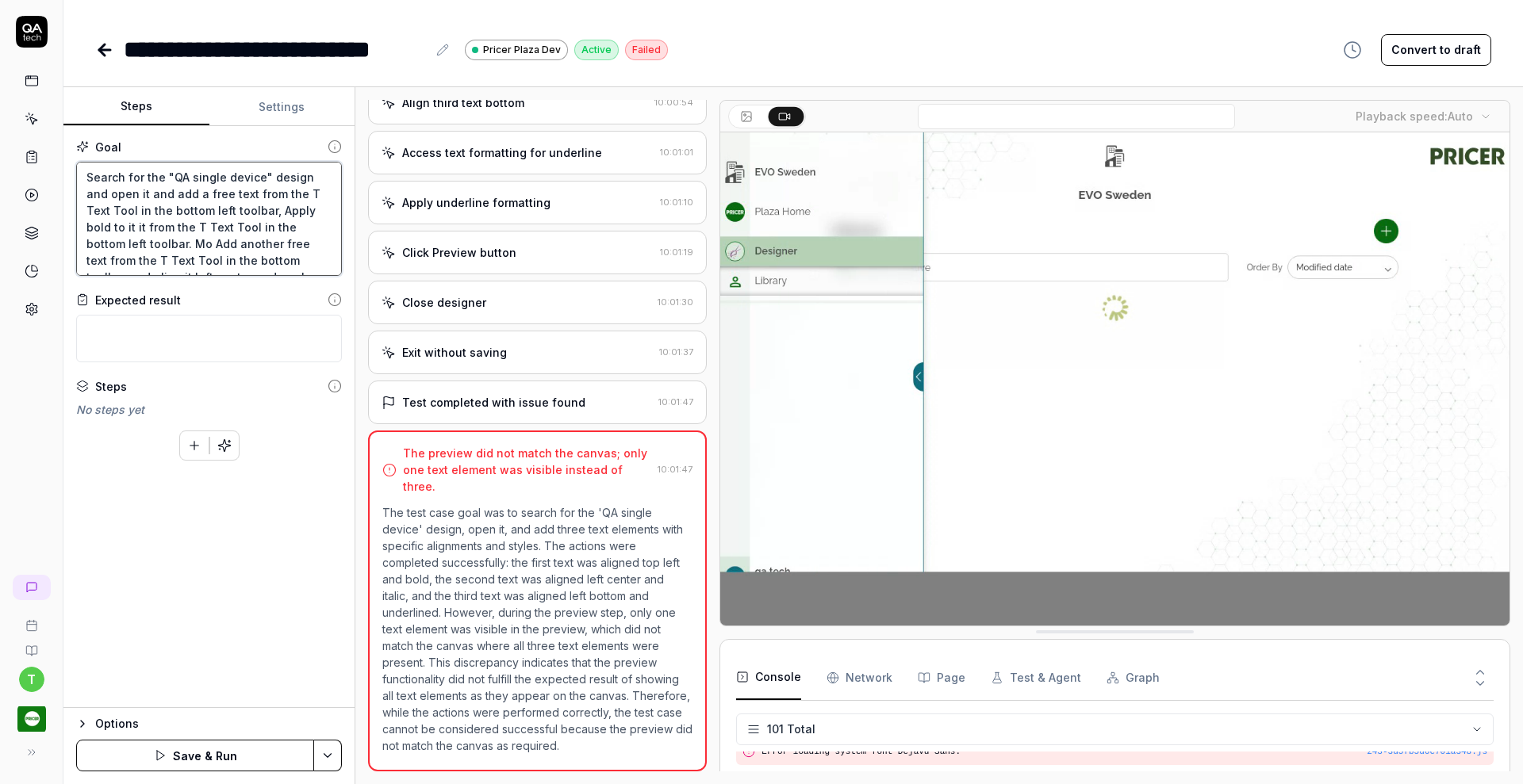
type textarea "*"
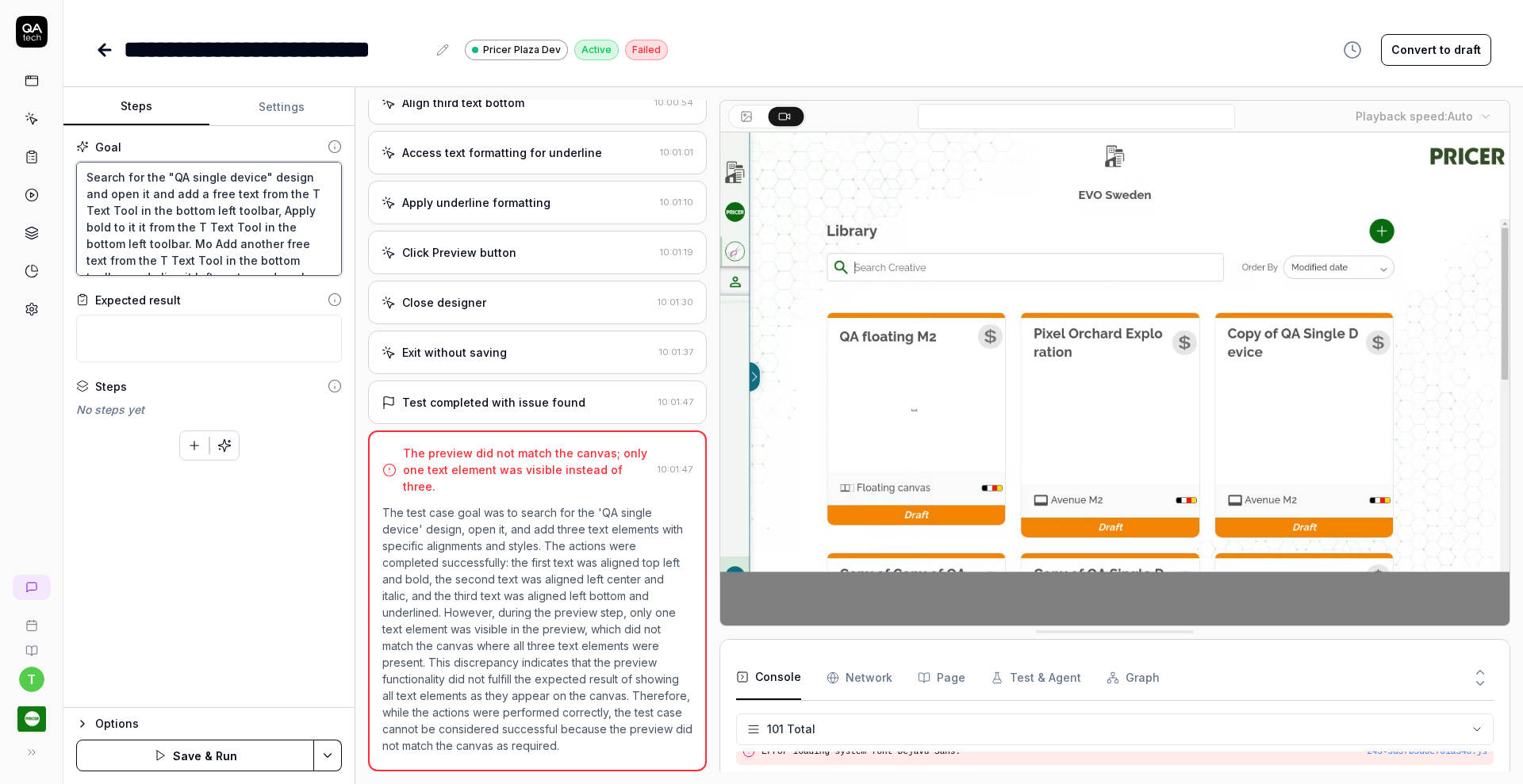
type textarea "Search for the "QA single device" design and open it and add a free text from t…"
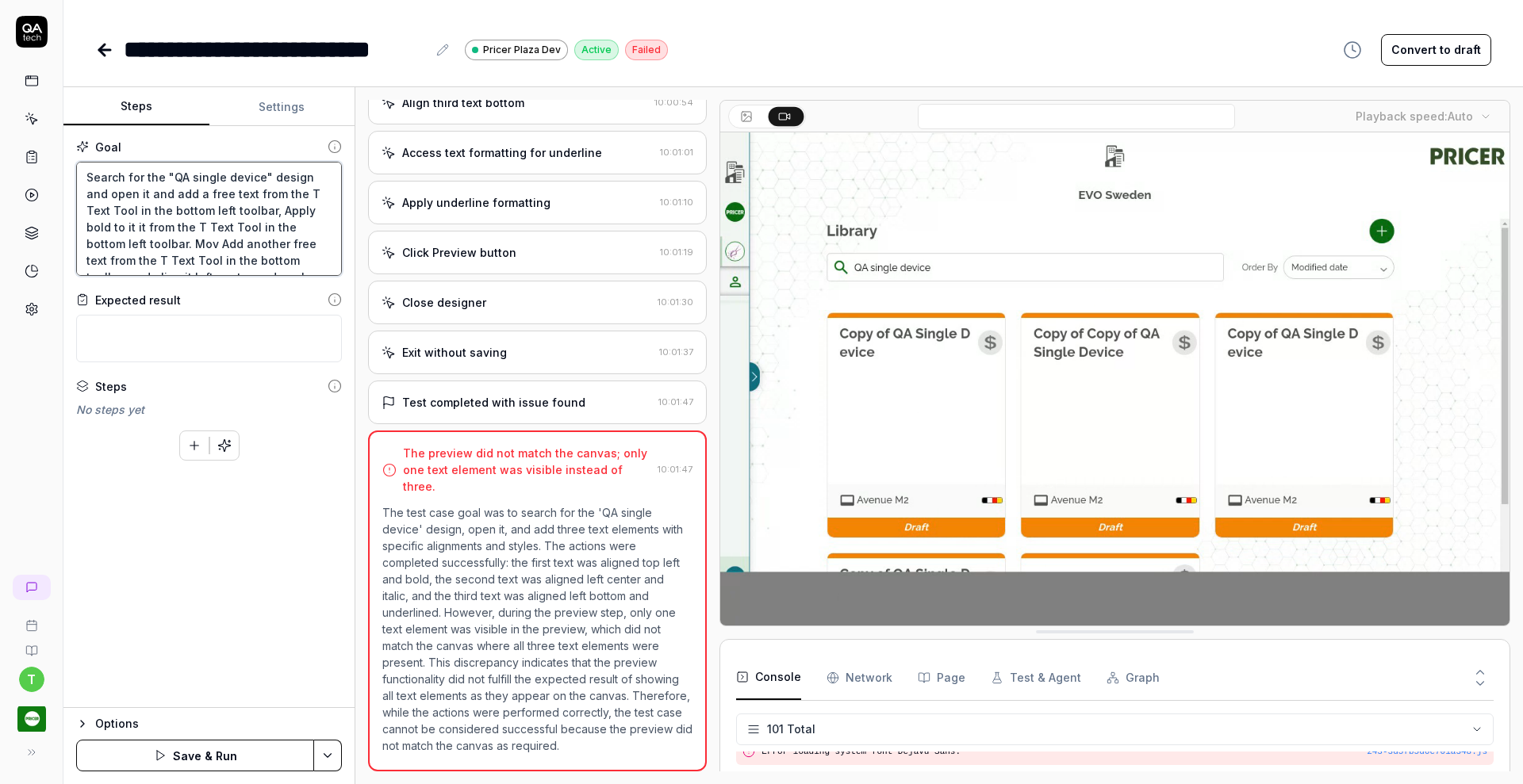
type textarea "*"
type textarea "Search for the "QA single device" design and open it and add a free text from t…"
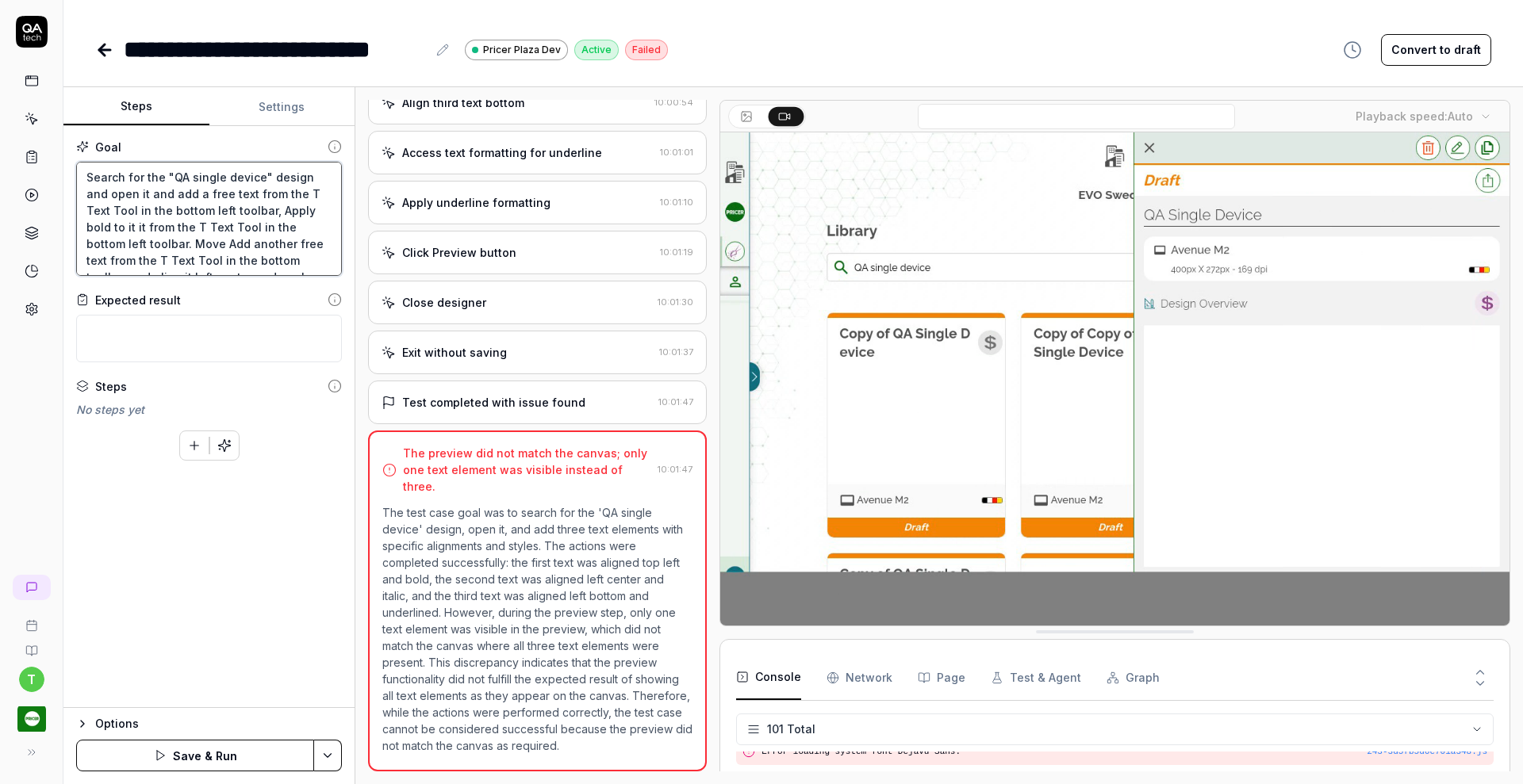
type textarea "*"
type textarea "Search for the "QA single device" design and open it and add a free text from t…"
type textarea "*"
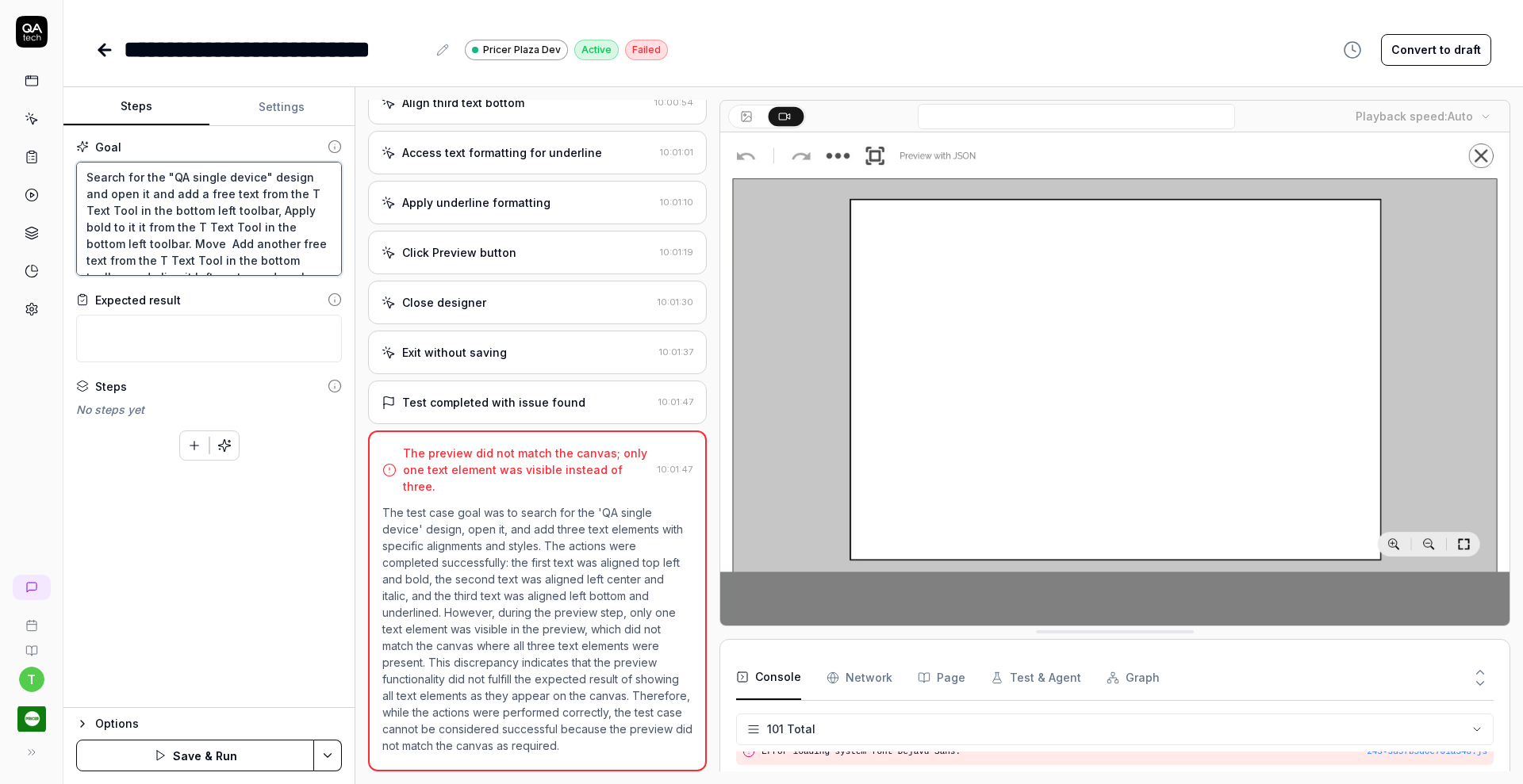
type textarea "Search for the "QA single device" design and open it and add a free text from t…"
type textarea "*"
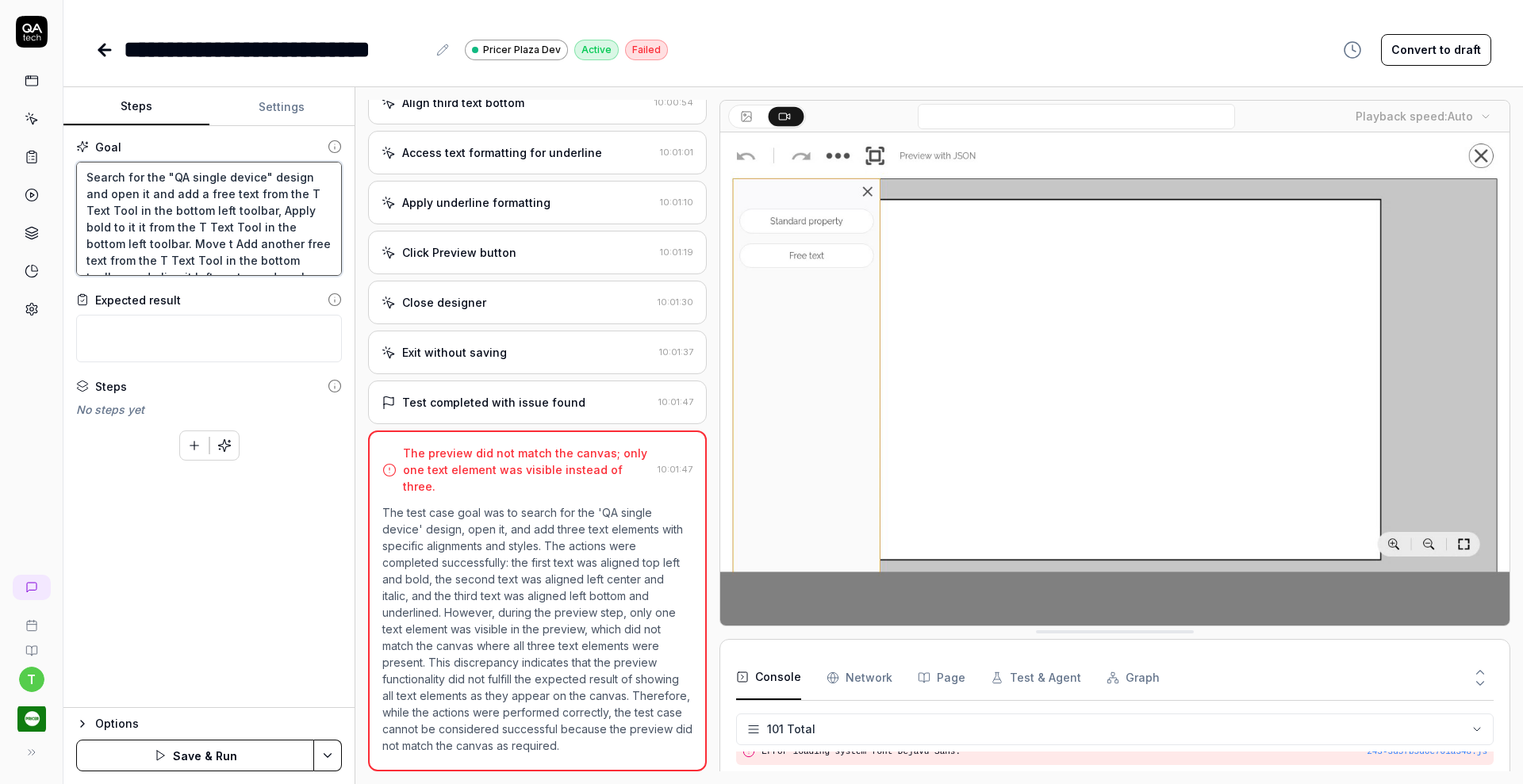
type textarea "Search for the "QA single device" design and open it and add a free text from t…"
type textarea "*"
type textarea "Search for the "QA single device" design and open it and add a free text from t…"
type textarea "*"
type textarea "Search for the "QA single device" design and open it and add a free text from t…"
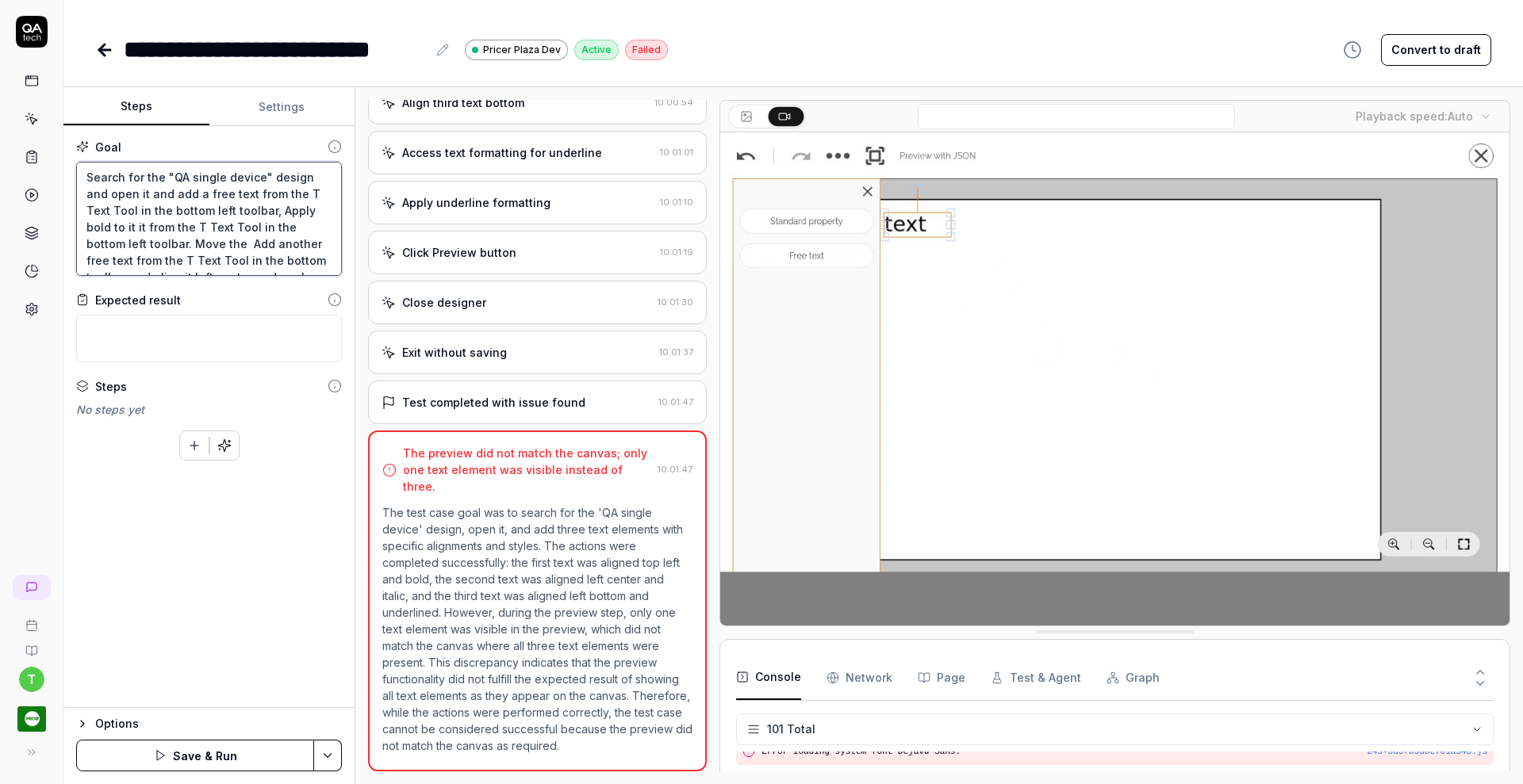
type textarea "*"
type textarea "Search for the "QA single device" design and open it and add a free text from t…"
type textarea "*"
type textarea "Search for the "QA single device" design and open it and add a free text from t…"
type textarea "*"
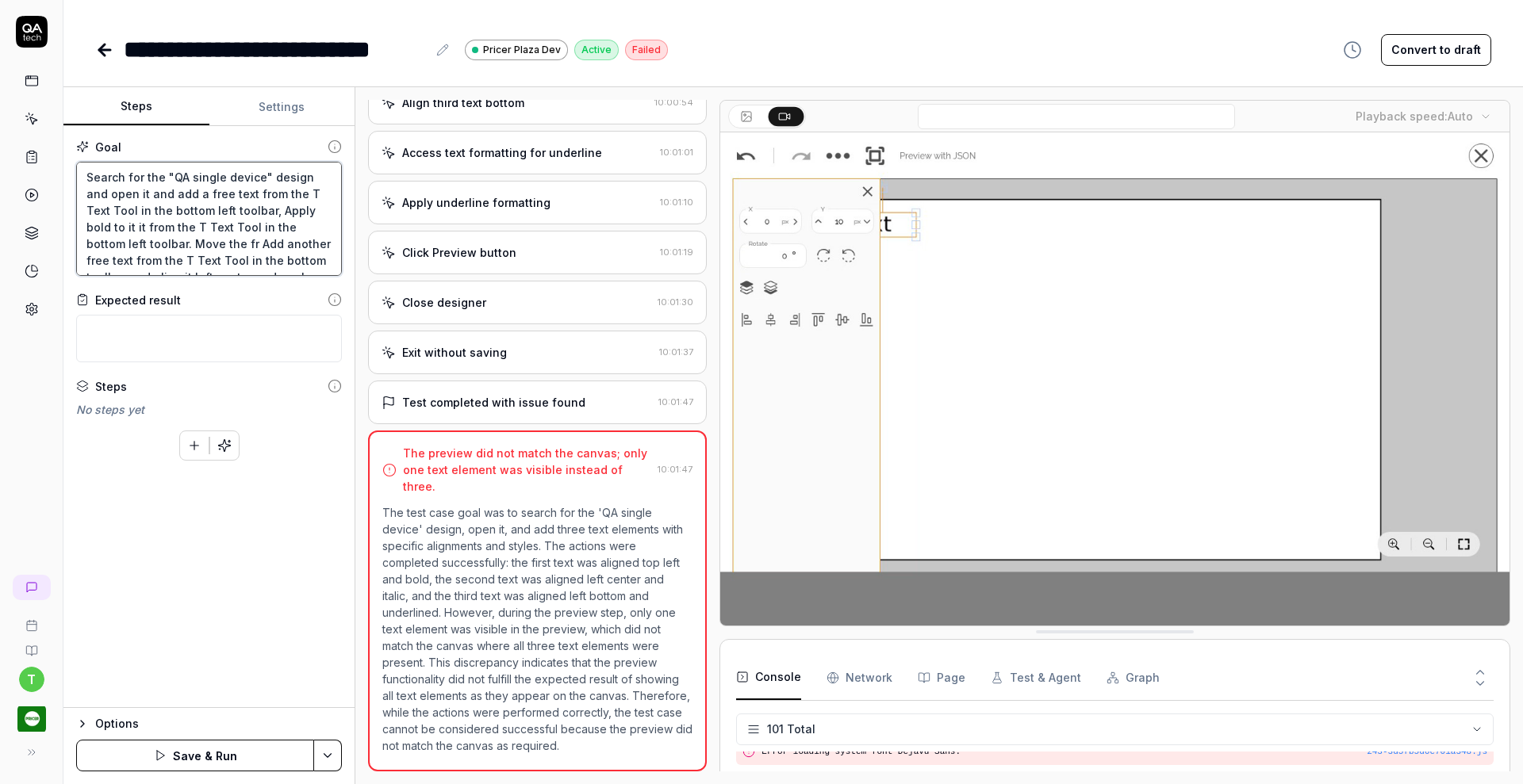
type textarea "Search for the "QA single device" design and open it and add a free text from t…"
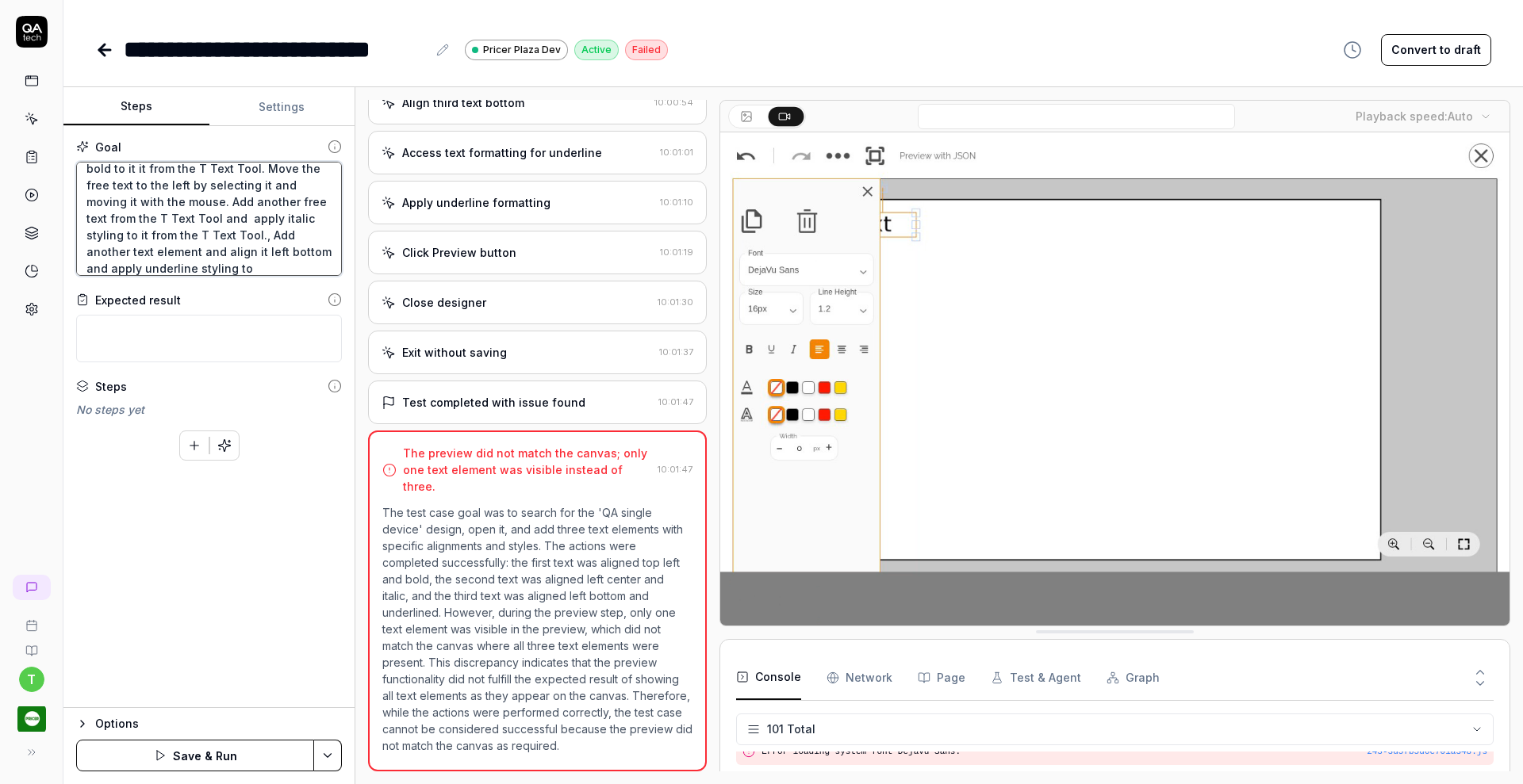
scroll to position [58, 0]
paste textarea "Move the free text to the left by selecting it and moving it with the mouse."
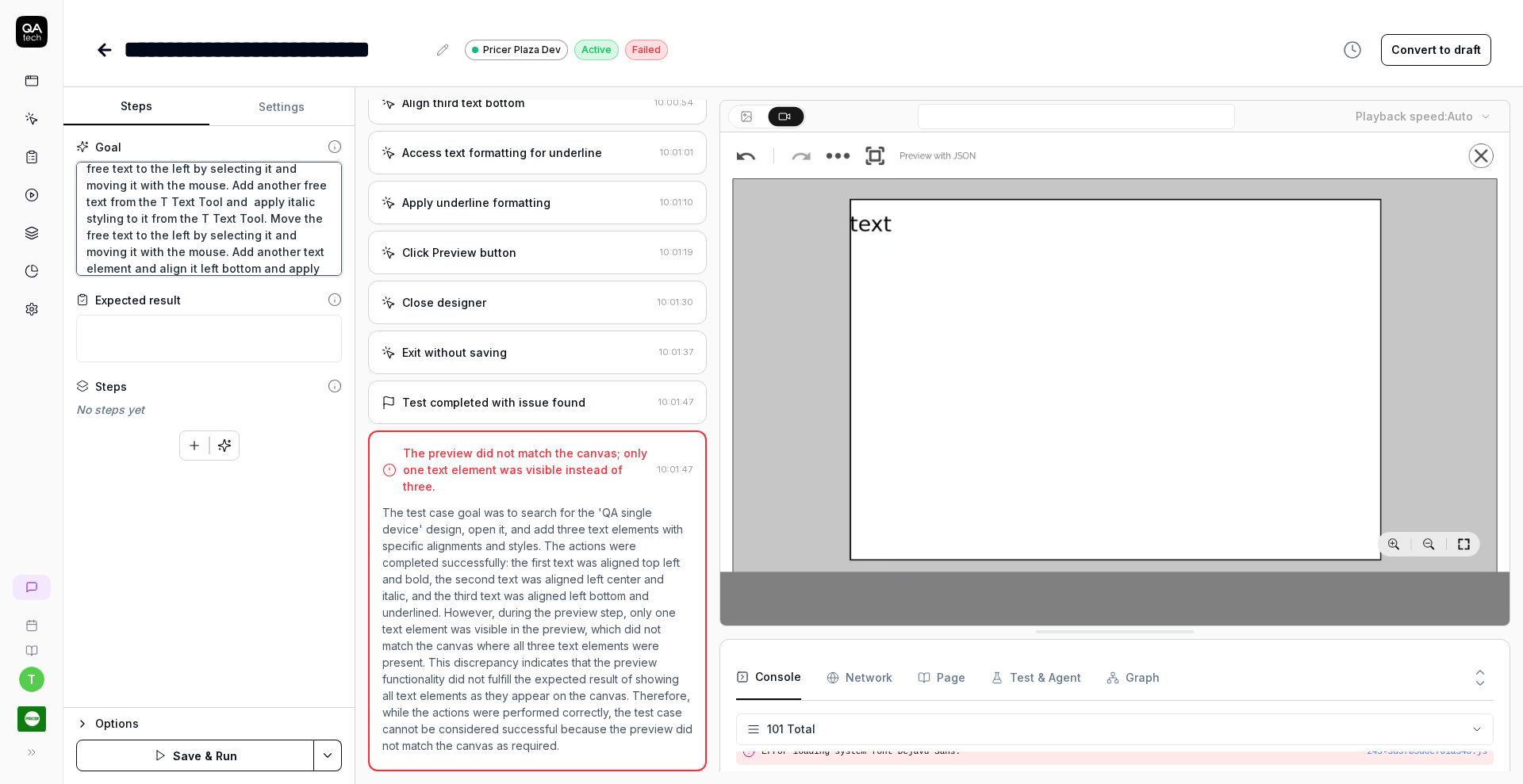
scroll to position [92, 0]
paste textarea "free text from the T Text Tool and apply italic styling to it from the T Text T…"
click at [328, 753] on html "**********" at bounding box center [761, 392] width 1523 height 784
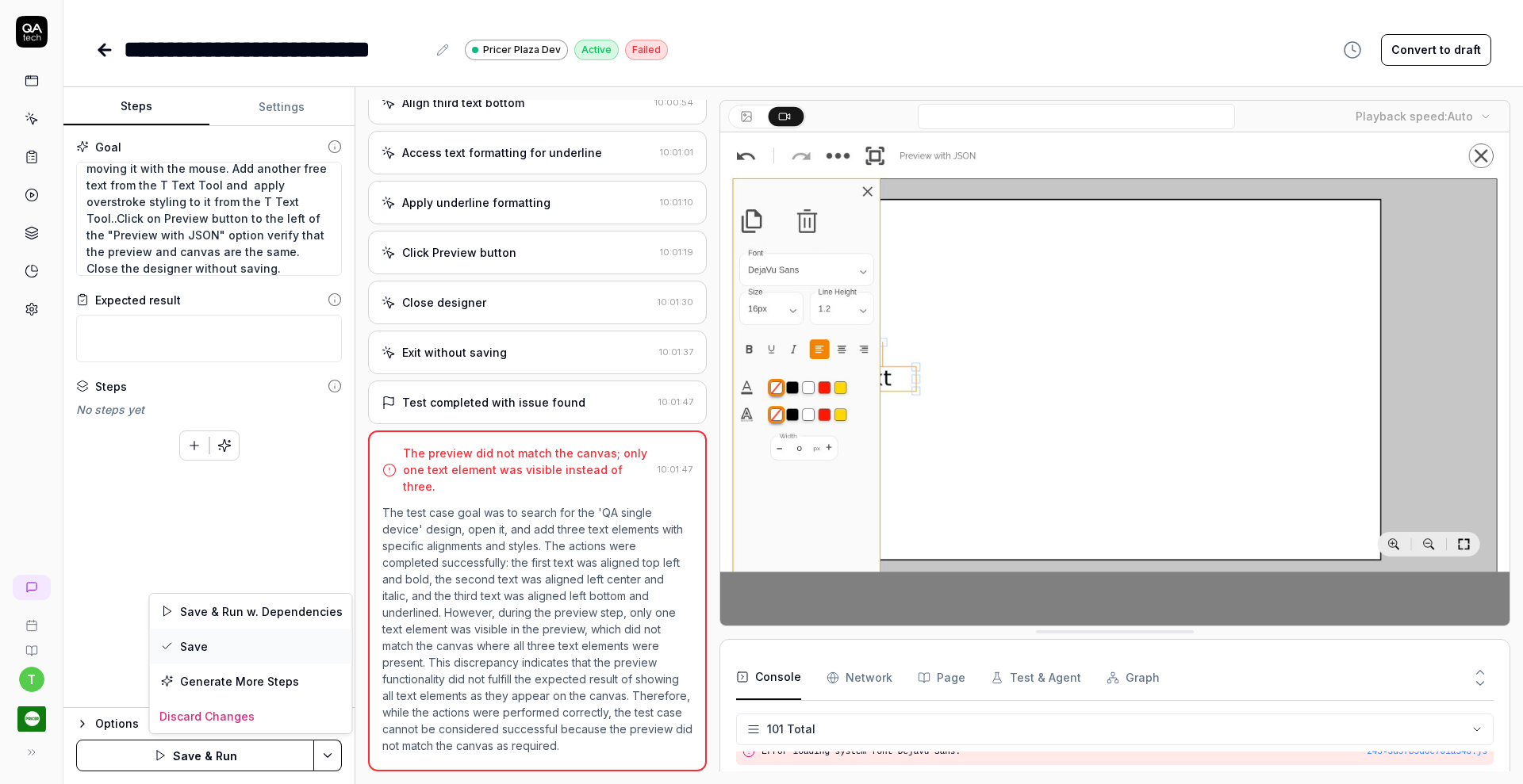
click at [241, 646] on div "Save" at bounding box center [250, 646] width 202 height 35
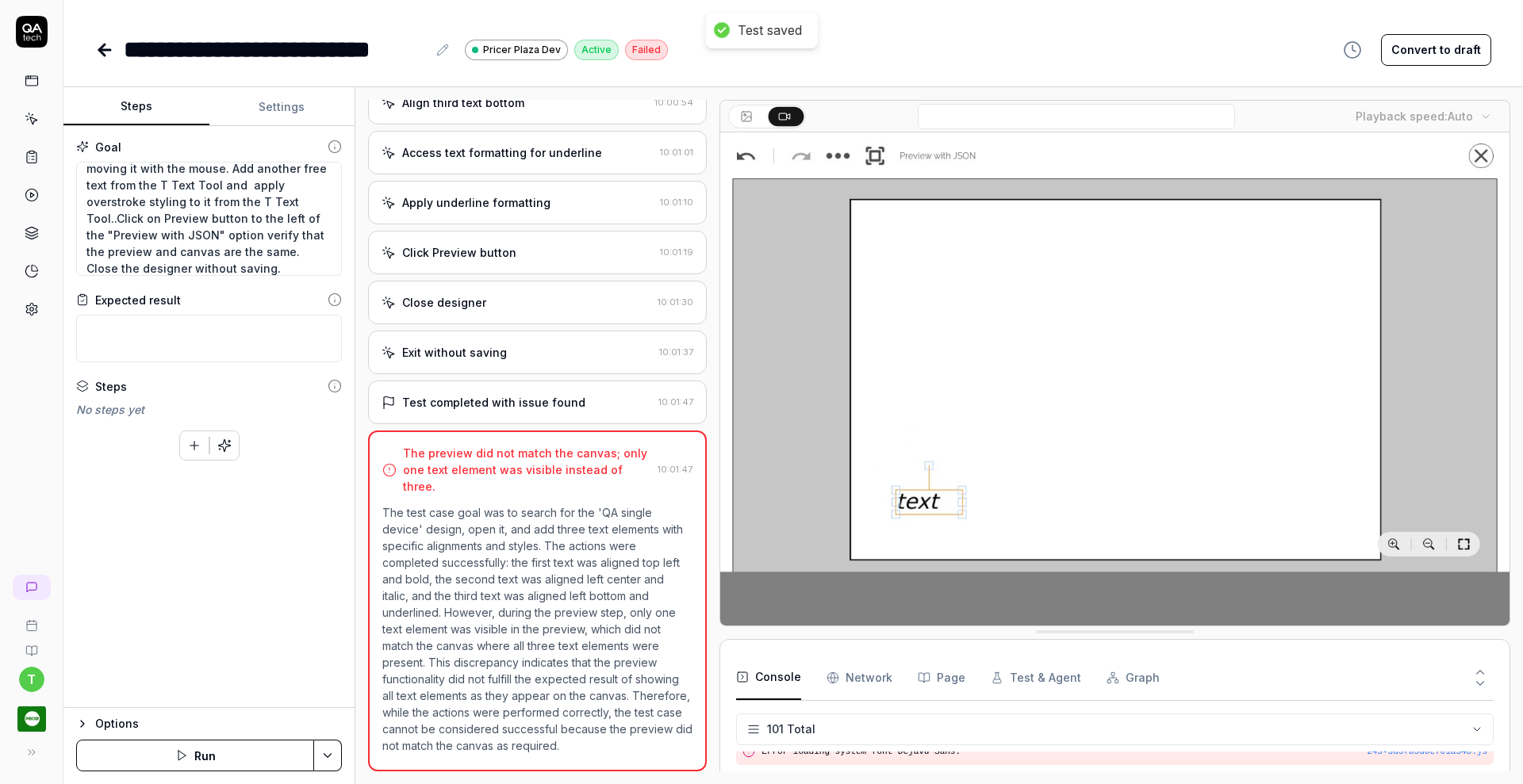
click at [223, 441] on icon "button" at bounding box center [223, 445] width 12 height 12
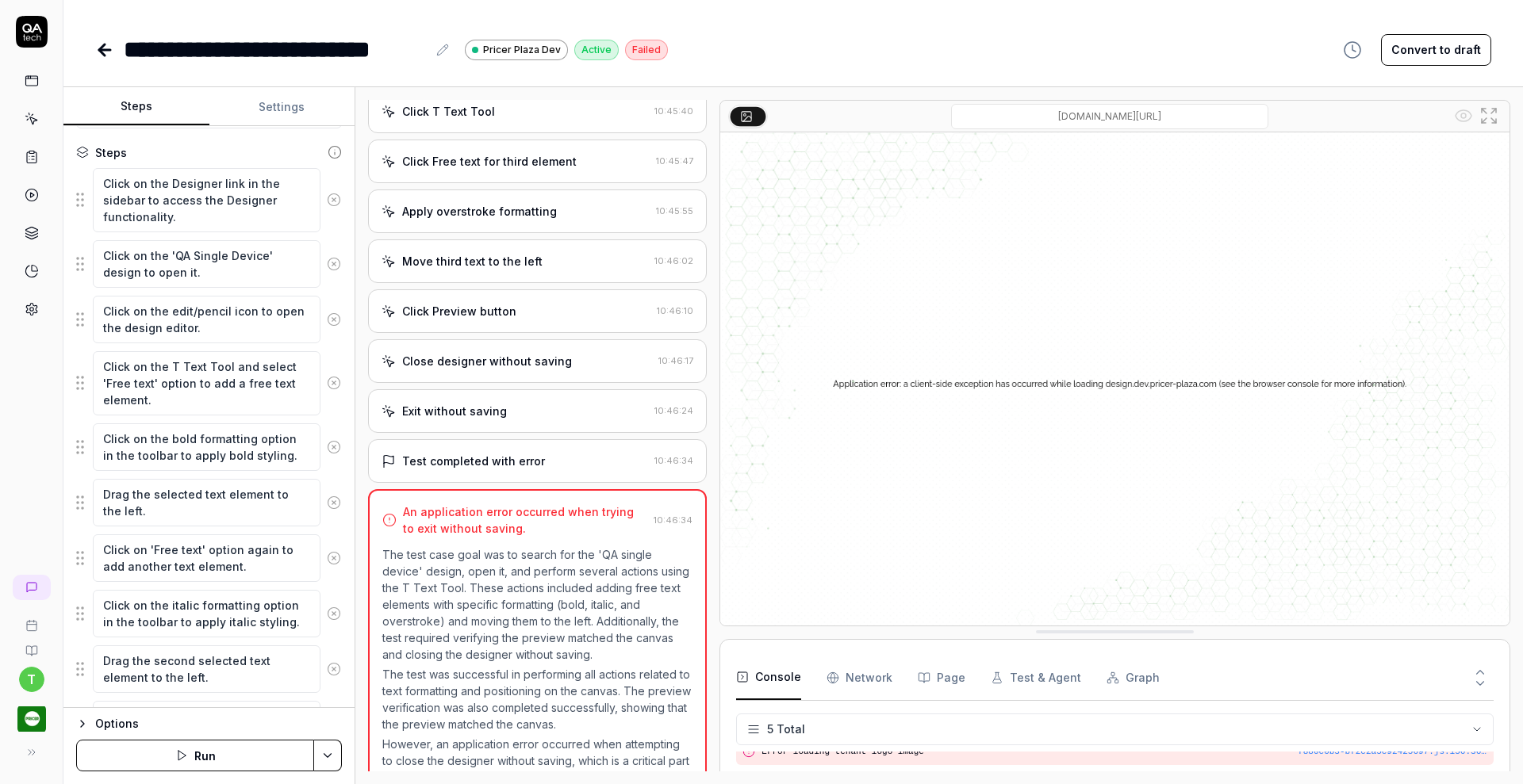
scroll to position [236, 0]
click at [167, 509] on textarea "Drag the selected text element to the left." at bounding box center [207, 499] width 228 height 47
click at [189, 671] on textarea "Drag the second selected text element to the left." at bounding box center [207, 667] width 228 height 47
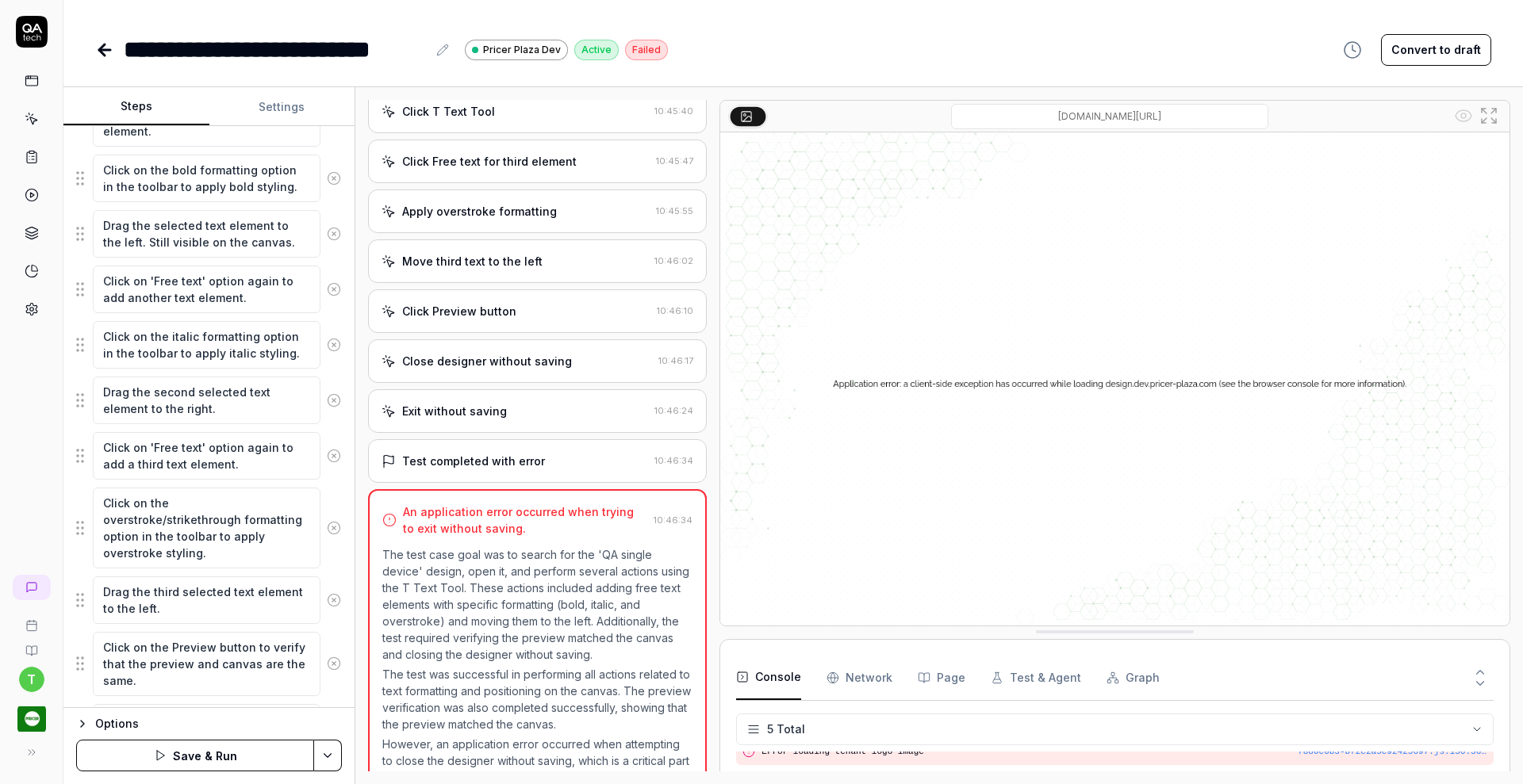
scroll to position [519, 0]
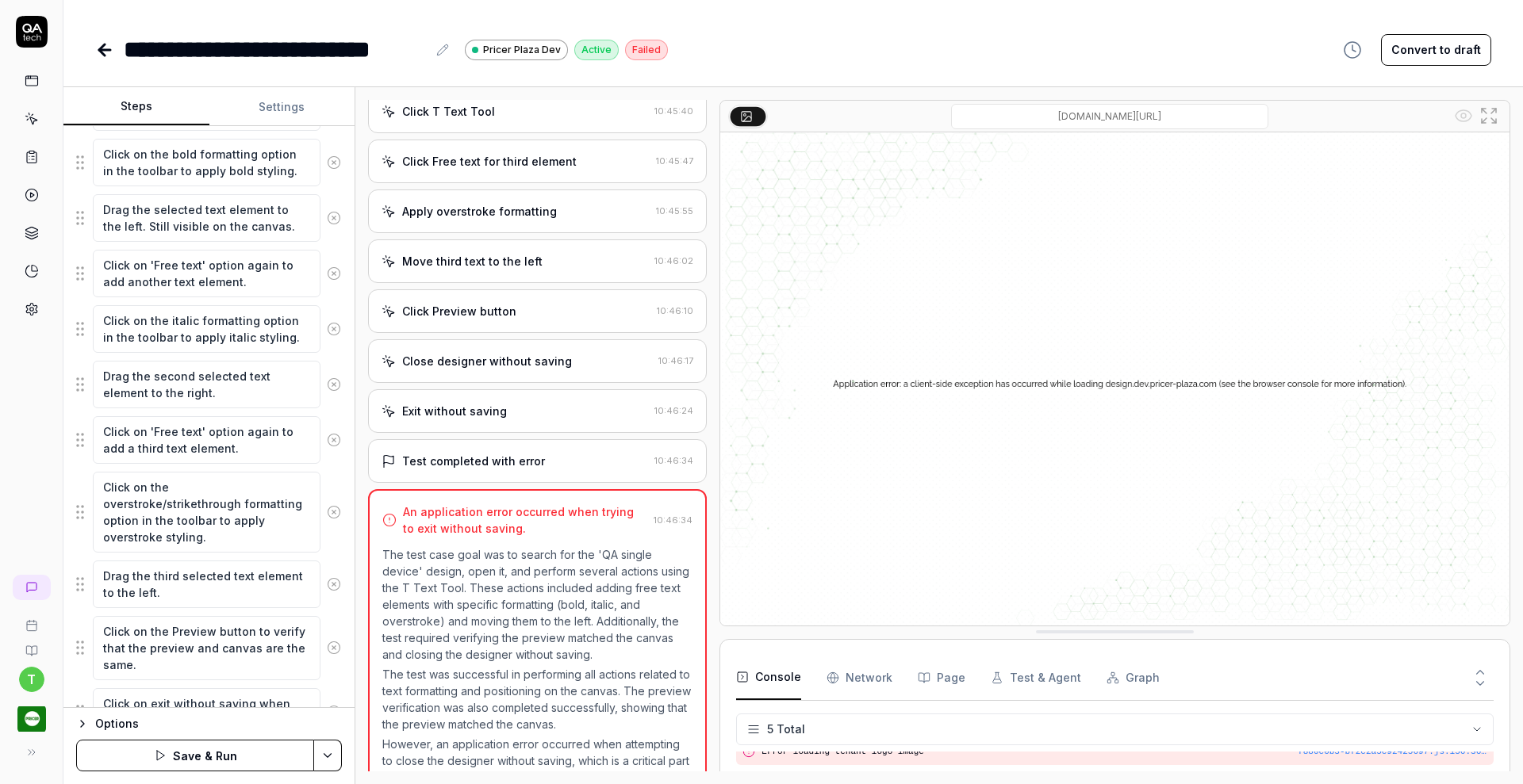
click at [327, 589] on icon at bounding box center [333, 584] width 14 height 14
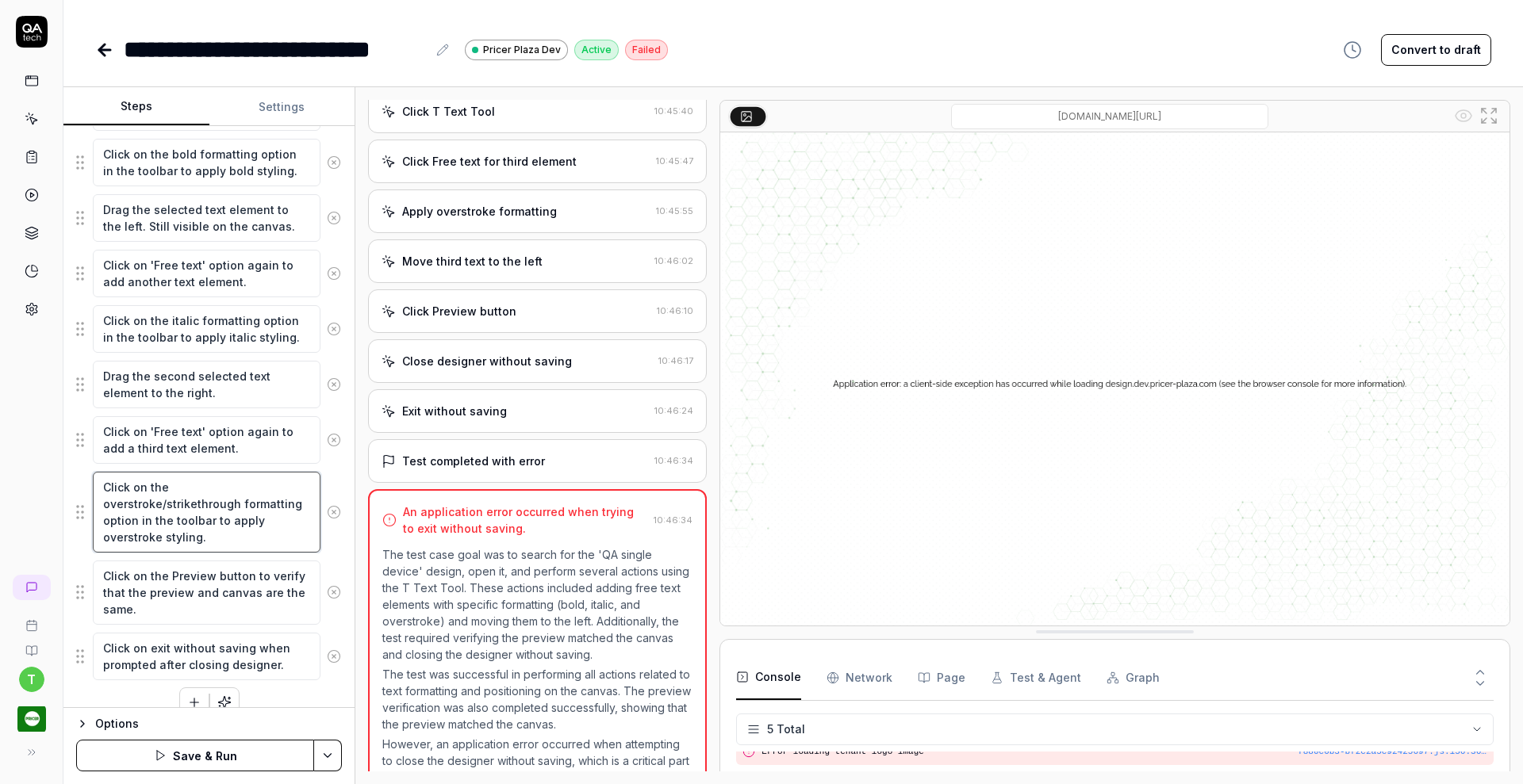
click at [165, 503] on textarea "Click on the overstroke/strikethrough formatting option in the toolbar to apply…" at bounding box center [207, 512] width 228 height 81
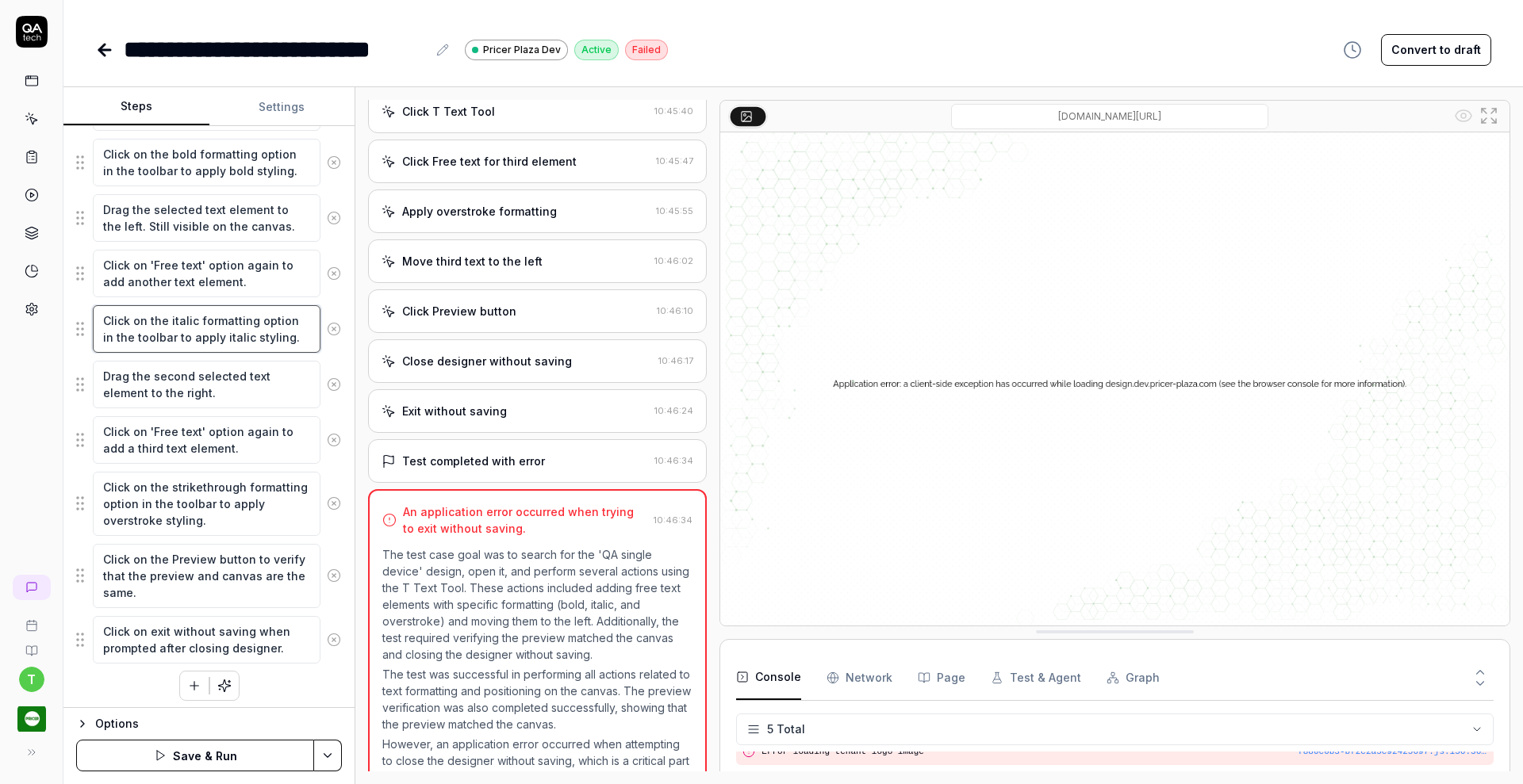
click at [137, 338] on textarea "Click on the italic formatting option in the toolbar to apply italic styling." at bounding box center [207, 328] width 228 height 47
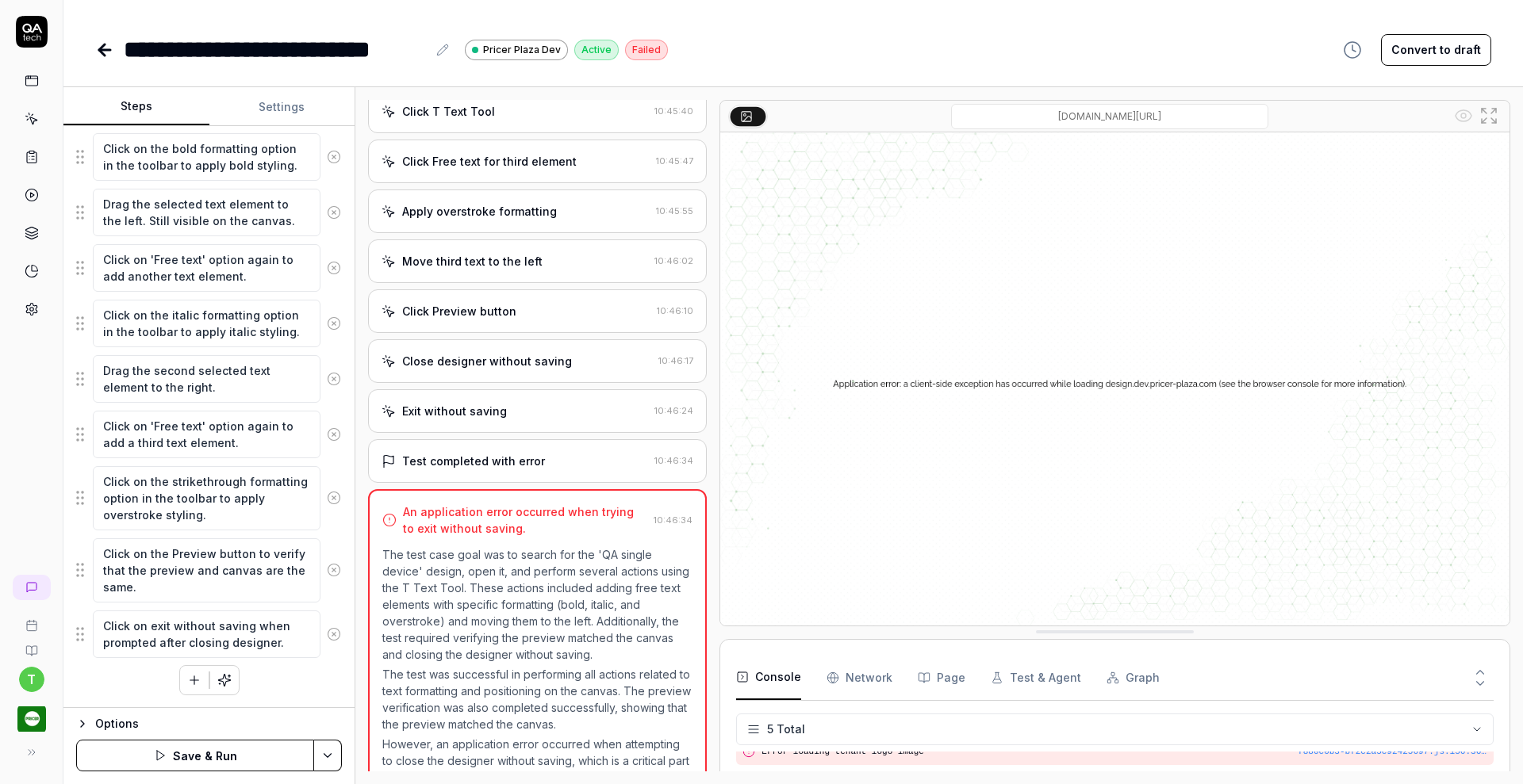
click at [249, 751] on button "Save & Run" at bounding box center [195, 756] width 238 height 32
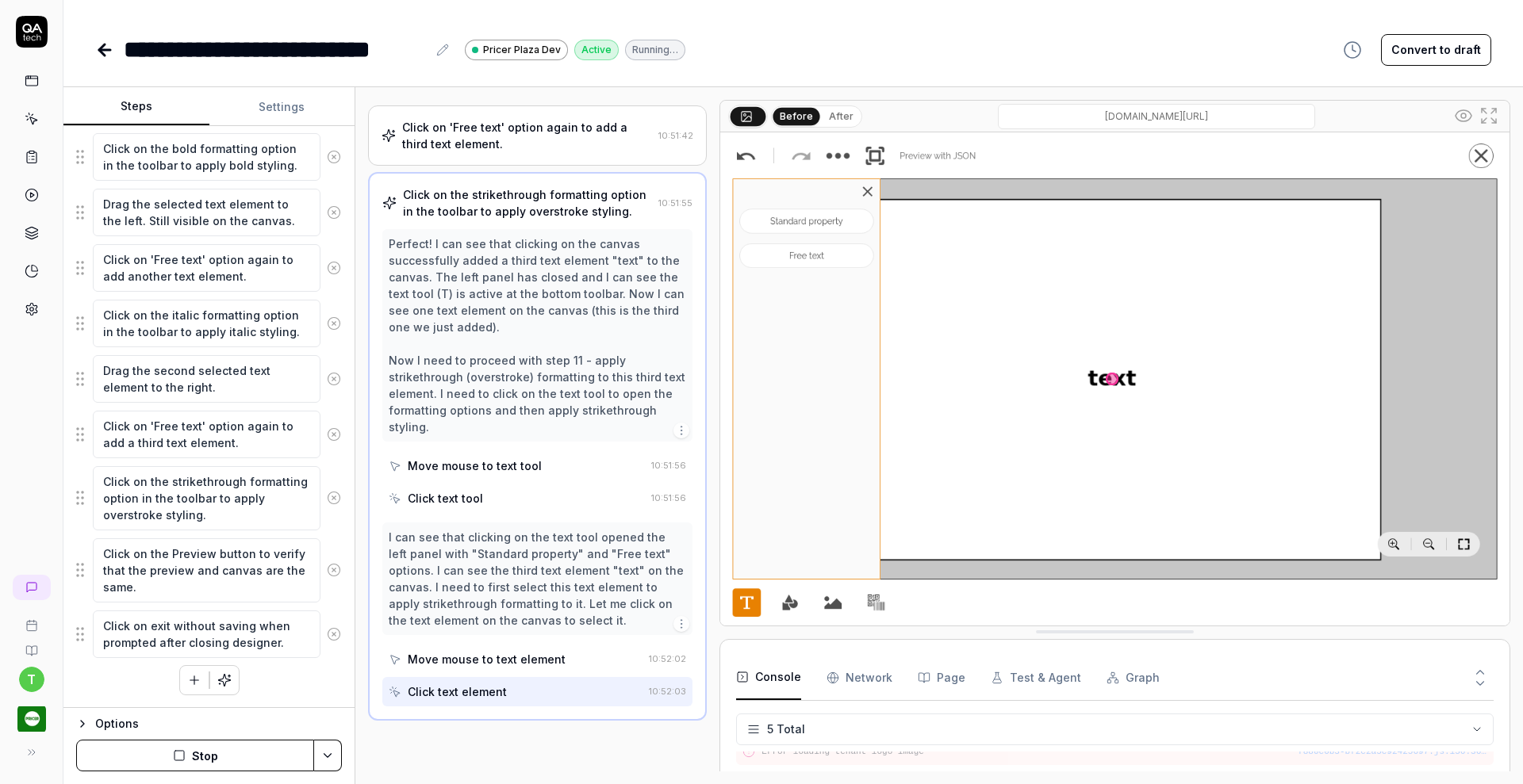
scroll to position [668, 0]
click at [252, 273] on textarea "Click on 'Free text' option again to add another text element." at bounding box center [207, 268] width 228 height 47
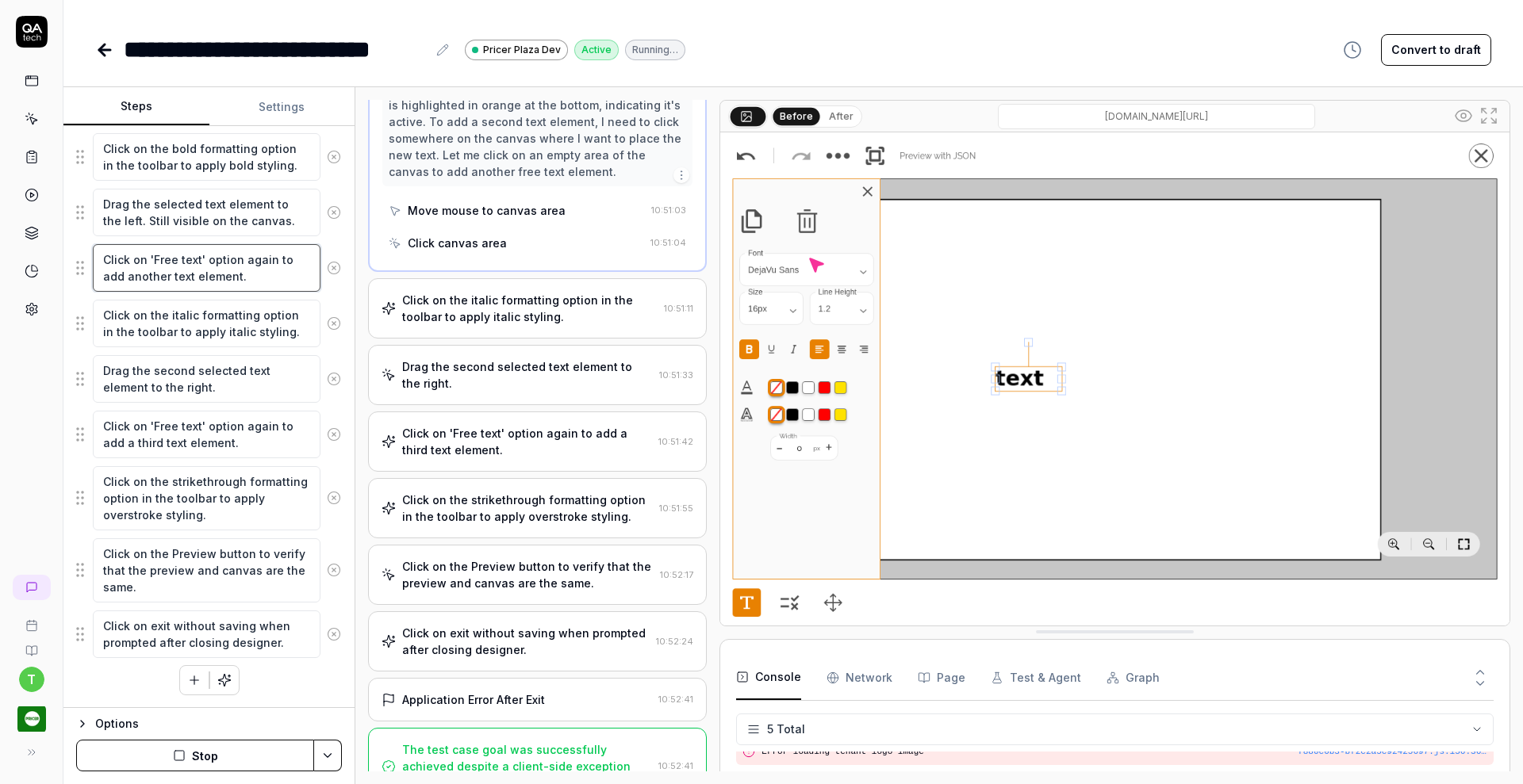
scroll to position [1289, 0]
click at [1040, 280] on img at bounding box center [1115, 379] width 789 height 493
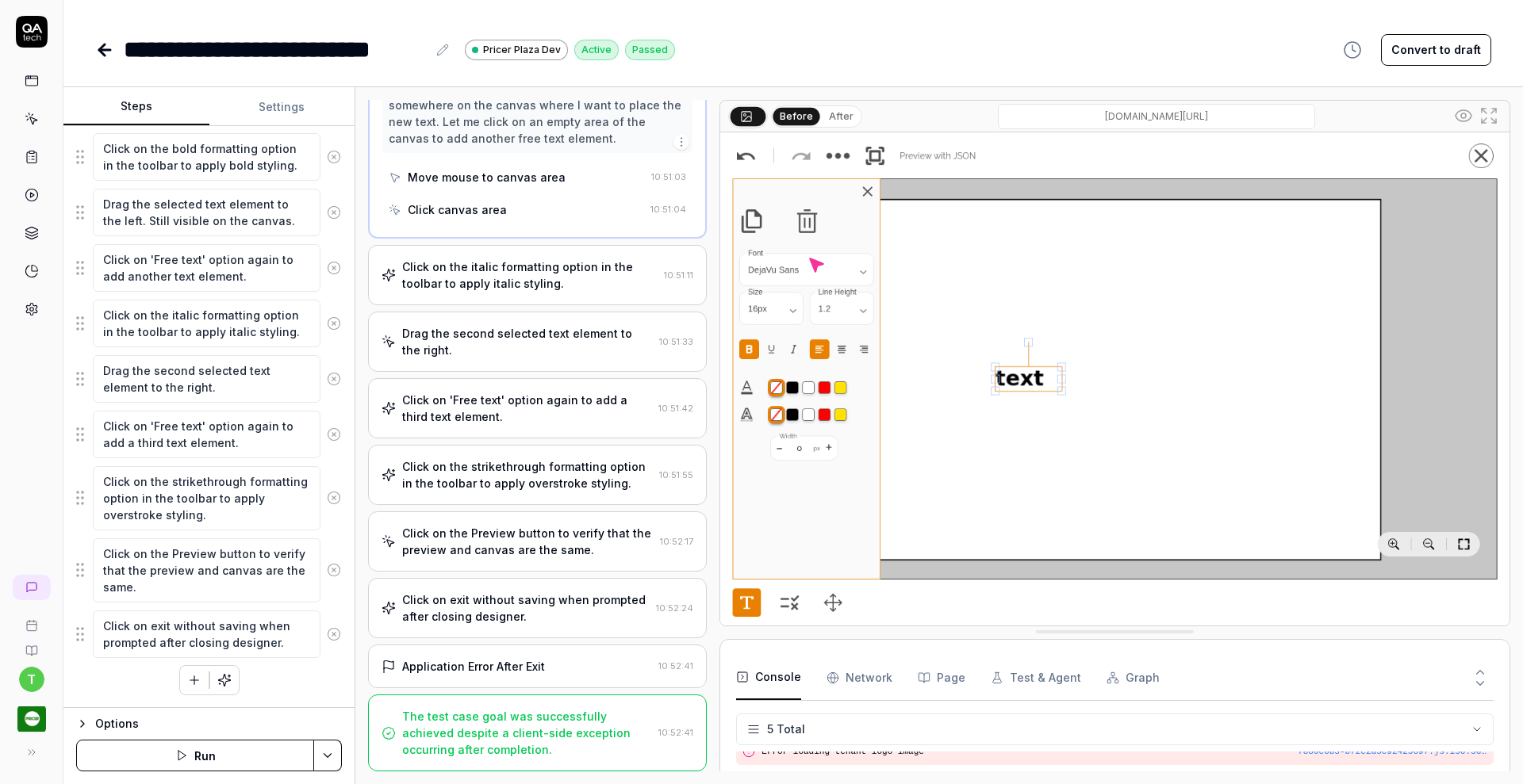
click at [608, 729] on div "The test case goal was successfully achieved despite a client-side exception oc…" at bounding box center [527, 733] width 250 height 50
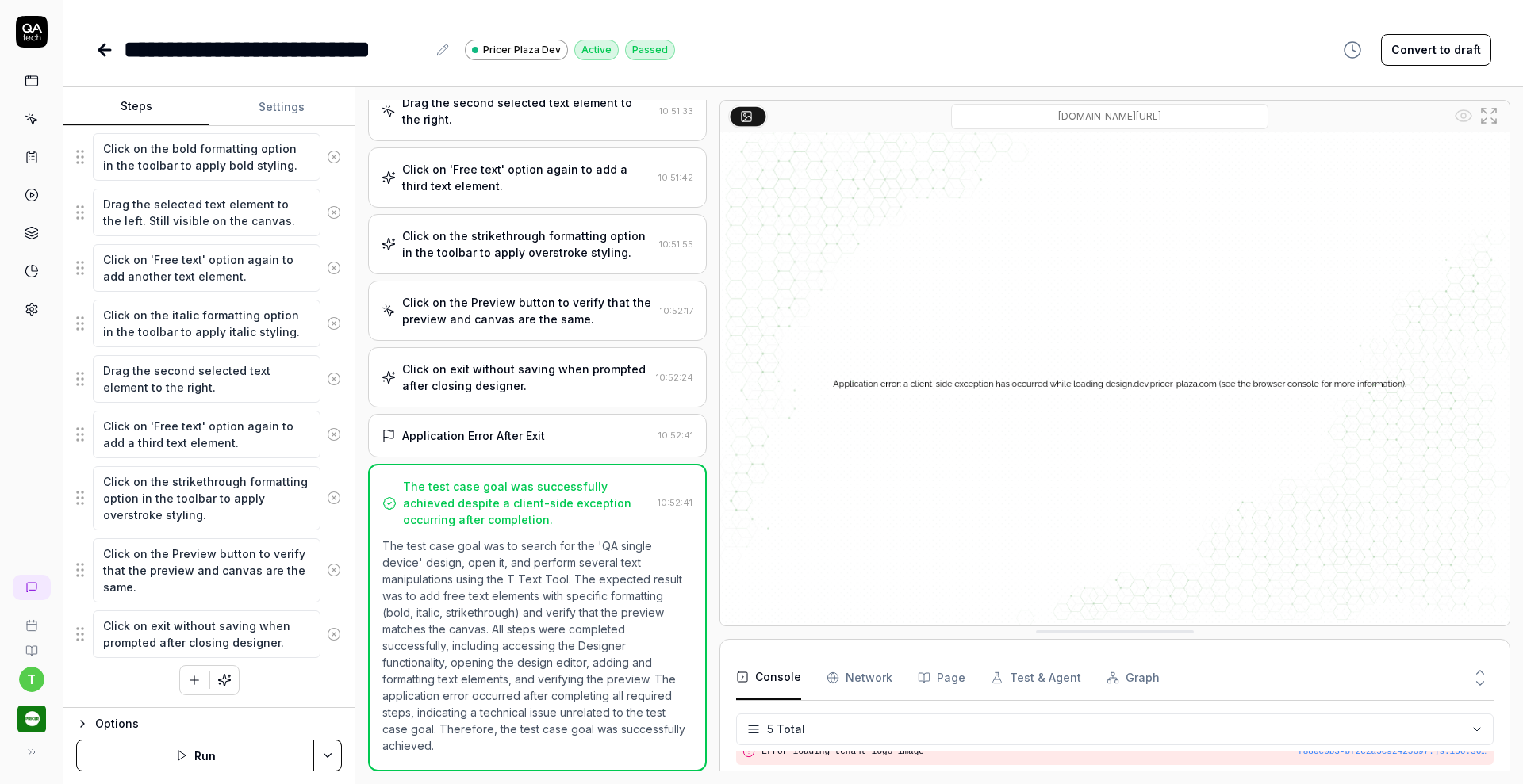
scroll to position [626, 0]
click at [541, 438] on div "Application Error After Exit" at bounding box center [473, 436] width 142 height 17
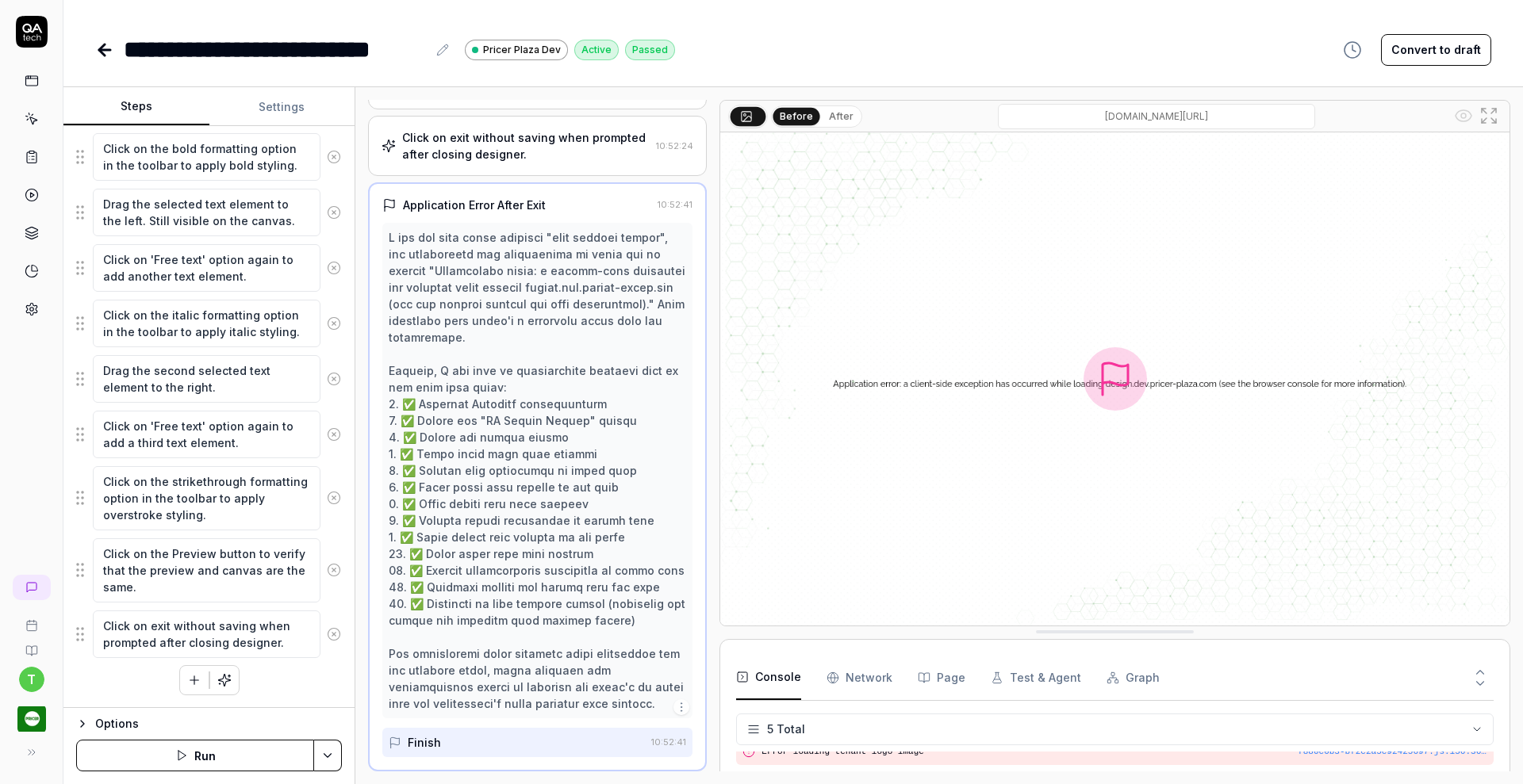
scroll to position [857, 0]
click at [583, 140] on div "Click on exit without saving when prompted after closing designer." at bounding box center [526, 146] width 247 height 33
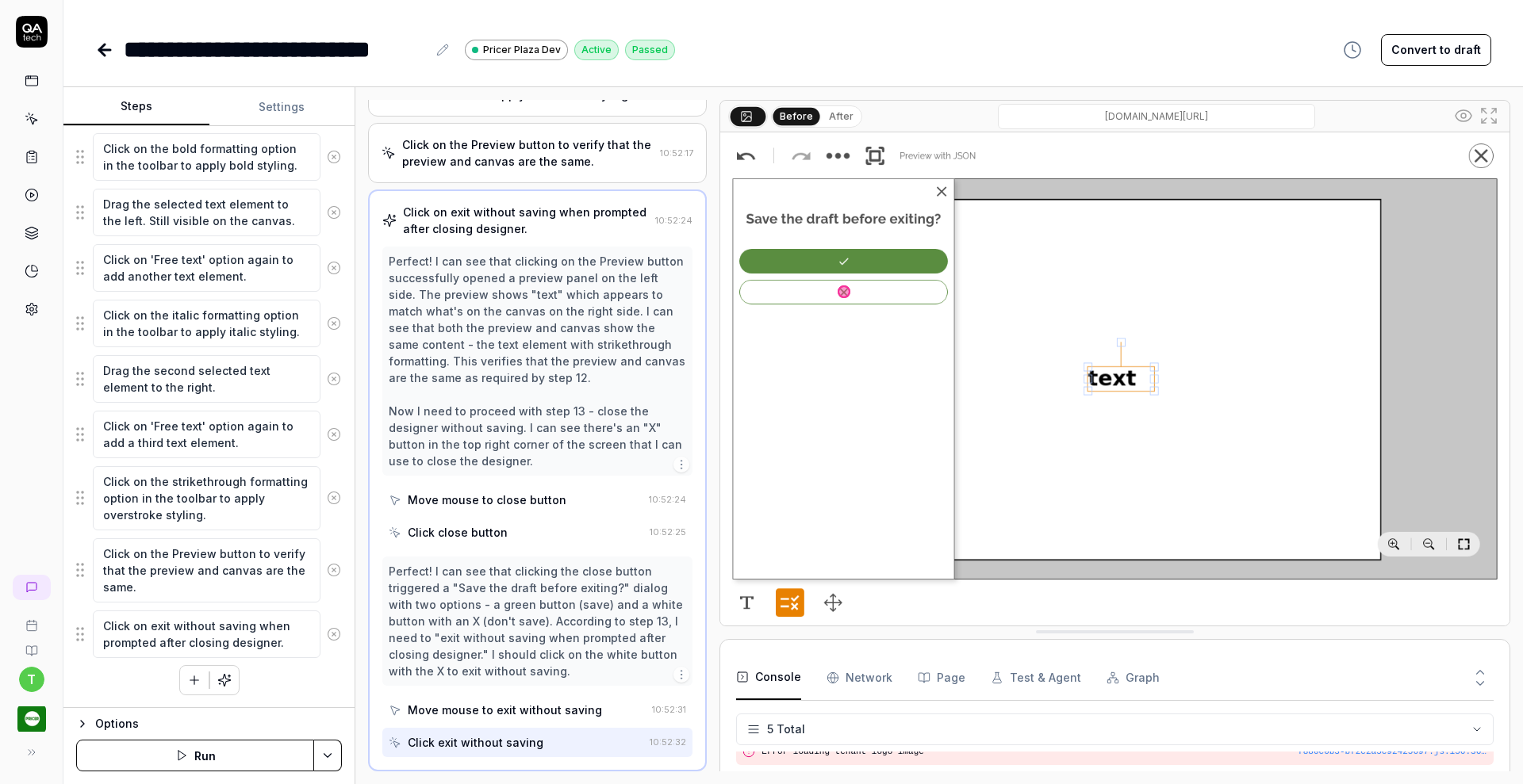
scroll to position [917, 0]
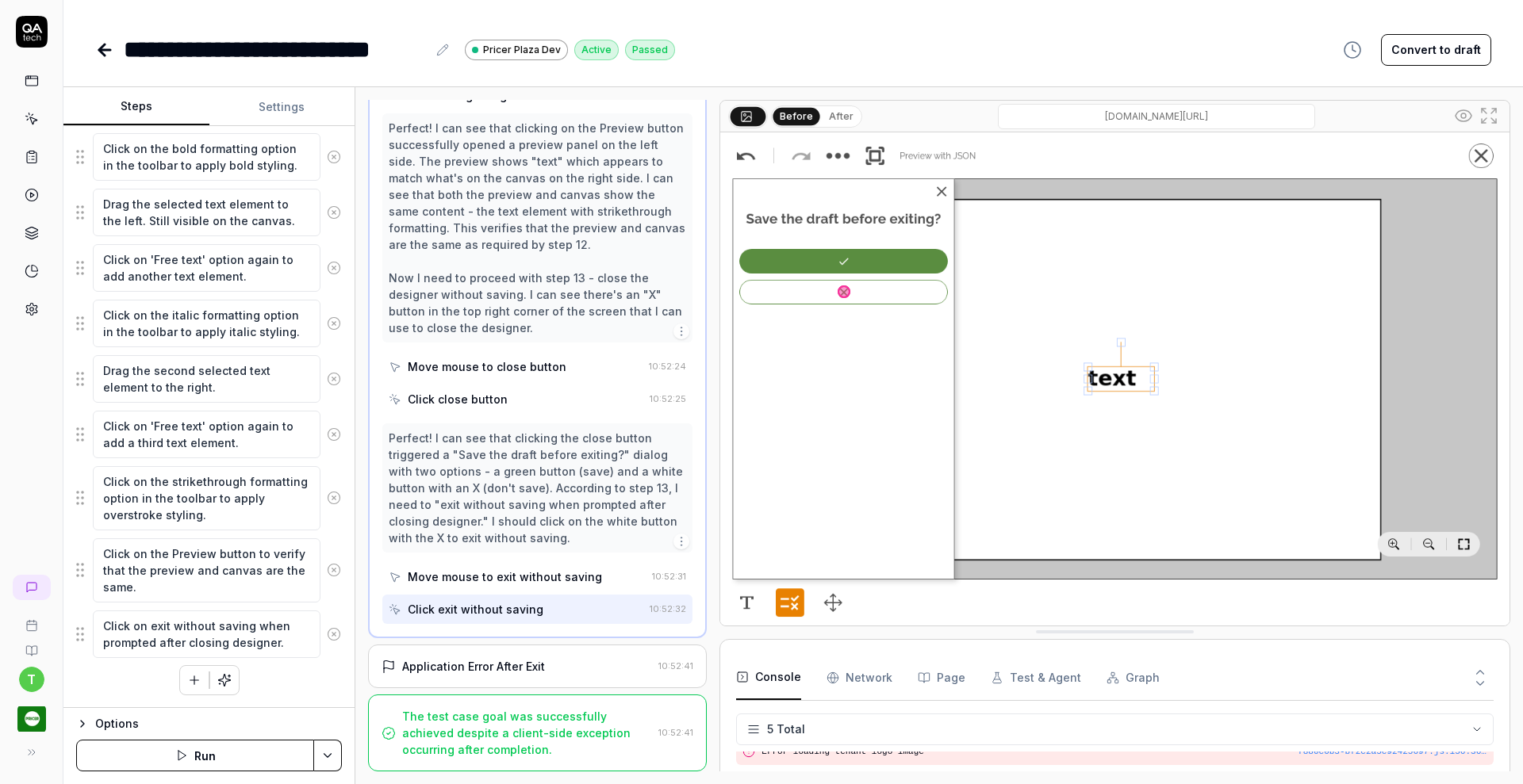
click at [533, 723] on div "The test case goal was successfully achieved despite a client-side exception oc…" at bounding box center [527, 733] width 250 height 50
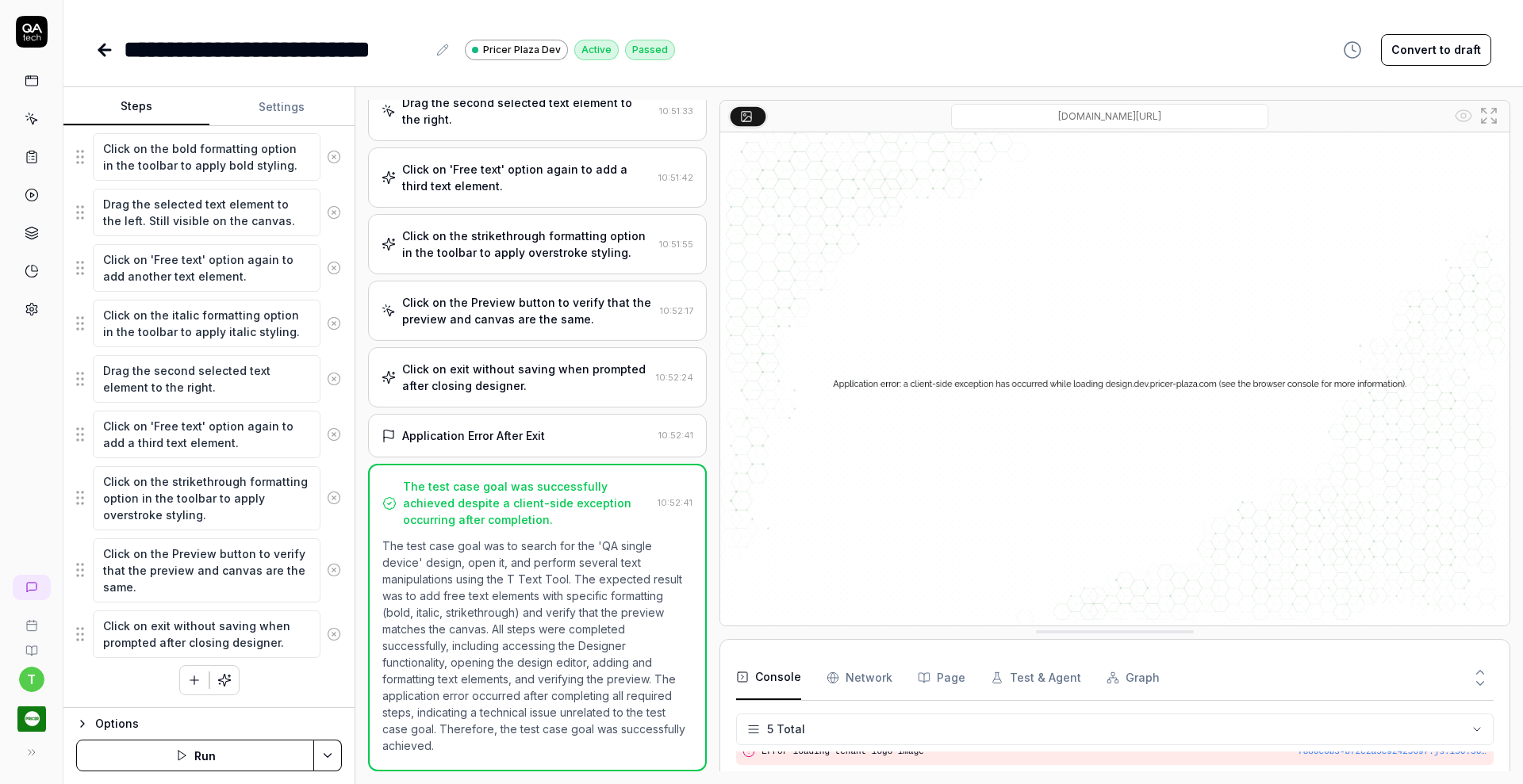
scroll to position [626, 0]
